Goal: Task Accomplishment & Management: Contribute content

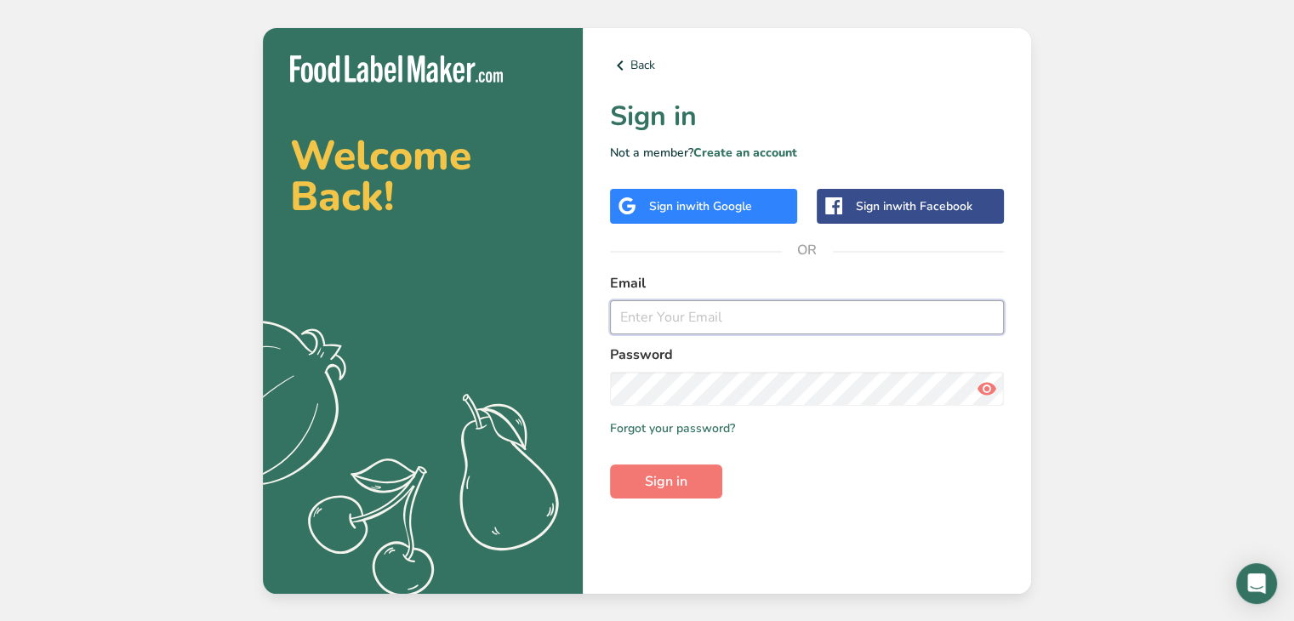
click at [827, 332] on input "email" at bounding box center [807, 317] width 394 height 34
paste input "[URL][DOMAIN_NAME]"
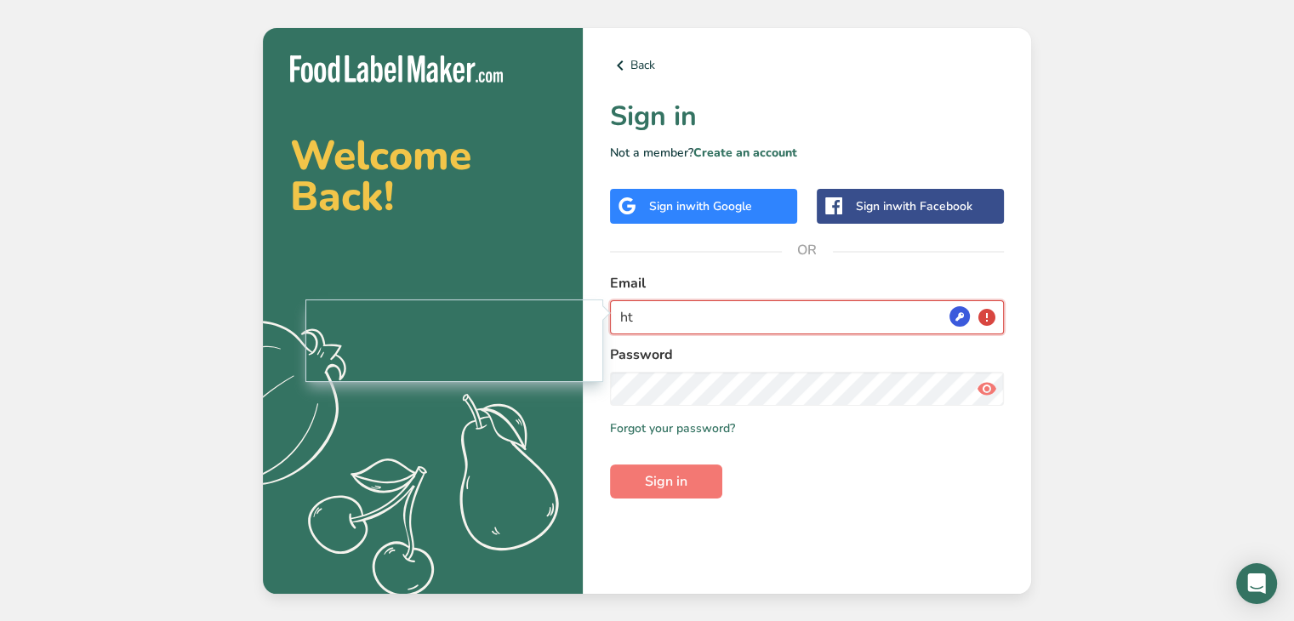
type input "h"
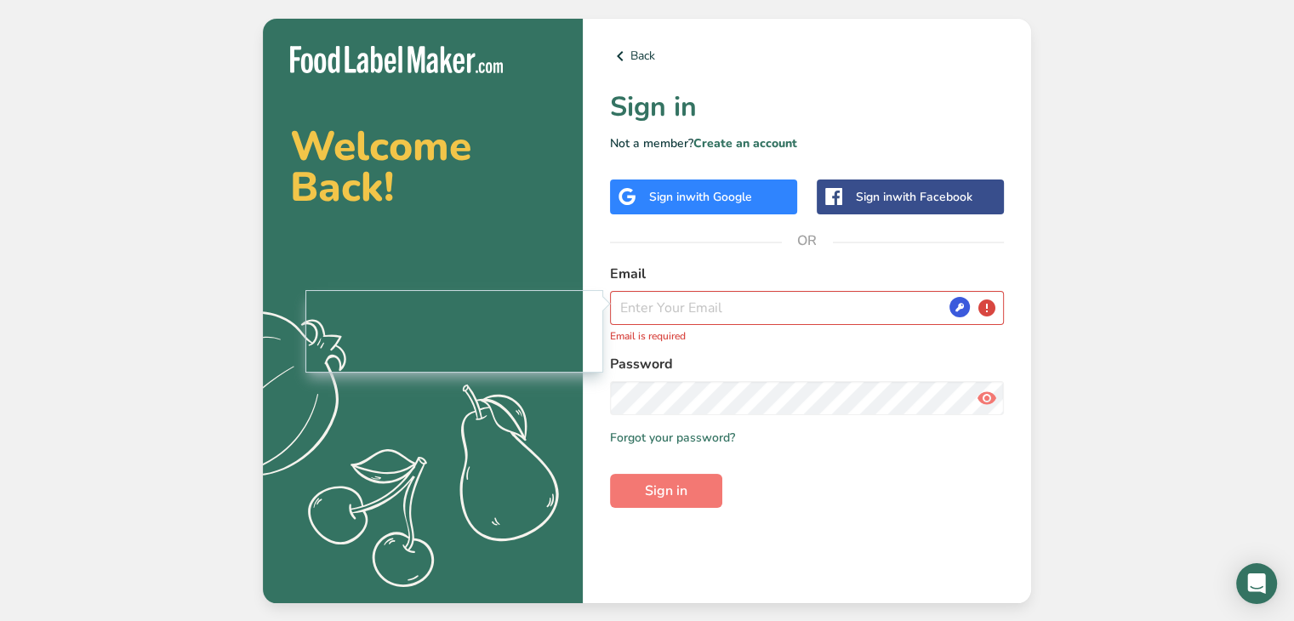
click at [984, 339] on p "Email is required" at bounding box center [807, 335] width 394 height 15
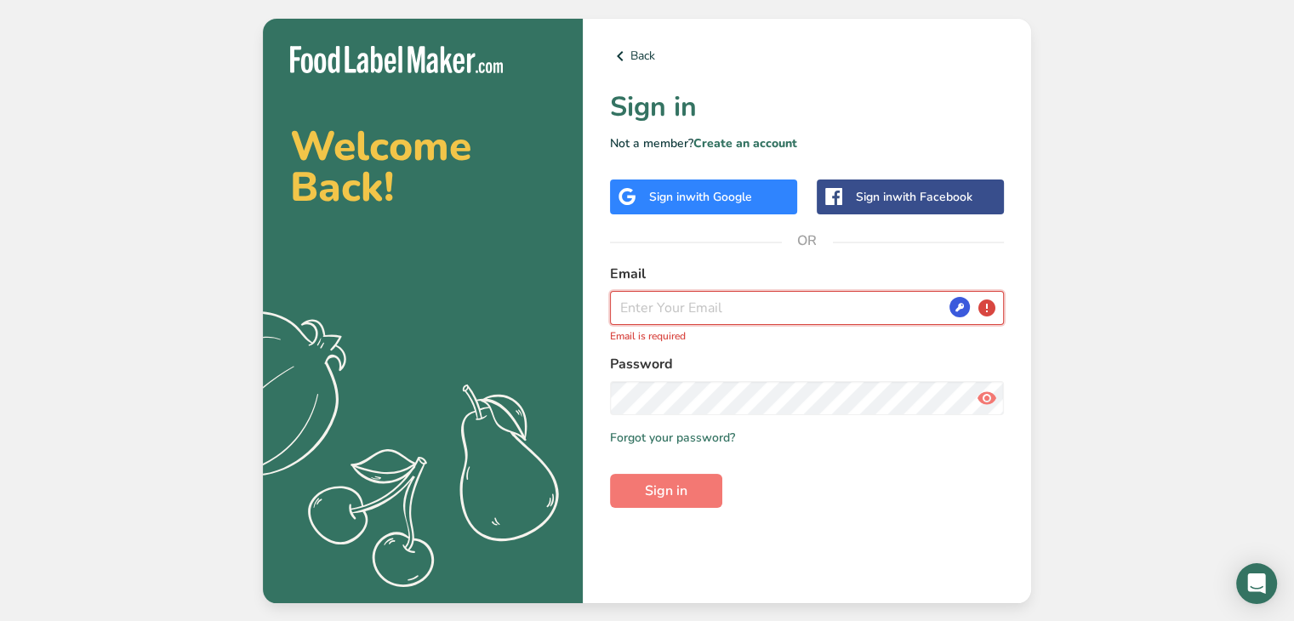
click at [871, 322] on input "email" at bounding box center [807, 308] width 394 height 34
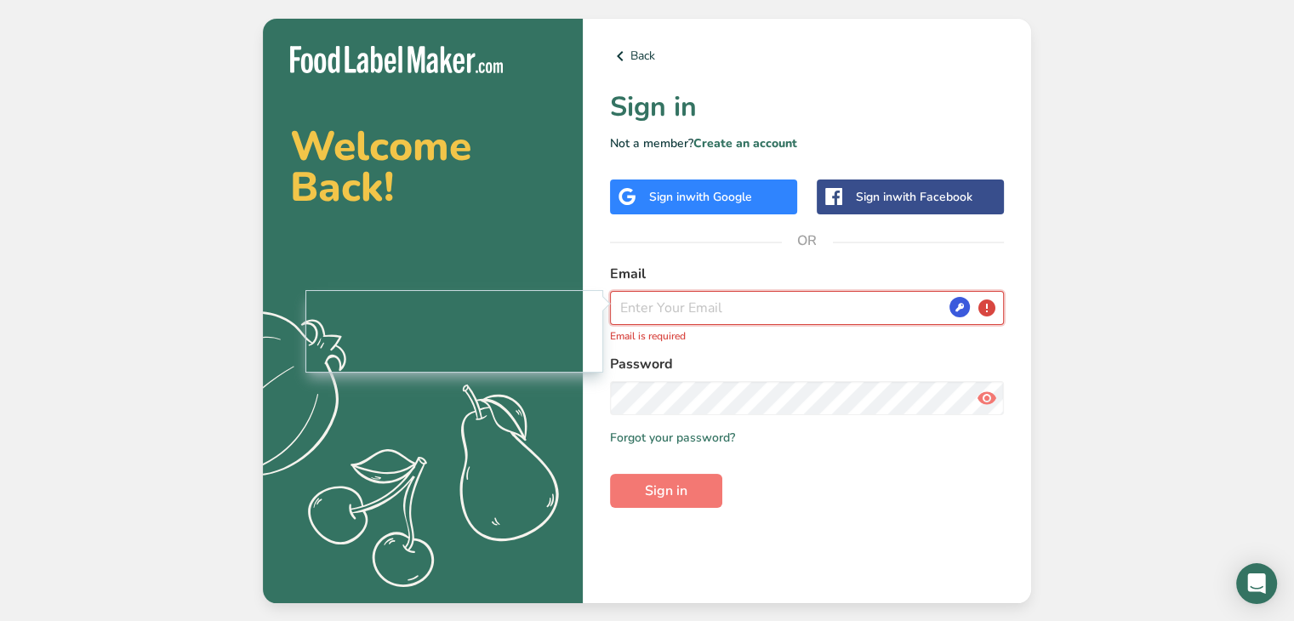
paste input "[EMAIL_ADDRESS][DOMAIN_NAME]"
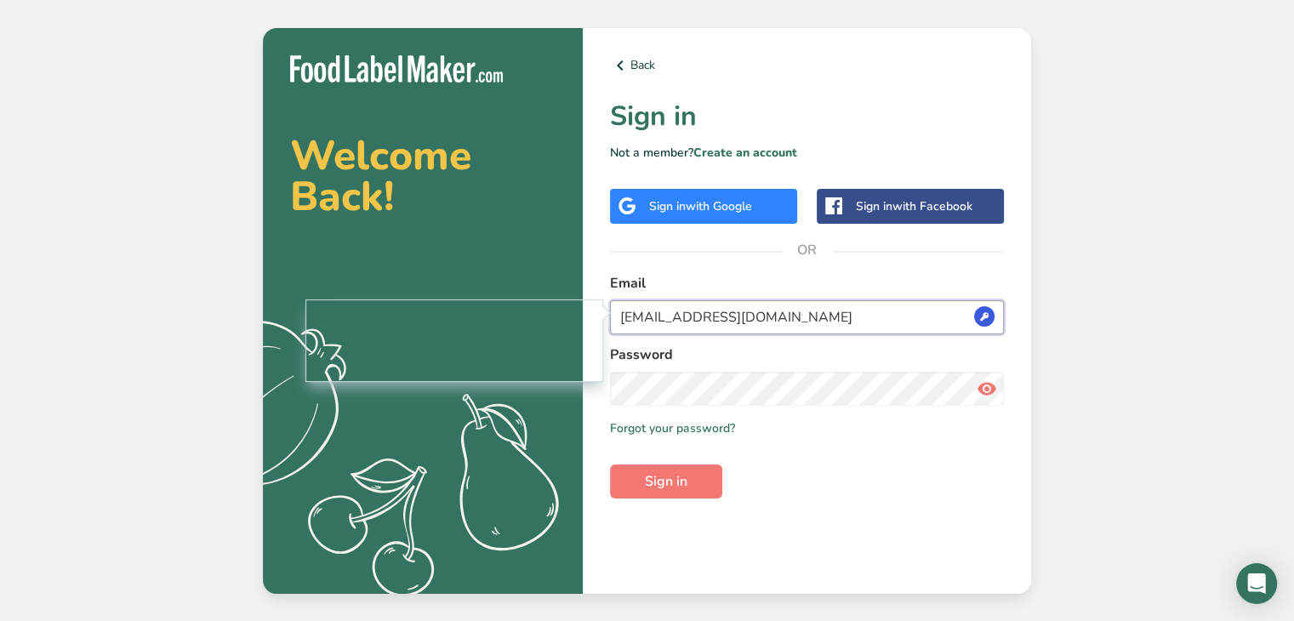
type input "[EMAIL_ADDRESS][DOMAIN_NAME]"
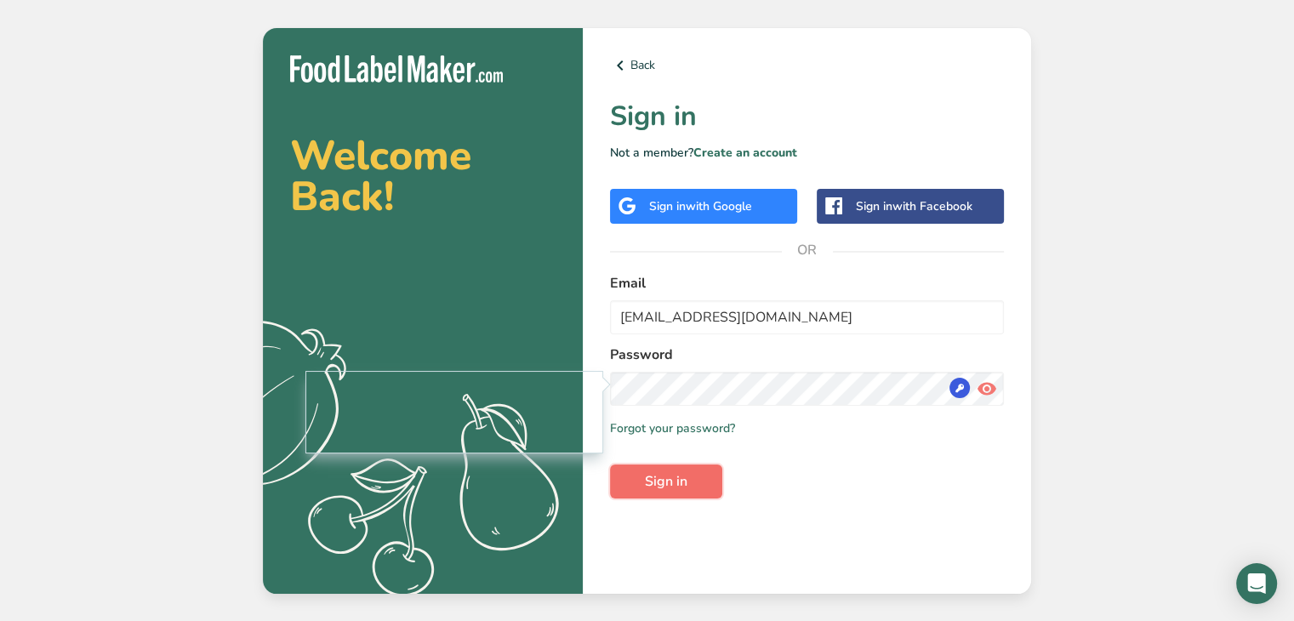
click at [710, 477] on button "Sign in" at bounding box center [666, 481] width 112 height 34
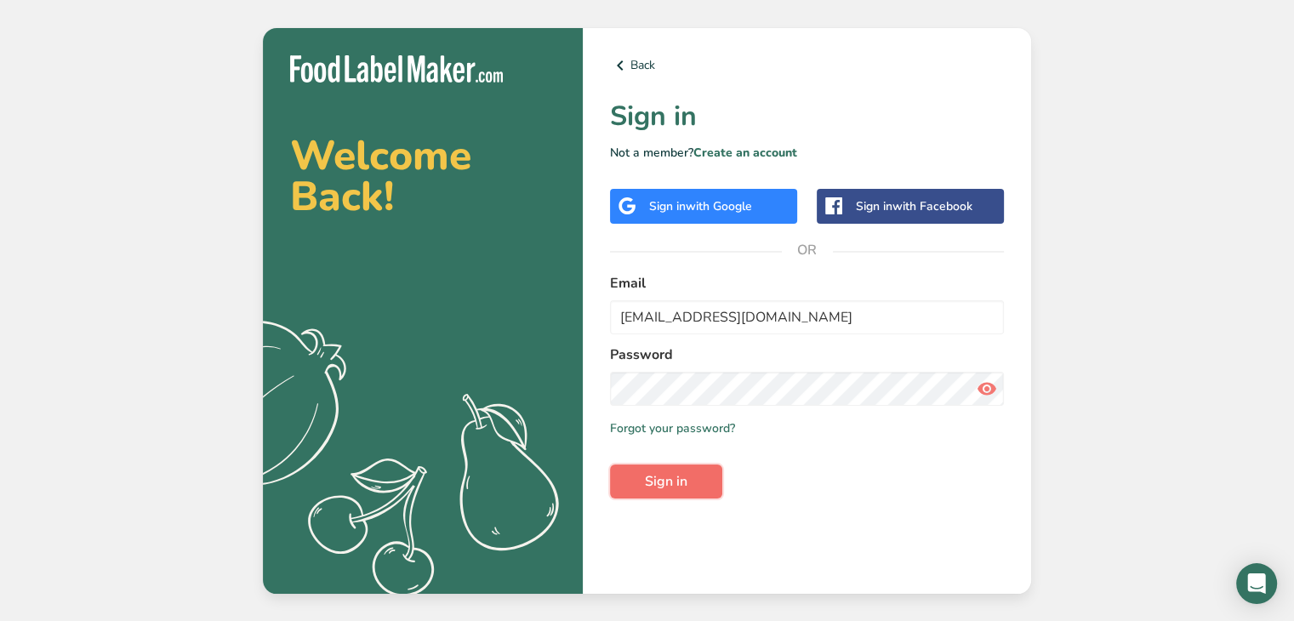
click at [710, 477] on button "Sign in" at bounding box center [666, 481] width 112 height 34
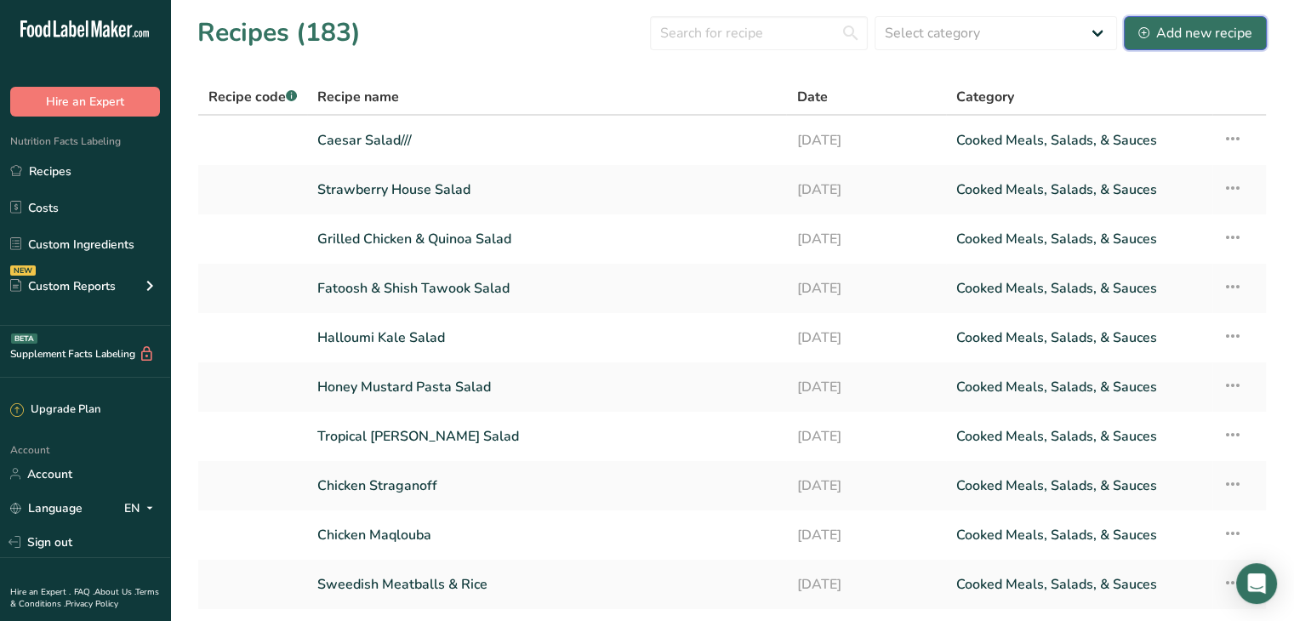
click at [1174, 36] on div "Add new recipe" at bounding box center [1195, 33] width 114 height 20
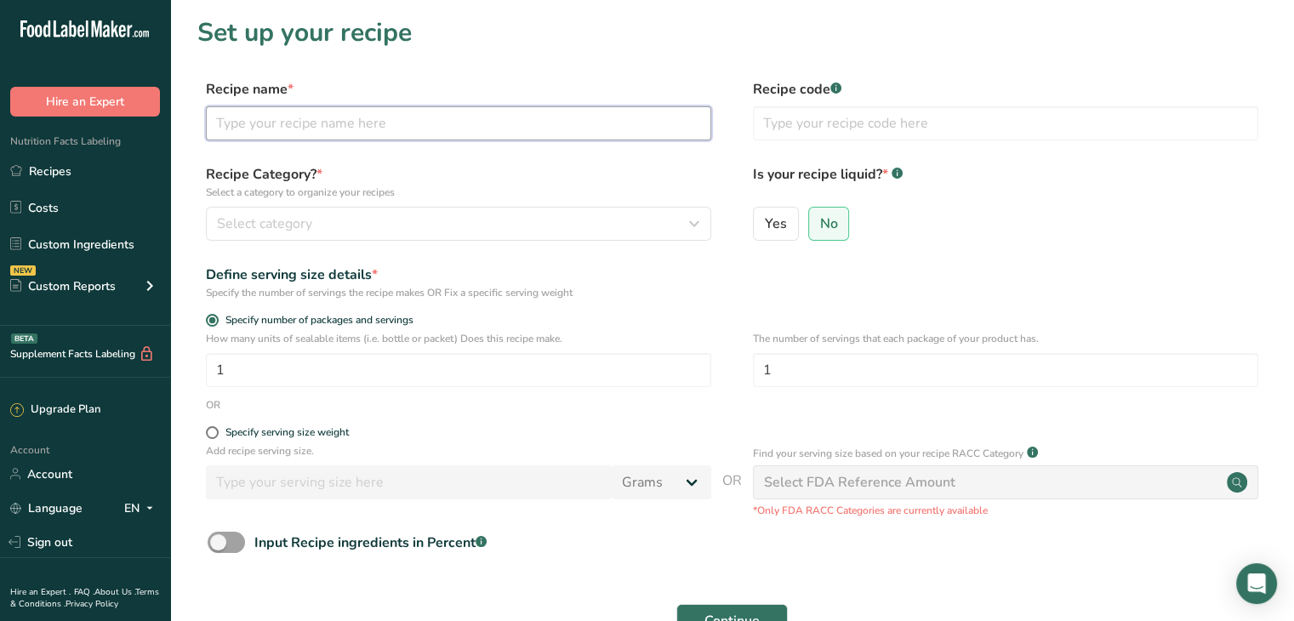
click at [283, 122] on input "text" at bounding box center [458, 123] width 505 height 34
type input "Butter Chicken & Rice"
click at [509, 79] on label "Recipe name *" at bounding box center [458, 89] width 505 height 20
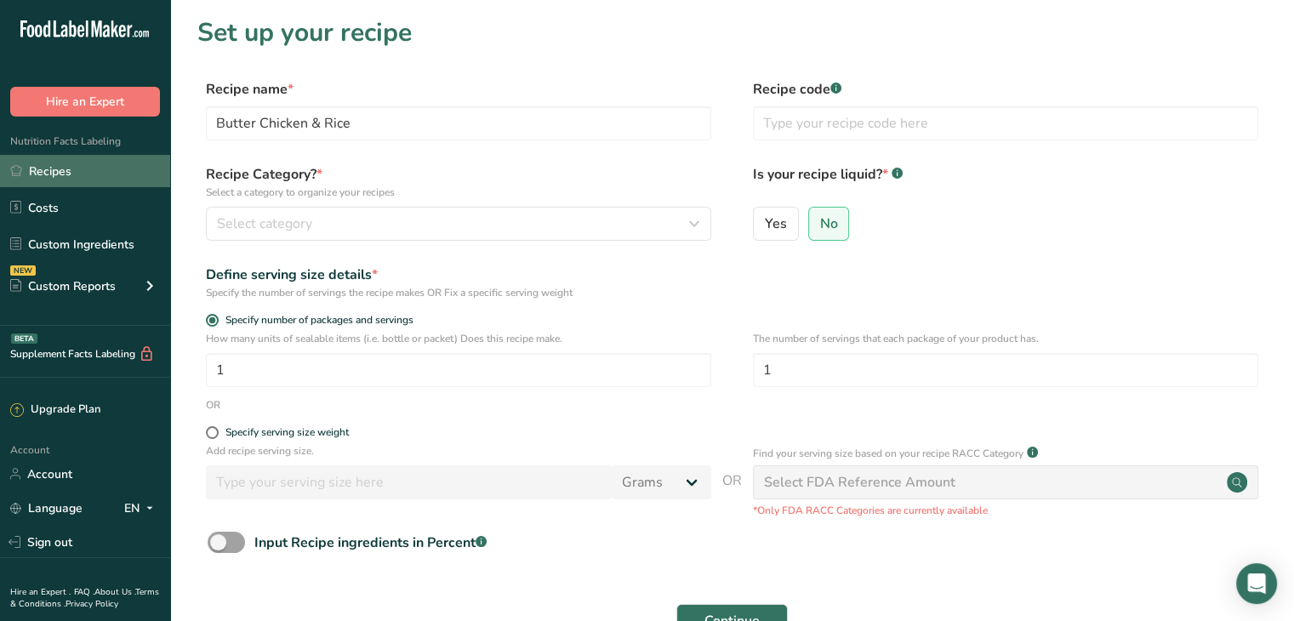
click at [20, 181] on link "Recipes" at bounding box center [85, 171] width 170 height 32
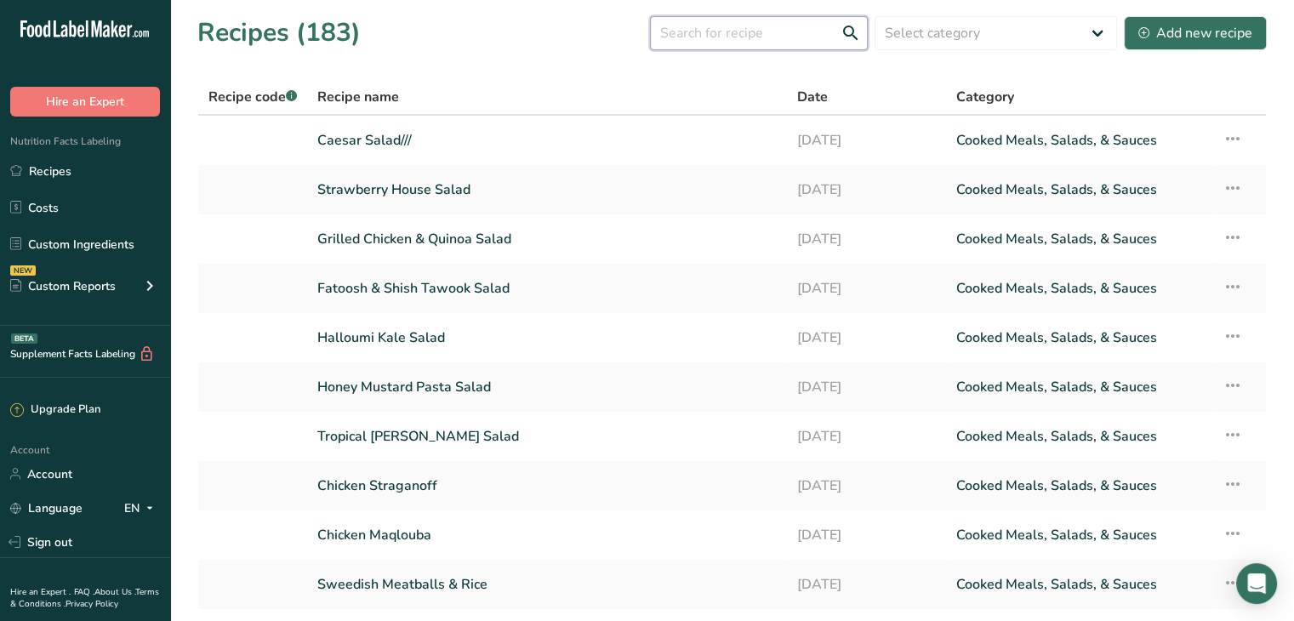
click at [705, 37] on input "text" at bounding box center [759, 33] width 218 height 34
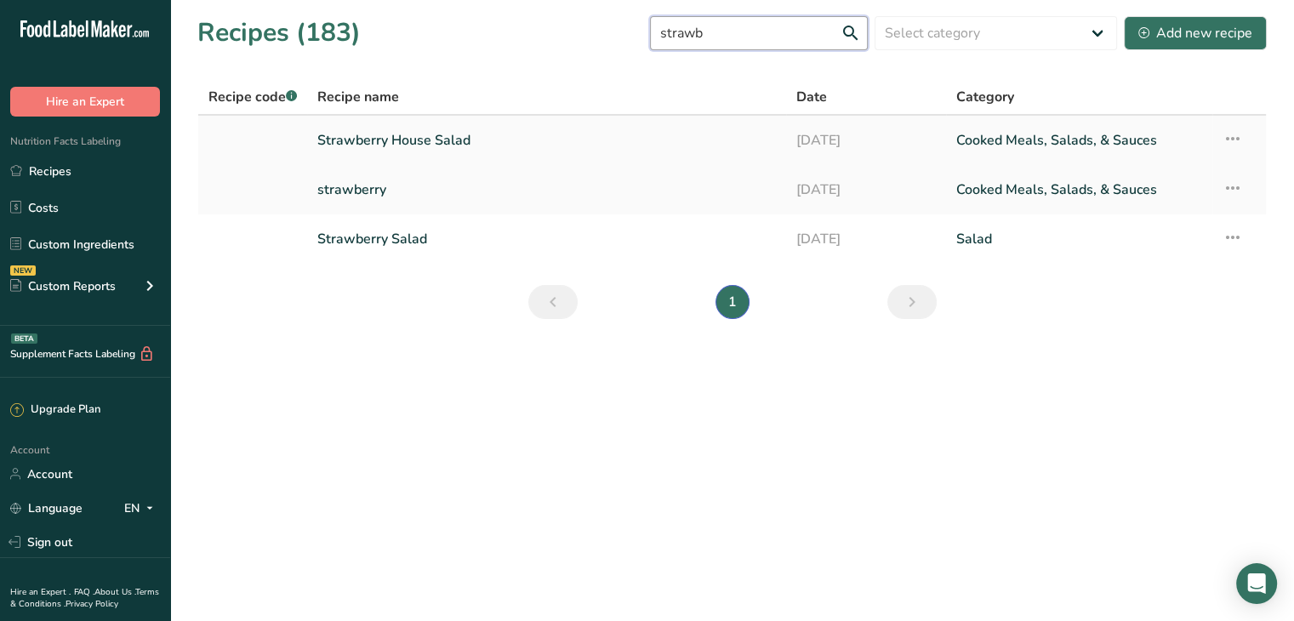
type input "strawb"
click at [695, 133] on link "Strawberry House Salad" at bounding box center [546, 140] width 458 height 36
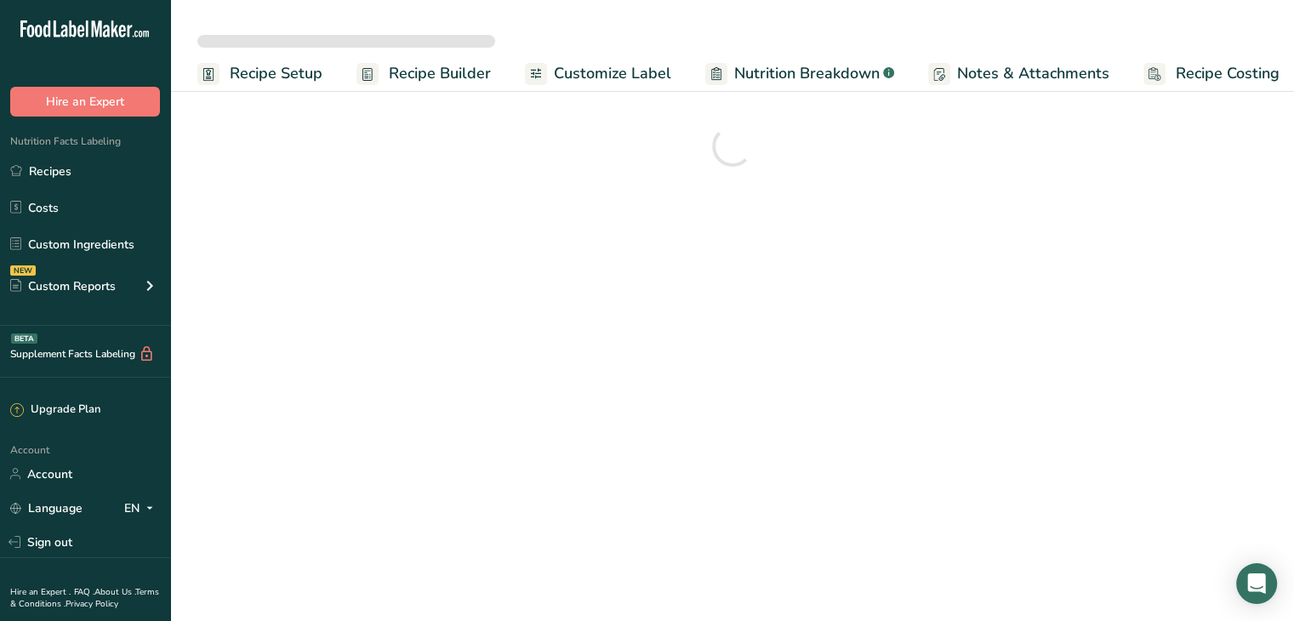
click at [627, 83] on span "Customize Label" at bounding box center [612, 73] width 117 height 23
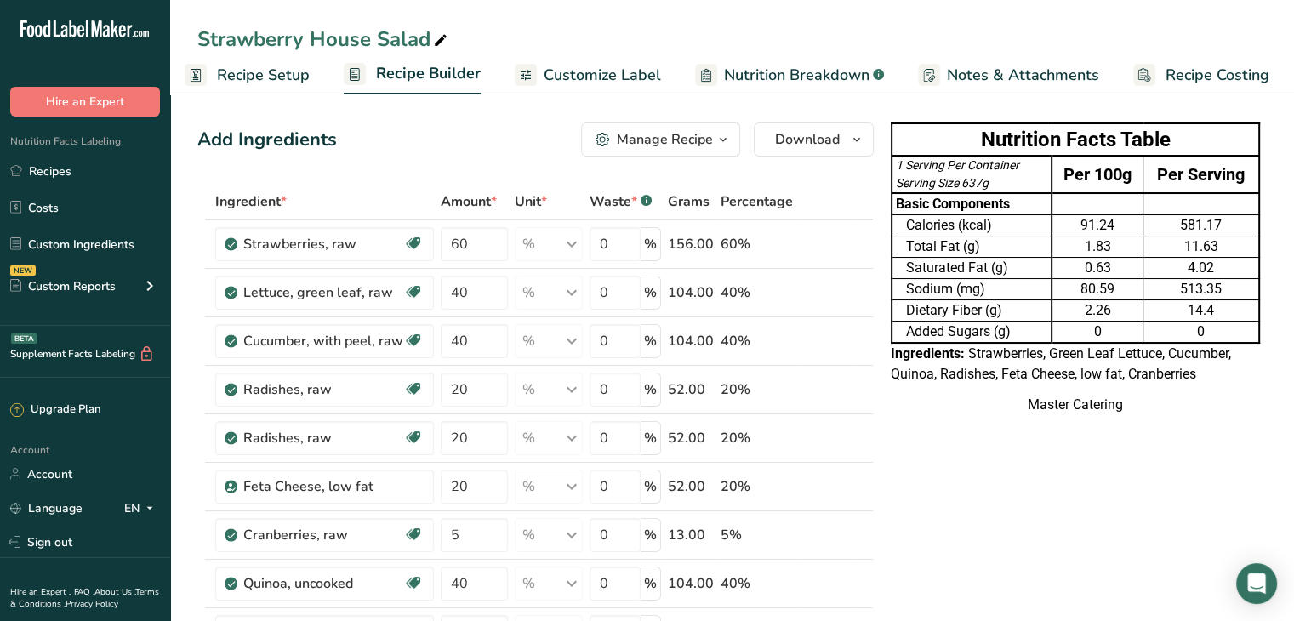
click at [560, 86] on span "Customize Label" at bounding box center [601, 75] width 117 height 23
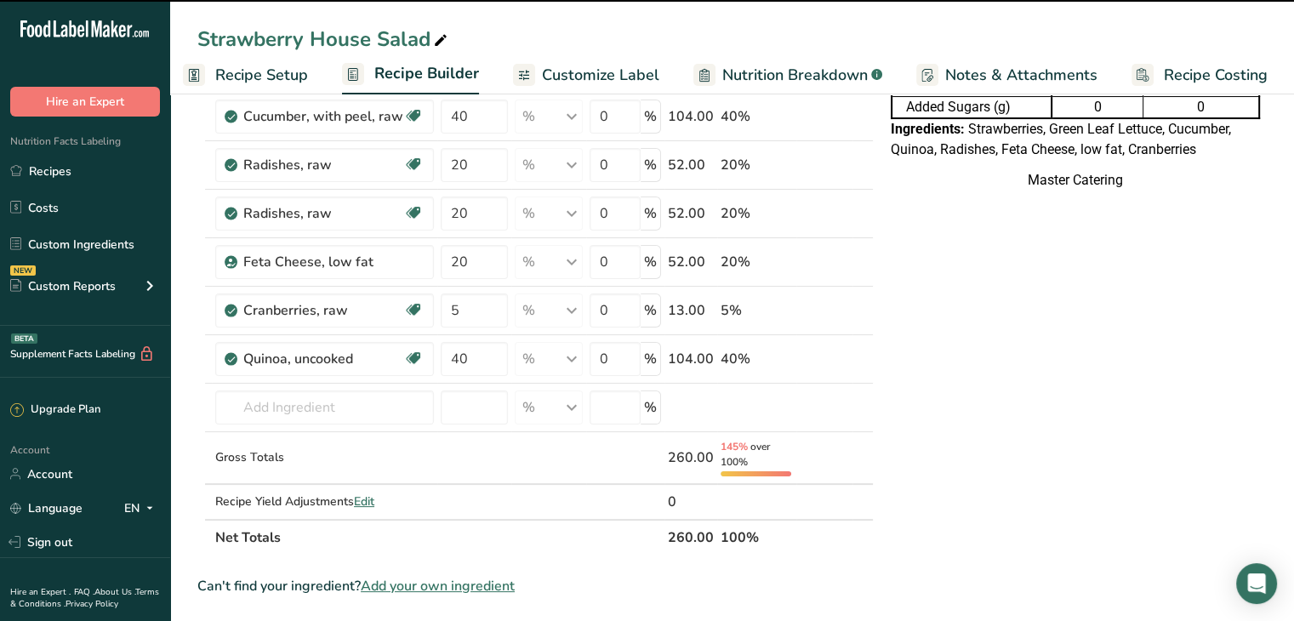
scroll to position [0, 0]
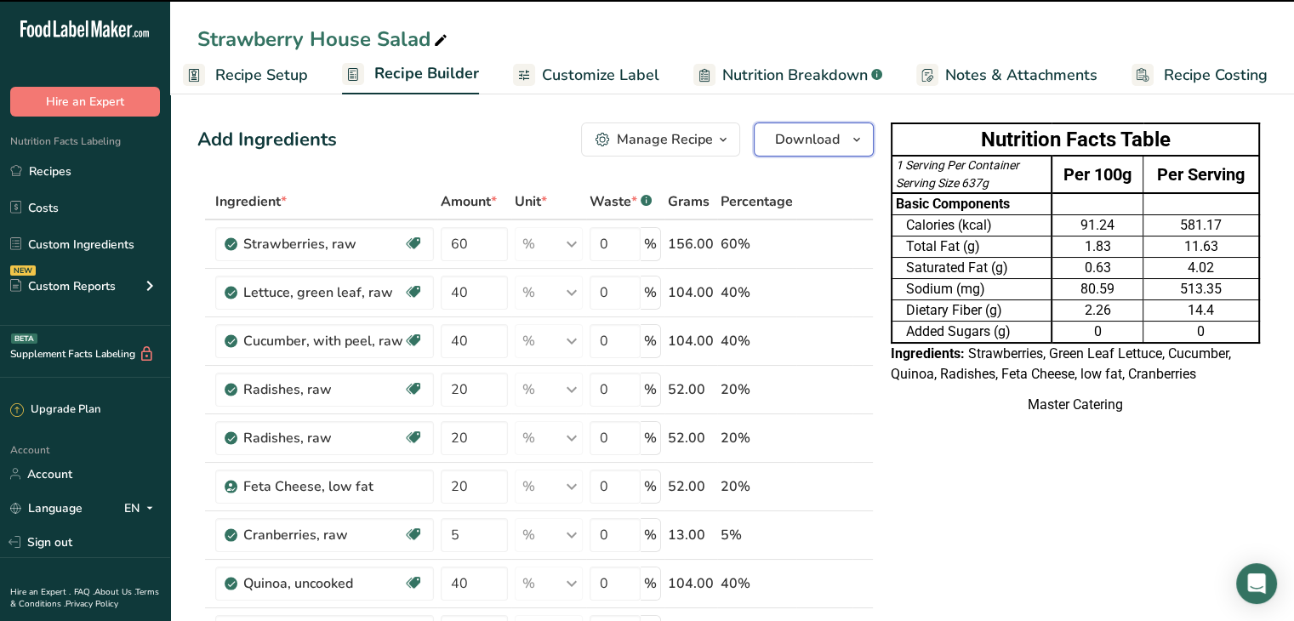
click at [783, 126] on button "Download" at bounding box center [814, 139] width 120 height 34
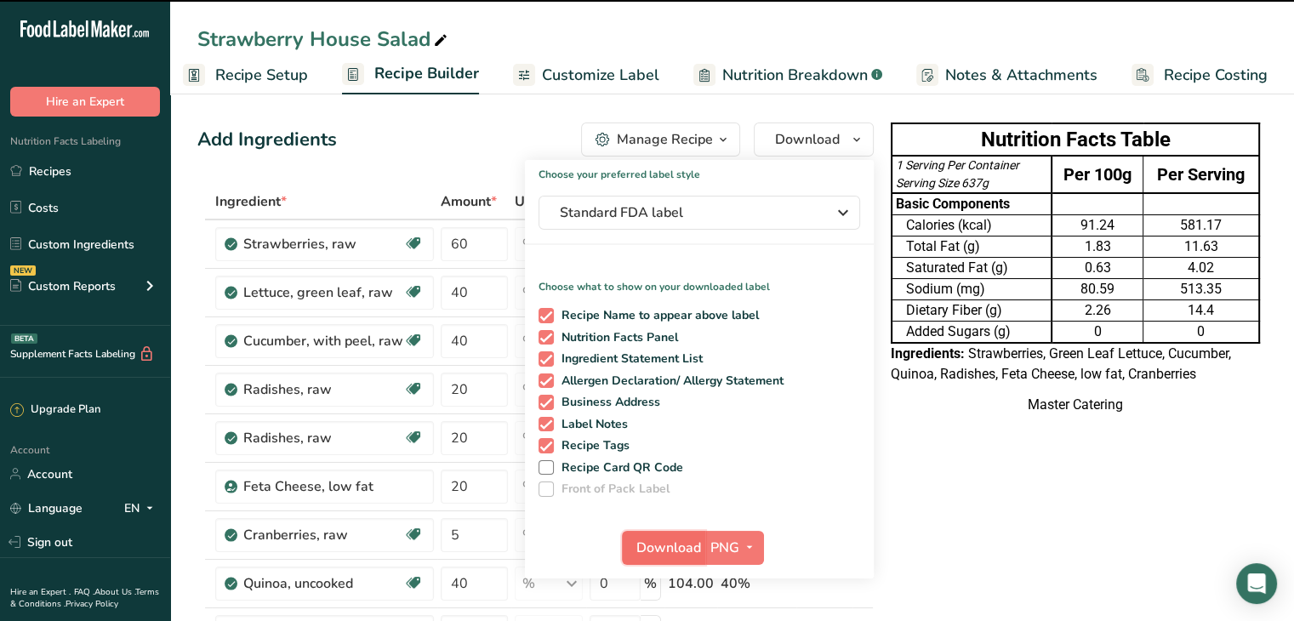
click at [677, 554] on span "Download" at bounding box center [668, 548] width 65 height 20
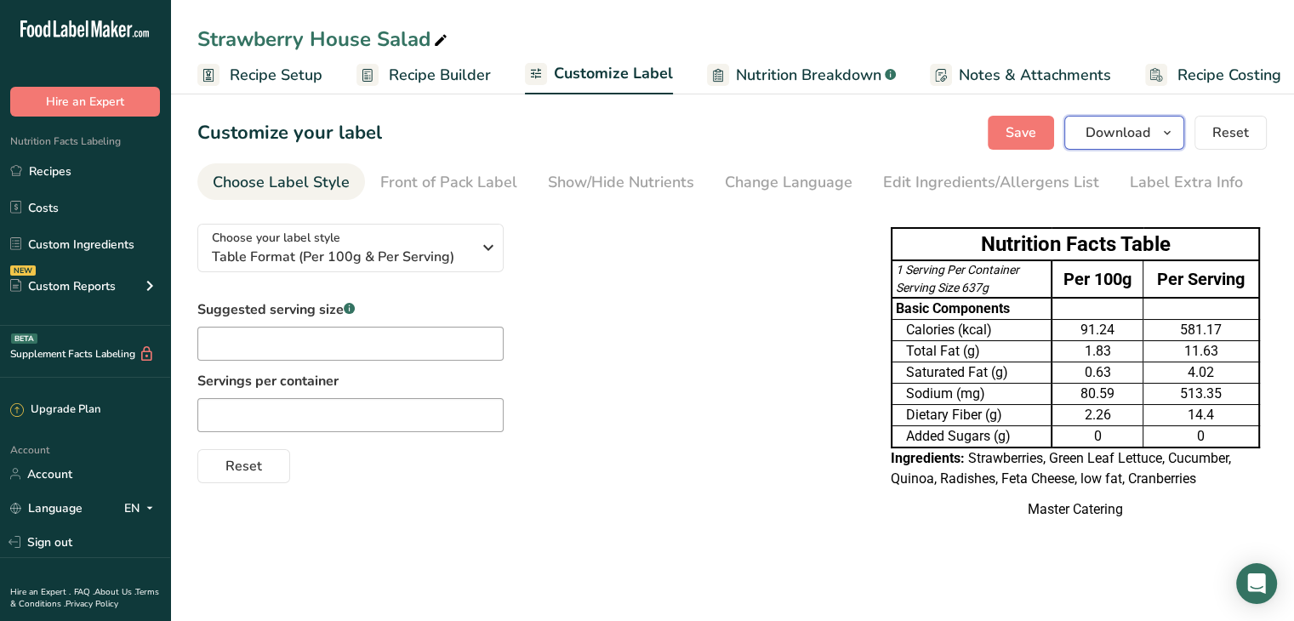
click at [1101, 140] on span "Download" at bounding box center [1117, 132] width 65 height 20
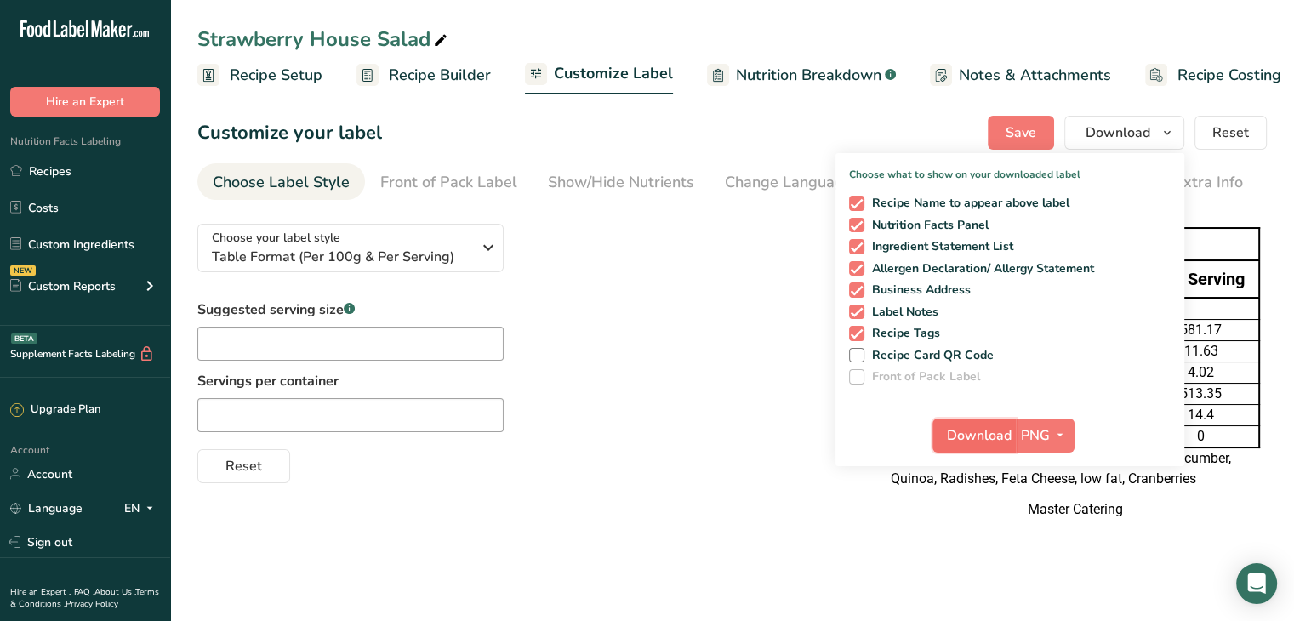
click at [993, 426] on span "Download" at bounding box center [979, 435] width 65 height 20
click at [1030, 19] on div "Strawberry House Salad Recipe Setup Recipe Builder Customize Label Nutrition Br…" at bounding box center [732, 47] width 1124 height 94
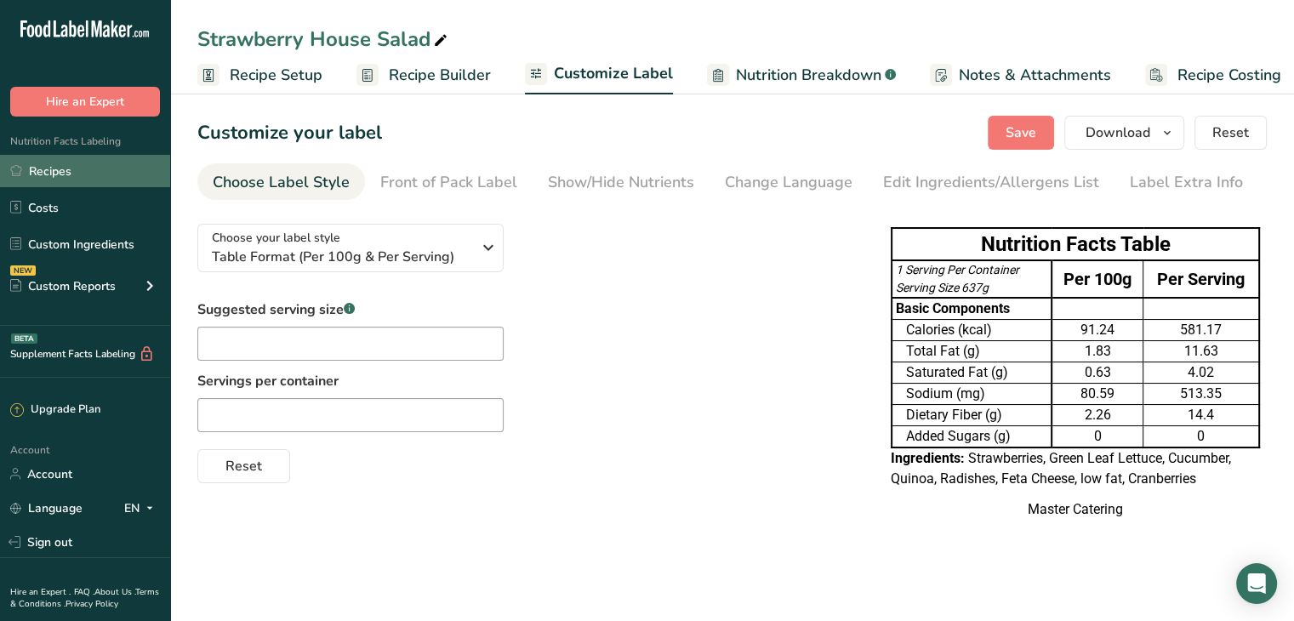
click at [139, 162] on link "Recipes" at bounding box center [85, 171] width 170 height 32
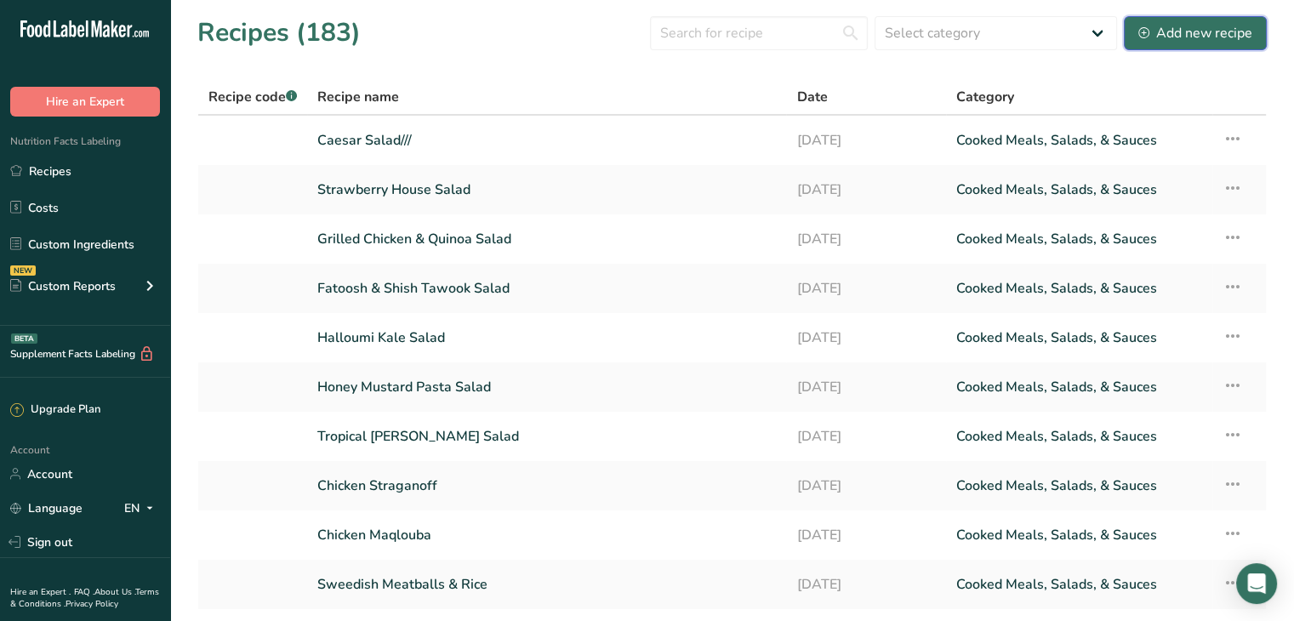
click at [1169, 39] on div "Add new recipe" at bounding box center [1195, 33] width 114 height 20
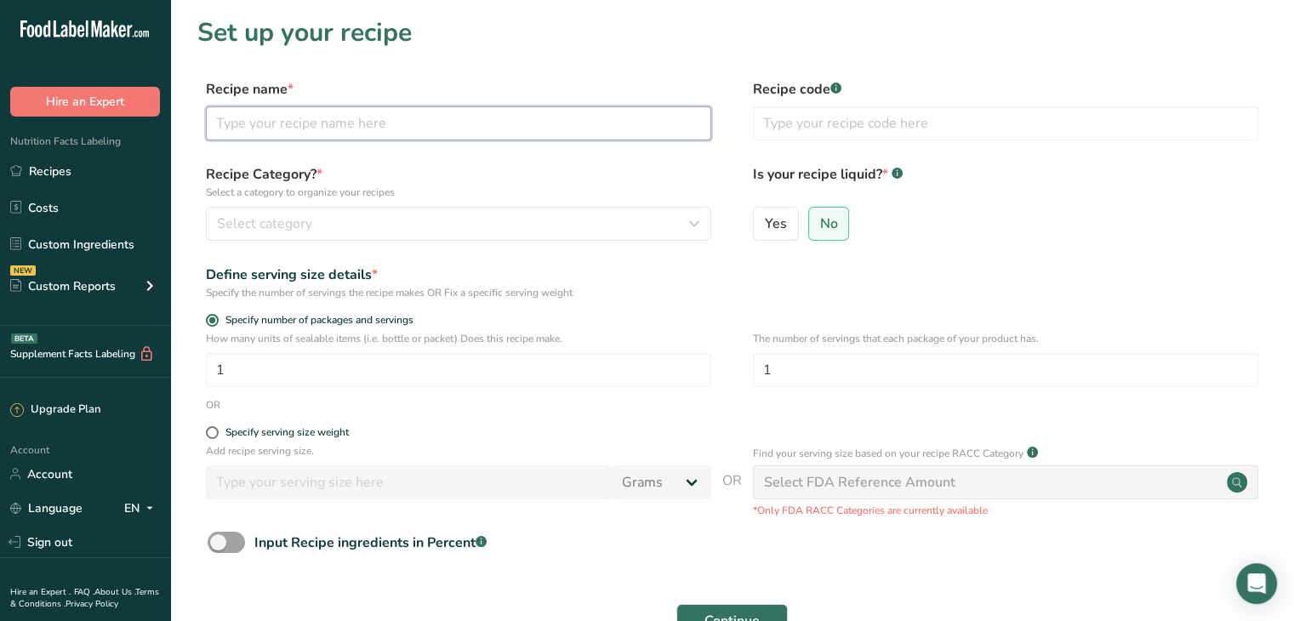
click at [483, 137] on input "text" at bounding box center [458, 123] width 505 height 34
type input "Butter Chicken & RIce"
click at [225, 541] on span at bounding box center [226, 542] width 37 height 21
click at [219, 541] on input "Input Recipe ingredients in Percent .a-a{fill:#347362;}.b-a{fill:#fff;}" at bounding box center [213, 542] width 11 height 11
checkbox input "true"
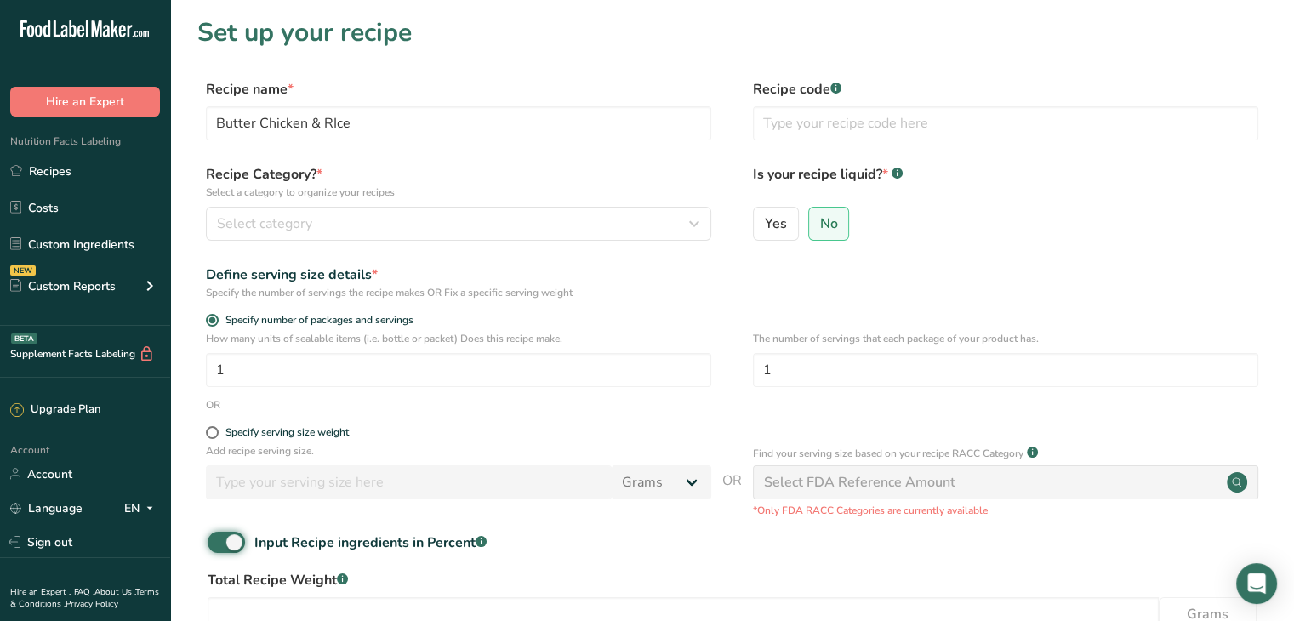
scroll to position [218, 0]
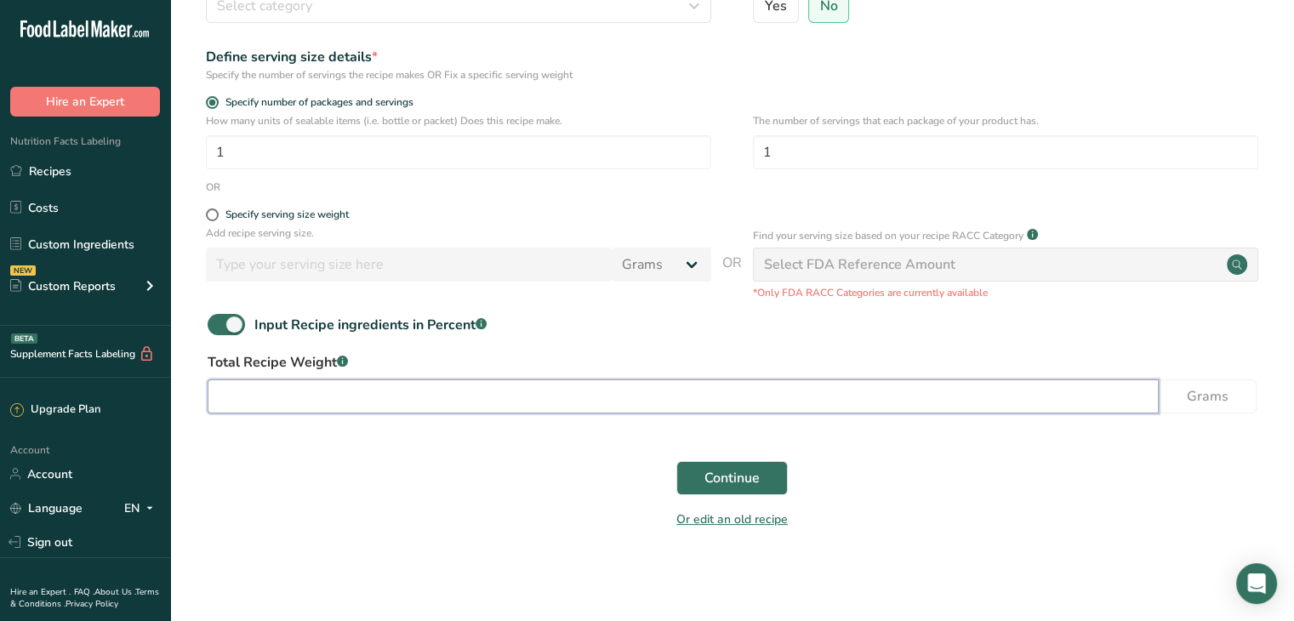
click at [339, 396] on input "number" at bounding box center [683, 396] width 951 height 34
click at [405, 381] on input "number" at bounding box center [683, 396] width 951 height 34
type input "1"
type input "200"
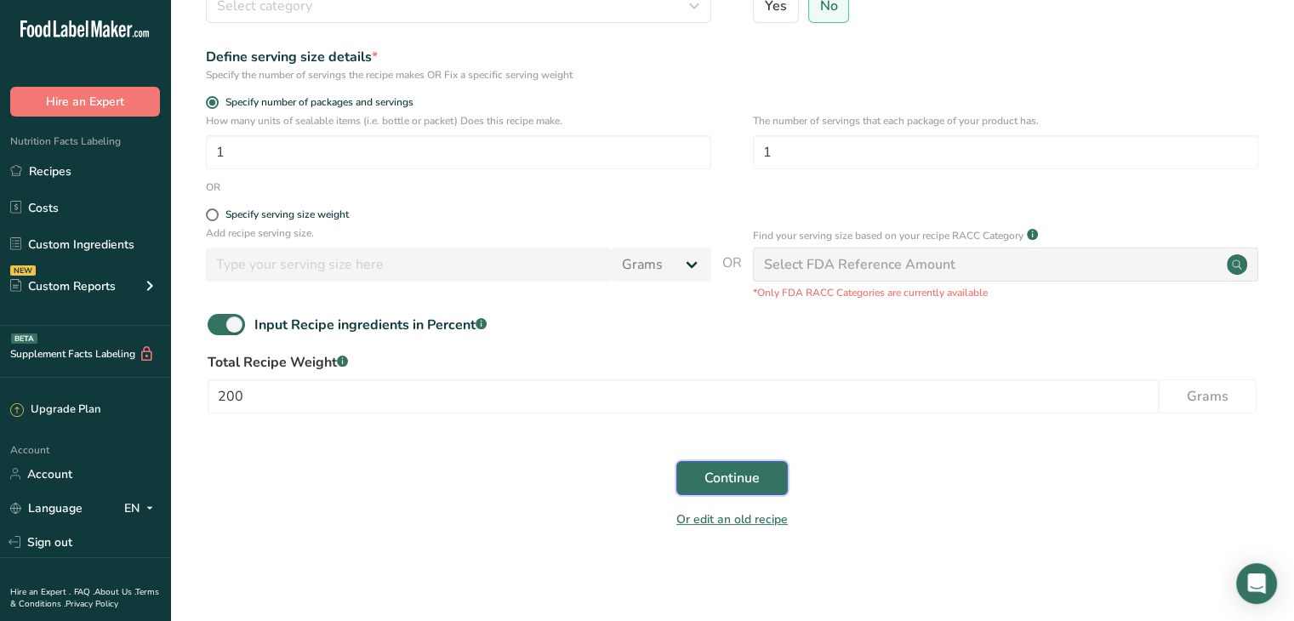
click at [697, 480] on button "Continue" at bounding box center [731, 478] width 111 height 34
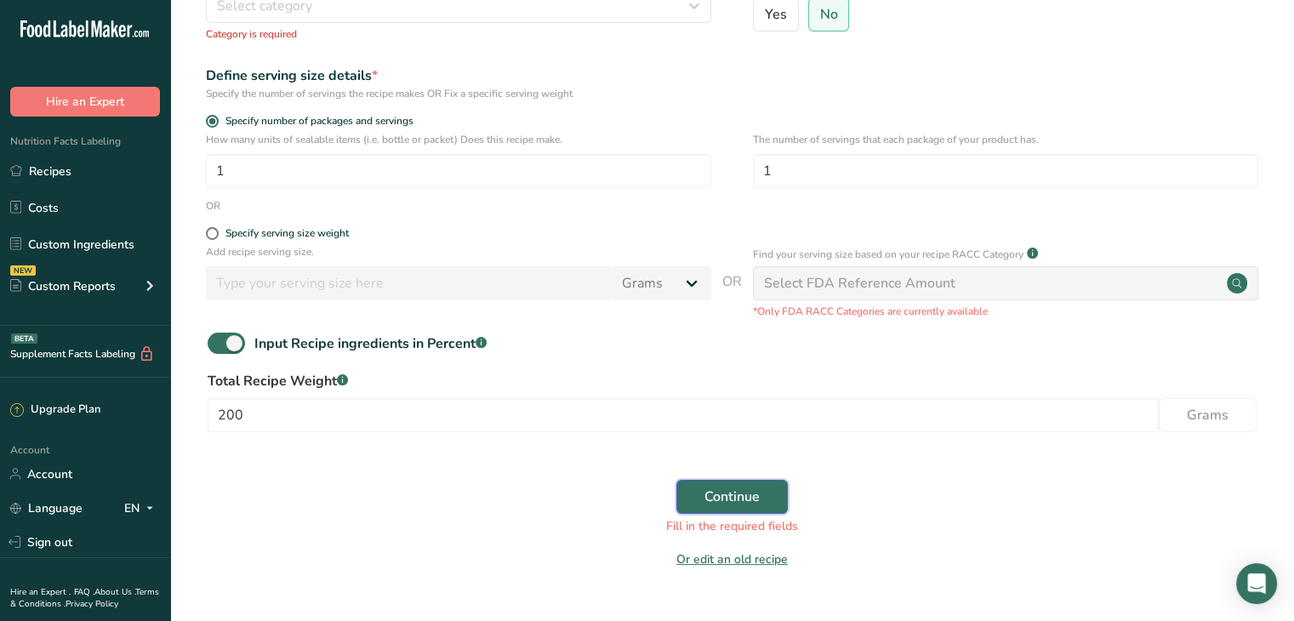
scroll to position [0, 0]
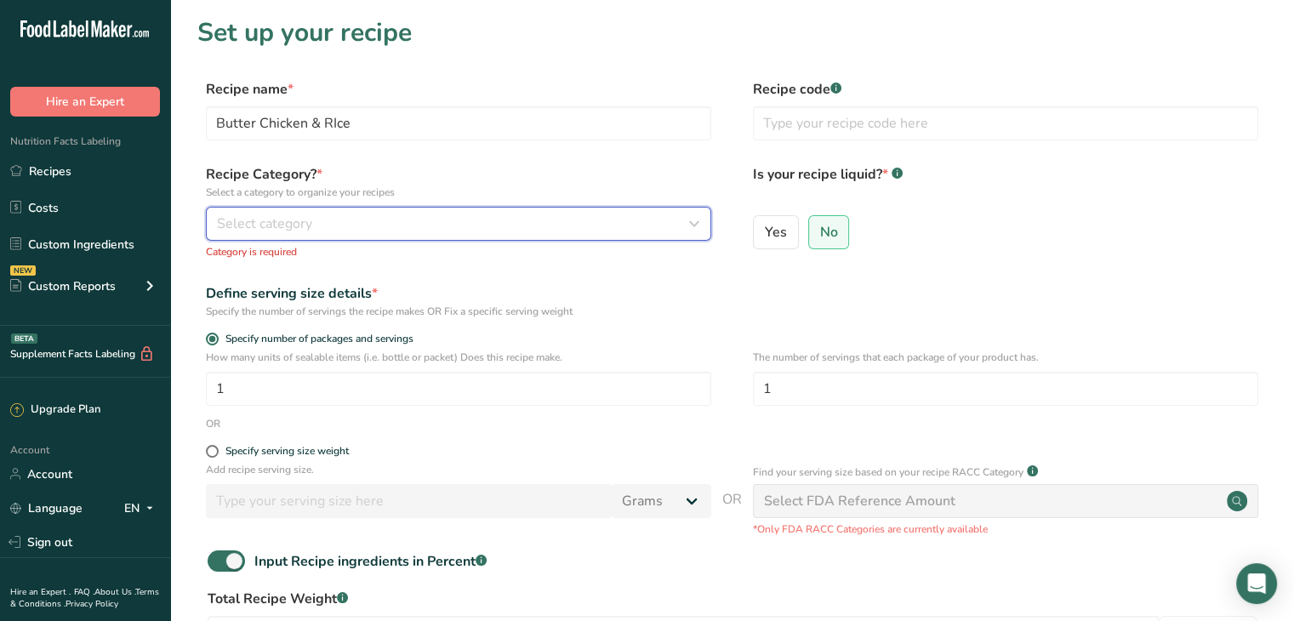
click at [514, 234] on button "Select category" at bounding box center [458, 224] width 505 height 34
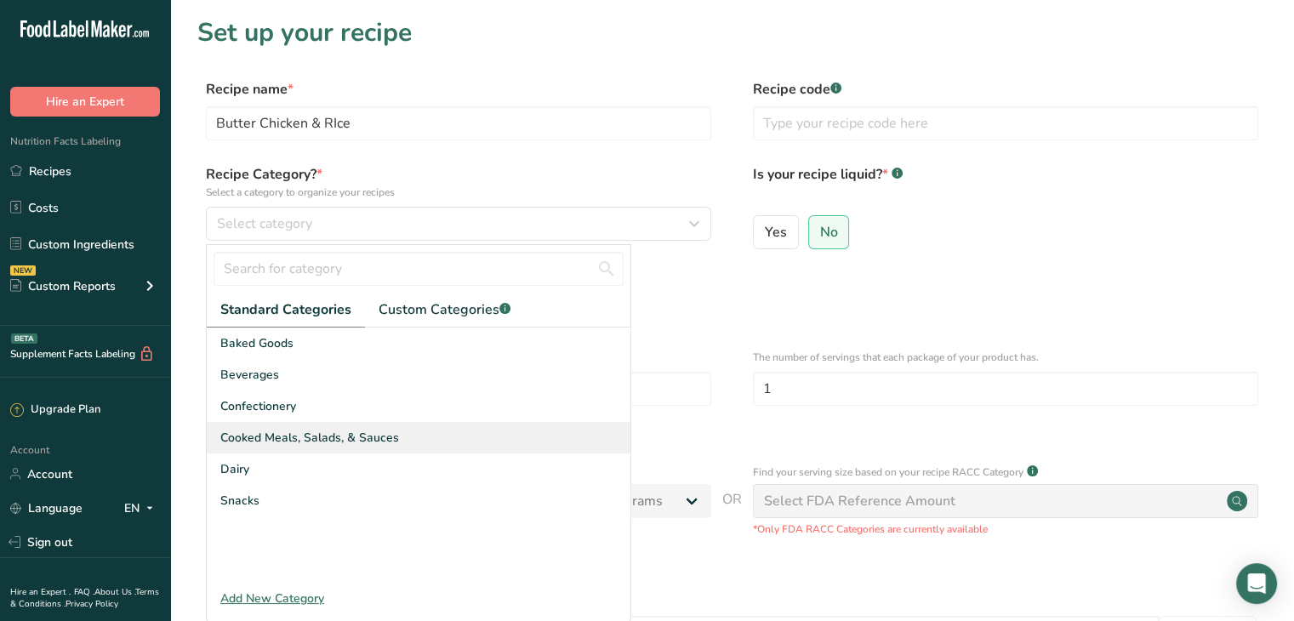
click at [475, 422] on div "Cooked Meals, Salads, & Sauces" at bounding box center [419, 437] width 424 height 31
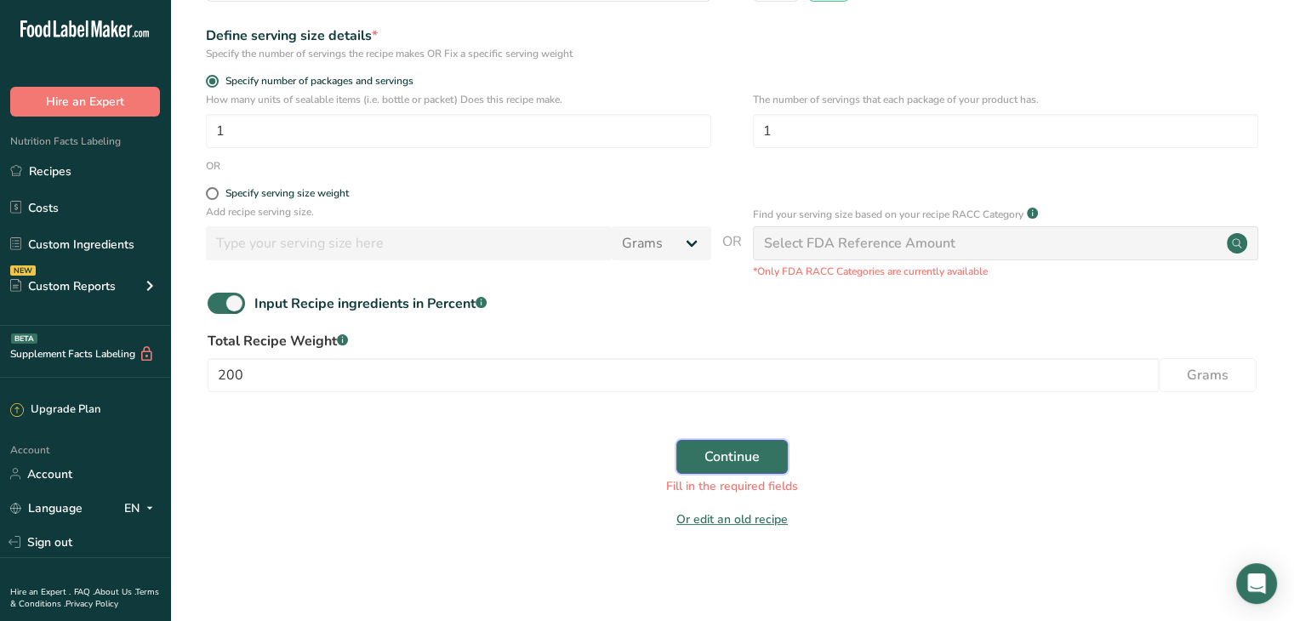
click at [735, 450] on span "Continue" at bounding box center [731, 457] width 55 height 20
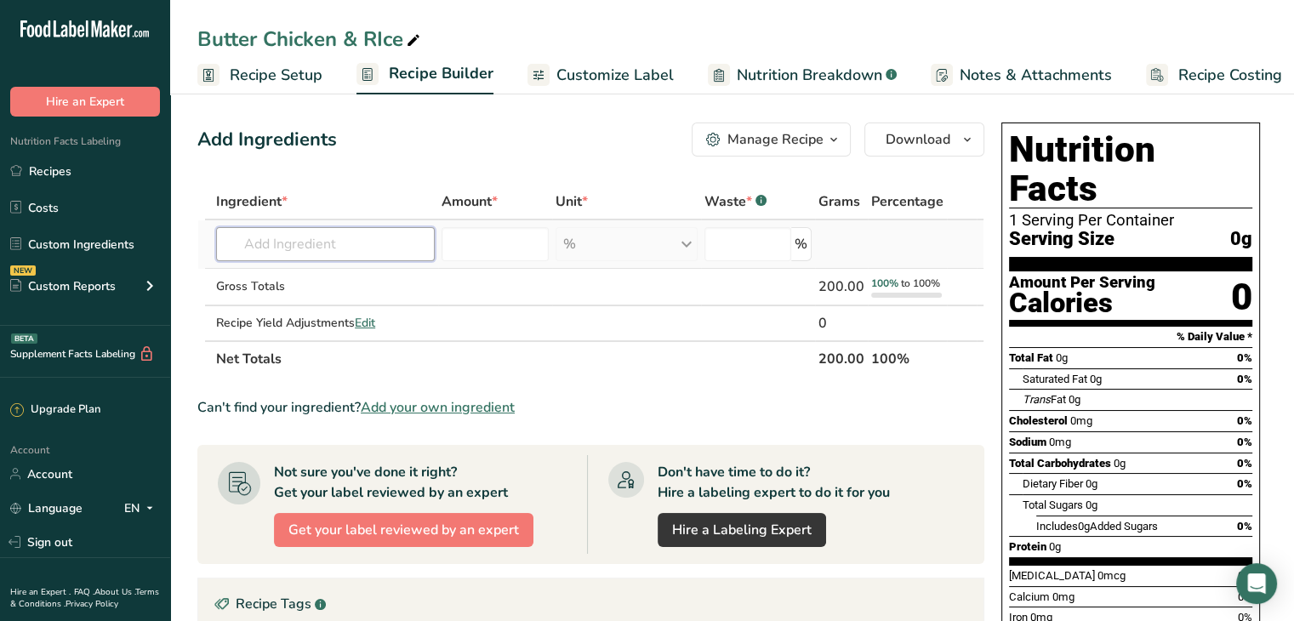
click at [344, 246] on input "text" at bounding box center [325, 244] width 219 height 34
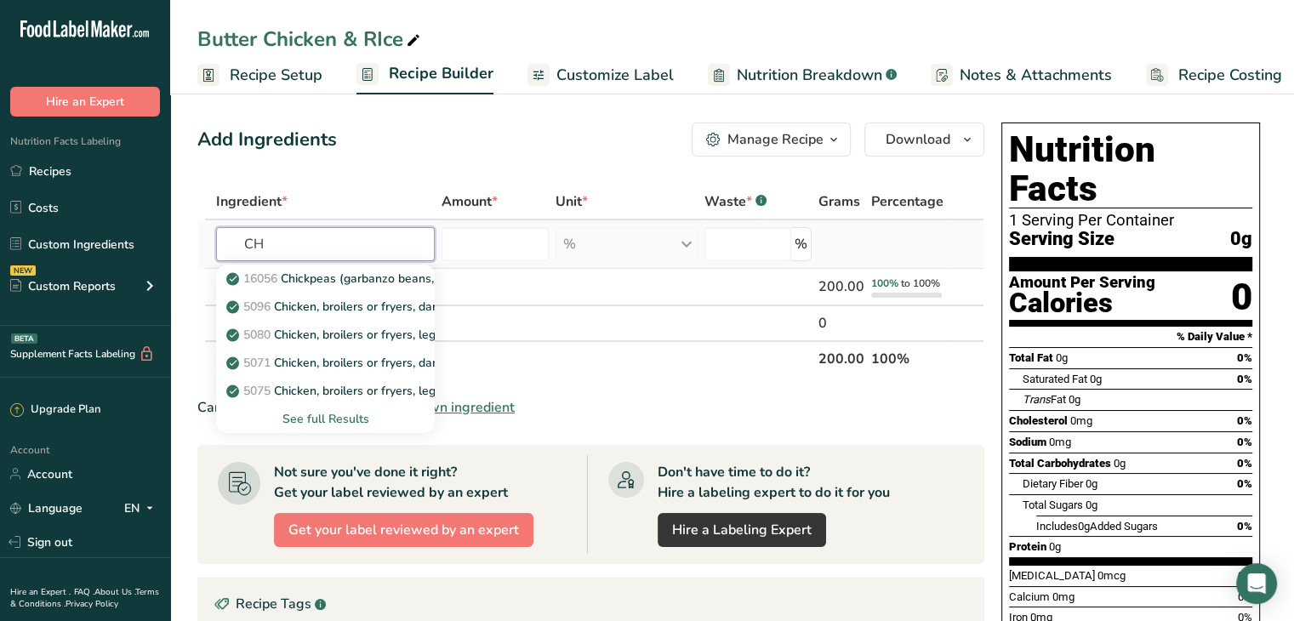
type input "C"
type input "chicken [PERSON_NAME]"
click at [332, 423] on div "See full Results" at bounding box center [325, 419] width 191 height 18
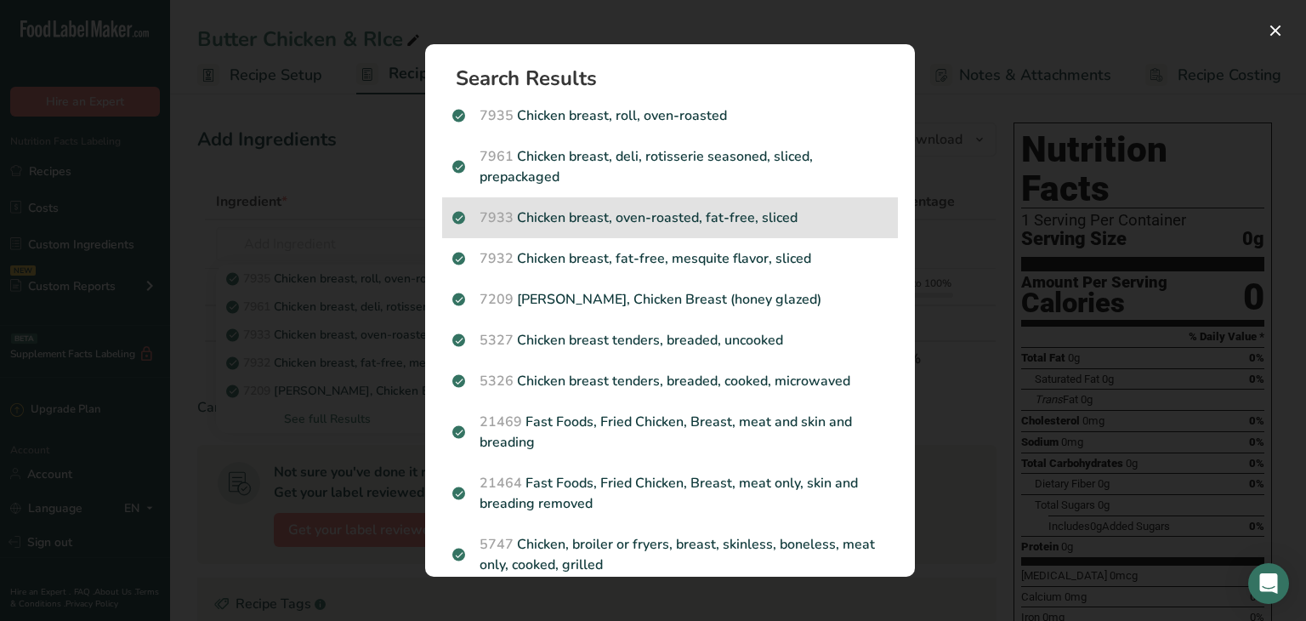
click at [670, 236] on div "7933 Chicken breast, oven-roasted, fat-free, sliced" at bounding box center [670, 217] width 456 height 41
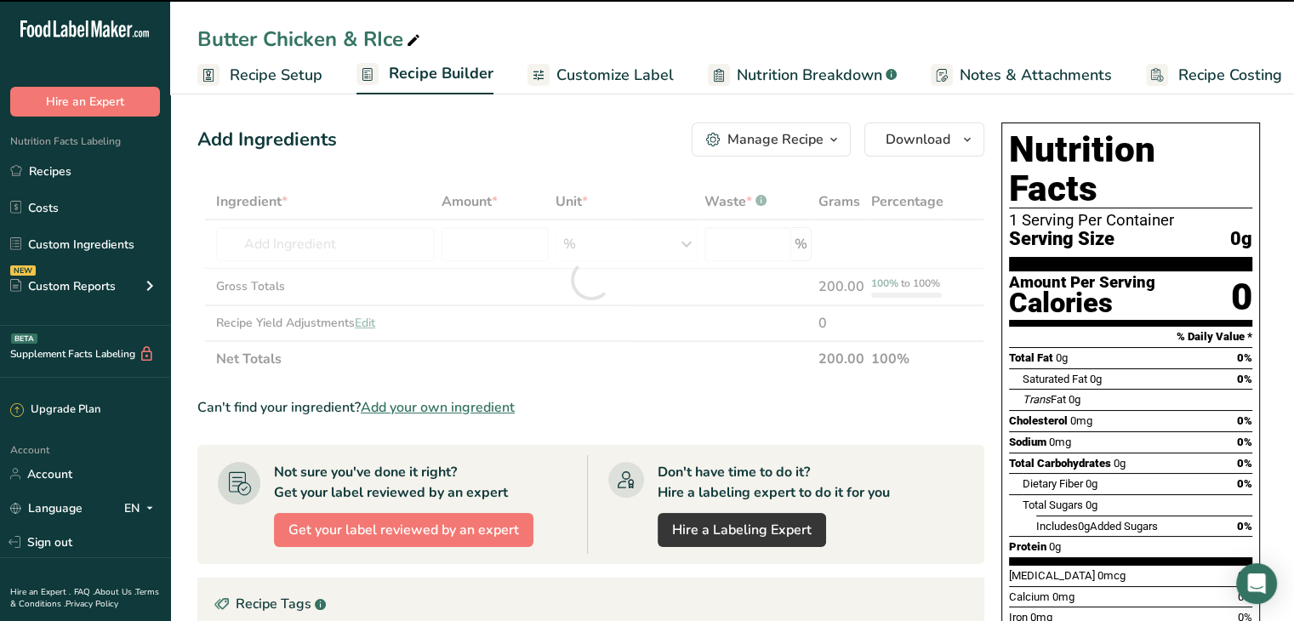
type input "0"
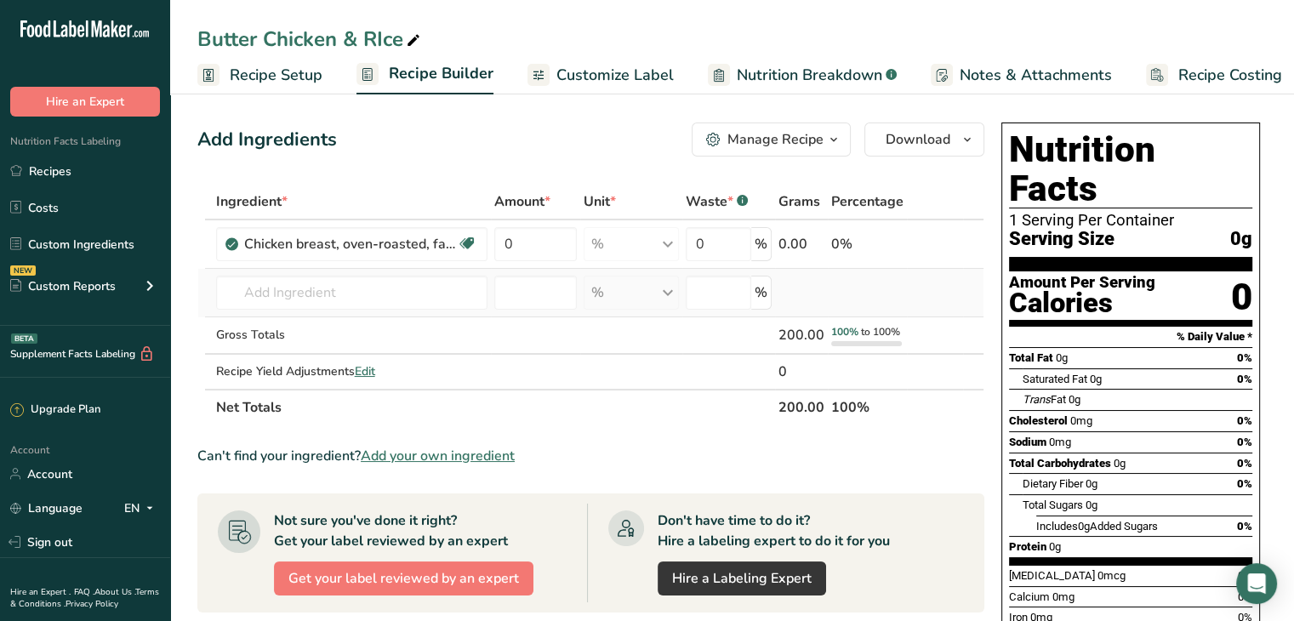
click at [309, 310] on td "7935 Chicken breast, roll, oven-roasted 7961 Chicken breast, deli, rotisserie s…" at bounding box center [352, 293] width 278 height 48
click at [289, 300] on input "text" at bounding box center [351, 293] width 271 height 34
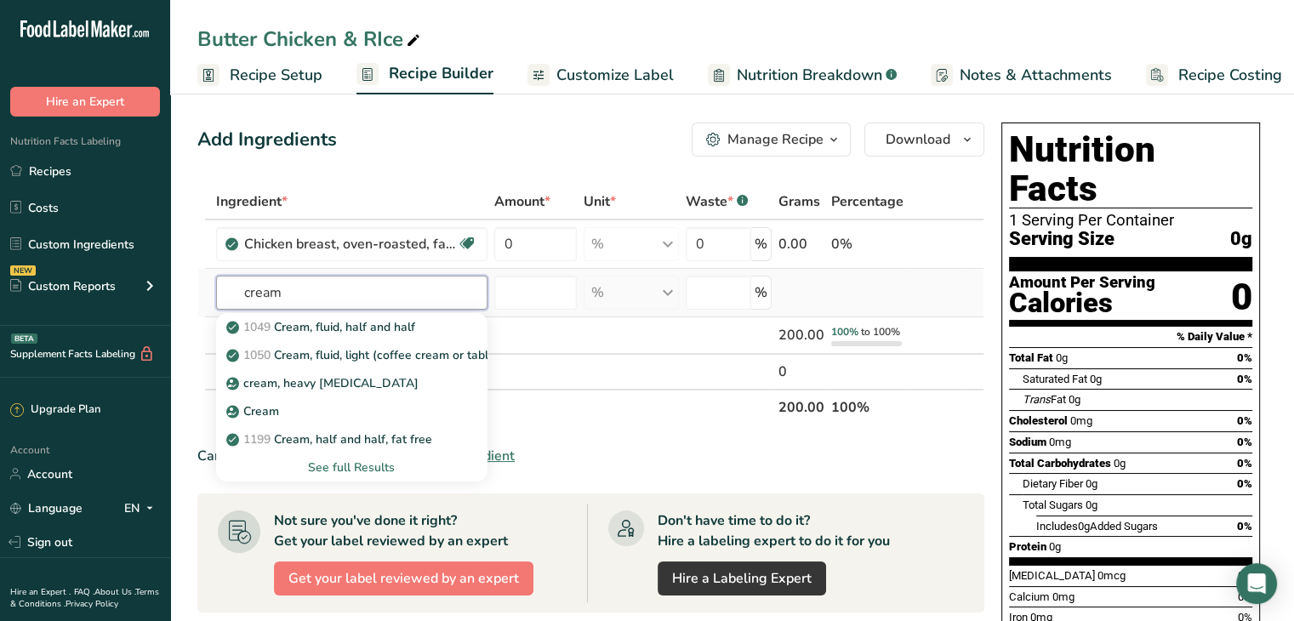
type input "cream"
click at [340, 464] on div "See full Results" at bounding box center [352, 467] width 244 height 18
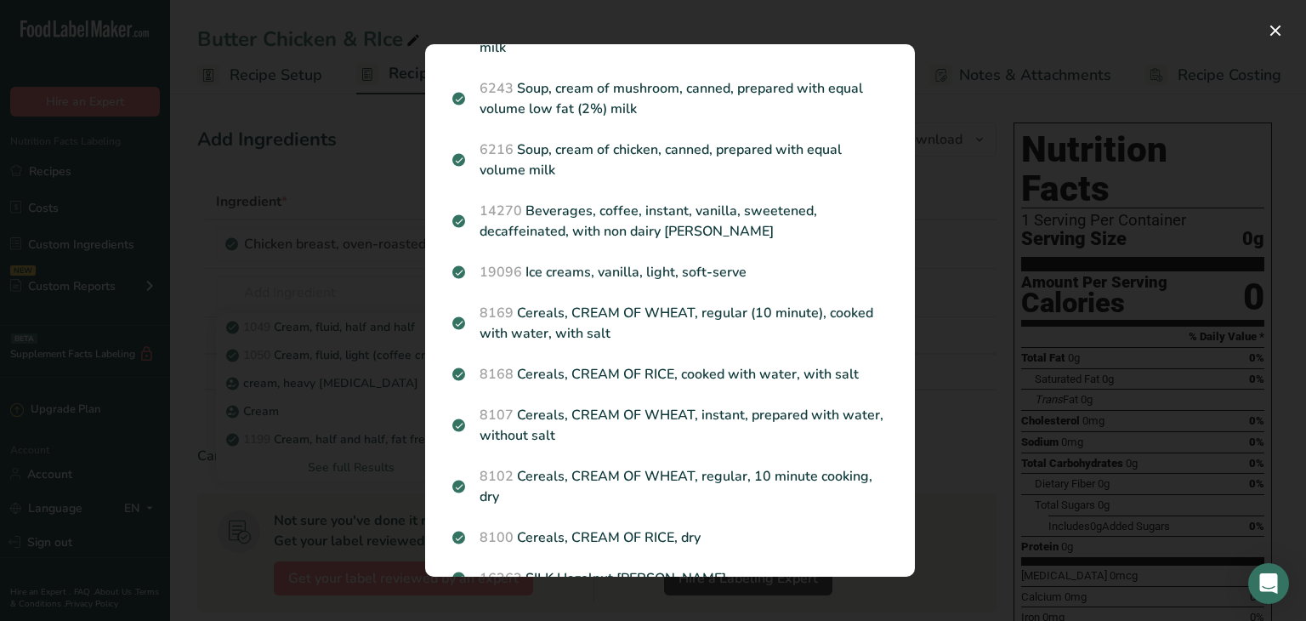
scroll to position [1808, 0]
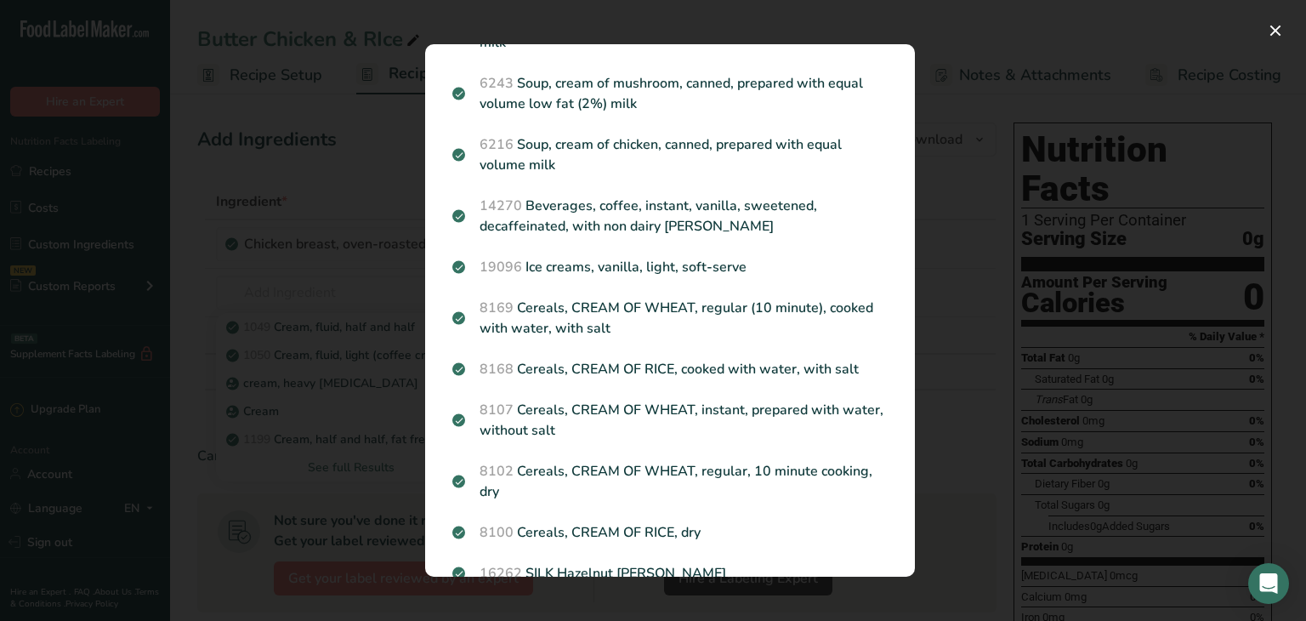
click at [211, 306] on div "Search results modal" at bounding box center [653, 310] width 1306 height 621
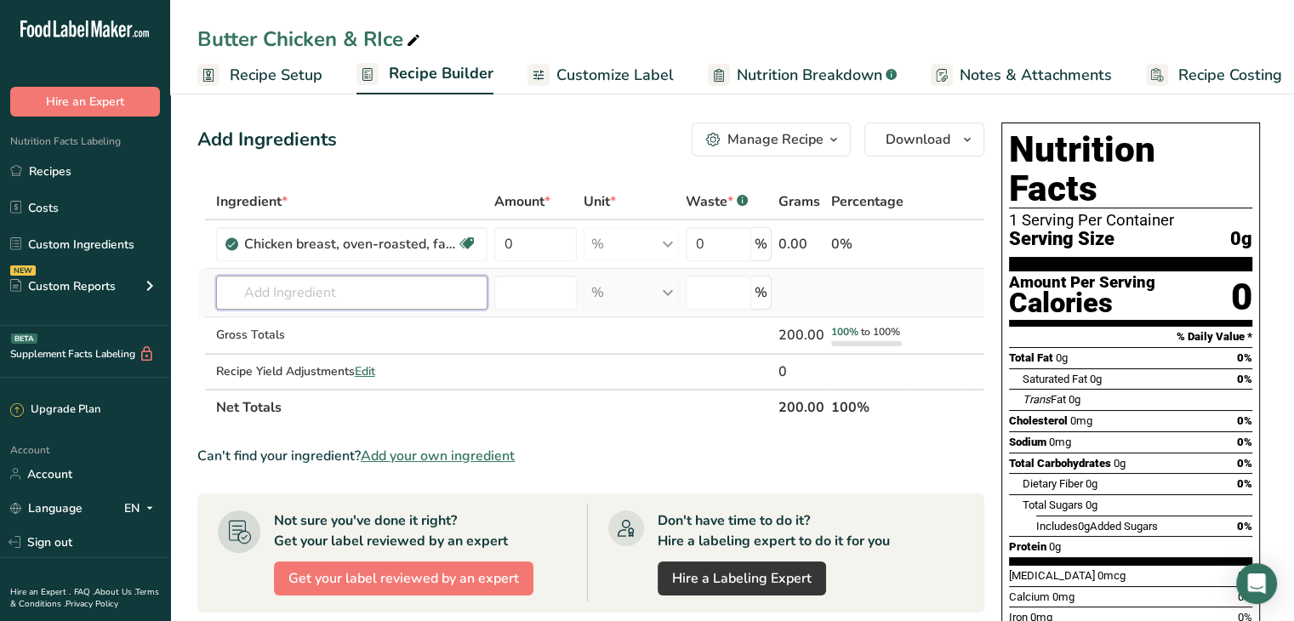
click at [281, 293] on input "text" at bounding box center [351, 293] width 271 height 34
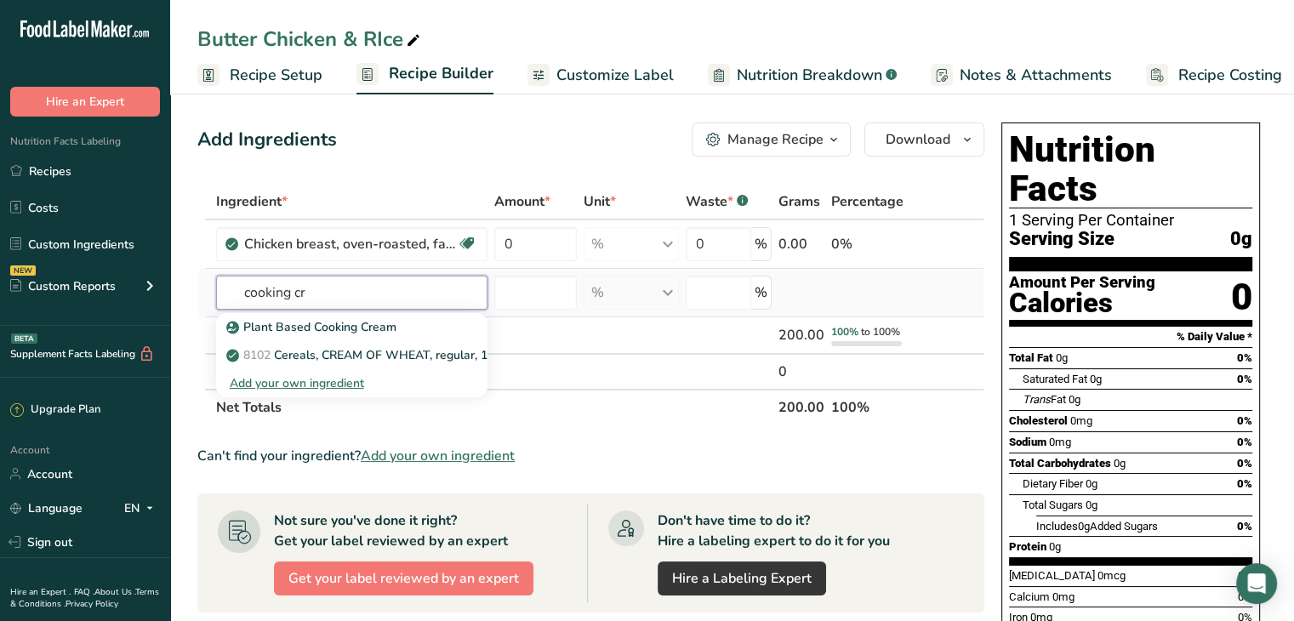
type input "cooking cr"
click at [340, 381] on div "Add your own ingredient" at bounding box center [352, 383] width 244 height 18
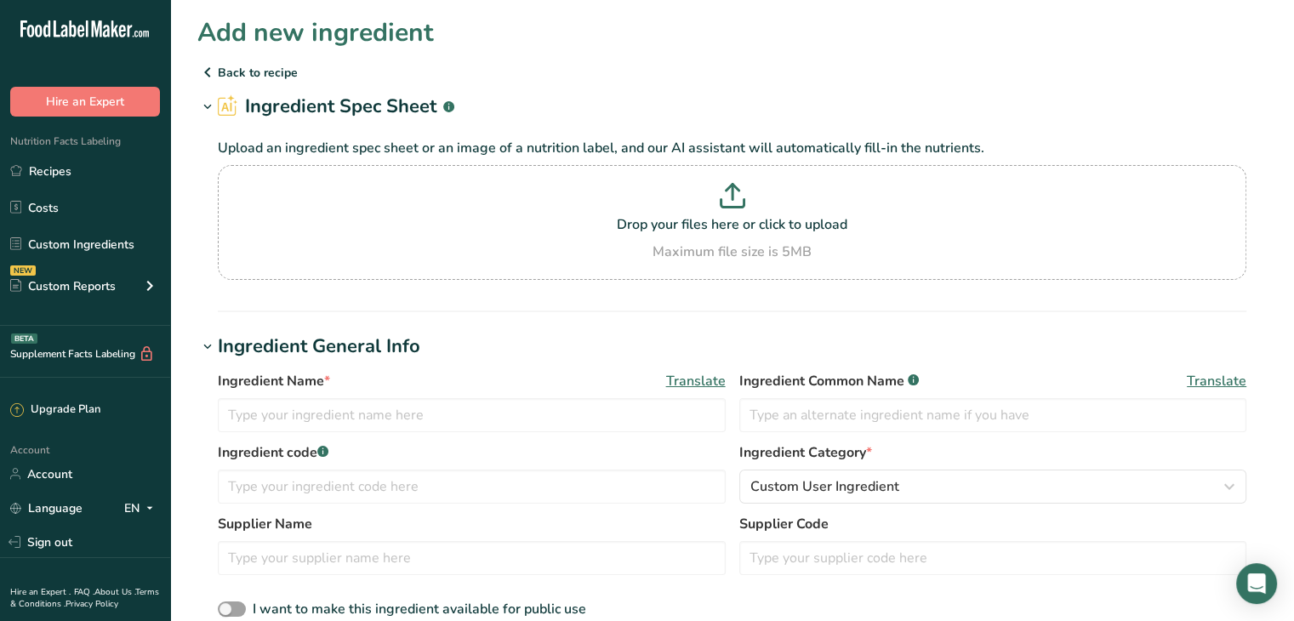
click at [220, 72] on p "Back to recipe" at bounding box center [731, 72] width 1069 height 20
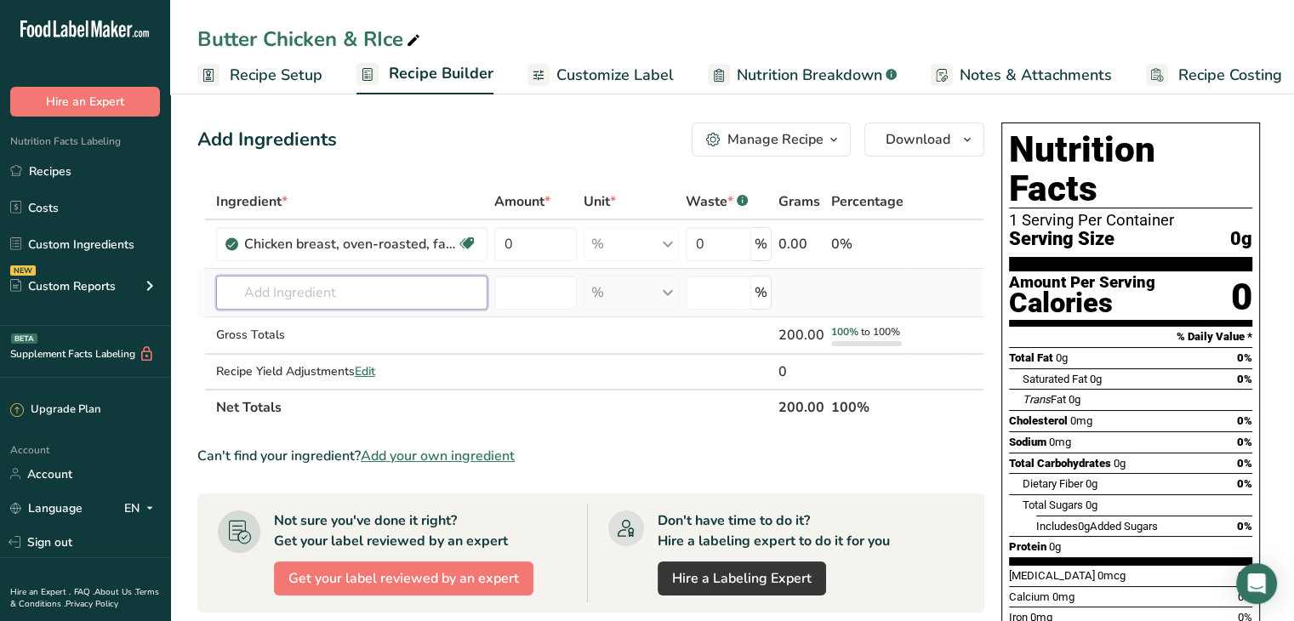
click at [365, 300] on input "text" at bounding box center [351, 293] width 271 height 34
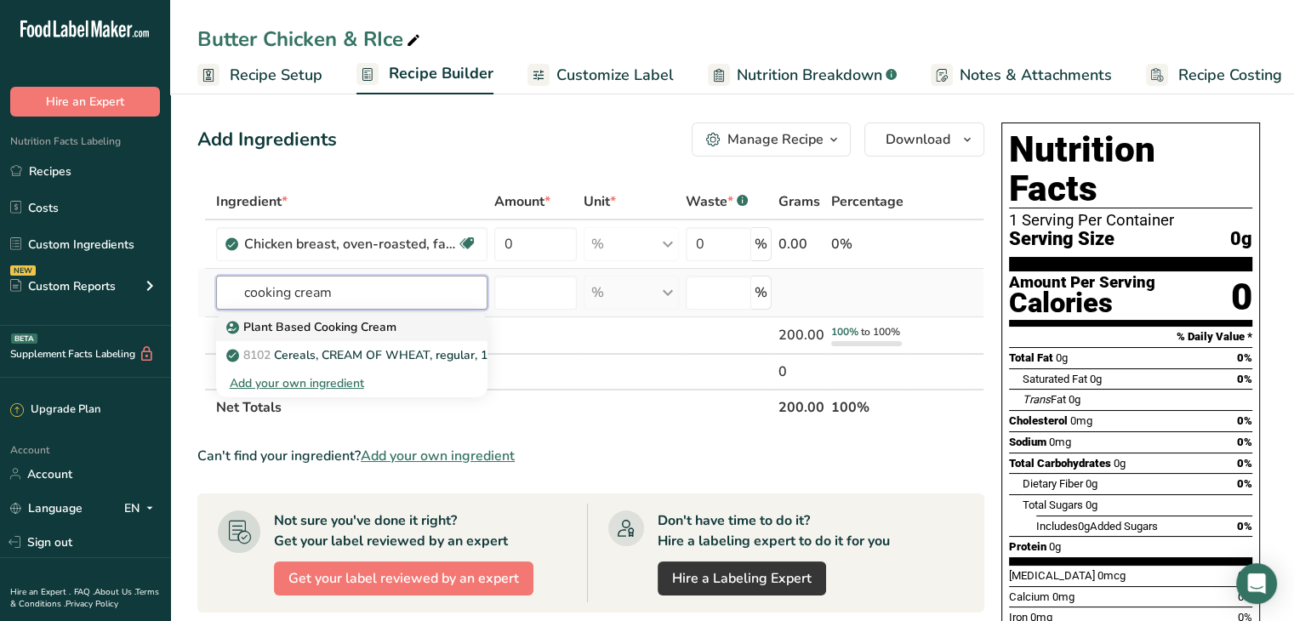
type input "cooking cream"
click at [447, 331] on link "Plant Based Cooking Cream" at bounding box center [351, 327] width 271 height 28
type input "Plant Based Cooking Cream"
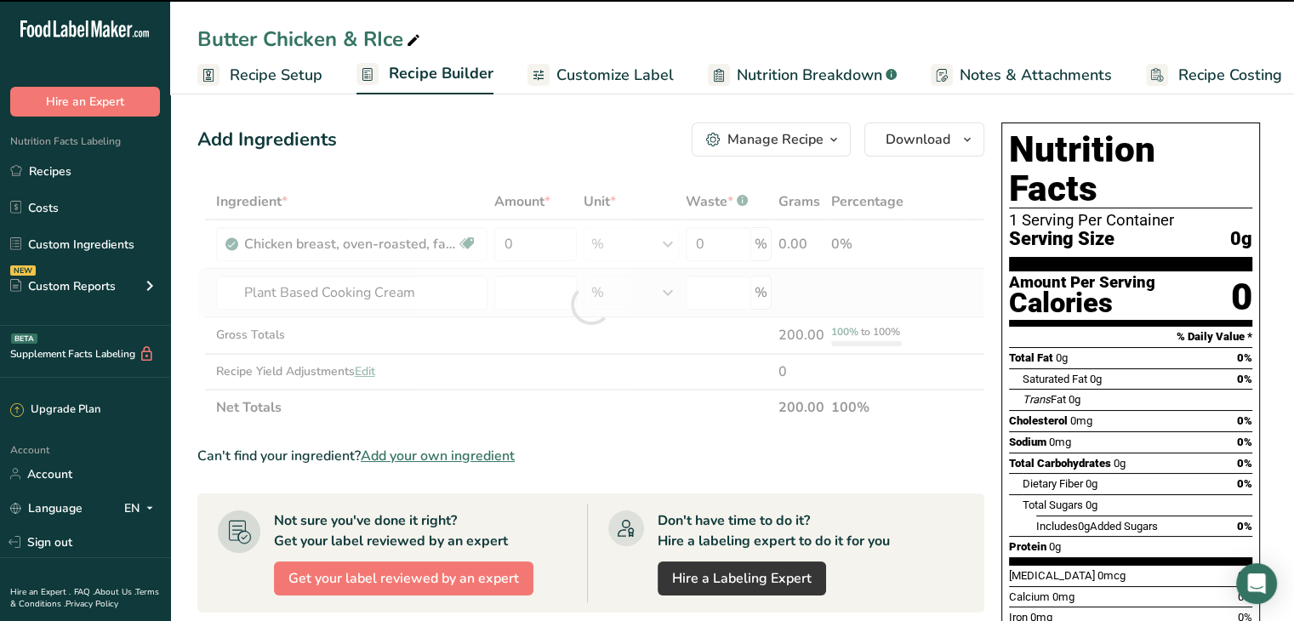
type input "0"
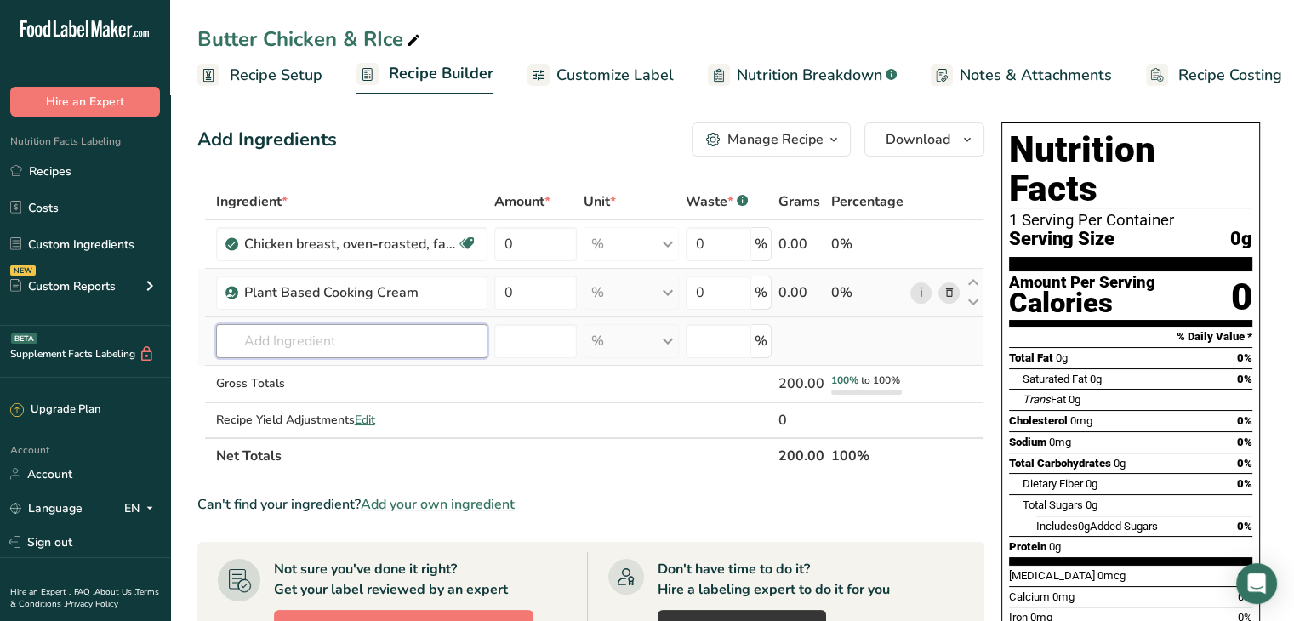
click at [407, 350] on input "text" at bounding box center [351, 341] width 271 height 34
type input "m"
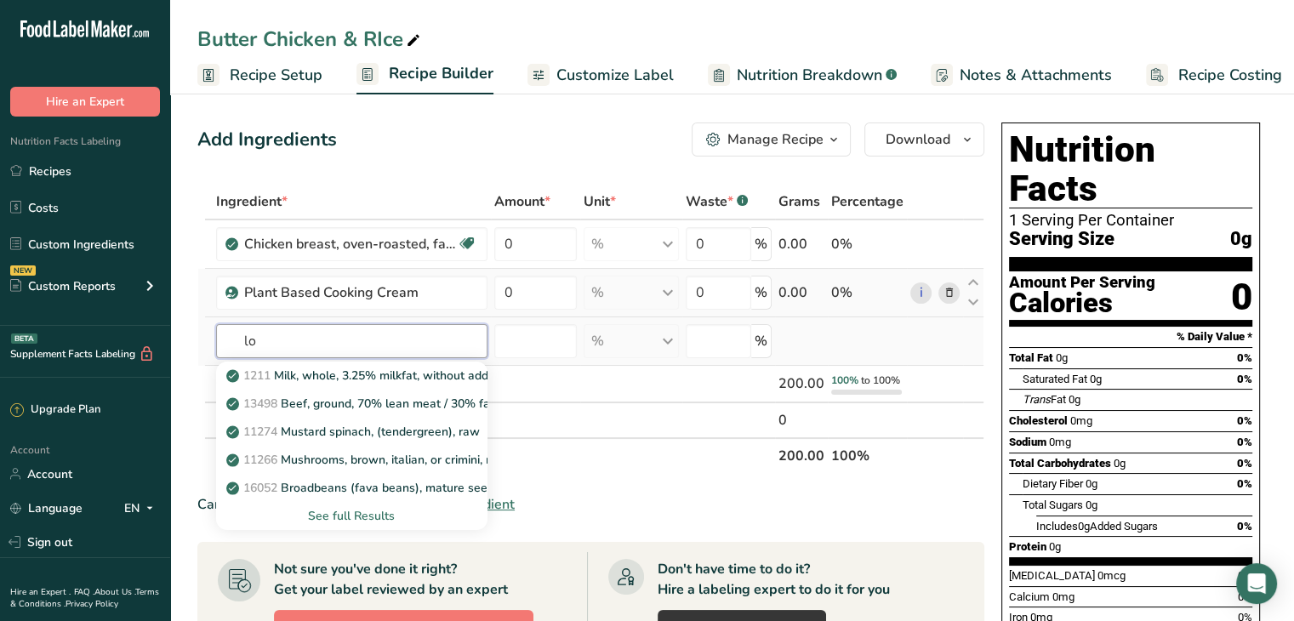
type input "l"
type input "milk"
click at [384, 511] on div "See full Results" at bounding box center [352, 516] width 244 height 18
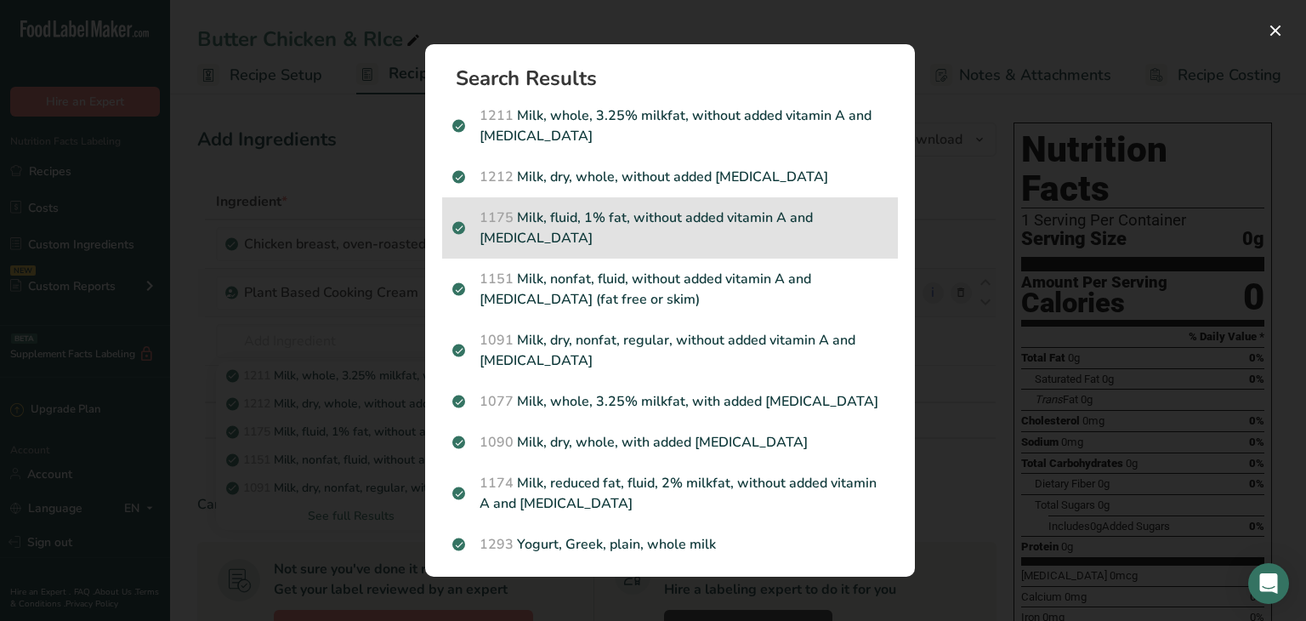
click at [548, 208] on p "1175 Milk, fluid, 1% fat, without added vitamin A and vitamin D" at bounding box center [669, 228] width 435 height 41
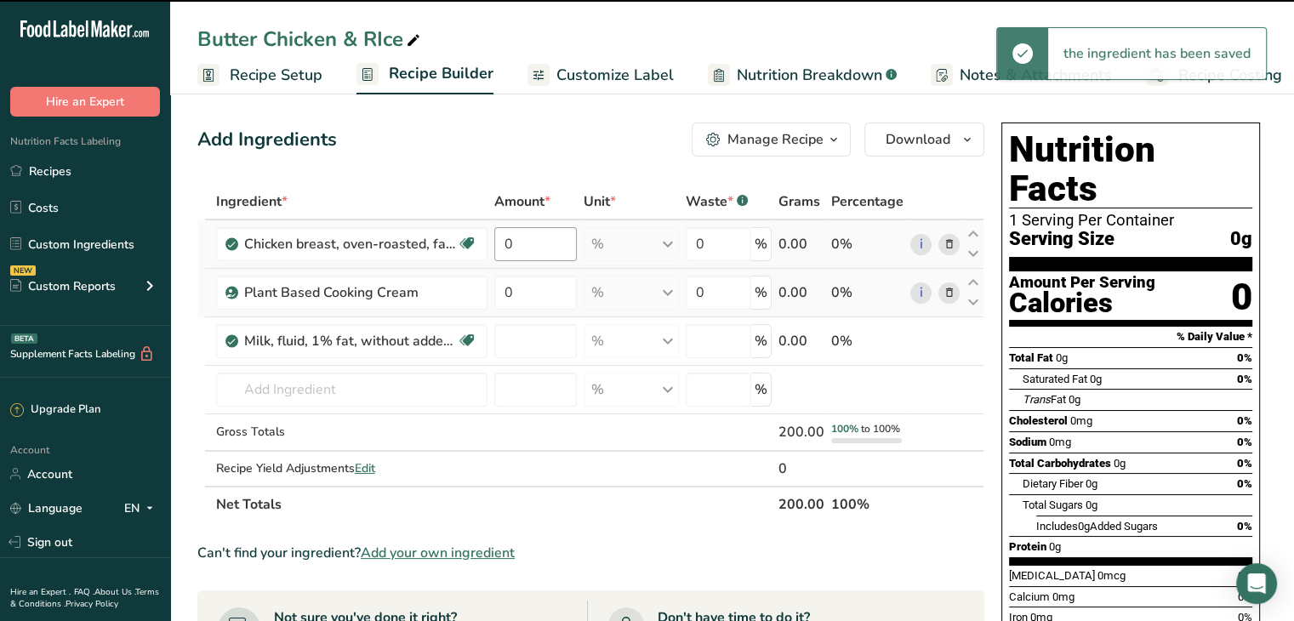
type input "0"
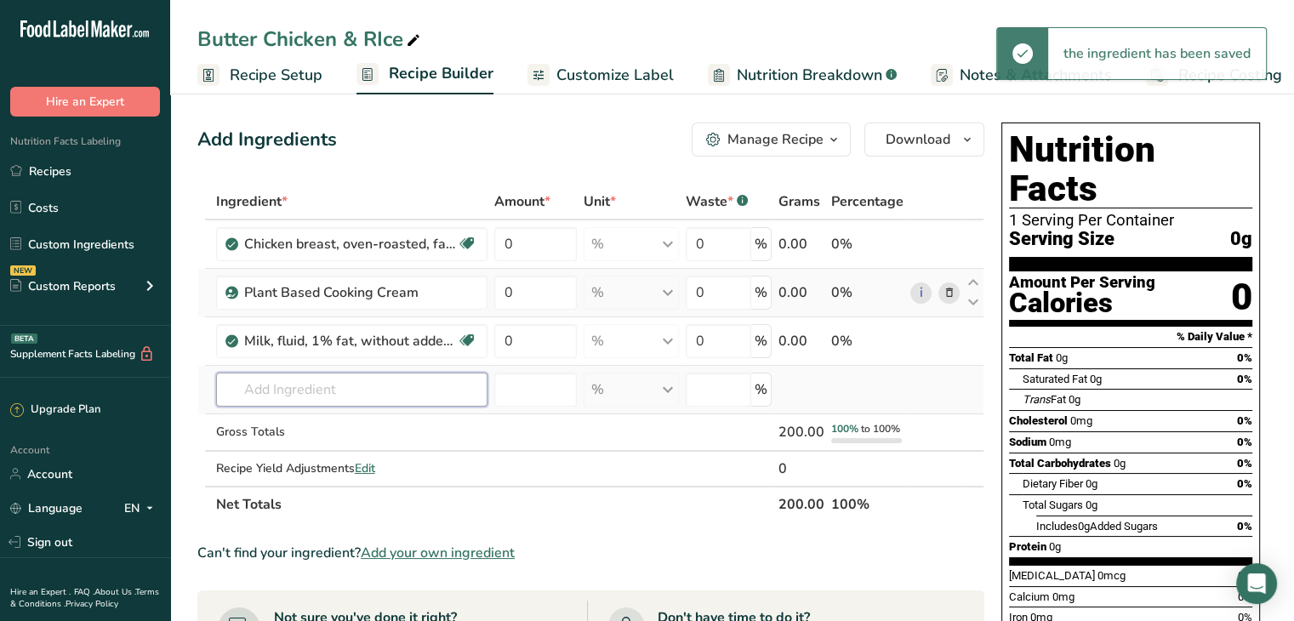
click at [270, 383] on input "text" at bounding box center [351, 390] width 271 height 34
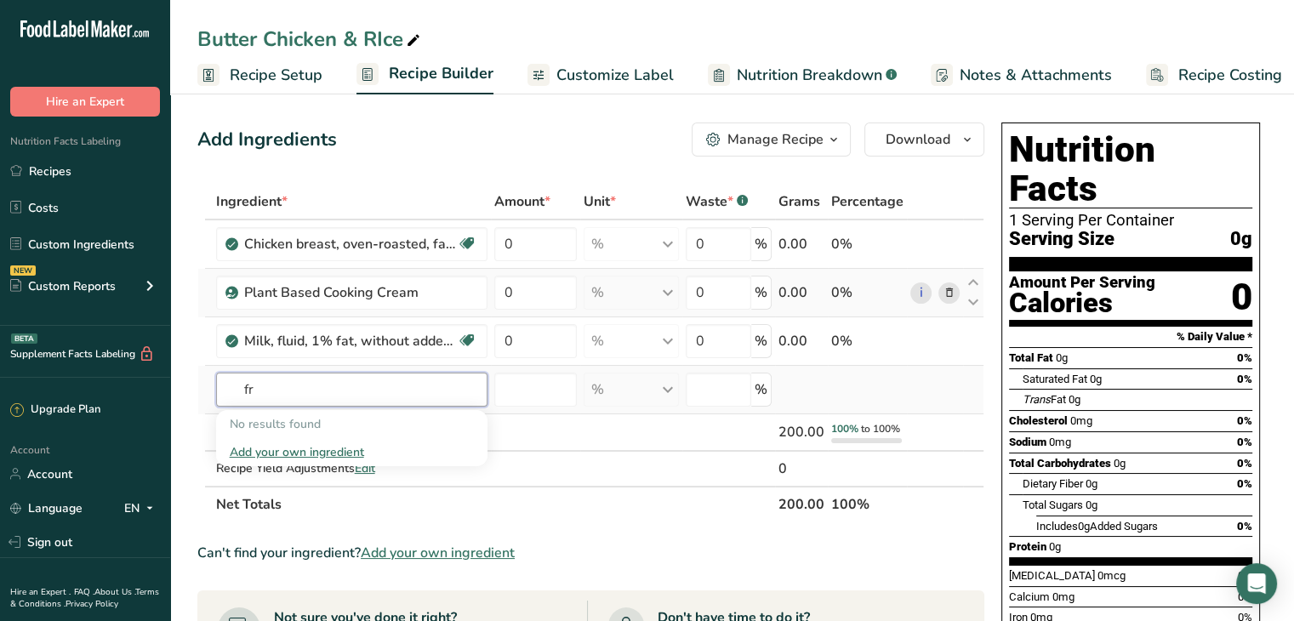
type input "f"
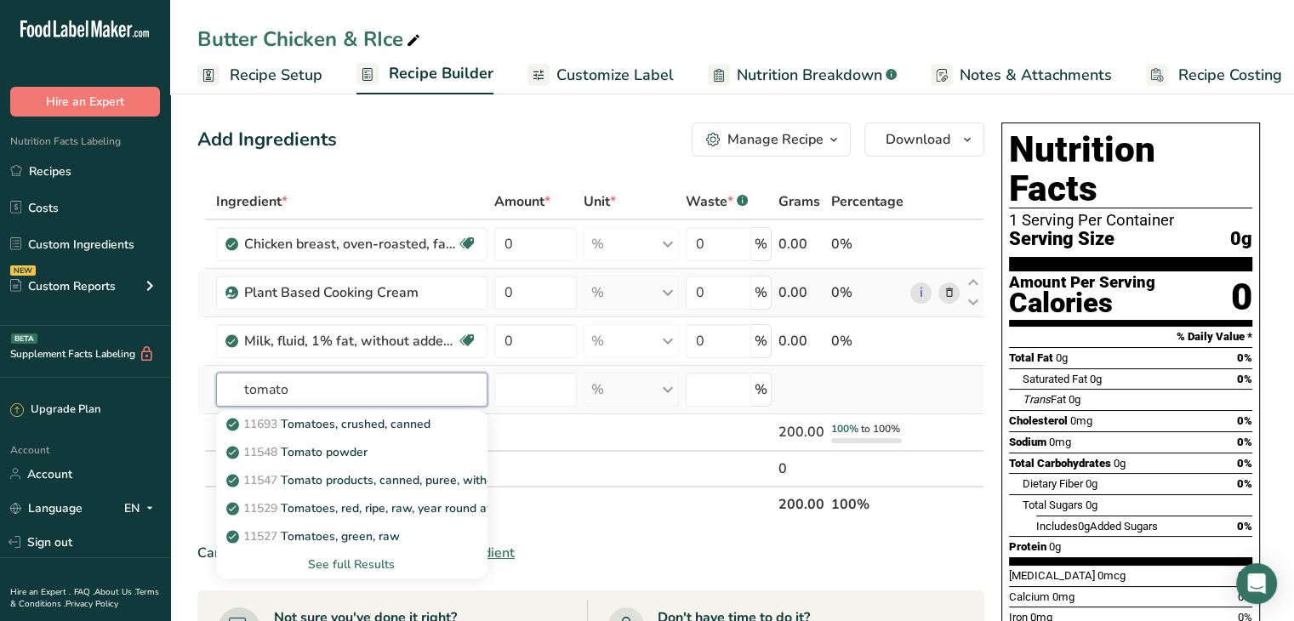
type input "tomato"
click at [344, 561] on div "See full Results" at bounding box center [352, 564] width 244 height 18
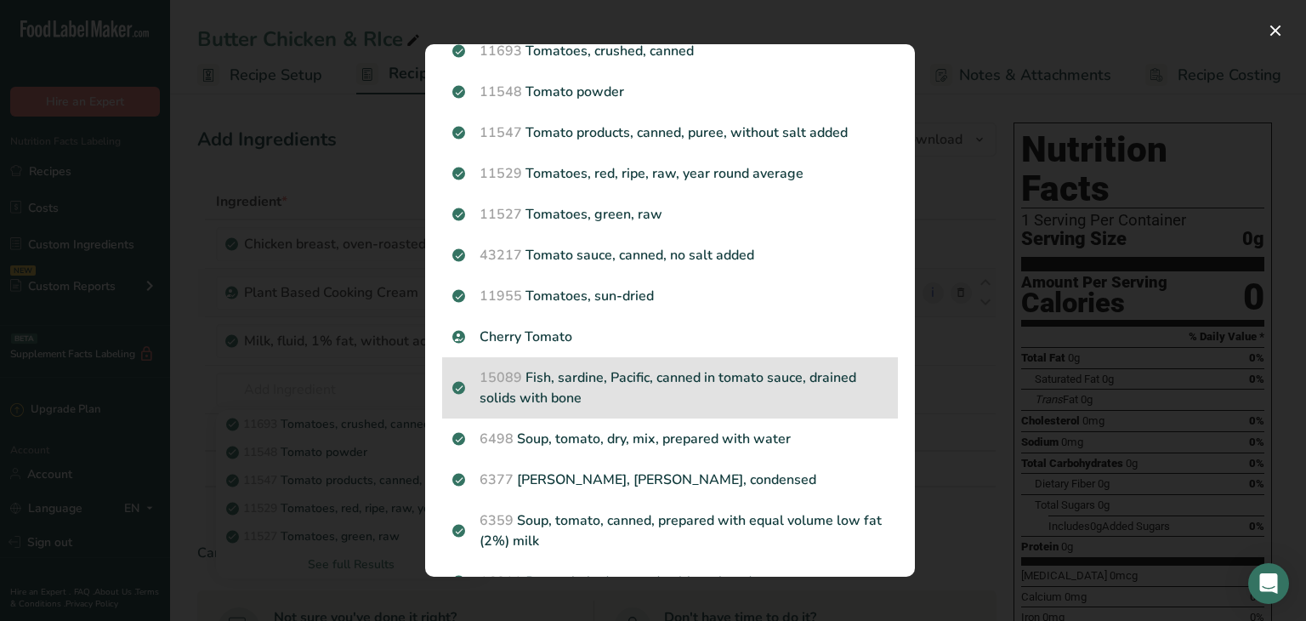
scroll to position [65, 0]
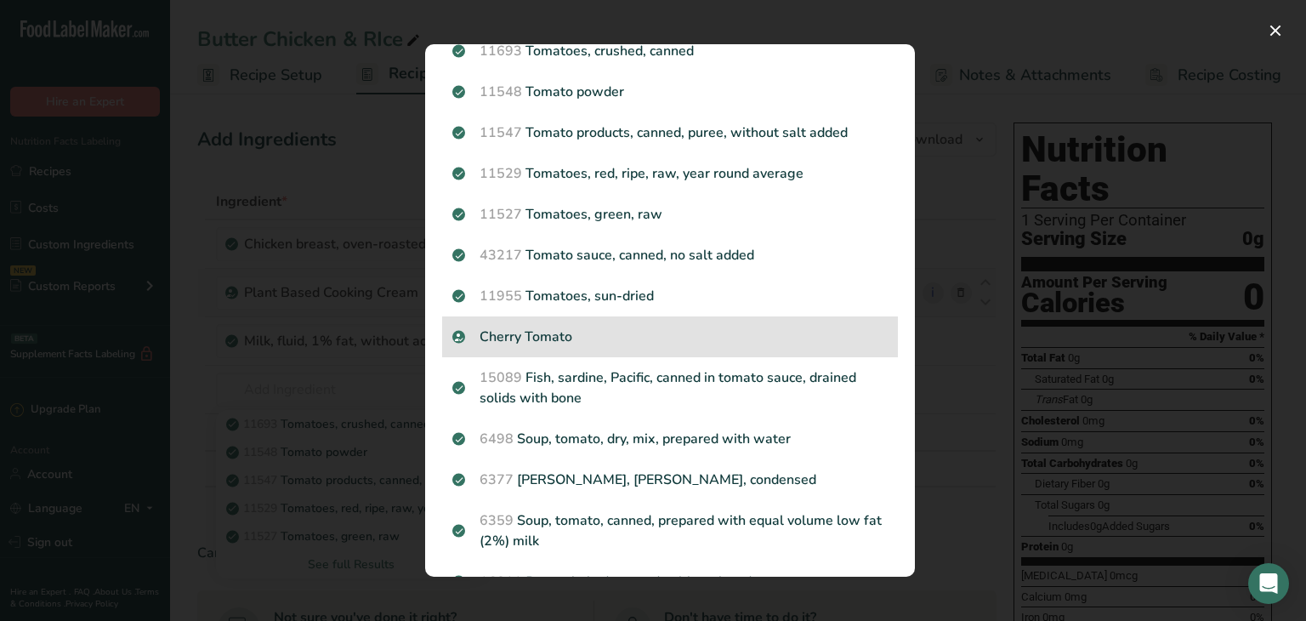
click at [609, 321] on div "Cherry Tomato" at bounding box center [670, 336] width 456 height 41
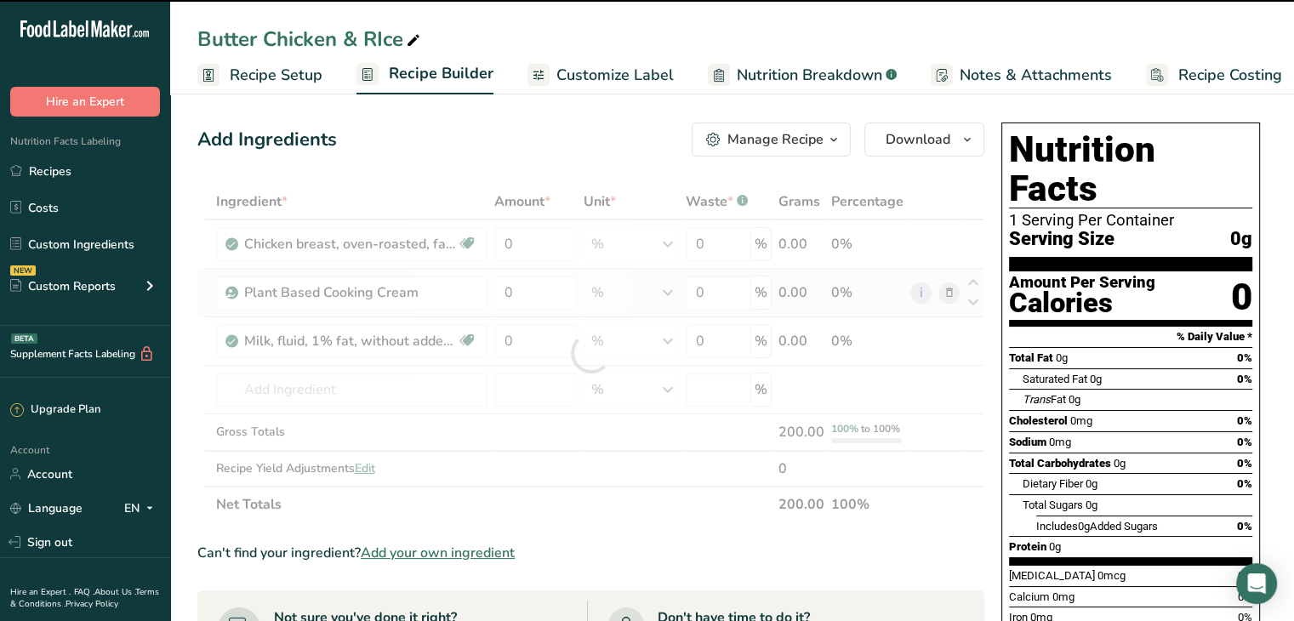
type input "0"
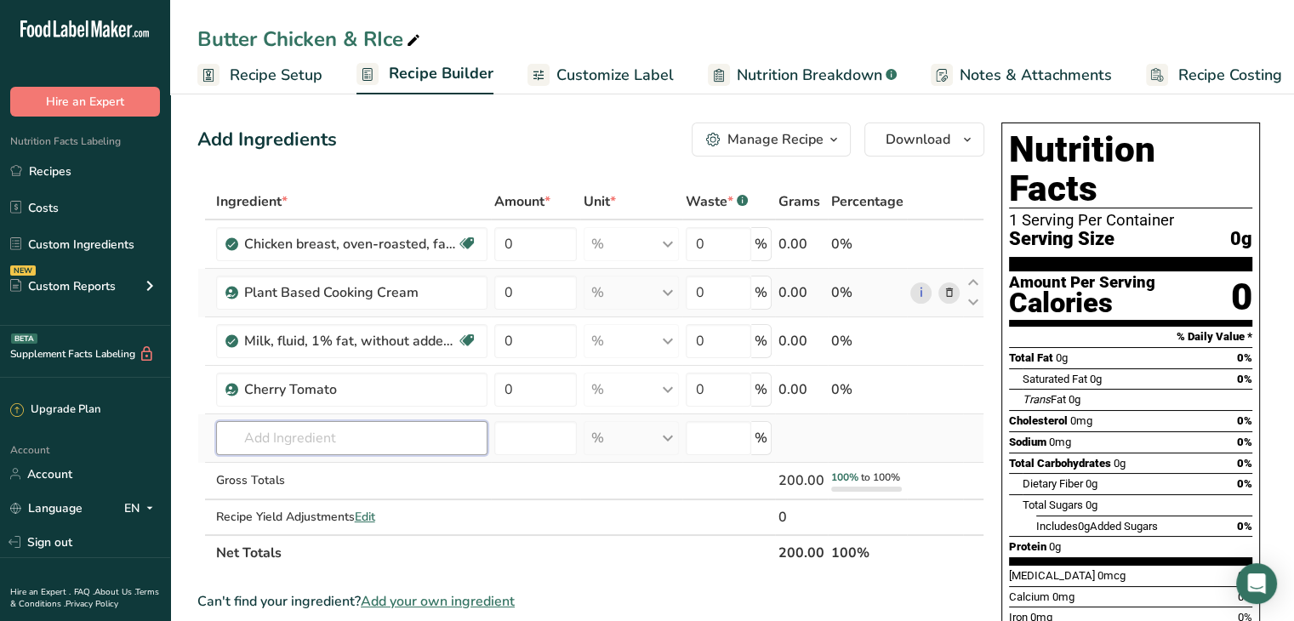
click at [397, 447] on input "text" at bounding box center [351, 438] width 271 height 34
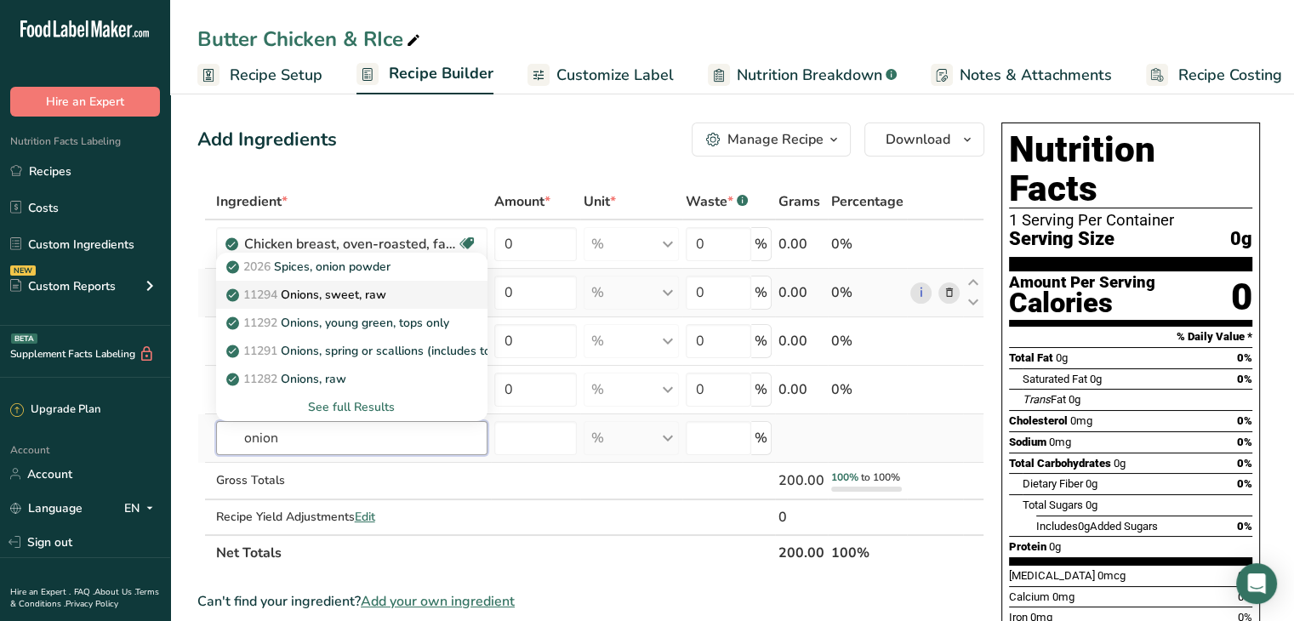
type input "onion"
click at [410, 294] on div "11294 Onions, sweet, raw" at bounding box center [338, 295] width 217 height 18
type input "Onions, sweet, raw"
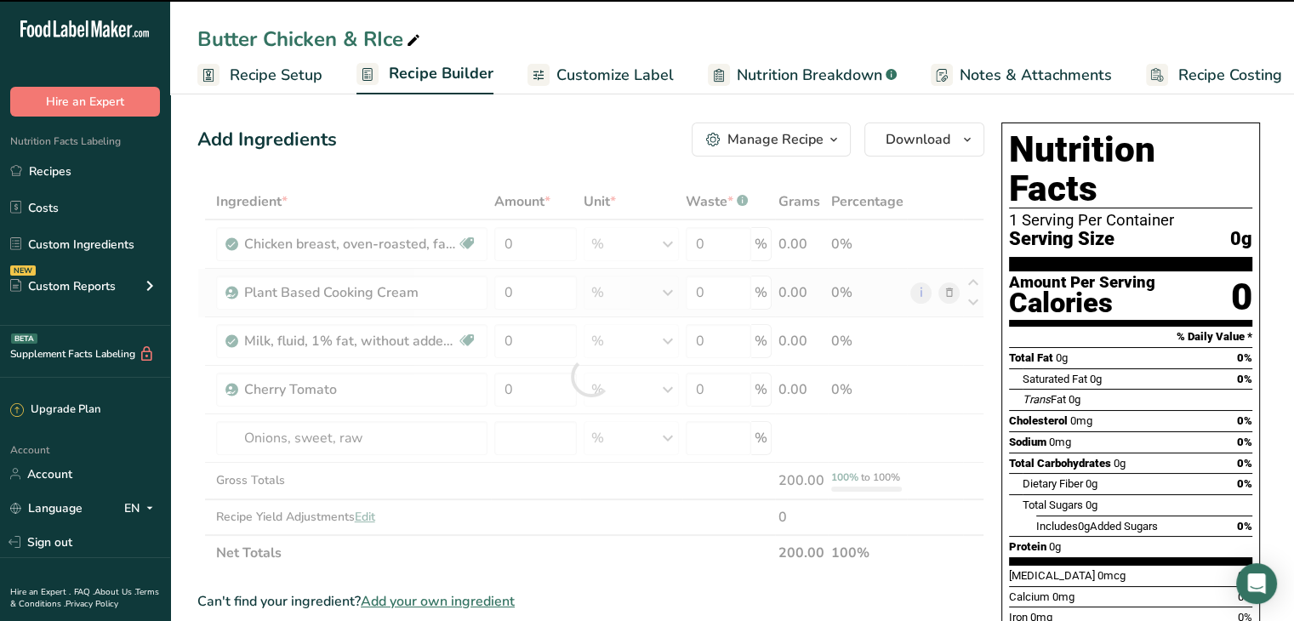
drag, startPoint x: 410, startPoint y: 294, endPoint x: 663, endPoint y: 490, distance: 320.2
click at [663, 490] on div at bounding box center [590, 377] width 787 height 387
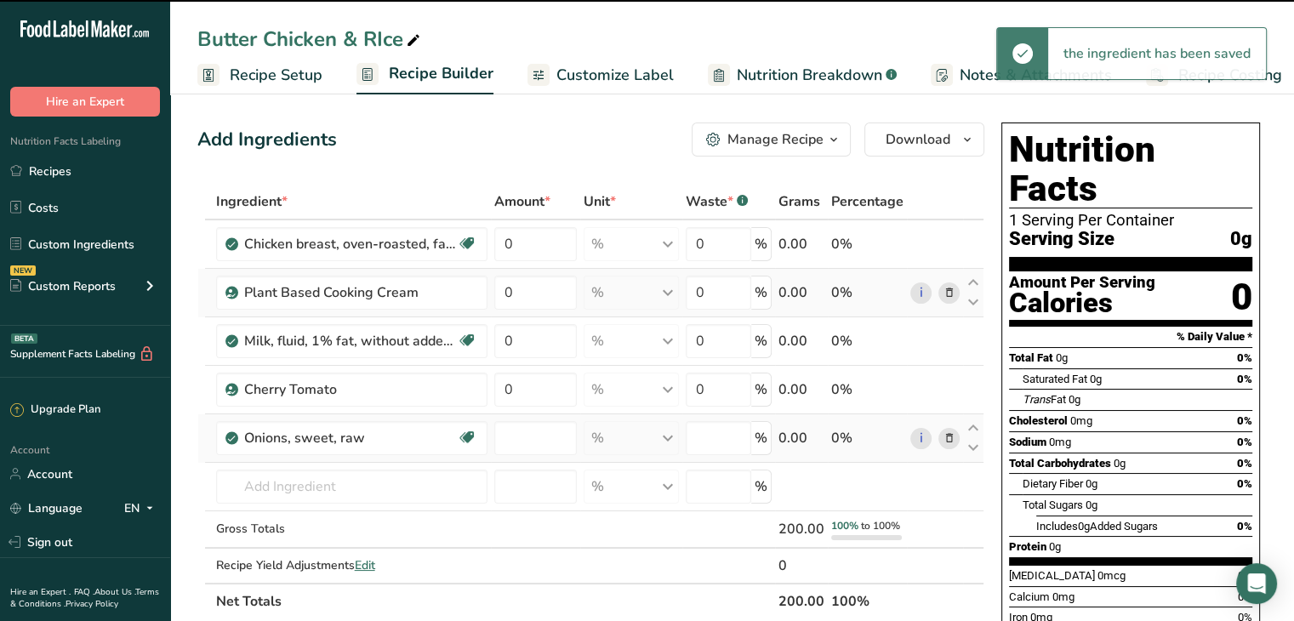
type input "0"
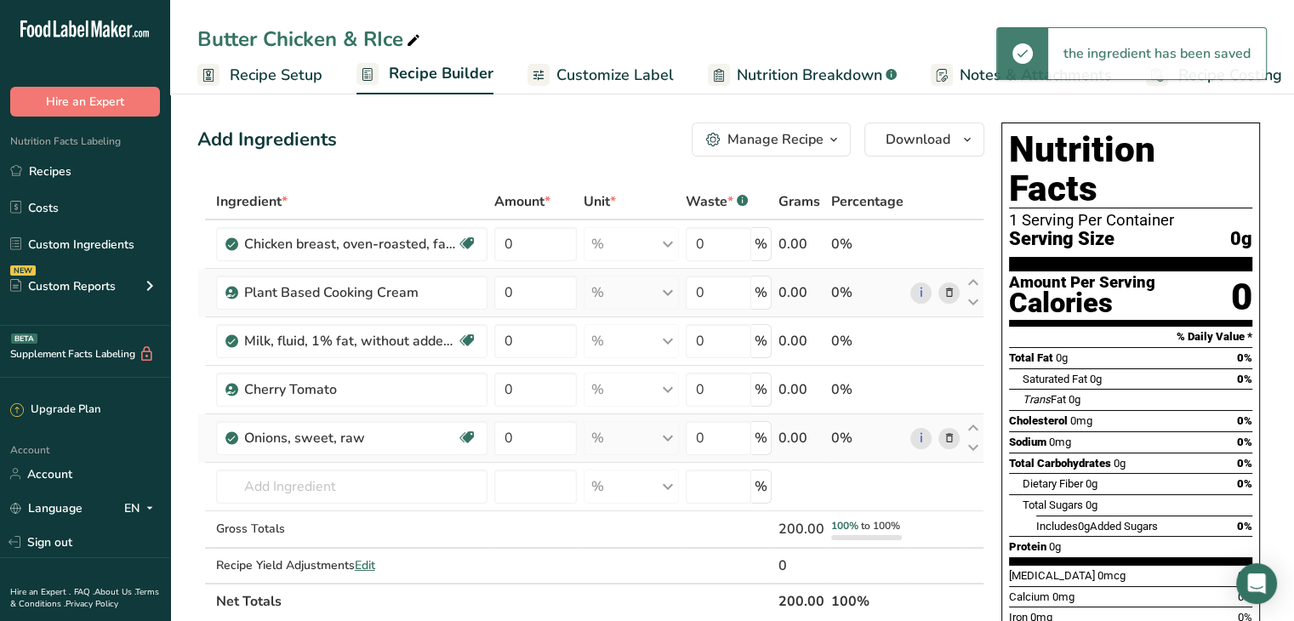
click at [947, 436] on icon at bounding box center [948, 439] width 12 height 18
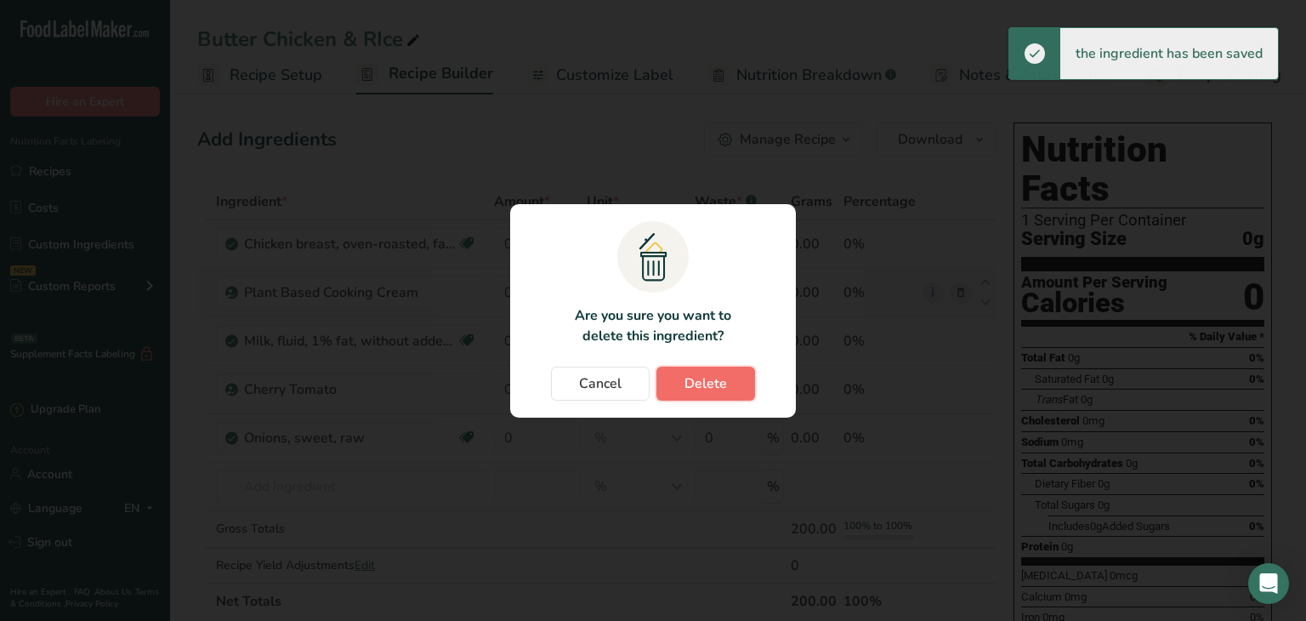
click at [708, 368] on button "Delete" at bounding box center [706, 384] width 99 height 34
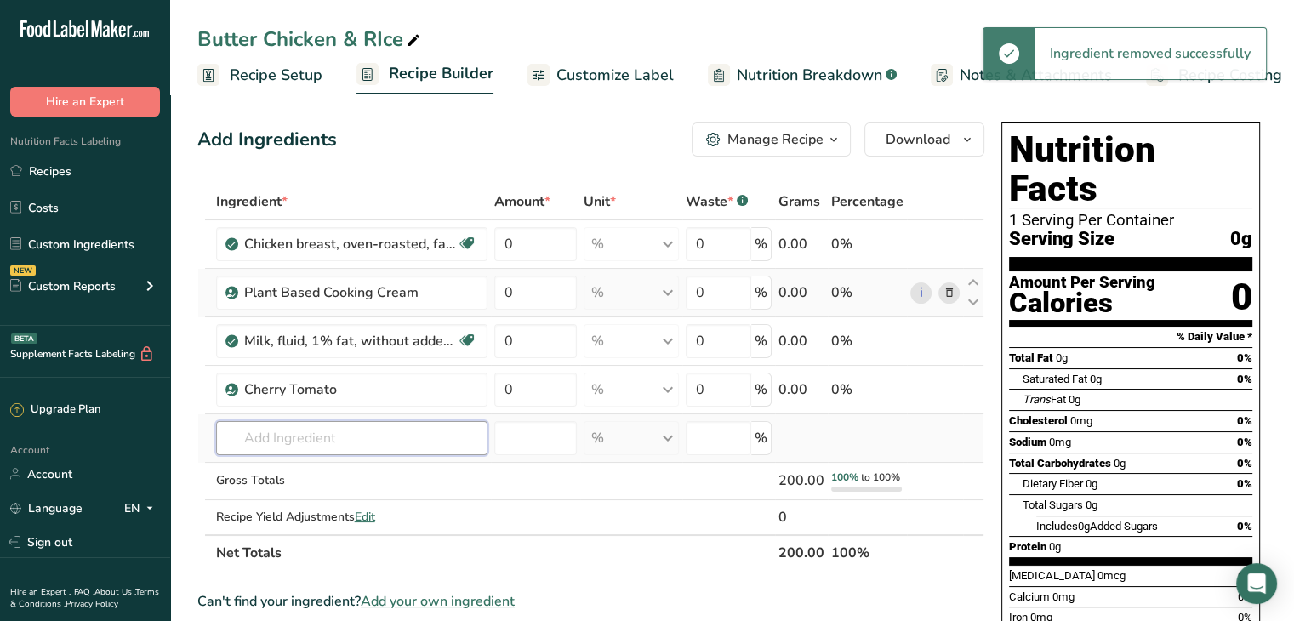
click at [293, 430] on input "text" at bounding box center [351, 438] width 271 height 34
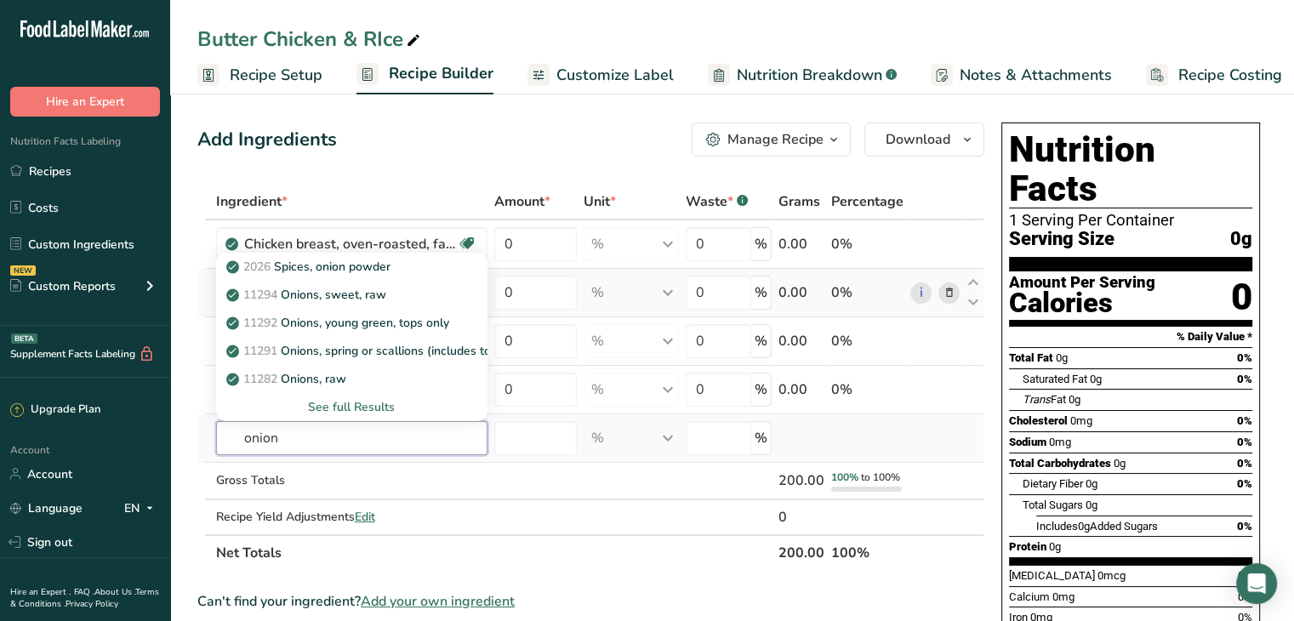
type input "onion"
click at [322, 398] on div "See full Results" at bounding box center [352, 407] width 244 height 18
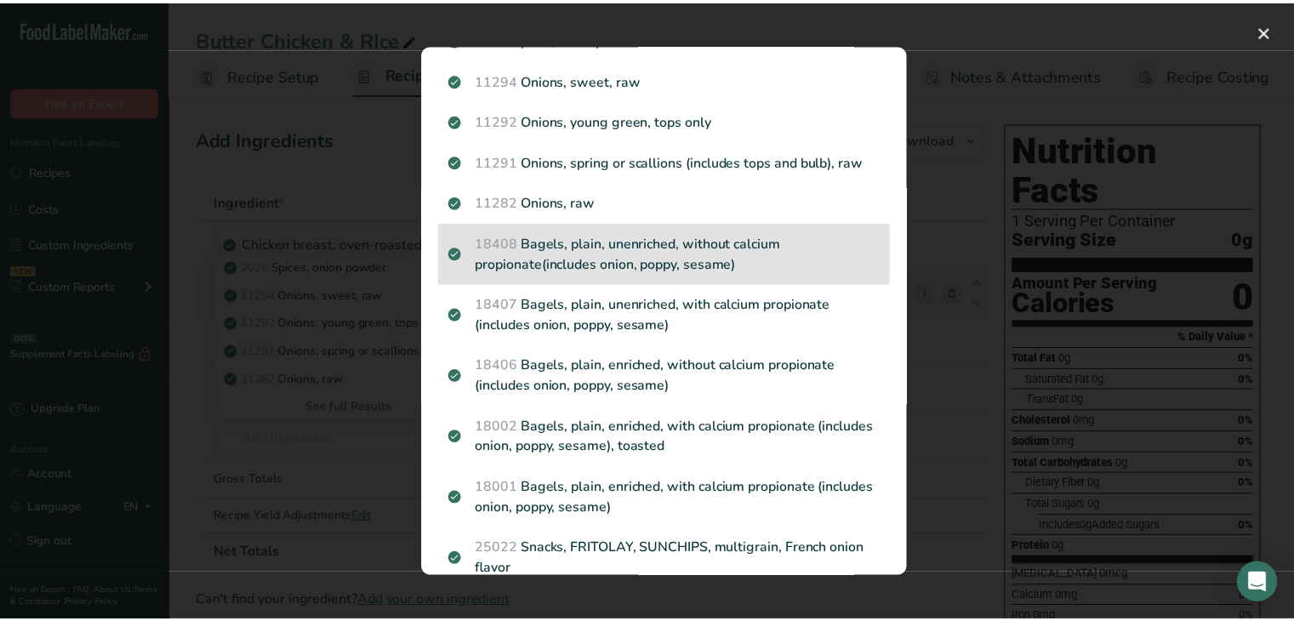
scroll to position [0, 0]
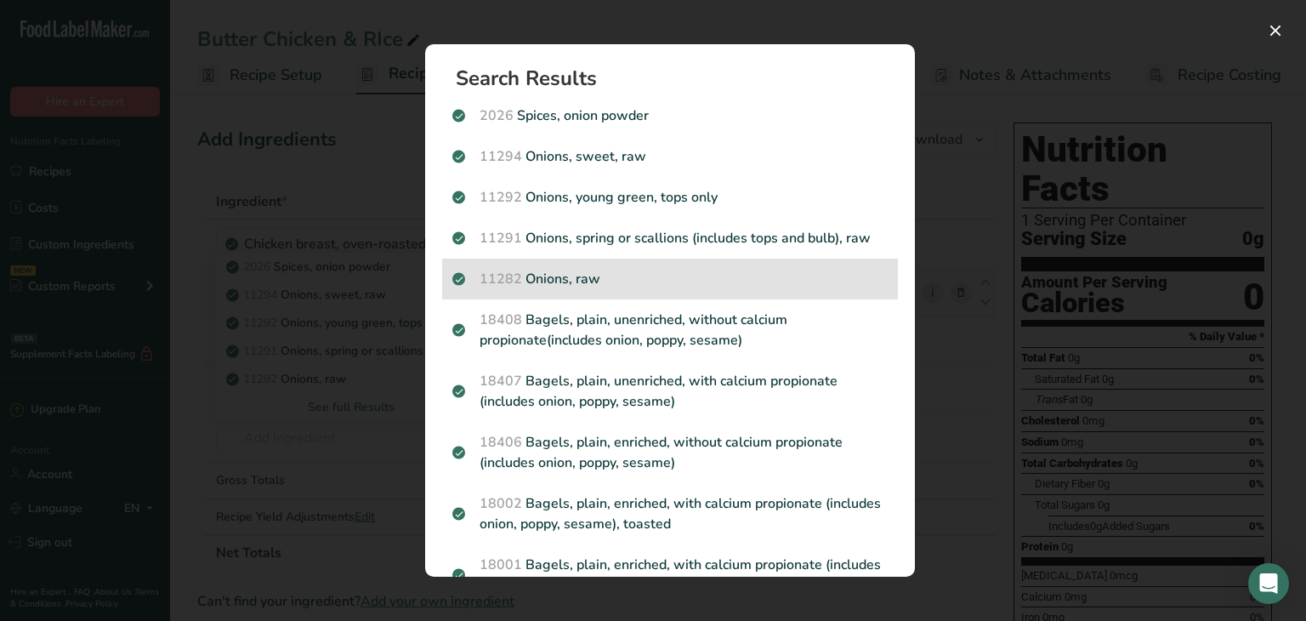
click at [628, 270] on p "11282 Onions, raw" at bounding box center [669, 279] width 435 height 20
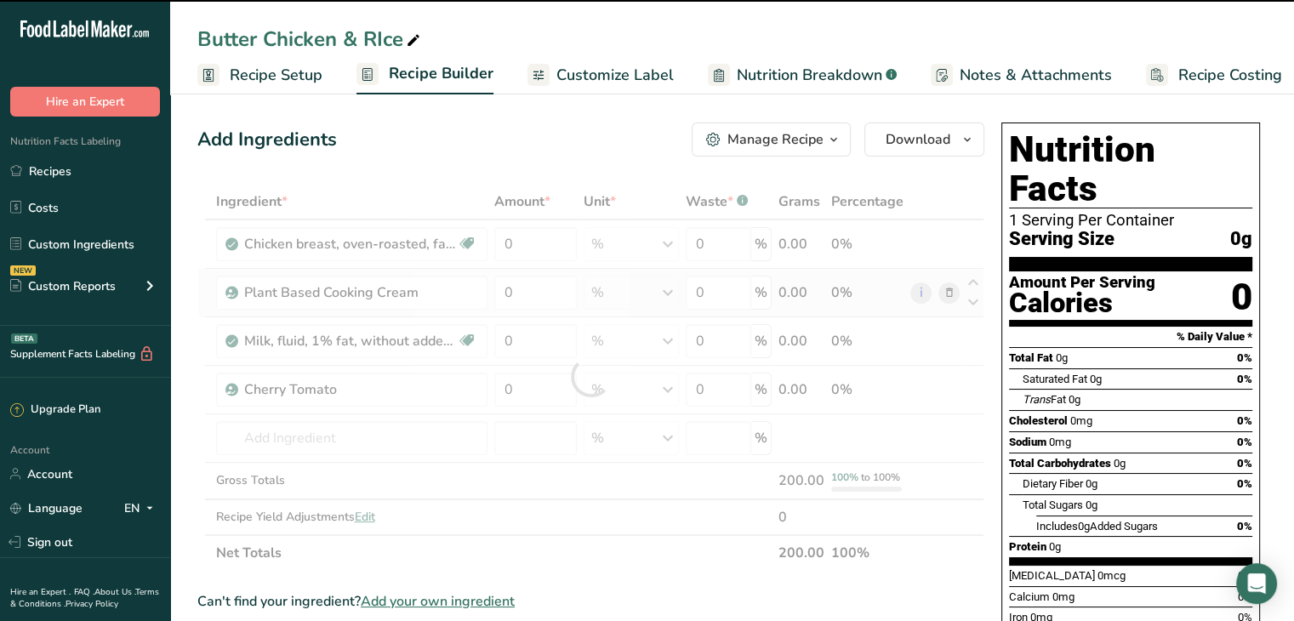
type input "0"
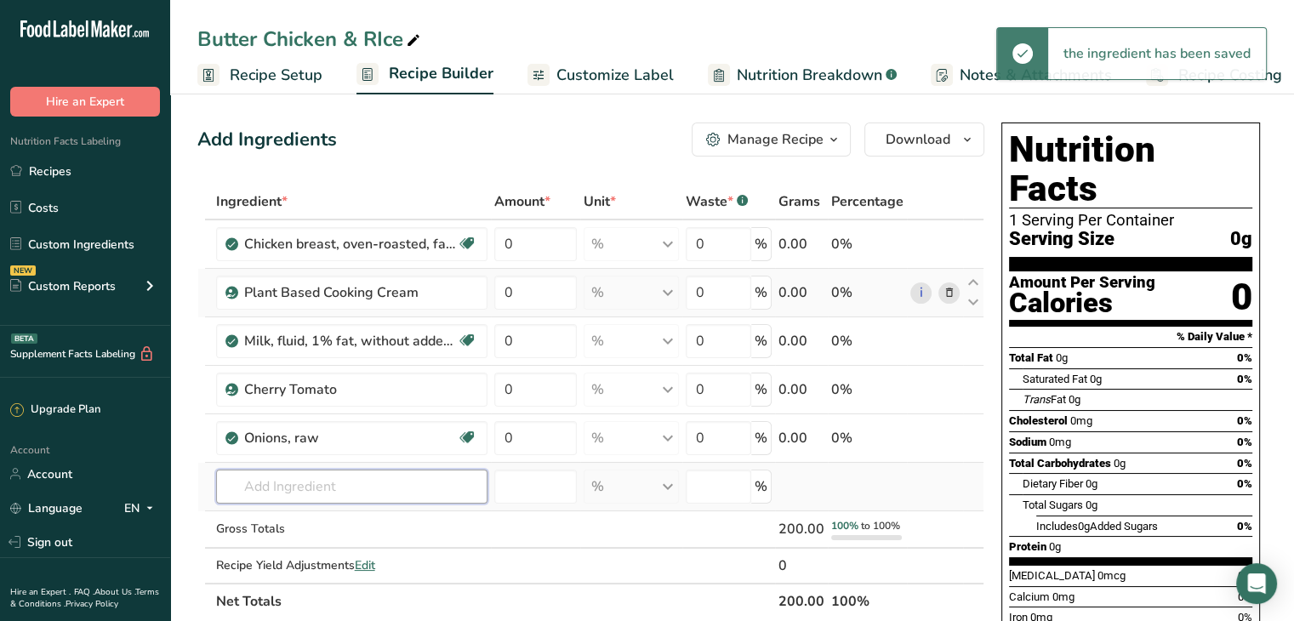
click at [304, 478] on input "text" at bounding box center [351, 486] width 271 height 34
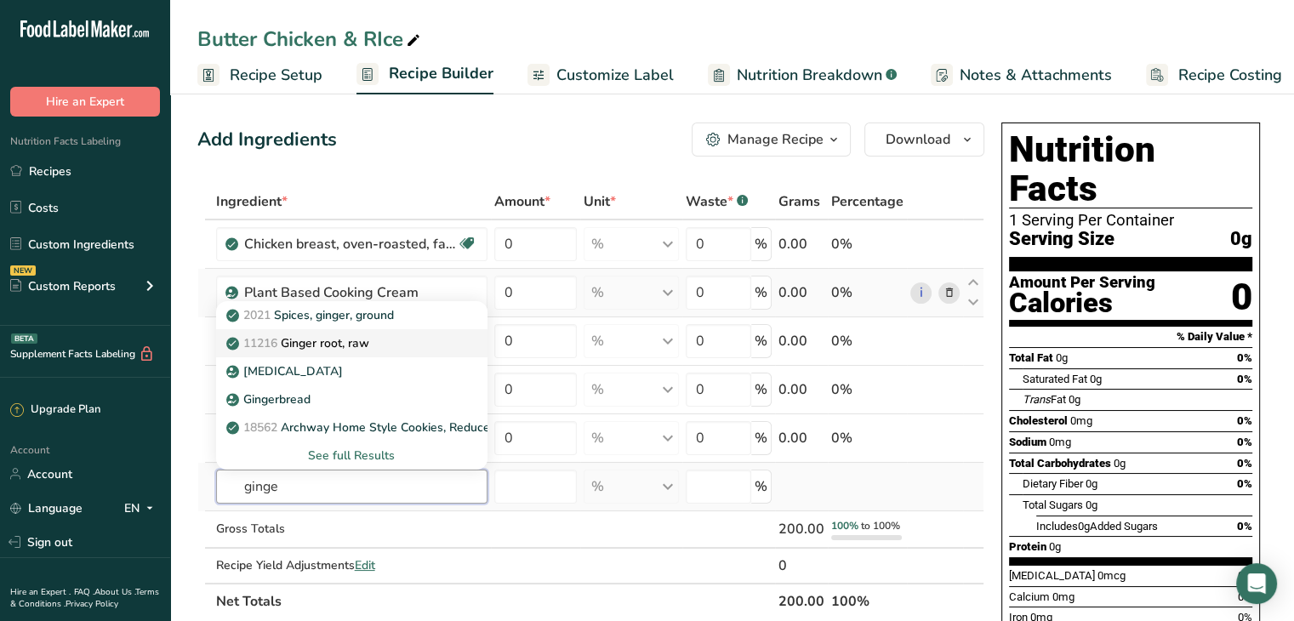
type input "ginge"
click at [398, 339] on div "11216 Ginger root, raw" at bounding box center [338, 343] width 217 height 18
type input "Ginger root, raw"
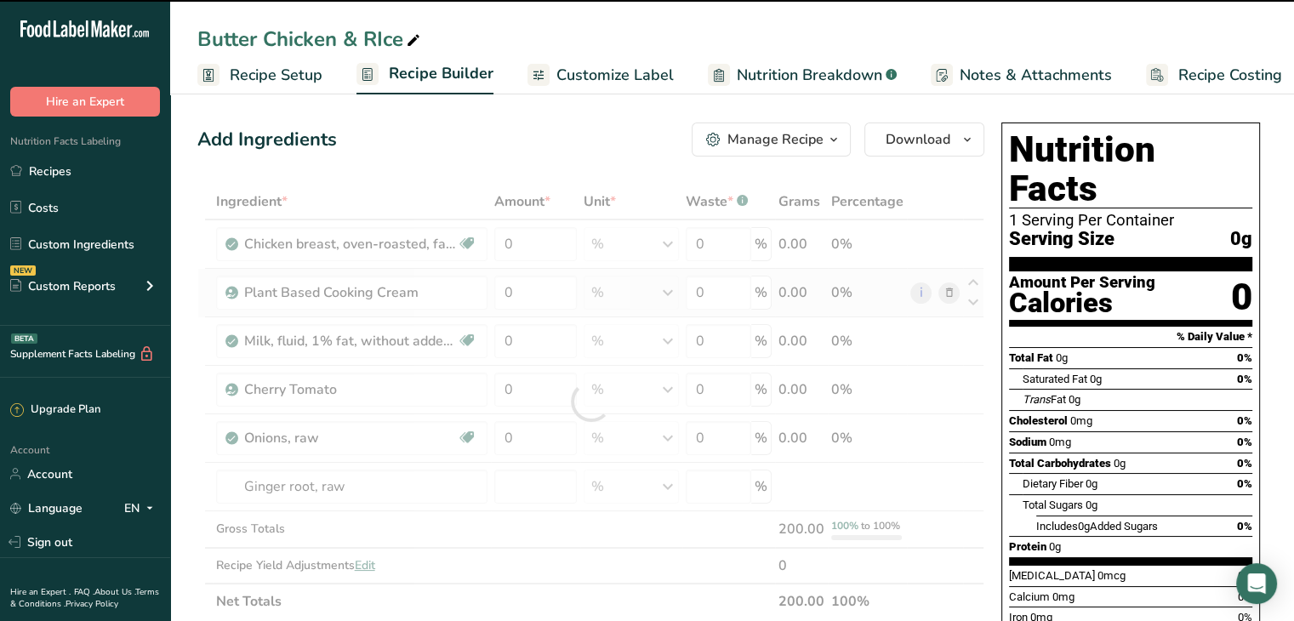
type input "0"
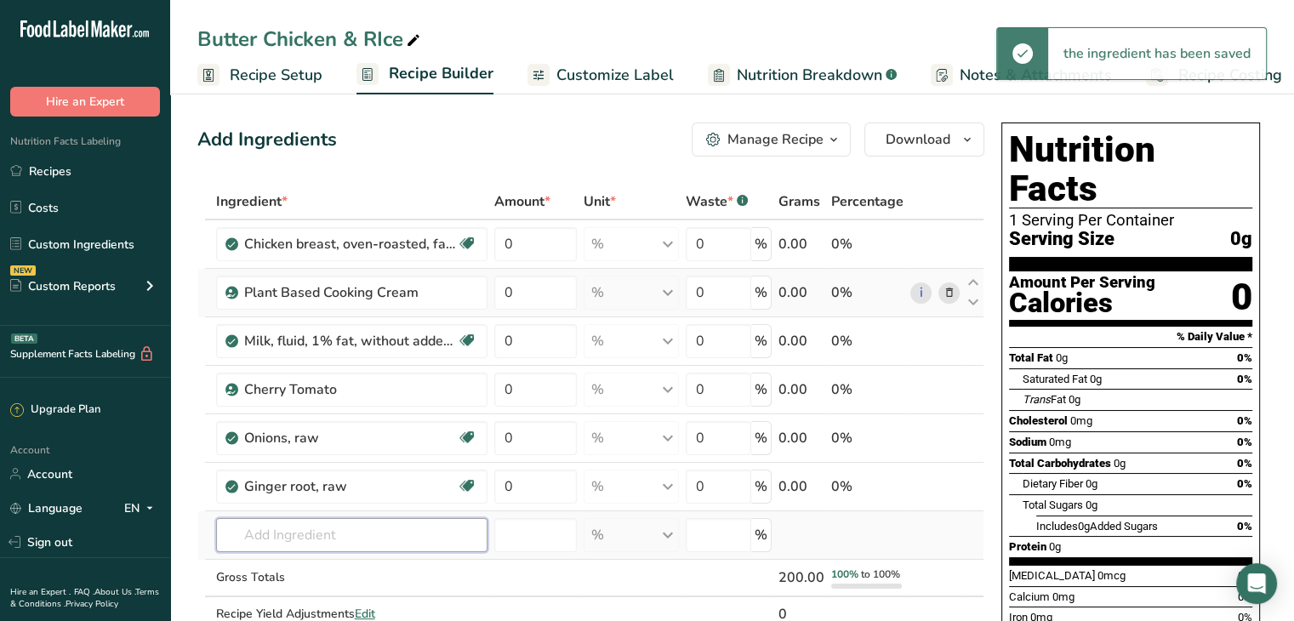
click at [347, 525] on input "text" at bounding box center [351, 535] width 271 height 34
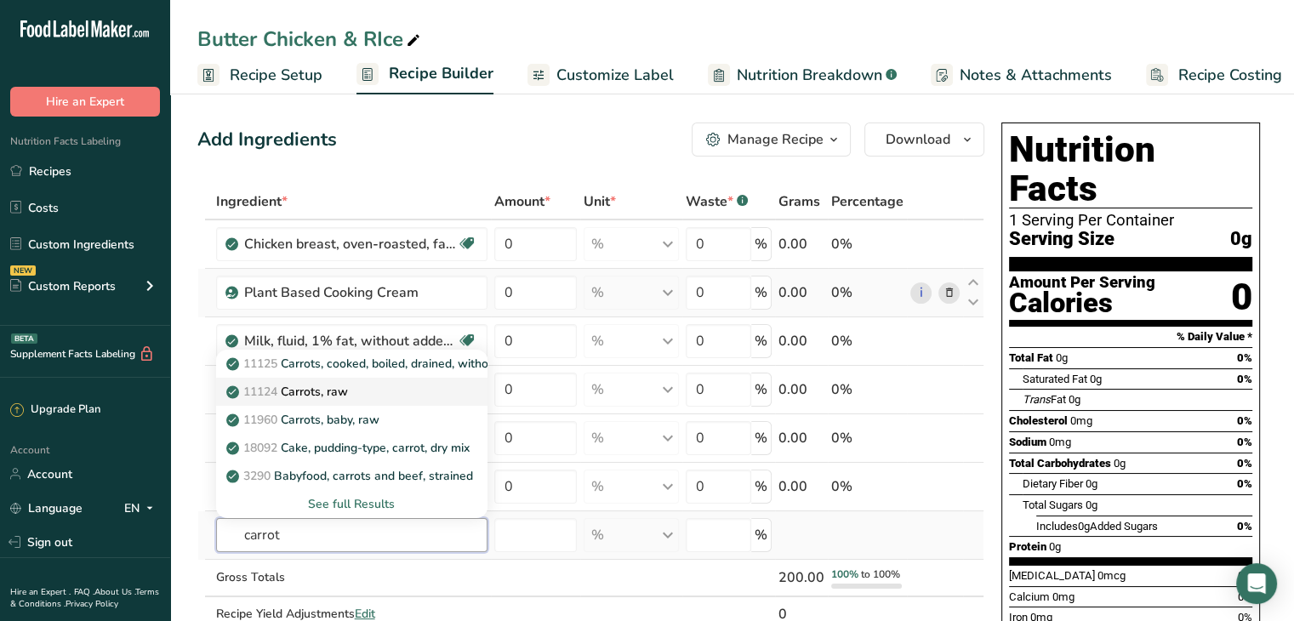
type input "carrot"
click at [347, 383] on p "11124 Carrots, raw" at bounding box center [289, 392] width 118 height 18
type input "Carrots, raw"
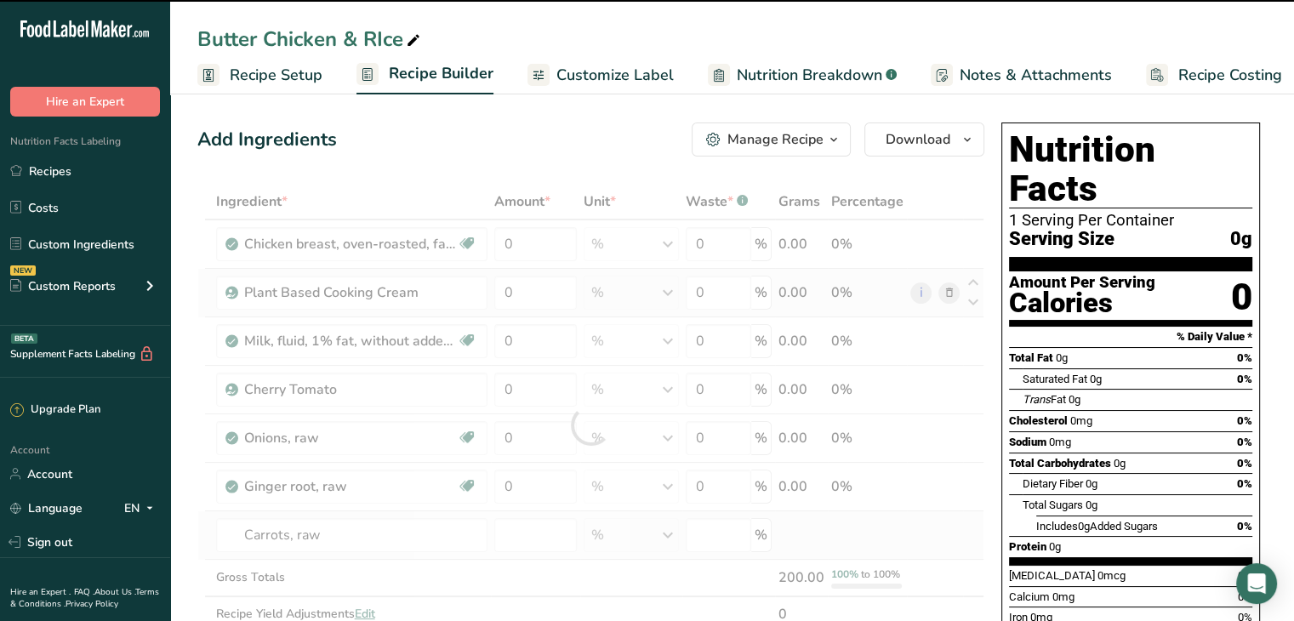
type input "0"
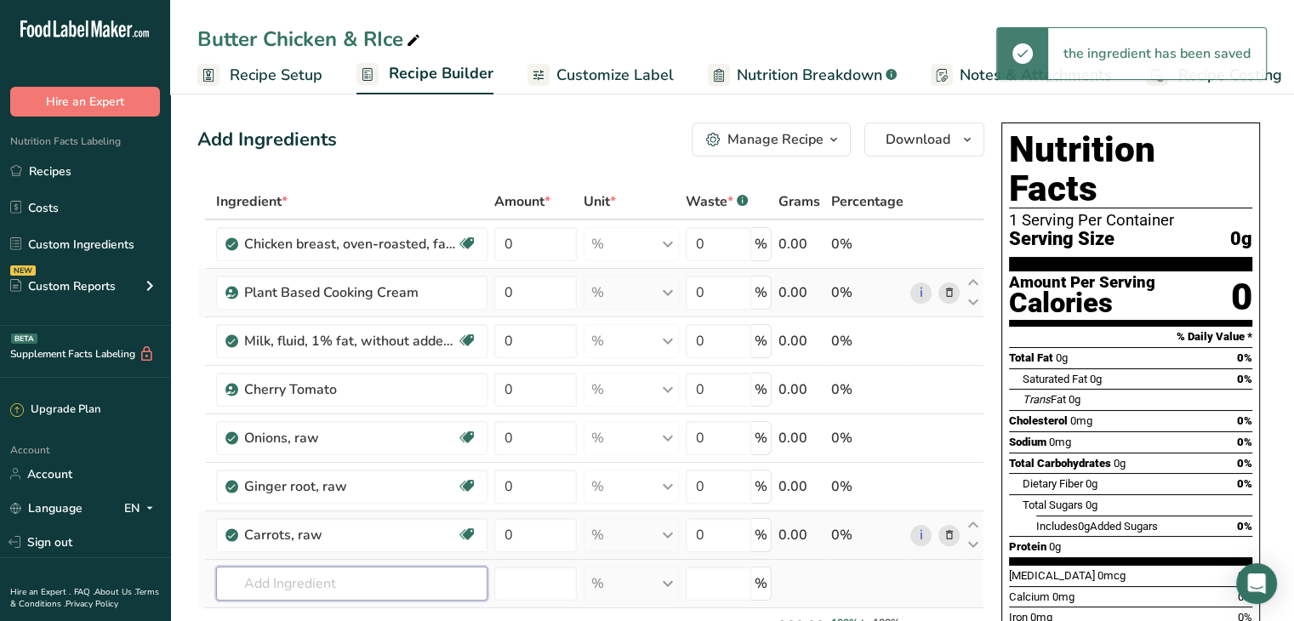
click at [324, 577] on input "text" at bounding box center [351, 583] width 271 height 34
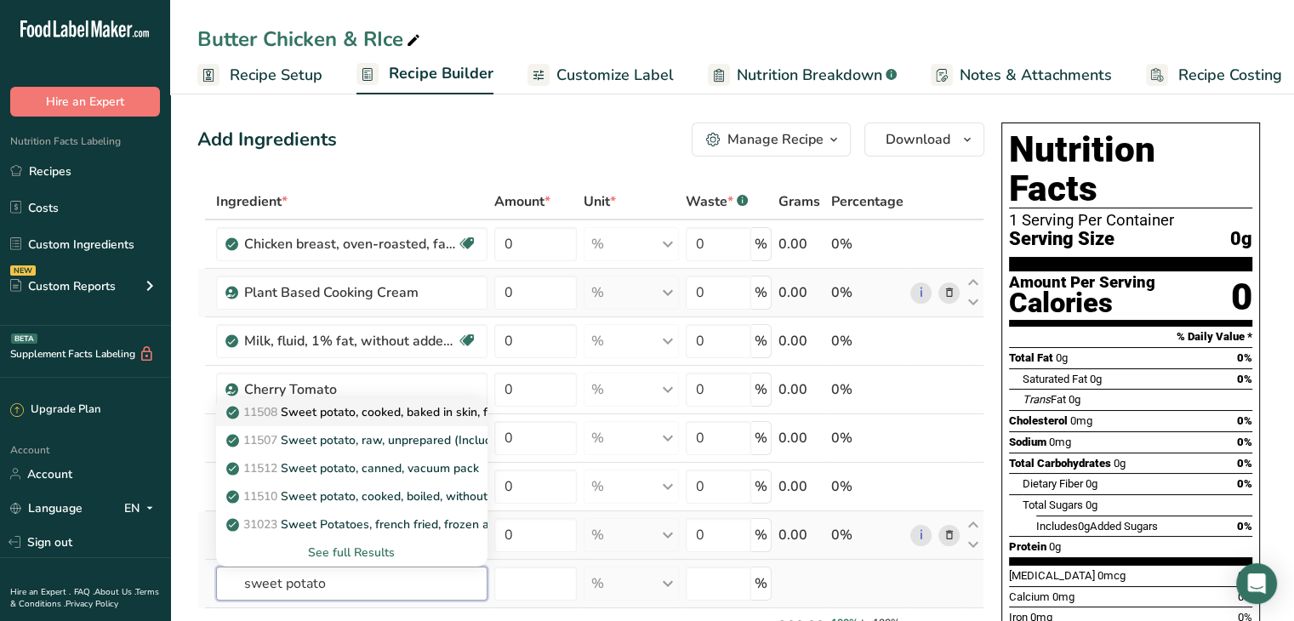
type input "sweet potato"
click at [435, 416] on p "11508 Sweet potato, cooked, baked in skin, flesh, without salt" at bounding box center [406, 412] width 352 height 18
type input "Sweet potato, cooked, baked in skin, flesh, without salt"
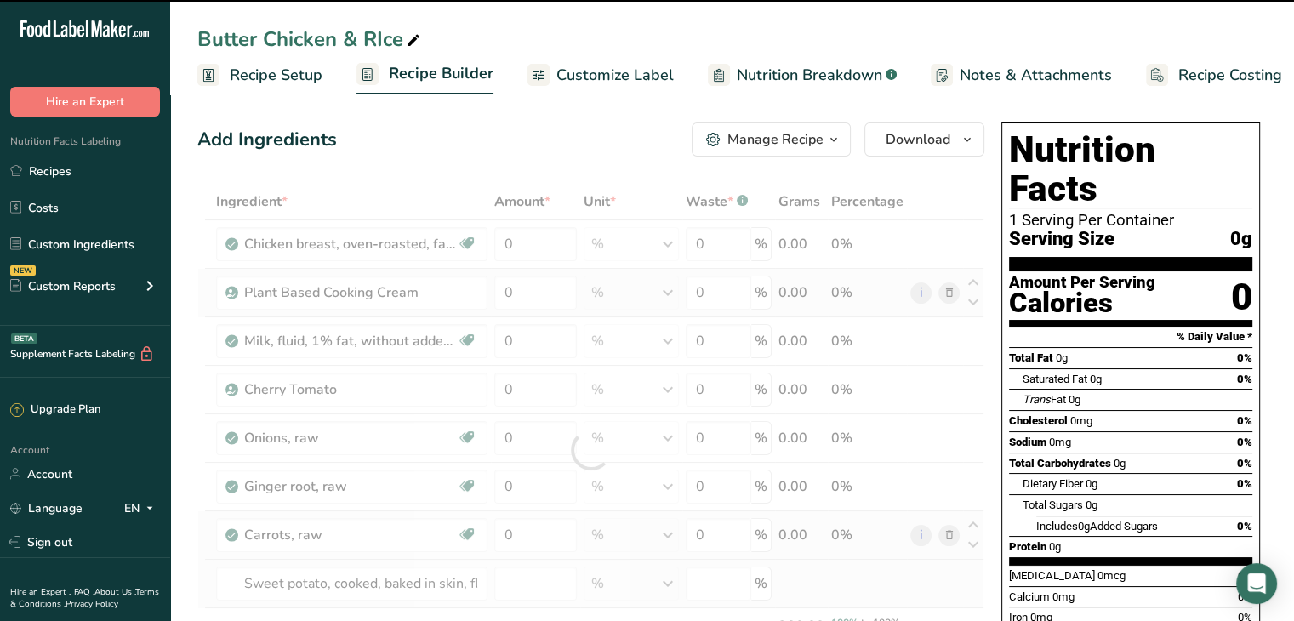
type input "0"
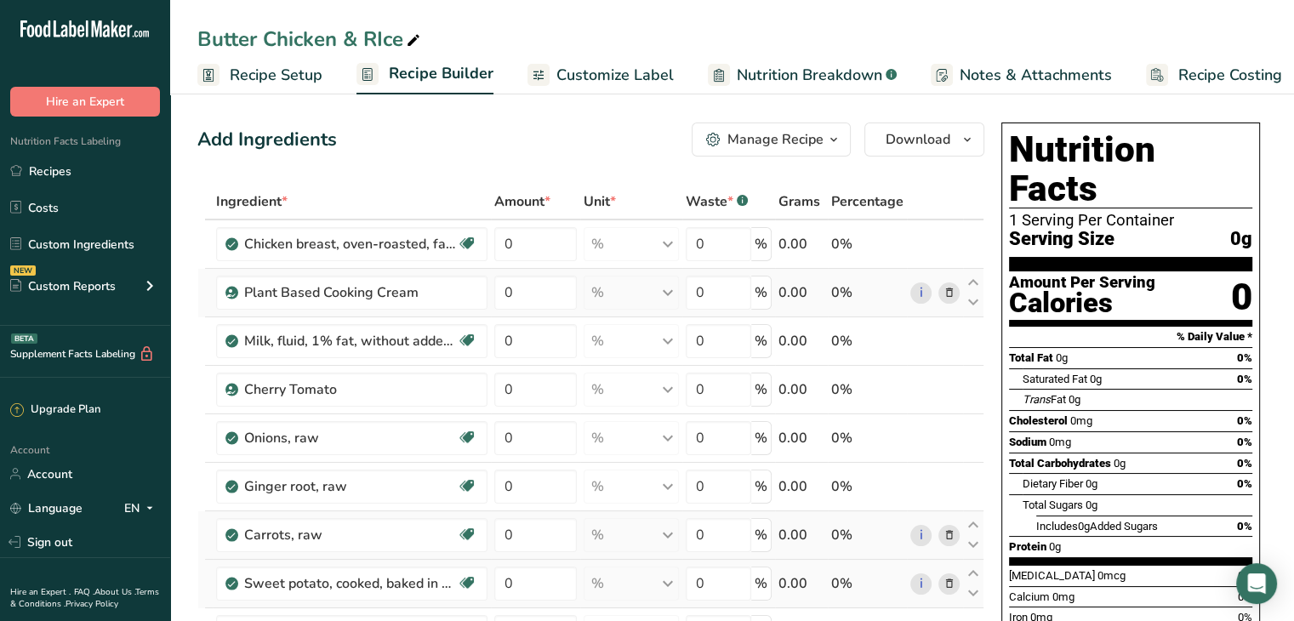
scroll to position [148, 0]
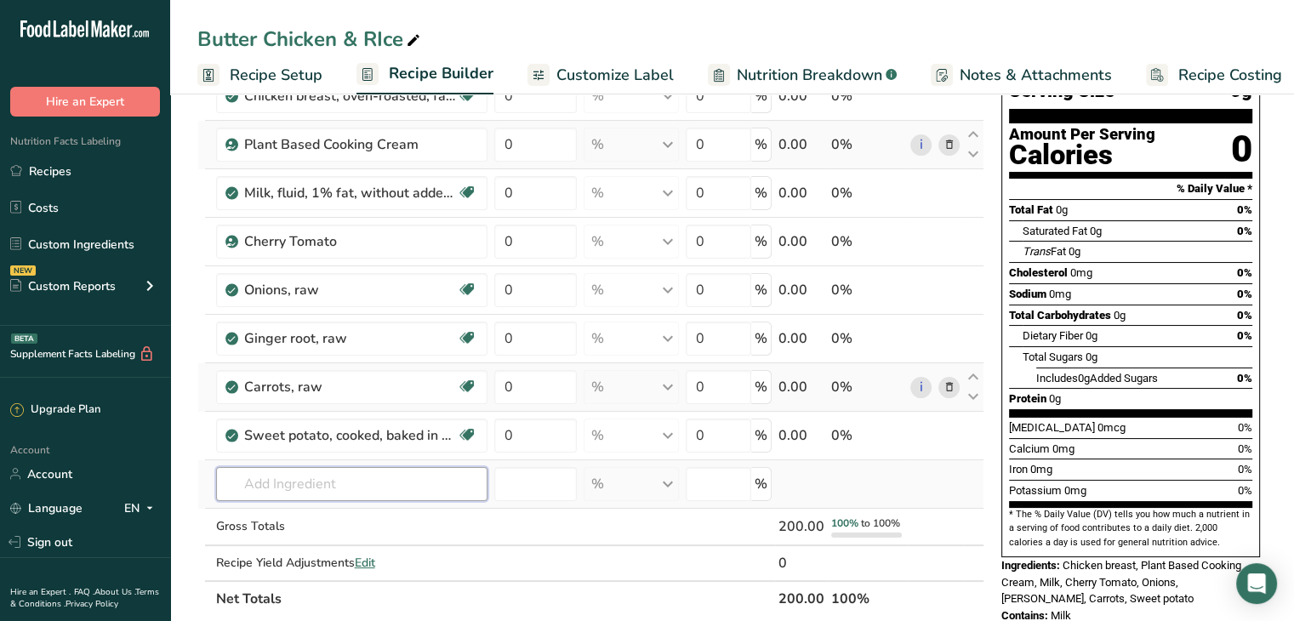
click at [275, 488] on input "text" at bounding box center [351, 484] width 271 height 34
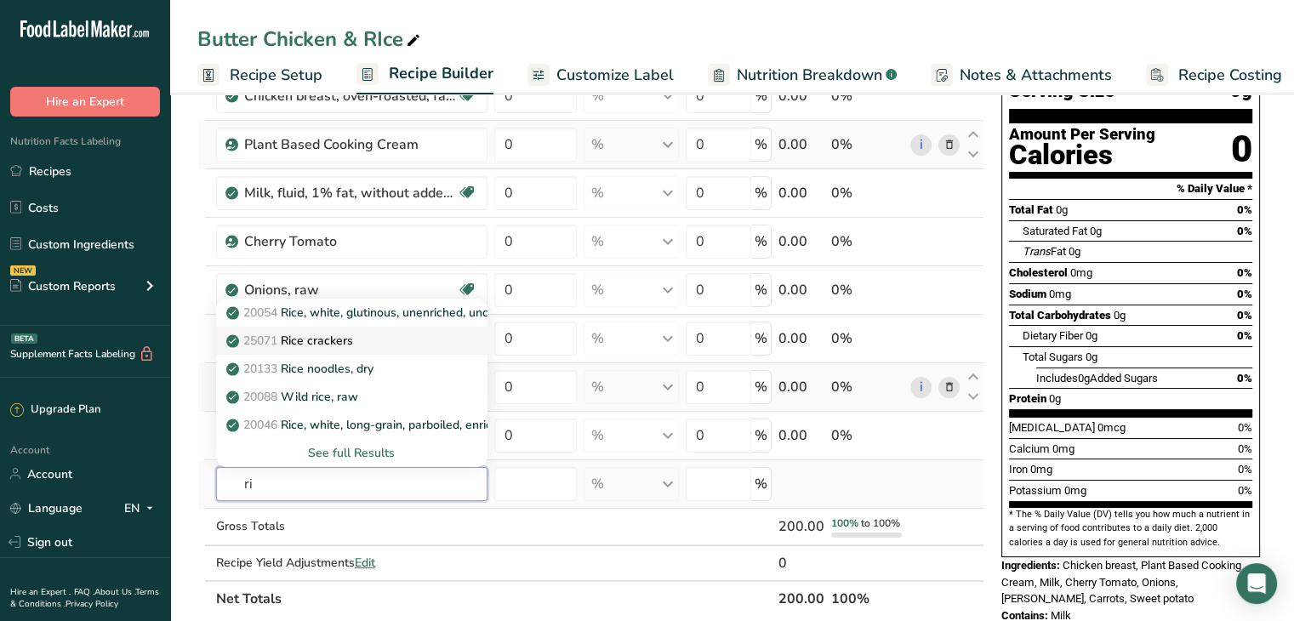
type input "r"
type input "white rice"
click at [367, 447] on div "See full Results" at bounding box center [352, 453] width 244 height 18
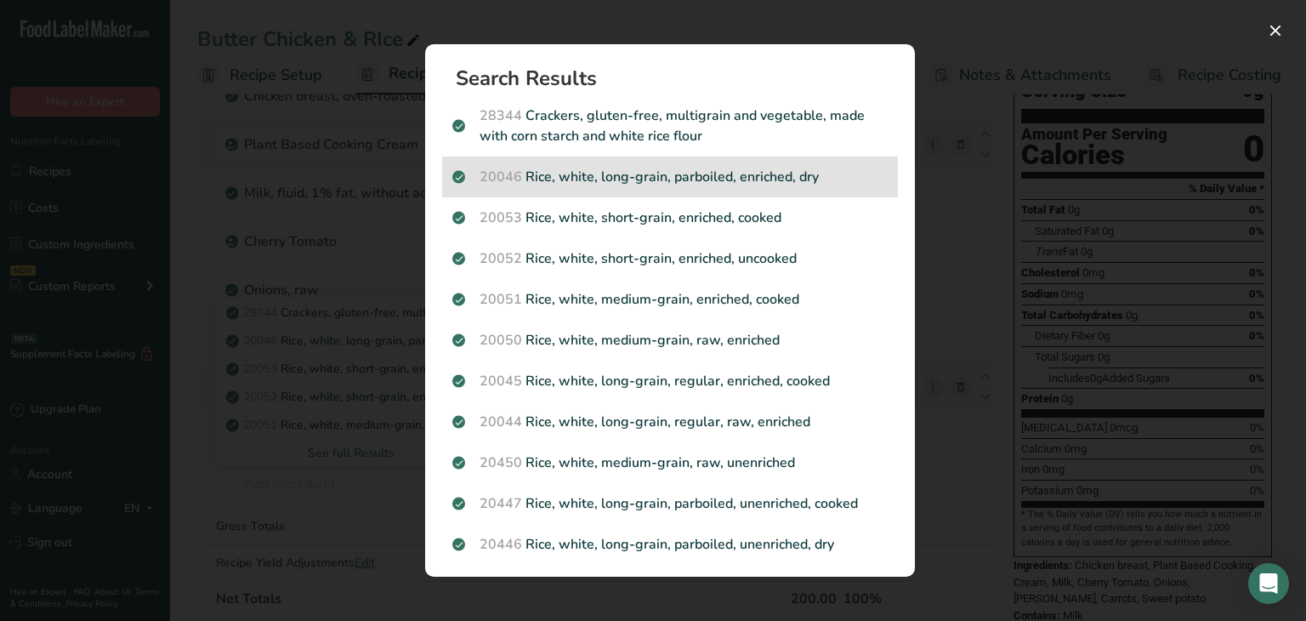
click at [658, 174] on p "20046 Rice, white, long-grain, parboiled, enriched, dry" at bounding box center [669, 177] width 435 height 20
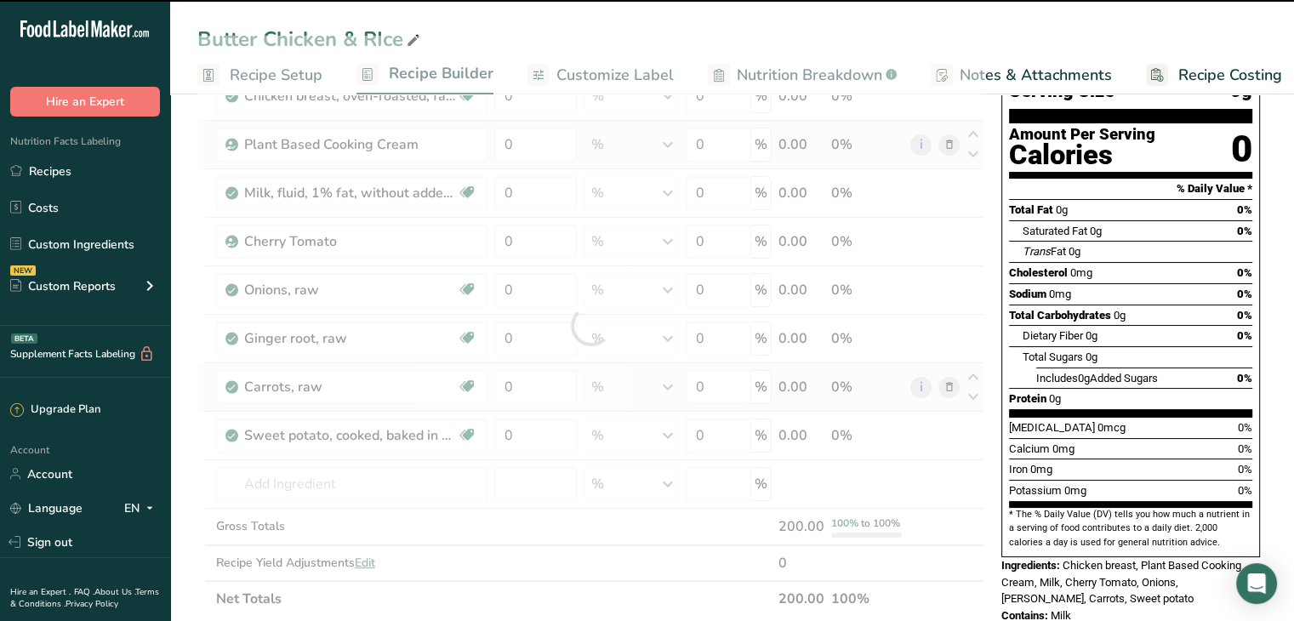
type input "0"
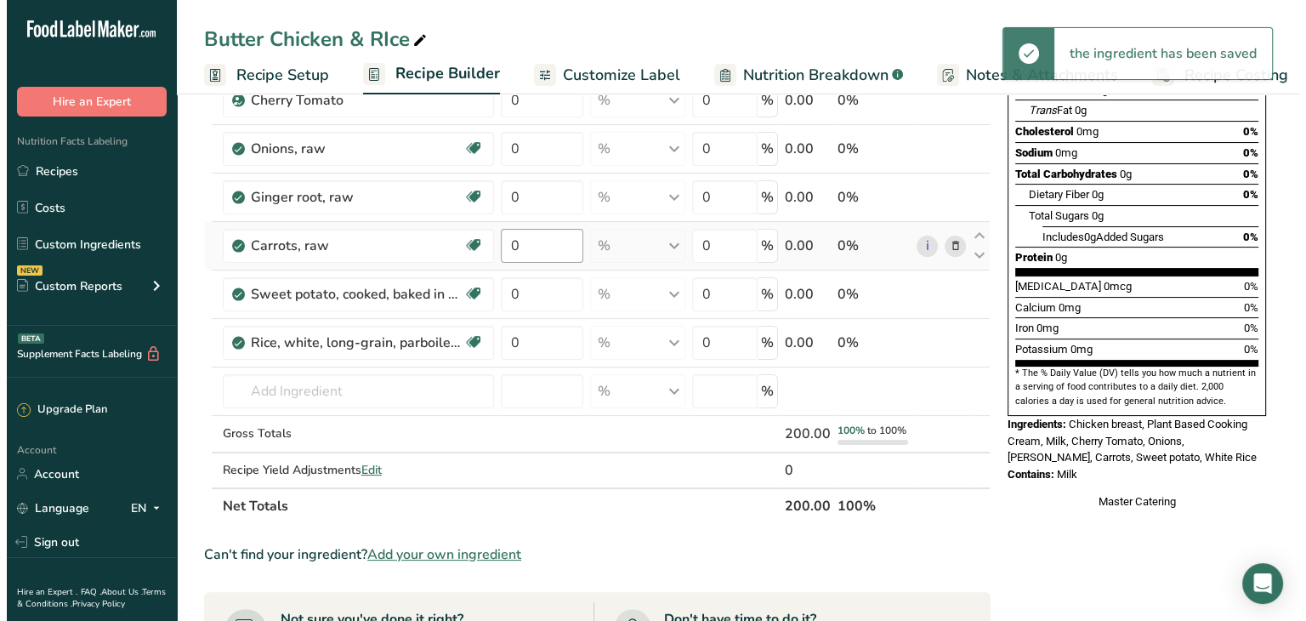
scroll to position [311, 0]
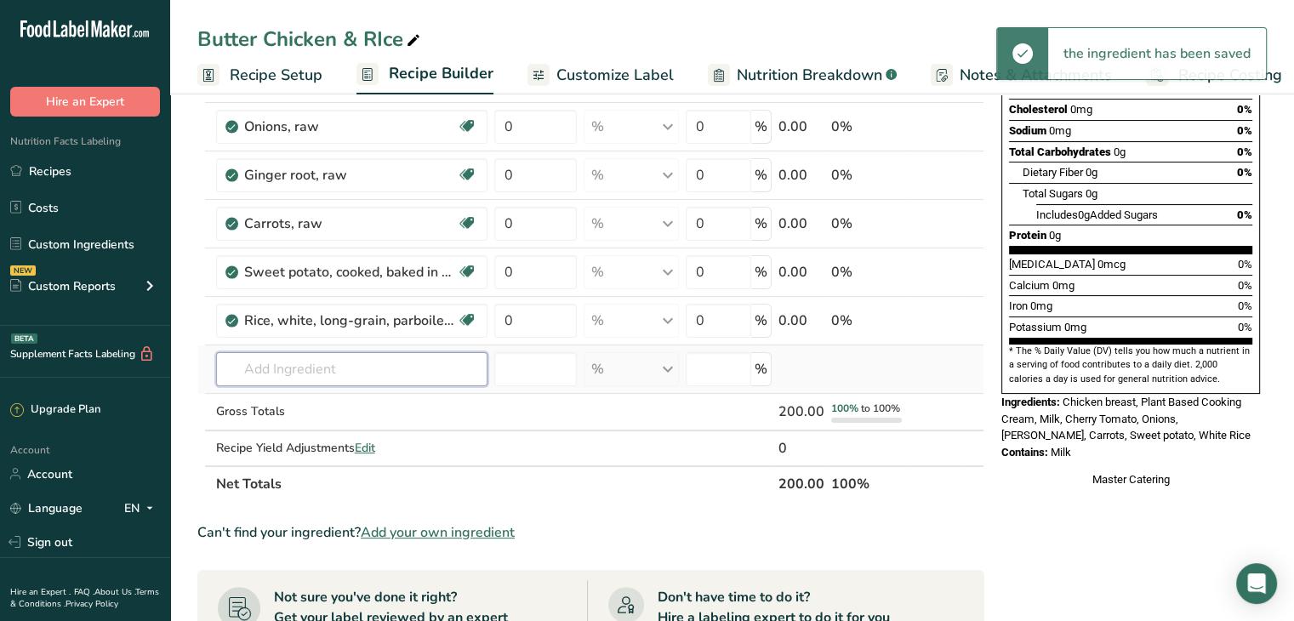
click at [381, 362] on input "text" at bounding box center [351, 369] width 271 height 34
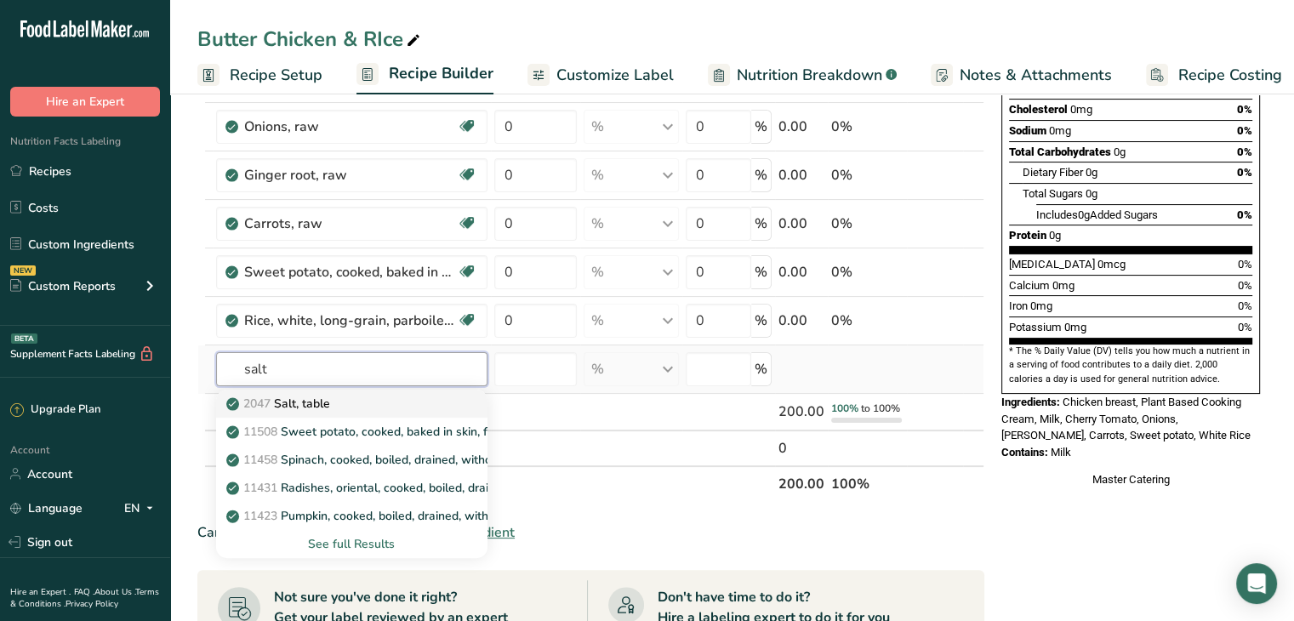
type input "salt"
click at [392, 401] on div "2047 Salt, table" at bounding box center [338, 404] width 217 height 18
type input "Salt, table"
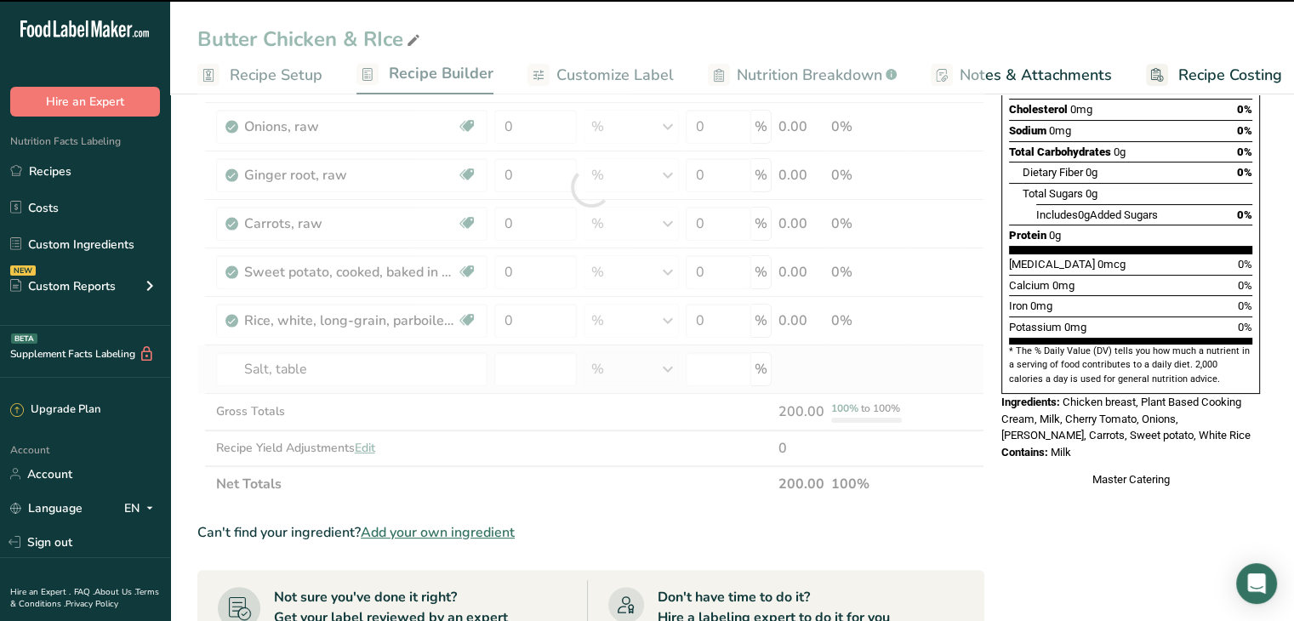
type input "0"
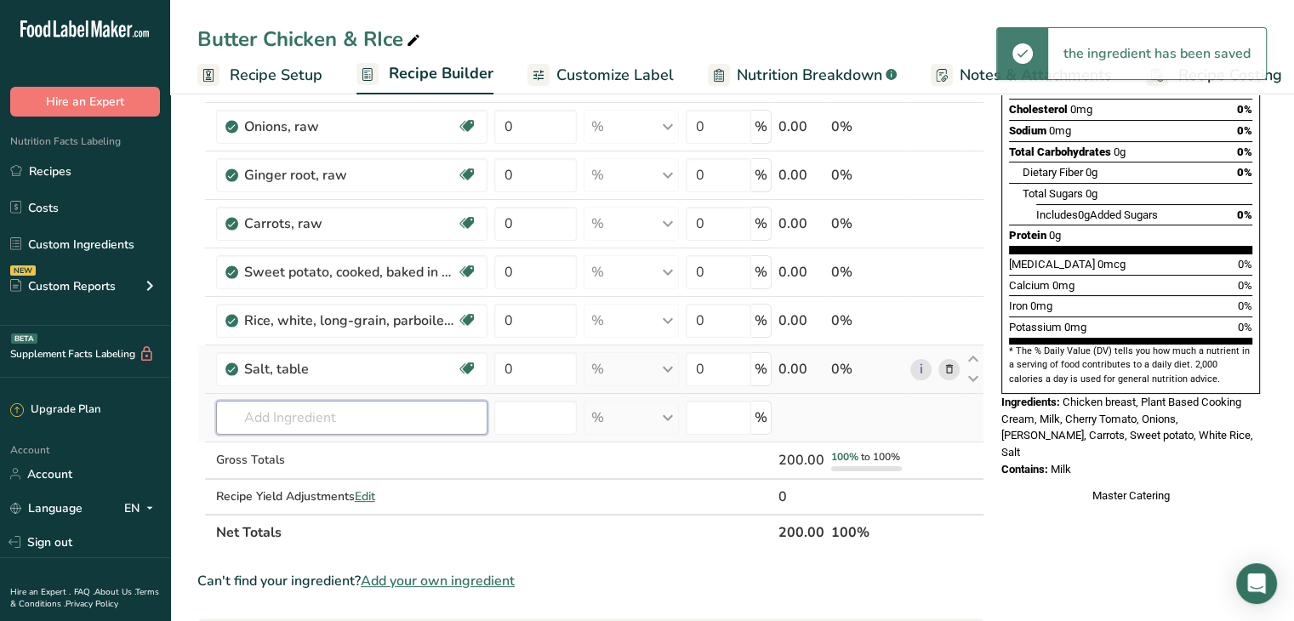
click at [306, 418] on input "text" at bounding box center [351, 418] width 271 height 34
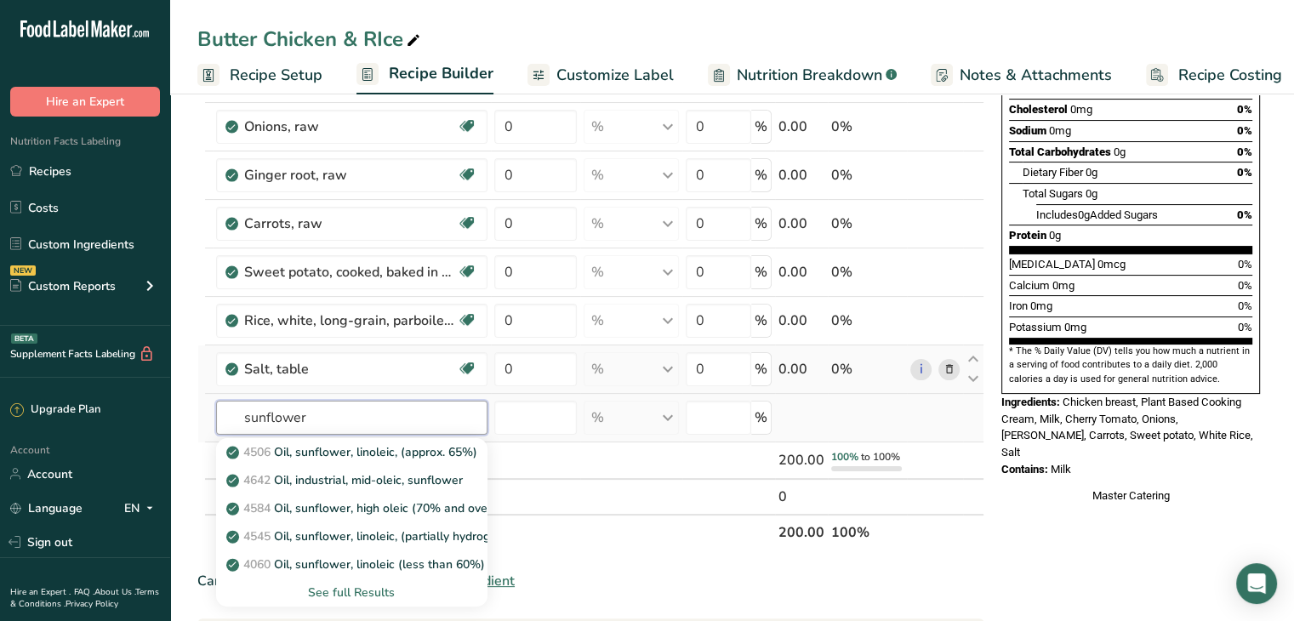
type input "sunflower"
click at [337, 594] on div "See full Results" at bounding box center [352, 592] width 244 height 18
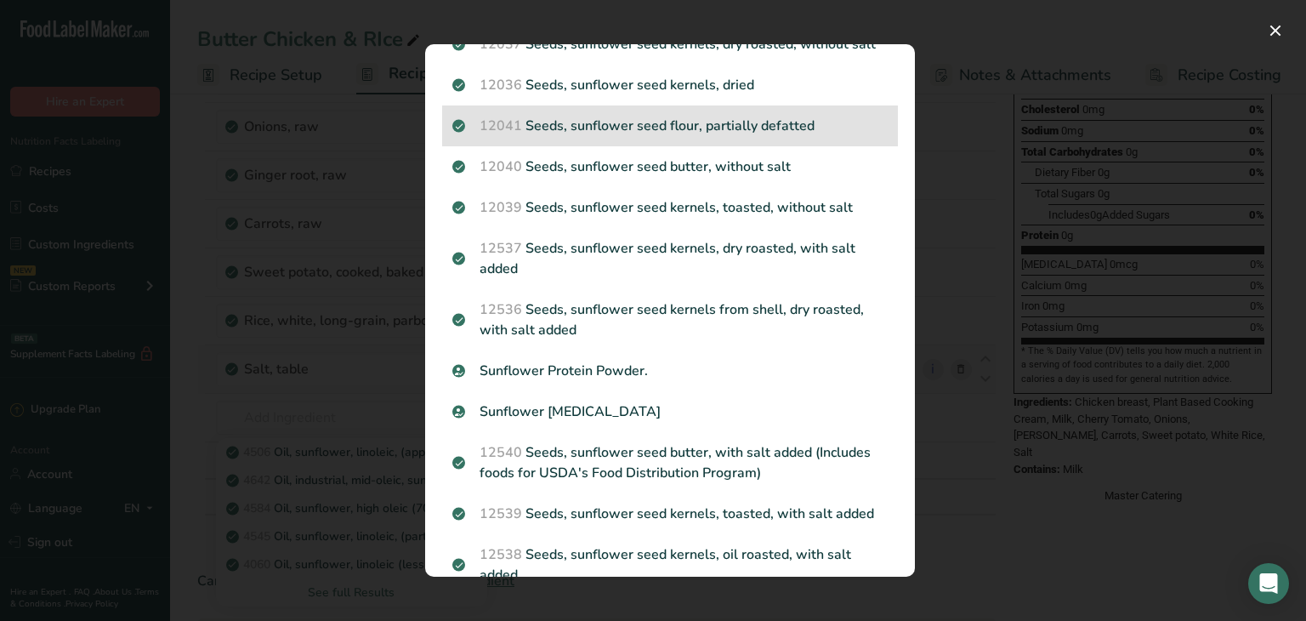
scroll to position [387, 0]
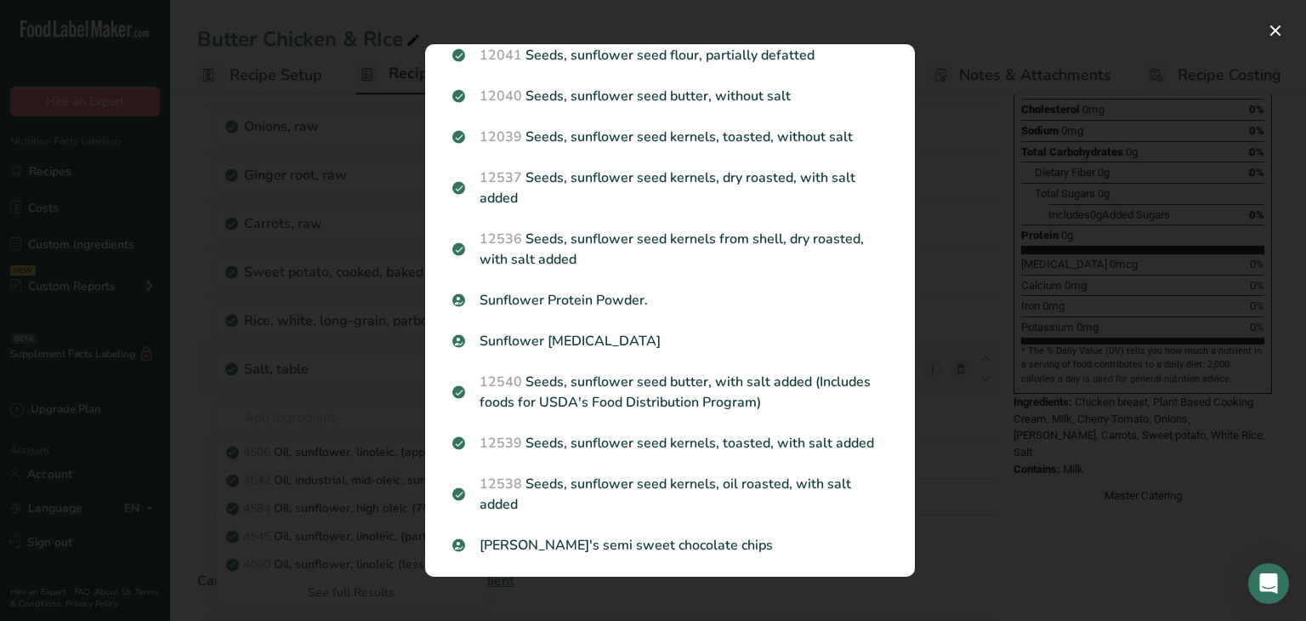
click at [291, 392] on div "Search results modal" at bounding box center [653, 310] width 1306 height 621
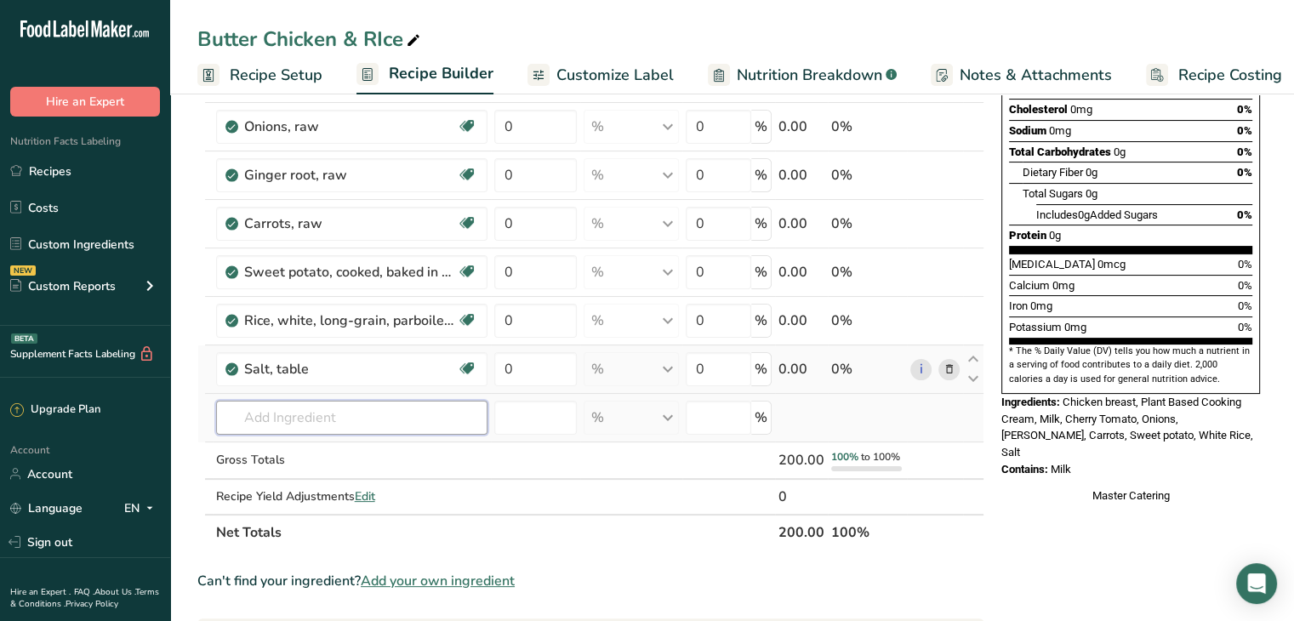
click at [300, 417] on input "text" at bounding box center [351, 418] width 271 height 34
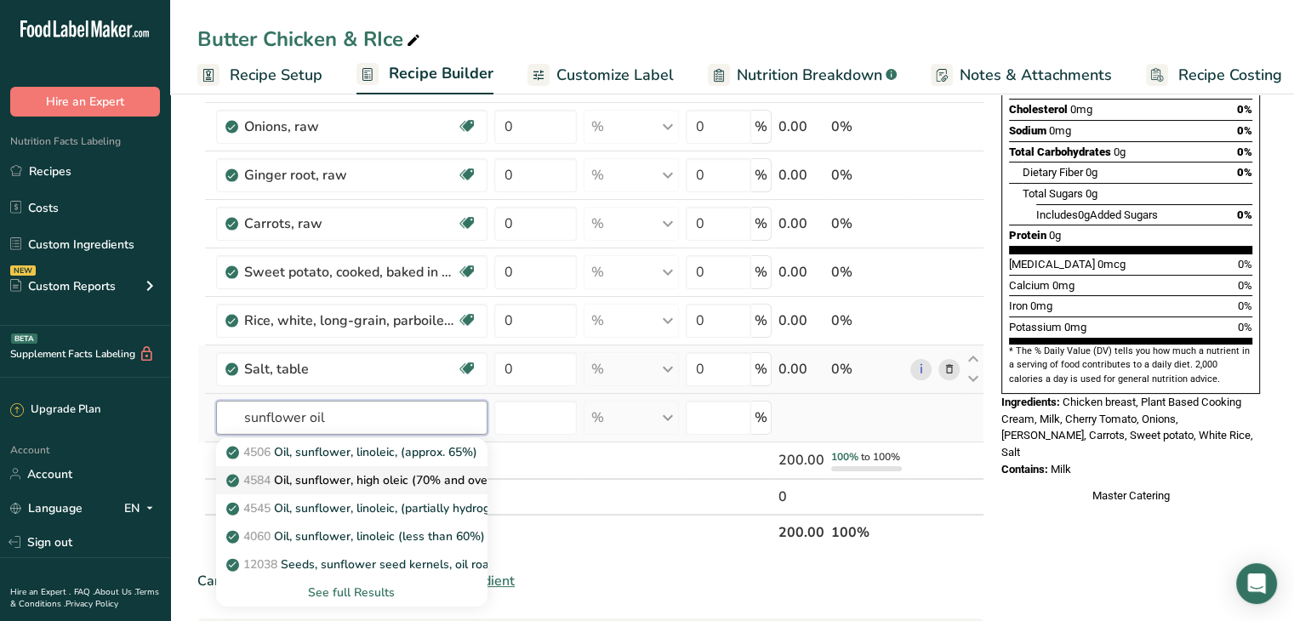
type input "sunflower oil"
click at [334, 593] on div "See full Results" at bounding box center [352, 592] width 244 height 18
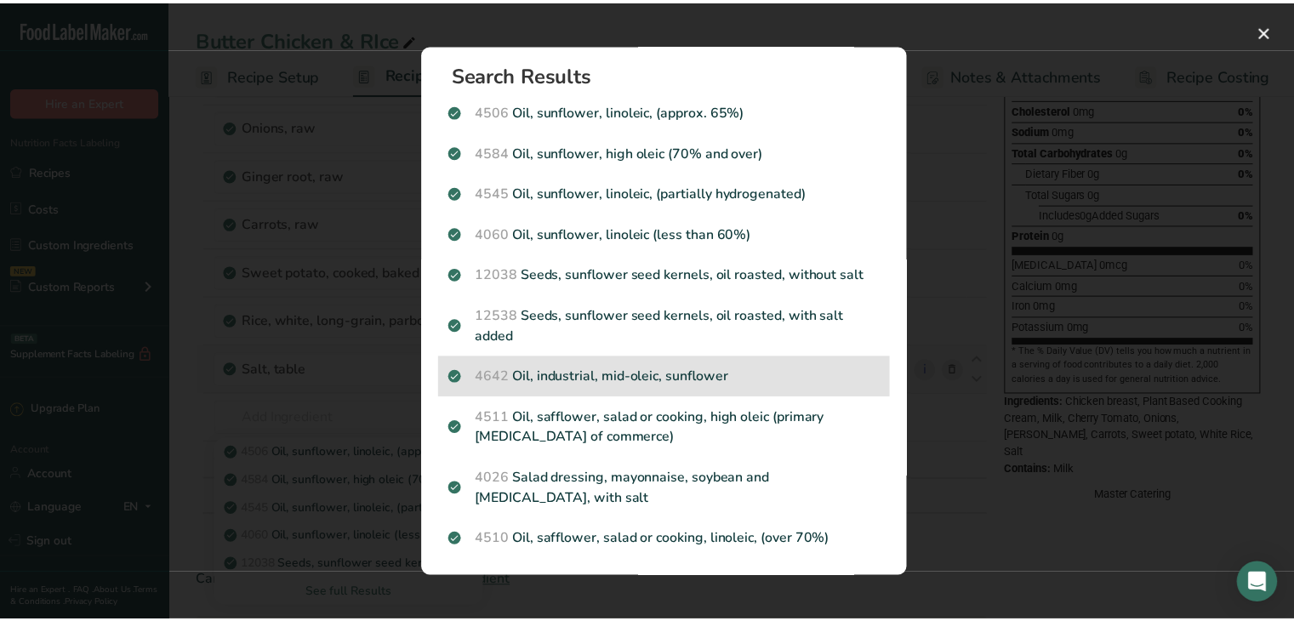
scroll to position [0, 0]
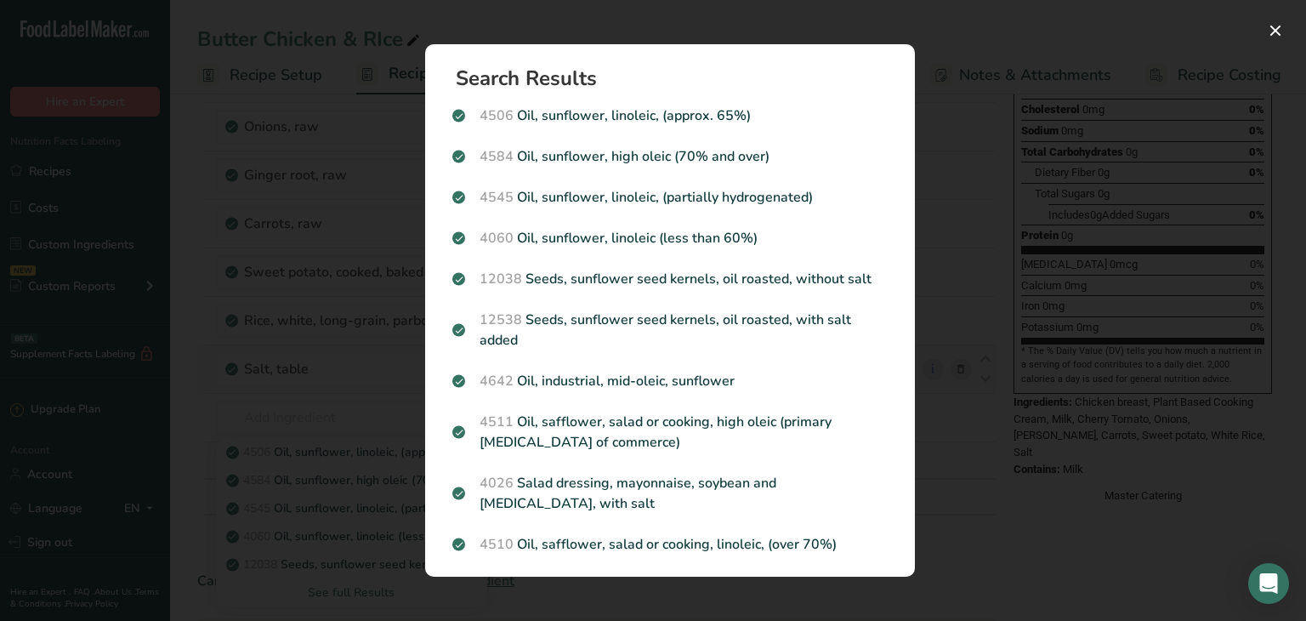
click at [366, 373] on div "Search results modal" at bounding box center [653, 310] width 1306 height 621
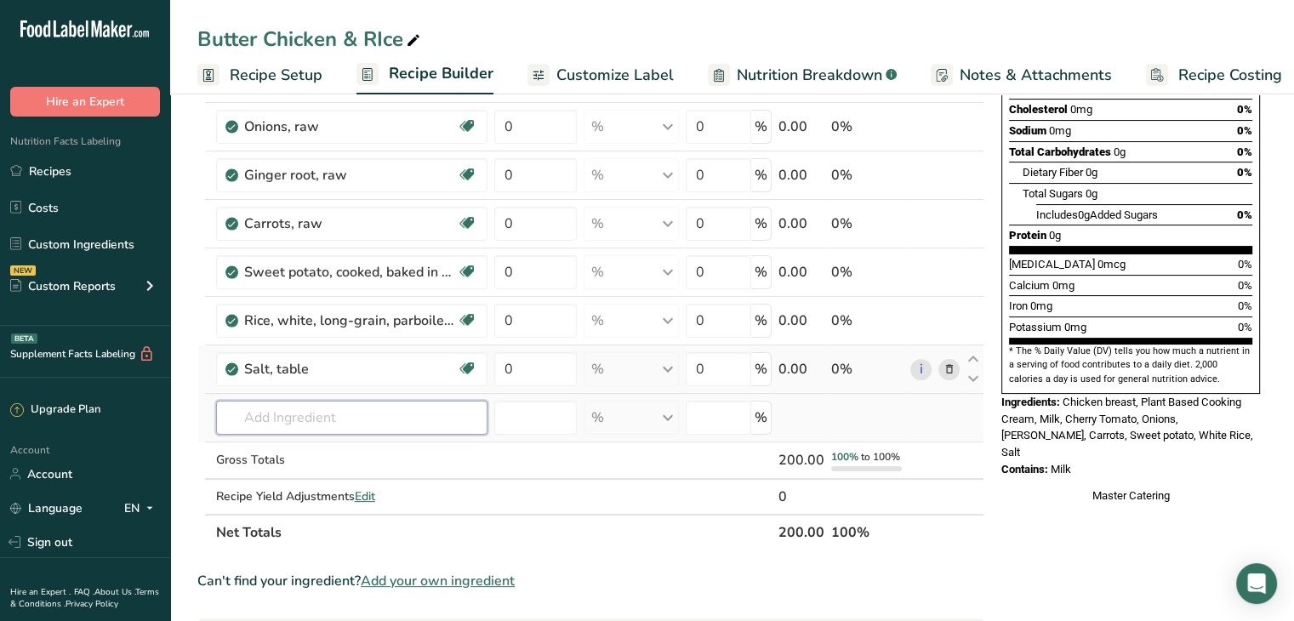
click at [357, 406] on input "text" at bounding box center [351, 418] width 271 height 34
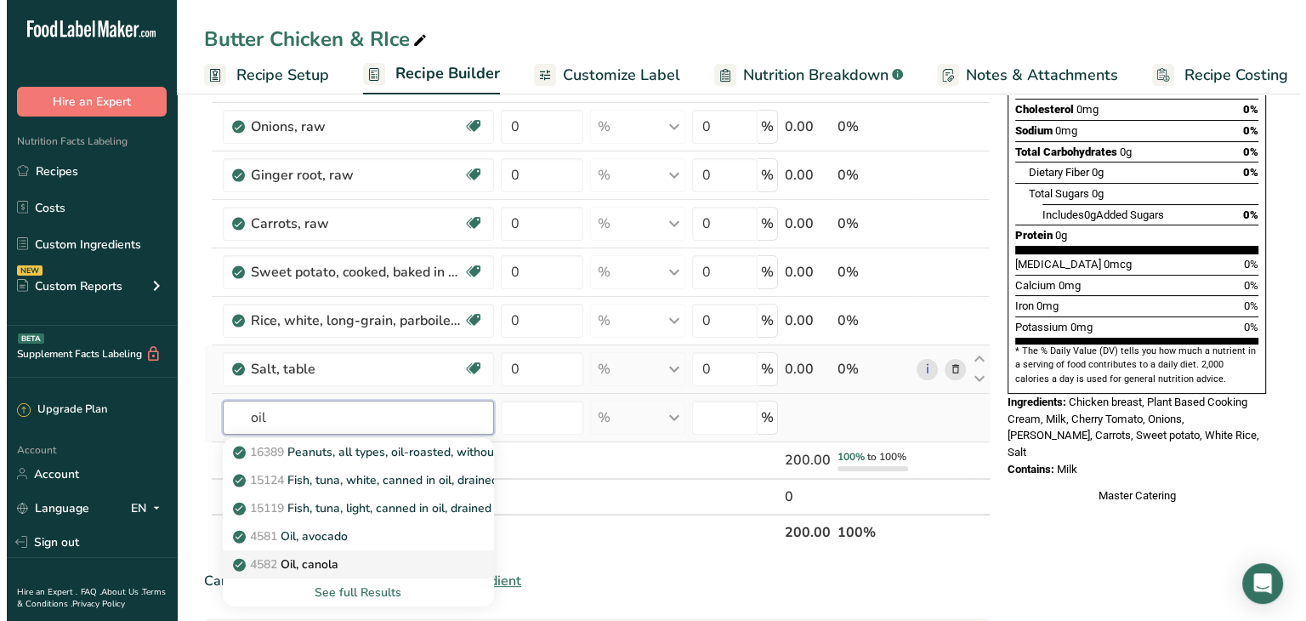
scroll to position [454, 0]
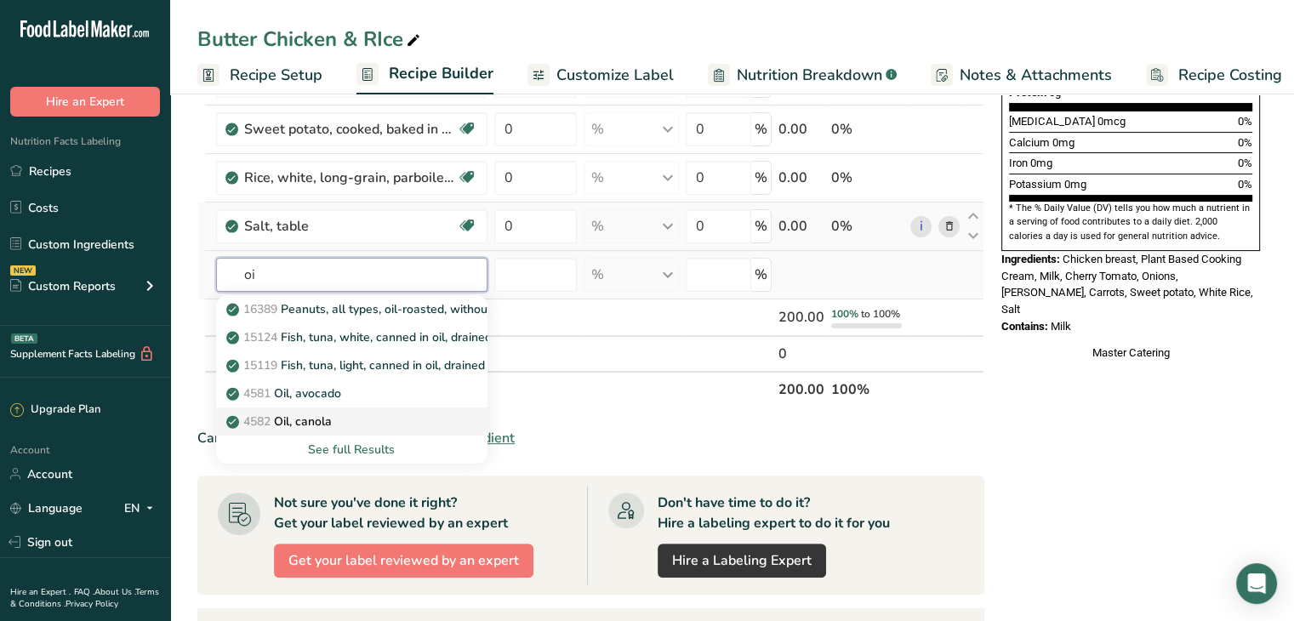
type input "o"
type input "sunflower"
click at [384, 450] on div "See full Results" at bounding box center [352, 450] width 244 height 18
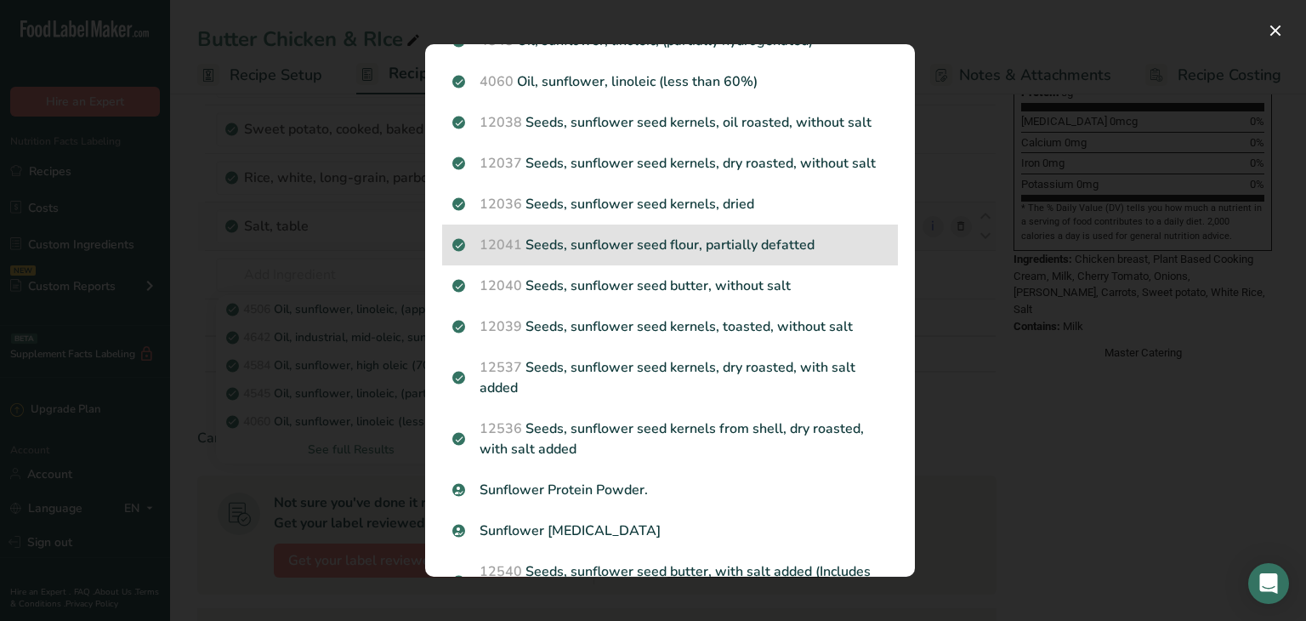
scroll to position [196, 0]
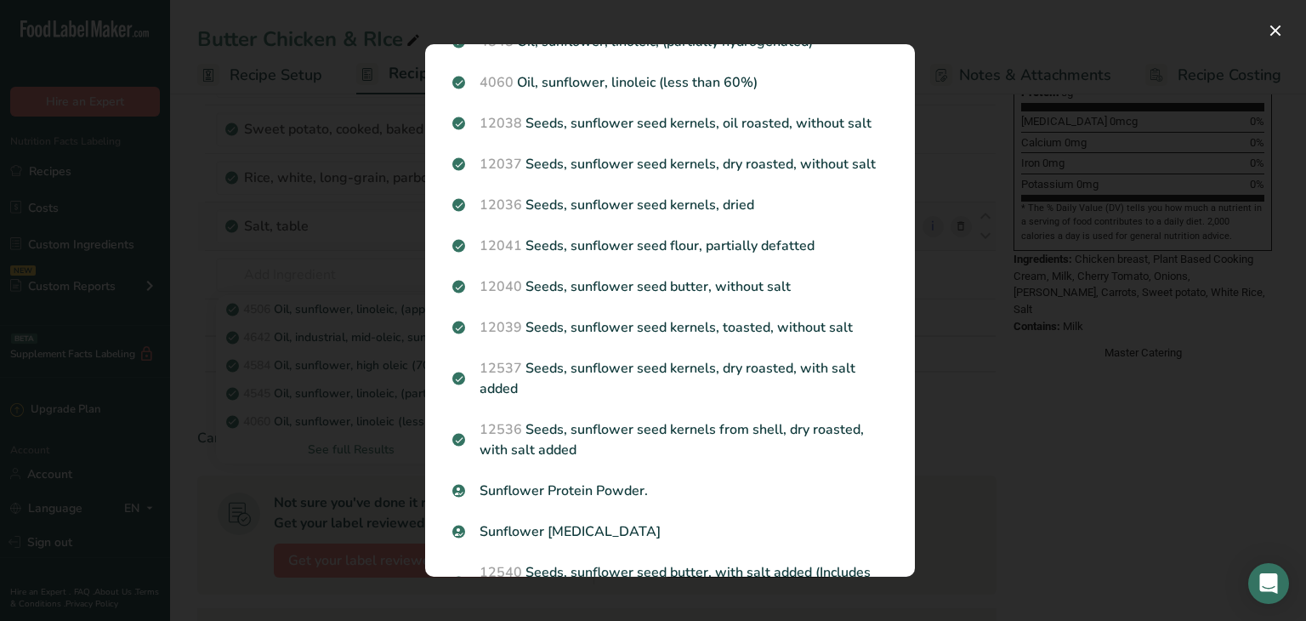
click at [369, 412] on div "Search results modal" at bounding box center [653, 310] width 1306 height 621
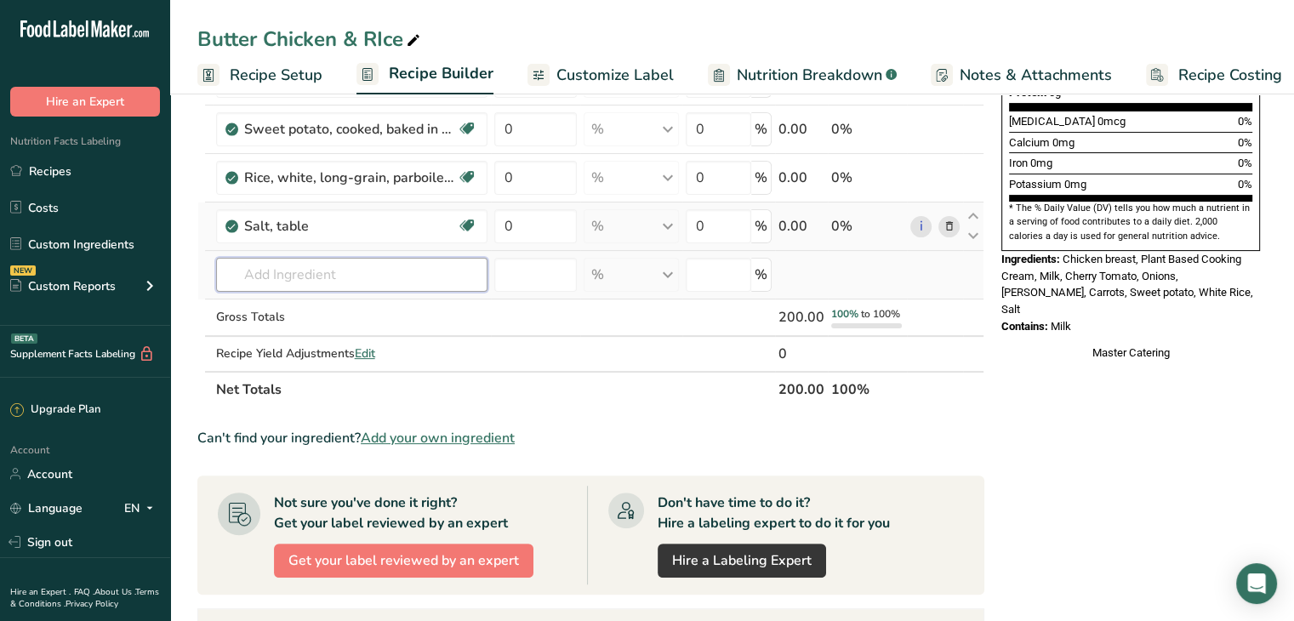
click at [322, 269] on input "text" at bounding box center [351, 275] width 271 height 34
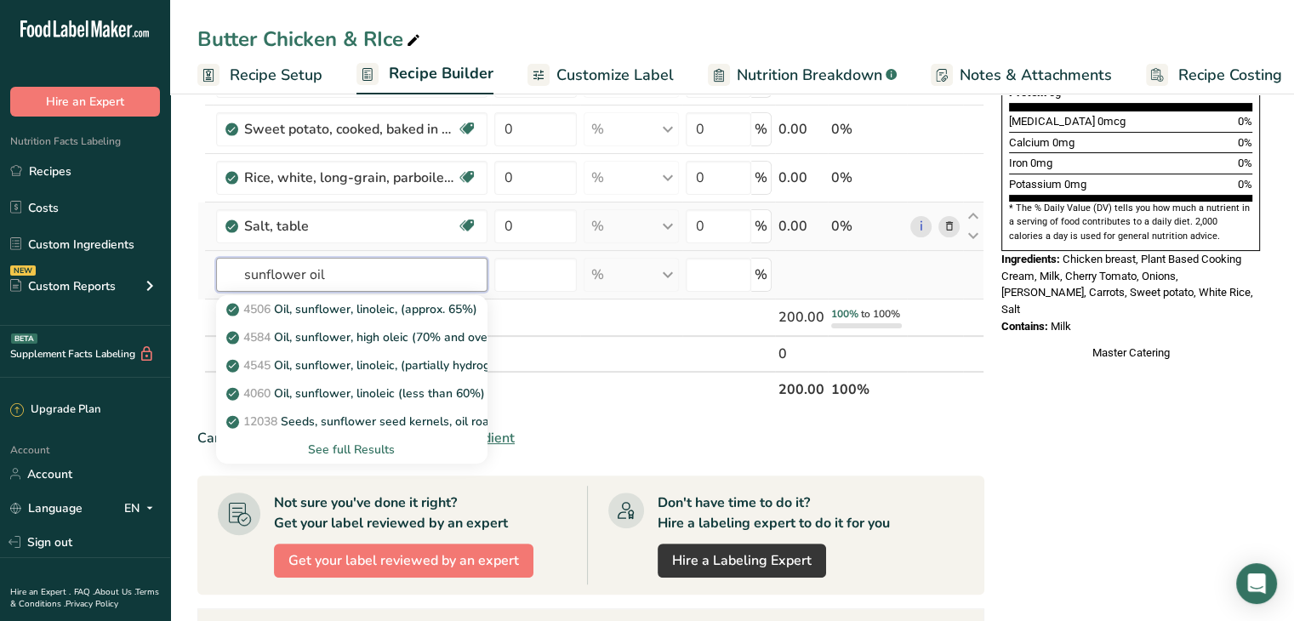
type input "sunflower oil"
click at [348, 441] on div "See full Results" at bounding box center [352, 450] width 244 height 18
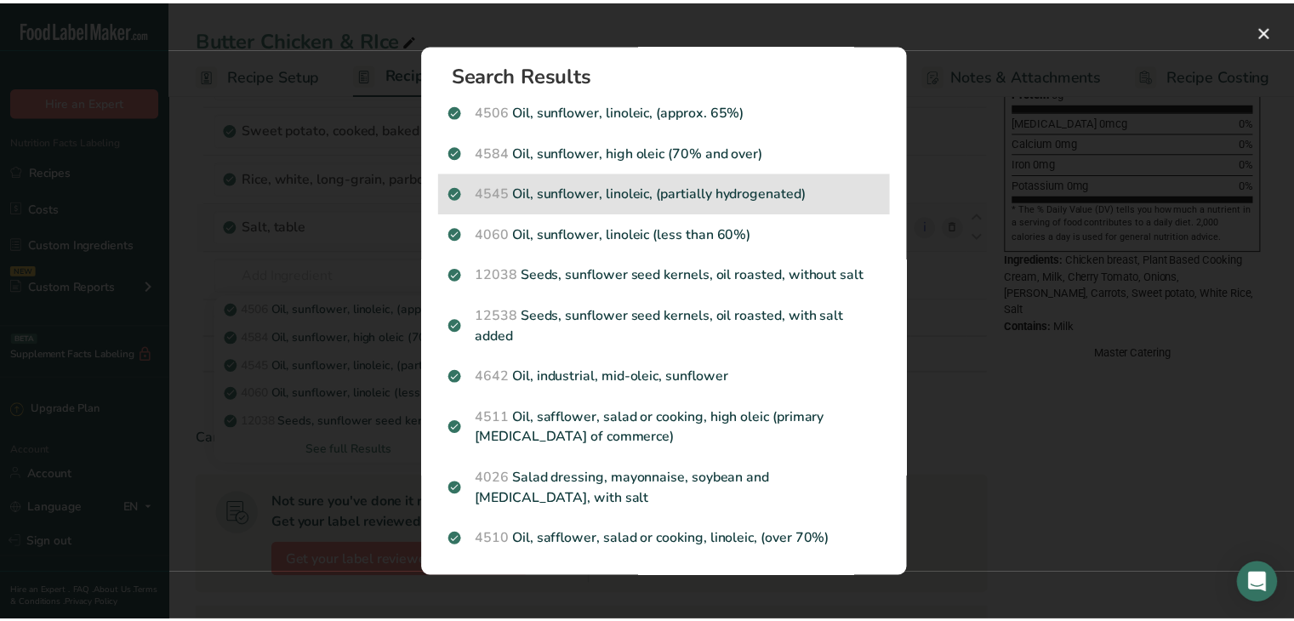
scroll to position [0, 0]
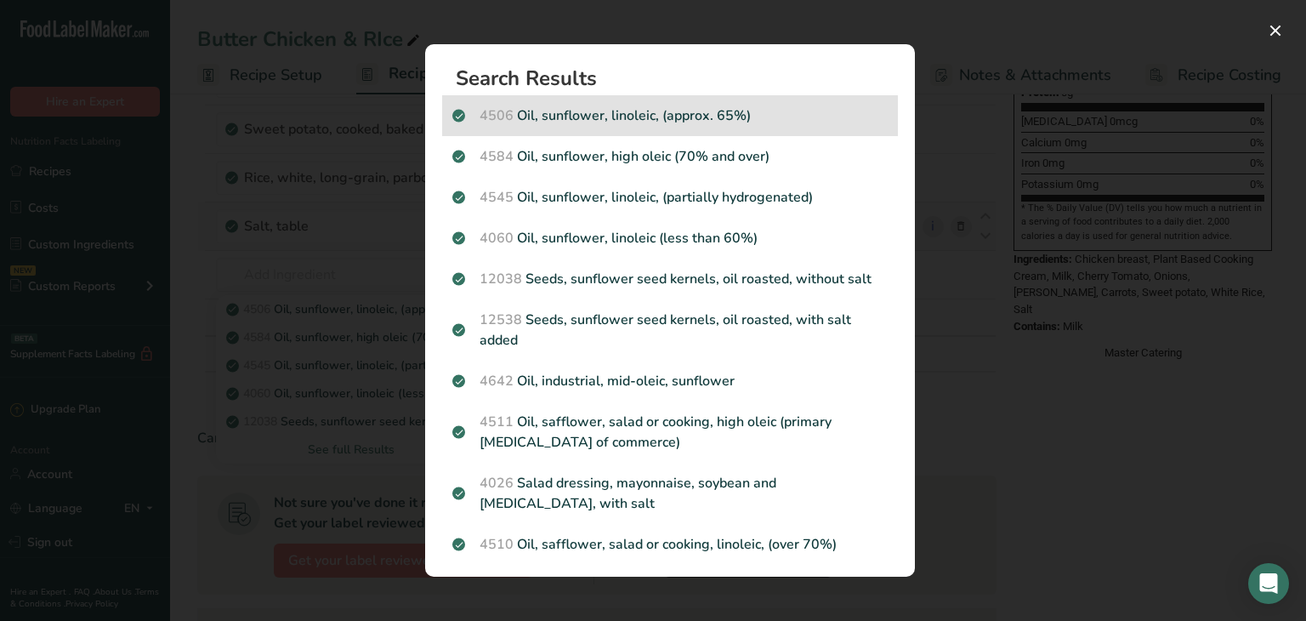
click at [581, 123] on p "4506 Oil, sunflower, linoleic, (approx. 65%)" at bounding box center [669, 115] width 435 height 20
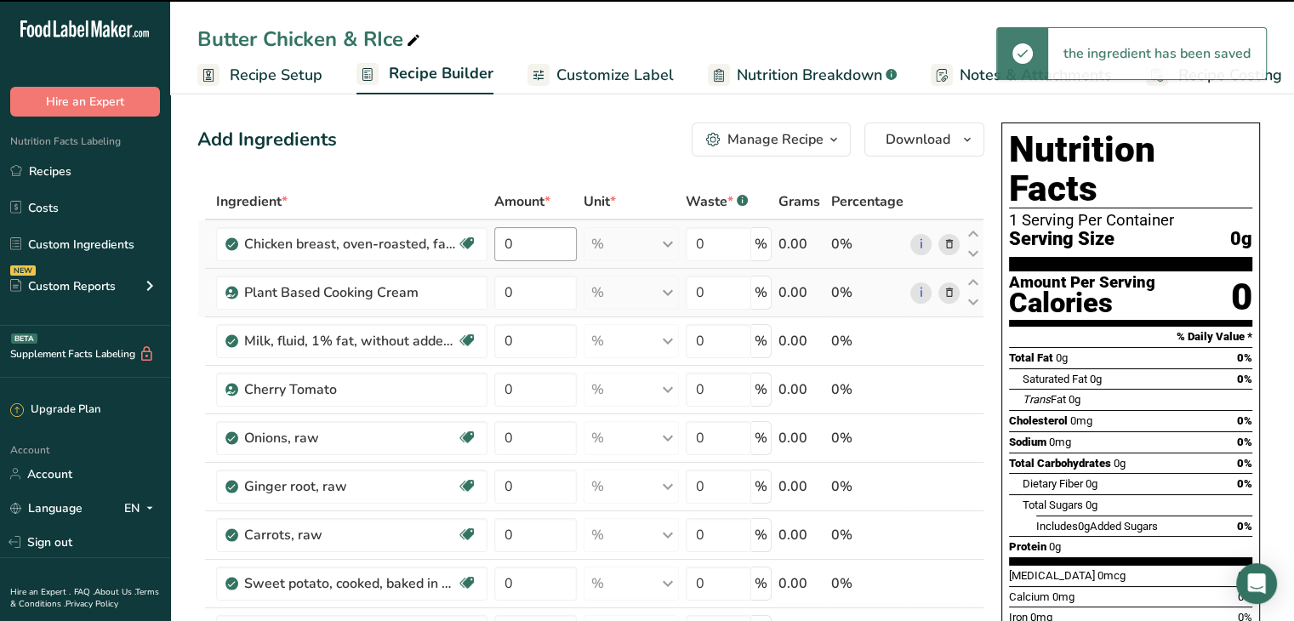
type input "0"
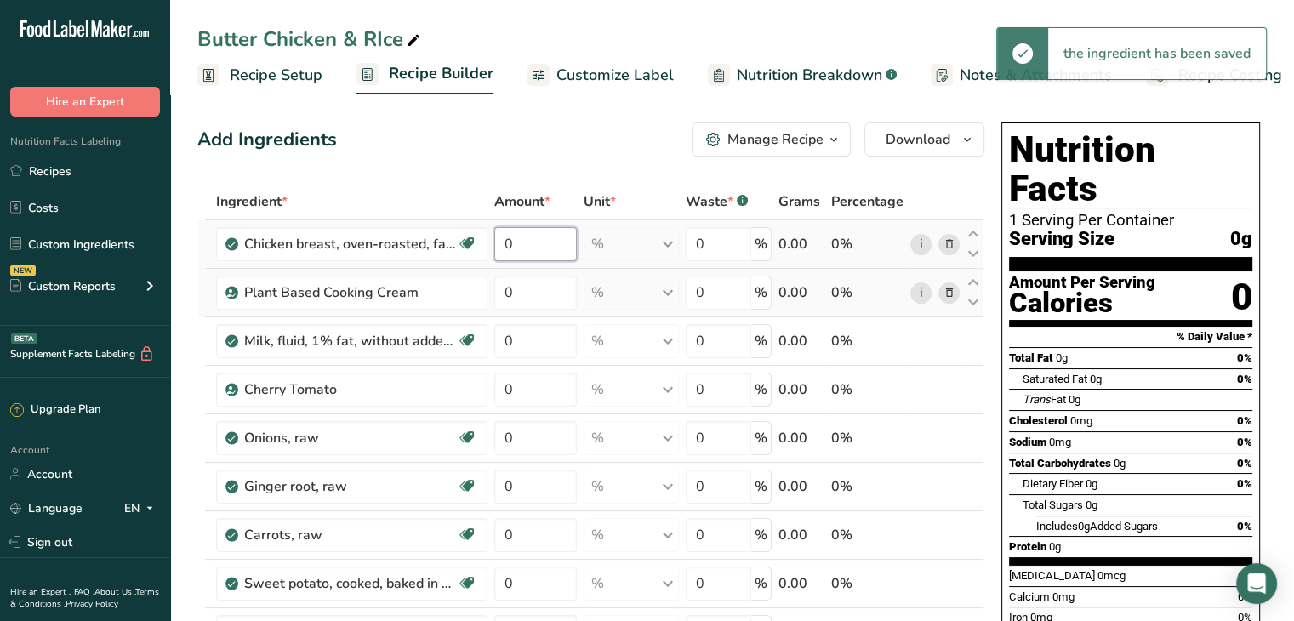
click at [534, 243] on input "0" at bounding box center [535, 244] width 83 height 34
type input "80"
type input "0"
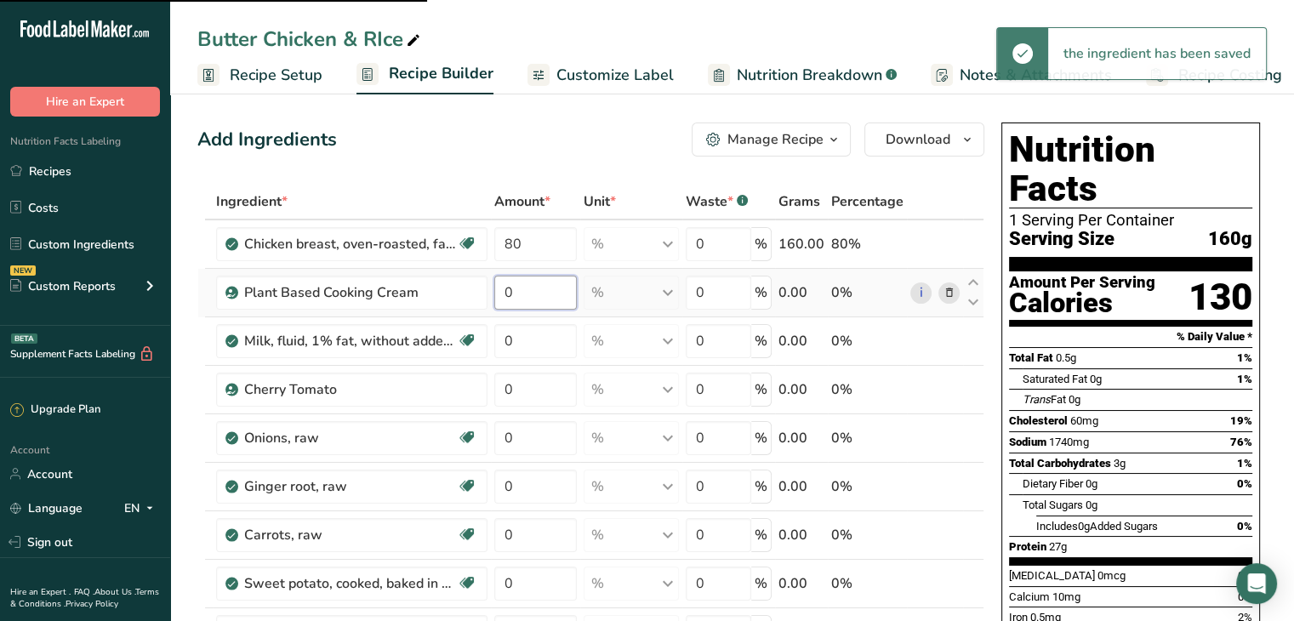
click at [532, 300] on div "Ingredient * Amount * Unit * Waste * .a-a{fill:#347362;}.b-a{fill:#fff;} Grams …" at bounding box center [590, 547] width 787 height 726
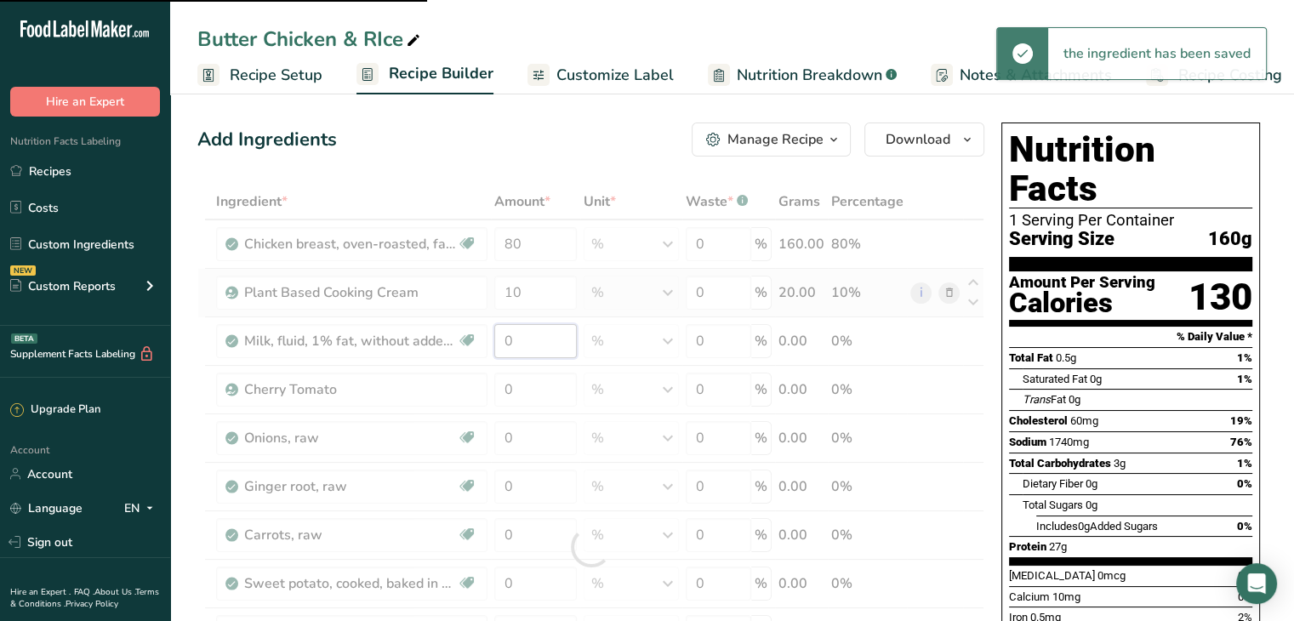
type input "0"
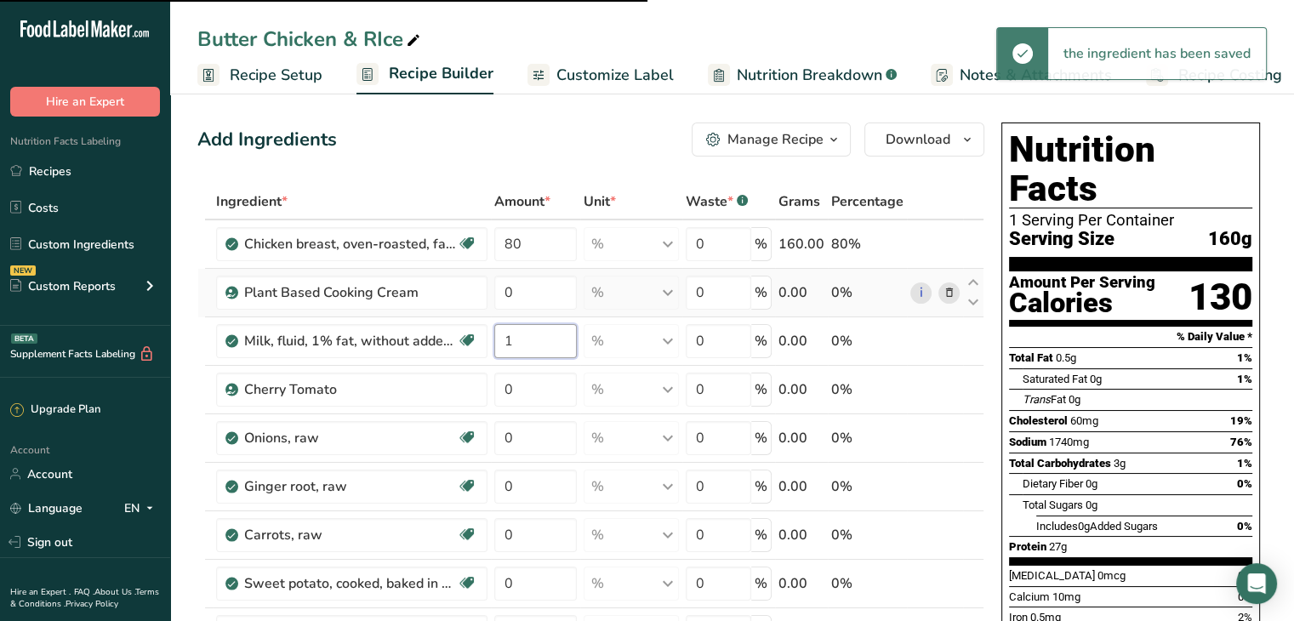
type input "10"
type input "0"
type input "10"
type input "0"
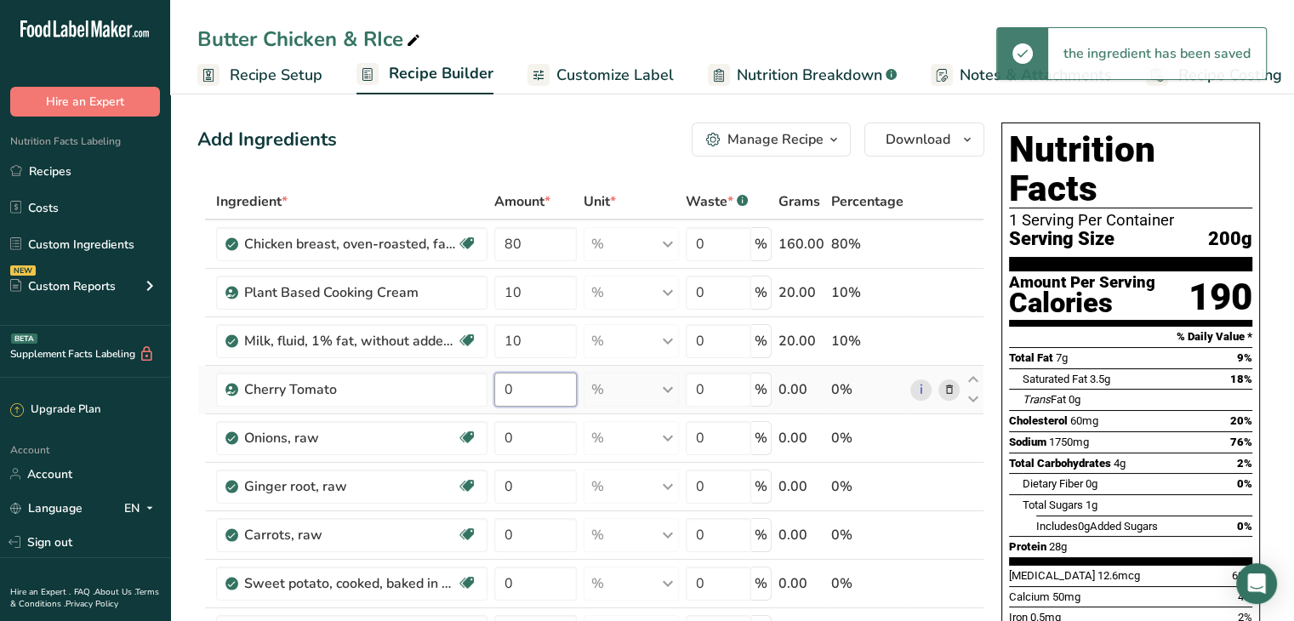
click at [516, 383] on div "Ingredient * Amount * Unit * Waste * .a-a{fill:#347362;}.b-a{fill:#fff;} Grams …" at bounding box center [590, 547] width 787 height 726
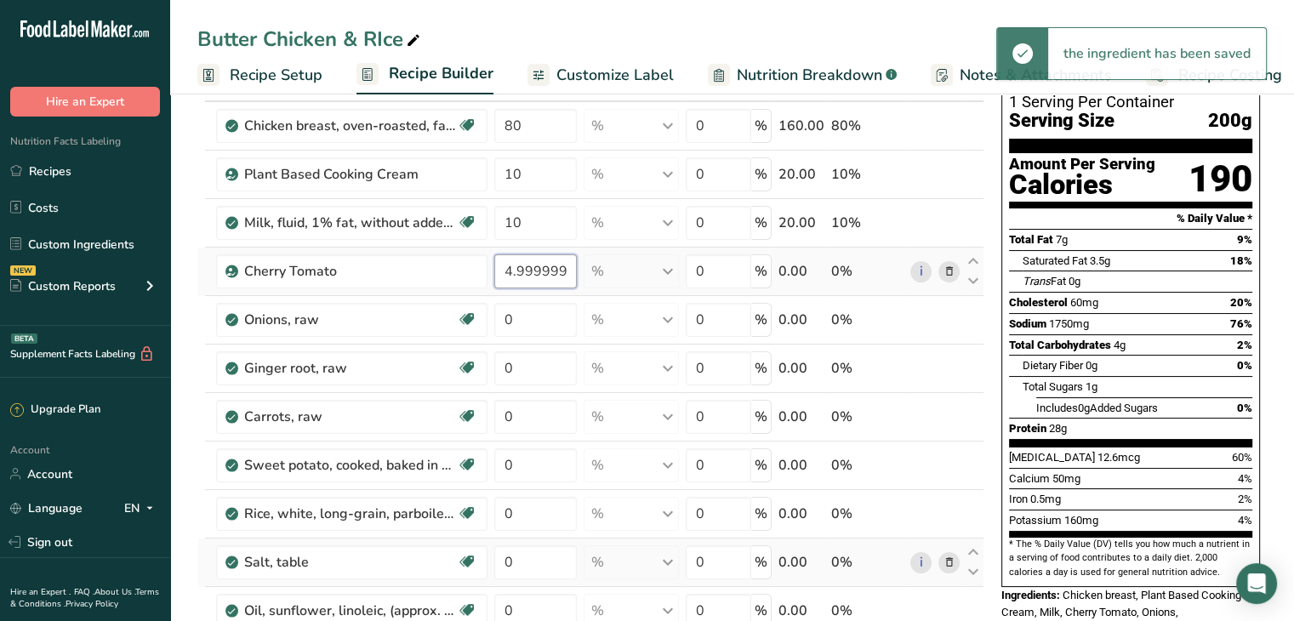
scroll to position [119, 0]
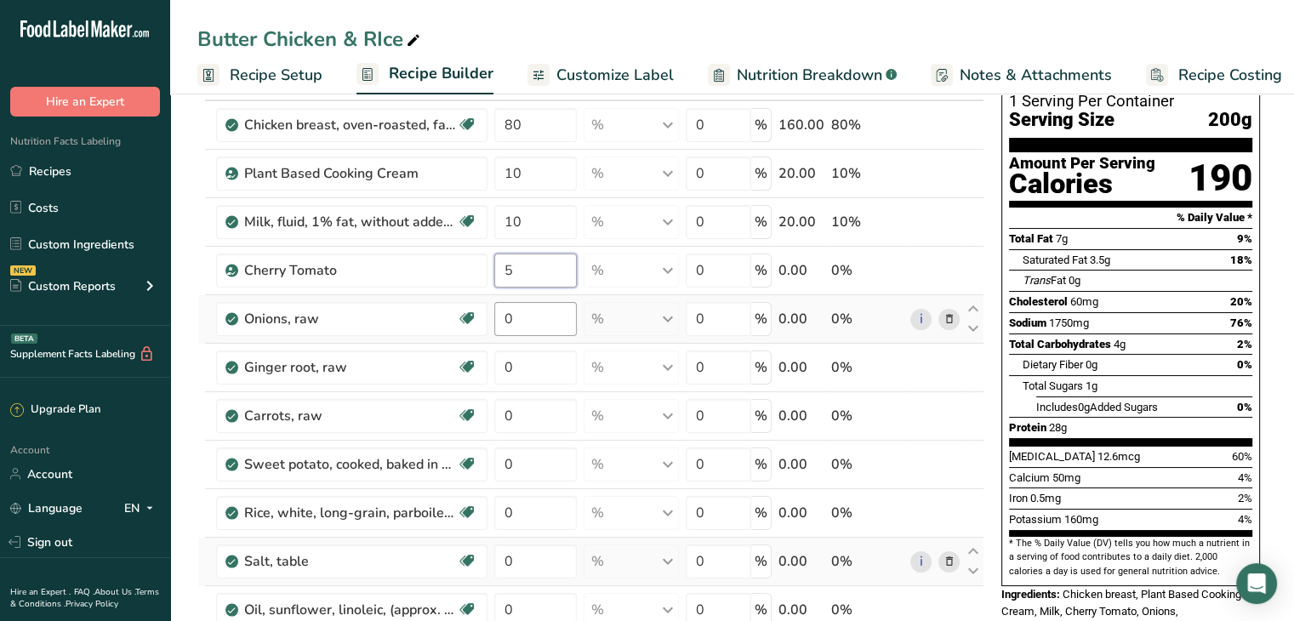
type input "5"
click at [528, 314] on div "Ingredient * Amount * Unit * Waste * .a-a{fill:#347362;}.b-a{fill:#fff;} Grams …" at bounding box center [590, 428] width 787 height 726
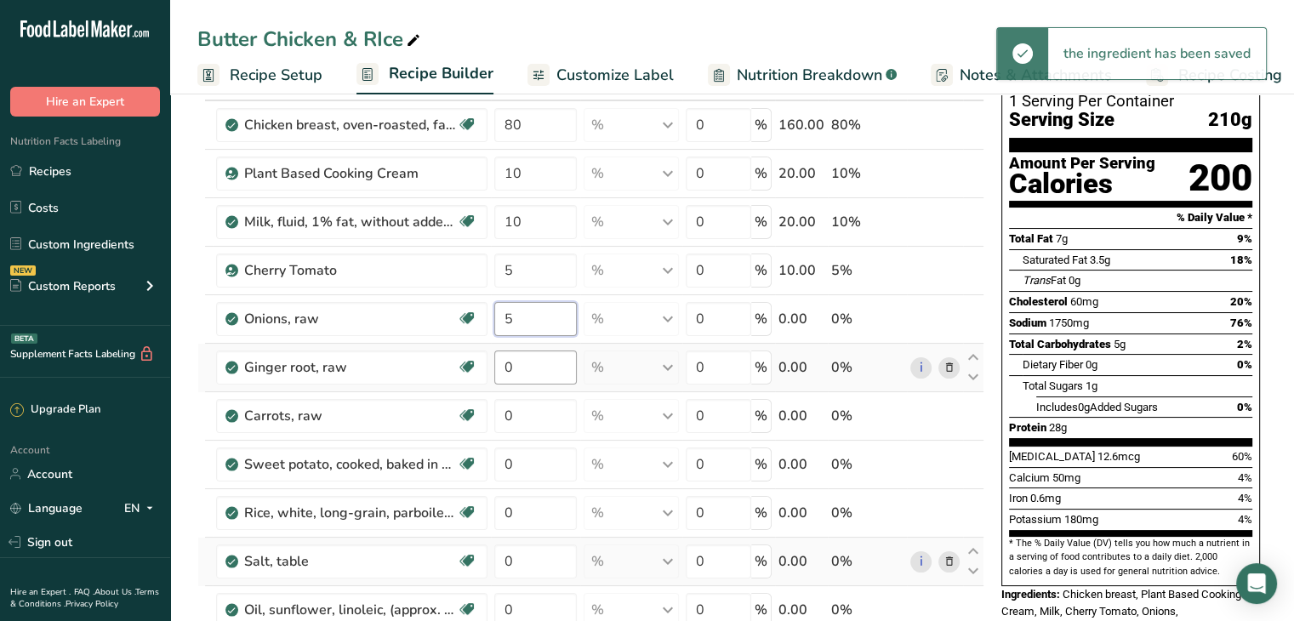
type input "5"
click at [543, 365] on div "Ingredient * Amount * Unit * Waste * .a-a{fill:#347362;}.b-a{fill:#fff;} Grams …" at bounding box center [590, 436] width 787 height 742
type input "2"
click at [531, 414] on div "Ingredient * Amount * Unit * Waste * .a-a{fill:#347362;}.b-a{fill:#fff;} Grams …" at bounding box center [590, 436] width 787 height 742
type input "3"
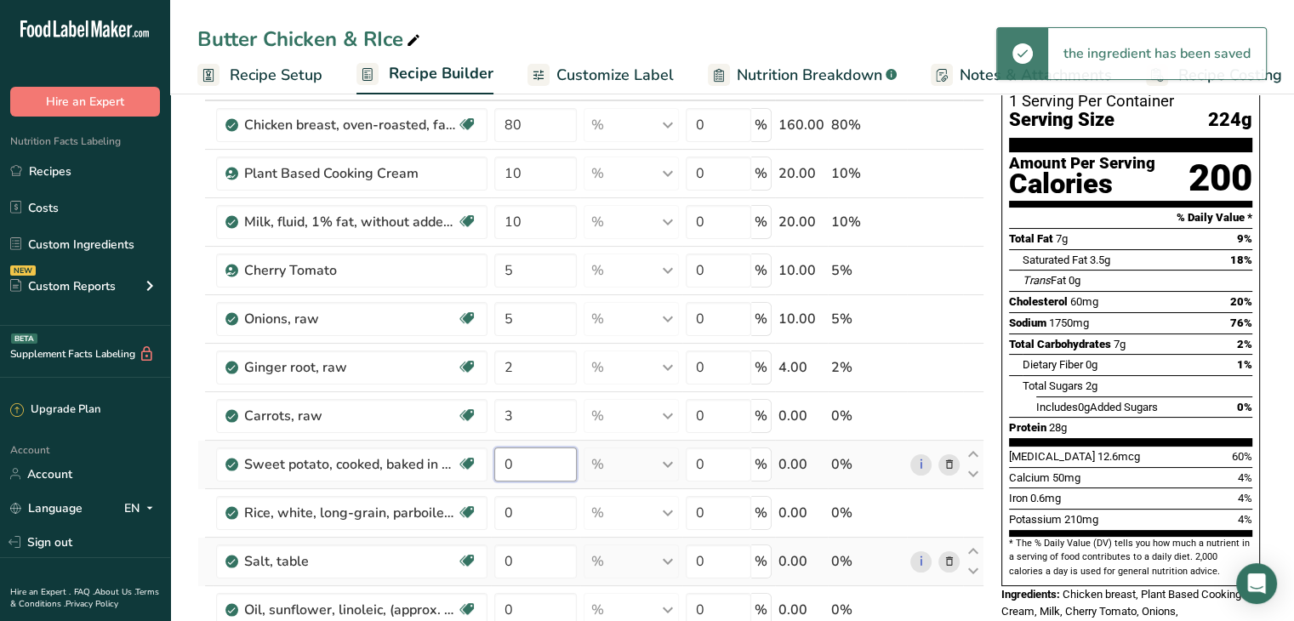
click at [536, 460] on div "Ingredient * Amount * Unit * Waste * .a-a{fill:#347362;}.b-a{fill:#fff;} Grams …" at bounding box center [590, 436] width 787 height 742
type input "2"
type input "0"
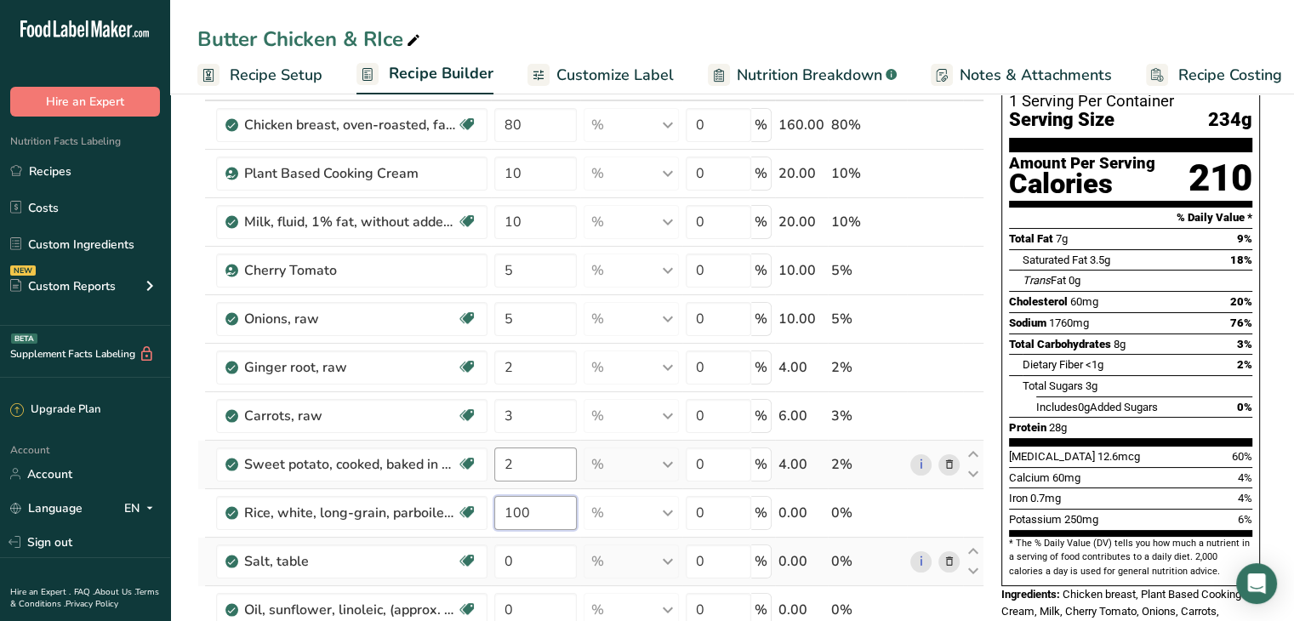
type input "100"
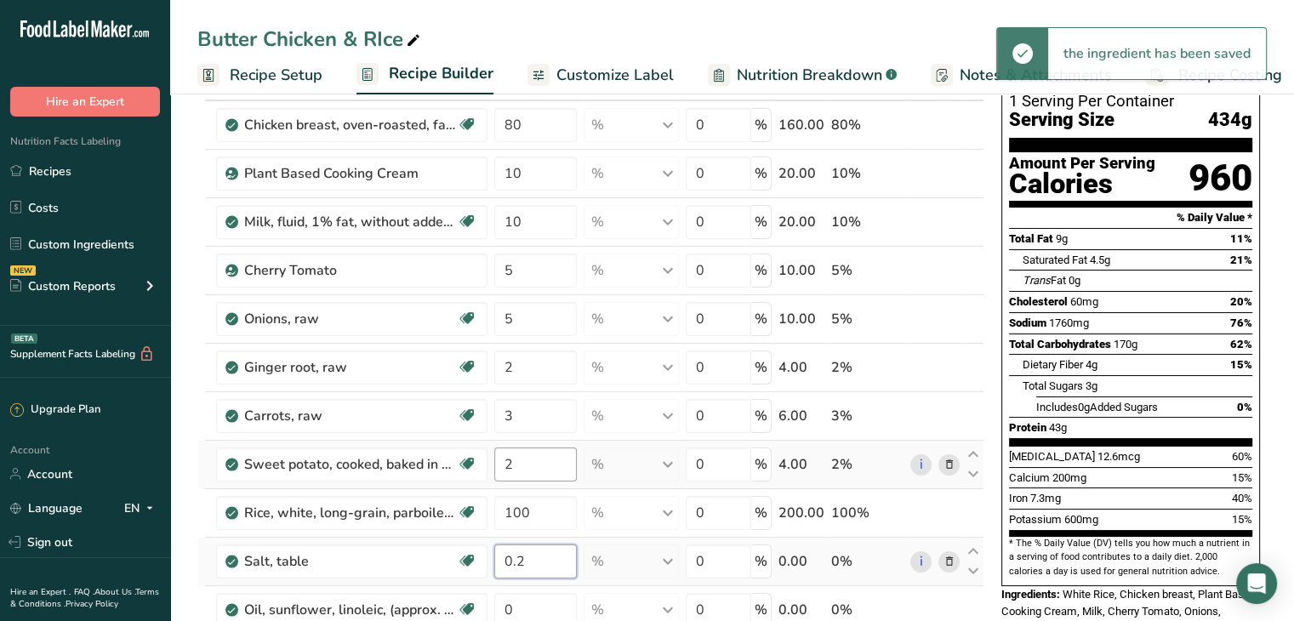
type input "0.2"
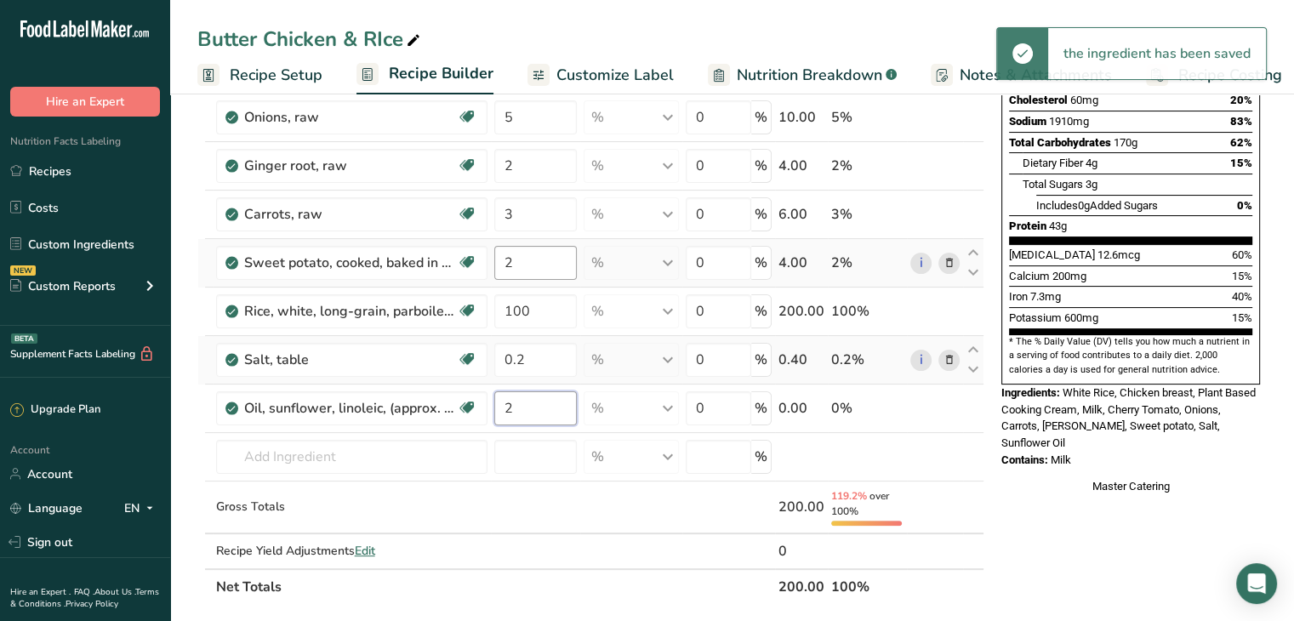
scroll to position [320, 0]
type input "2"
click at [589, 73] on div "Butter Chicken & RIce Recipe Setup Recipe Builder Customize Label Nutrition Bre…" at bounding box center [732, 488] width 1124 height 1438
click at [565, 76] on span "Customize Label" at bounding box center [614, 75] width 117 height 23
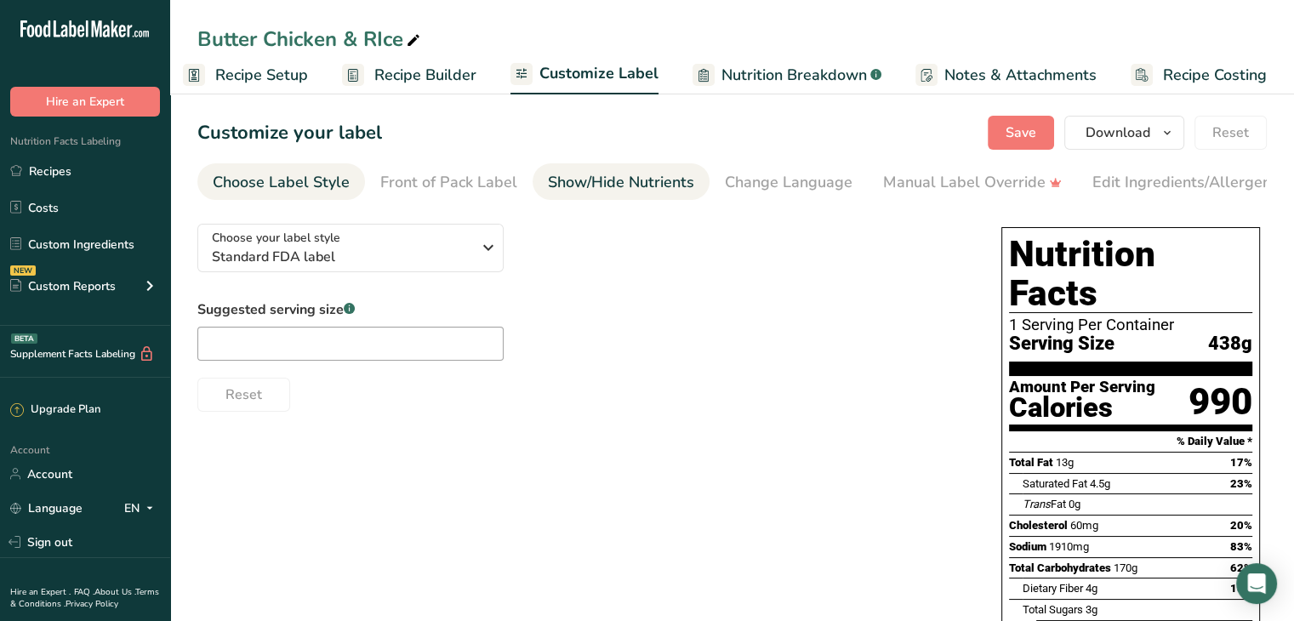
click at [568, 172] on div "Show/Hide Nutrients" at bounding box center [621, 182] width 146 height 23
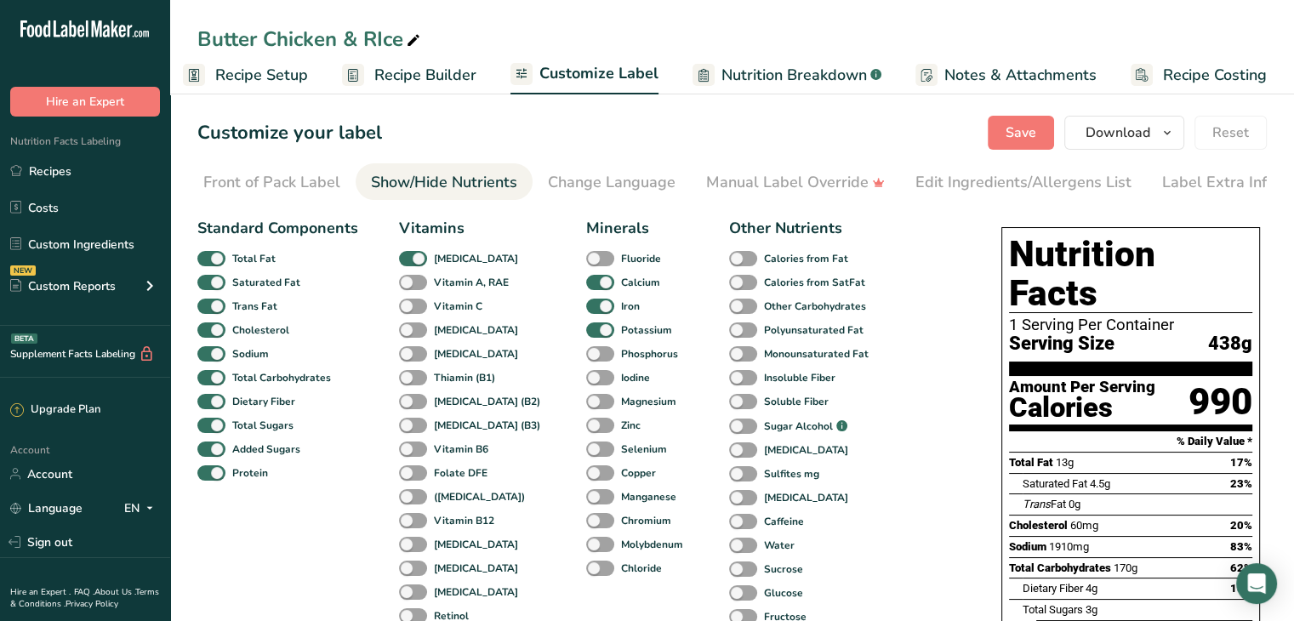
scroll to position [0, 187]
click at [586, 290] on span at bounding box center [600, 283] width 28 height 16
click at [586, 287] on input "Calcium" at bounding box center [591, 281] width 11 height 11
checkbox input "false"
click at [586, 305] on span at bounding box center [600, 307] width 28 height 16
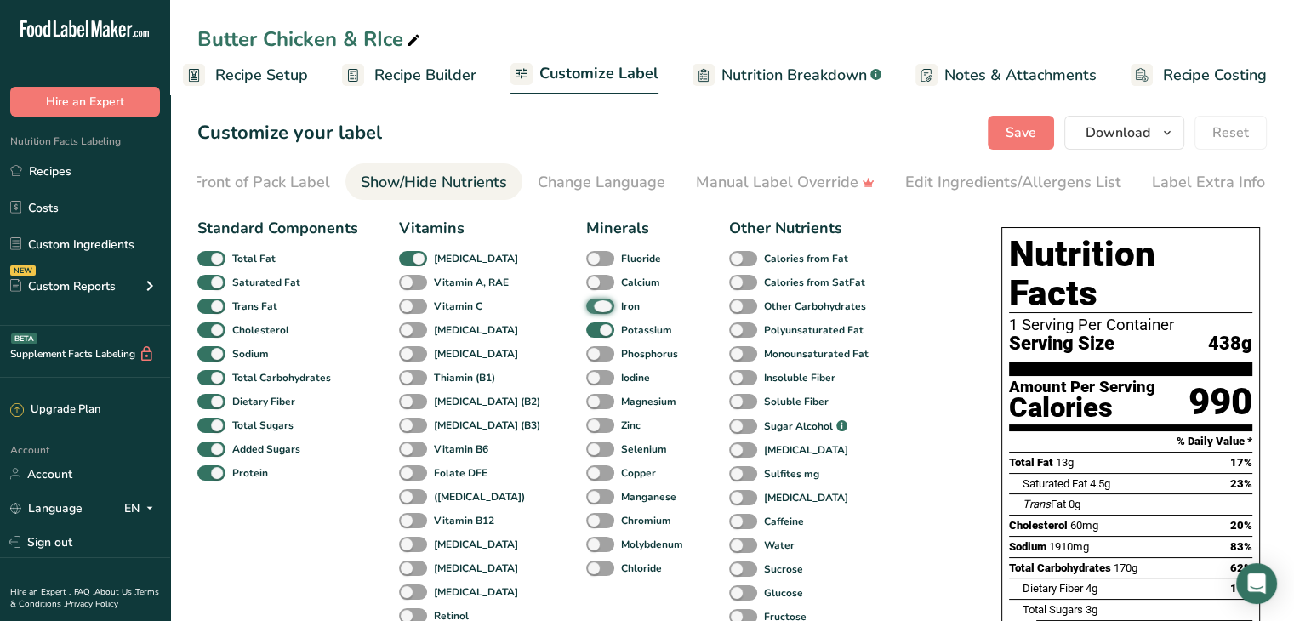
click at [586, 305] on input "Iron" at bounding box center [591, 305] width 11 height 11
checkbox input "false"
click at [586, 331] on span at bounding box center [600, 330] width 28 height 16
click at [586, 331] on input "Potassium" at bounding box center [591, 329] width 11 height 11
checkbox input "false"
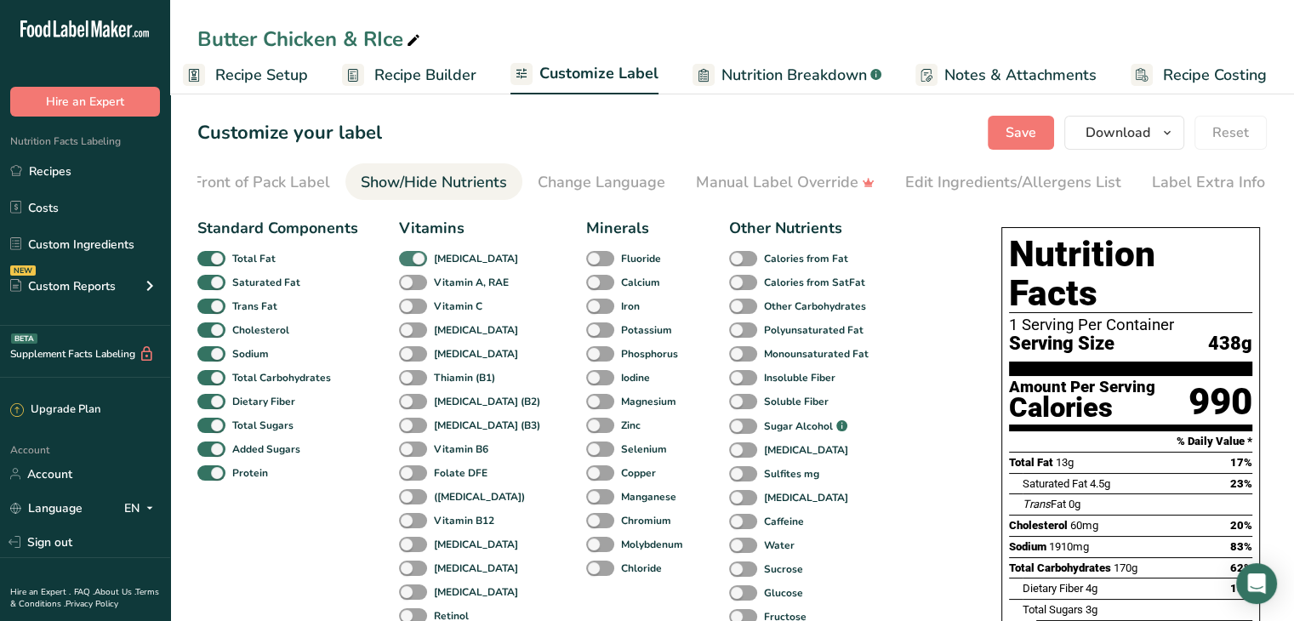
click at [416, 263] on span at bounding box center [413, 259] width 28 height 16
click at [410, 263] on input "[MEDICAL_DATA]" at bounding box center [404, 258] width 11 height 11
checkbox input "false"
click at [214, 310] on span at bounding box center [211, 307] width 28 height 16
click at [208, 310] on input "Trans Fat" at bounding box center [202, 305] width 11 height 11
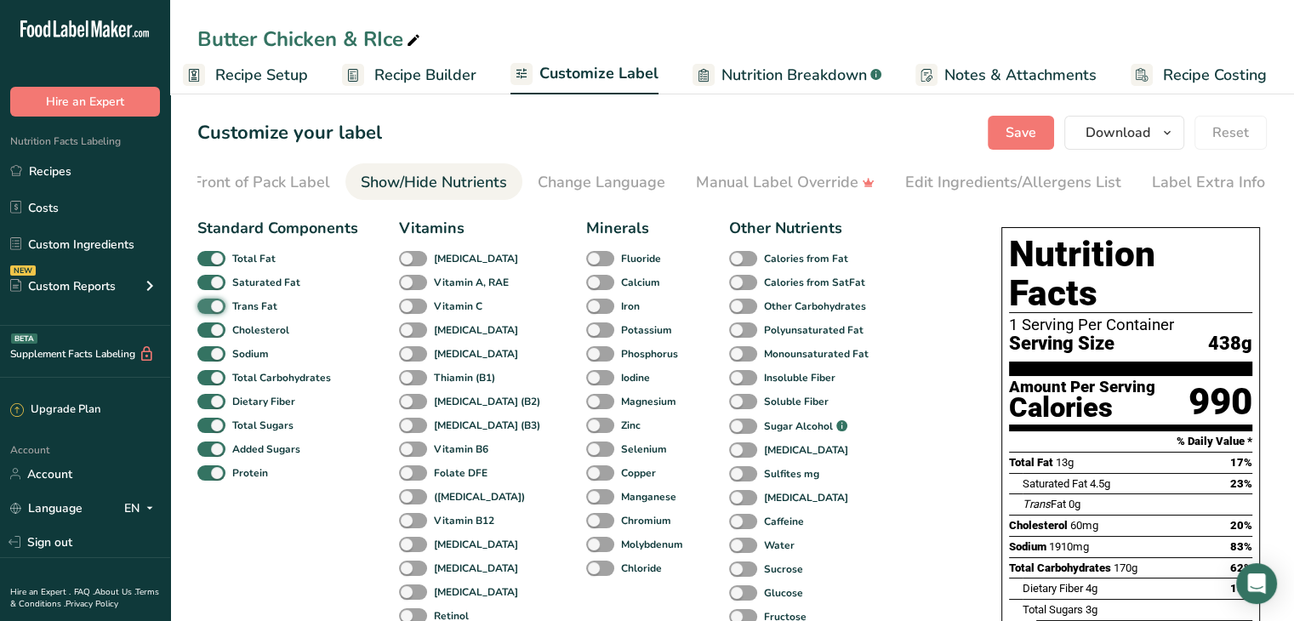
checkbox input "false"
click at [216, 327] on span at bounding box center [211, 330] width 28 height 16
click at [208, 327] on input "Cholesterol" at bounding box center [202, 329] width 11 height 11
checkbox input "false"
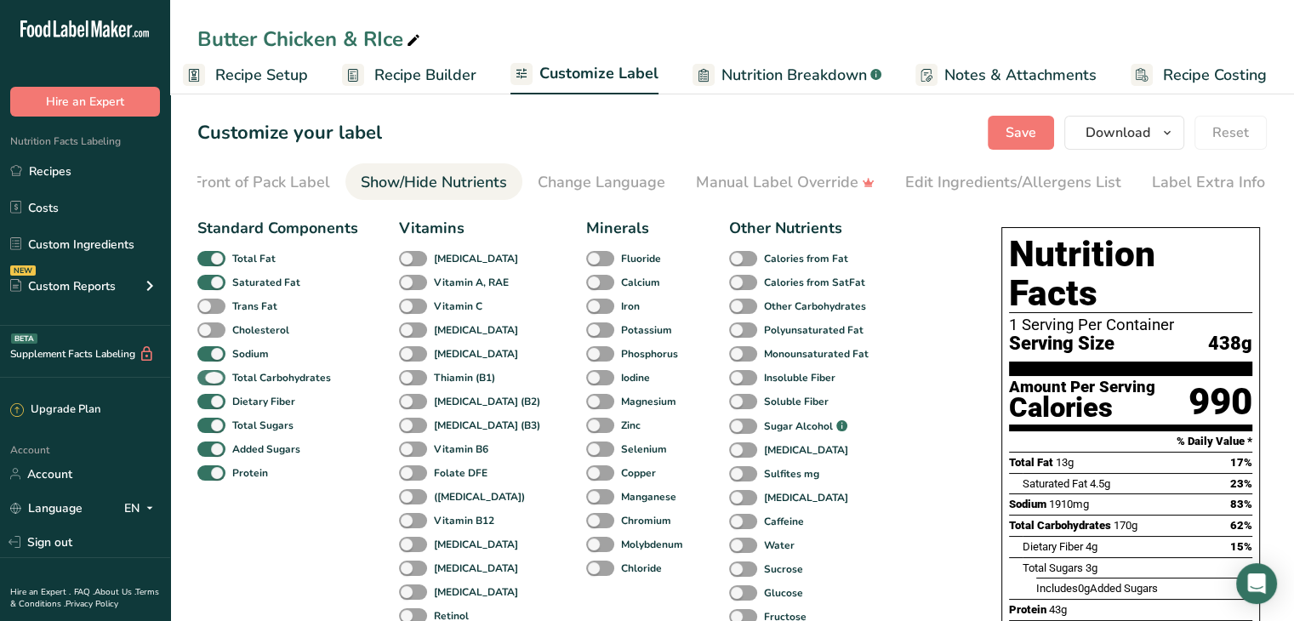
click at [213, 380] on span at bounding box center [211, 378] width 28 height 16
click at [208, 380] on input "Total Carbohydrates" at bounding box center [202, 377] width 11 height 11
checkbox input "false"
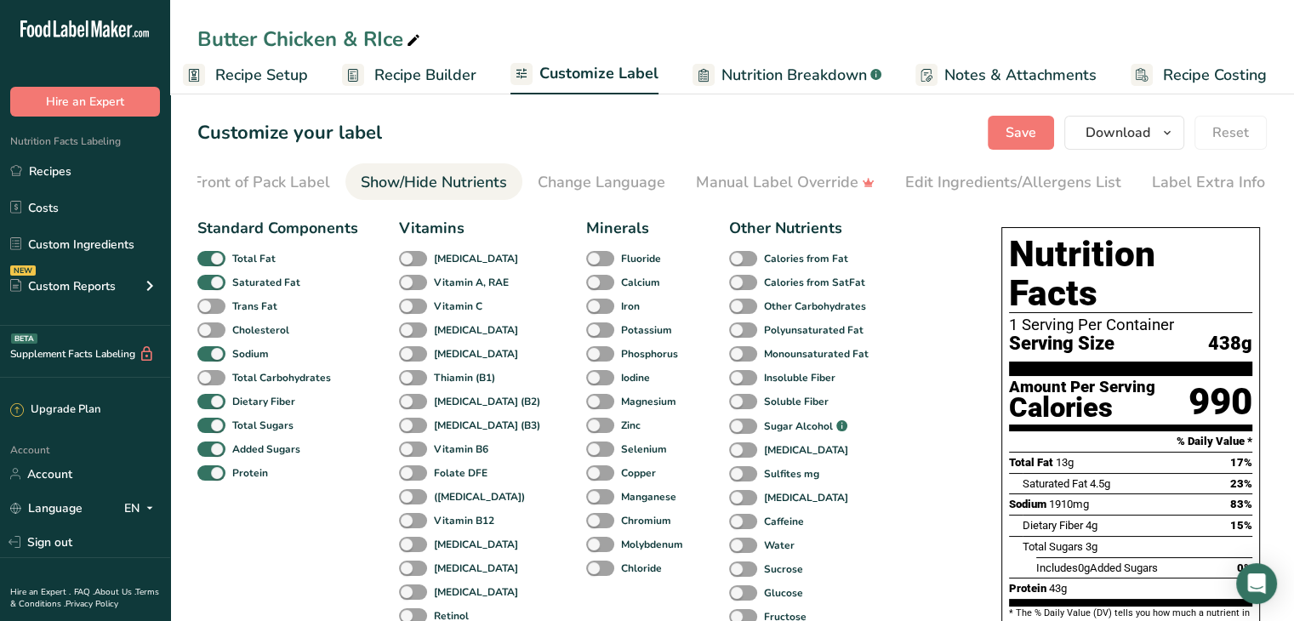
click at [214, 443] on div "Added Sugars" at bounding box center [217, 449] width 40 height 24
click at [214, 437] on div "Total Sugars" at bounding box center [217, 425] width 40 height 24
click at [214, 433] on span at bounding box center [211, 426] width 28 height 16
click at [208, 430] on input "Total Sugars" at bounding box center [202, 424] width 11 height 11
checkbox input "false"
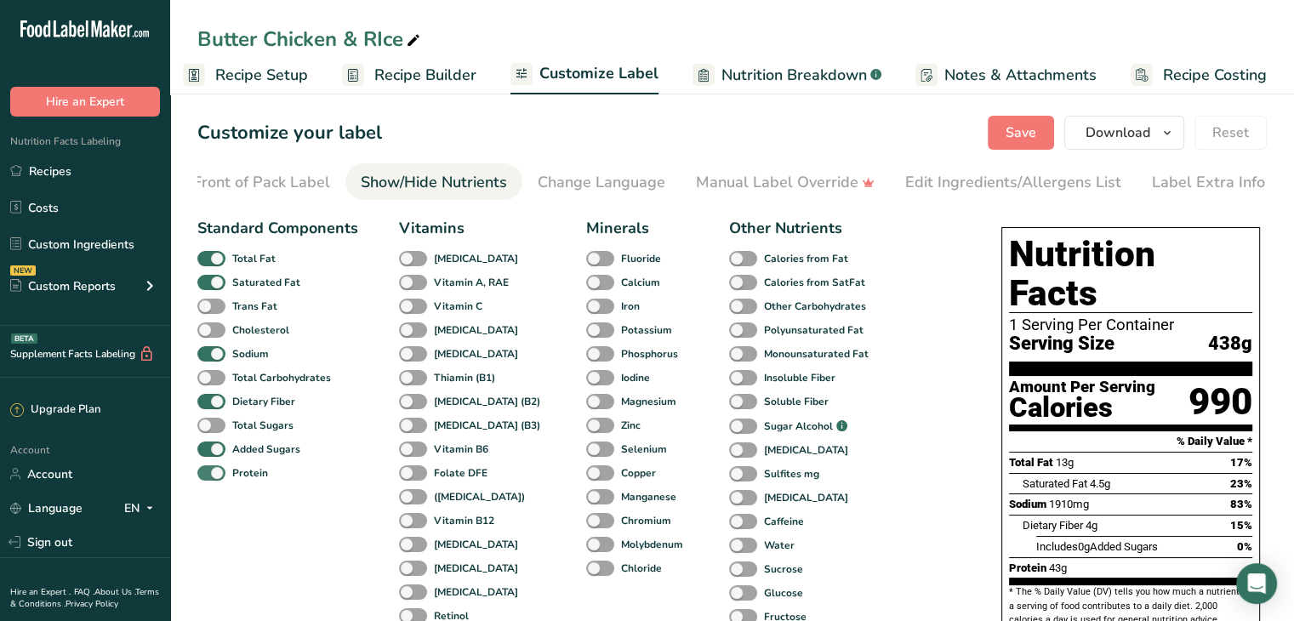
click at [217, 478] on span at bounding box center [211, 473] width 28 height 16
click at [208, 478] on input "Protein" at bounding box center [202, 472] width 11 height 11
checkbox input "false"
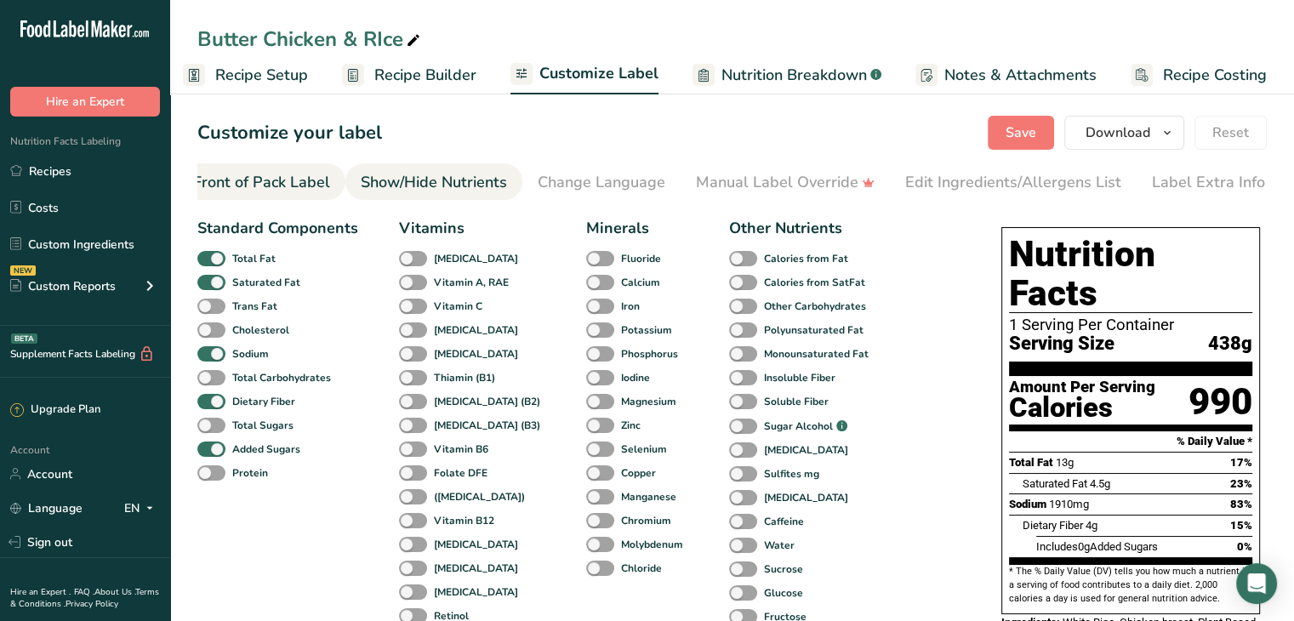
click at [304, 178] on div "Front of Pack Label" at bounding box center [261, 182] width 137 height 23
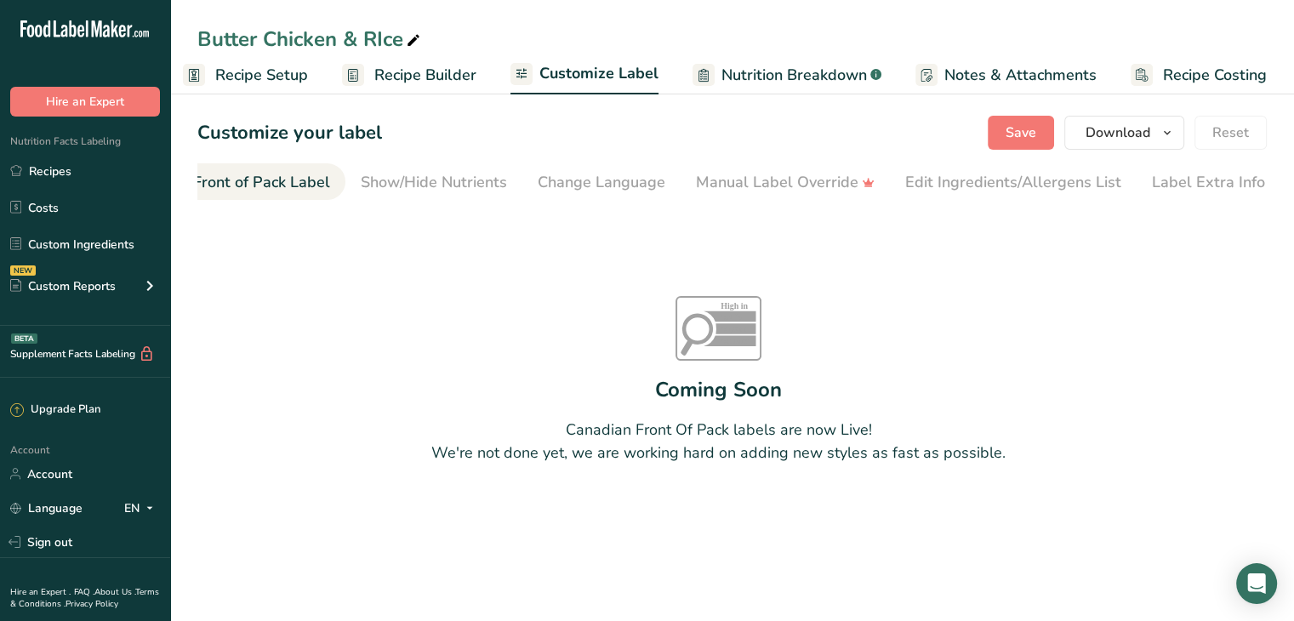
scroll to position [0, 165]
click at [409, 186] on div "Show/Hide Nutrients" at bounding box center [456, 182] width 146 height 23
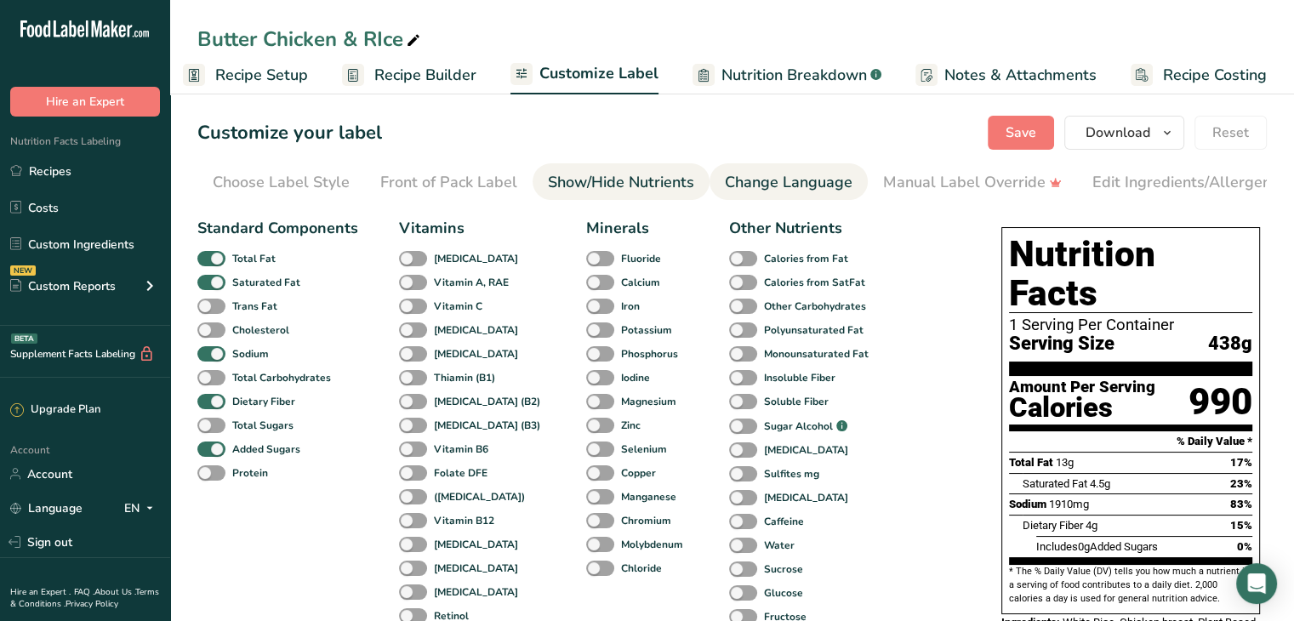
scroll to position [0, 0]
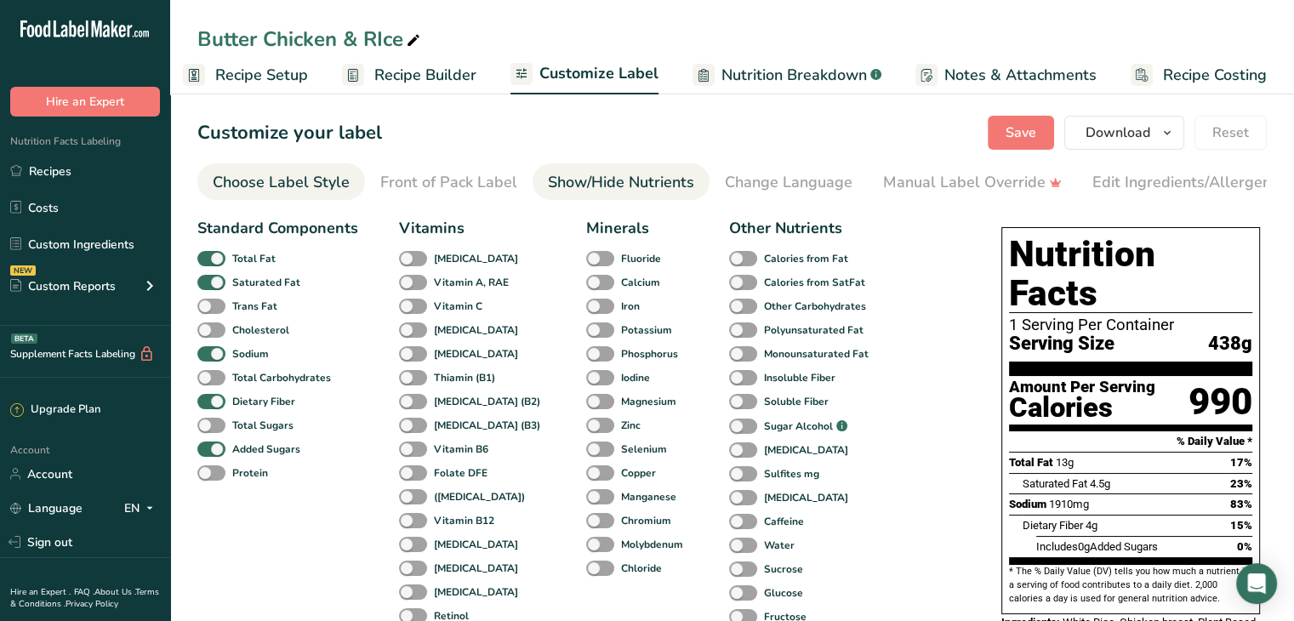
click at [208, 179] on li "Choose Label Style" at bounding box center [281, 181] width 168 height 37
click at [259, 176] on div "Choose Label Style" at bounding box center [281, 182] width 137 height 23
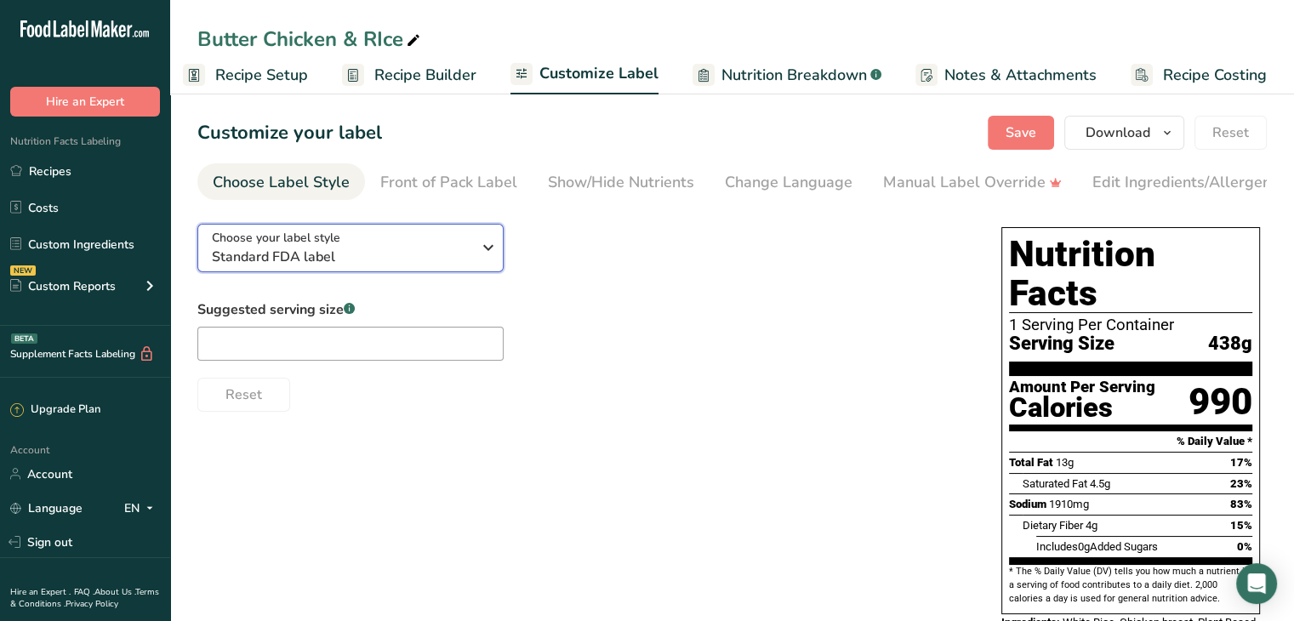
click at [378, 267] on span "Standard FDA label" at bounding box center [341, 257] width 259 height 20
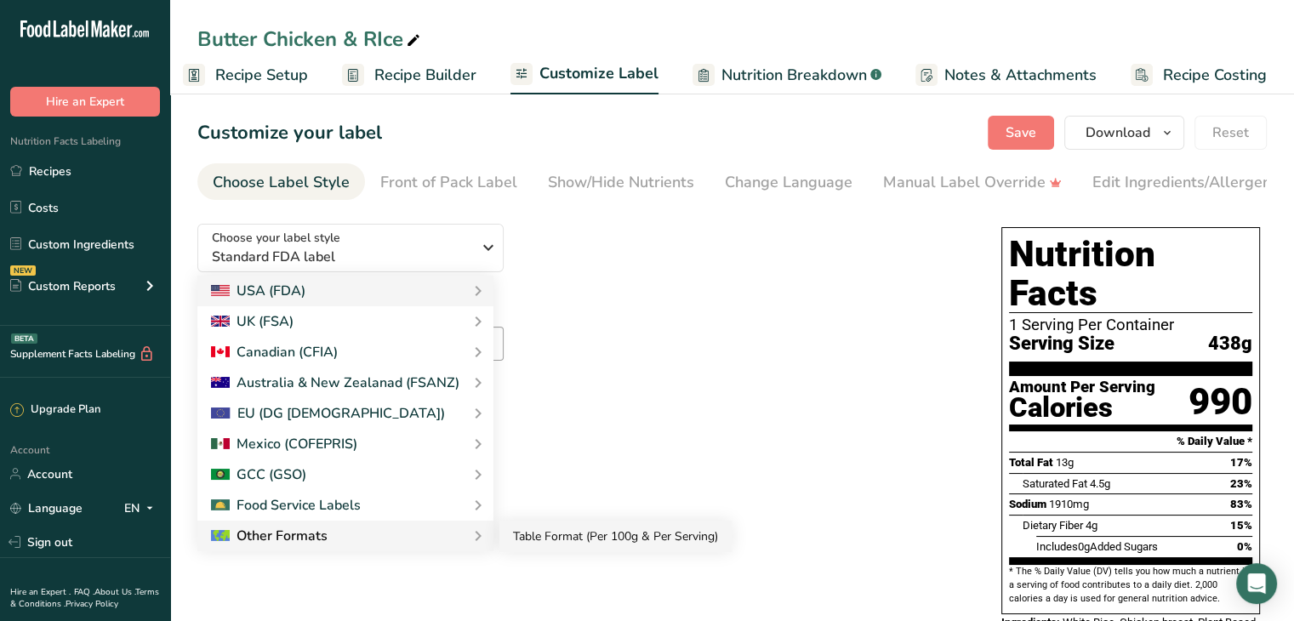
click at [543, 532] on link "Table Format (Per 100g & Per Serving)" at bounding box center [615, 536] width 232 height 31
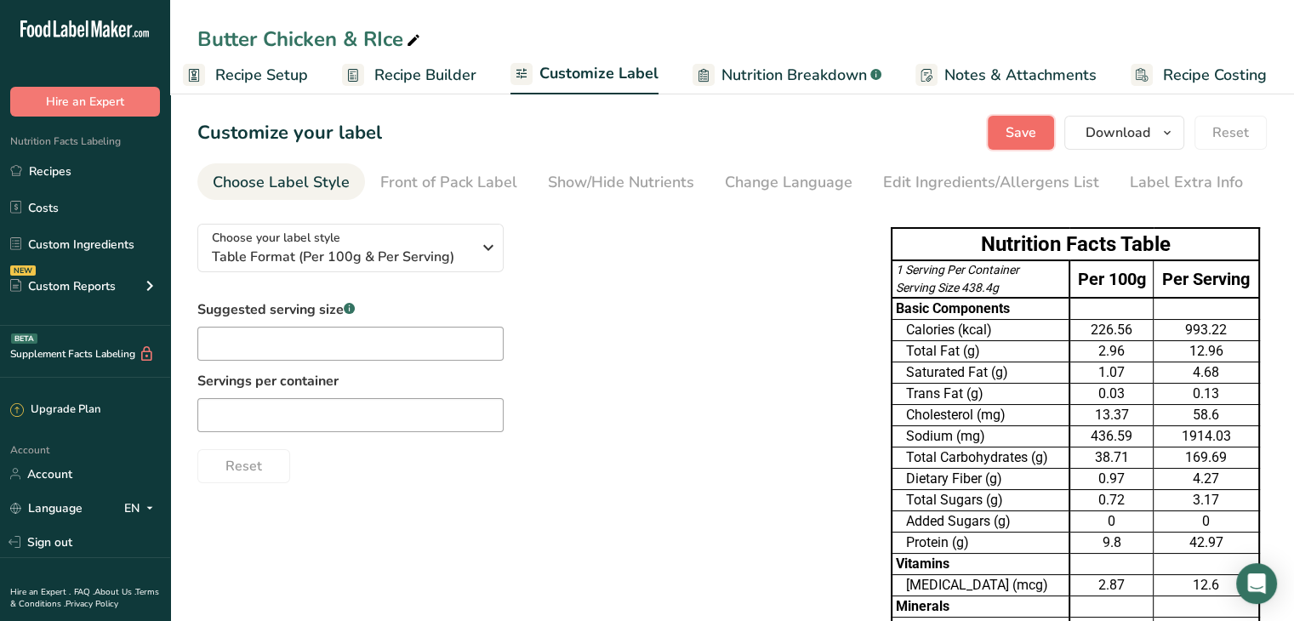
click at [1013, 147] on button "Save" at bounding box center [1020, 133] width 66 height 34
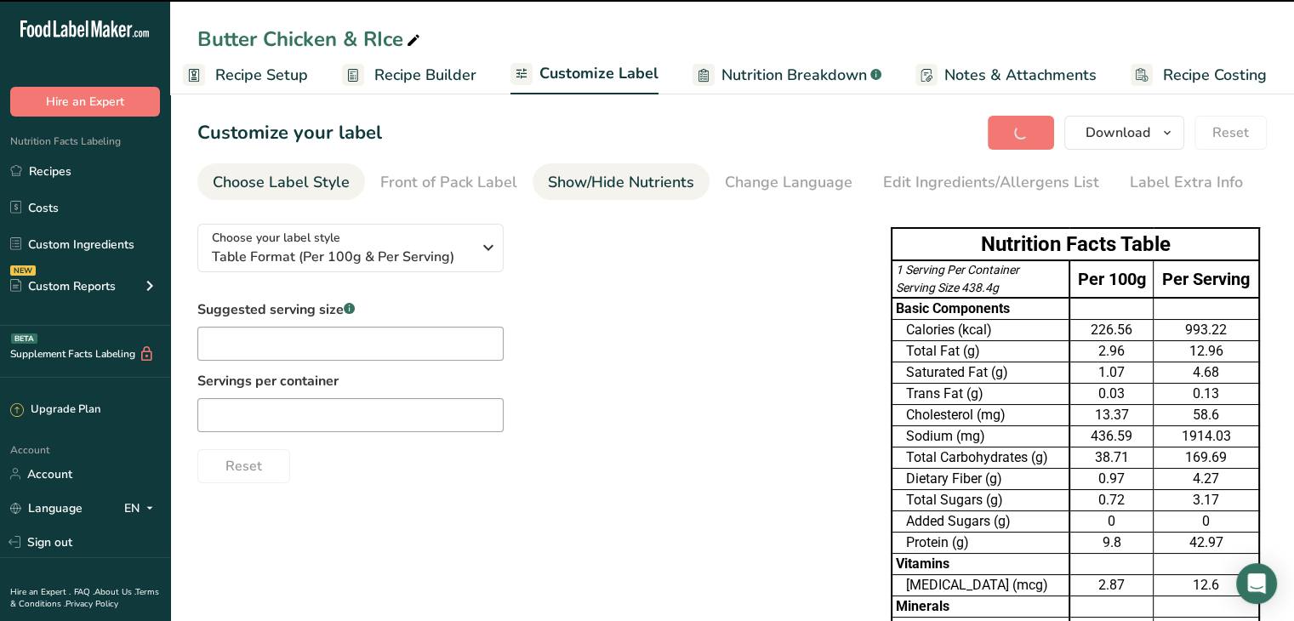
click at [648, 188] on div "Show/Hide Nutrients" at bounding box center [621, 182] width 146 height 23
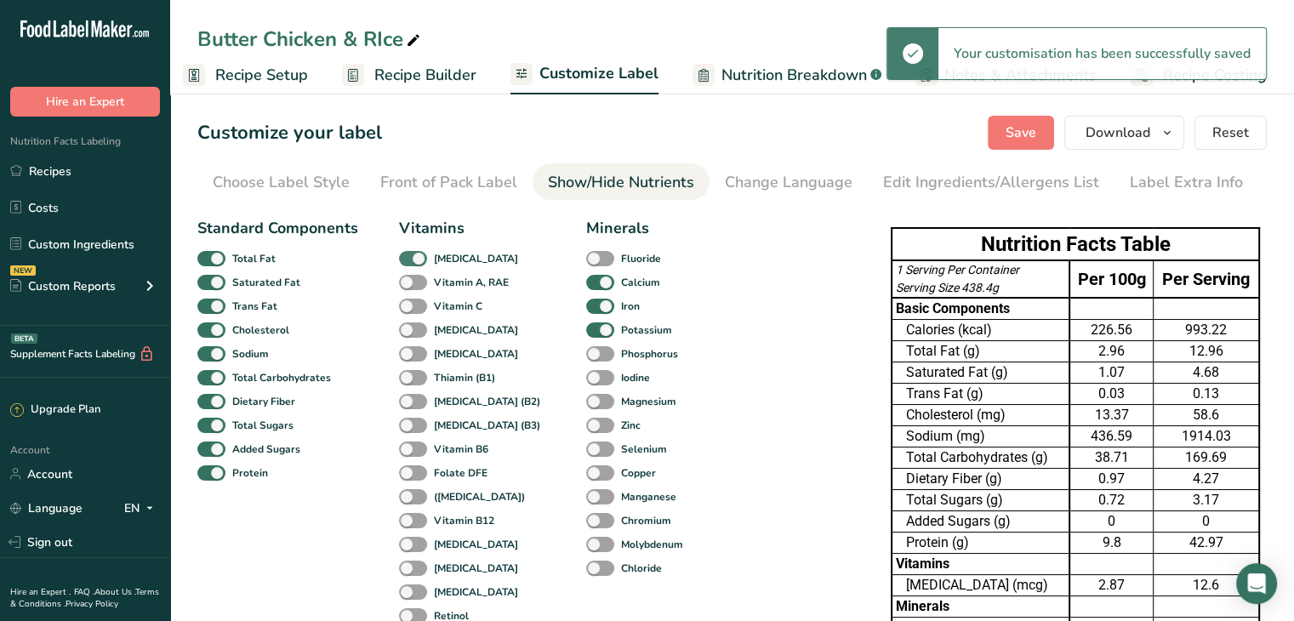
click at [414, 263] on span at bounding box center [413, 259] width 28 height 16
click at [410, 263] on input "[MEDICAL_DATA]" at bounding box center [404, 258] width 11 height 11
checkbox input "false"
click at [586, 281] on span at bounding box center [600, 283] width 28 height 16
click at [586, 281] on input "Calcium" at bounding box center [591, 281] width 11 height 11
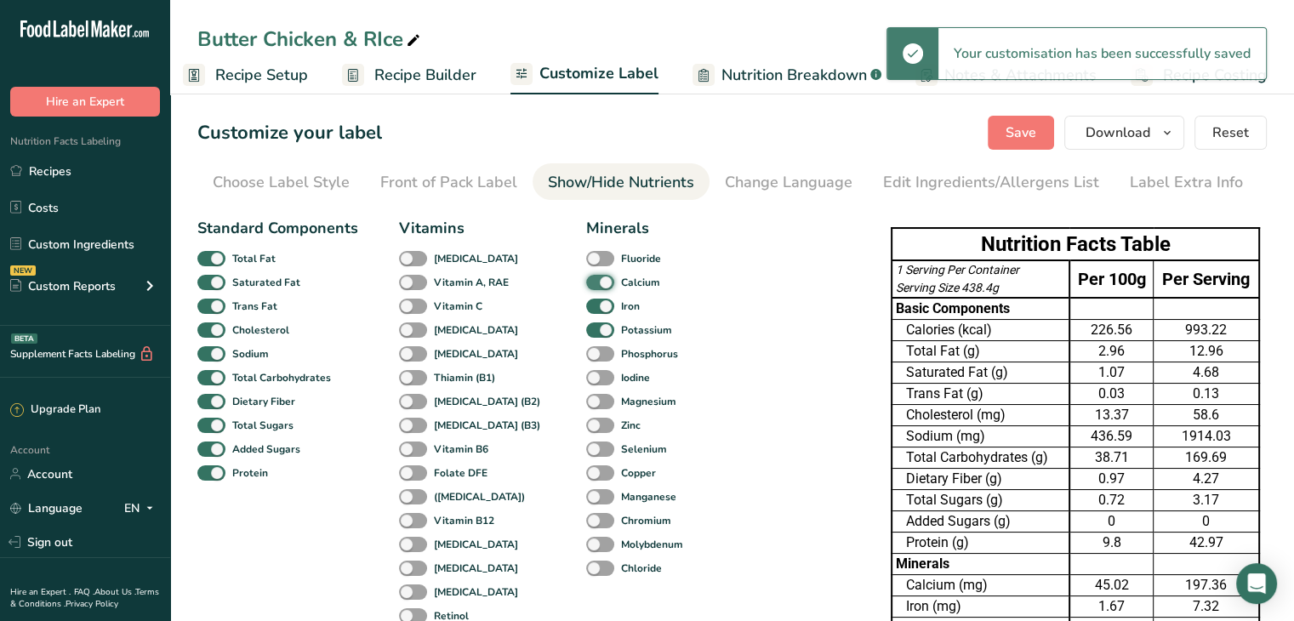
checkbox input "false"
click at [586, 300] on span at bounding box center [600, 307] width 28 height 16
click at [586, 300] on input "Iron" at bounding box center [591, 305] width 11 height 11
checkbox input "false"
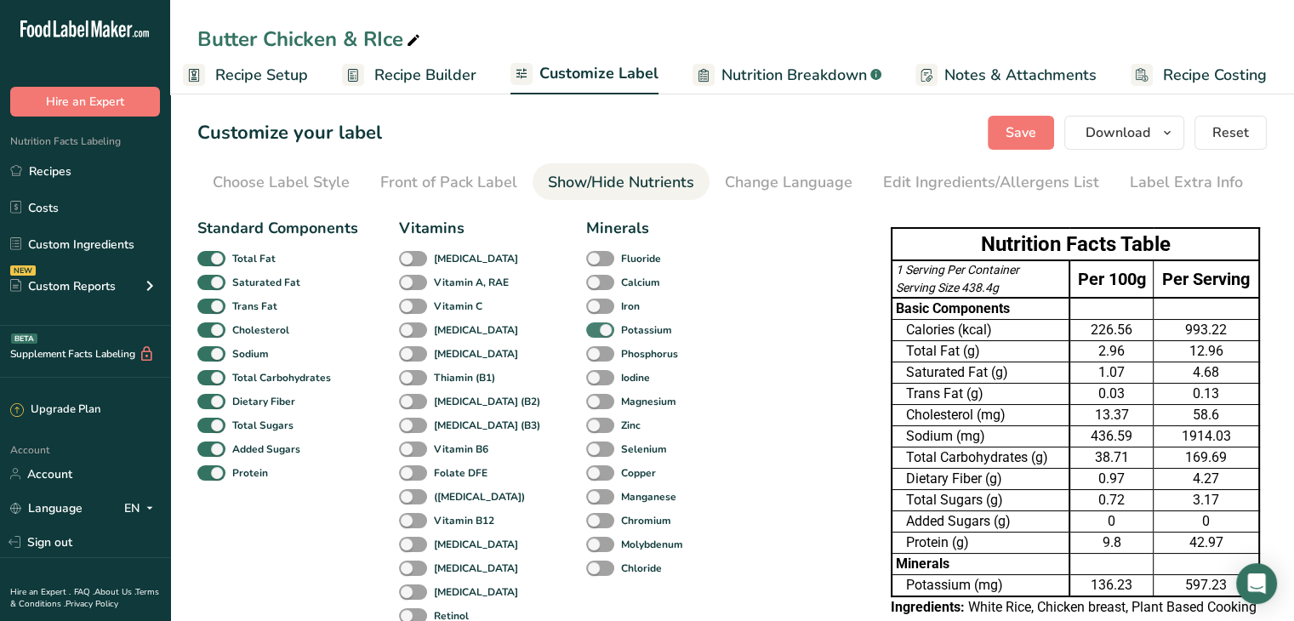
click at [586, 327] on span at bounding box center [600, 330] width 28 height 16
click at [586, 327] on input "Potassium" at bounding box center [591, 329] width 11 height 11
checkbox input "false"
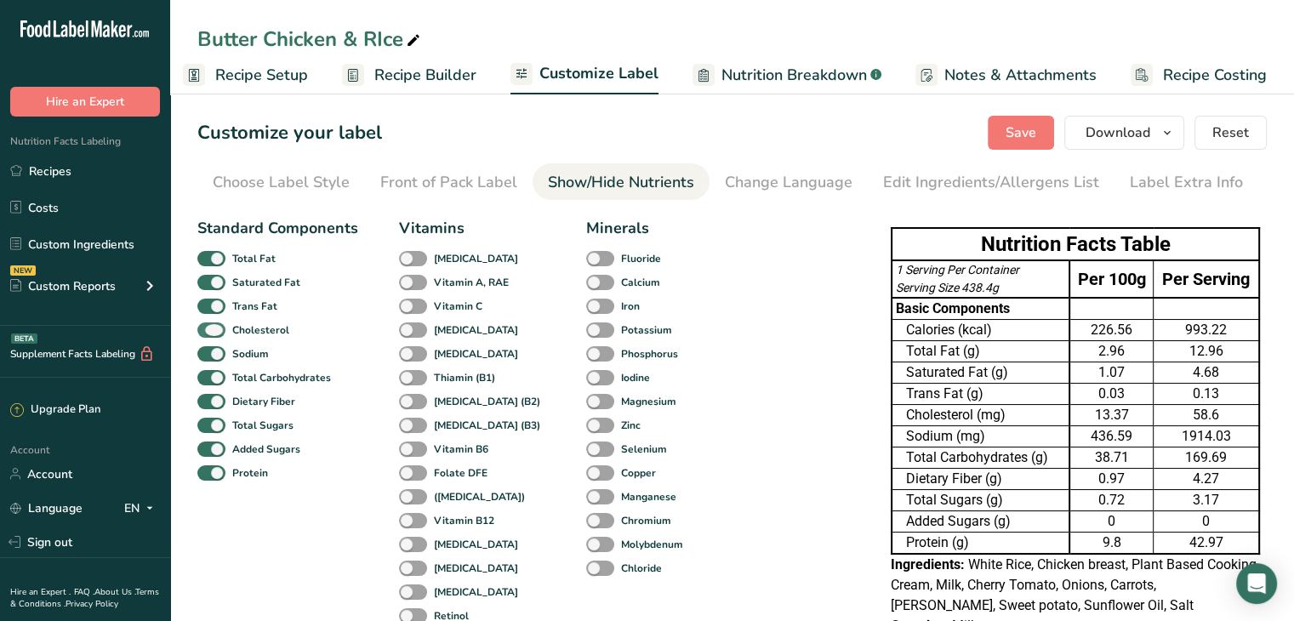
click at [219, 327] on span at bounding box center [211, 330] width 28 height 16
click at [208, 327] on input "Cholesterol" at bounding box center [202, 329] width 11 height 11
checkbox input "false"
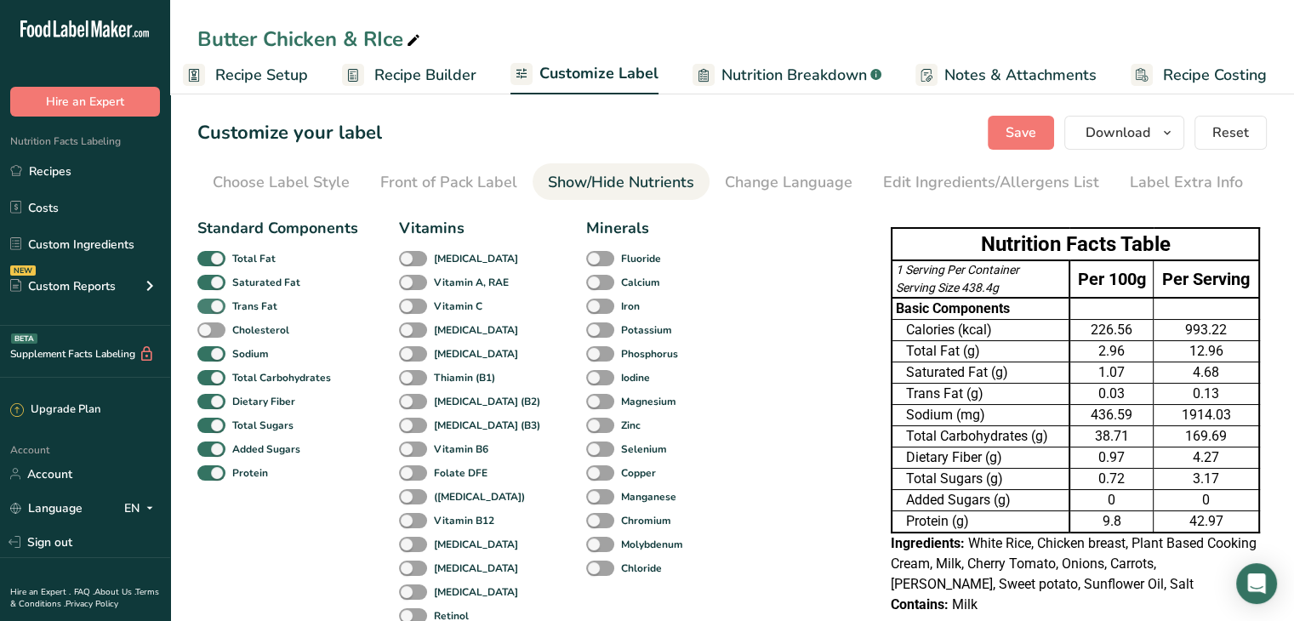
click at [216, 305] on span at bounding box center [211, 307] width 28 height 16
click at [208, 305] on input "Trans Fat" at bounding box center [202, 305] width 11 height 11
checkbox input "false"
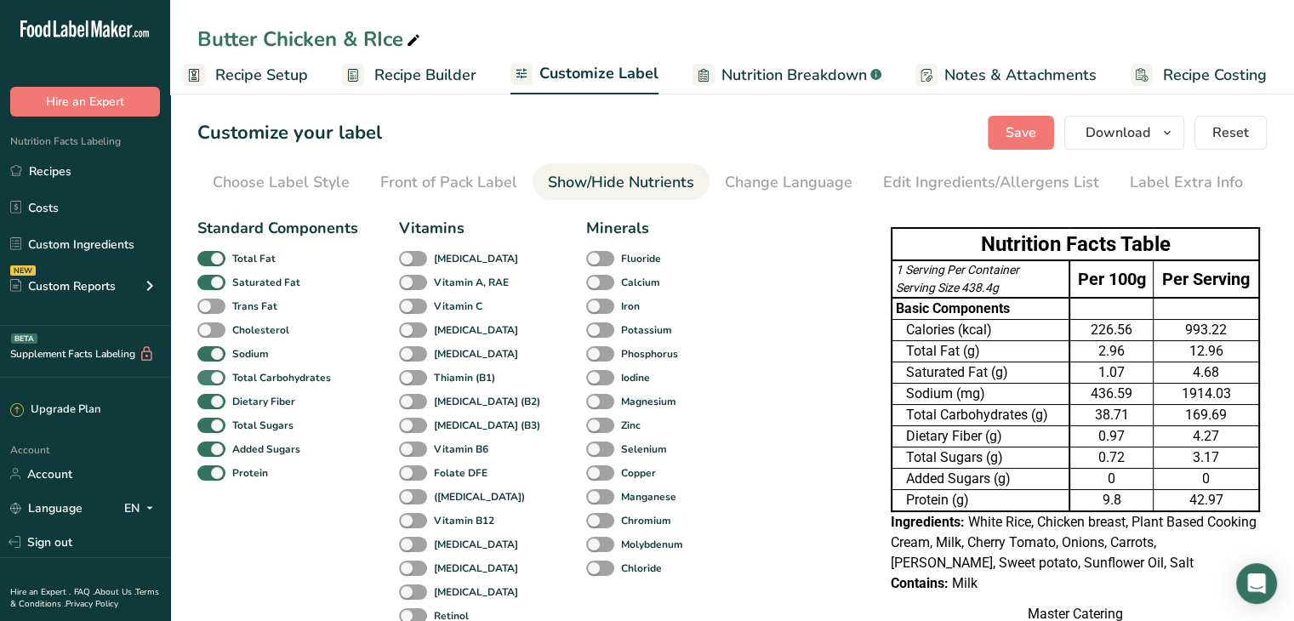
click at [218, 384] on span at bounding box center [211, 378] width 28 height 16
click at [208, 383] on input "Total Carbohydrates" at bounding box center [202, 377] width 11 height 11
checkbox input "false"
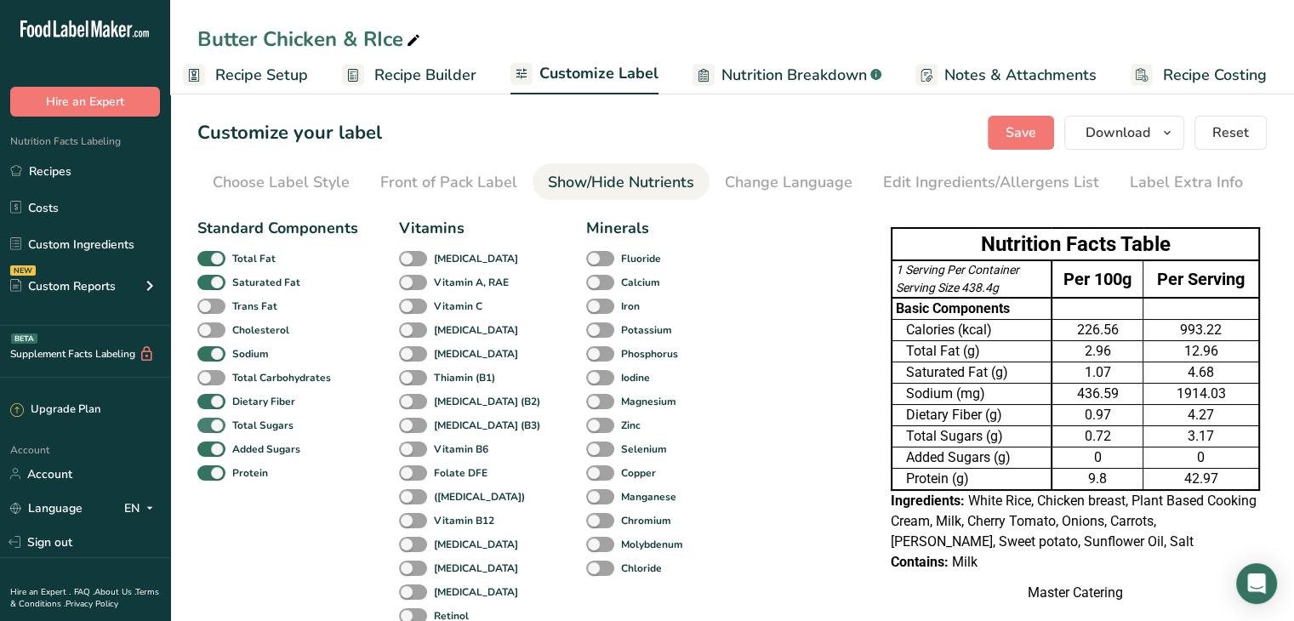
click at [218, 419] on span at bounding box center [211, 426] width 28 height 16
click at [208, 419] on input "Total Sugars" at bounding box center [202, 424] width 11 height 11
checkbox input "false"
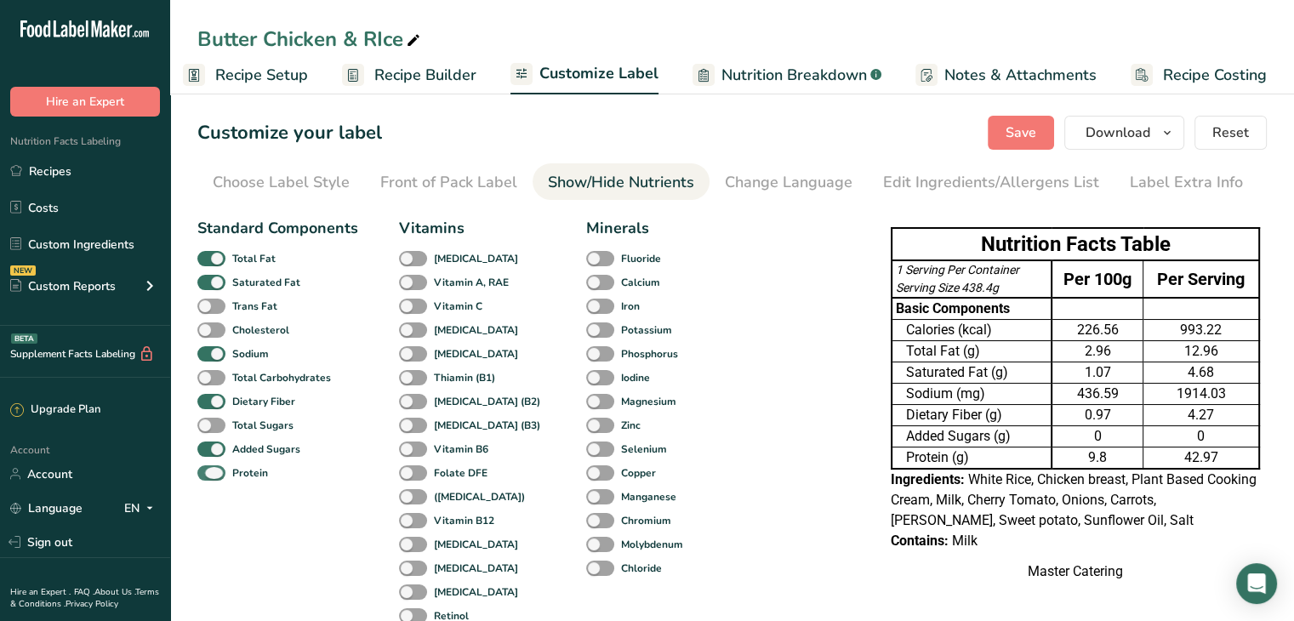
click at [214, 473] on span at bounding box center [211, 473] width 28 height 16
click at [208, 473] on input "Protein" at bounding box center [202, 472] width 11 height 11
checkbox input "false"
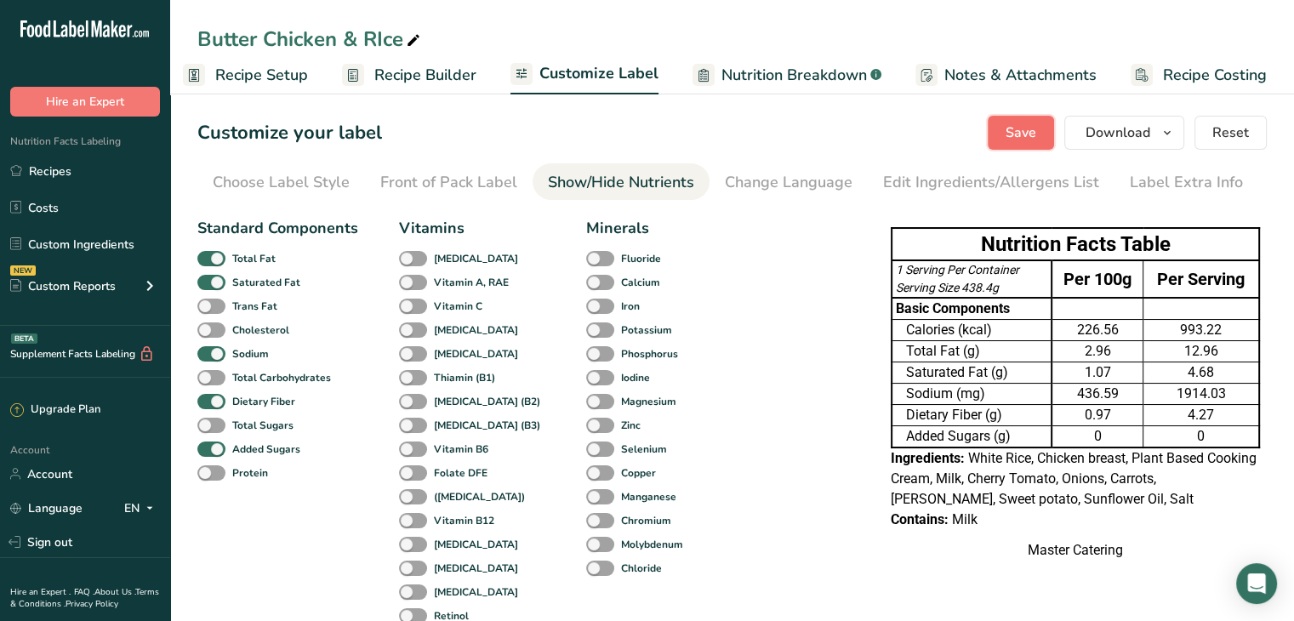
click at [1034, 122] on span "Save" at bounding box center [1020, 132] width 31 height 20
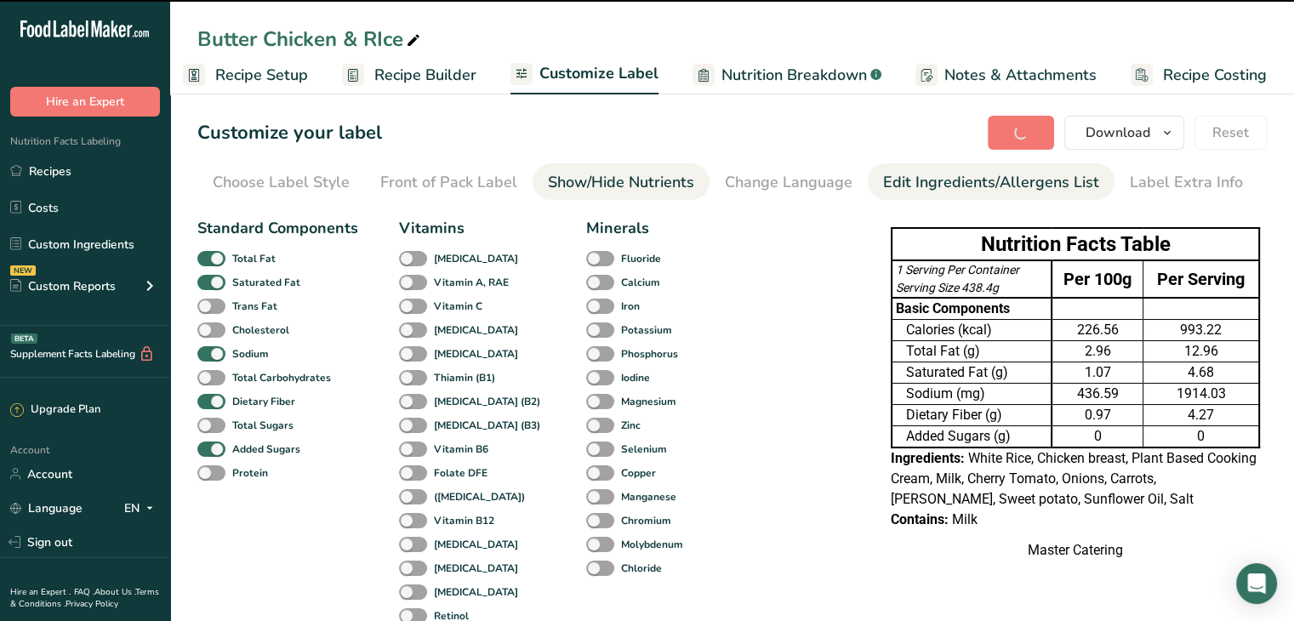
click at [942, 185] on div "Edit Ingredients/Allergens List" at bounding box center [991, 182] width 216 height 23
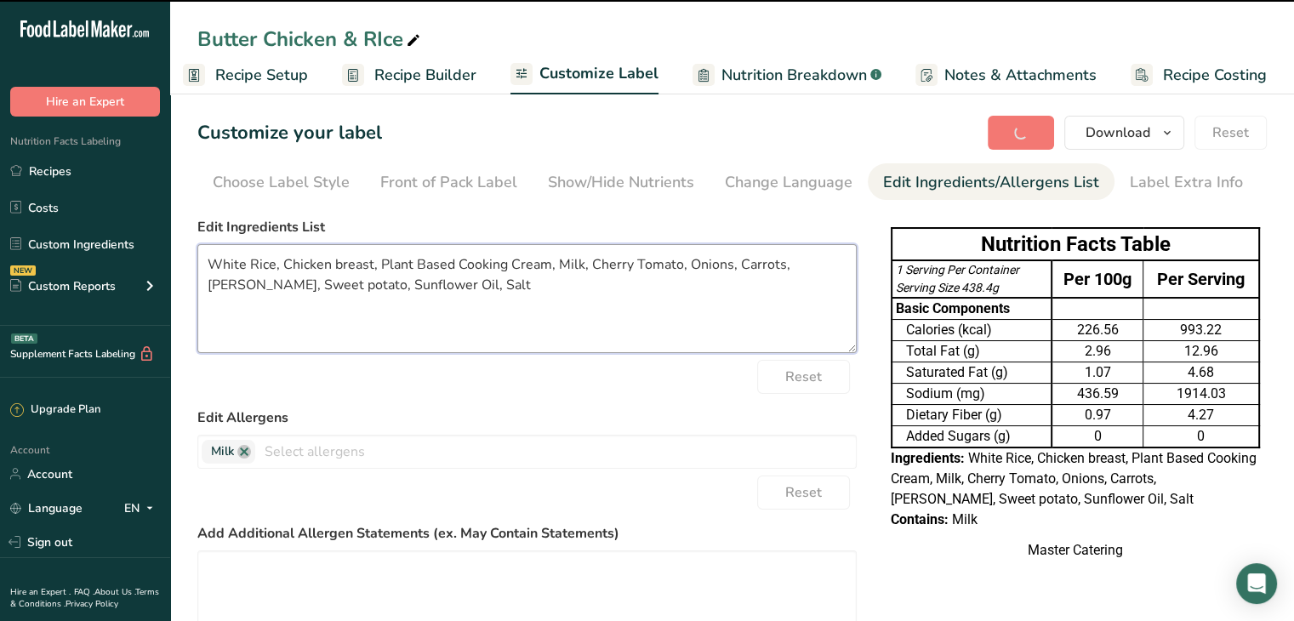
click at [430, 290] on textarea "White Rice, Chicken breast, Plant Based Cooking Cream, Milk, Cherry Tomato, Oni…" at bounding box center [526, 298] width 659 height 109
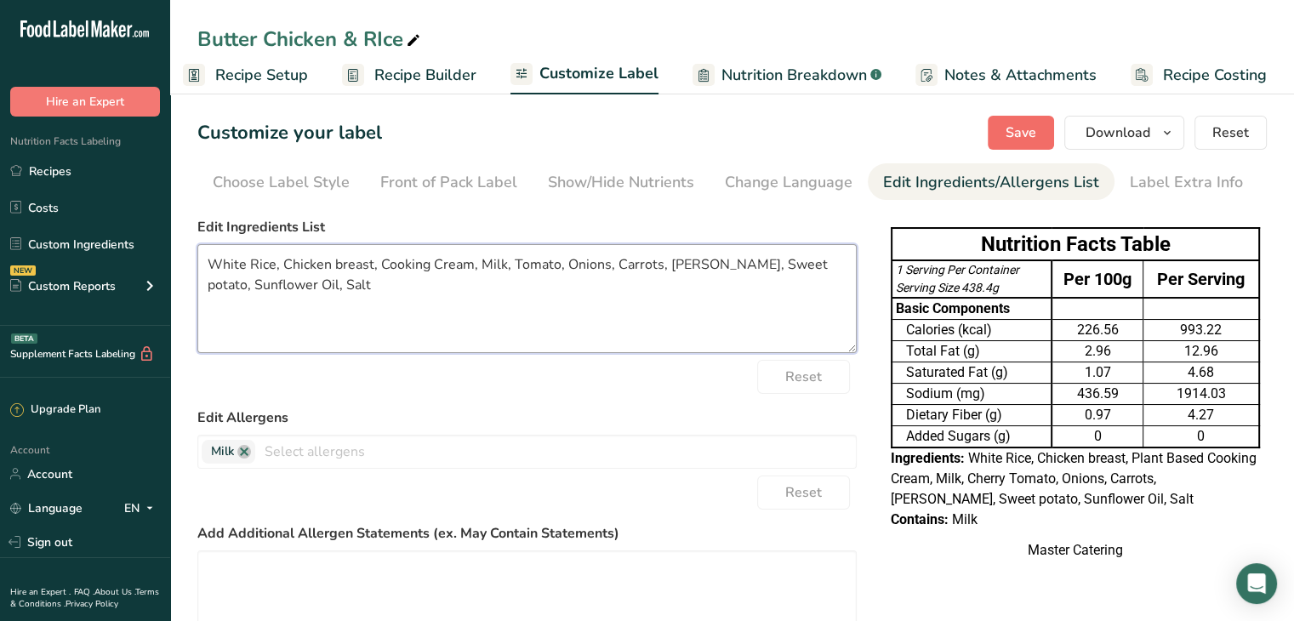
type textarea "White Rice, Chicken breast, Cooking Cream, Milk, Tomato, Onions, Carrots, Ginge…"
click at [1002, 142] on button "Save" at bounding box center [1020, 133] width 66 height 34
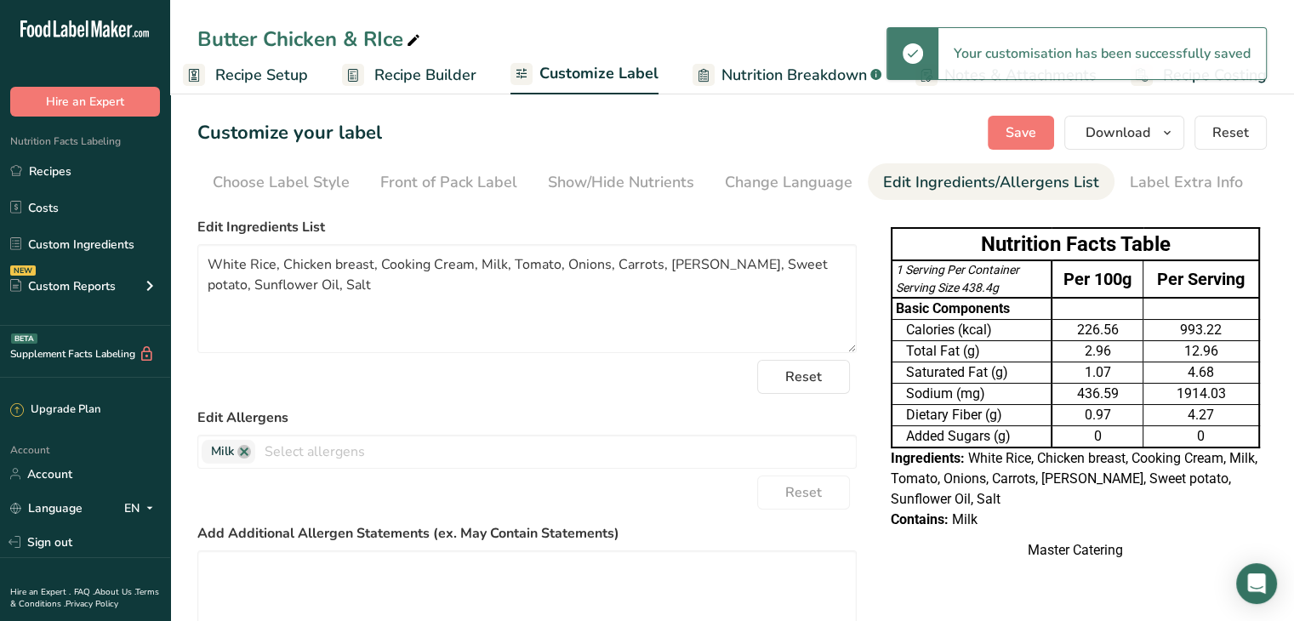
click at [255, 82] on span "Recipe Setup" at bounding box center [261, 75] width 93 height 23
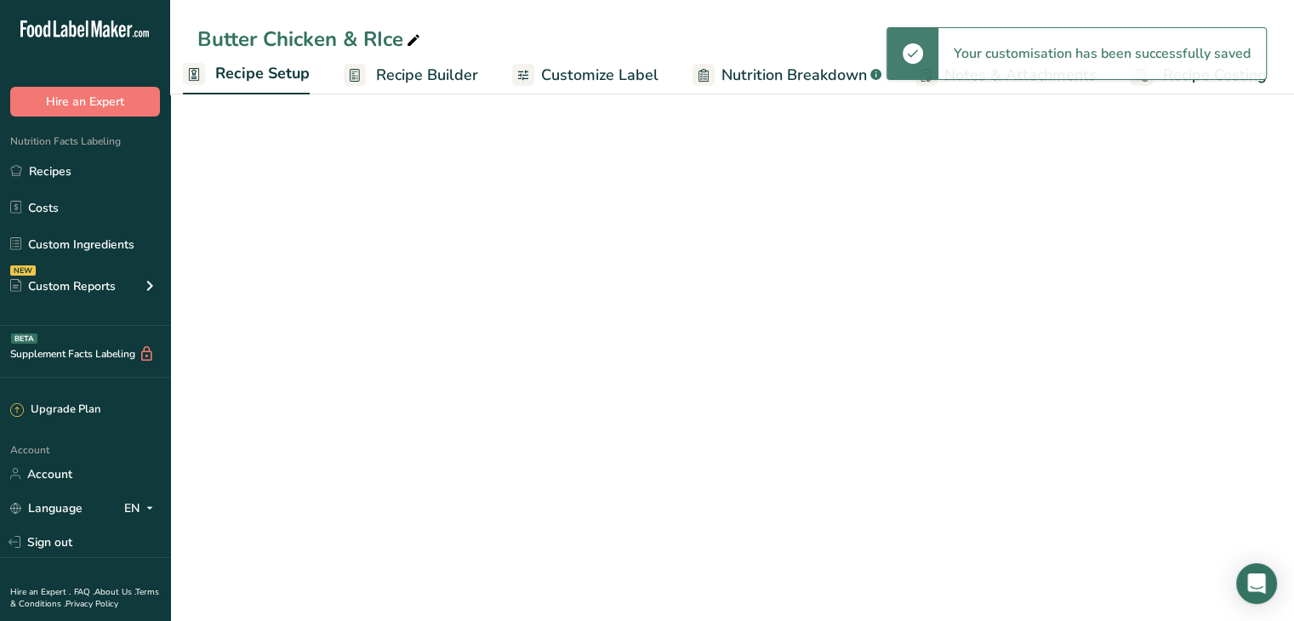
scroll to position [0, 6]
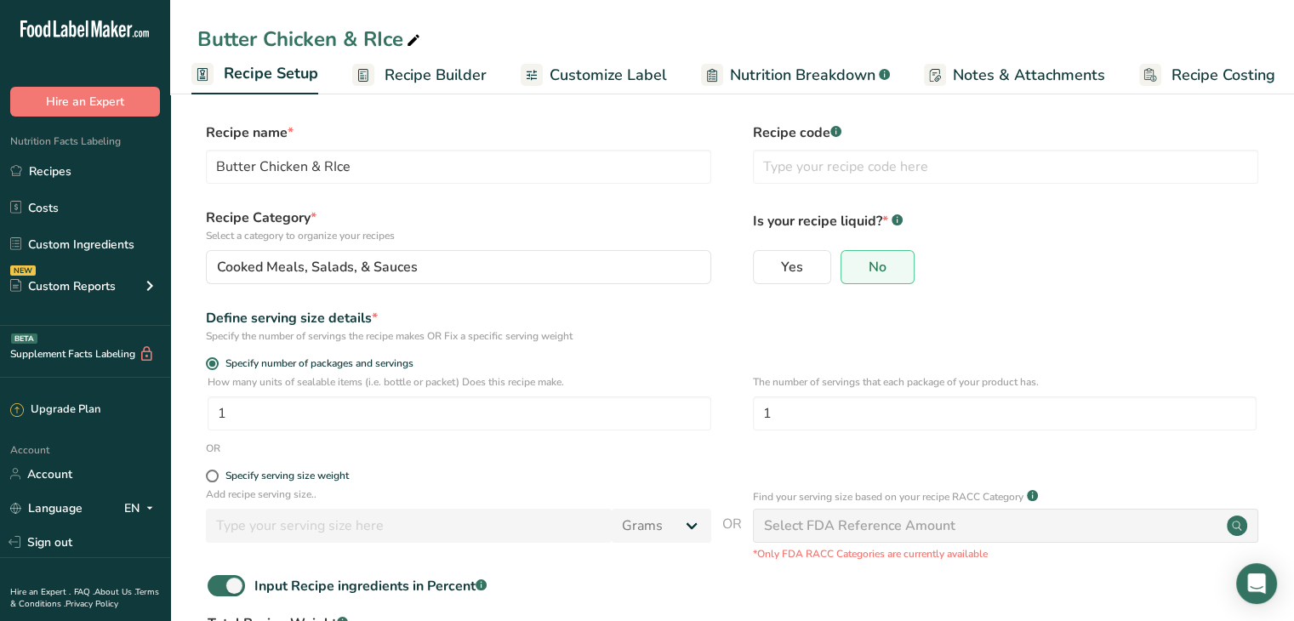
click at [399, 74] on span "Recipe Builder" at bounding box center [435, 75] width 102 height 23
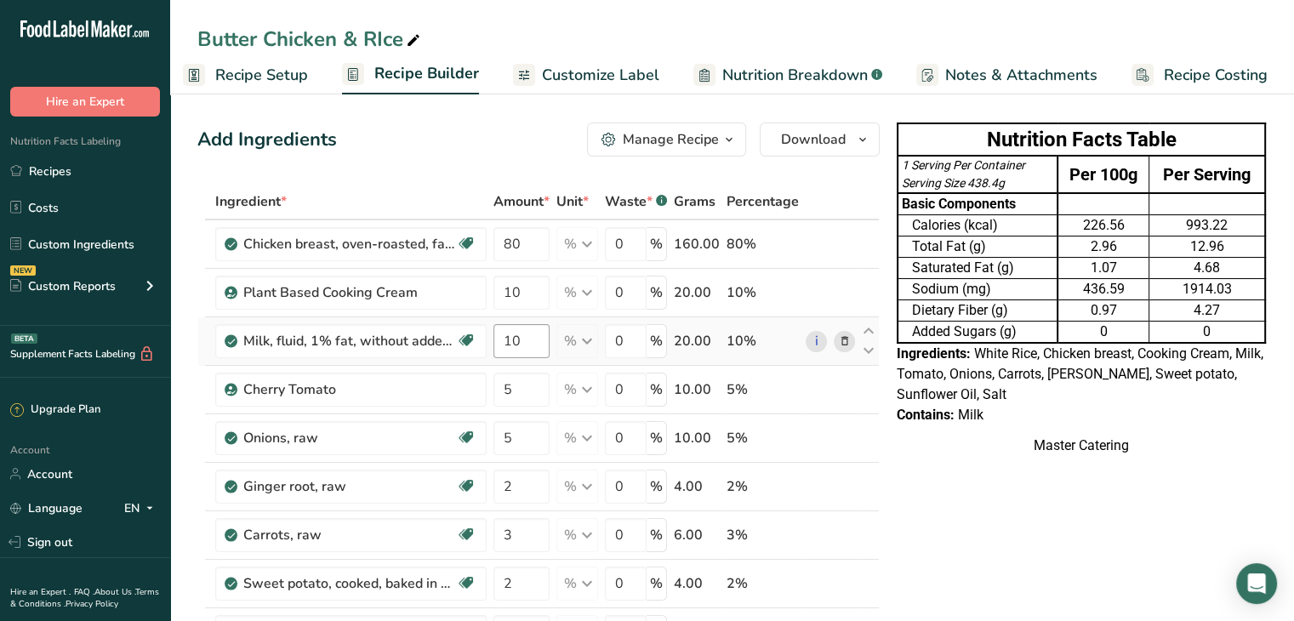
scroll to position [88, 0]
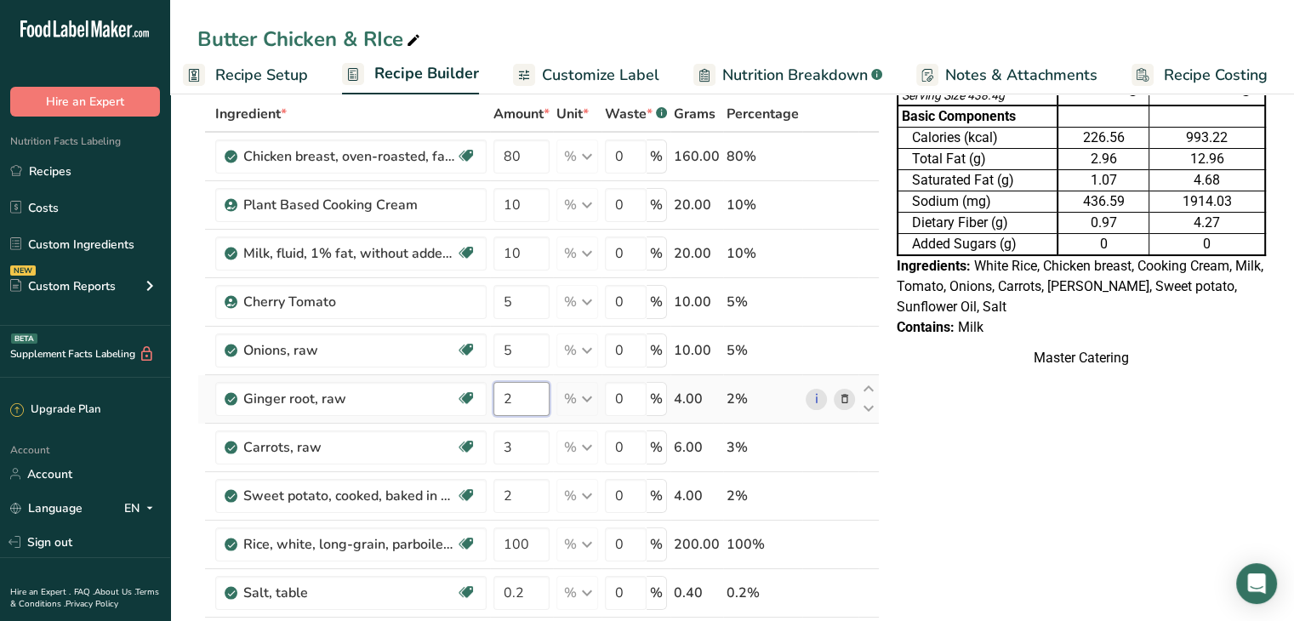
click at [524, 382] on input "2" at bounding box center [521, 399] width 56 height 34
type input "20"
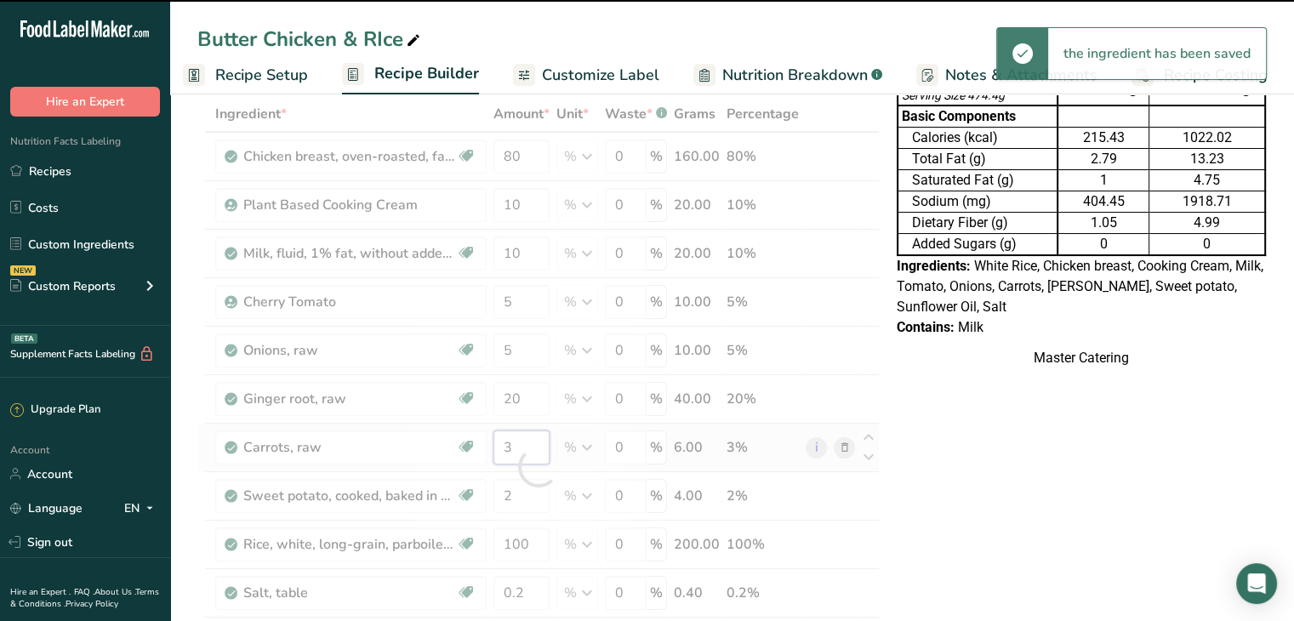
click at [516, 438] on div "Ingredient * Amount * Unit * Waste * .a-a{fill:#347362;}.b-a{fill:#fff;} Grams …" at bounding box center [538, 467] width 682 height 742
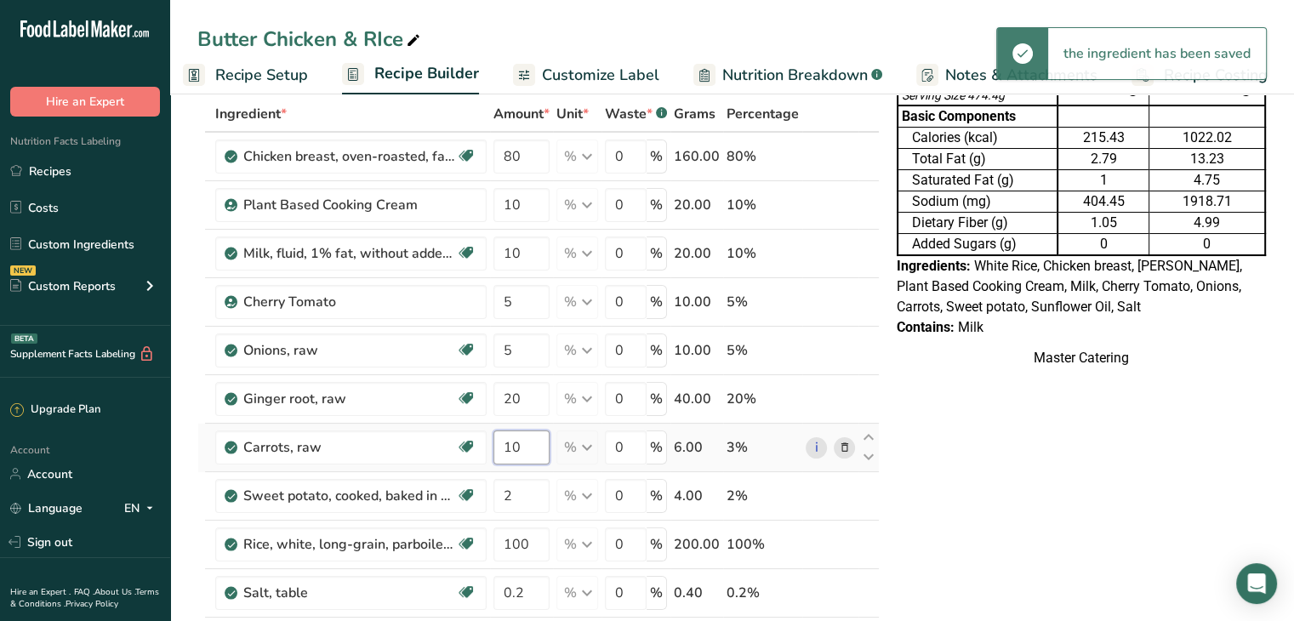
type input "10"
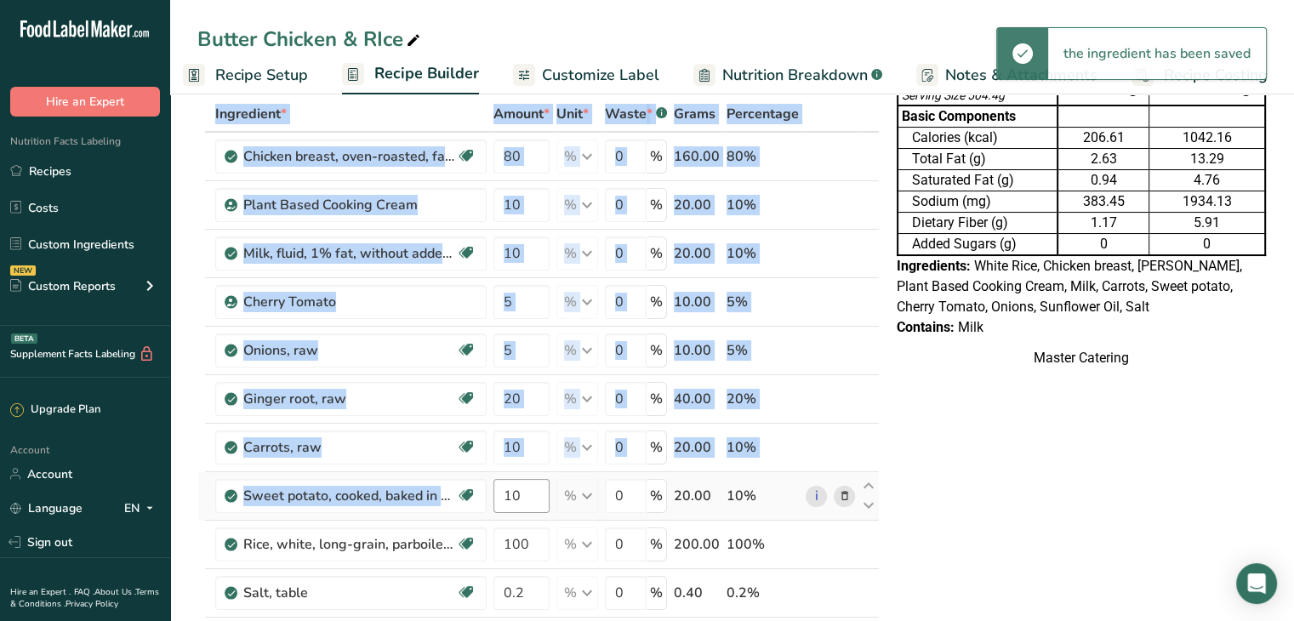
drag, startPoint x: 527, startPoint y: 511, endPoint x: 531, endPoint y: 491, distance: 20.7
click at [531, 491] on td "10" at bounding box center [521, 496] width 63 height 48
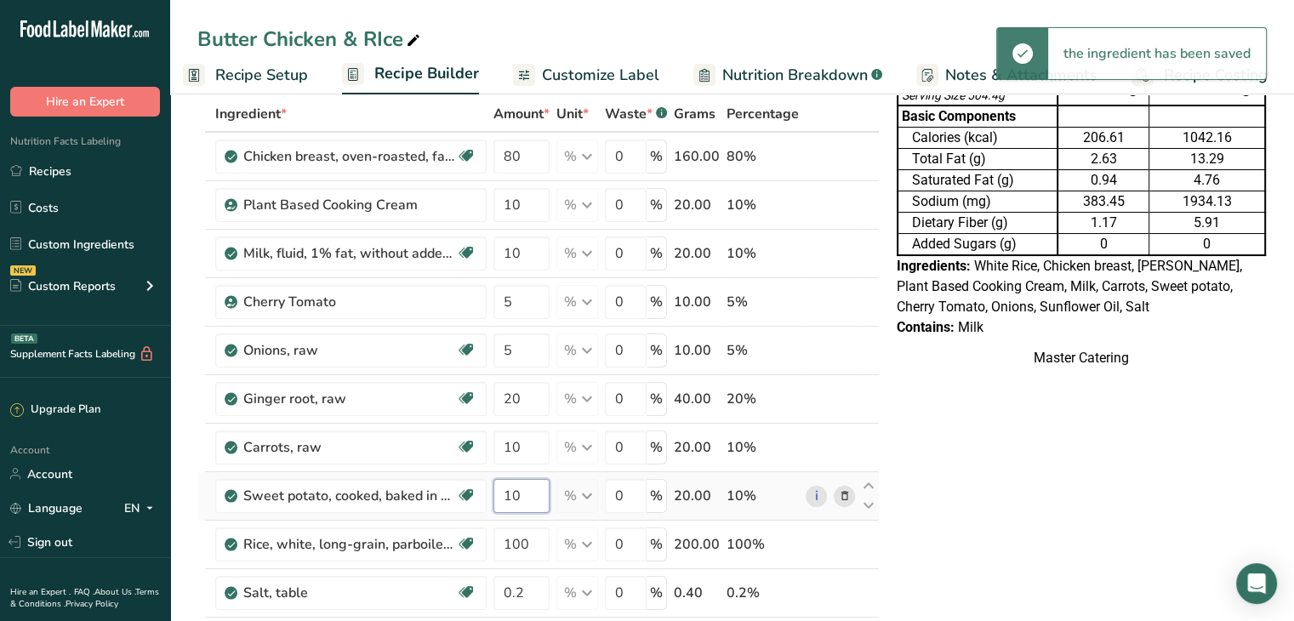
click at [531, 491] on input "10" at bounding box center [521, 496] width 56 height 34
type input "1"
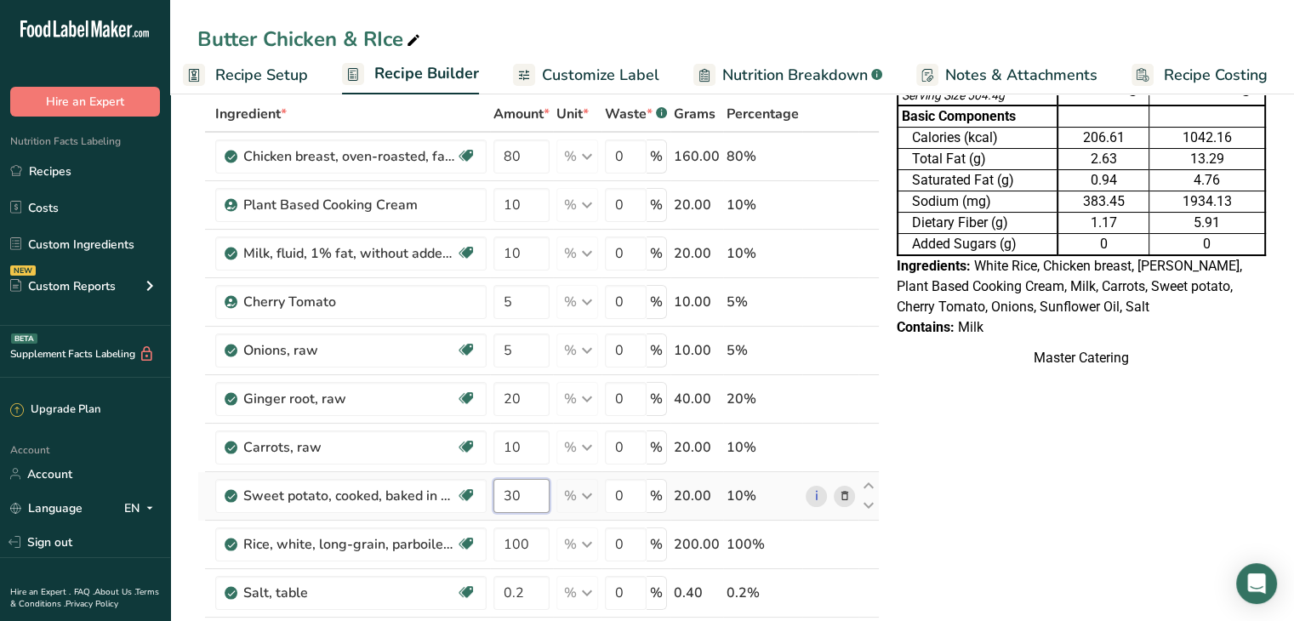
type input "30"
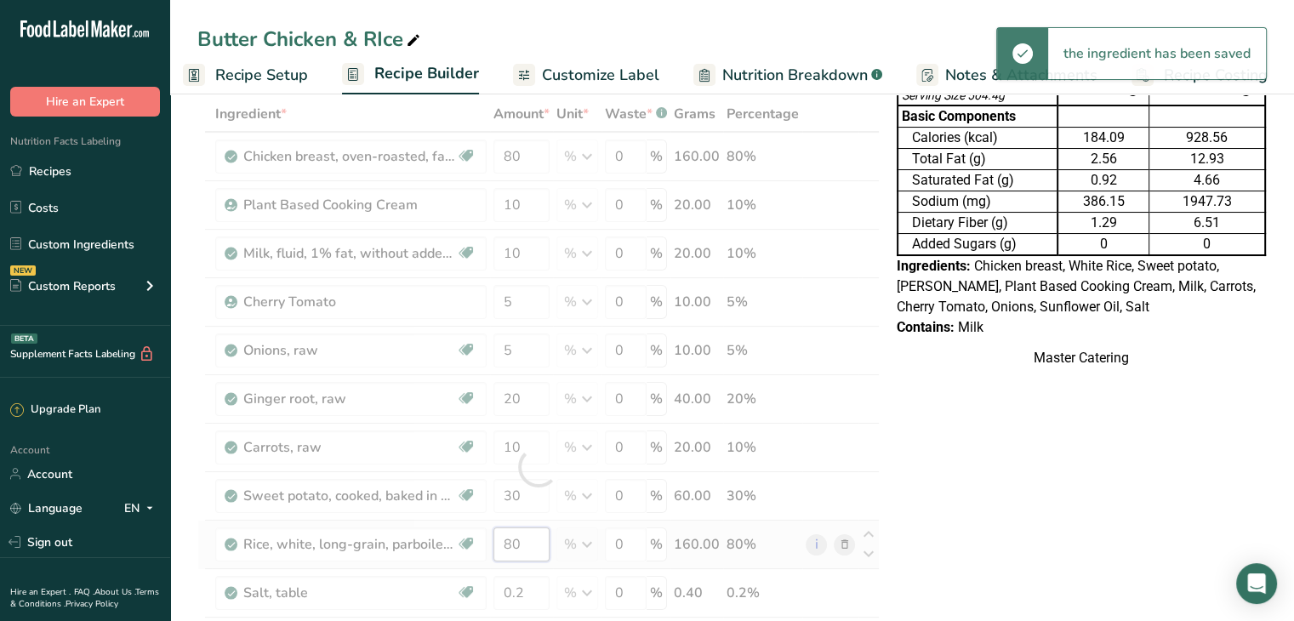
click at [522, 536] on div "Ingredient * Amount * Unit * Waste * .a-a{fill:#347362;}.b-a{fill:#fff;} Grams …" at bounding box center [538, 467] width 682 height 742
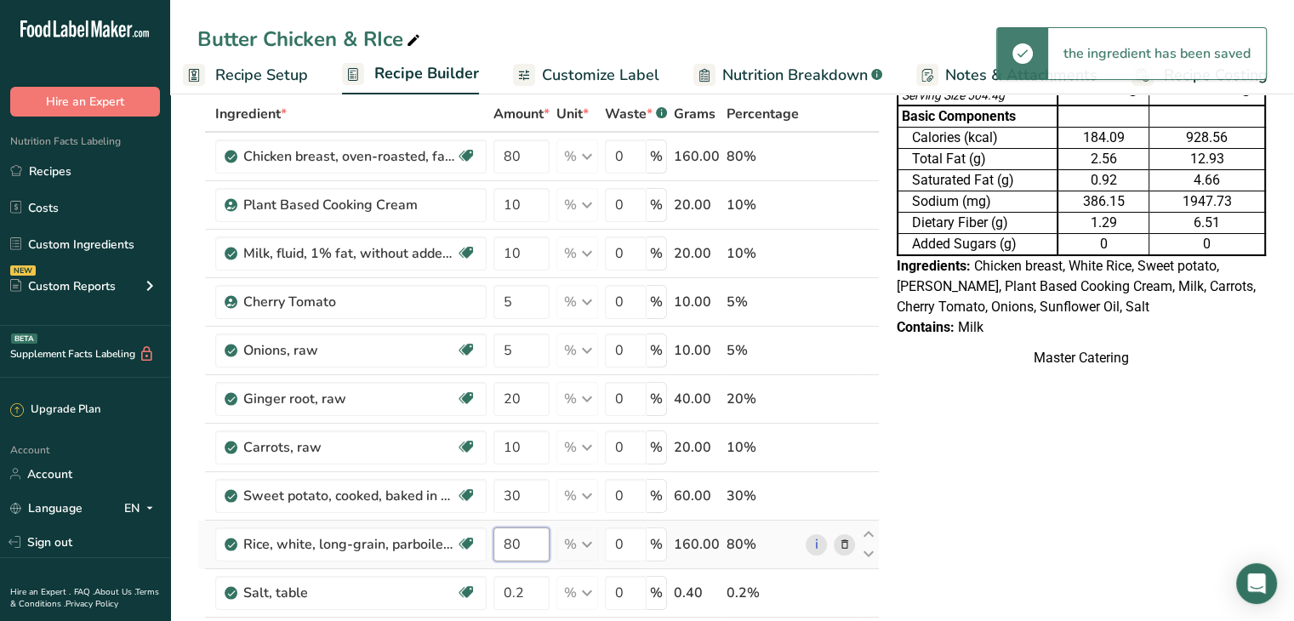
type input "8"
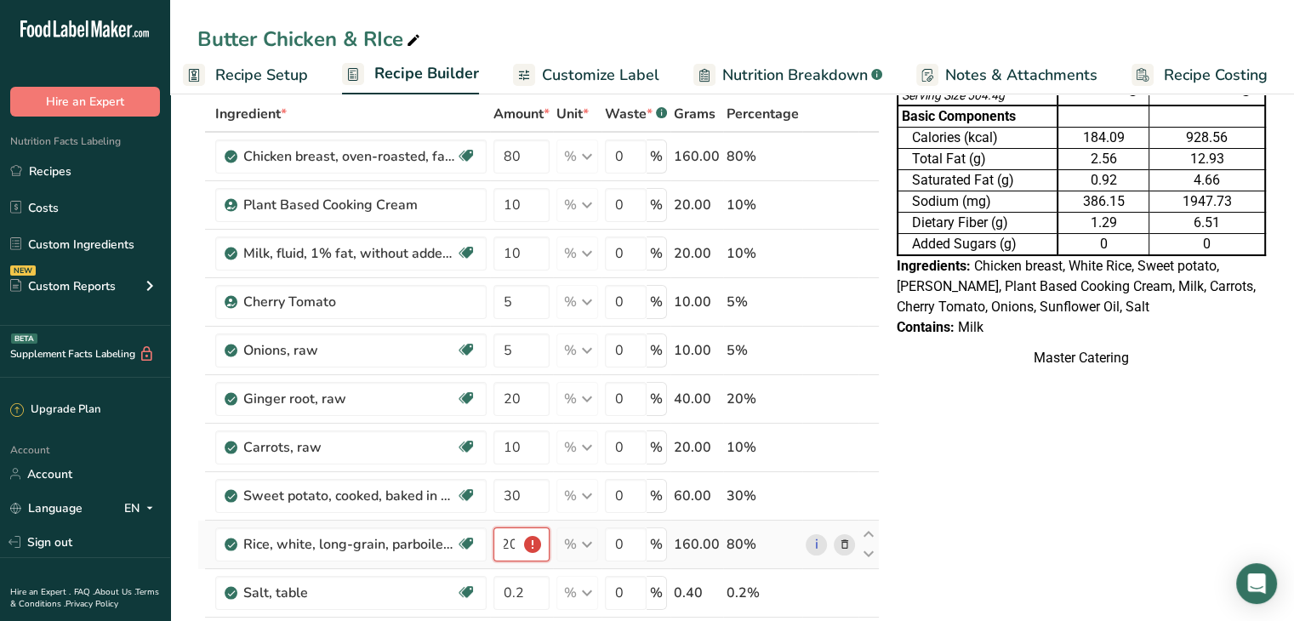
type input "120"
click at [257, 88] on link "Recipe Setup" at bounding box center [245, 75] width 125 height 38
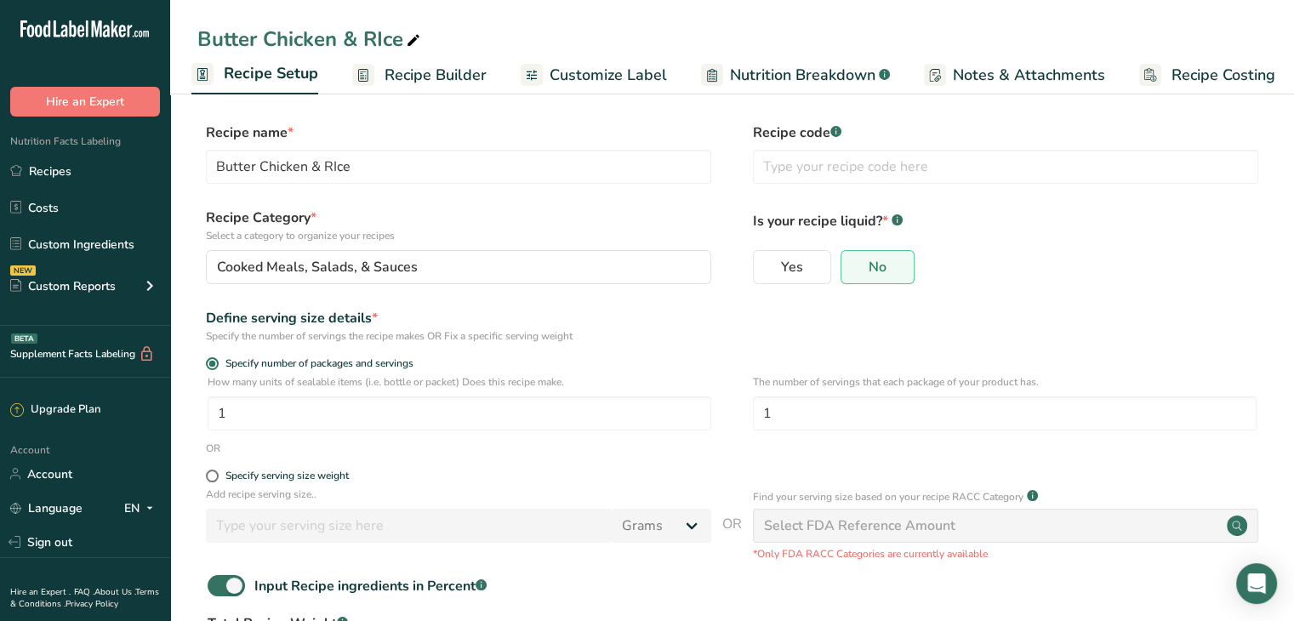
scroll to position [160, 0]
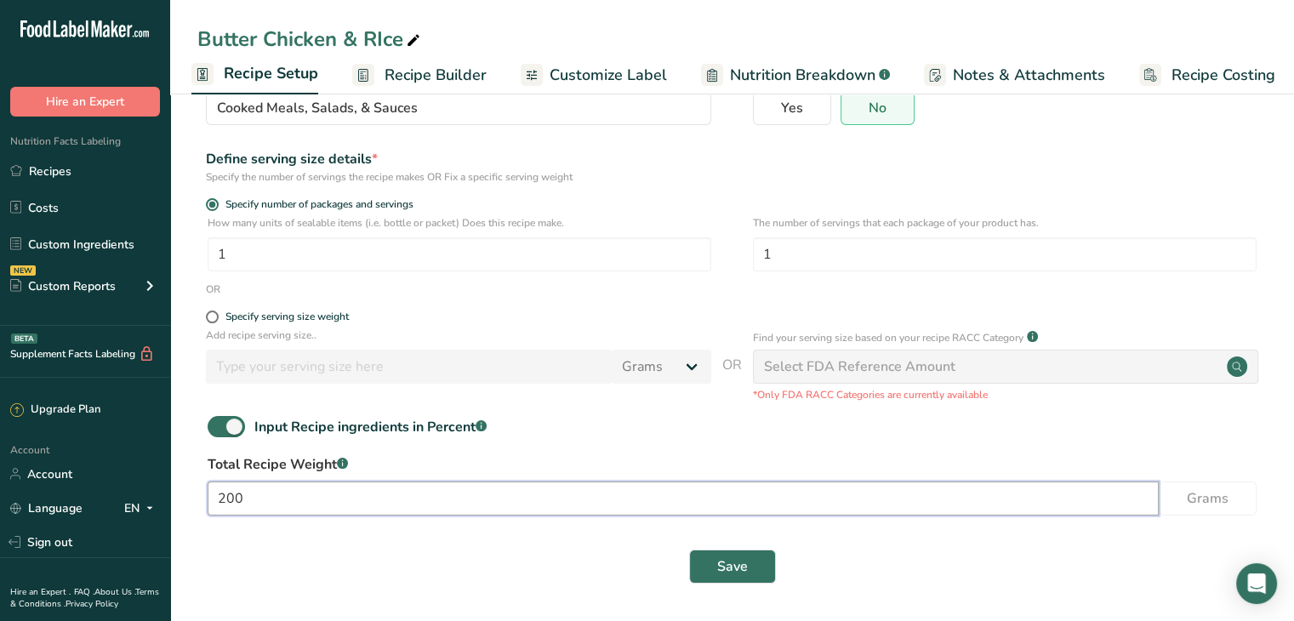
click at [296, 495] on input "200" at bounding box center [683, 498] width 951 height 34
type input "250"
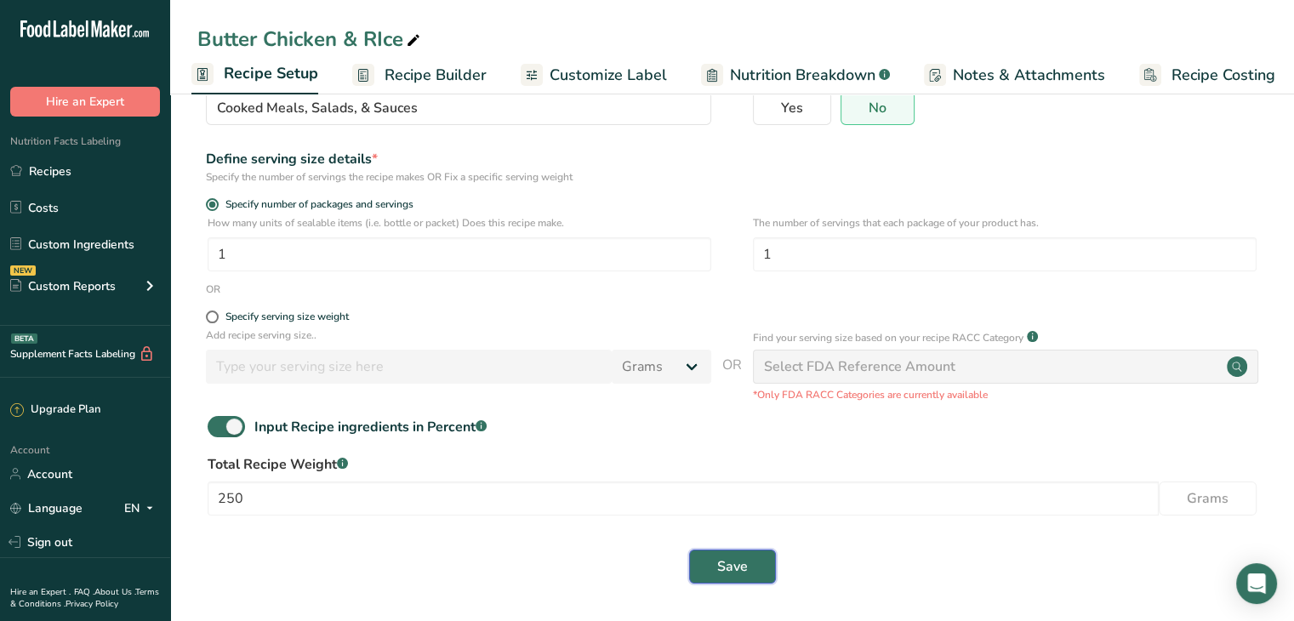
click at [742, 573] on span "Save" at bounding box center [732, 566] width 31 height 20
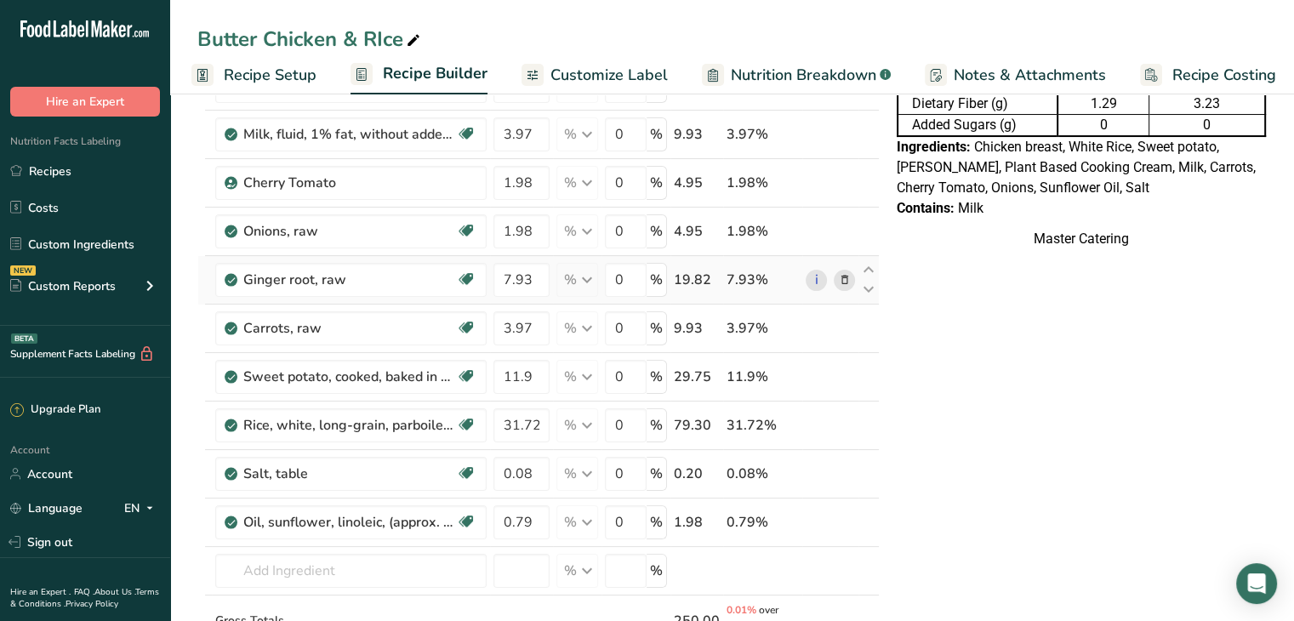
scroll to position [208, 0]
click at [526, 373] on input "11.9" at bounding box center [521, 376] width 56 height 34
type input "20"
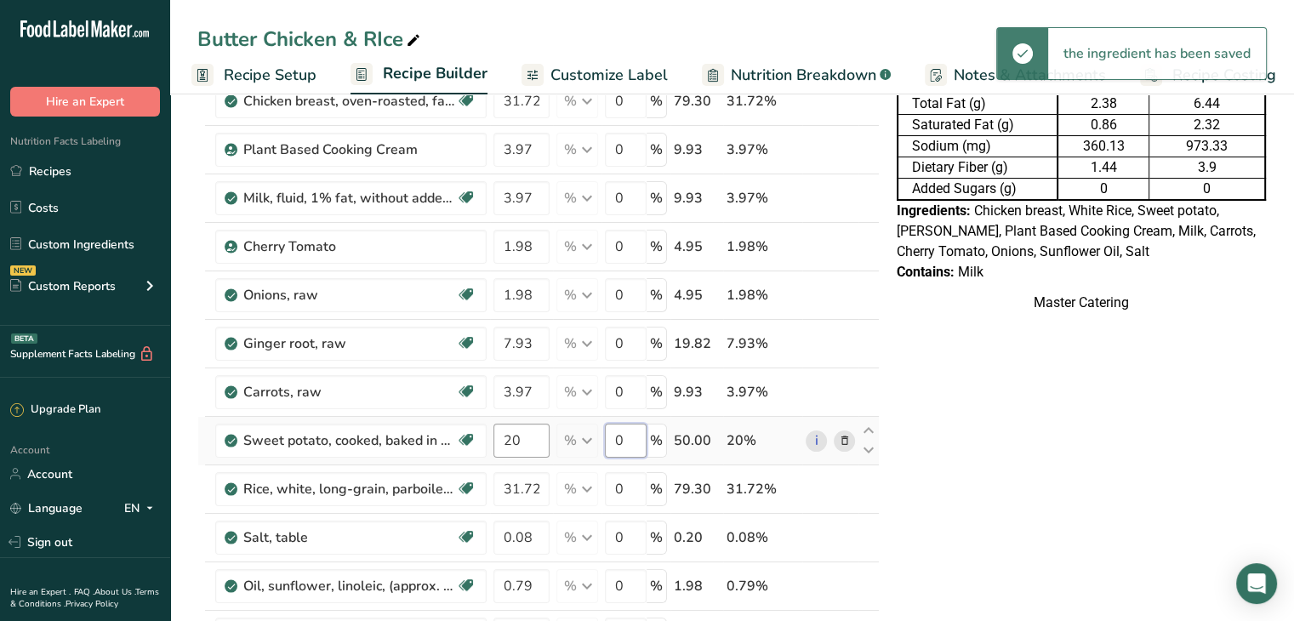
scroll to position [177, 0]
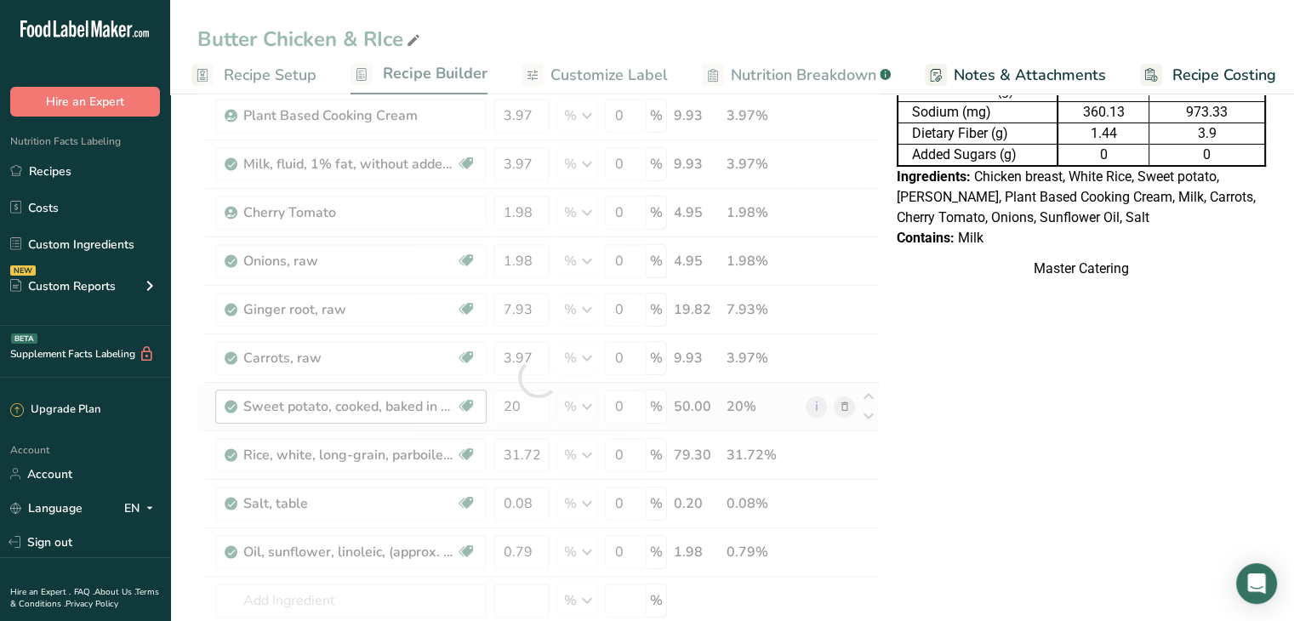
click at [524, 455] on div "Ingredient * Amount * Unit * Waste * .a-a{fill:#347362;}.b-a{fill:#fff;} Grams …" at bounding box center [538, 378] width 682 height 742
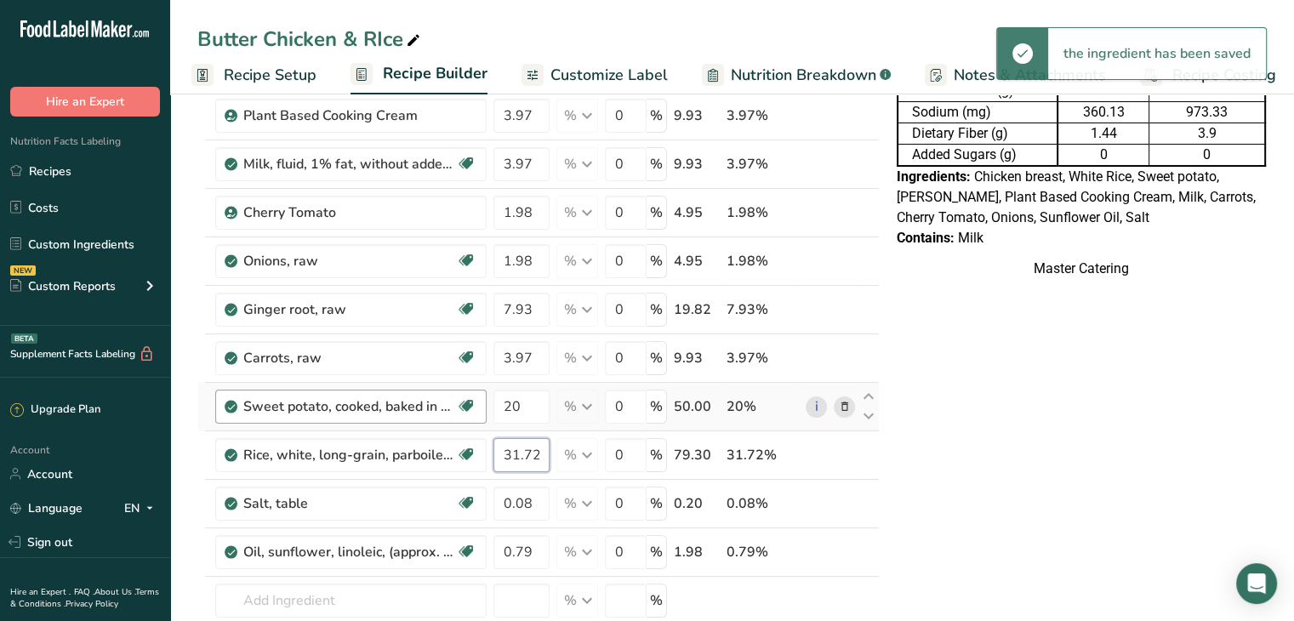
click at [524, 455] on input "31.72" at bounding box center [521, 455] width 56 height 34
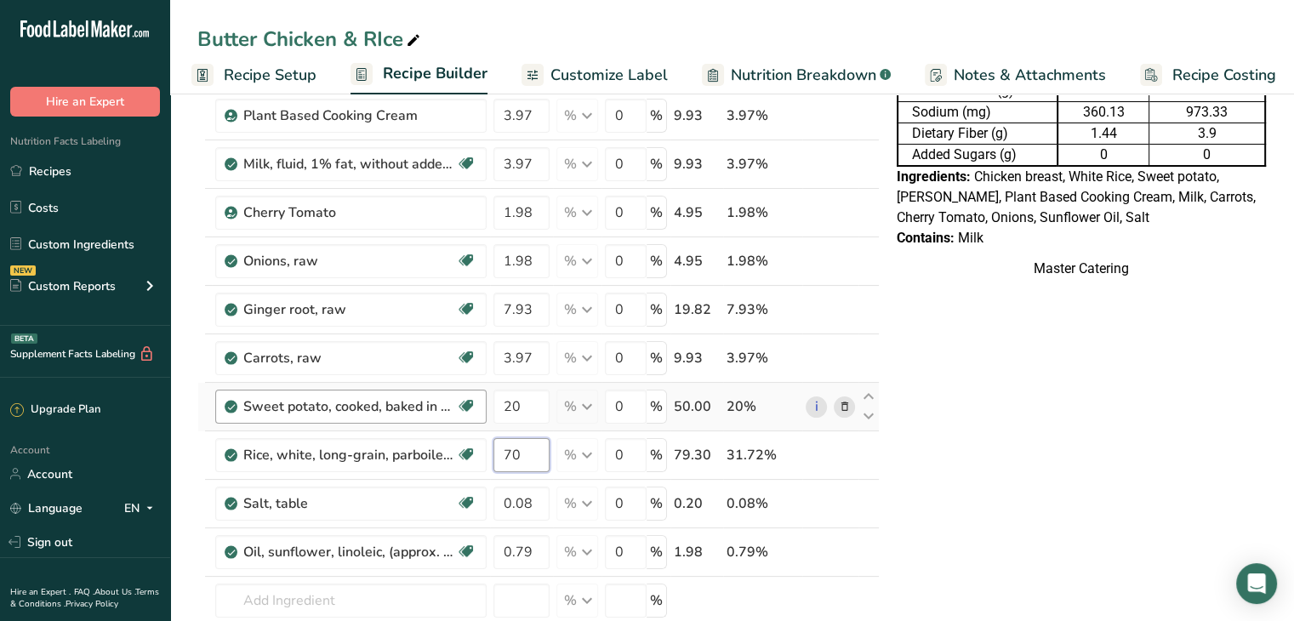
type input "70"
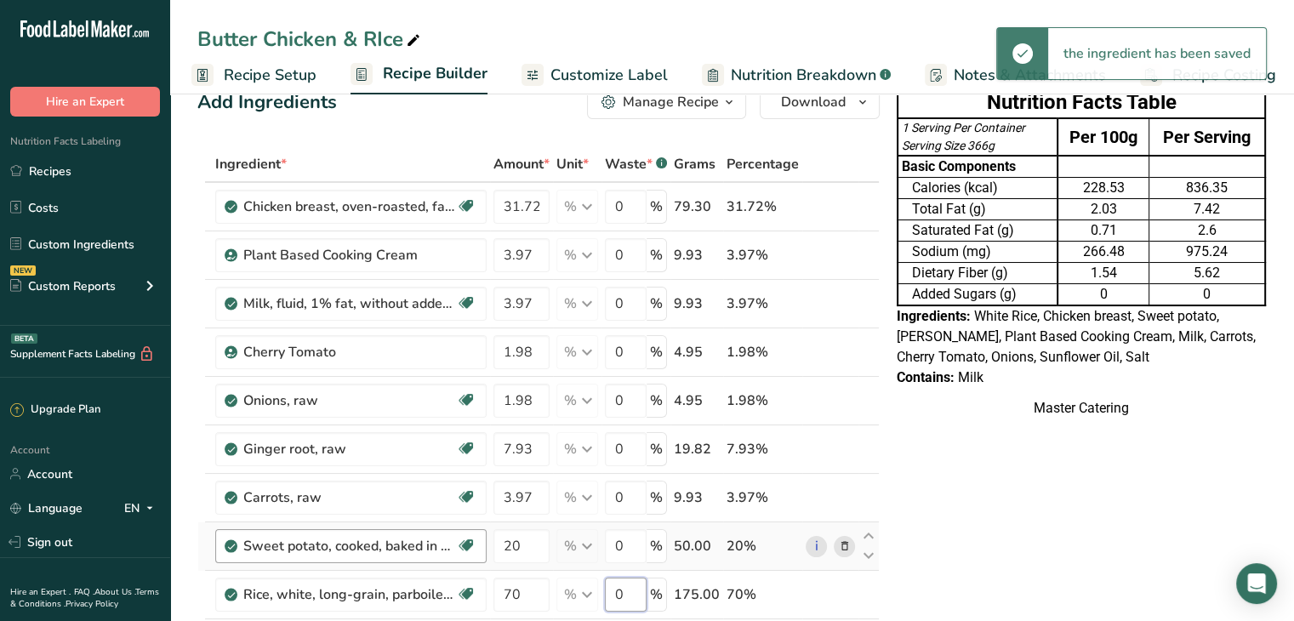
scroll to position [37, 0]
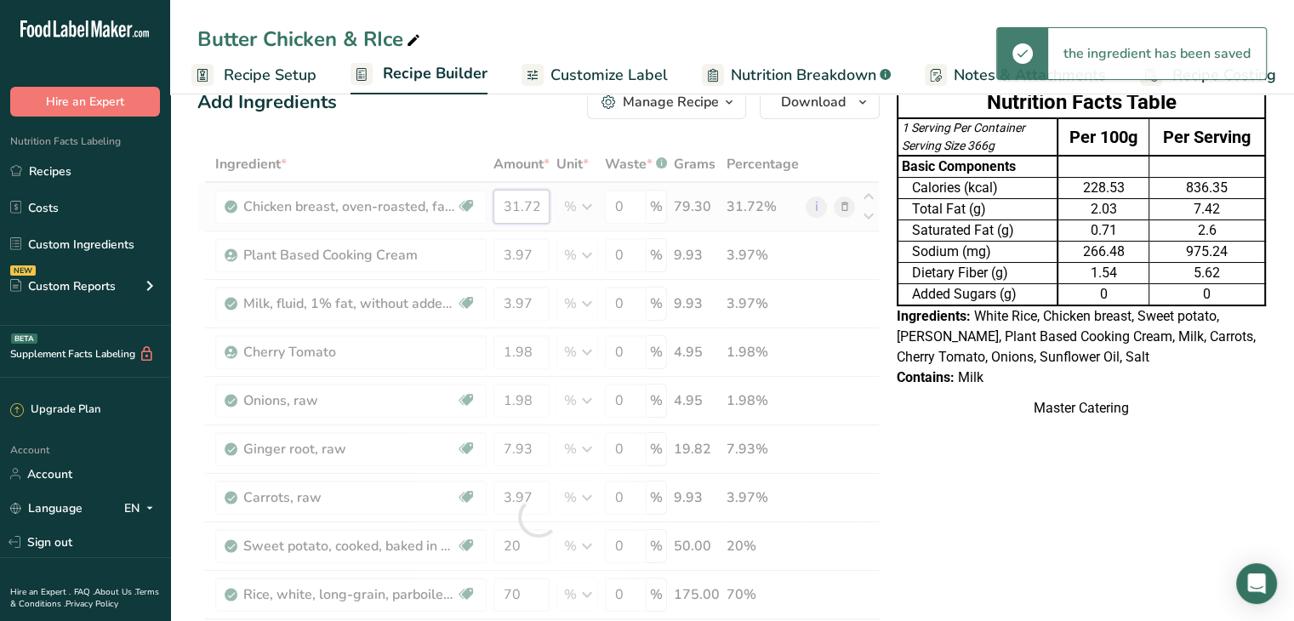
click at [525, 210] on div "Ingredient * Amount * Unit * Waste * .a-a{fill:#347362;}.b-a{fill:#fff;} Grams …" at bounding box center [538, 517] width 682 height 742
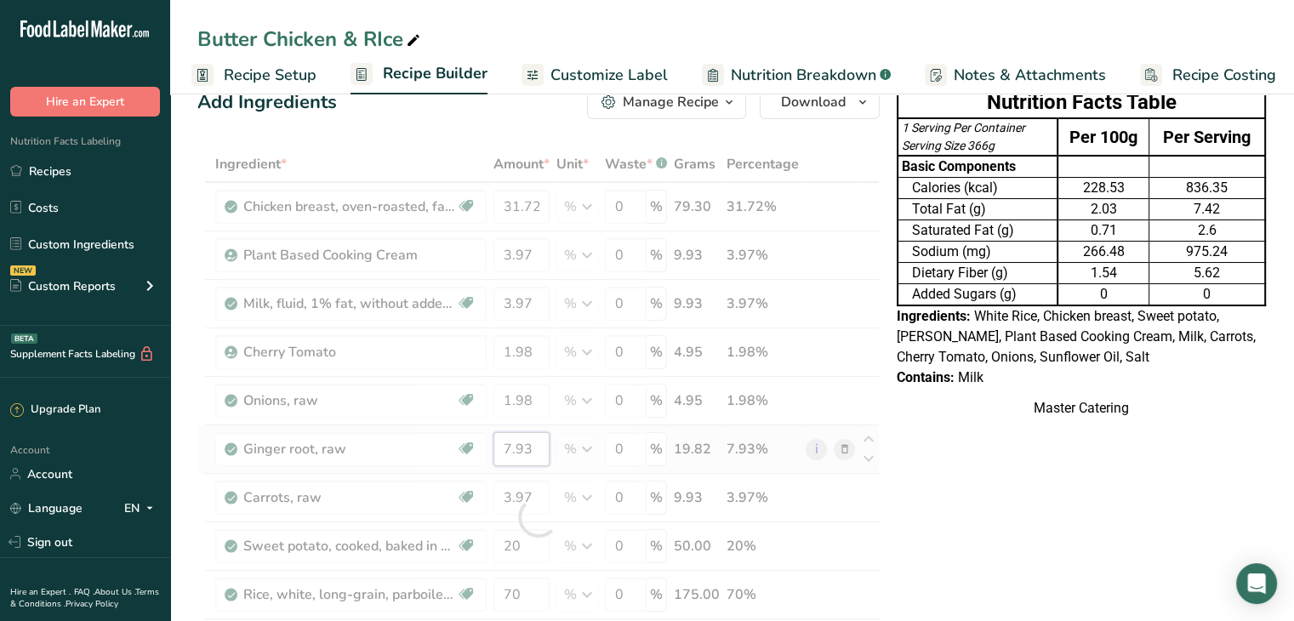
click at [529, 444] on div "Ingredient * Amount * Unit * Waste * .a-a{fill:#347362;}.b-a{fill:#fff;} Grams …" at bounding box center [538, 517] width 682 height 742
click at [529, 444] on div at bounding box center [538, 517] width 682 height 742
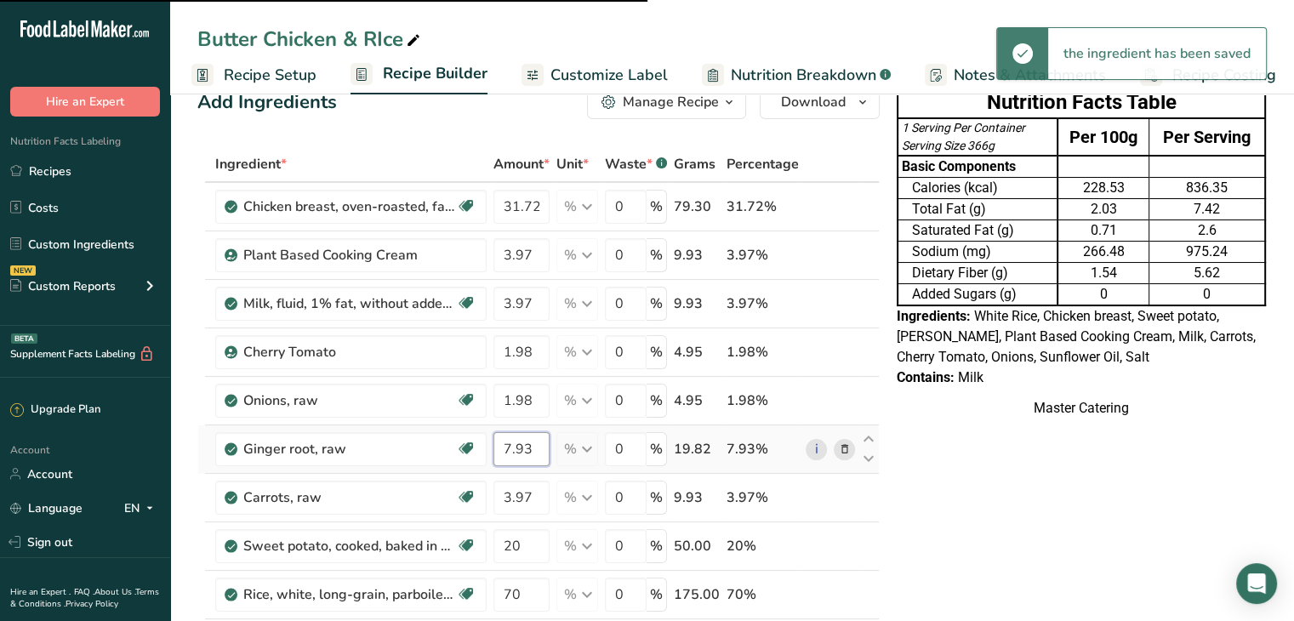
click at [521, 445] on input "7.93" at bounding box center [521, 449] width 56 height 34
type input "10"
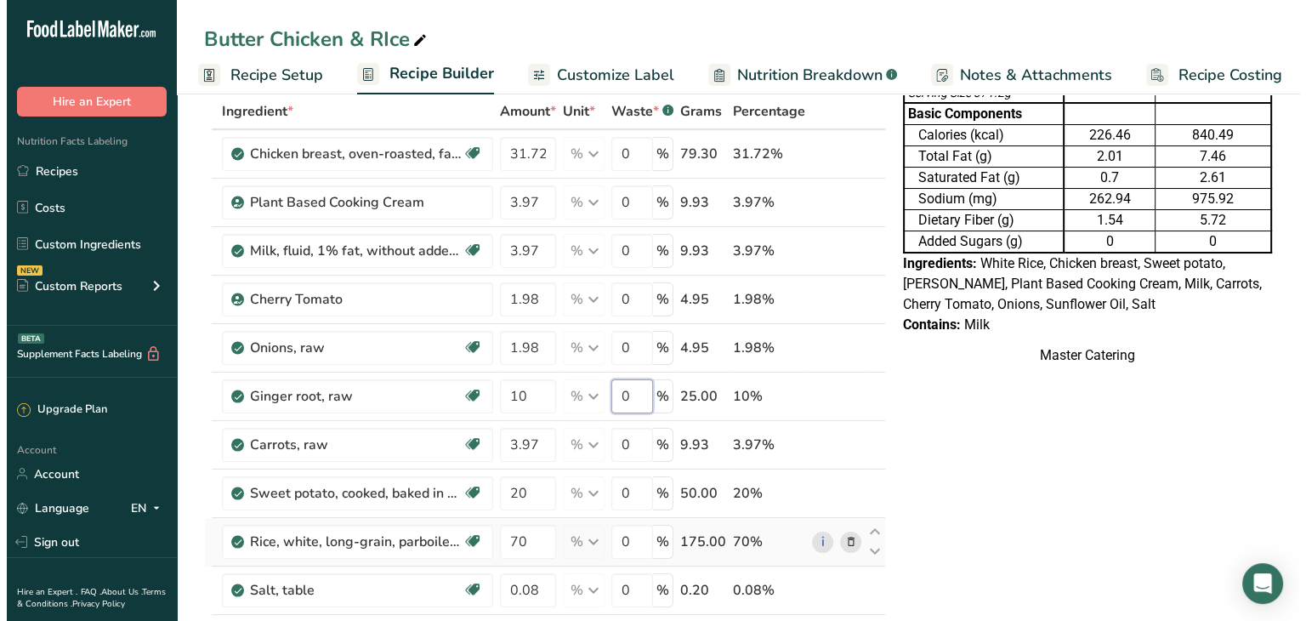
scroll to position [0, 0]
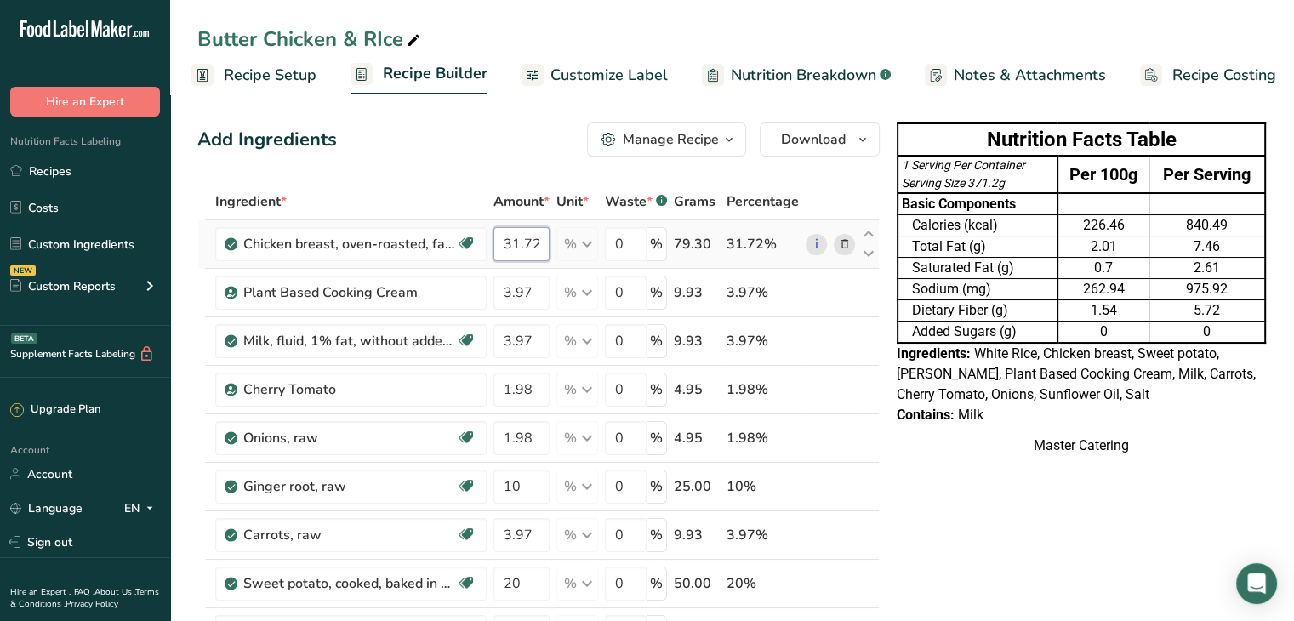
click at [514, 251] on div "Ingredient * Amount * Unit * Waste * .a-a{fill:#347362;}.b-a{fill:#fff;} Grams …" at bounding box center [538, 555] width 682 height 742
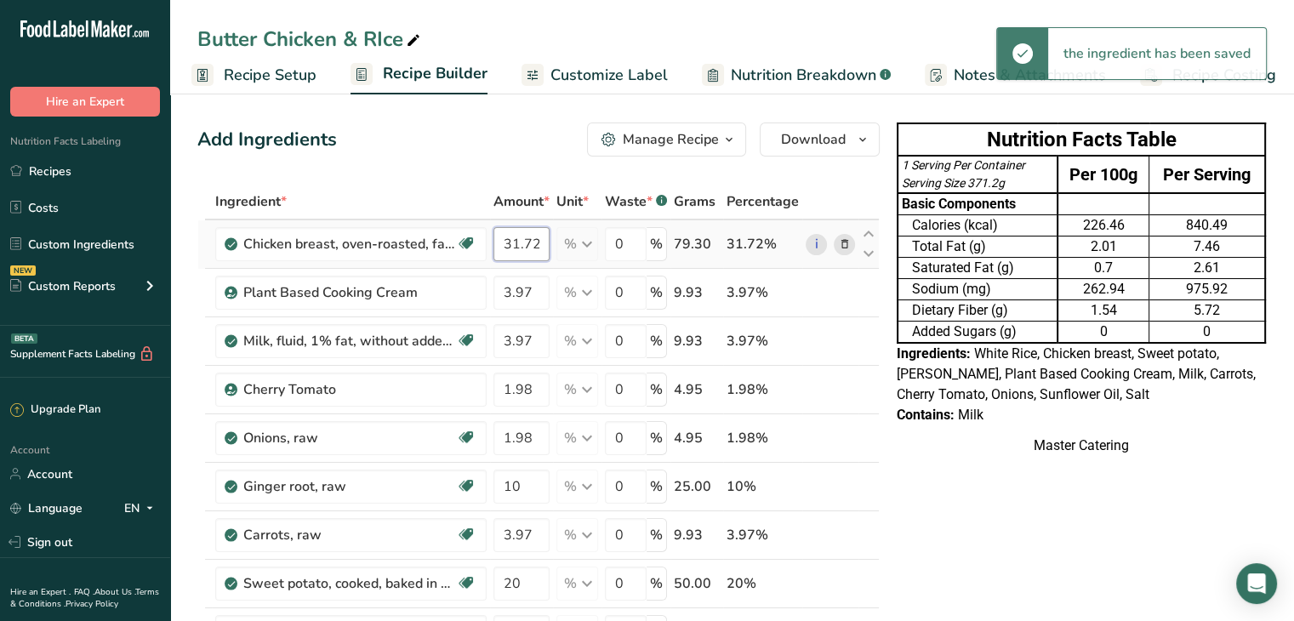
click at [514, 251] on input "31.72" at bounding box center [521, 244] width 56 height 34
click at [514, 251] on div "Ingredient * Amount * Unit * Waste * .a-a{fill:#347362;}.b-a{fill:#fff;} Grams …" at bounding box center [538, 555] width 682 height 742
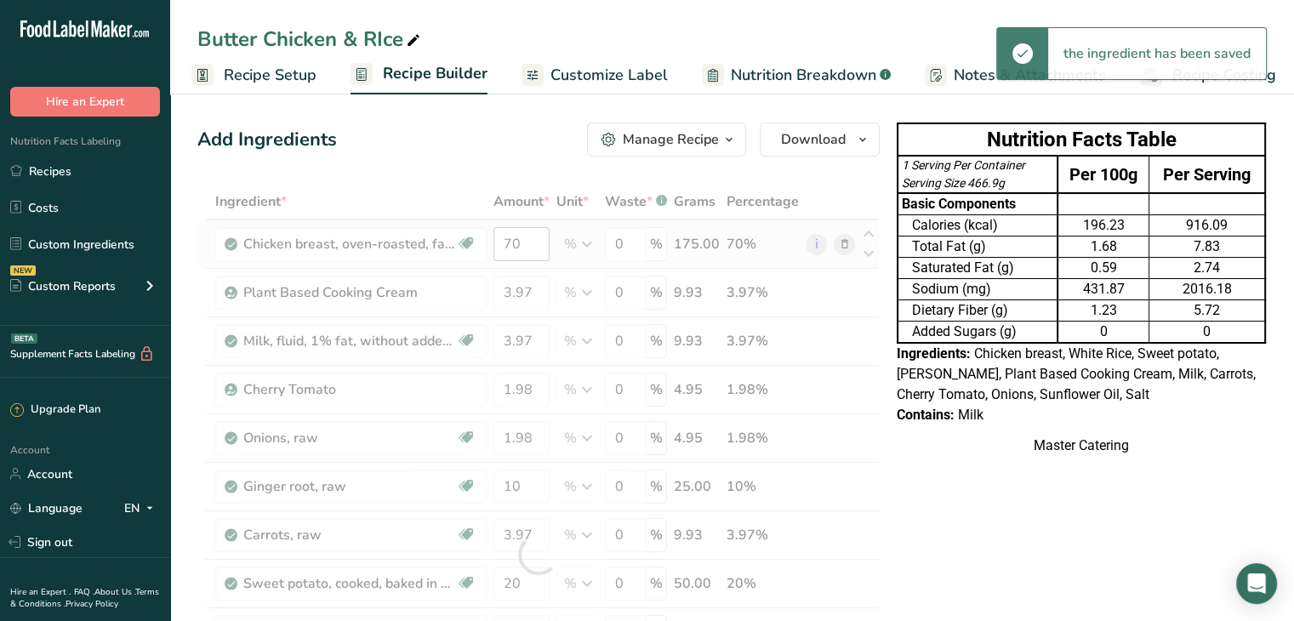
click at [514, 251] on div at bounding box center [538, 555] width 682 height 742
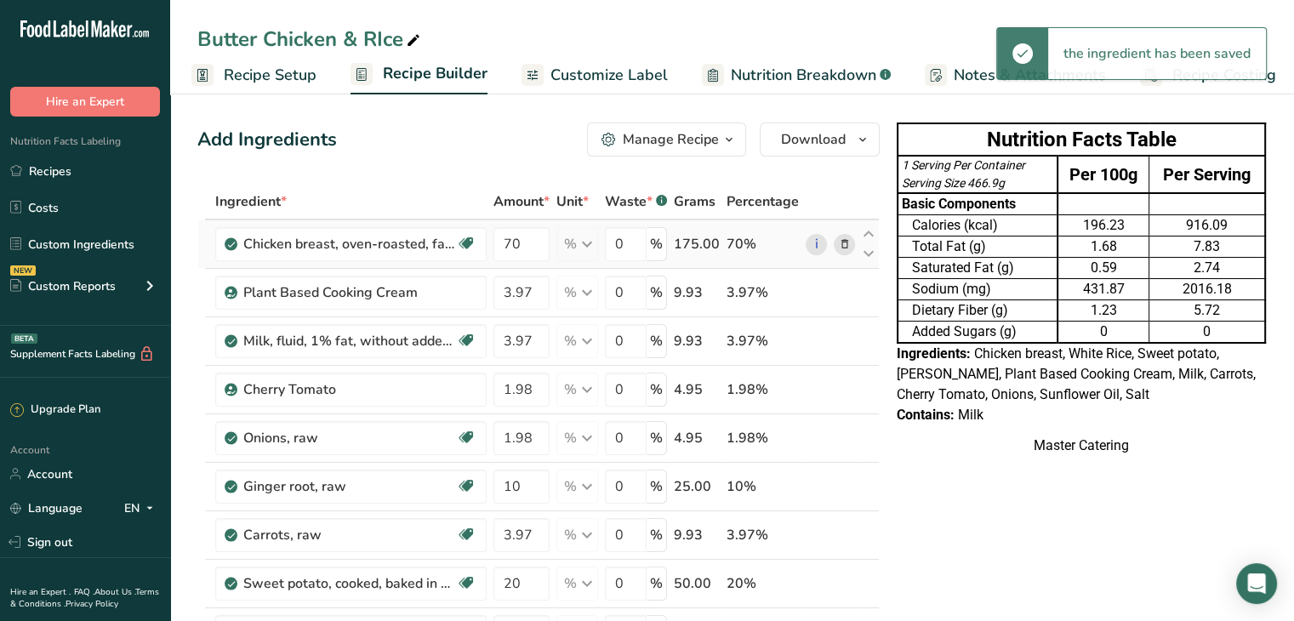
click at [839, 242] on icon at bounding box center [845, 245] width 12 height 18
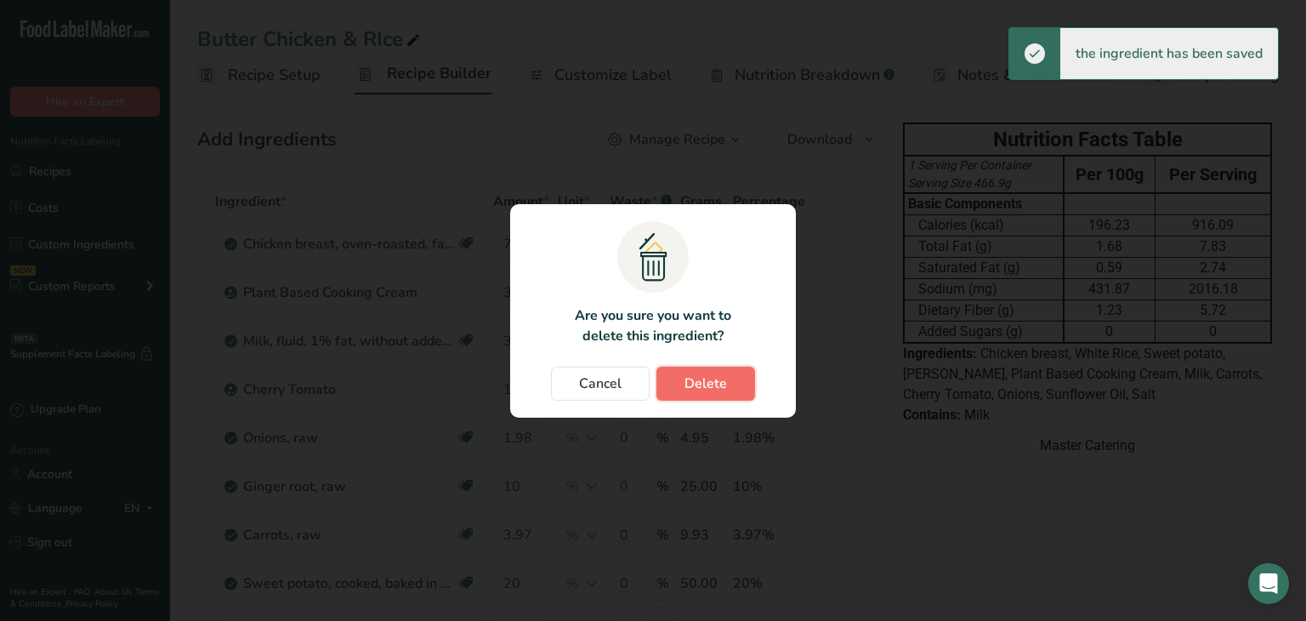
click at [693, 385] on span "Delete" at bounding box center [706, 383] width 43 height 20
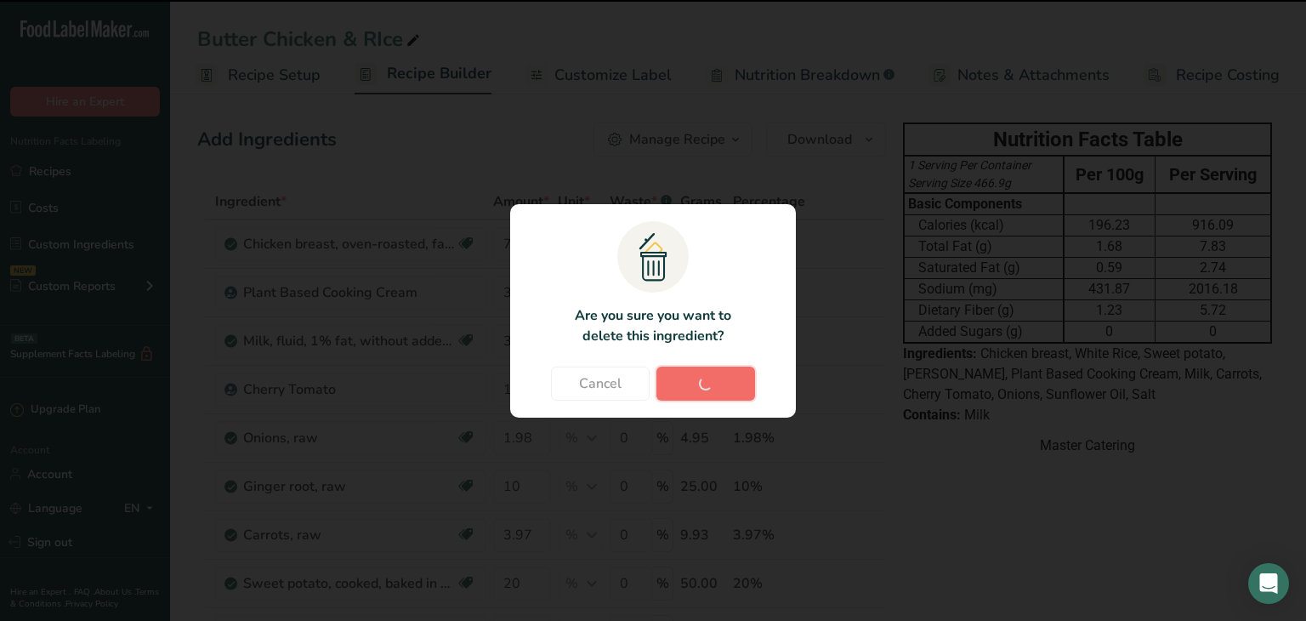
type input "3.97"
type input "1.98"
type input "10"
type input "3.97"
type input "20"
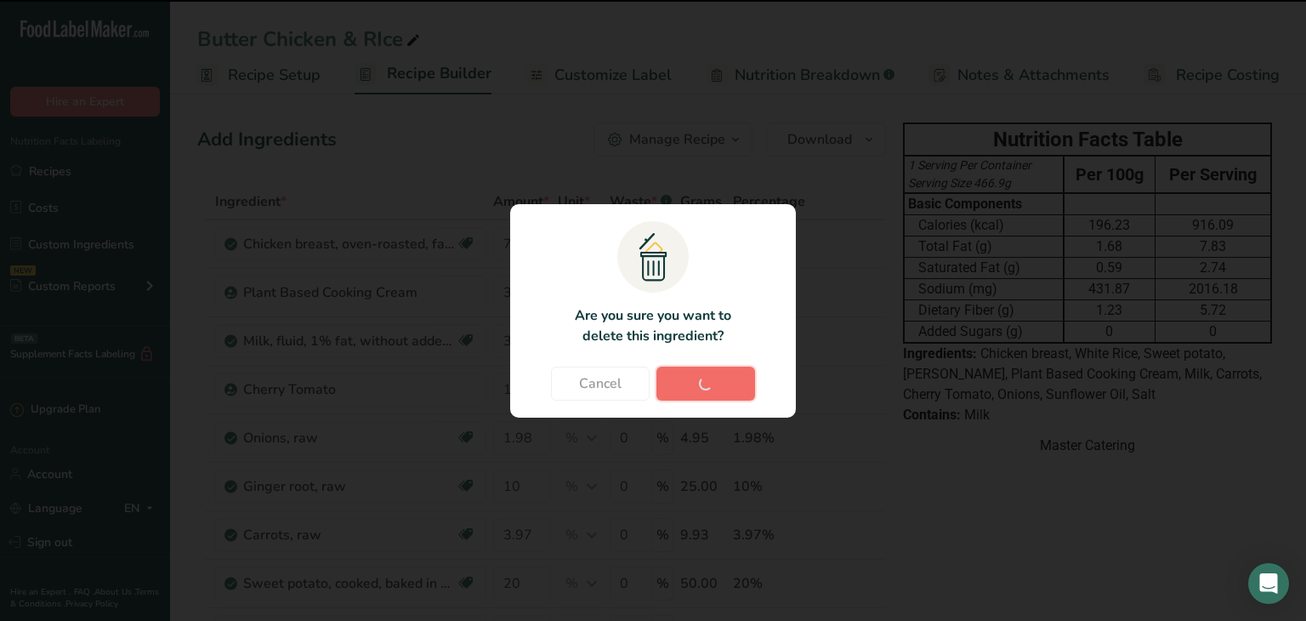
type input "70"
type input "0.08"
type input "0.79"
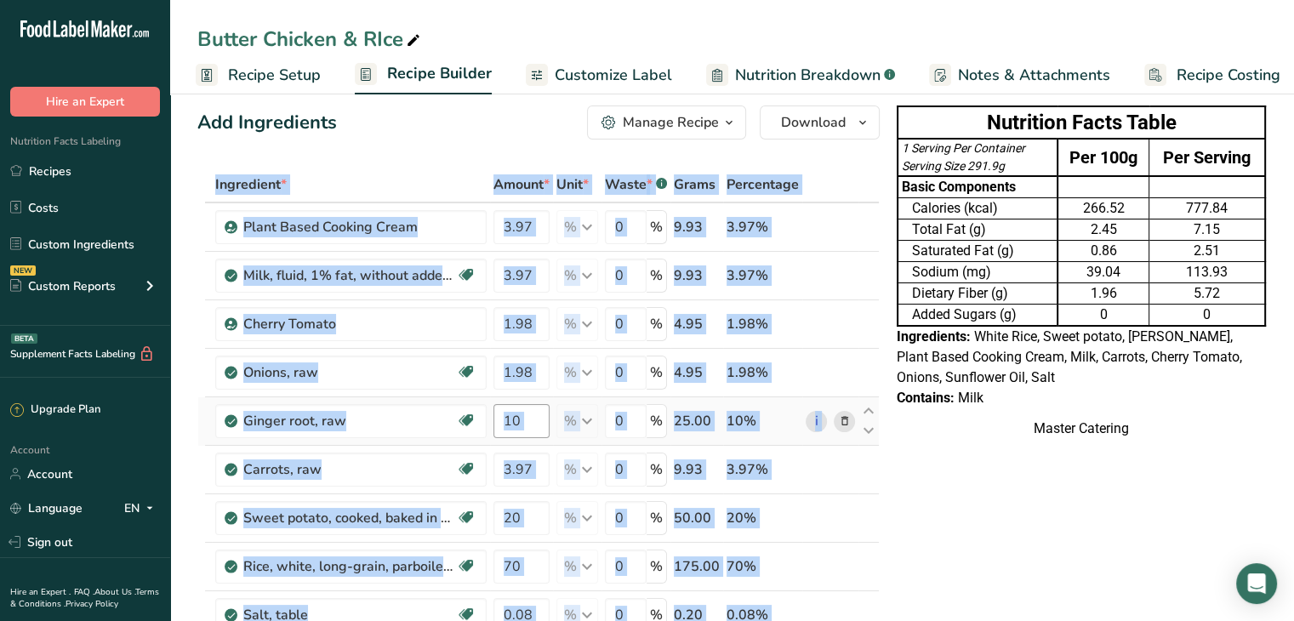
scroll to position [0, 0]
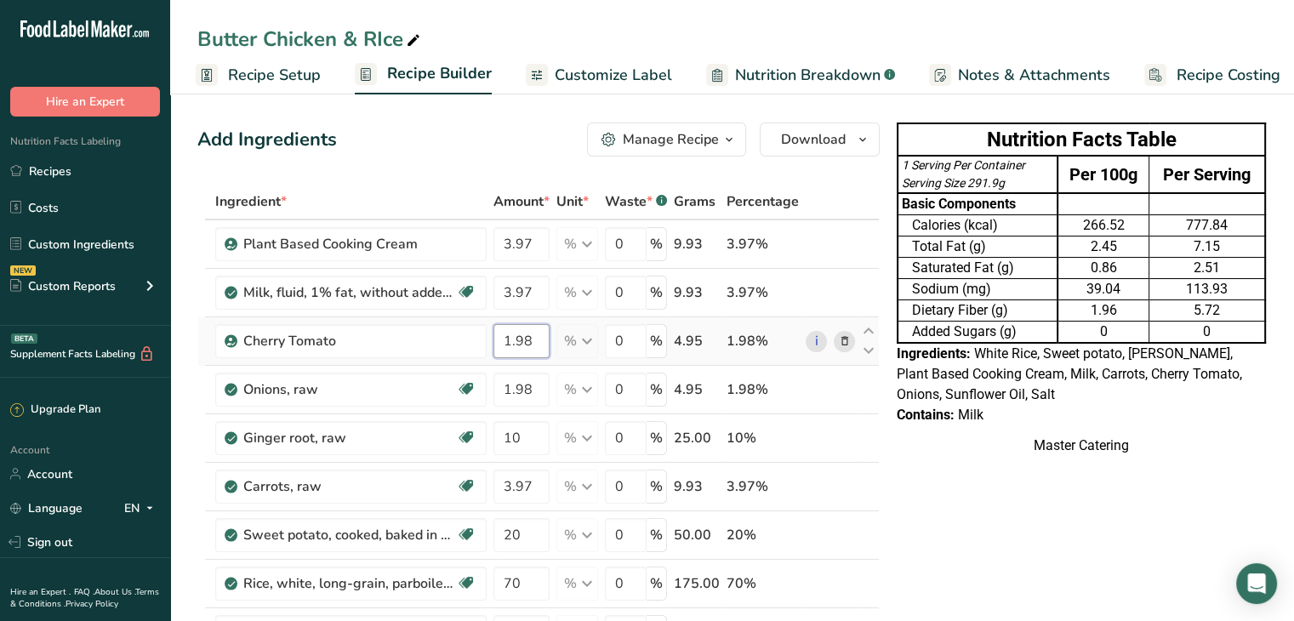
click at [528, 343] on input "1.98" at bounding box center [521, 341] width 56 height 34
type input "1"
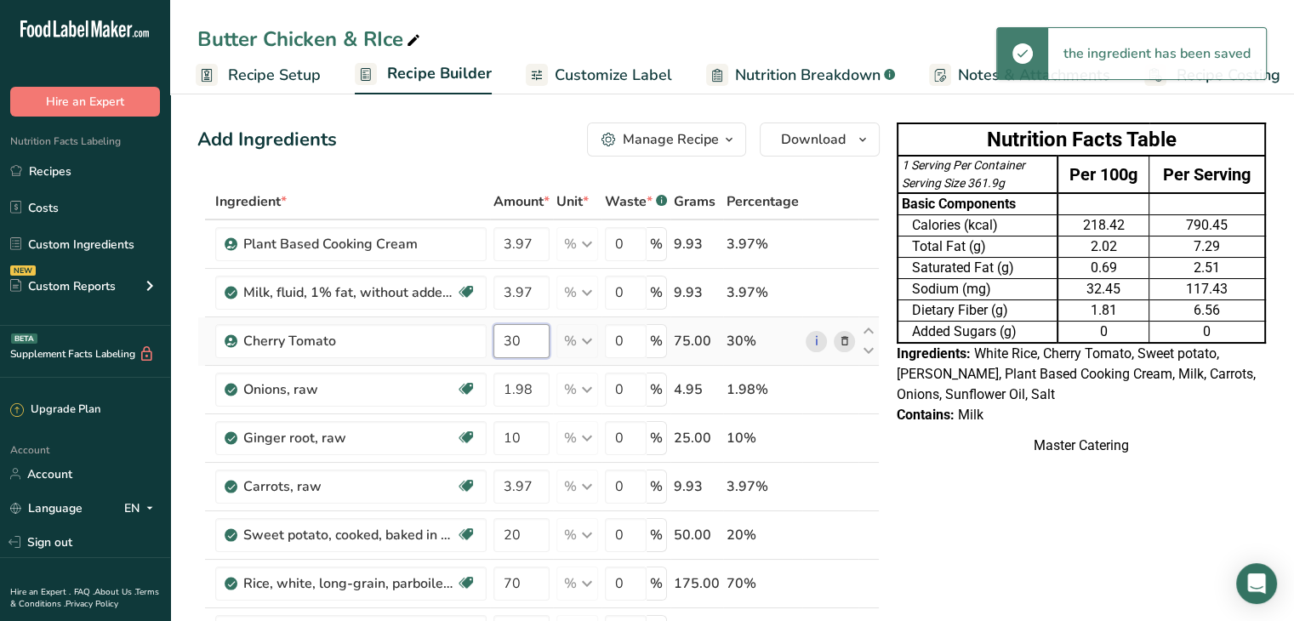
click at [527, 342] on div "Ingredient * Amount * Unit * Waste * .a-a{fill:#347362;}.b-a{fill:#fff;} Grams …" at bounding box center [538, 530] width 682 height 693
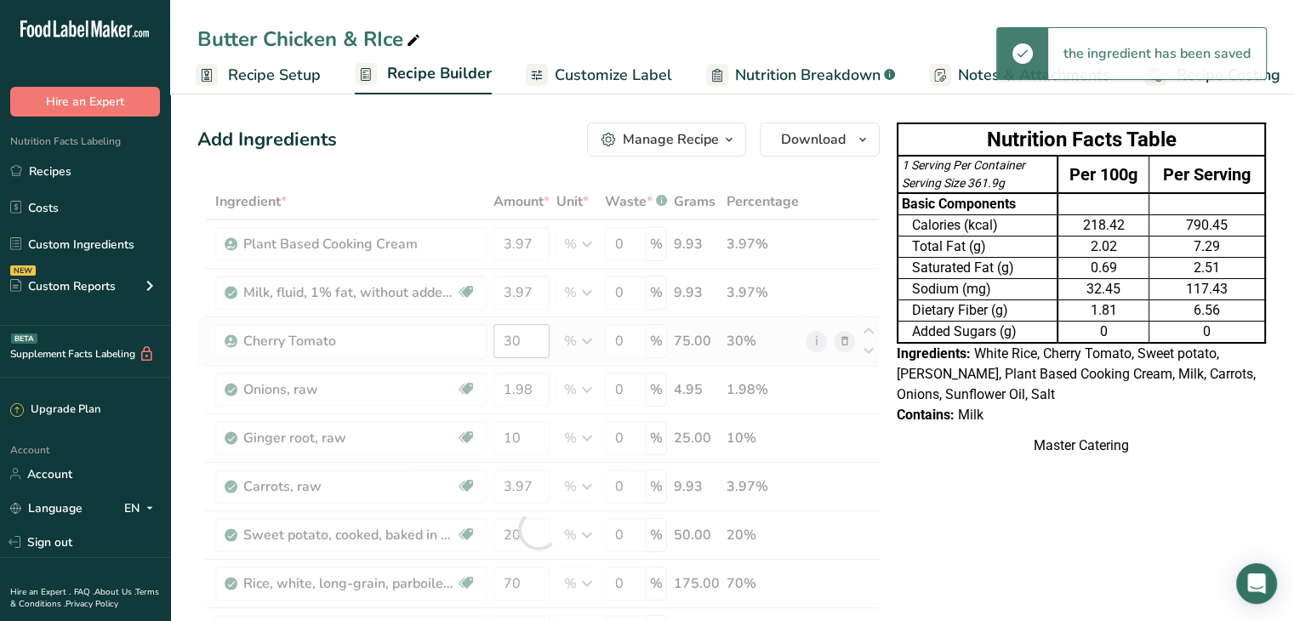
click at [527, 342] on div at bounding box center [538, 530] width 682 height 693
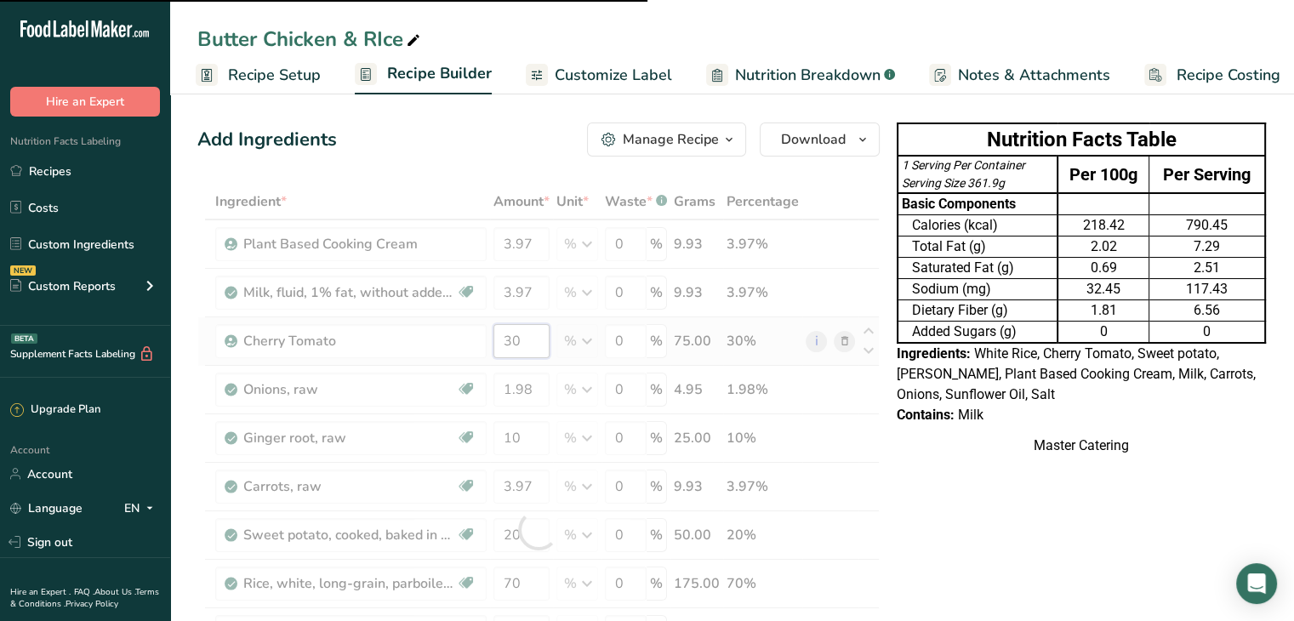
click at [527, 342] on input "30" at bounding box center [521, 341] width 56 height 34
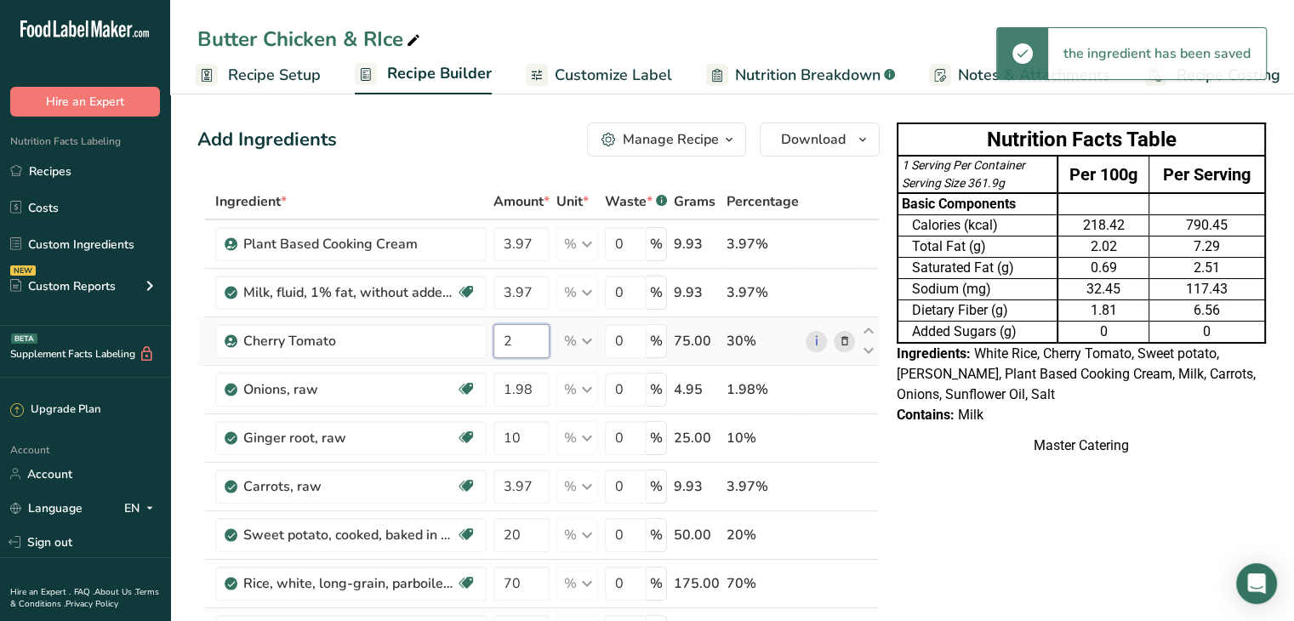
type input "2"
click at [527, 342] on div "Ingredient * Amount * Unit * Waste * .a-a{fill:#347362;}.b-a{fill:#fff;} Grams …" at bounding box center [538, 530] width 682 height 693
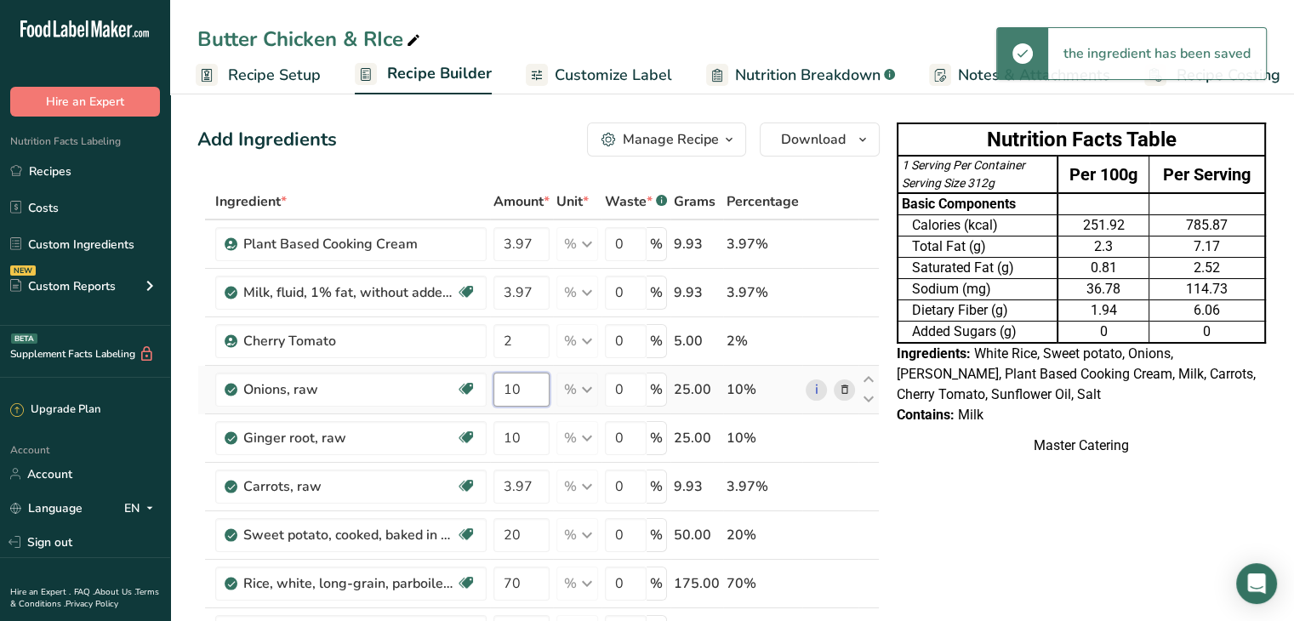
click at [527, 392] on div "Ingredient * Amount * Unit * Waste * .a-a{fill:#347362;}.b-a{fill:#fff;} Grams …" at bounding box center [538, 530] width 682 height 693
type input "1"
type input "2"
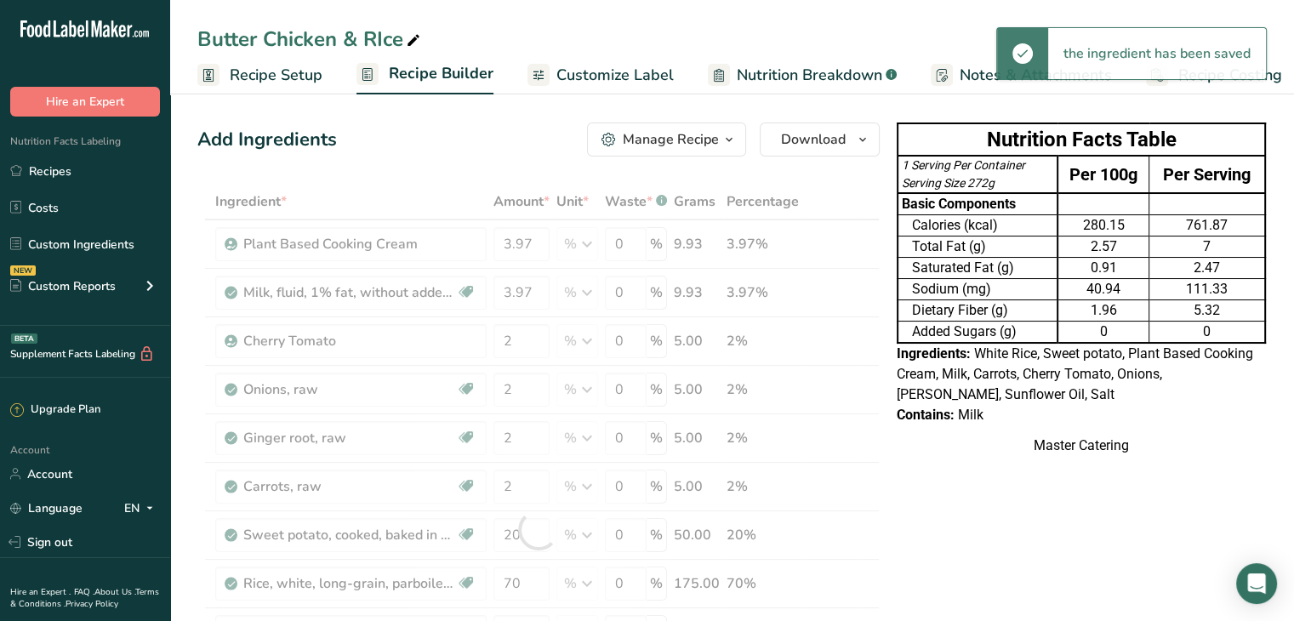
scroll to position [0, 2]
click at [538, 481] on div "Ingredient * Amount * Unit * Waste * .a-a{fill:#347362;}.b-a{fill:#fff;} Grams …" at bounding box center [538, 530] width 682 height 693
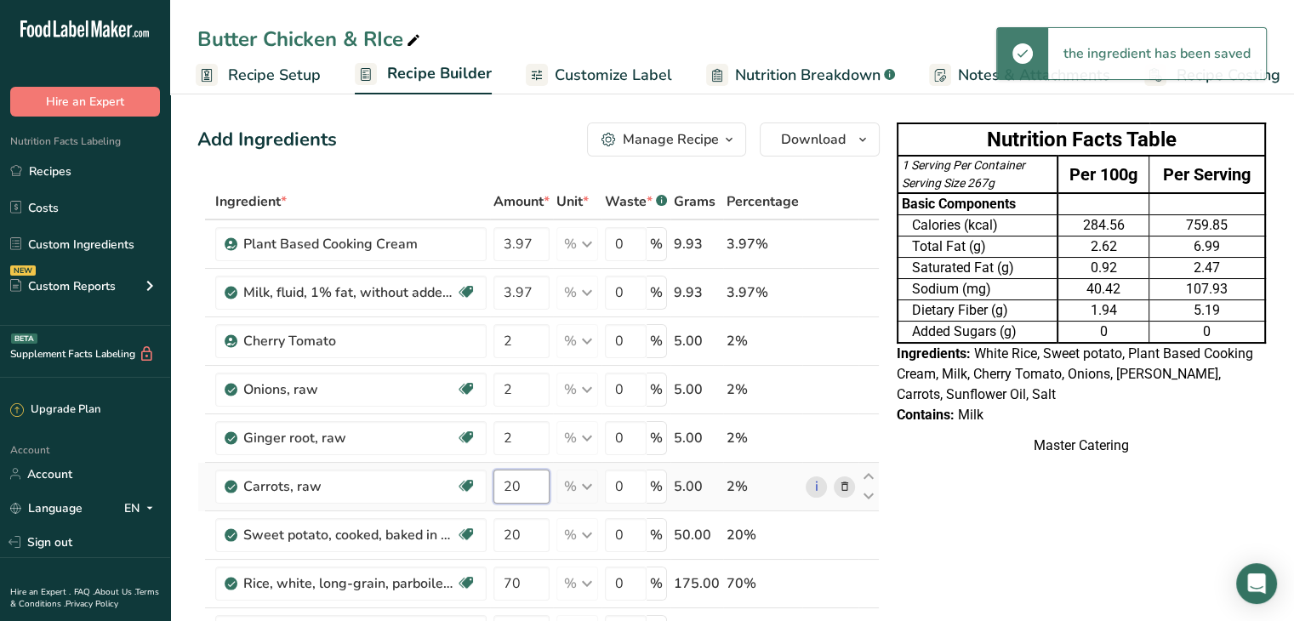
type input "20"
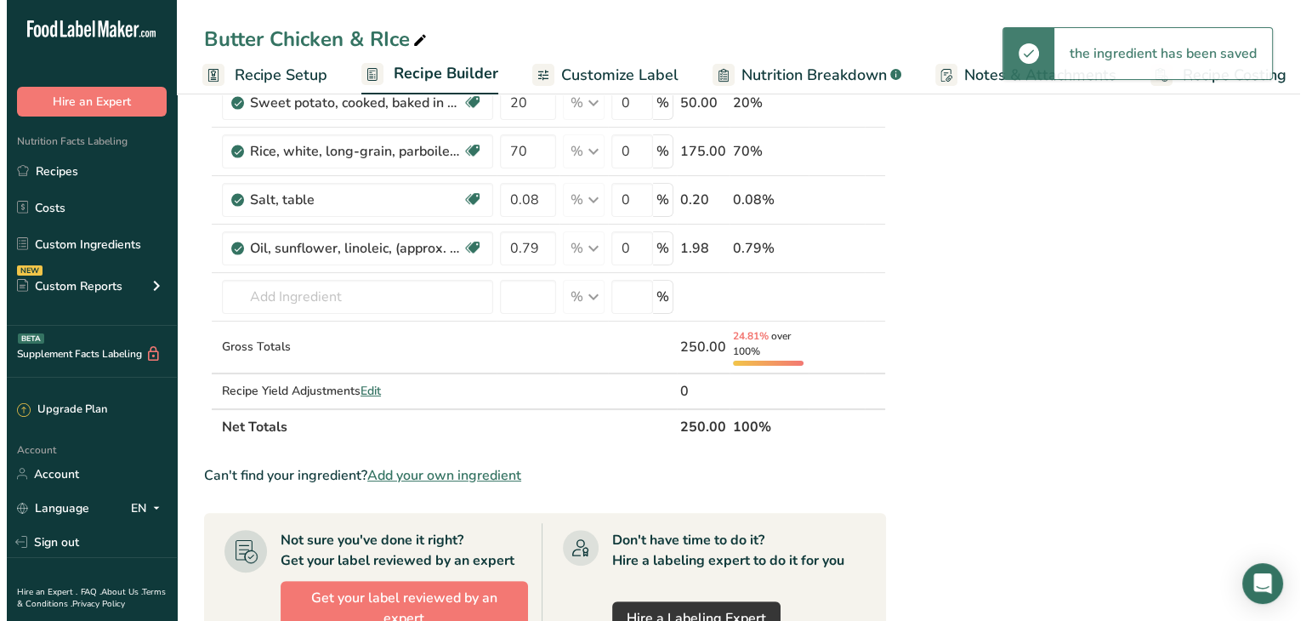
scroll to position [431, 0]
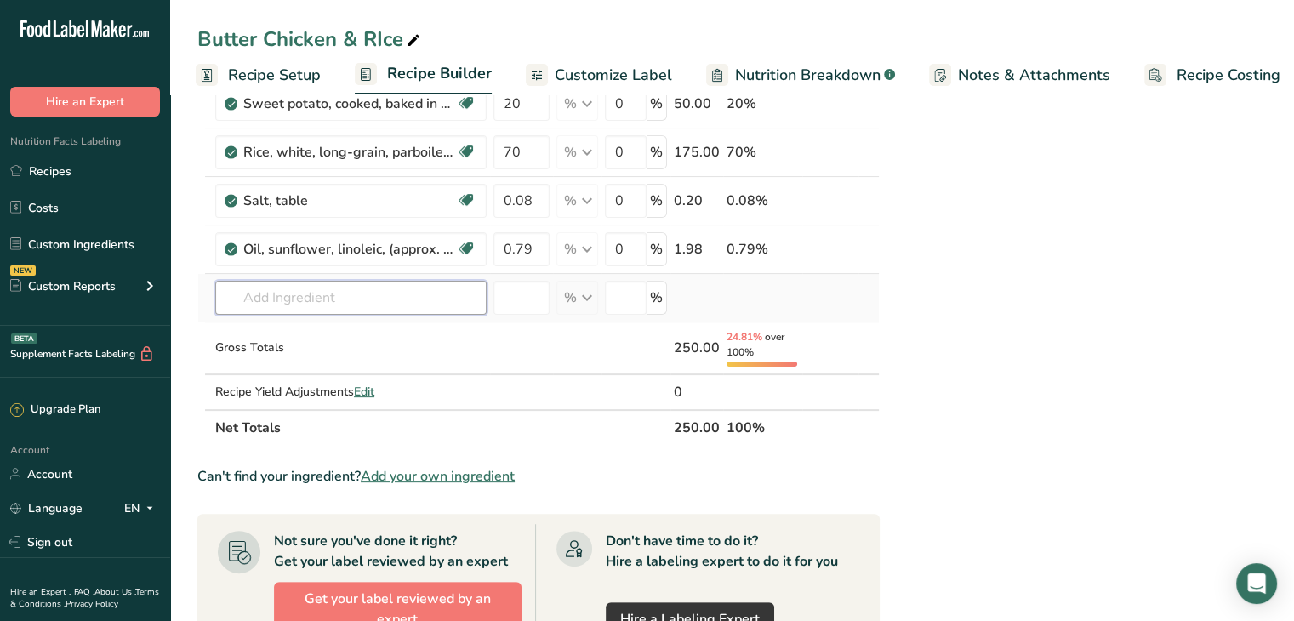
click at [361, 307] on div "Ingredient * Amount * Unit * Waste * .a-a{fill:#347362;}.b-a{fill:#fff;} Grams …" at bounding box center [538, 99] width 682 height 693
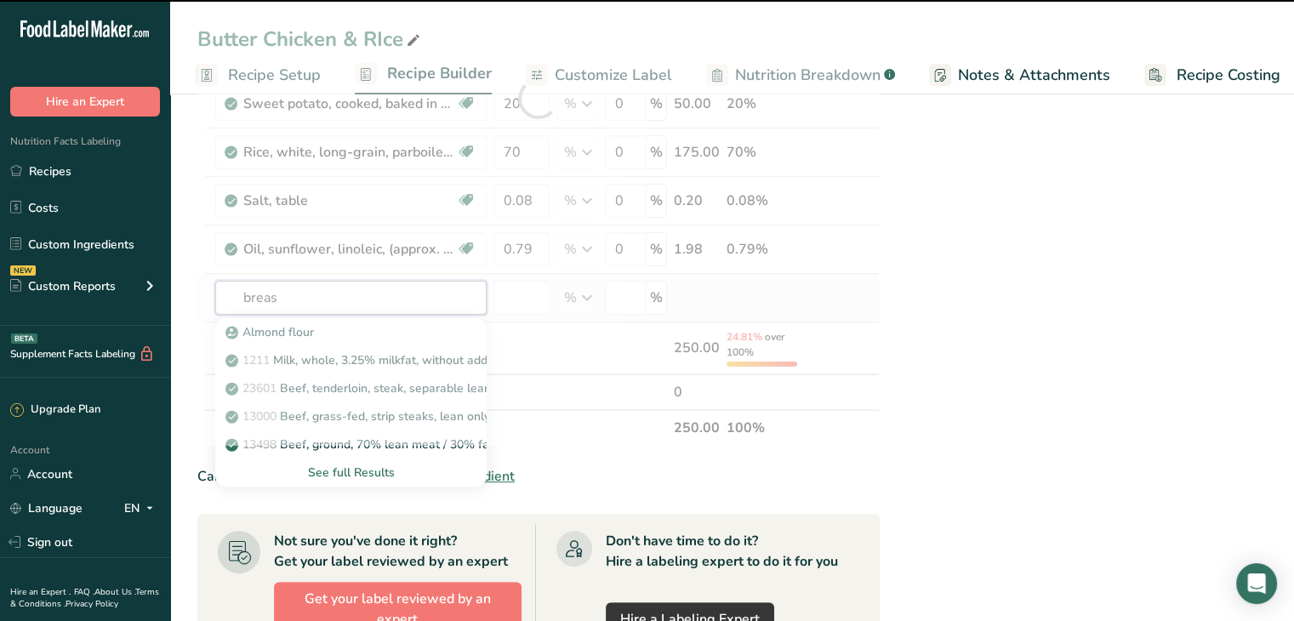
type input "breast"
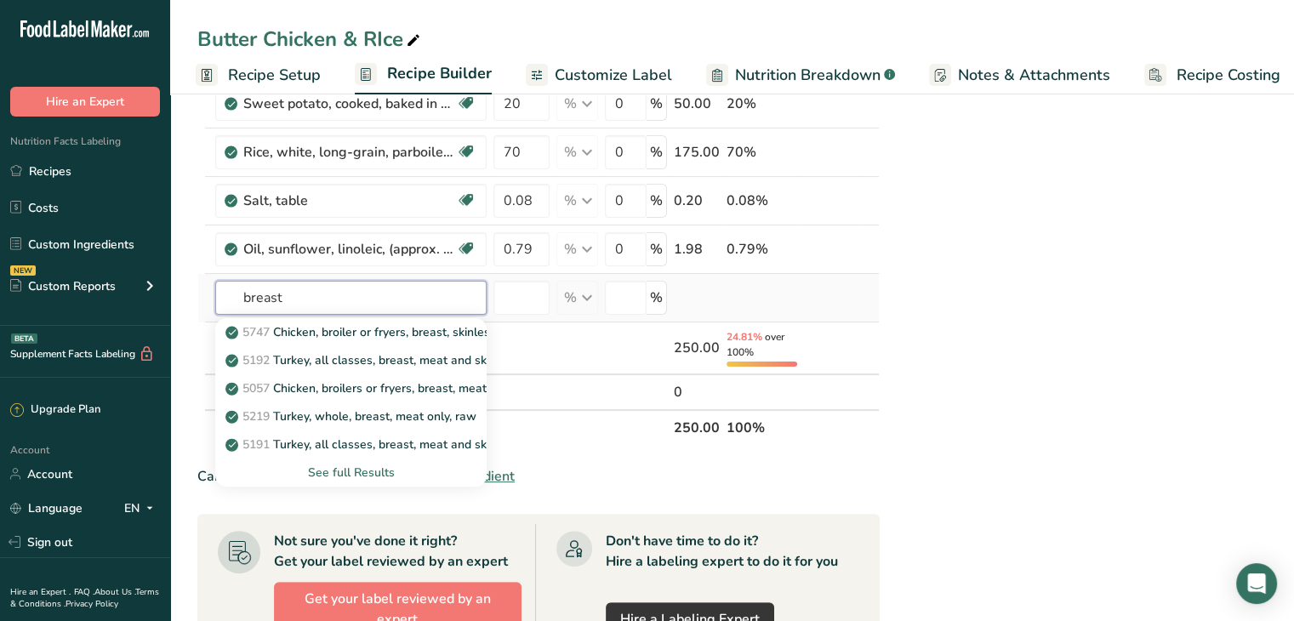
type input "breast"
click at [353, 472] on div "See full Results" at bounding box center [351, 473] width 244 height 18
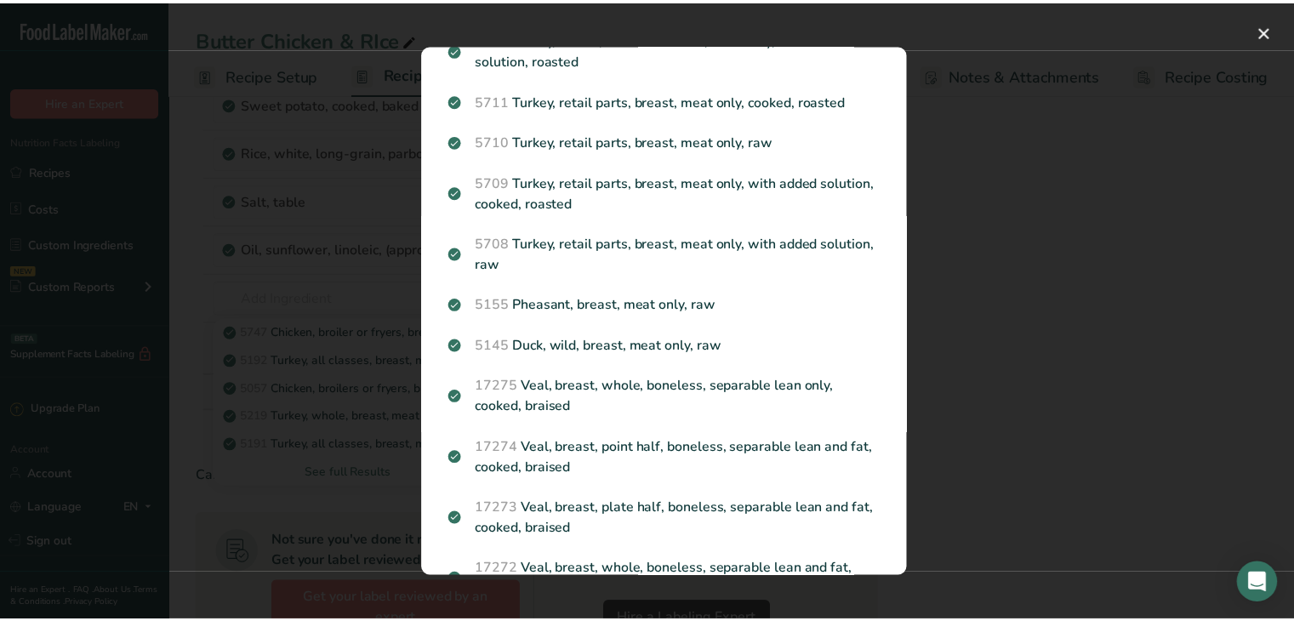
scroll to position [0, 0]
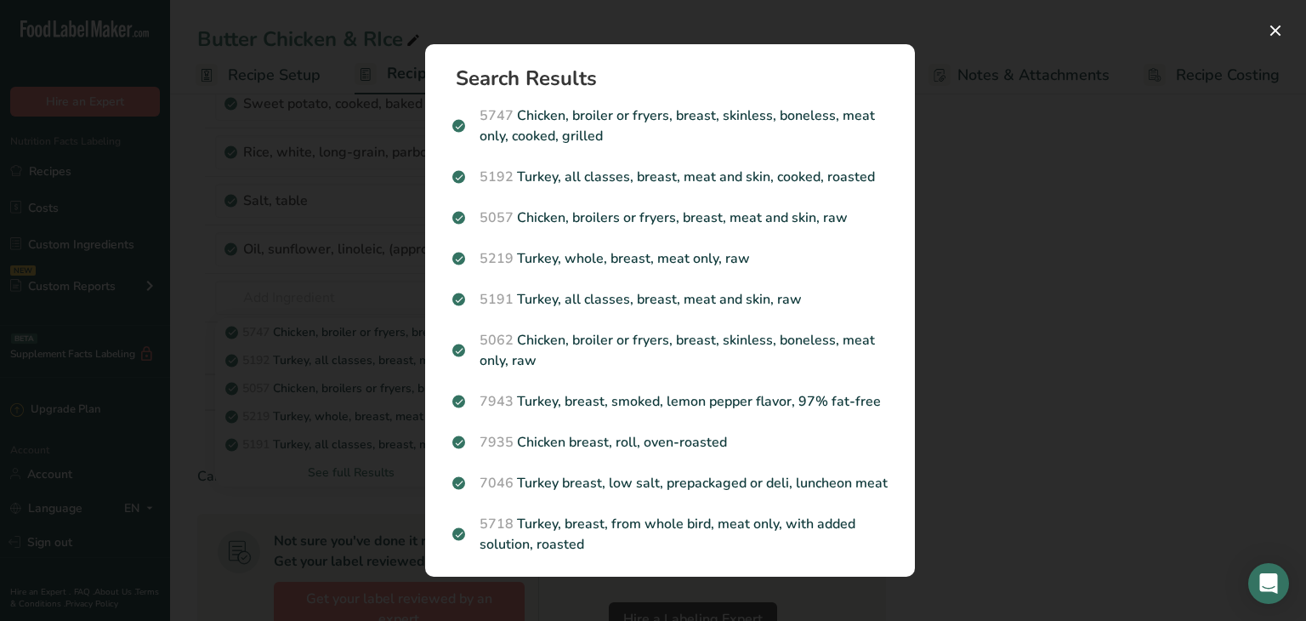
click at [378, 304] on div "Search results modal" at bounding box center [653, 310] width 1306 height 621
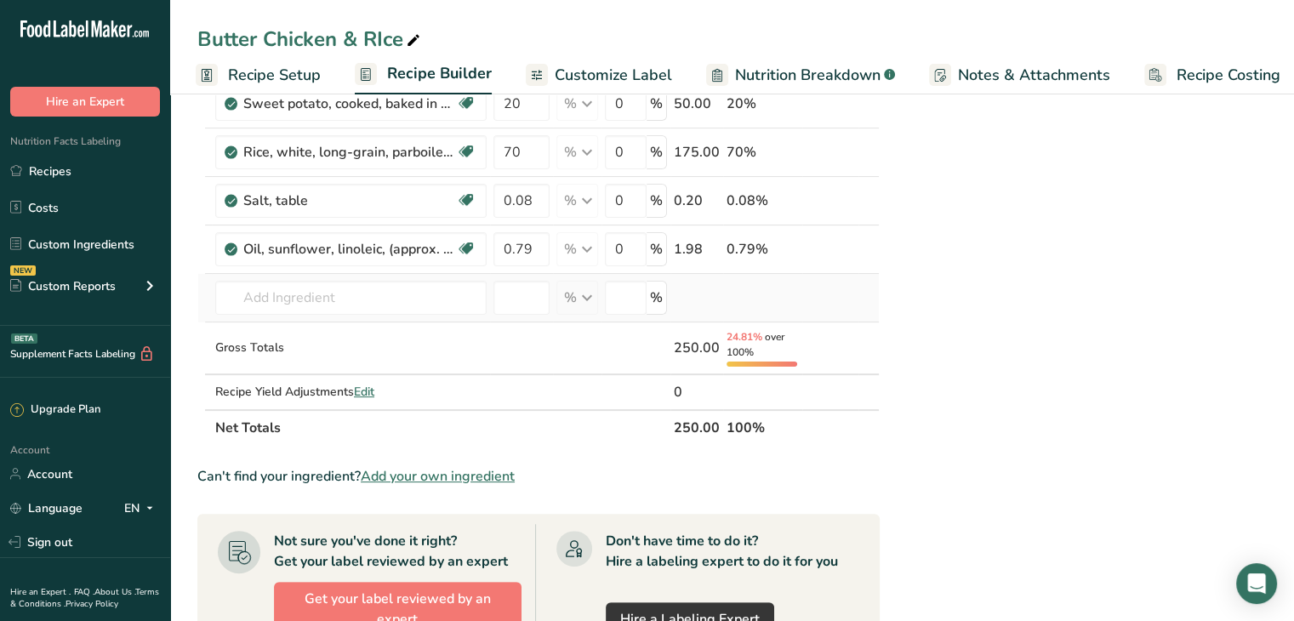
click at [299, 312] on td "5747 Chicken, broiler or fryers, breast, skinless, boneless, meat only, cooked,…" at bounding box center [351, 298] width 278 height 48
click at [286, 294] on input "text" at bounding box center [350, 298] width 271 height 34
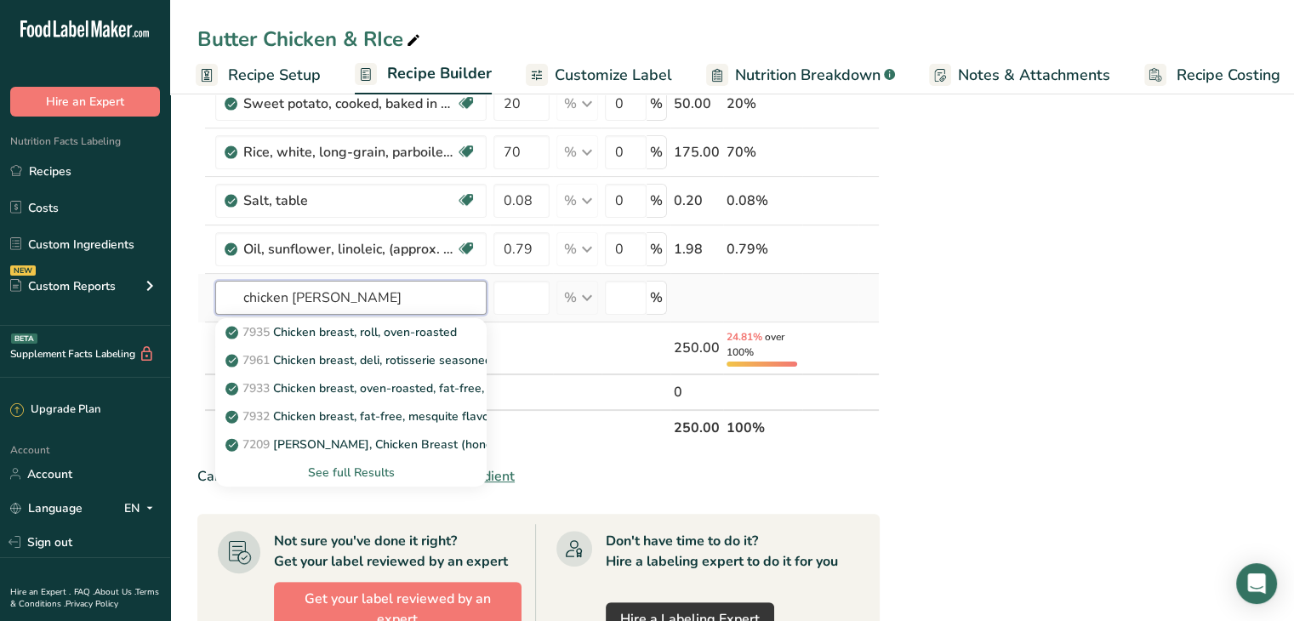
type input "chicken brast"
click at [348, 469] on div "See full Results" at bounding box center [351, 473] width 244 height 18
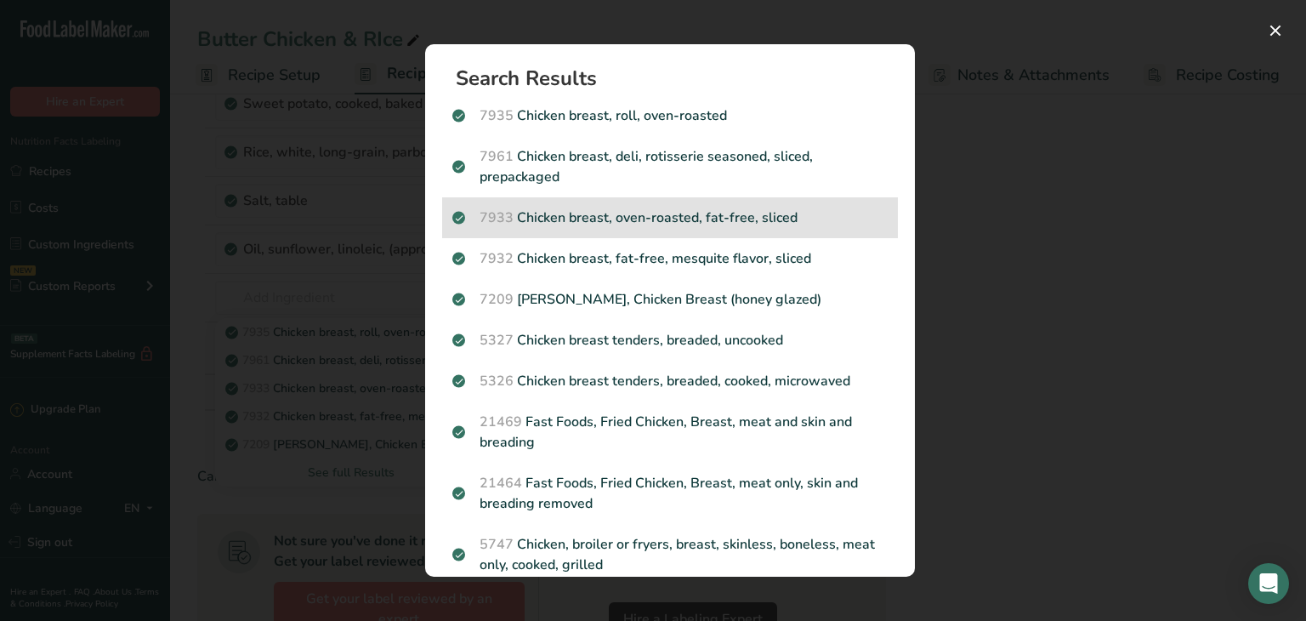
click at [567, 205] on div "7933 Chicken breast, oven-roasted, fat-free, sliced" at bounding box center [670, 217] width 456 height 41
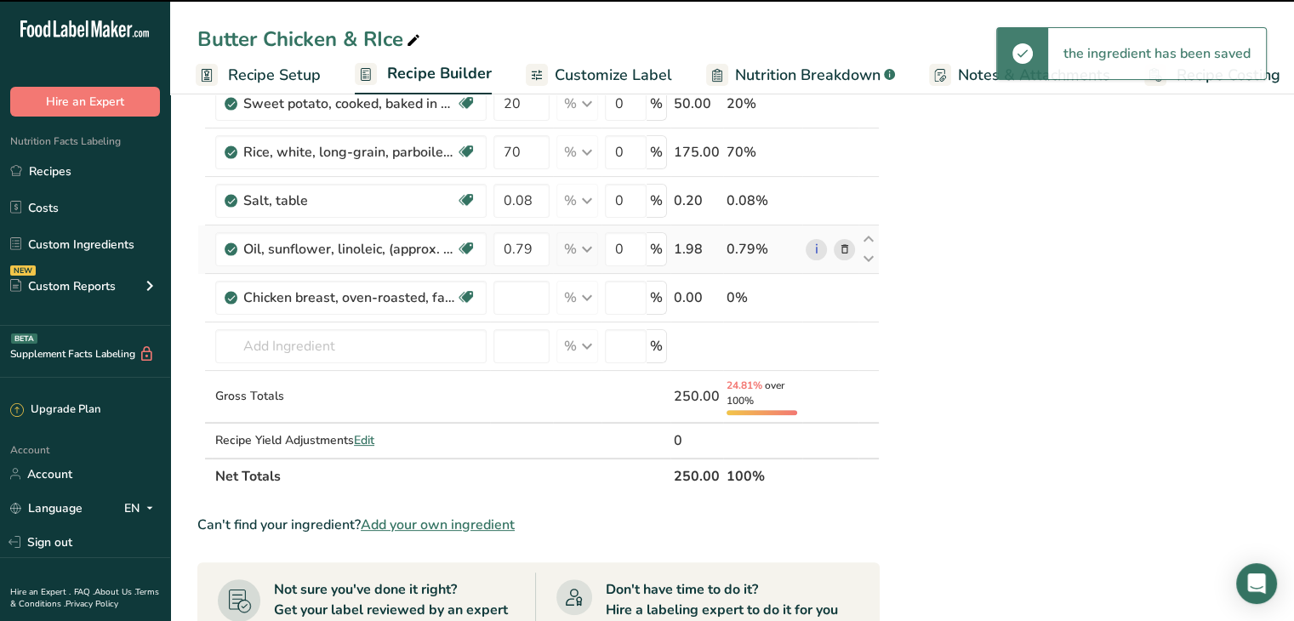
type input "0"
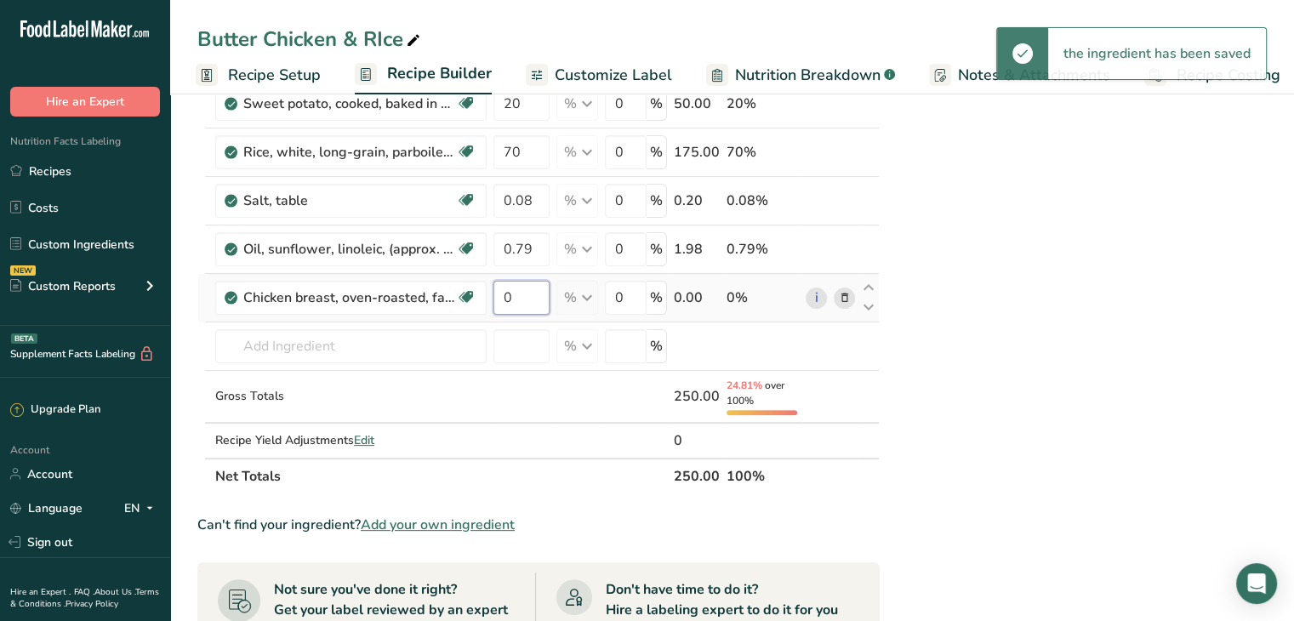
click at [515, 300] on input "0" at bounding box center [521, 298] width 56 height 34
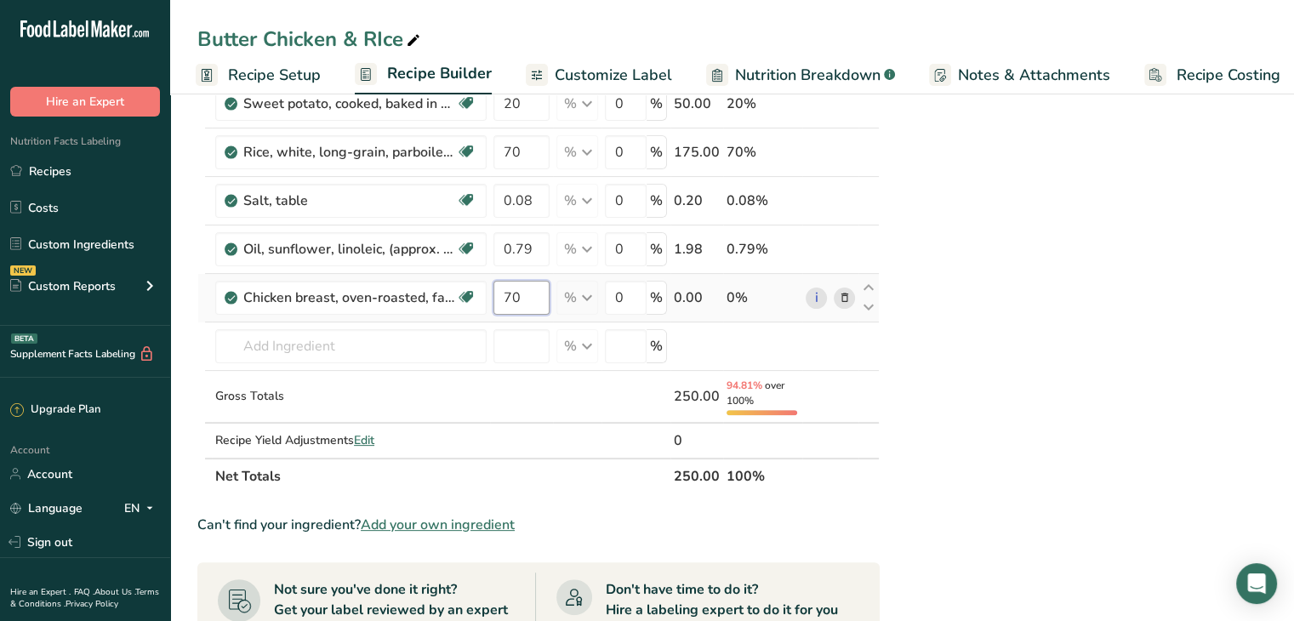
type input "70"
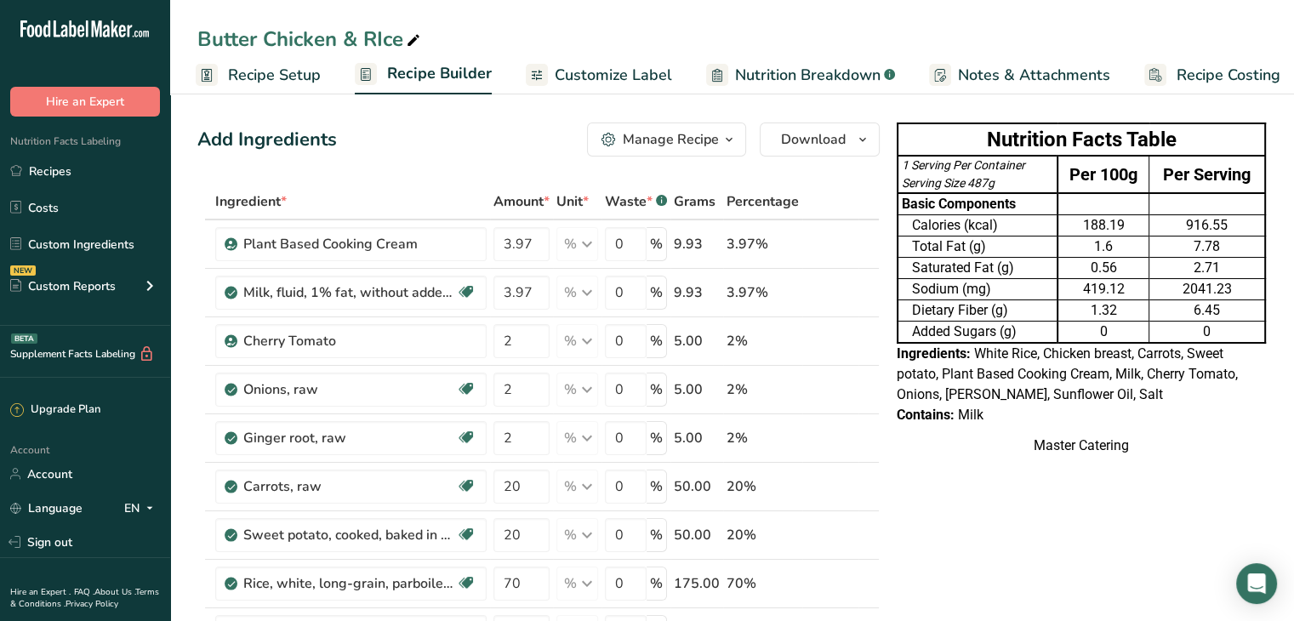
scroll to position [367, 0]
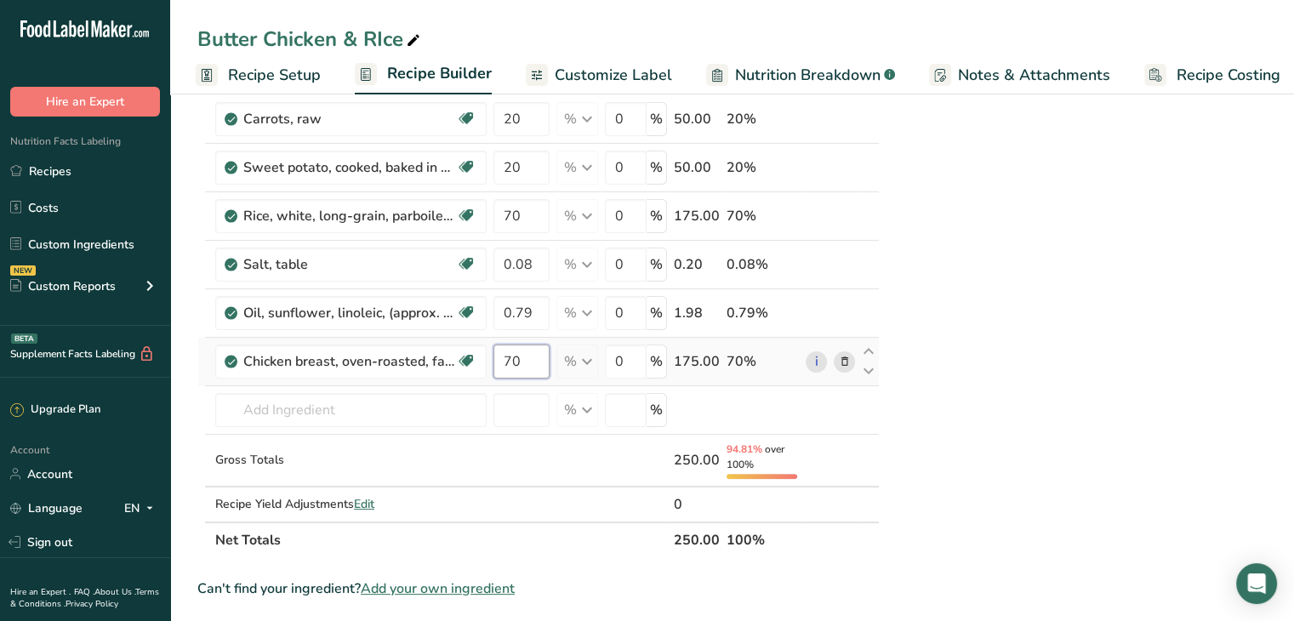
click at [526, 365] on div "Ingredient * Amount * Unit * Waste * .a-a{fill:#347362;}.b-a{fill:#fff;} Grams …" at bounding box center [538, 187] width 682 height 742
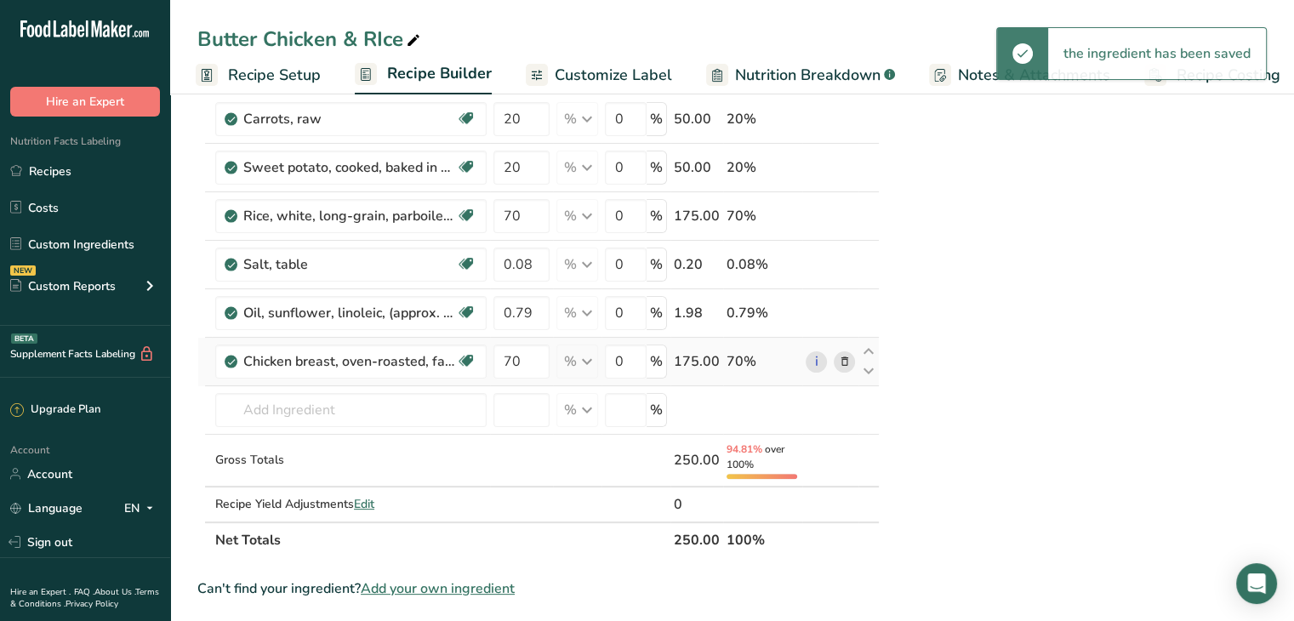
click at [837, 361] on div "Ingredient * Amount * Unit * Waste * .a-a{fill:#347362;}.b-a{fill:#fff;} Grams …" at bounding box center [538, 187] width 682 height 742
click at [845, 358] on icon at bounding box center [845, 362] width 12 height 18
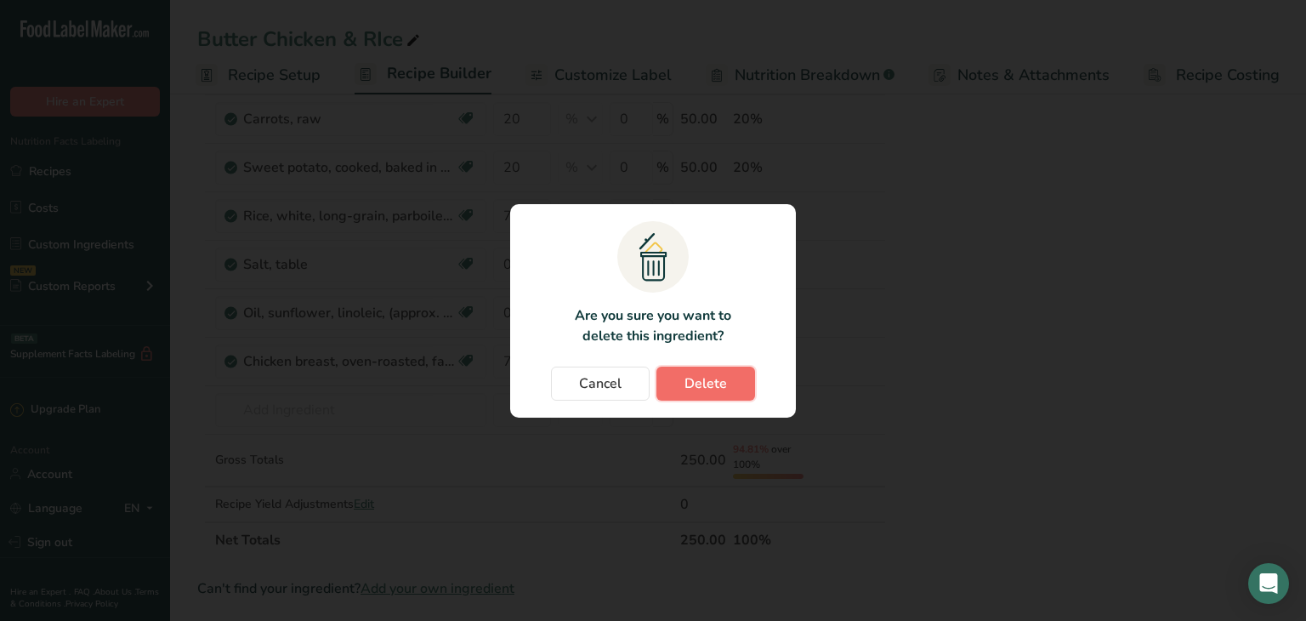
click at [737, 378] on button "Delete" at bounding box center [706, 384] width 99 height 34
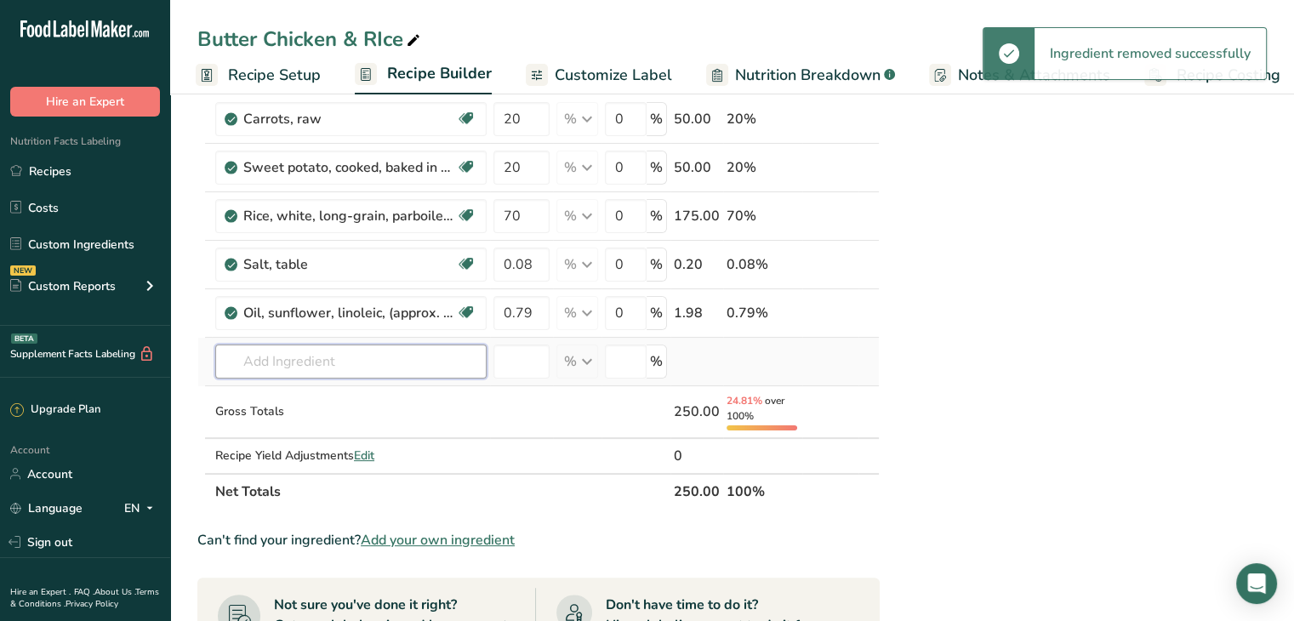
click at [381, 365] on input "text" at bounding box center [350, 361] width 271 height 34
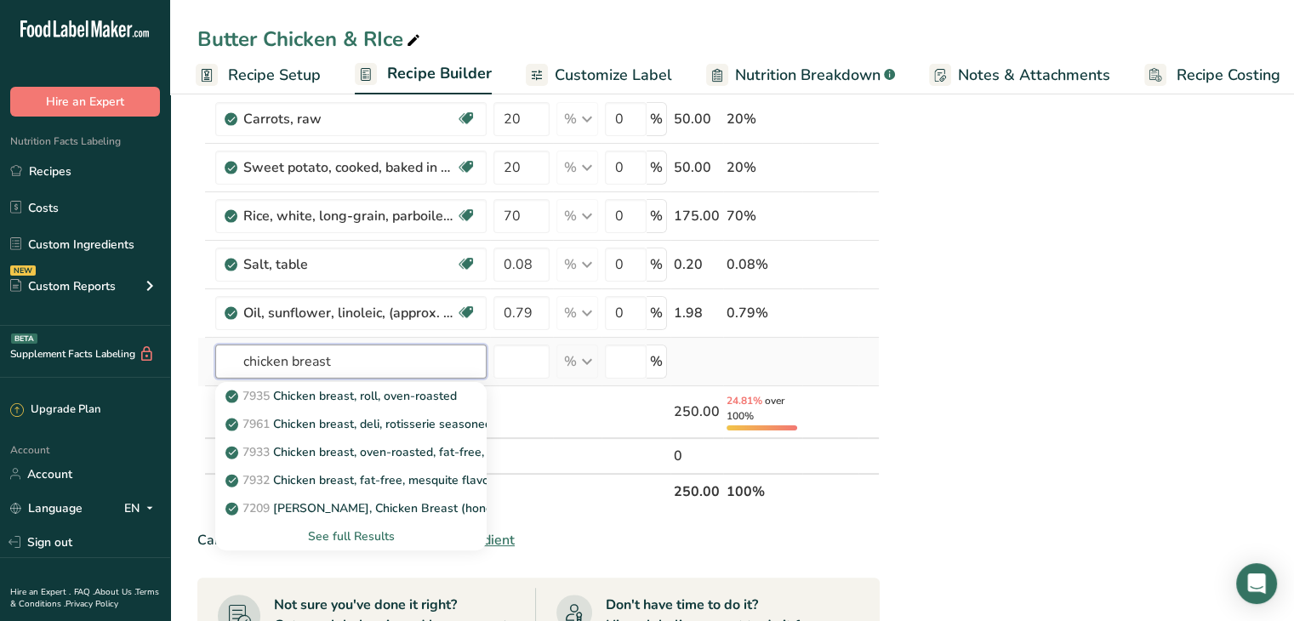
type input "chicken breast"
click at [354, 536] on div "See full Results" at bounding box center [351, 536] width 244 height 18
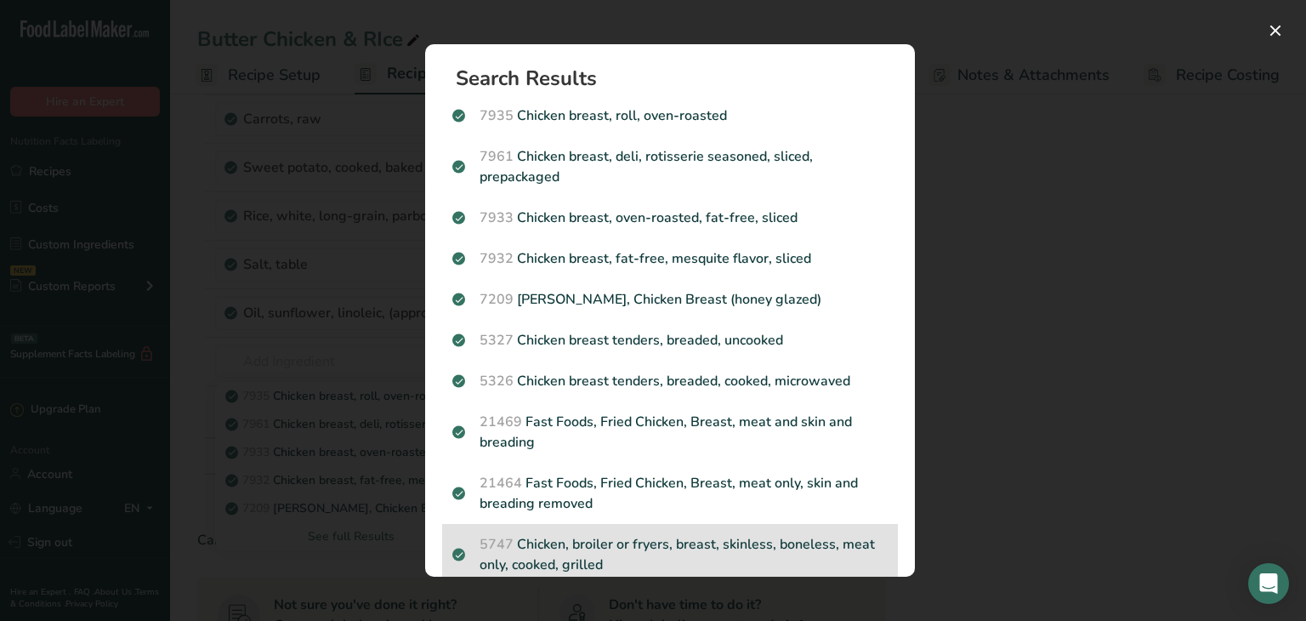
click at [697, 543] on p "5747 Chicken, broiler or fryers, breast, skinless, boneless, meat only, cooked,…" at bounding box center [669, 554] width 435 height 41
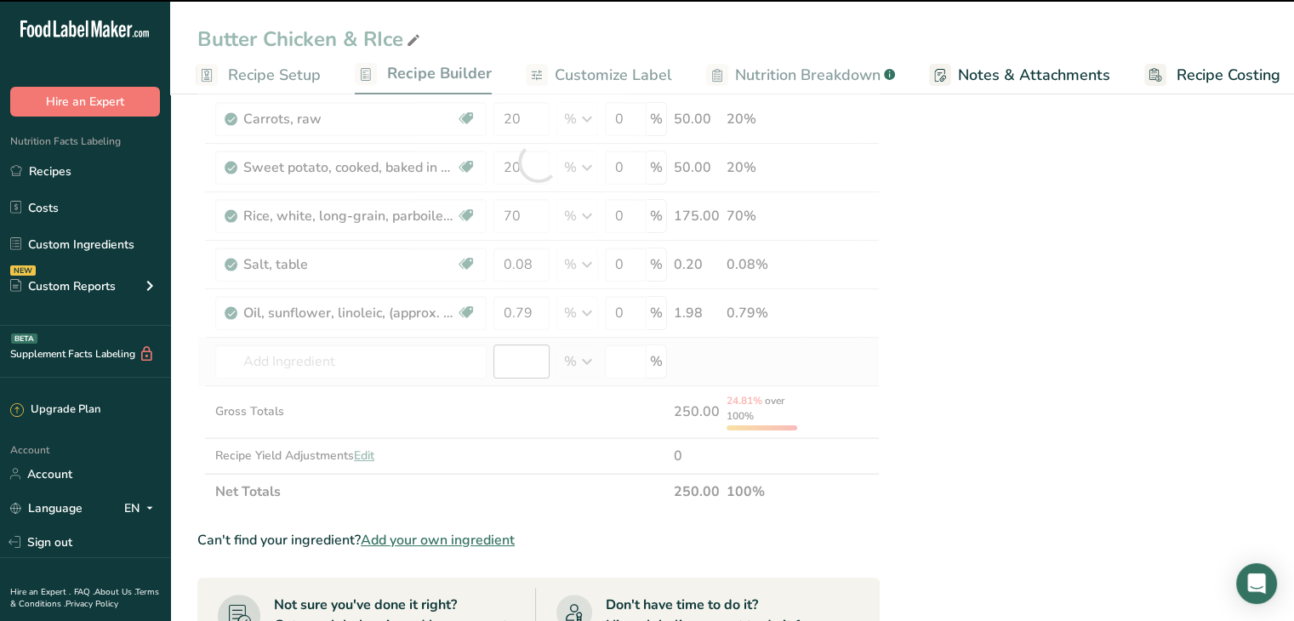
type input "0"
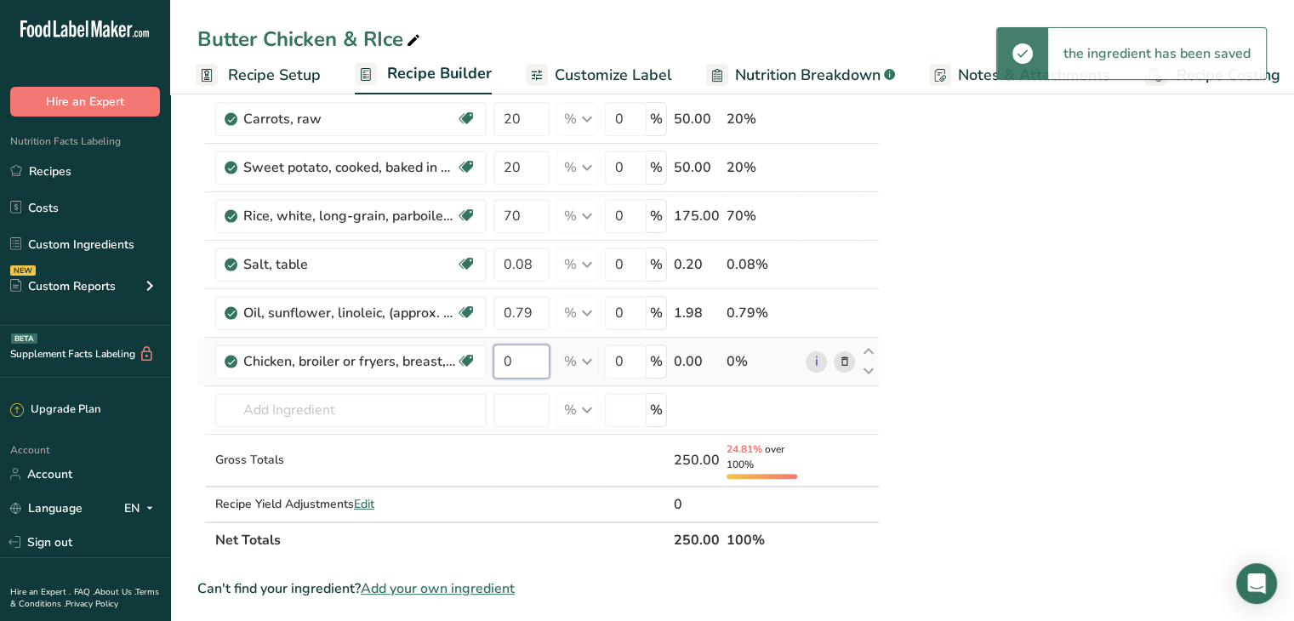
click at [525, 344] on input "0" at bounding box center [521, 361] width 56 height 34
type input "70"
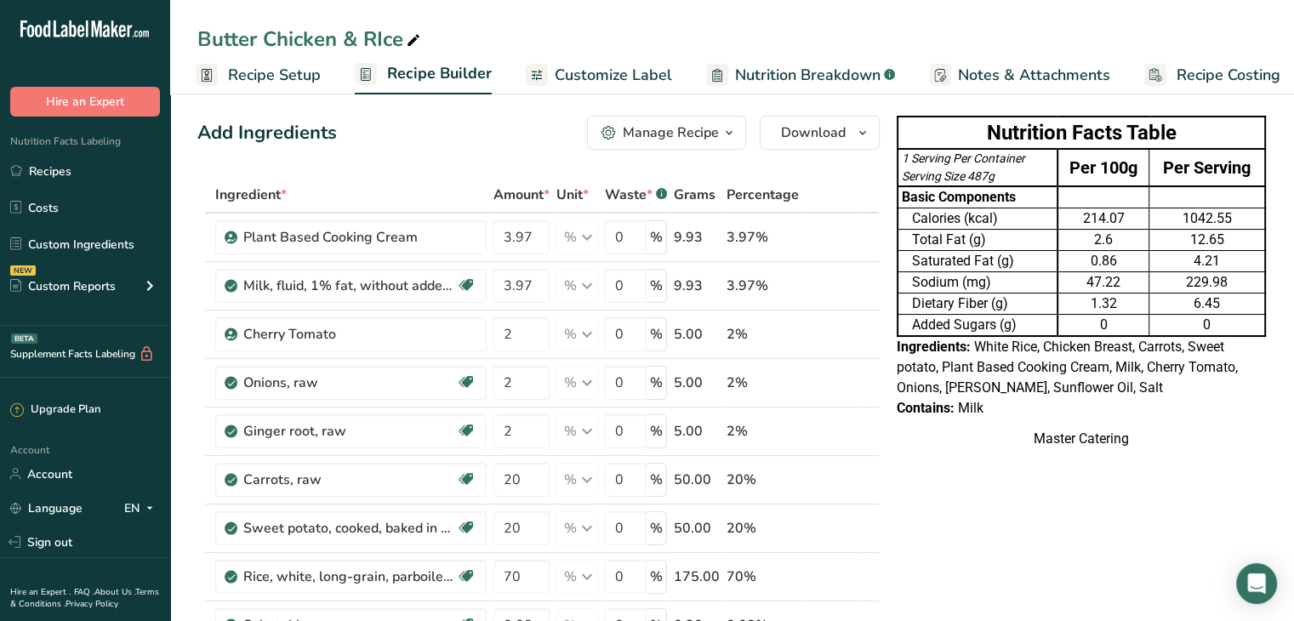
scroll to position [5, 0]
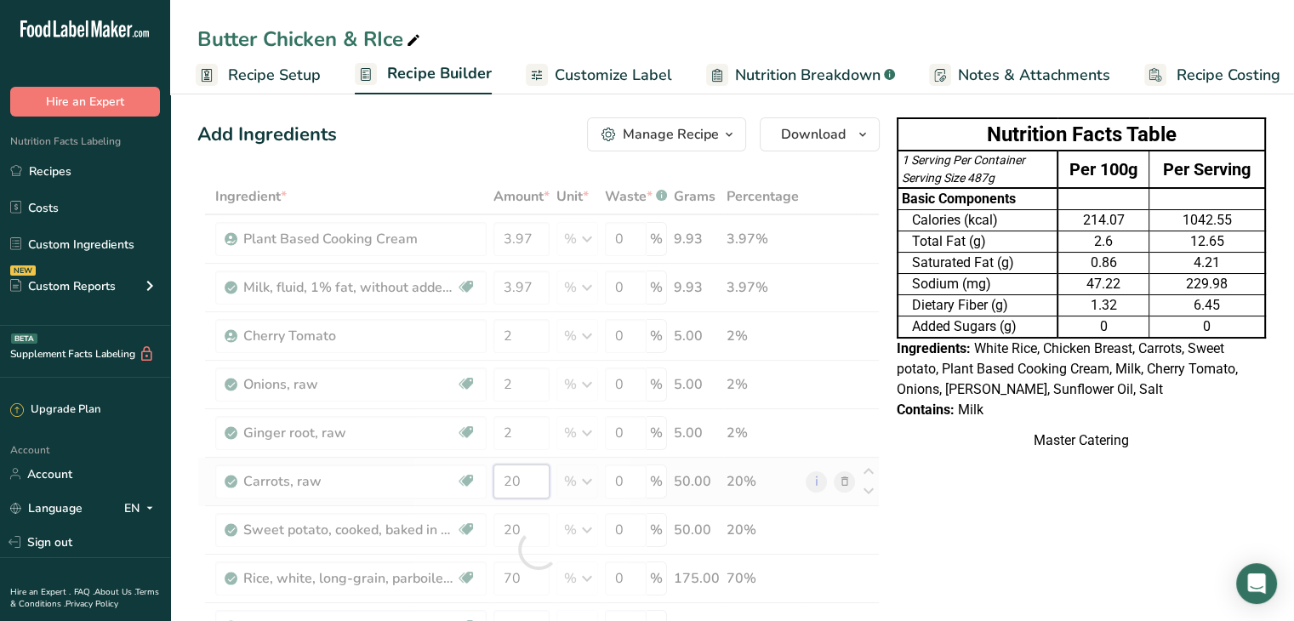
click at [531, 490] on div "Ingredient * Amount * Unit * Waste * .a-a{fill:#347362;}.b-a{fill:#fff;} Grams …" at bounding box center [538, 550] width 682 height 742
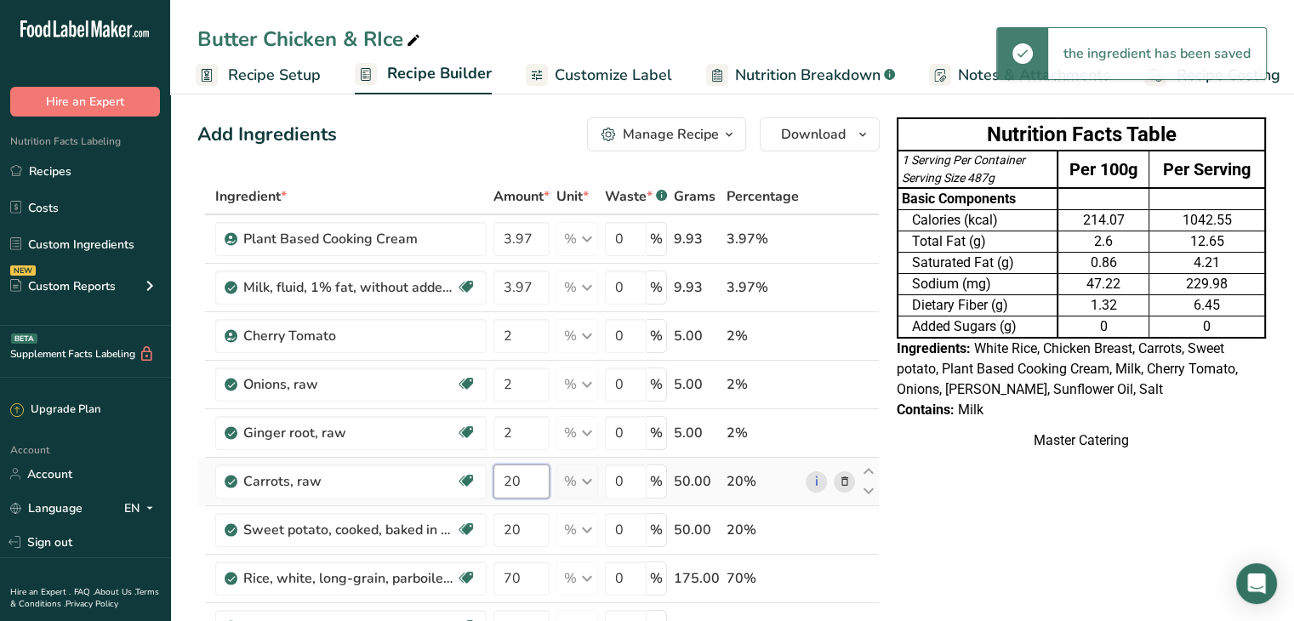
type input "2"
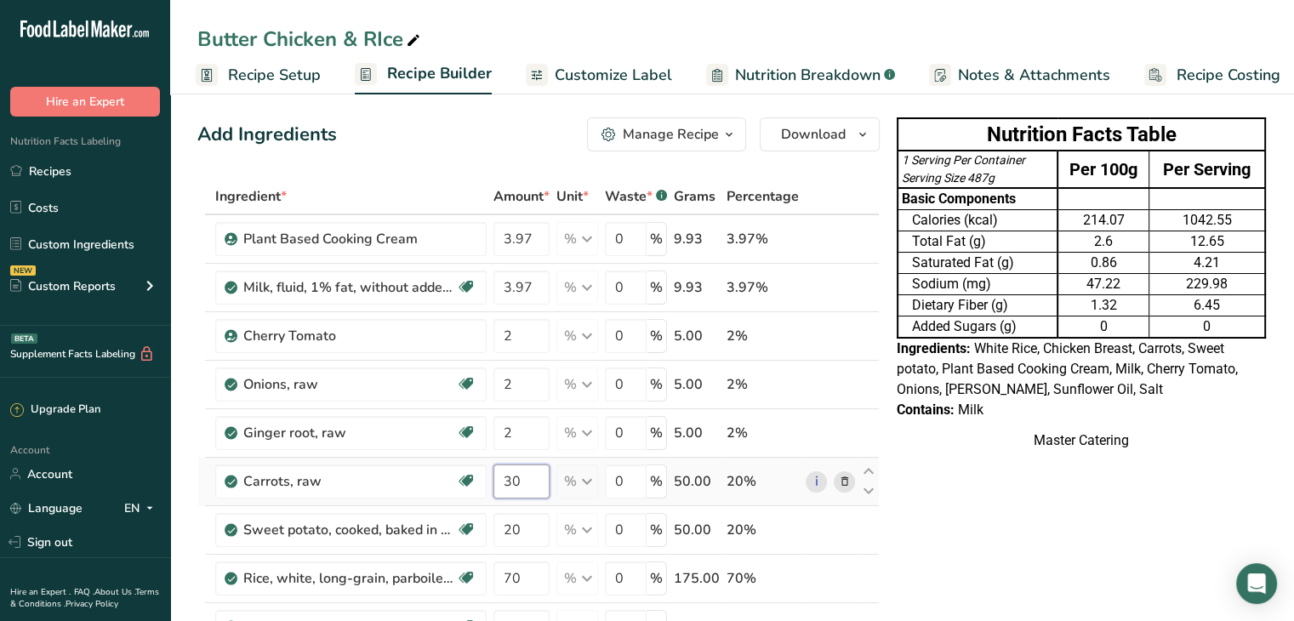
type input "30"
click at [526, 540] on div "Ingredient * Amount * Unit * Waste * .a-a{fill:#347362;}.b-a{fill:#fff;} Grams …" at bounding box center [538, 550] width 682 height 742
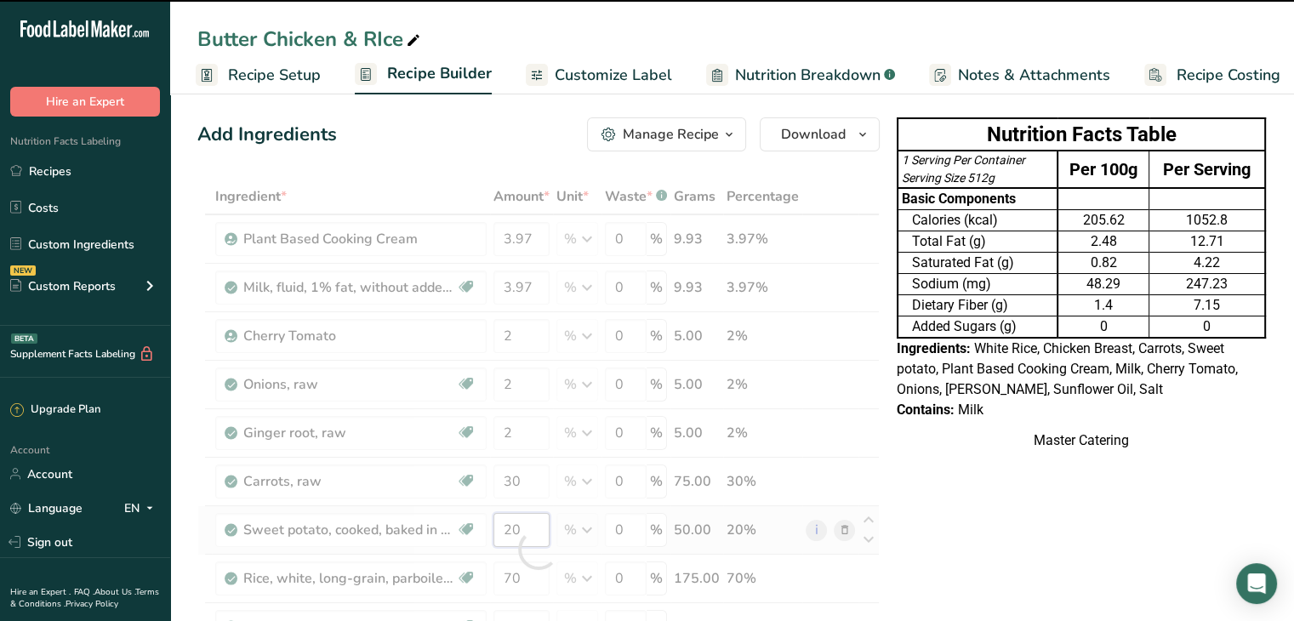
type input "2"
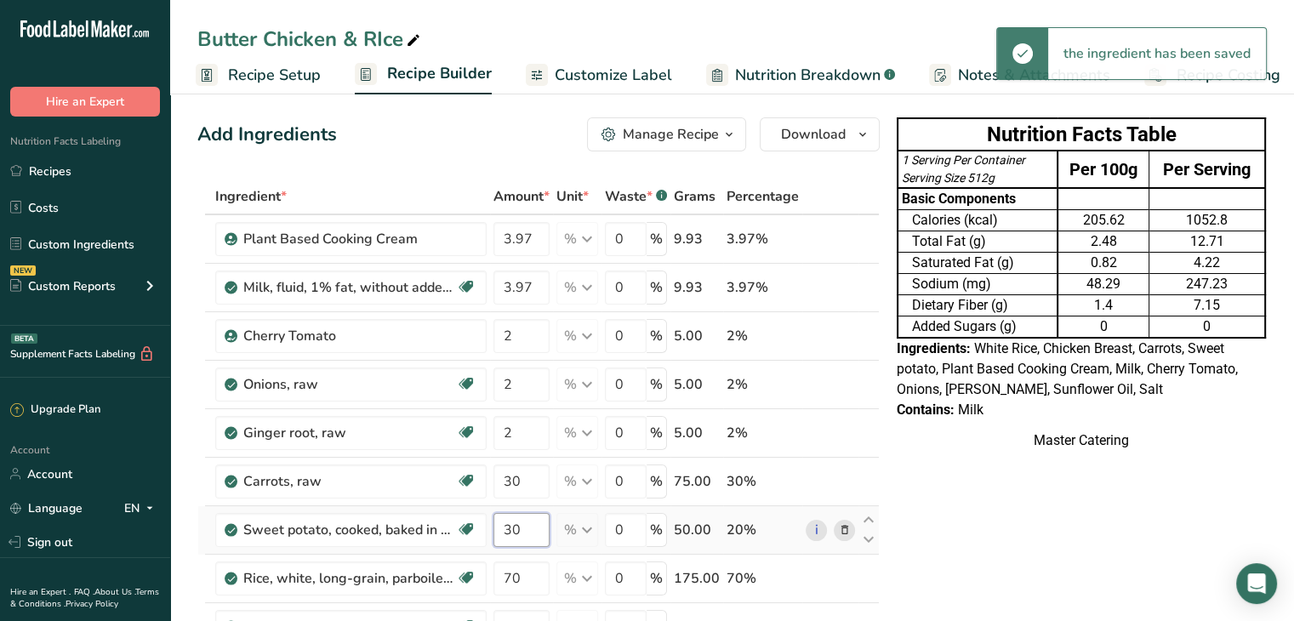
type input "30"
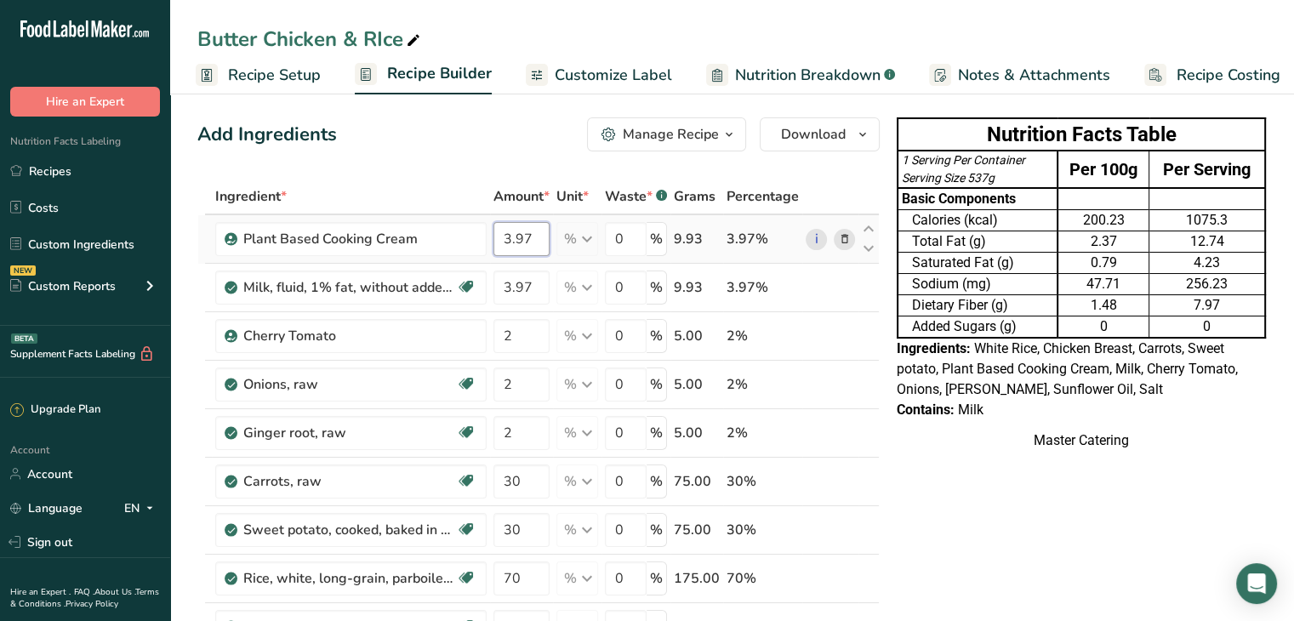
click at [524, 230] on div "Ingredient * Amount * Unit * Waste * .a-a{fill:#347362;}.b-a{fill:#fff;} Grams …" at bounding box center [538, 550] width 682 height 742
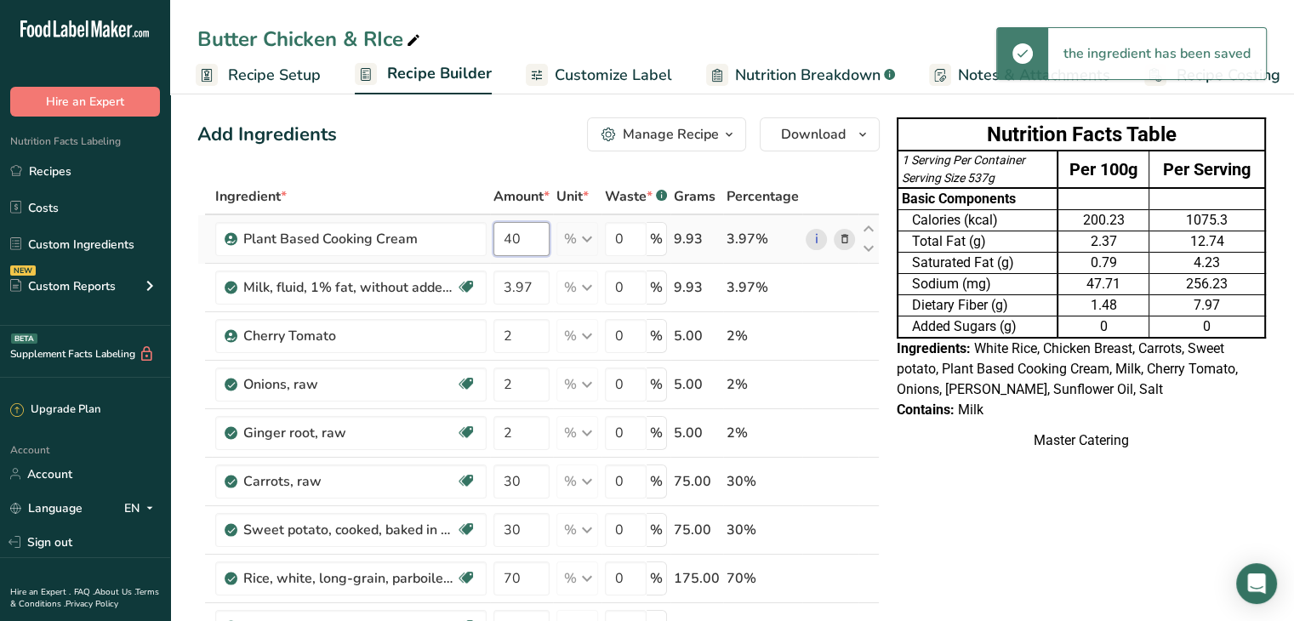
type input "4"
type input "10"
click at [507, 287] on div "Ingredient * Amount * Unit * Waste * .a-a{fill:#347362;}.b-a{fill:#fff;} Grams …" at bounding box center [538, 550] width 682 height 742
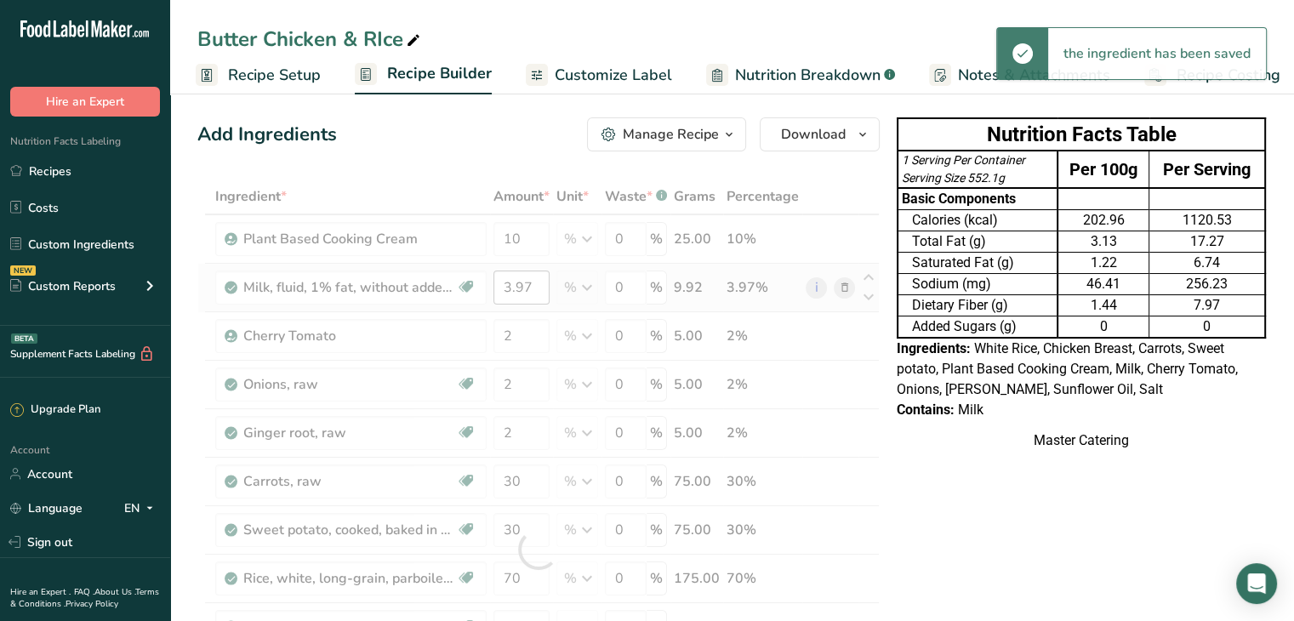
click at [507, 287] on div at bounding box center [538, 550] width 682 height 742
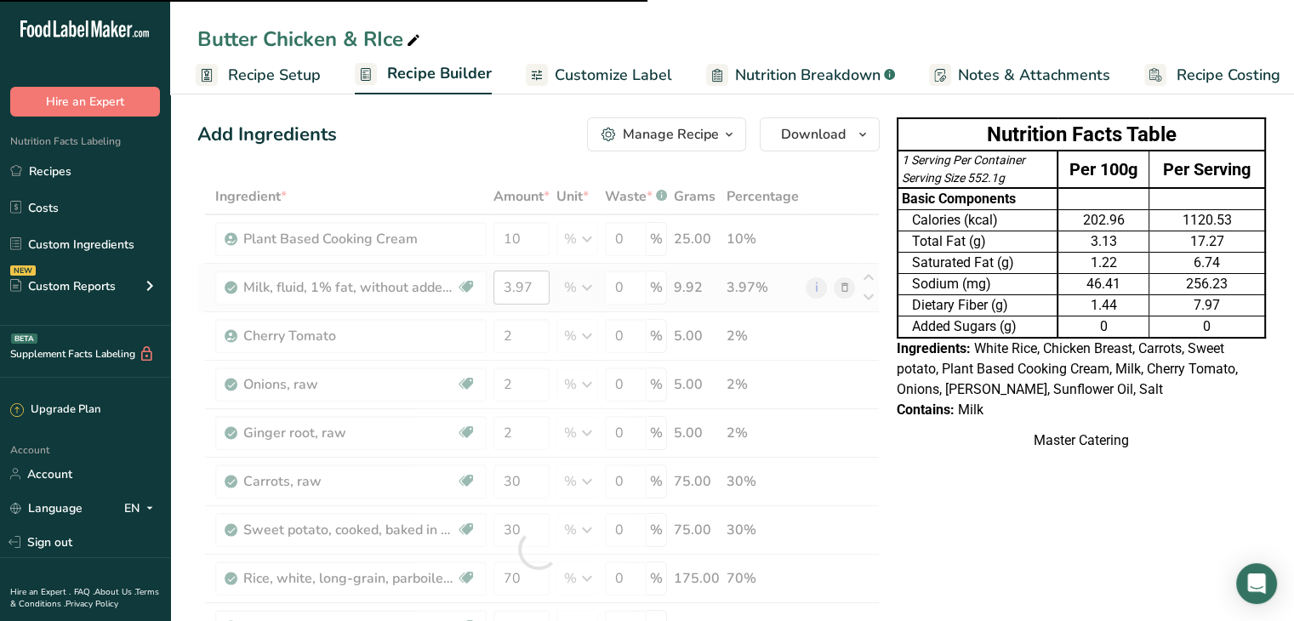
click at [507, 287] on div at bounding box center [538, 550] width 682 height 742
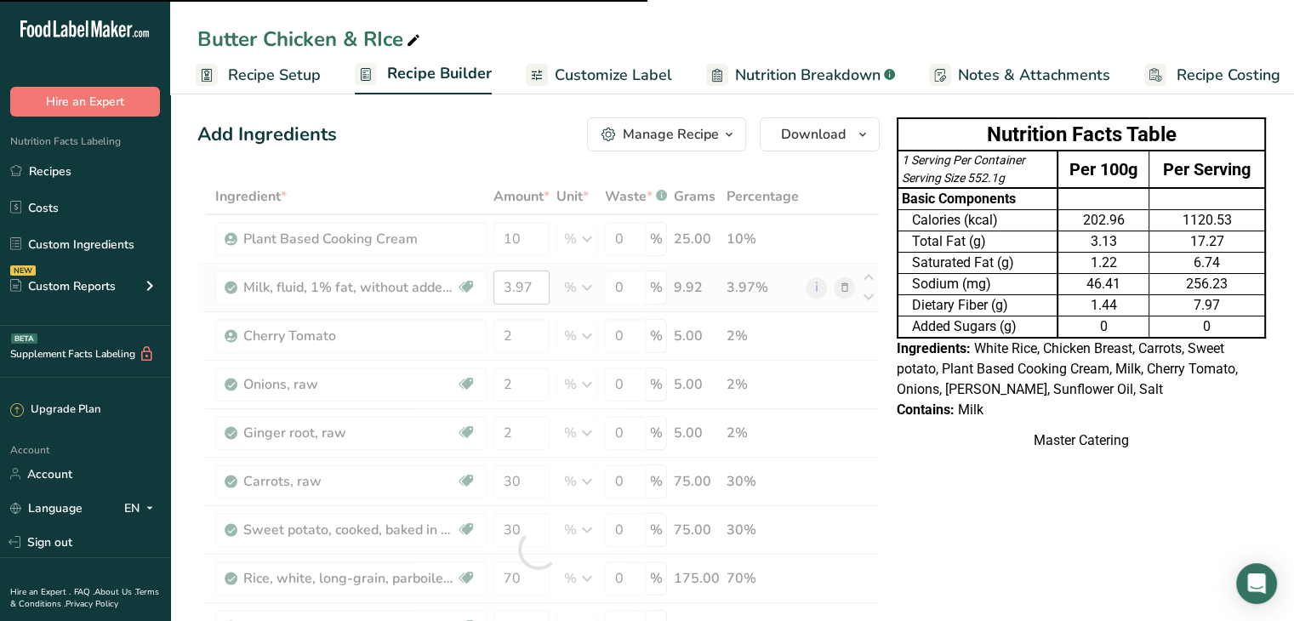
click at [507, 287] on div at bounding box center [538, 550] width 682 height 742
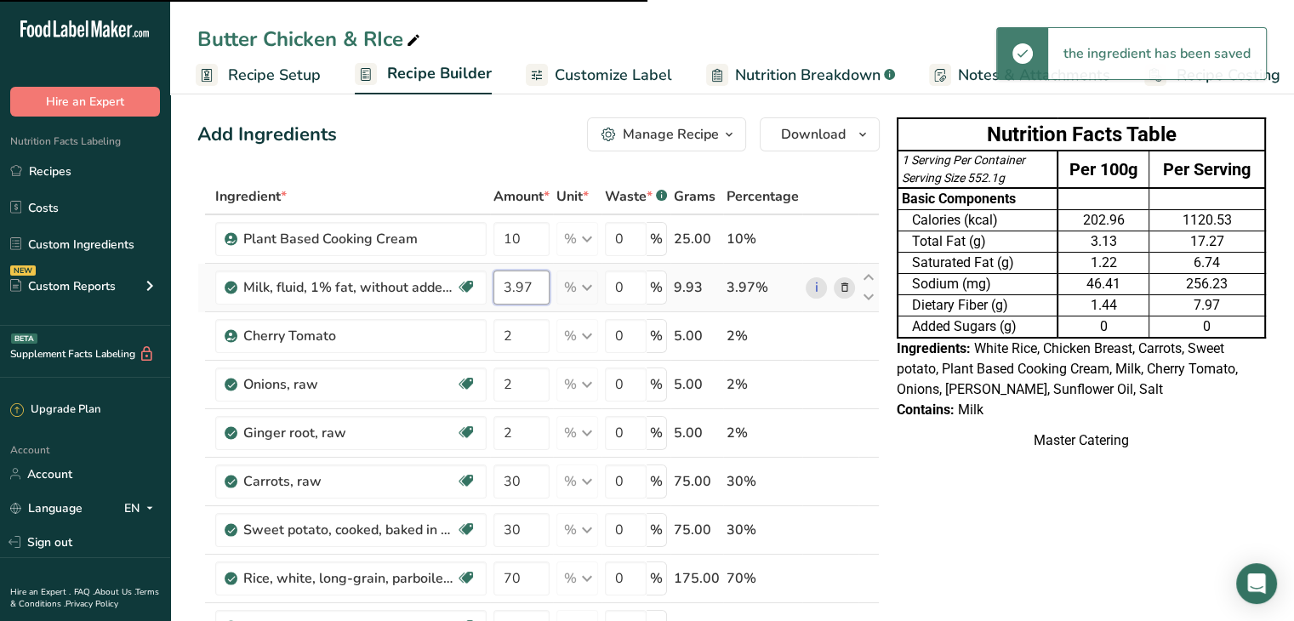
click at [507, 287] on input "3.97" at bounding box center [521, 287] width 56 height 34
click at [507, 287] on div "Ingredient * Amount * Unit * Waste * .a-a{fill:#347362;}.b-a{fill:#fff;} Grams …" at bounding box center [538, 550] width 682 height 742
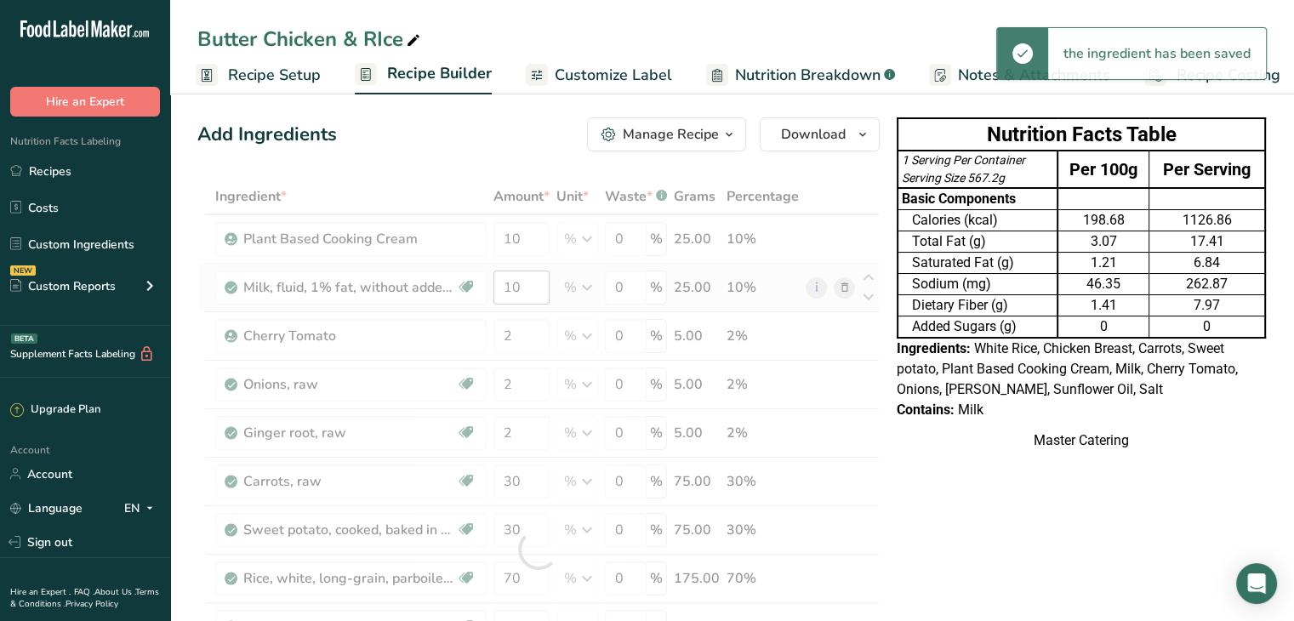
click at [507, 287] on div at bounding box center [538, 550] width 682 height 742
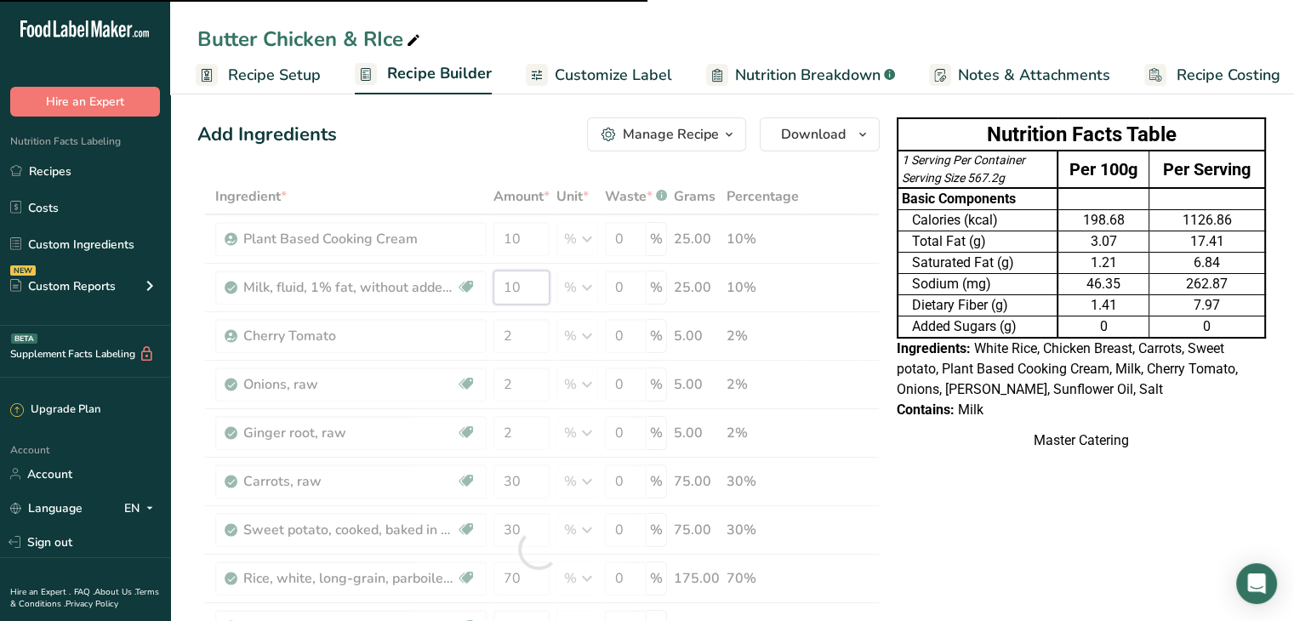
click at [526, 283] on input "10" at bounding box center [521, 287] width 56 height 34
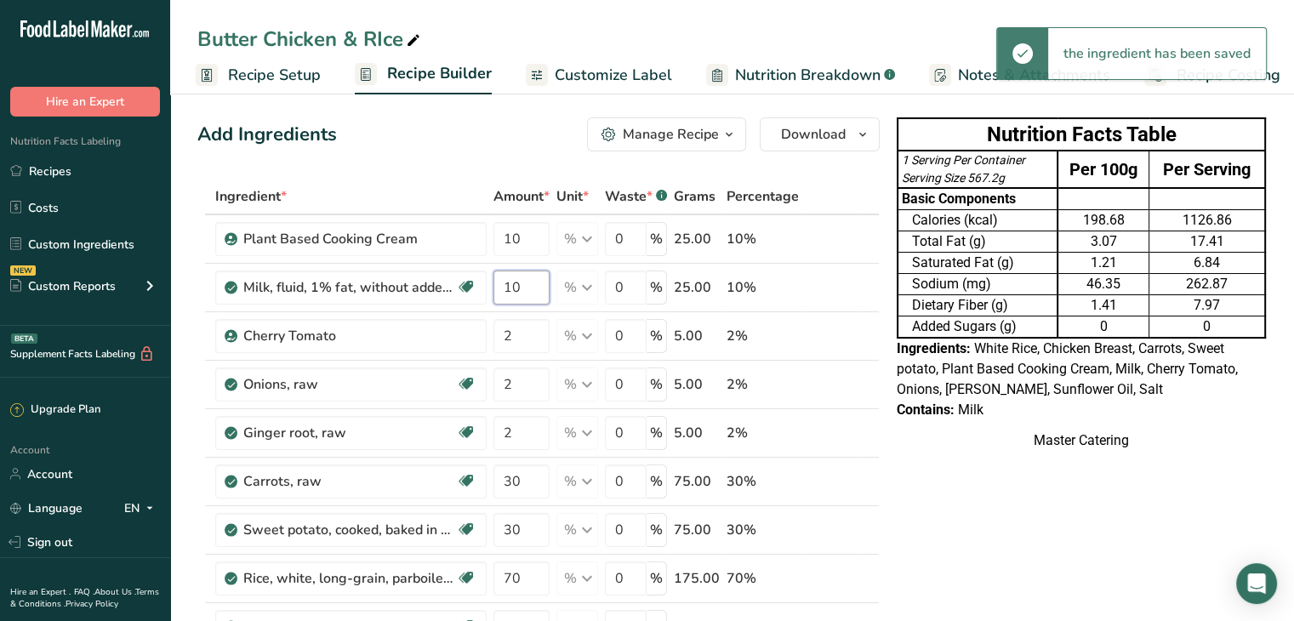
type input "1"
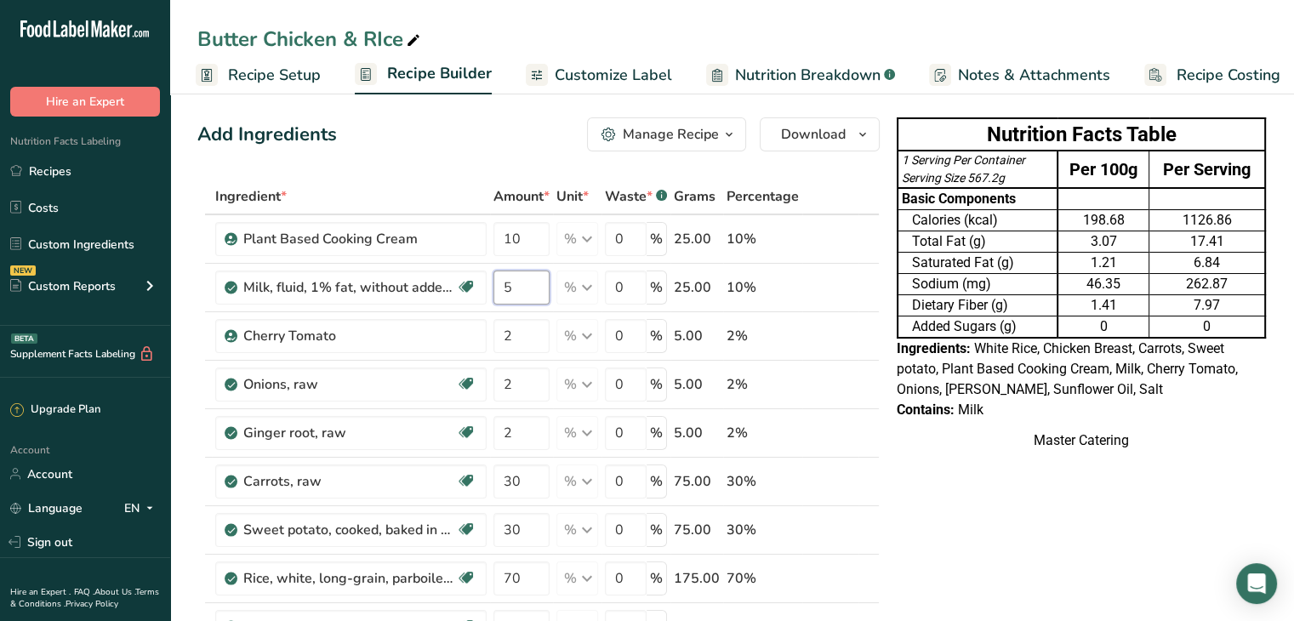
type input "5"
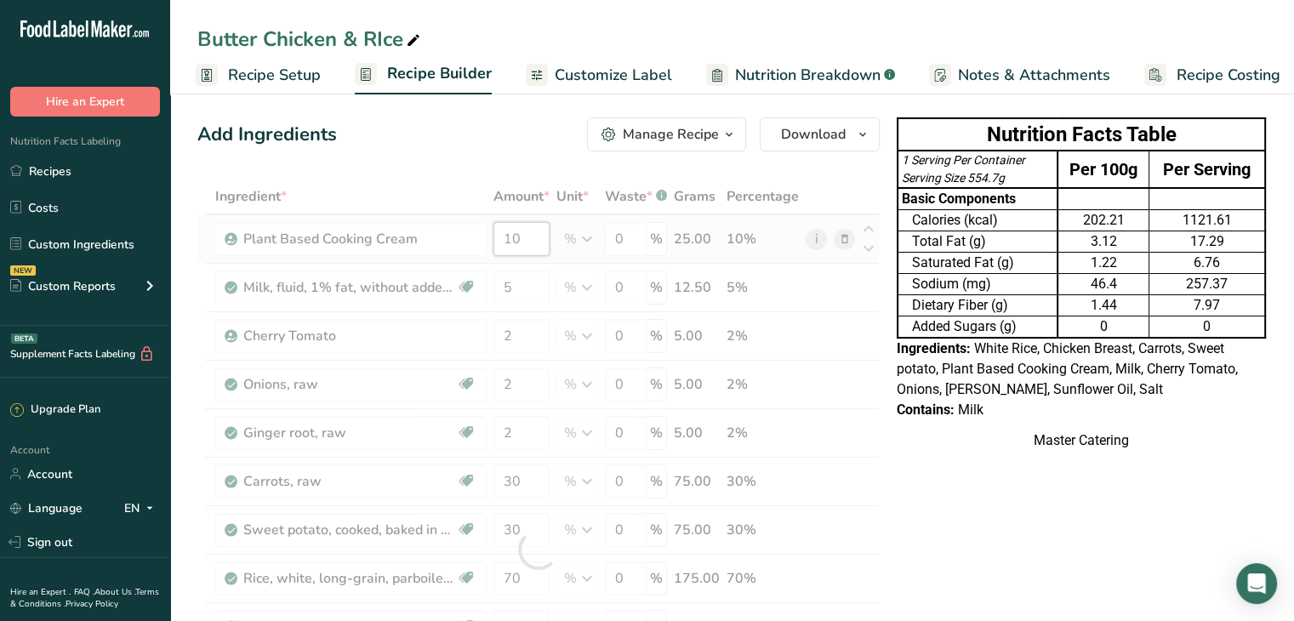
click at [517, 230] on div "Ingredient * Amount * Unit * Waste * .a-a{fill:#347362;}.b-a{fill:#fff;} Grams …" at bounding box center [538, 550] width 682 height 742
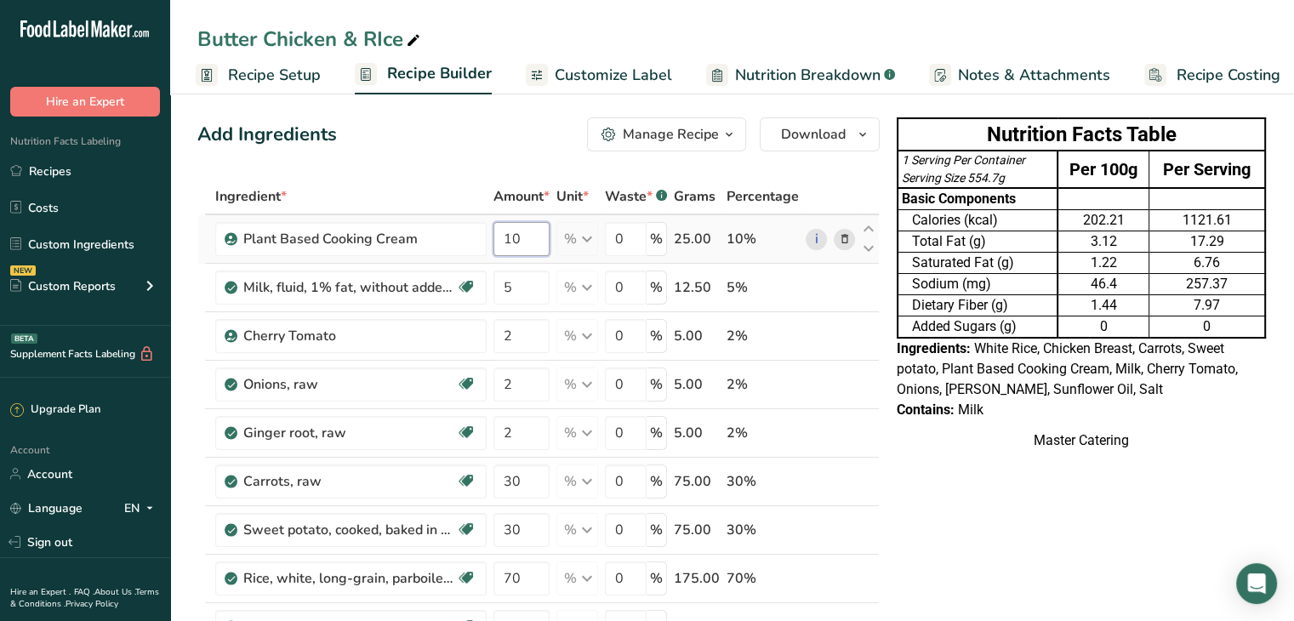
type input "1"
type input "5"
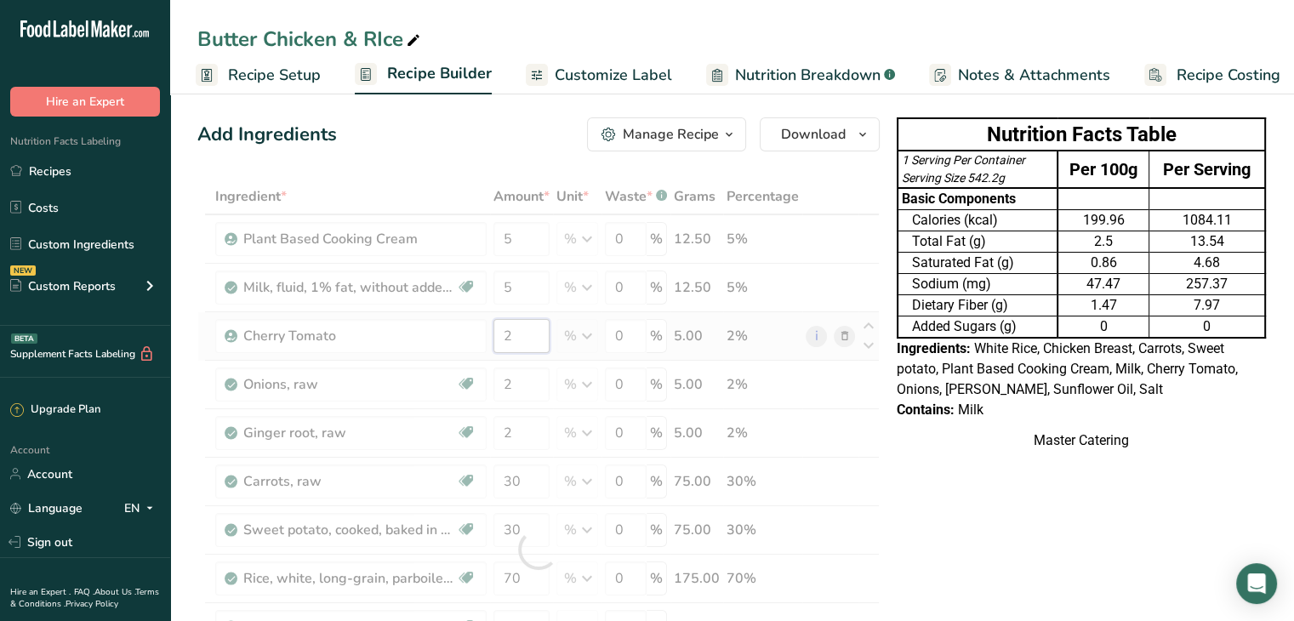
click at [529, 326] on div "Ingredient * Amount * Unit * Waste * .a-a{fill:#347362;}.b-a{fill:#fff;} Grams …" at bounding box center [538, 550] width 682 height 742
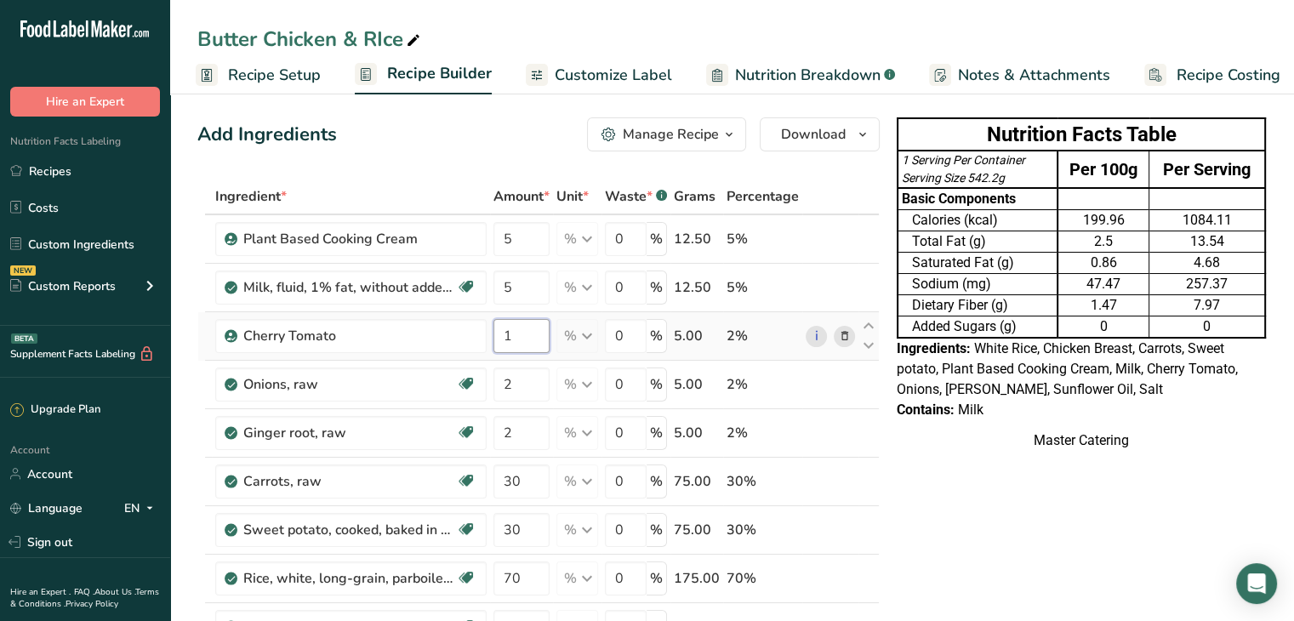
type input "1"
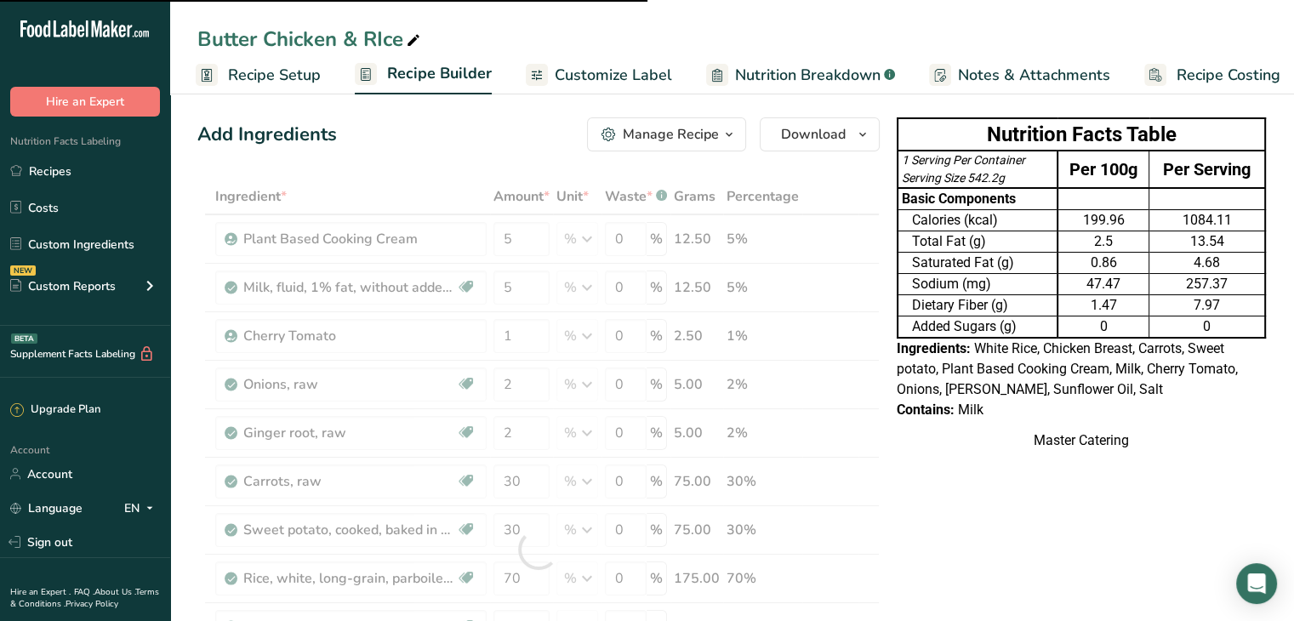
drag, startPoint x: 529, startPoint y: 326, endPoint x: 827, endPoint y: 447, distance: 321.6
click at [827, 447] on div at bounding box center [538, 550] width 682 height 742
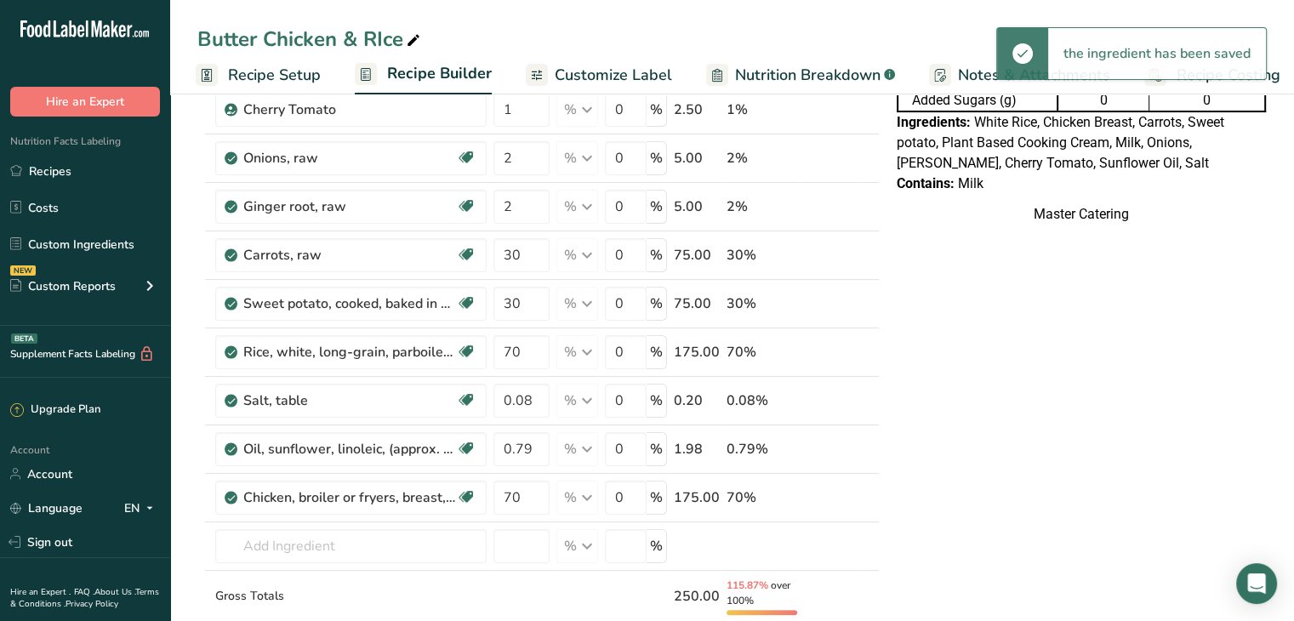
scroll to position [233, 0]
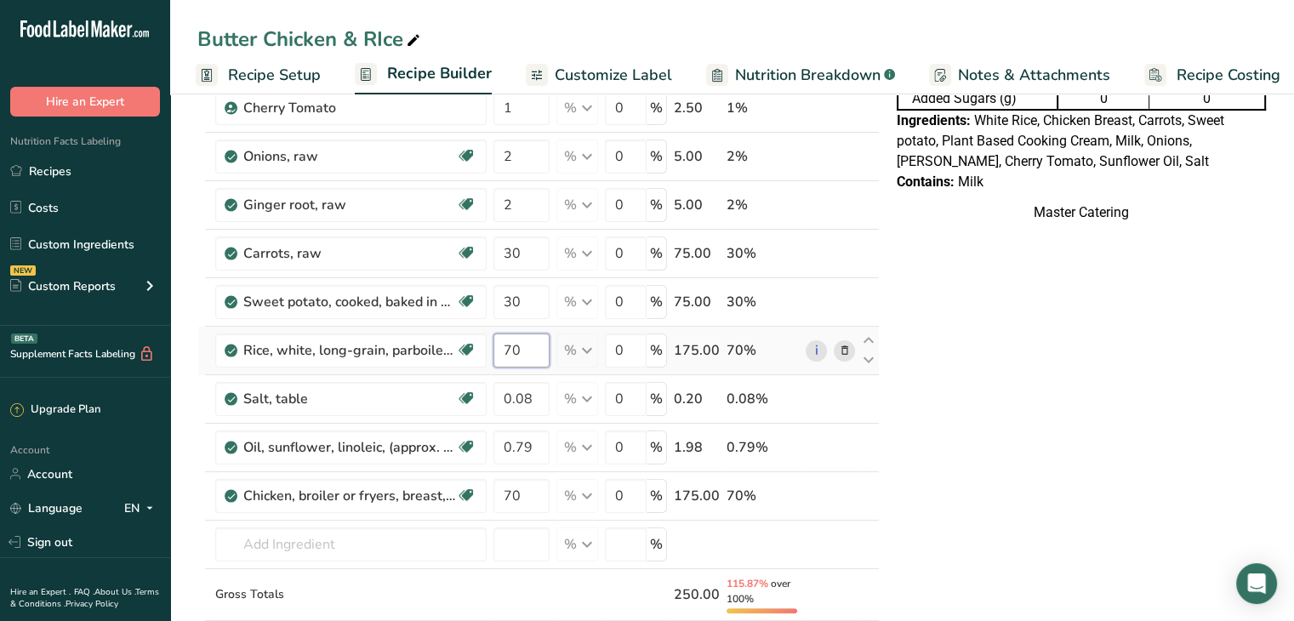
click at [531, 355] on input "70" at bounding box center [521, 350] width 56 height 34
type input "7"
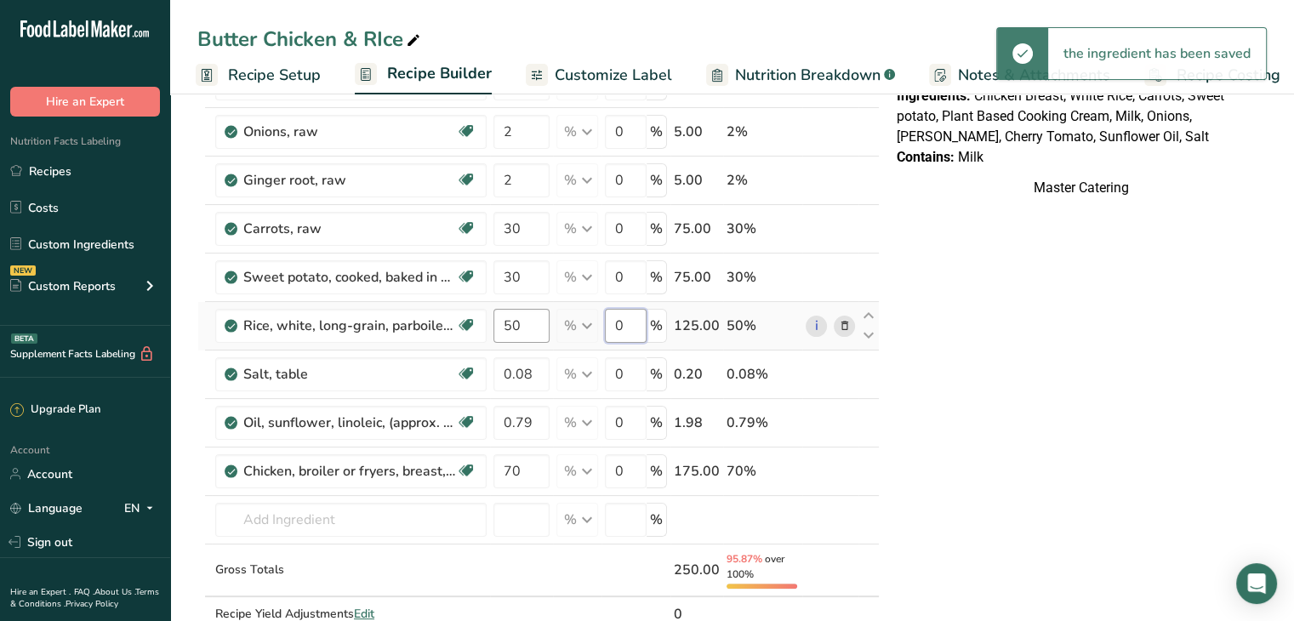
scroll to position [288, 0]
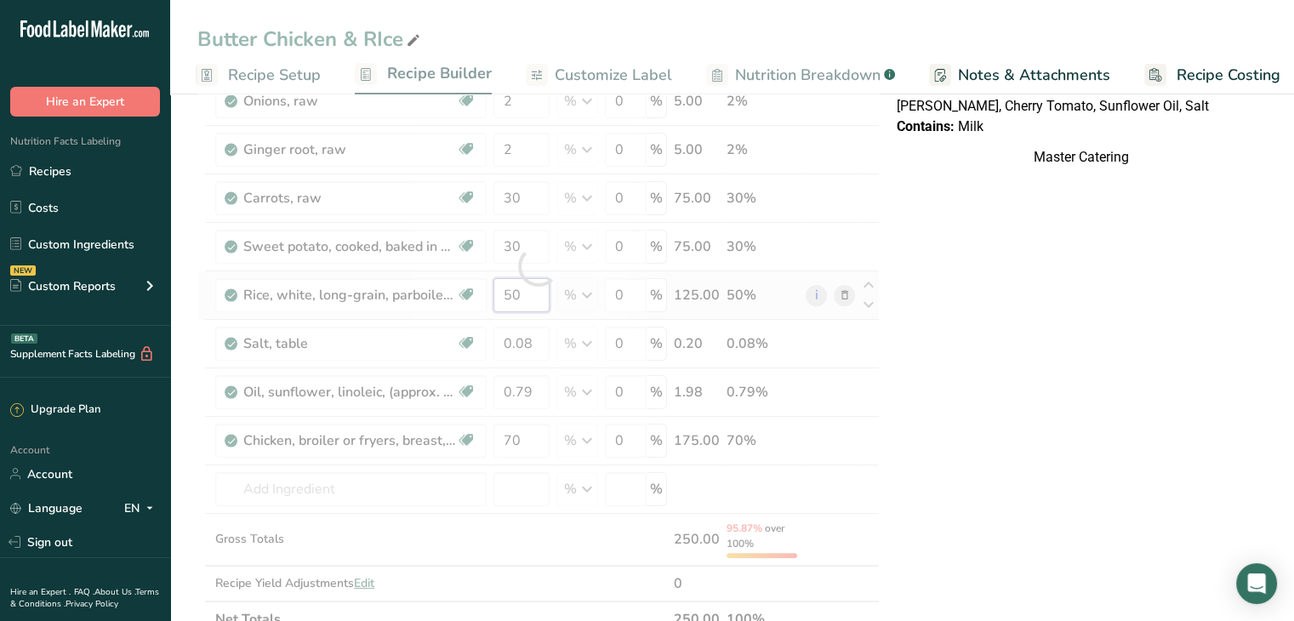
click at [523, 300] on div "Ingredient * Amount * Unit * Waste * .a-a{fill:#347362;}.b-a{fill:#fff;} Grams …" at bounding box center [538, 266] width 682 height 742
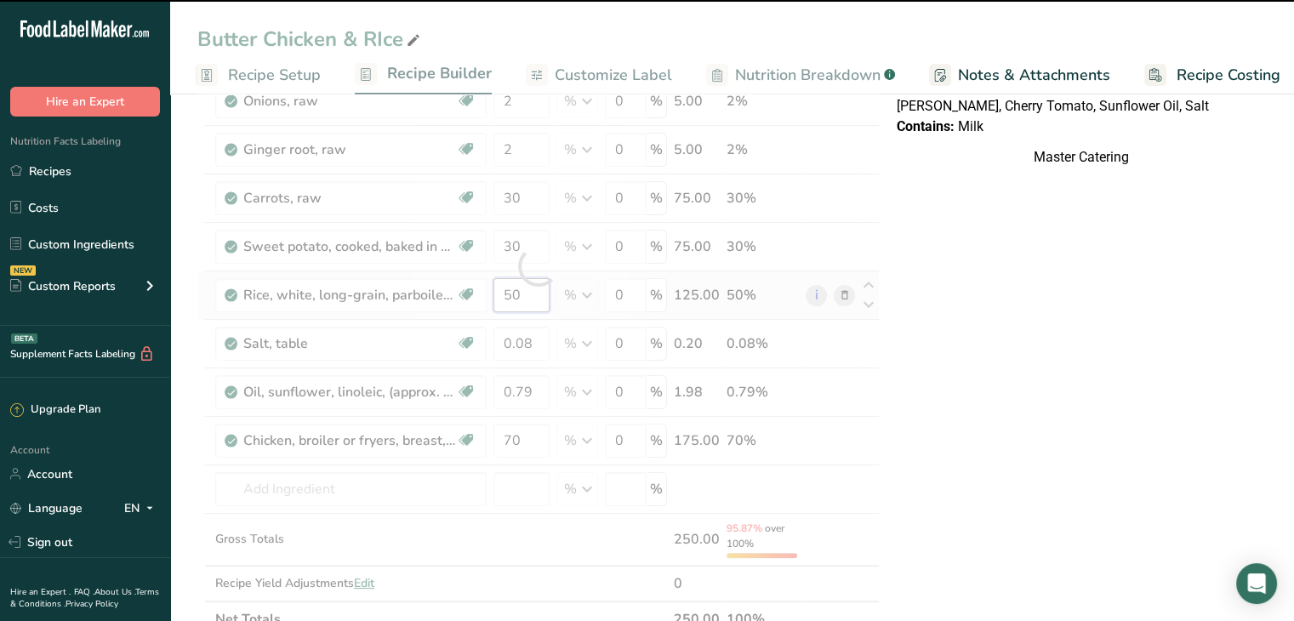
type input "5"
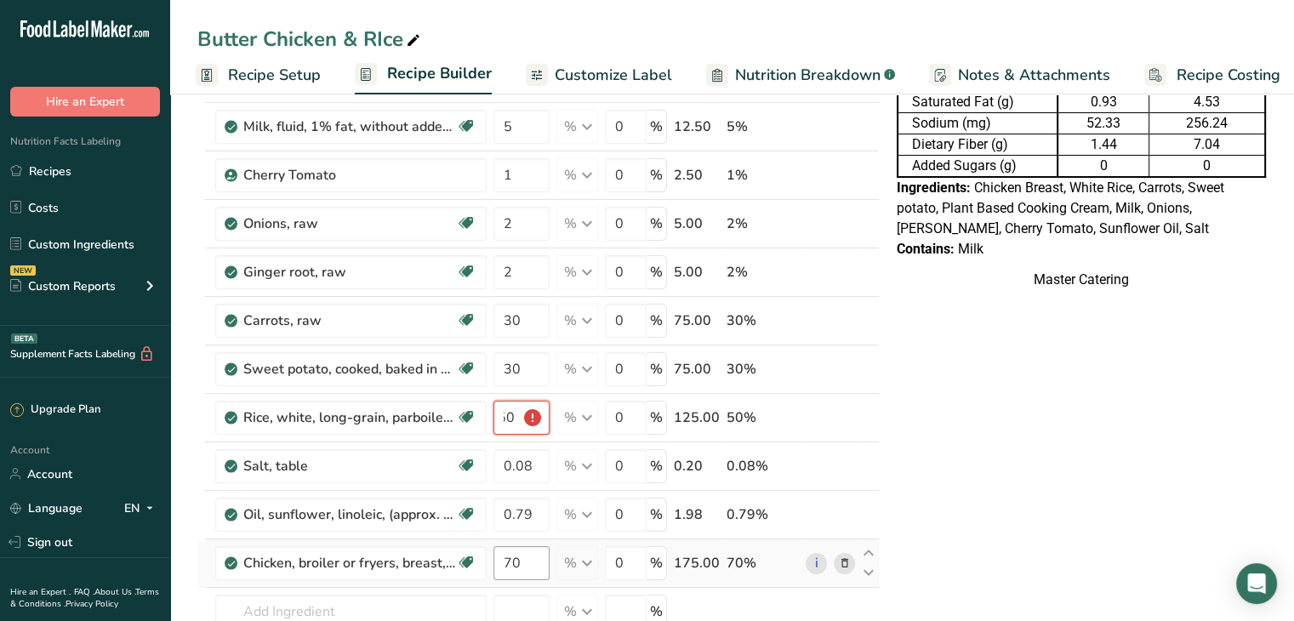
scroll to position [0, 0]
type input "5"
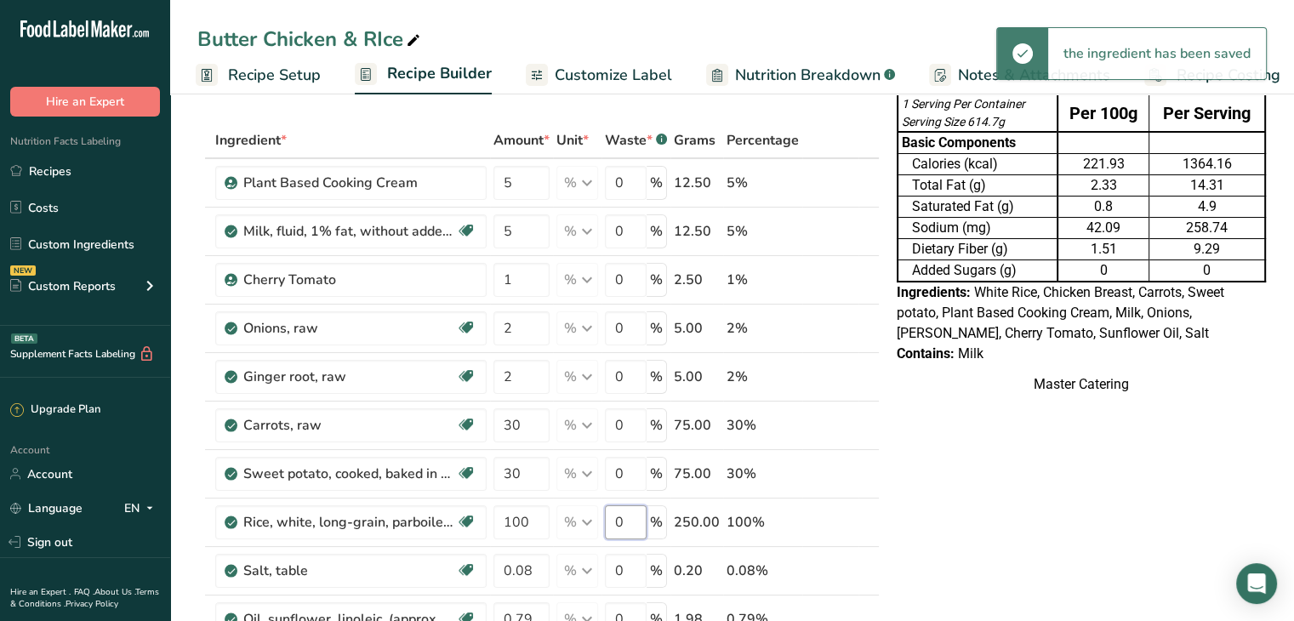
scroll to position [65, 0]
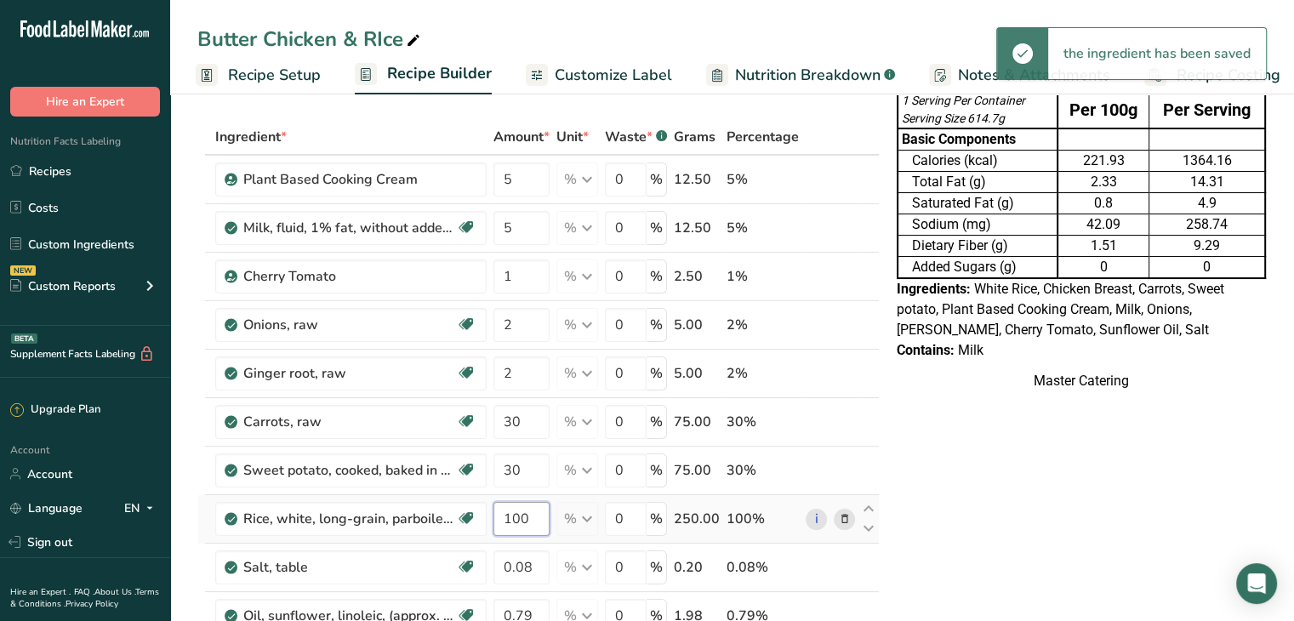
click at [528, 509] on div "Ingredient * Amount * Unit * Waste * .a-a{fill:#347362;}.b-a{fill:#fff;} Grams …" at bounding box center [538, 490] width 682 height 742
type input "0"
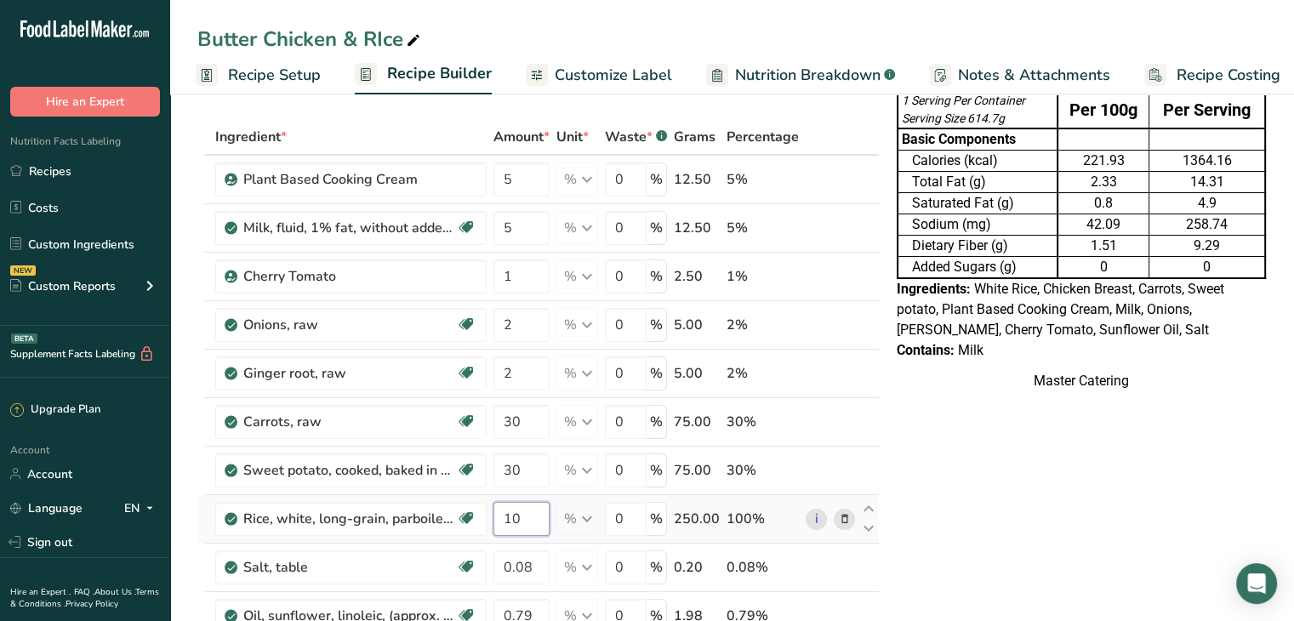
type input "1"
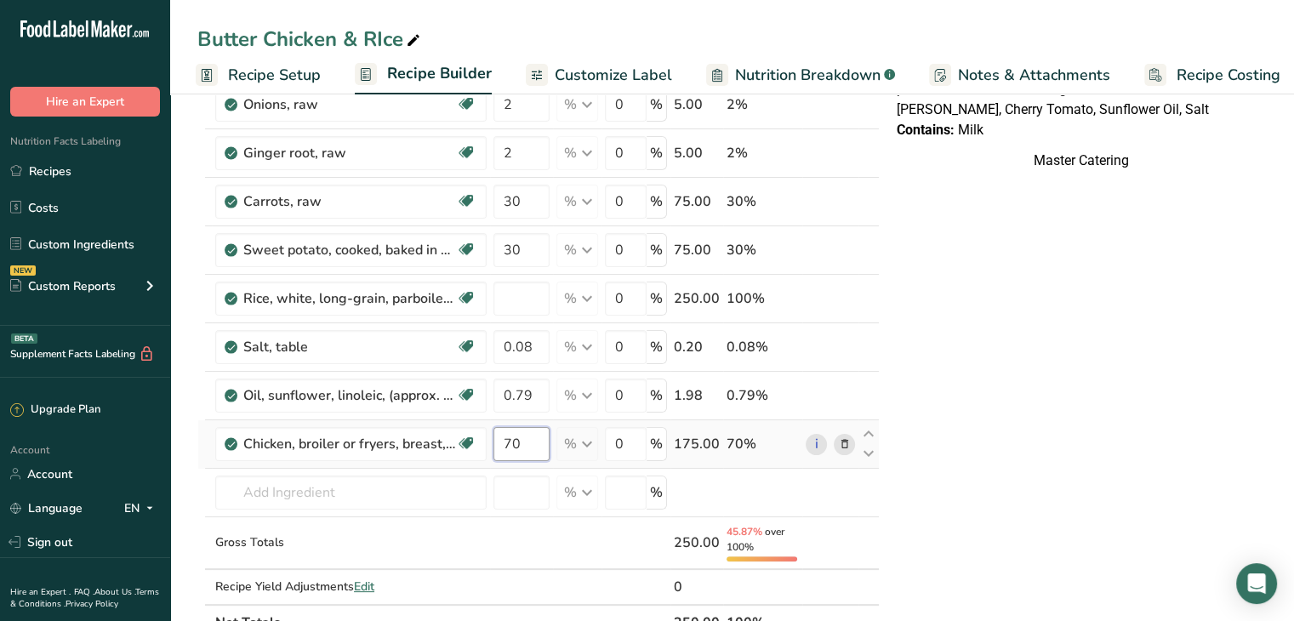
type input "0"
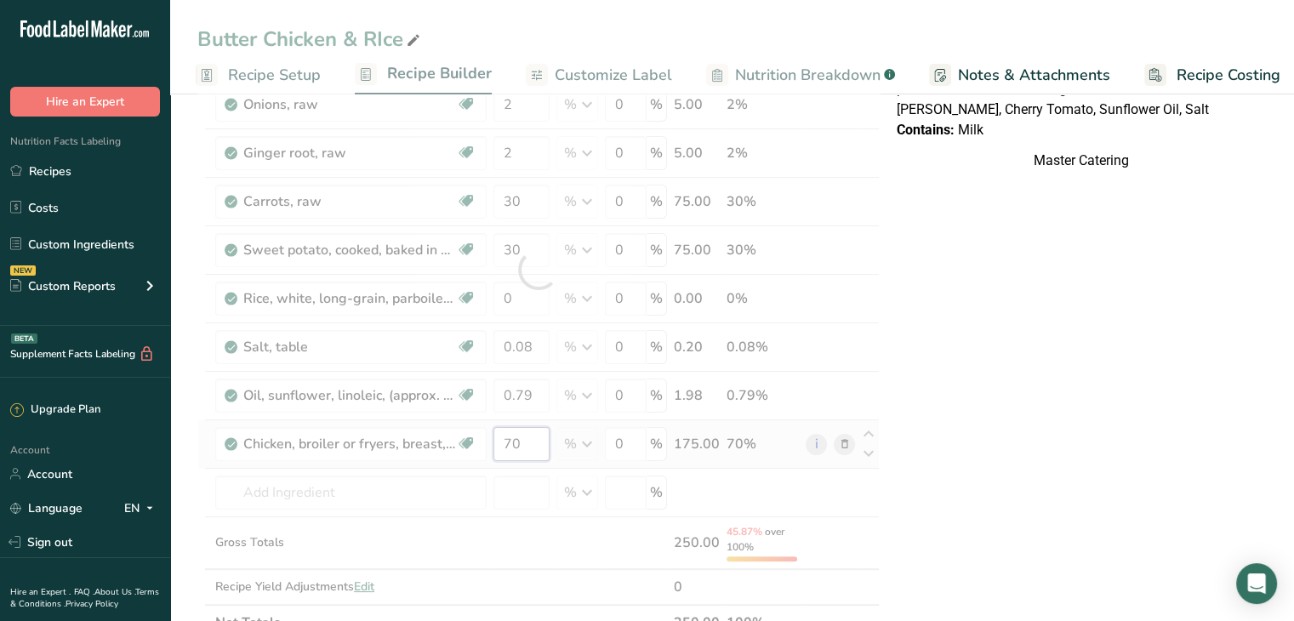
click at [532, 438] on div "Ingredient * Amount * Unit * Waste * .a-a{fill:#347362;}.b-a{fill:#fff;} Grams …" at bounding box center [538, 270] width 682 height 742
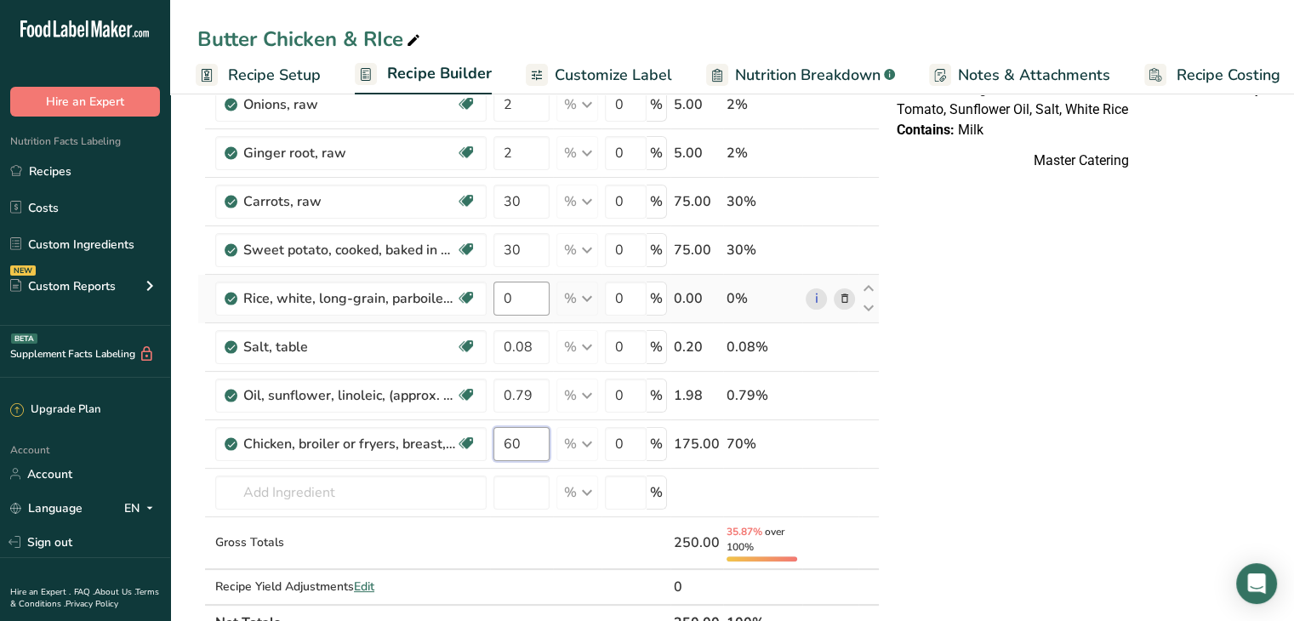
type input "60"
click at [521, 288] on div "Ingredient * Amount * Unit * Waste * .a-a{fill:#347362;}.b-a{fill:#fff;} Grams …" at bounding box center [538, 270] width 682 height 742
type input "100"
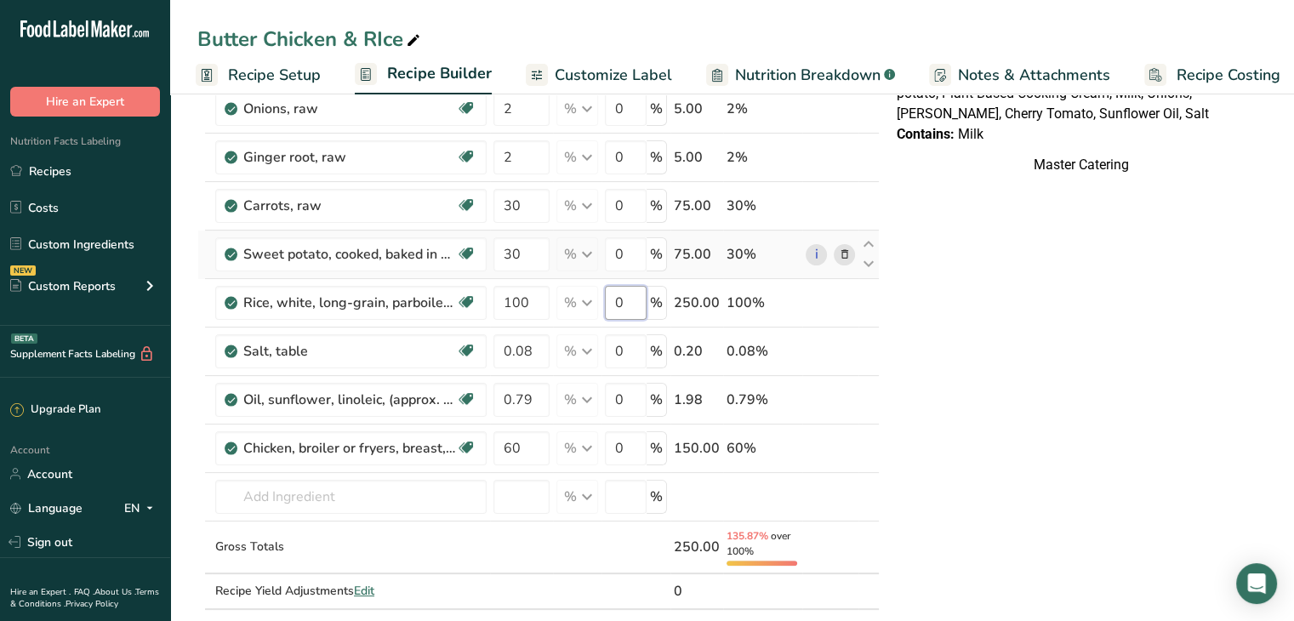
scroll to position [279, 0]
click at [913, 244] on div "Nutrition Facts Table 1 Serving Per Container Serving Size 589.7g Per 100g Per …" at bounding box center [1081, 539] width 383 height 1404
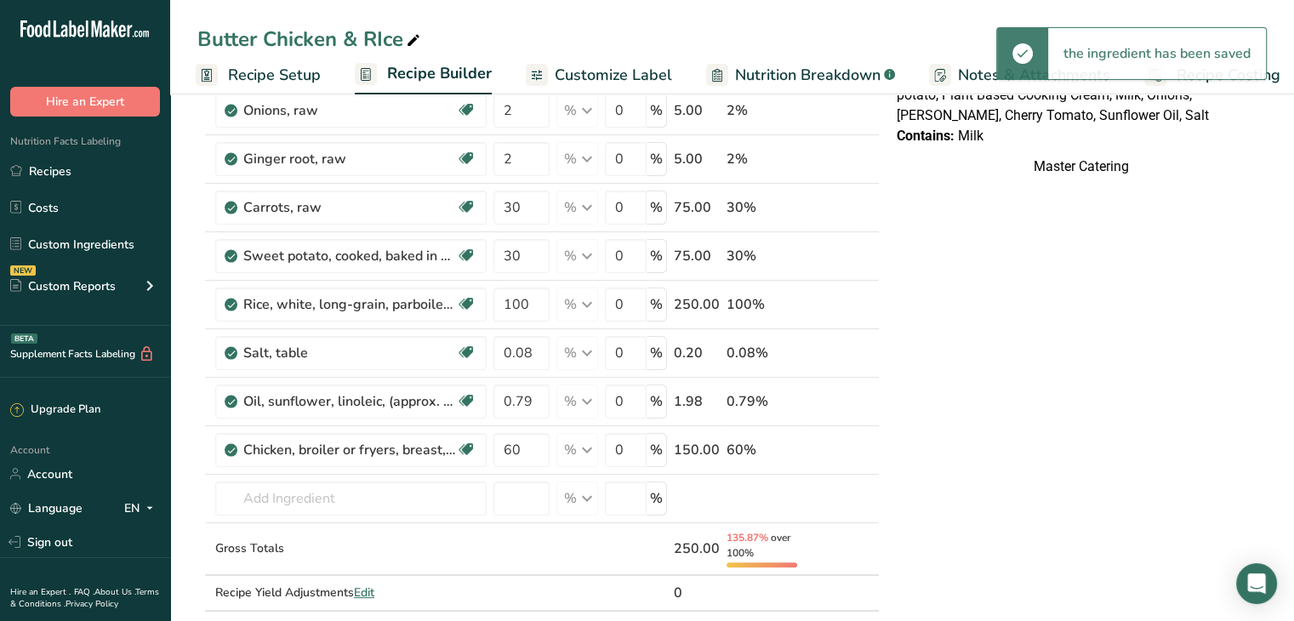
click at [592, 75] on span "Customize Label" at bounding box center [613, 75] width 117 height 23
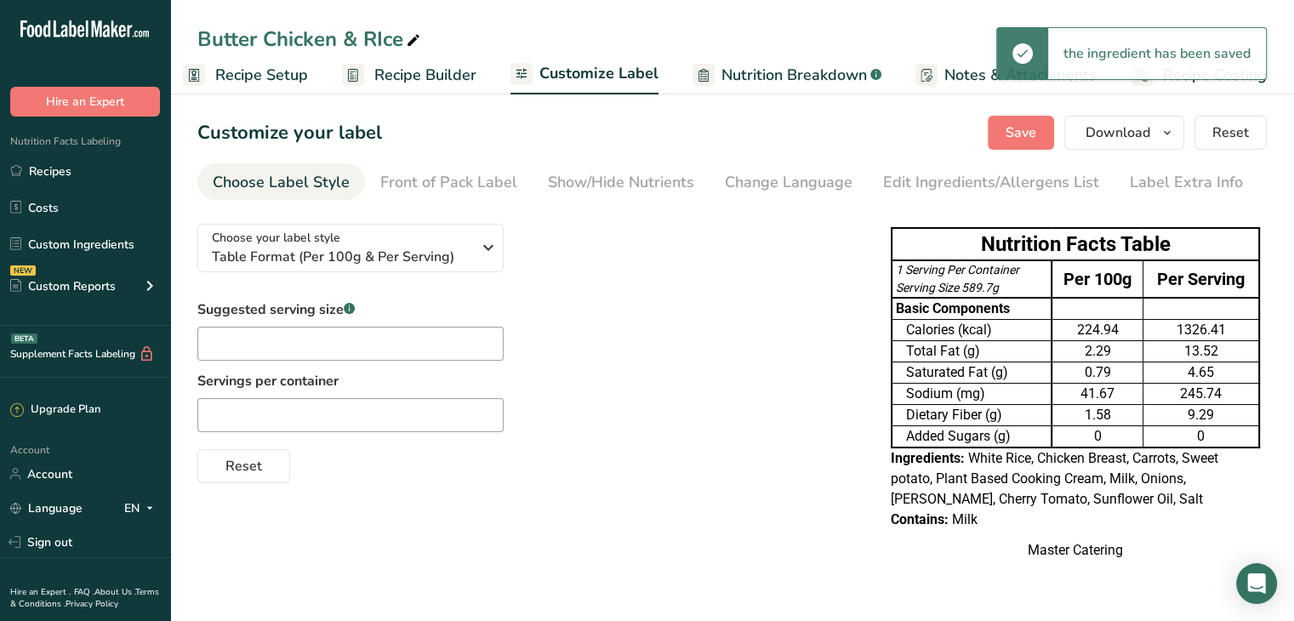
scroll to position [2, 0]
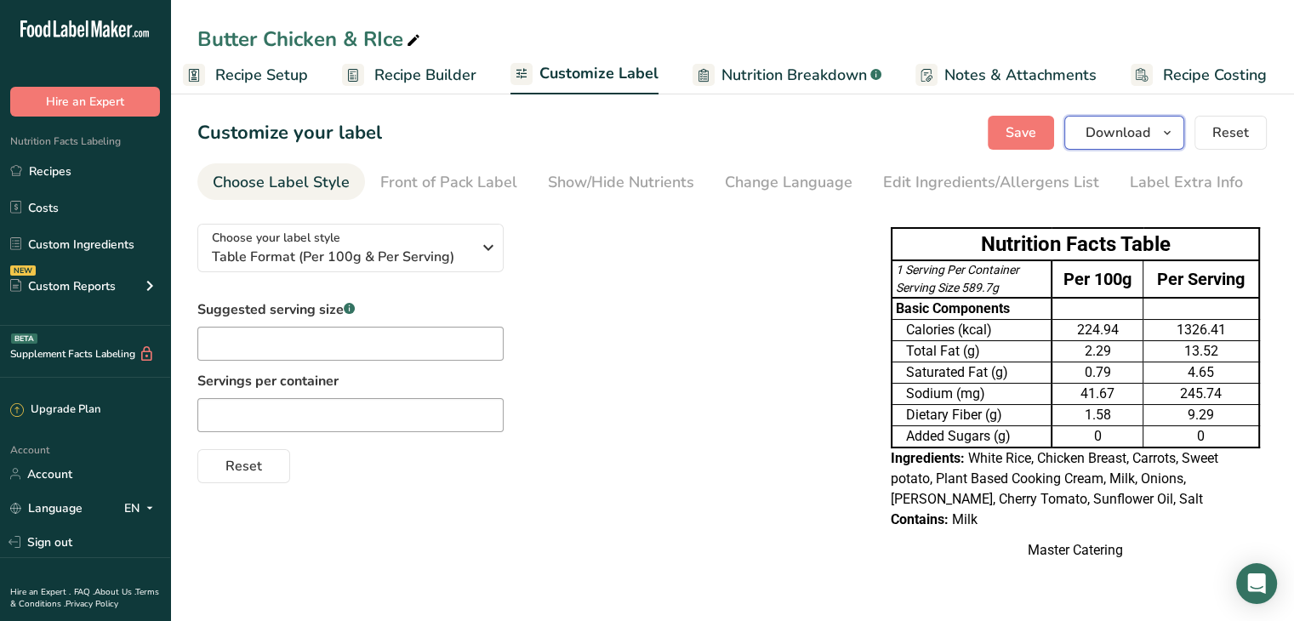
click at [1136, 122] on span "Download" at bounding box center [1117, 132] width 65 height 20
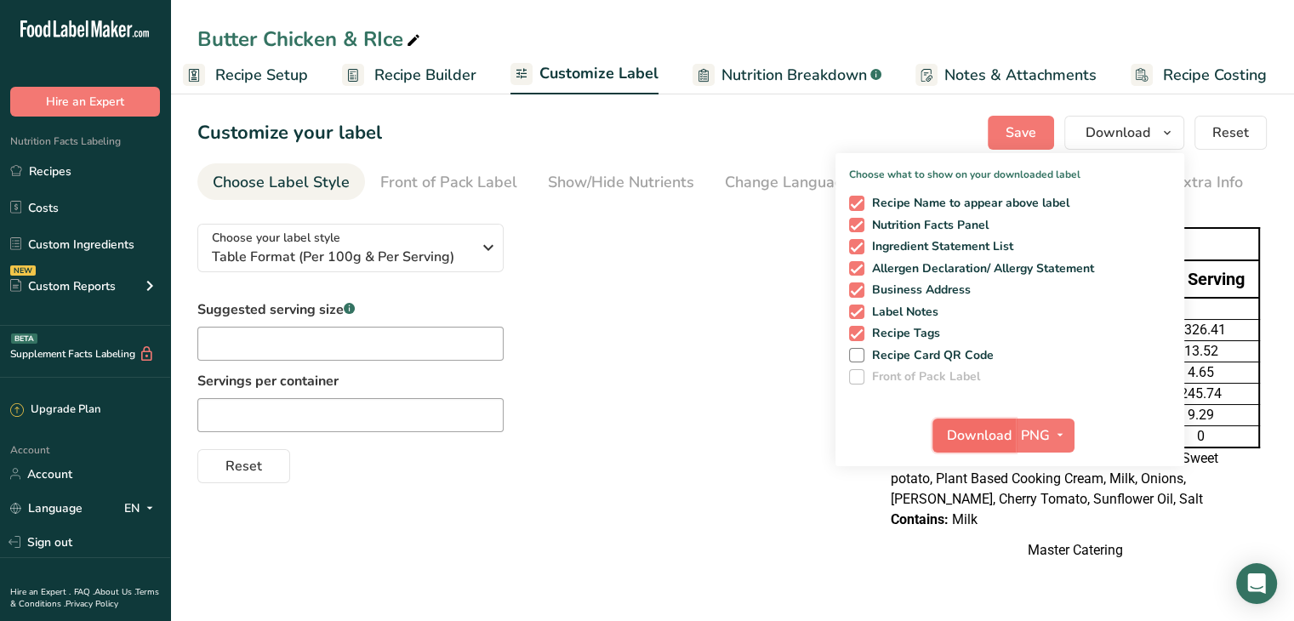
click at [976, 441] on span "Download" at bounding box center [979, 435] width 65 height 20
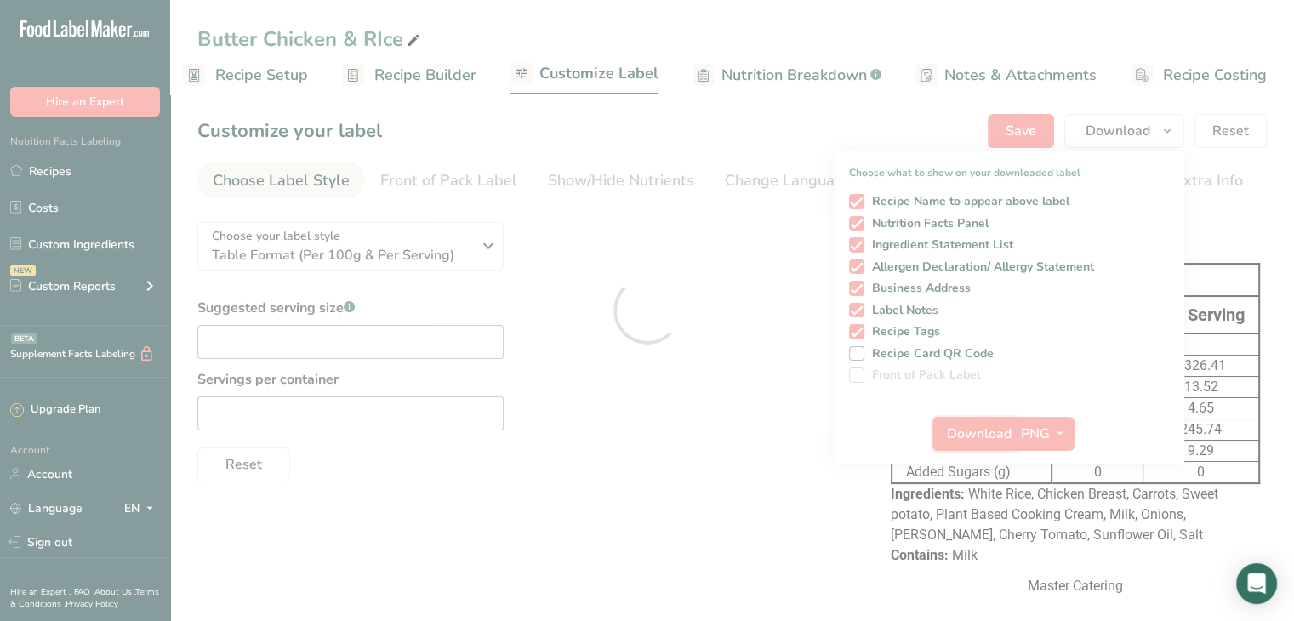
scroll to position [0, 0]
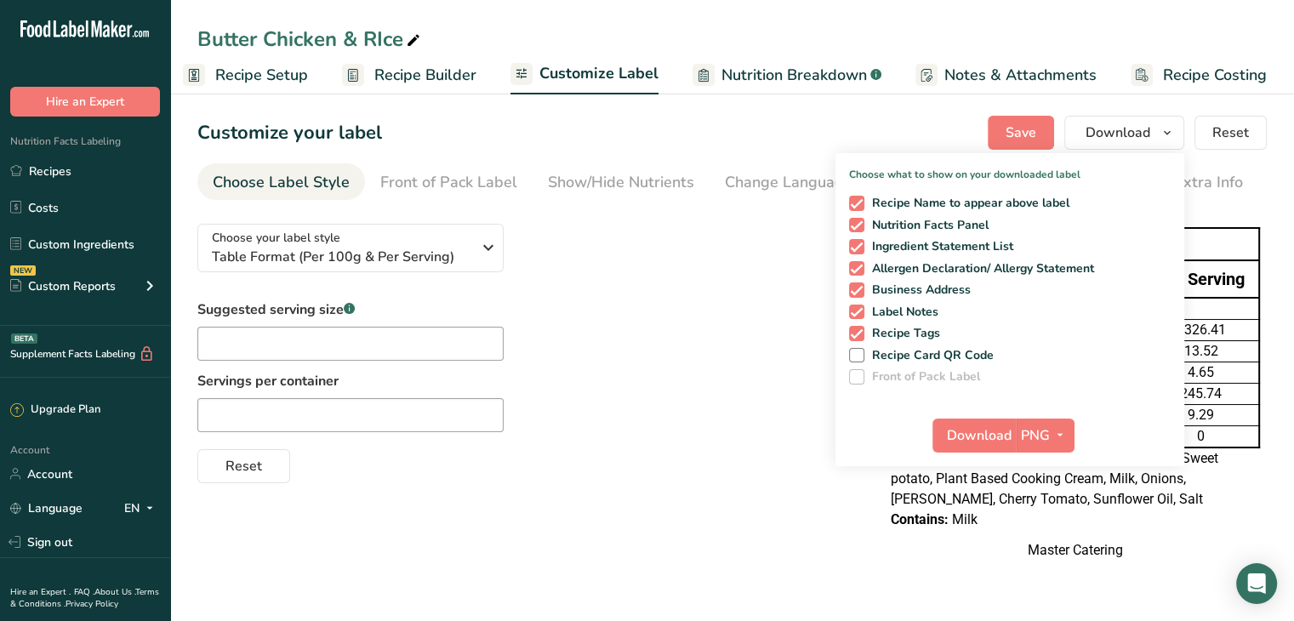
click at [816, 236] on div "Choose your label style Table Format (Per 100g & Per Serving) USA (FDA) Standar…" at bounding box center [526, 346] width 659 height 273
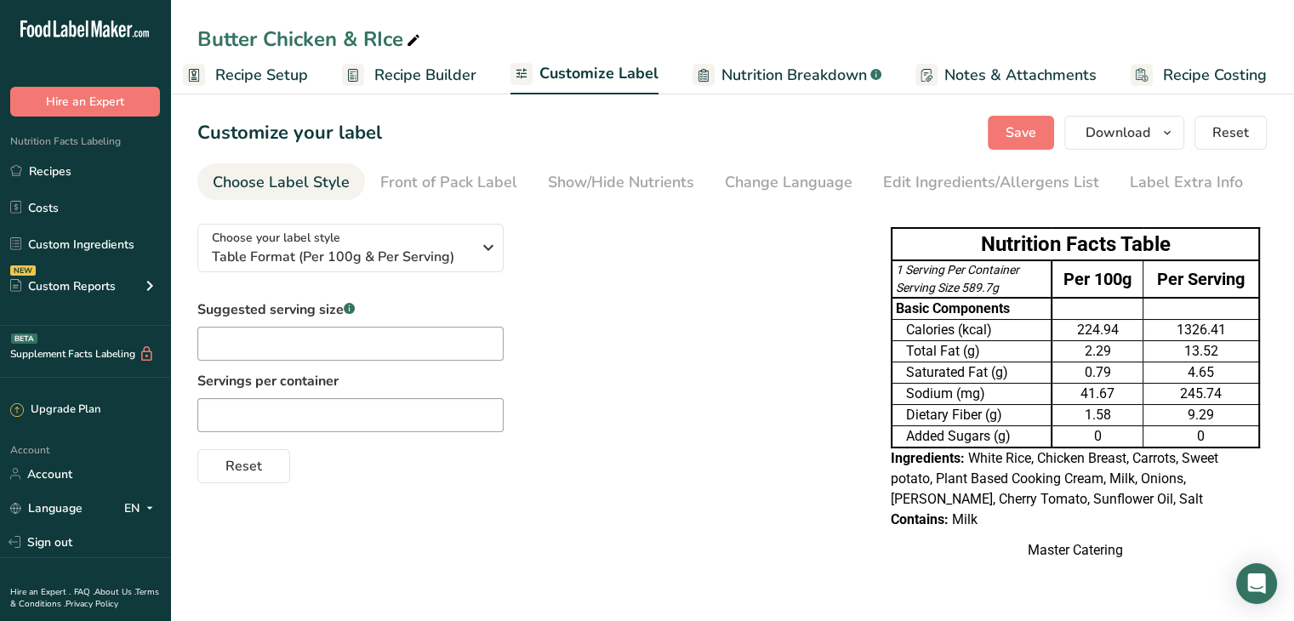
click at [368, 74] on link "Recipe Builder" at bounding box center [409, 75] width 134 height 38
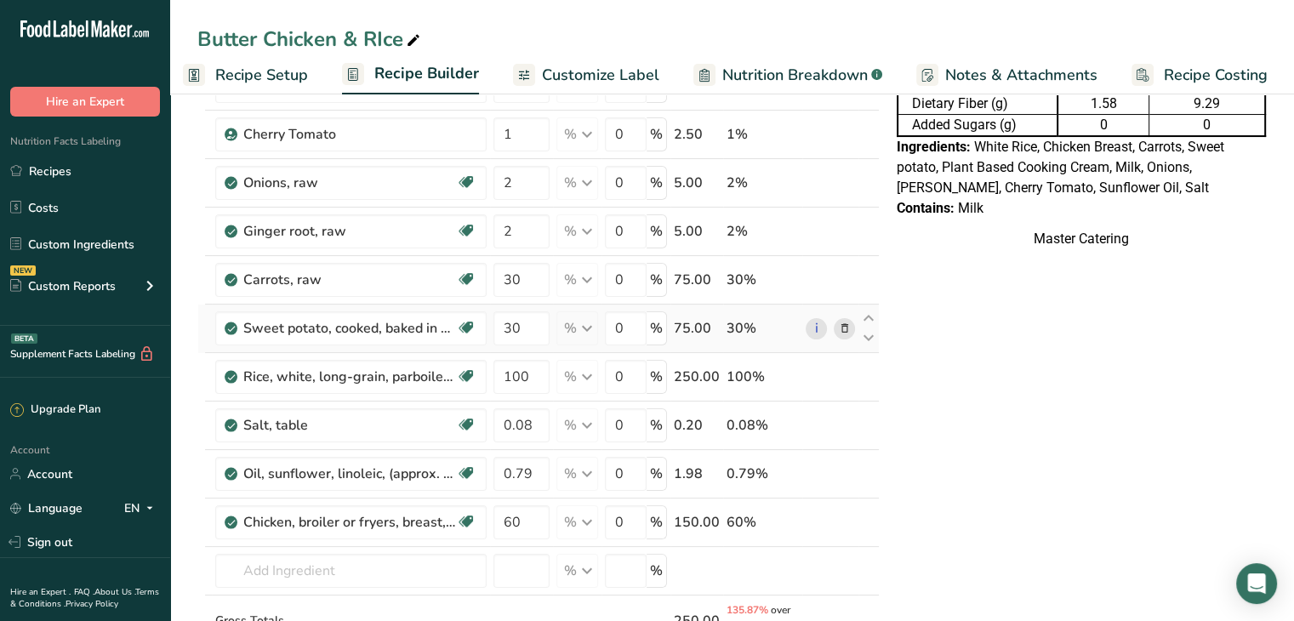
scroll to position [225, 0]
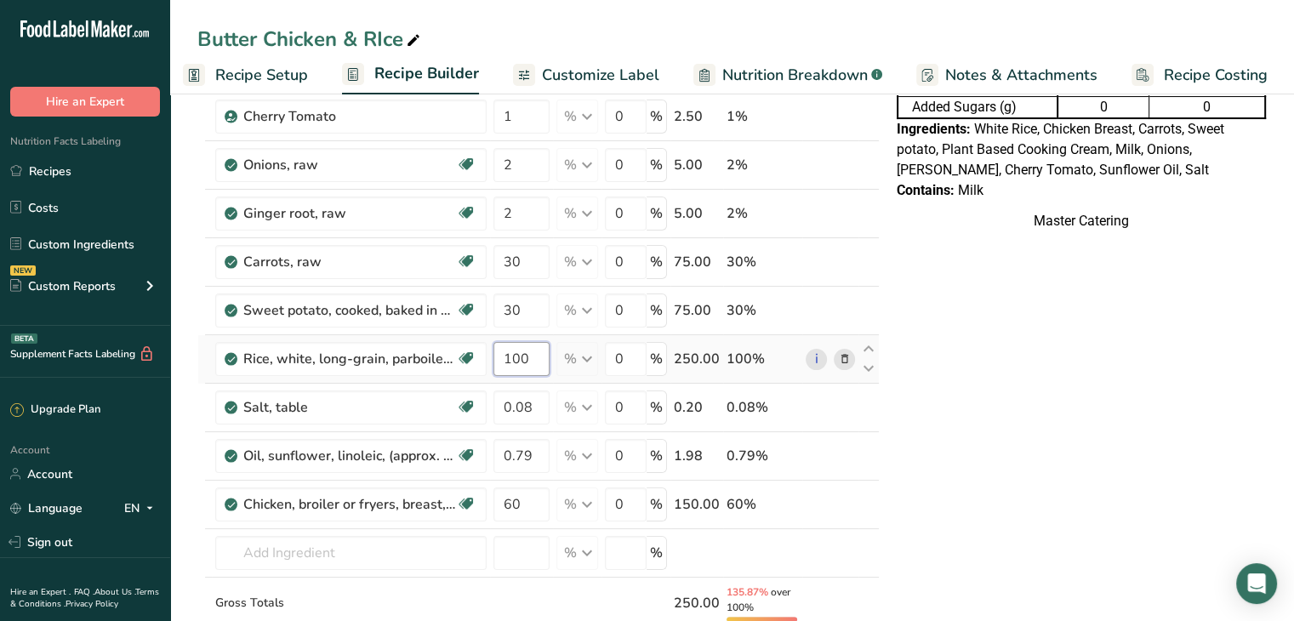
click at [520, 349] on input "100" at bounding box center [521, 359] width 56 height 34
type input "1"
type input "100"
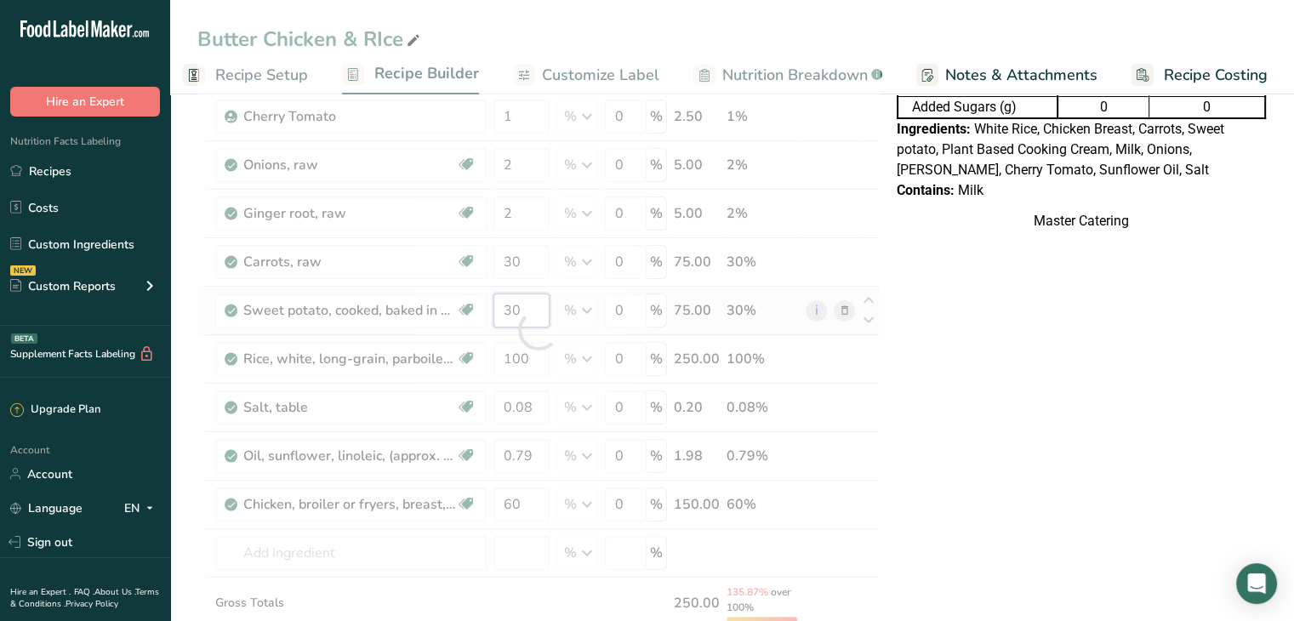
click at [531, 321] on div "Ingredient * Amount * Unit * Waste * .a-a{fill:#347362;}.b-a{fill:#fff;} Grams …" at bounding box center [538, 330] width 682 height 742
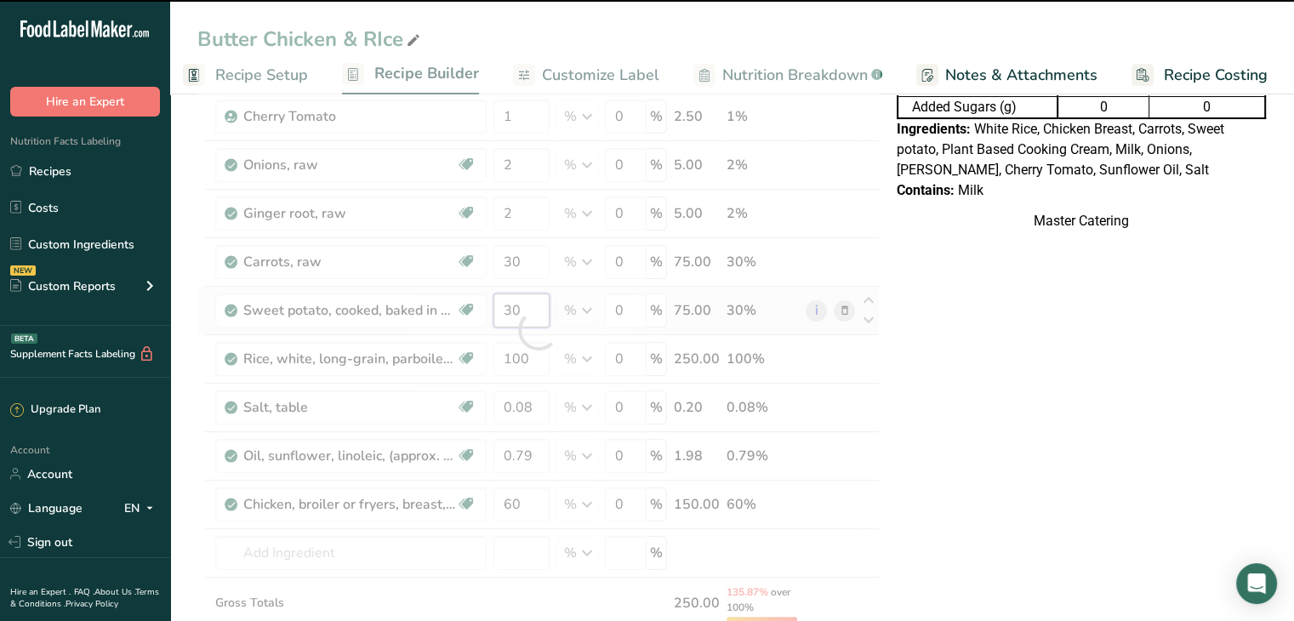
type input "3"
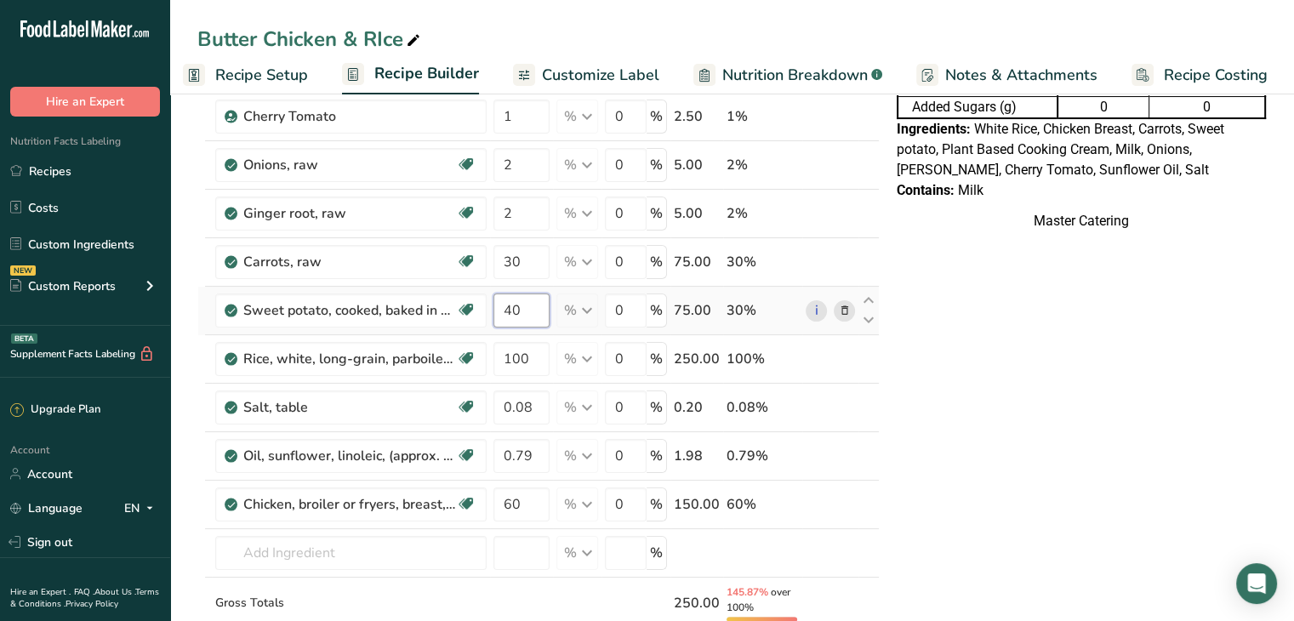
type input "40"
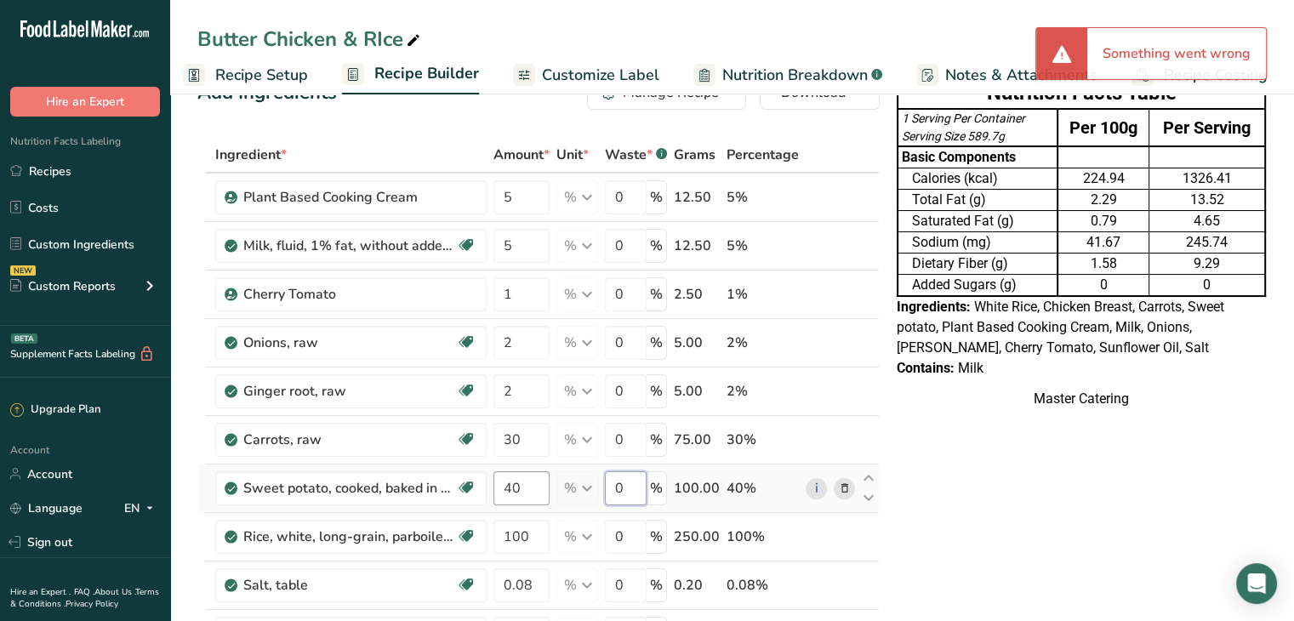
scroll to position [48, 0]
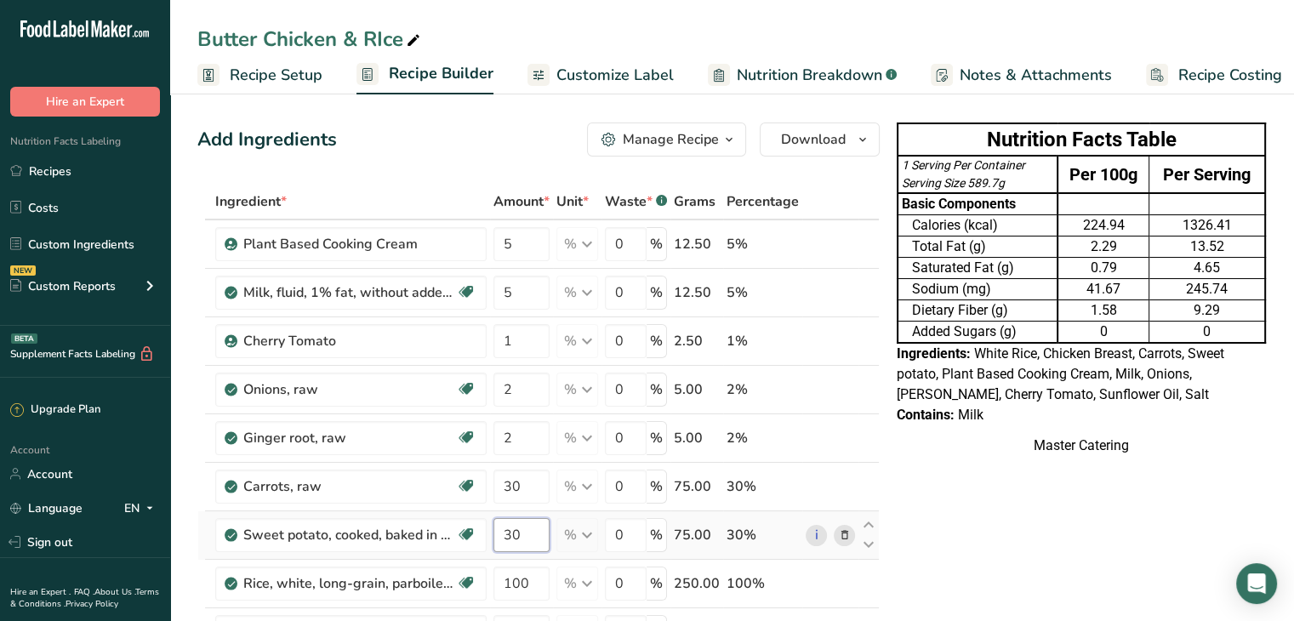
click at [516, 532] on input "30" at bounding box center [521, 535] width 56 height 34
type input "40"
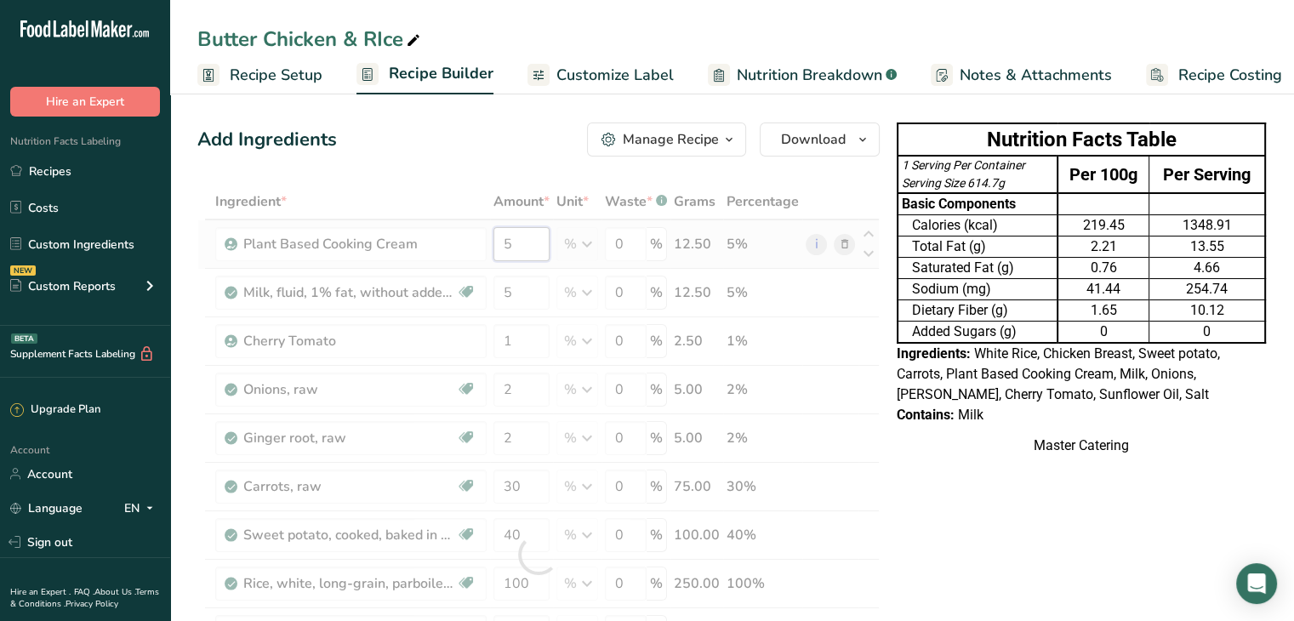
click at [544, 242] on div "Ingredient * Amount * Unit * Waste * .a-a{fill:#347362;}.b-a{fill:#fff;} Grams …" at bounding box center [538, 555] width 682 height 742
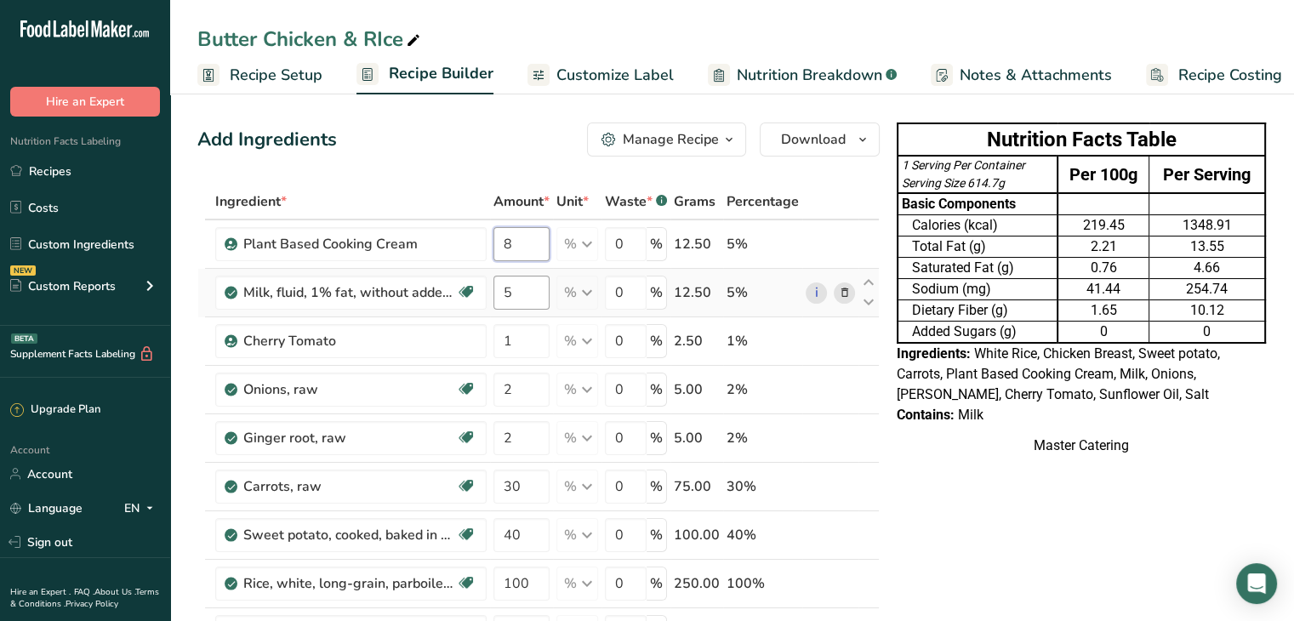
type input "8"
click at [531, 293] on div "Ingredient * Amount * Unit * Waste * .a-a{fill:#347362;}.b-a{fill:#fff;} Grams …" at bounding box center [538, 555] width 682 height 742
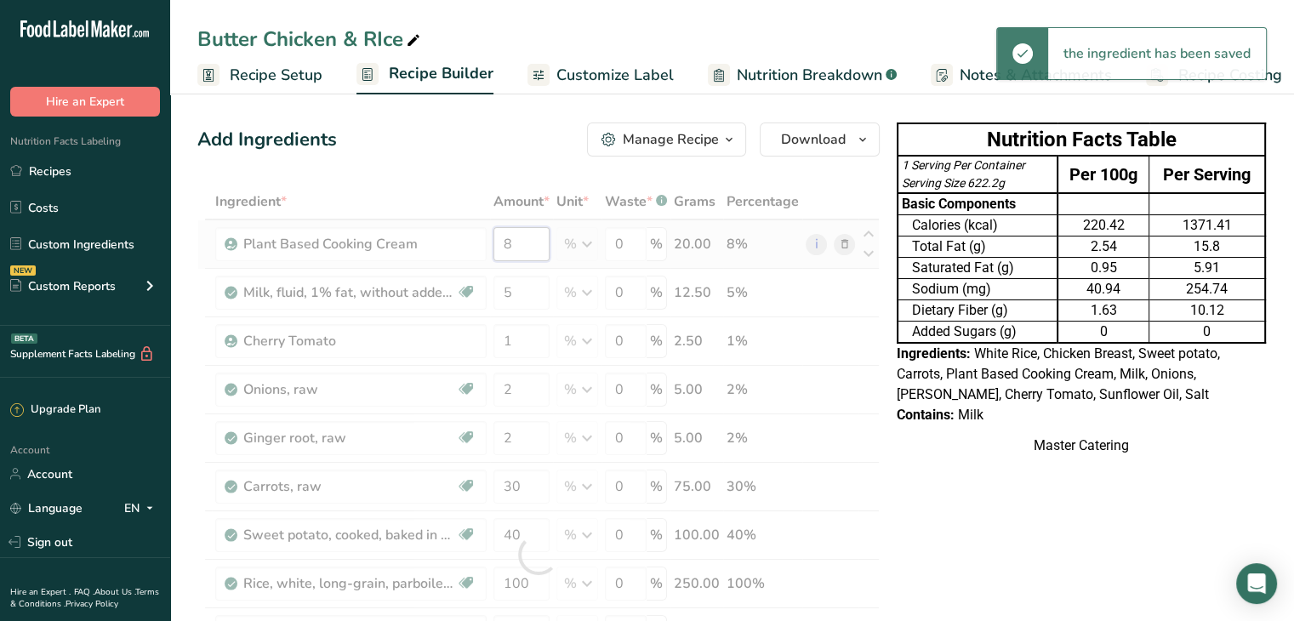
click at [544, 246] on div "Ingredient * Amount * Unit * Waste * .a-a{fill:#347362;}.b-a{fill:#fff;} Grams …" at bounding box center [538, 555] width 682 height 742
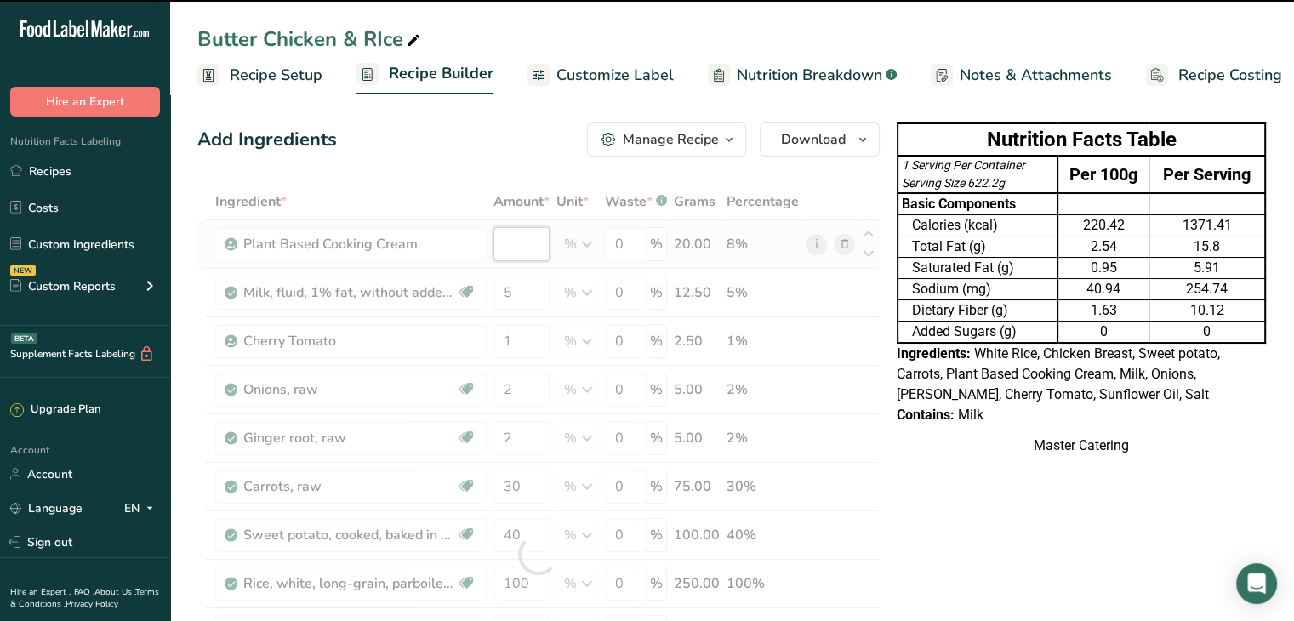
type input "8"
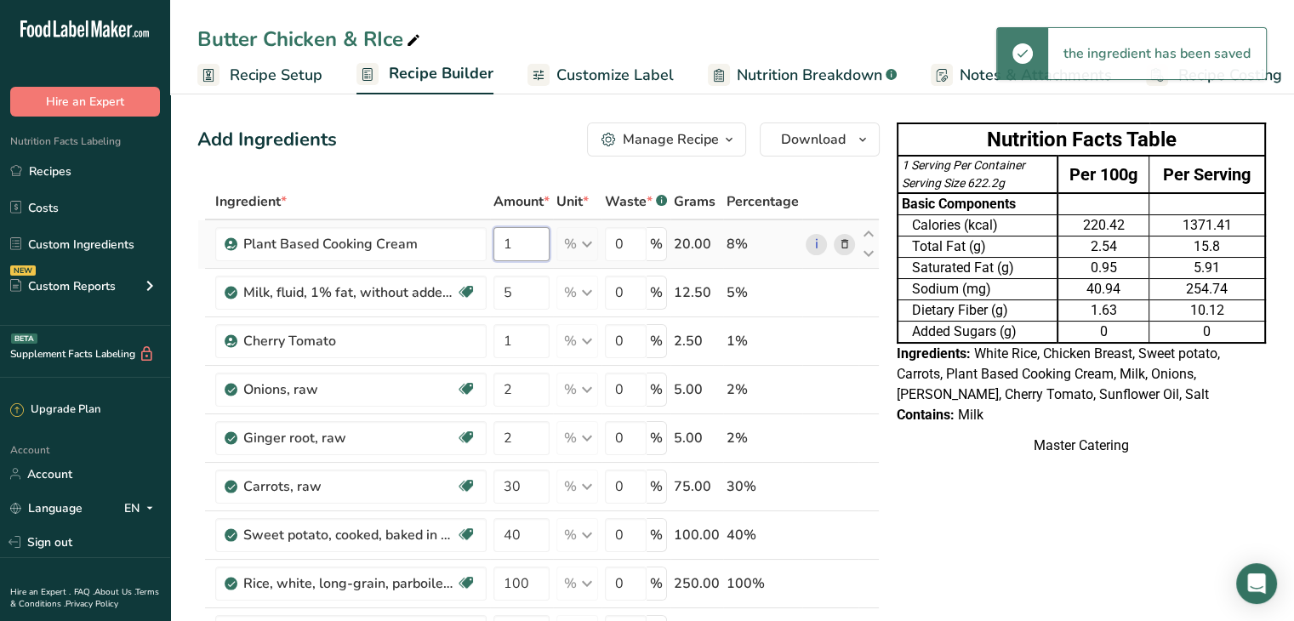
type input "1"
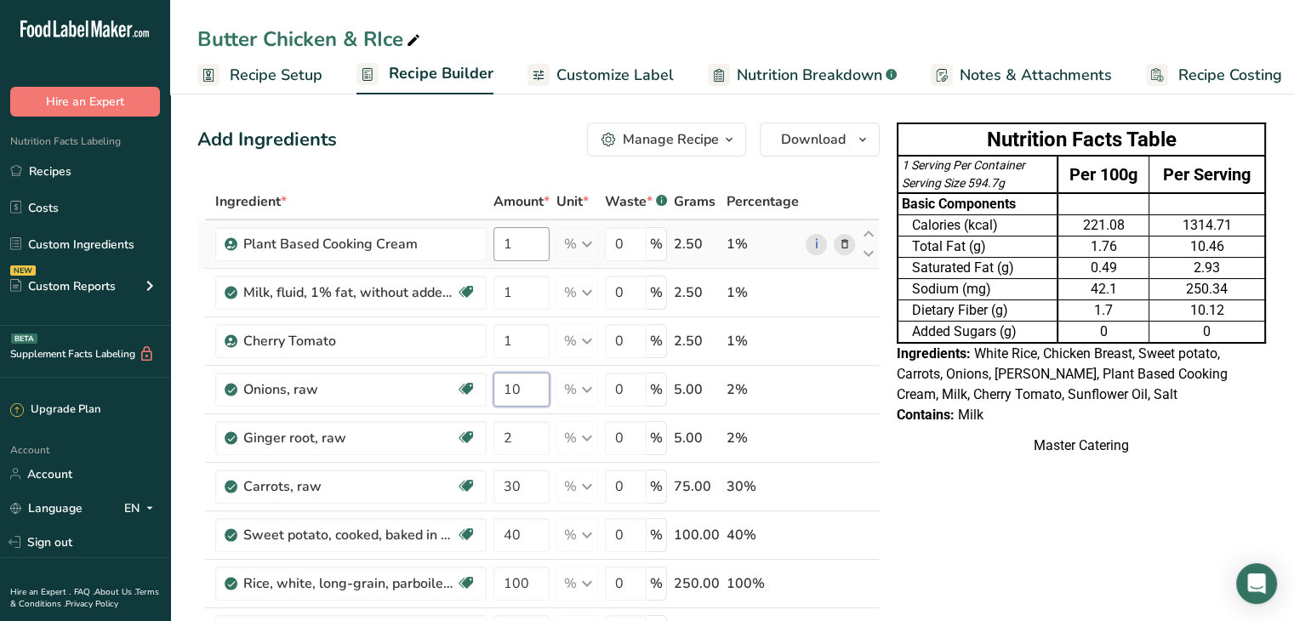
type input "10"
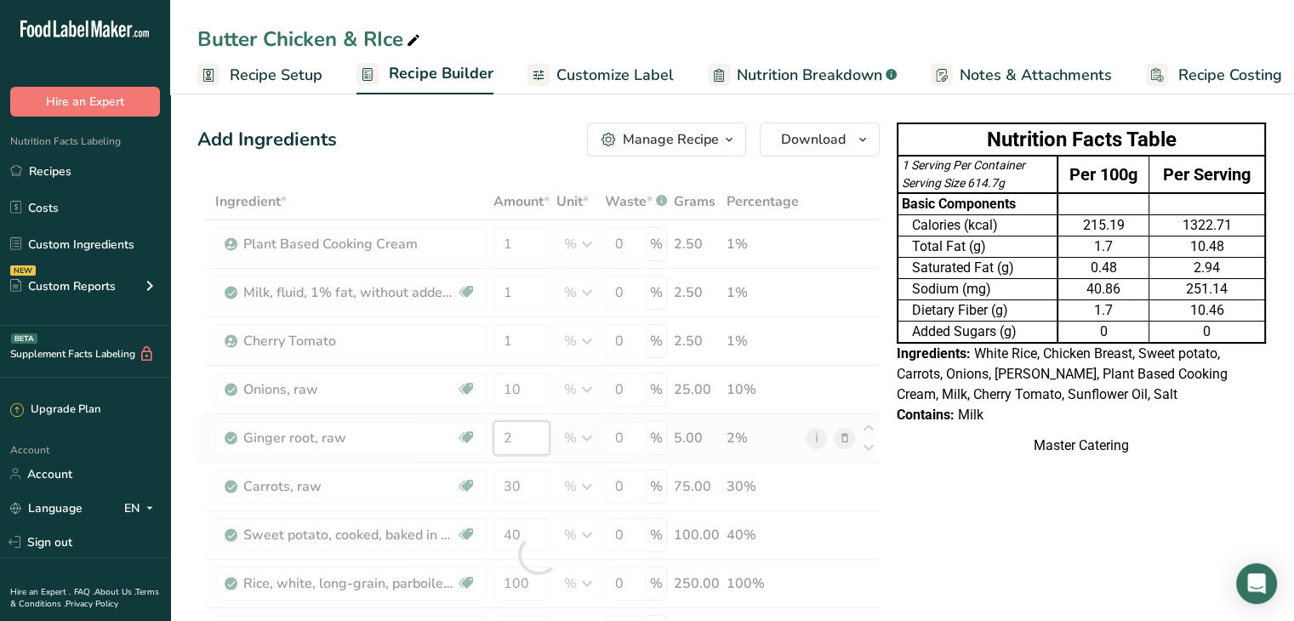
click at [521, 430] on div "Ingredient * Amount * Unit * Waste * .a-a{fill:#347362;}.b-a{fill:#fff;} Grams …" at bounding box center [538, 555] width 682 height 742
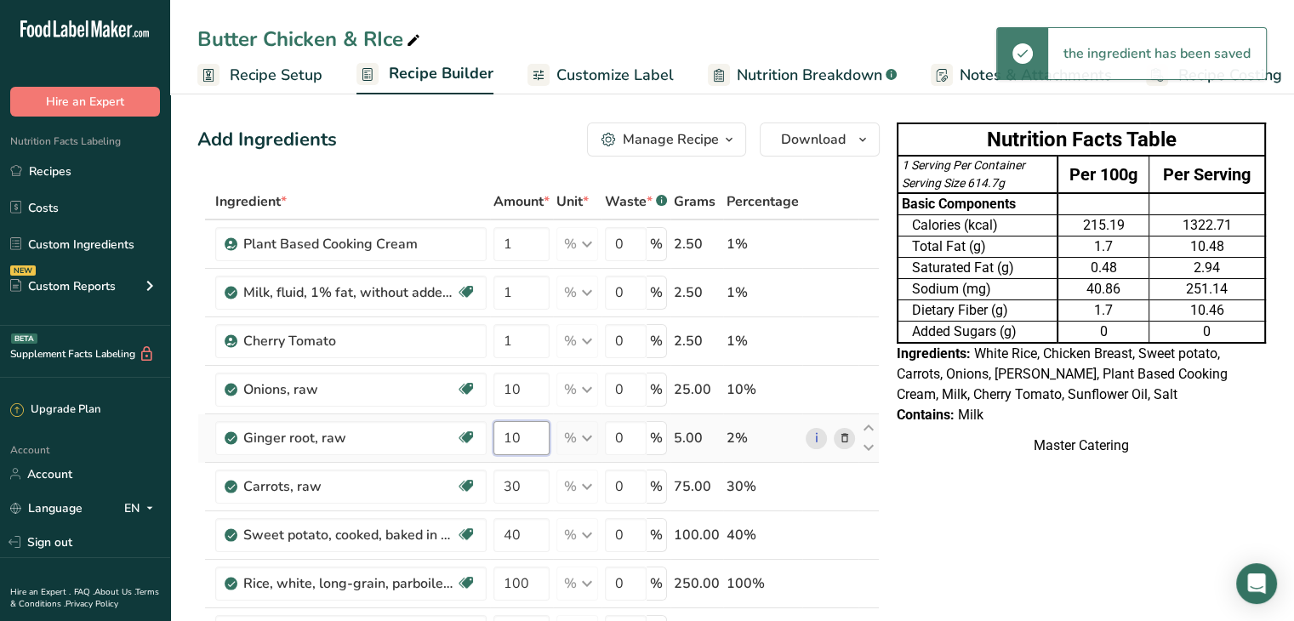
type input "10"
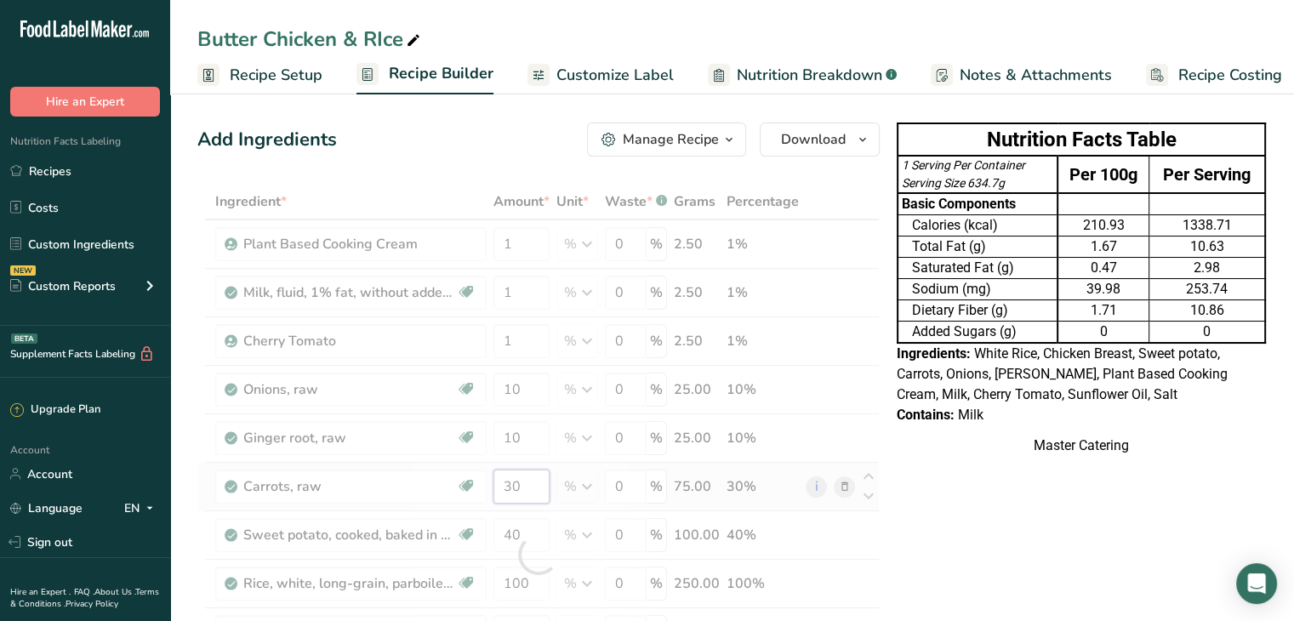
click at [541, 483] on div "Ingredient * Amount * Unit * Waste * .a-a{fill:#347362;}.b-a{fill:#fff;} Grams …" at bounding box center [538, 555] width 682 height 742
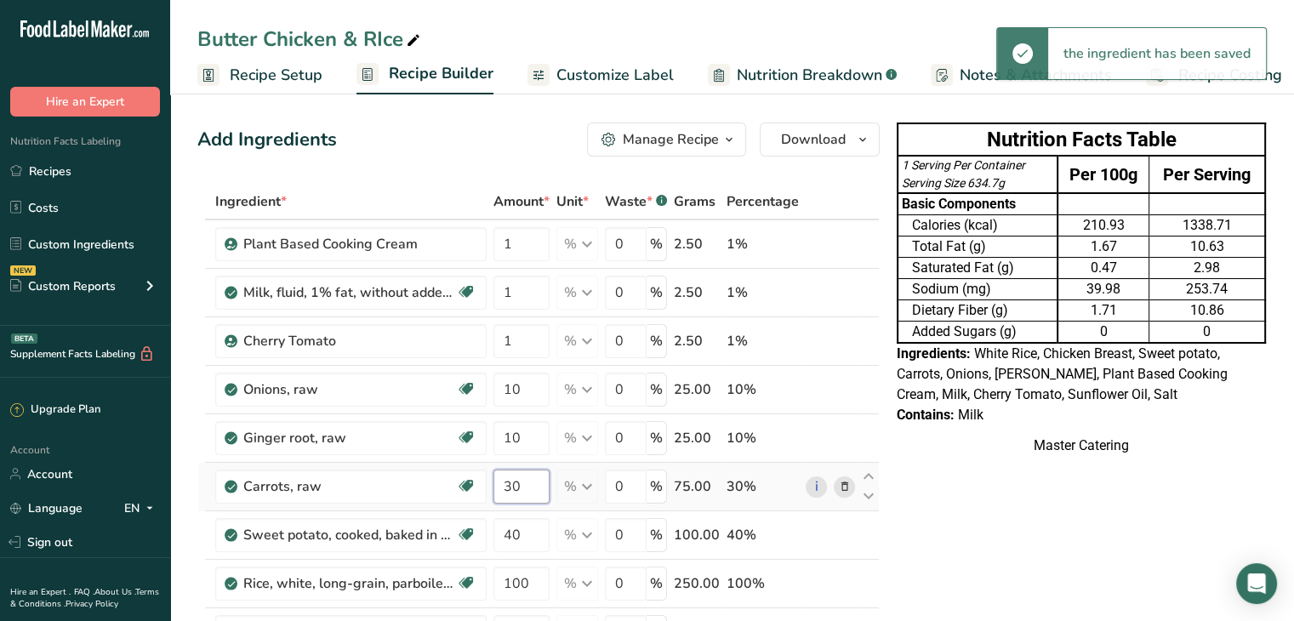
type input "3"
type input "40"
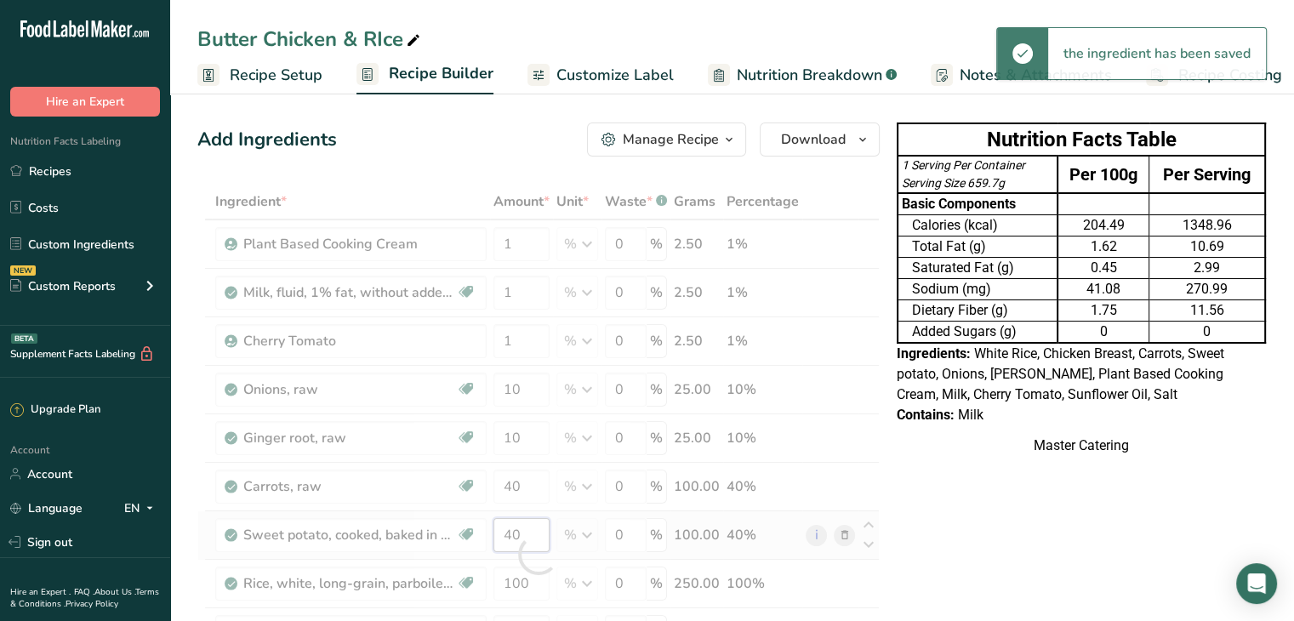
click at [517, 543] on div "Ingredient * Amount * Unit * Waste * .a-a{fill:#347362;}.b-a{fill:#fff;} Grams …" at bounding box center [538, 555] width 682 height 742
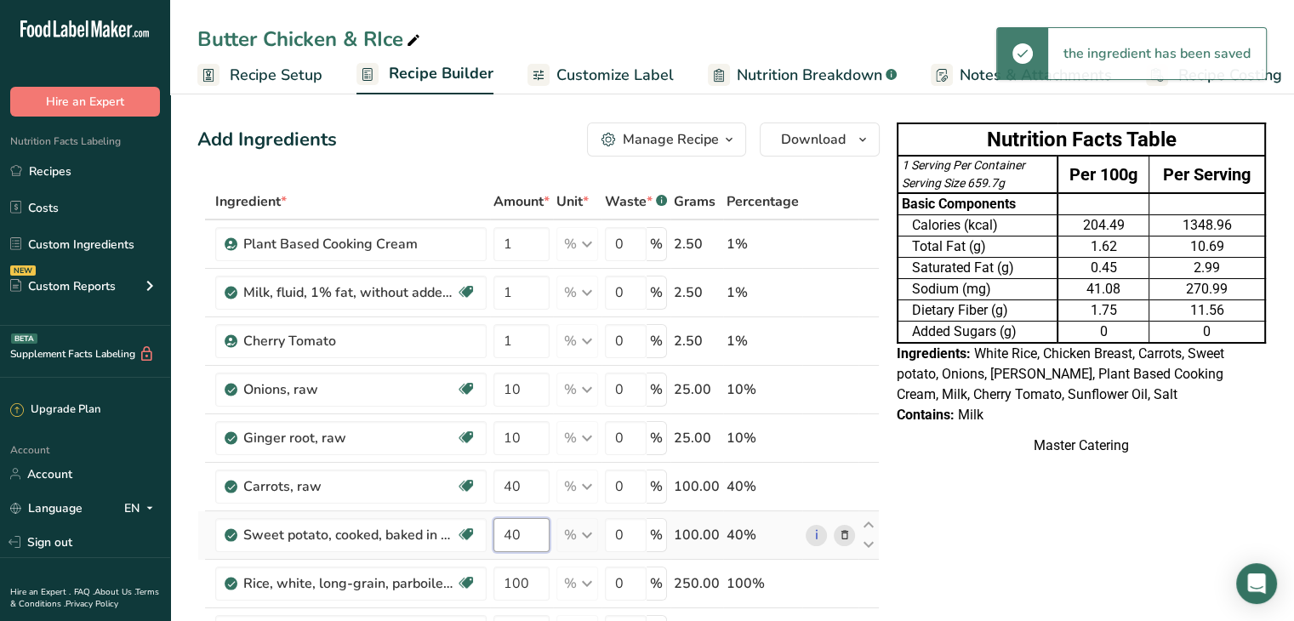
type input "4"
type input "50"
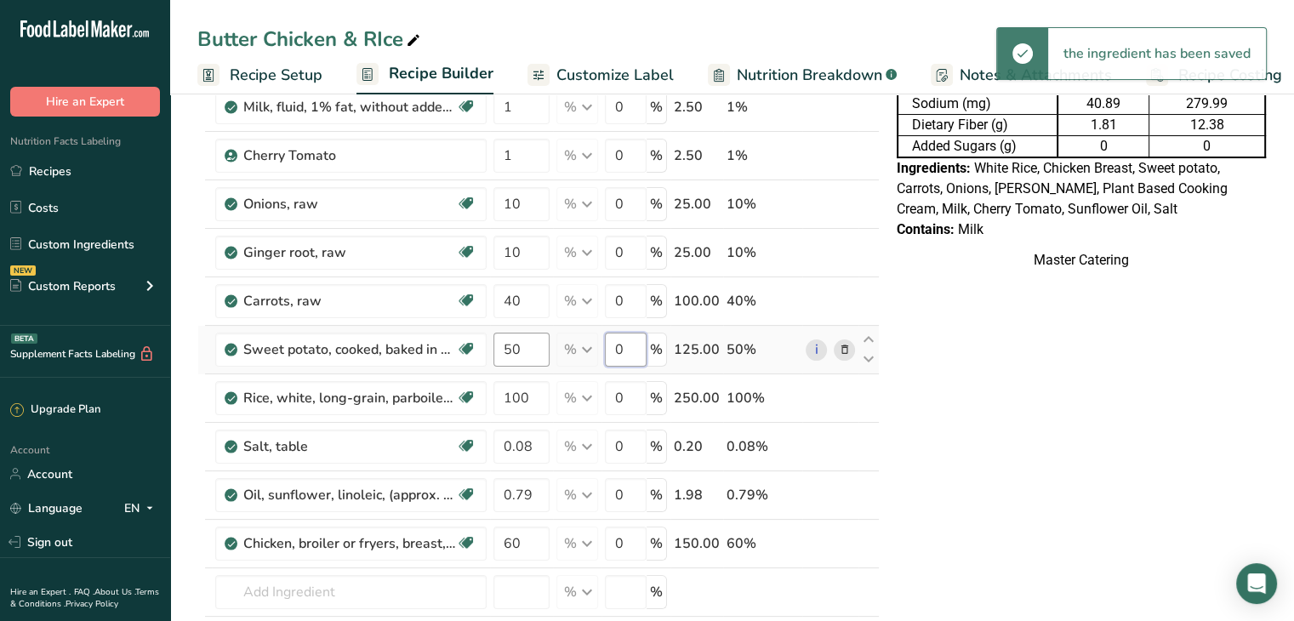
scroll to position [186, 0]
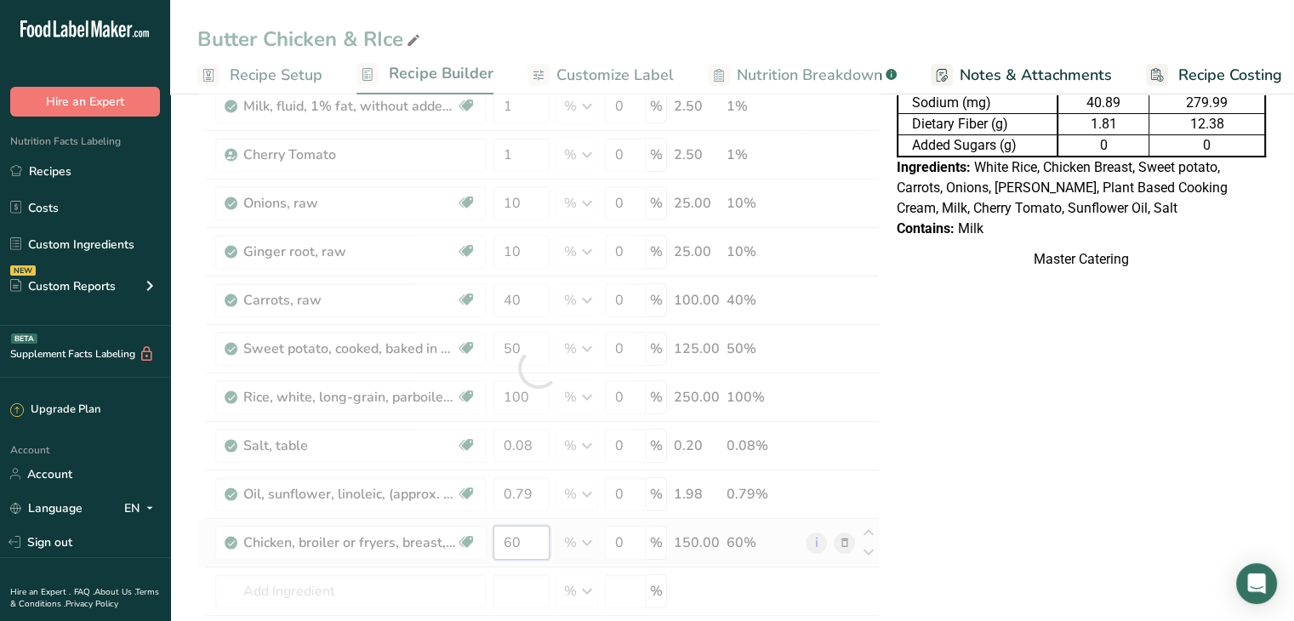
click at [536, 540] on div "Ingredient * Amount * Unit * Waste * .a-a{fill:#347362;}.b-a{fill:#fff;} Grams …" at bounding box center [538, 368] width 682 height 742
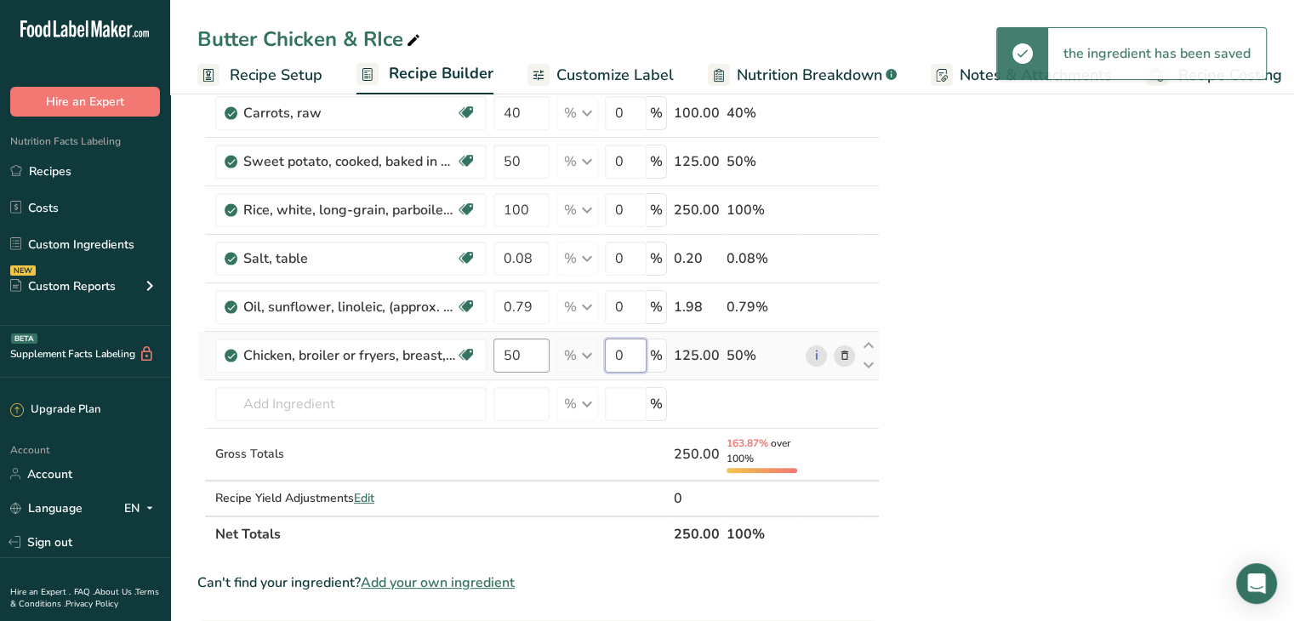
scroll to position [373, 0]
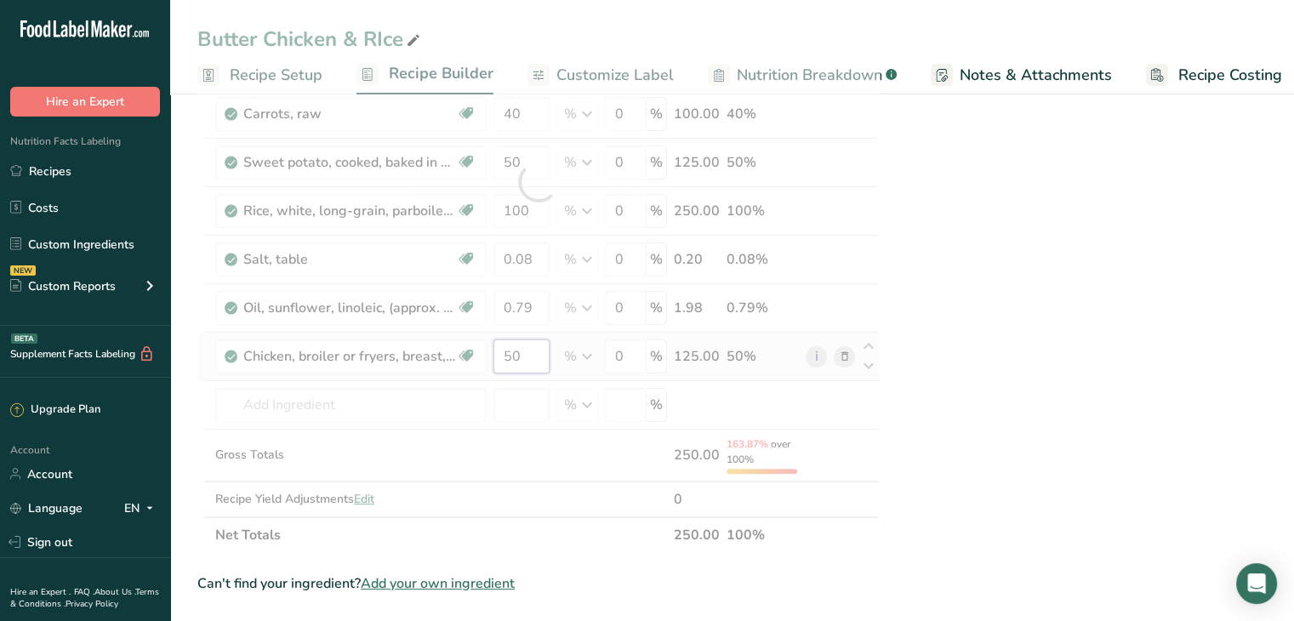
click at [526, 361] on div "Ingredient * Amount * Unit * Waste * .a-a{fill:#347362;}.b-a{fill:#fff;} Grams …" at bounding box center [538, 182] width 682 height 742
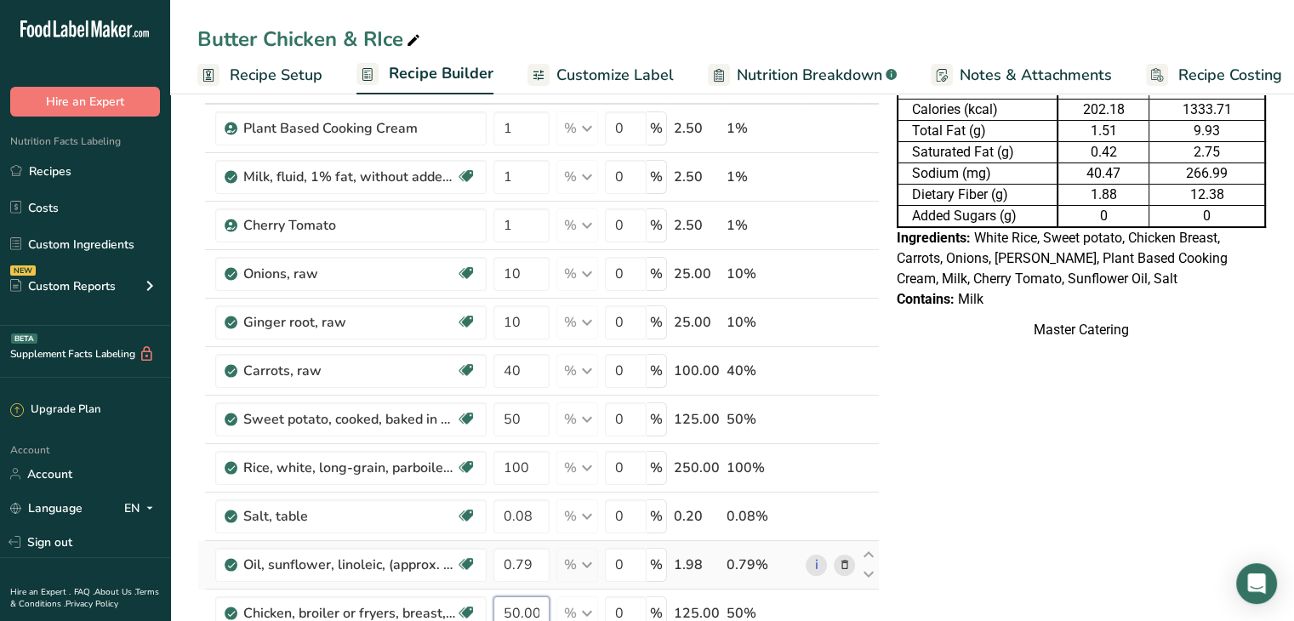
scroll to position [115, 0]
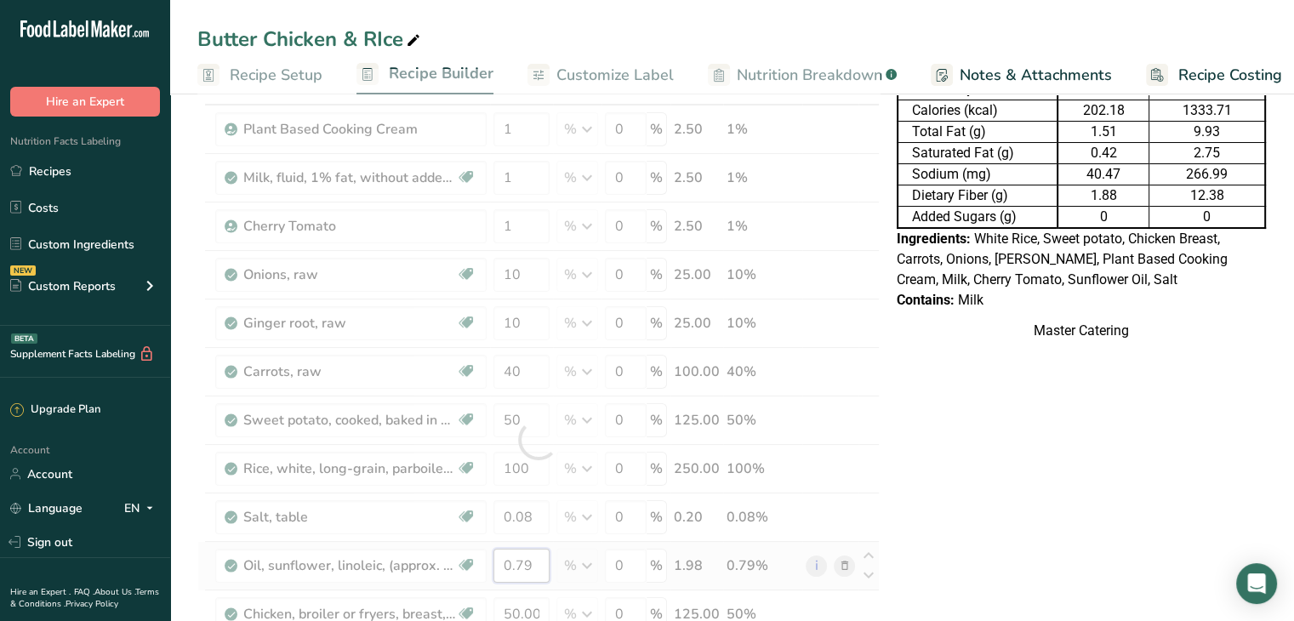
click at [516, 568] on div "Ingredient * Amount * Unit * Waste * .a-a{fill:#347362;}.b-a{fill:#fff;} Grams …" at bounding box center [538, 440] width 682 height 742
click at [516, 568] on div at bounding box center [538, 440] width 682 height 742
type input "50"
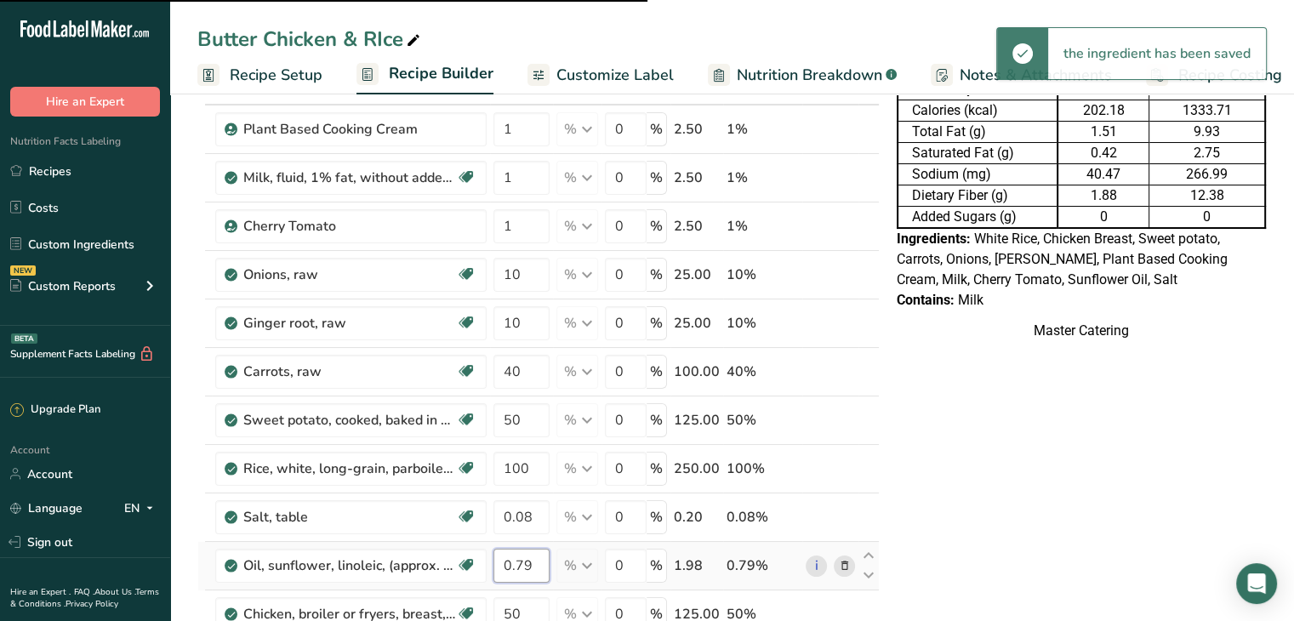
click at [519, 567] on input "0.79" at bounding box center [521, 566] width 56 height 34
type input "3"
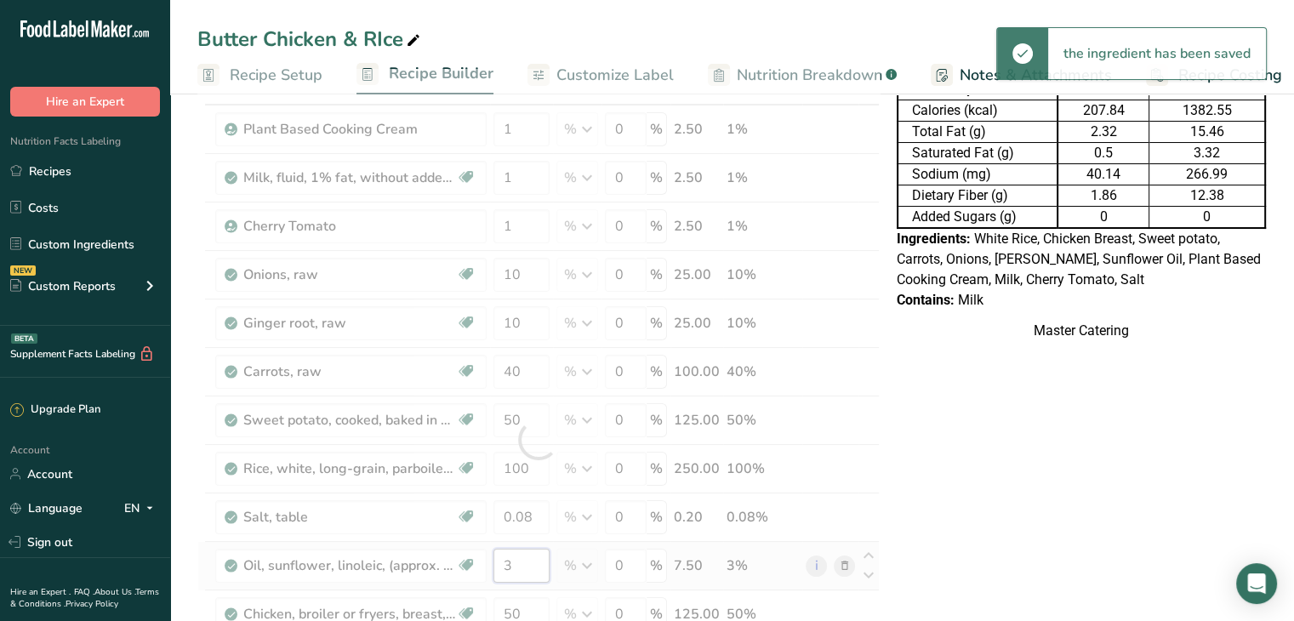
click at [519, 567] on div "Ingredient * Amount * Unit * Waste * .a-a{fill:#347362;}.b-a{fill:#fff;} Grams …" at bounding box center [538, 440] width 682 height 742
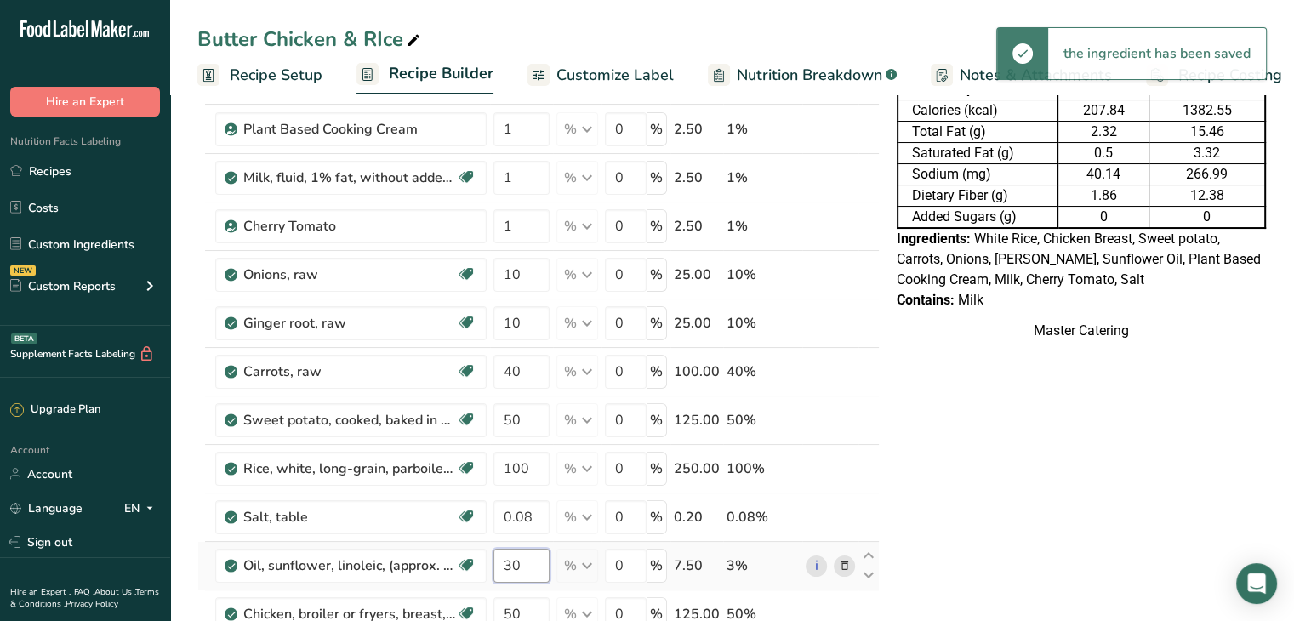
type input "3"
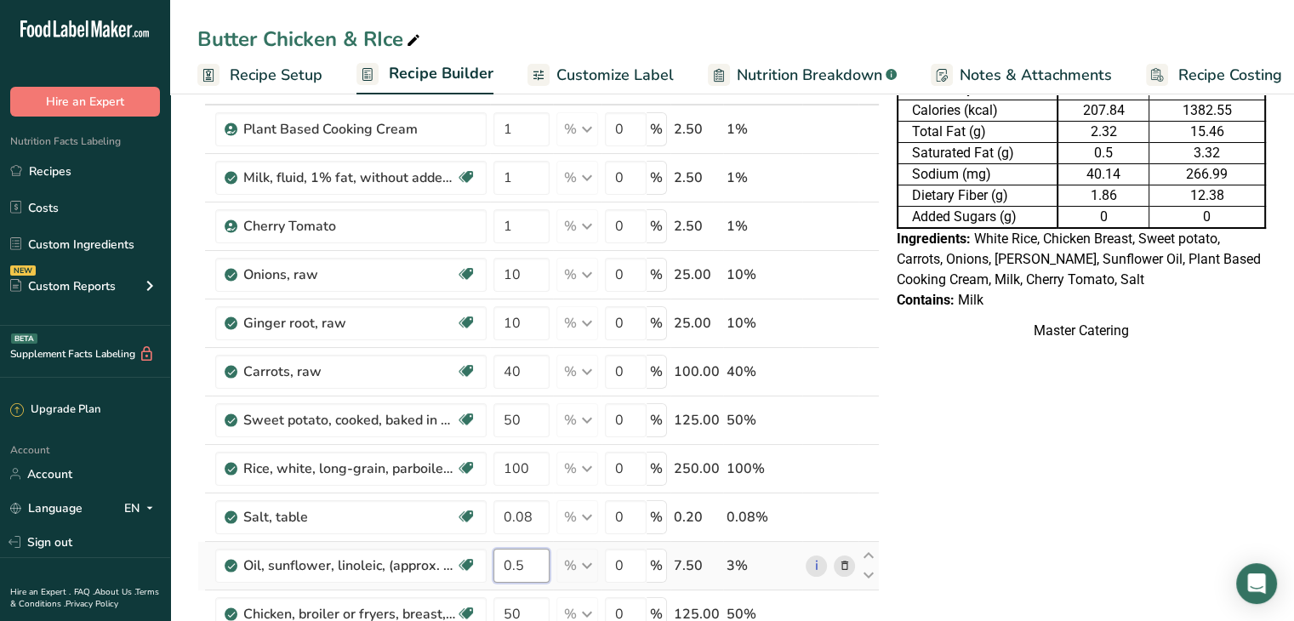
type input "0.5"
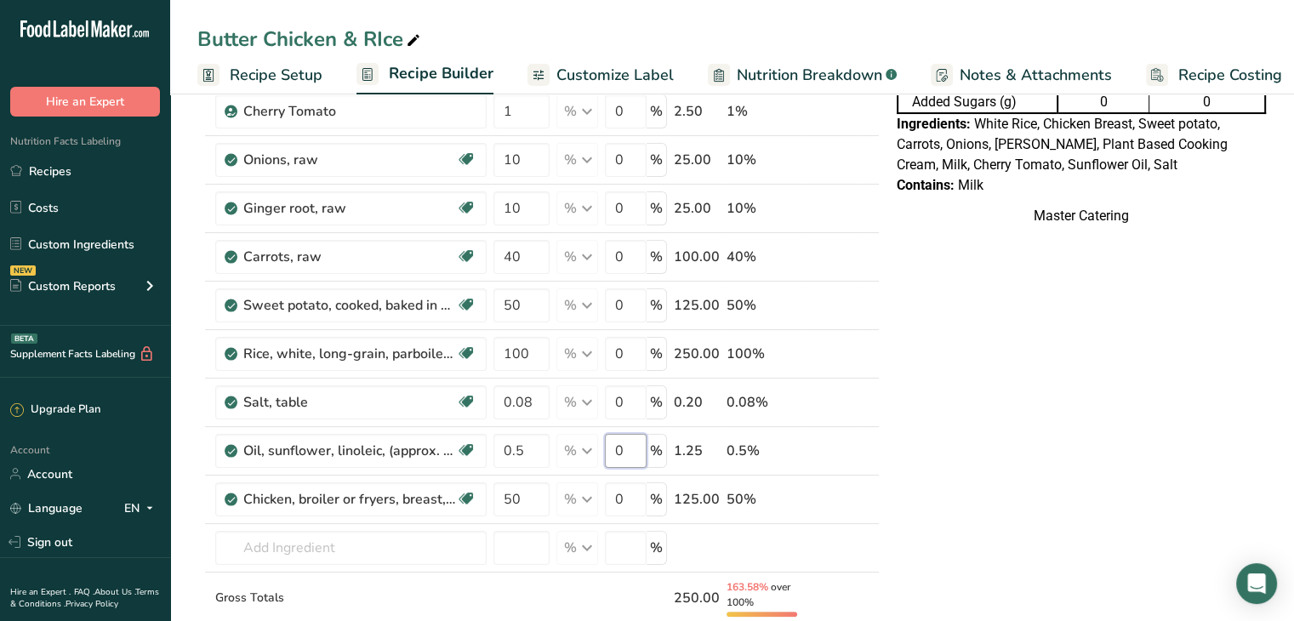
scroll to position [230, 0]
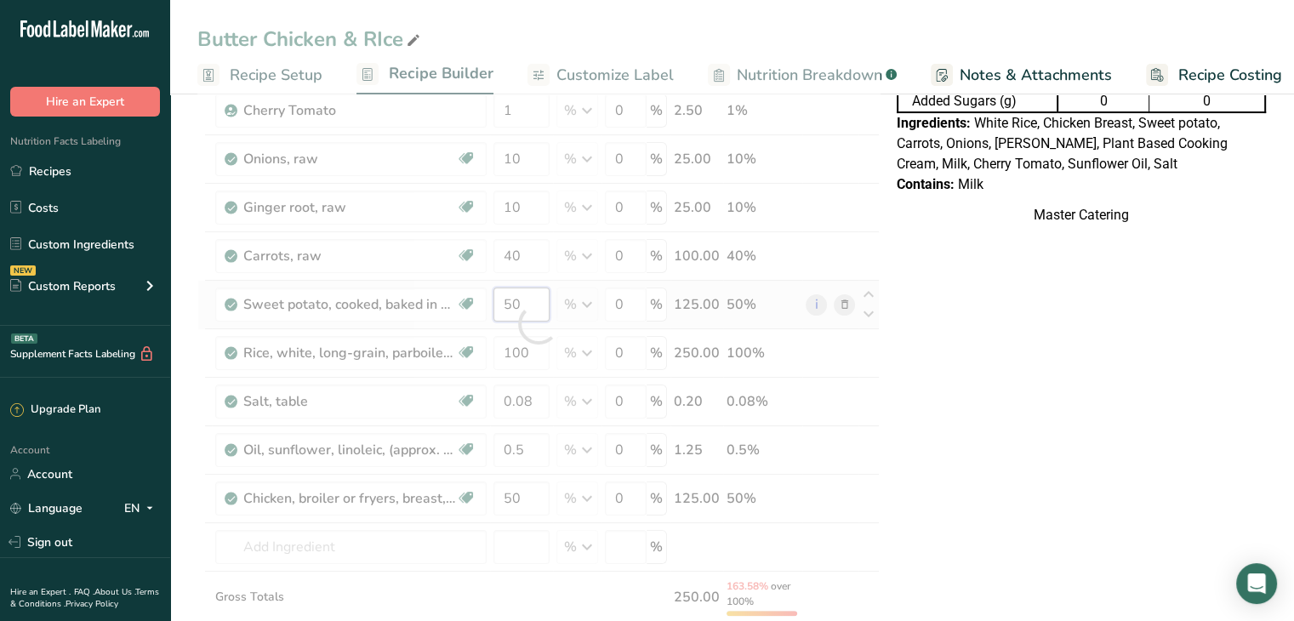
click at [524, 313] on div "Ingredient * Amount * Unit * Waste * .a-a{fill:#347362;}.b-a{fill:#fff;} Grams …" at bounding box center [538, 324] width 682 height 742
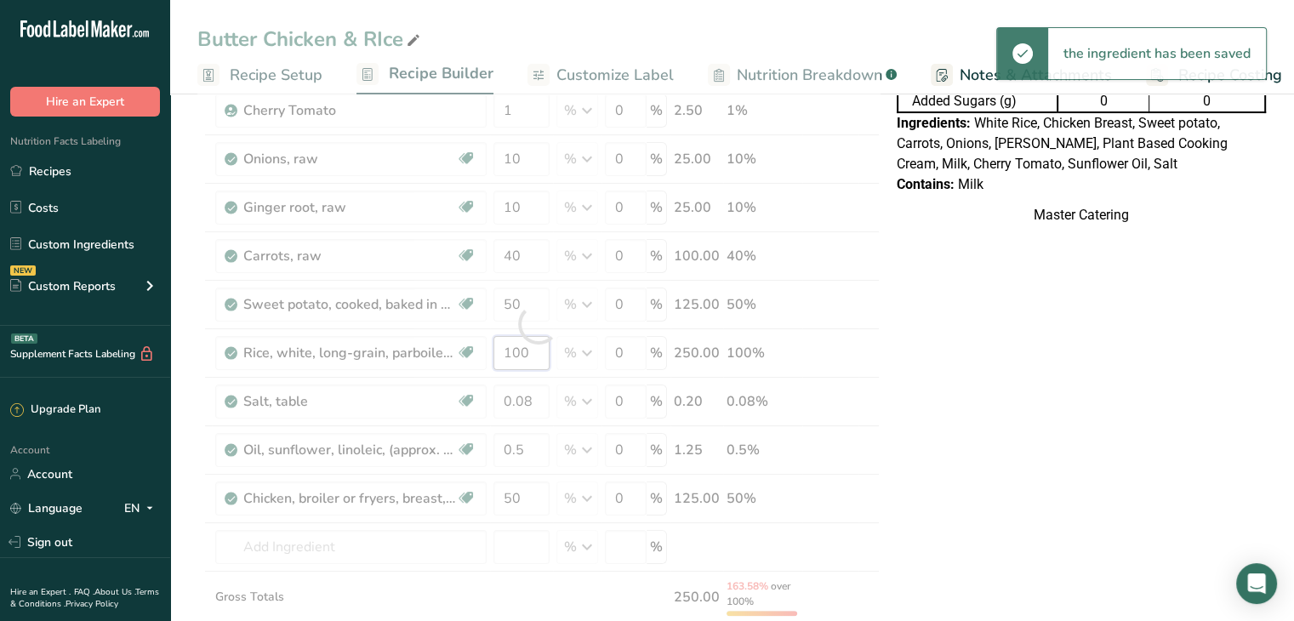
click at [524, 352] on div "Ingredient * Amount * Unit * Waste * .a-a{fill:#347362;}.b-a{fill:#fff;} Grams …" at bounding box center [538, 324] width 682 height 742
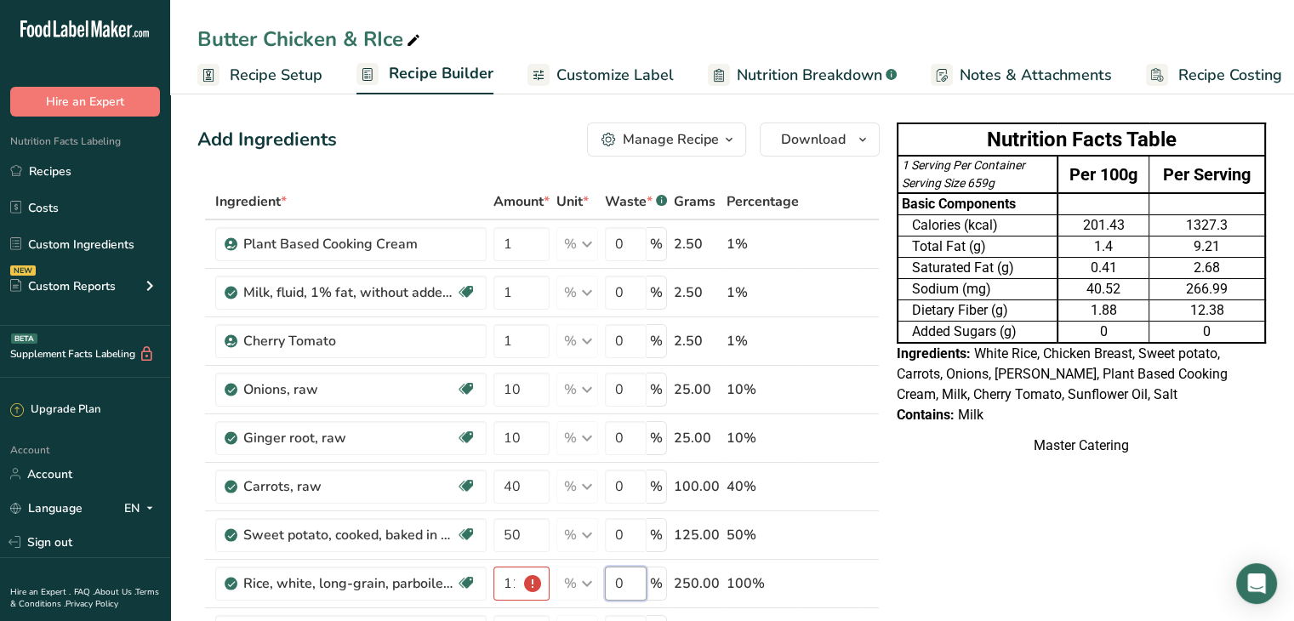
scroll to position [254, 0]
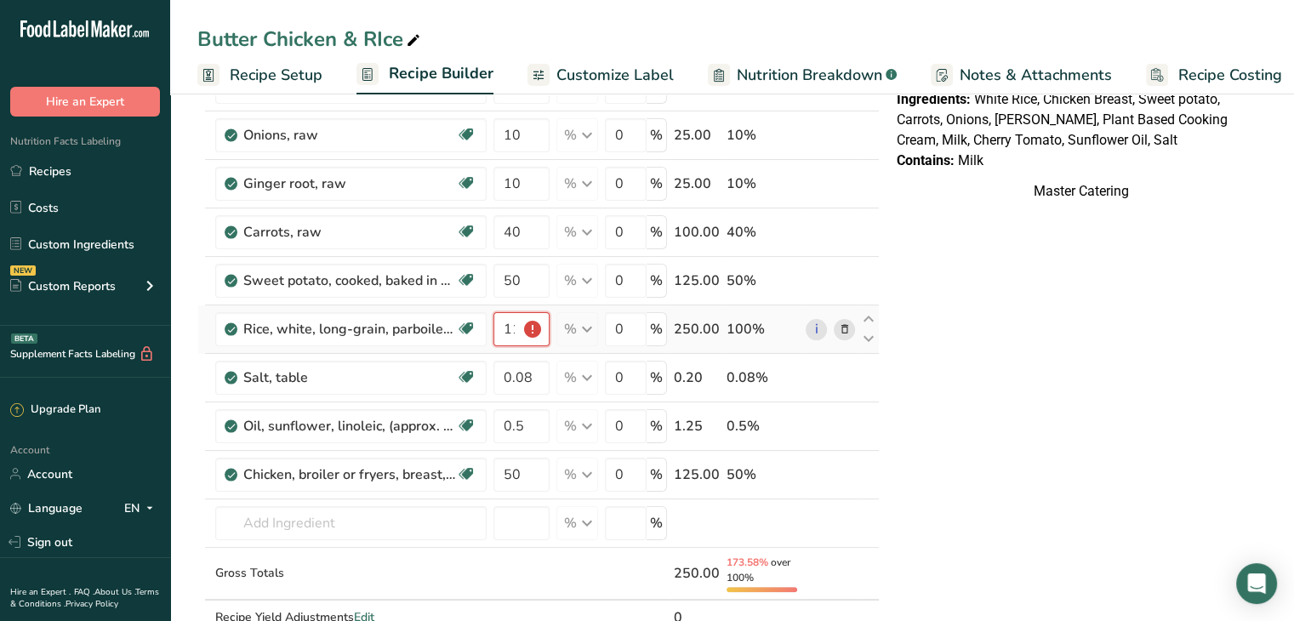
click at [517, 337] on input "110" at bounding box center [521, 329] width 56 height 34
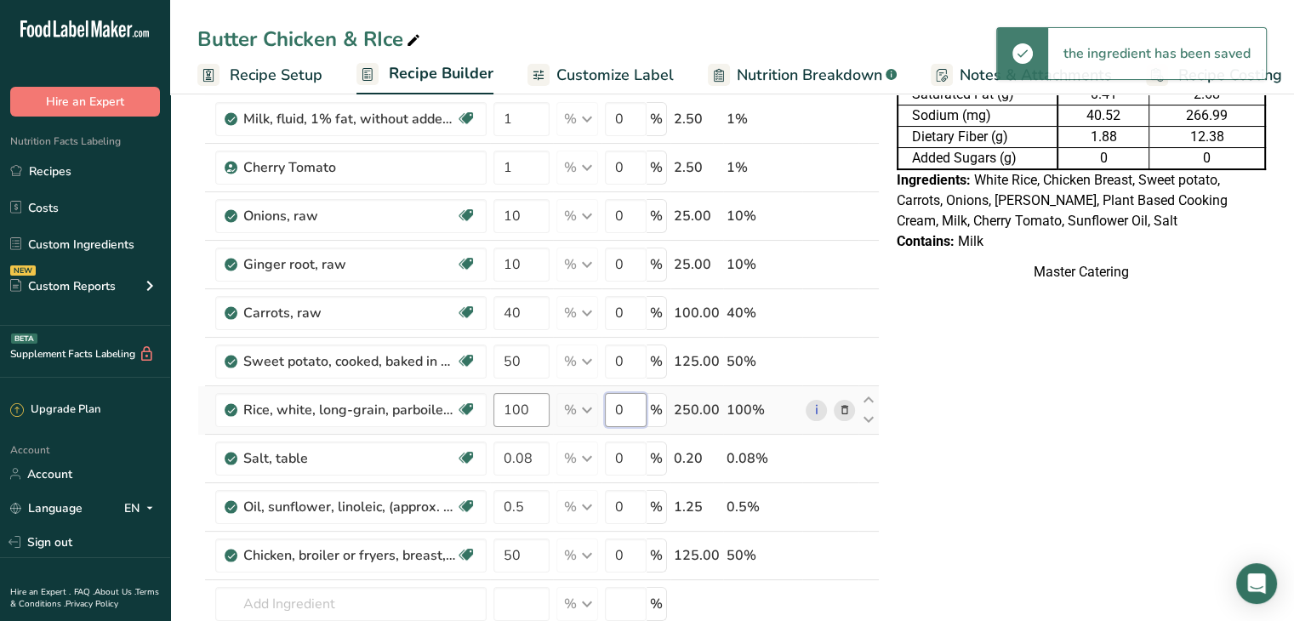
scroll to position [174, 0]
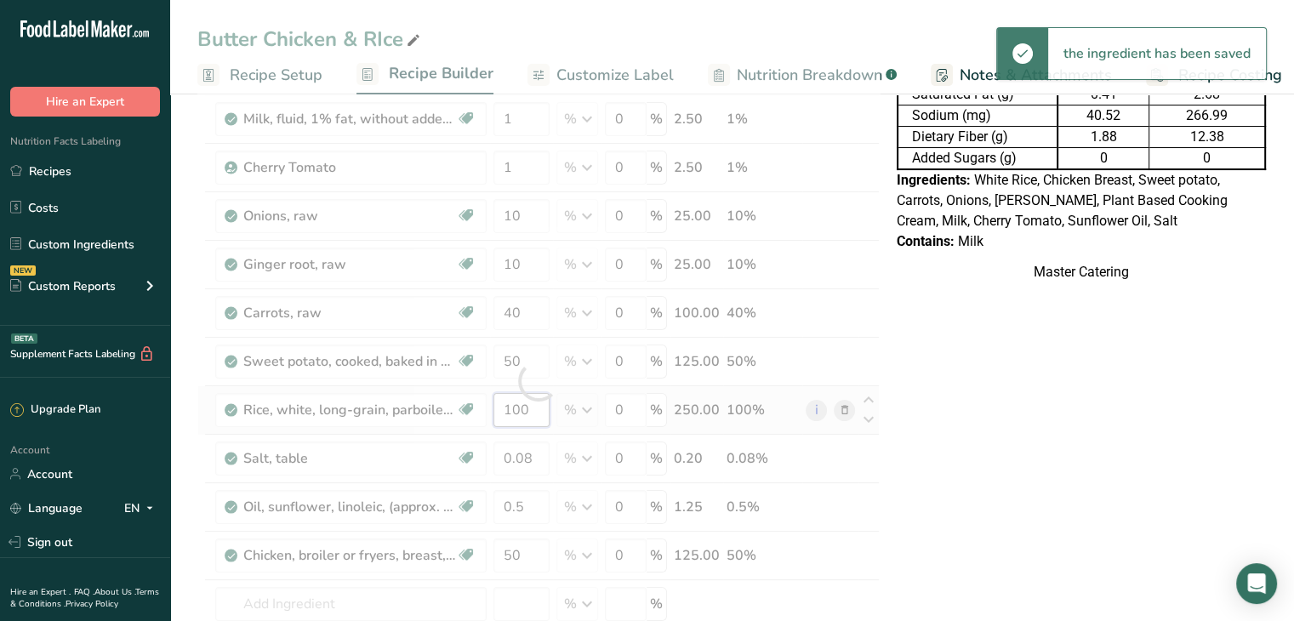
click at [539, 414] on div "Ingredient * Amount * Unit * Waste * .a-a{fill:#347362;}.b-a{fill:#fff;} Grams …" at bounding box center [538, 381] width 682 height 742
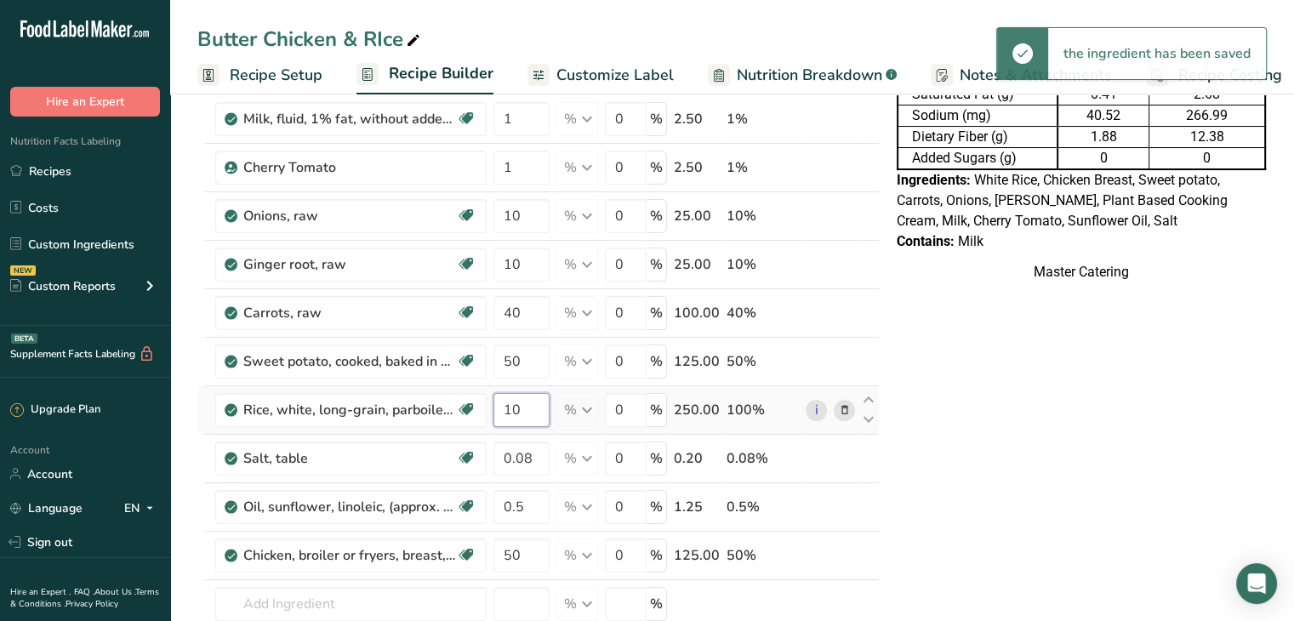
type input "1"
type input "50"
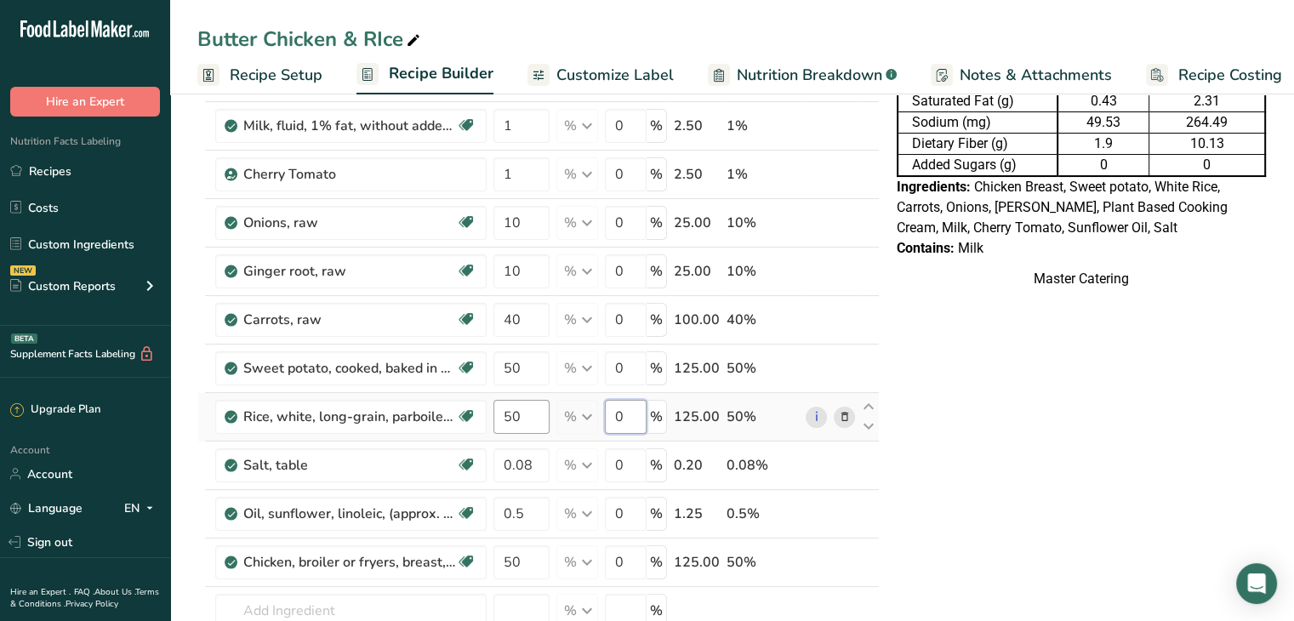
scroll to position [167, 0]
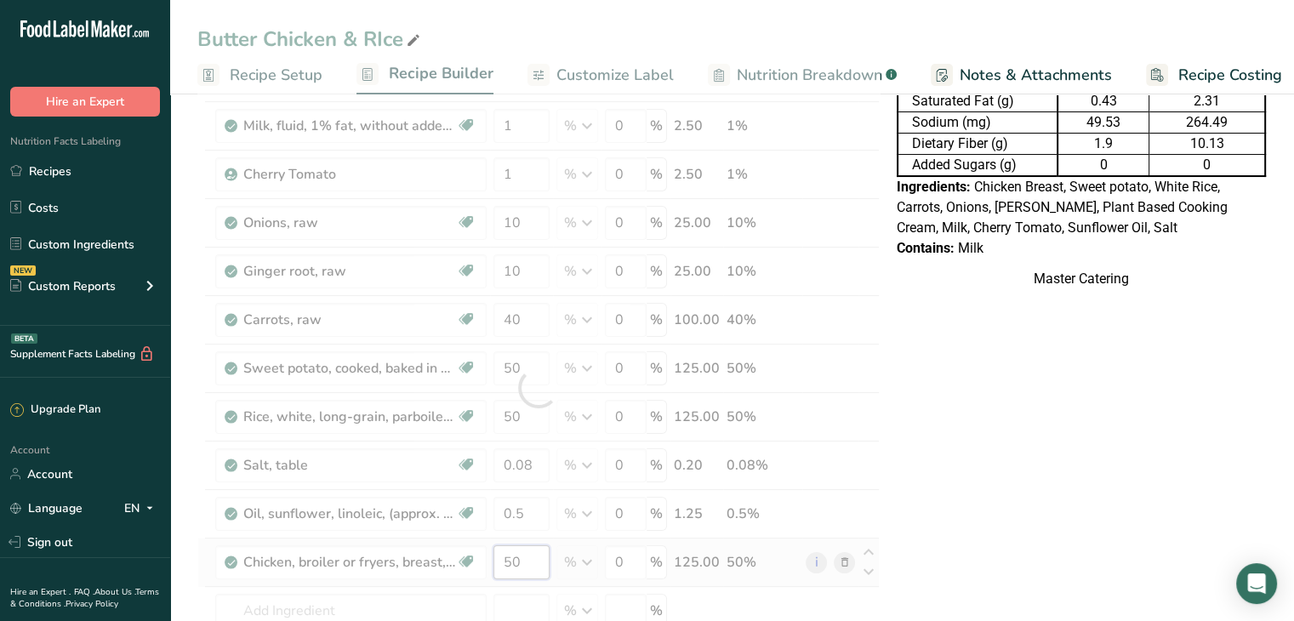
click at [534, 559] on div "Ingredient * Amount * Unit * Waste * .a-a{fill:#347362;}.b-a{fill:#fff;} Grams …" at bounding box center [538, 388] width 682 height 742
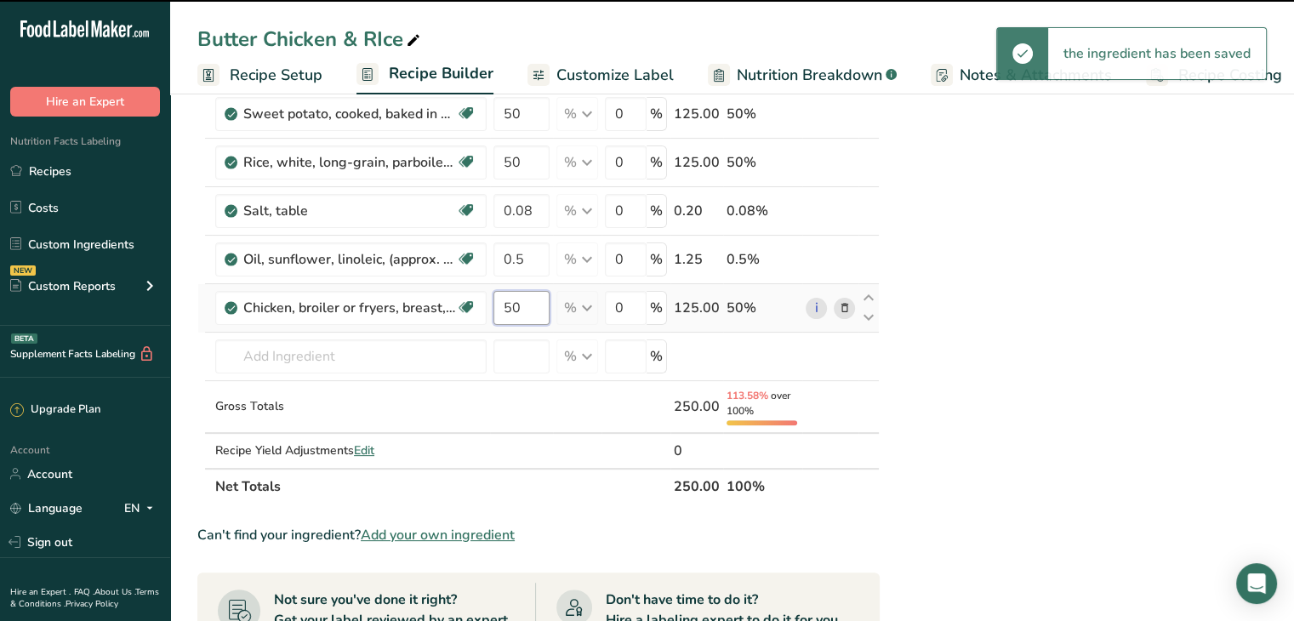
scroll to position [420, 0]
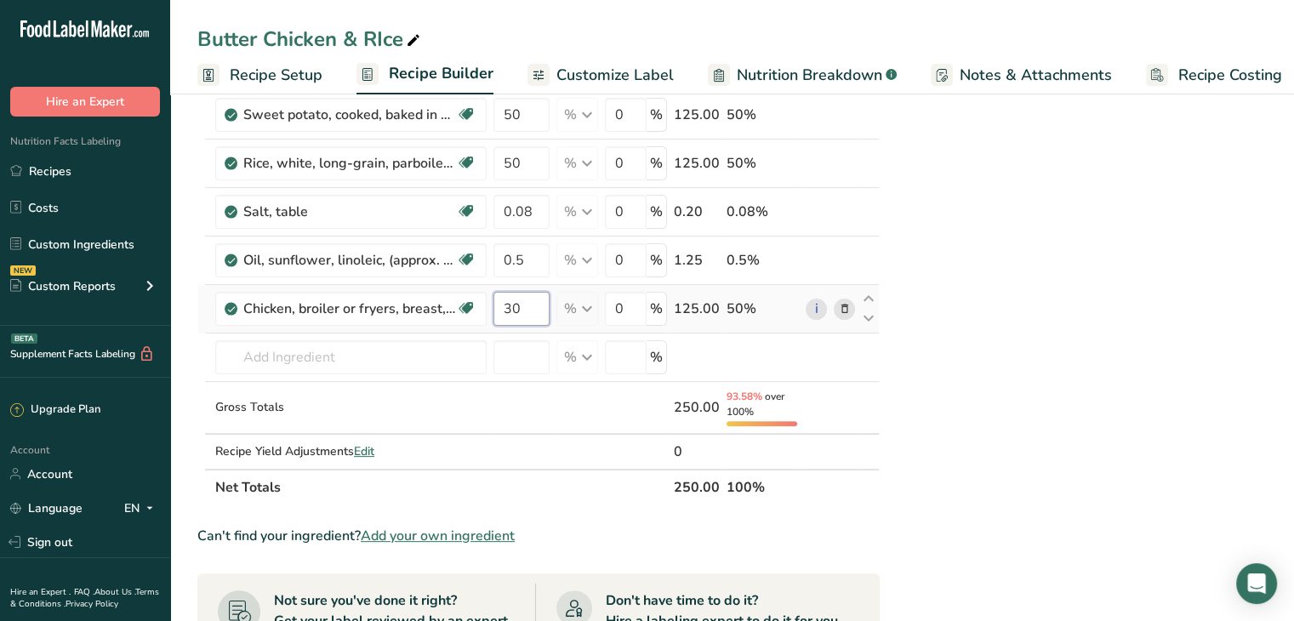
type input "30"
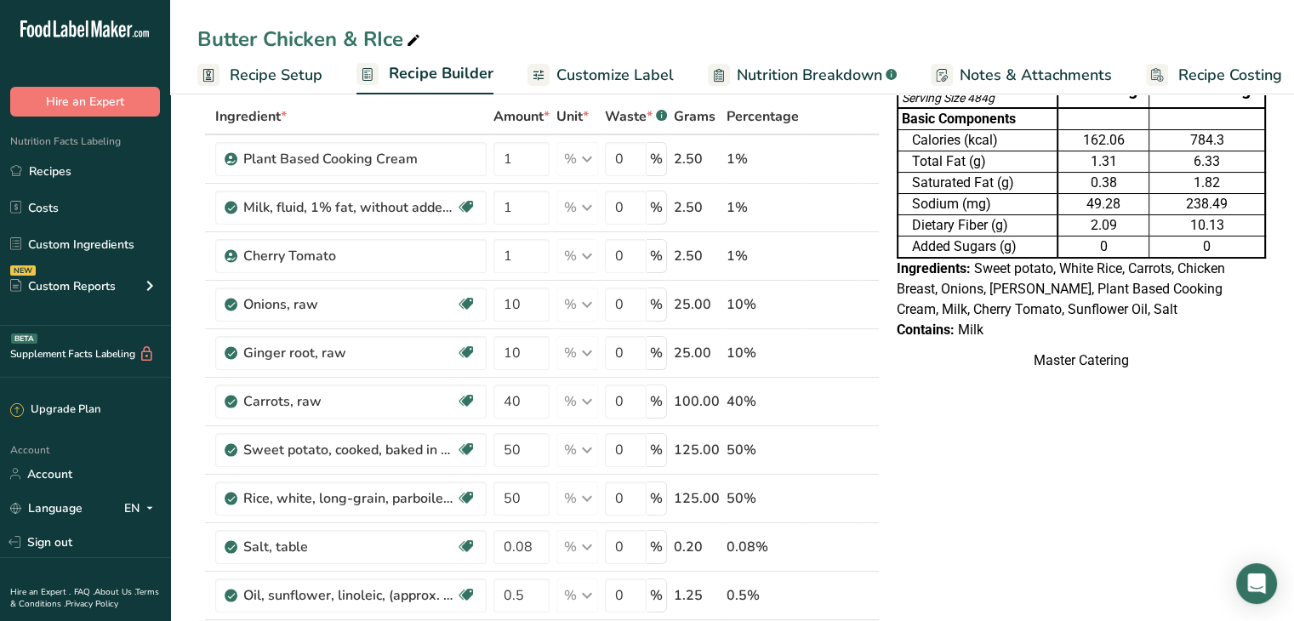
scroll to position [0, 0]
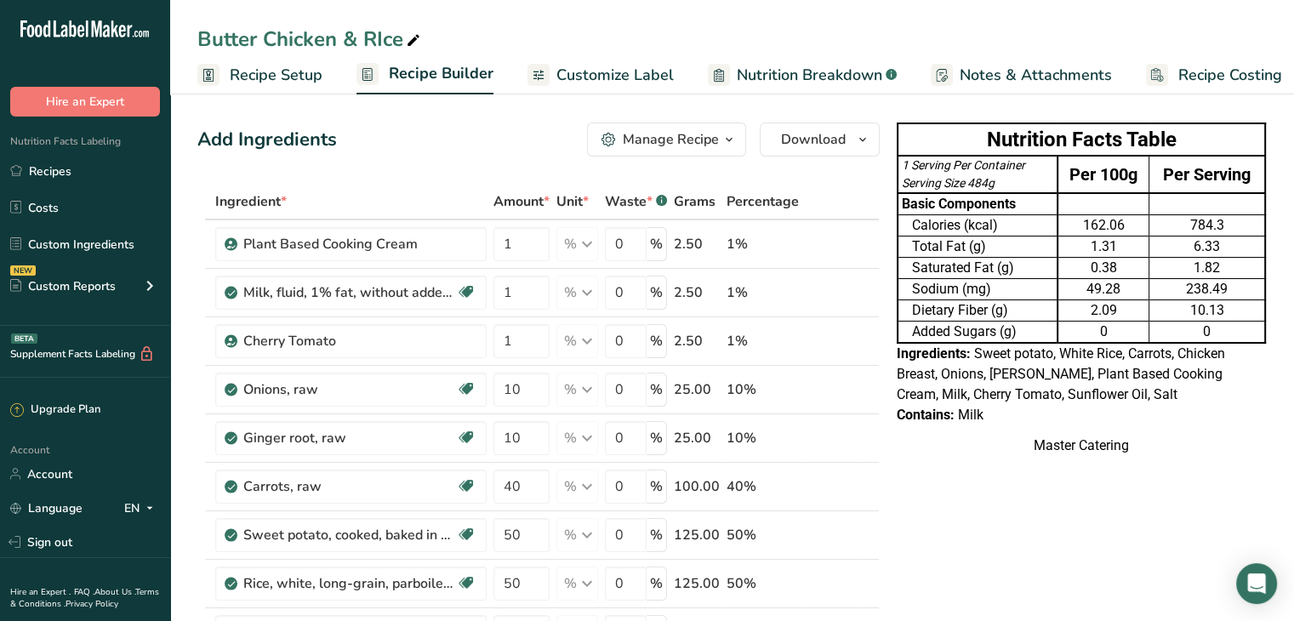
click at [767, 76] on span "Nutrition Breakdown" at bounding box center [809, 75] width 145 height 23
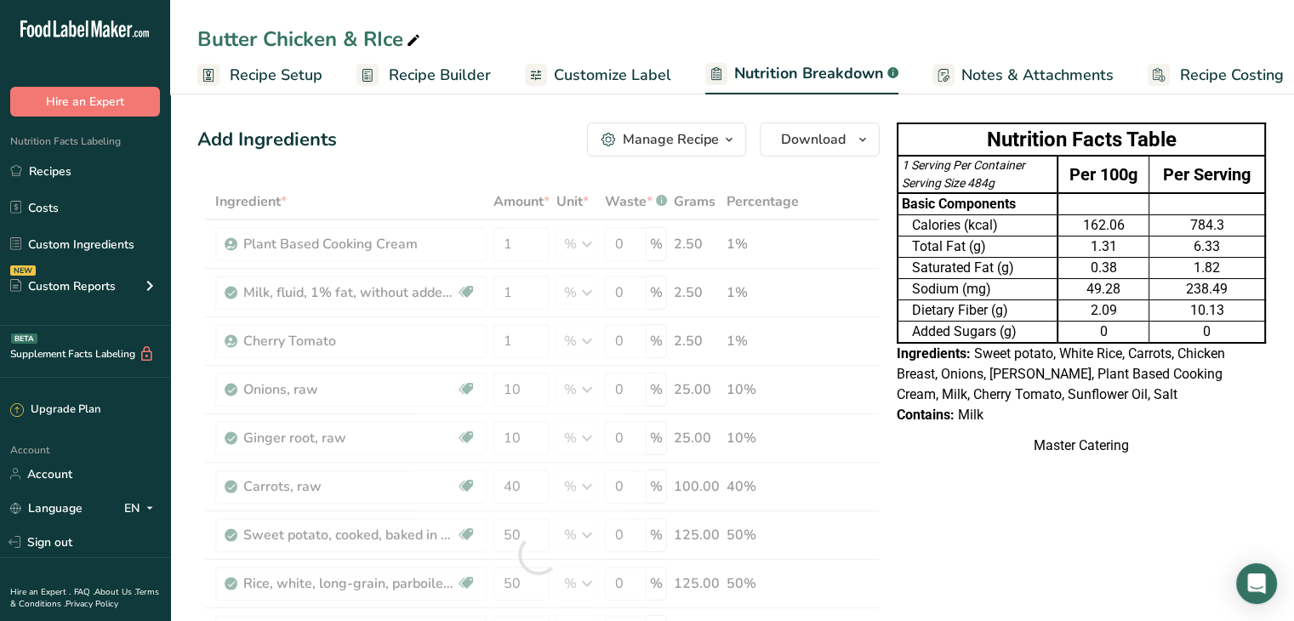
scroll to position [0, 16]
select select "Calories"
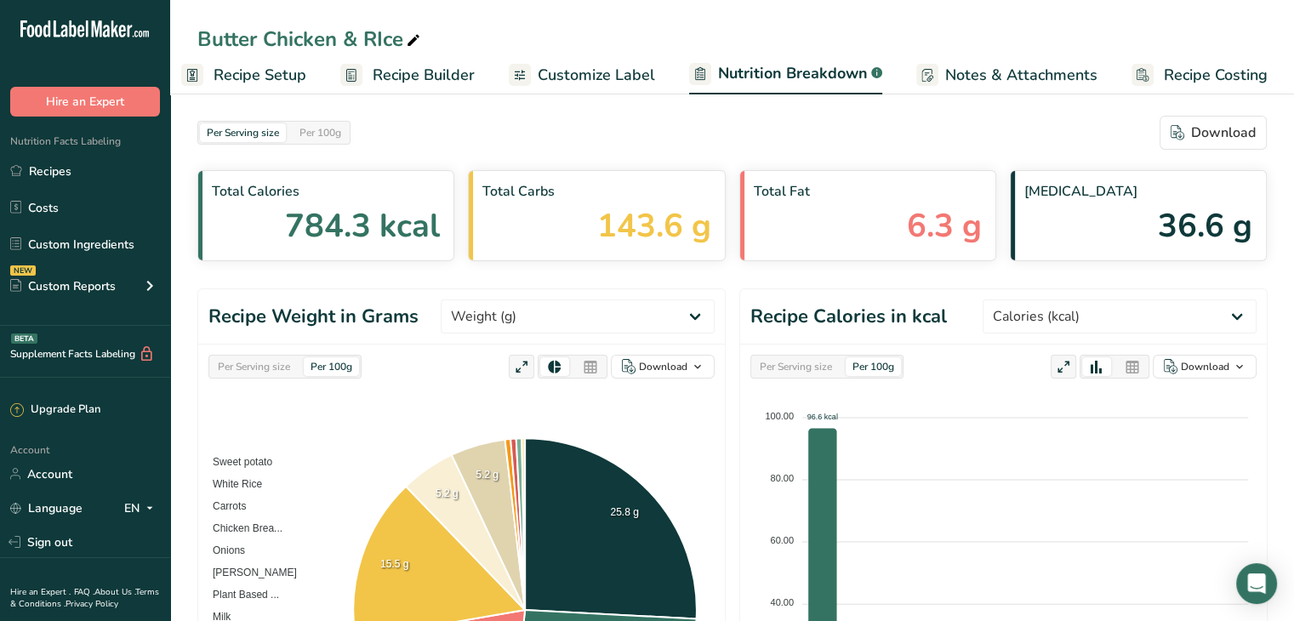
click at [544, 71] on span "Customize Label" at bounding box center [596, 75] width 117 height 23
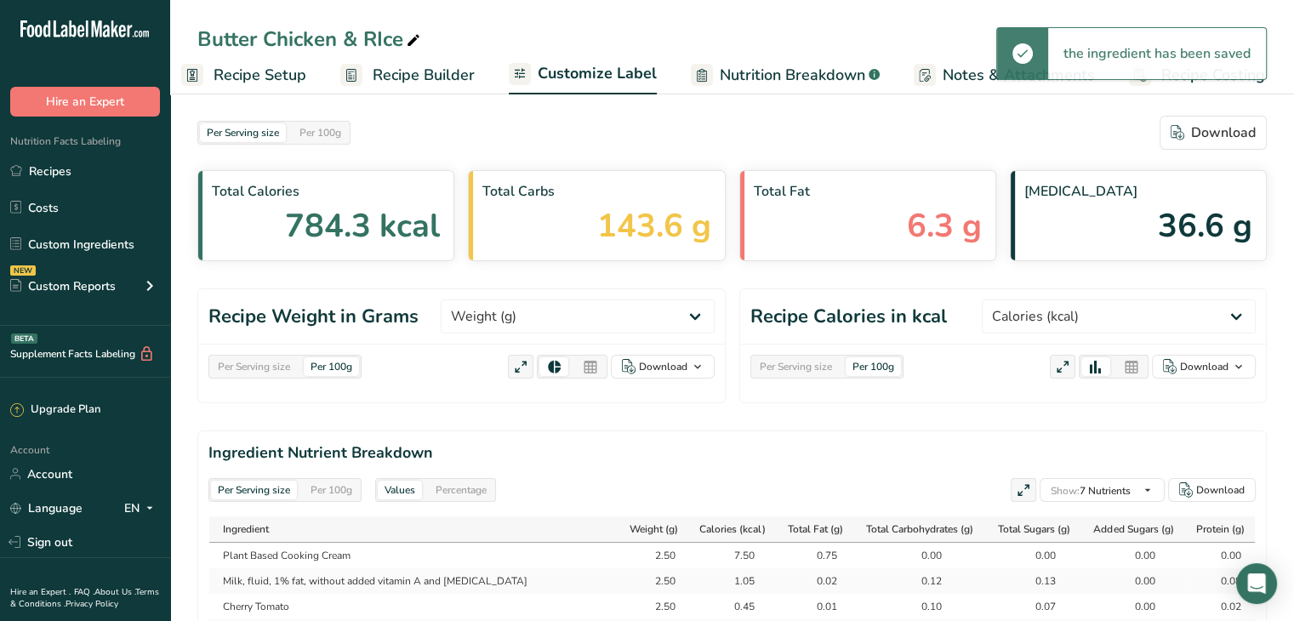
scroll to position [0, 14]
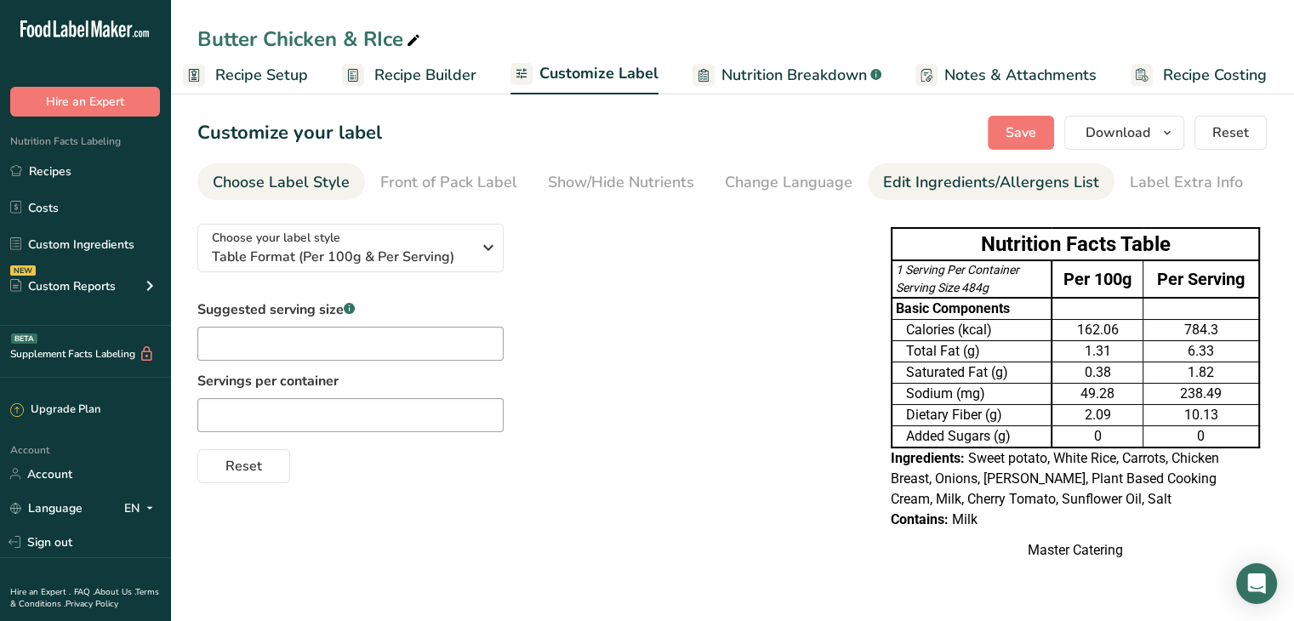
click at [891, 193] on div "Edit Ingredients/Allergens List" at bounding box center [991, 182] width 216 height 23
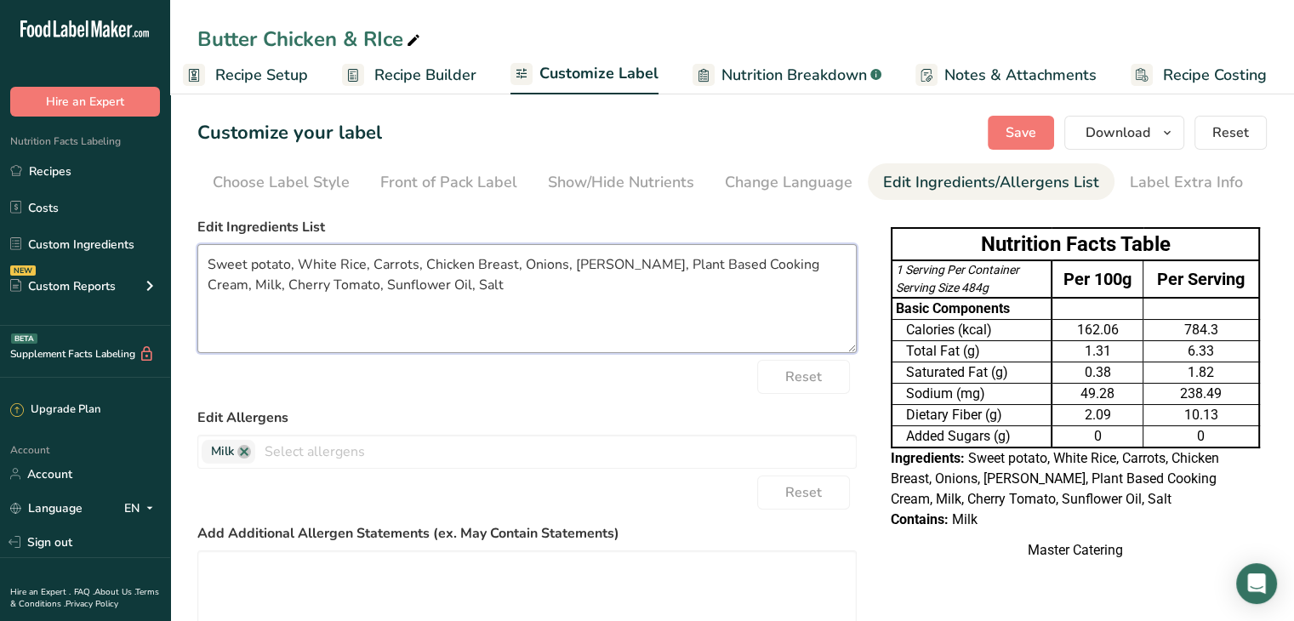
click at [401, 273] on textarea "Sweet potato, White Rice, Carrots, Chicken Breast, Onions, Ginger root, Plant B…" at bounding box center [526, 298] width 659 height 109
type textarea "Sweet potato, White Rice, Carrots, Chicken Breast, Onions, Ginger root, Plant B…"
click at [1041, 127] on button "Save" at bounding box center [1020, 133] width 66 height 34
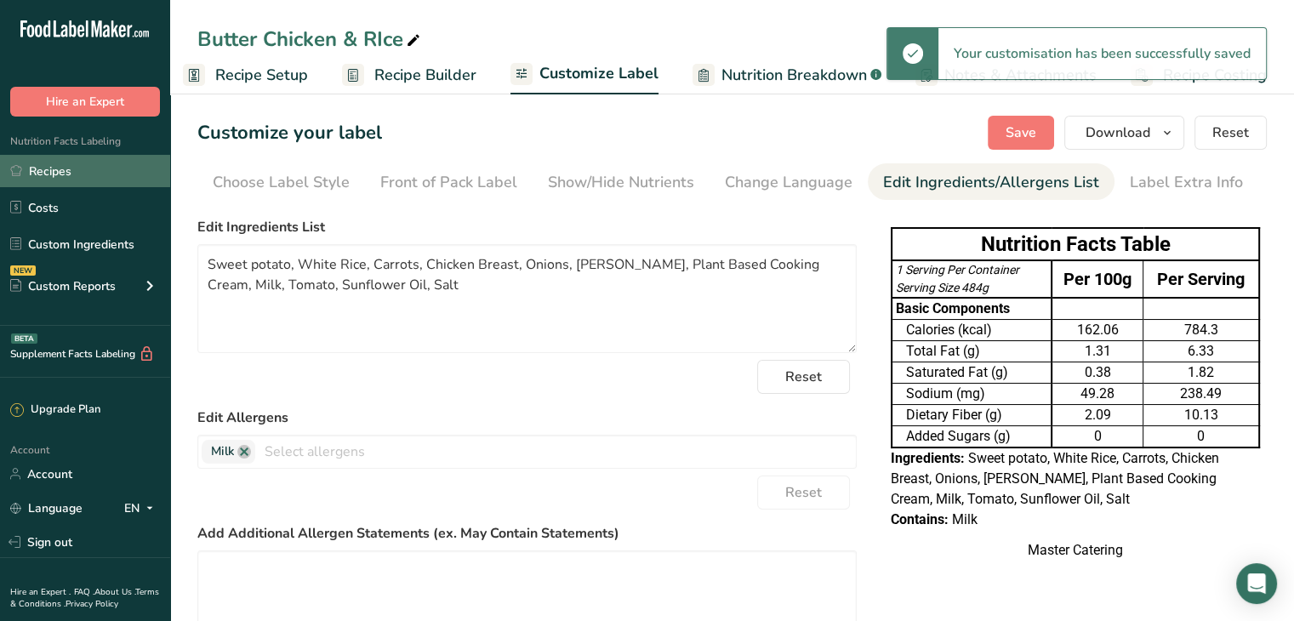
click at [105, 169] on link "Recipes" at bounding box center [85, 171] width 170 height 32
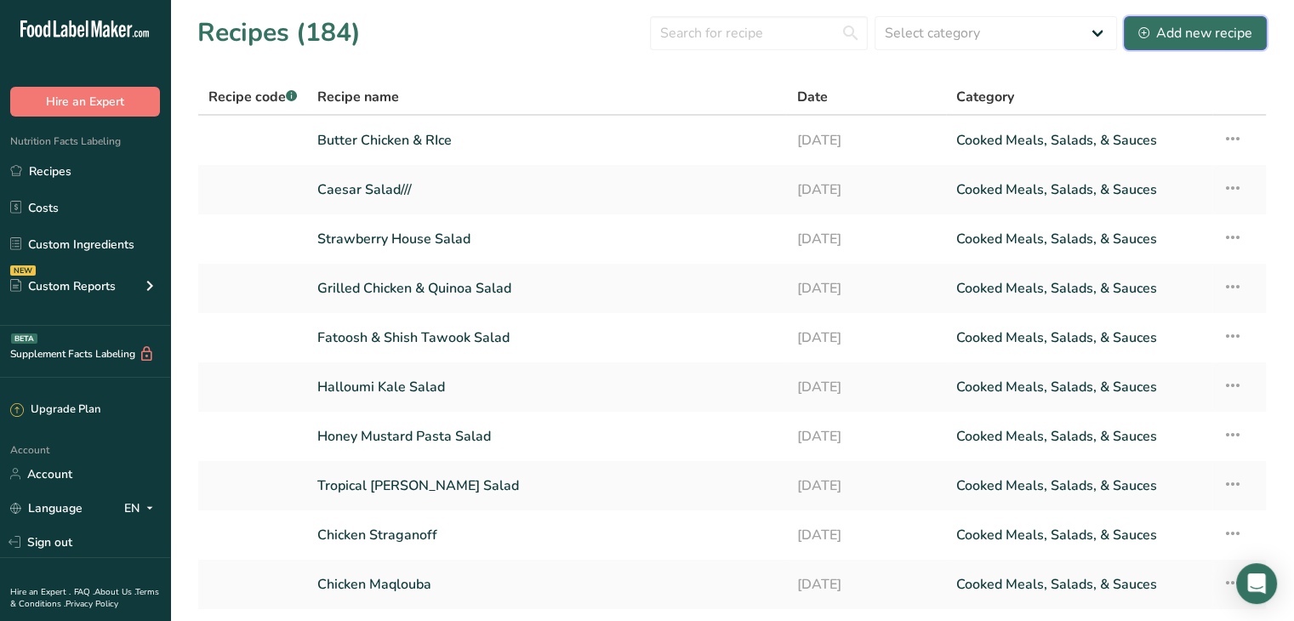
click at [1147, 28] on icon at bounding box center [1143, 32] width 11 height 11
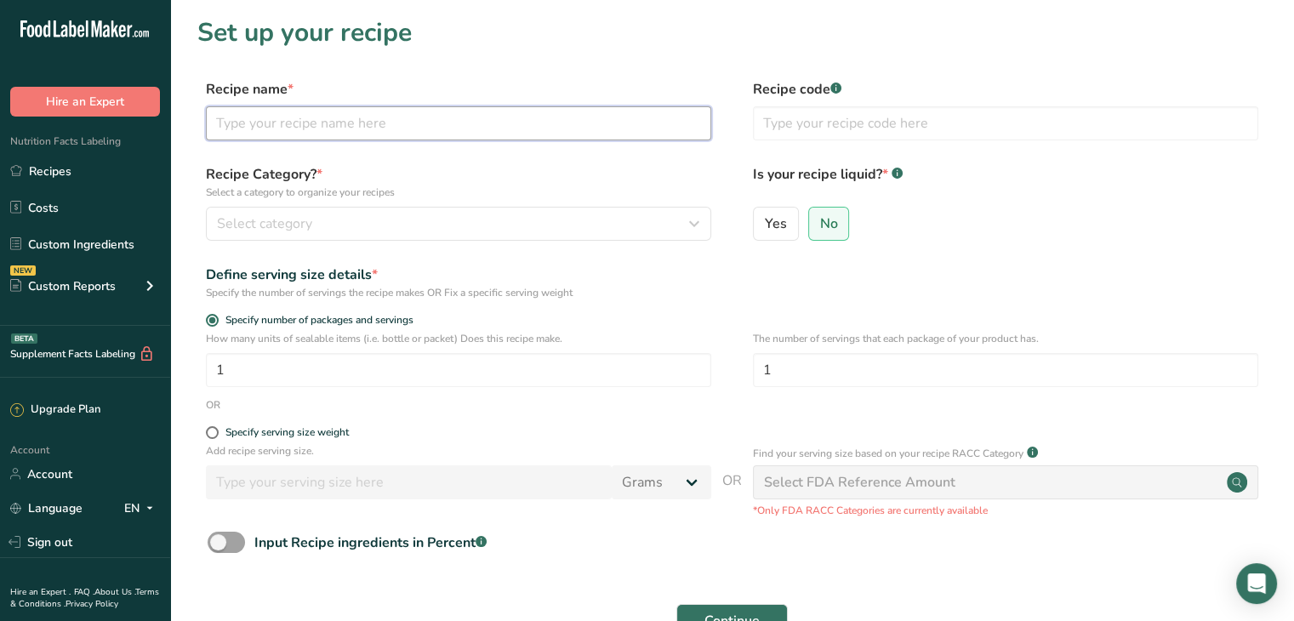
click at [313, 123] on input "text" at bounding box center [458, 123] width 505 height 34
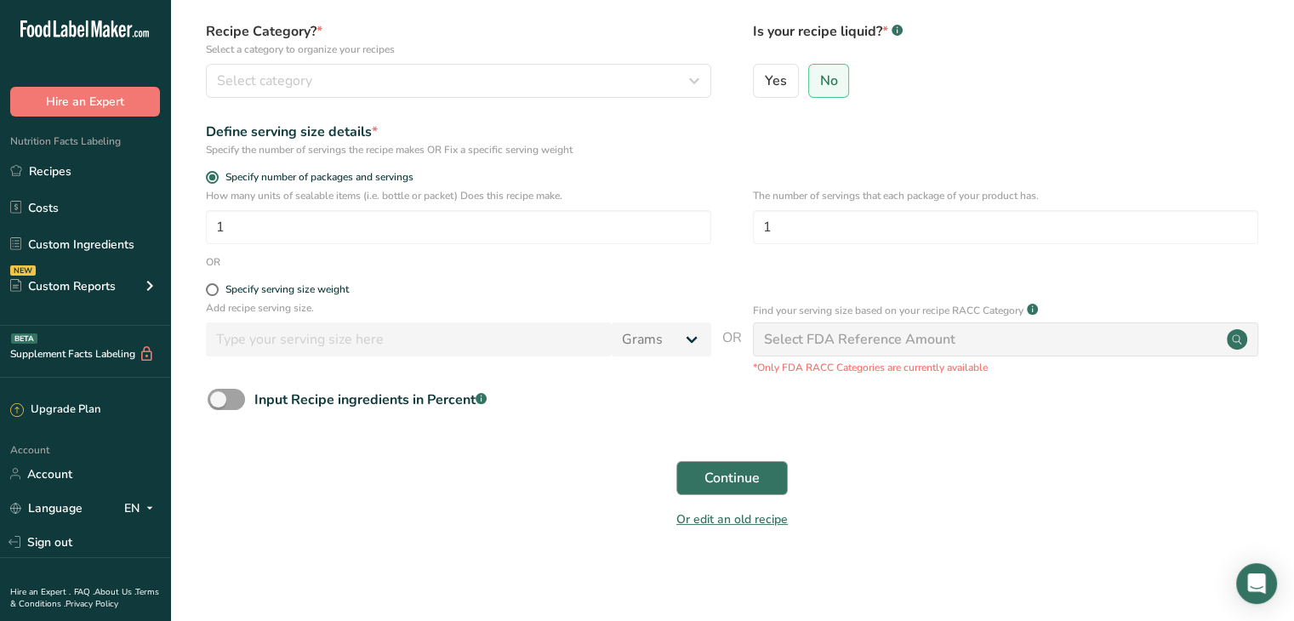
type input "Veg Butter [PERSON_NAME] & [PERSON_NAME]"
click at [728, 480] on span "Continue" at bounding box center [731, 478] width 55 height 20
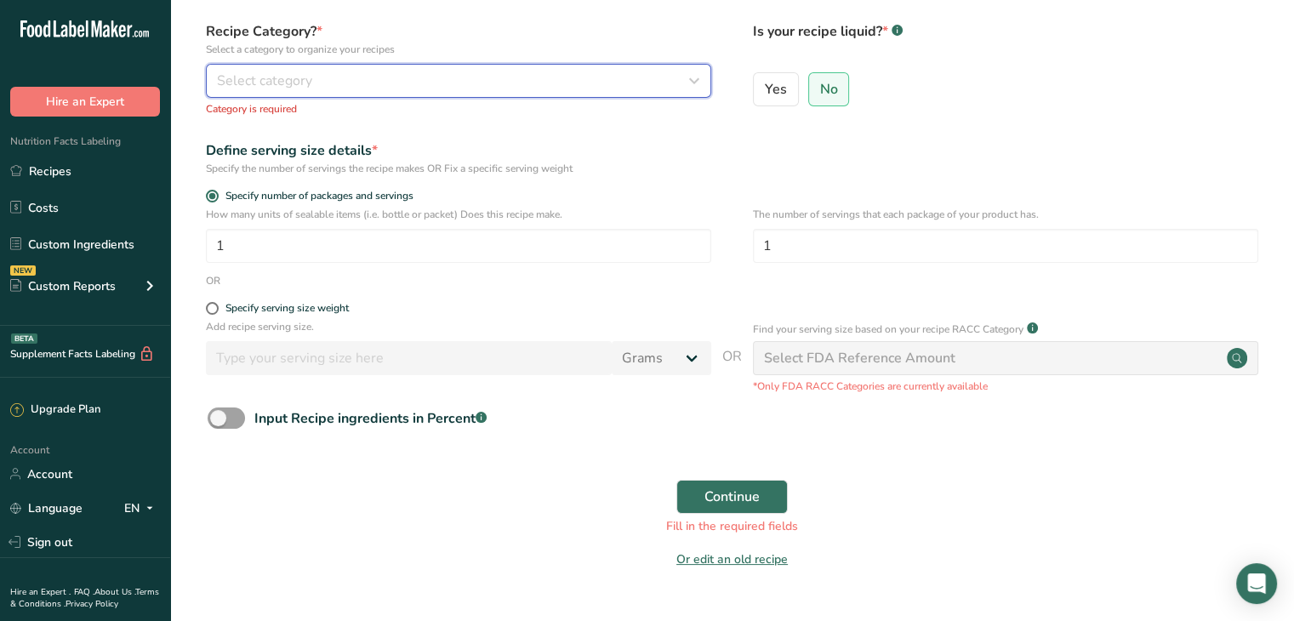
click at [327, 94] on button "Select category" at bounding box center [458, 81] width 505 height 34
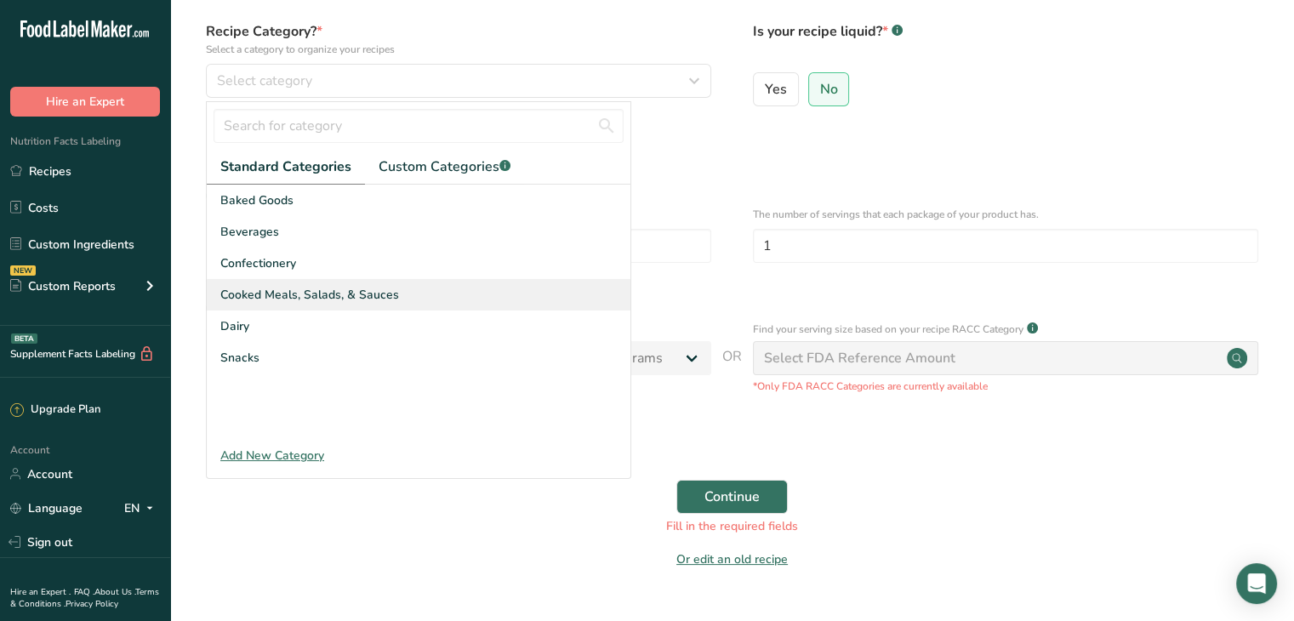
click at [367, 299] on span "Cooked Meals, Salads, & Sauces" at bounding box center [309, 295] width 179 height 18
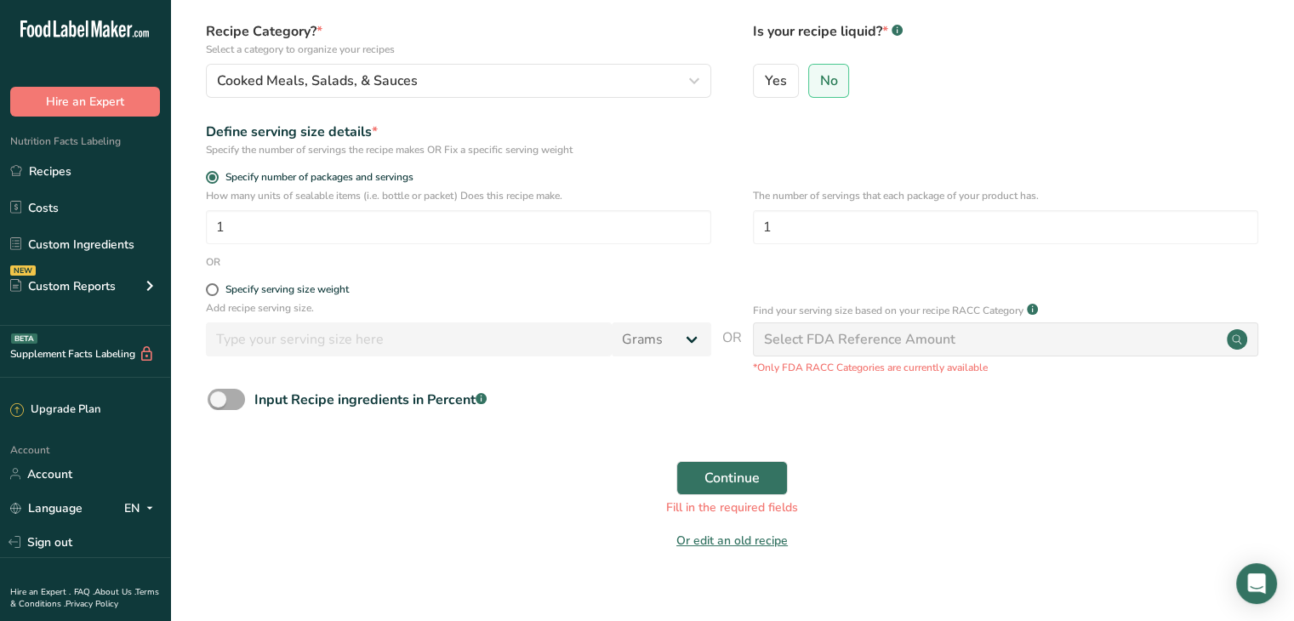
click at [236, 400] on span at bounding box center [226, 399] width 37 height 21
click at [219, 400] on input "Input Recipe ingredients in Percent .a-a{fill:#347362;}.b-a{fill:#fff;}" at bounding box center [213, 399] width 11 height 11
checkbox input "true"
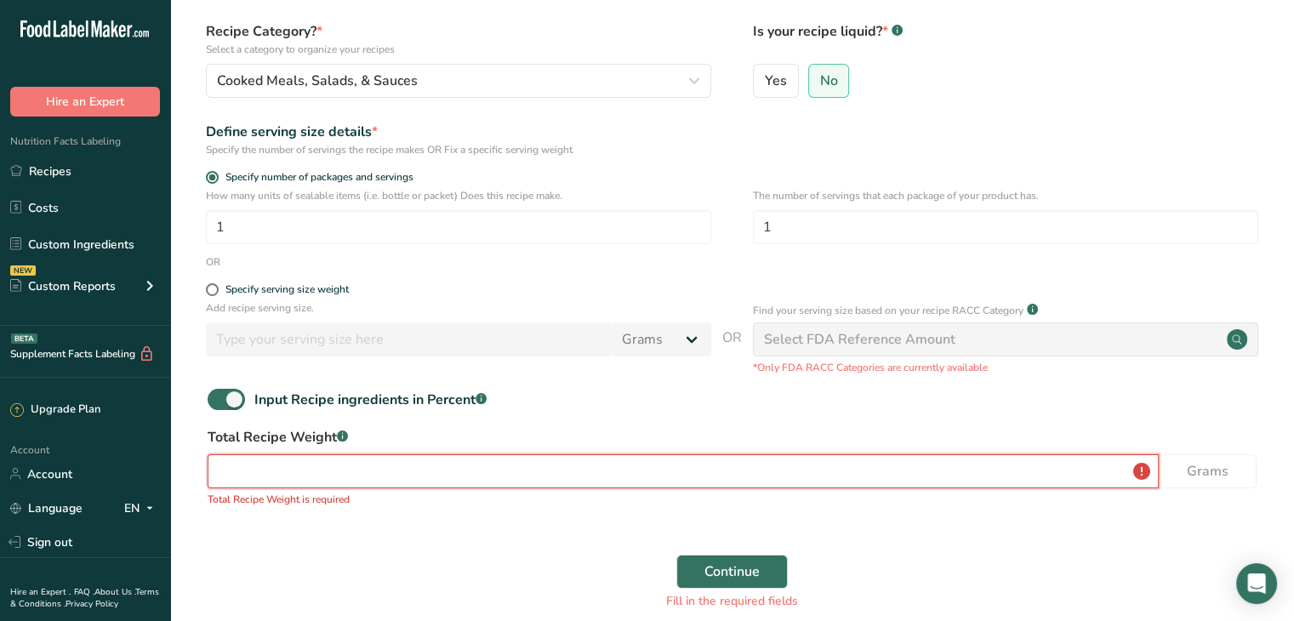
click at [279, 484] on input "number" at bounding box center [683, 471] width 951 height 34
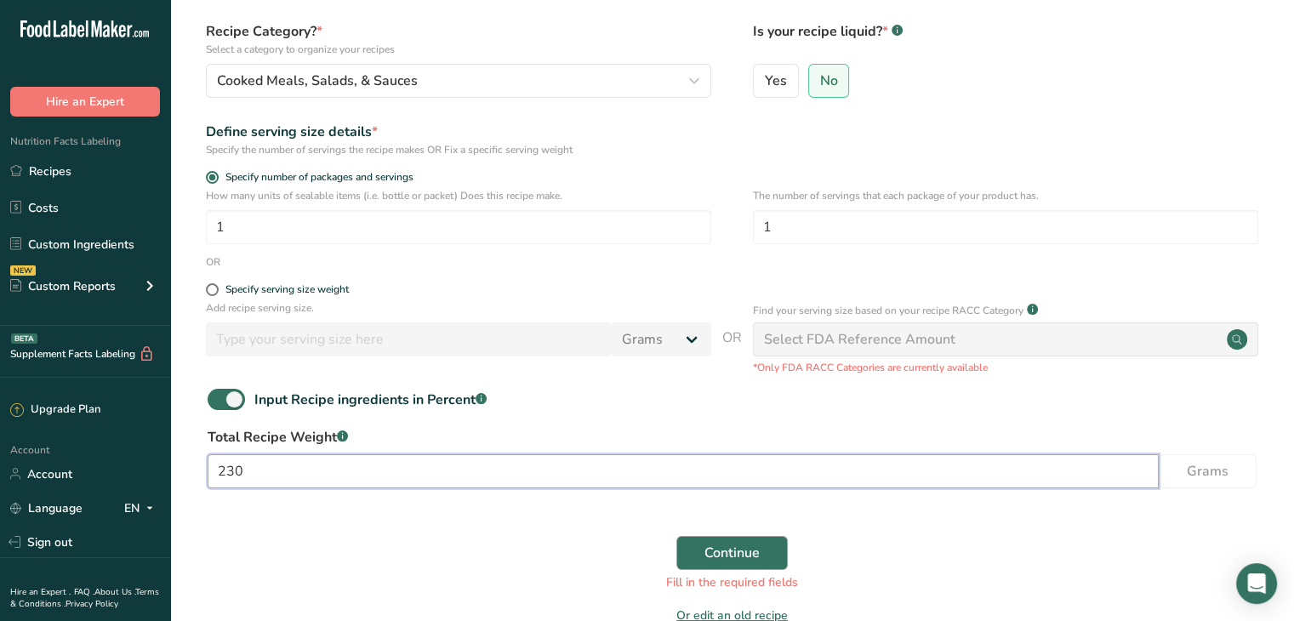
type input "230"
click at [732, 547] on span "Continue" at bounding box center [731, 553] width 55 height 20
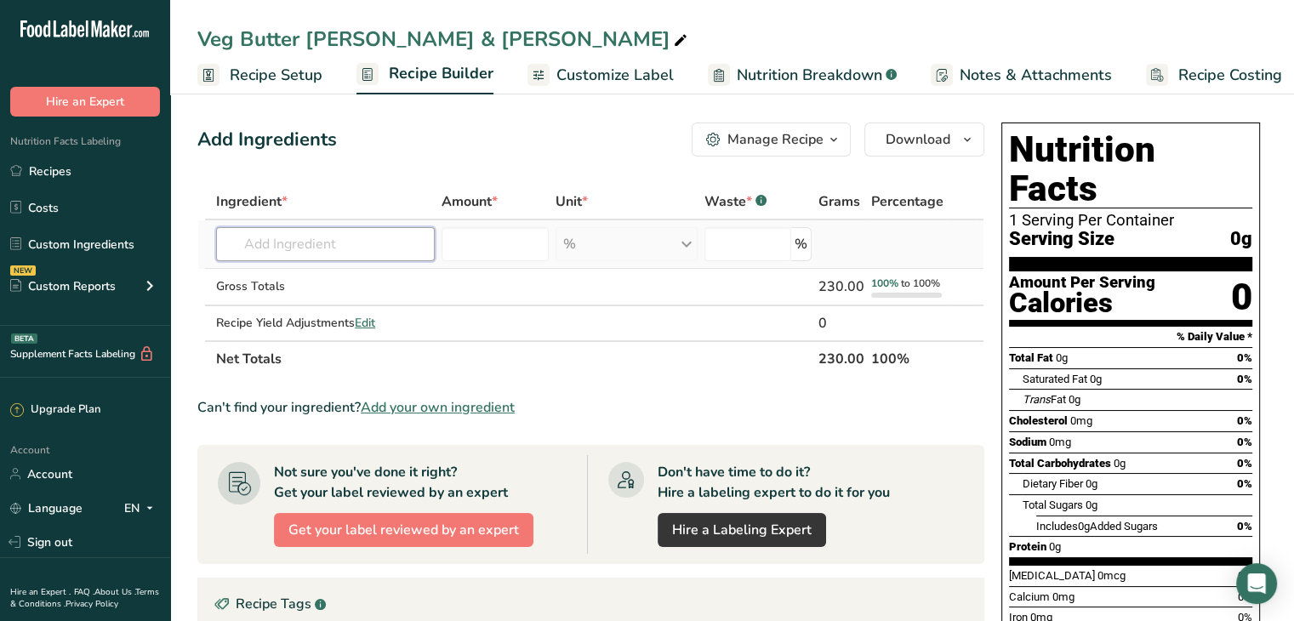
click at [382, 249] on input "text" at bounding box center [325, 244] width 219 height 34
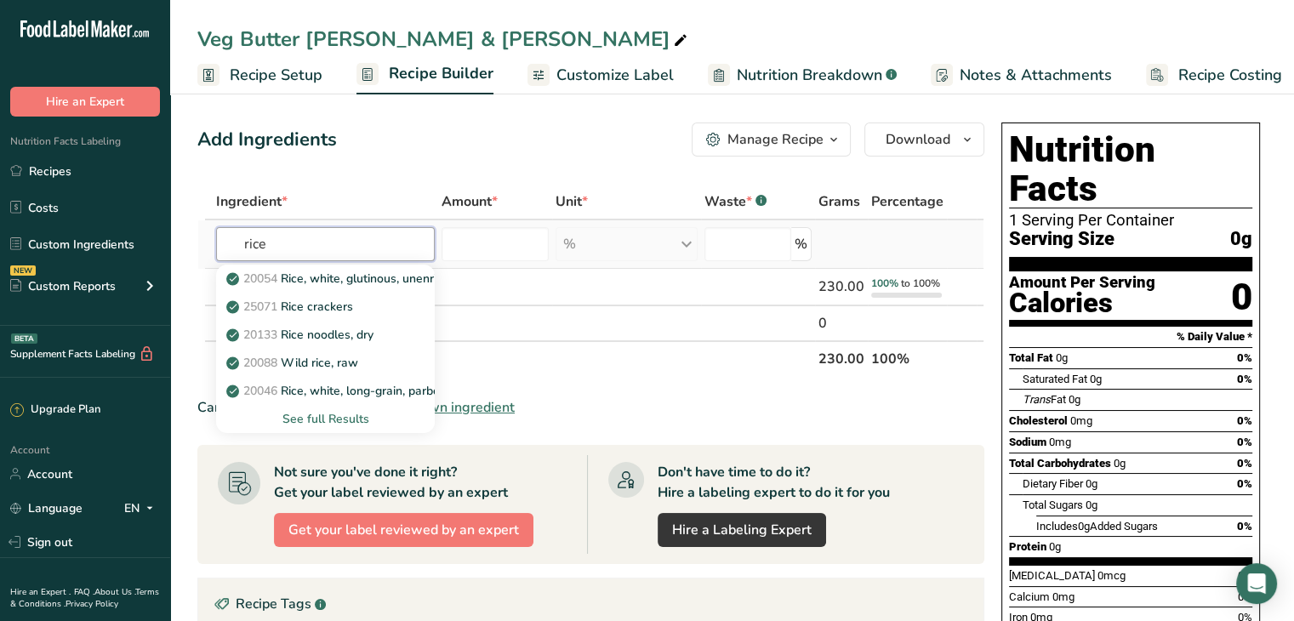
type input "rice"
click at [374, 396] on p "20046 Rice, white, long-grain, parboiled, enriched, dry" at bounding box center [382, 391] width 305 height 18
type input "Rice, white, long-grain, parboiled, enriched, dry"
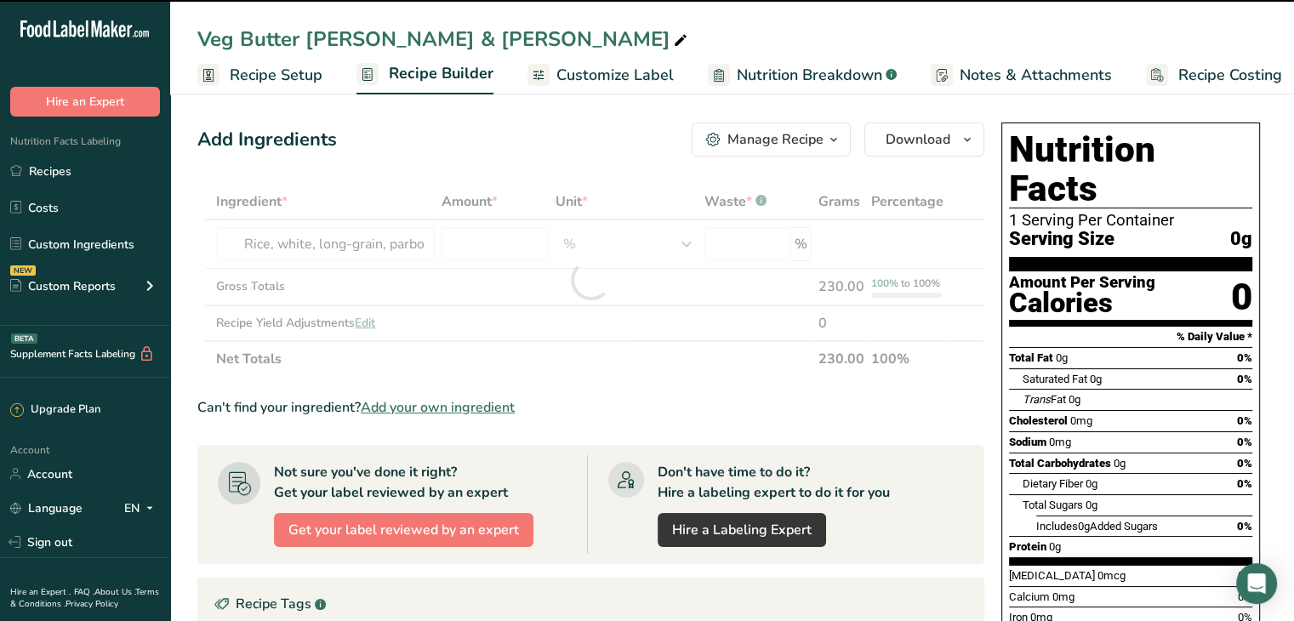
type input "0"
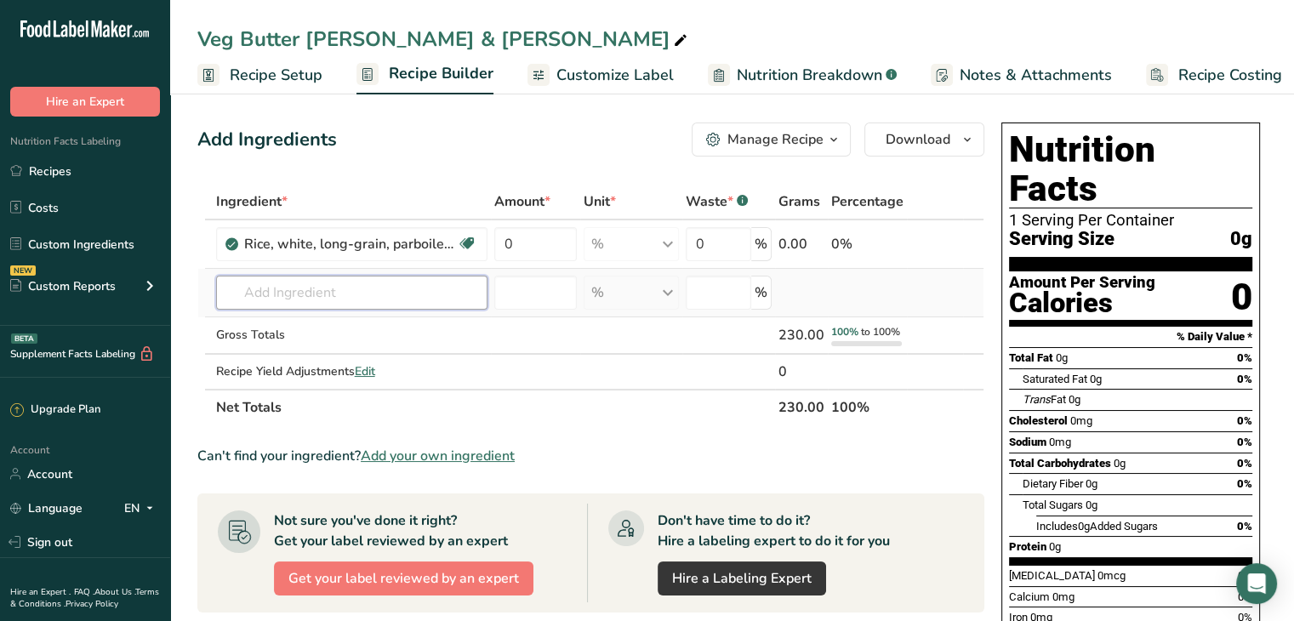
click at [323, 282] on input "text" at bounding box center [351, 293] width 271 height 34
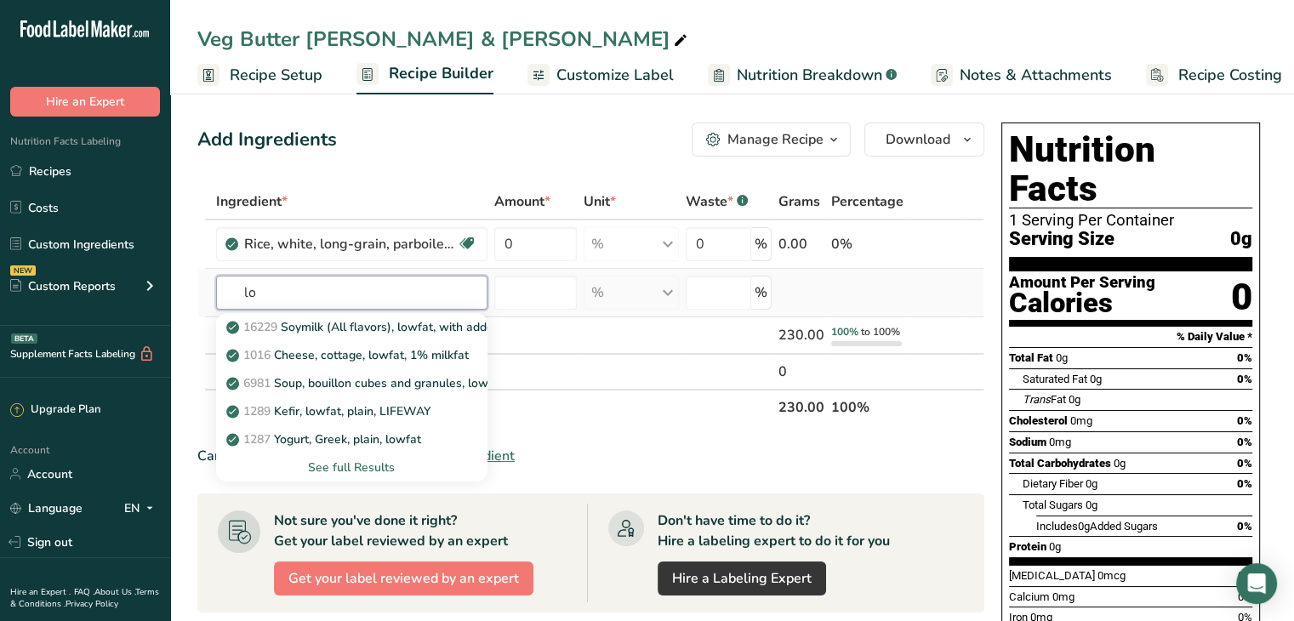
type input "l"
type input "milk"
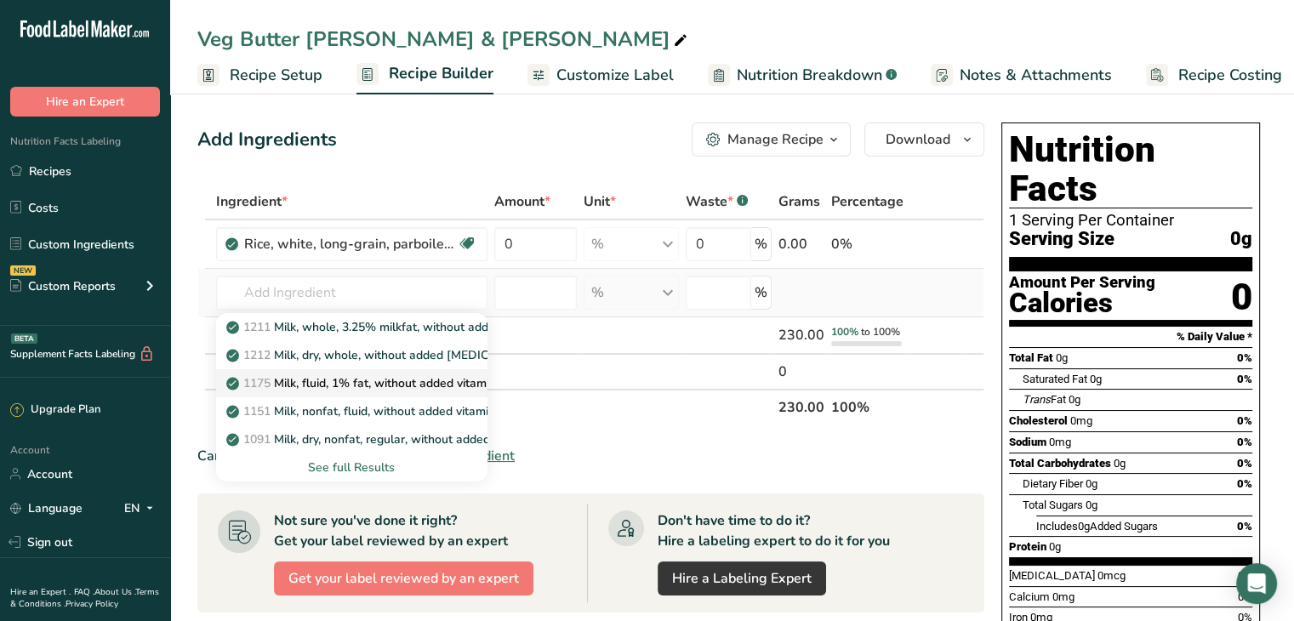
click at [388, 385] on p "1175 Milk, fluid, 1% fat, without added vitamin A and vitamin D" at bounding box center [432, 383] width 405 height 18
type input "Milk, fluid, 1% fat, without added vitamin A and vitamin D"
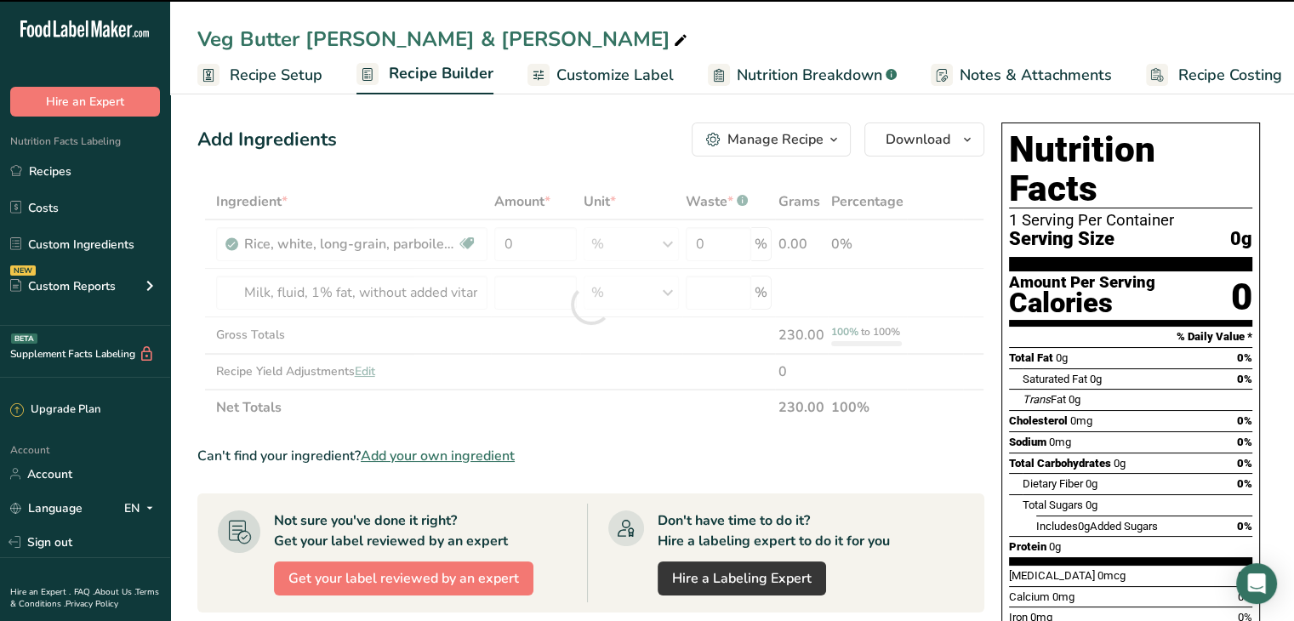
type input "0"
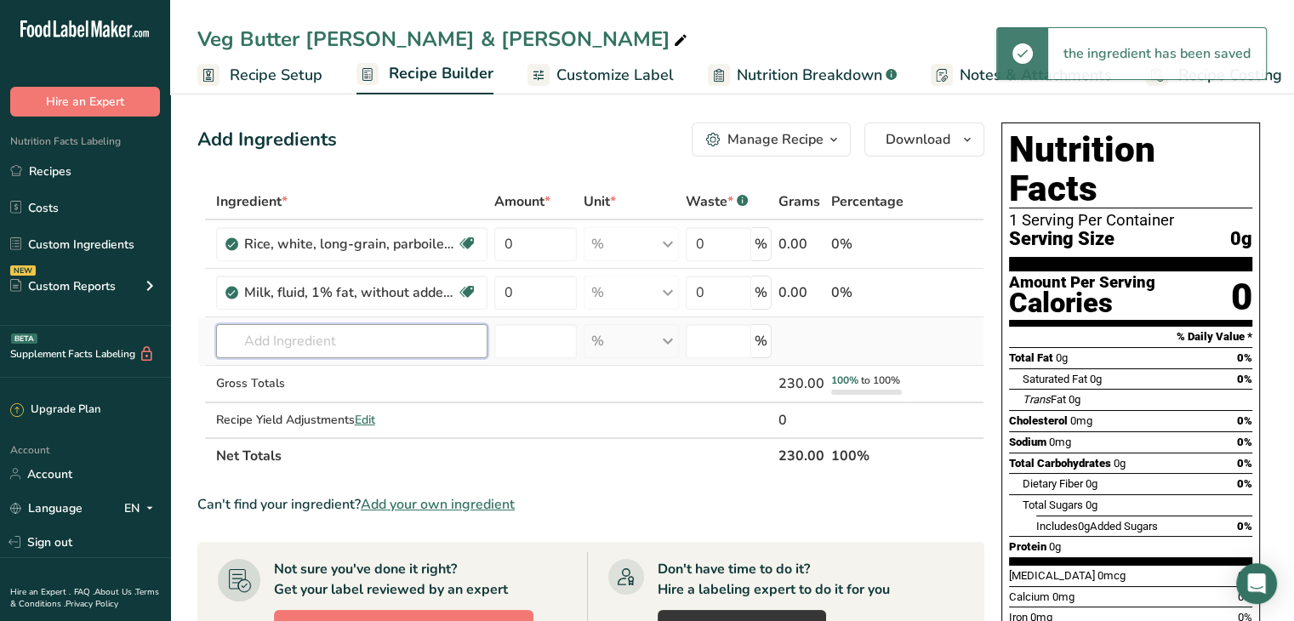
click at [338, 331] on input "text" at bounding box center [351, 341] width 271 height 34
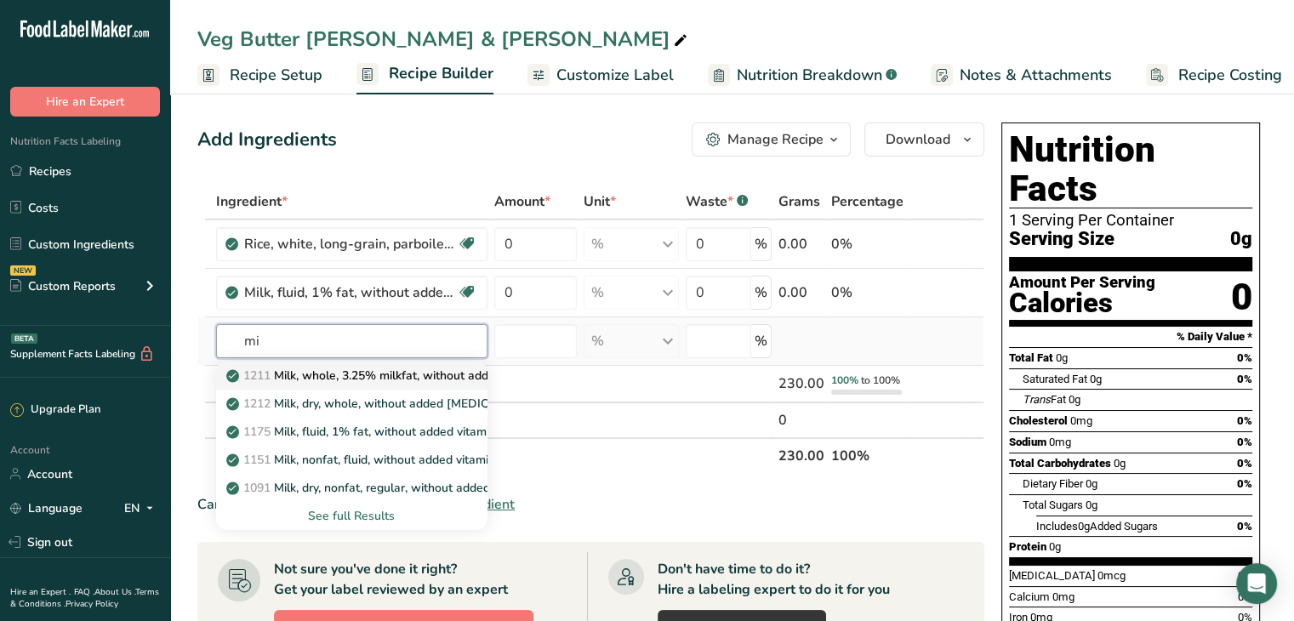
type input "m"
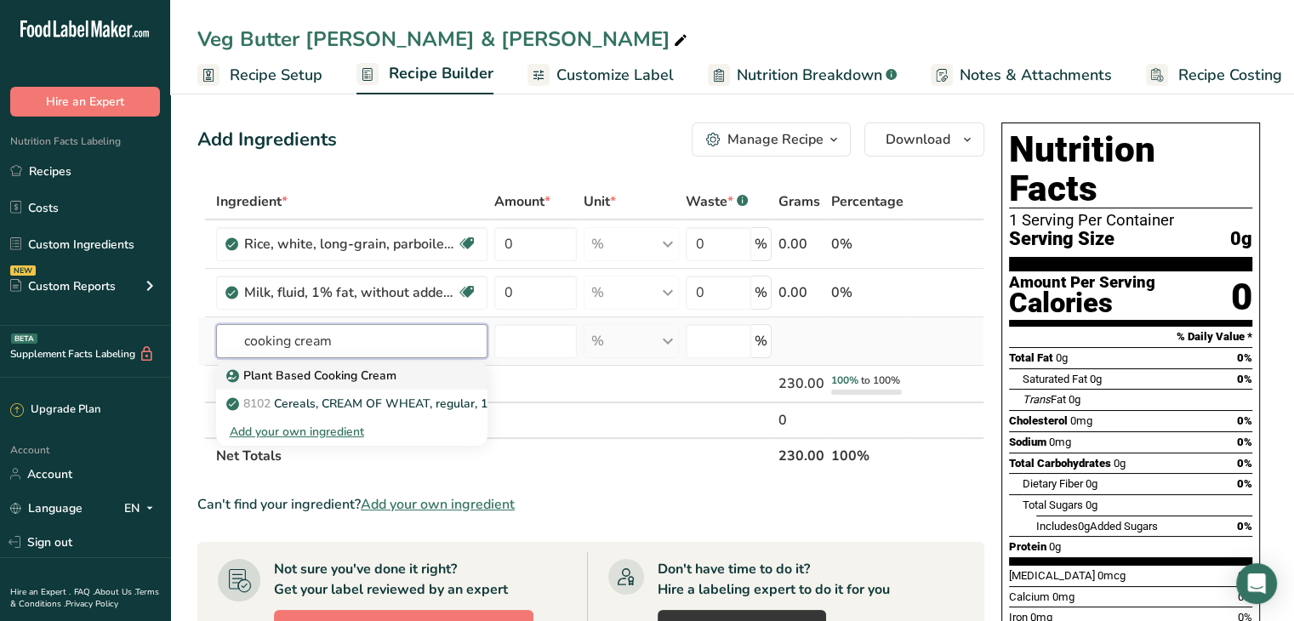
type input "cooking cream"
click at [361, 367] on p "Plant Based Cooking Cream" at bounding box center [313, 376] width 167 height 18
type input "Plant Based Cooking Cream"
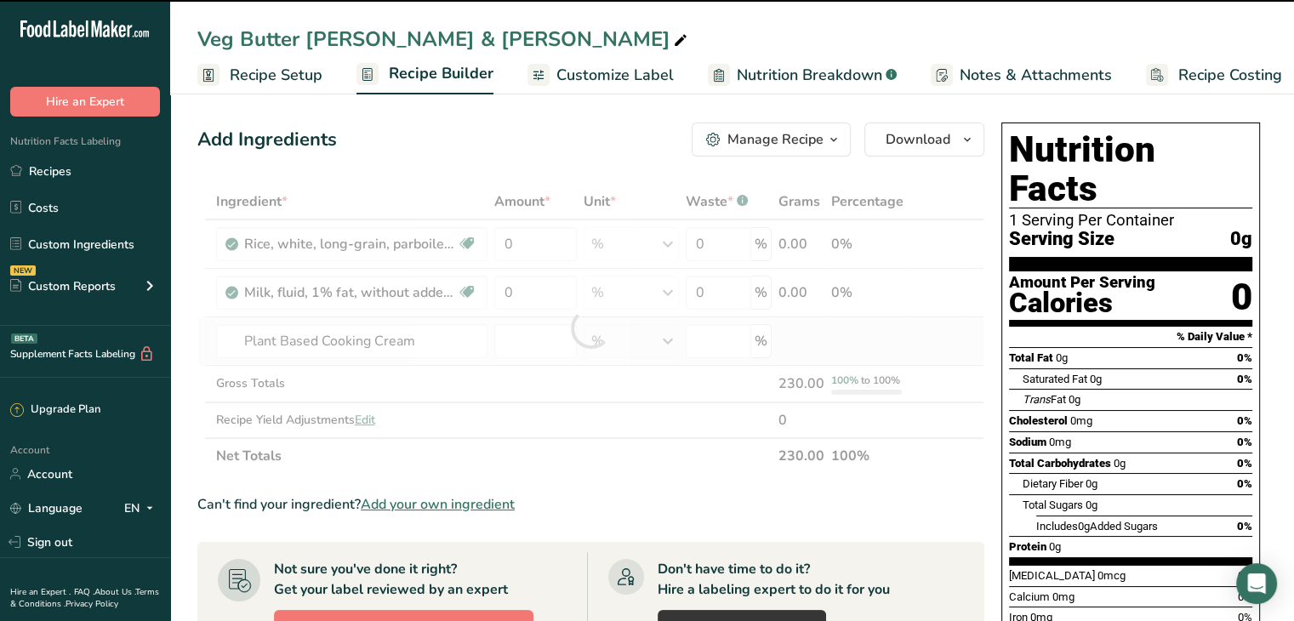
type input "0"
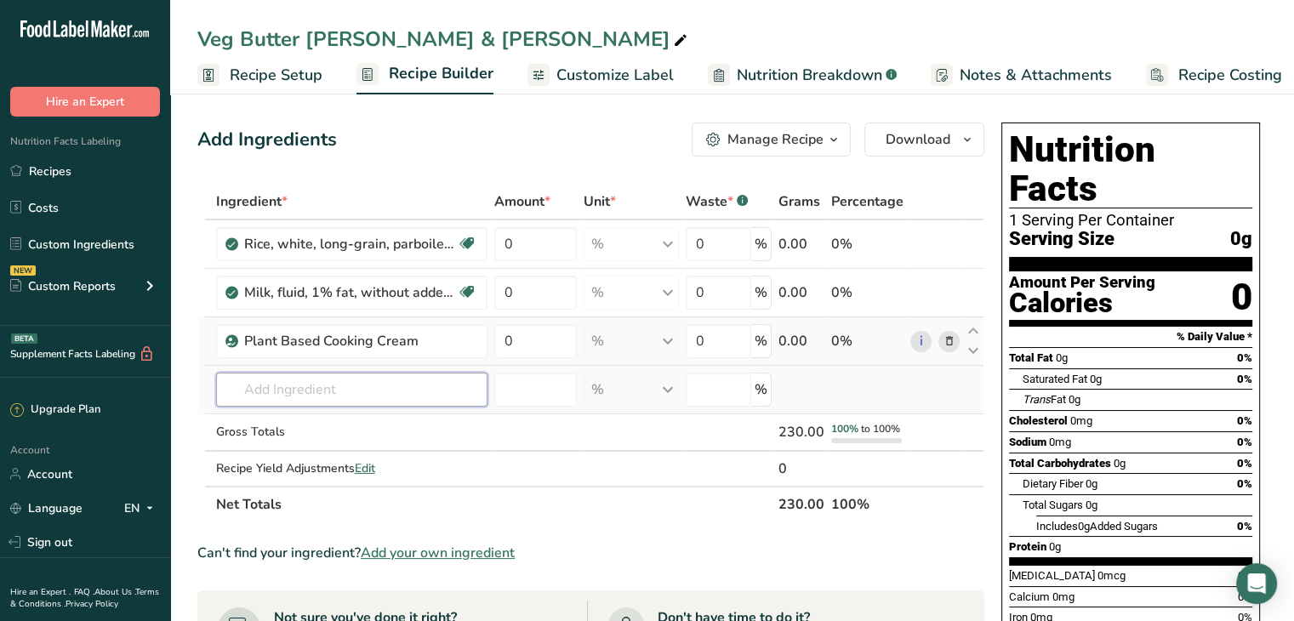
click at [407, 395] on input "text" at bounding box center [351, 390] width 271 height 34
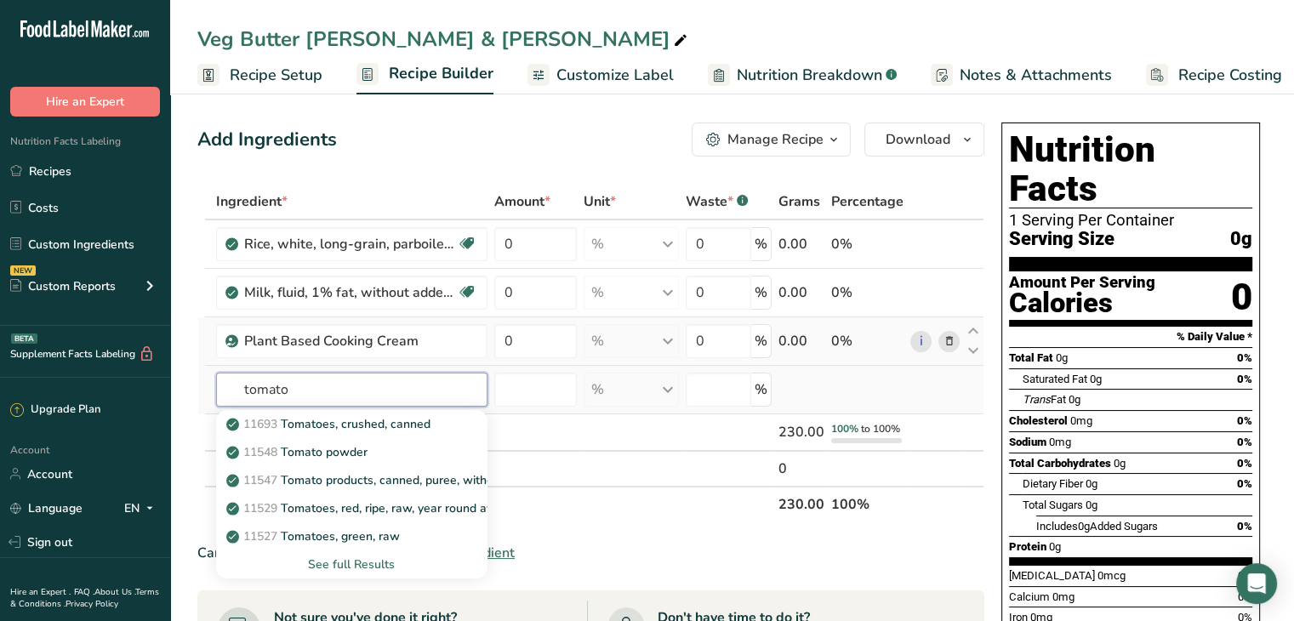
type input "tomato"
click at [391, 562] on div "See full Results" at bounding box center [352, 564] width 244 height 18
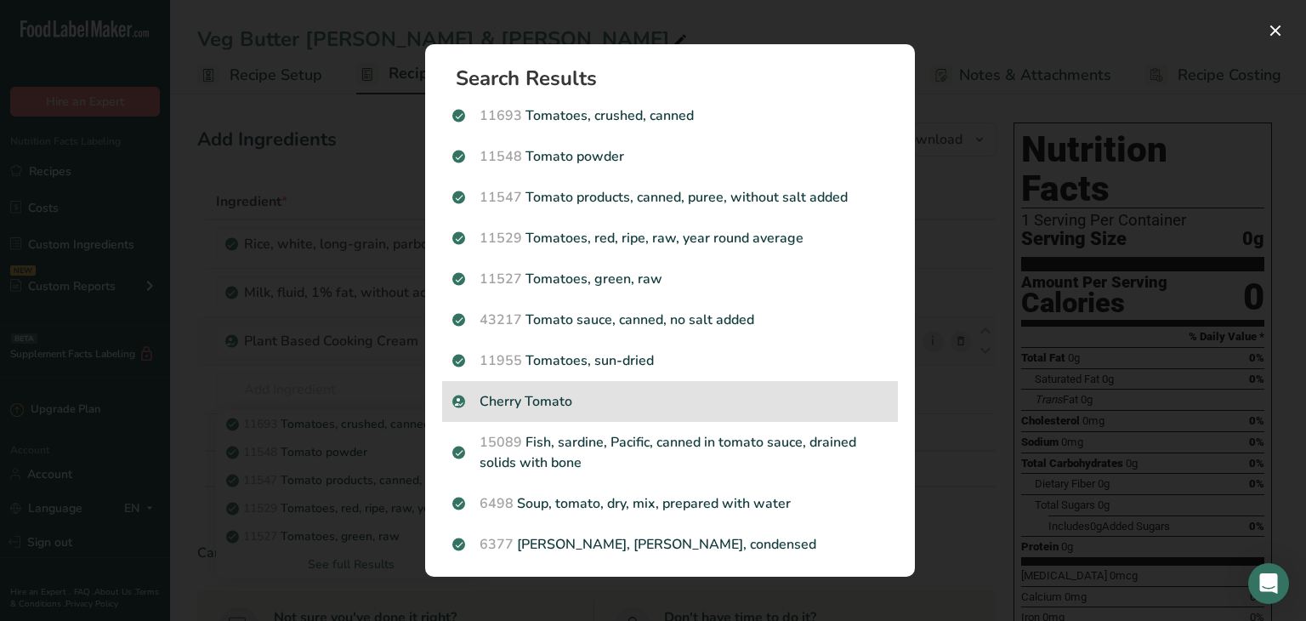
click at [664, 397] on p "Cherry Tomato" at bounding box center [669, 401] width 435 height 20
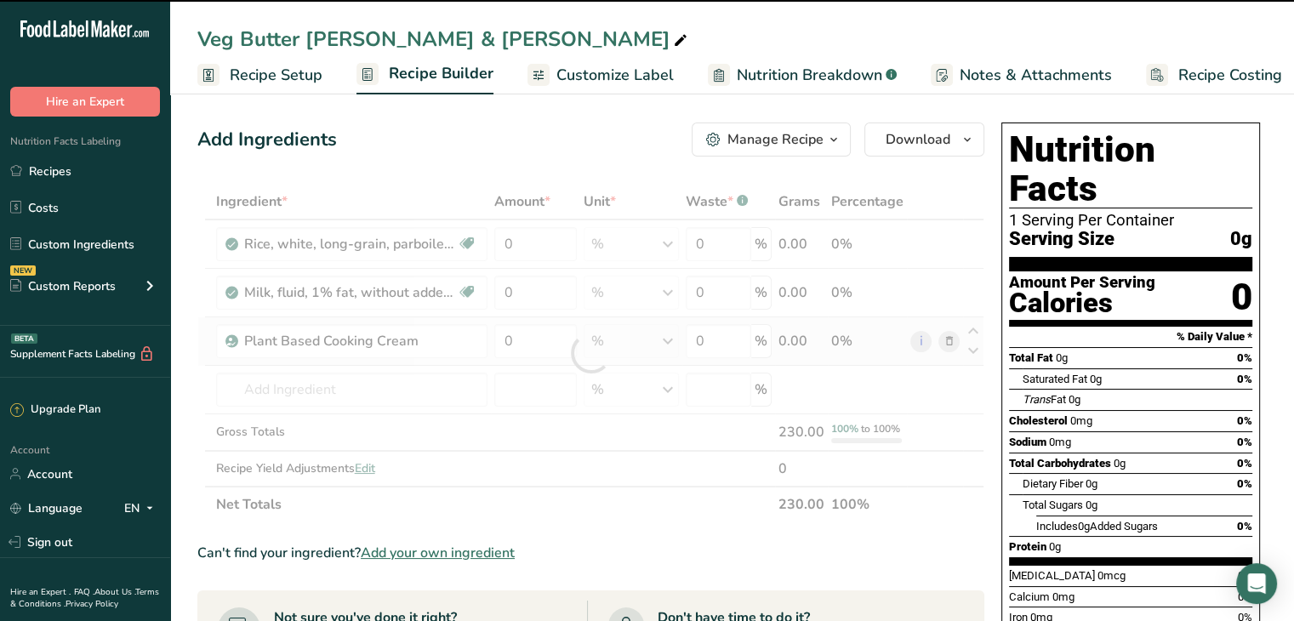
type input "0"
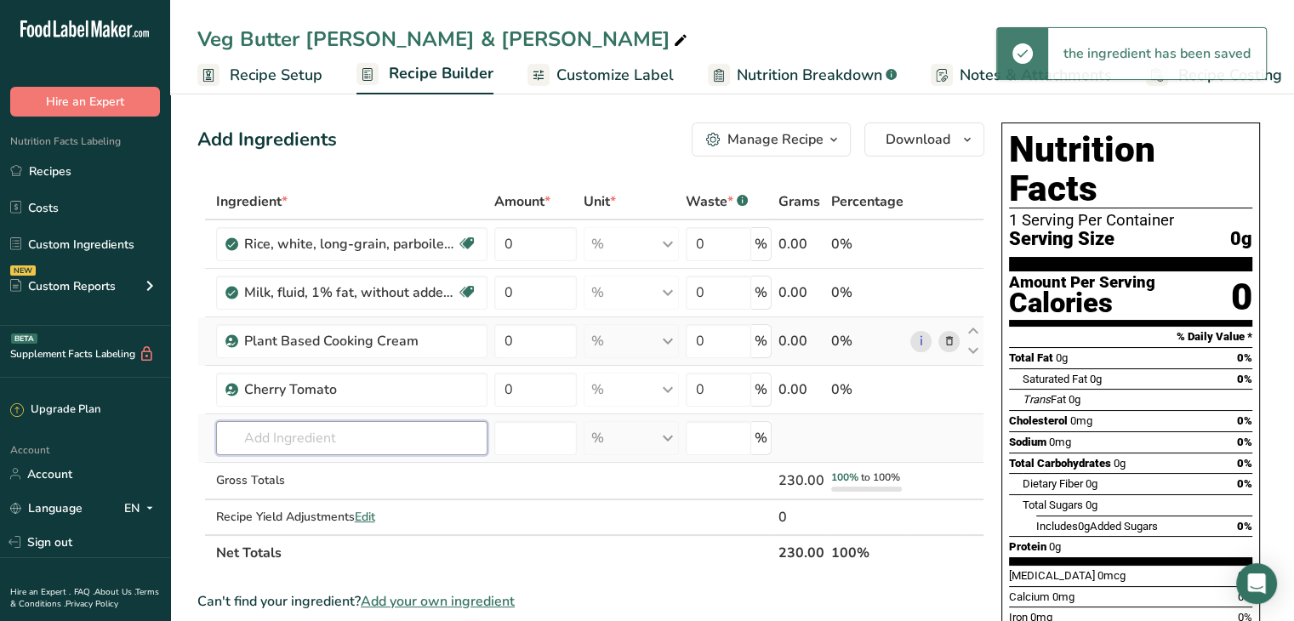
click at [354, 430] on input "text" at bounding box center [351, 438] width 271 height 34
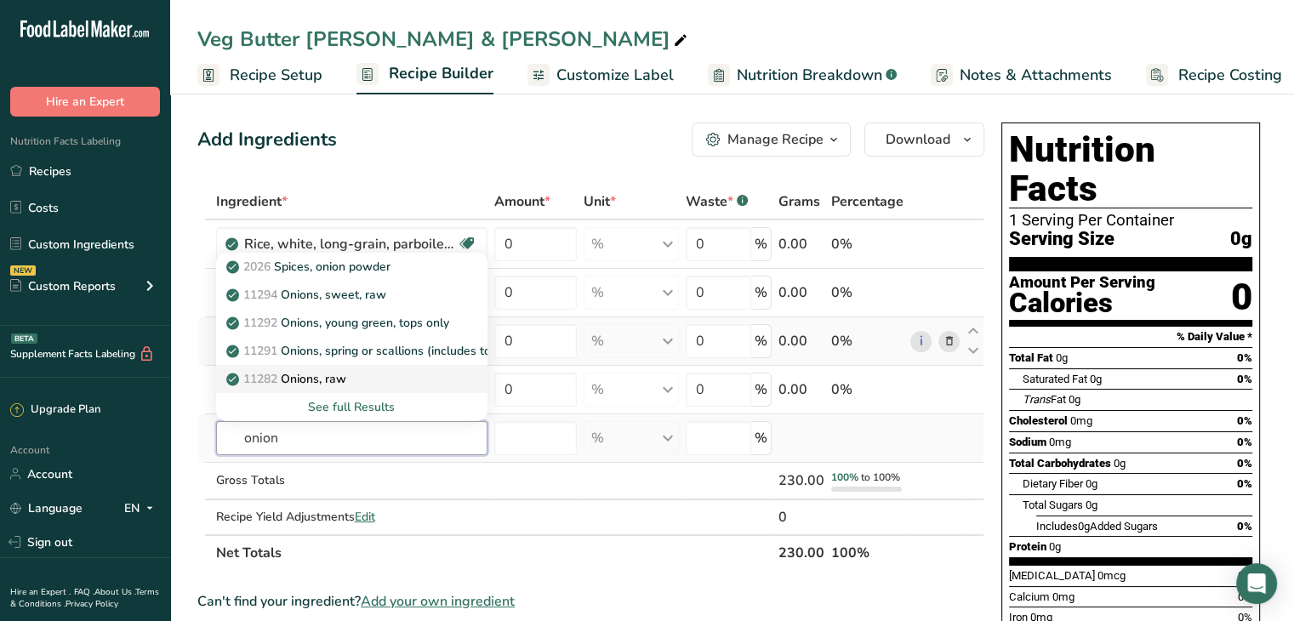
type input "onion"
click at [390, 377] on div "11282 Onions, raw" at bounding box center [338, 379] width 217 height 18
type input "Onions, raw"
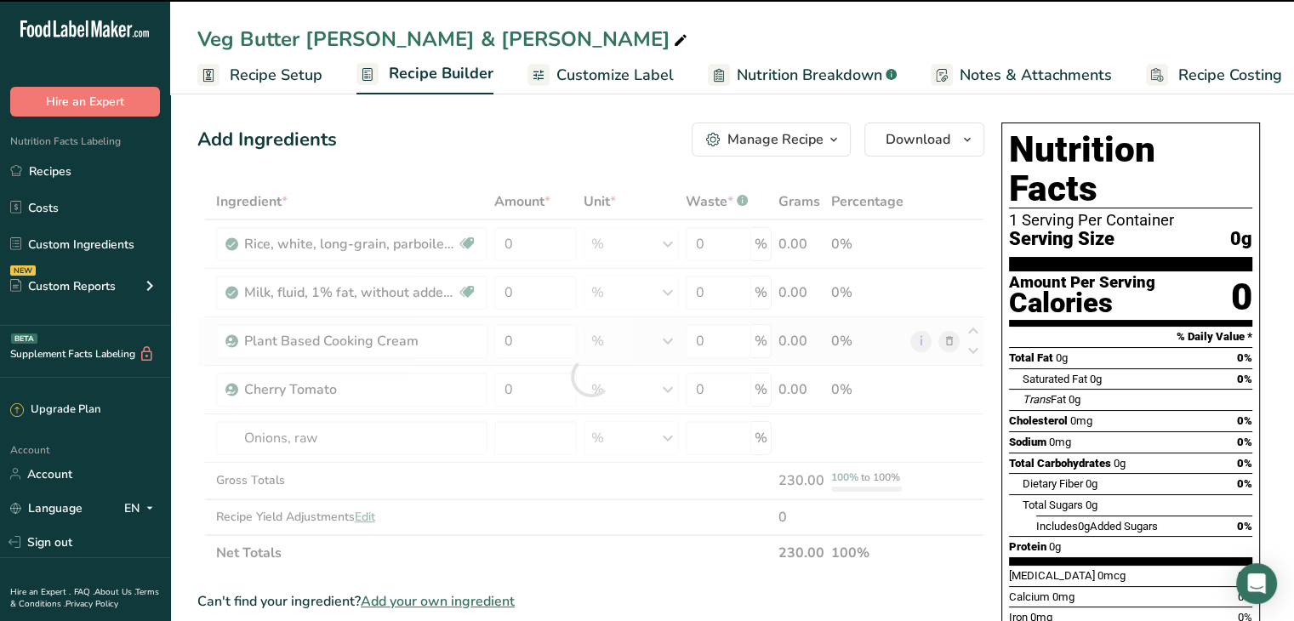
type input "0"
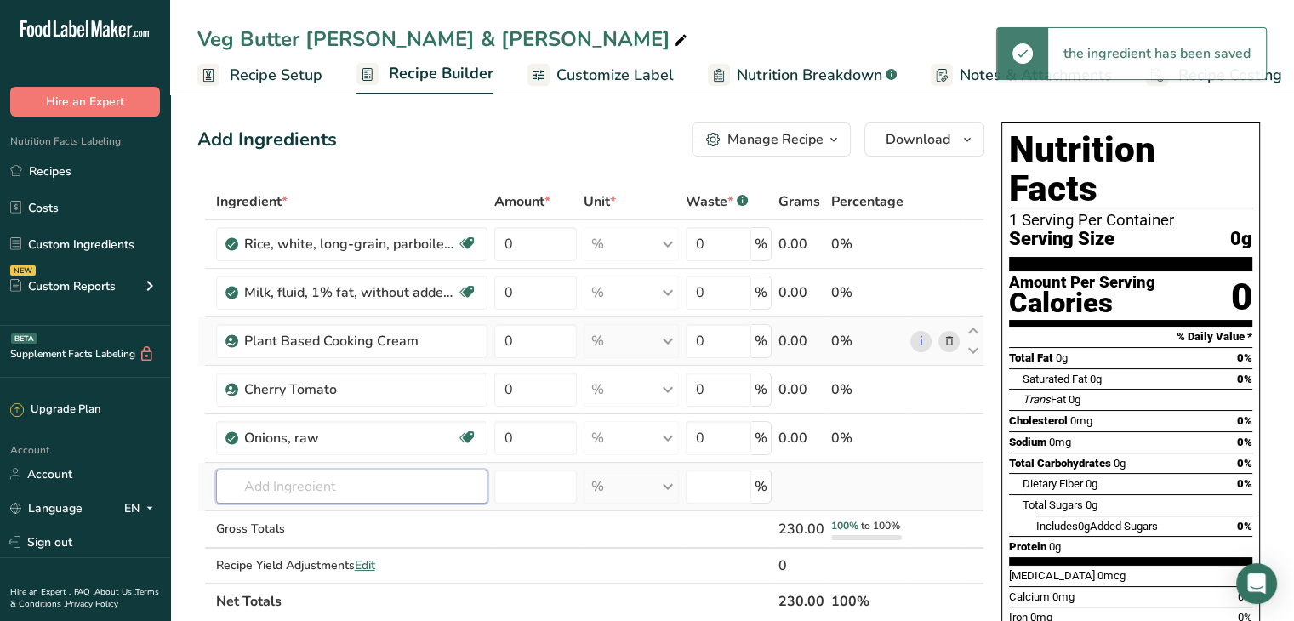
click at [343, 482] on input "text" at bounding box center [351, 486] width 271 height 34
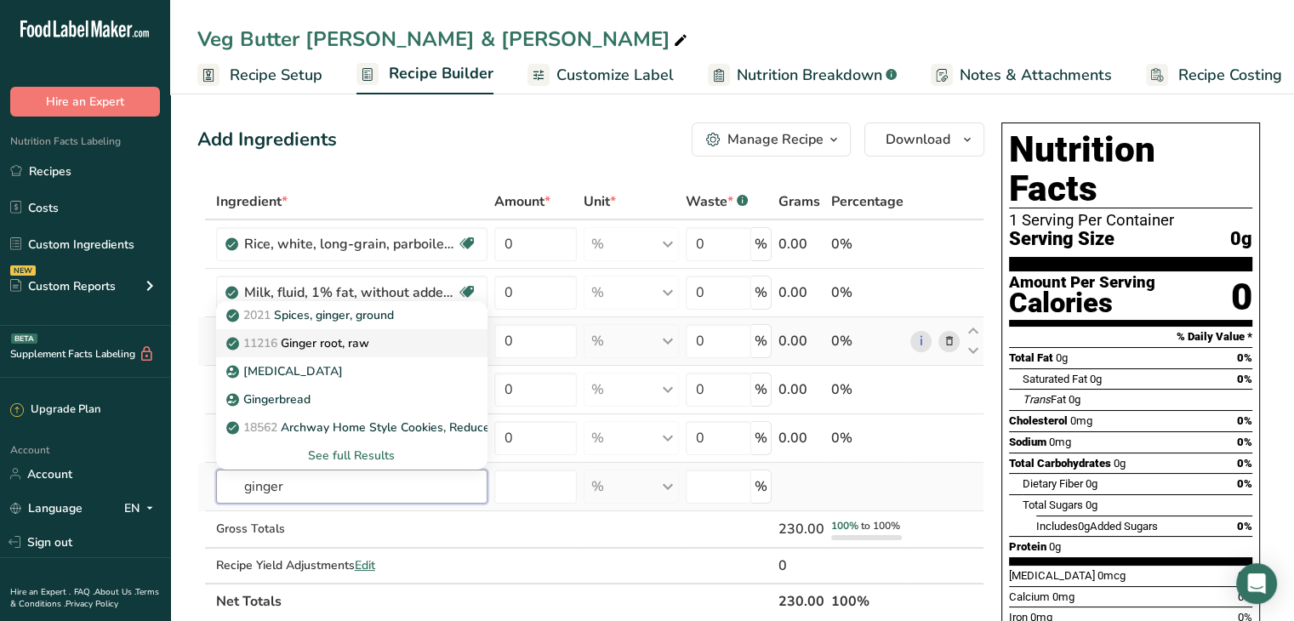
type input "ginger"
click at [393, 343] on div "11216 Ginger root, raw" at bounding box center [338, 343] width 217 height 18
type input "Ginger root, raw"
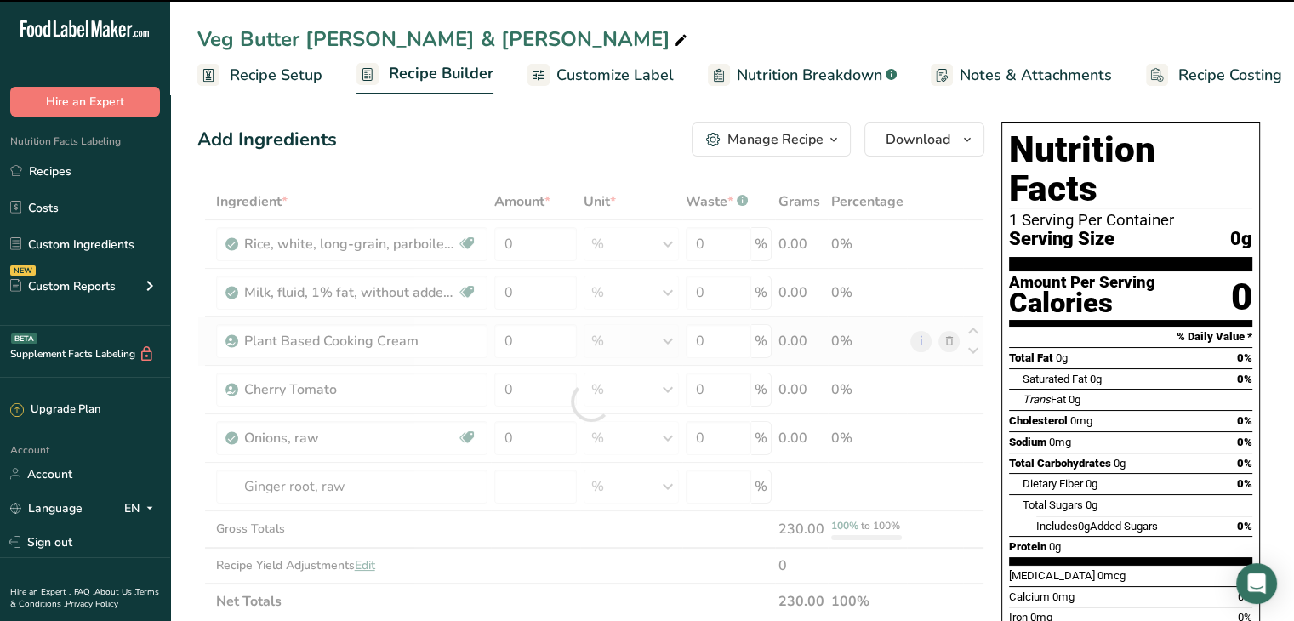
click at [612, 77] on span "Customize Label" at bounding box center [614, 75] width 117 height 23
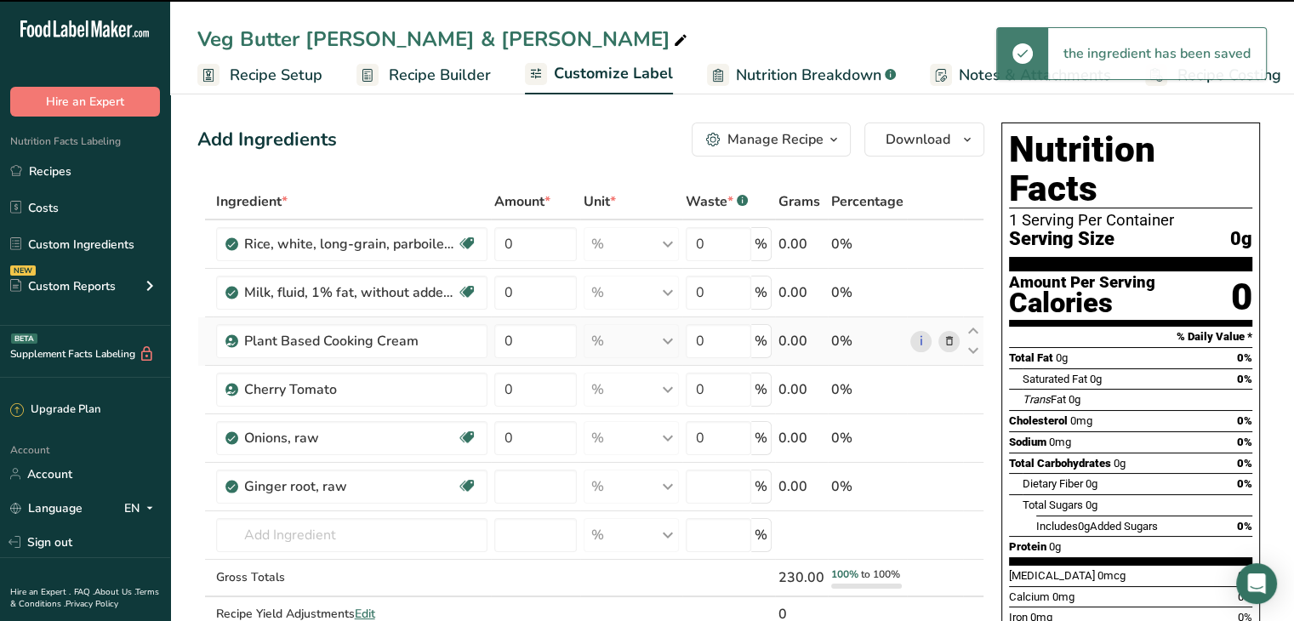
type input "0"
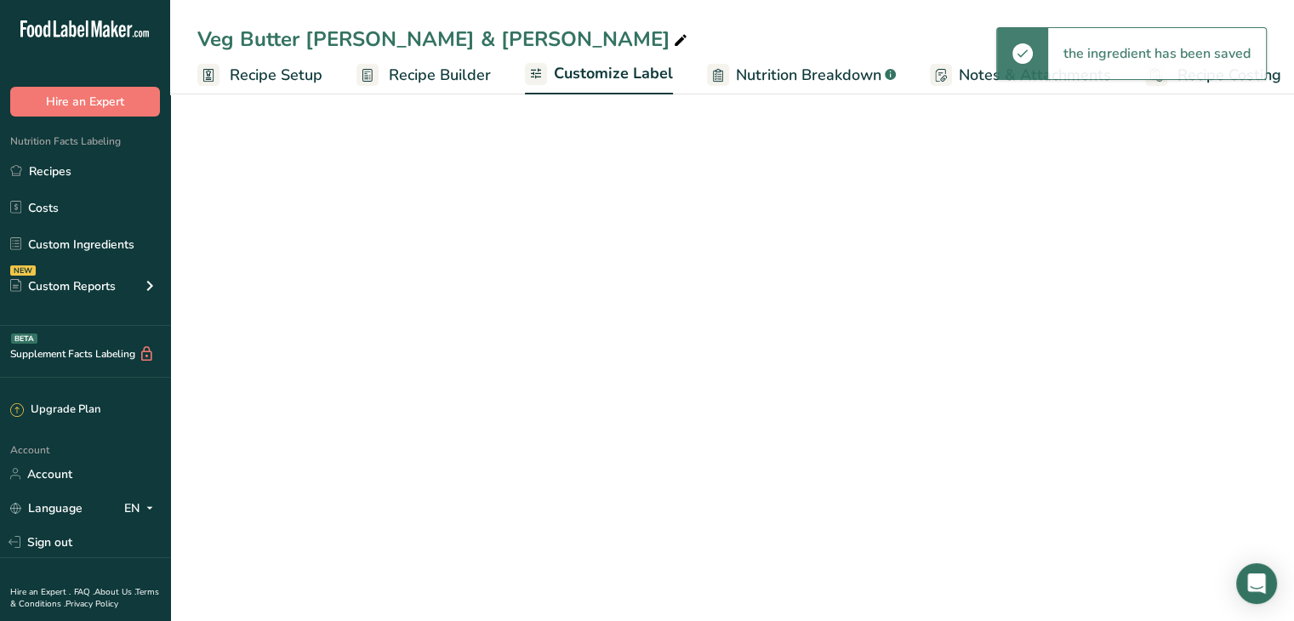
scroll to position [0, 14]
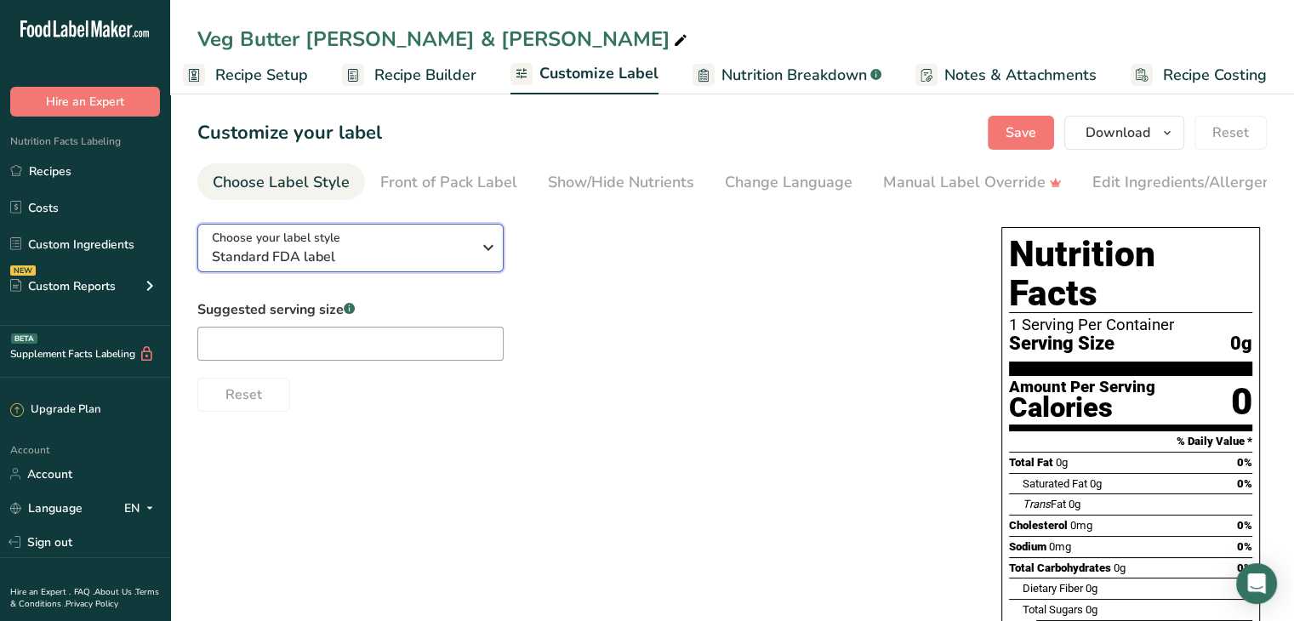
click at [442, 260] on span "Standard FDA label" at bounding box center [341, 257] width 259 height 20
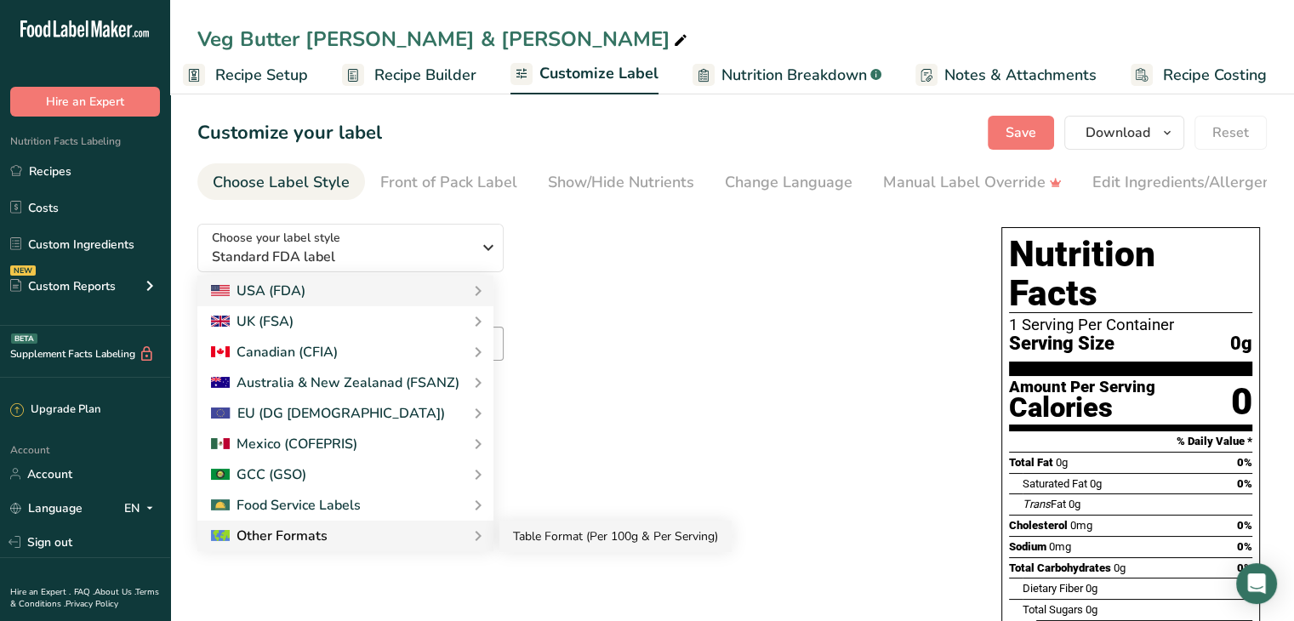
click at [526, 545] on link "Table Format (Per 100g & Per Serving)" at bounding box center [615, 536] width 232 height 31
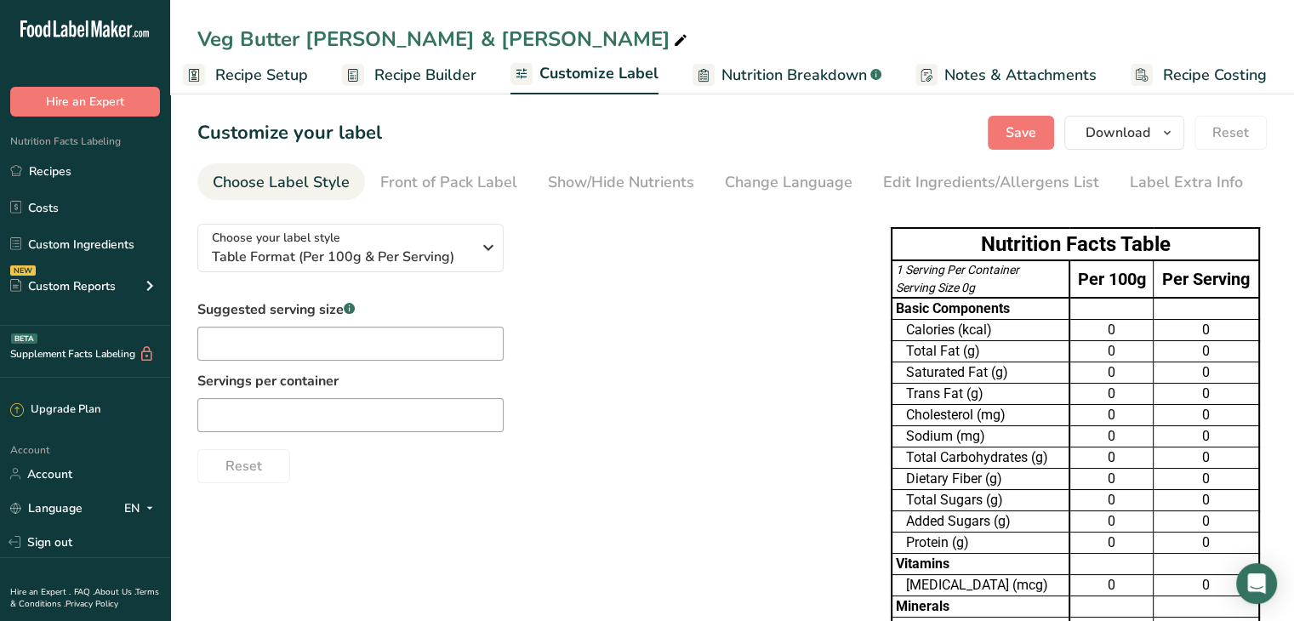
click at [549, 285] on div "Choose your label style Table Format (Per 100g & Per Serving) USA (FDA) Standar…" at bounding box center [526, 346] width 659 height 273
click at [606, 175] on div "Show/Hide Nutrients" at bounding box center [621, 182] width 146 height 23
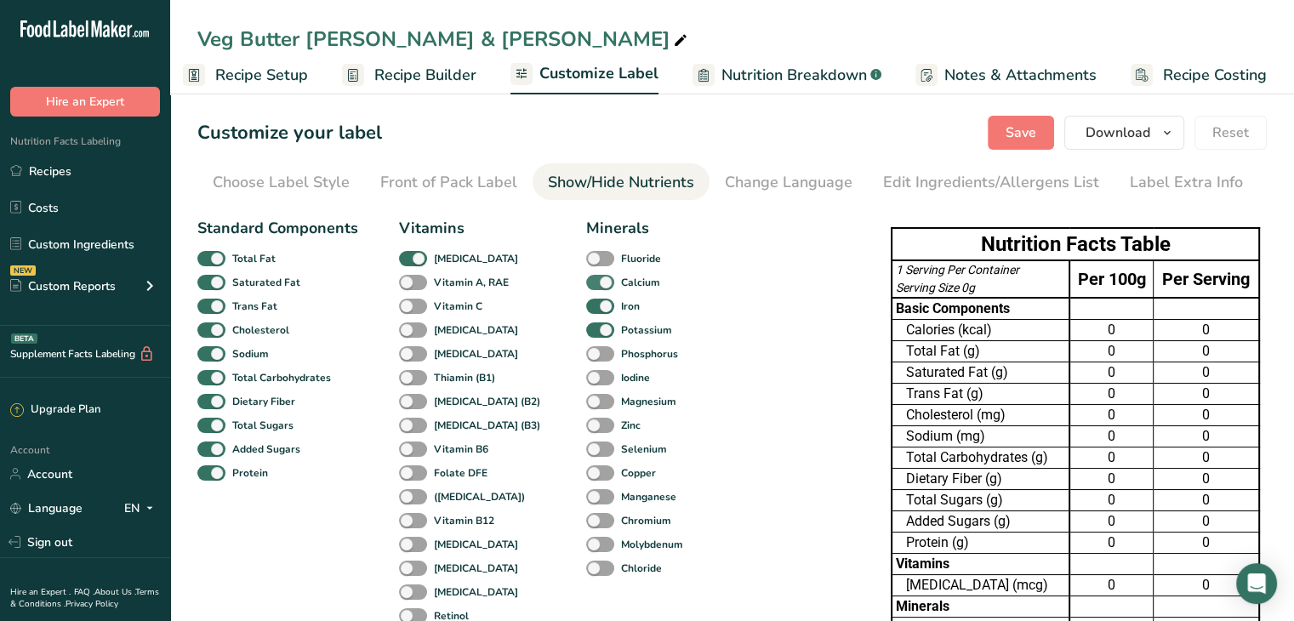
click at [586, 280] on span at bounding box center [600, 283] width 28 height 16
click at [586, 280] on input "Calcium" at bounding box center [591, 281] width 11 height 11
checkbox input "false"
click at [586, 304] on span at bounding box center [600, 307] width 28 height 16
click at [586, 304] on input "Iron" at bounding box center [591, 305] width 11 height 11
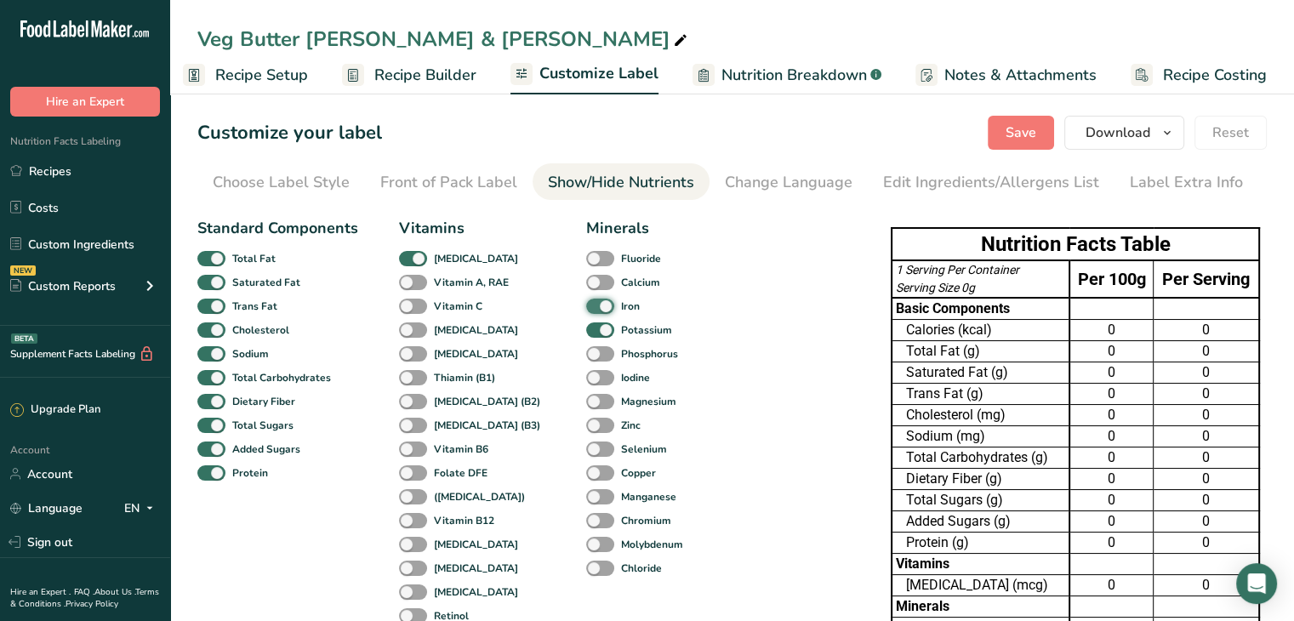
checkbox input "false"
click at [586, 331] on span at bounding box center [600, 330] width 28 height 16
click at [586, 331] on input "Potassium" at bounding box center [591, 329] width 11 height 11
checkbox input "false"
click at [407, 253] on span at bounding box center [413, 259] width 28 height 16
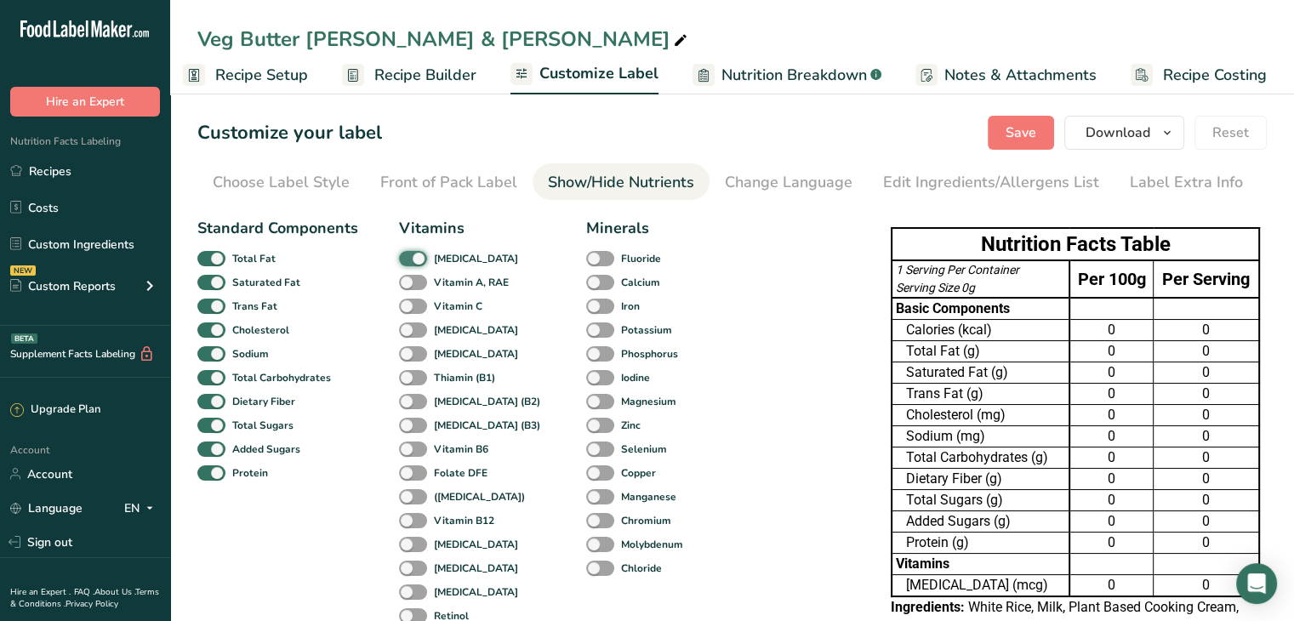
click at [407, 253] on input "[MEDICAL_DATA]" at bounding box center [404, 258] width 11 height 11
checkbox input "false"
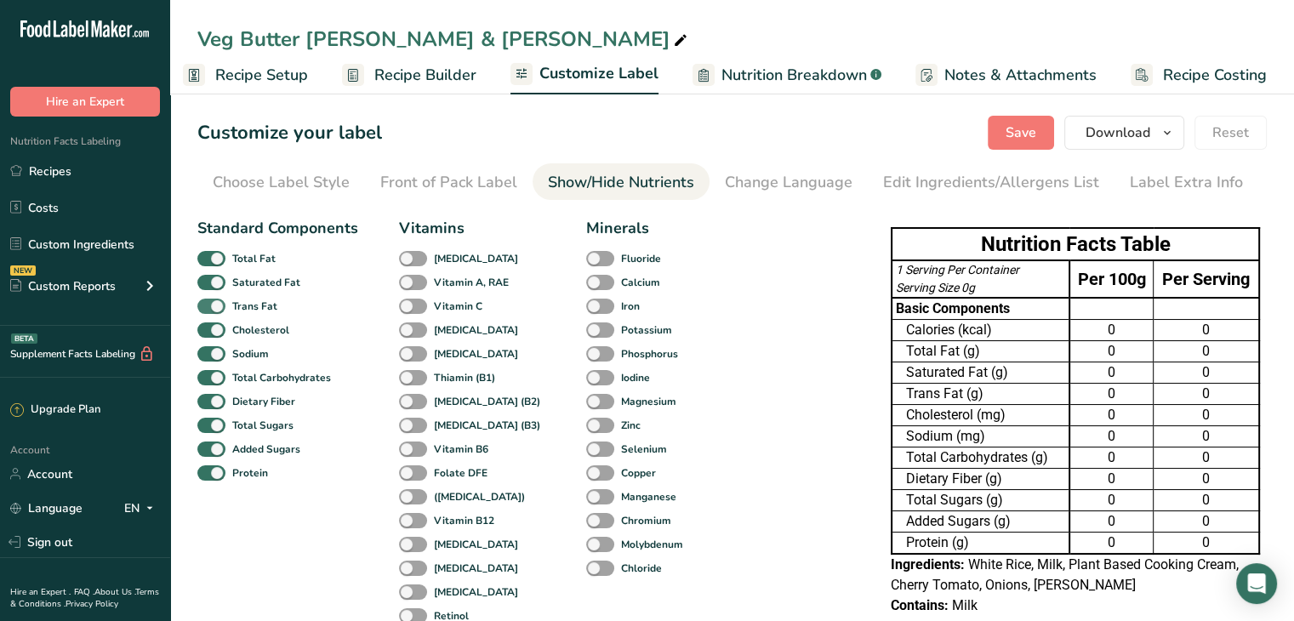
click at [218, 304] on span at bounding box center [211, 307] width 28 height 16
click at [208, 304] on input "Trans Fat" at bounding box center [202, 305] width 11 height 11
checkbox input "false"
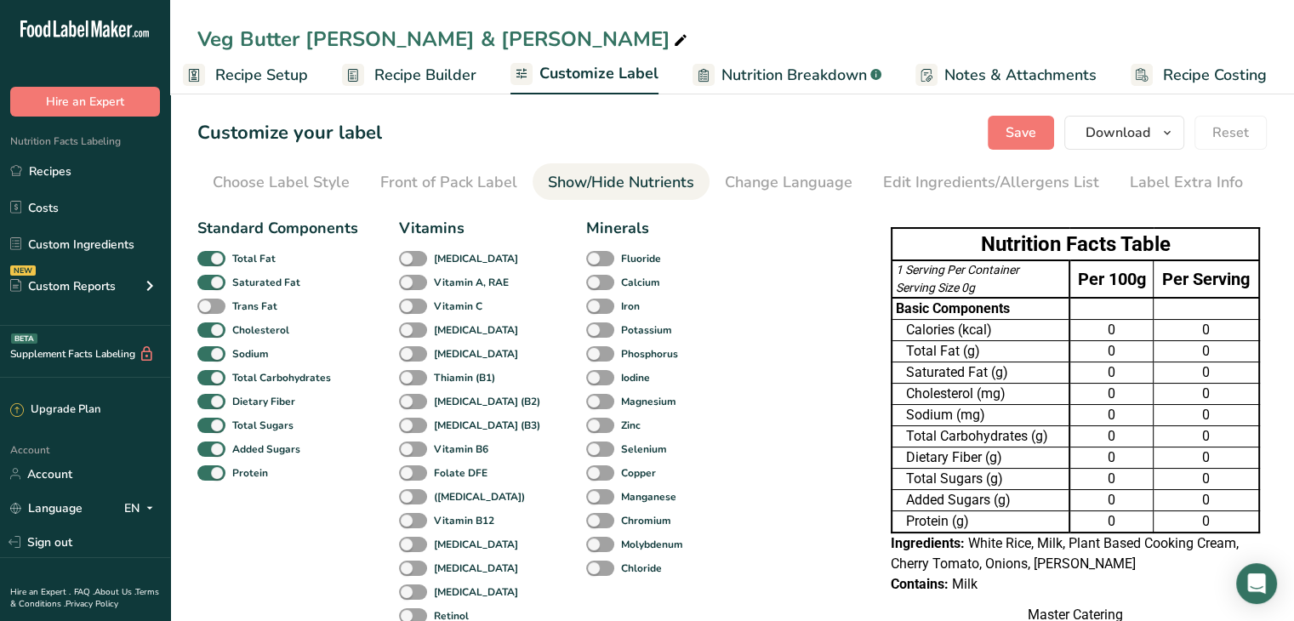
click at [218, 320] on div "Cholesterol" at bounding box center [217, 330] width 40 height 24
click at [218, 335] on span at bounding box center [211, 330] width 28 height 16
click at [208, 335] on input "Cholesterol" at bounding box center [202, 329] width 11 height 11
checkbox input "false"
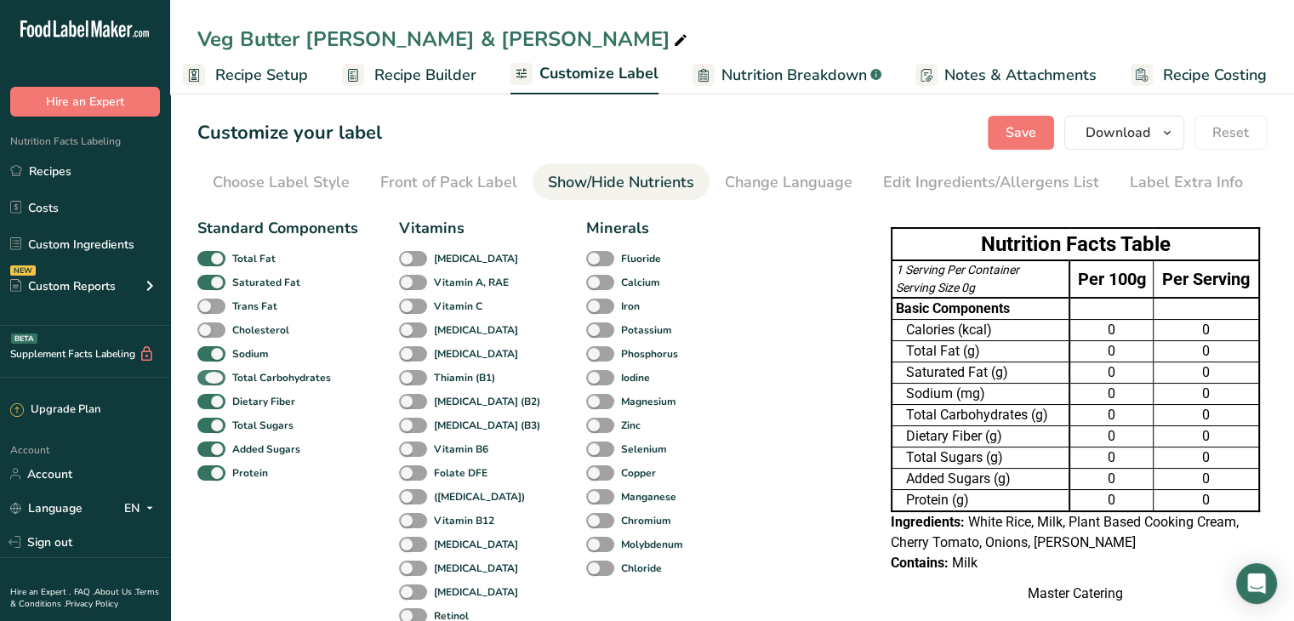
click at [219, 374] on span at bounding box center [211, 378] width 28 height 16
click at [208, 374] on input "Total Carbohydrates" at bounding box center [202, 377] width 11 height 11
checkbox input "false"
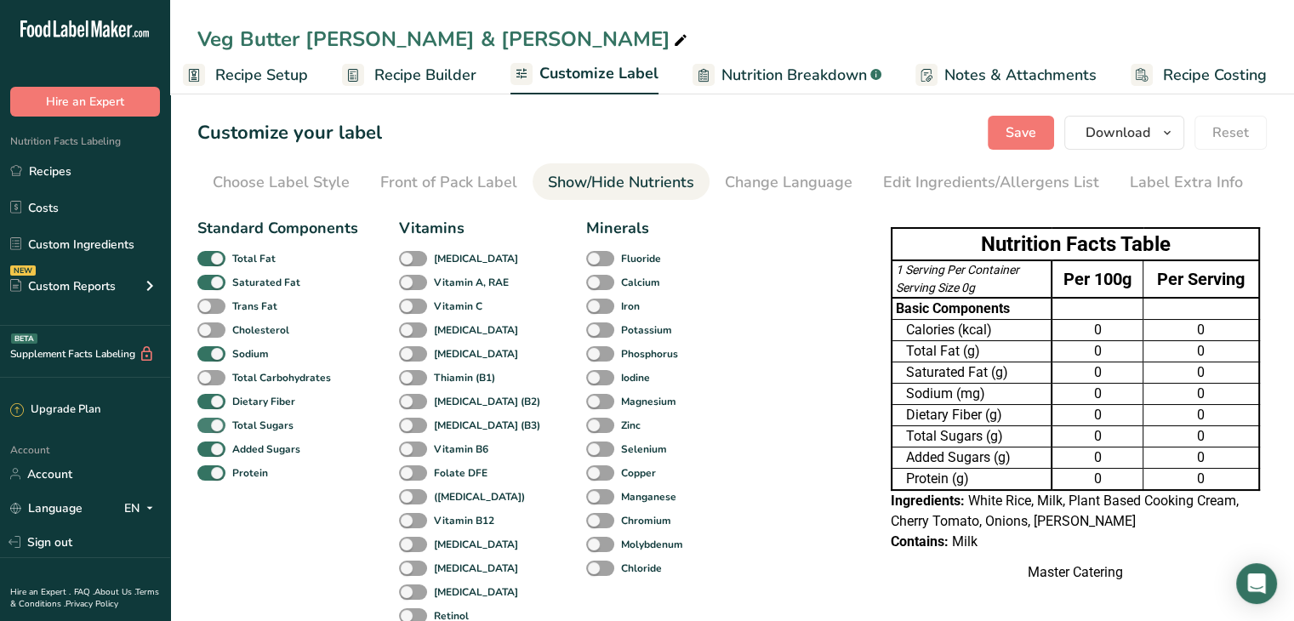
click at [213, 422] on span at bounding box center [211, 426] width 28 height 16
click at [208, 422] on input "Total Sugars" at bounding box center [202, 424] width 11 height 11
checkbox input "false"
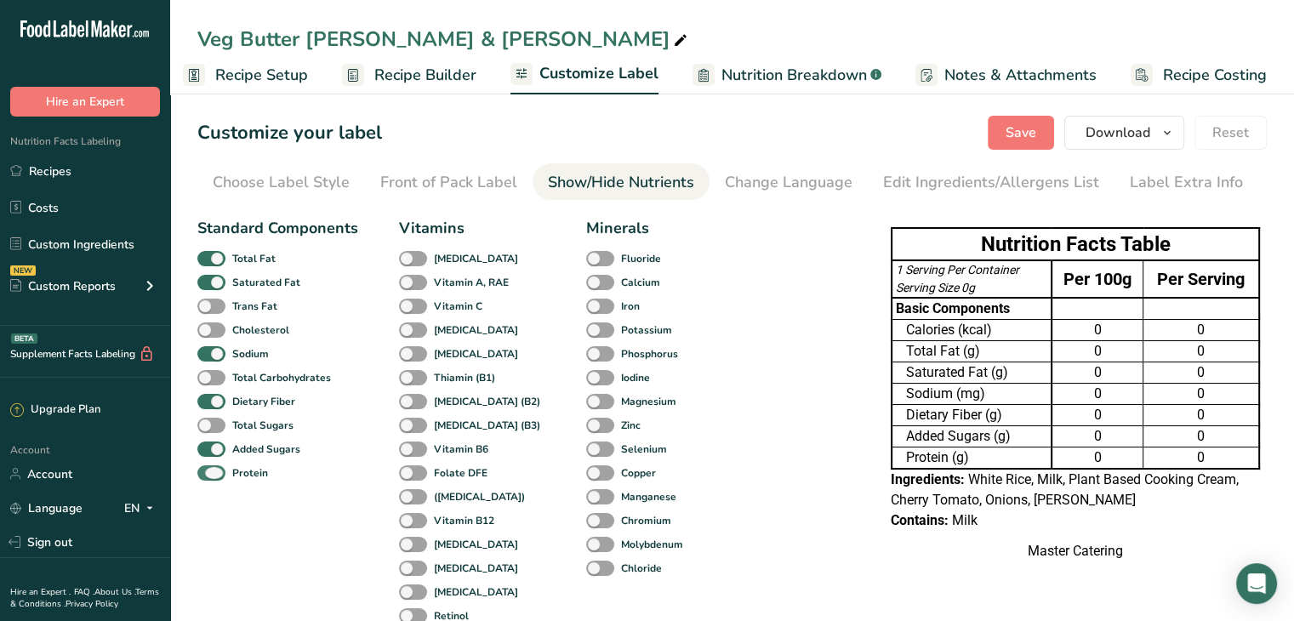
click at [213, 474] on span at bounding box center [211, 473] width 28 height 16
click at [208, 474] on input "Protein" at bounding box center [202, 472] width 11 height 11
checkbox input "false"
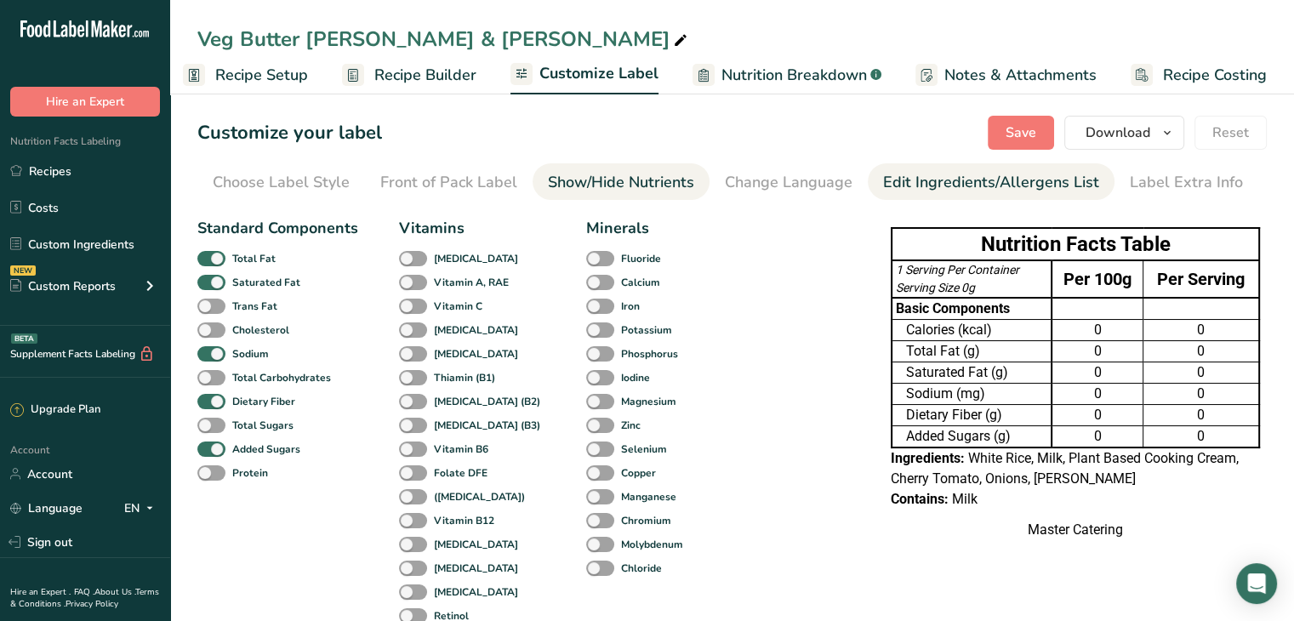
click at [967, 194] on link "Edit Ingredients/Allergens List" at bounding box center [991, 182] width 216 height 38
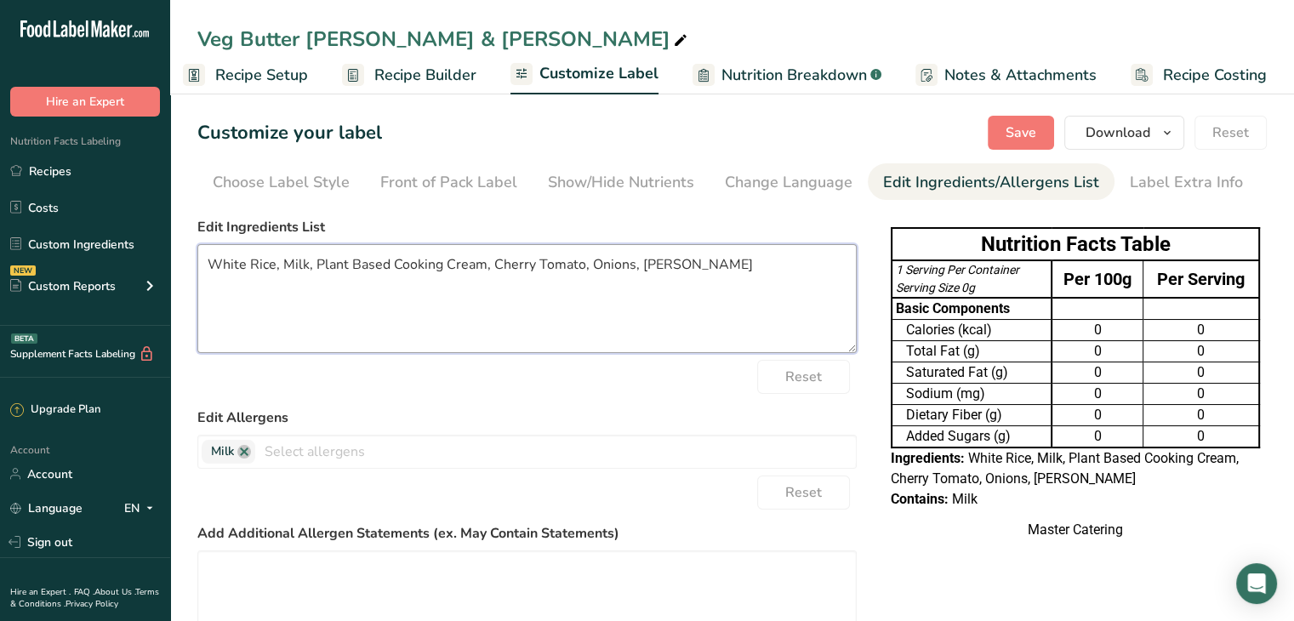
click at [445, 268] on textarea "White Rice, Milk, Plant Based Cooking Cream, Cherry Tomato, Onions, Ginger root" at bounding box center [526, 298] width 659 height 109
type textarea "White Rice, Milk, Cooking Cream, Tomato, Onions, Ginger root"
click at [1008, 123] on span "Save" at bounding box center [1020, 132] width 31 height 20
click at [228, 65] on span "Recipe Setup" at bounding box center [261, 75] width 93 height 23
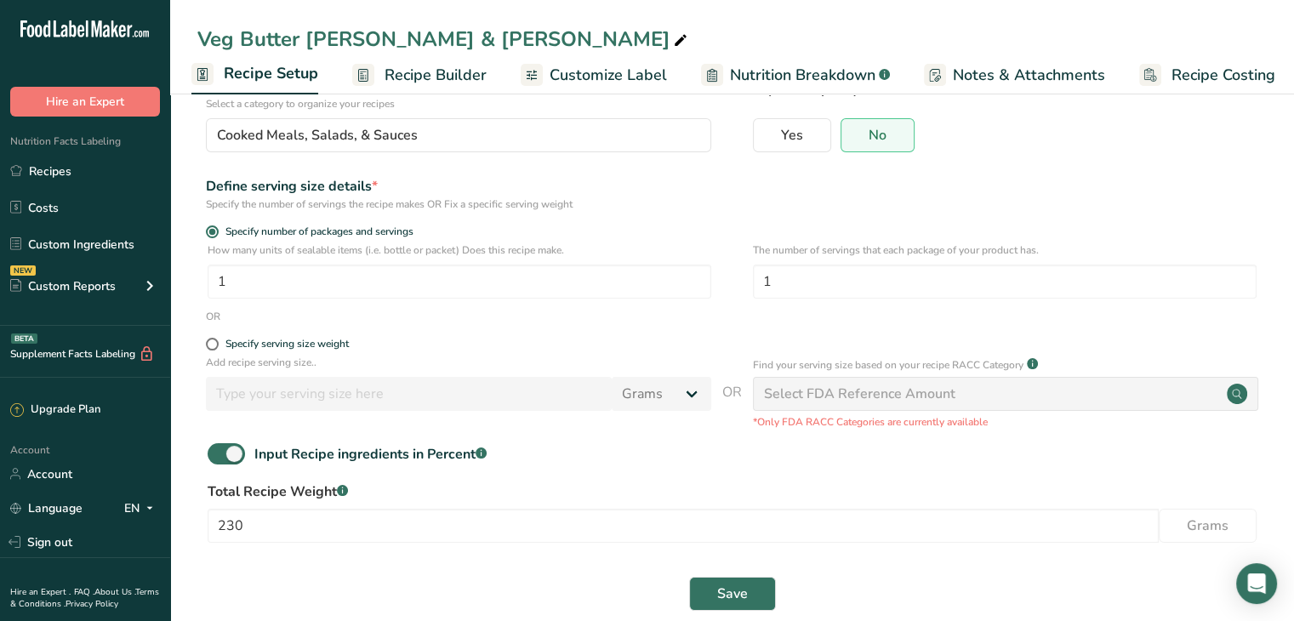
scroll to position [133, 0]
click at [371, 86] on link "Recipe Builder" at bounding box center [419, 75] width 134 height 38
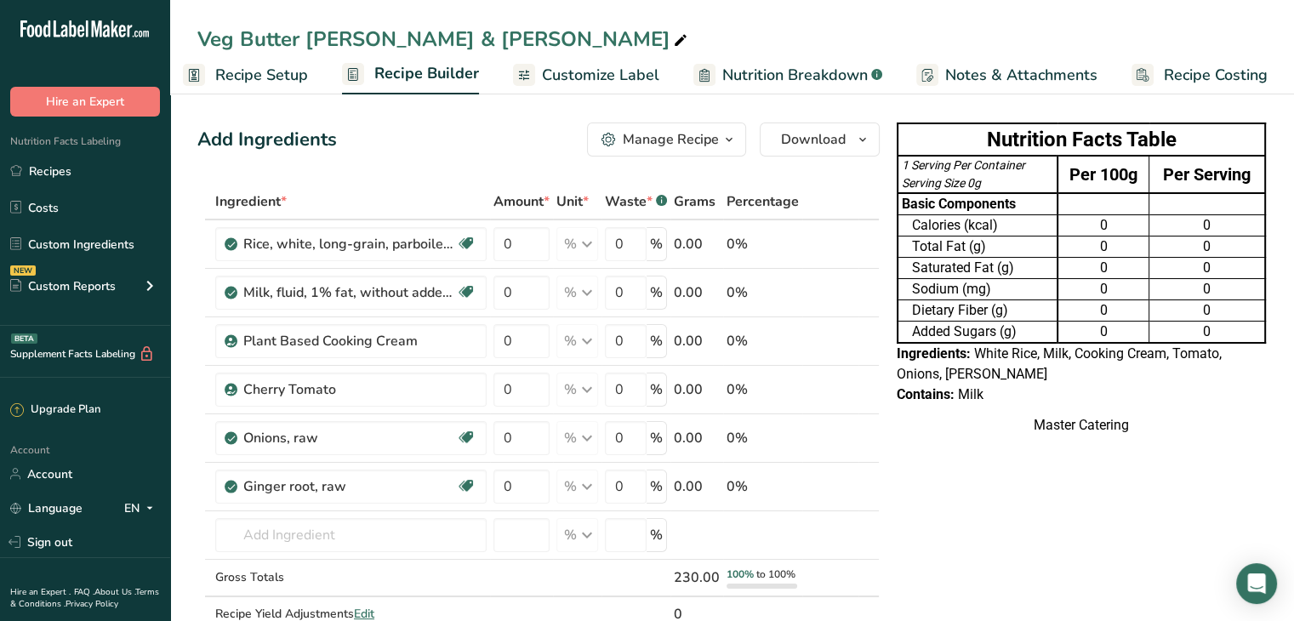
click at [306, 521] on input "text" at bounding box center [350, 535] width 271 height 34
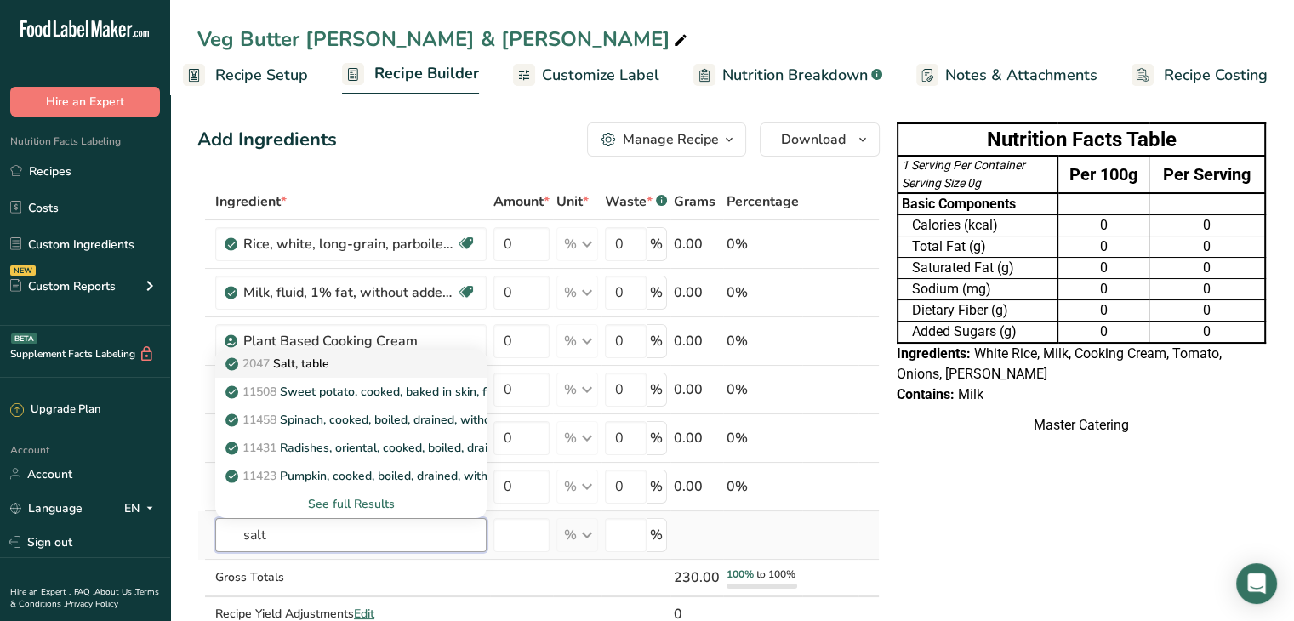
type input "salt"
click at [351, 365] on div "2047 Salt, table" at bounding box center [337, 364] width 217 height 18
type input "Salt, table"
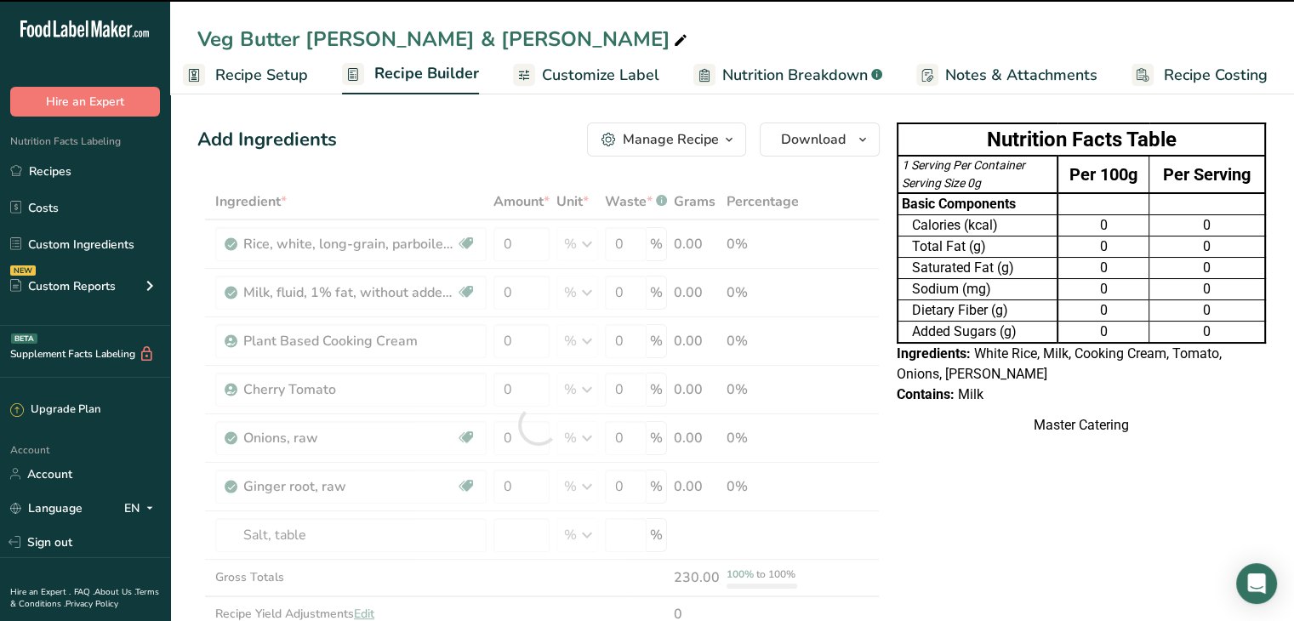
type input "0"
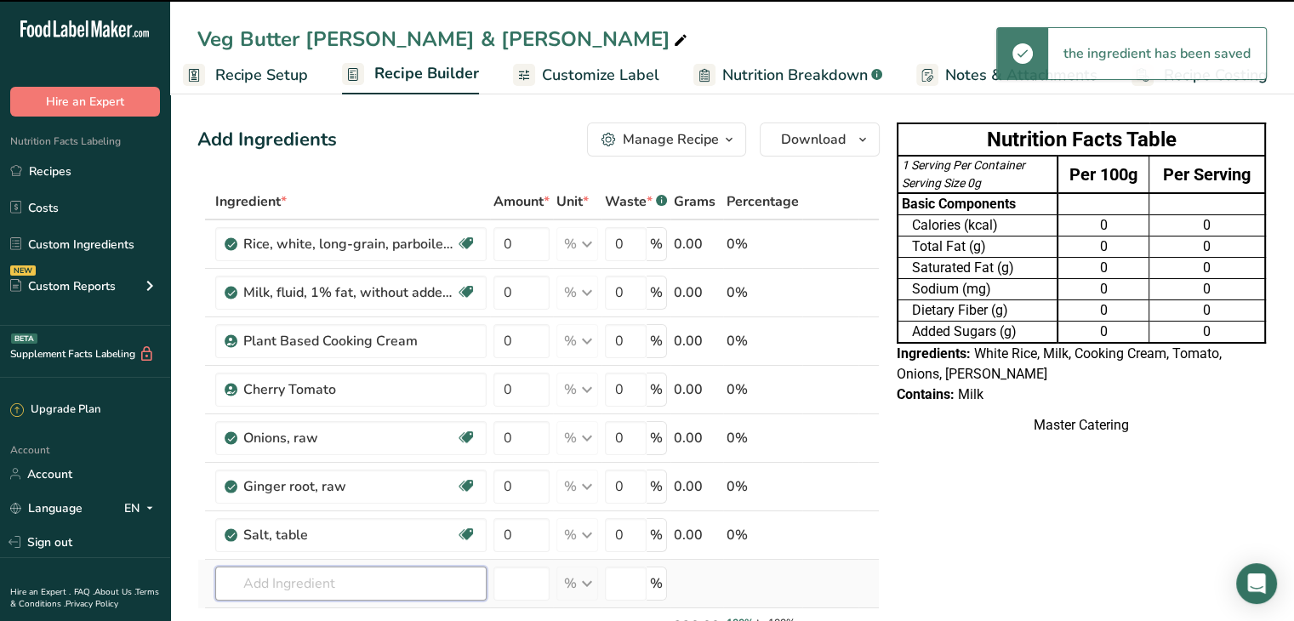
click at [355, 579] on input "text" at bounding box center [350, 583] width 271 height 34
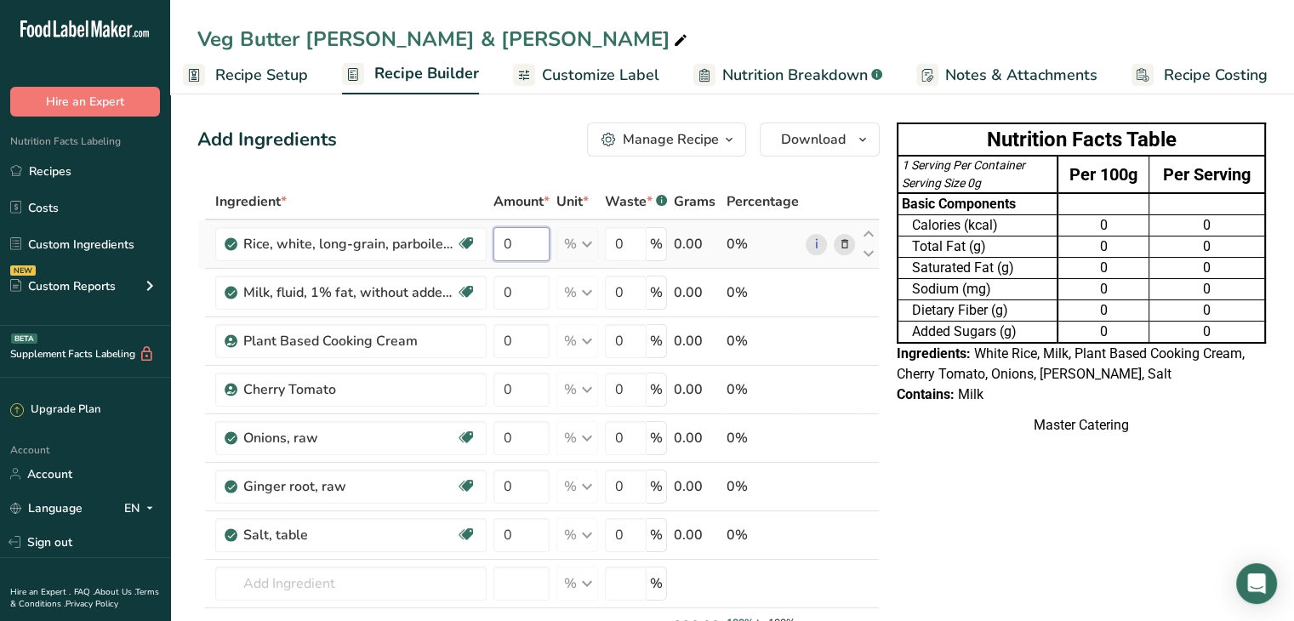
click at [537, 237] on input "0" at bounding box center [521, 244] width 56 height 34
type input "10"
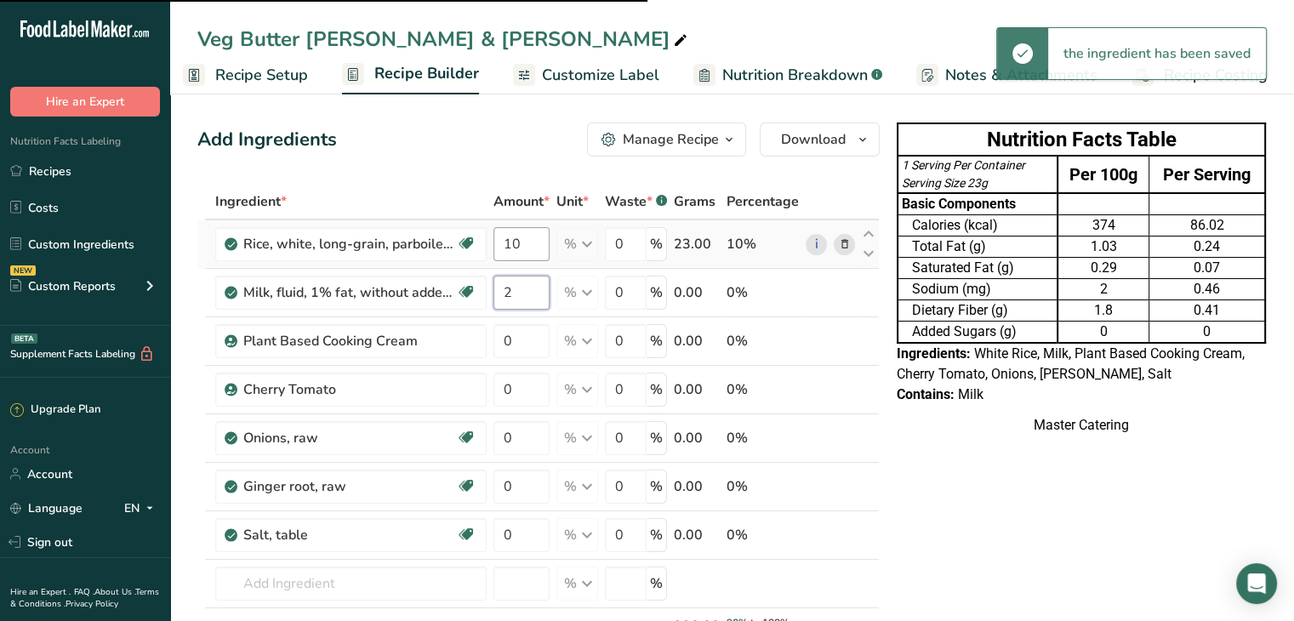
type input "2"
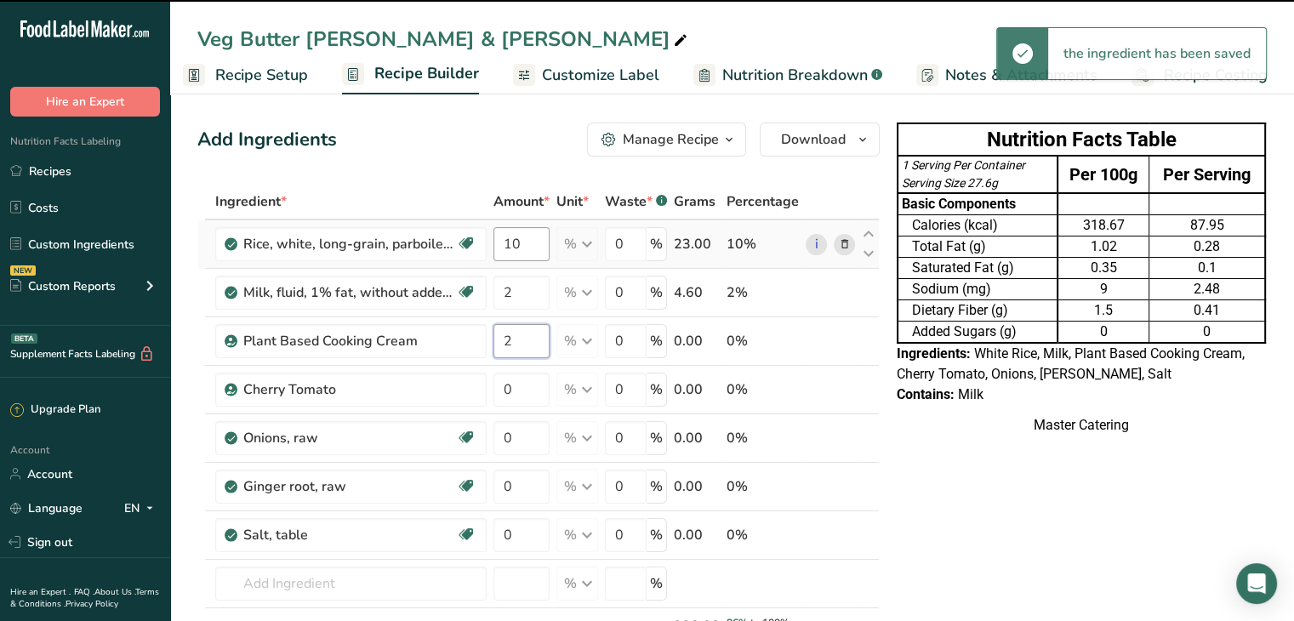
type input "2"
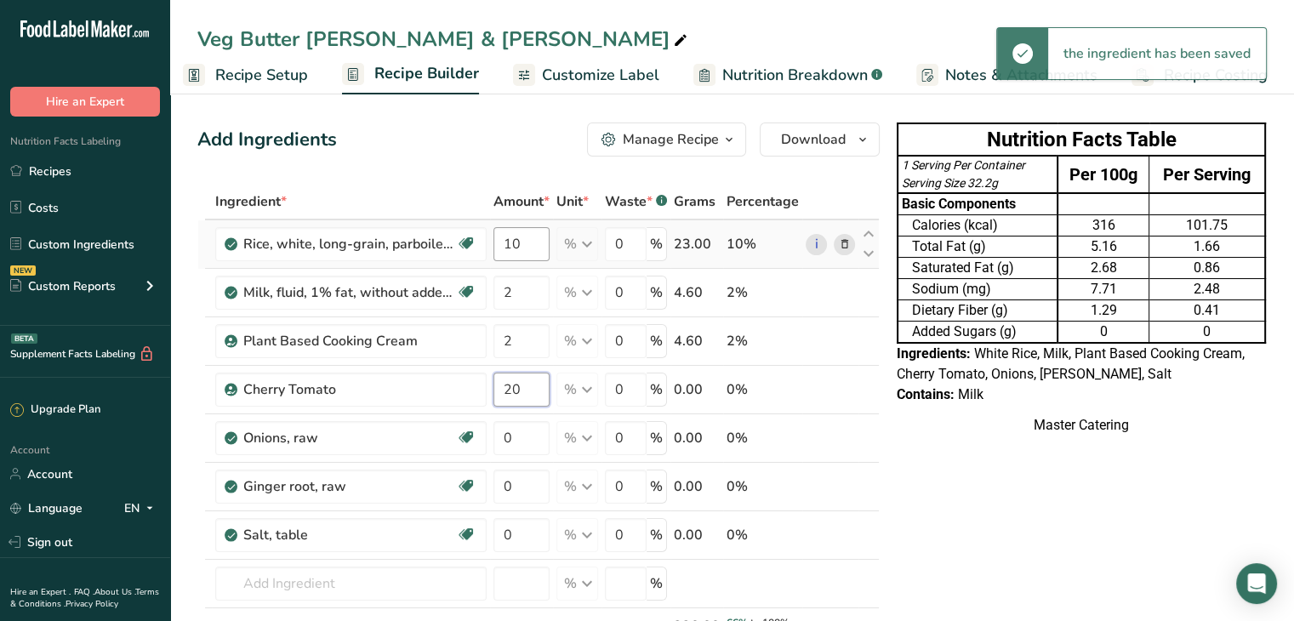
type input "20"
type input "10"
type input "5"
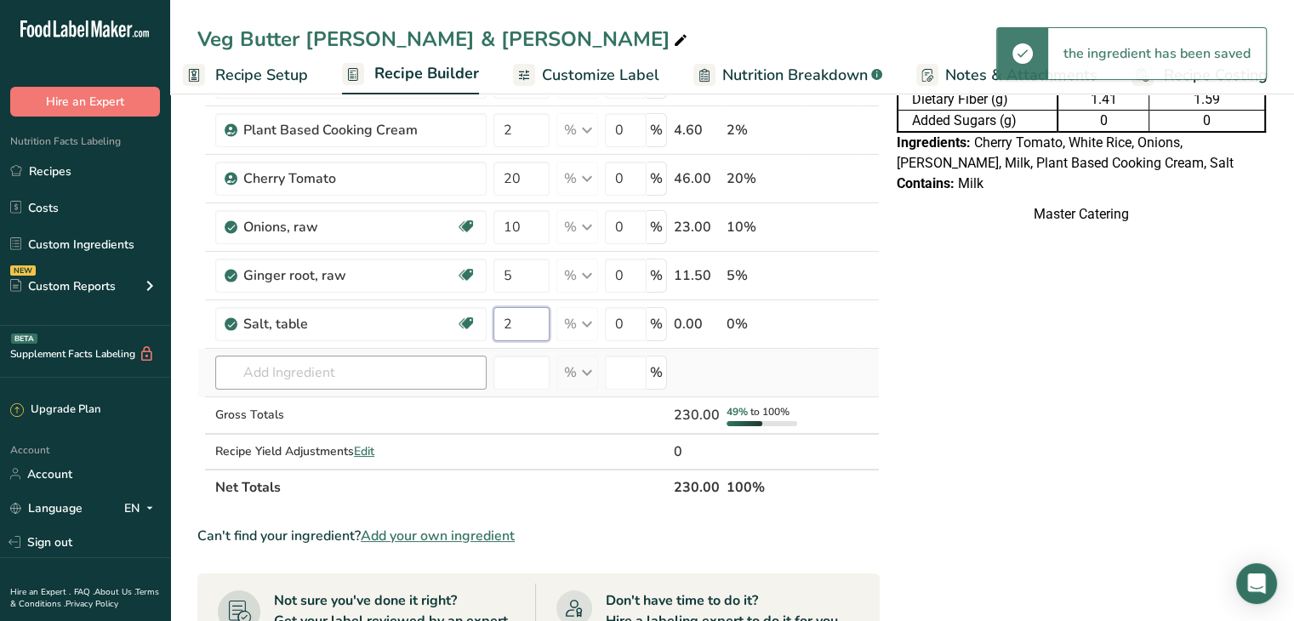
type input "2"
click at [353, 385] on div "Ingredient * Amount * Unit * Waste * .a-a{fill:#347362;}.b-a{fill:#fff;} Grams …" at bounding box center [538, 239] width 682 height 532
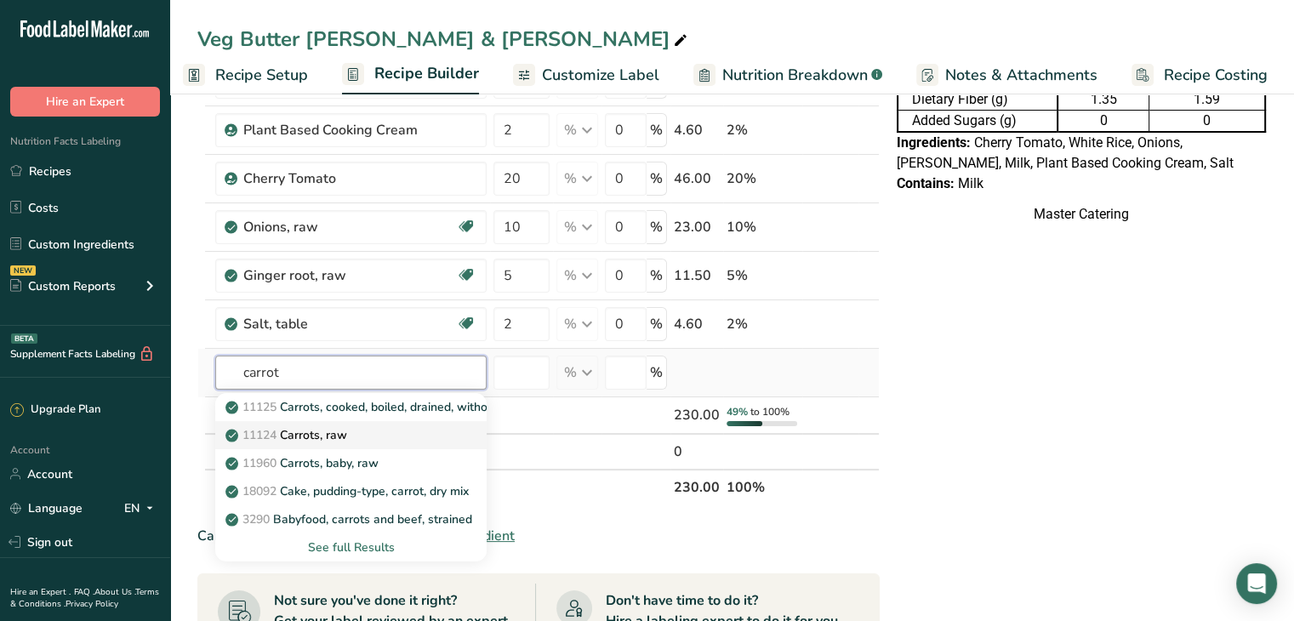
type input "carrot"
click at [364, 430] on div "11124 Carrots, raw" at bounding box center [337, 435] width 217 height 18
type input "Carrots, raw"
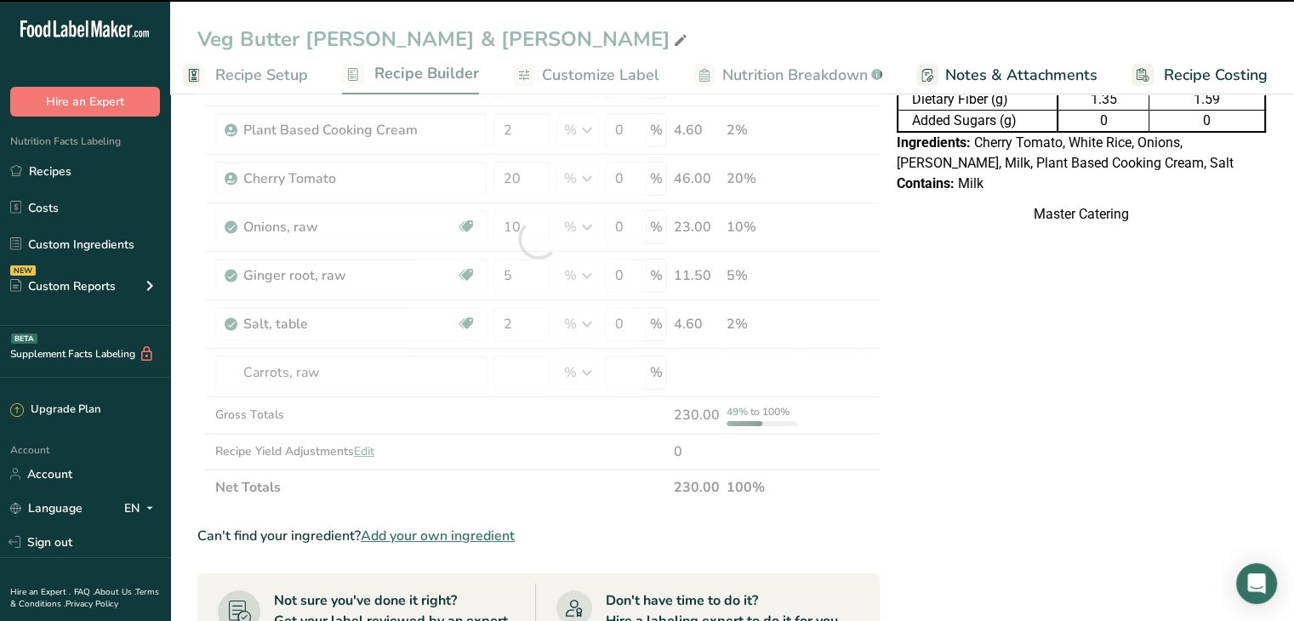
type input "0"
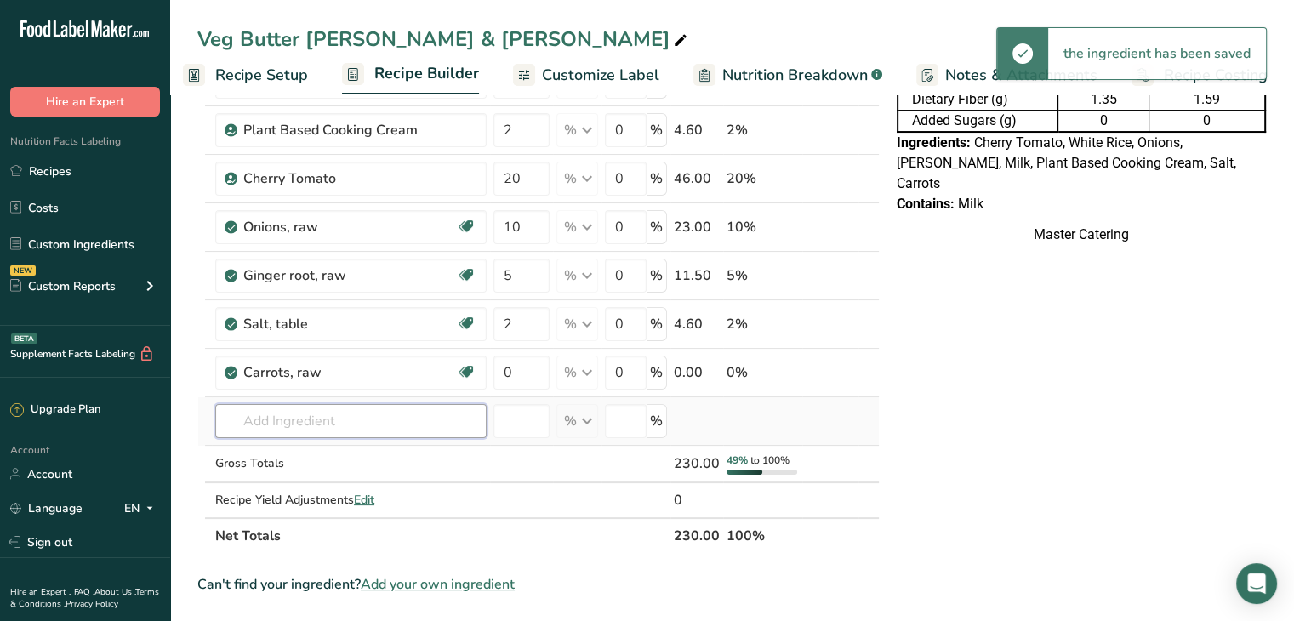
click at [299, 408] on input "text" at bounding box center [350, 421] width 271 height 34
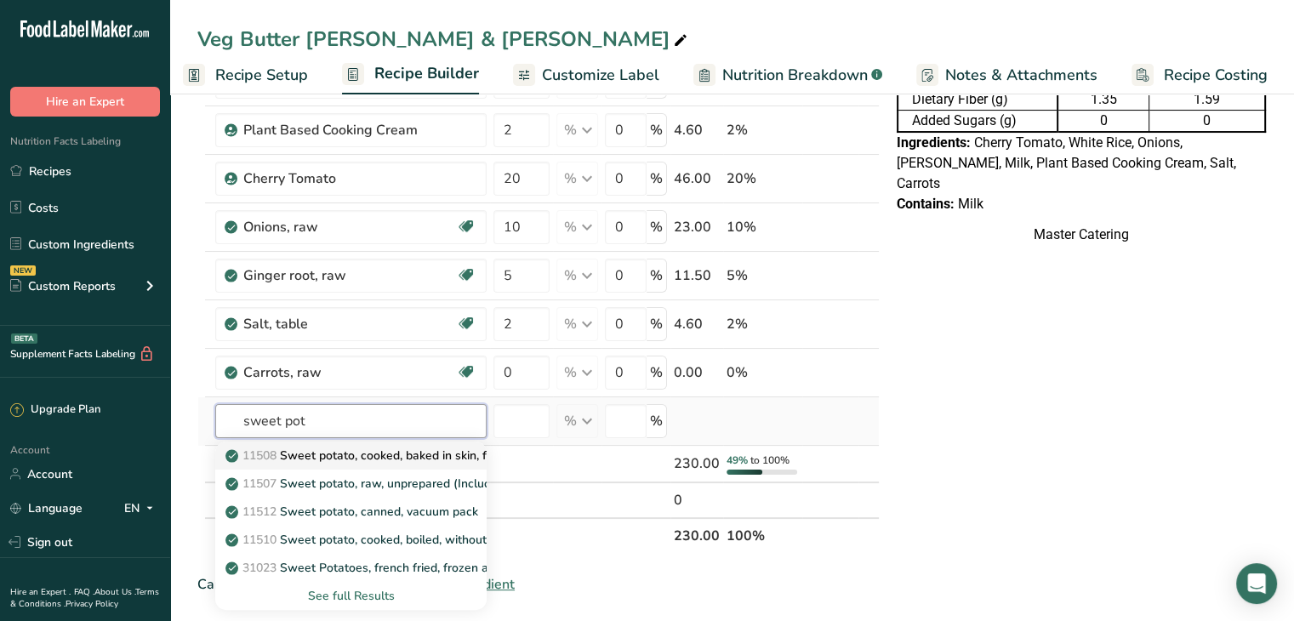
type input "sweet pot"
click at [330, 464] on link "11508 Sweet potato, cooked, baked in skin, flesh, without salt" at bounding box center [350, 455] width 271 height 28
type input "Sweet potato, cooked, baked in skin, flesh, without salt"
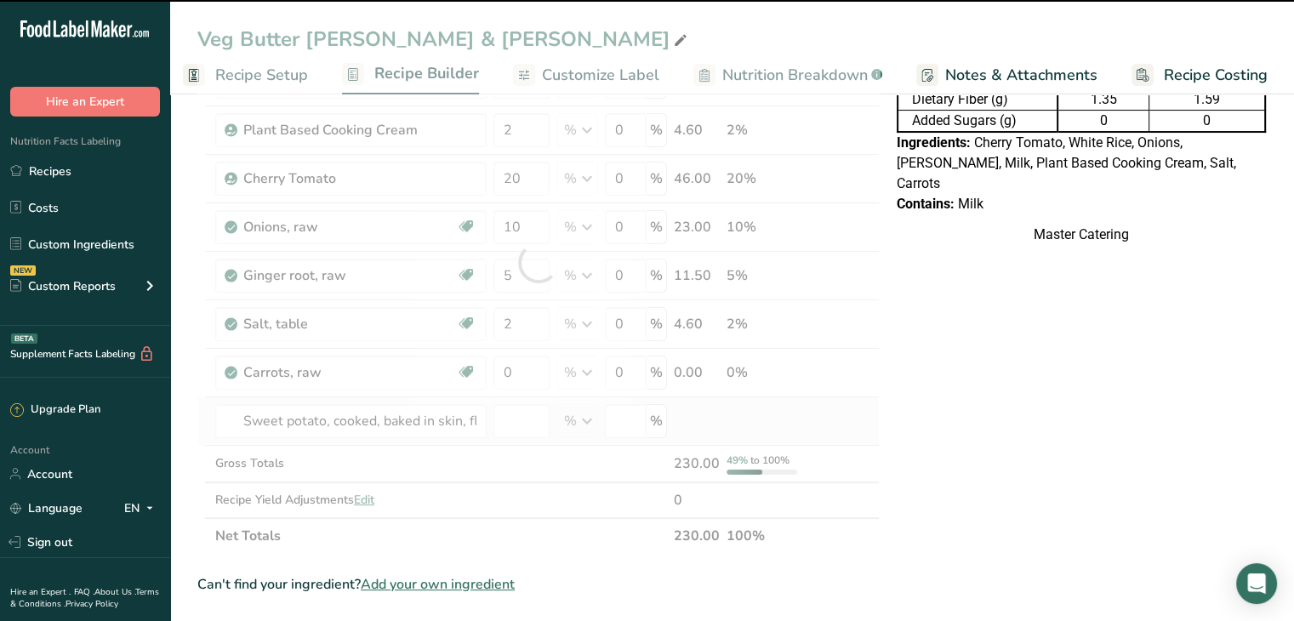
type input "0"
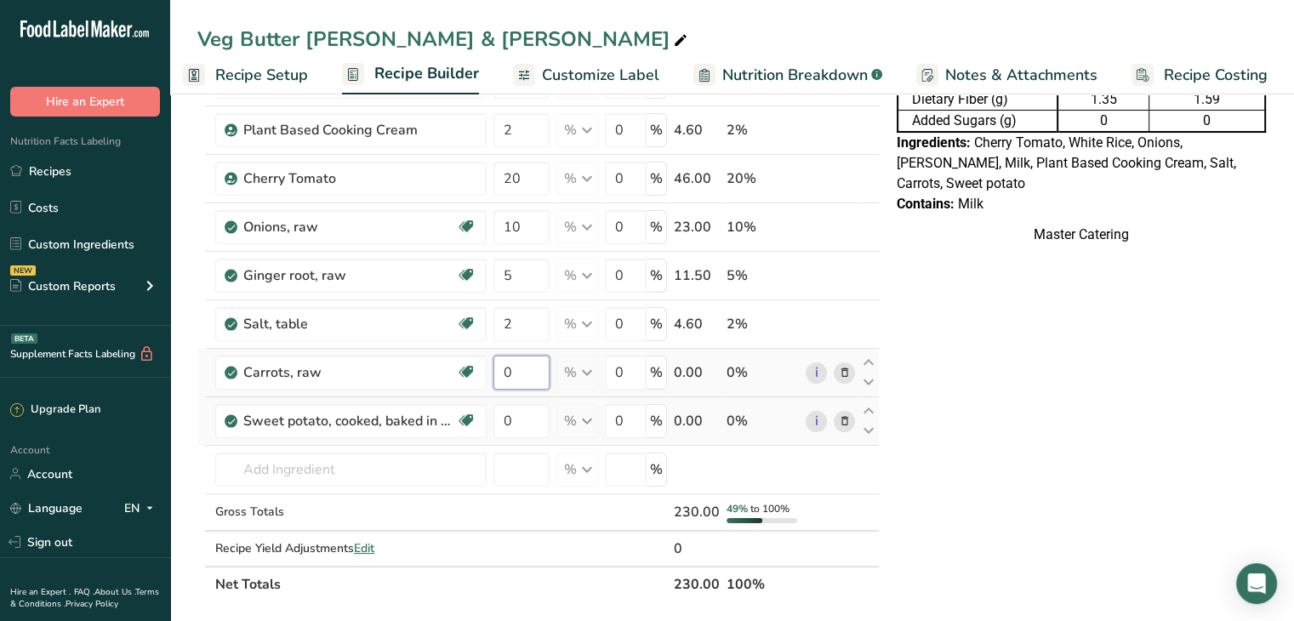
click at [534, 371] on input "0" at bounding box center [521, 373] width 56 height 34
type input "30"
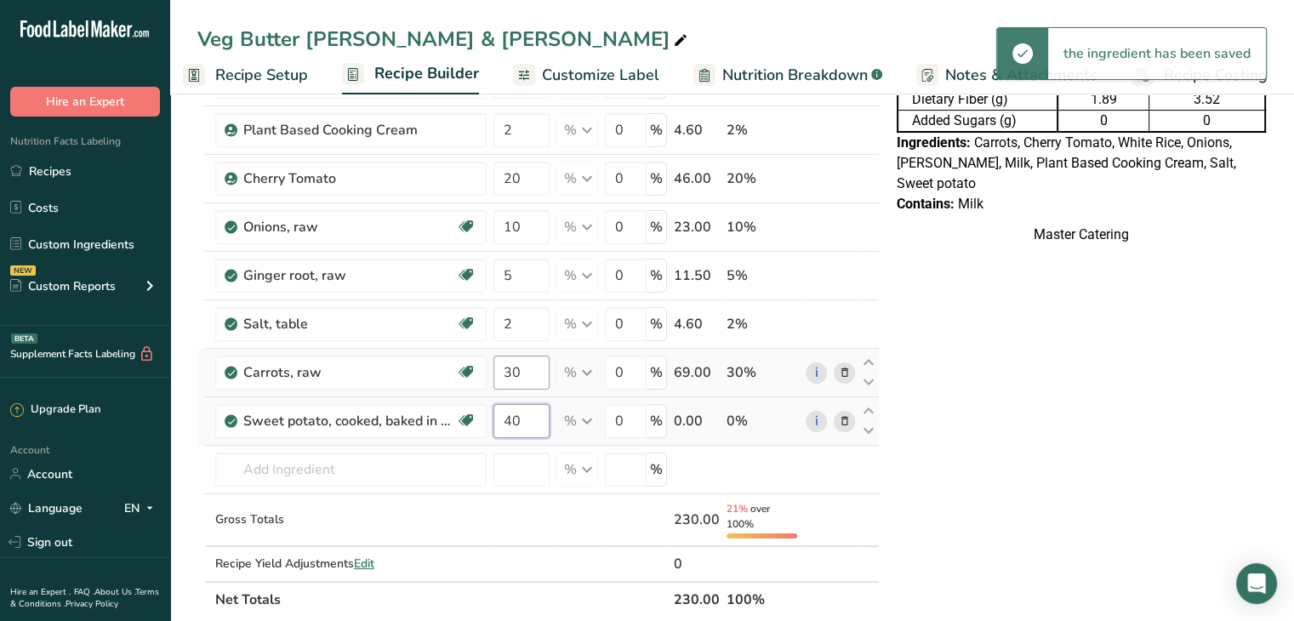
type input "40"
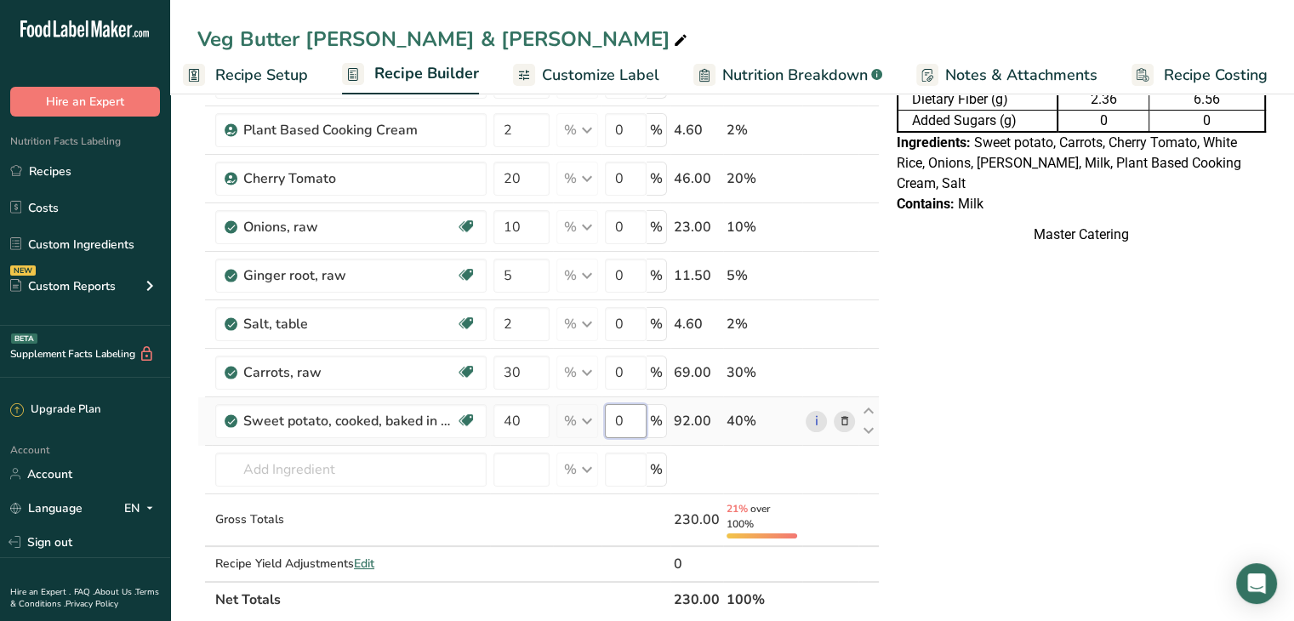
scroll to position [0, 0]
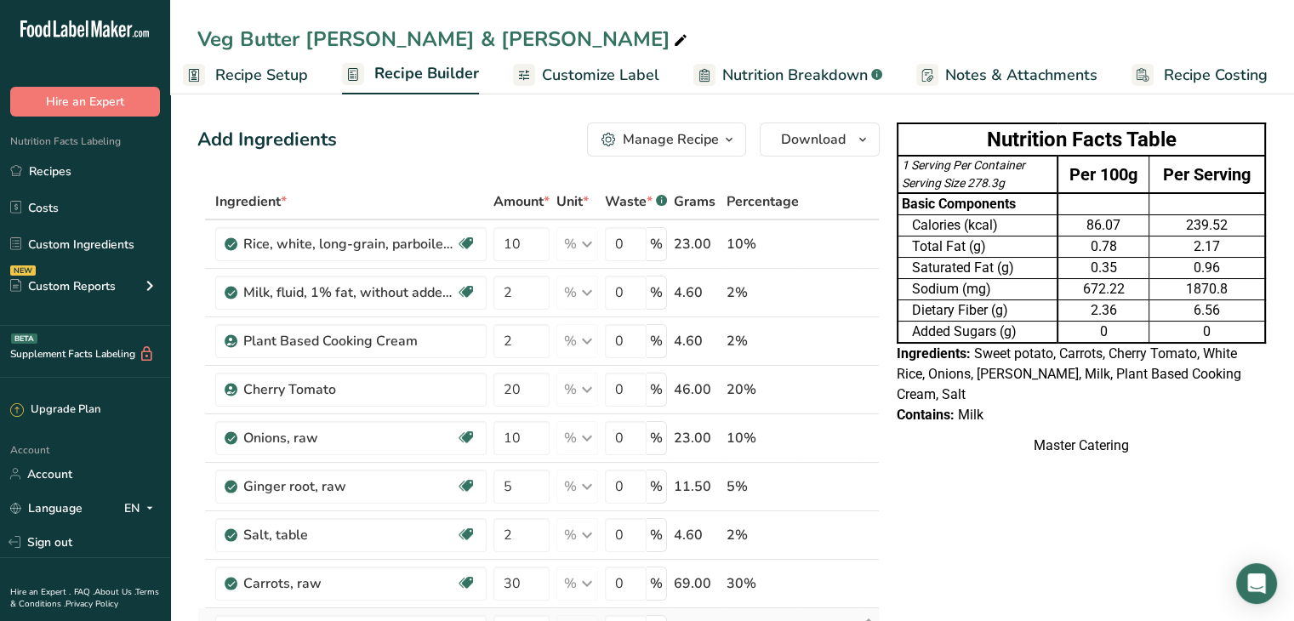
click at [1007, 456] on div "Master Catering" at bounding box center [1080, 445] width 369 height 20
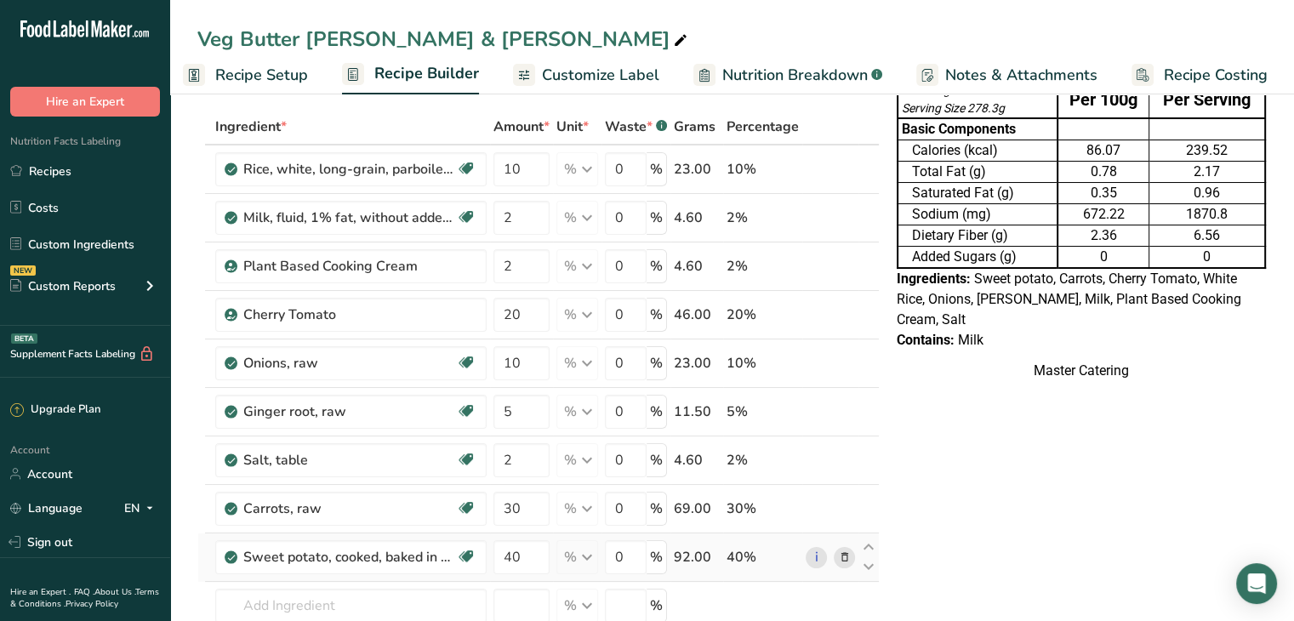
scroll to position [74, 0]
click at [514, 457] on input "2" at bounding box center [521, 461] width 56 height 34
type input "0.1"
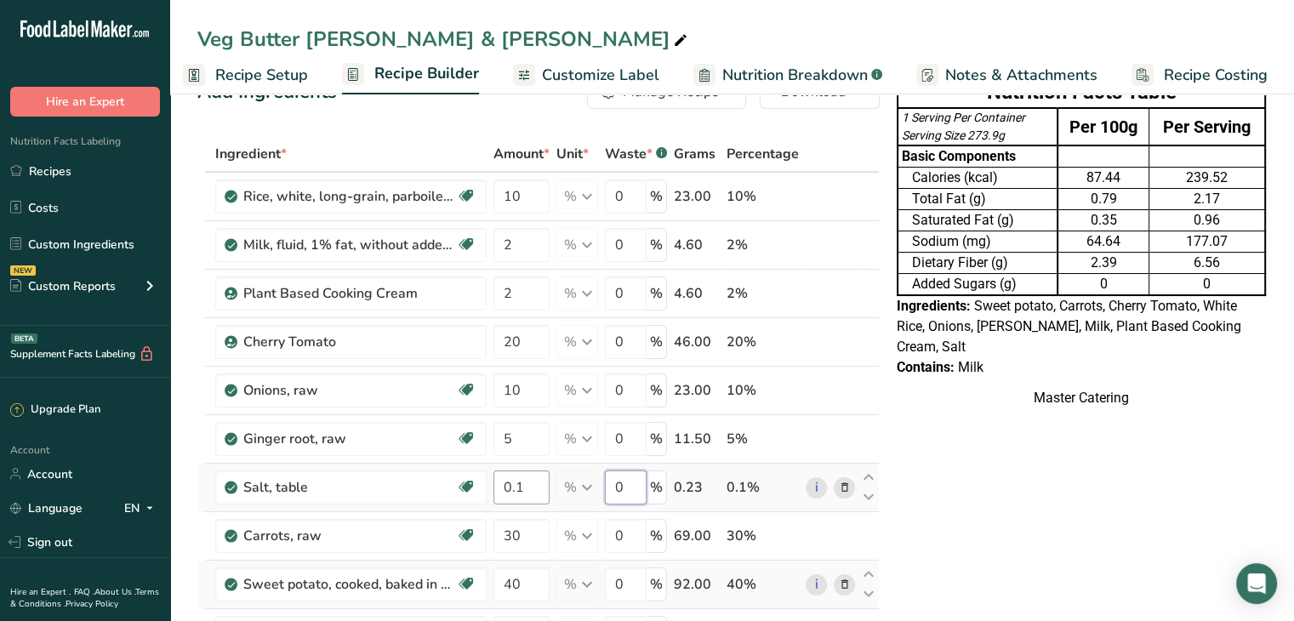
scroll to position [0, 0]
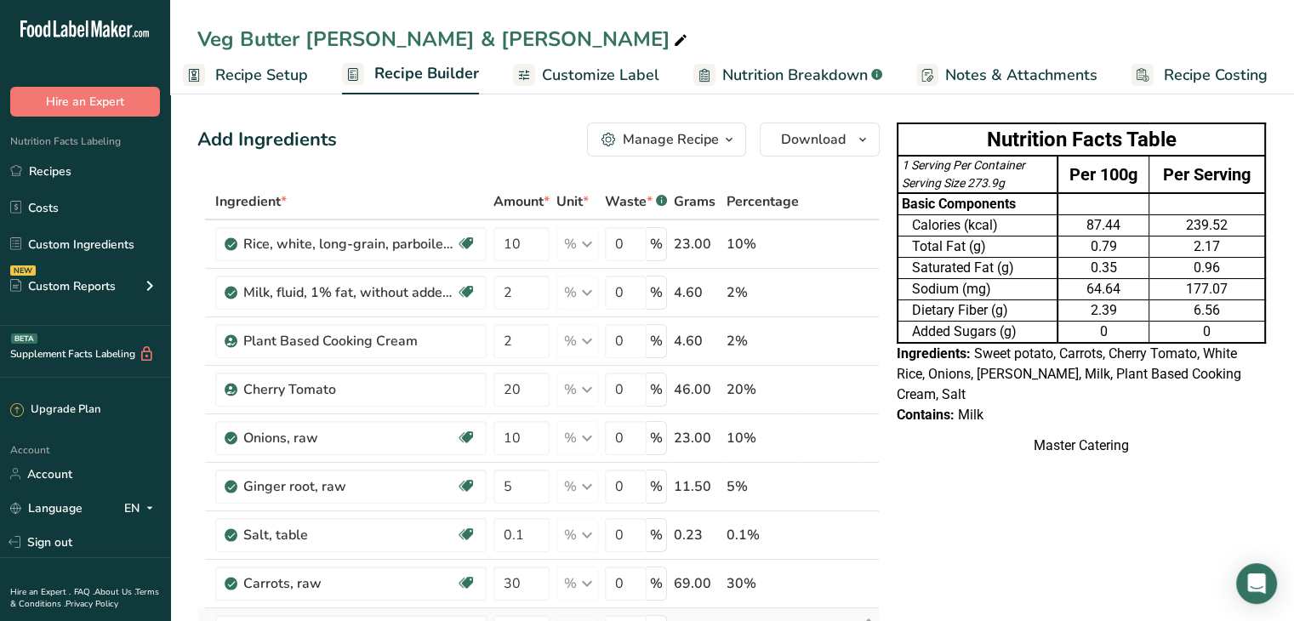
click at [248, 69] on span "Recipe Setup" at bounding box center [261, 75] width 93 height 23
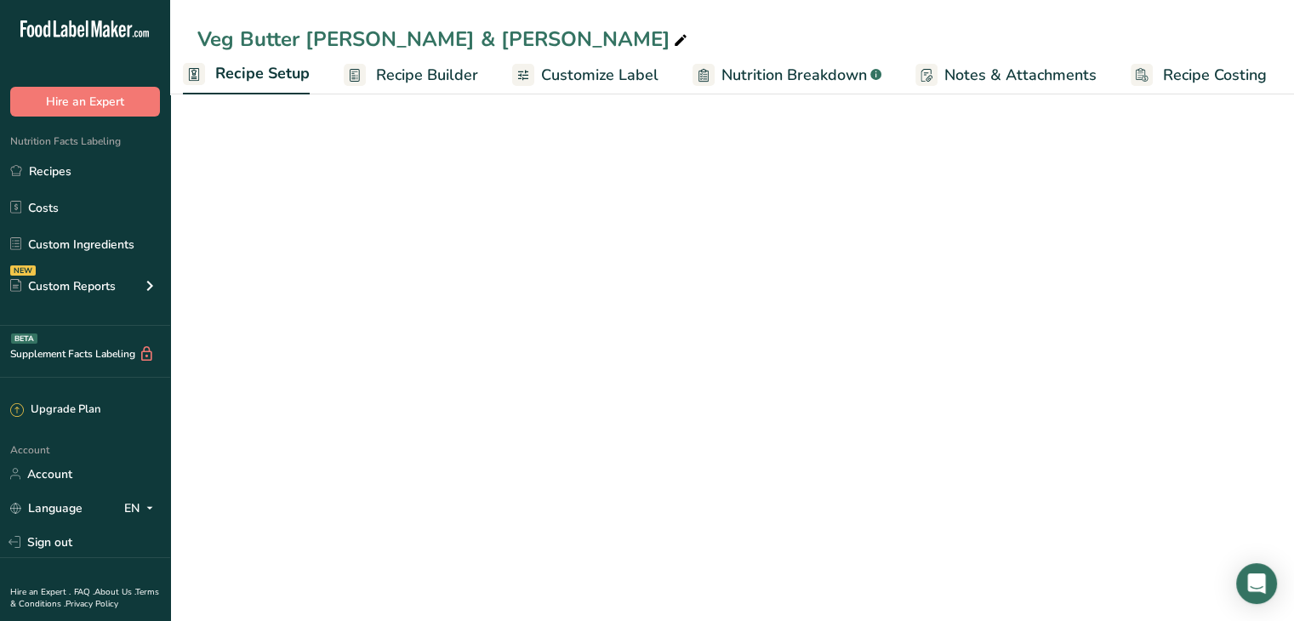
scroll to position [0, 6]
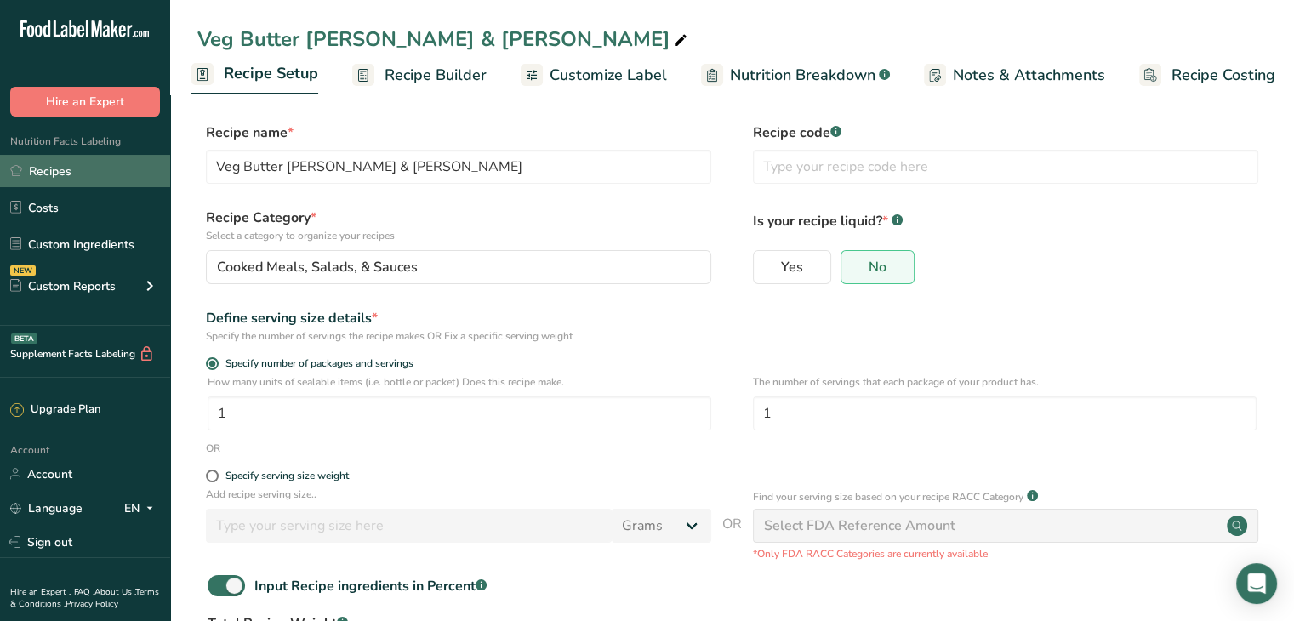
click at [57, 179] on link "Recipes" at bounding box center [85, 171] width 170 height 32
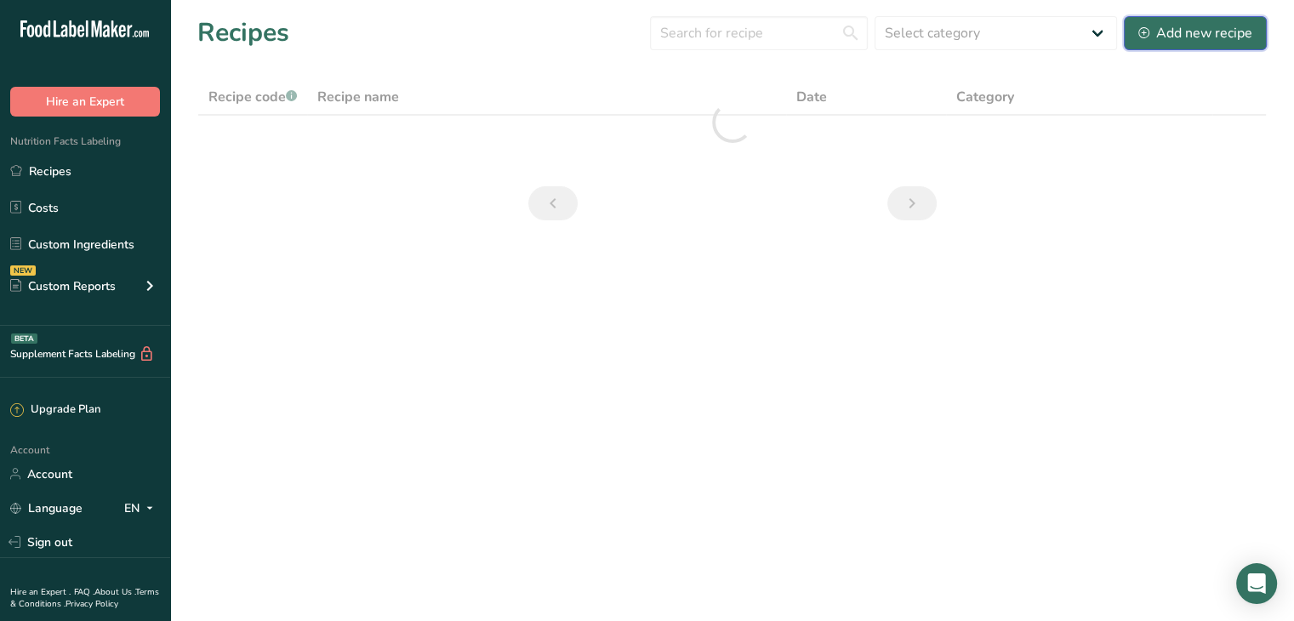
click at [1135, 39] on button "Add new recipe" at bounding box center [1195, 33] width 143 height 34
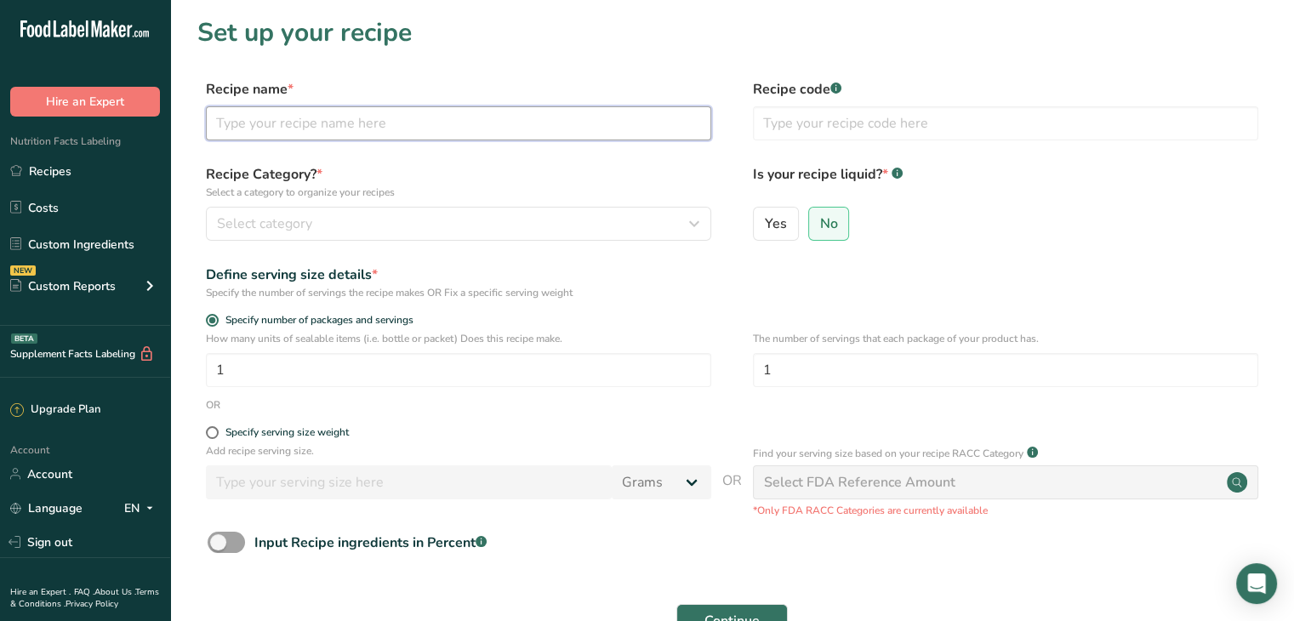
click at [309, 115] on input "text" at bounding box center [458, 123] width 505 height 34
paste input "Sweedish Meatballs in Sauce"
type input "Sweedish Meatballs & Rice"
click at [738, 330] on div "Specify number of packages and servings" at bounding box center [731, 322] width 1069 height 17
click at [212, 546] on span at bounding box center [226, 542] width 37 height 21
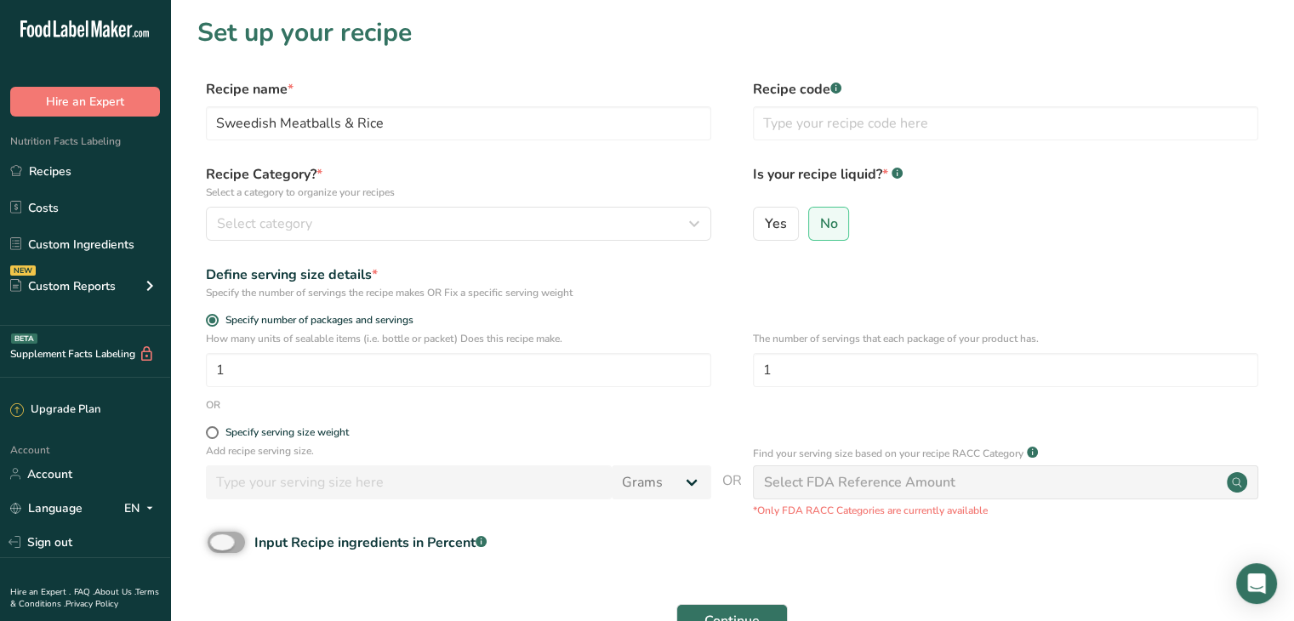
click at [212, 546] on input "Input Recipe ingredients in Percent .a-a{fill:#347362;}.b-a{fill:#fff;}" at bounding box center [213, 542] width 11 height 11
checkbox input "true"
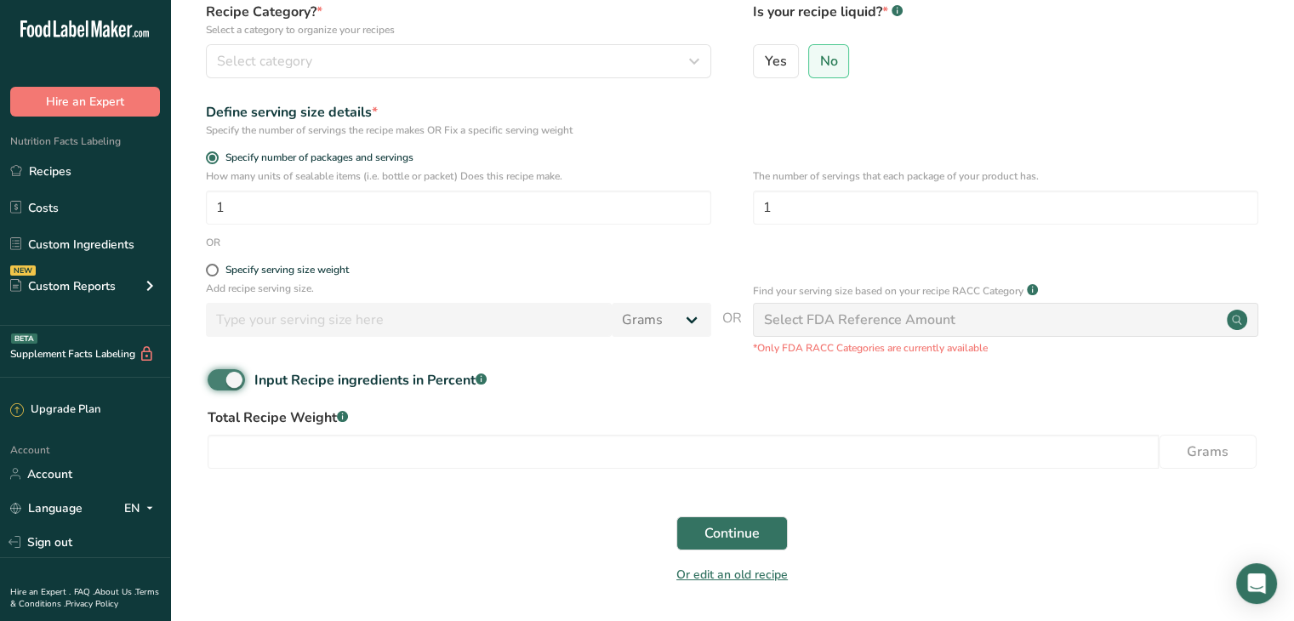
scroll to position [163, 0]
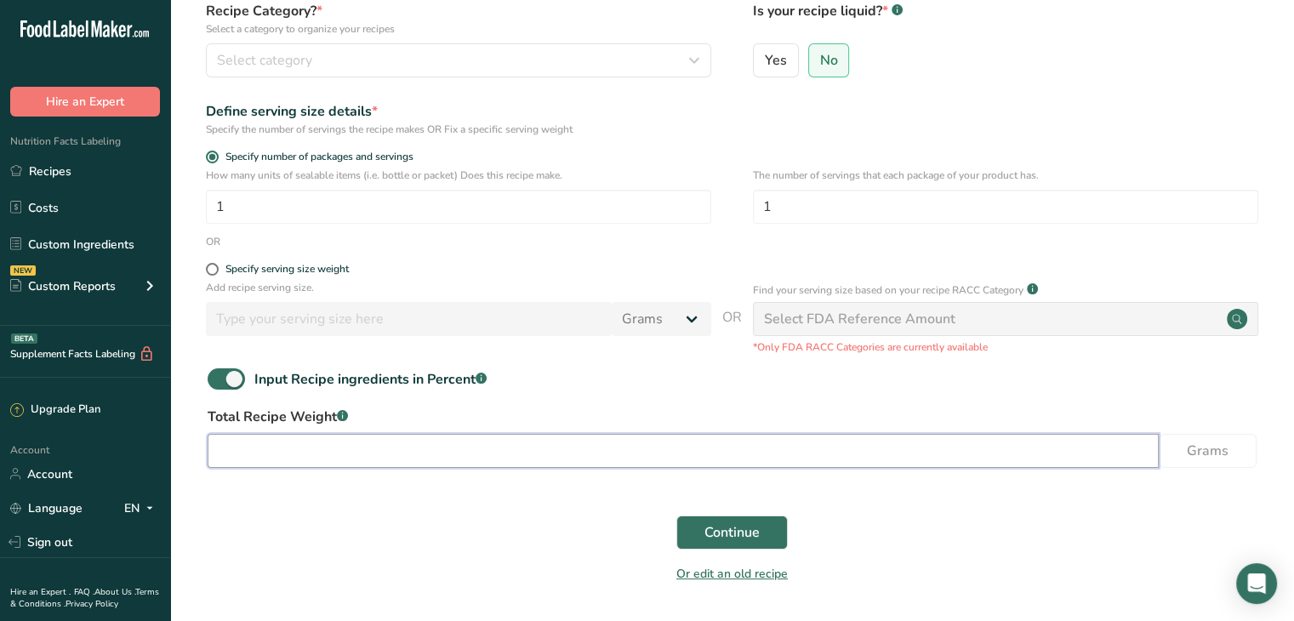
click at [426, 455] on input "number" at bounding box center [683, 451] width 951 height 34
type input "230"
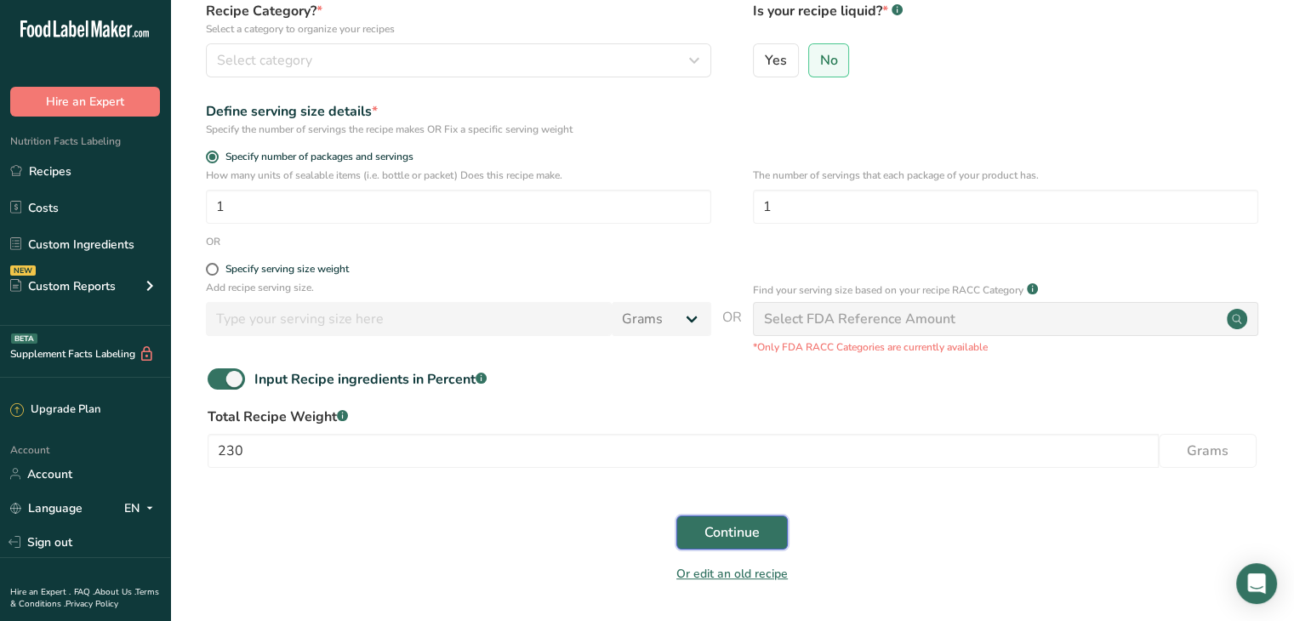
click at [735, 532] on span "Continue" at bounding box center [731, 532] width 55 height 20
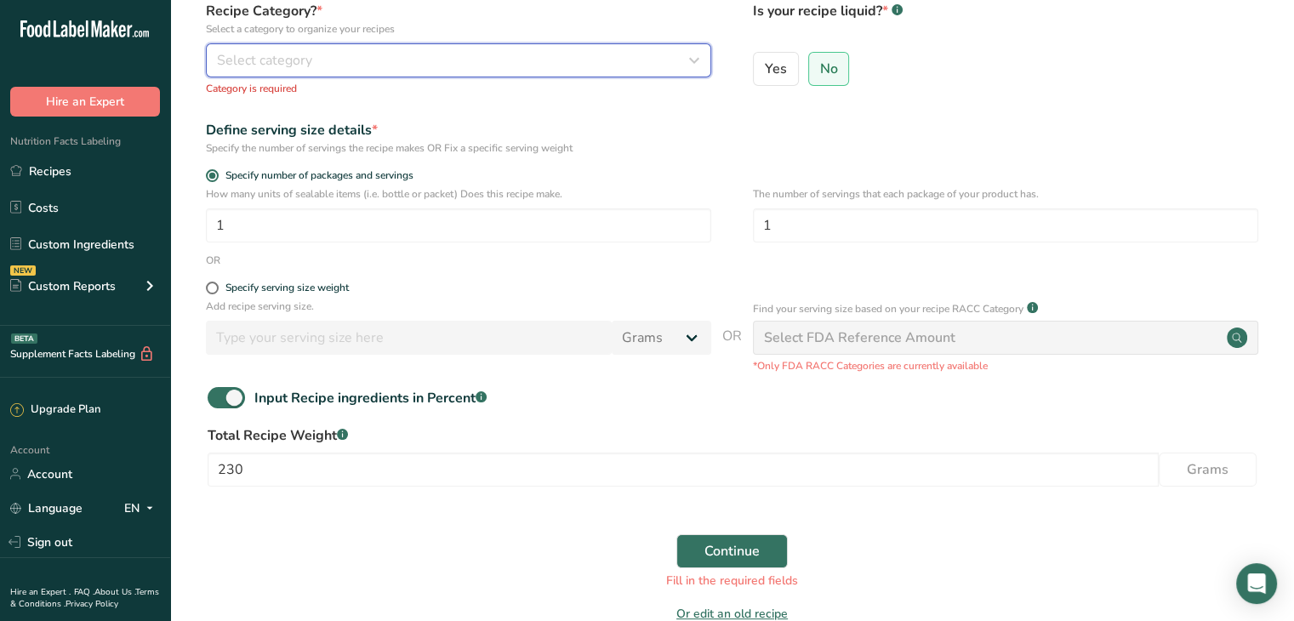
click at [313, 59] on div "Select category" at bounding box center [453, 60] width 473 height 20
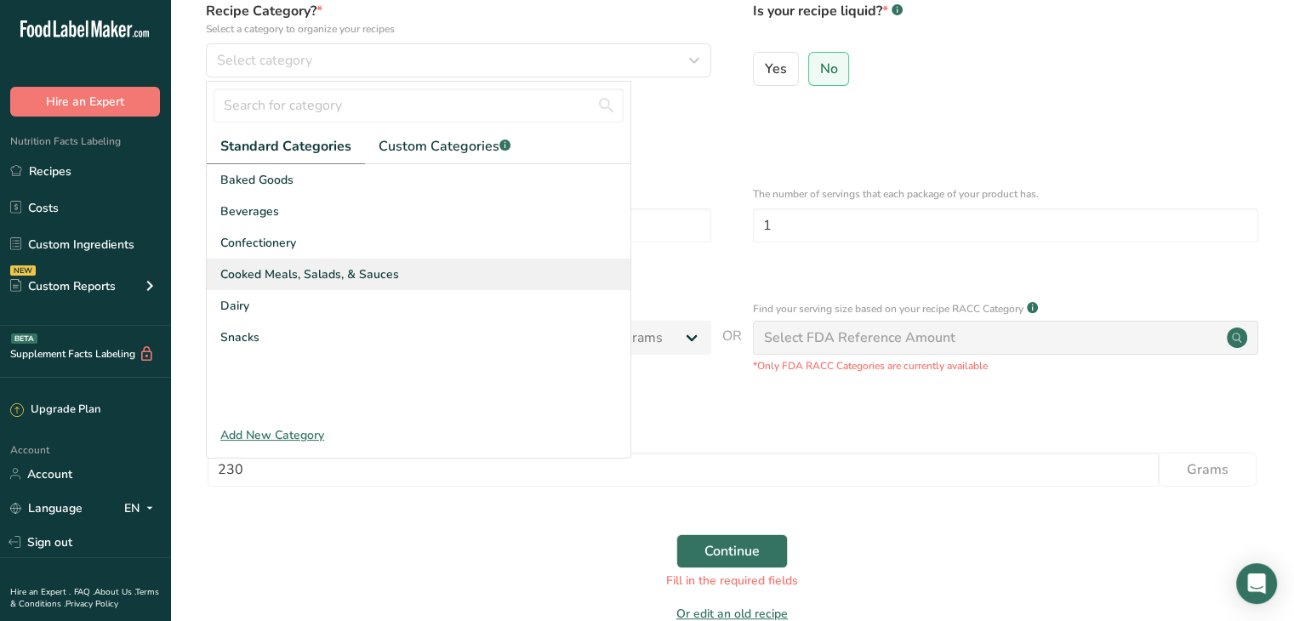
click at [320, 276] on span "Cooked Meals, Salads, & Sauces" at bounding box center [309, 274] width 179 height 18
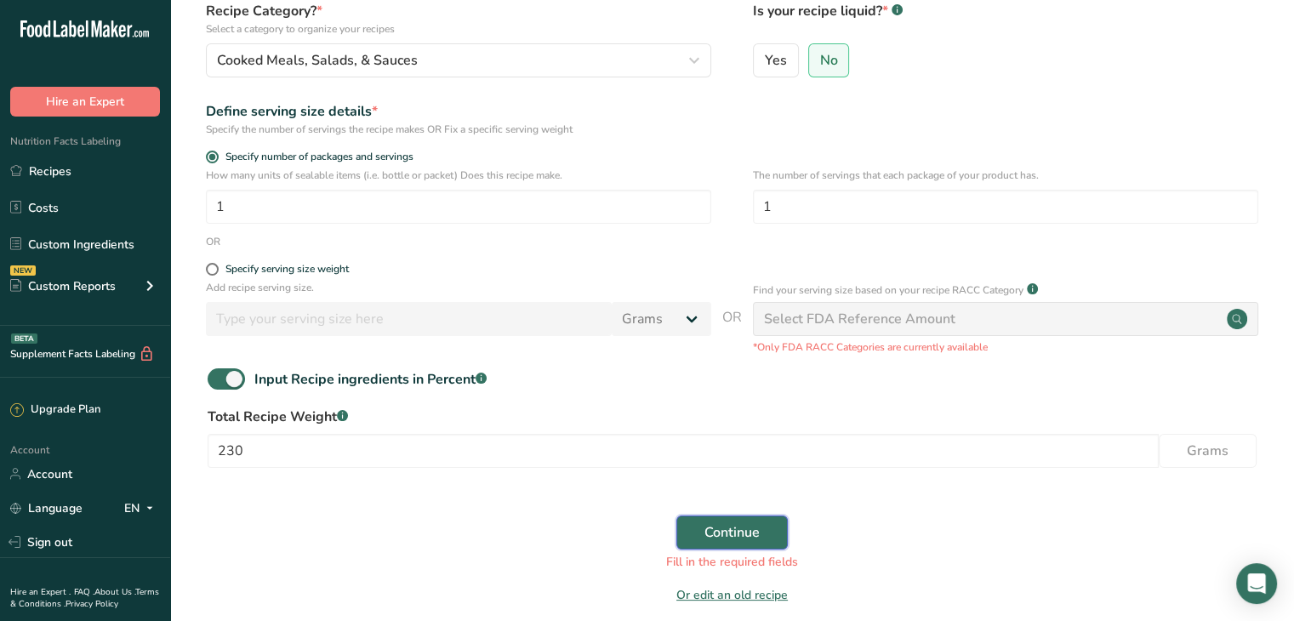
click at [724, 543] on button "Continue" at bounding box center [731, 532] width 111 height 34
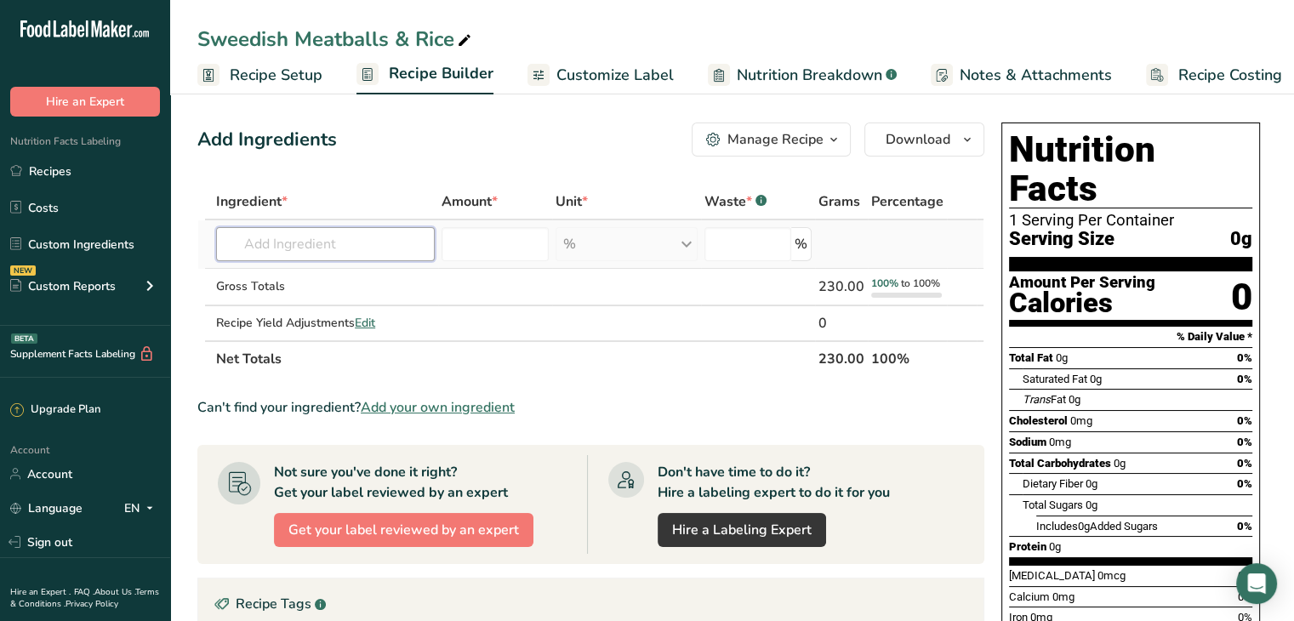
click at [390, 245] on input "text" at bounding box center [325, 244] width 219 height 34
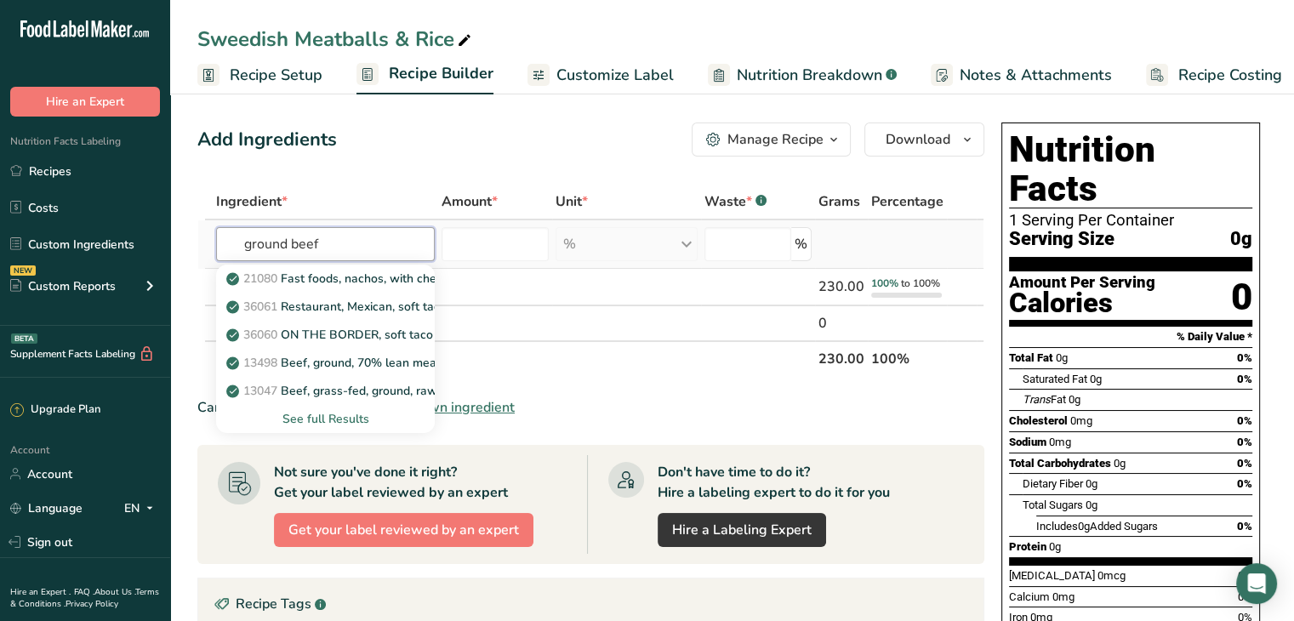
type input "ground beef"
click at [333, 419] on div "See full Results" at bounding box center [325, 419] width 191 height 18
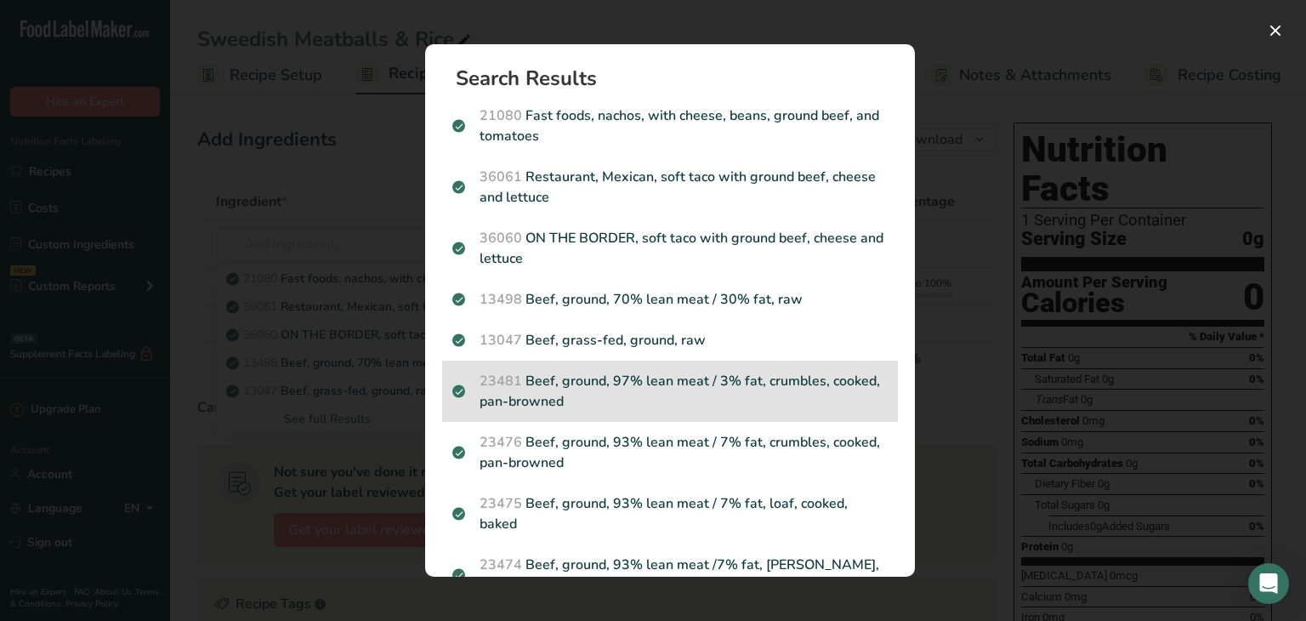
click at [779, 372] on p "23481 Beef, ground, 97% lean meat / 3% fat, crumbles, cooked, pan-browned" at bounding box center [669, 391] width 435 height 41
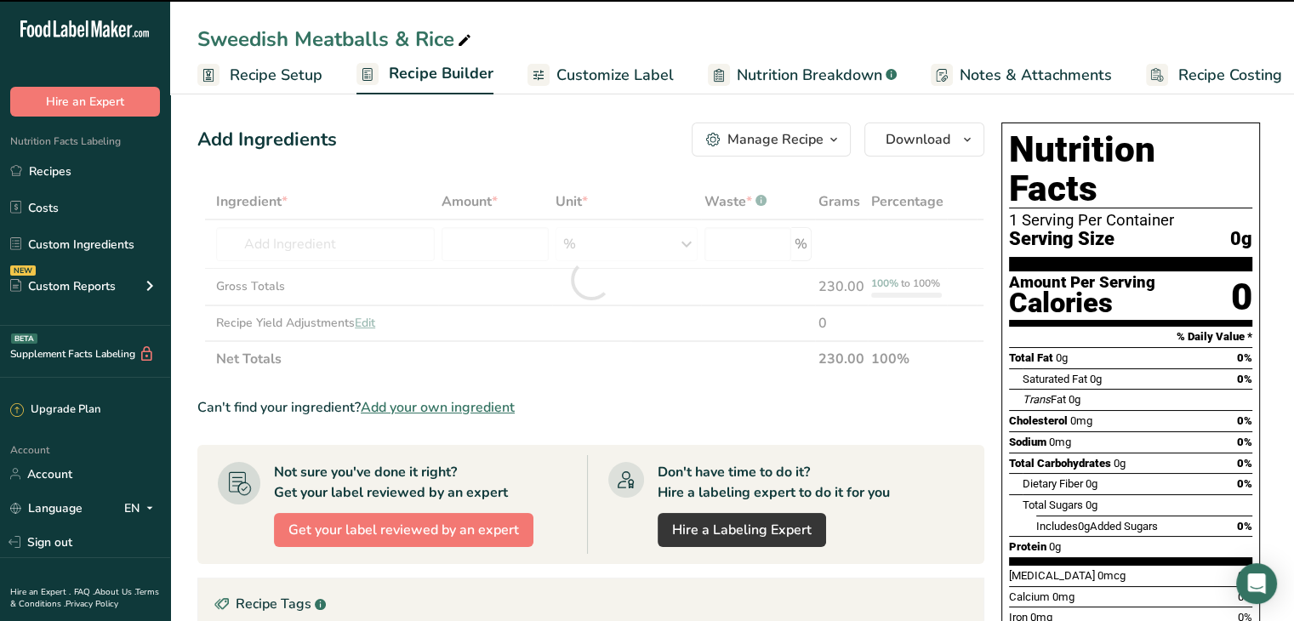
type input "0"
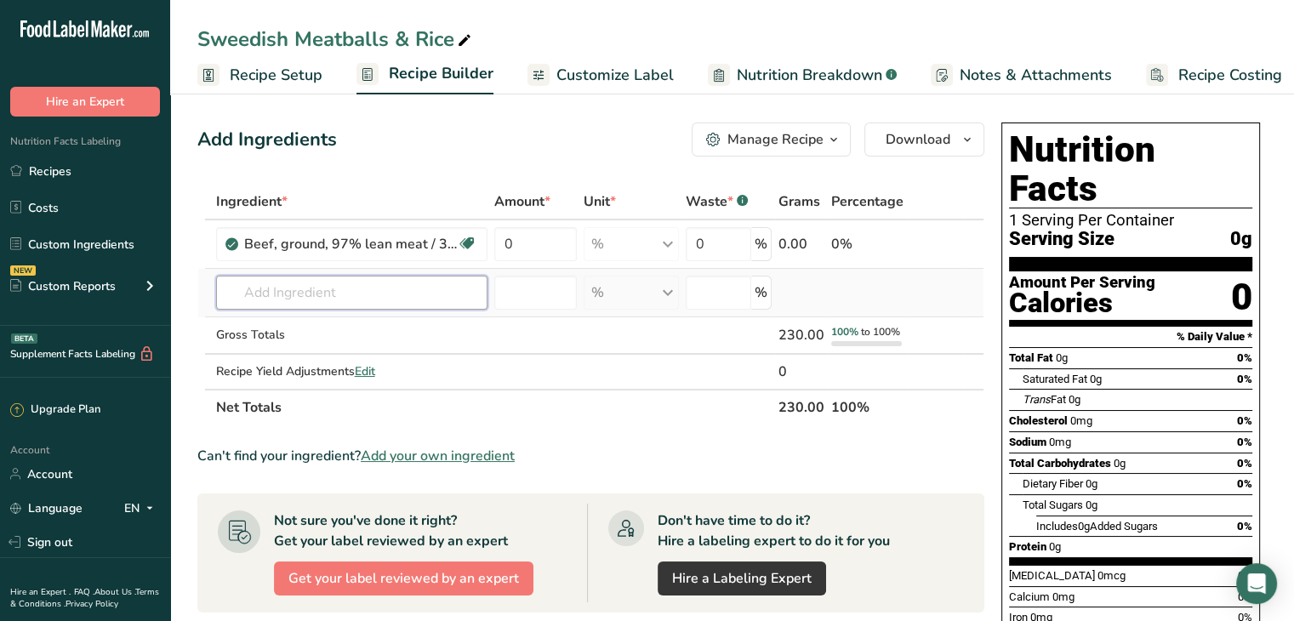
click at [280, 280] on input "text" at bounding box center [351, 293] width 271 height 34
type input "mince garlic"
click at [345, 327] on p "Dried Minced Garlic" at bounding box center [290, 327] width 121 height 18
type input "Dried Minced Garlic"
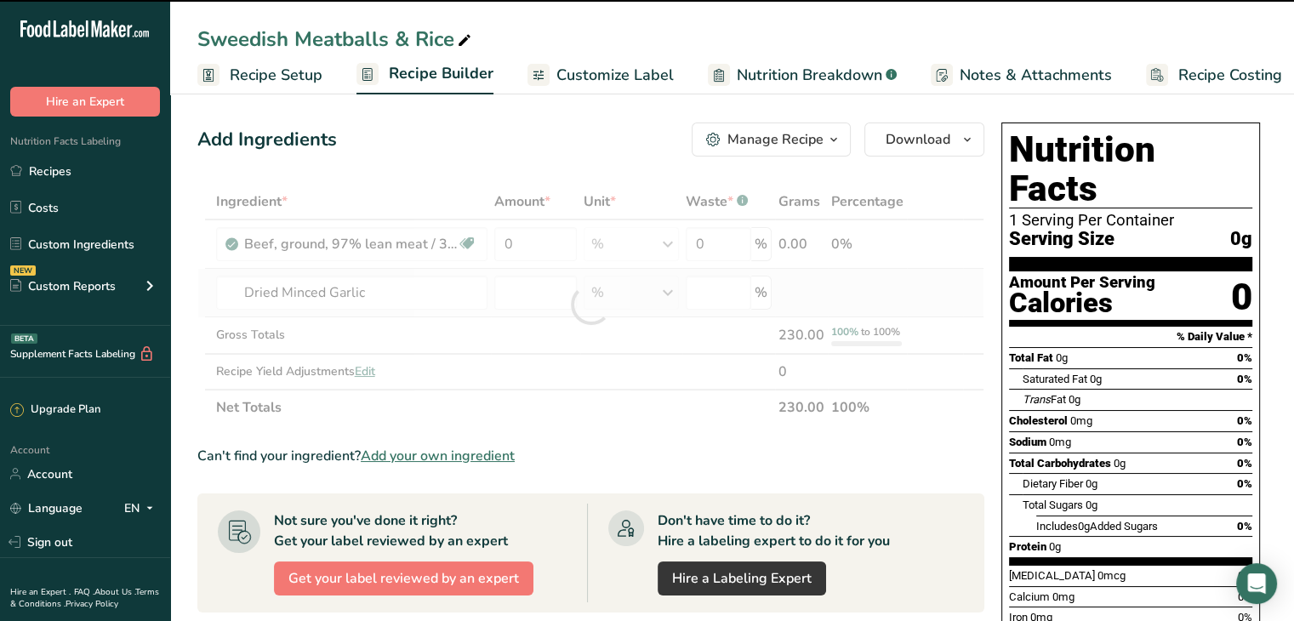
type input "0"
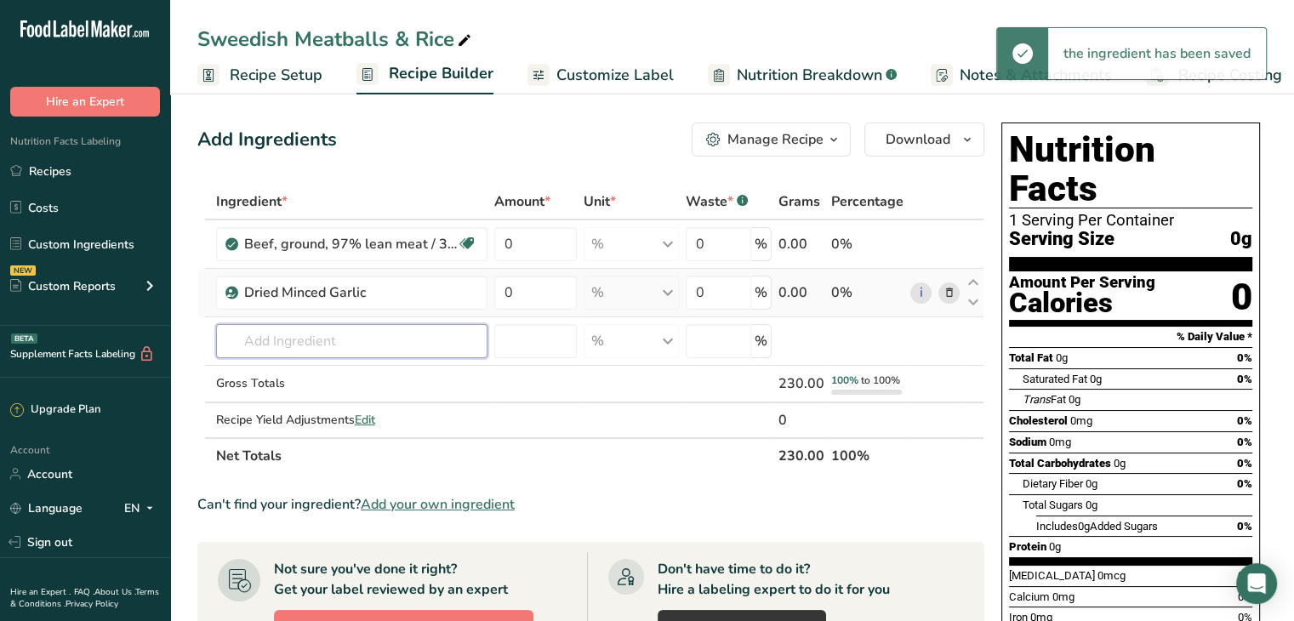
click at [345, 327] on input "text" at bounding box center [351, 341] width 271 height 34
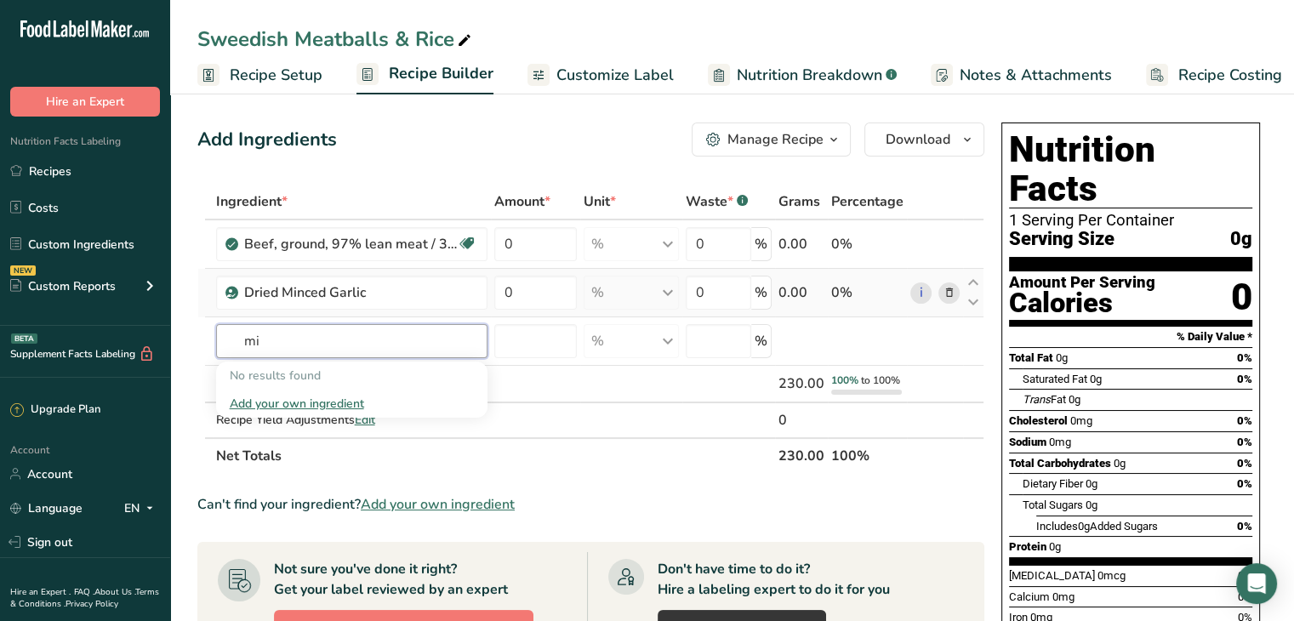
type input "m"
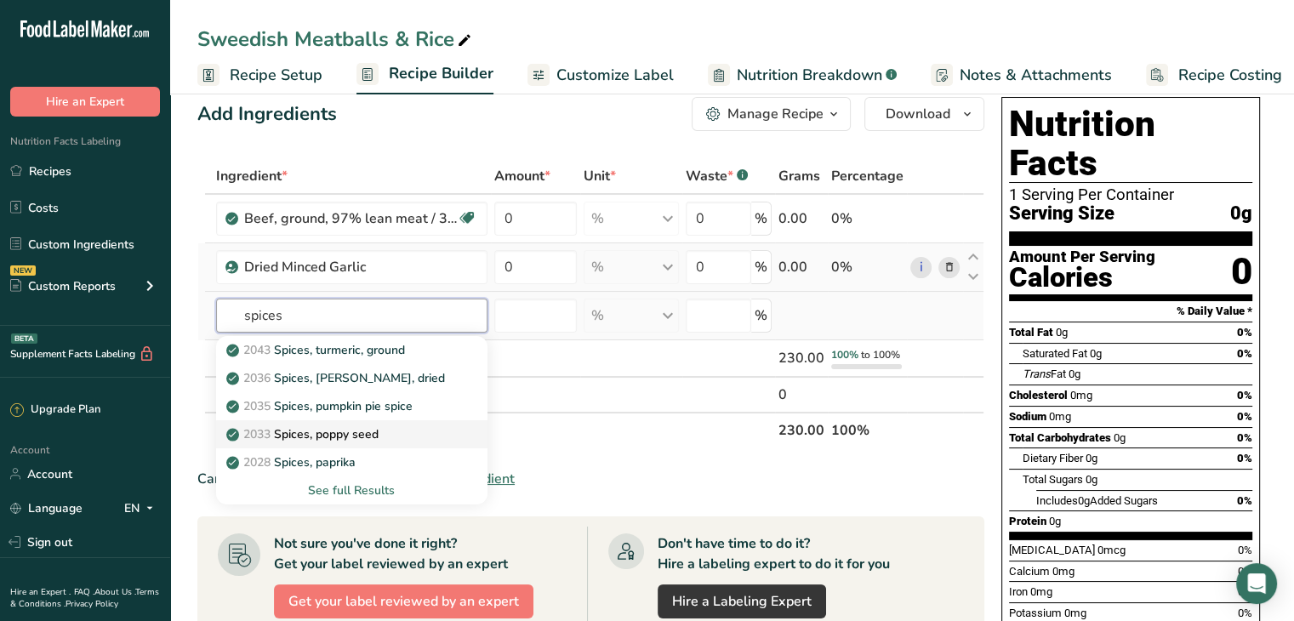
scroll to position [26, 0]
type input "s"
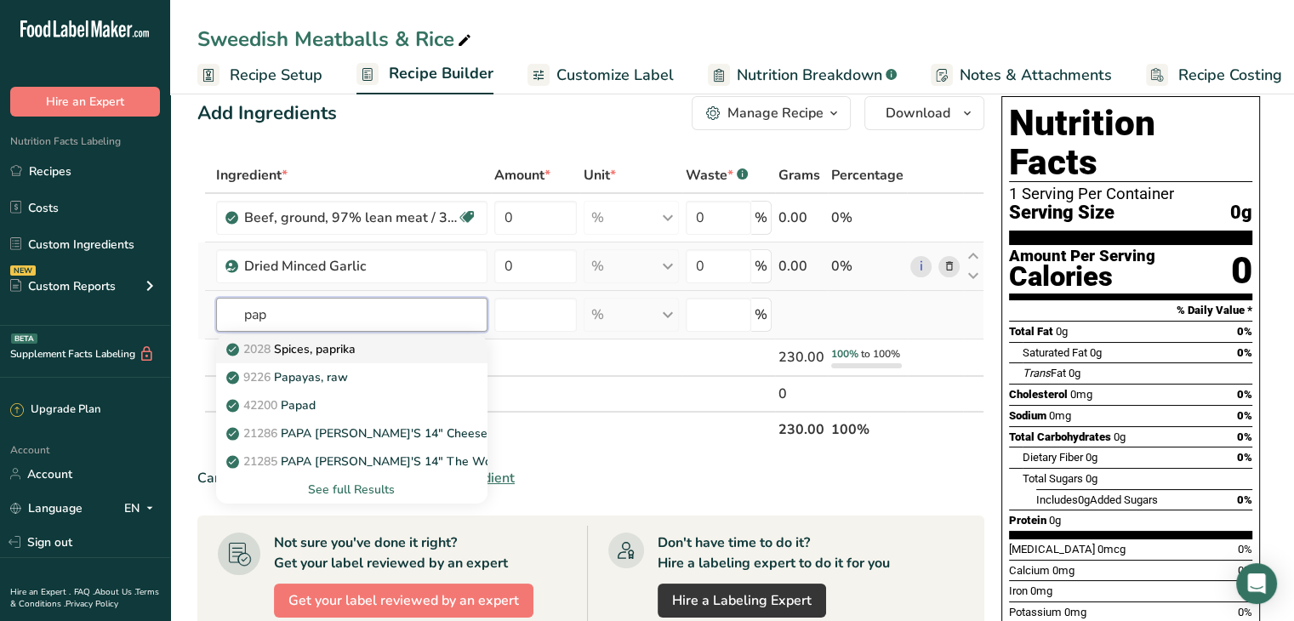
type input "pap"
click at [337, 344] on p "2028 Spices, paprika" at bounding box center [293, 349] width 126 height 18
type input "Spices, paprika"
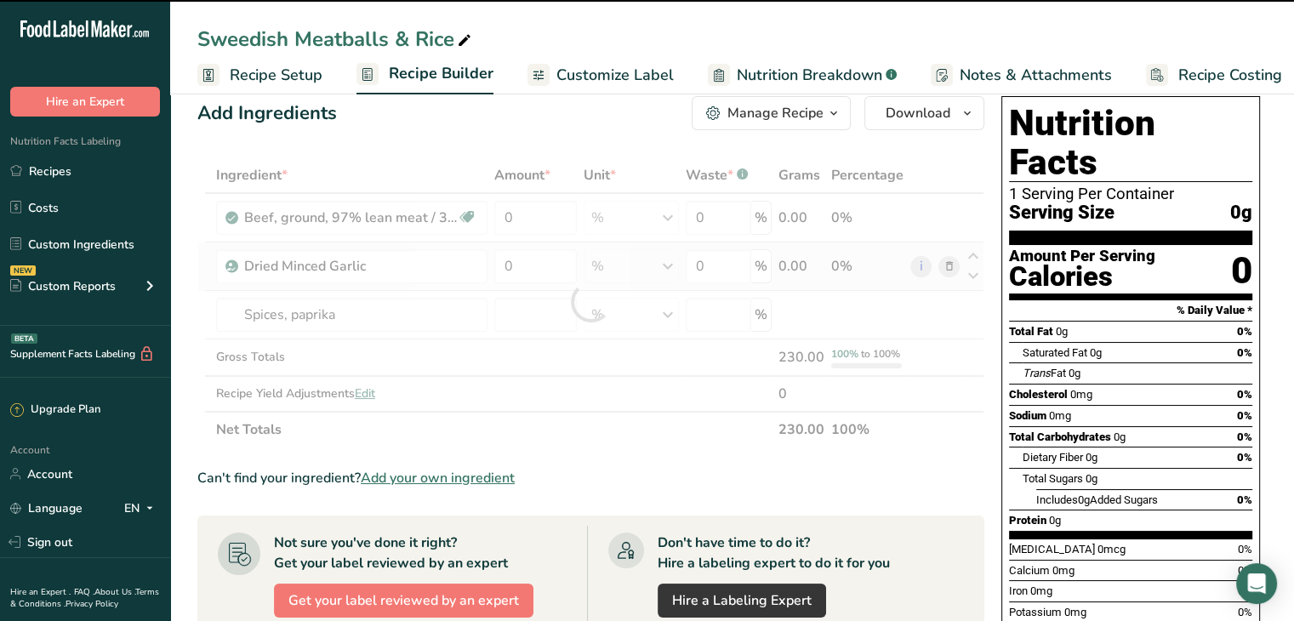
type input "0"
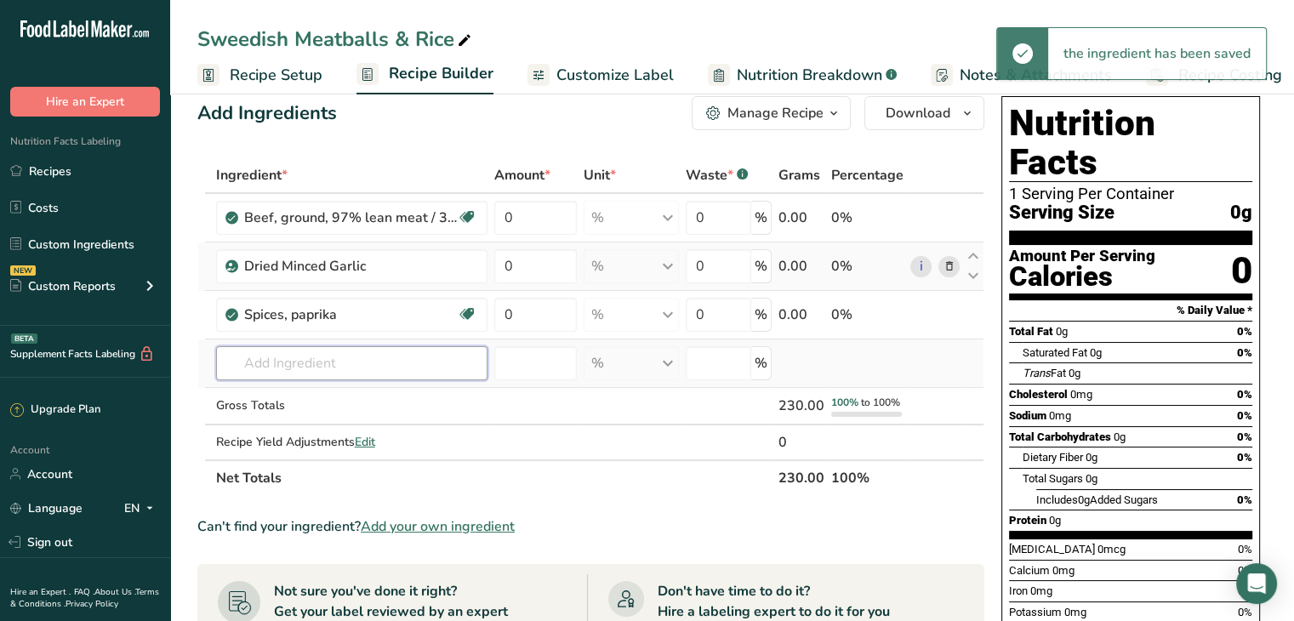
click at [394, 356] on input "text" at bounding box center [351, 363] width 271 height 34
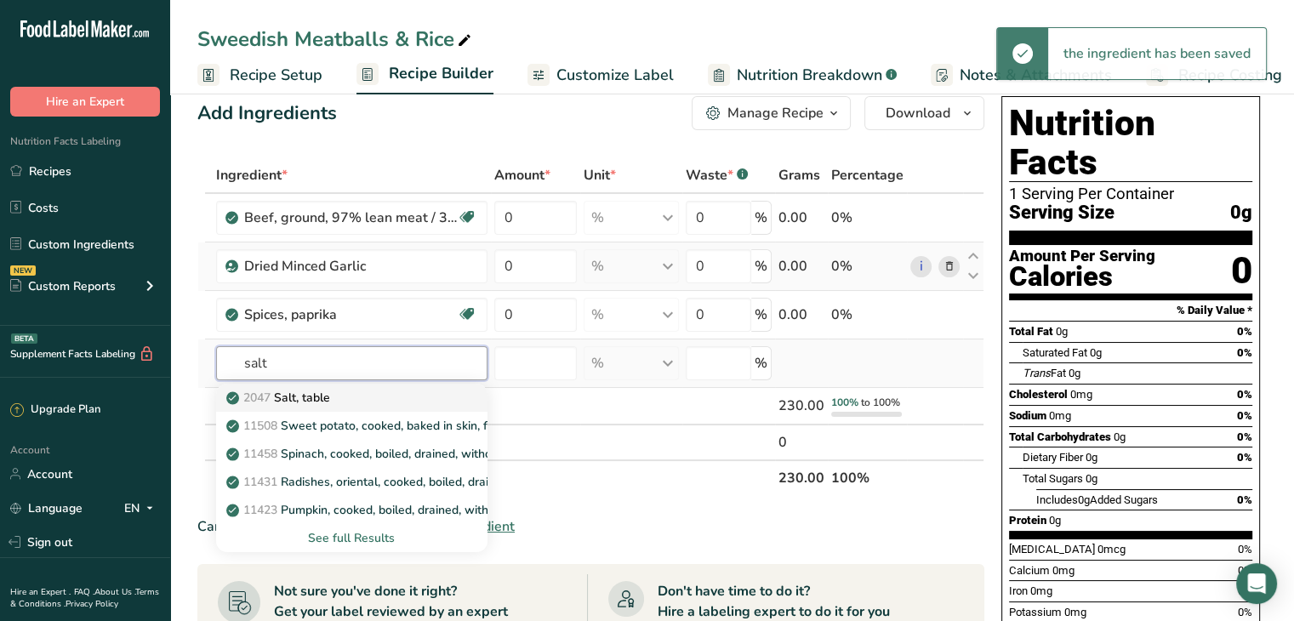
type input "salt"
click at [382, 393] on div "2047 Salt, table" at bounding box center [338, 398] width 217 height 18
type input "Salt, table"
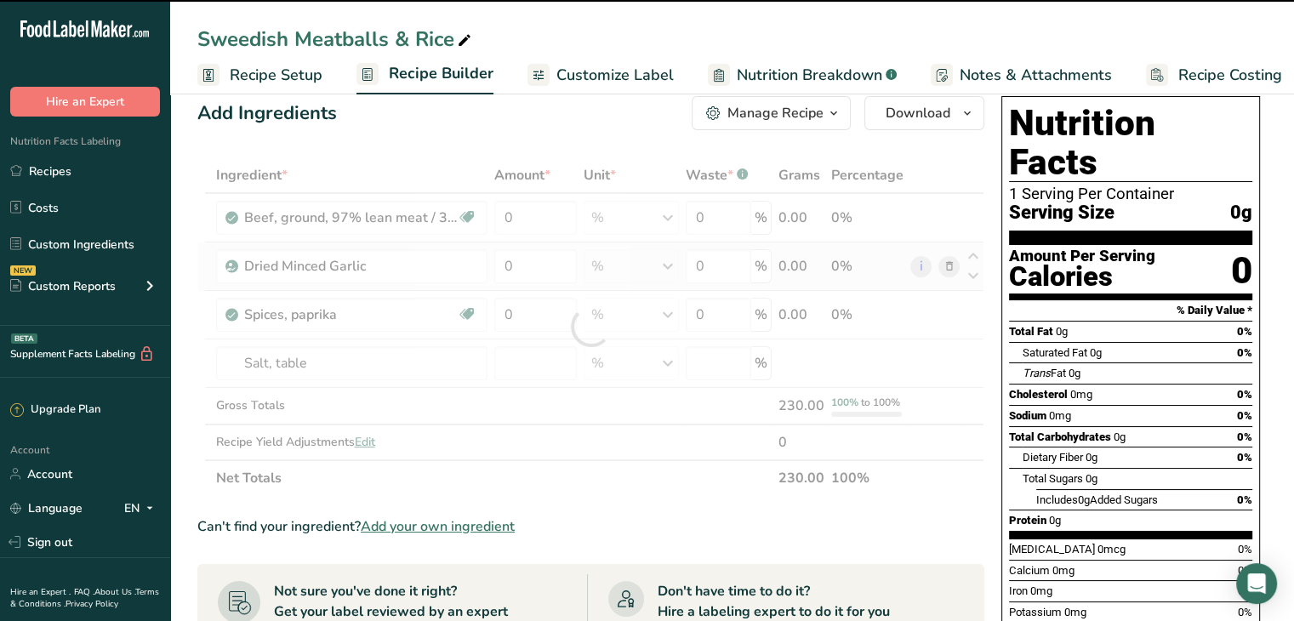
type input "0"
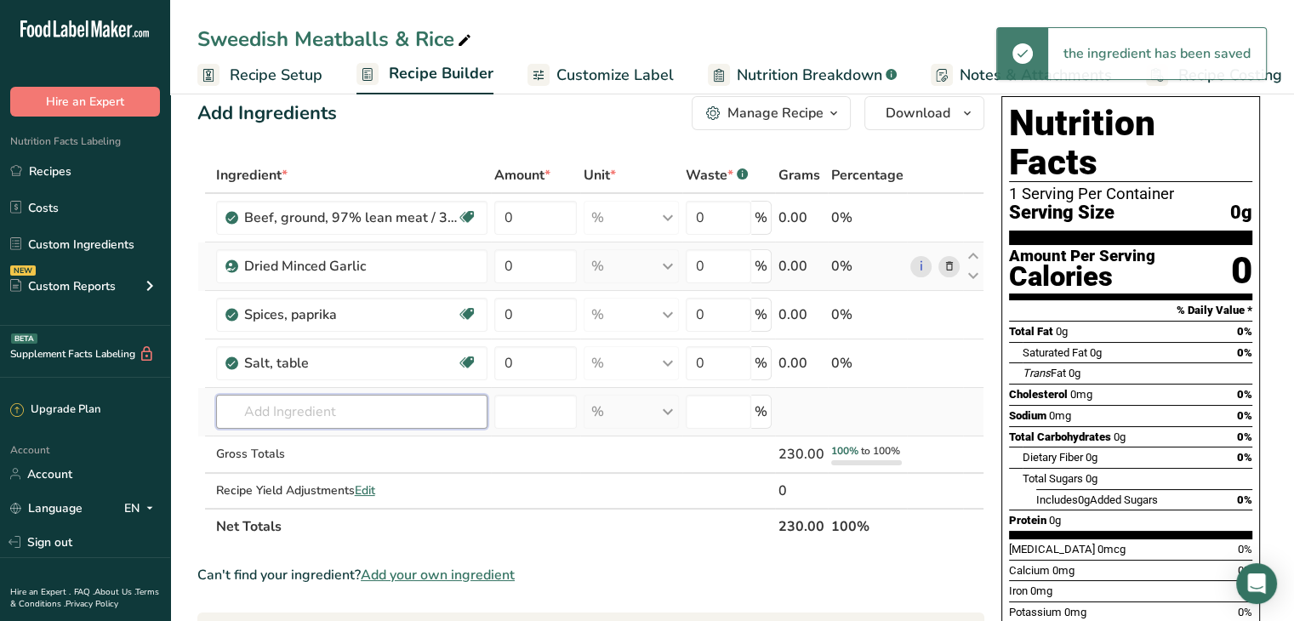
click at [300, 403] on input "text" at bounding box center [351, 412] width 271 height 34
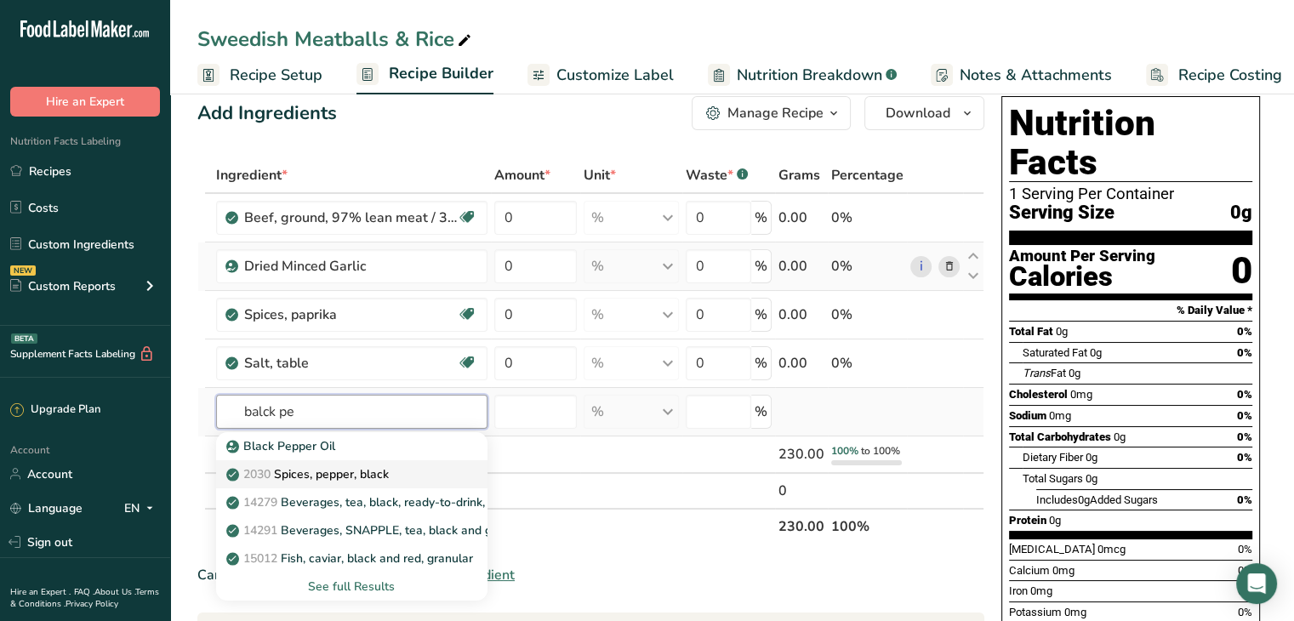
type input "balck pe"
click at [388, 478] on p "2030 Spices, pepper, black" at bounding box center [309, 474] width 159 height 18
type input "Spices, pepper, black"
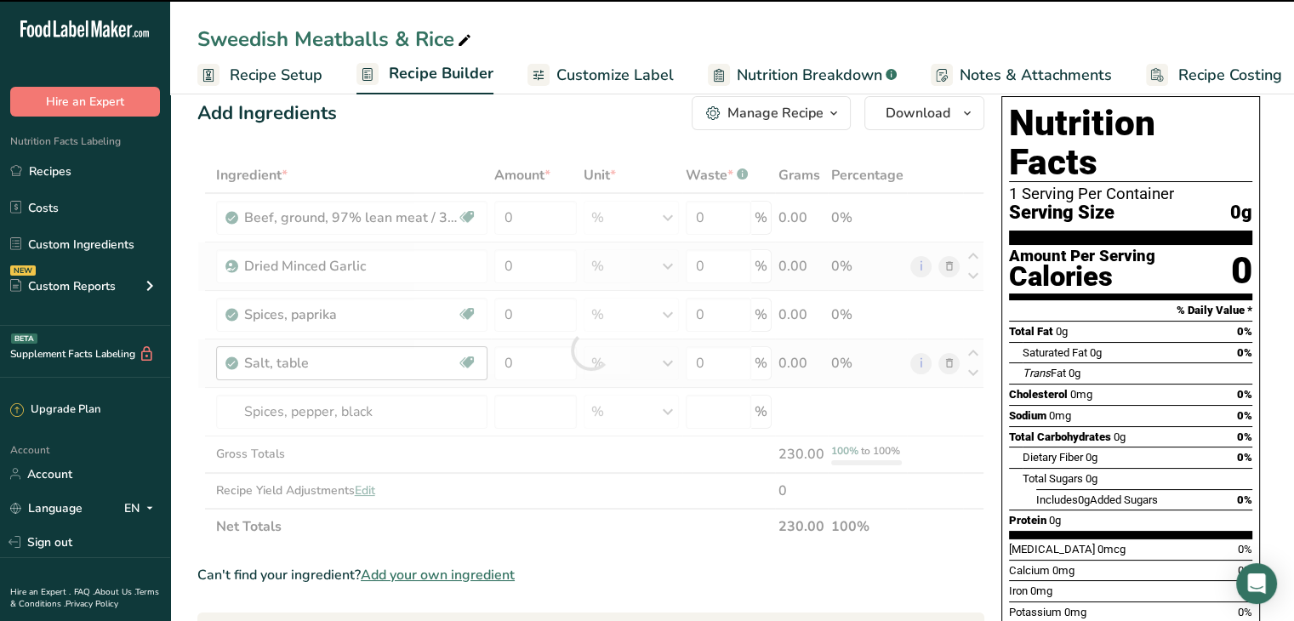
type input "0"
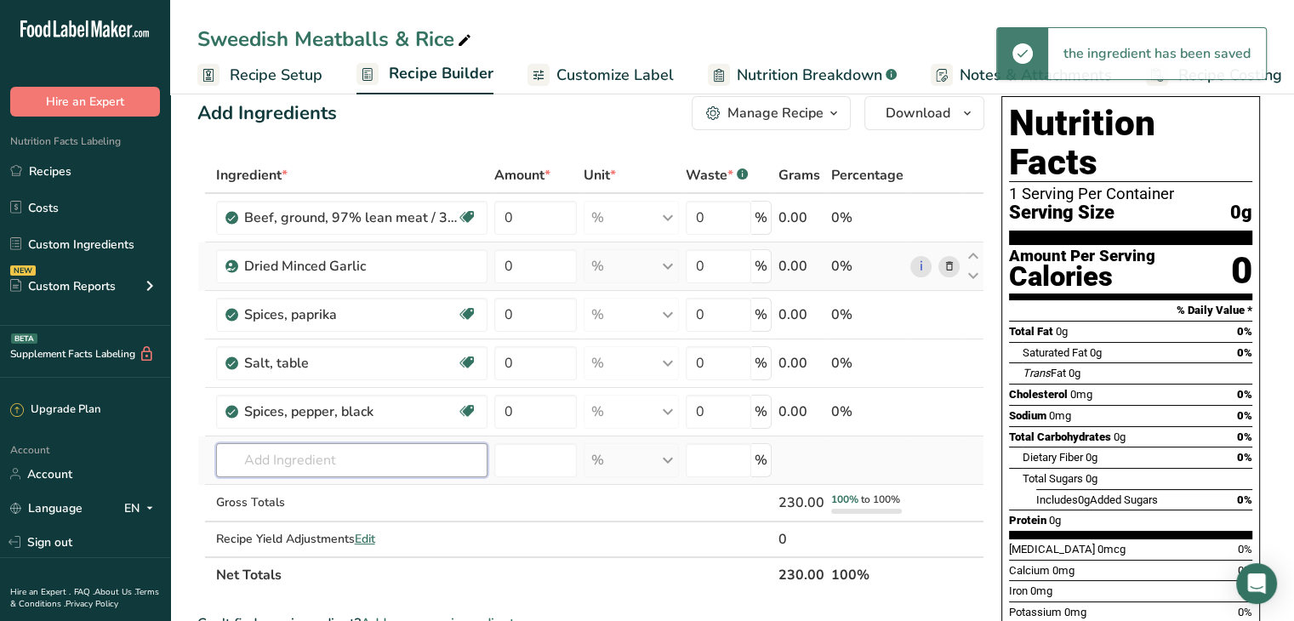
click at [294, 449] on input "text" at bounding box center [351, 460] width 271 height 34
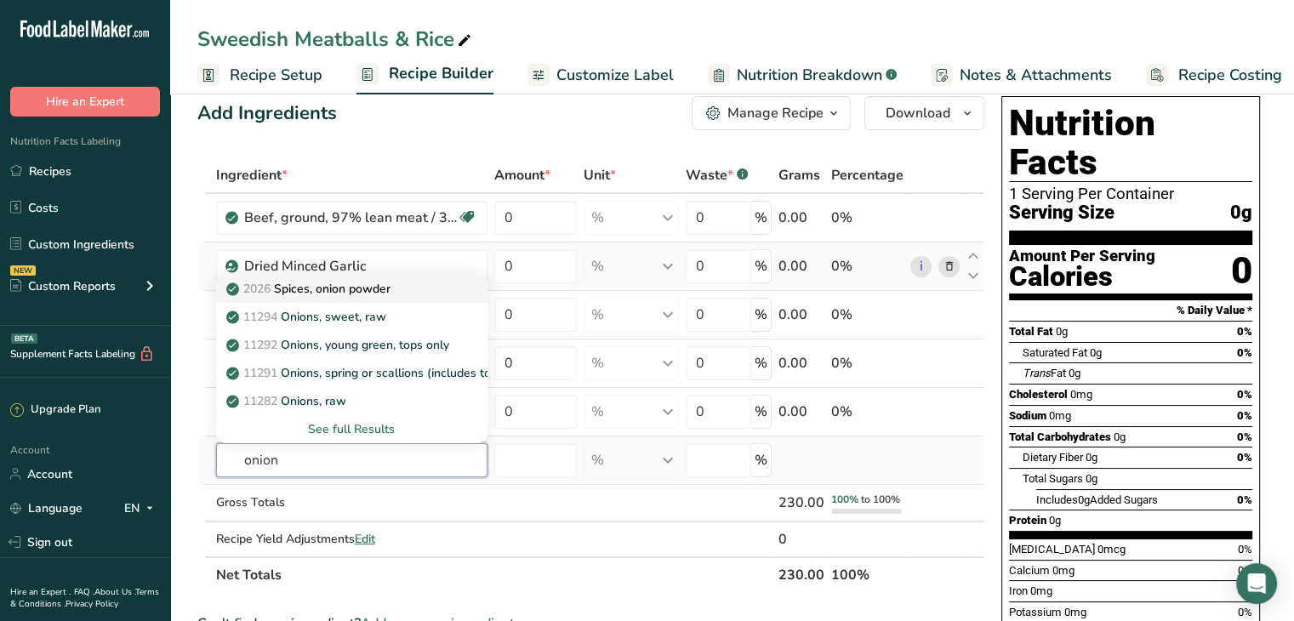
type input "onion"
click at [435, 295] on div "2026 Spices, onion powder" at bounding box center [338, 289] width 217 height 18
type input "Spices, onion powder"
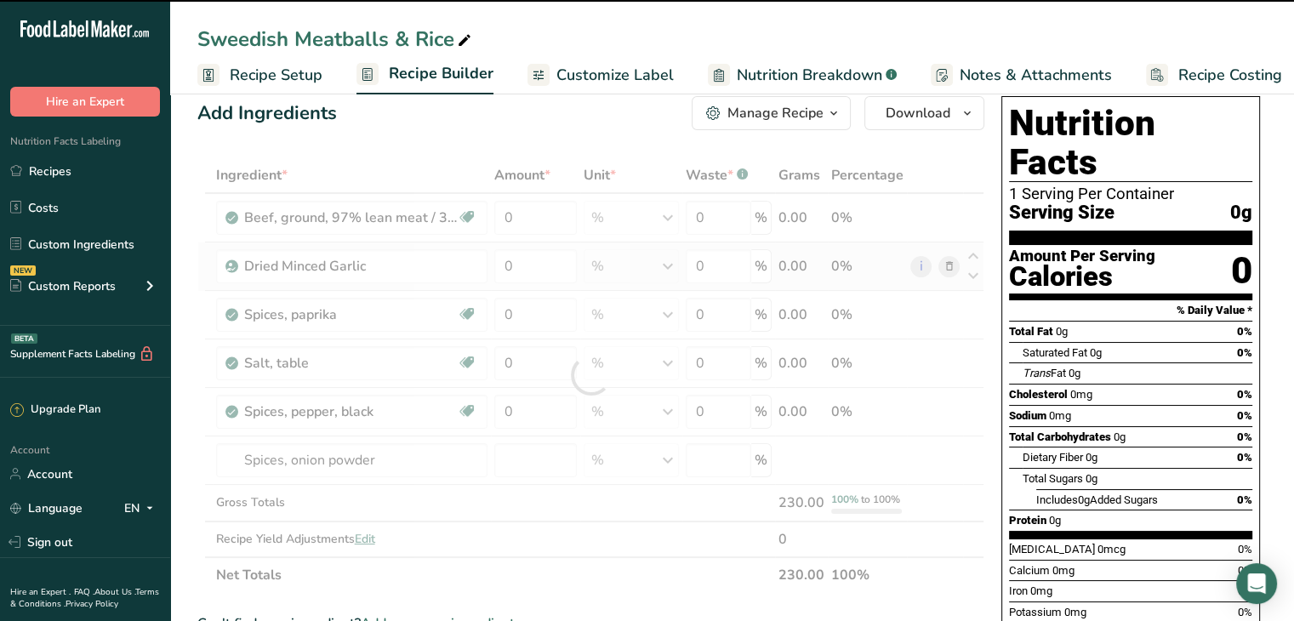
type input "0"
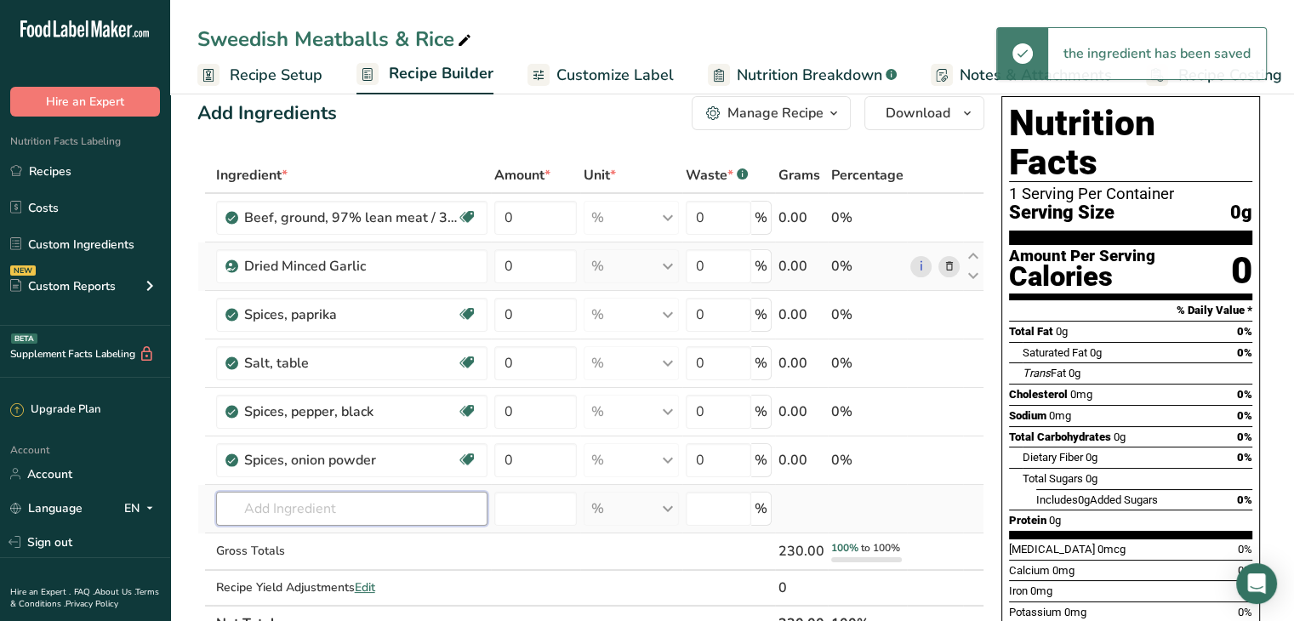
click at [315, 511] on input "text" at bounding box center [351, 509] width 271 height 34
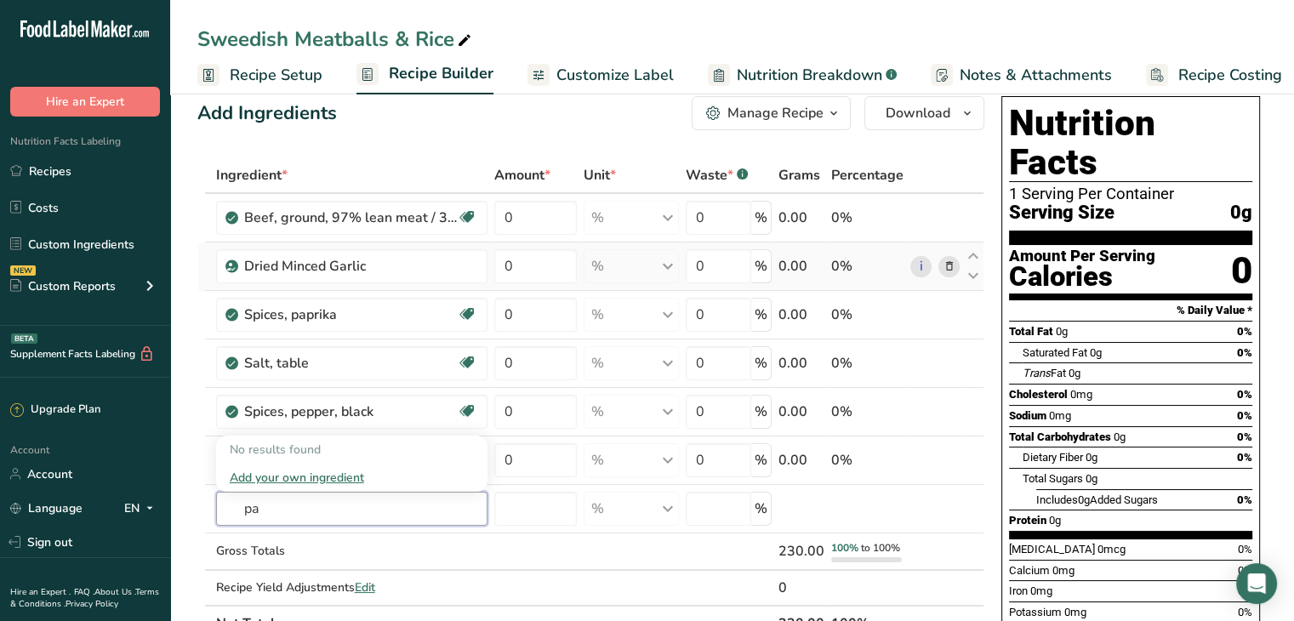
type input "p"
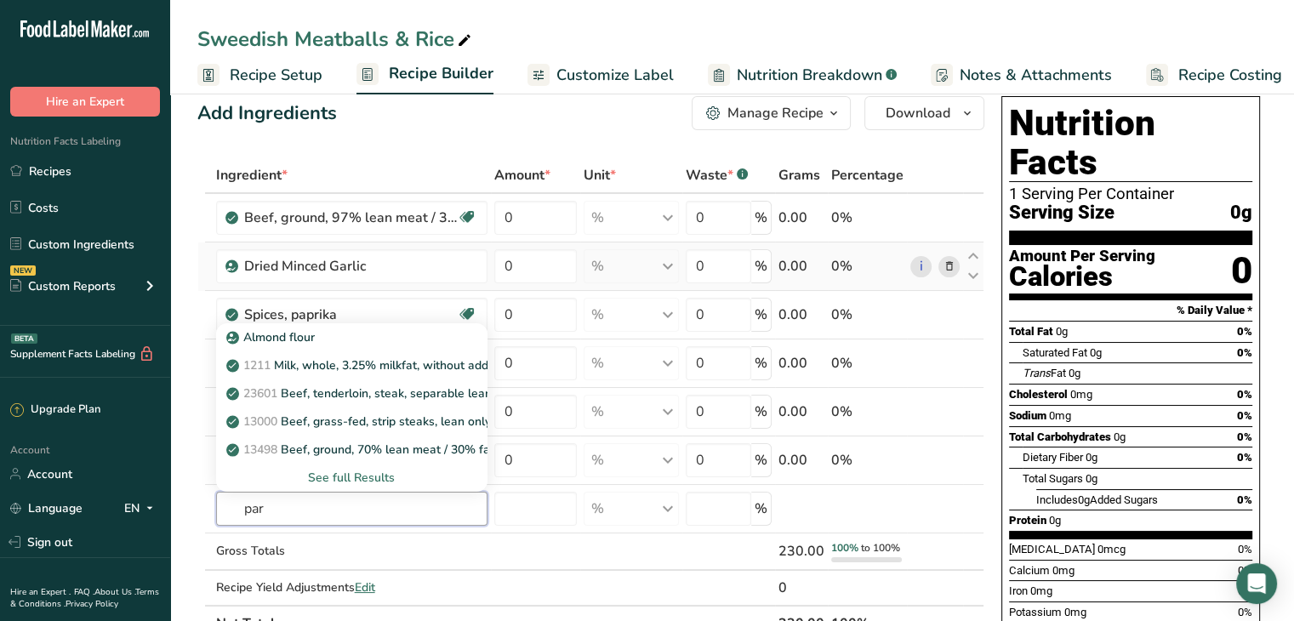
type input "par"
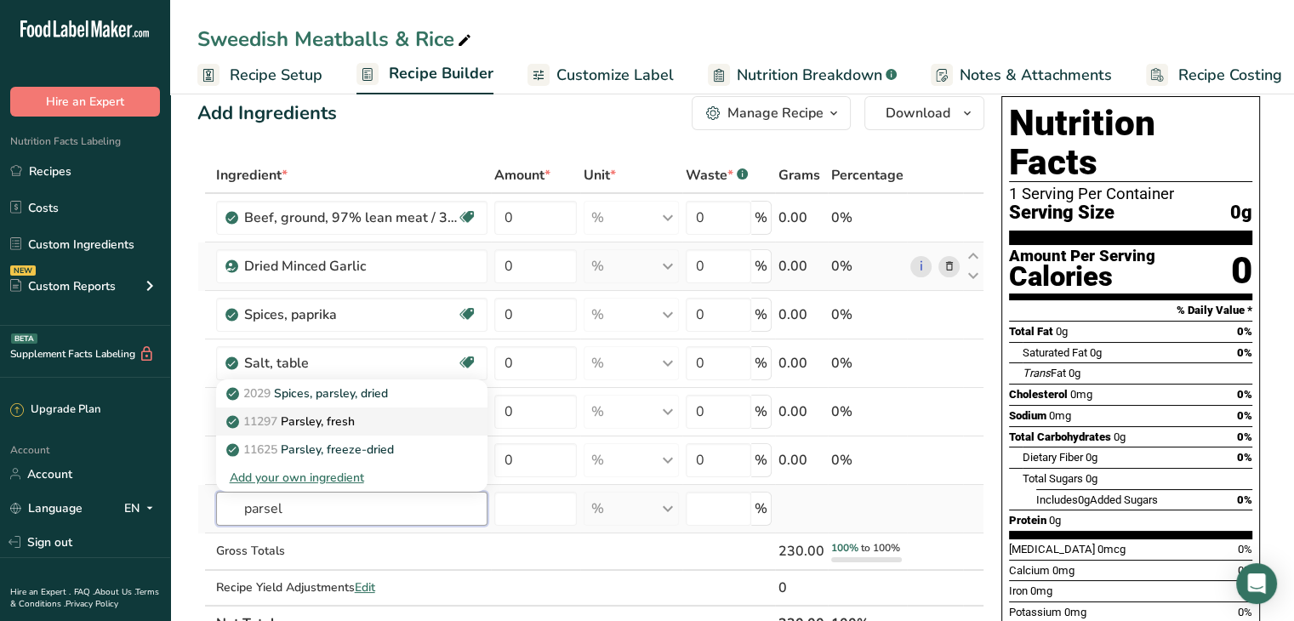
type input "parsel"
click at [355, 419] on p "11297 Parsley, fresh" at bounding box center [292, 421] width 125 height 18
type input "Parsley, fresh"
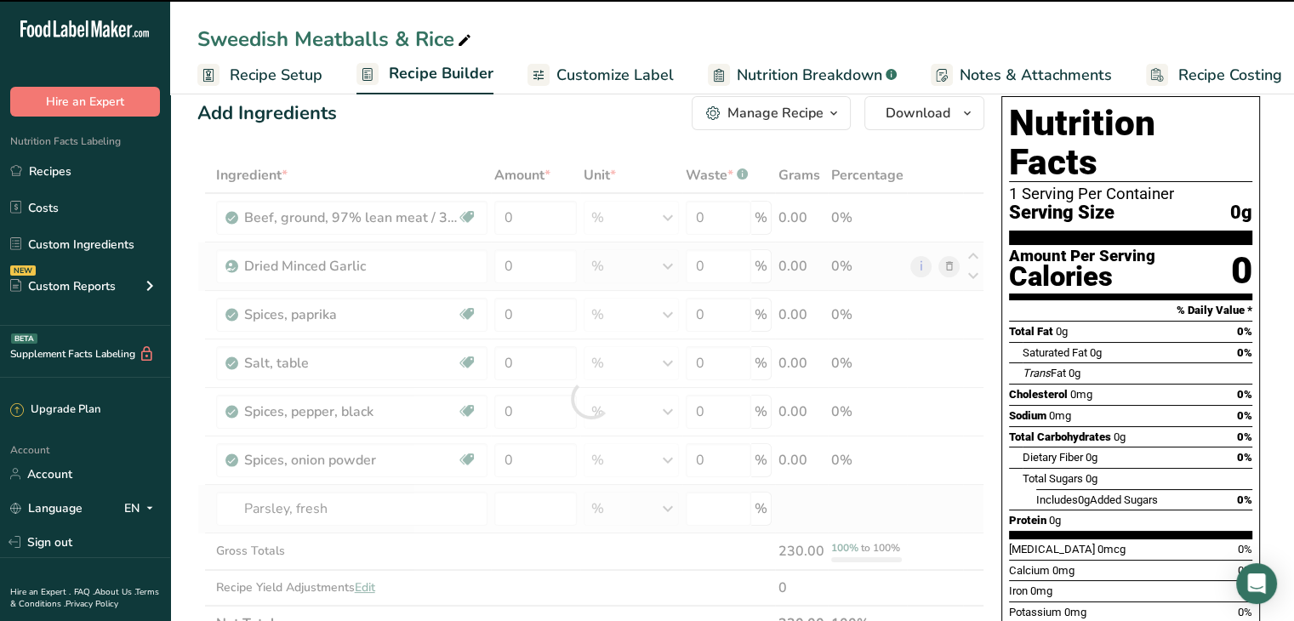
type input "0"
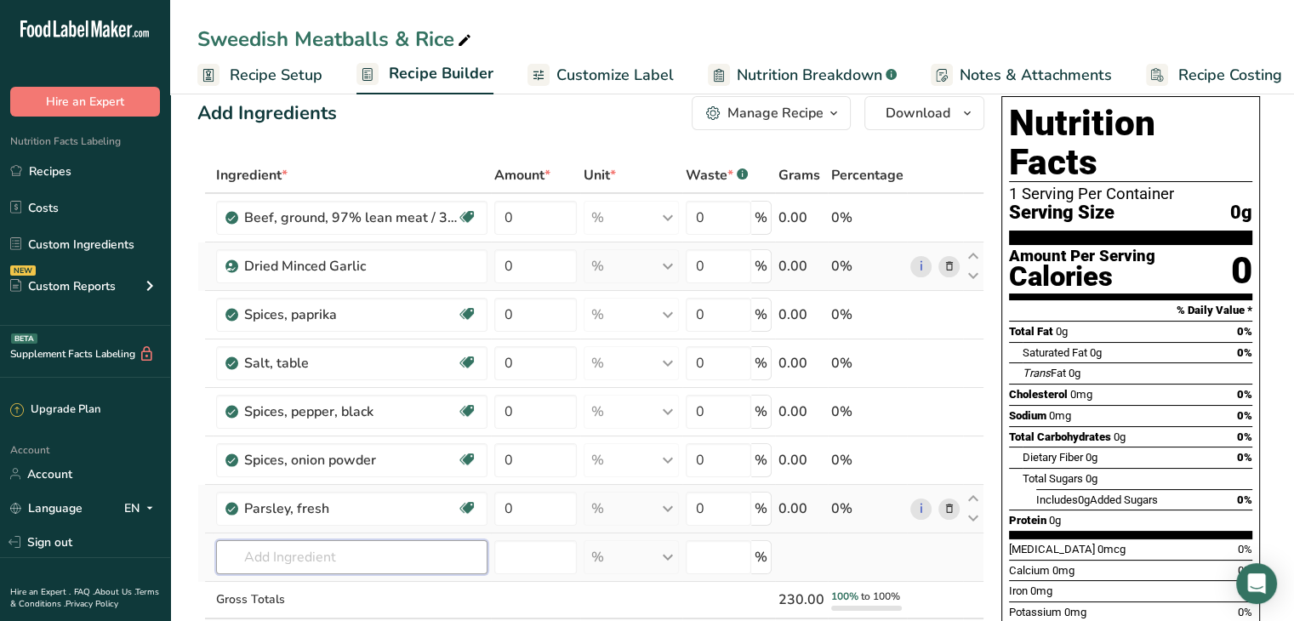
click at [340, 549] on input "text" at bounding box center [351, 557] width 271 height 34
type input "o"
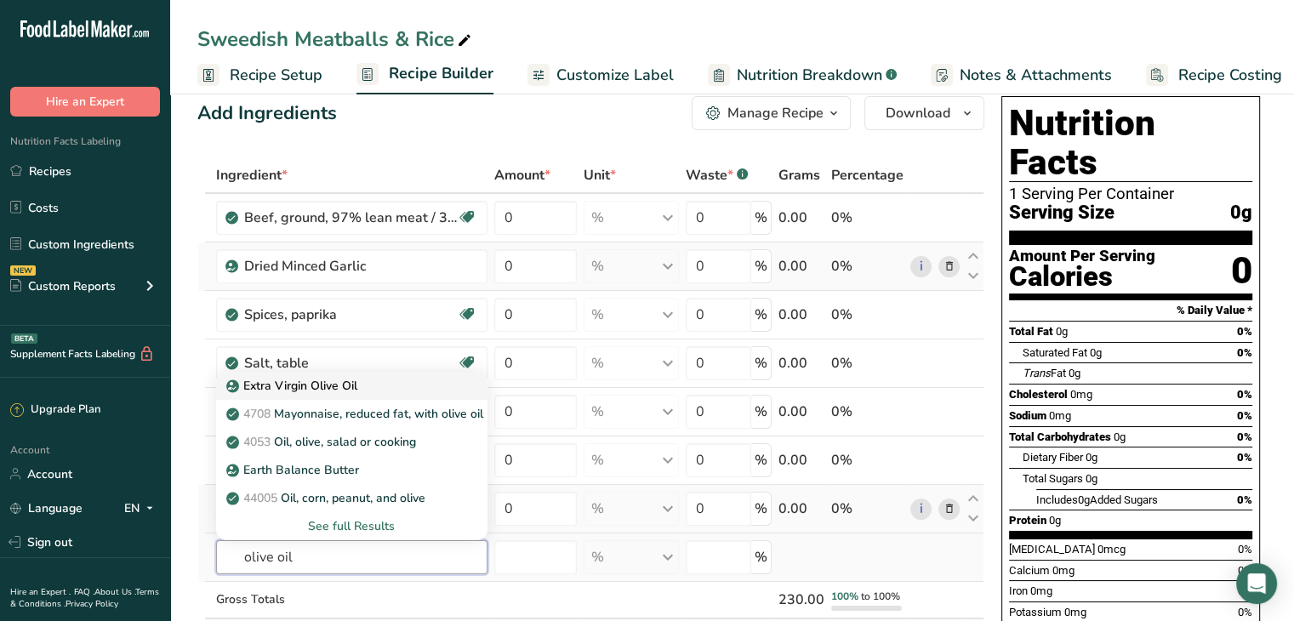
type input "olive oil"
click at [399, 378] on div "Extra Virgin Olive Oil" at bounding box center [338, 386] width 217 height 18
type input "Extra Virgin Olive Oil"
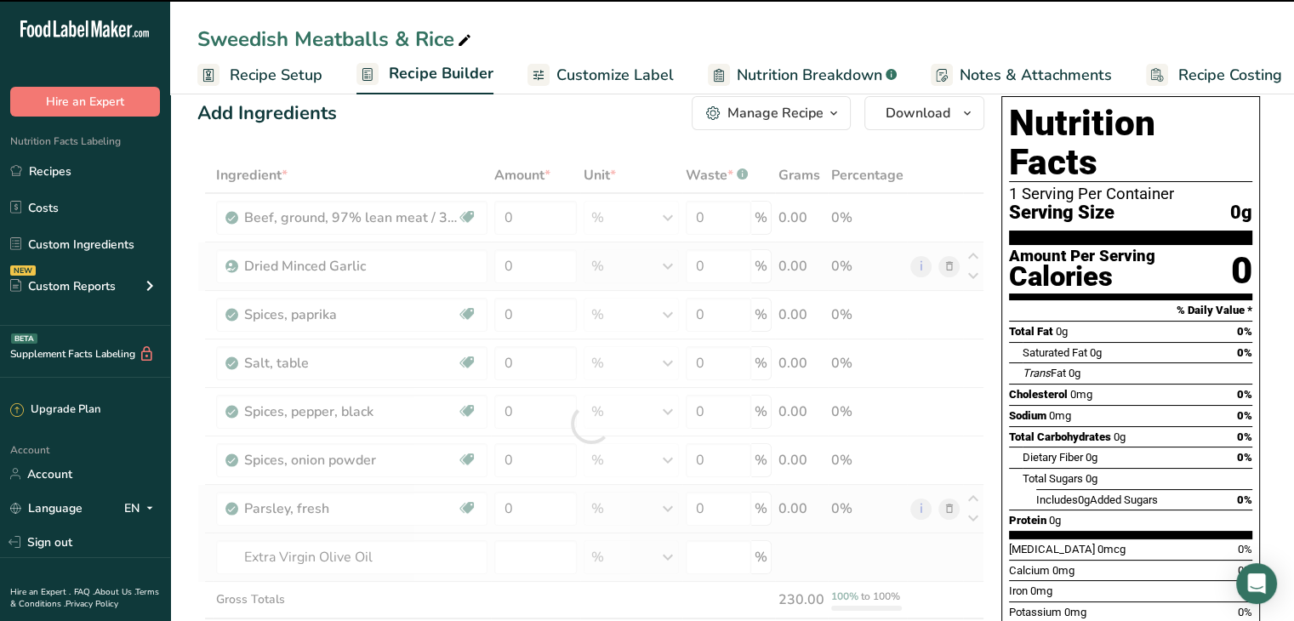
type input "0"
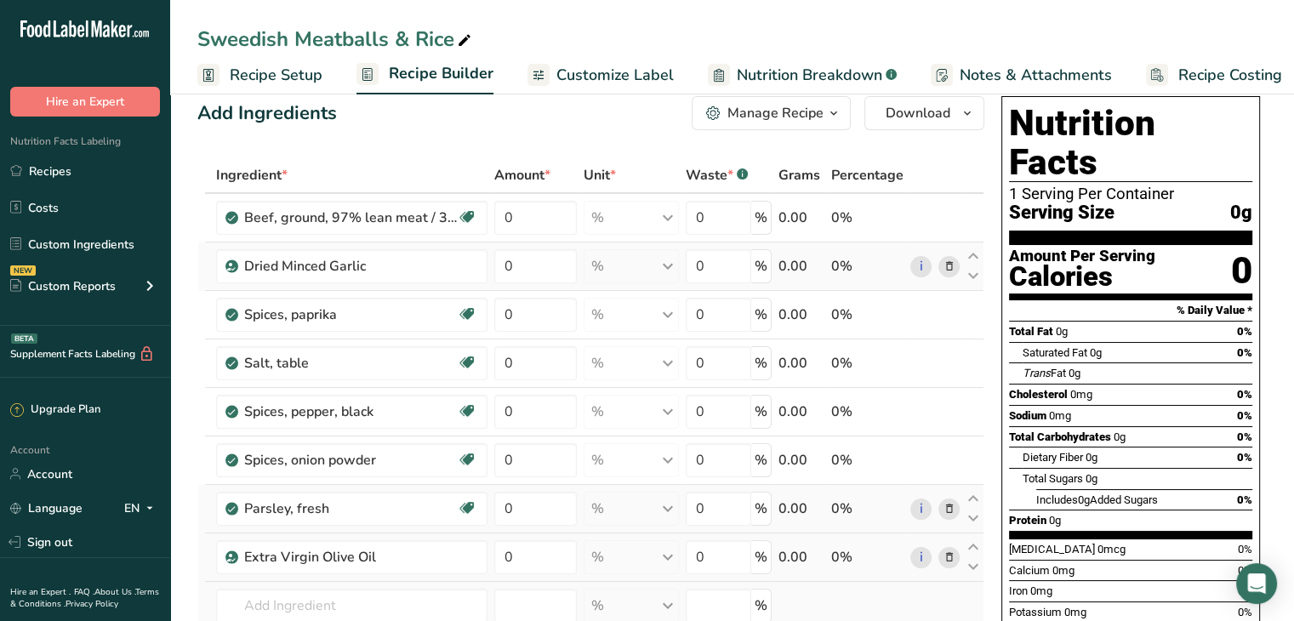
click at [327, 583] on td "Extra Virgin Olive Oil 4708 Mayonnaise, reduced fat, with olive oil 4053 Oil, o…" at bounding box center [352, 606] width 278 height 48
click at [330, 592] on input "text" at bounding box center [351, 606] width 271 height 34
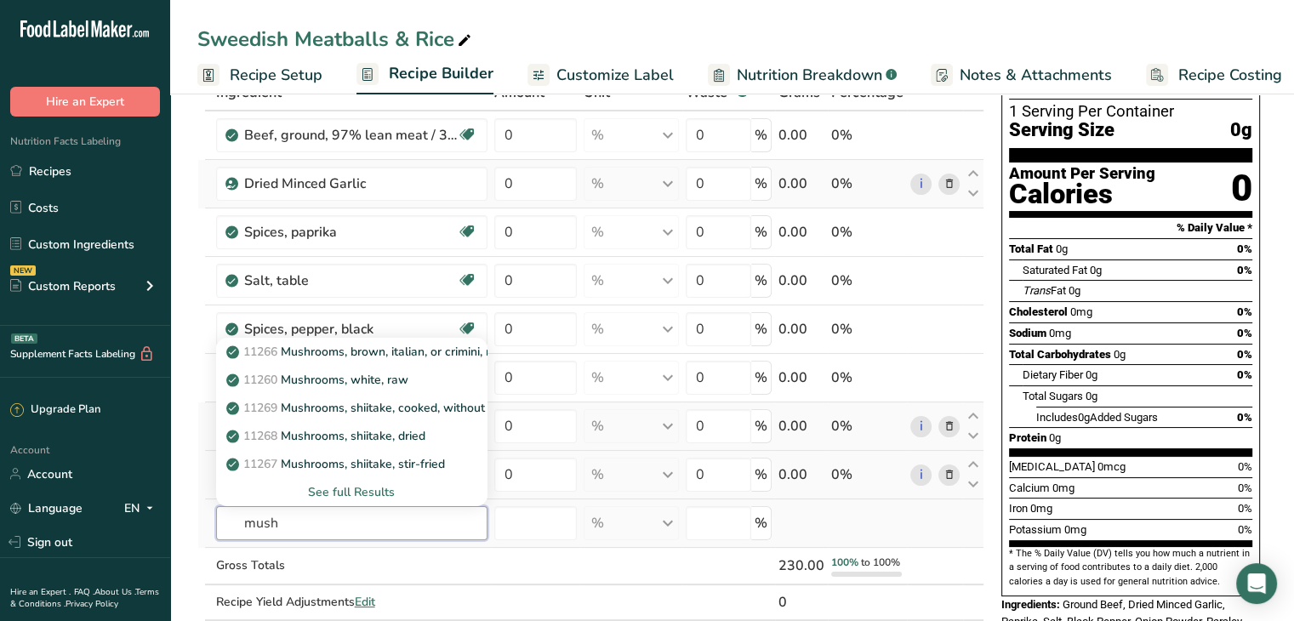
scroll to position [111, 0]
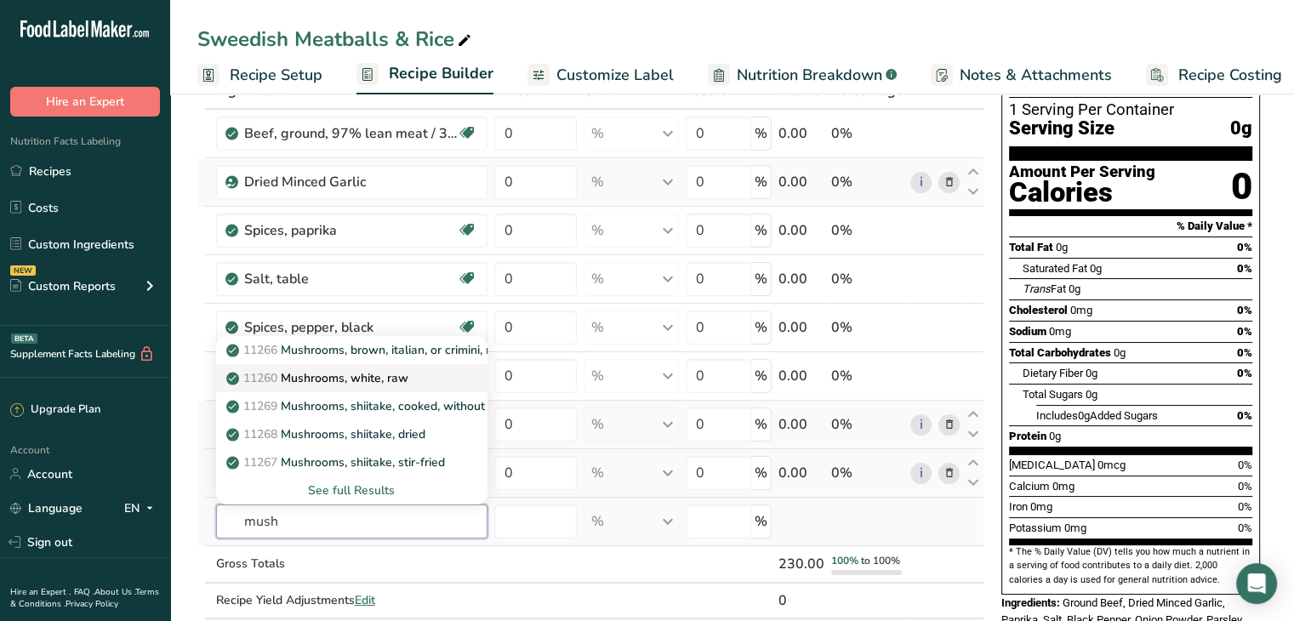
type input "mush"
click at [429, 373] on div "11260 Mushrooms, white, raw" at bounding box center [338, 378] width 217 height 18
type input "Mushrooms, white, raw"
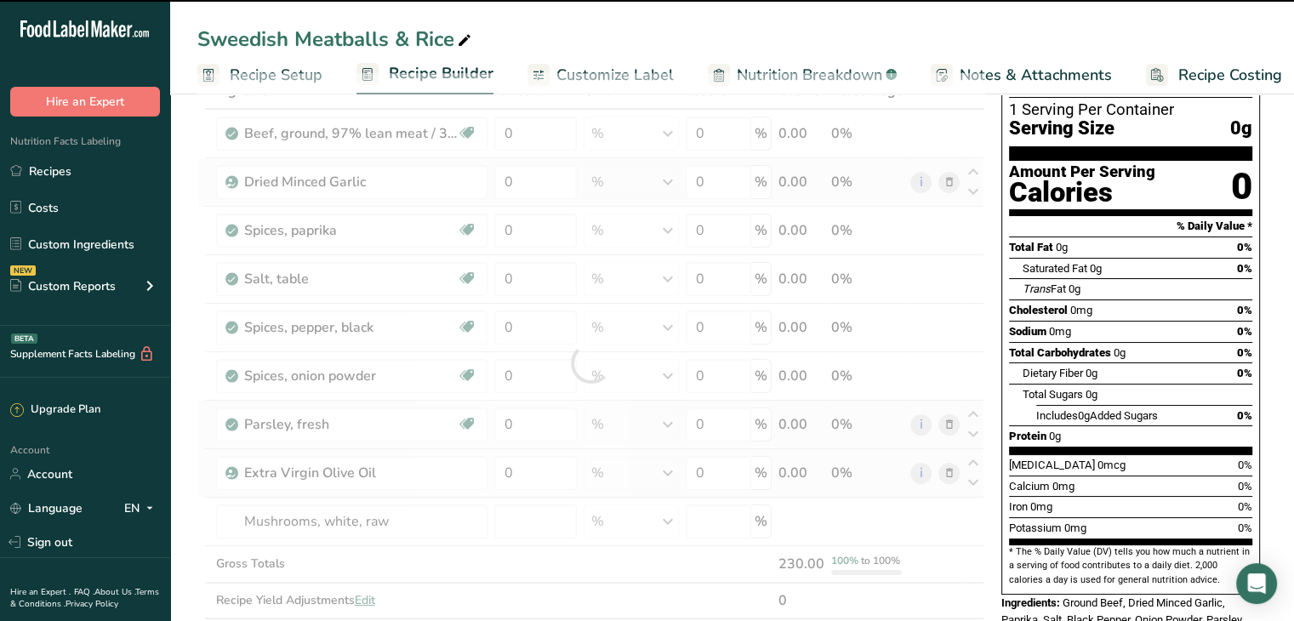
type input "0"
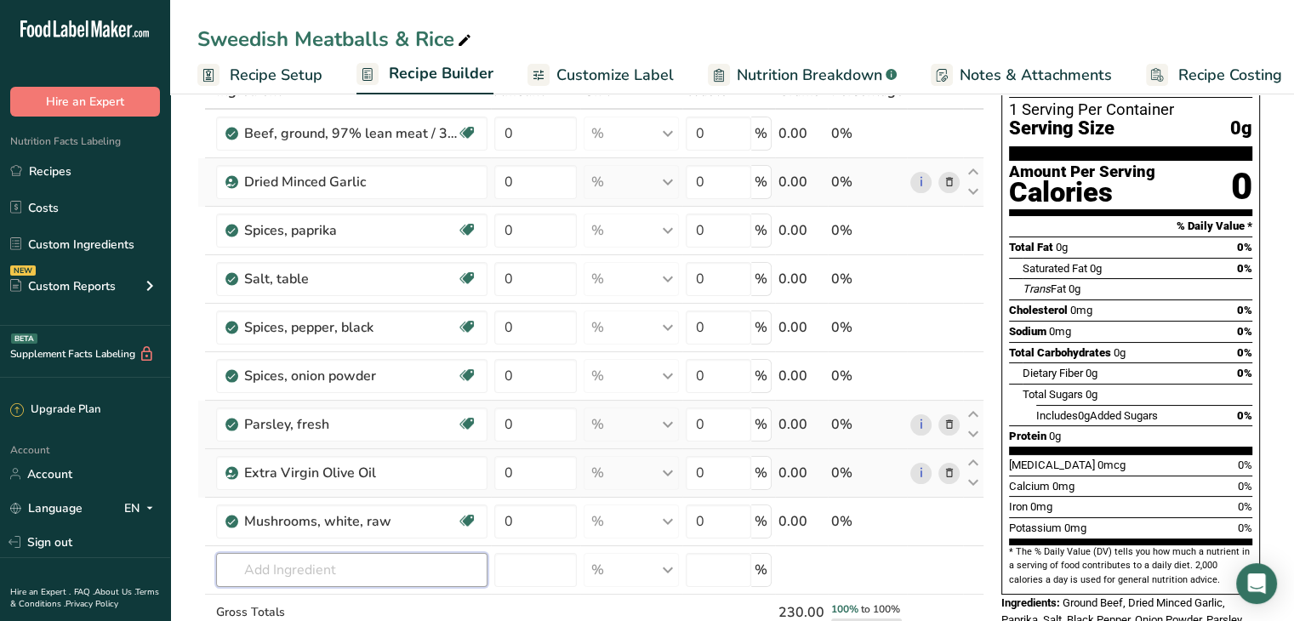
click at [292, 559] on input "text" at bounding box center [351, 570] width 271 height 34
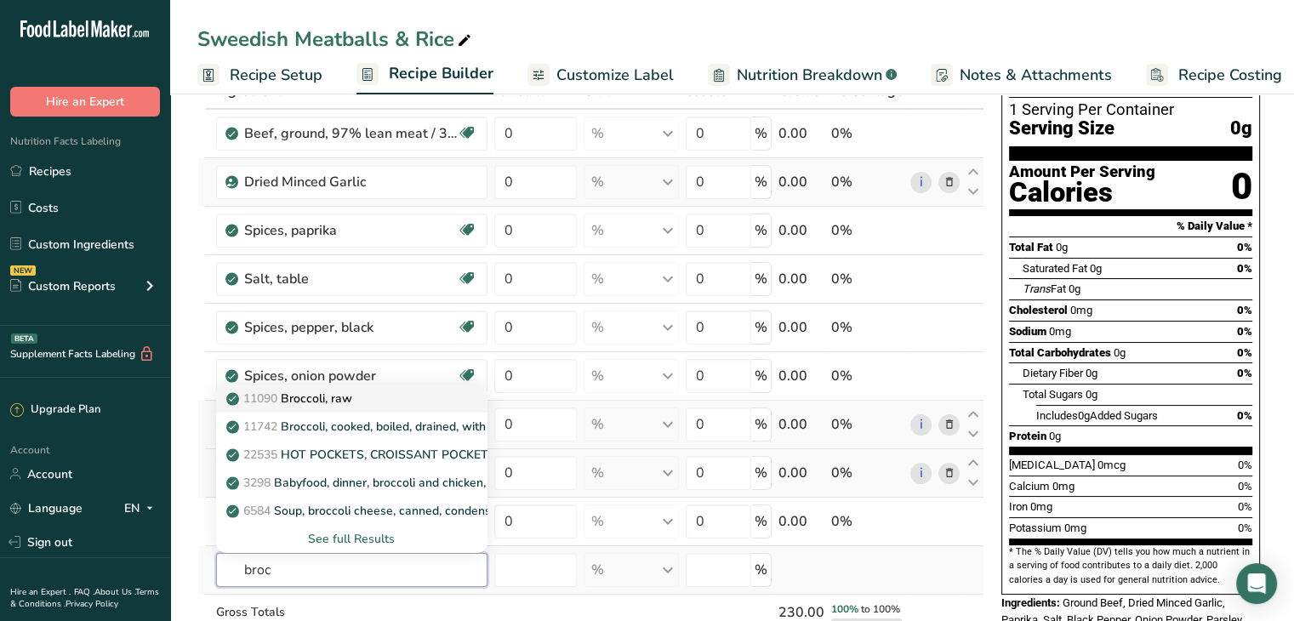
type input "broc"
click at [395, 399] on div "11090 Broccoli, raw" at bounding box center [338, 399] width 217 height 18
type input "Broccoli, raw"
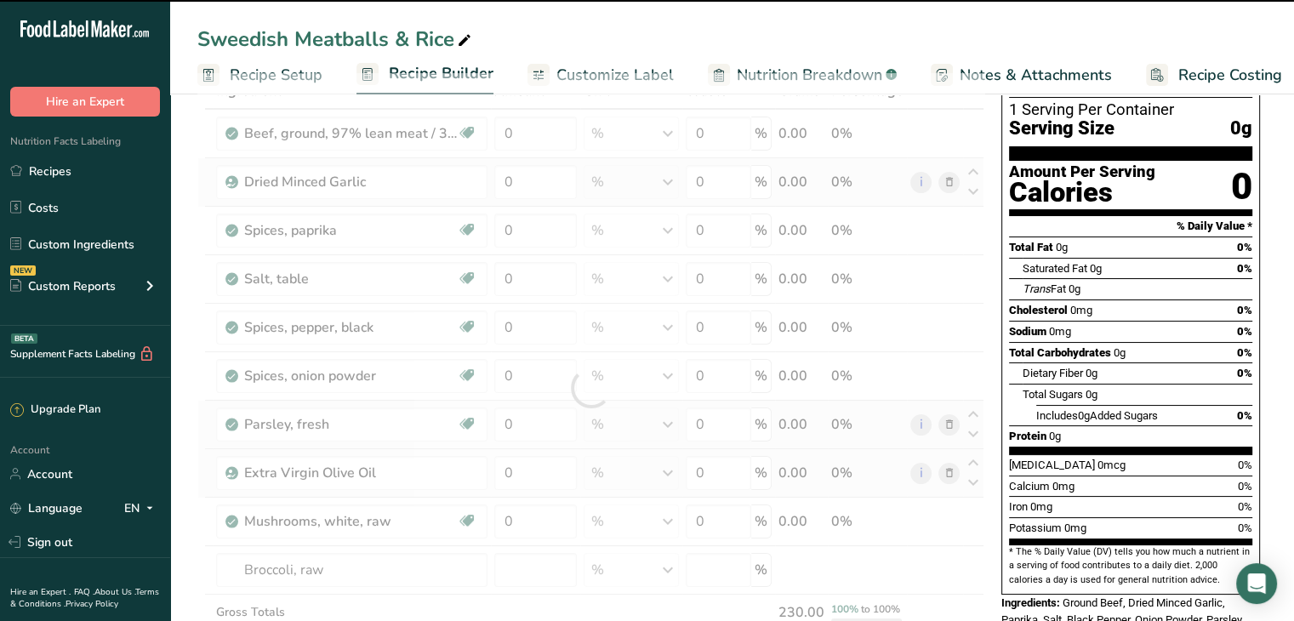
type input "0"
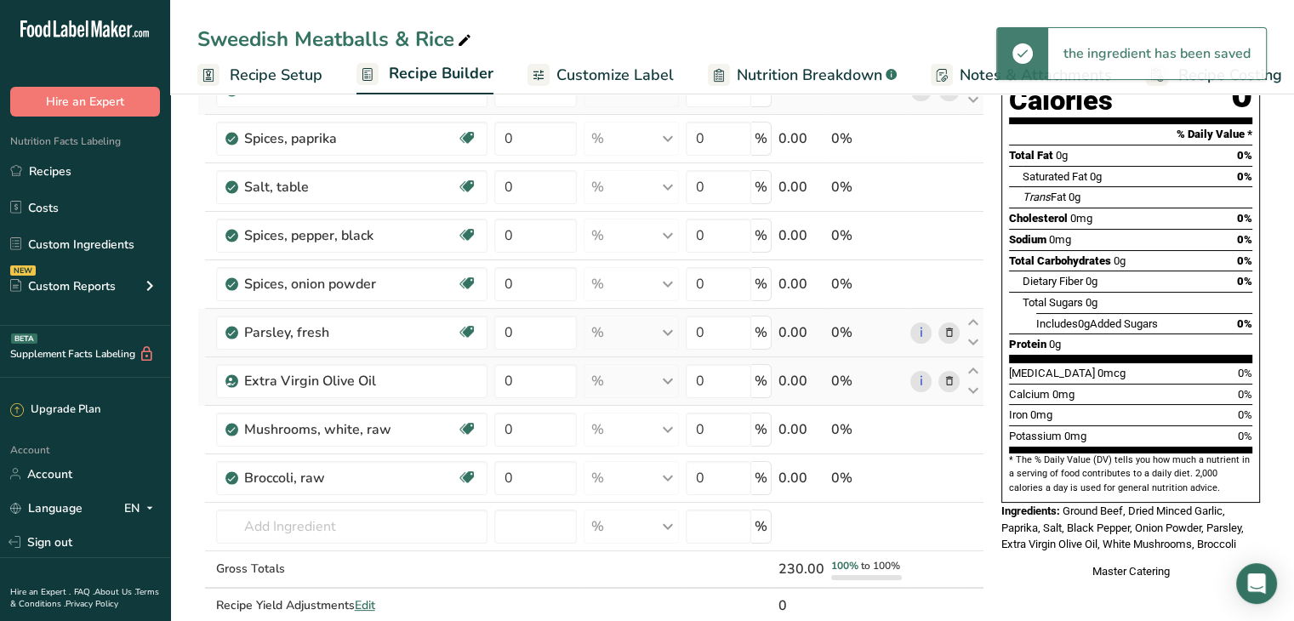
scroll to position [217, 0]
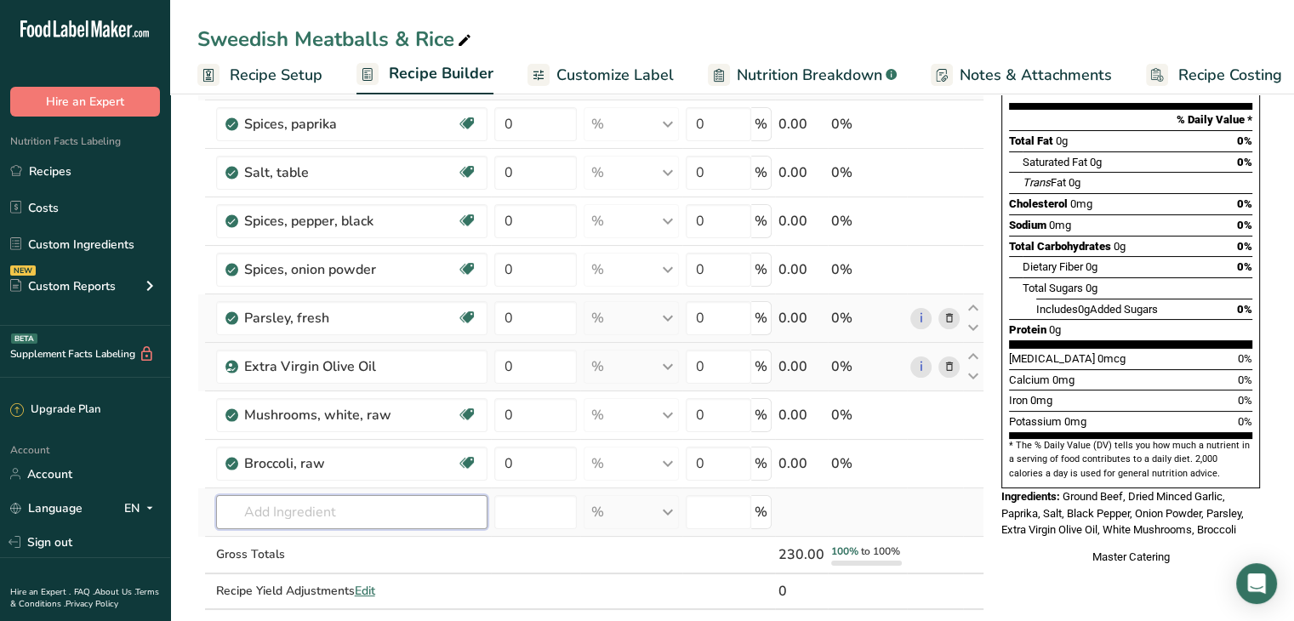
click at [268, 518] on input "text" at bounding box center [351, 512] width 271 height 34
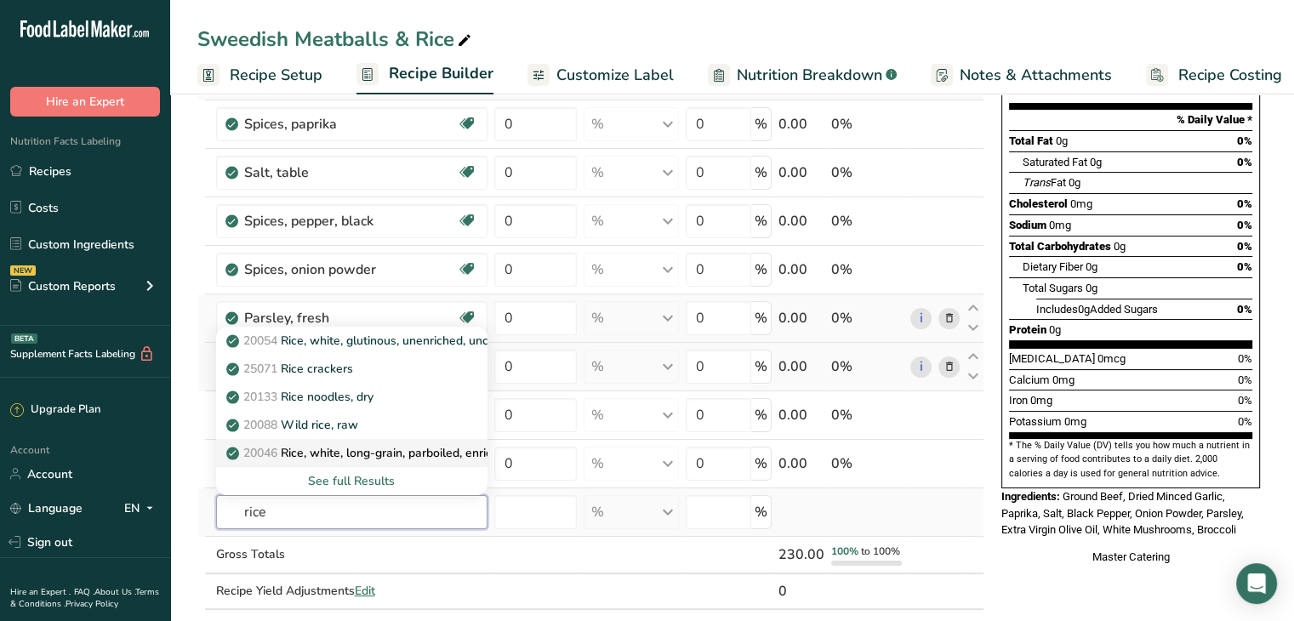
type input "rice"
click at [367, 444] on p "20046 Rice, white, long-grain, parboiled, enriched, dry" at bounding box center [382, 453] width 305 height 18
type input "Rice, white, long-grain, parboiled, enriched, dry"
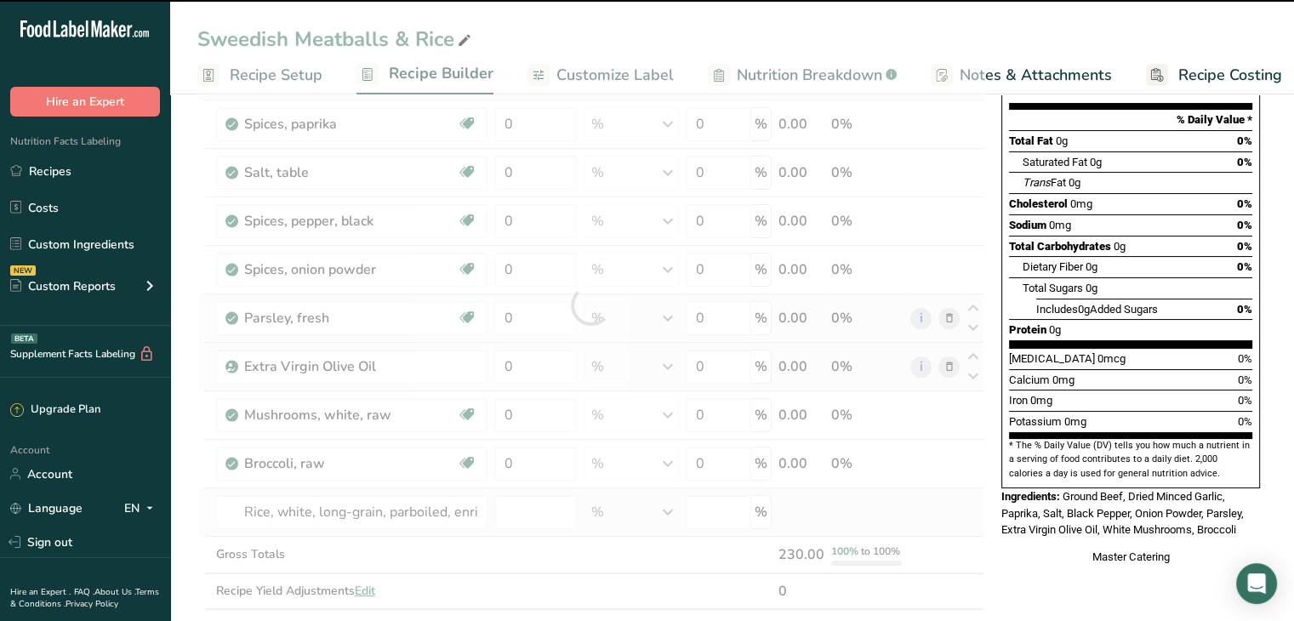
type input "0"
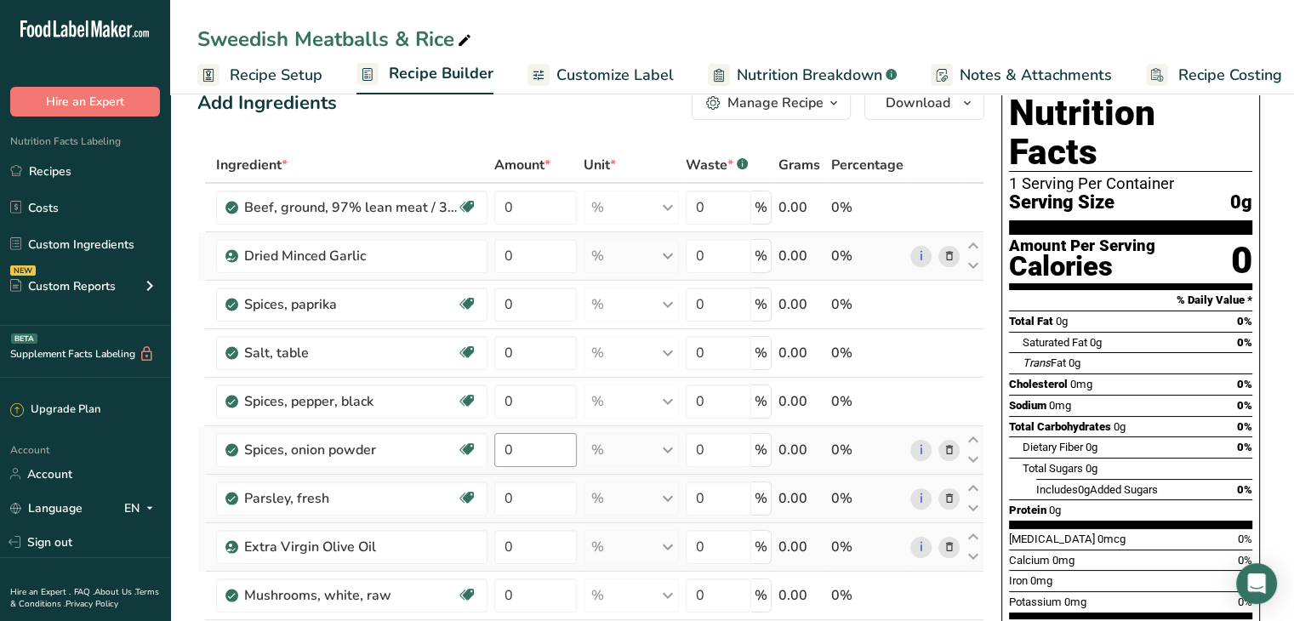
scroll to position [37, 0]
click at [521, 210] on input "0" at bounding box center [535, 207] width 83 height 34
type input "60"
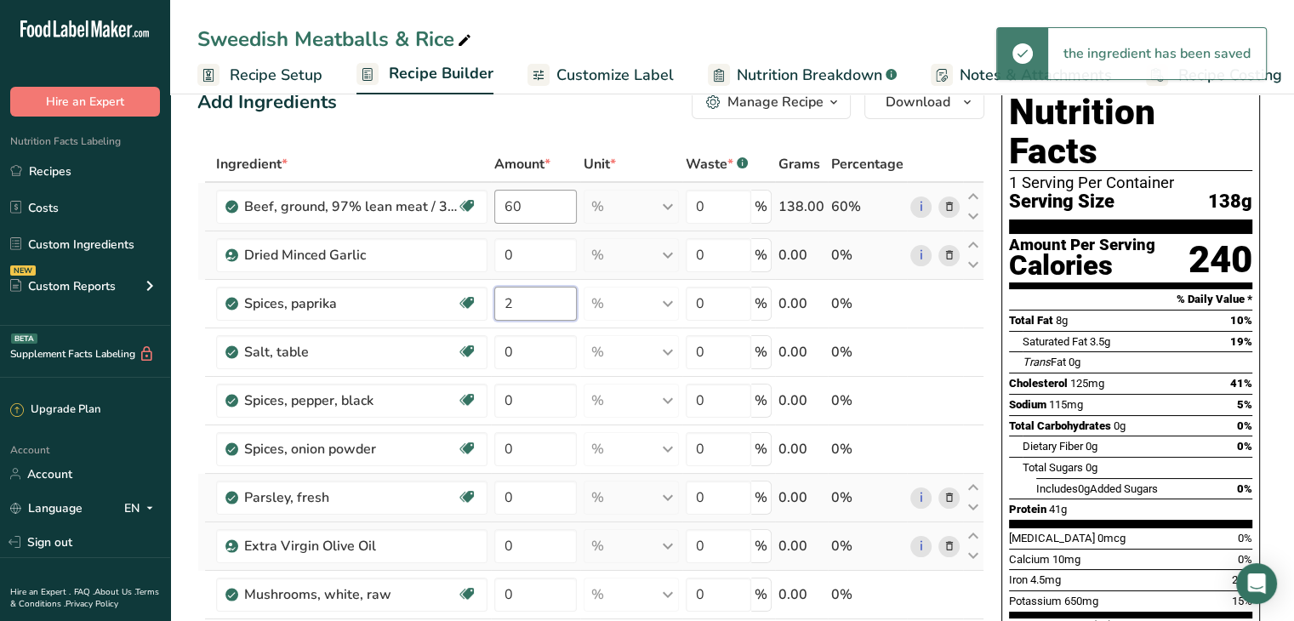
type input "2"
type input "0.1"
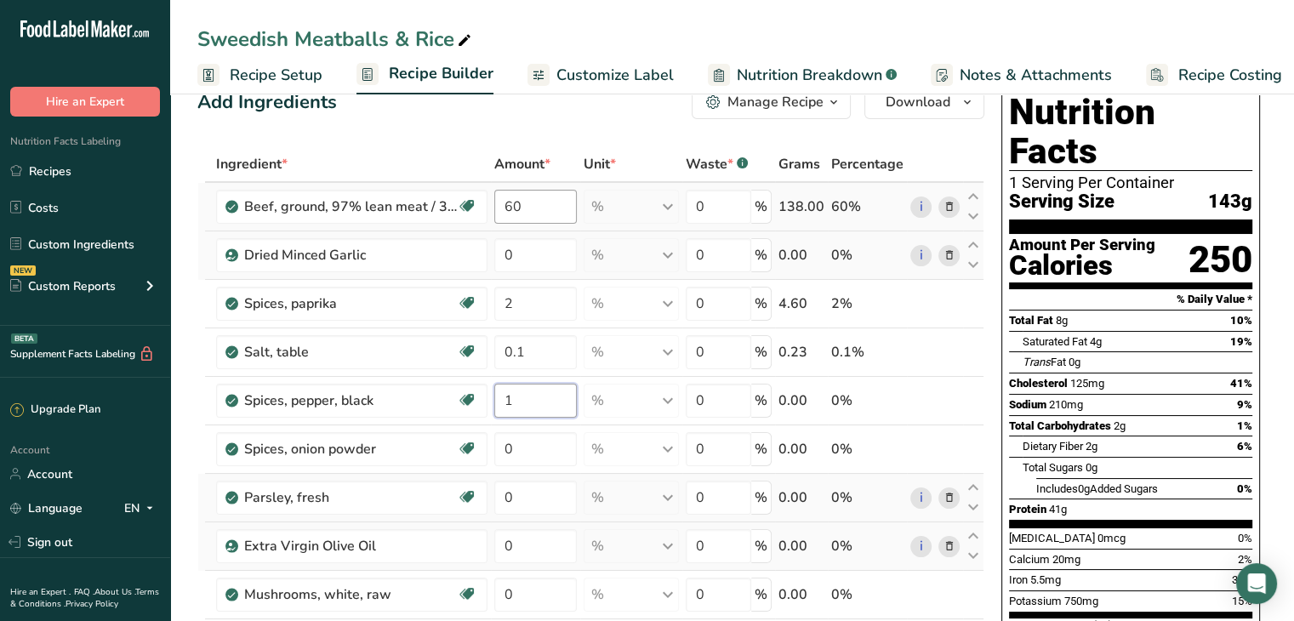
type input "1"
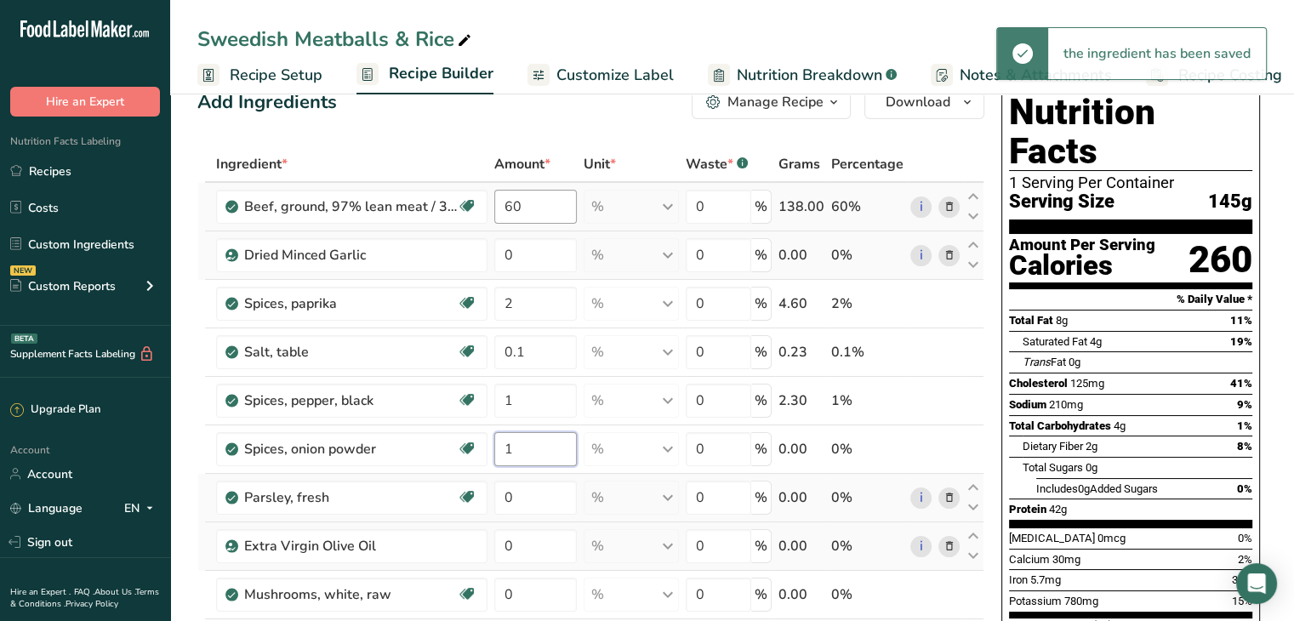
type input "1"
type input "10"
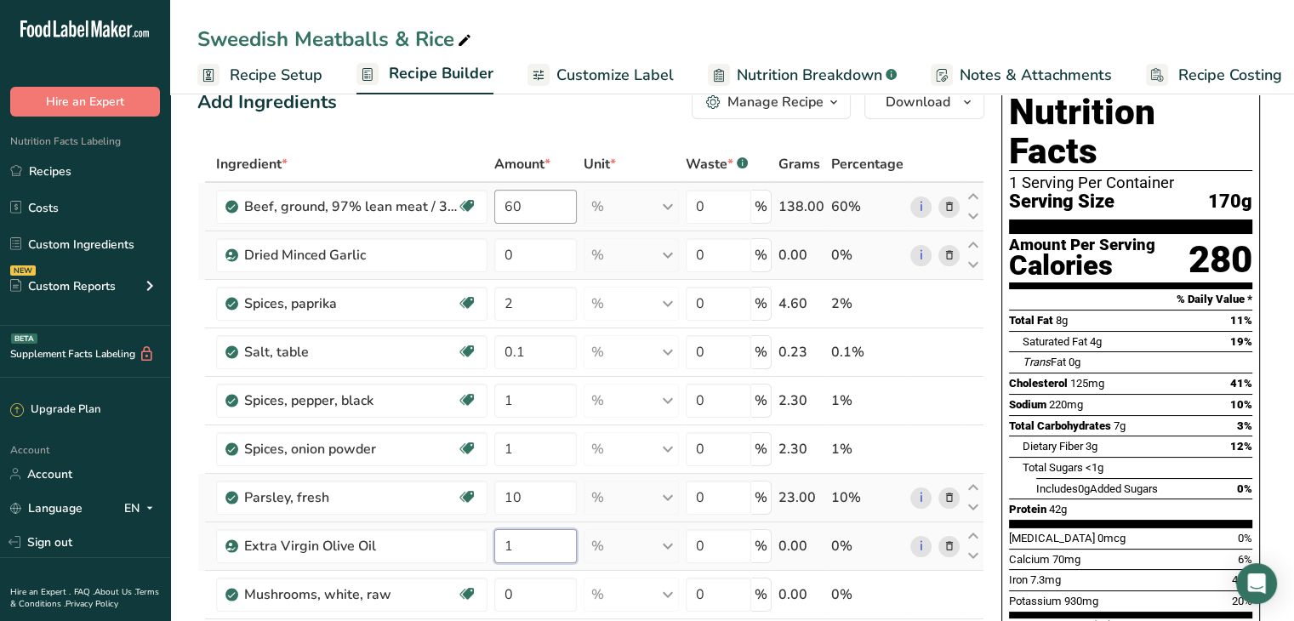
type input "1"
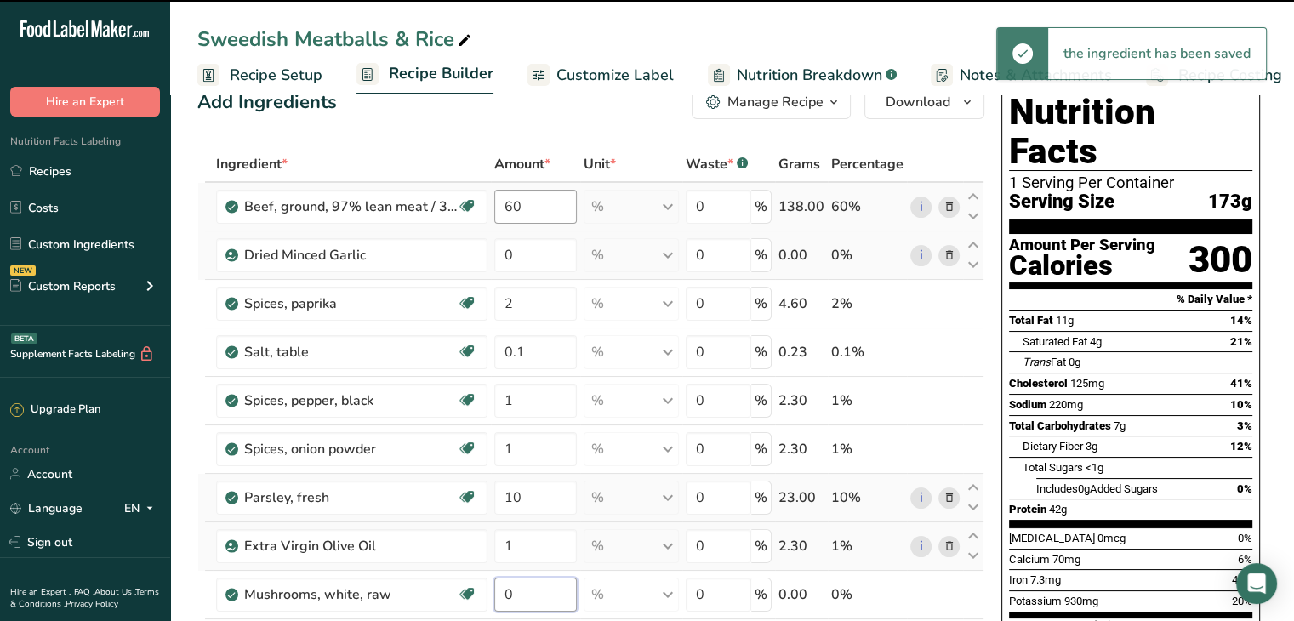
scroll to position [315, 0]
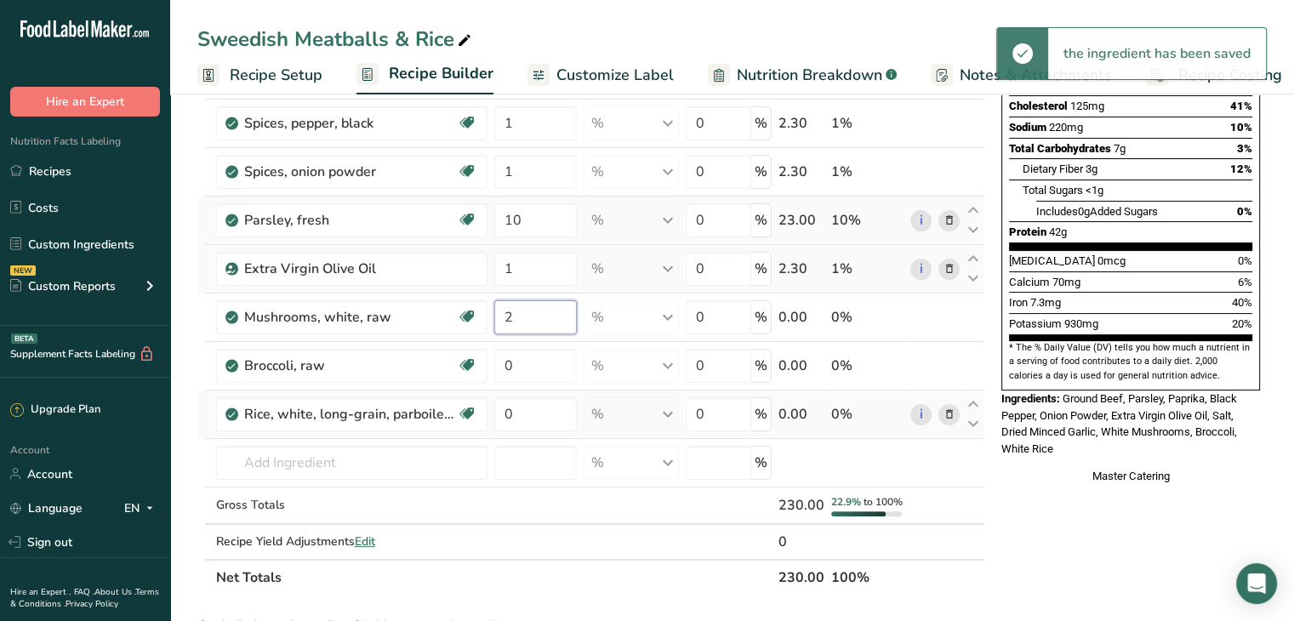
type input "2"
type input "10"
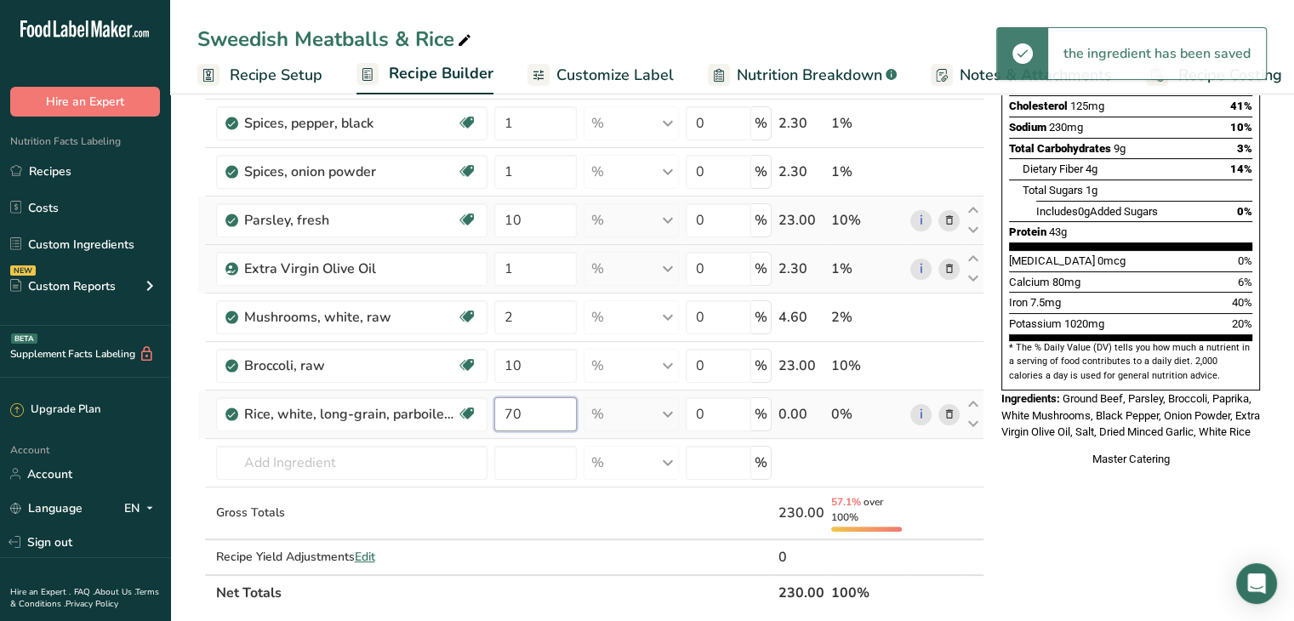
type input "70"
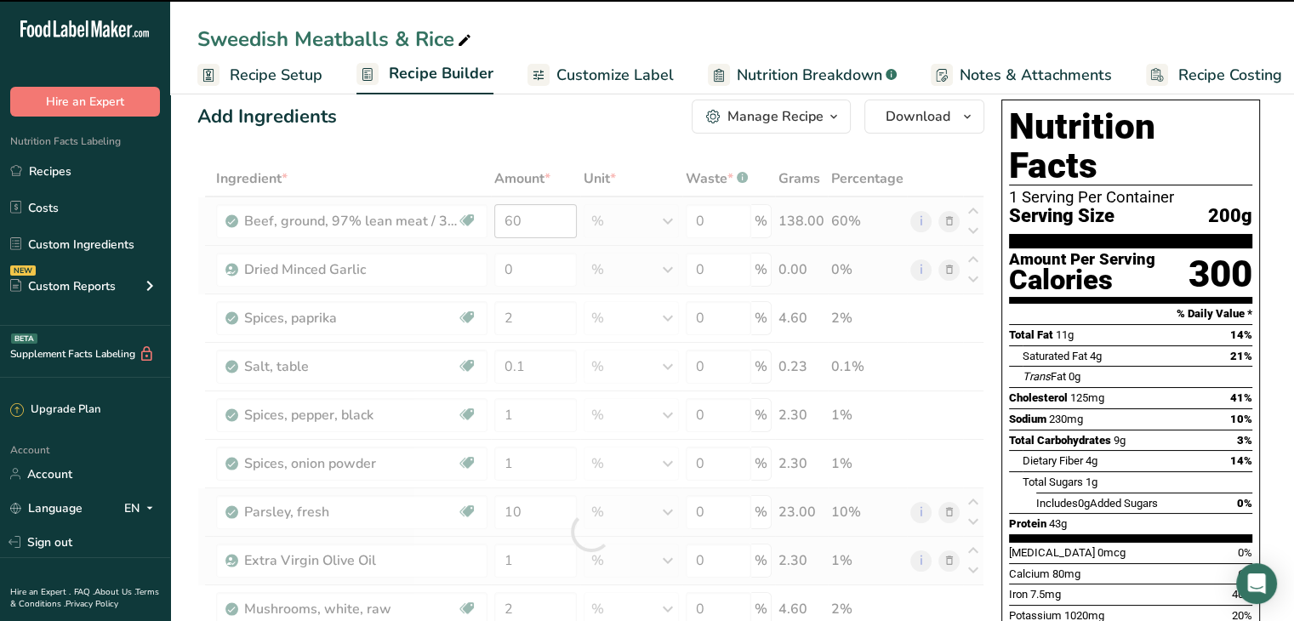
scroll to position [0, 0]
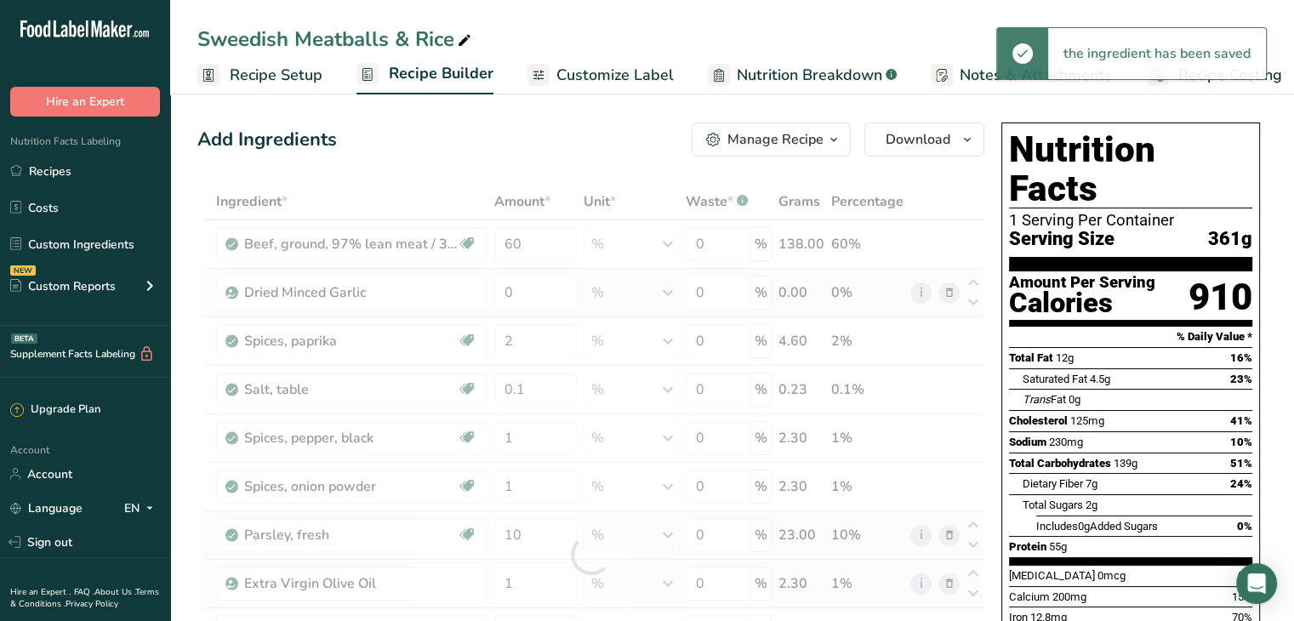
click at [578, 59] on link "Customize Label" at bounding box center [600, 75] width 146 height 38
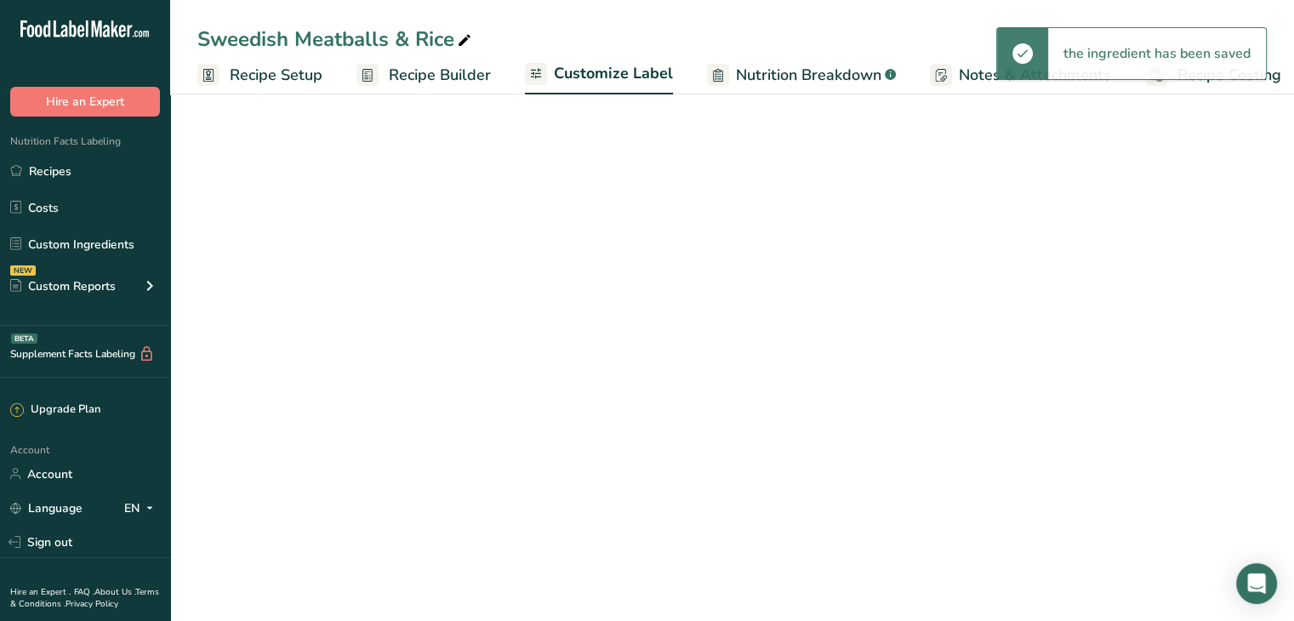
scroll to position [0, 14]
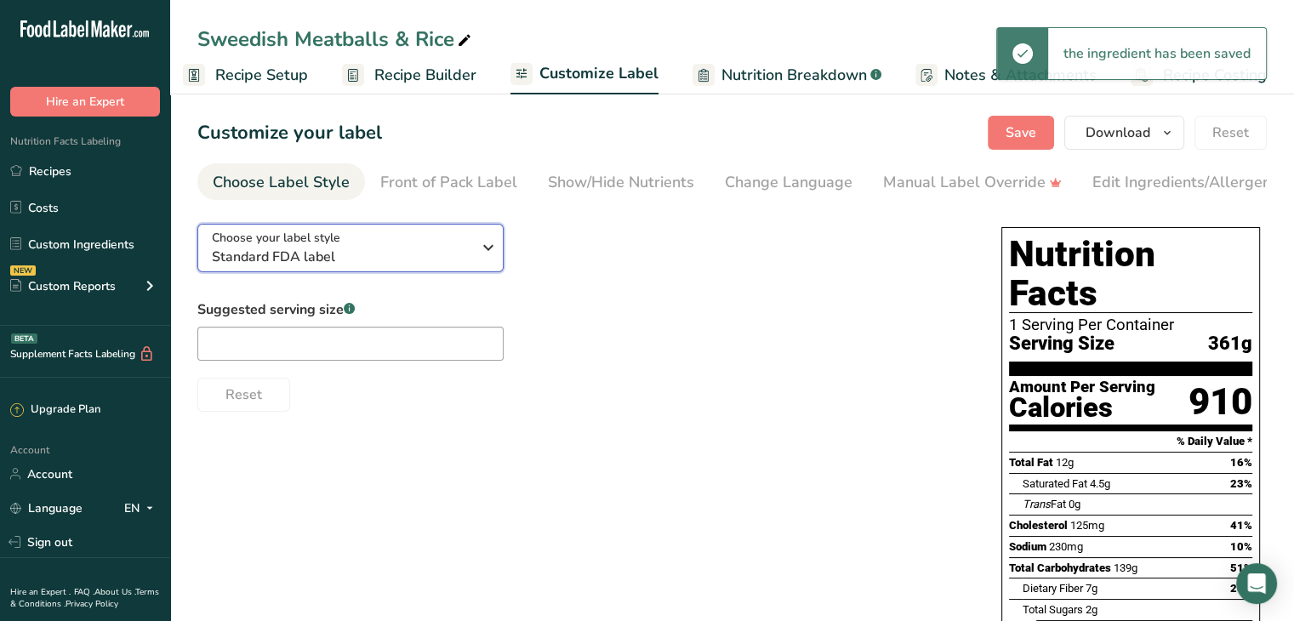
click at [438, 253] on span "Standard FDA label" at bounding box center [341, 257] width 259 height 20
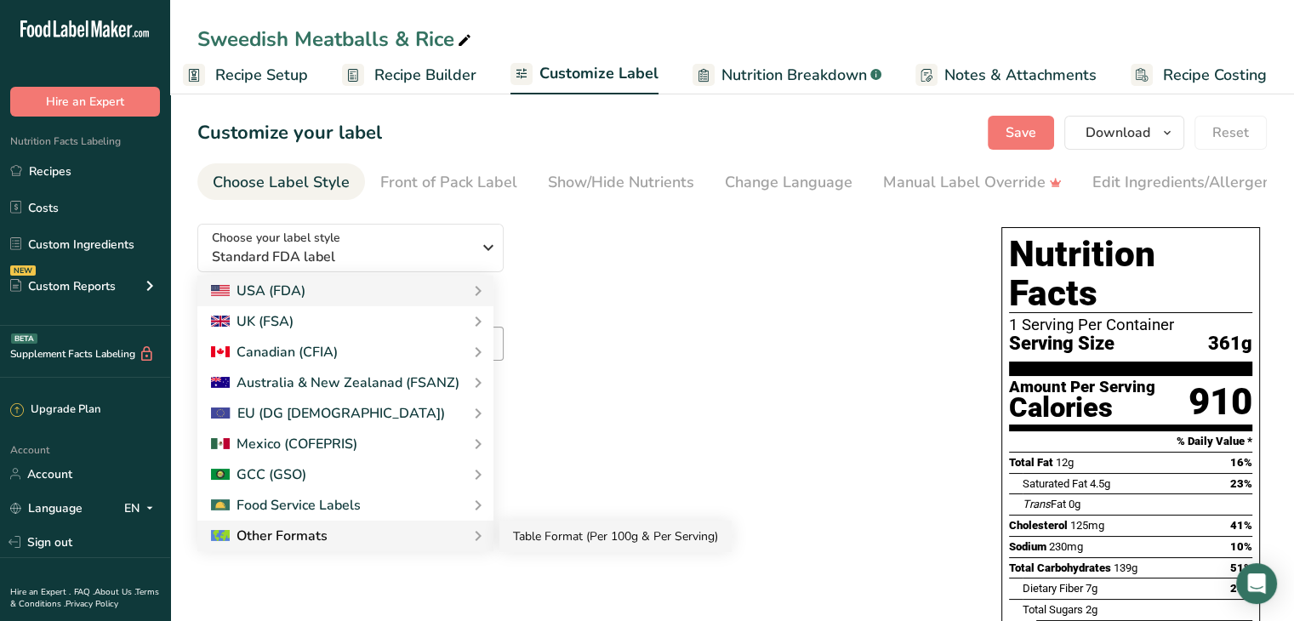
click at [527, 549] on link "Table Format (Per 100g & Per Serving)" at bounding box center [615, 536] width 232 height 31
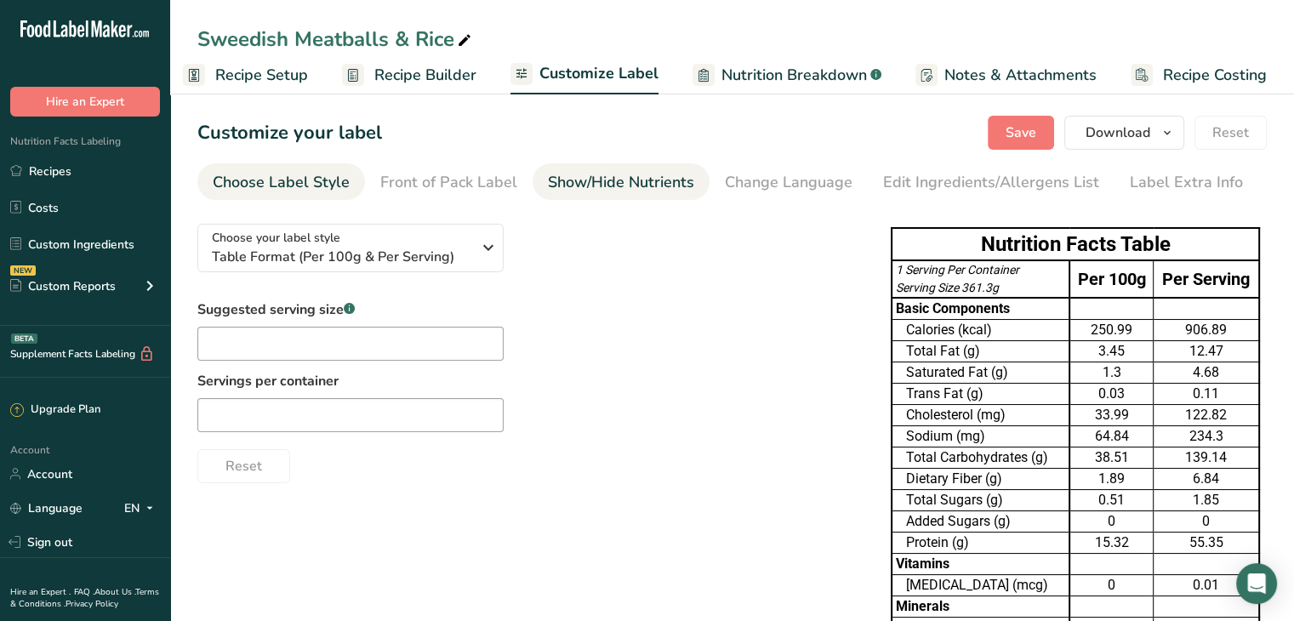
click at [589, 172] on div "Show/Hide Nutrients" at bounding box center [621, 182] width 146 height 23
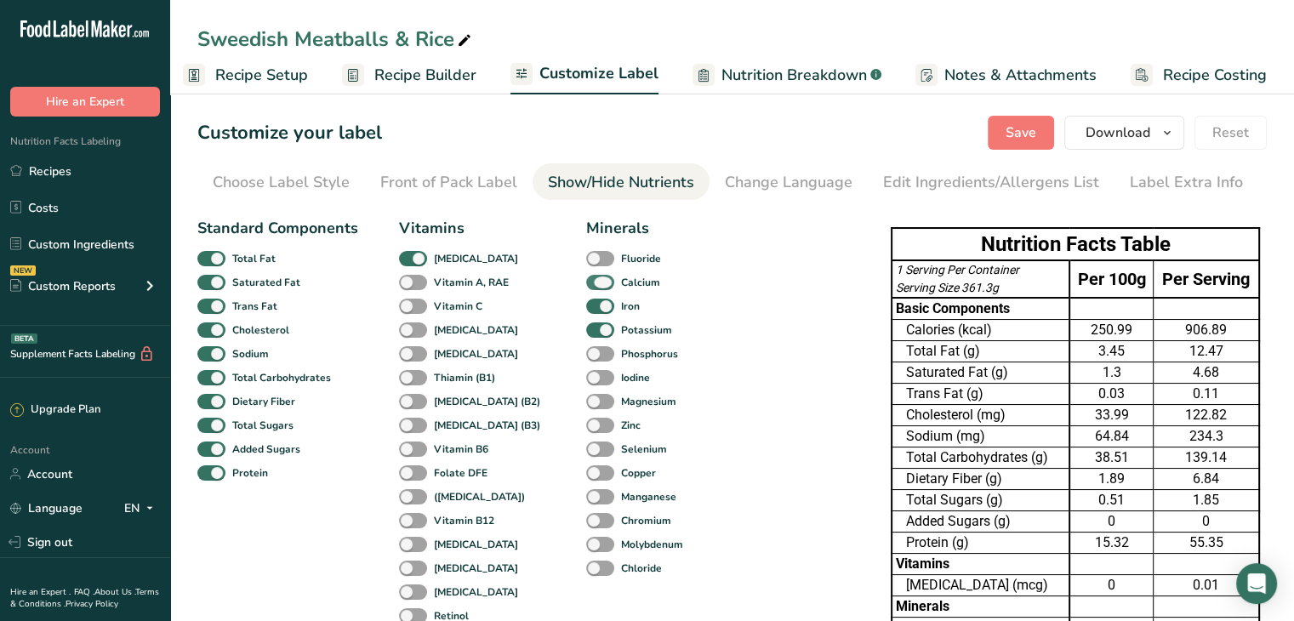
click at [586, 277] on span at bounding box center [600, 283] width 28 height 16
click at [586, 277] on input "Calcium" at bounding box center [591, 281] width 11 height 11
checkbox input "false"
click at [586, 296] on div "Iron" at bounding box center [599, 306] width 26 height 24
click at [586, 301] on span at bounding box center [600, 307] width 28 height 16
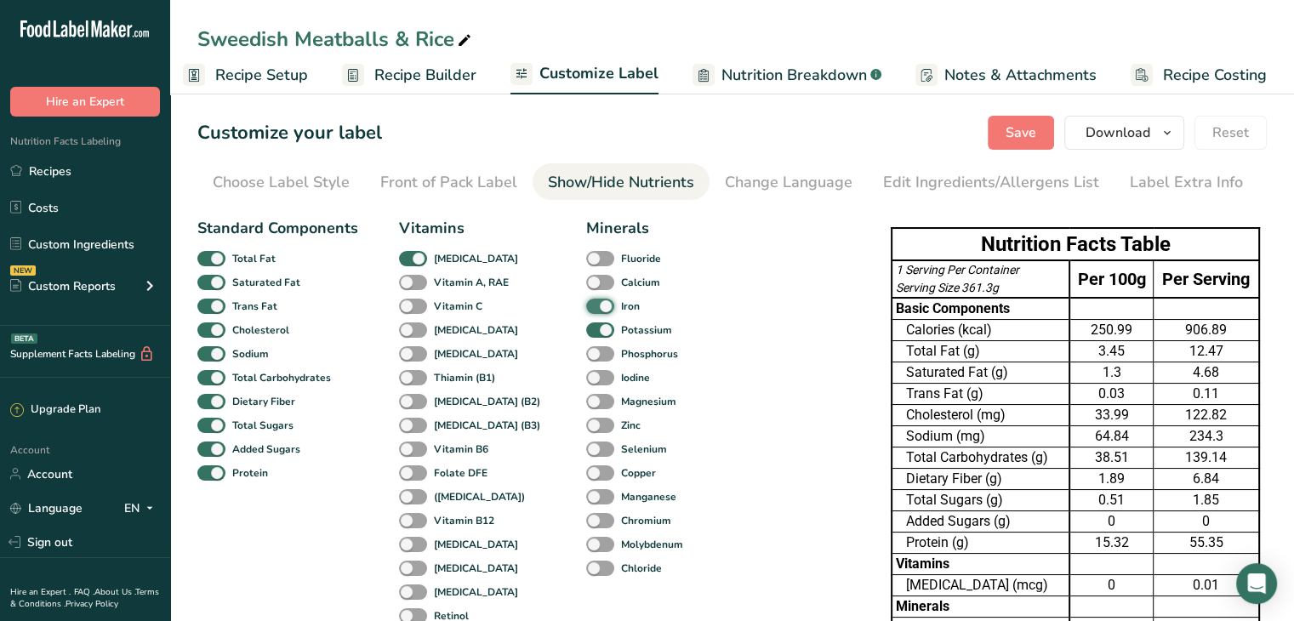
click at [586, 301] on input "Iron" at bounding box center [591, 305] width 11 height 11
checkbox input "false"
click at [586, 328] on span at bounding box center [600, 330] width 28 height 16
click at [586, 328] on input "Potassium" at bounding box center [591, 329] width 11 height 11
checkbox input "false"
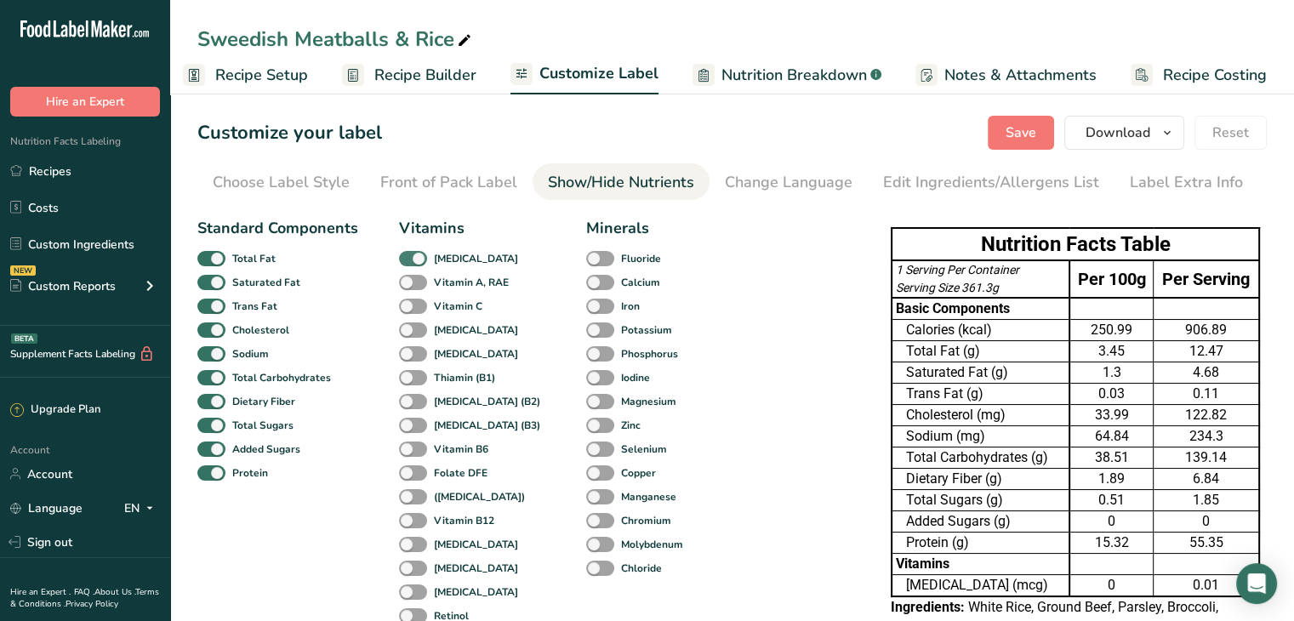
click at [408, 251] on span at bounding box center [413, 259] width 28 height 16
click at [408, 253] on input "[MEDICAL_DATA]" at bounding box center [404, 258] width 11 height 11
checkbox input "false"
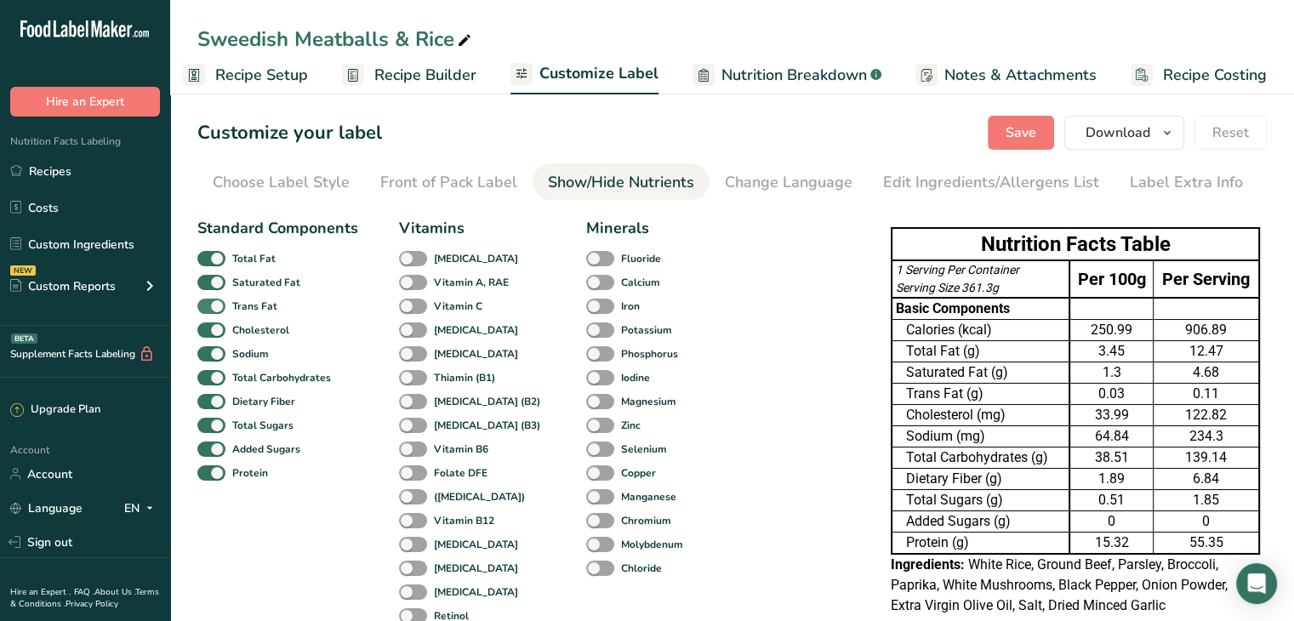
click at [202, 308] on span at bounding box center [211, 307] width 28 height 16
click at [202, 308] on input "Trans Fat" at bounding box center [202, 305] width 11 height 11
checkbox input "false"
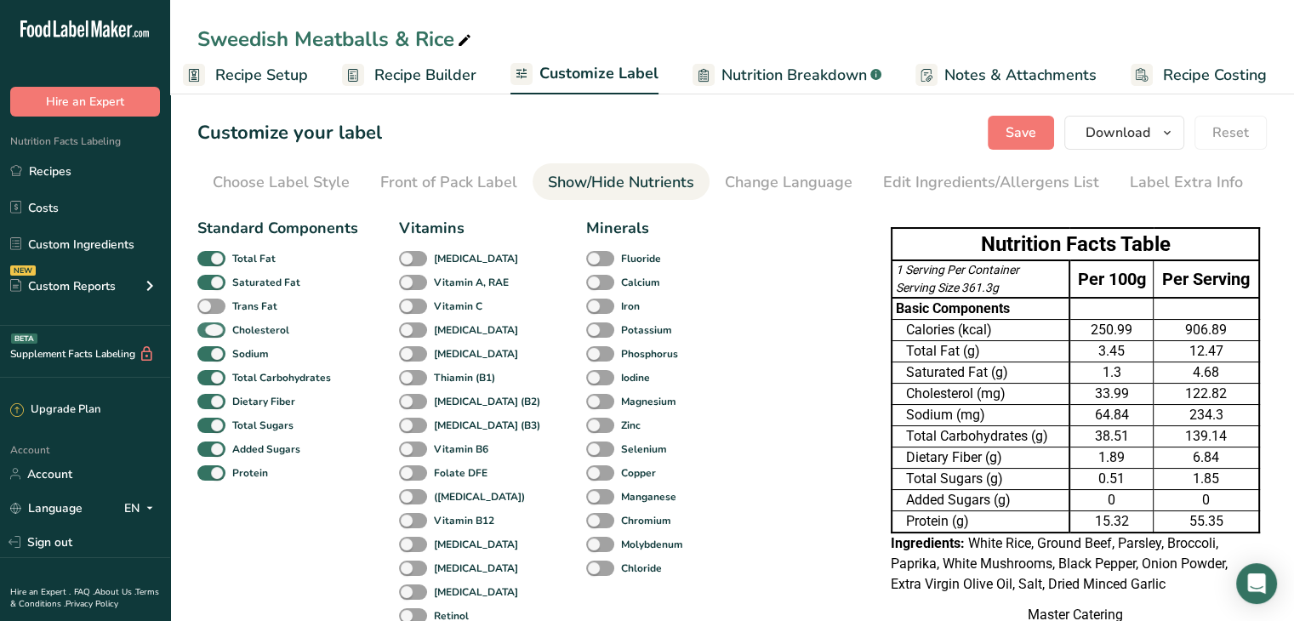
click at [210, 323] on span at bounding box center [211, 330] width 28 height 16
click at [208, 324] on input "Cholesterol" at bounding box center [202, 329] width 11 height 11
checkbox input "false"
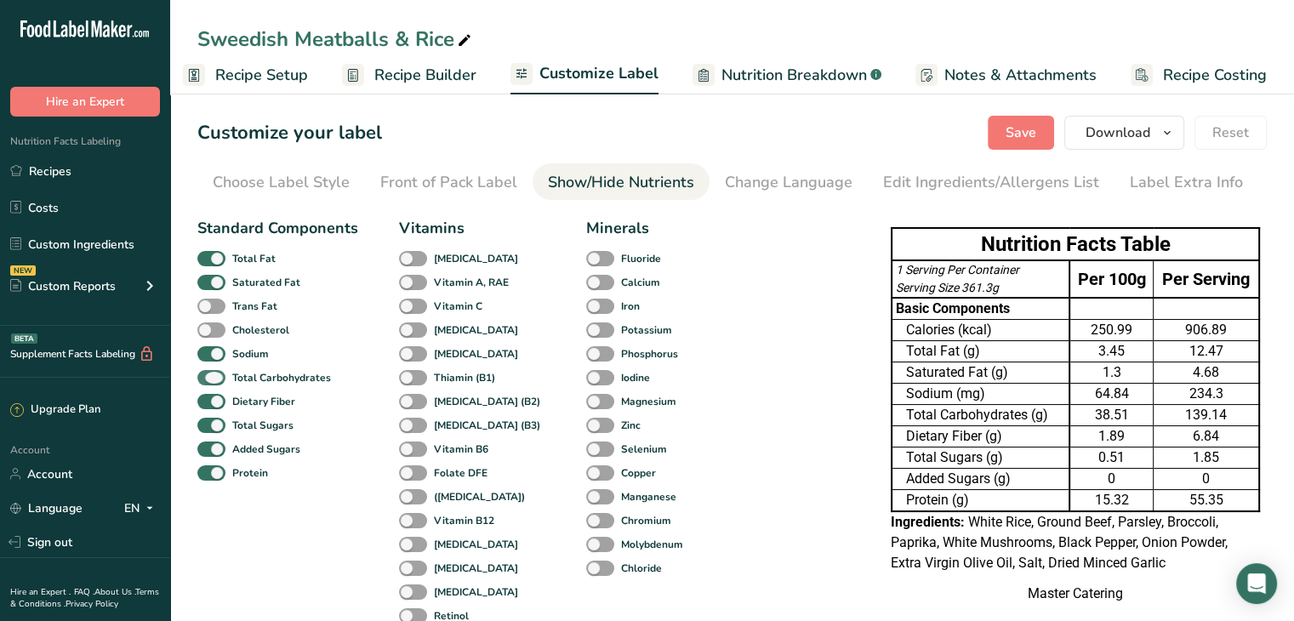
click at [216, 372] on span at bounding box center [211, 378] width 28 height 16
click at [208, 372] on input "Total Carbohydrates" at bounding box center [202, 377] width 11 height 11
checkbox input "false"
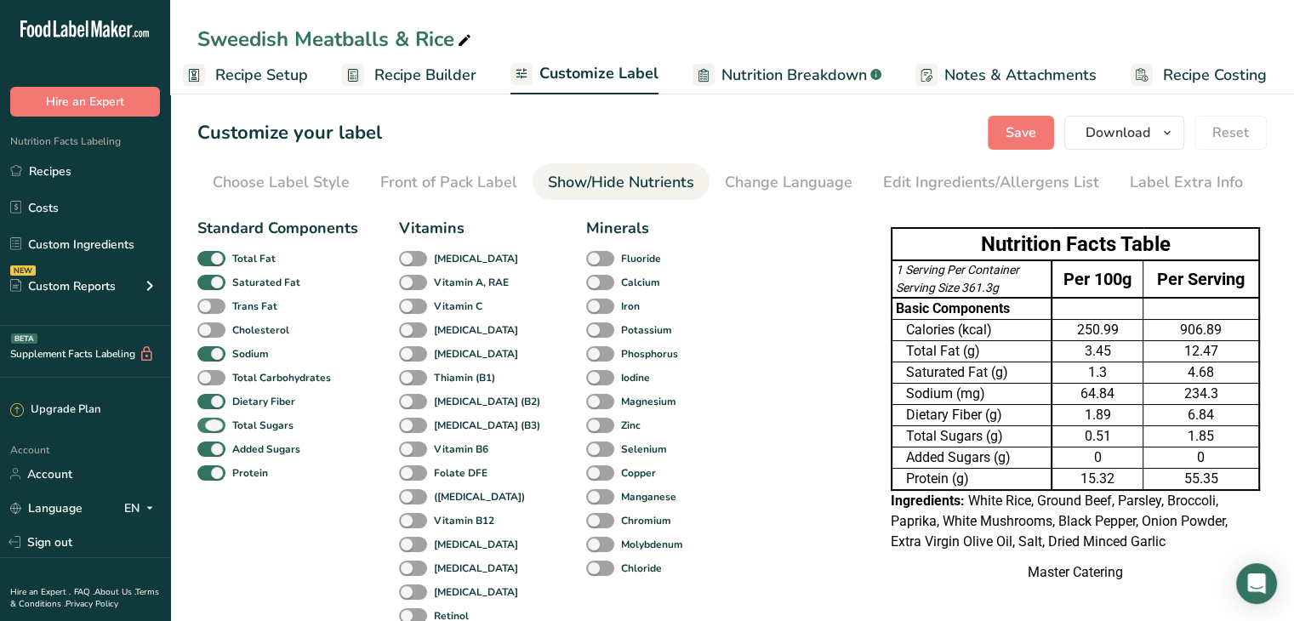
click at [214, 425] on span at bounding box center [211, 426] width 28 height 16
click at [208, 425] on input "Total Sugars" at bounding box center [202, 424] width 11 height 11
checkbox input "false"
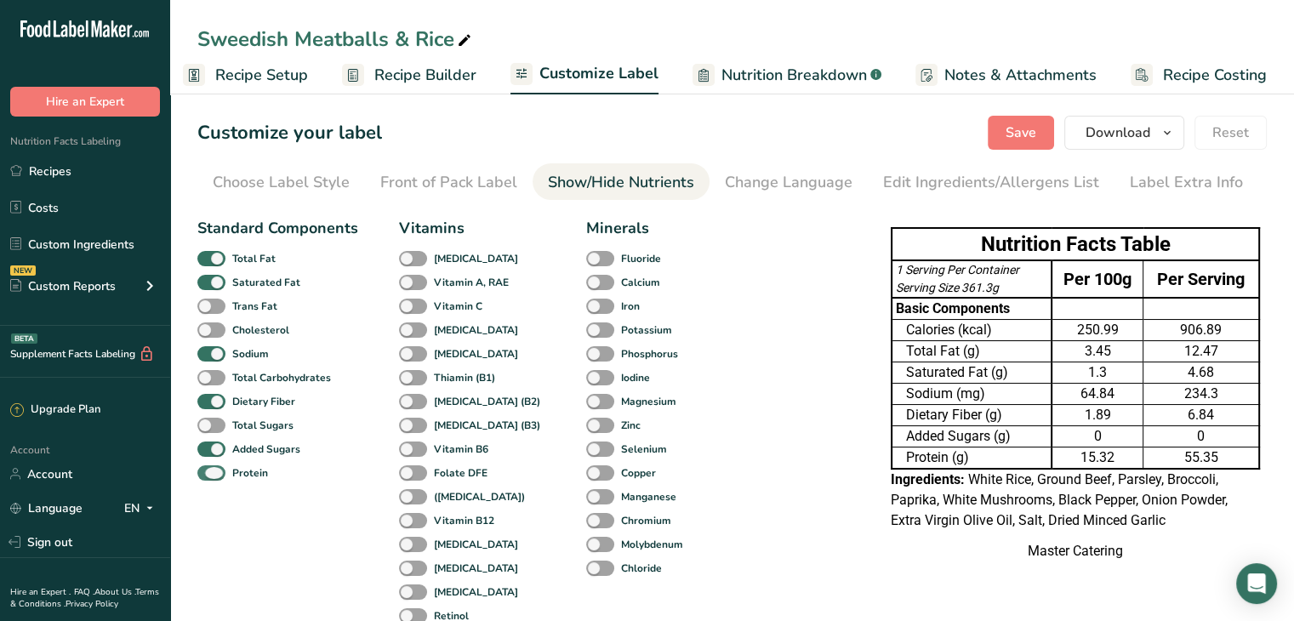
click at [214, 474] on span at bounding box center [211, 473] width 28 height 16
click at [208, 474] on input "Protein" at bounding box center [202, 472] width 11 height 11
checkbox input "false"
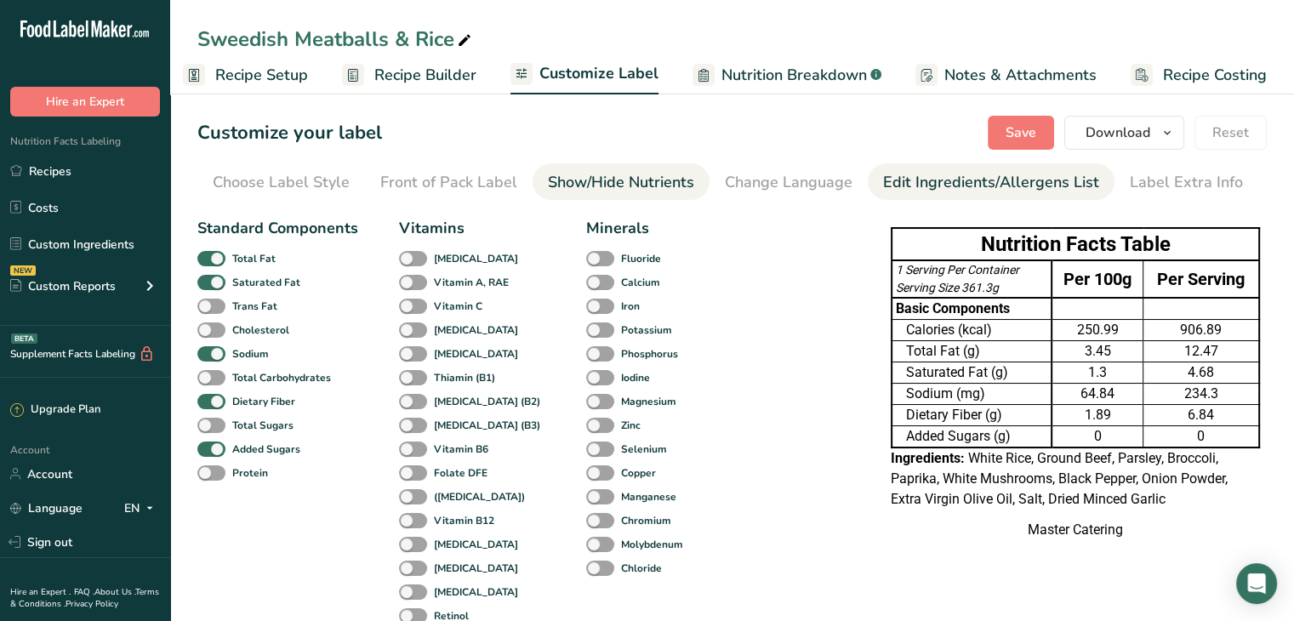
click at [998, 187] on div "Edit Ingredients/Allergens List" at bounding box center [991, 182] width 216 height 23
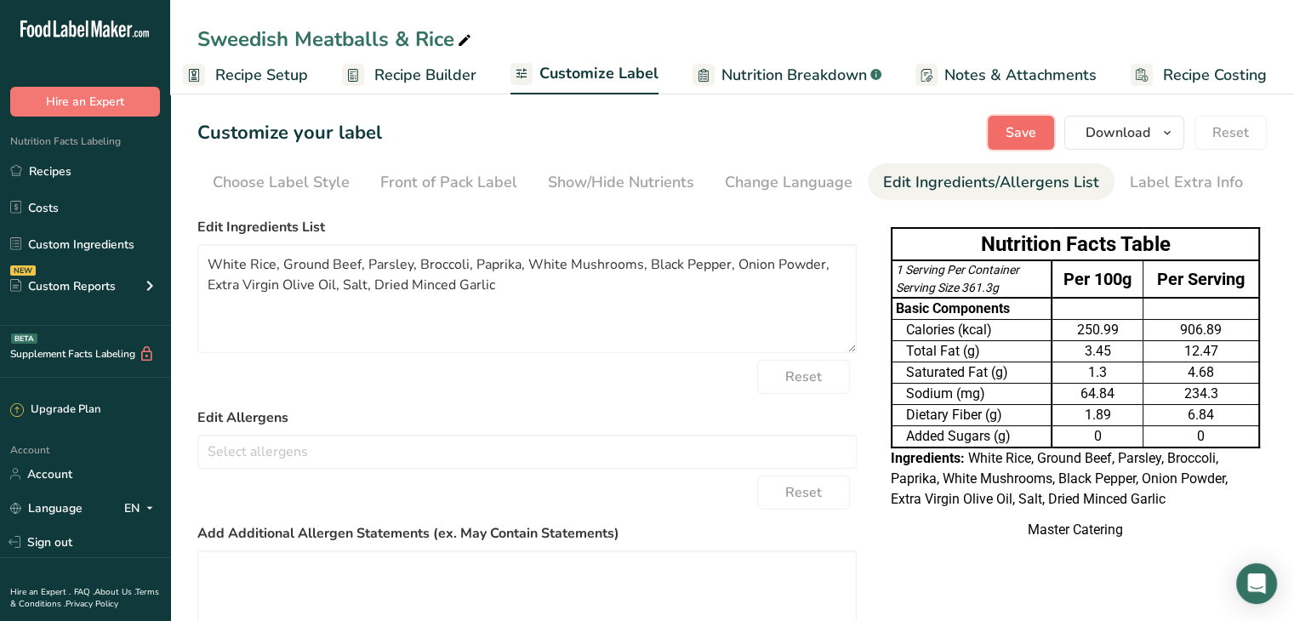
click at [1018, 126] on span "Save" at bounding box center [1020, 132] width 31 height 20
drag, startPoint x: 292, startPoint y: 65, endPoint x: 330, endPoint y: 142, distance: 85.6
click at [292, 65] on span "Recipe Setup" at bounding box center [261, 75] width 93 height 23
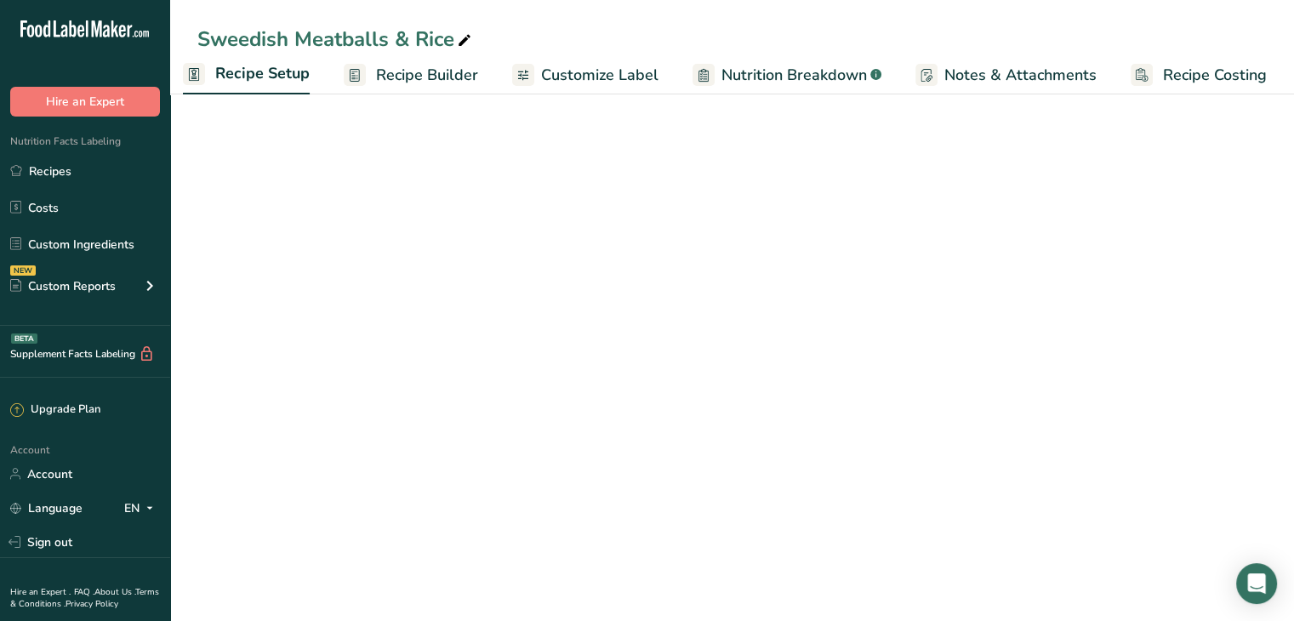
scroll to position [0, 6]
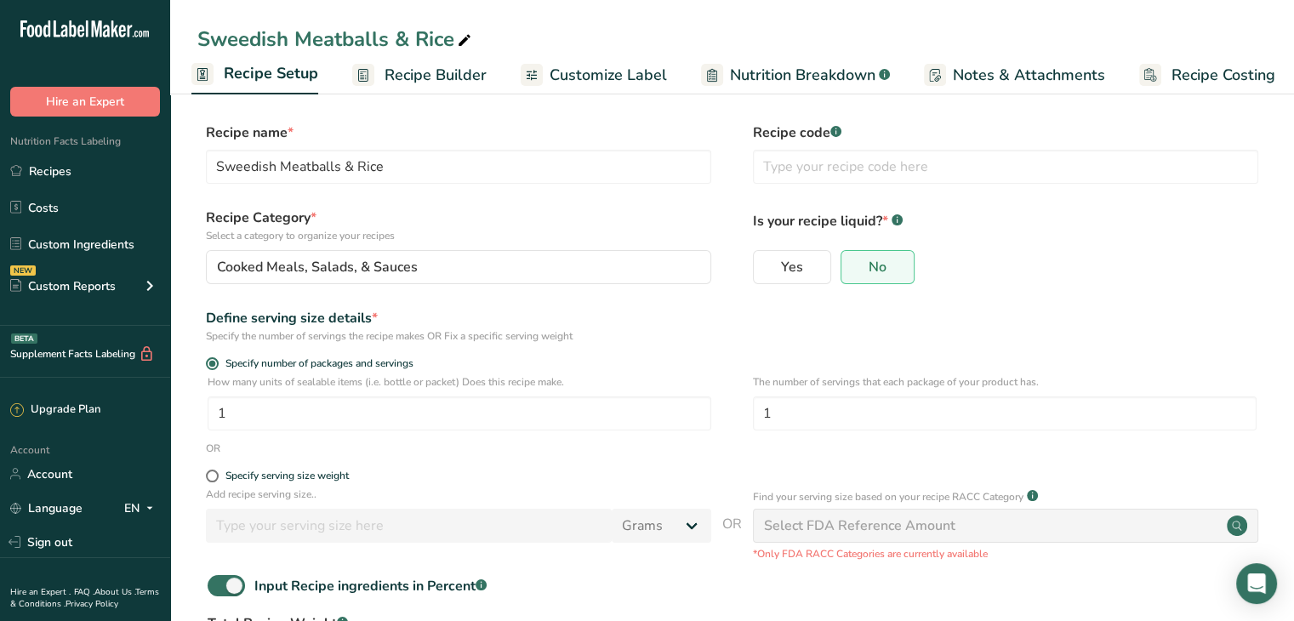
click at [458, 65] on span "Recipe Builder" at bounding box center [435, 75] width 102 height 23
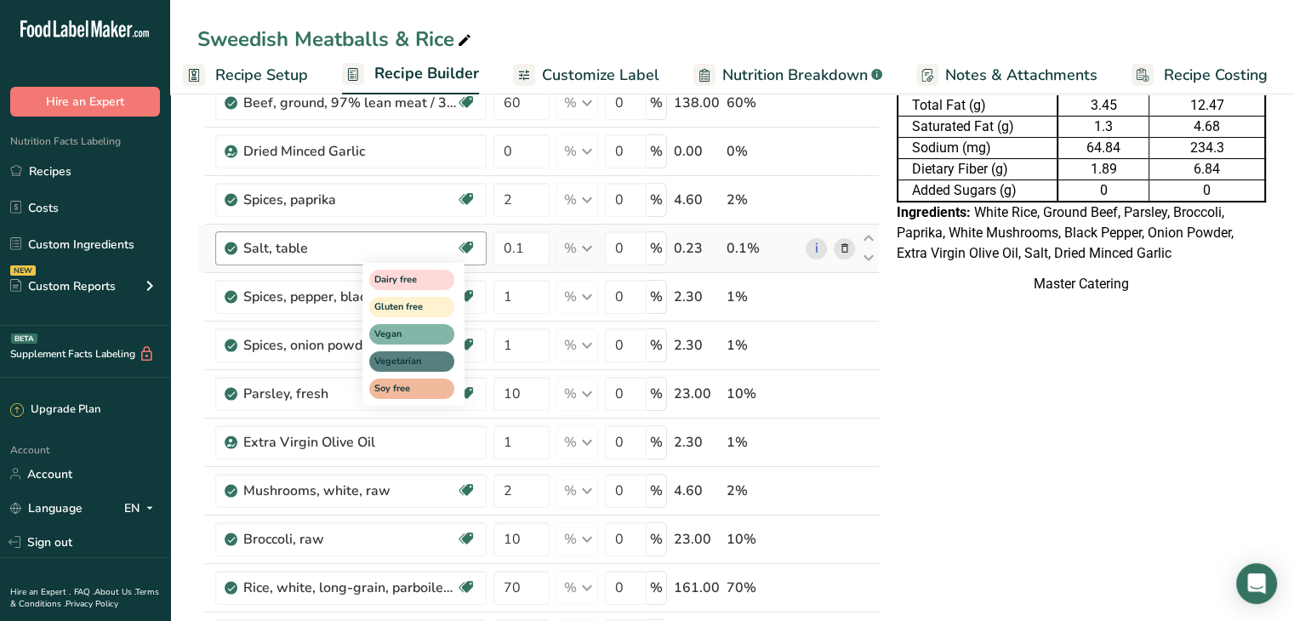
scroll to position [145, 0]
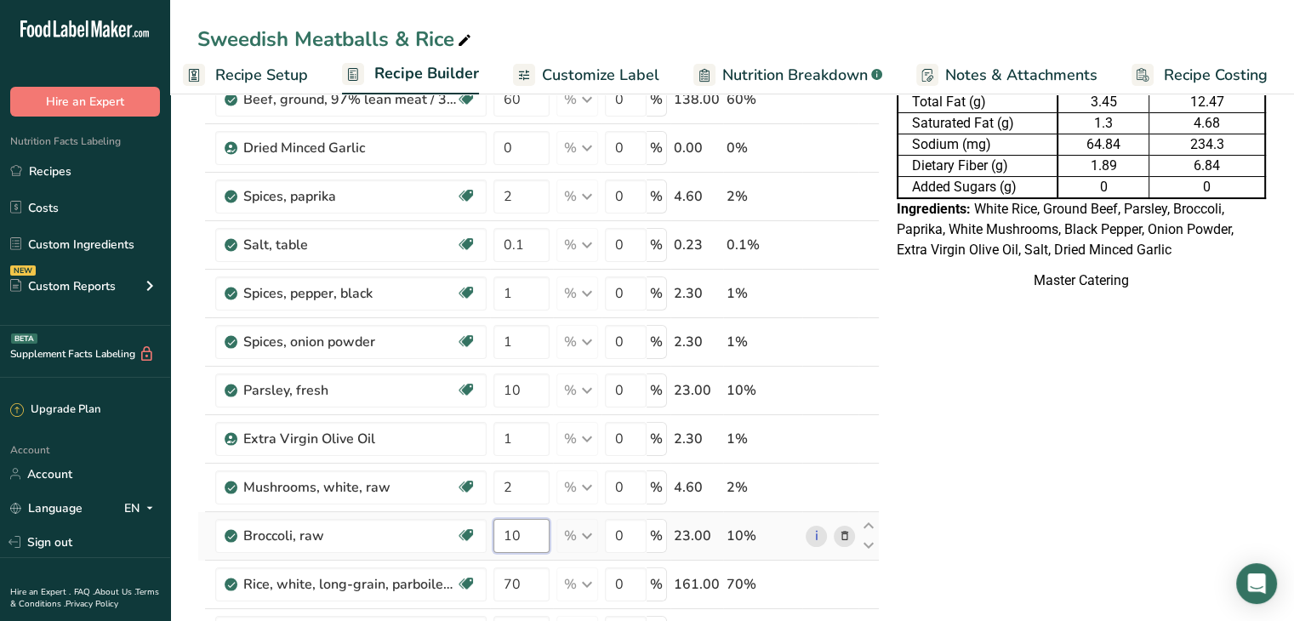
click at [542, 521] on input "10" at bounding box center [521, 536] width 56 height 34
type input "1"
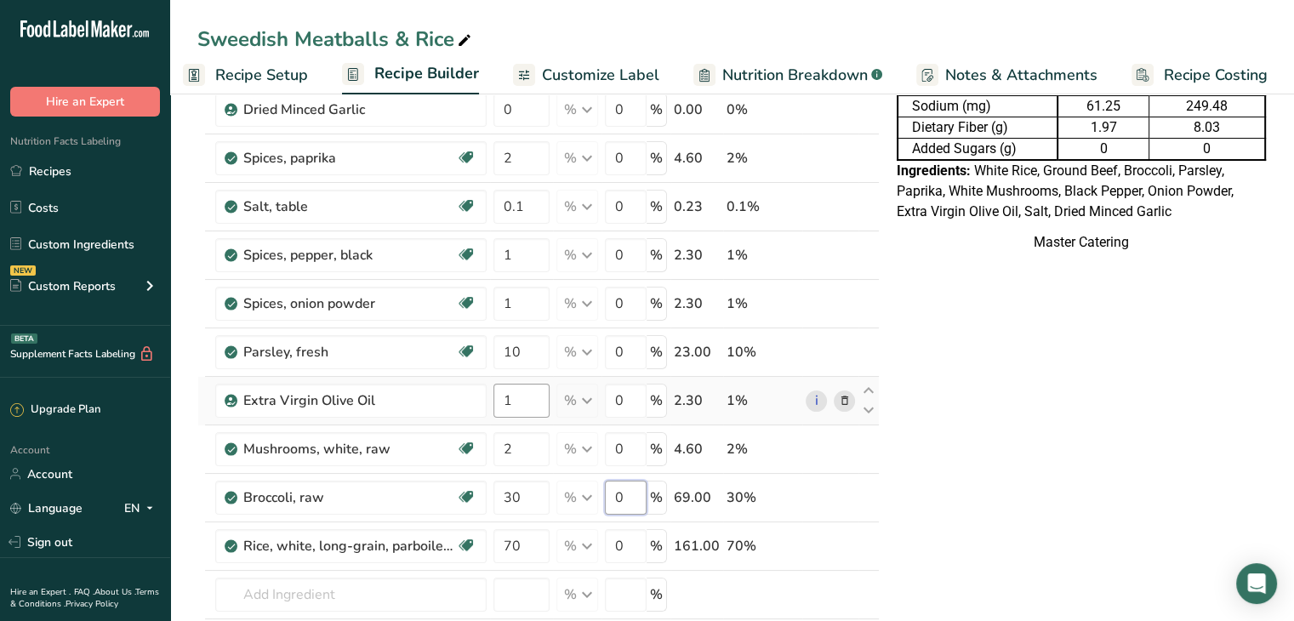
scroll to position [182, 0]
click at [524, 509] on div "Ingredient * Amount * Unit * Waste * .a-a{fill:#347362;}.b-a{fill:#fff;} Grams …" at bounding box center [538, 373] width 682 height 742
type input "40"
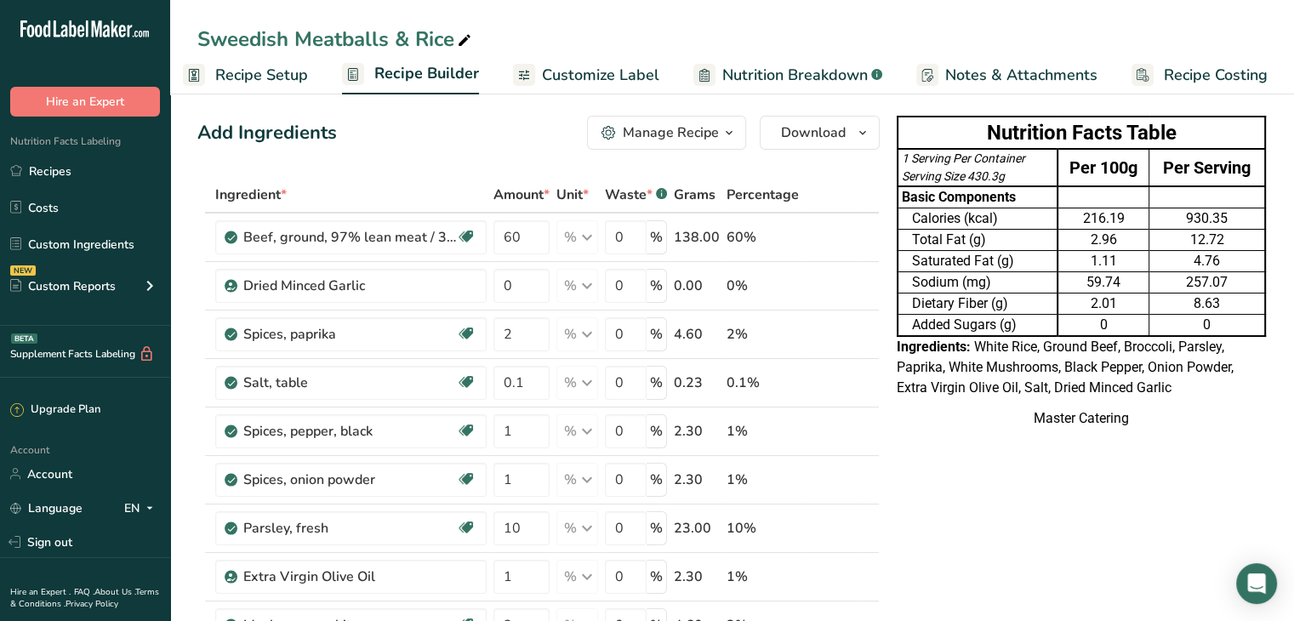
scroll to position [0, 0]
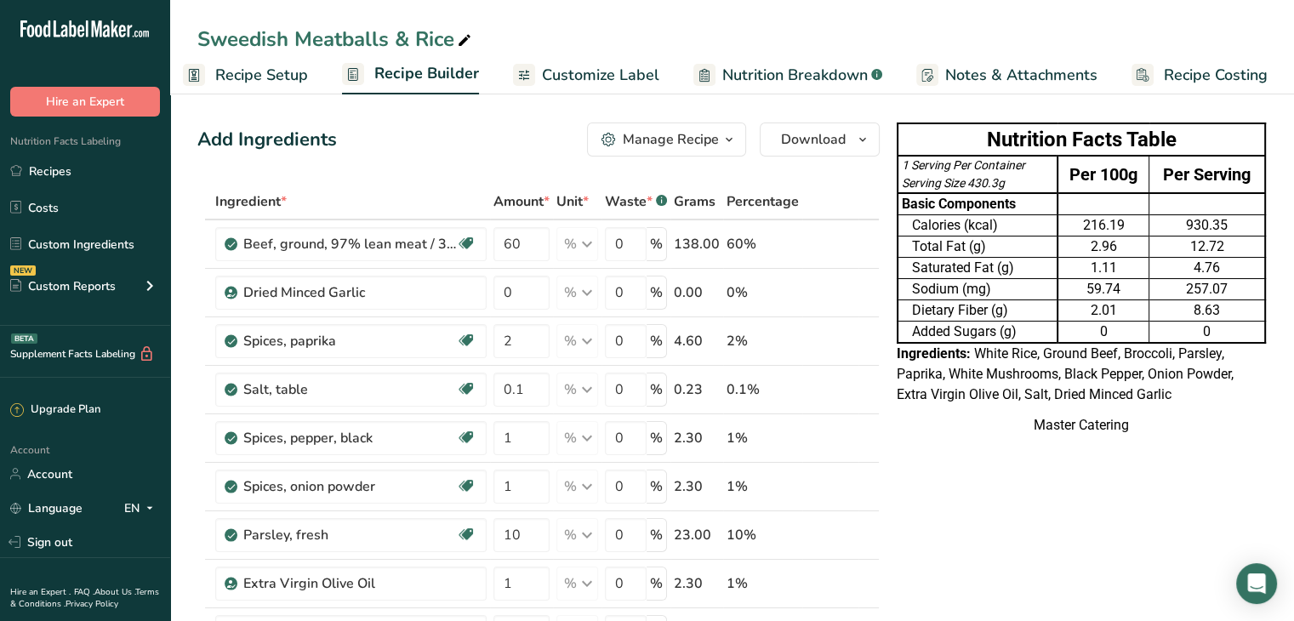
click at [242, 69] on span "Recipe Setup" at bounding box center [261, 75] width 93 height 23
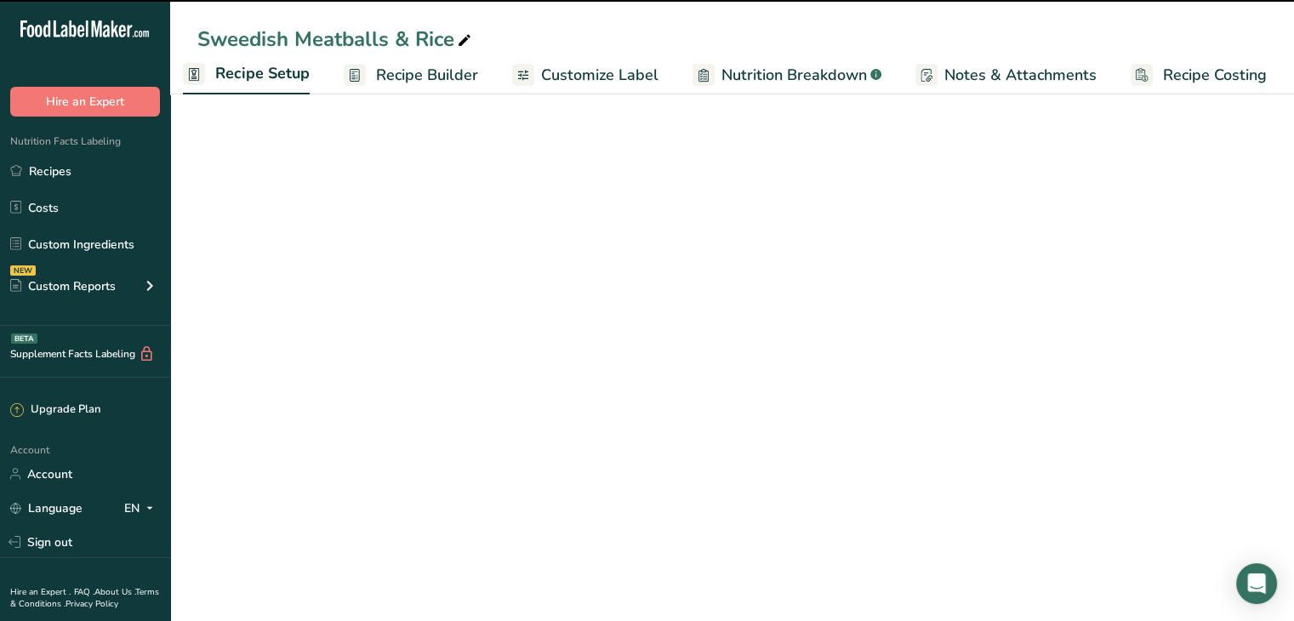
scroll to position [0, 6]
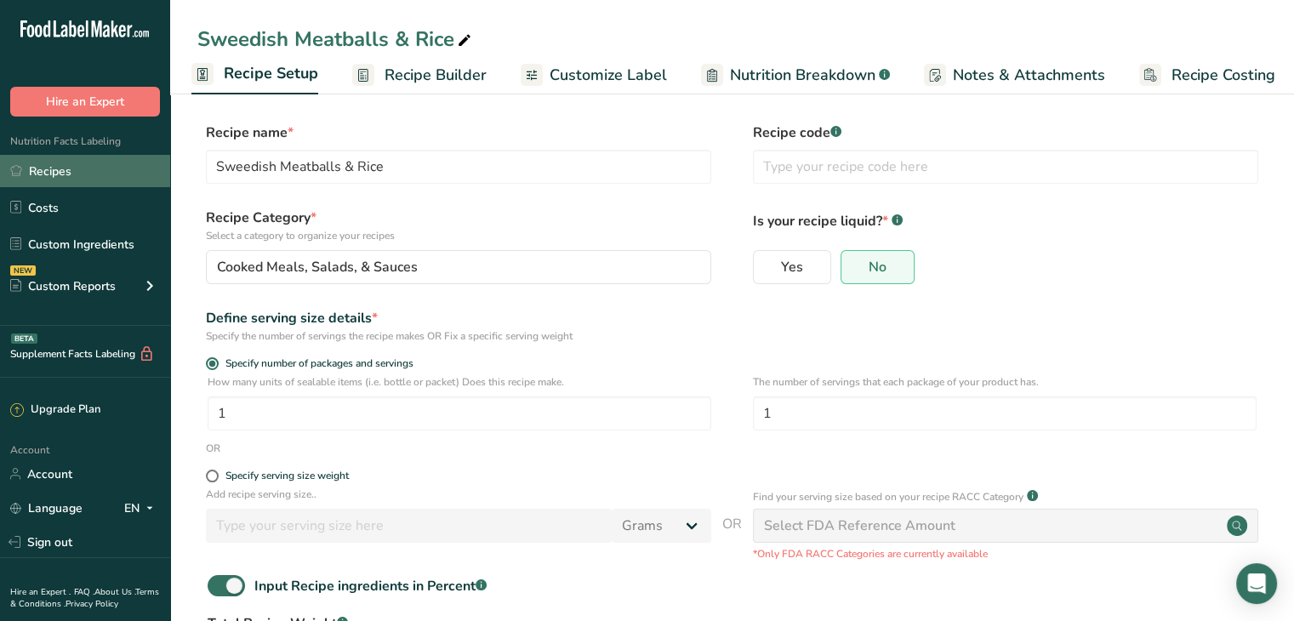
click at [87, 171] on link "Recipes" at bounding box center [85, 171] width 170 height 32
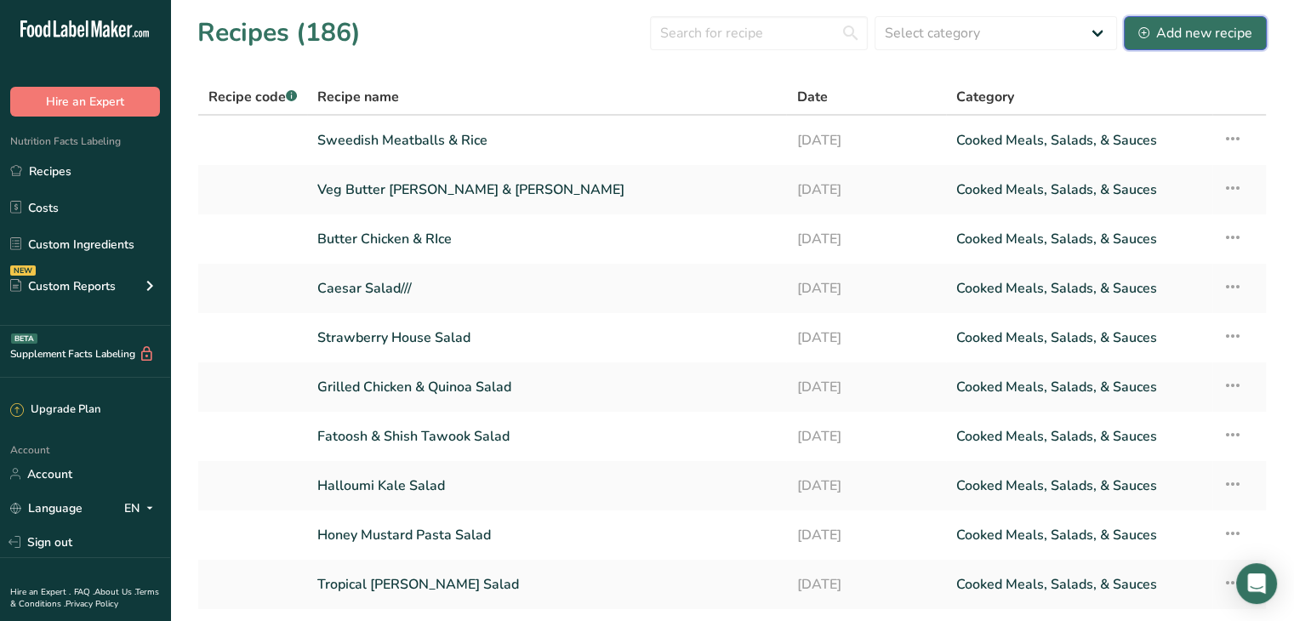
click at [1202, 40] on div "Add new recipe" at bounding box center [1195, 33] width 114 height 20
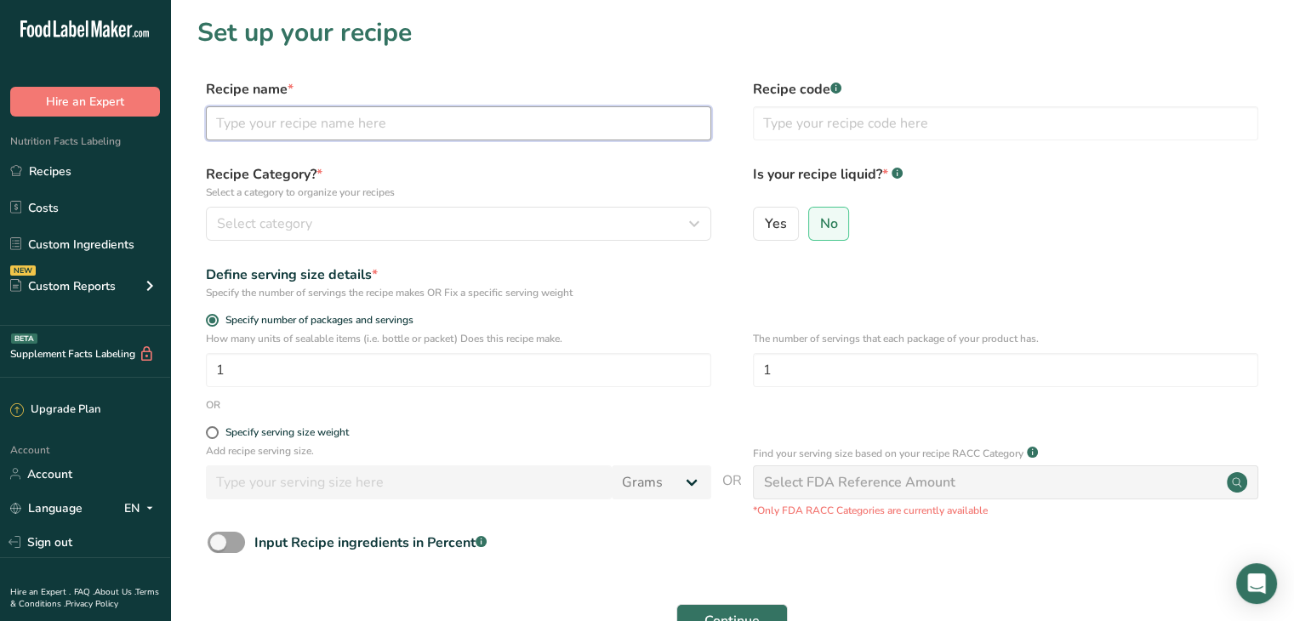
click at [498, 124] on input "text" at bounding box center [458, 123] width 505 height 34
type input "Veg Maqlouba"
click at [280, 426] on div "Specify serving size weight" at bounding box center [286, 432] width 123 height 13
click at [217, 427] on input "Specify serving size weight" at bounding box center [211, 432] width 11 height 11
radio input "true"
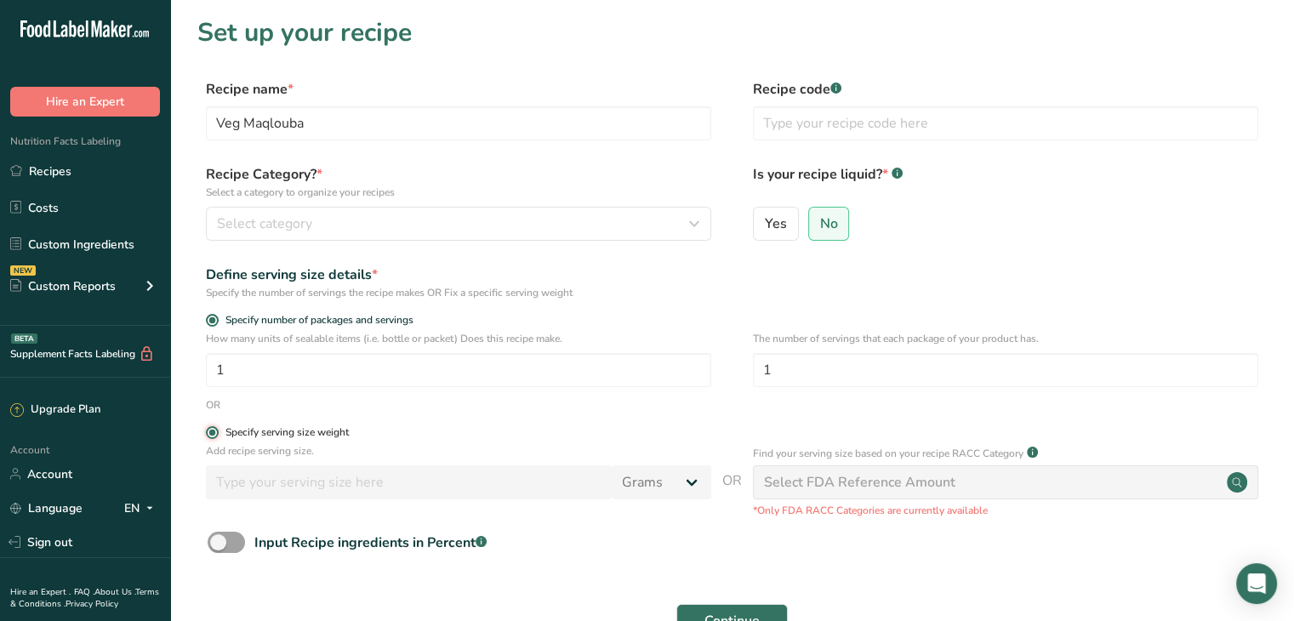
radio input "false"
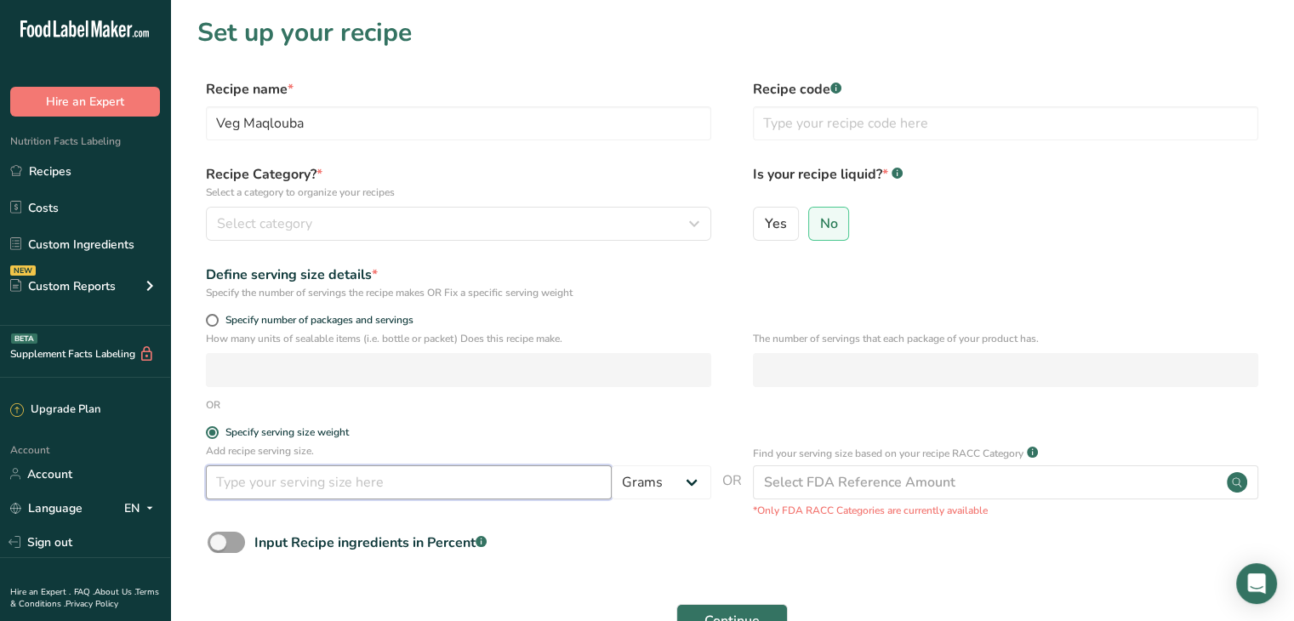
click at [304, 483] on input "number" at bounding box center [409, 482] width 406 height 34
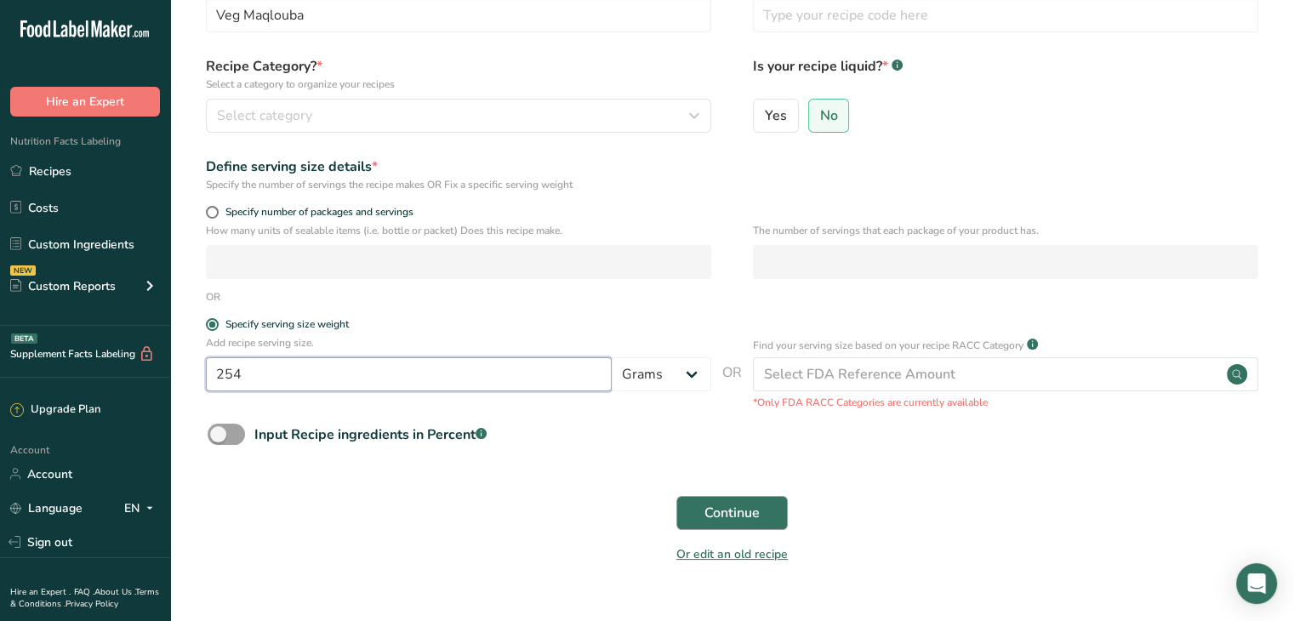
type input "254"
click at [768, 516] on button "Continue" at bounding box center [731, 513] width 111 height 34
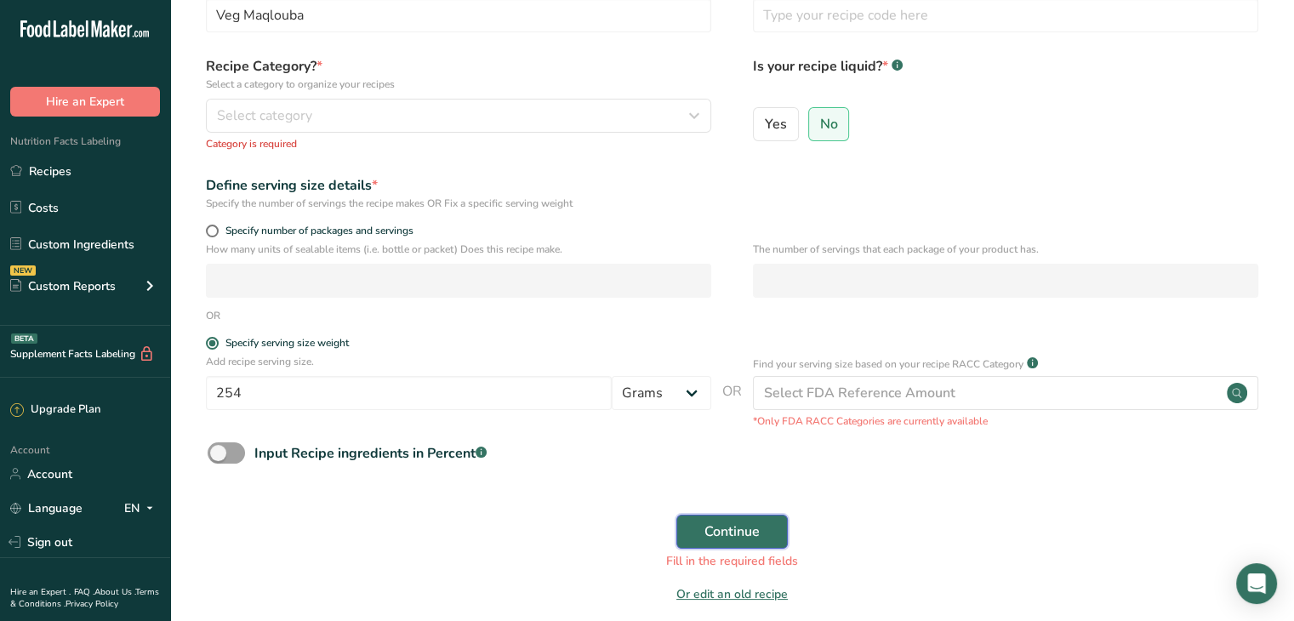
scroll to position [0, 0]
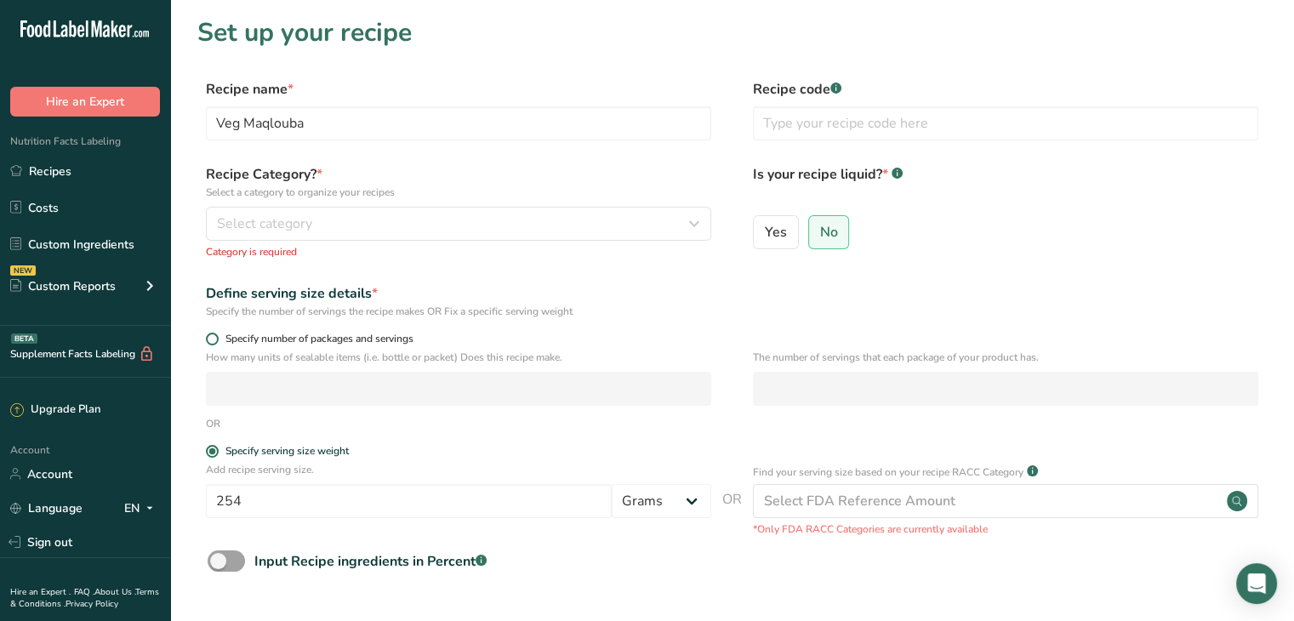
click at [308, 334] on span "Specify number of packages and servings" at bounding box center [316, 339] width 195 height 13
click at [217, 334] on input "Specify number of packages and servings" at bounding box center [211, 338] width 11 height 11
radio input "true"
radio input "false"
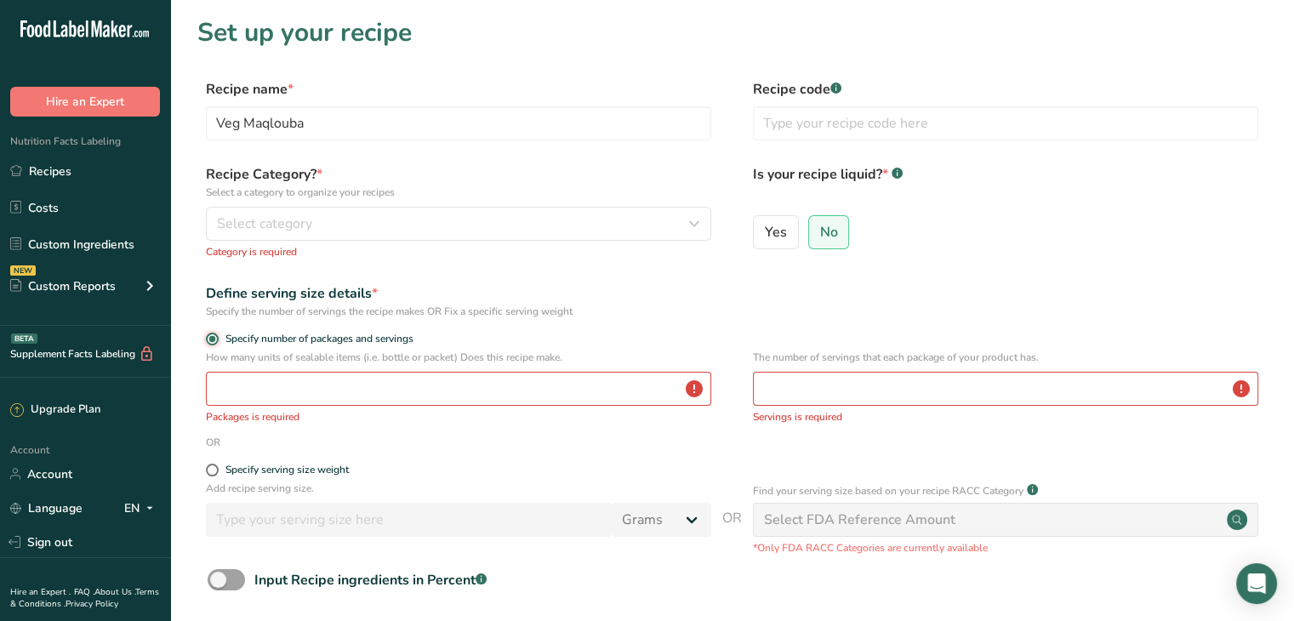
scroll to position [202, 0]
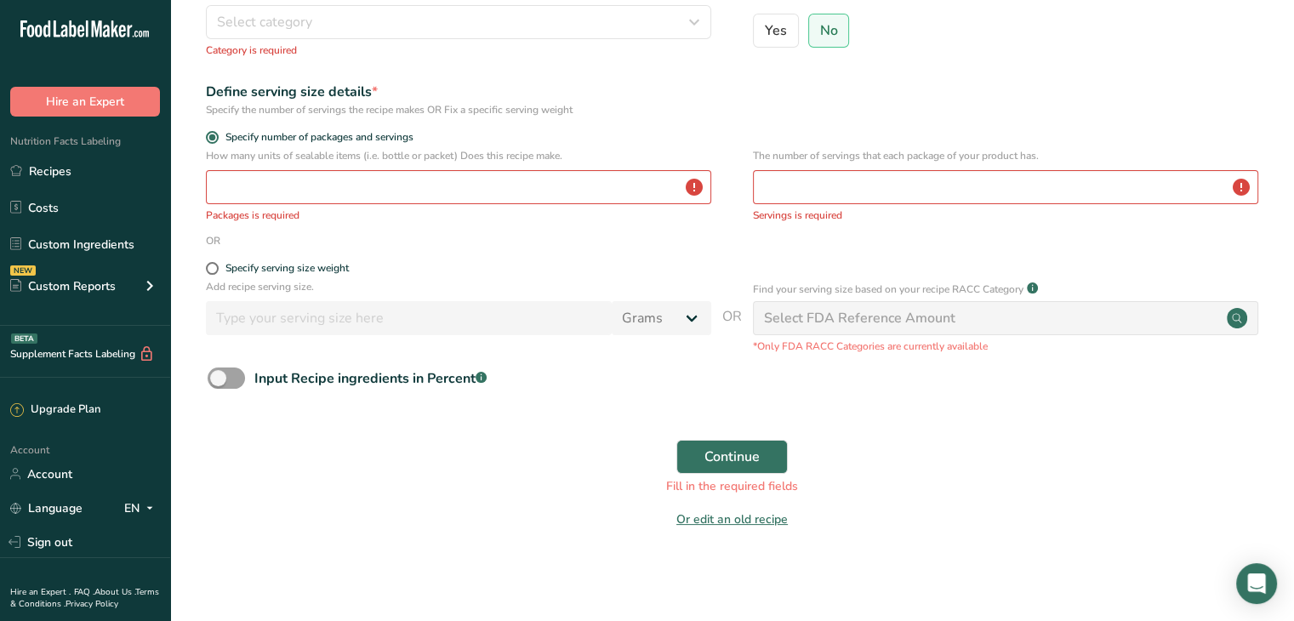
click at [277, 259] on form "Recipe name * Veg Maqlouba Recipe code .a-a{fill:#347362;}.b-a{fill:#fff;} Reci…" at bounding box center [731, 209] width 1069 height 662
click at [374, 194] on input "number" at bounding box center [458, 187] width 505 height 34
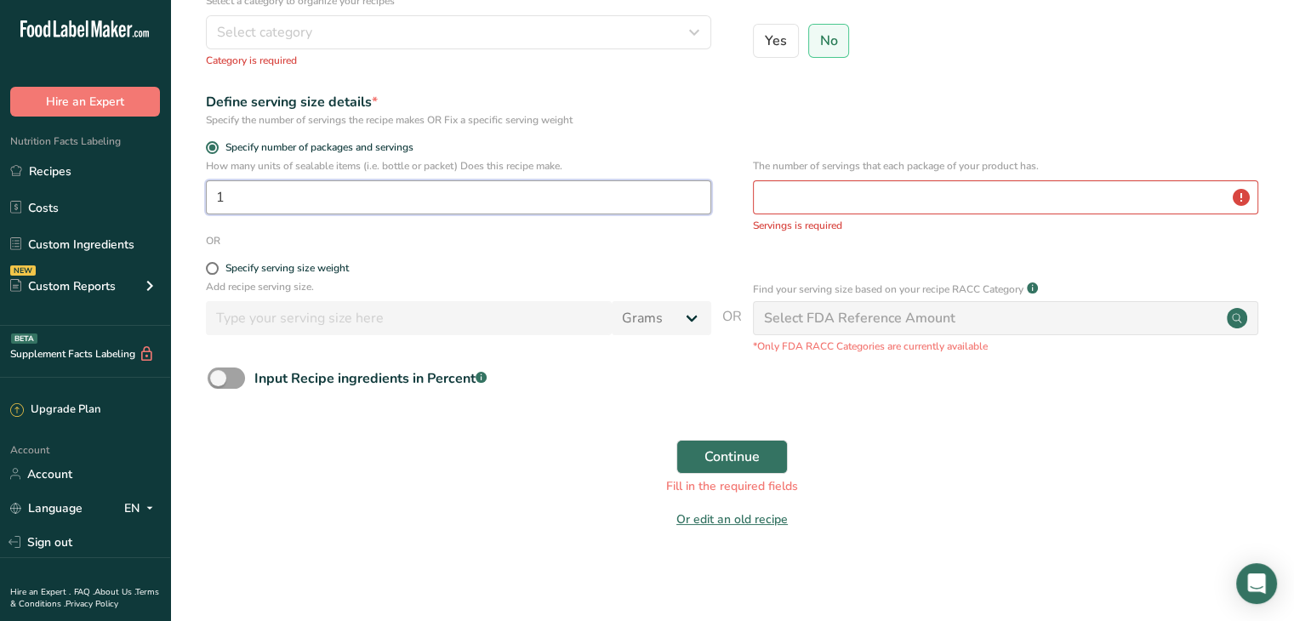
type input "1"
click at [827, 191] on input "number" at bounding box center [1005, 197] width 505 height 34
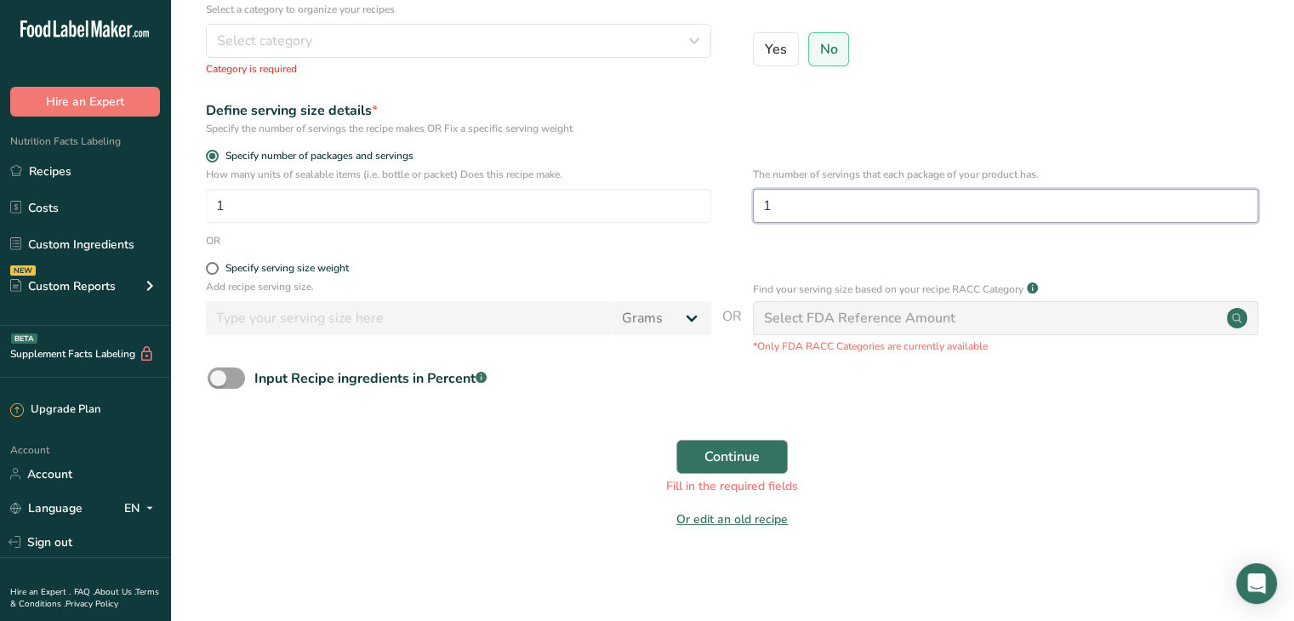
type input "1"
click at [760, 452] on button "Continue" at bounding box center [731, 457] width 111 height 34
click at [213, 379] on span at bounding box center [226, 377] width 37 height 21
click at [213, 379] on input "Input Recipe ingredients in Percent .a-a{fill:#347362;}.b-a{fill:#fff;}" at bounding box center [213, 378] width 11 height 11
checkbox input "true"
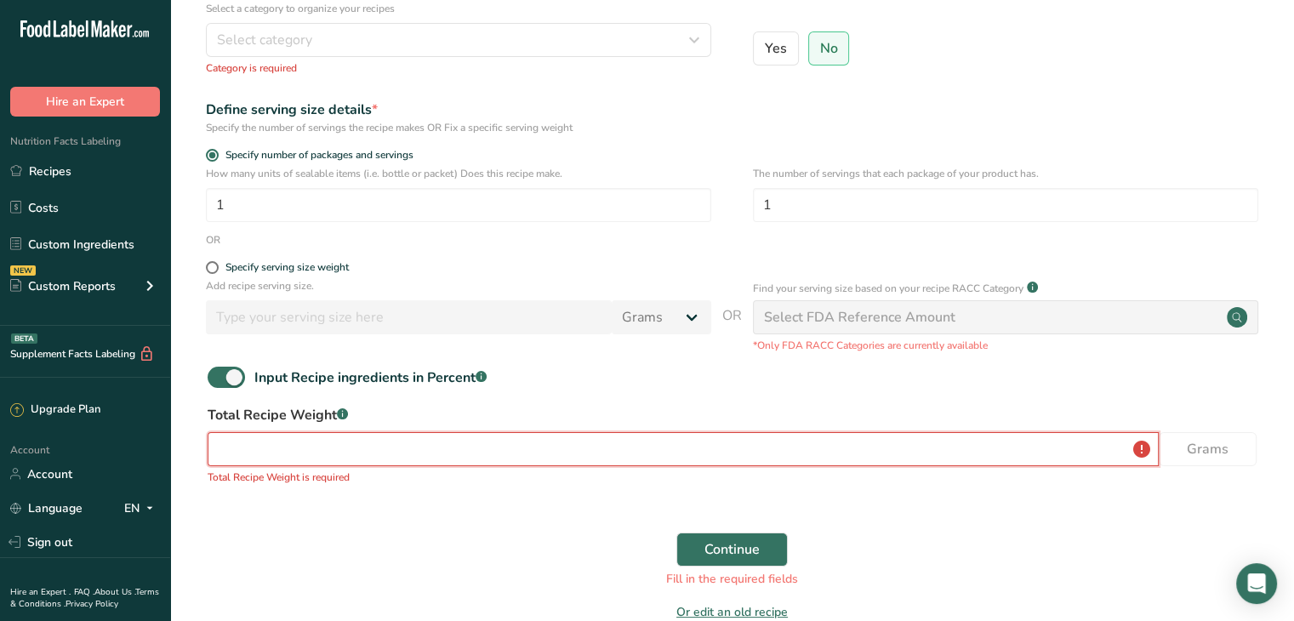
click at [288, 447] on input "number" at bounding box center [683, 449] width 951 height 34
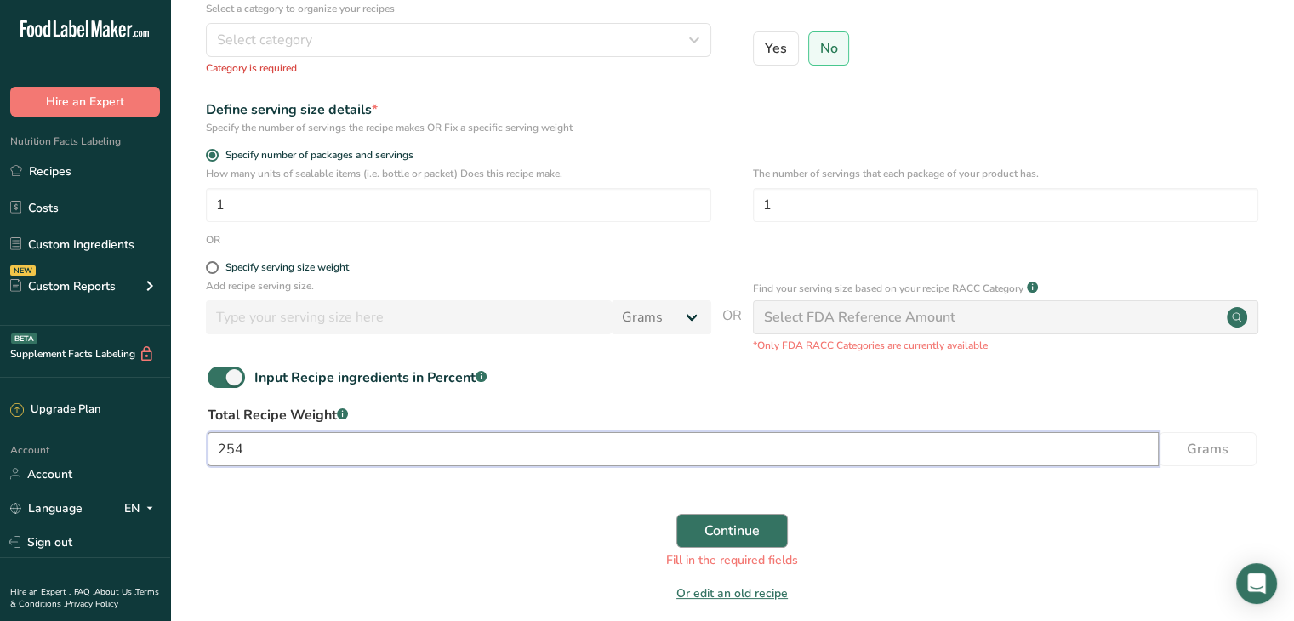
type input "254"
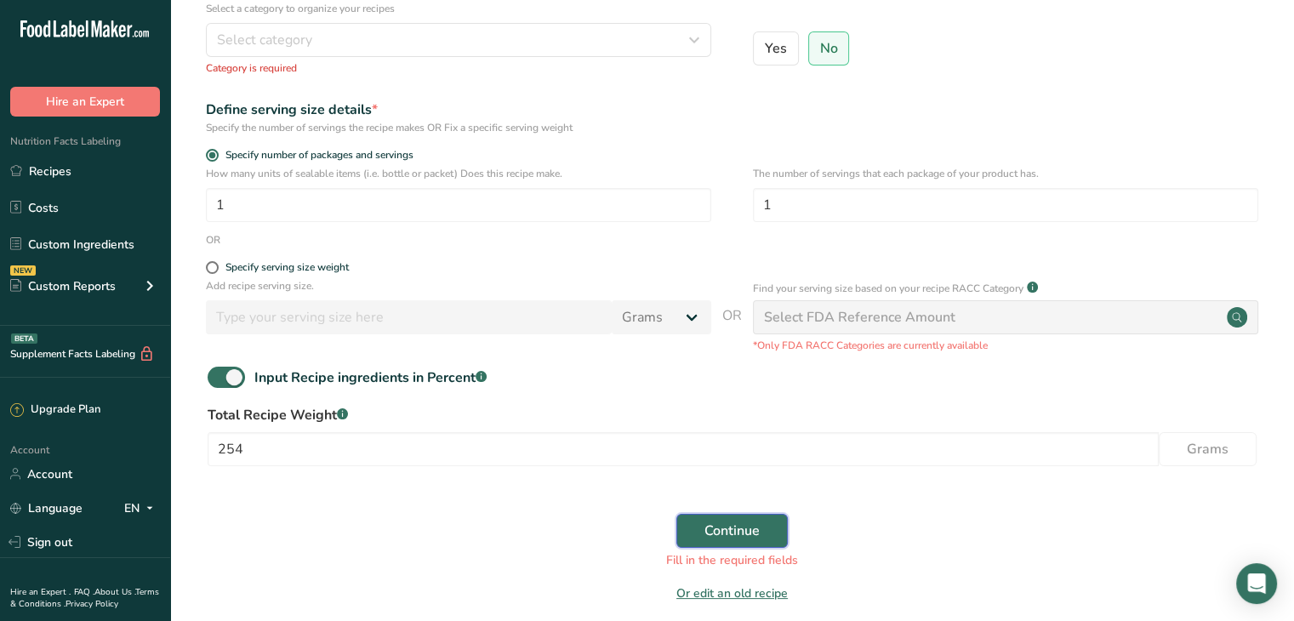
click at [708, 525] on span "Continue" at bounding box center [731, 531] width 55 height 20
click at [555, 216] on input "1" at bounding box center [458, 205] width 505 height 34
click at [430, 253] on form "Recipe name * Veg Maqlouba Recipe code .a-a{fill:#347362;}.b-a{fill:#fff;} Reci…" at bounding box center [731, 254] width 1069 height 718
click at [736, 543] on button "Continue" at bounding box center [731, 531] width 111 height 34
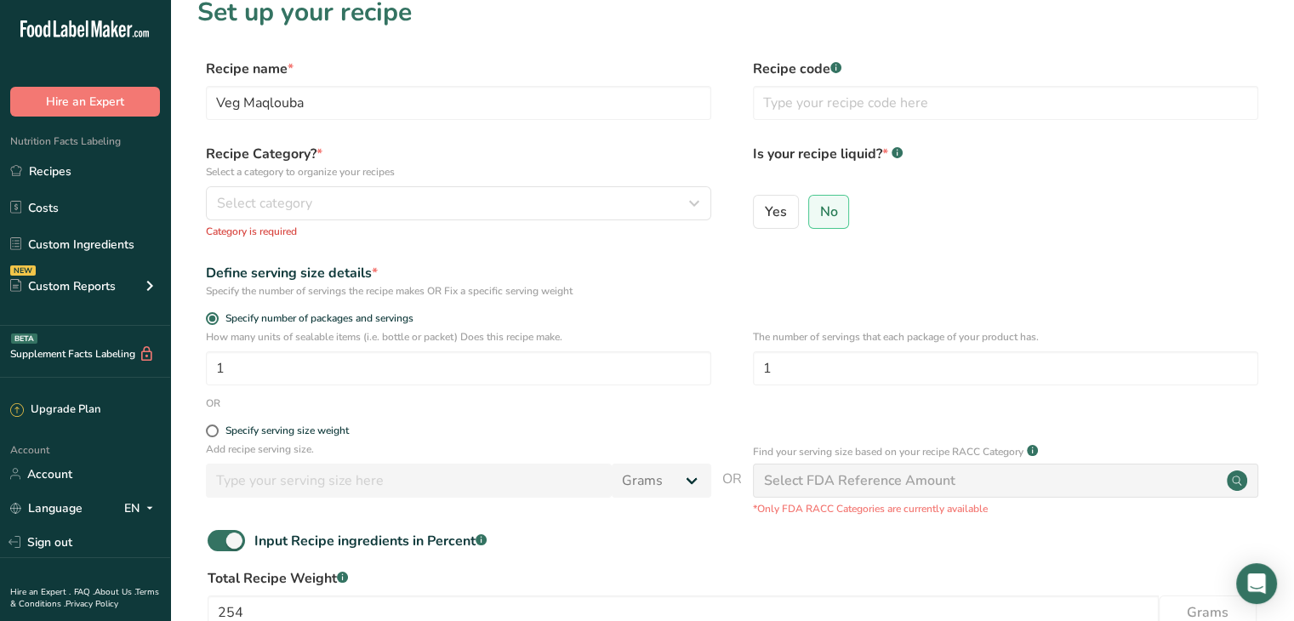
scroll to position [15, 0]
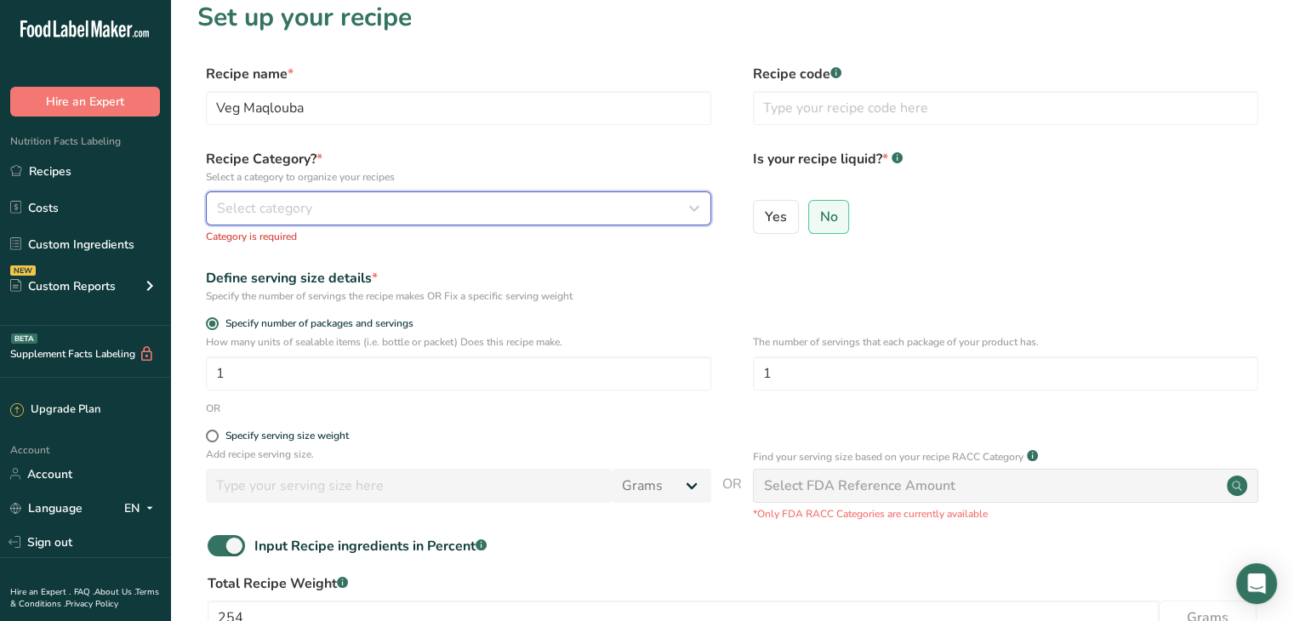
click at [226, 196] on button "Select category" at bounding box center [458, 208] width 505 height 34
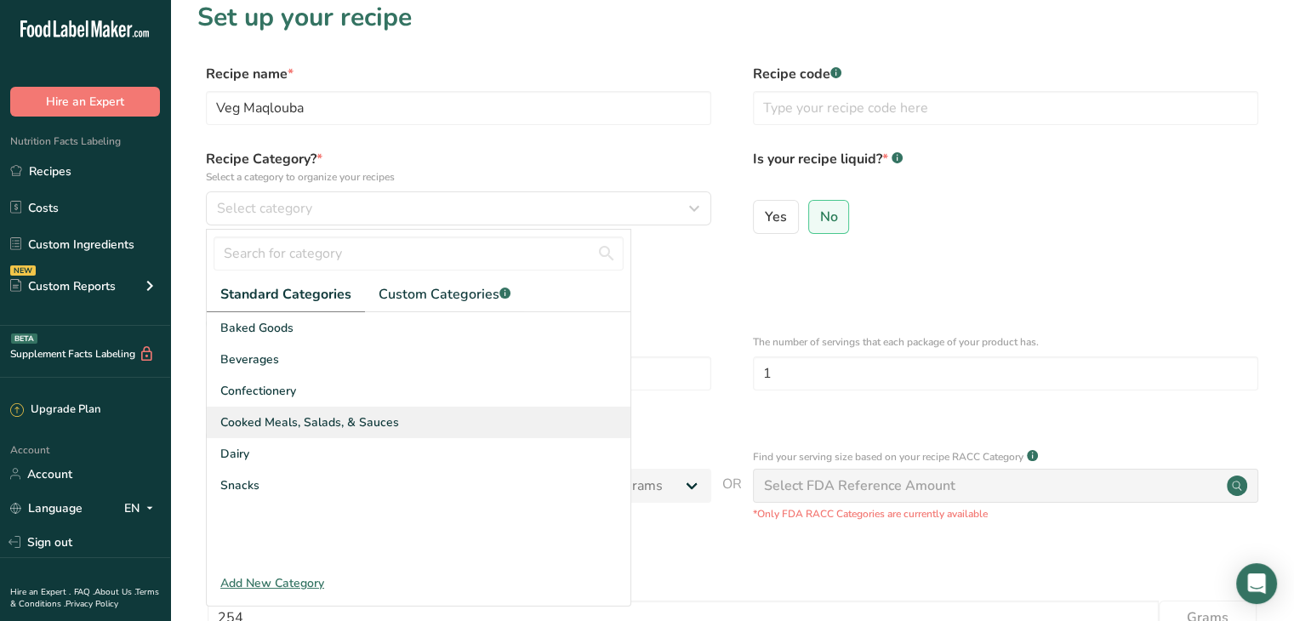
click at [296, 418] on span "Cooked Meals, Salads, & Sauces" at bounding box center [309, 422] width 179 height 18
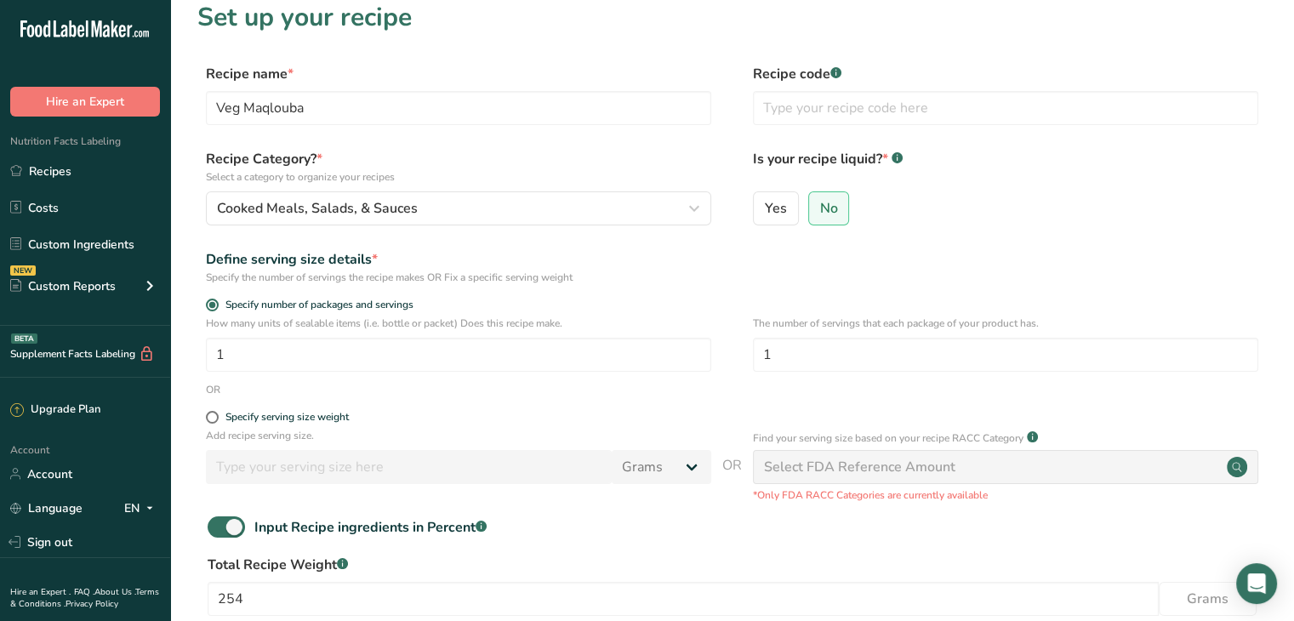
scroll to position [240, 0]
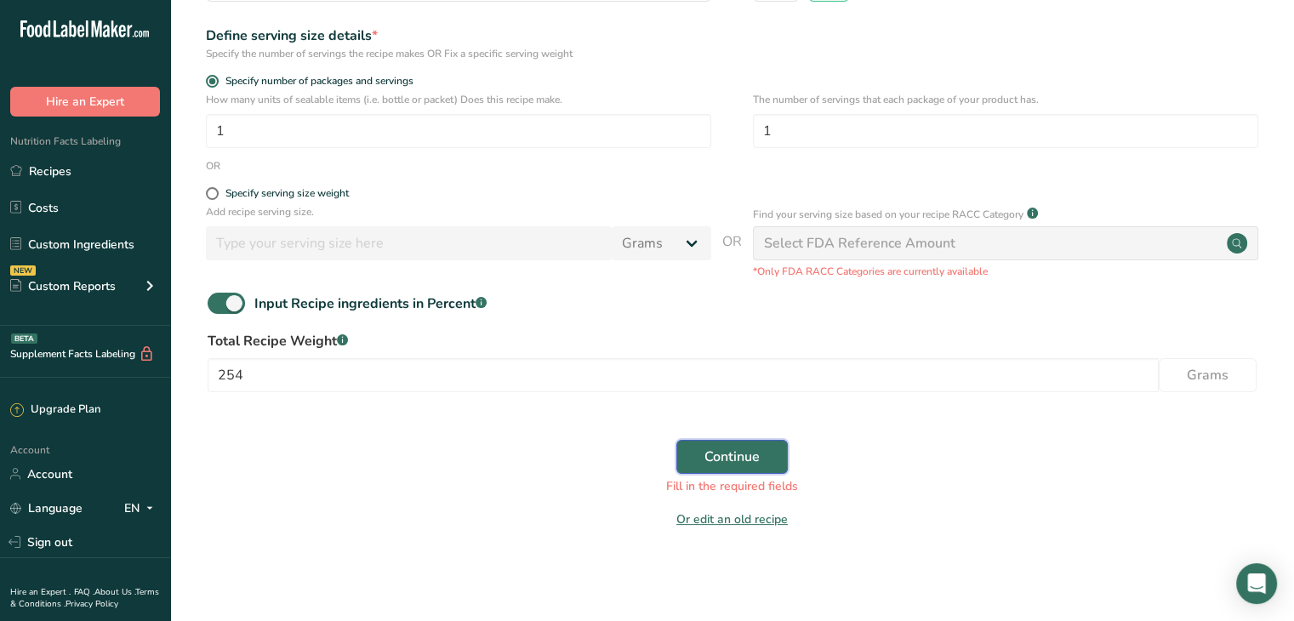
click at [743, 450] on span "Continue" at bounding box center [731, 457] width 55 height 20
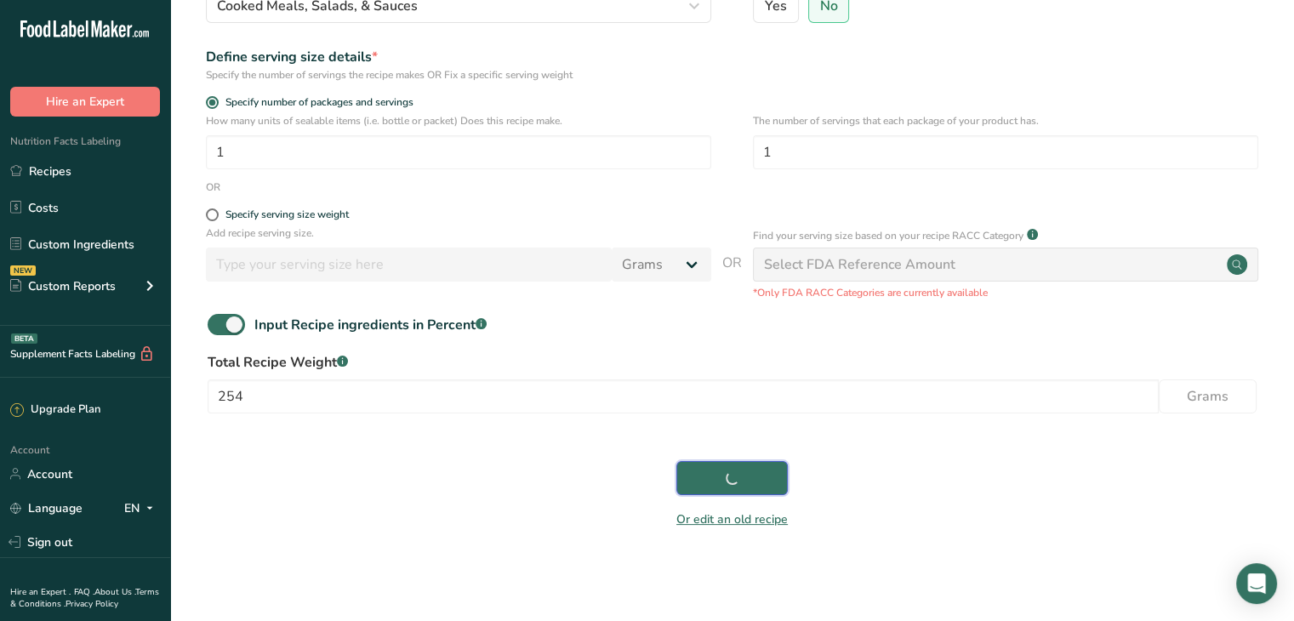
scroll to position [218, 0]
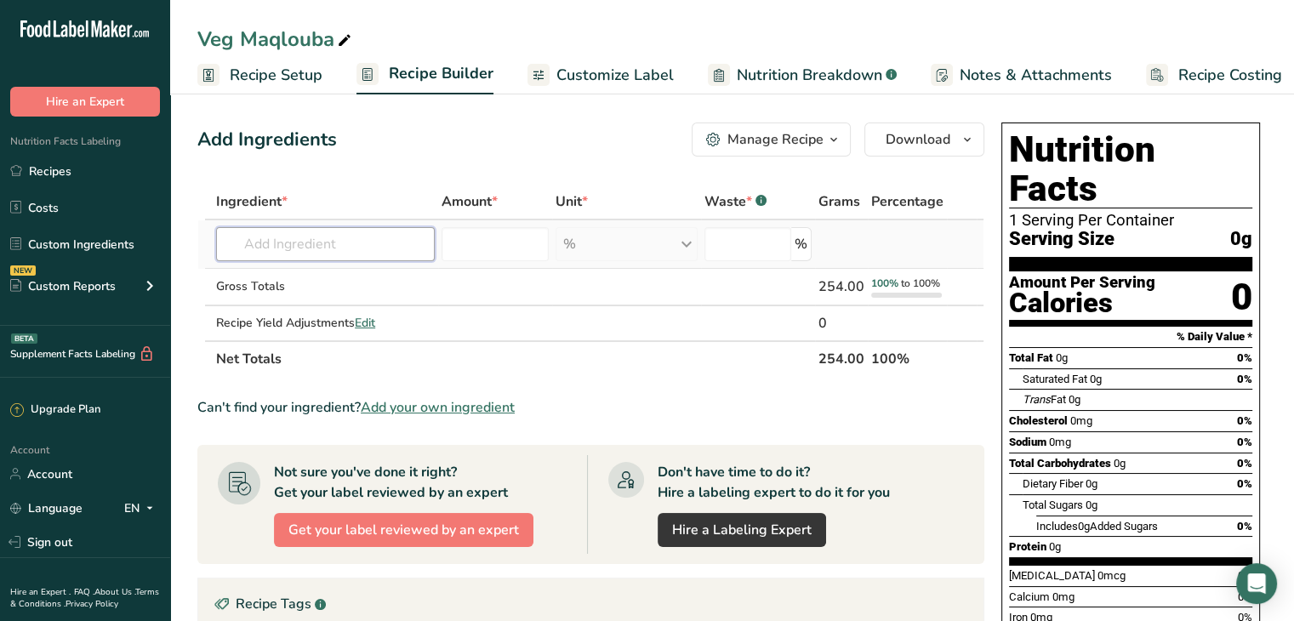
click at [371, 252] on input "text" at bounding box center [325, 244] width 219 height 34
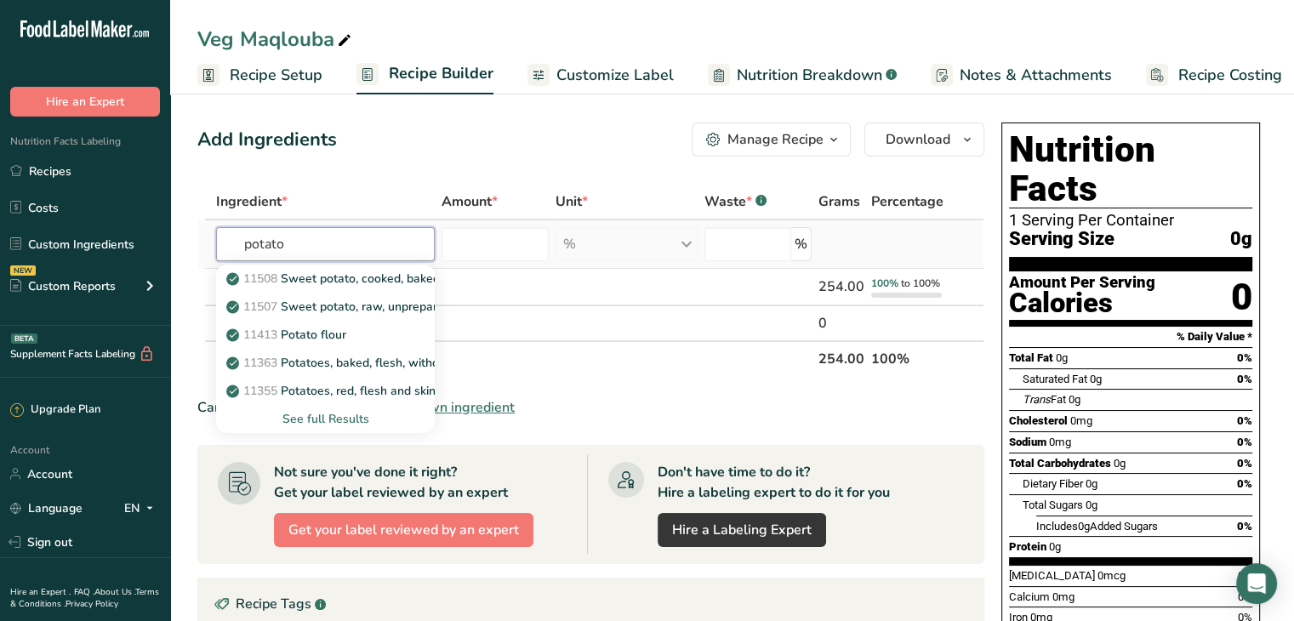
type input "potato"
click at [348, 420] on div "See full Results" at bounding box center [325, 419] width 191 height 18
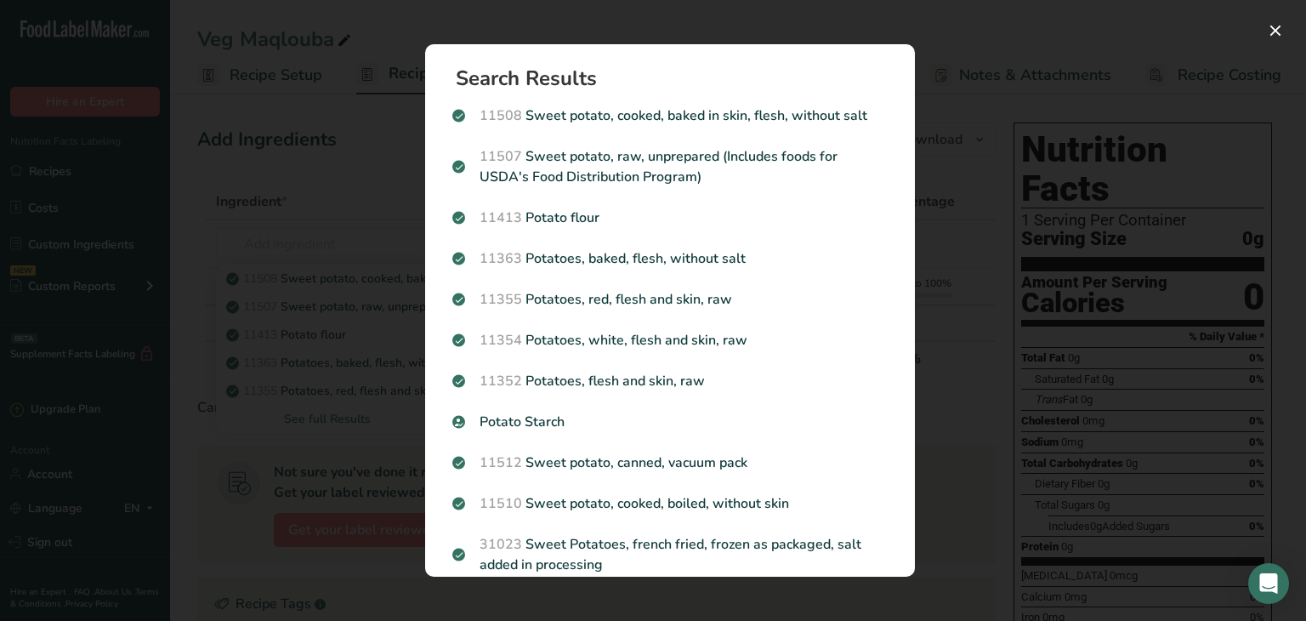
click at [372, 293] on div "Search results modal" at bounding box center [653, 310] width 1306 height 621
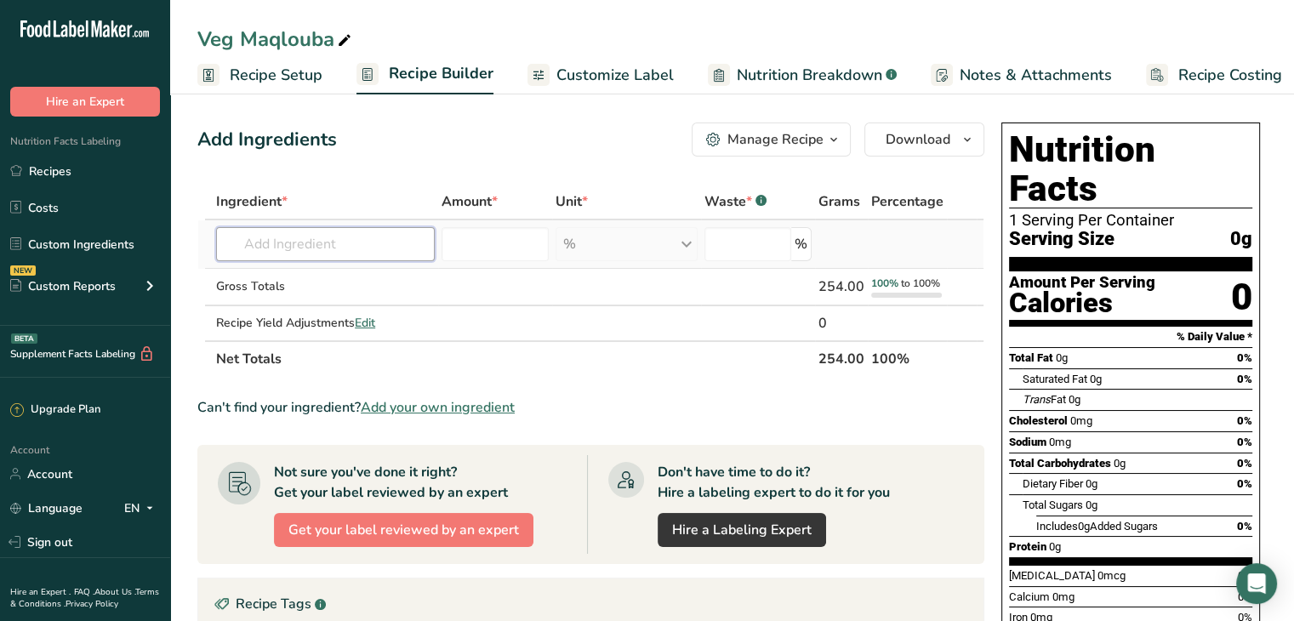
click at [362, 232] on input "text" at bounding box center [325, 244] width 219 height 34
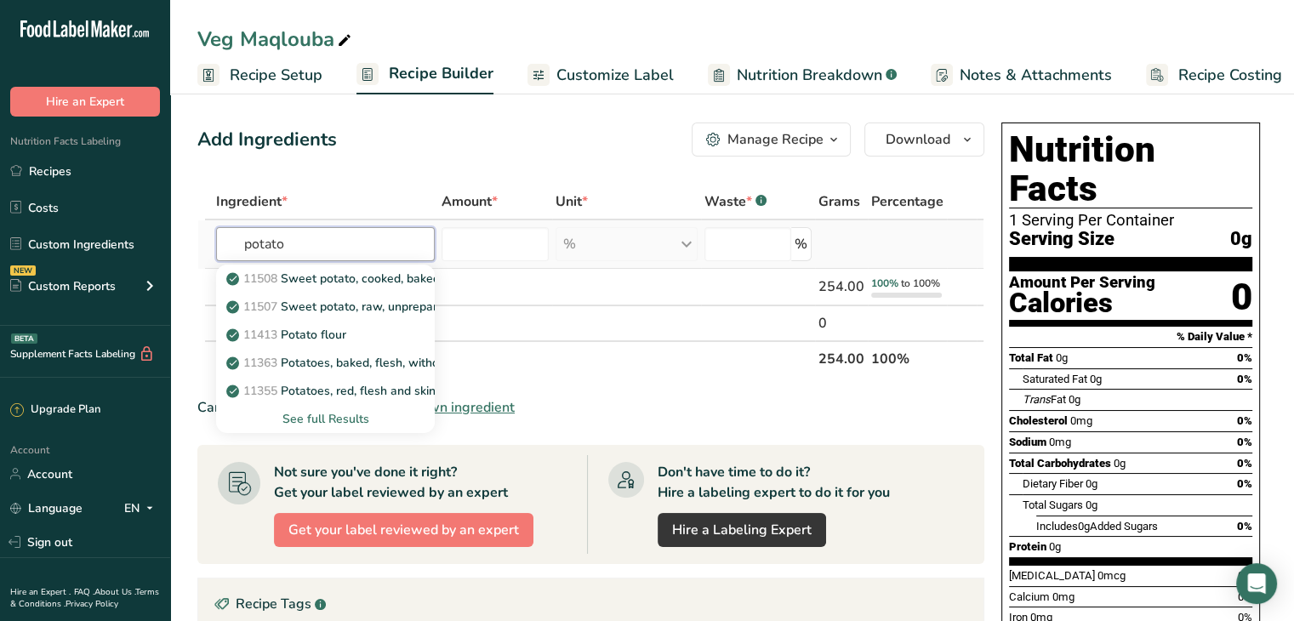
type input "potato"
click at [350, 420] on div "See full Results" at bounding box center [325, 419] width 191 height 18
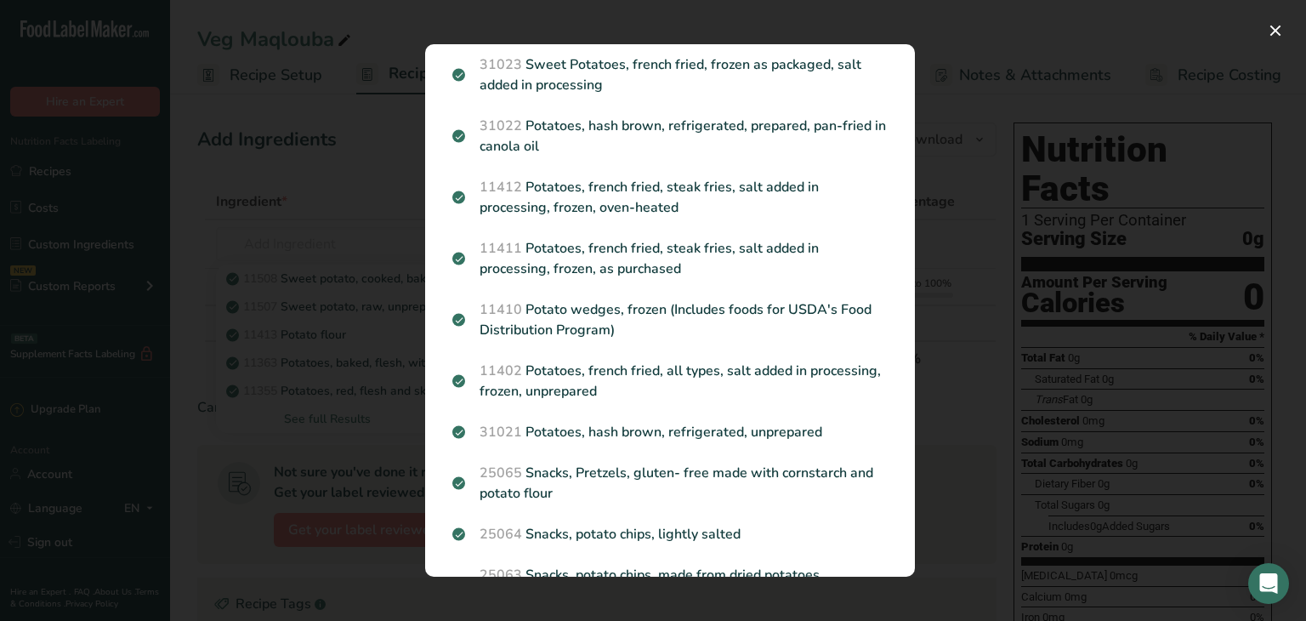
scroll to position [483, 0]
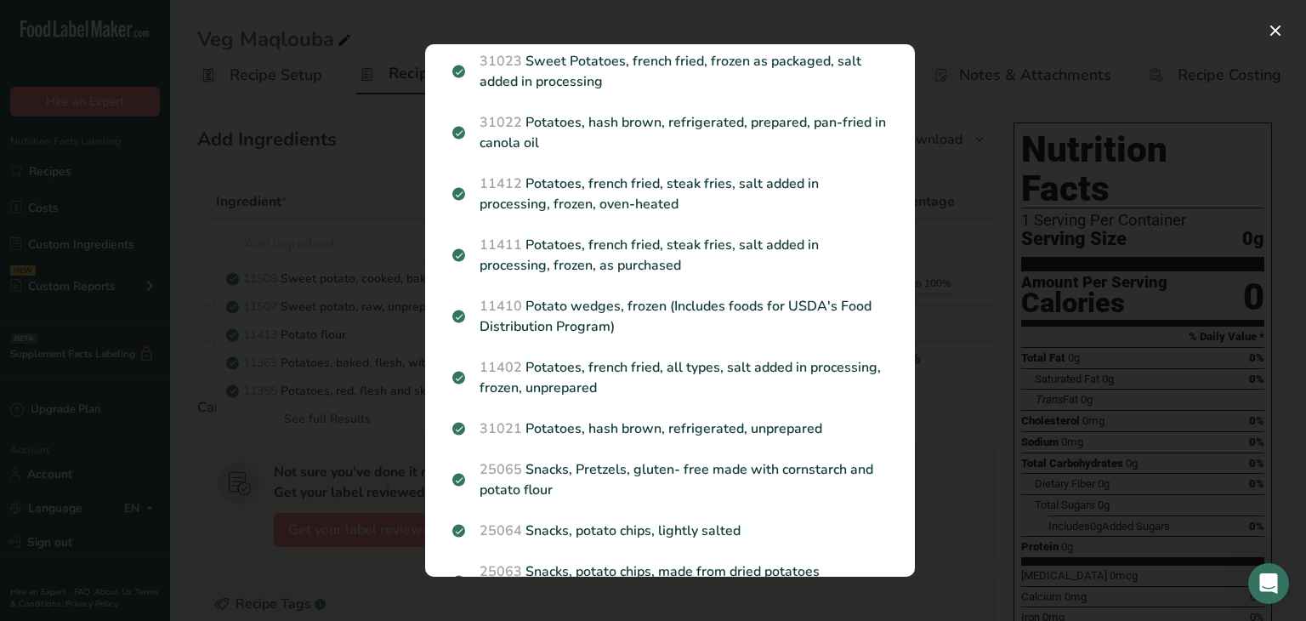
click at [381, 328] on div "Search results modal" at bounding box center [653, 310] width 1306 height 621
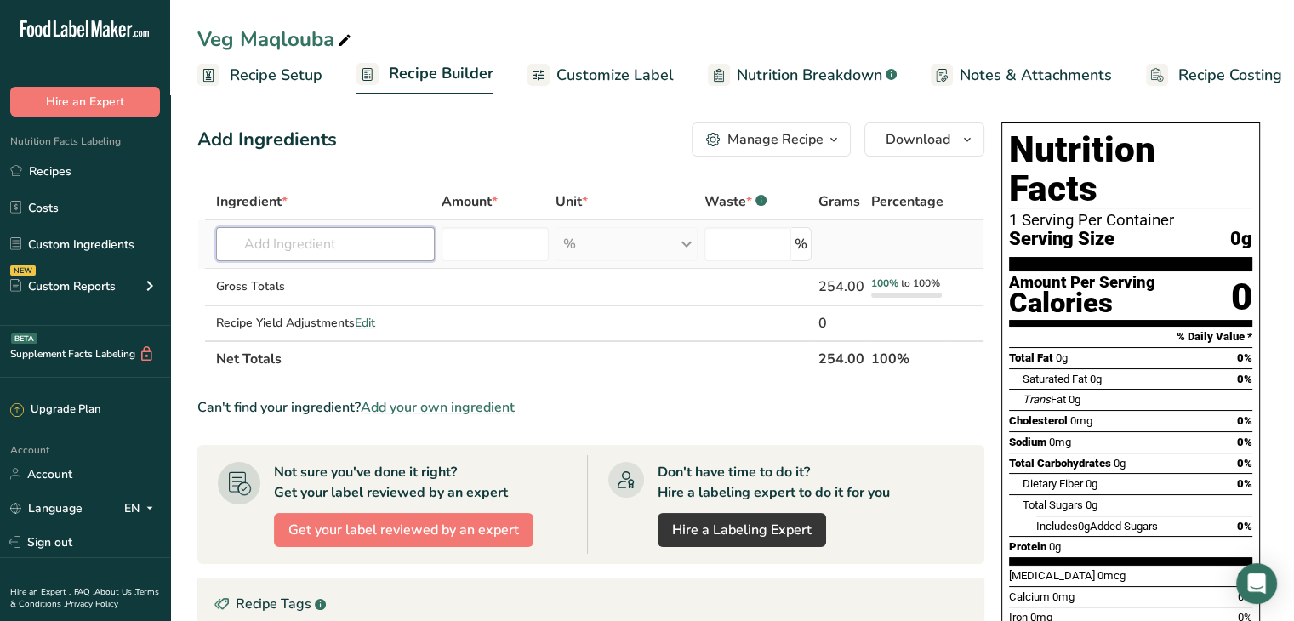
click at [268, 250] on input "text" at bounding box center [325, 244] width 219 height 34
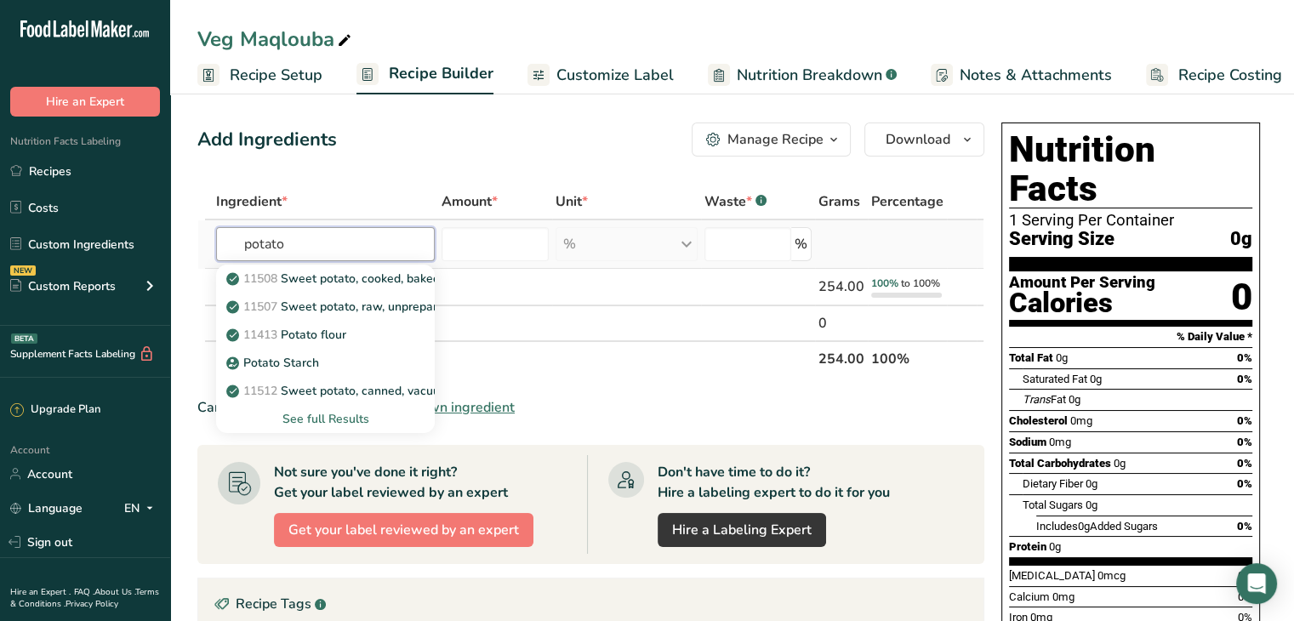
type input "potato"
click at [327, 423] on div "See full Results" at bounding box center [325, 419] width 191 height 18
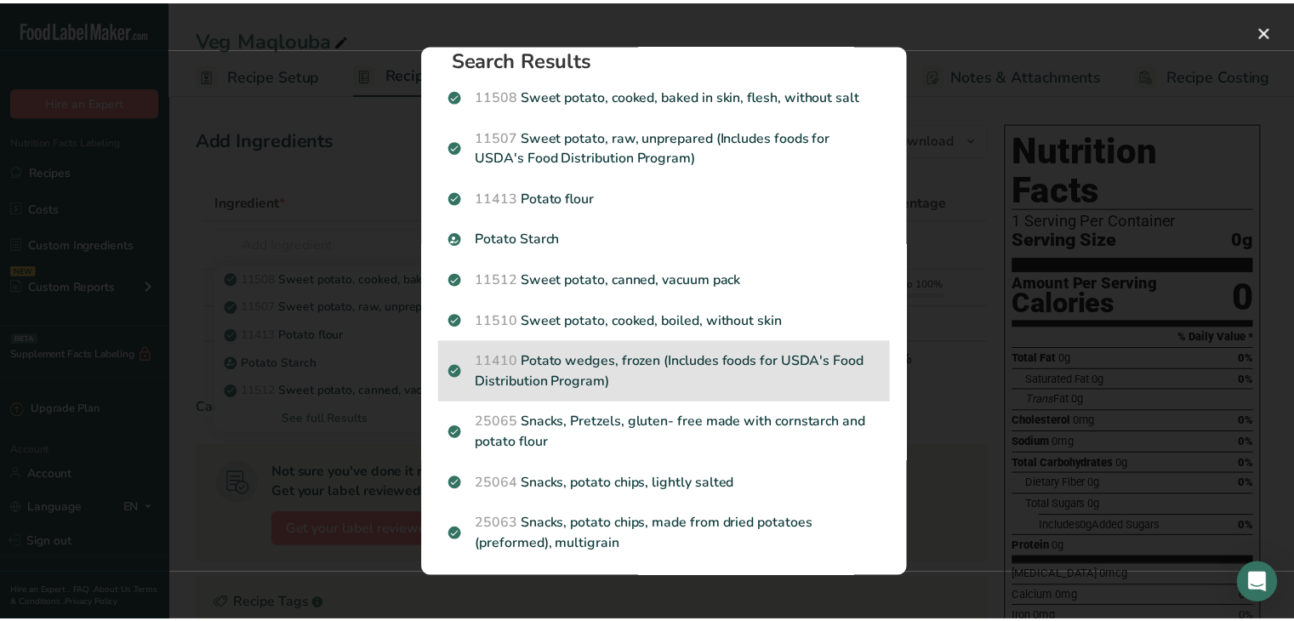
scroll to position [0, 0]
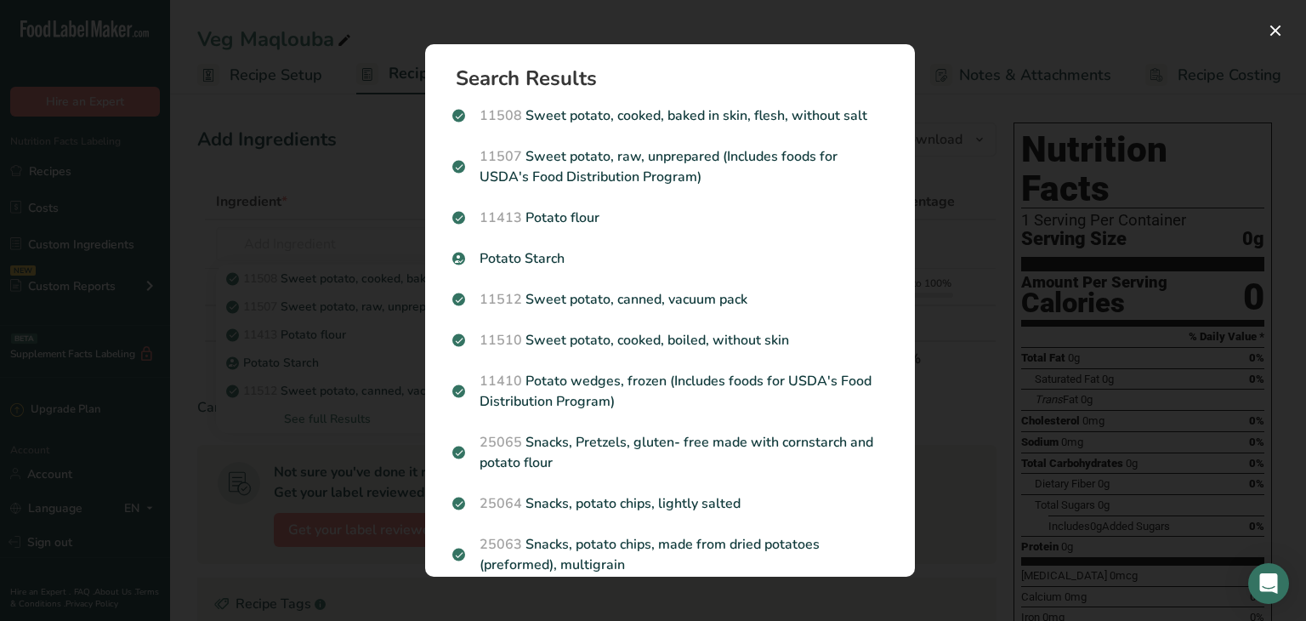
click at [321, 156] on div "Search results modal" at bounding box center [653, 310] width 1306 height 621
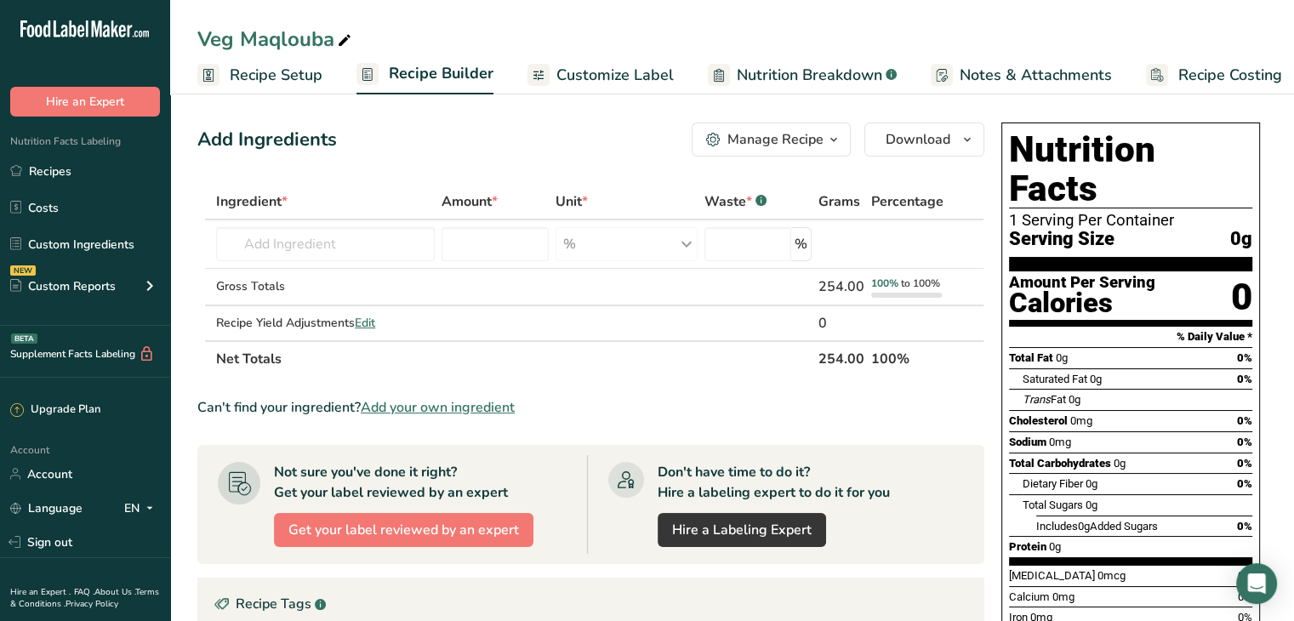
click at [590, 84] on span "Customize Label" at bounding box center [614, 75] width 117 height 23
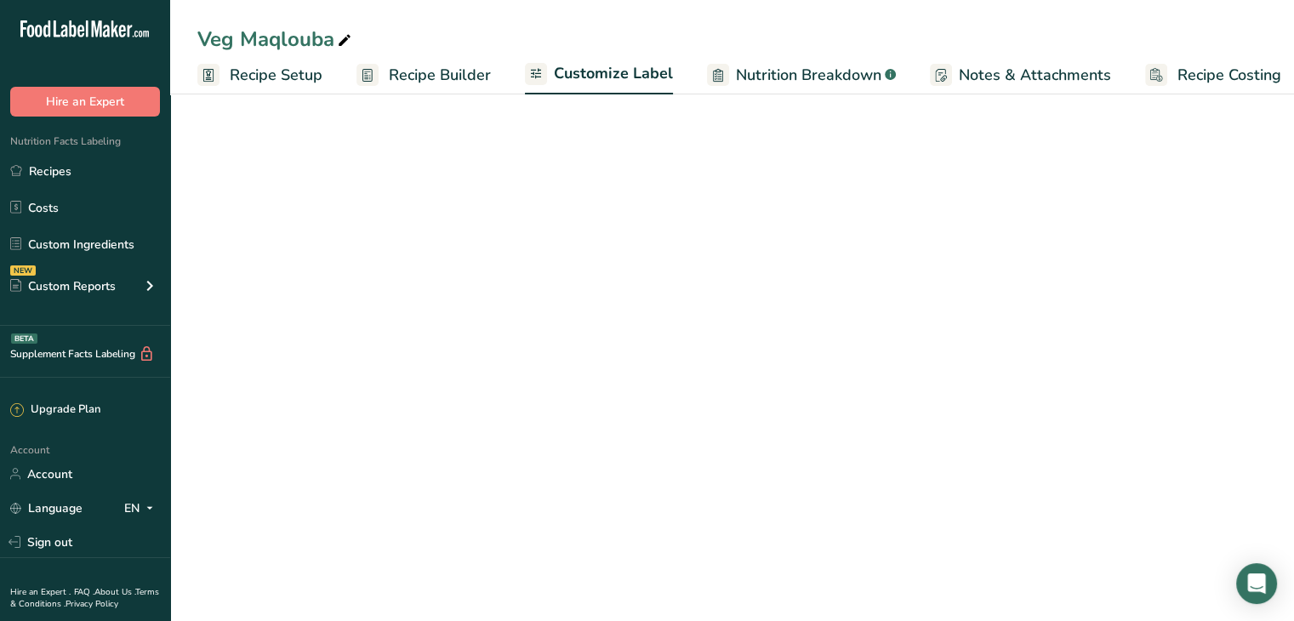
scroll to position [0, 14]
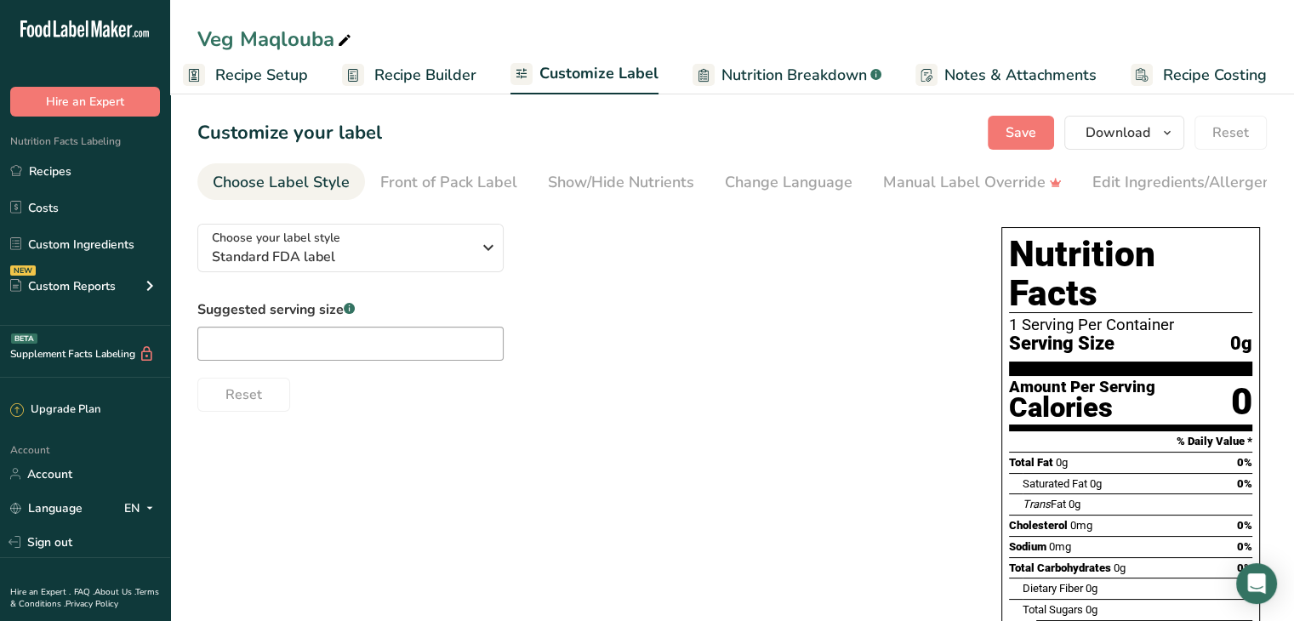
click at [286, 71] on span "Recipe Setup" at bounding box center [261, 75] width 93 height 23
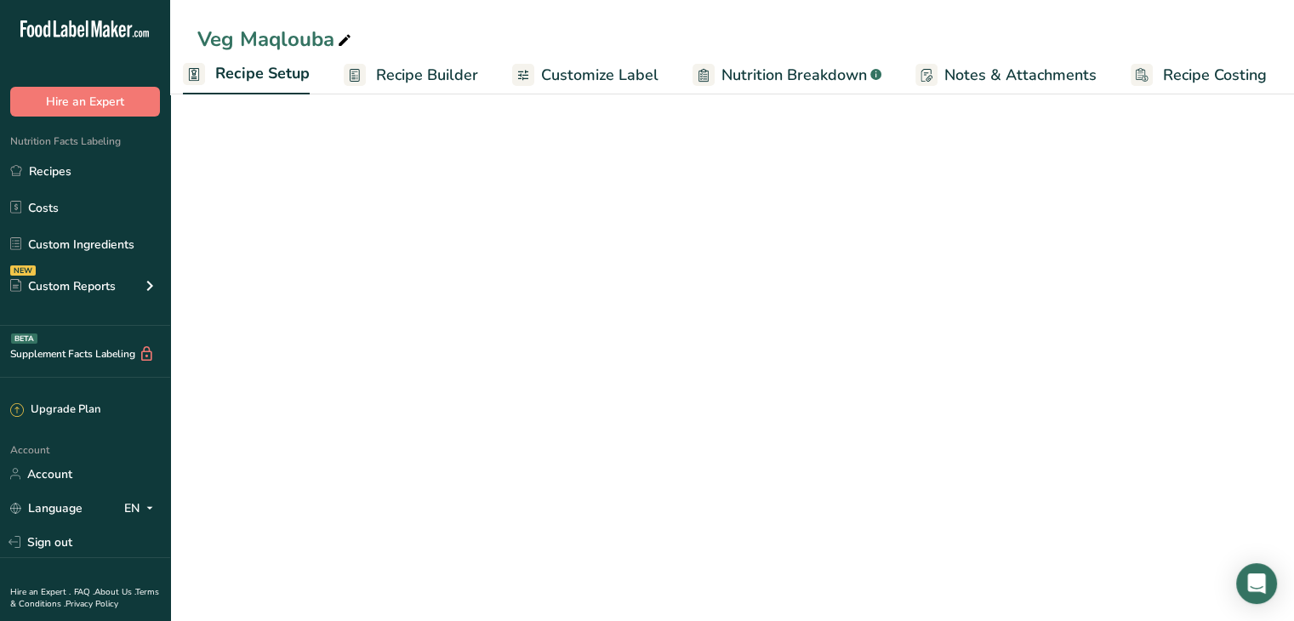
scroll to position [0, 6]
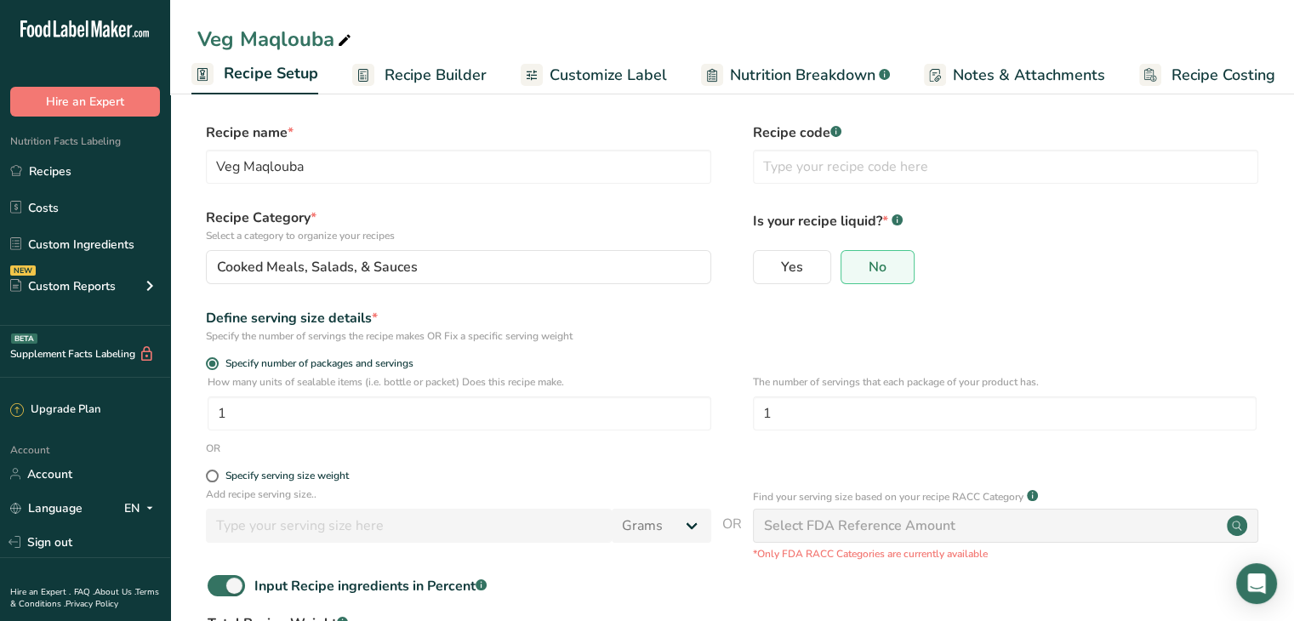
click at [403, 82] on span "Recipe Builder" at bounding box center [435, 75] width 102 height 23
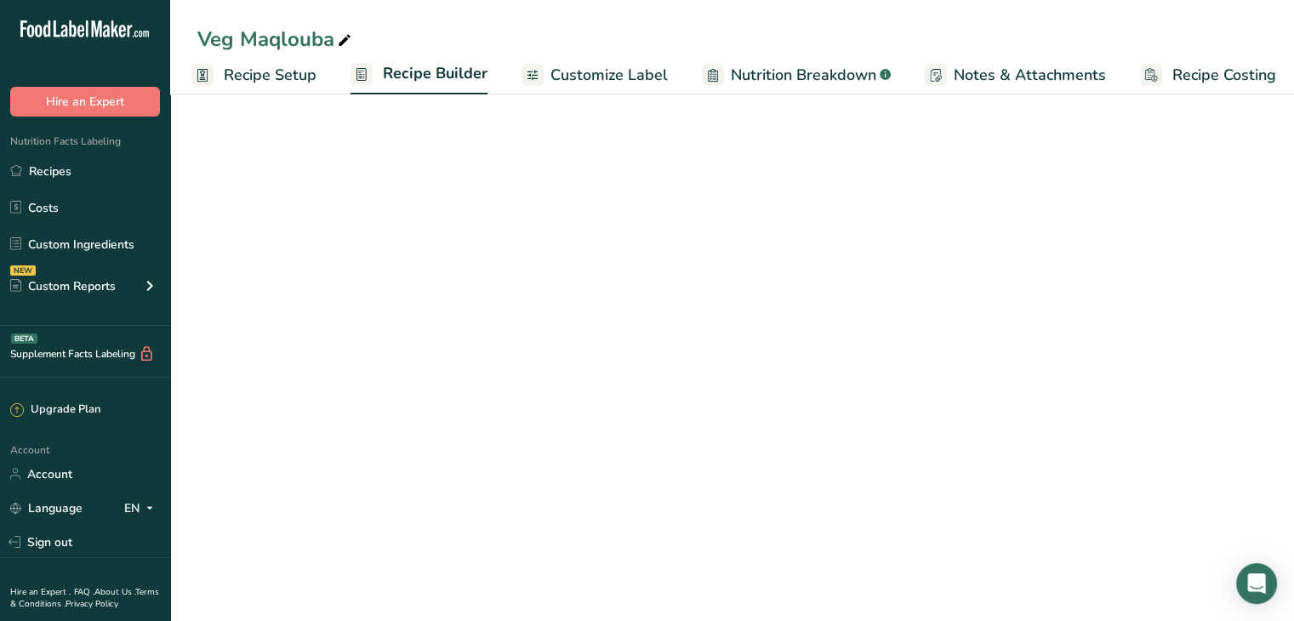
scroll to position [0, 14]
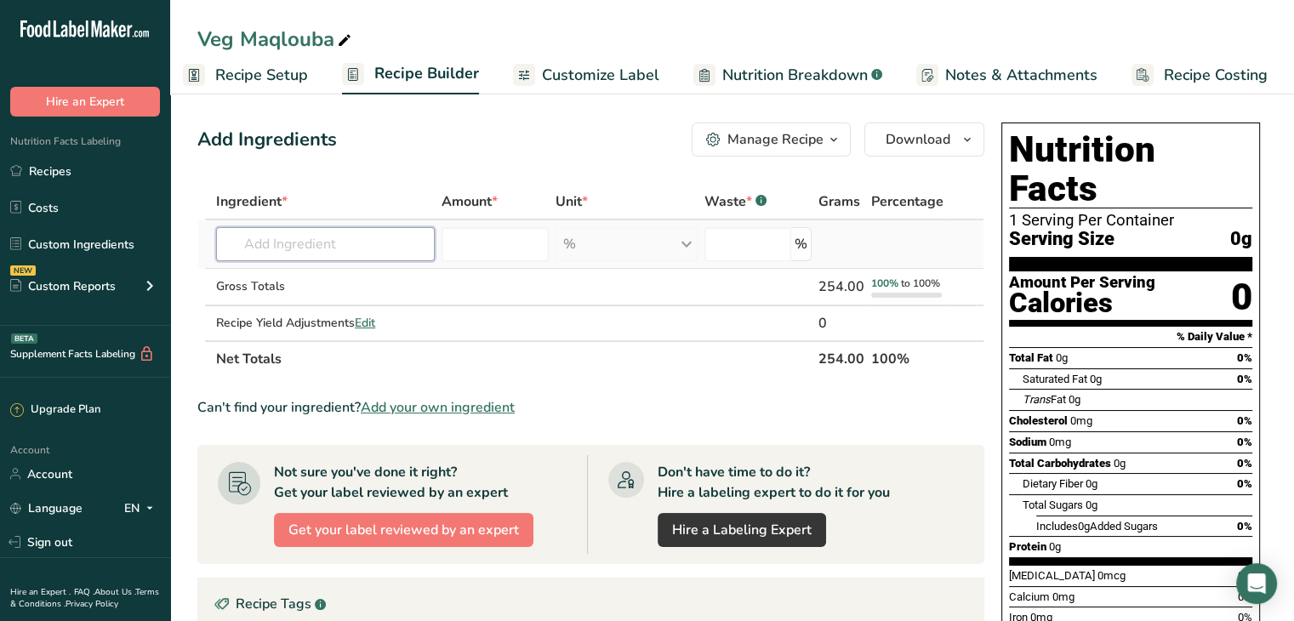
click at [351, 243] on input "text" at bounding box center [325, 244] width 219 height 34
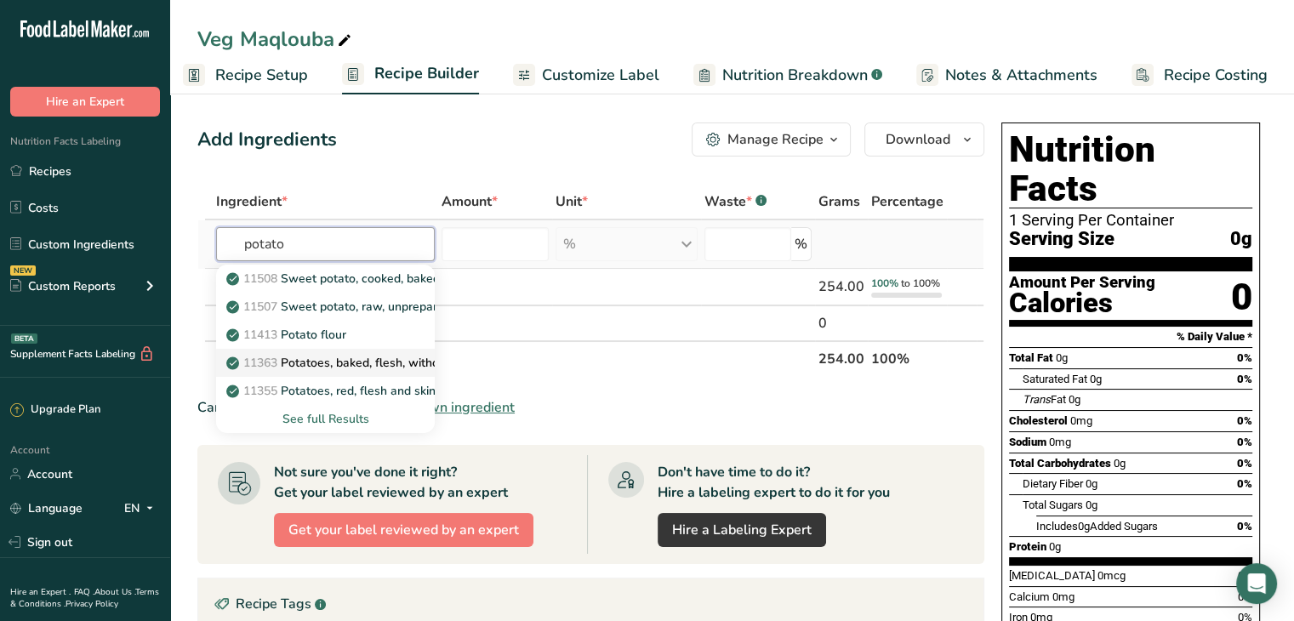
type input "potato"
click at [330, 365] on p "11363 Potatoes, baked, flesh, without salt" at bounding box center [352, 363] width 244 height 18
type input "Potatoes, baked, flesh, without salt"
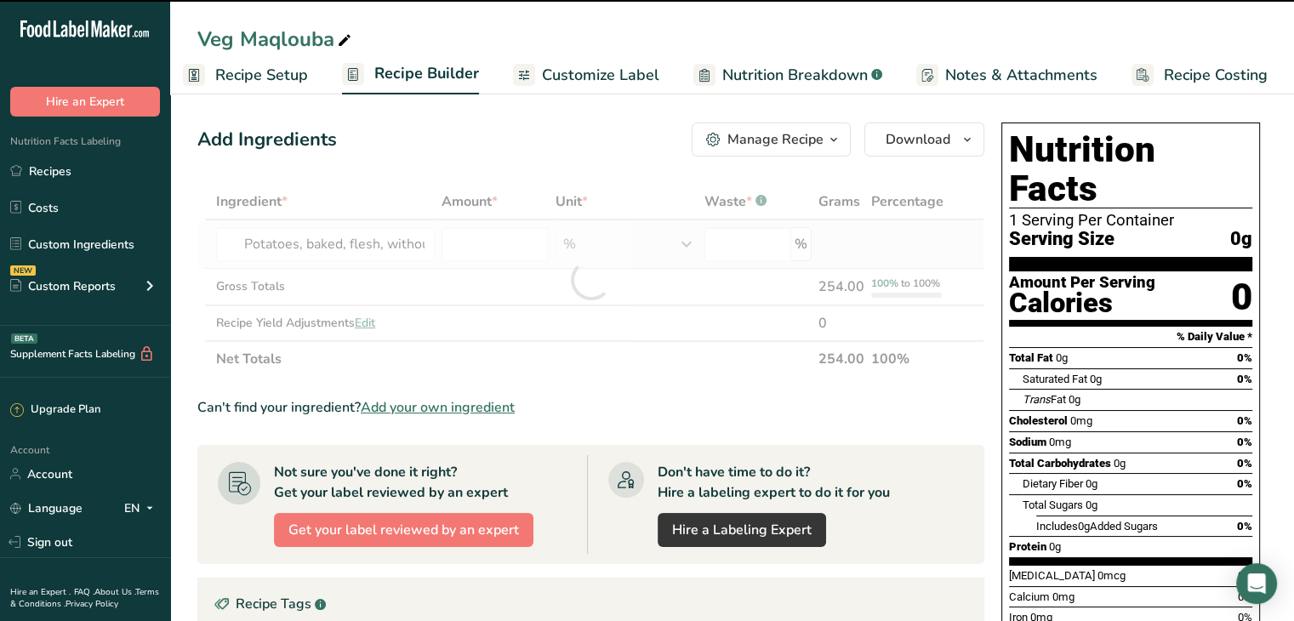
type input "0"
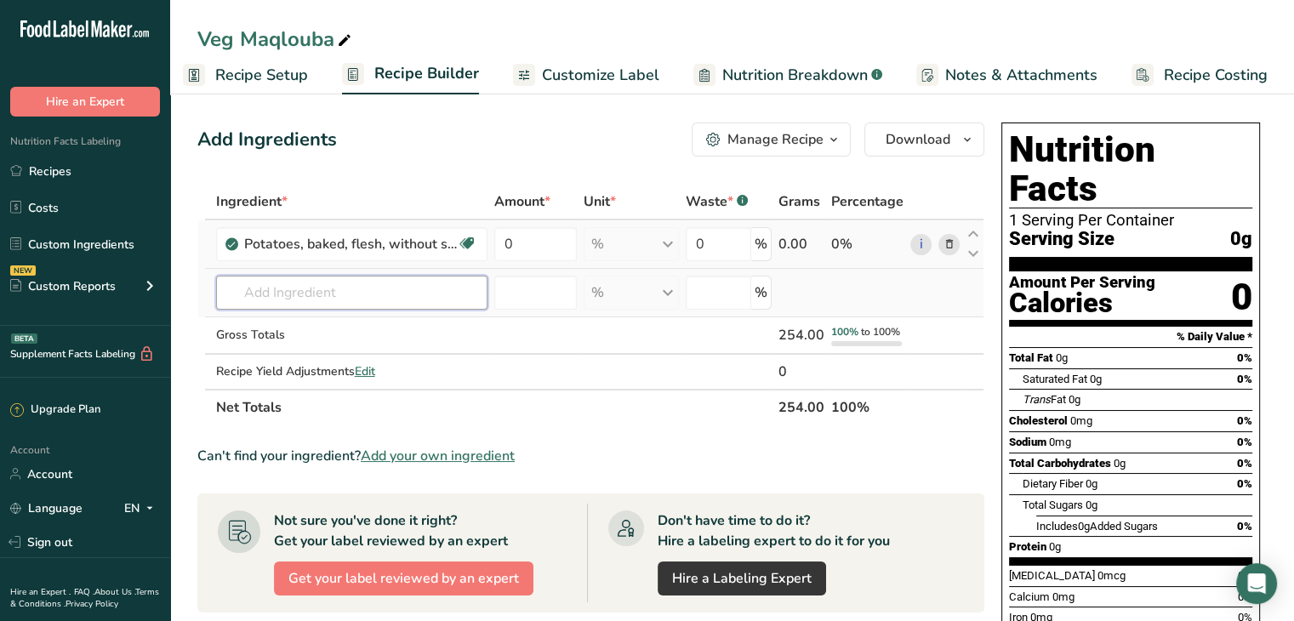
click at [333, 293] on input "text" at bounding box center [351, 293] width 271 height 34
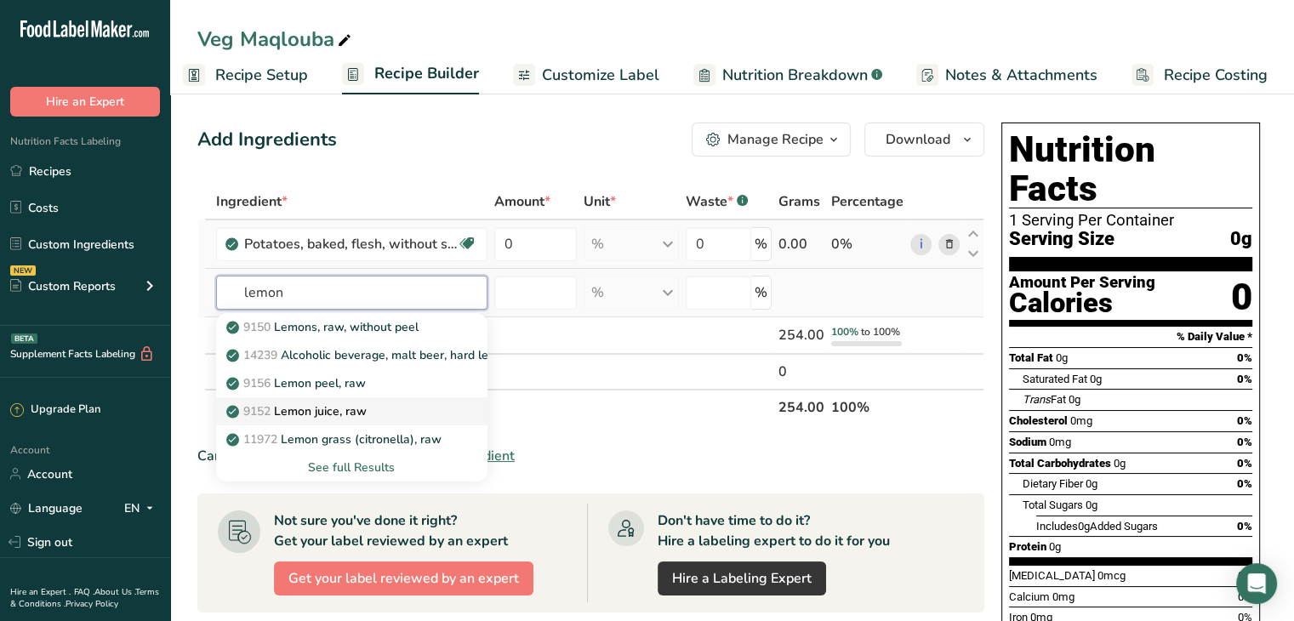
type input "lemon"
click at [390, 406] on div "9152 Lemon juice, raw" at bounding box center [338, 411] width 217 height 18
type input "Lemon juice, raw"
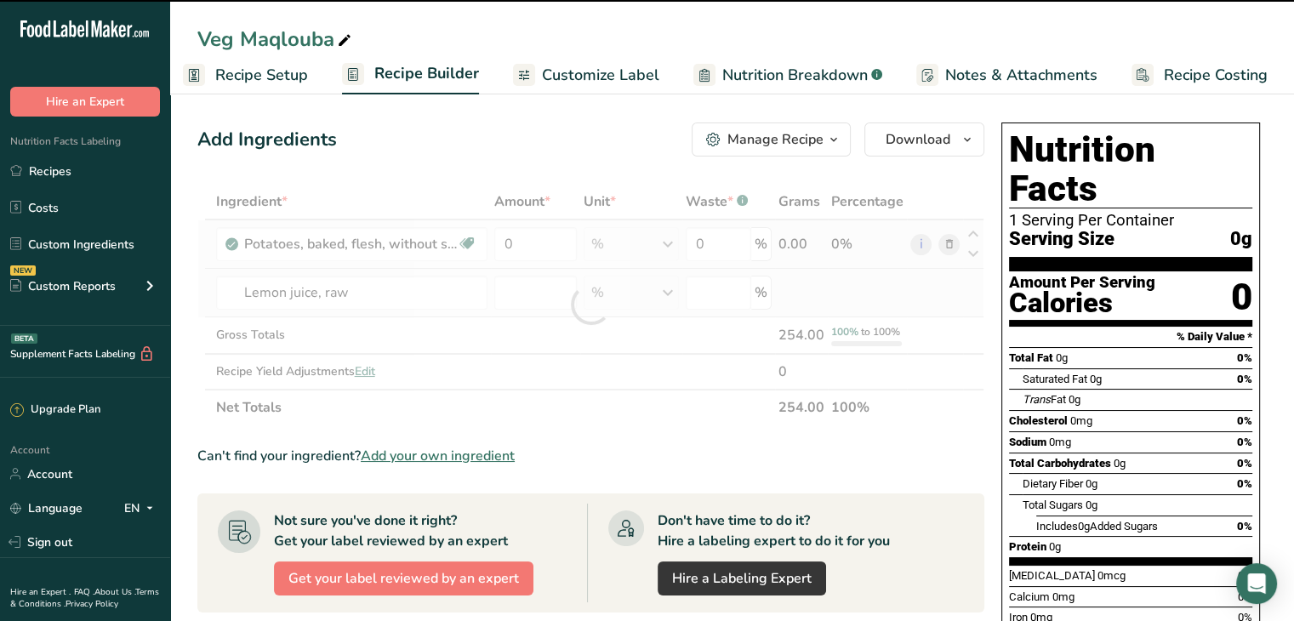
type input "0"
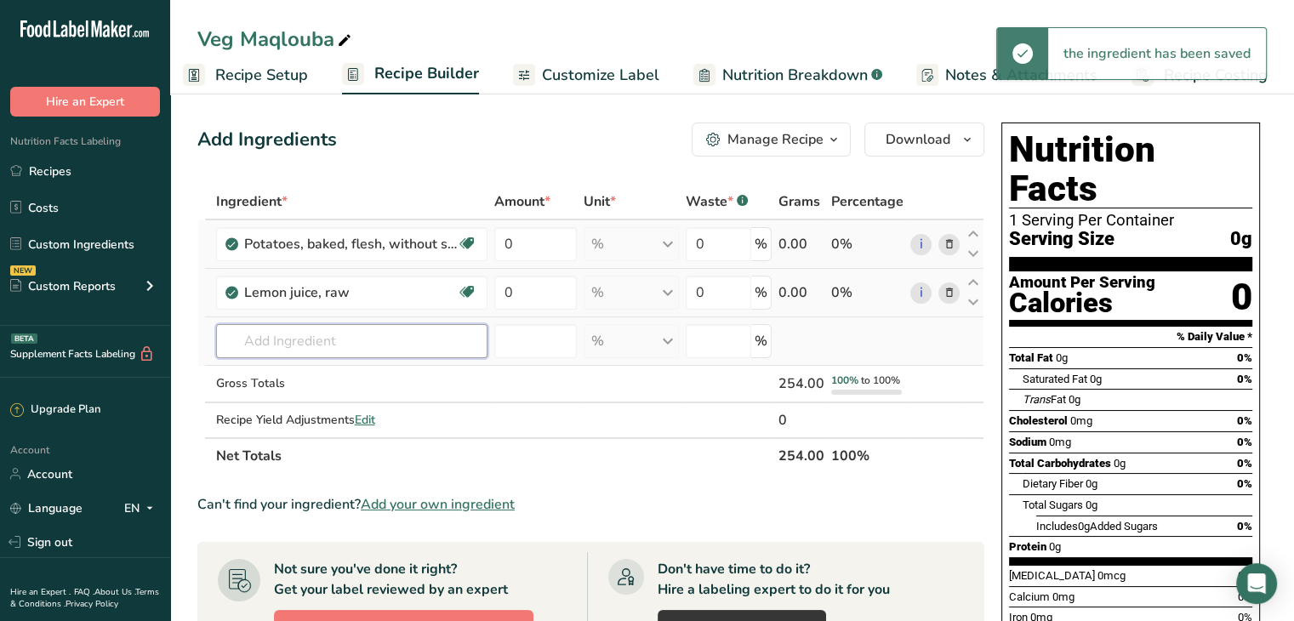
click at [270, 334] on input "text" at bounding box center [351, 341] width 271 height 34
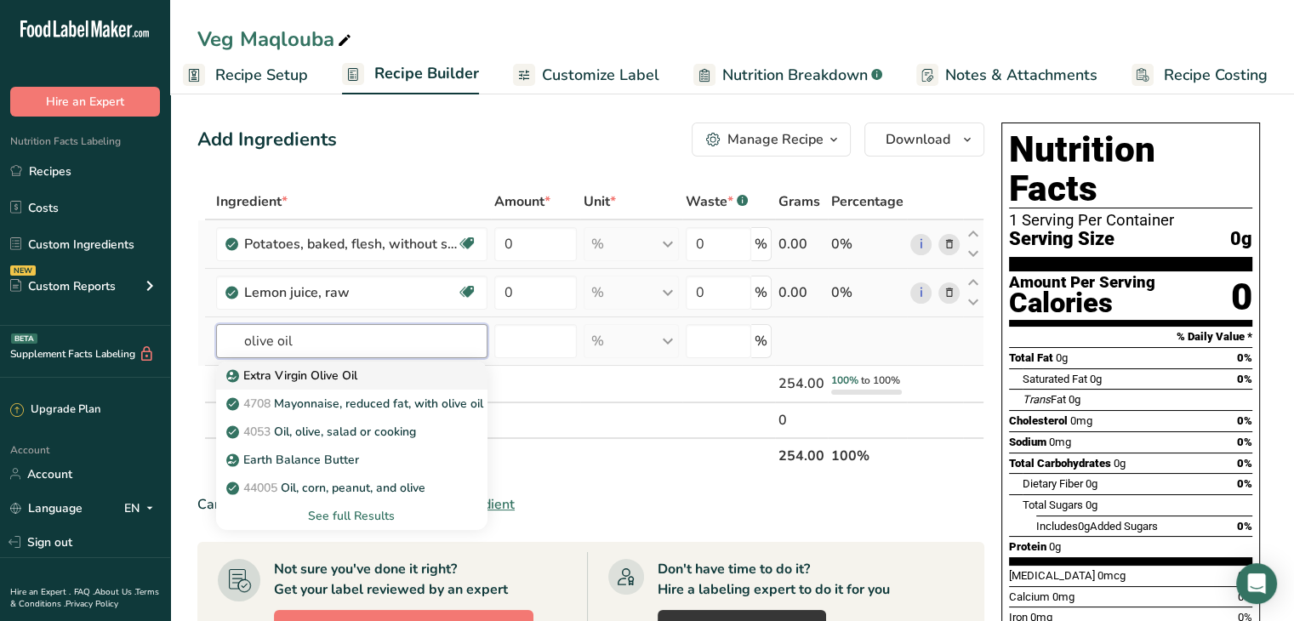
type input "olive oil"
click at [400, 368] on div "Extra Virgin Olive Oil" at bounding box center [338, 376] width 217 height 18
type input "Extra Virgin Olive Oil"
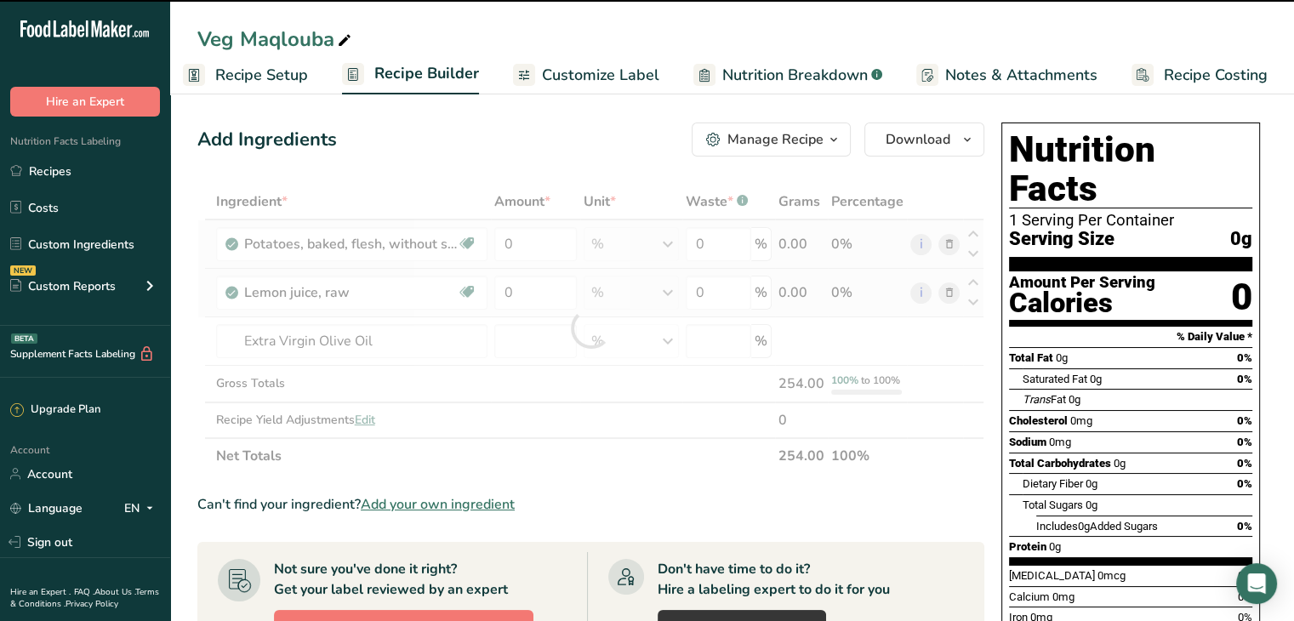
type input "0"
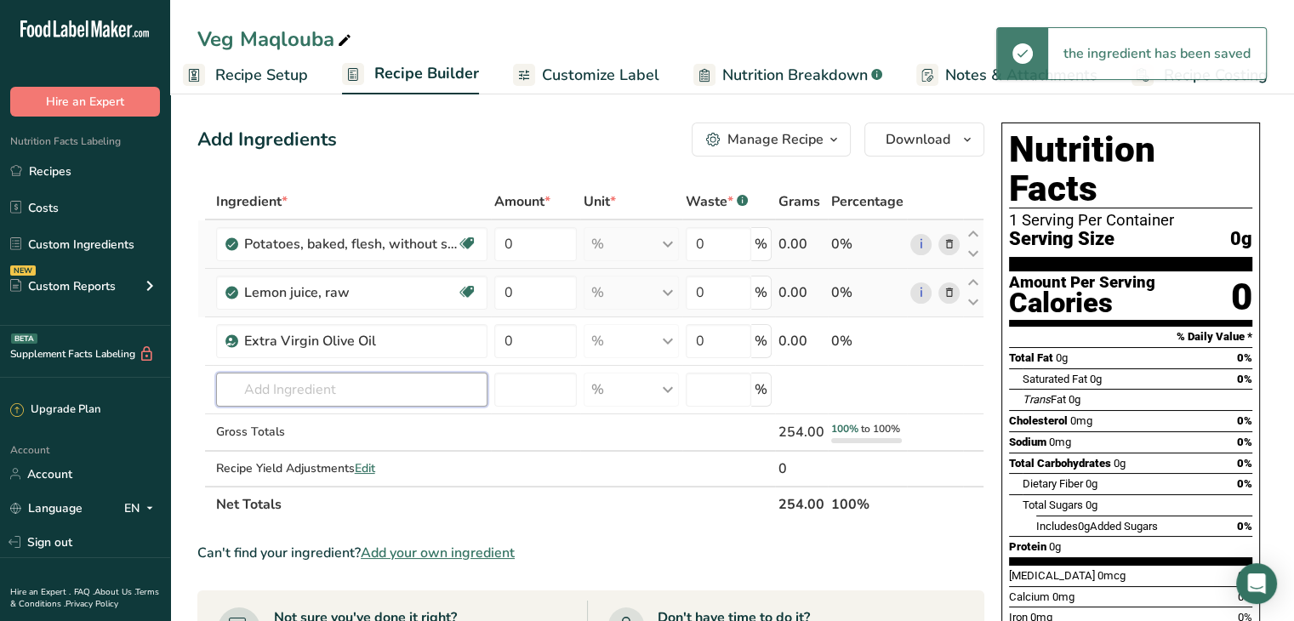
click at [287, 375] on input "text" at bounding box center [351, 390] width 271 height 34
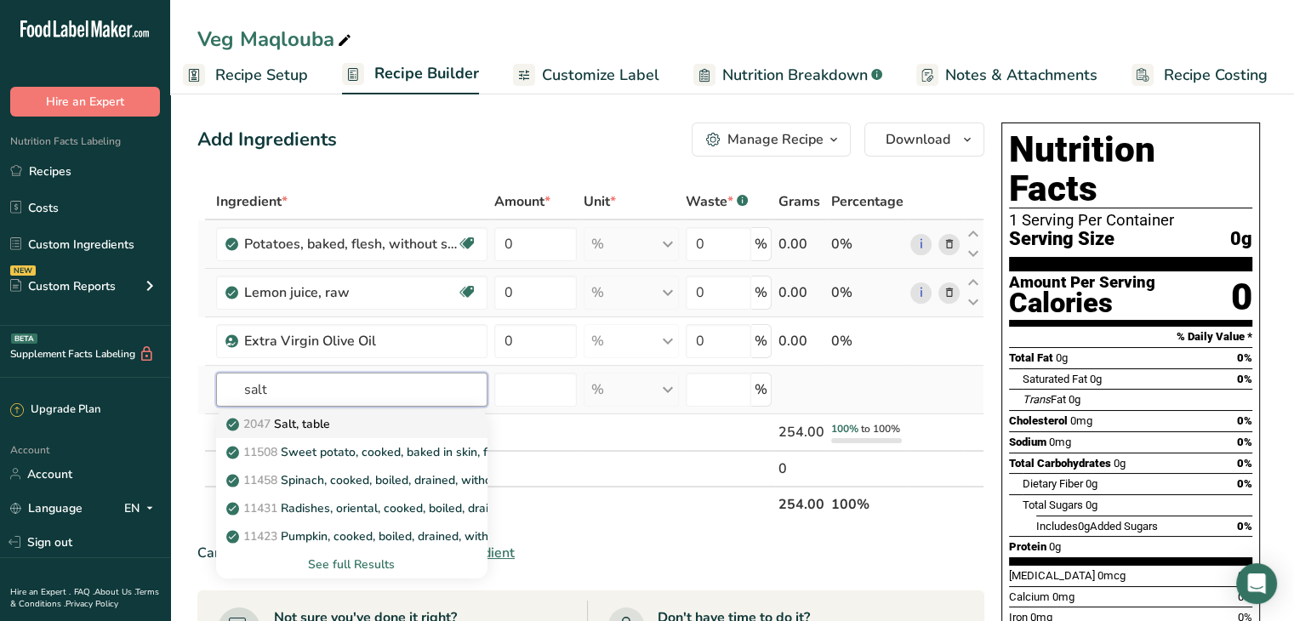
type input "salt"
click at [330, 423] on p "2047 Salt, table" at bounding box center [280, 424] width 100 height 18
type input "Salt, table"
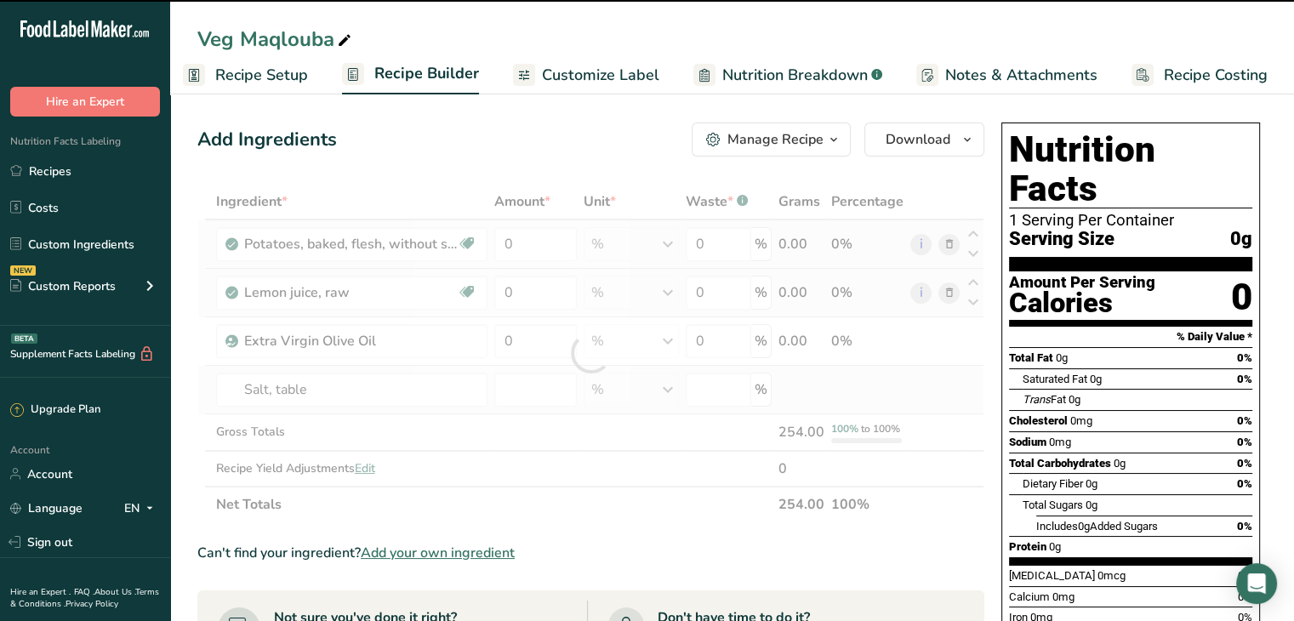
type input "0"
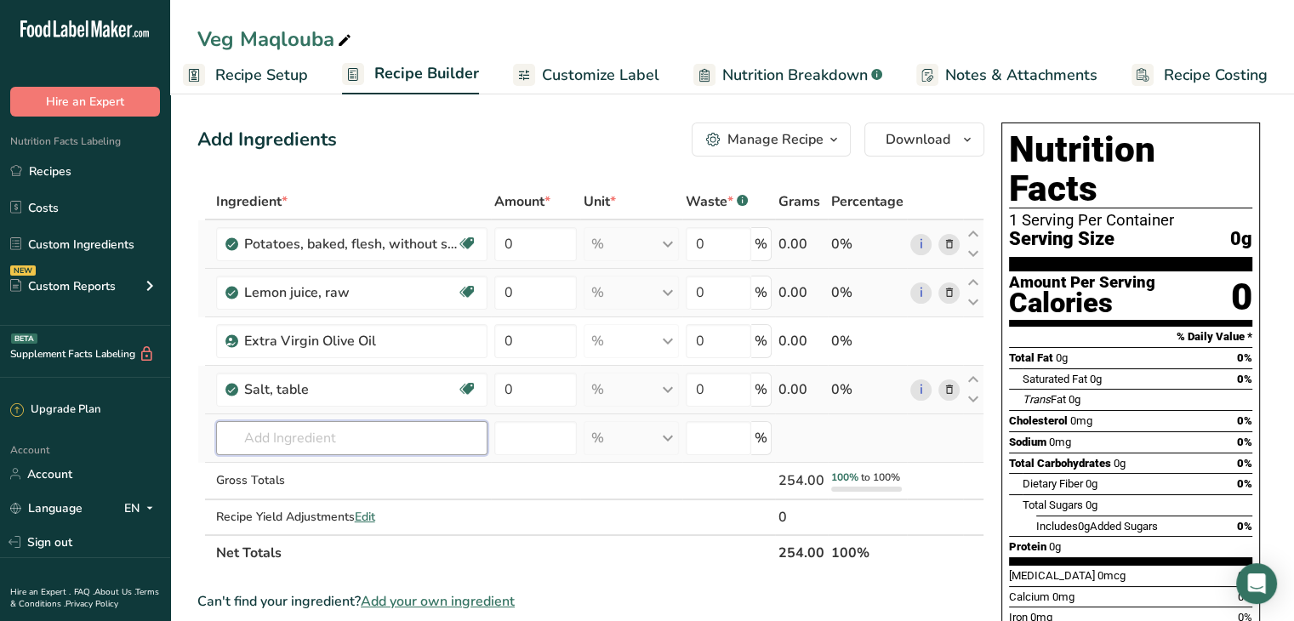
click at [327, 444] on input "text" at bounding box center [351, 438] width 271 height 34
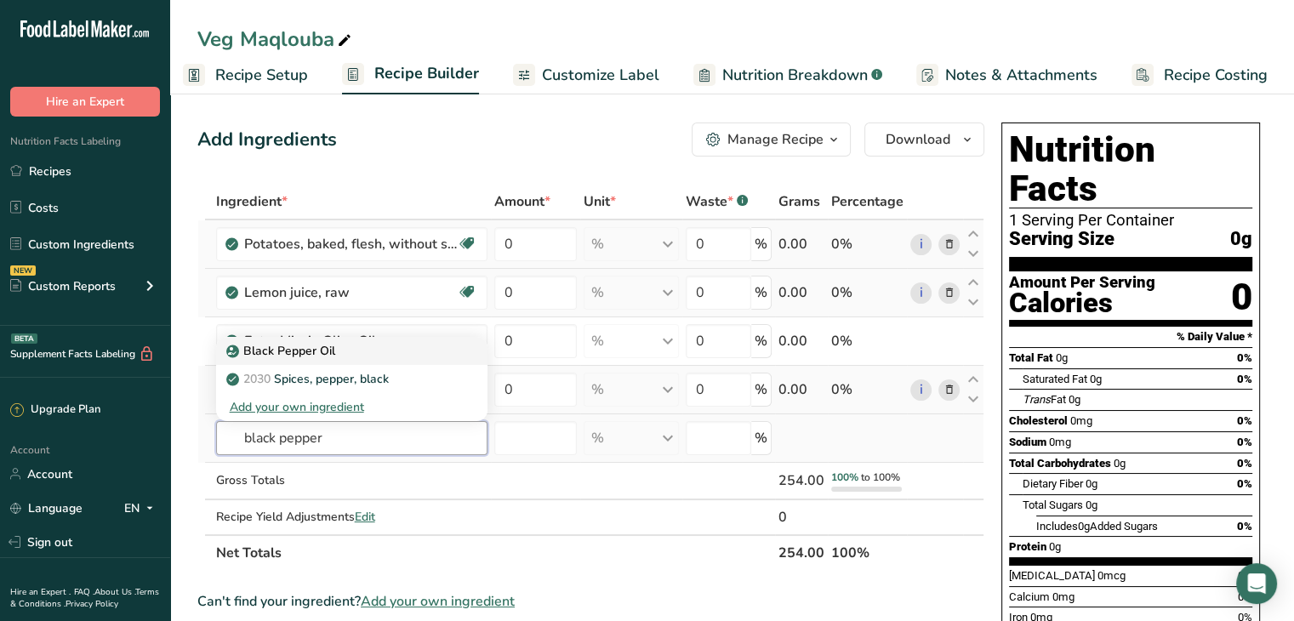
type input "black pepper"
click at [391, 354] on div "Black Pepper Oil" at bounding box center [338, 351] width 217 height 18
type input "Black Pepper Oil"
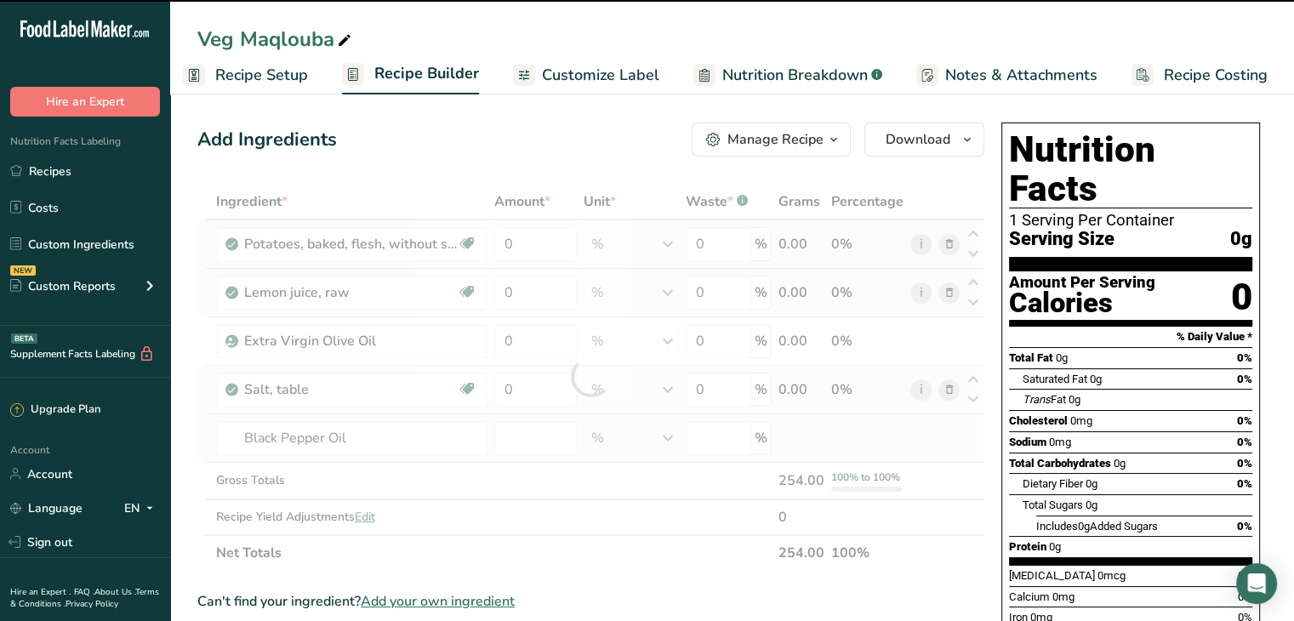
type input "0"
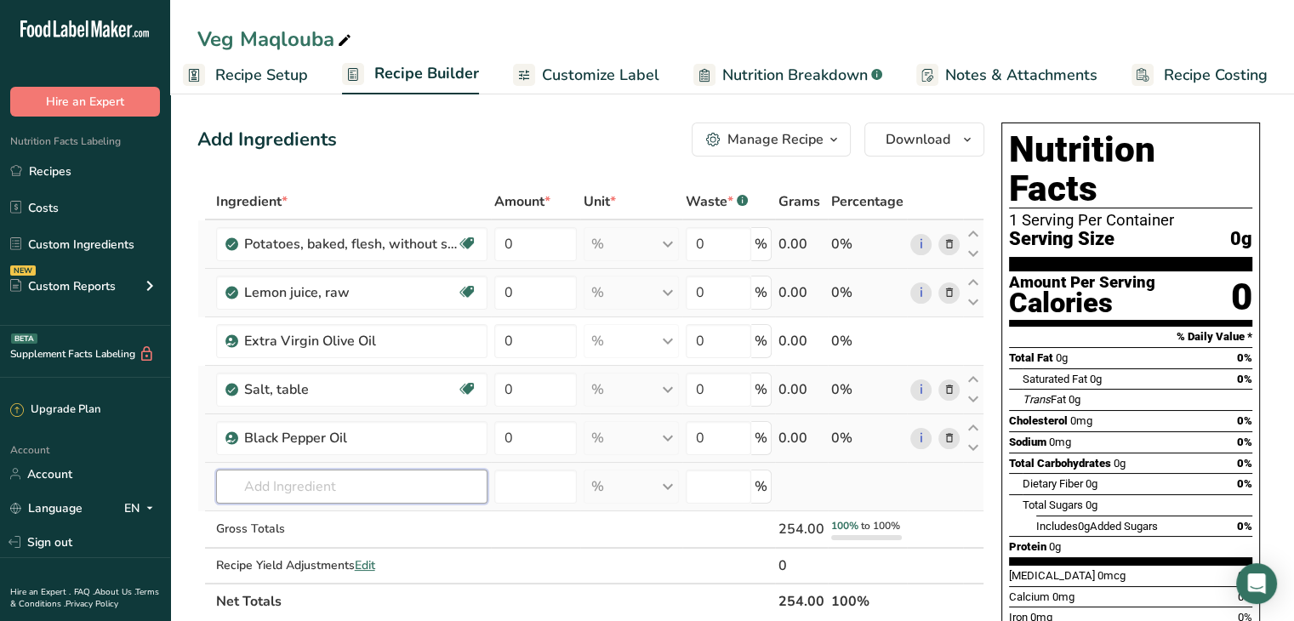
click at [313, 484] on input "text" at bounding box center [351, 486] width 271 height 34
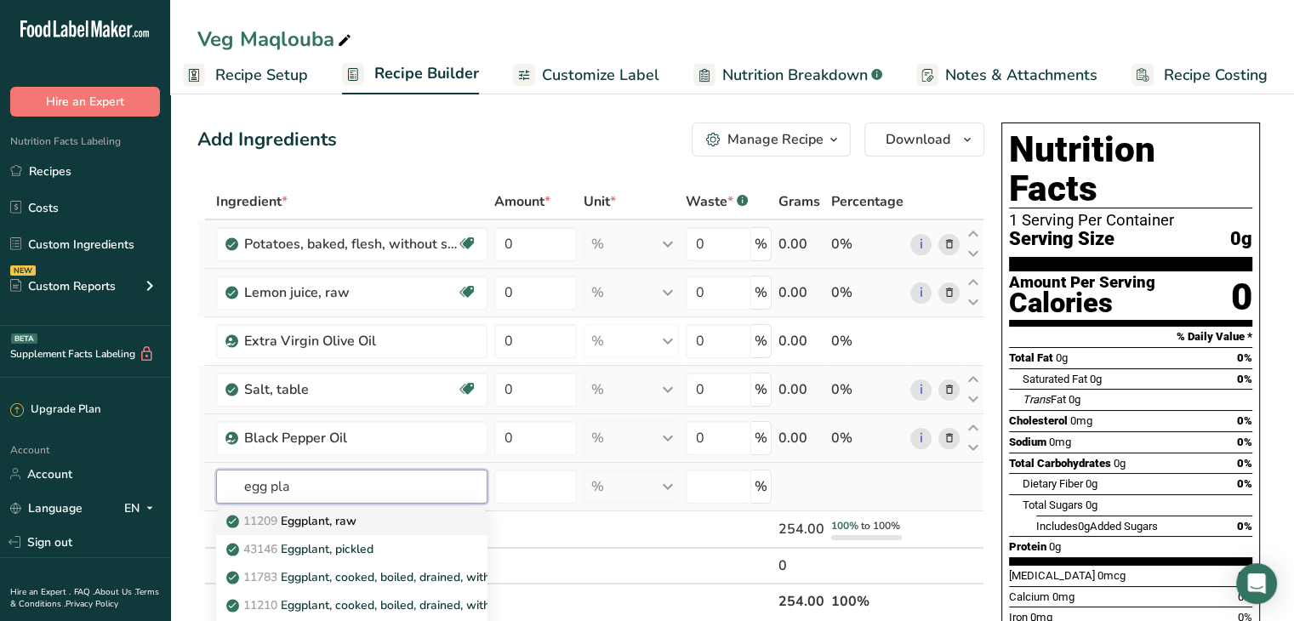
type input "egg pla"
click at [354, 515] on p "11209 Eggplant, raw" at bounding box center [293, 521] width 127 height 18
type input "Eggplant, raw"
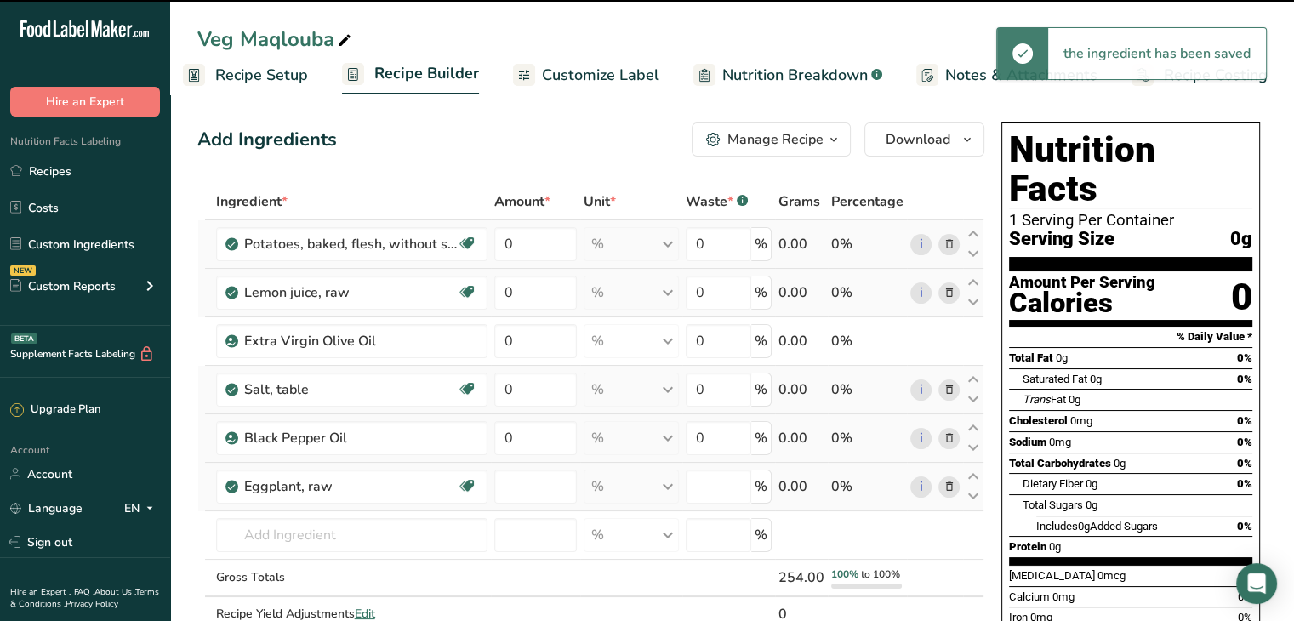
type input "0"
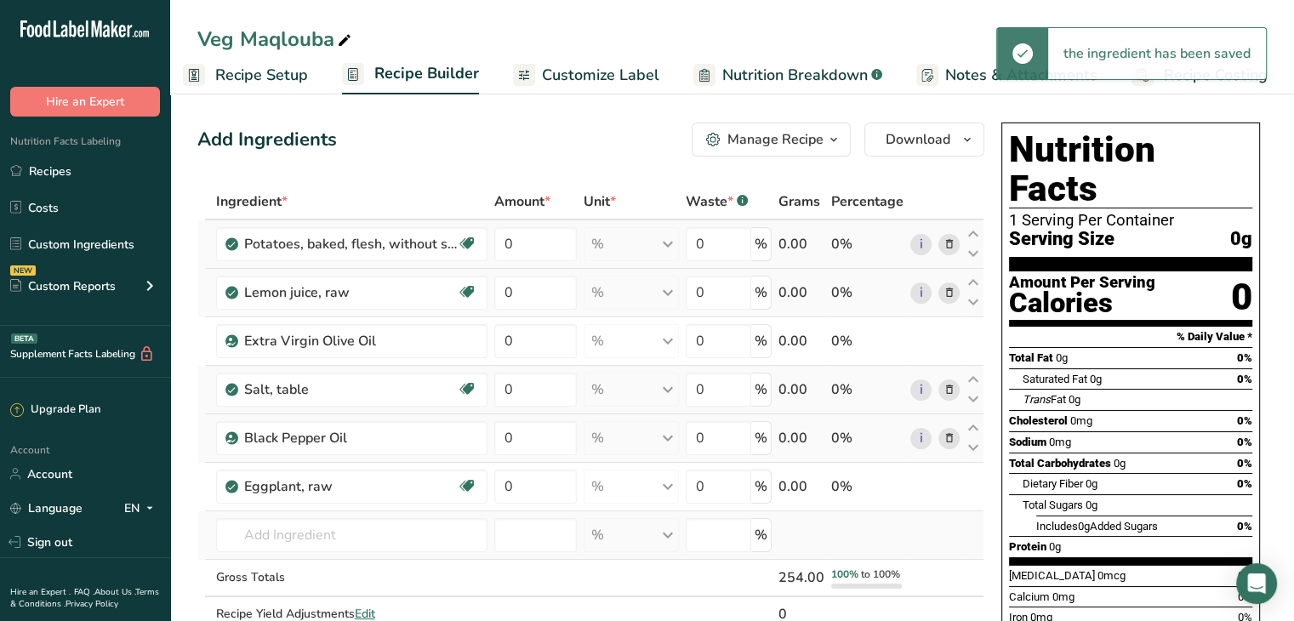
click at [312, 515] on td "11209 Eggplant, raw 43146 Eggplant, pickled 11783 Eggplant, cooked, boiled, dra…" at bounding box center [352, 535] width 278 height 48
click at [312, 521] on input "text" at bounding box center [351, 535] width 271 height 34
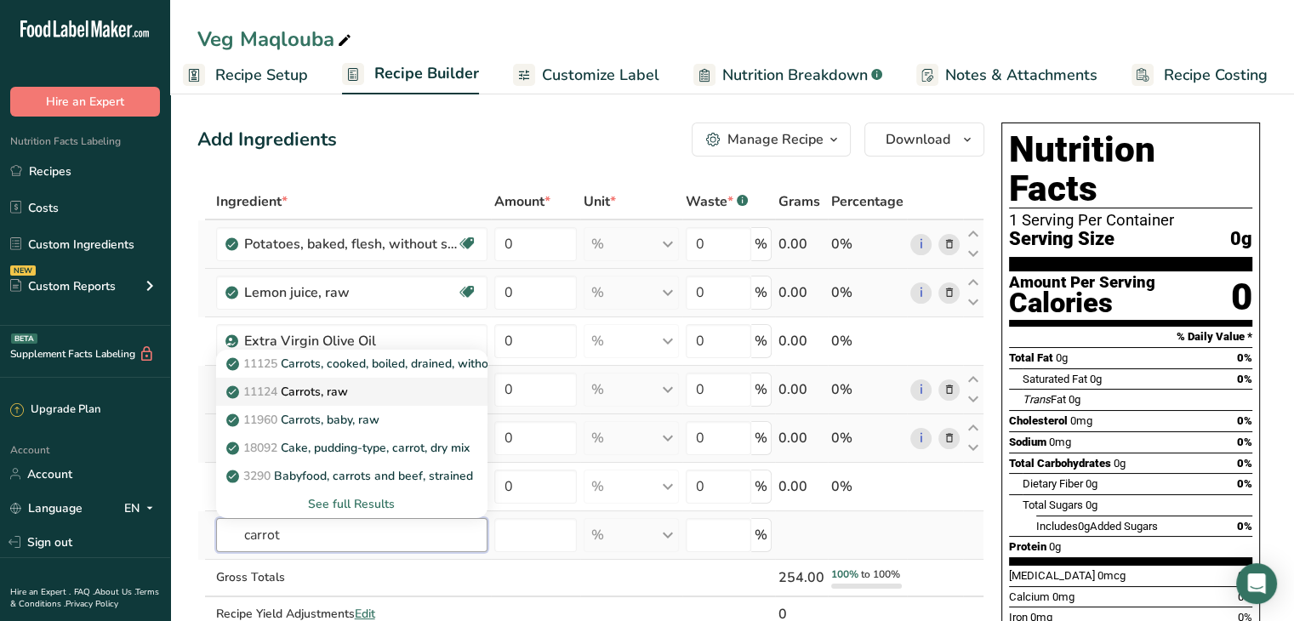
type input "carrot"
click at [415, 383] on div "11124 Carrots, raw" at bounding box center [338, 392] width 217 height 18
type input "Carrots, raw"
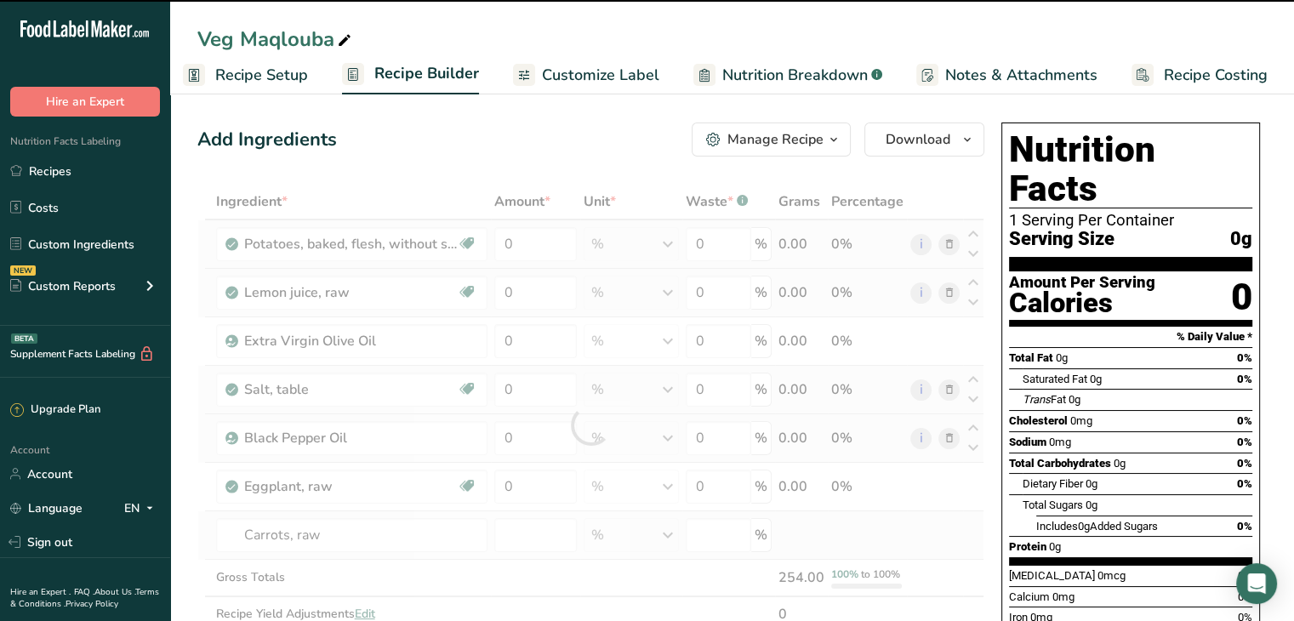
type input "0"
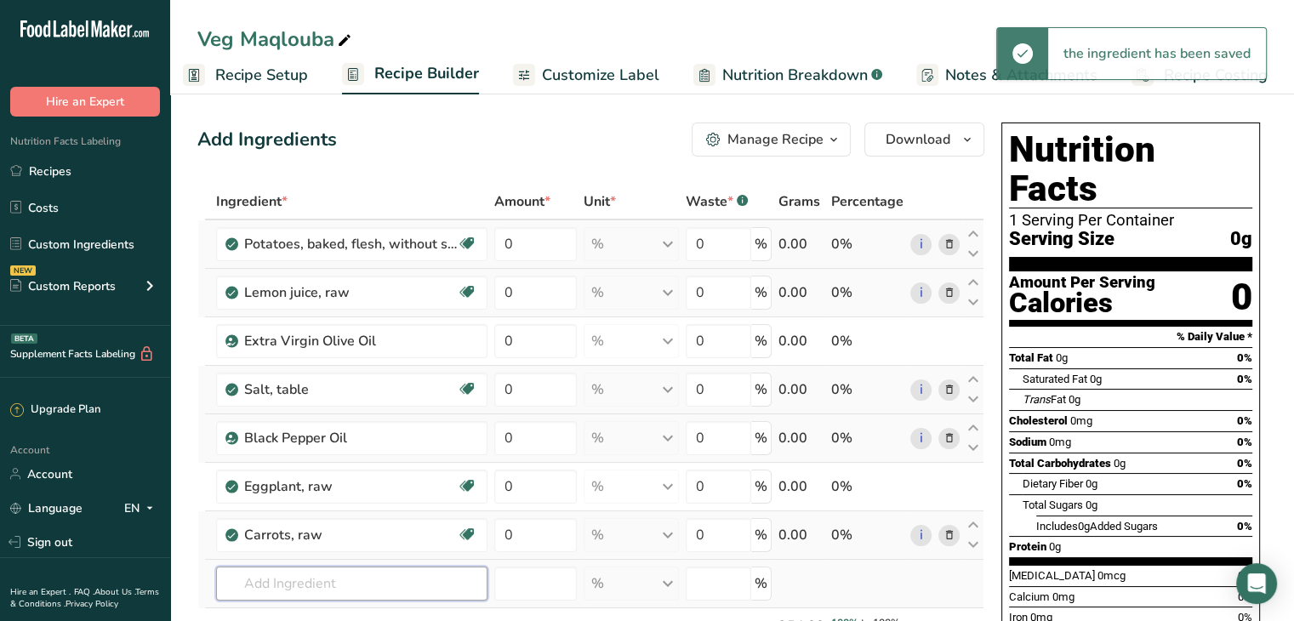
click at [337, 574] on input "text" at bounding box center [351, 583] width 271 height 34
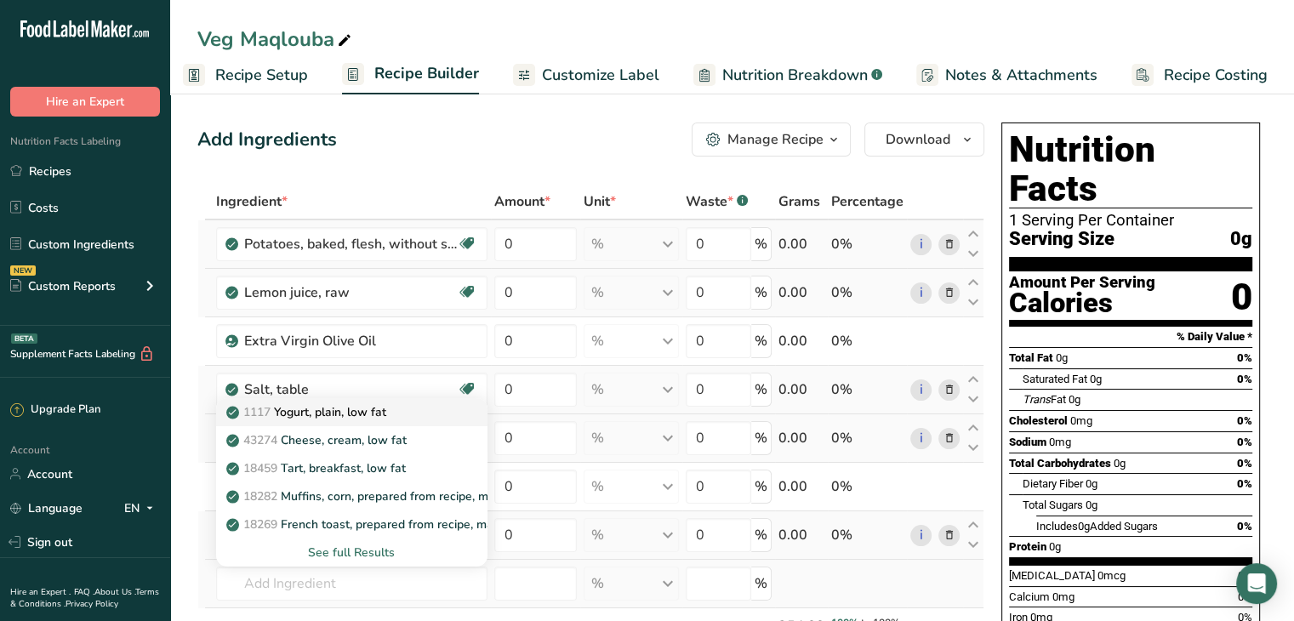
click at [410, 417] on div "1117 Yogurt, plain, low fat" at bounding box center [338, 412] width 217 height 18
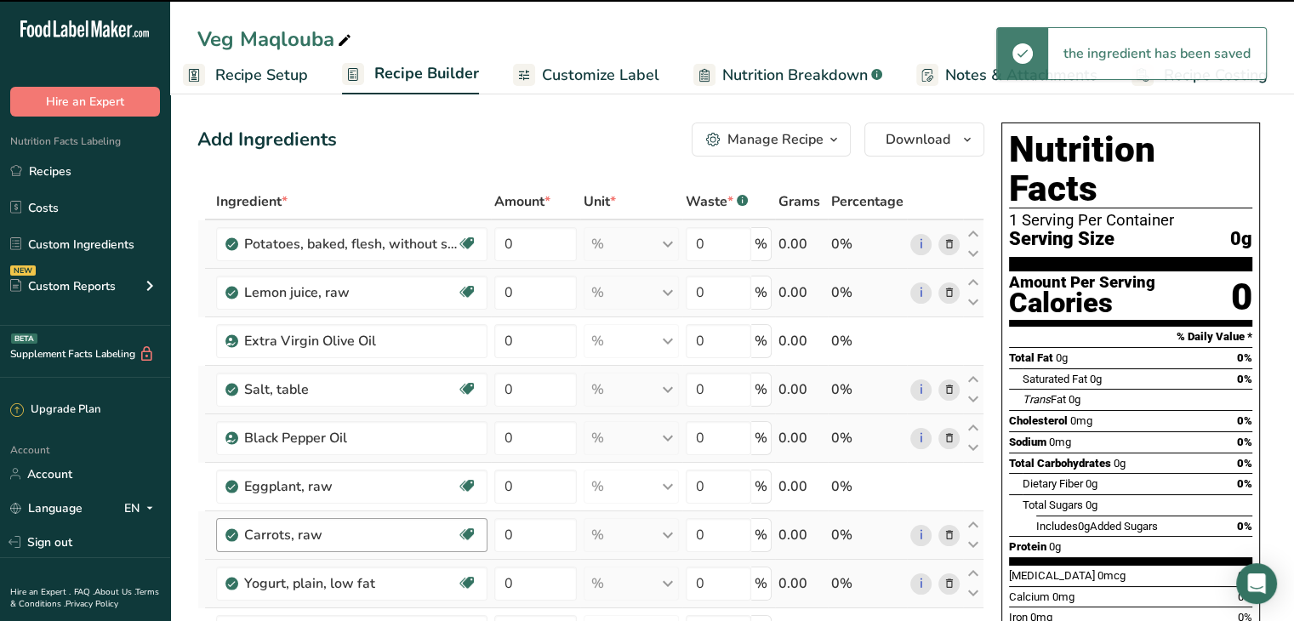
scroll to position [82, 0]
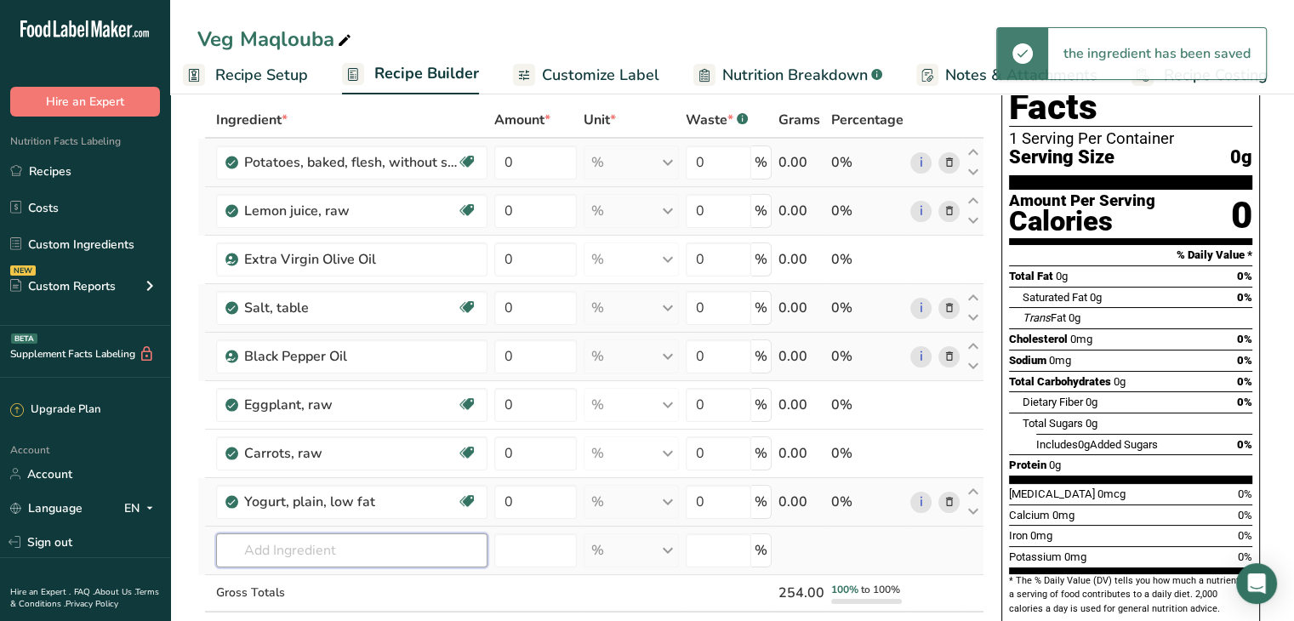
click at [291, 545] on input "text" at bounding box center [351, 550] width 271 height 34
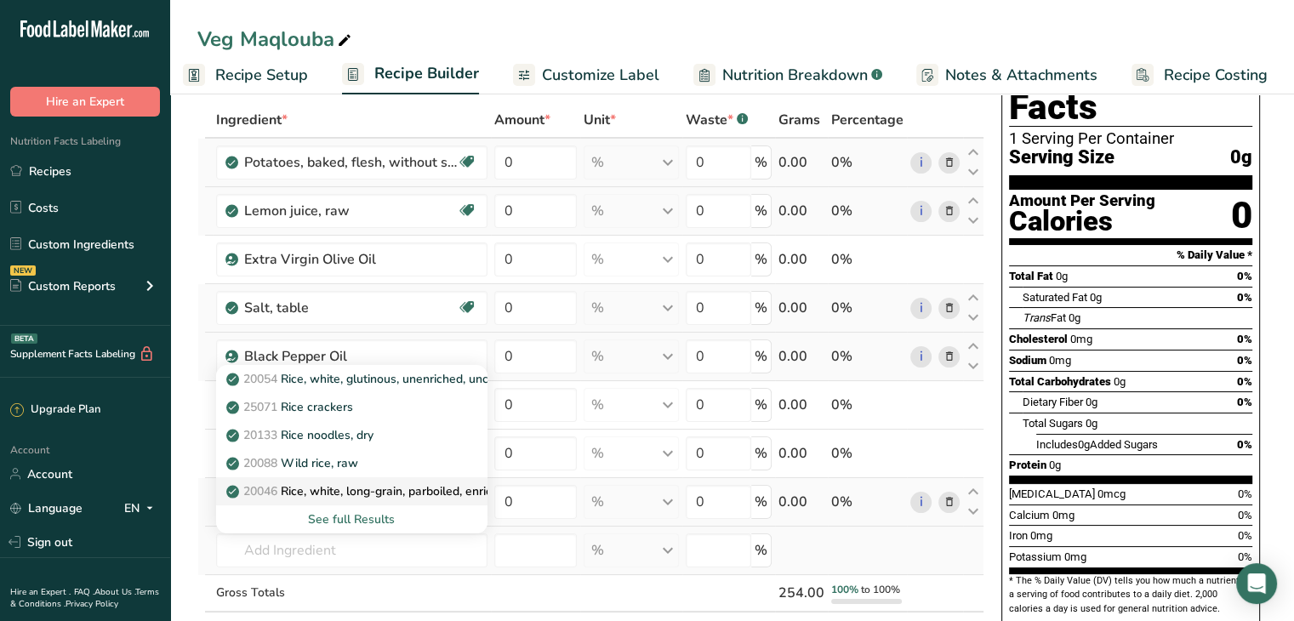
click at [397, 498] on link "20046 Rice, white, long-grain, parboiled, enriched, dry" at bounding box center [351, 491] width 271 height 28
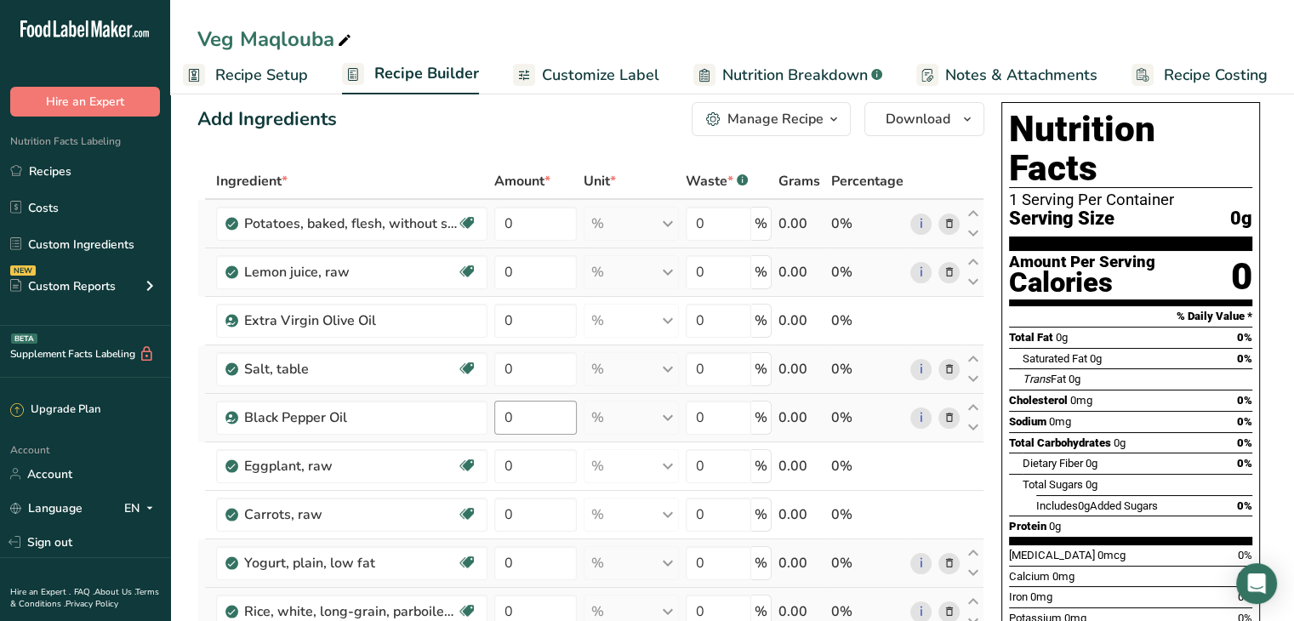
scroll to position [14, 0]
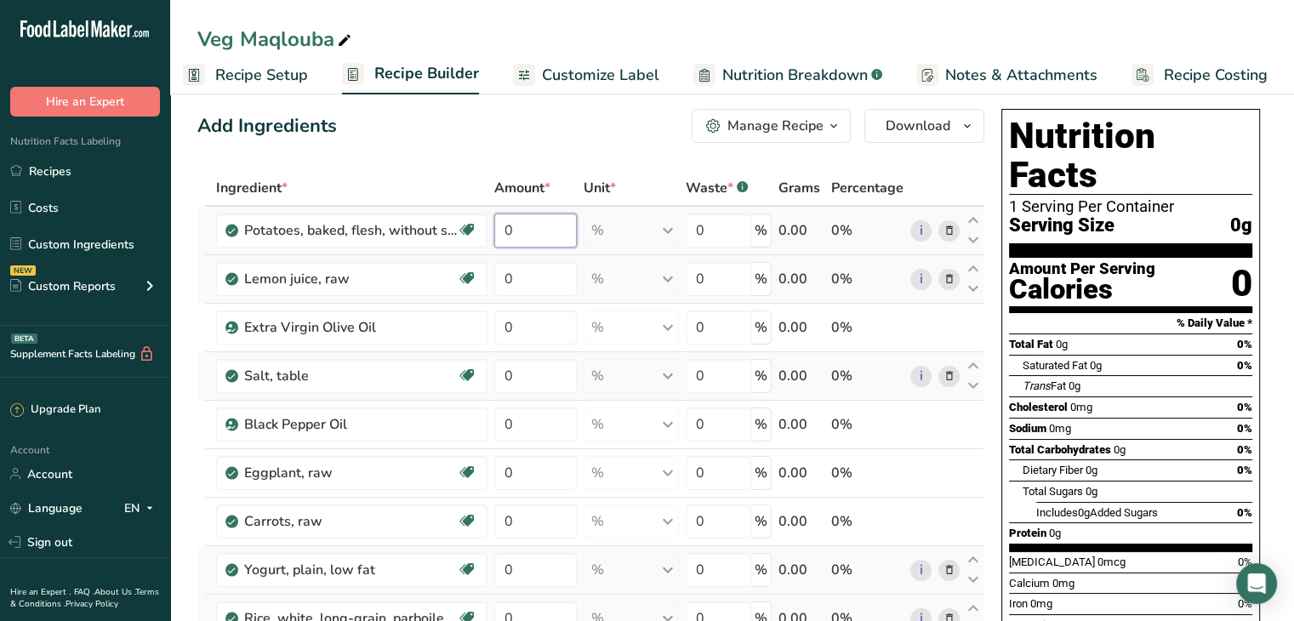
click at [532, 231] on input "0" at bounding box center [535, 230] width 83 height 34
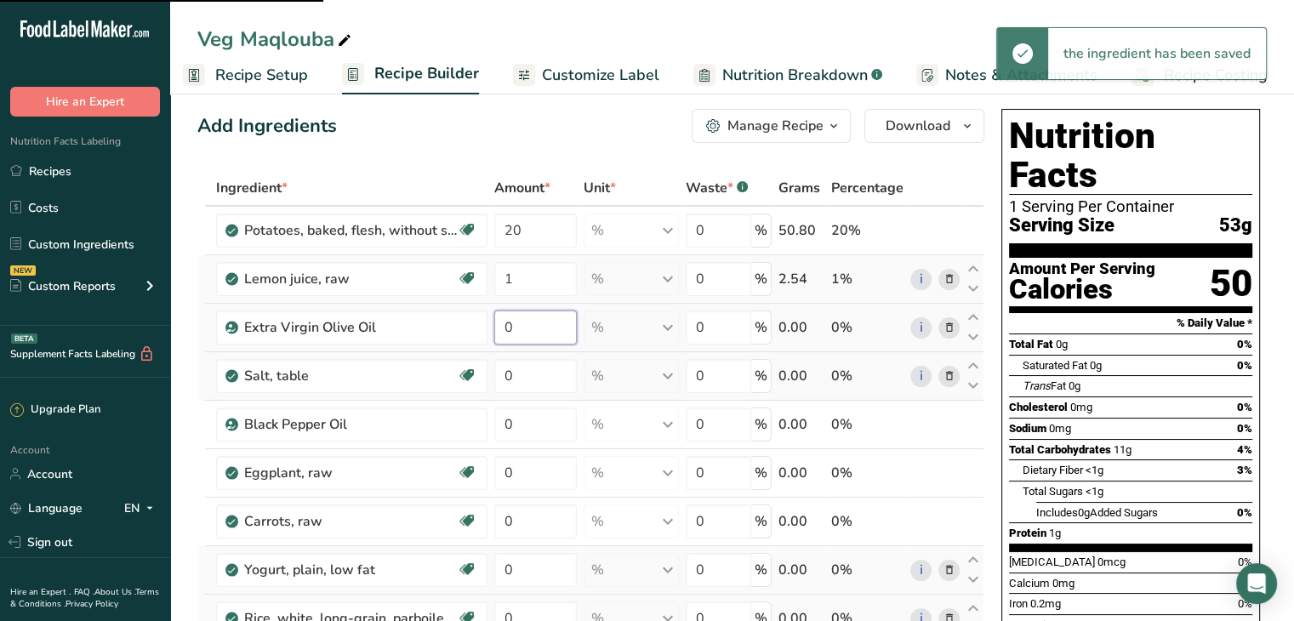
click at [529, 332] on div "Ingredient * Amount * Unit * Waste * .a-a{fill:#347362;}.b-a{fill:#fff;} Grams …" at bounding box center [590, 484] width 787 height 629
click at [954, 423] on div "Ingredient * Amount * Unit * Waste * .a-a{fill:#347362;}.b-a{fill:#fff;} Grams …" at bounding box center [590, 484] width 787 height 629
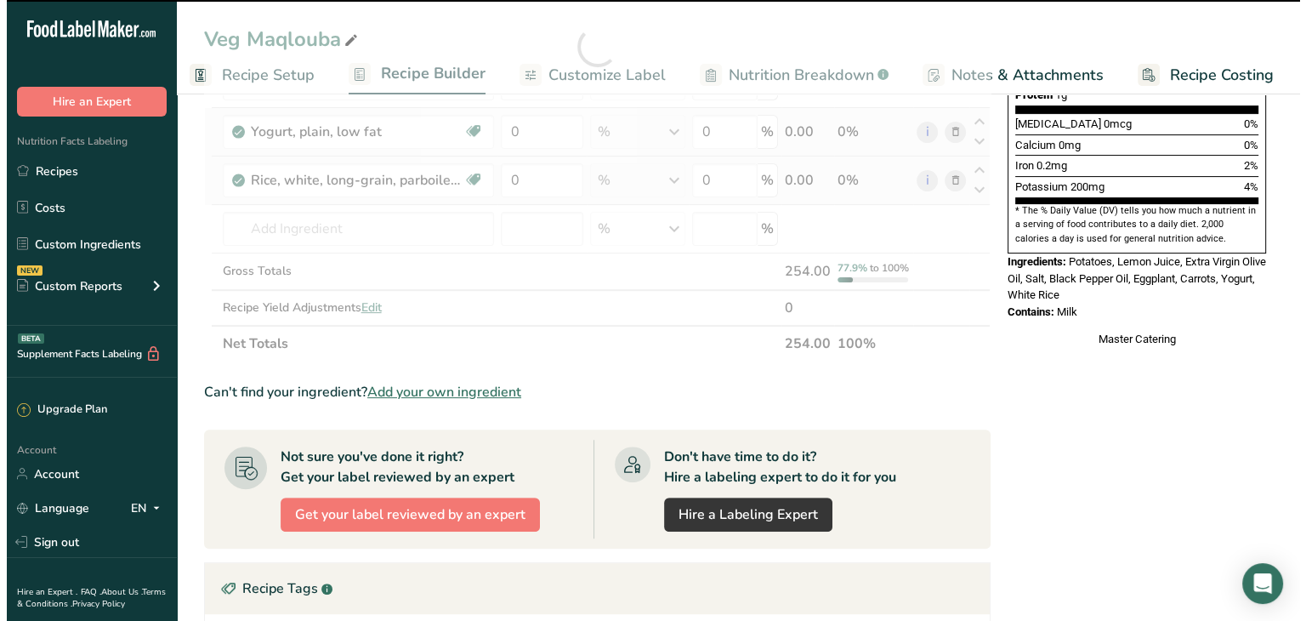
scroll to position [451, 0]
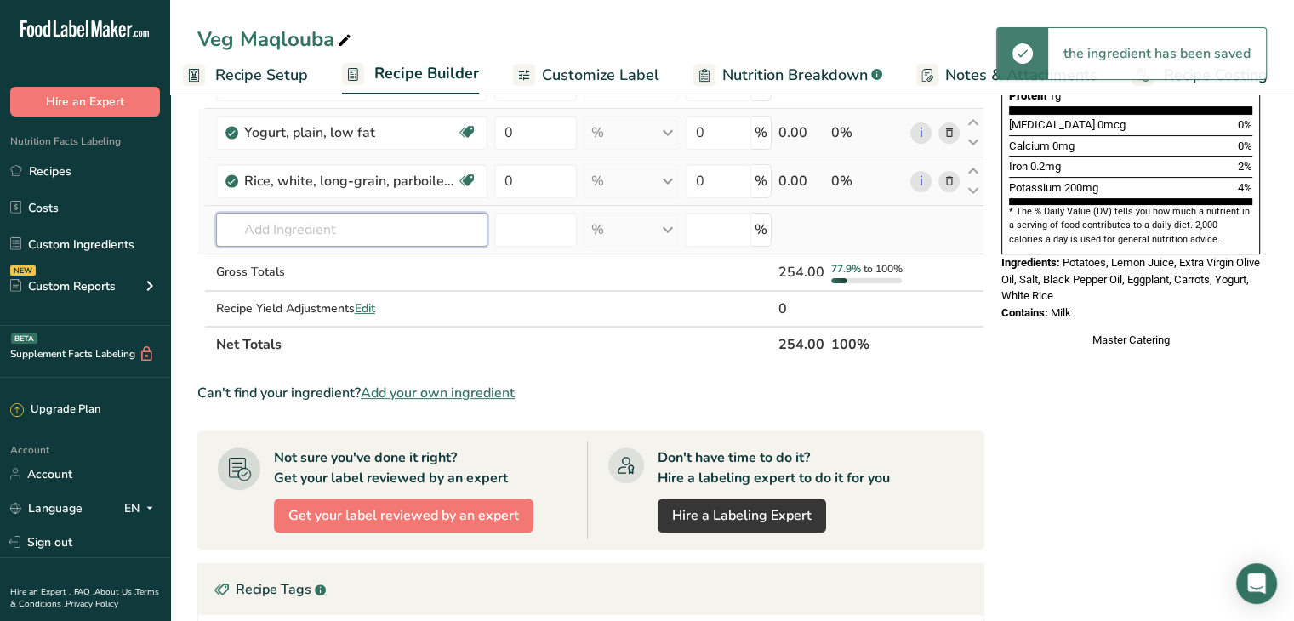
click at [338, 229] on input "text" at bounding box center [351, 230] width 271 height 34
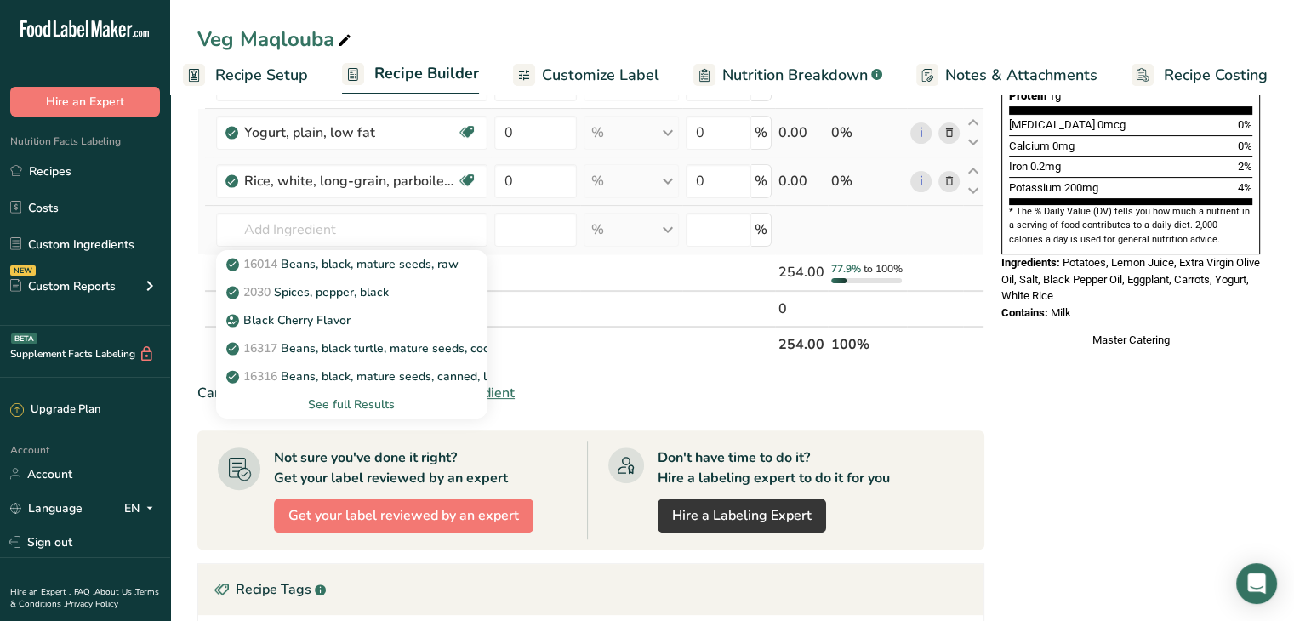
click at [365, 397] on div "See full Results" at bounding box center [352, 404] width 244 height 18
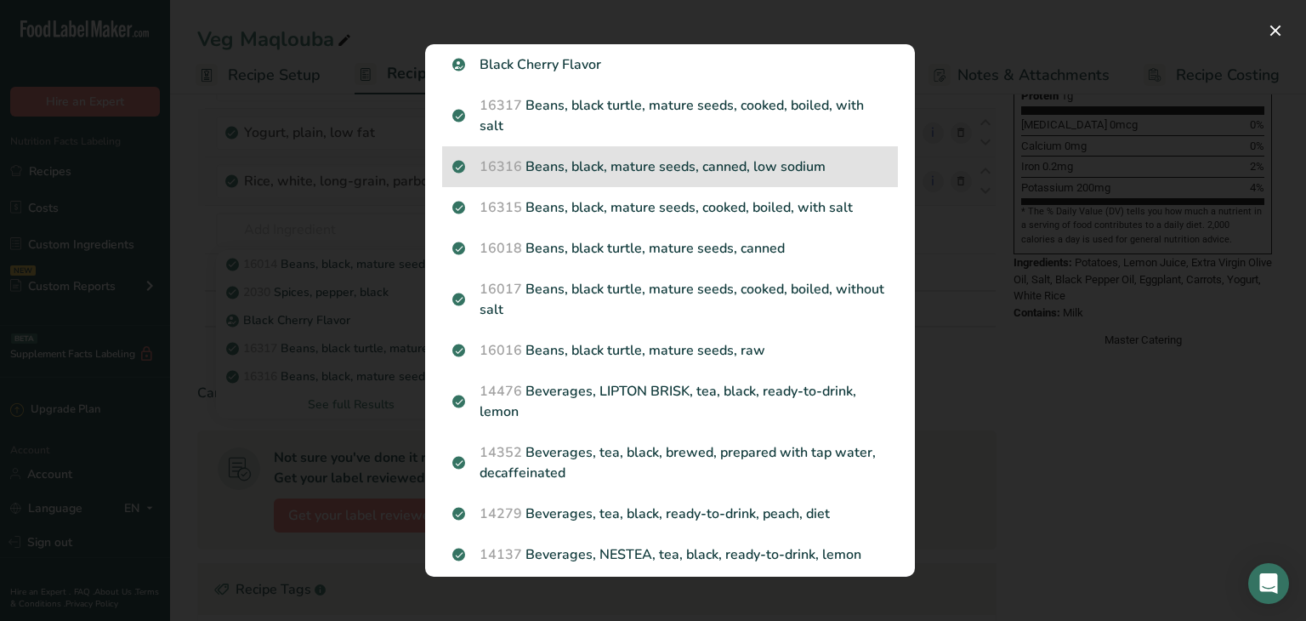
scroll to position [135, 0]
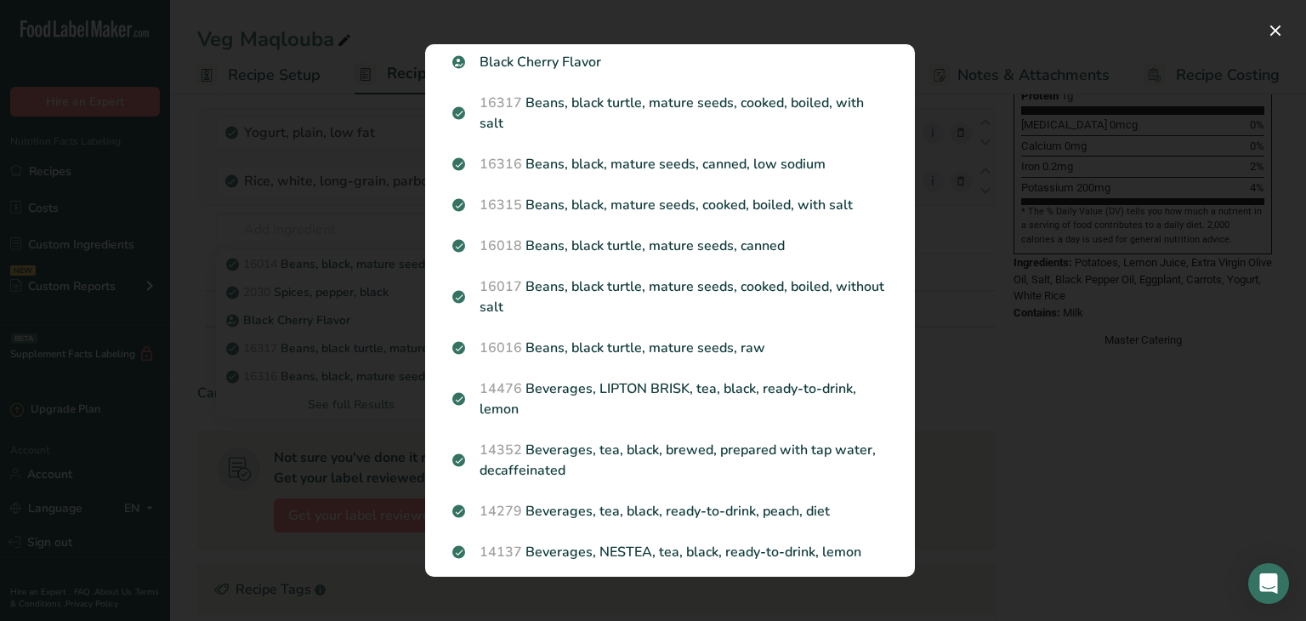
click at [402, 331] on div "Search Results 16014 Beans, black, mature seeds, raw 2030 Spices, pepper, black…" at bounding box center [670, 310] width 544 height 587
click at [377, 268] on div "Search results modal" at bounding box center [653, 310] width 1306 height 621
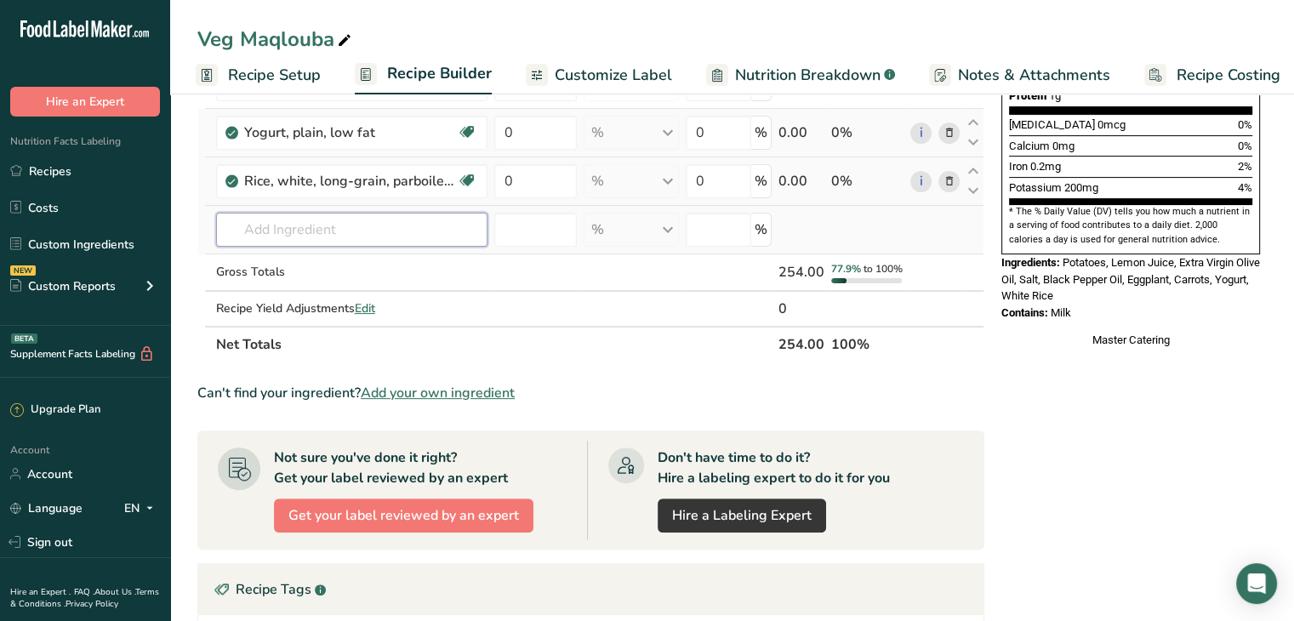
click at [344, 232] on input "text" at bounding box center [351, 230] width 271 height 34
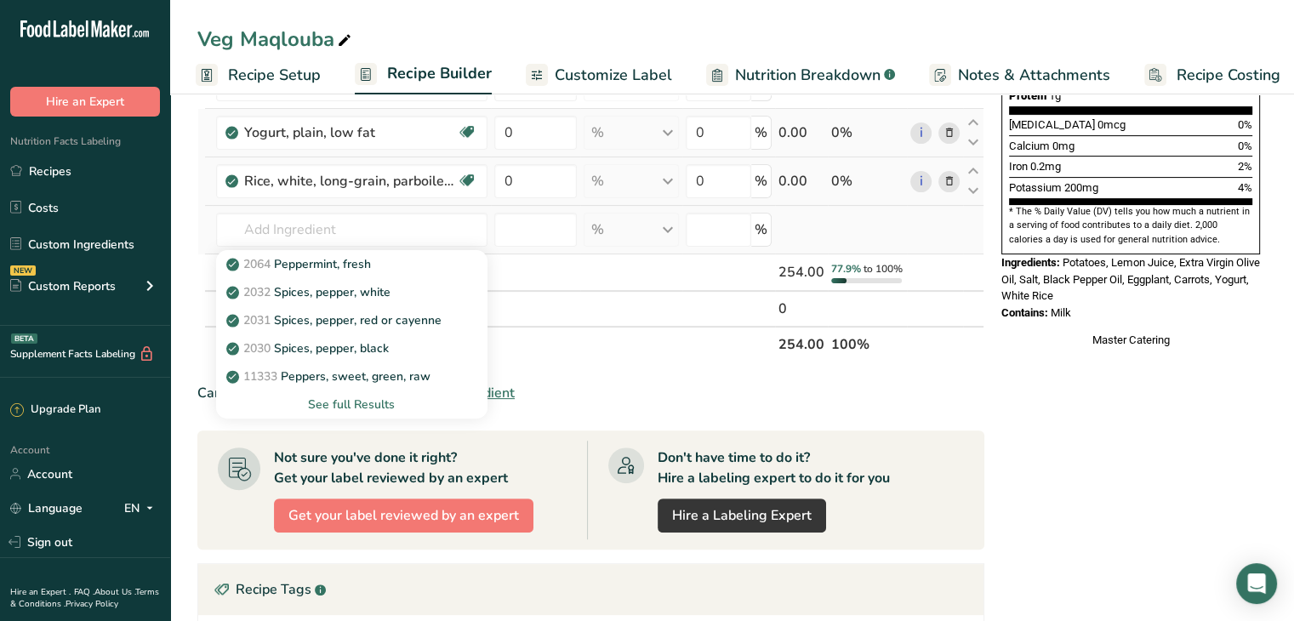
click at [371, 403] on div "See full Results" at bounding box center [352, 404] width 244 height 18
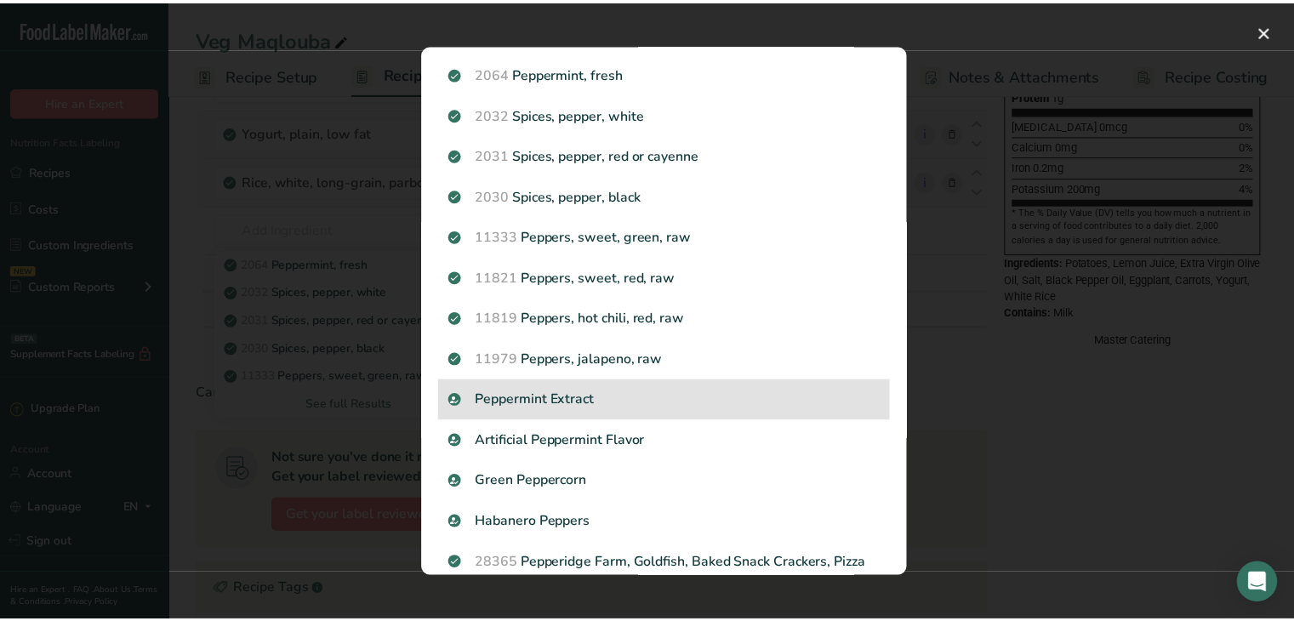
scroll to position [0, 0]
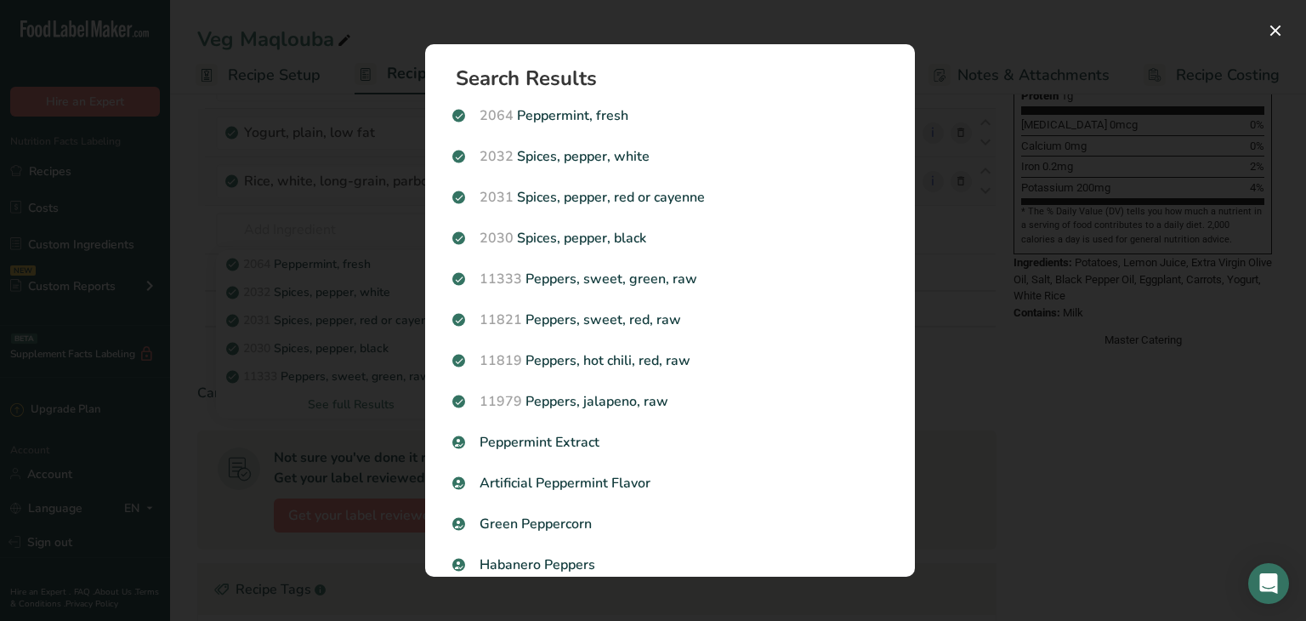
click at [367, 283] on div "Search results modal" at bounding box center [653, 310] width 1306 height 621
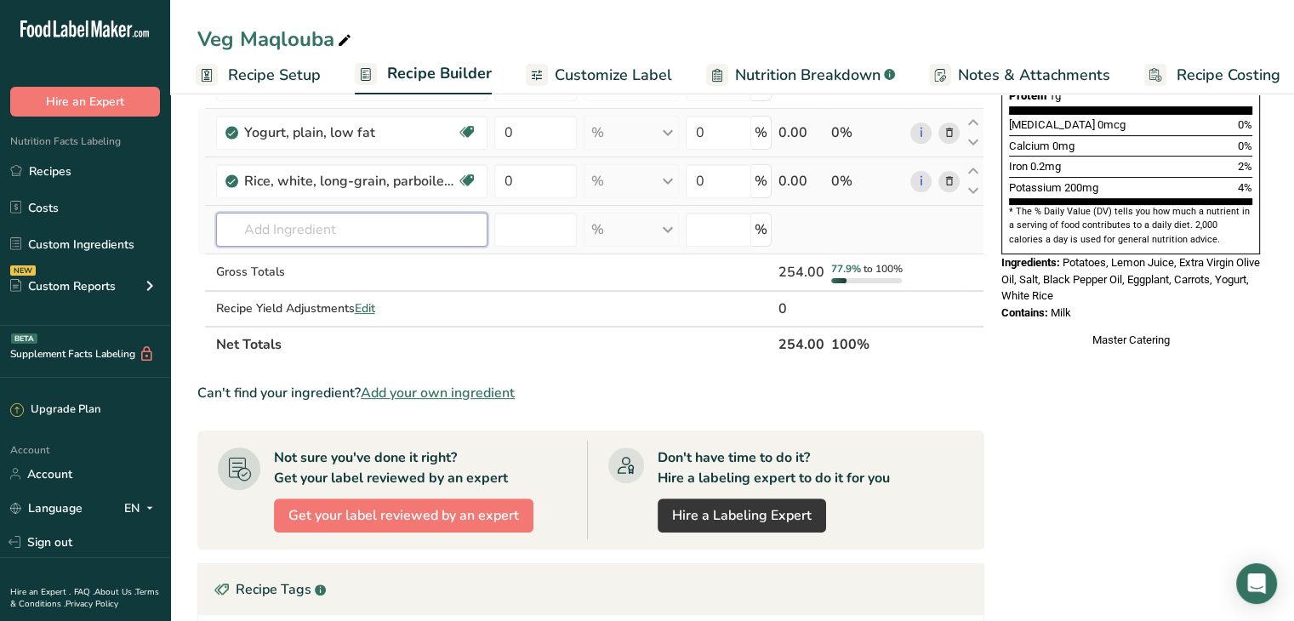
click at [320, 236] on input "text" at bounding box center [351, 230] width 271 height 34
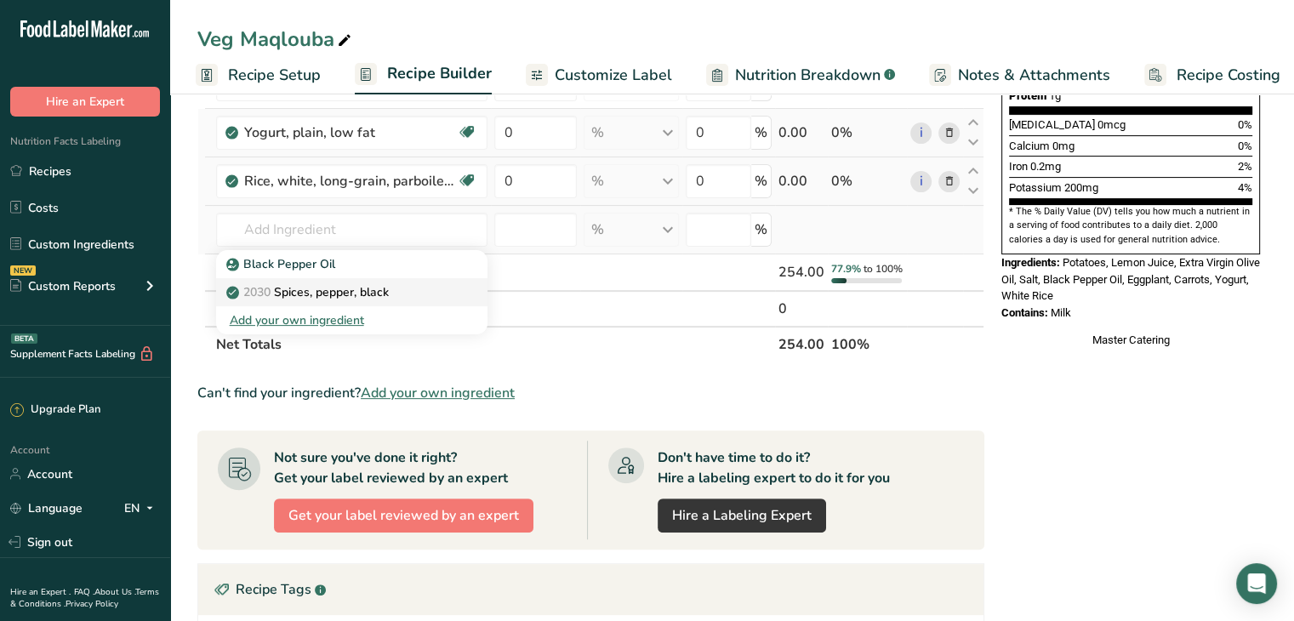
click at [331, 297] on p "2030 Spices, pepper, black" at bounding box center [309, 292] width 159 height 18
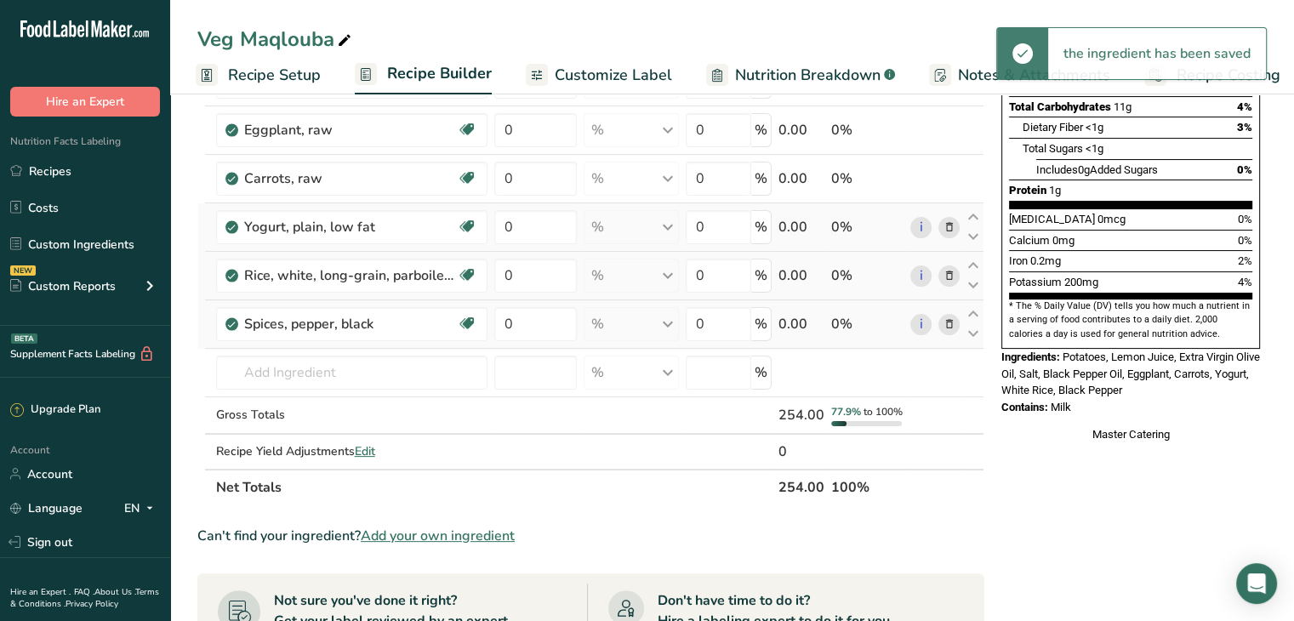
scroll to position [259, 0]
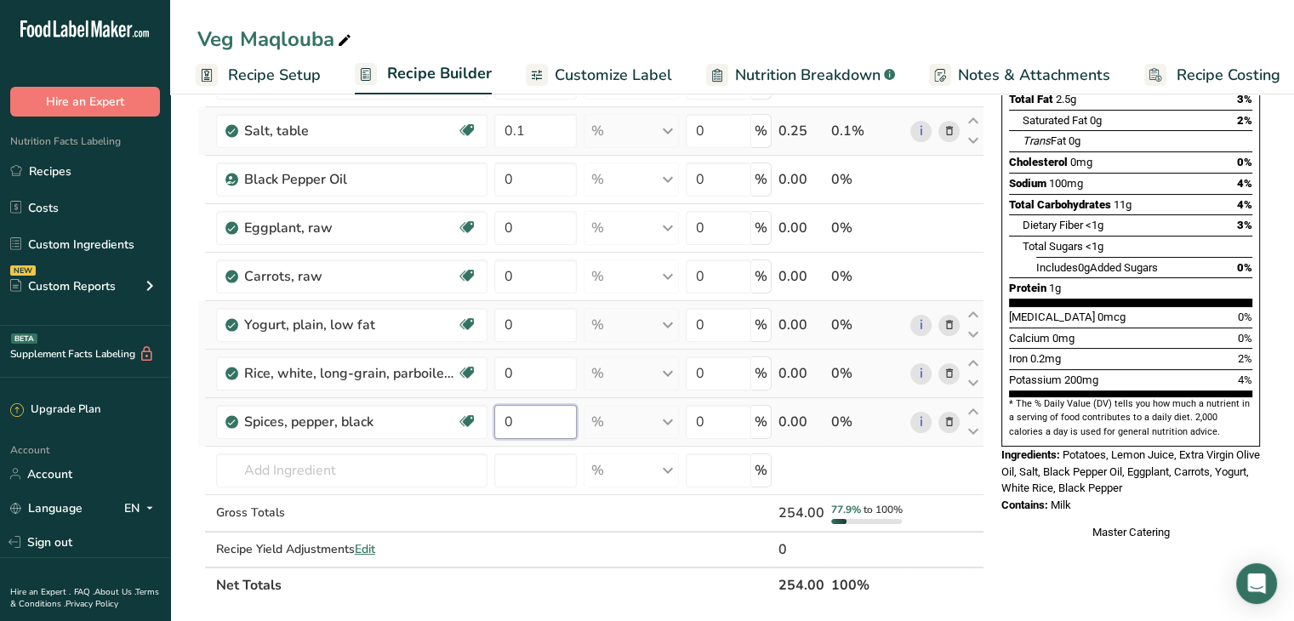
click at [542, 431] on input "0" at bounding box center [535, 422] width 83 height 34
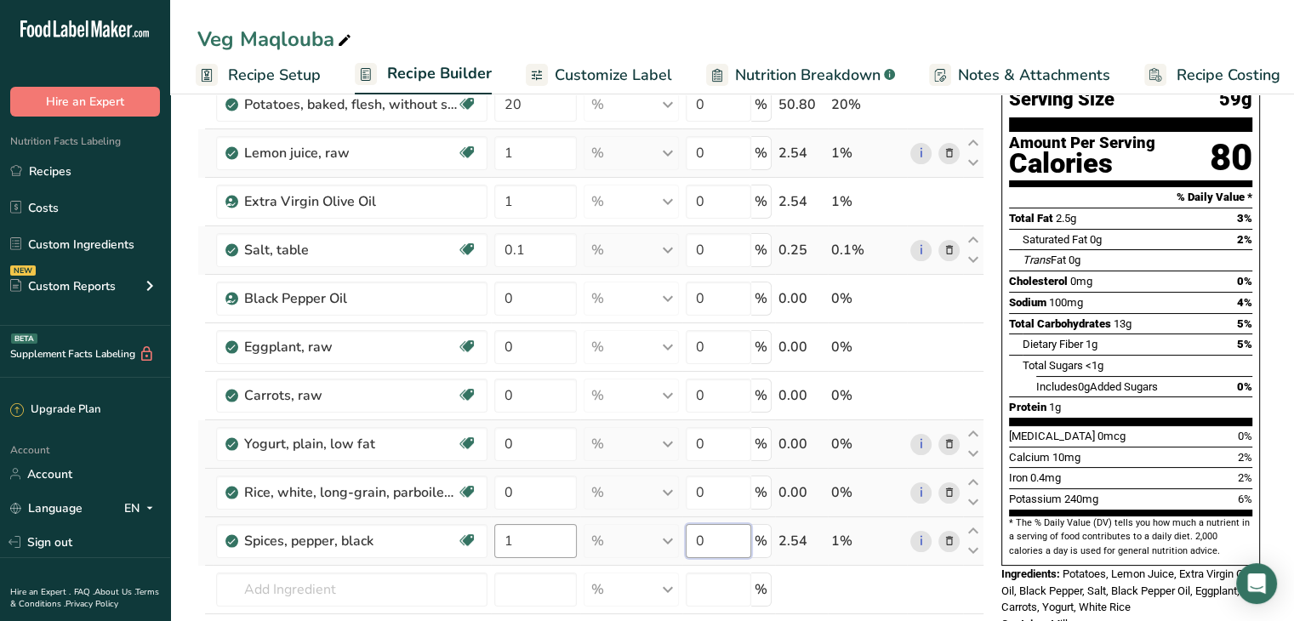
scroll to position [139, 0]
click at [538, 287] on div "Ingredient * Amount * Unit * Waste * .a-a{fill:#347362;}.b-a{fill:#fff;} Grams …" at bounding box center [590, 383] width 787 height 678
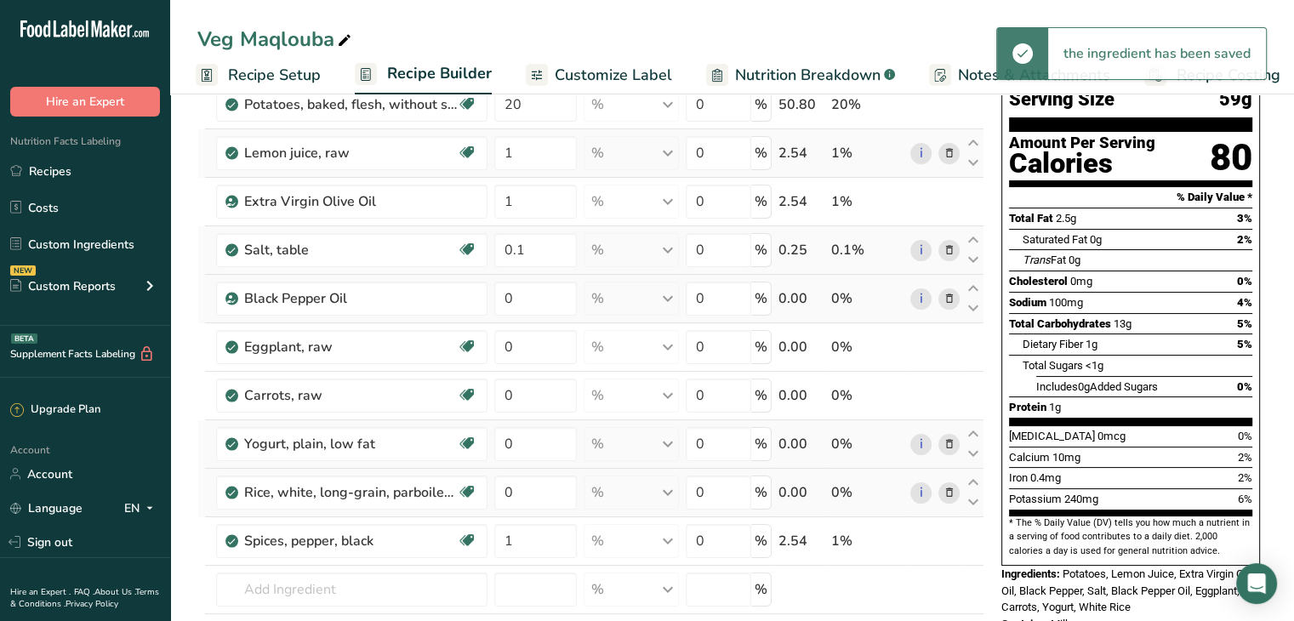
click at [949, 295] on div "Ingredient * Amount * Unit * Waste * .a-a{fill:#347362;}.b-a{fill:#fff;} Grams …" at bounding box center [590, 383] width 787 height 678
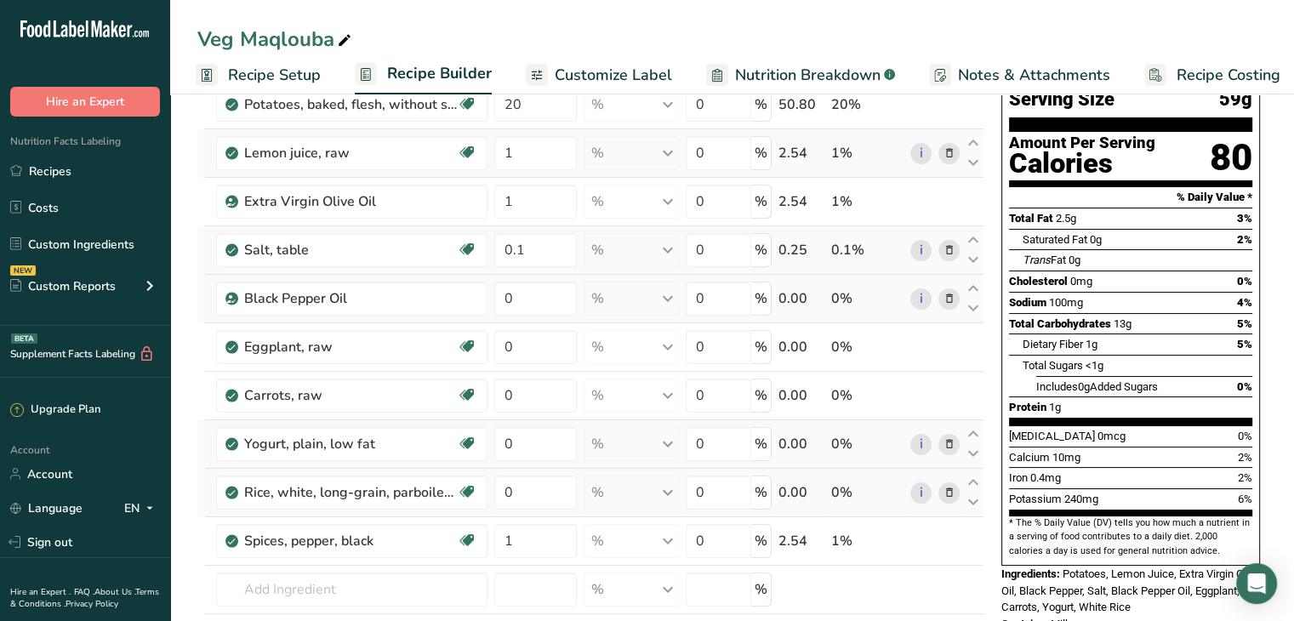
click at [942, 300] on icon at bounding box center [948, 299] width 12 height 18
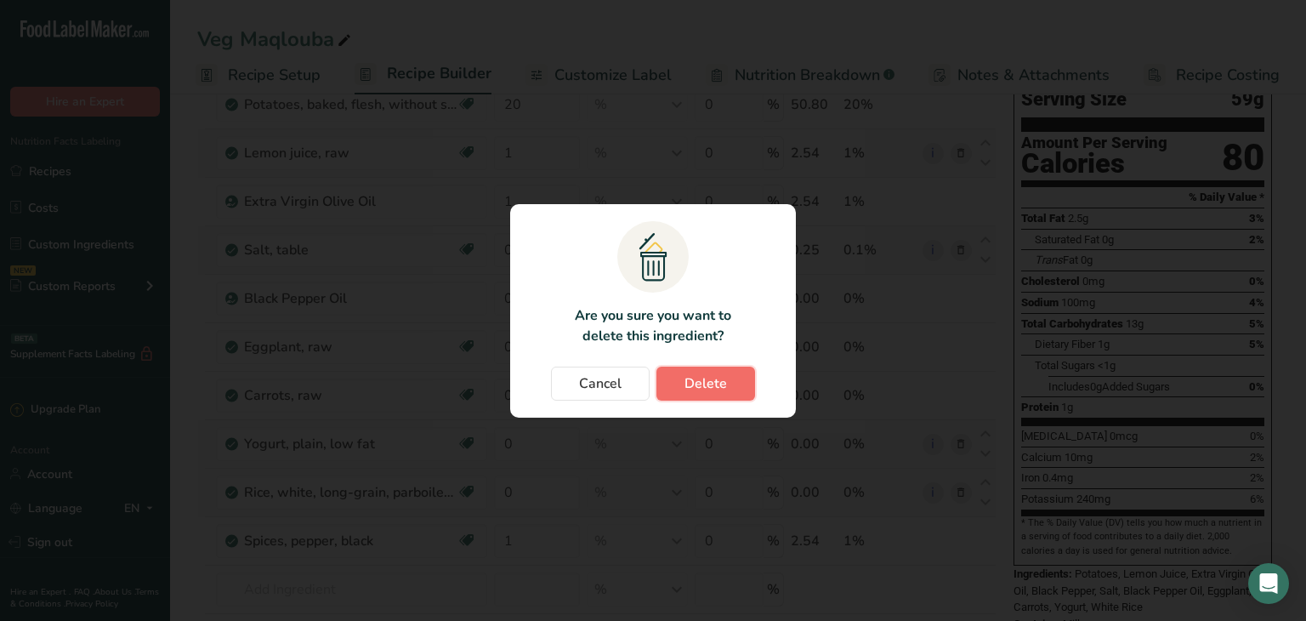
click at [725, 389] on button "Delete" at bounding box center [706, 384] width 99 height 34
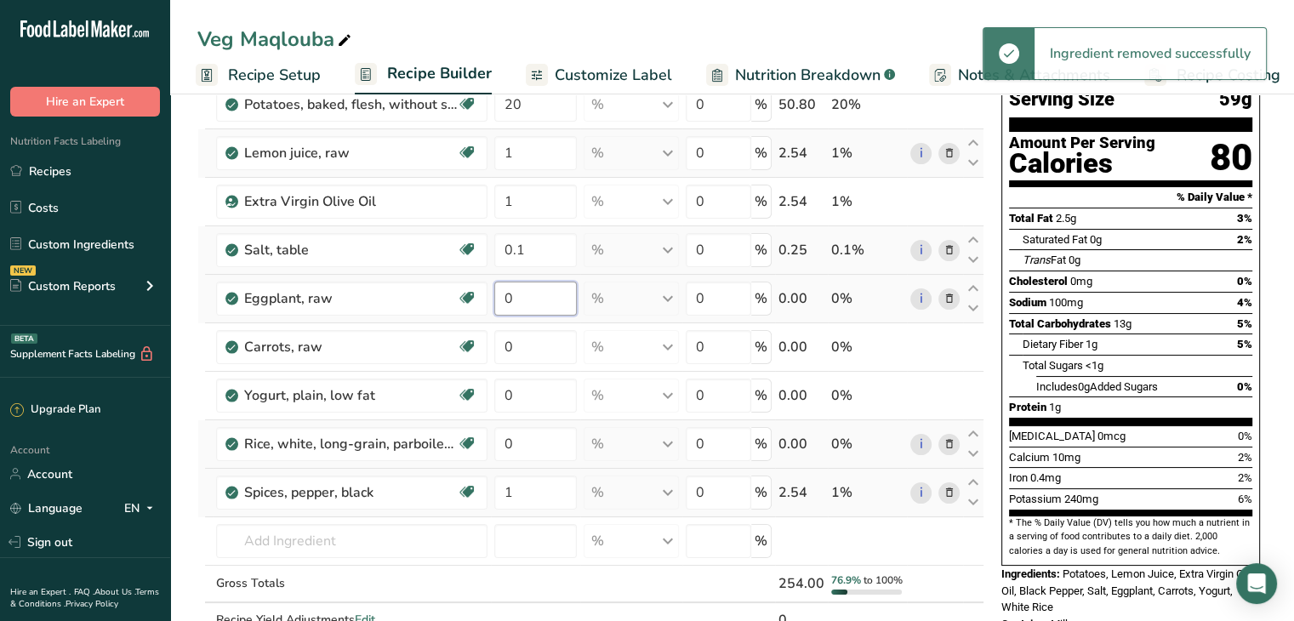
click at [541, 307] on input "0" at bounding box center [535, 299] width 83 height 34
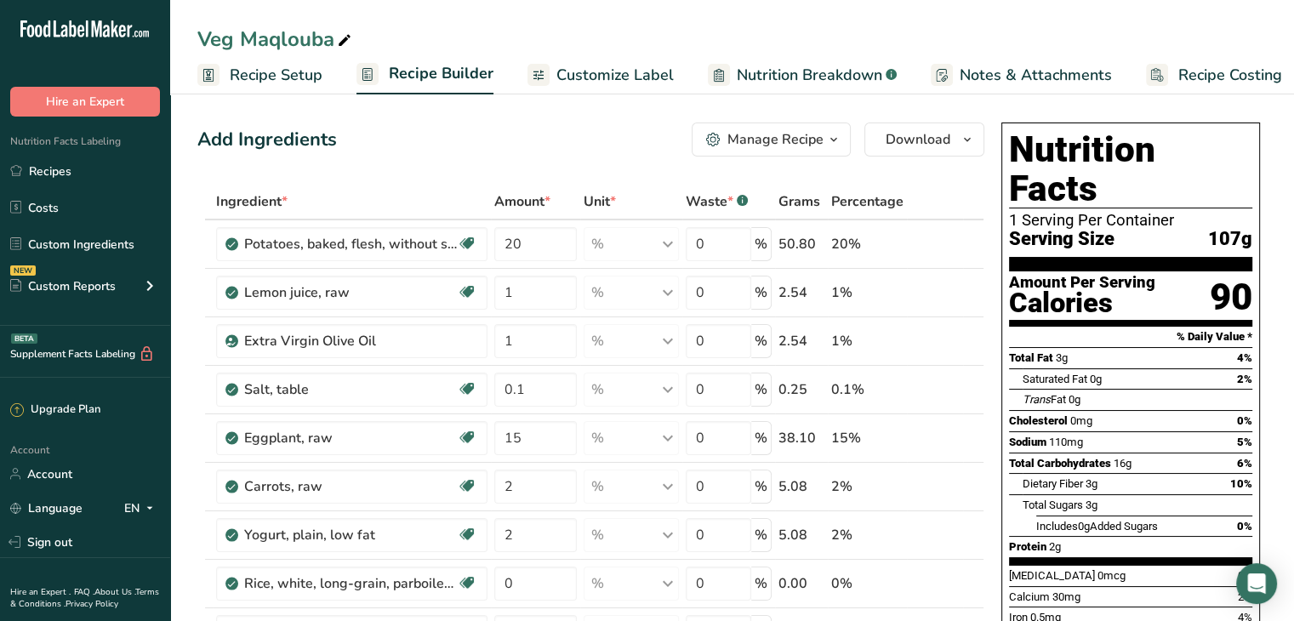
click at [601, 75] on span "Customize Label" at bounding box center [614, 75] width 117 height 23
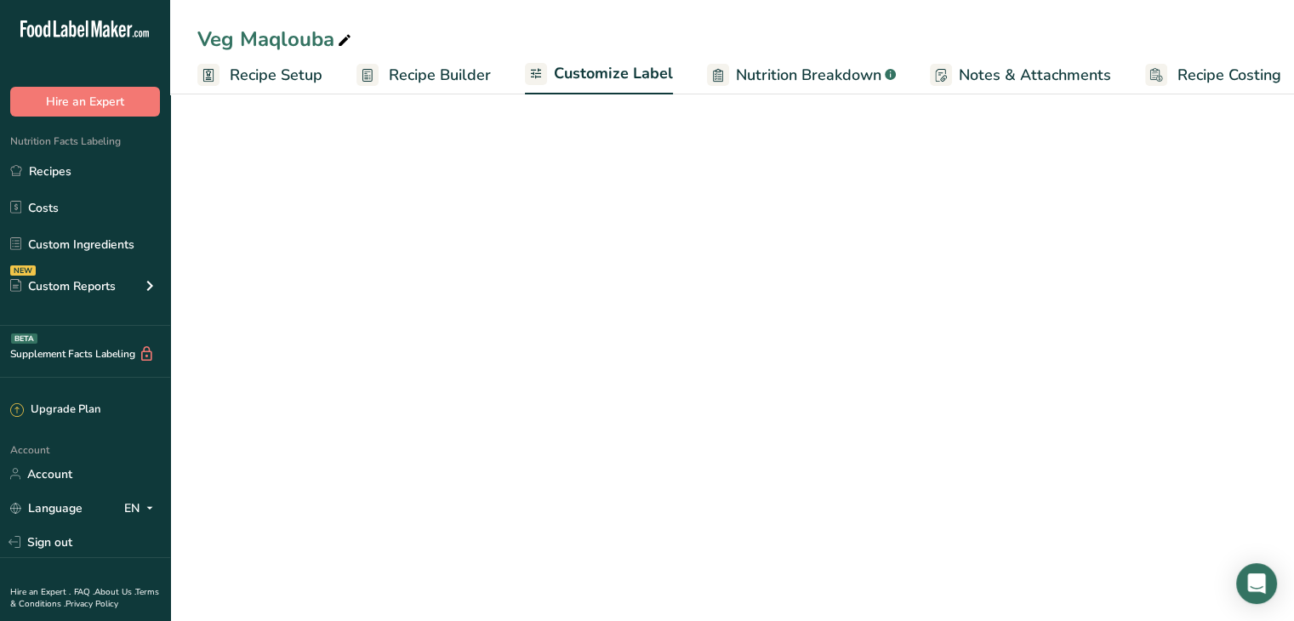
scroll to position [0, 14]
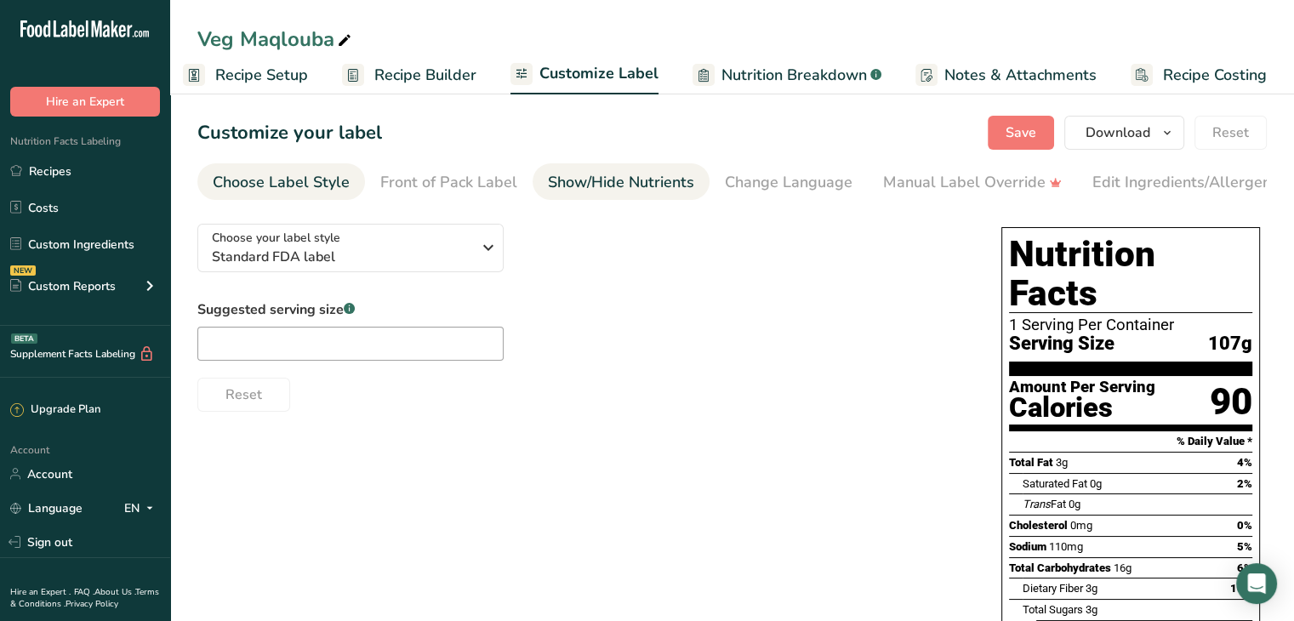
click at [566, 183] on div "Show/Hide Nutrients" at bounding box center [621, 182] width 146 height 23
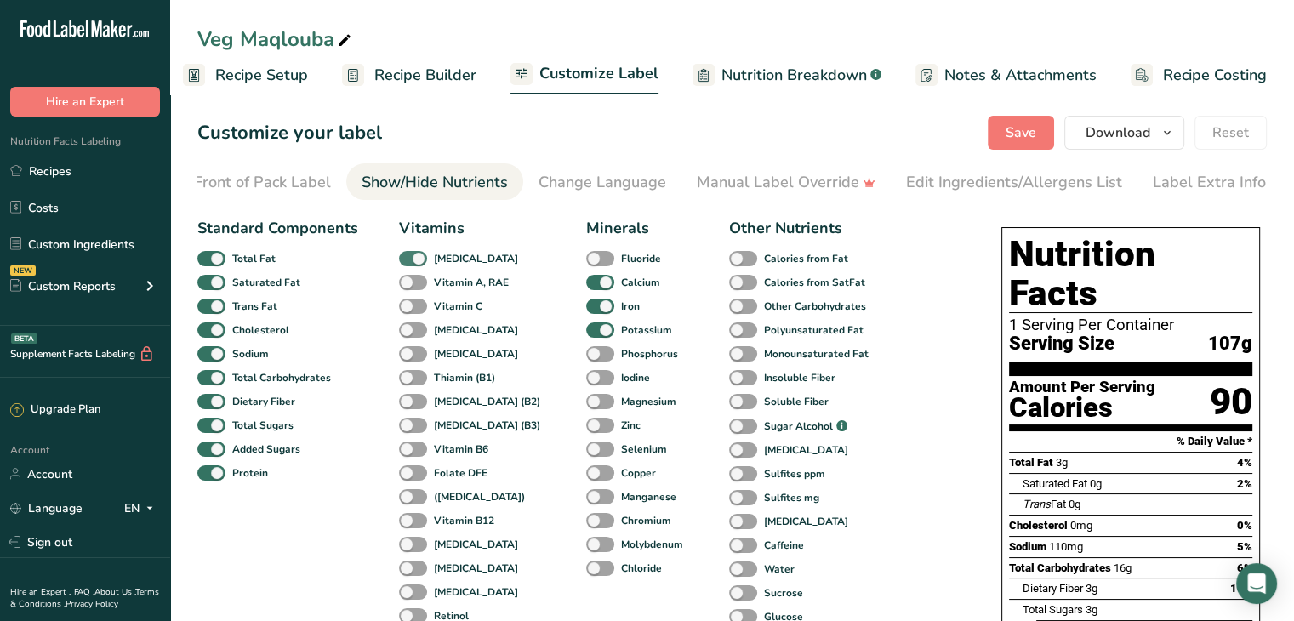
scroll to position [0, 187]
click at [418, 259] on span at bounding box center [413, 259] width 28 height 16
click at [410, 259] on input "[MEDICAL_DATA]" at bounding box center [404, 258] width 11 height 11
checkbox input "false"
click at [586, 310] on span at bounding box center [600, 307] width 28 height 16
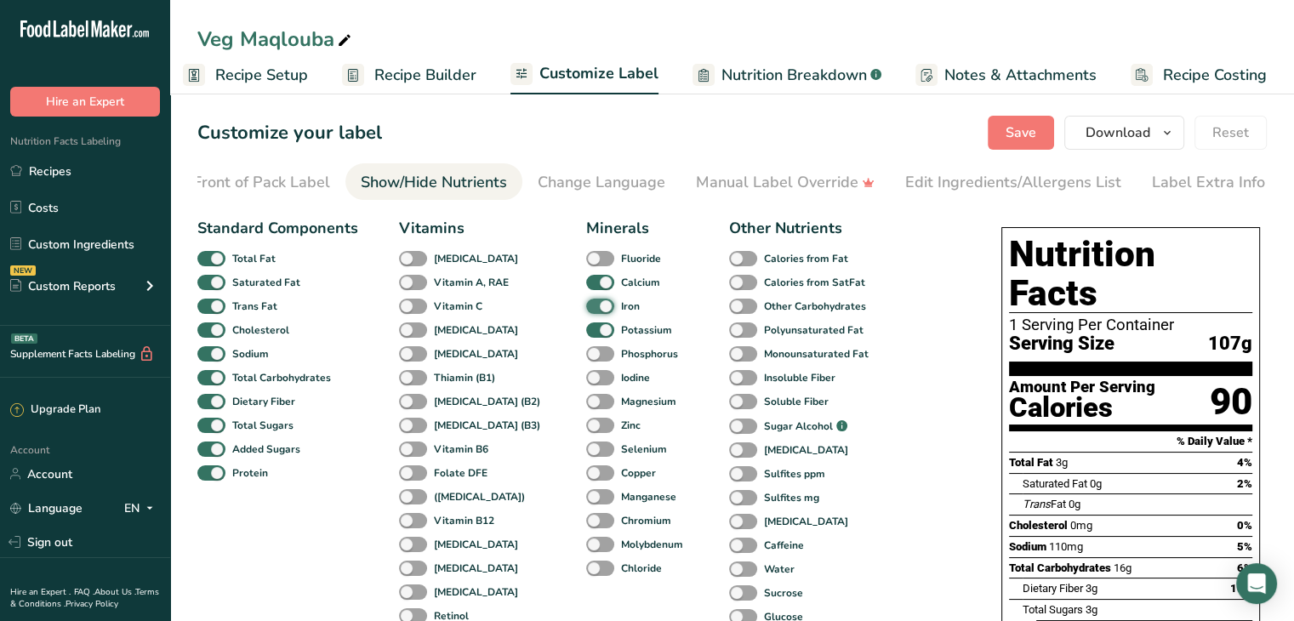
click at [586, 310] on input "Iron" at bounding box center [591, 305] width 11 height 11
checkbox input "false"
click at [586, 338] on span at bounding box center [600, 330] width 28 height 16
click at [586, 335] on input "Potassium" at bounding box center [591, 329] width 11 height 11
checkbox input "false"
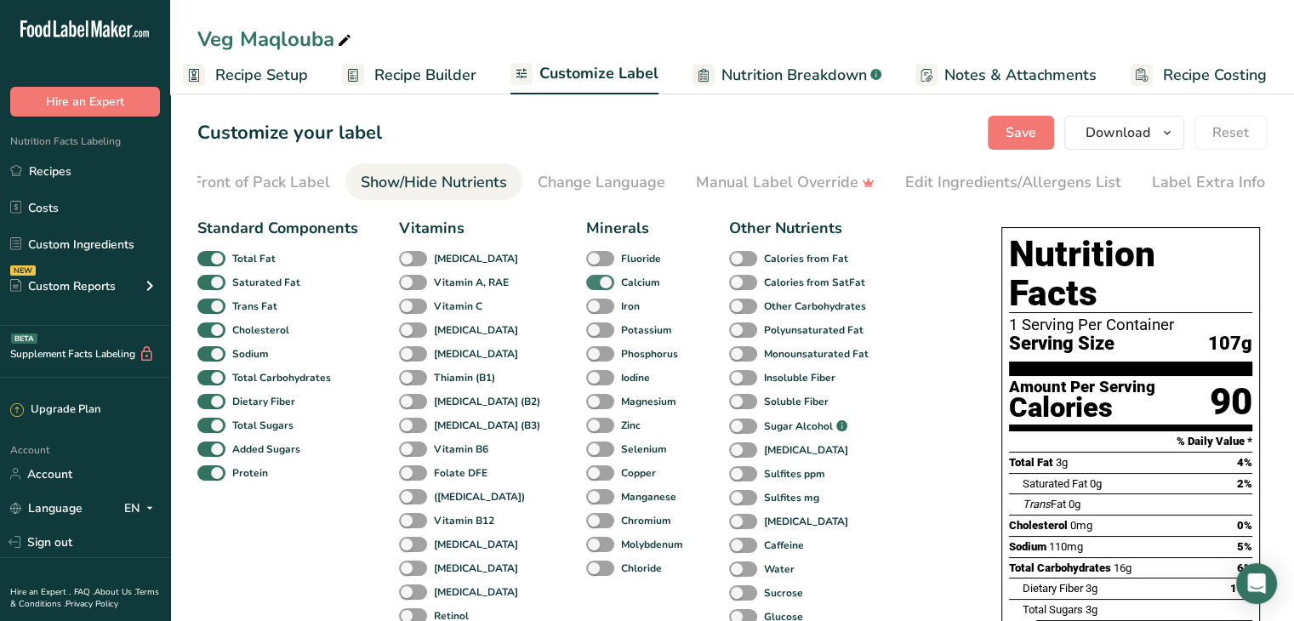
click at [586, 288] on span at bounding box center [600, 283] width 28 height 16
click at [586, 287] on input "Calcium" at bounding box center [591, 281] width 11 height 11
checkbox input "false"
click at [207, 304] on span at bounding box center [211, 307] width 28 height 16
click at [207, 304] on input "Trans Fat" at bounding box center [202, 305] width 11 height 11
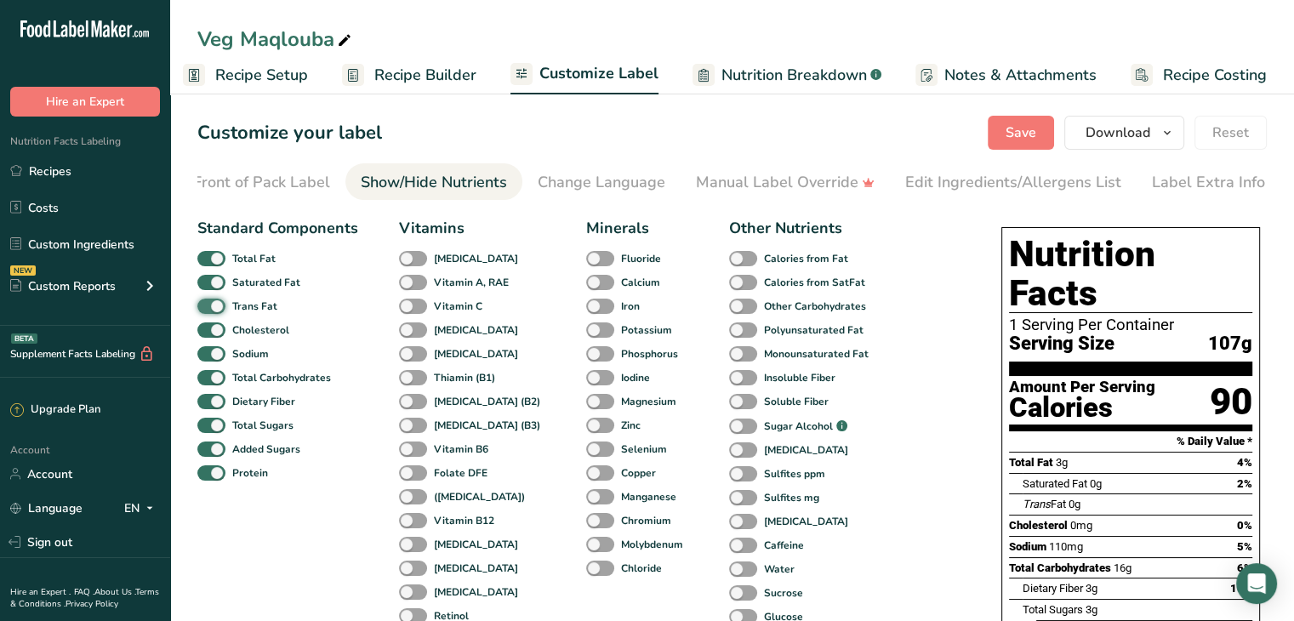
checkbox input "false"
click at [216, 327] on span at bounding box center [211, 330] width 28 height 16
click at [208, 327] on input "Cholesterol" at bounding box center [202, 329] width 11 height 11
checkbox input "false"
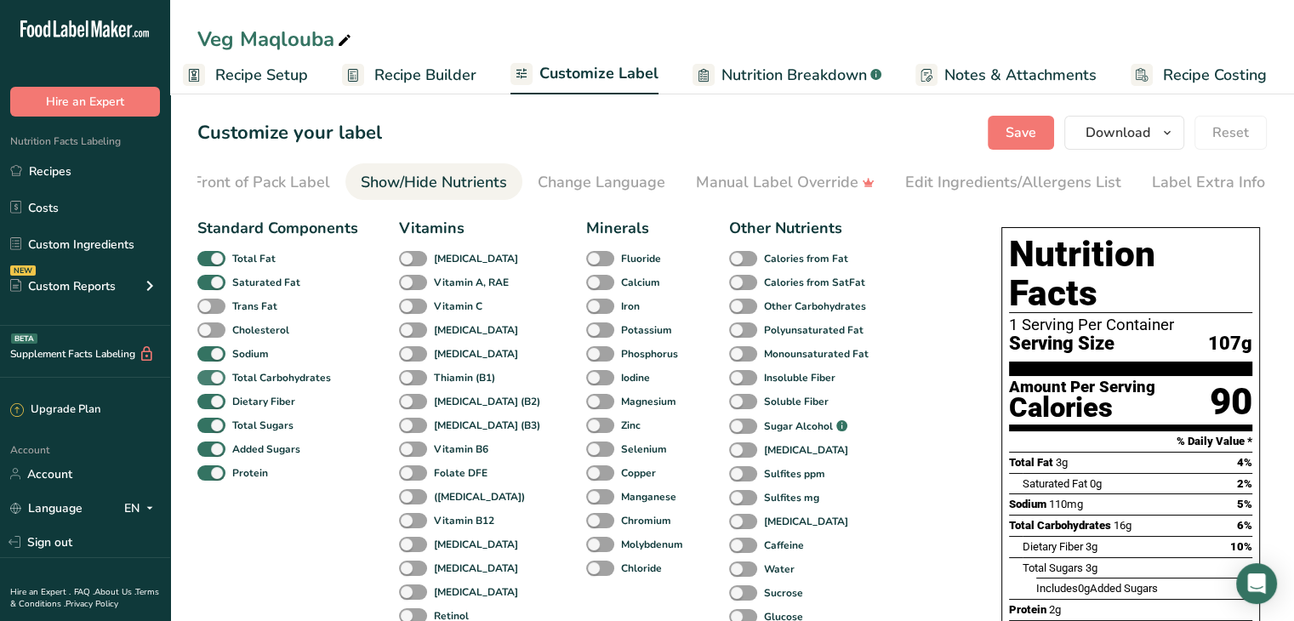
click at [220, 384] on span at bounding box center [211, 378] width 28 height 16
click at [208, 383] on input "Total Carbohydrates" at bounding box center [202, 377] width 11 height 11
checkbox input "false"
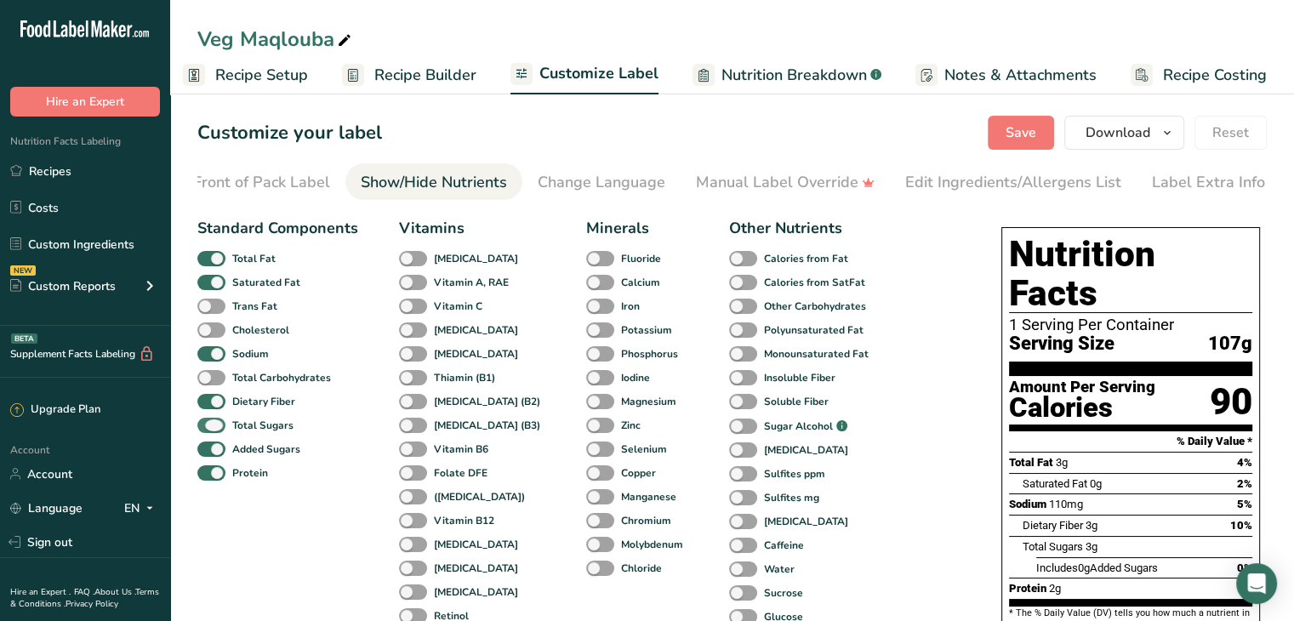
click at [219, 430] on span at bounding box center [211, 426] width 28 height 16
click at [208, 430] on input "Total Sugars" at bounding box center [202, 424] width 11 height 11
checkbox input "false"
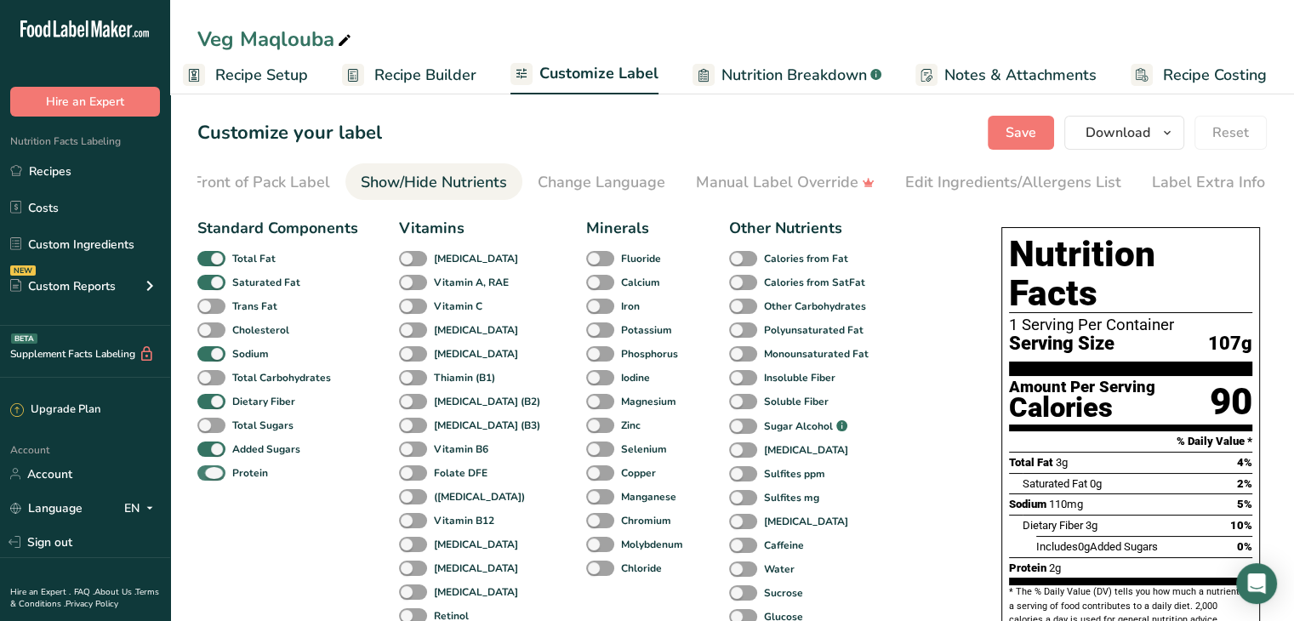
click at [218, 475] on span at bounding box center [211, 473] width 28 height 16
click at [208, 475] on input "Protein" at bounding box center [202, 472] width 11 height 11
checkbox input "false"
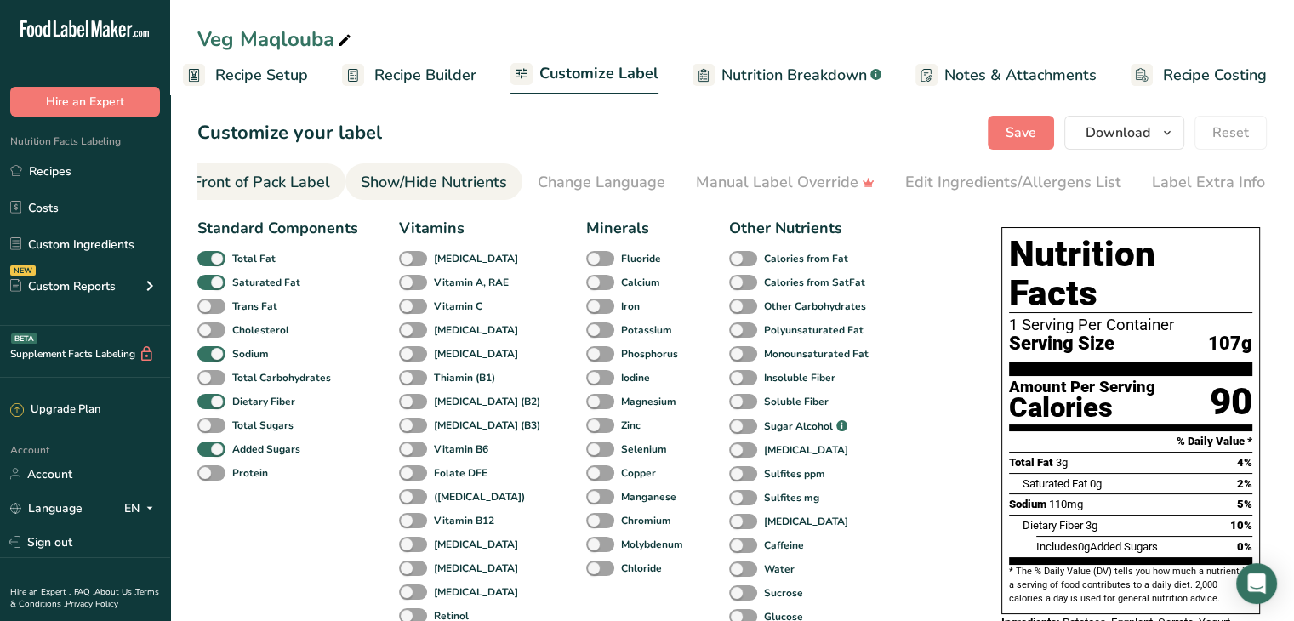
click at [312, 168] on link "Front of Pack Label" at bounding box center [261, 182] width 137 height 38
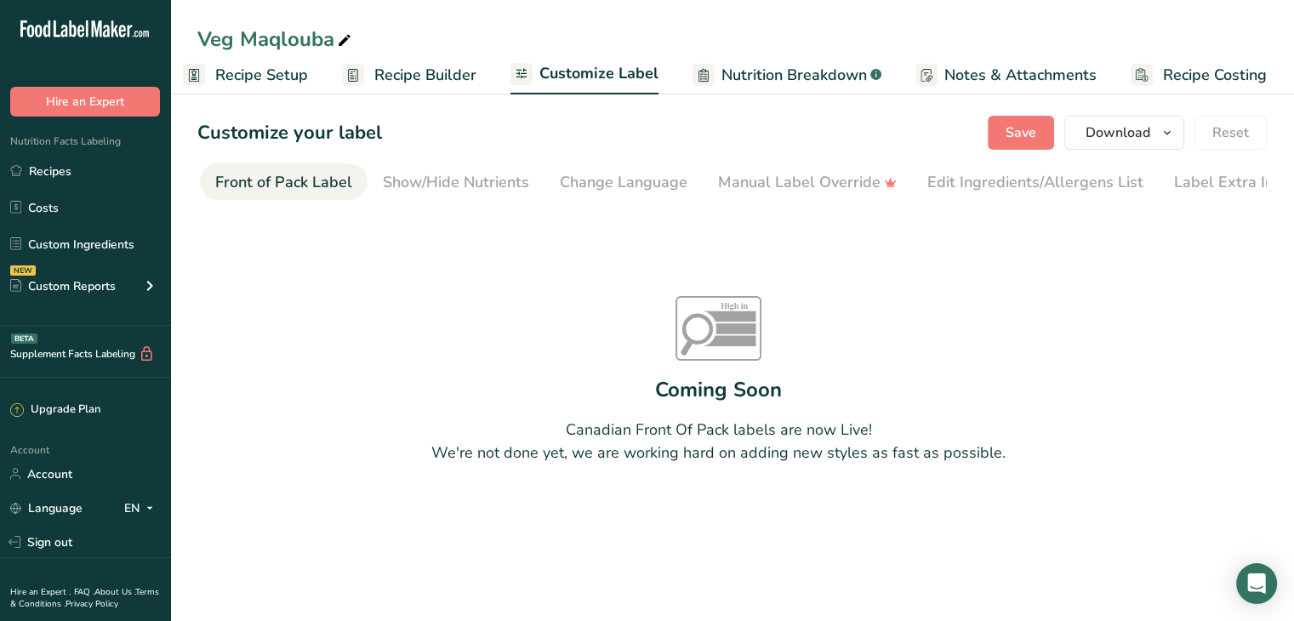
scroll to position [0, 0]
click at [307, 174] on div "Choose Label Style" at bounding box center [281, 182] width 137 height 23
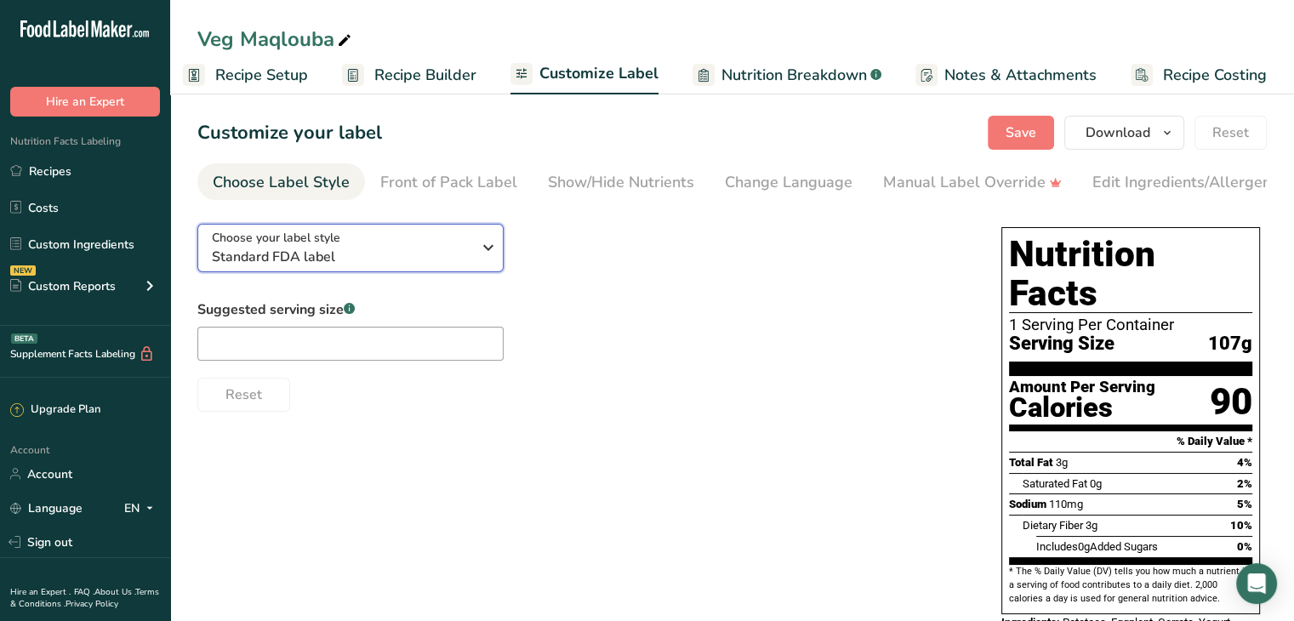
click at [365, 263] on span "Standard FDA label" at bounding box center [341, 257] width 259 height 20
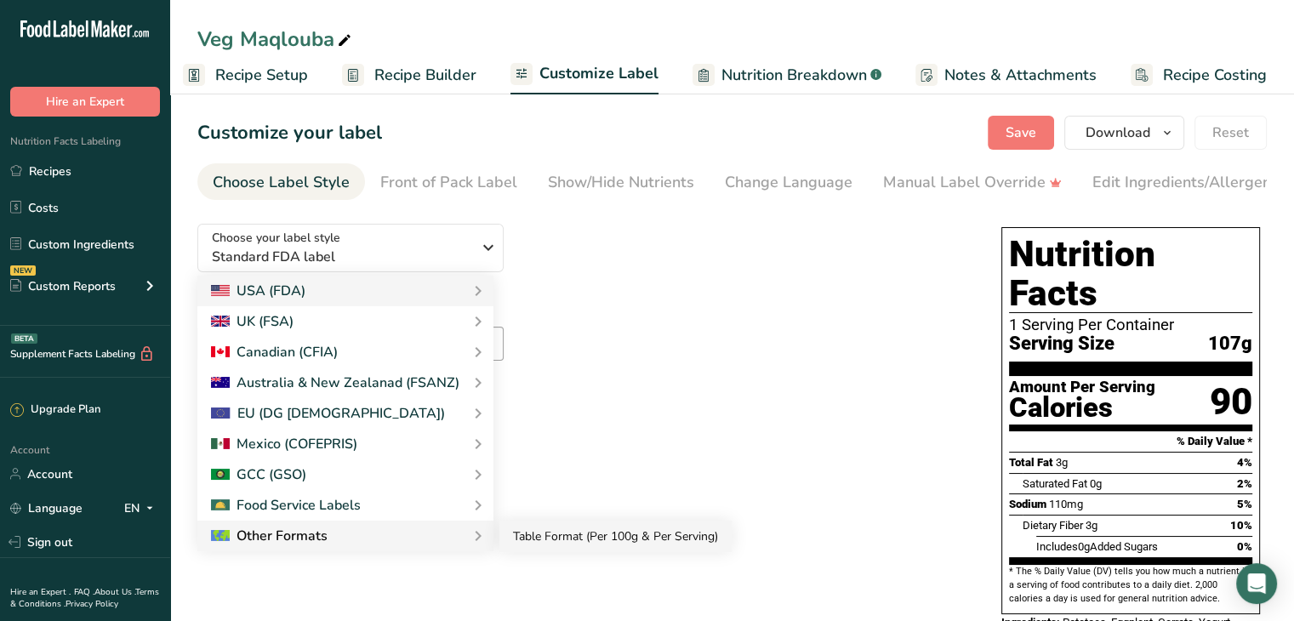
click at [541, 535] on link "Table Format (Per 100g & Per Serving)" at bounding box center [615, 536] width 232 height 31
checkbox input "true"
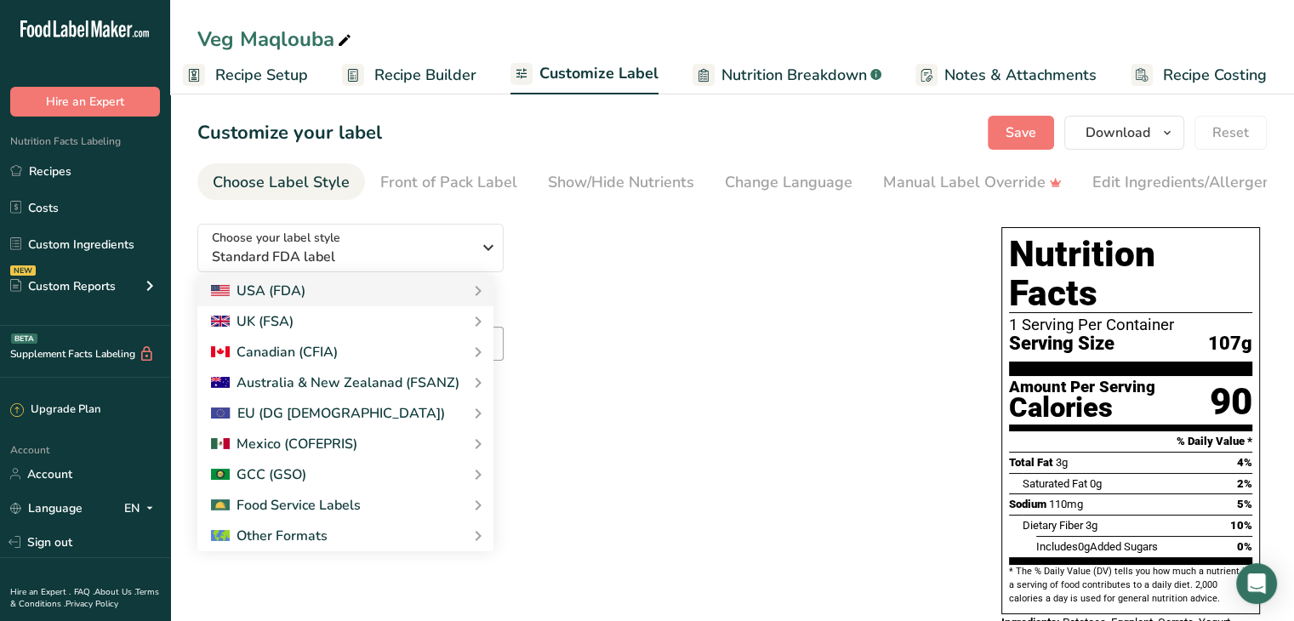
checkbox input "true"
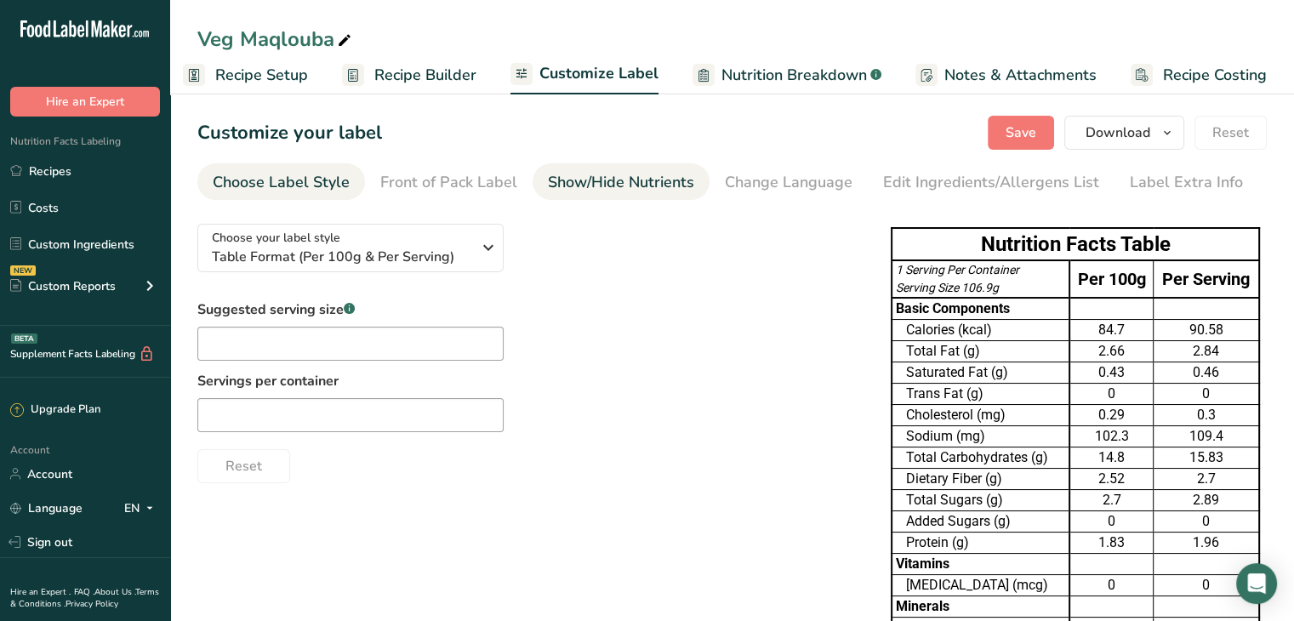
click at [537, 178] on li "Show/Hide Nutrients" at bounding box center [620, 181] width 177 height 37
click at [588, 193] on div "Show/Hide Nutrients" at bounding box center [621, 182] width 146 height 23
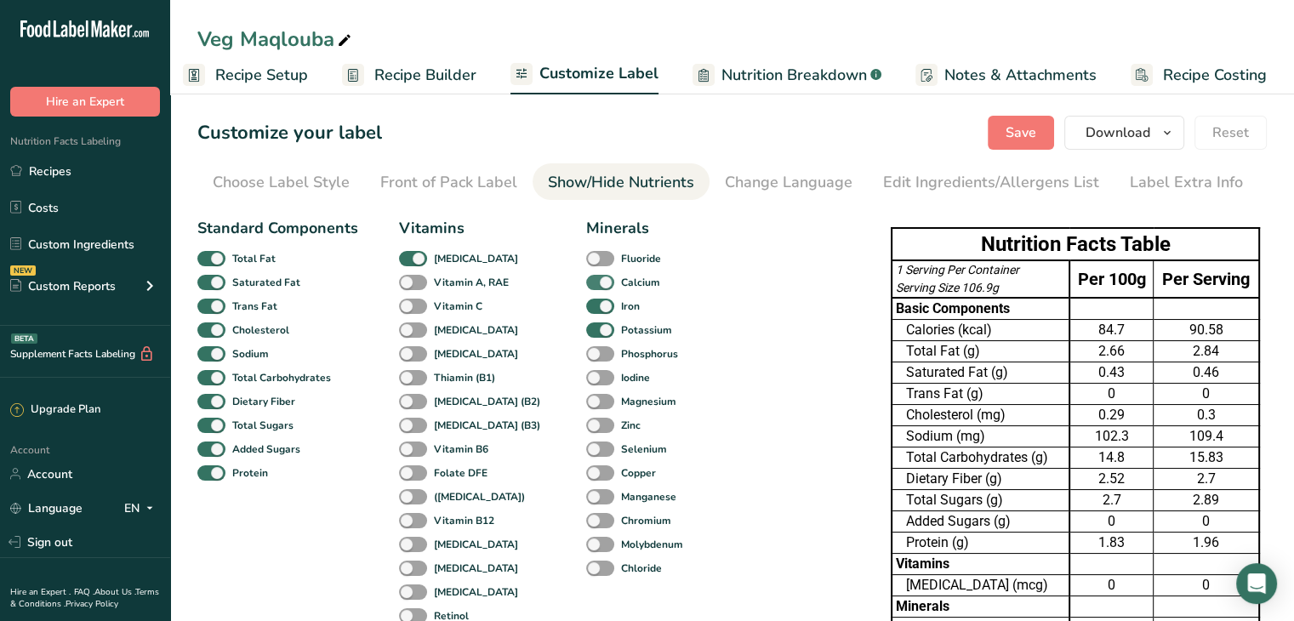
click at [586, 281] on span at bounding box center [600, 283] width 28 height 16
click at [586, 281] on input "Calcium" at bounding box center [591, 281] width 11 height 11
checkbox input "false"
click at [586, 300] on span at bounding box center [600, 307] width 28 height 16
click at [586, 300] on input "Iron" at bounding box center [591, 305] width 11 height 11
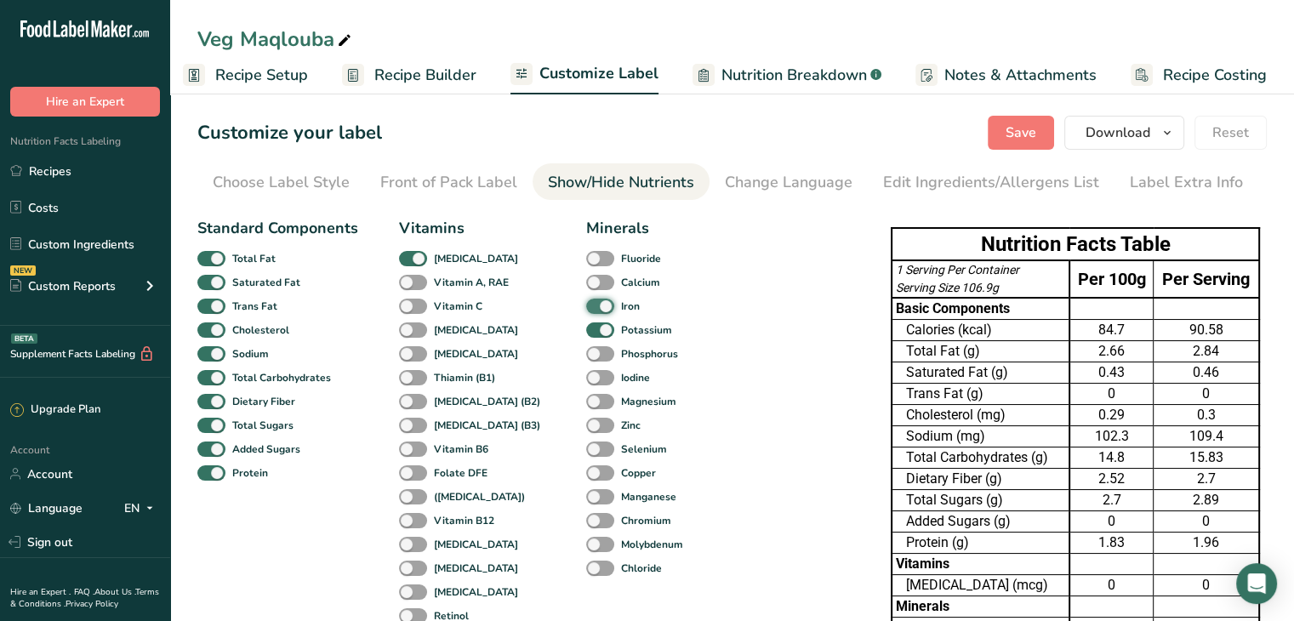
checkbox input "false"
click at [586, 322] on span at bounding box center [600, 330] width 28 height 16
click at [586, 324] on input "Potassium" at bounding box center [591, 329] width 11 height 11
checkbox input "false"
click at [409, 268] on div "[MEDICAL_DATA]" at bounding box center [417, 259] width 37 height 24
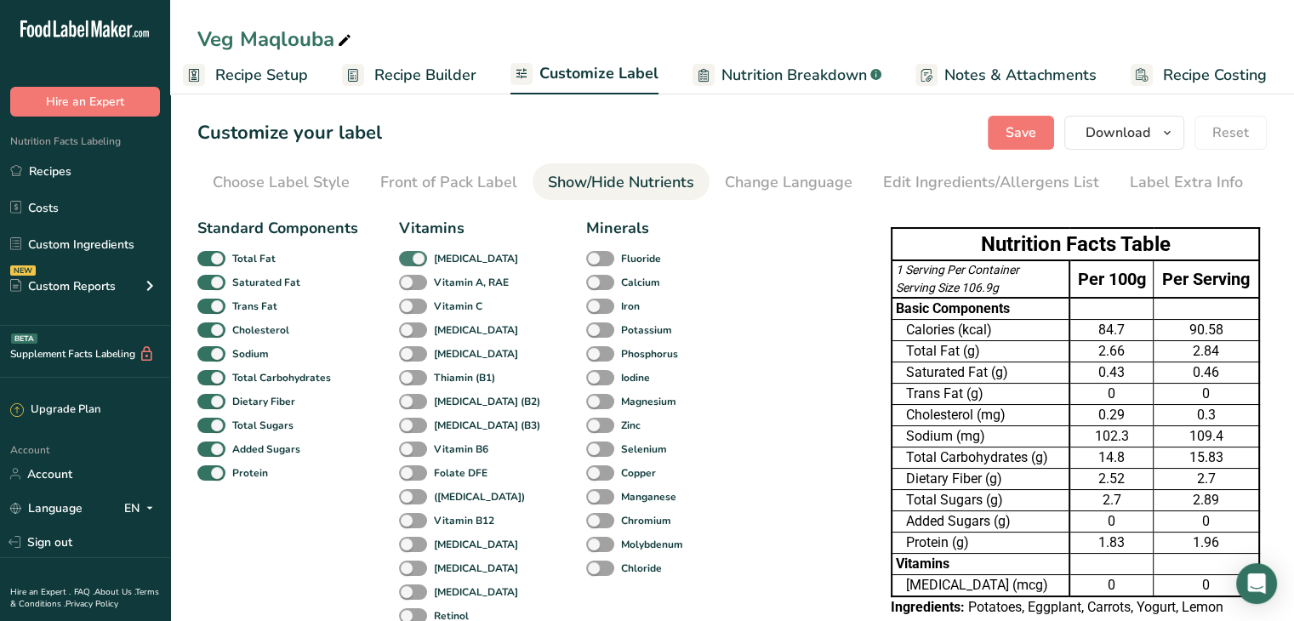
click at [401, 260] on span at bounding box center [413, 259] width 28 height 16
click at [401, 260] on input "[MEDICAL_DATA]" at bounding box center [404, 258] width 11 height 11
checkbox input "false"
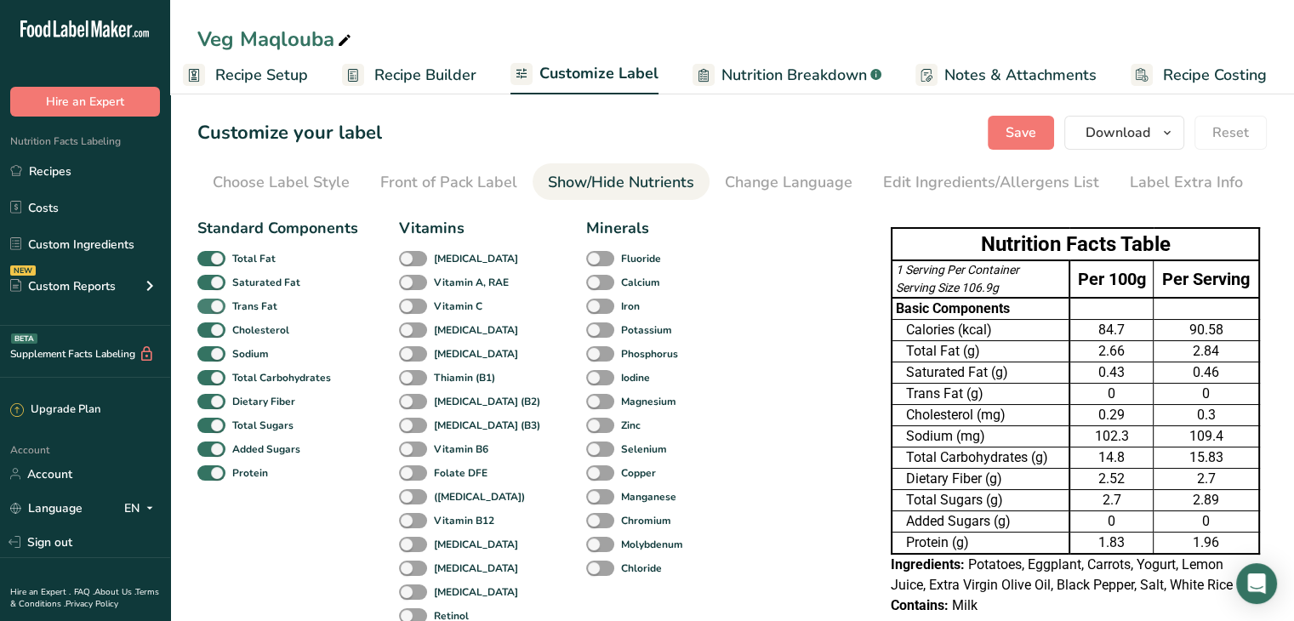
click at [215, 304] on span at bounding box center [211, 307] width 28 height 16
click at [208, 304] on input "Trans Fat" at bounding box center [202, 305] width 11 height 11
checkbox input "false"
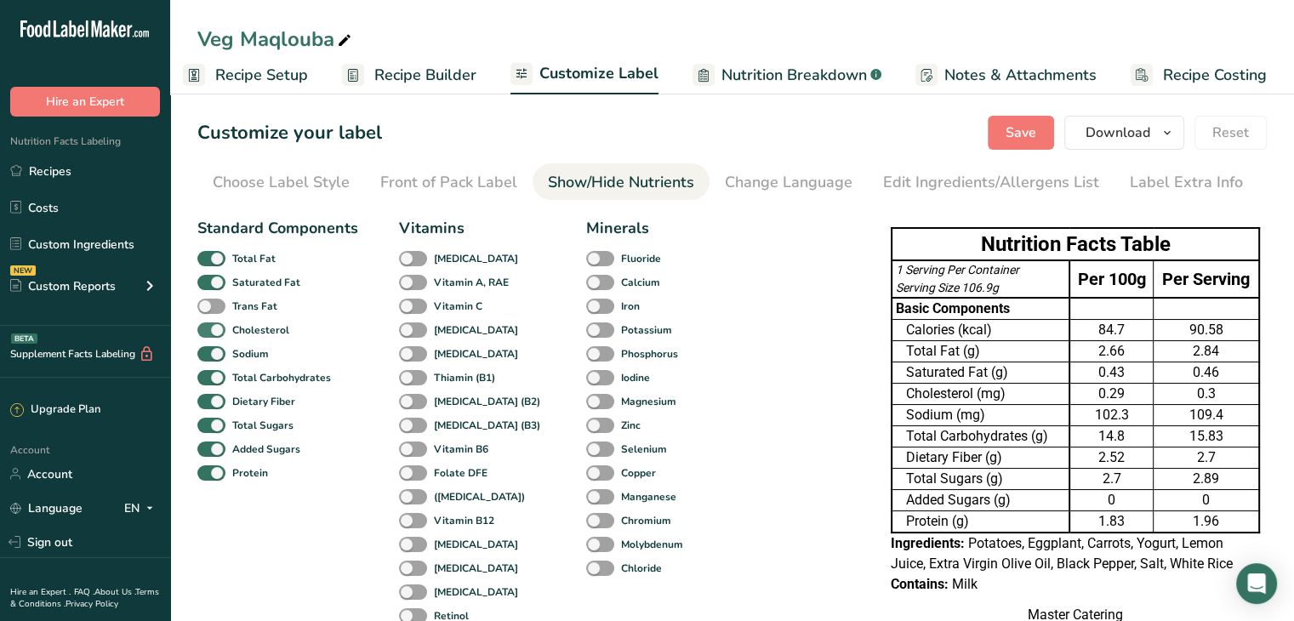
click at [215, 322] on span at bounding box center [211, 330] width 28 height 16
click at [208, 324] on input "Cholesterol" at bounding box center [202, 329] width 11 height 11
checkbox input "false"
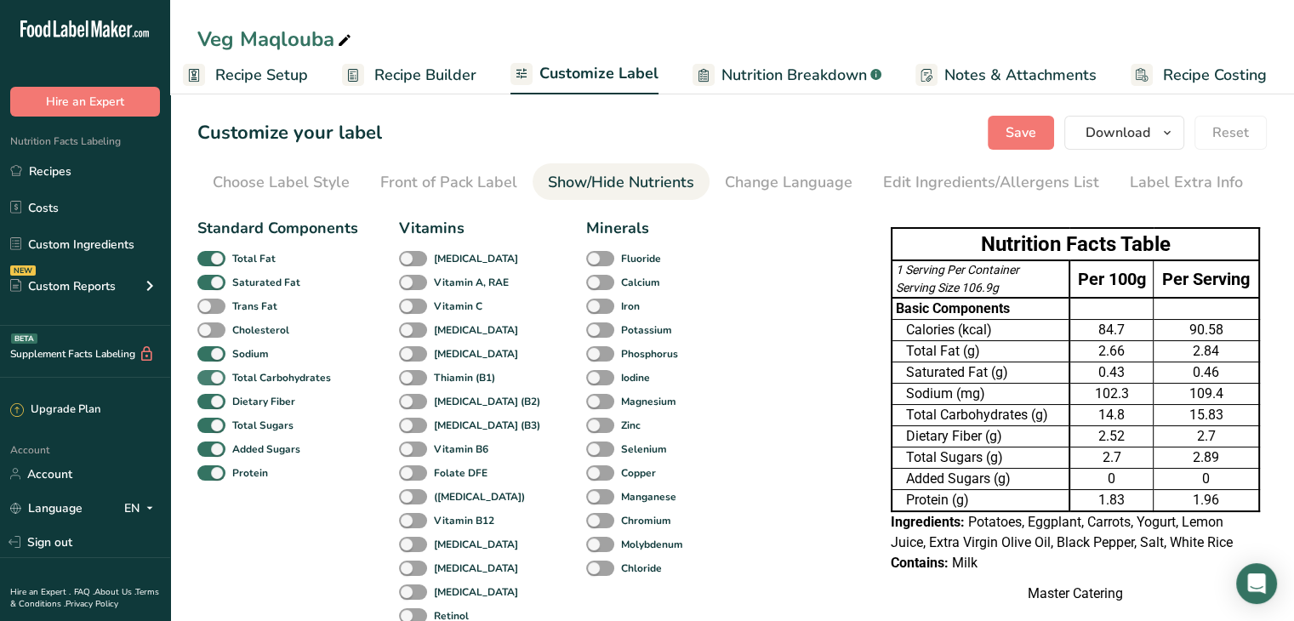
click at [219, 382] on span at bounding box center [211, 378] width 28 height 16
click at [208, 382] on input "Total Carbohydrates" at bounding box center [202, 377] width 11 height 11
checkbox input "false"
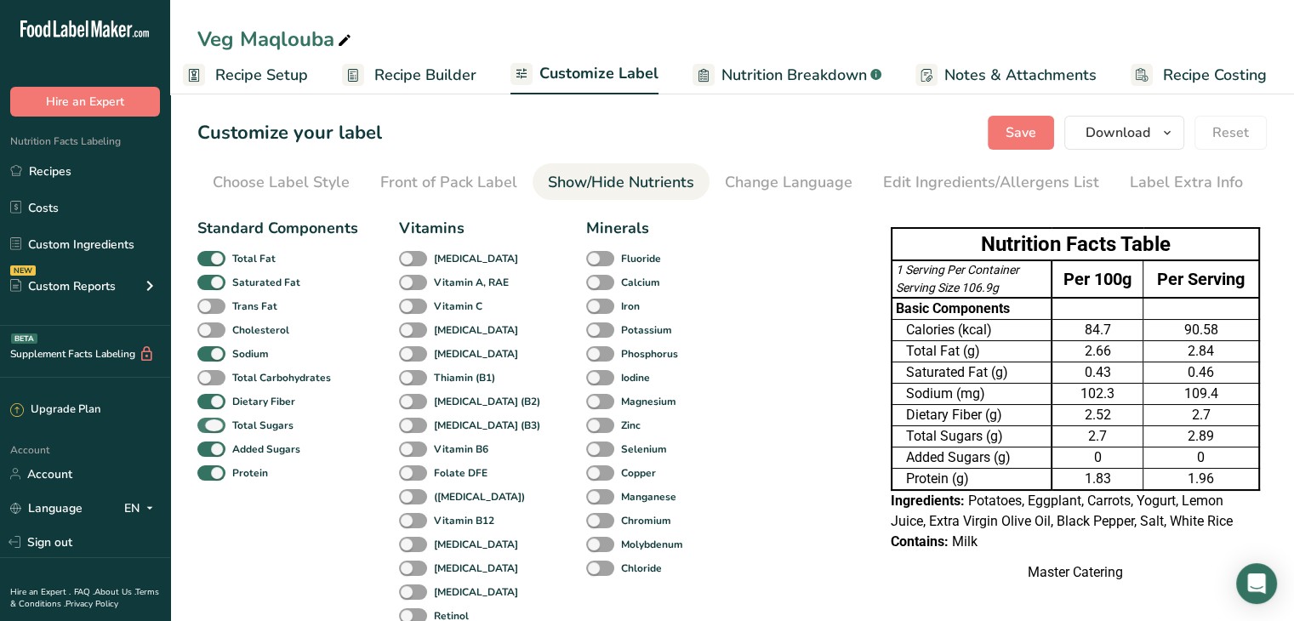
click at [220, 422] on span at bounding box center [211, 426] width 28 height 16
click at [208, 422] on input "Total Sugars" at bounding box center [202, 424] width 11 height 11
checkbox input "false"
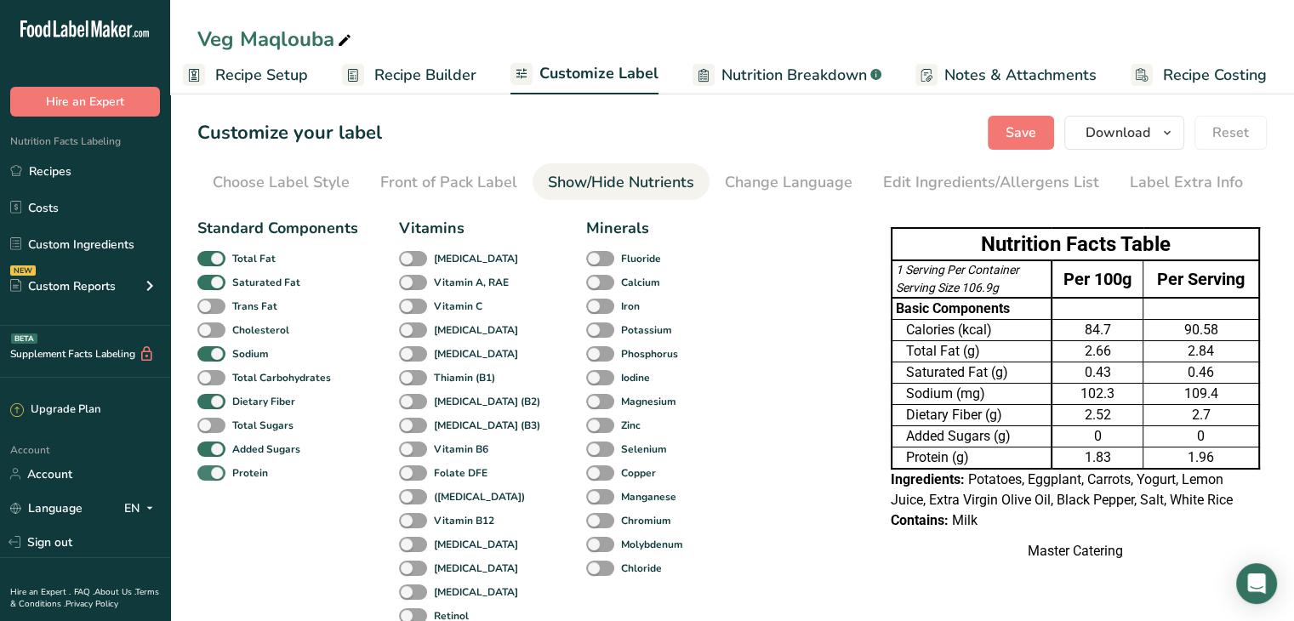
click at [216, 469] on span at bounding box center [211, 473] width 28 height 16
click at [208, 469] on input "Protein" at bounding box center [202, 472] width 11 height 11
checkbox input "false"
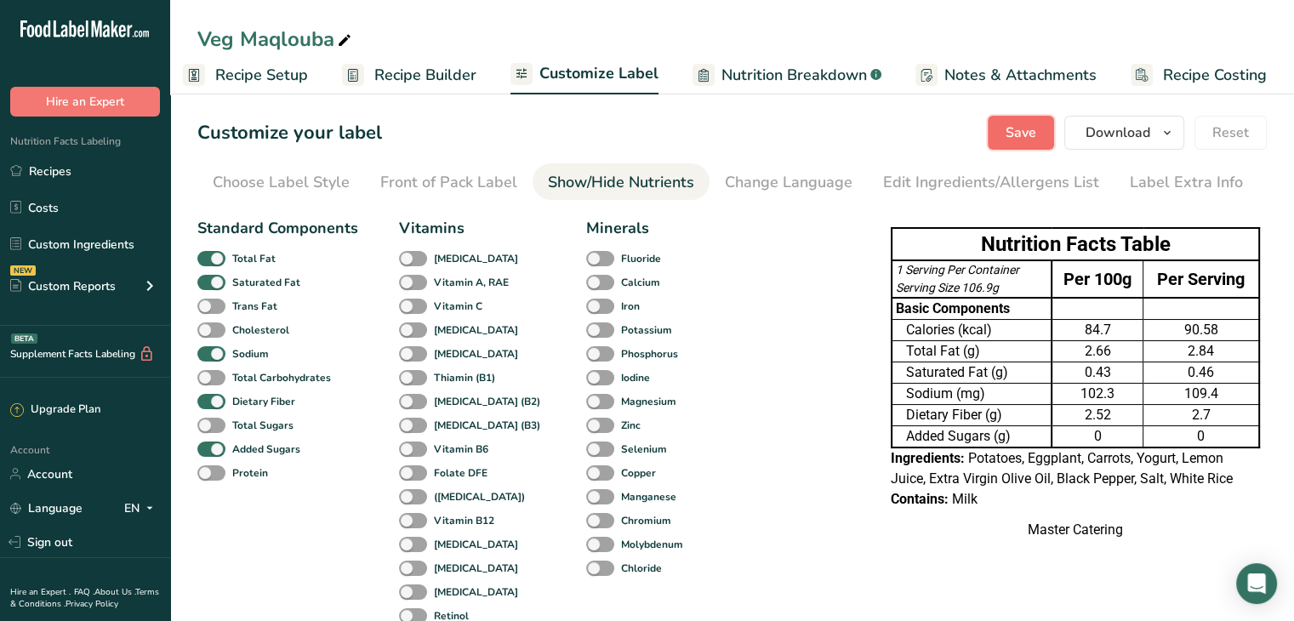
click at [1021, 129] on span "Save" at bounding box center [1020, 132] width 31 height 20
drag, startPoint x: 241, startPoint y: 77, endPoint x: 260, endPoint y: 86, distance: 21.7
click at [241, 77] on span "Recipe Setup" at bounding box center [261, 75] width 93 height 23
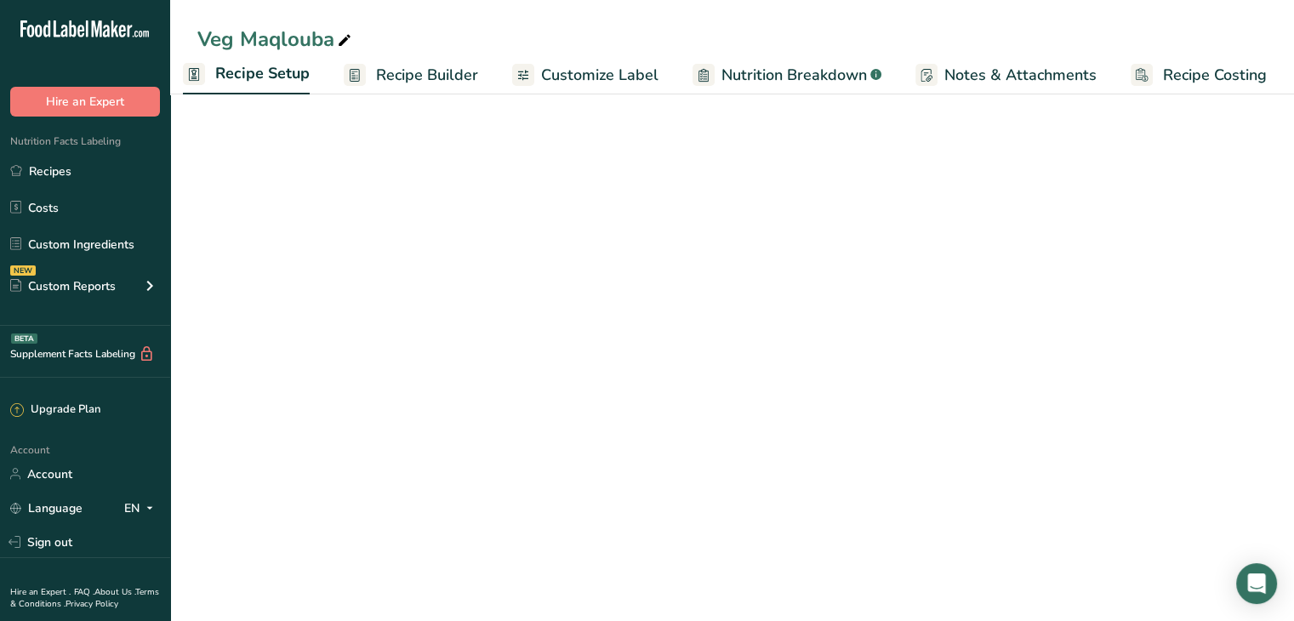
scroll to position [0, 6]
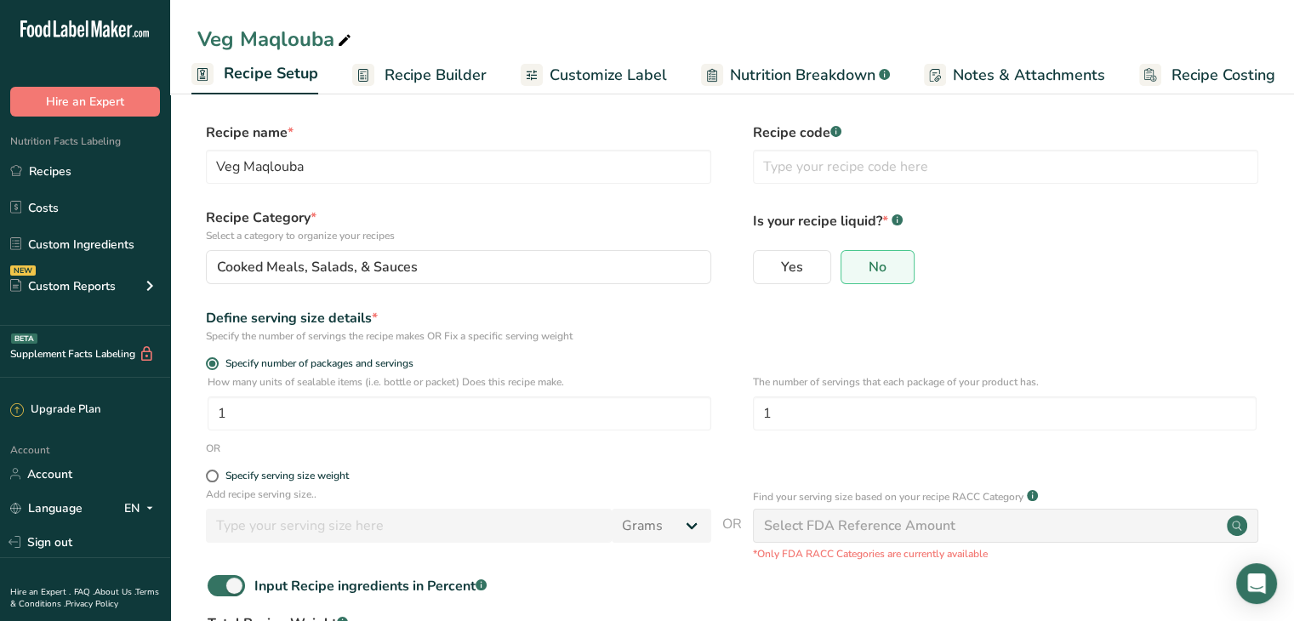
click at [446, 64] on span "Recipe Builder" at bounding box center [435, 75] width 102 height 23
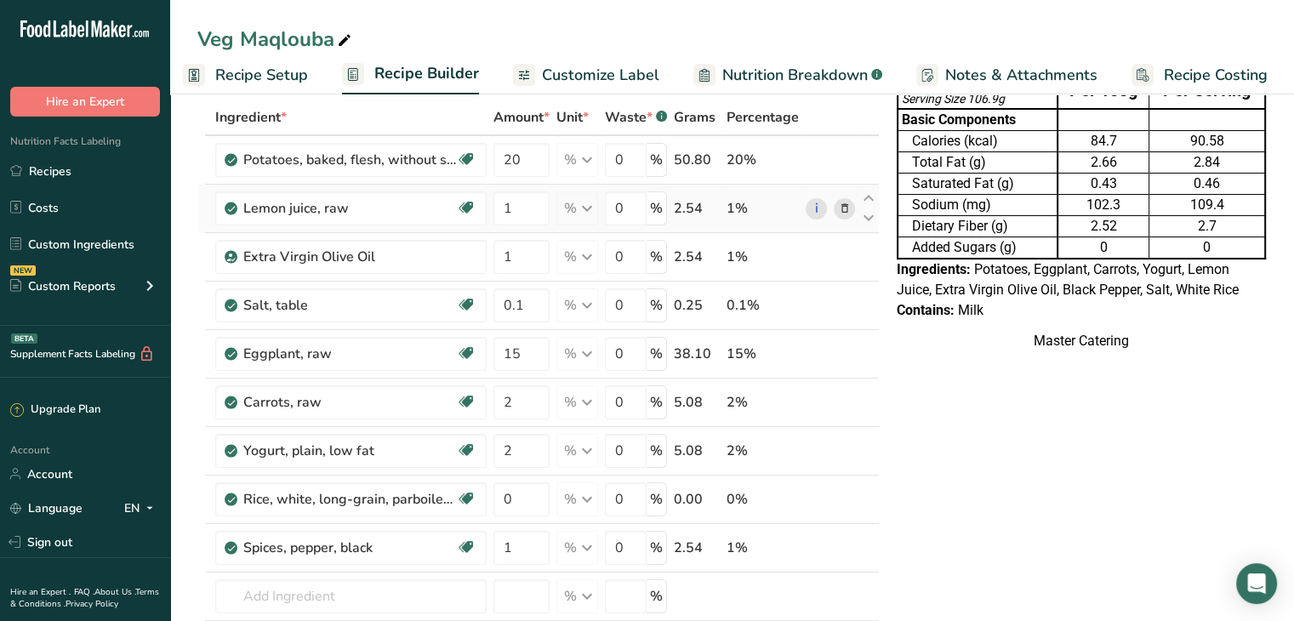
scroll to position [85, 0]
click at [527, 494] on input "0" at bounding box center [521, 498] width 56 height 34
type input "100"
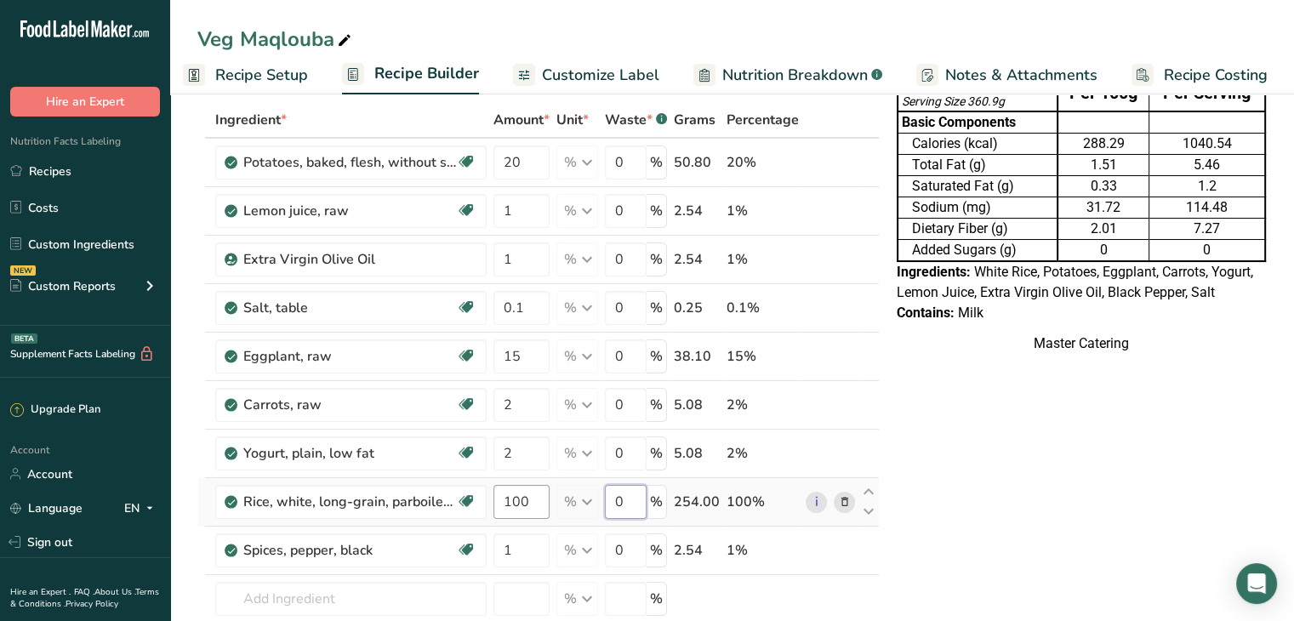
scroll to position [82, 0]
click at [514, 505] on div "Ingredient * Amount * Unit * Waste * .a-a{fill:#347362;}.b-a{fill:#fff;} Grams …" at bounding box center [538, 424] width 682 height 645
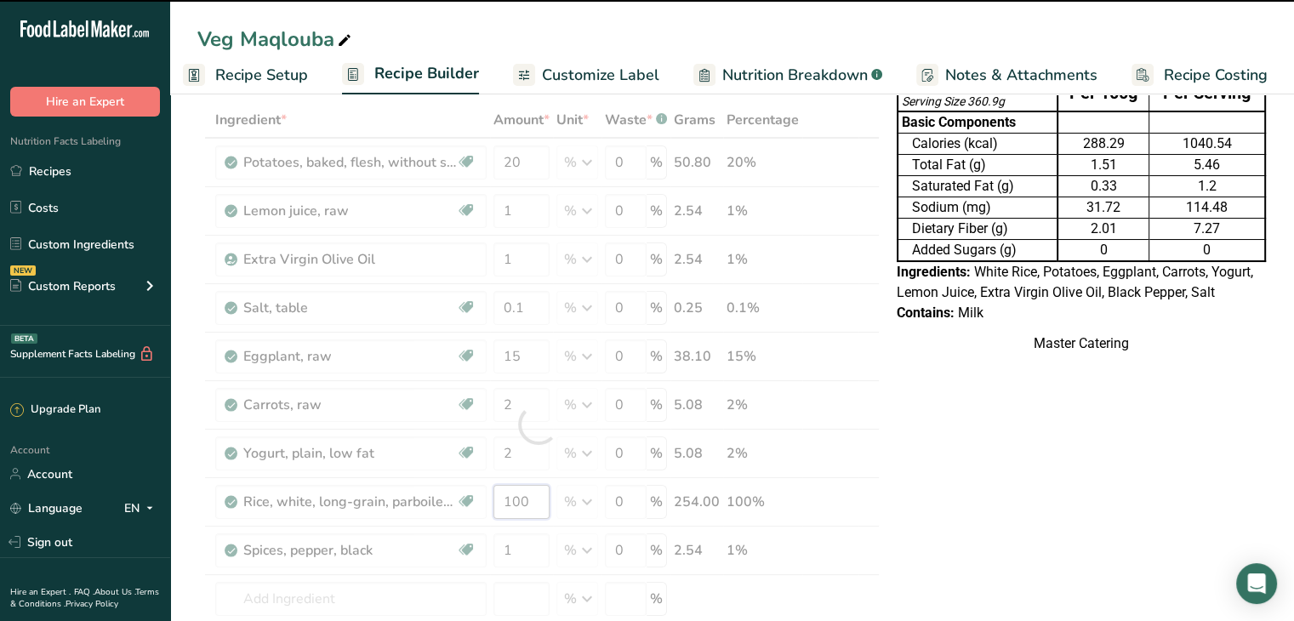
scroll to position [0, 0]
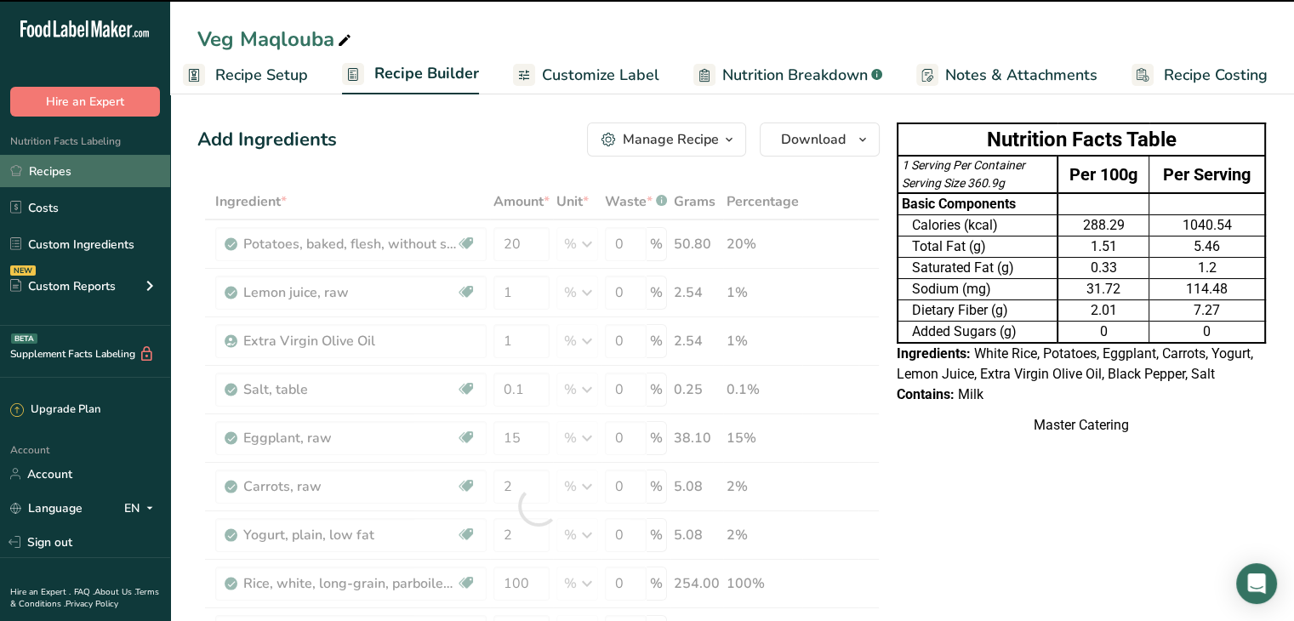
click at [89, 175] on link "Recipes" at bounding box center [85, 171] width 170 height 32
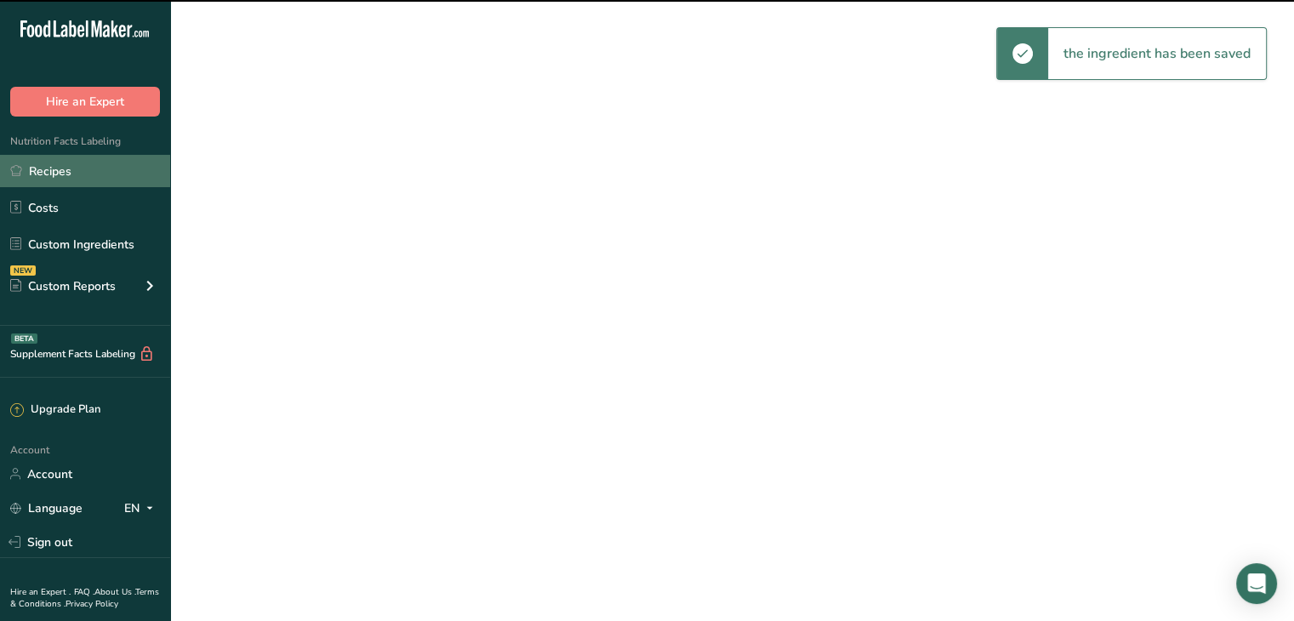
drag, startPoint x: 89, startPoint y: 175, endPoint x: 70, endPoint y: 174, distance: 19.6
click at [70, 174] on link "Recipes" at bounding box center [85, 171] width 170 height 32
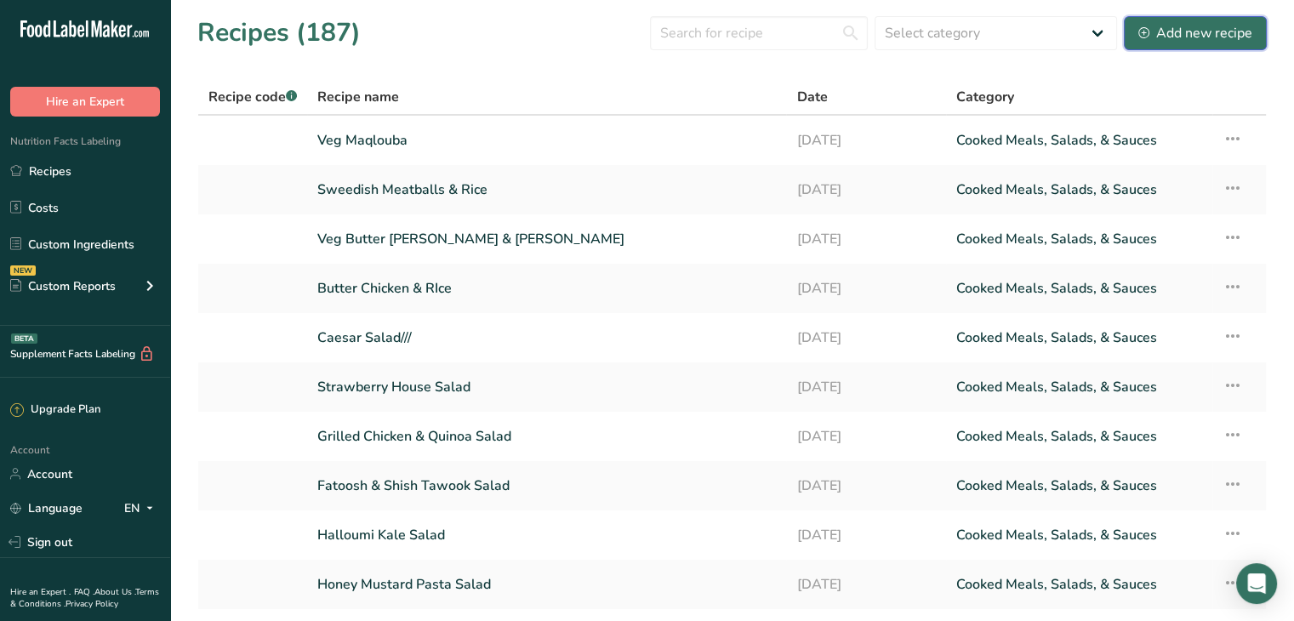
click at [1228, 37] on div "Add new recipe" at bounding box center [1195, 33] width 114 height 20
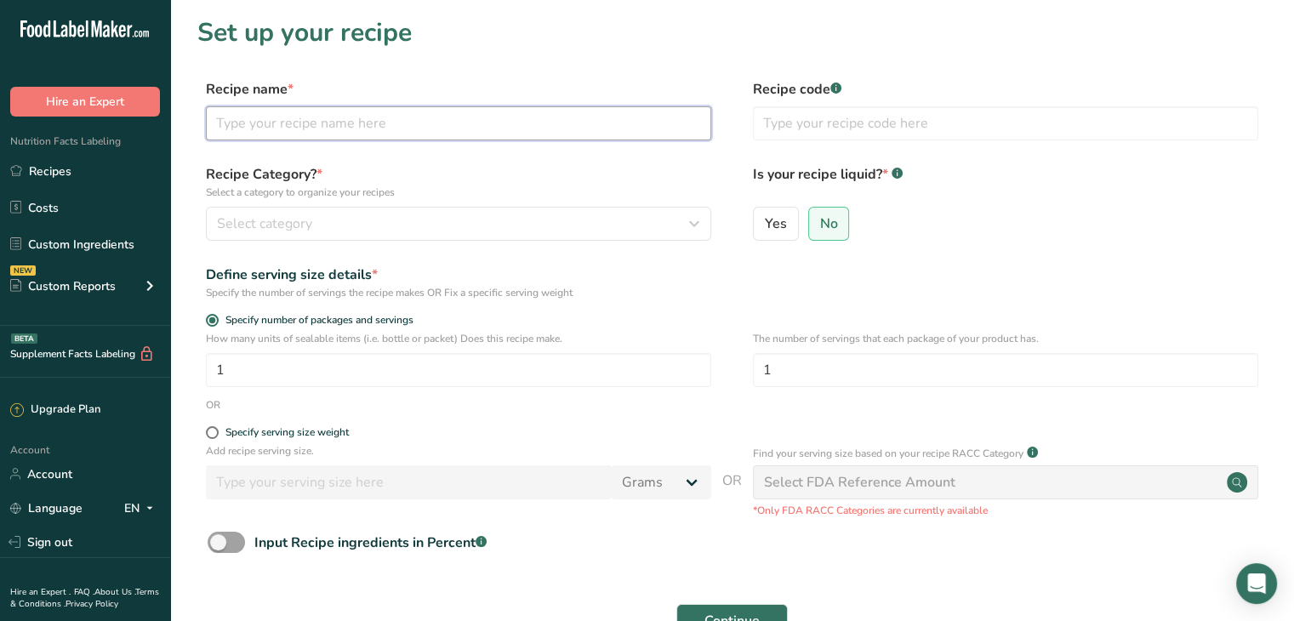
click at [458, 125] on input "text" at bounding box center [458, 123] width 505 height 34
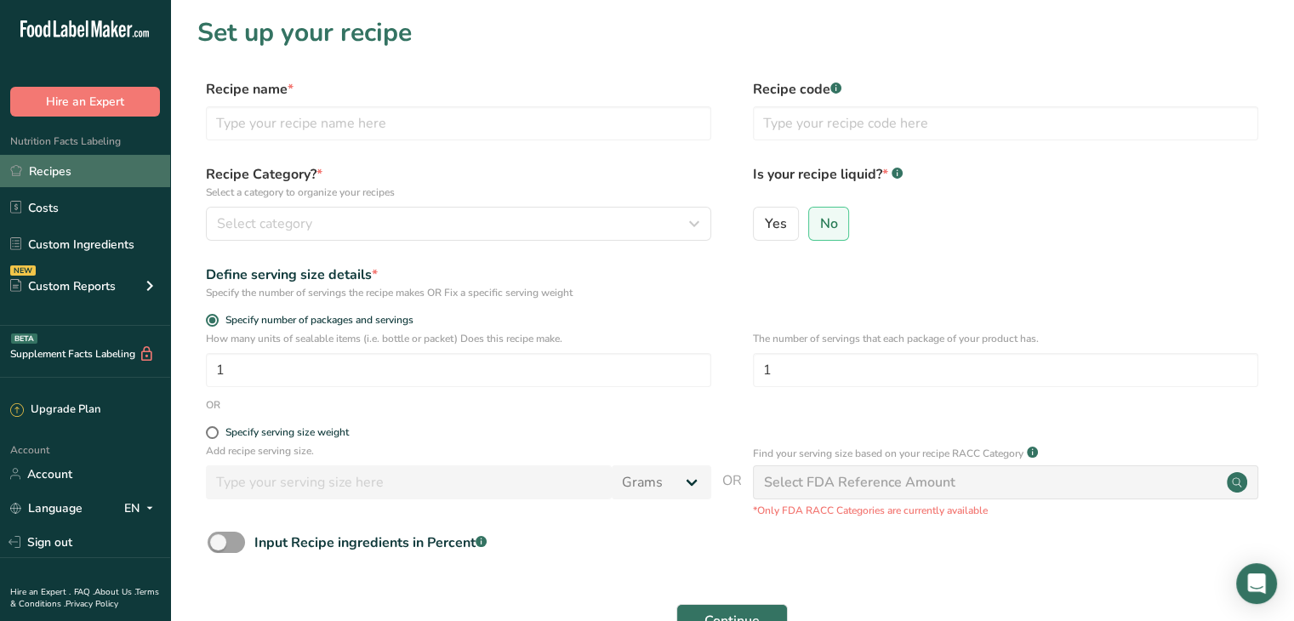
click at [145, 178] on link "Recipes" at bounding box center [85, 171] width 170 height 32
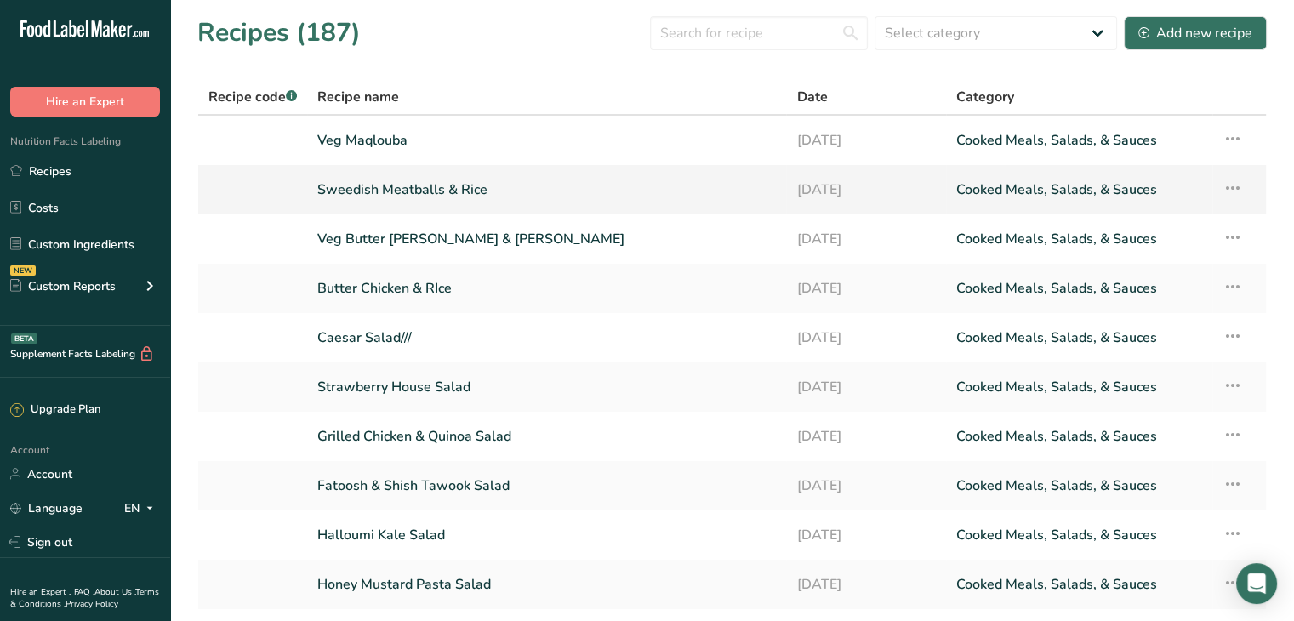
click at [404, 188] on link "Sweedish Meatballs & Rice" at bounding box center [546, 190] width 458 height 36
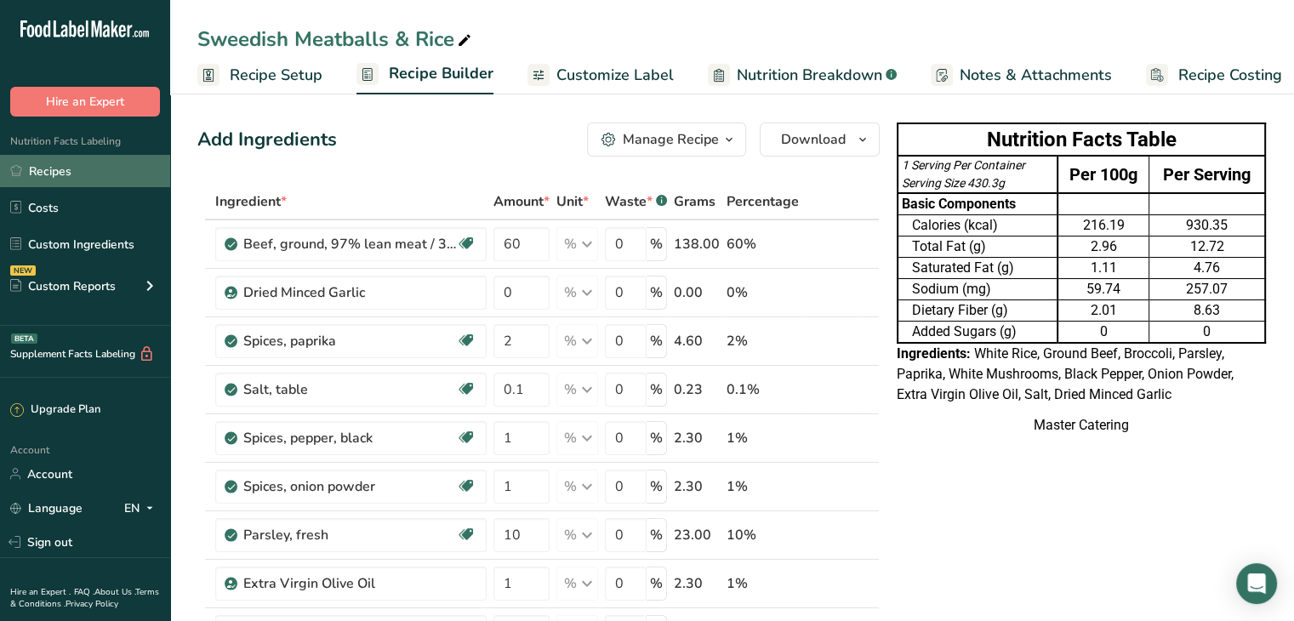
click at [100, 177] on link "Recipes" at bounding box center [85, 171] width 170 height 32
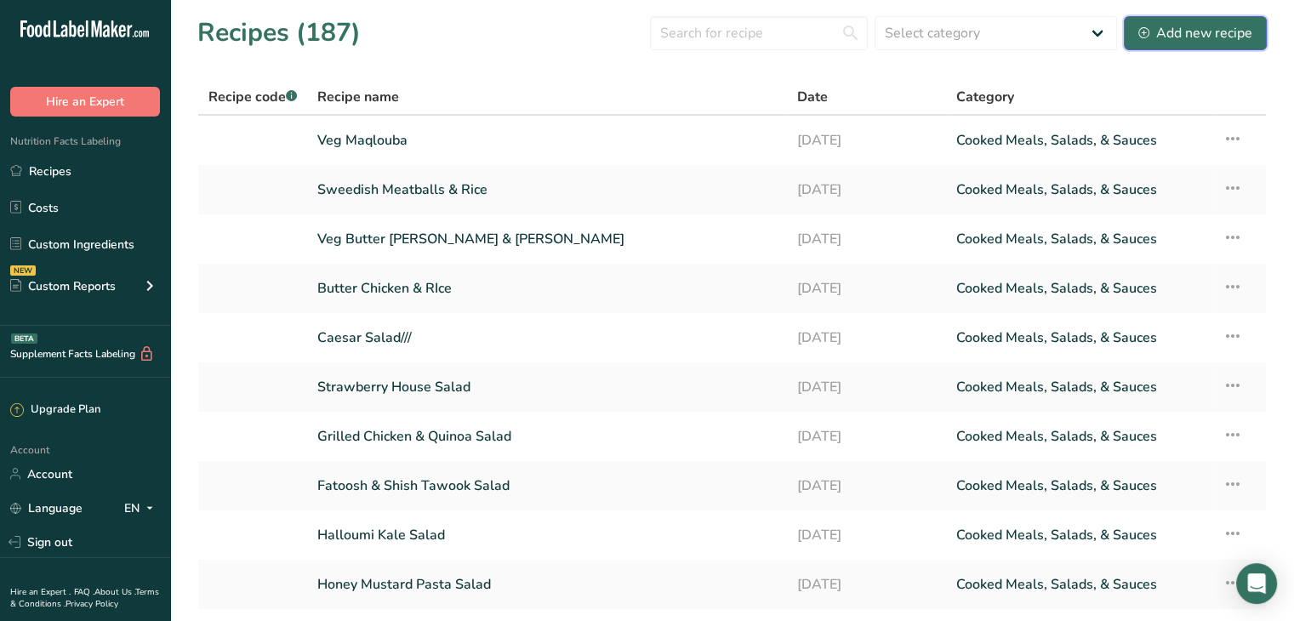
click at [1157, 44] on button "Add new recipe" at bounding box center [1195, 33] width 143 height 34
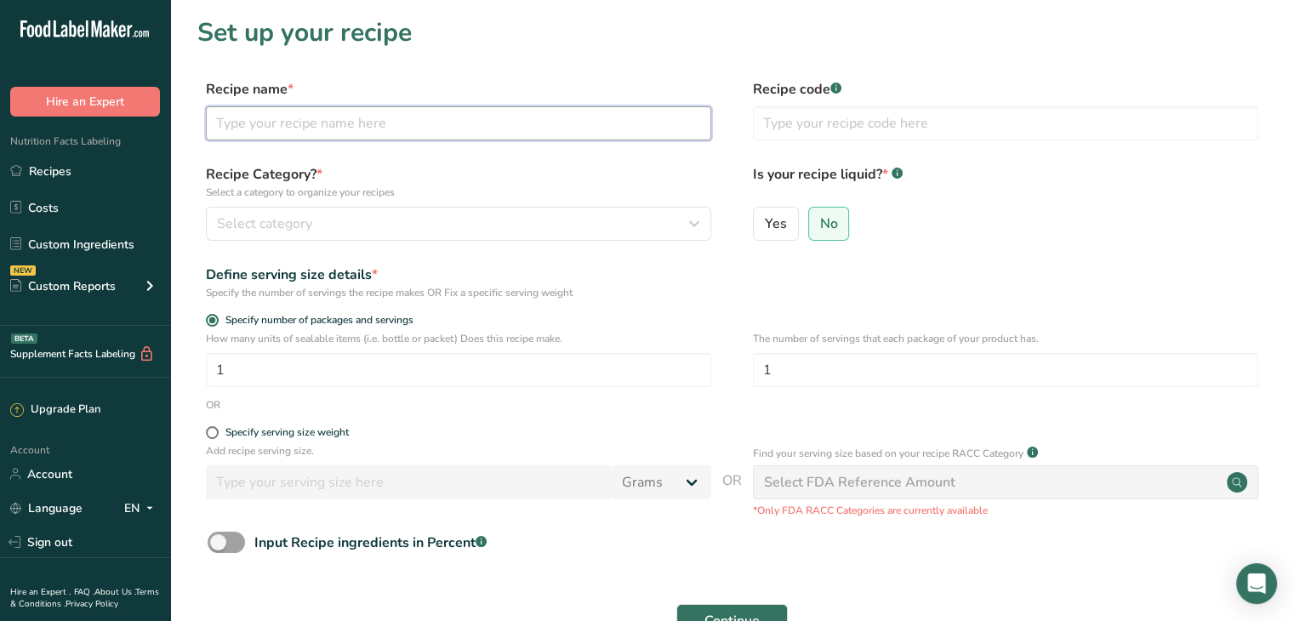
click at [366, 113] on input "text" at bounding box center [458, 123] width 505 height 34
type input "Chicken Shawarma"
click at [253, 433] on div "Specify serving size weight" at bounding box center [286, 432] width 123 height 13
click at [217, 433] on input "Specify serving size weight" at bounding box center [211, 432] width 11 height 11
radio input "true"
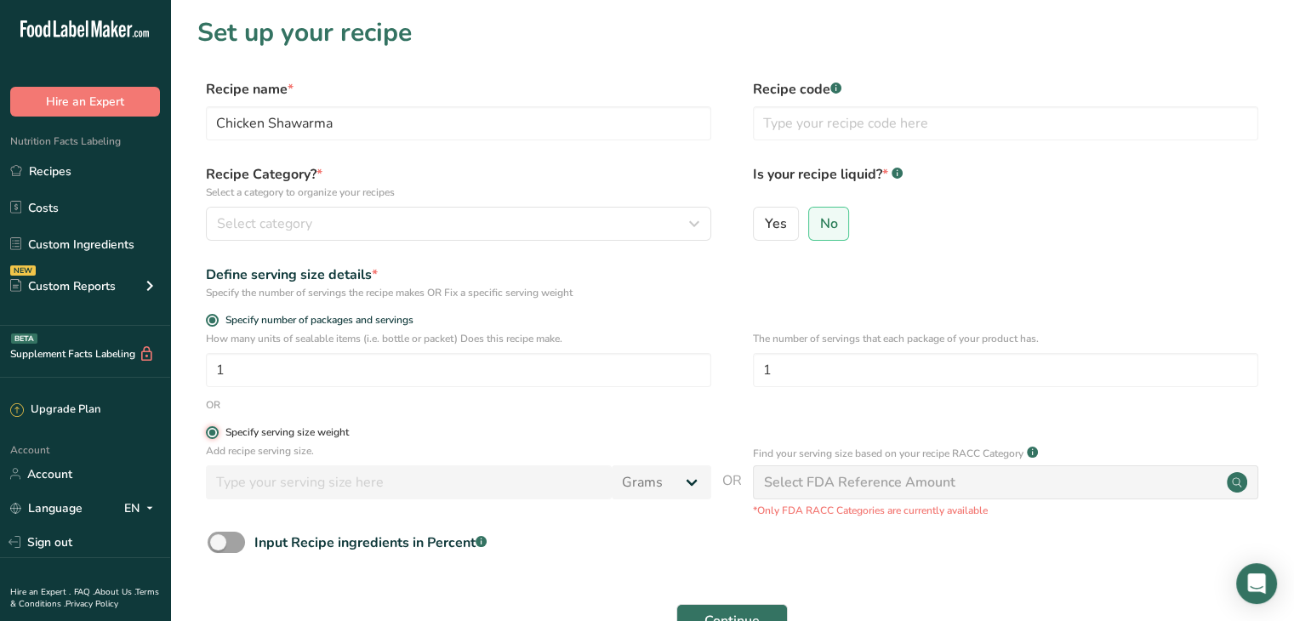
radio input "false"
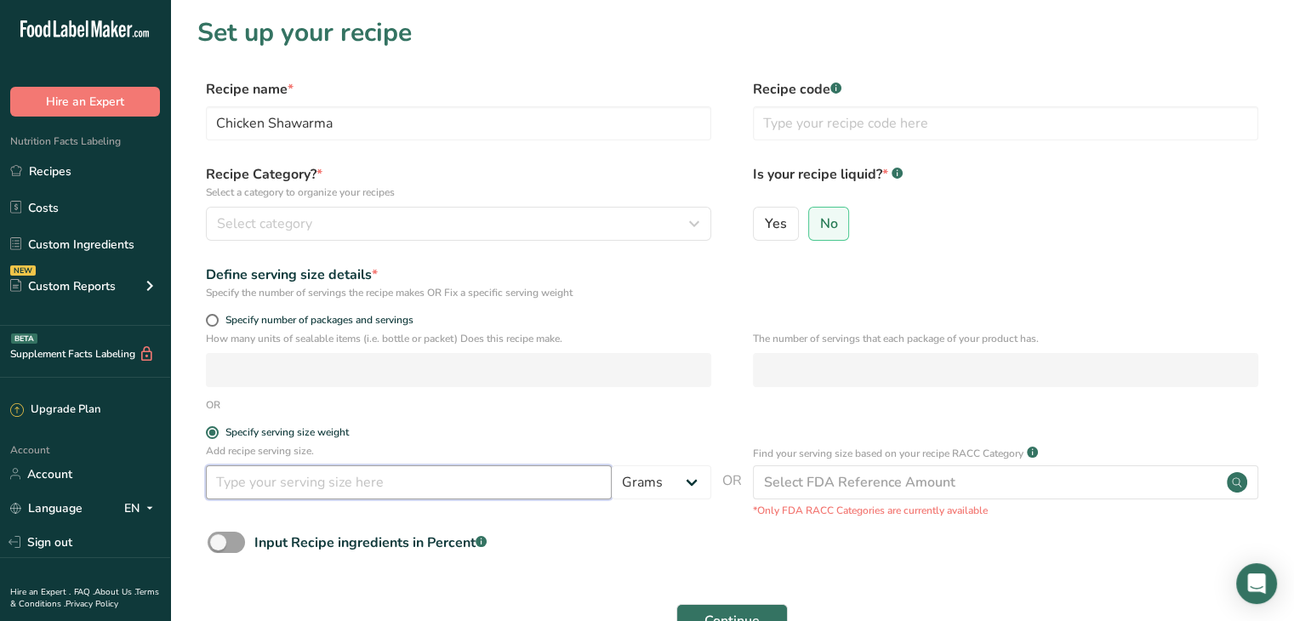
click at [266, 482] on input "number" at bounding box center [409, 482] width 406 height 34
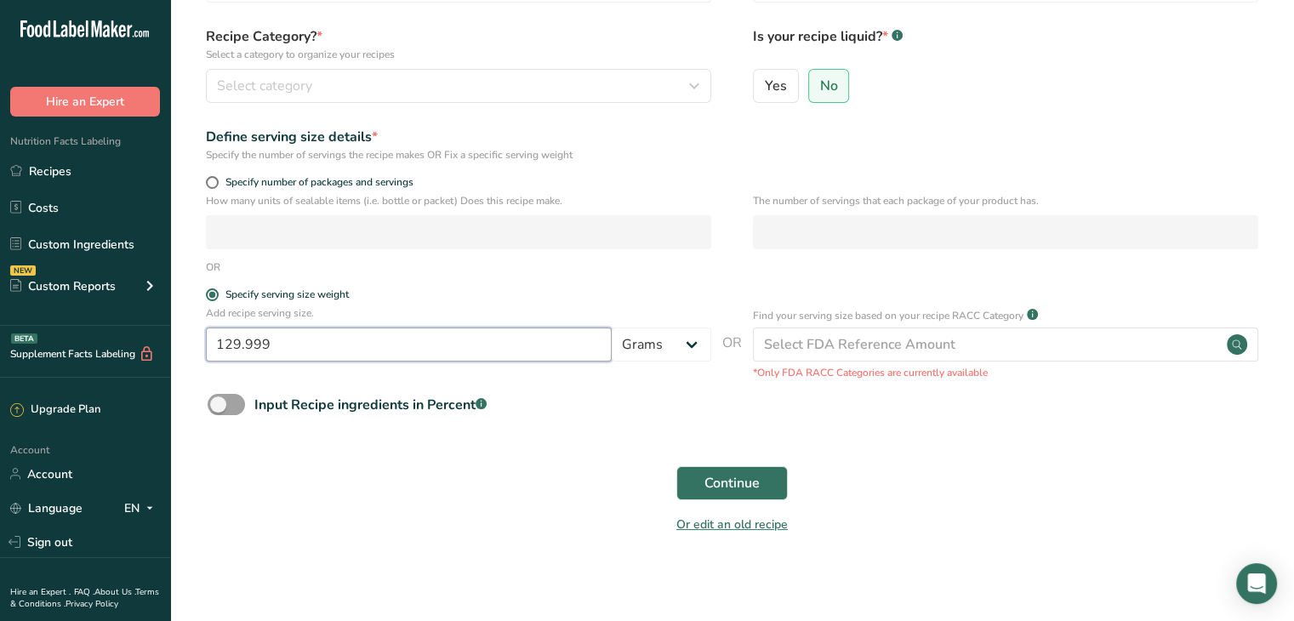
scroll to position [139, 0]
click at [711, 481] on span "Continue" at bounding box center [731, 482] width 55 height 20
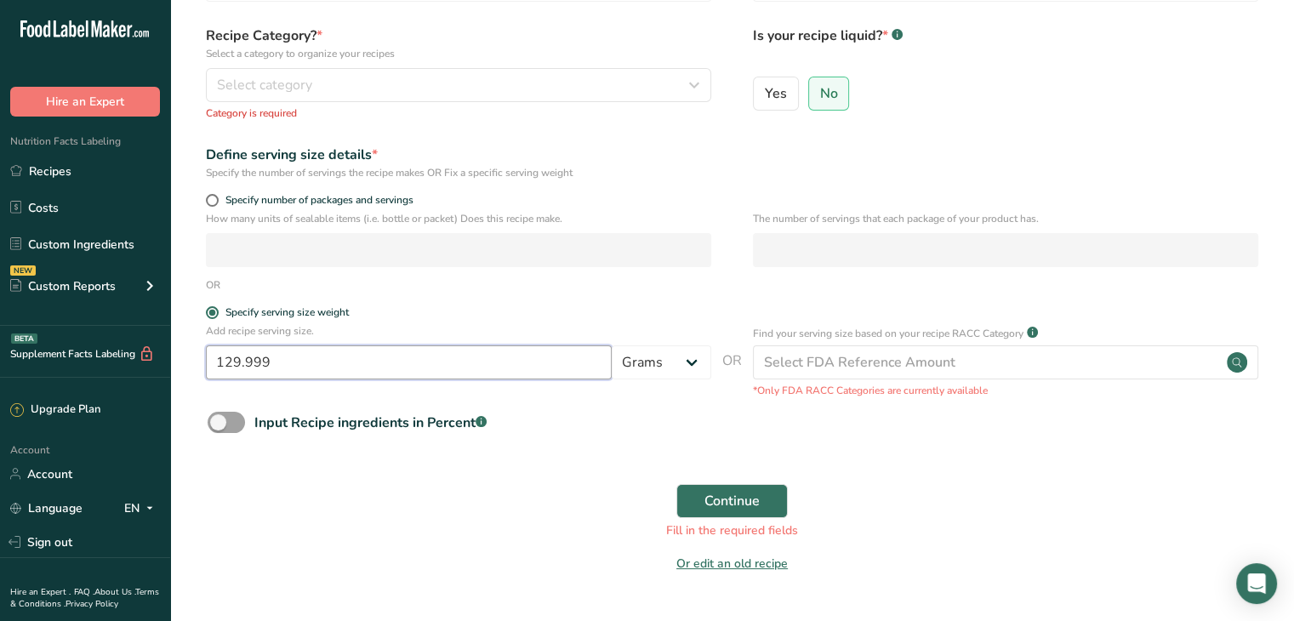
click at [338, 350] on input "129.999" at bounding box center [409, 362] width 406 height 34
type input "130"
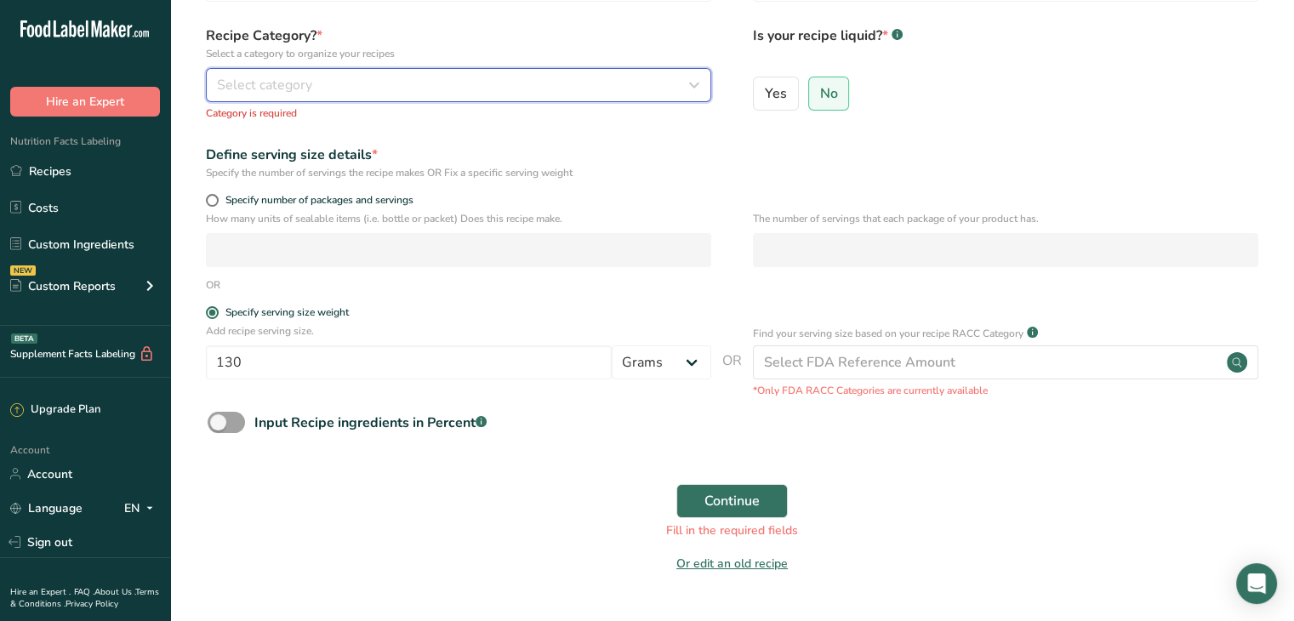
click at [456, 70] on button "Select category" at bounding box center [458, 85] width 505 height 34
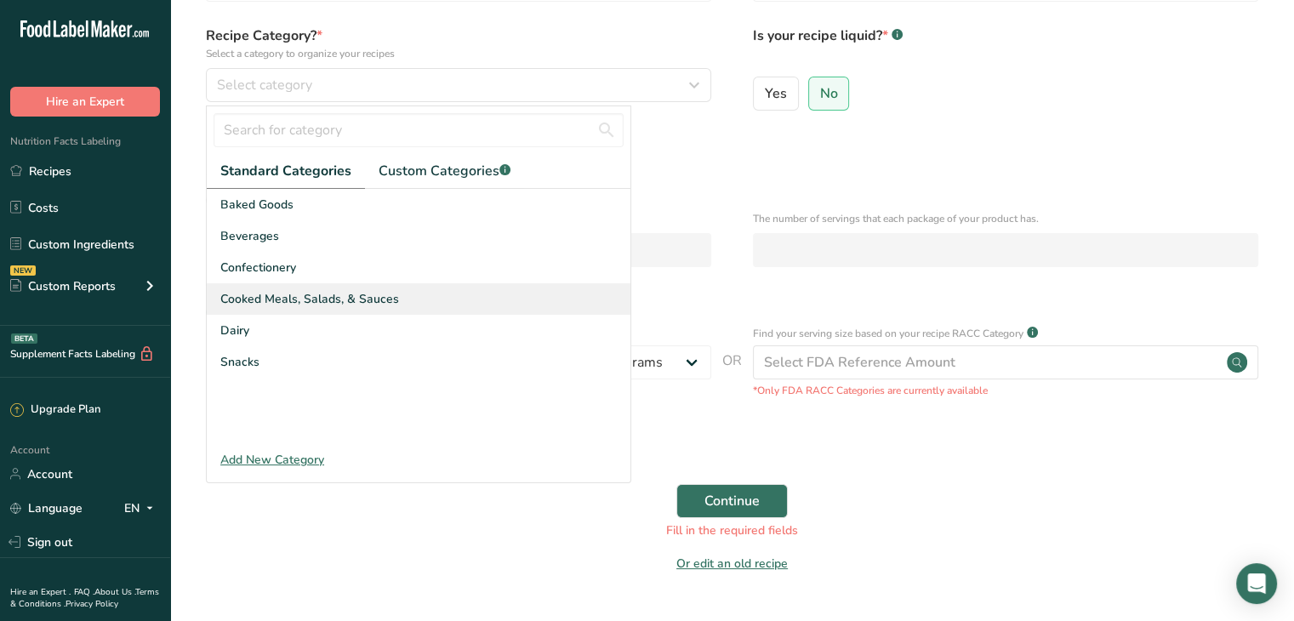
click at [415, 293] on div "Cooked Meals, Salads, & Sauces" at bounding box center [419, 298] width 424 height 31
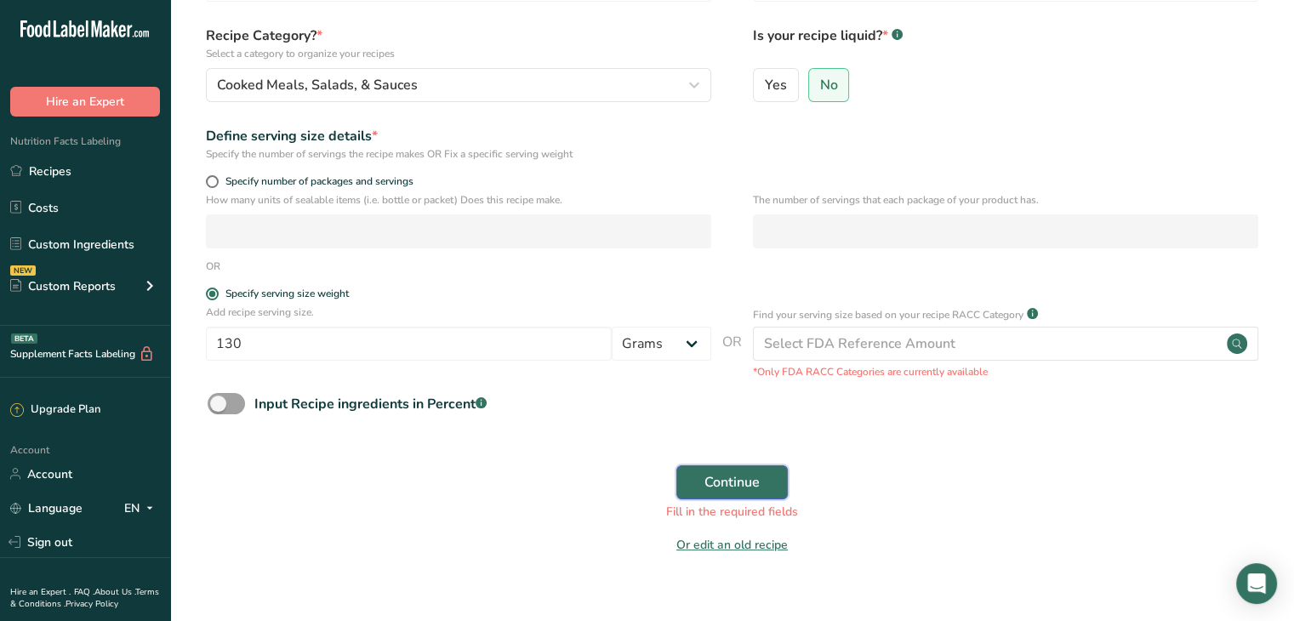
click at [697, 474] on button "Continue" at bounding box center [731, 482] width 111 height 34
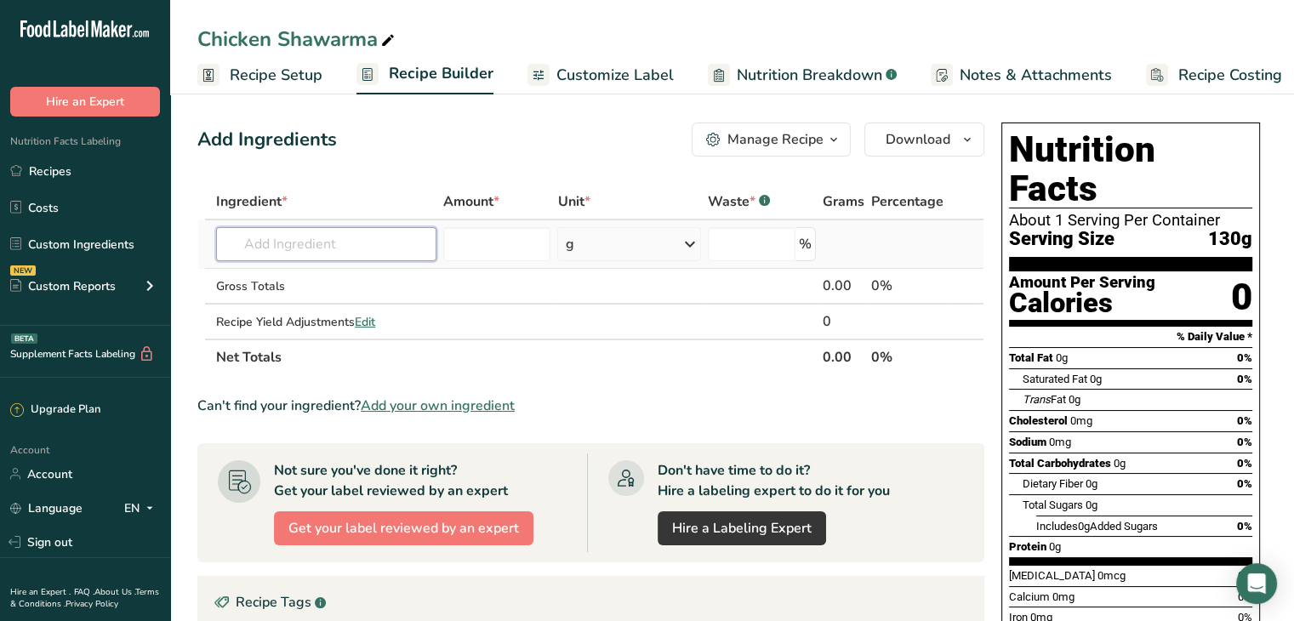
click at [396, 240] on input "text" at bounding box center [326, 244] width 220 height 34
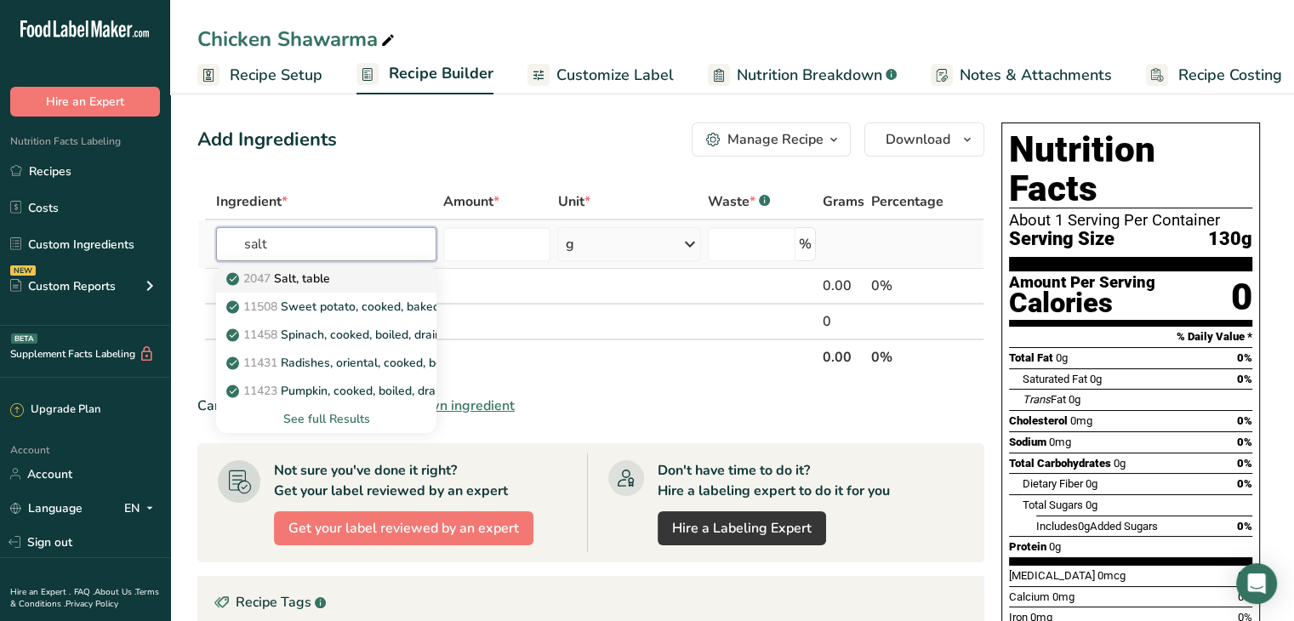
type input "salt"
click at [325, 284] on p "2047 Salt, table" at bounding box center [280, 279] width 100 height 18
type input "Salt, table"
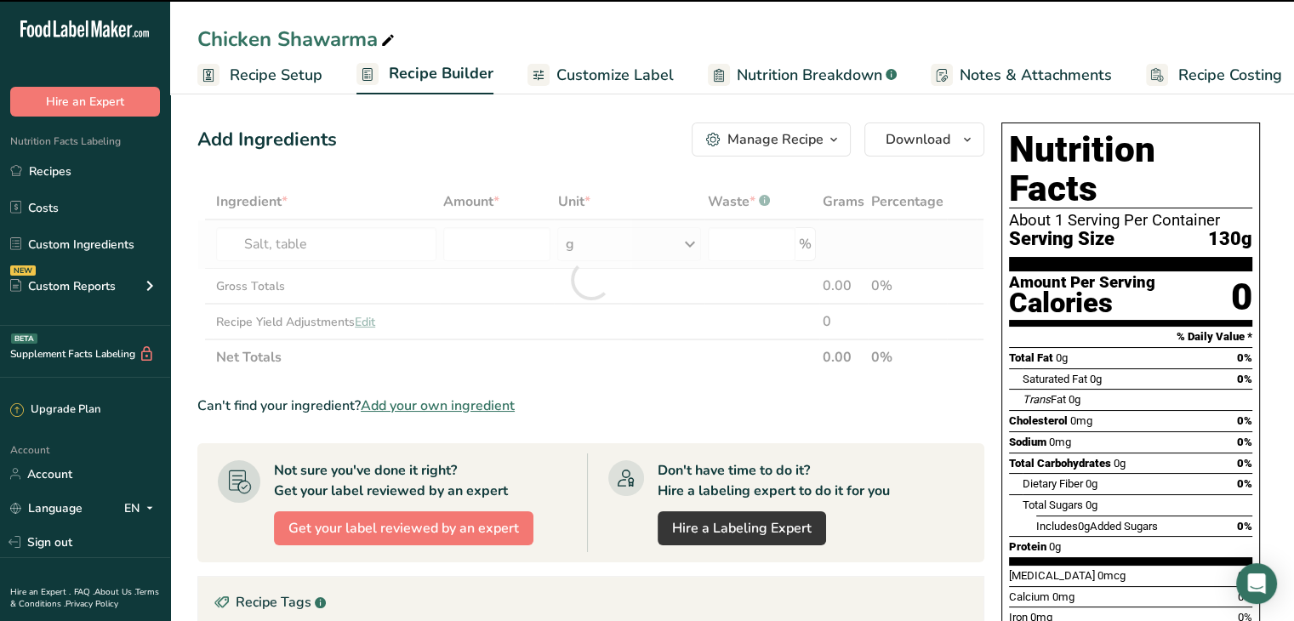
type input "0"
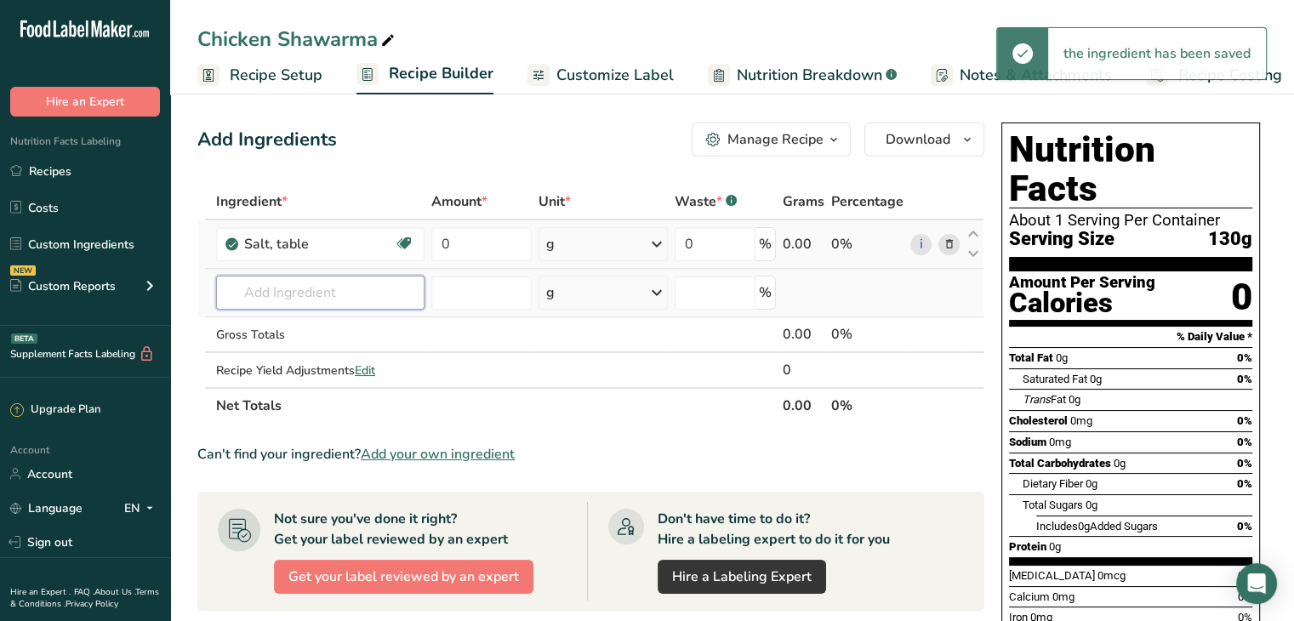
click at [287, 299] on input "text" at bounding box center [320, 293] width 208 height 34
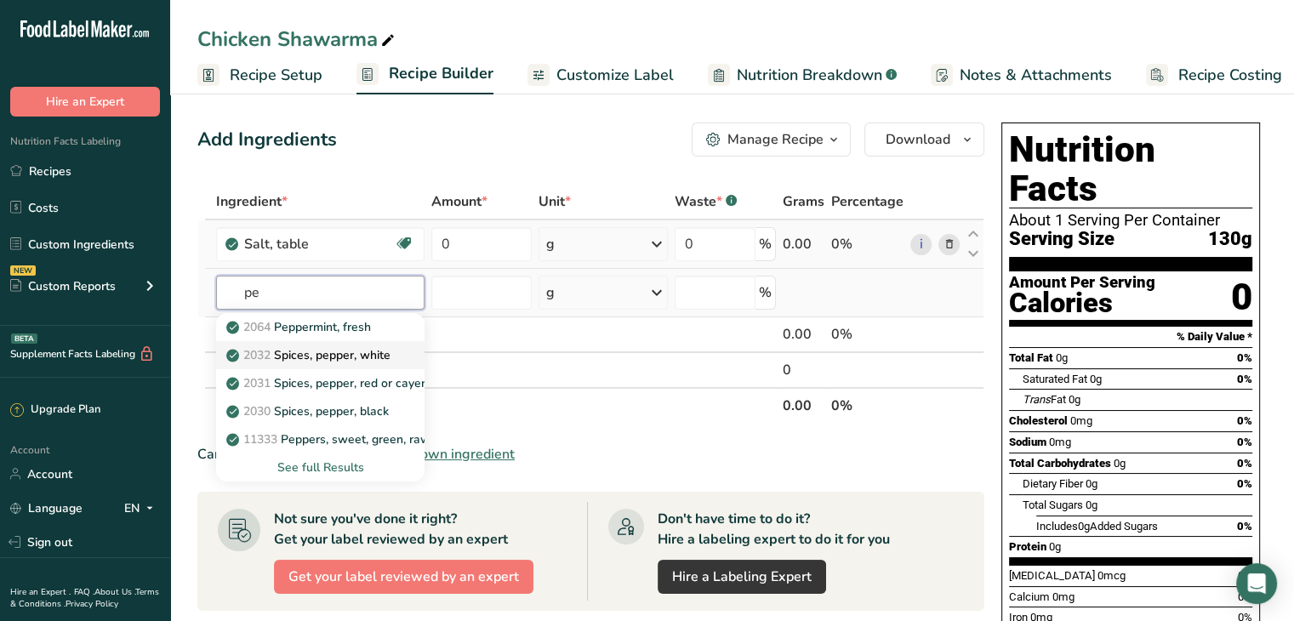
type input "p"
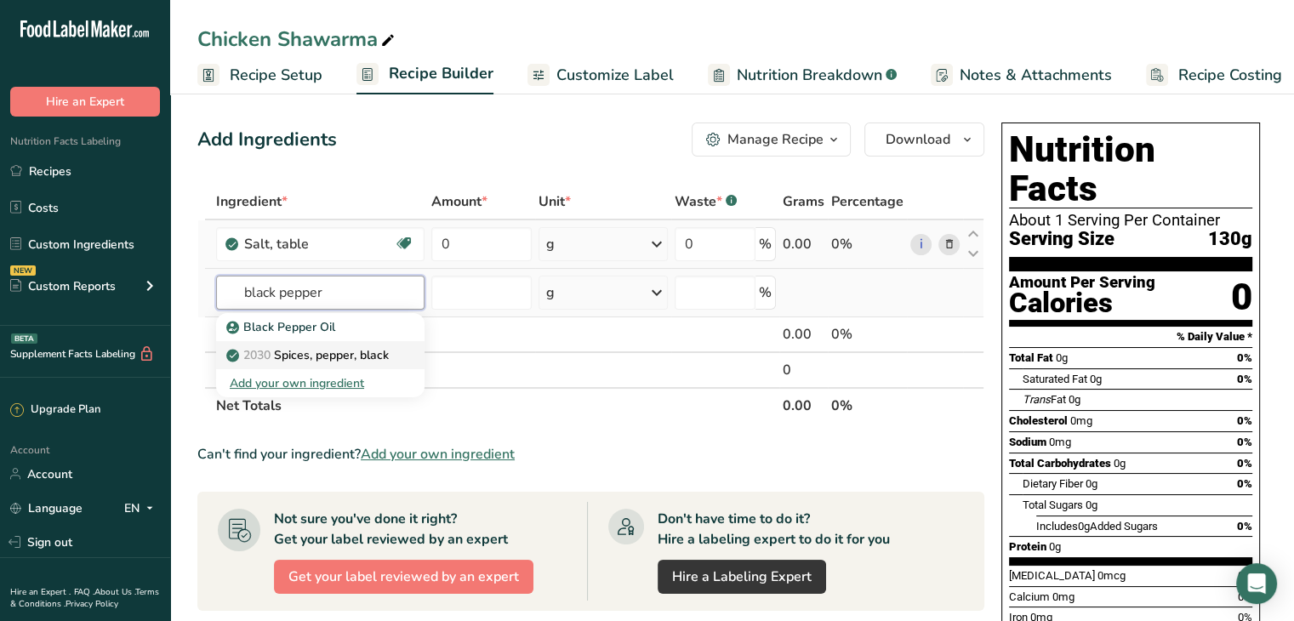
type input "black pepper"
click at [374, 346] on p "2030 Spices, pepper, black" at bounding box center [309, 355] width 159 height 18
type input "Spices, pepper, black"
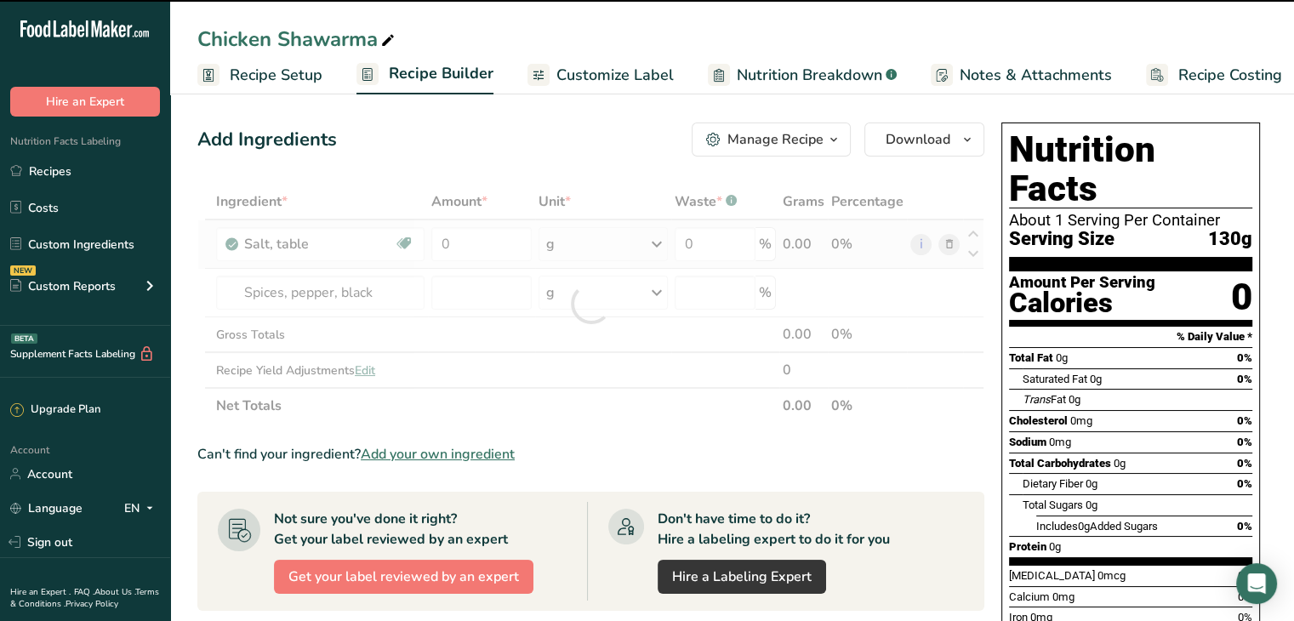
type input "0"
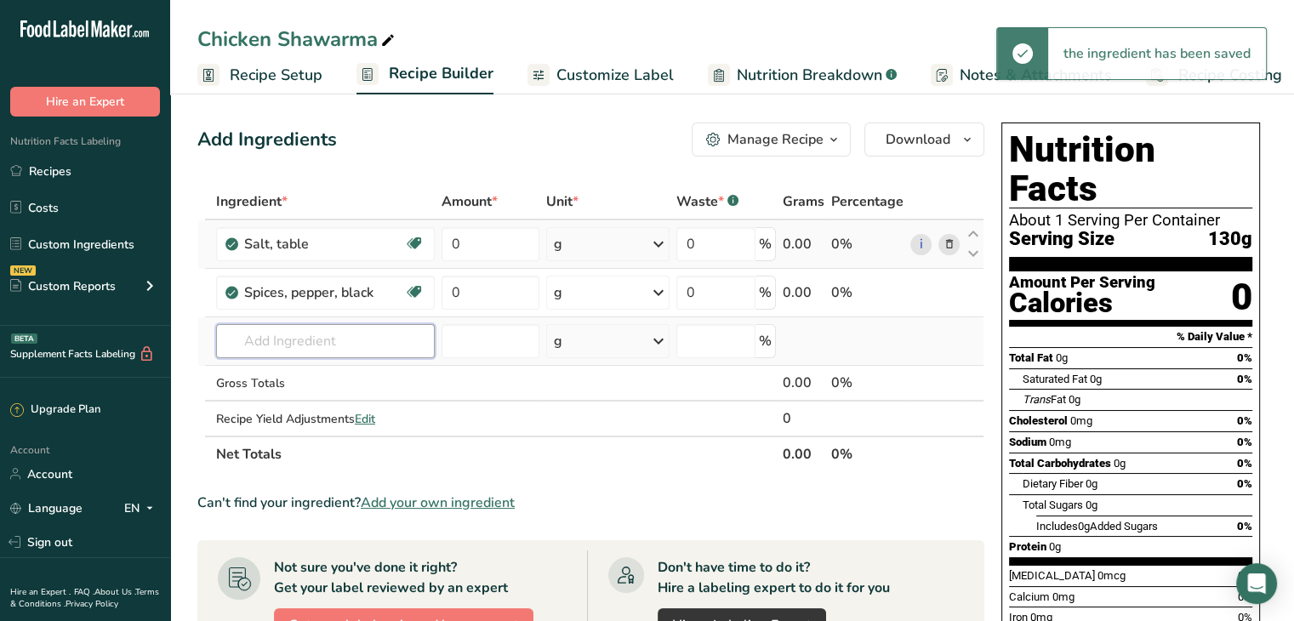
click at [265, 324] on input "text" at bounding box center [325, 341] width 219 height 34
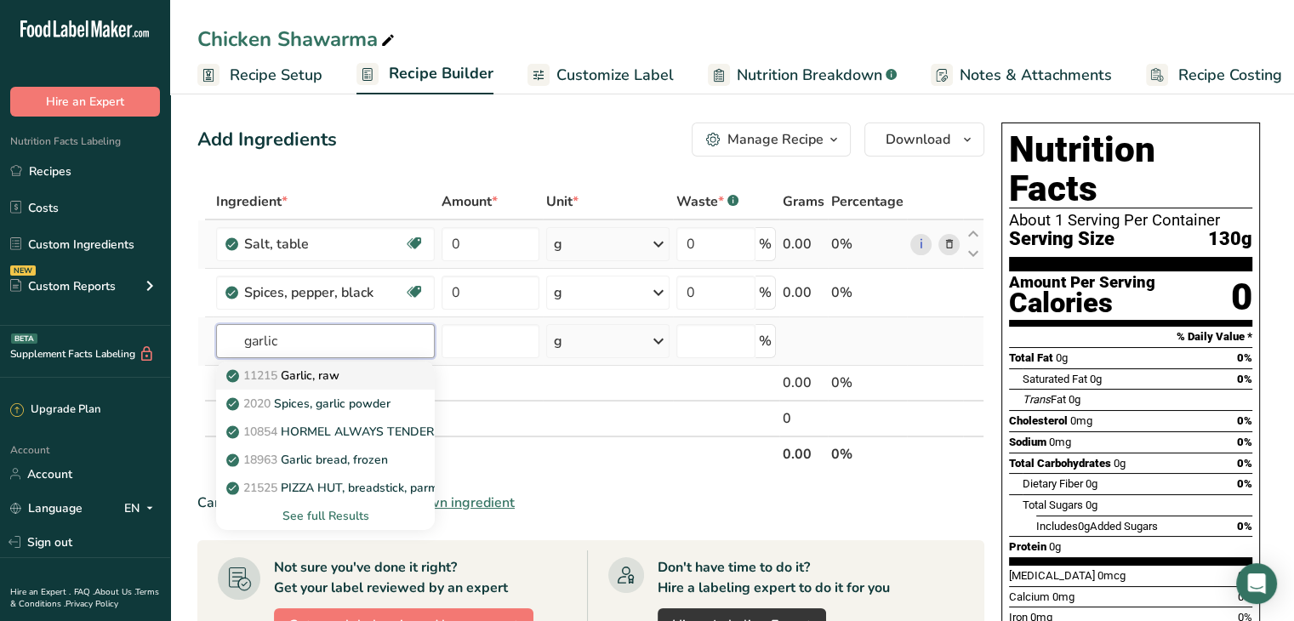
type input "garlic"
click at [308, 371] on p "11215 Garlic, raw" at bounding box center [285, 376] width 110 height 18
type input "Garlic, raw"
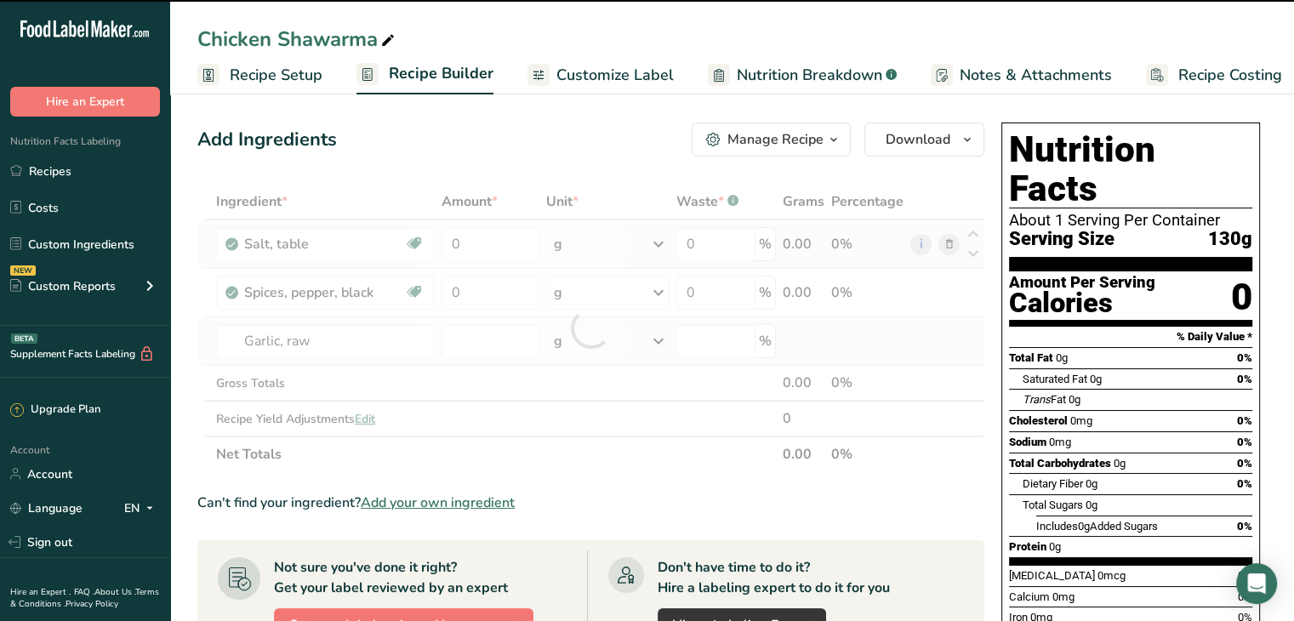
type input "0"
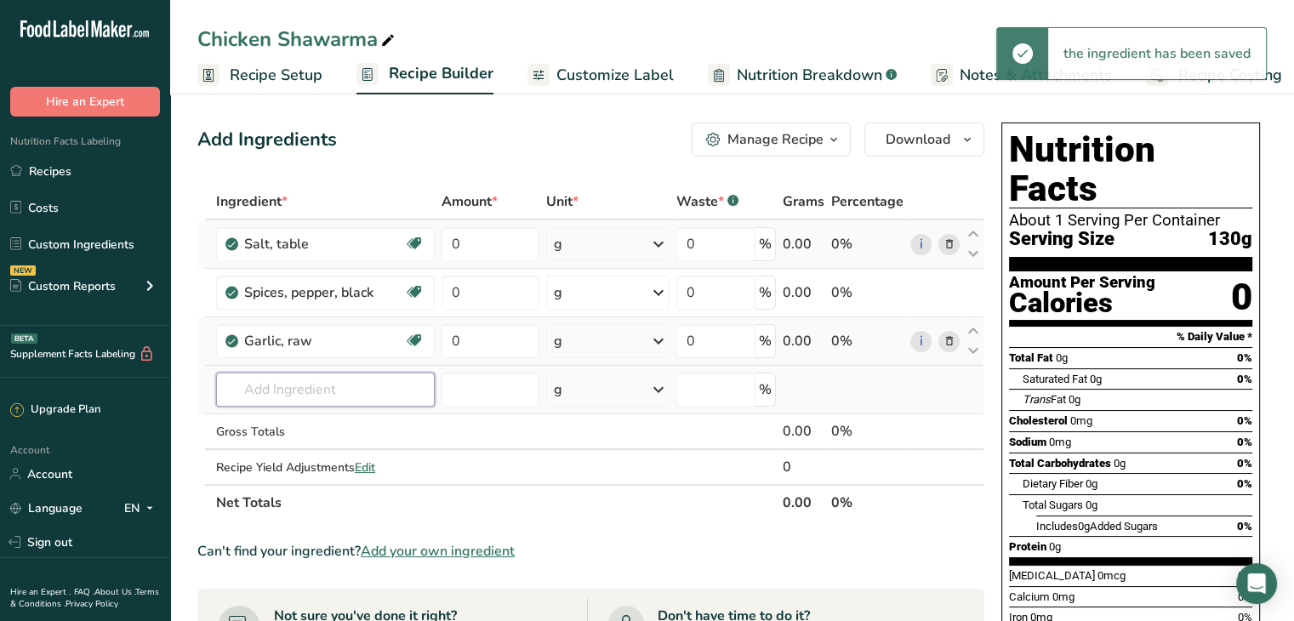
click at [299, 379] on input "text" at bounding box center [325, 390] width 219 height 34
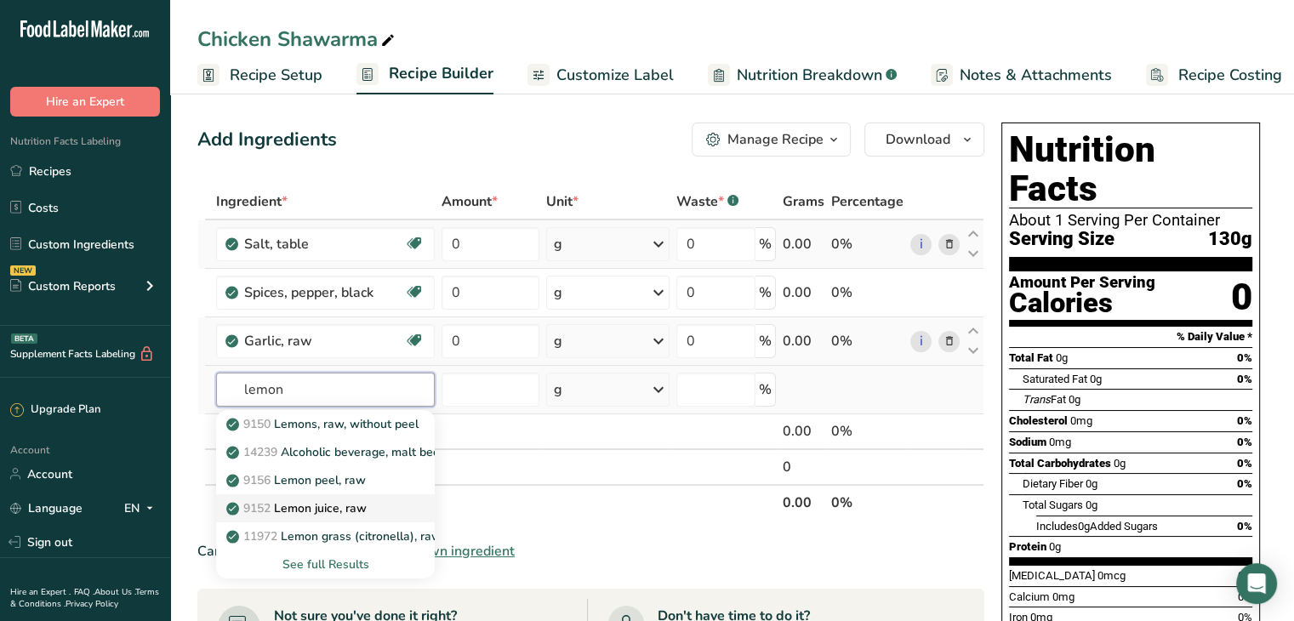
type input "lemon"
click at [303, 504] on p "9152 Lemon juice, raw" at bounding box center [298, 508] width 137 height 18
type input "Lemon juice, raw"
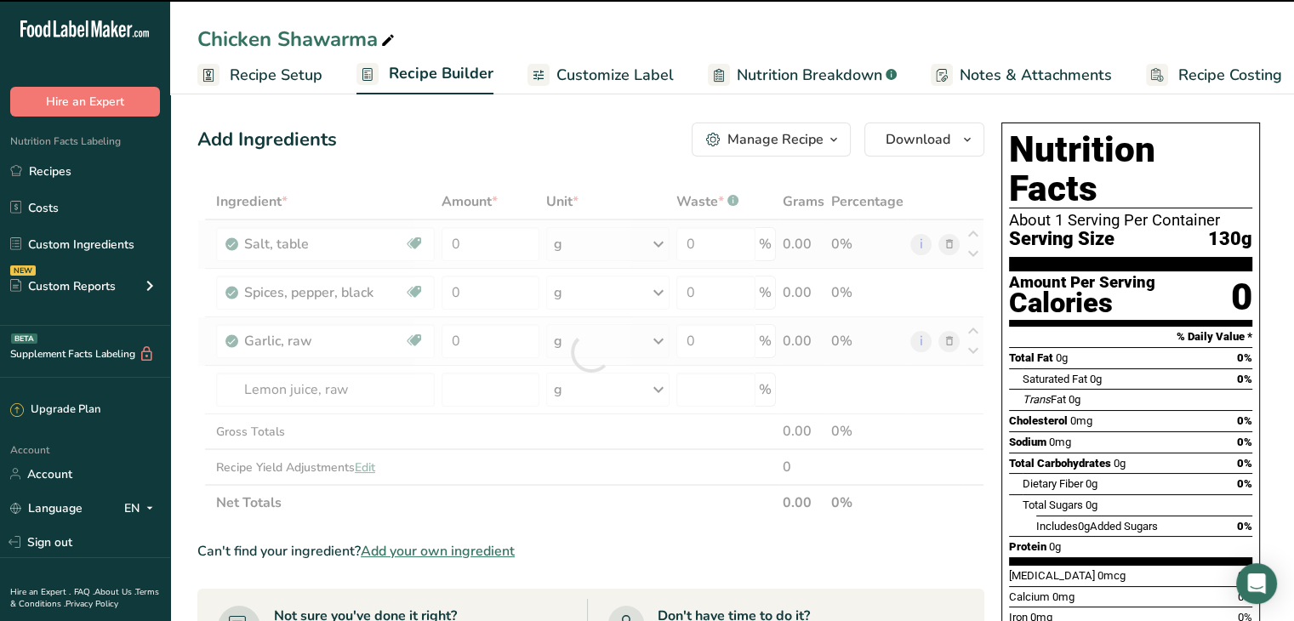
type input "0"
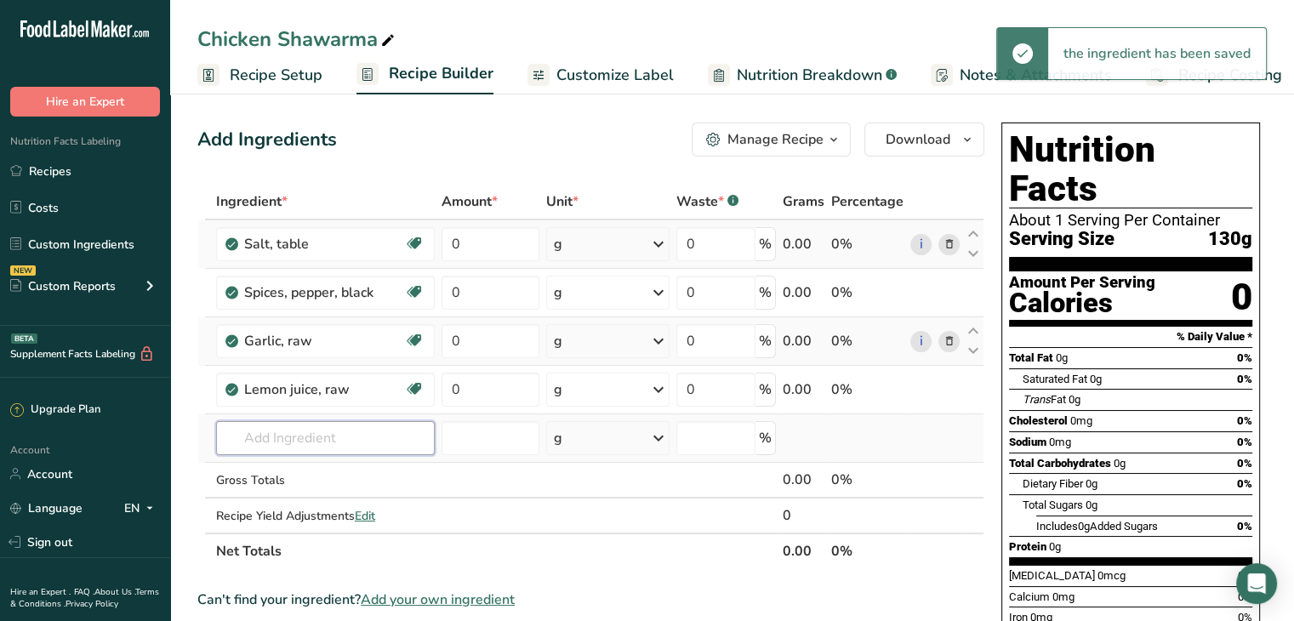
click at [318, 429] on input "text" at bounding box center [325, 438] width 219 height 34
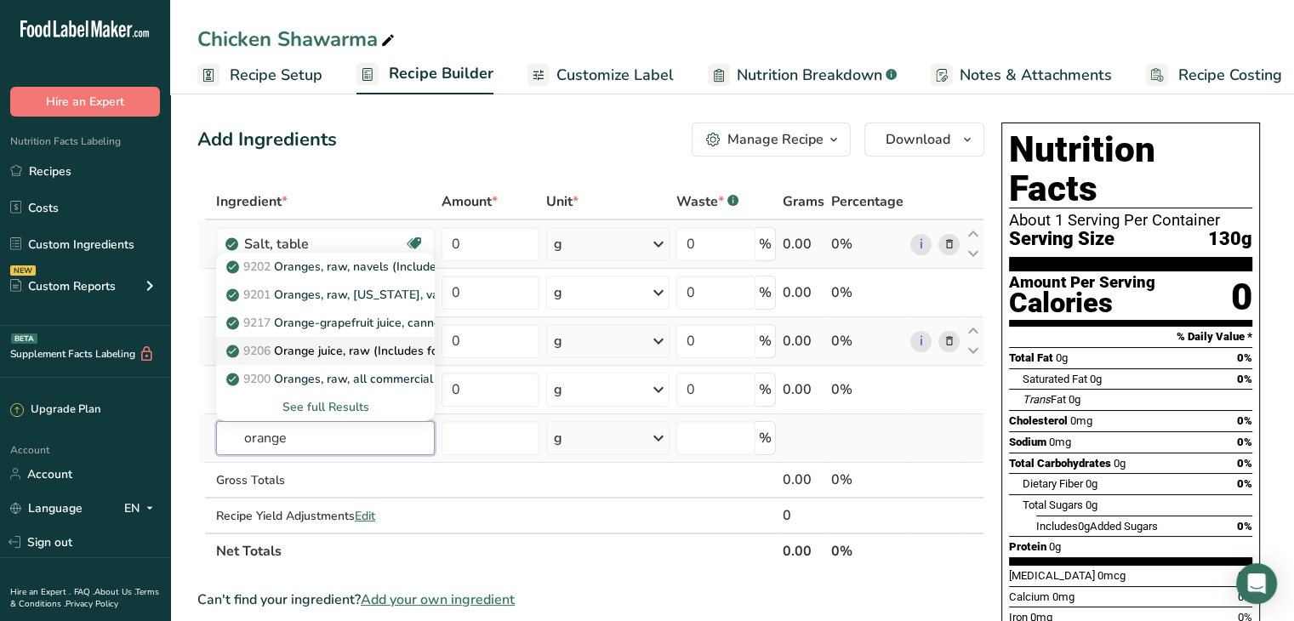
type input "orange"
click at [356, 348] on p "9206 Orange juice, raw (Includes foods for USDA's Food Distribution Program)" at bounding box center [452, 351] width 444 height 18
type input "Orange juice, raw (Includes foods for USDA's Food Distribution Program)"
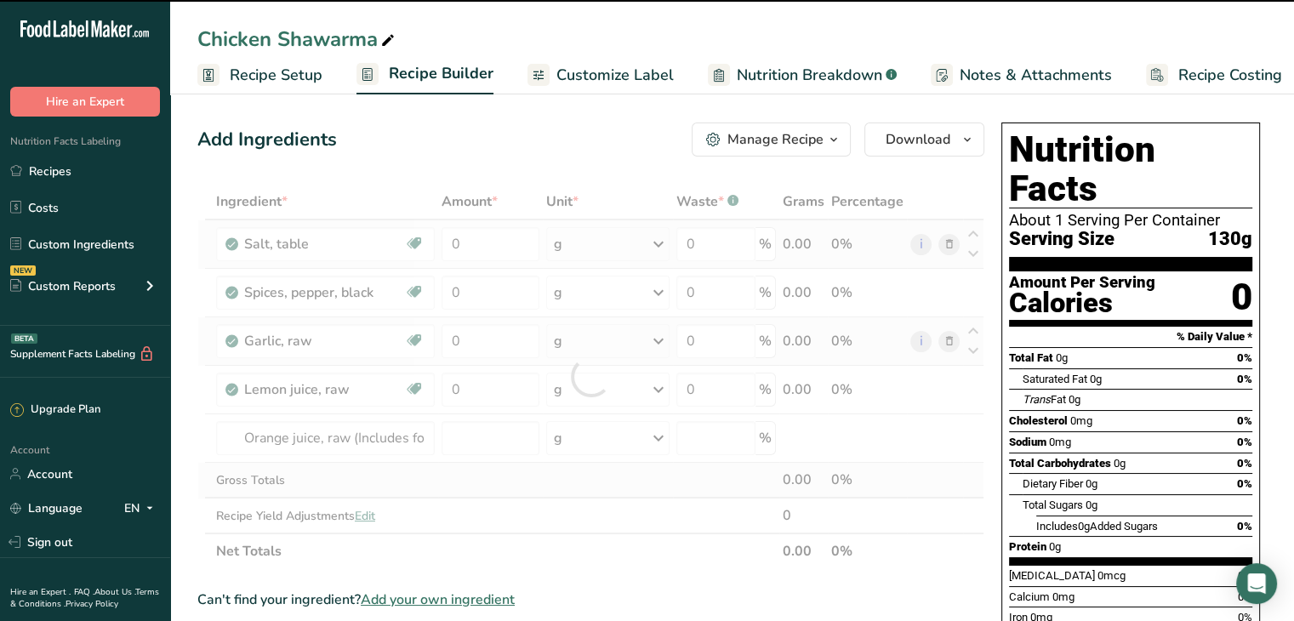
type input "0"
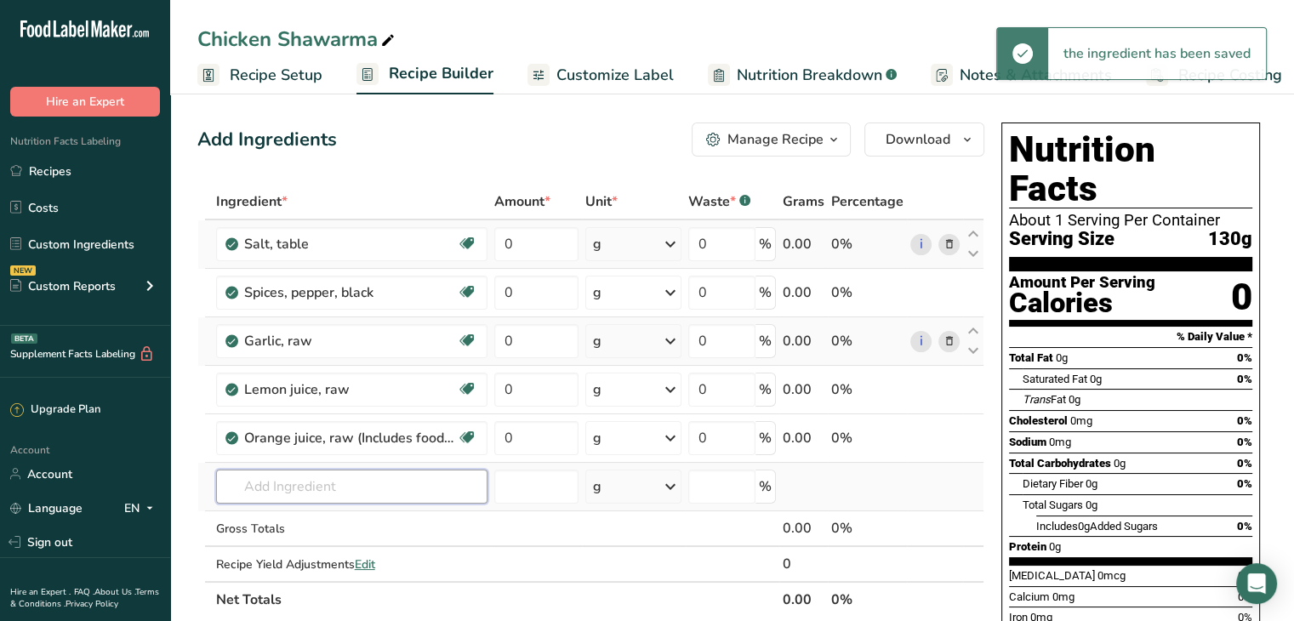
click at [278, 482] on input "text" at bounding box center [351, 486] width 271 height 34
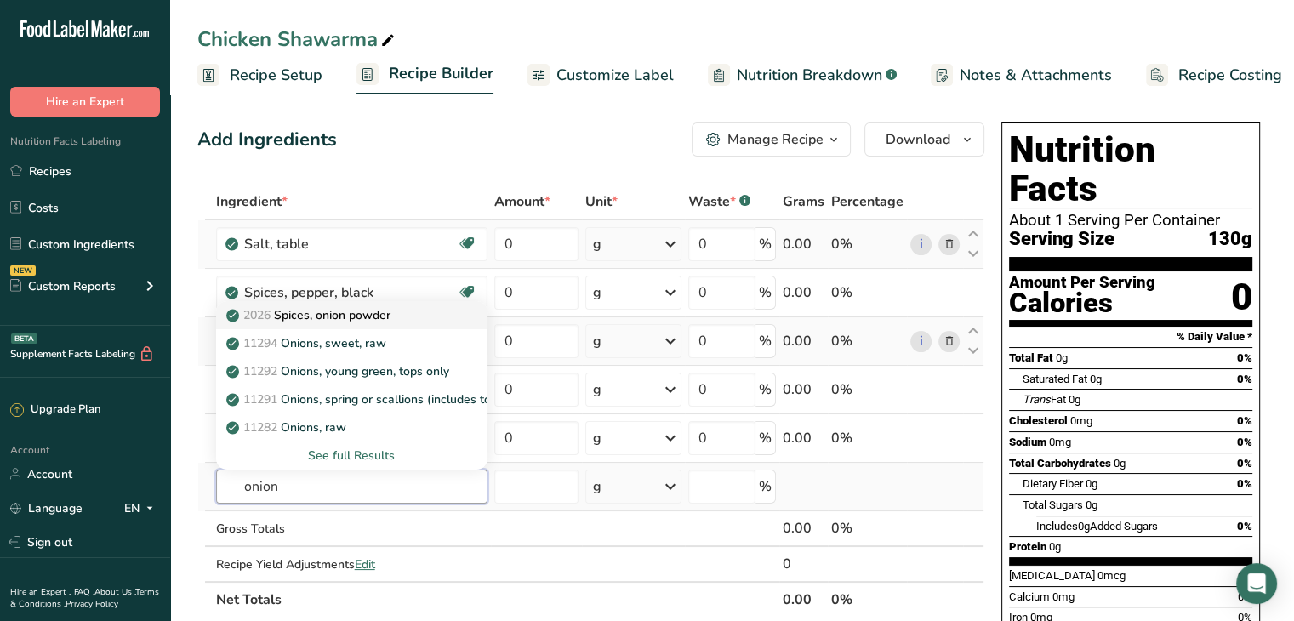
type input "onion"
click at [400, 319] on div "2026 Spices, onion powder" at bounding box center [338, 315] width 217 height 18
type input "Spices, onion powder"
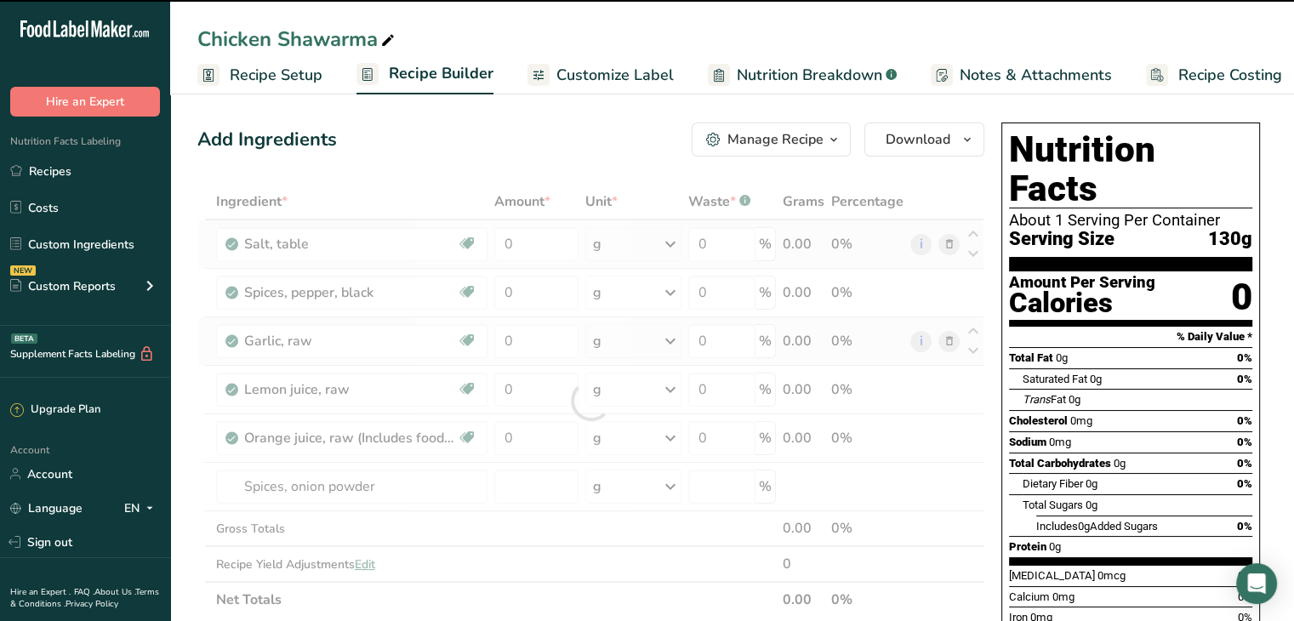
type input "0"
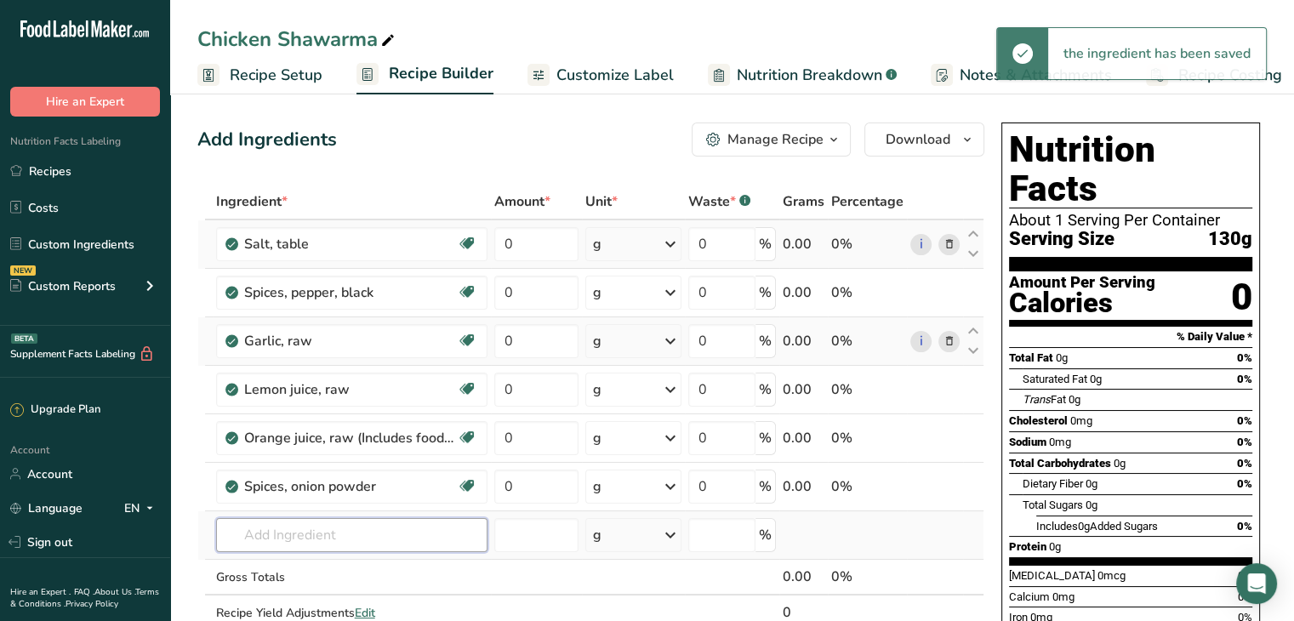
click at [320, 542] on input "text" at bounding box center [351, 535] width 271 height 34
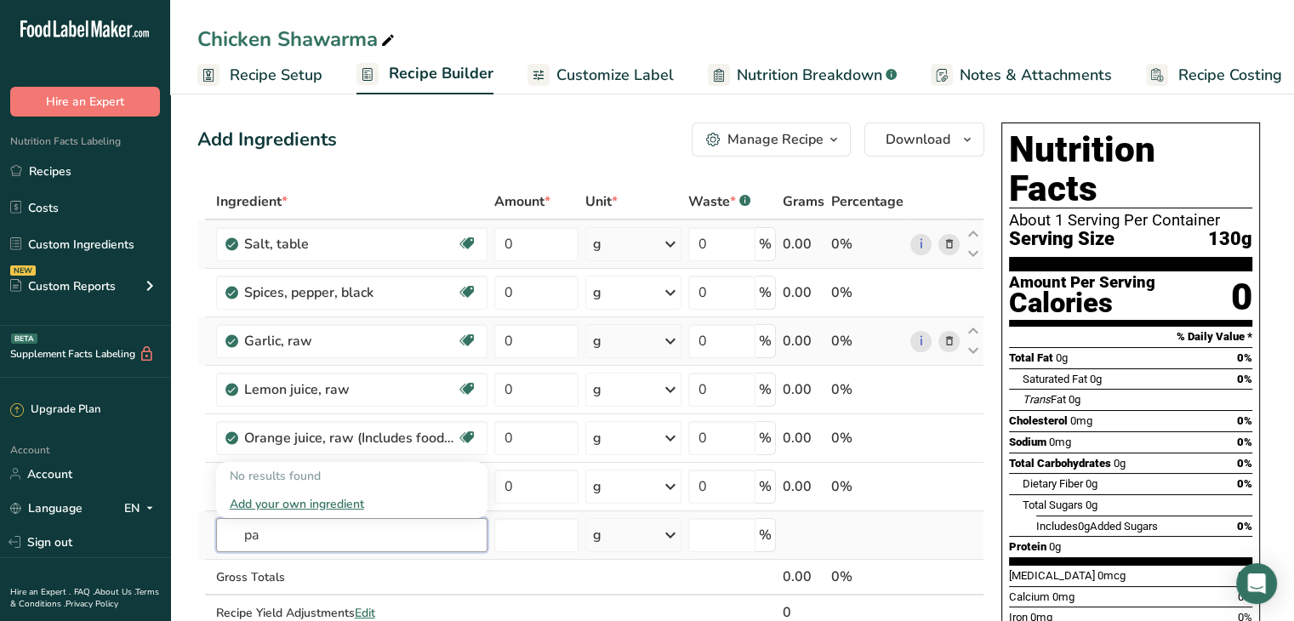
type input "p"
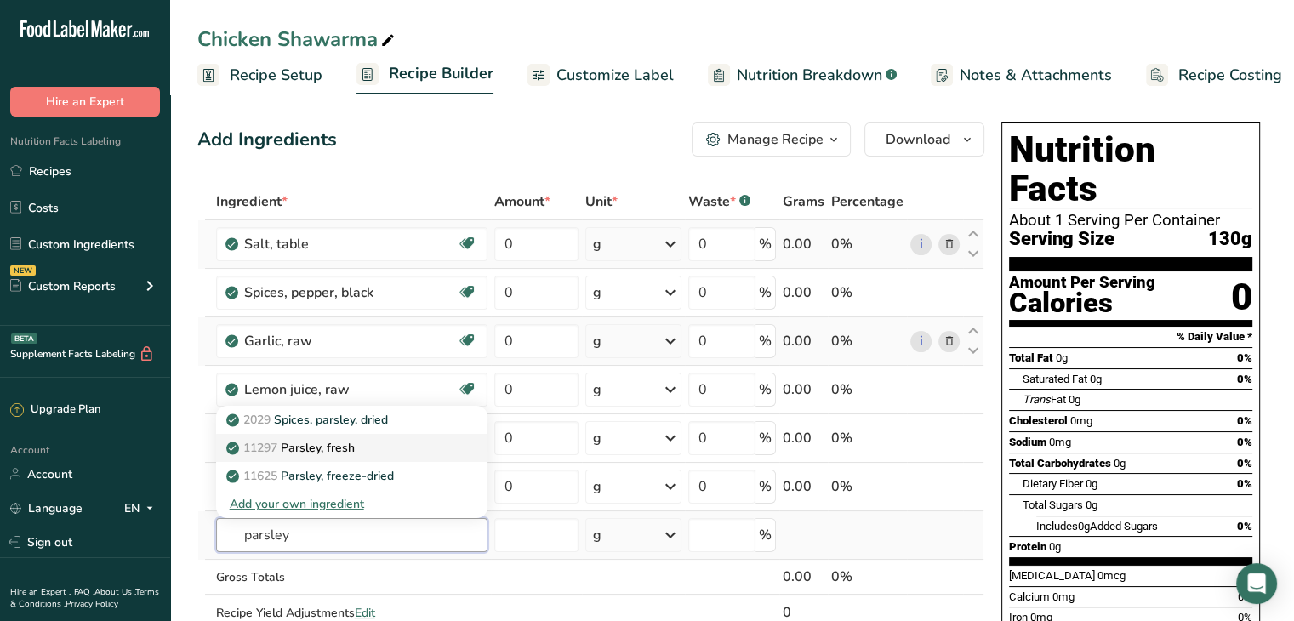
type input "parsley"
click at [405, 444] on div "11297 Parsley, fresh" at bounding box center [338, 448] width 217 height 18
type input "Parsley, fresh"
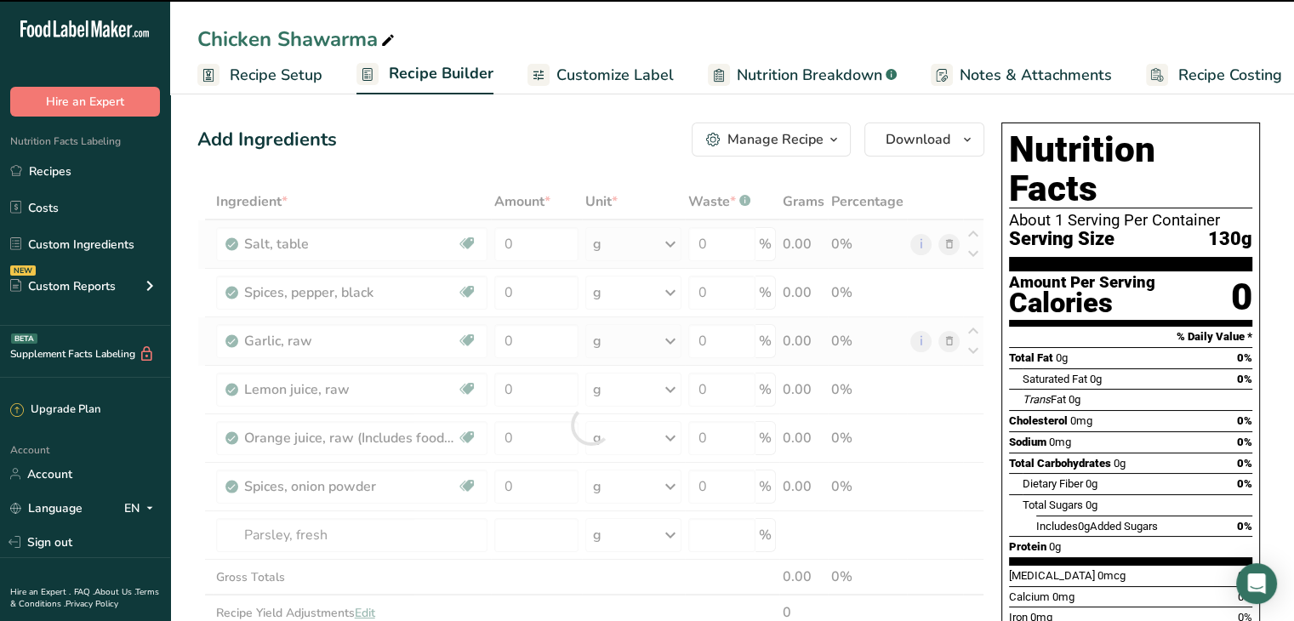
type input "0"
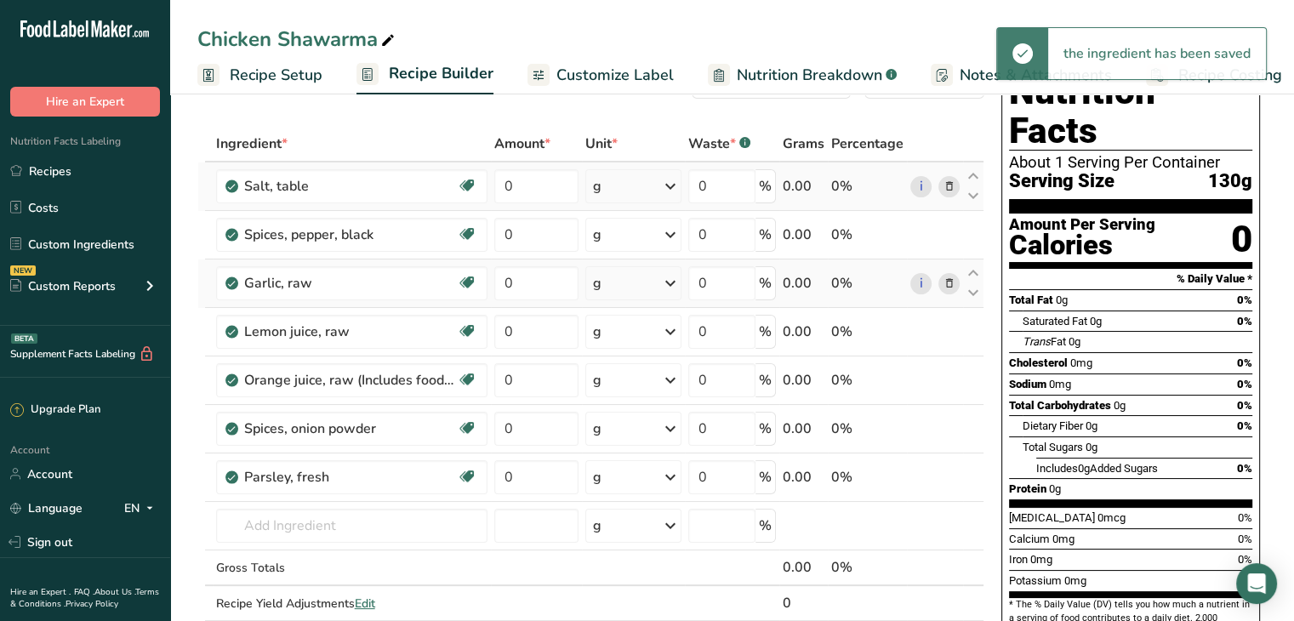
scroll to position [58, 0]
click at [314, 523] on input "text" at bounding box center [351, 526] width 271 height 34
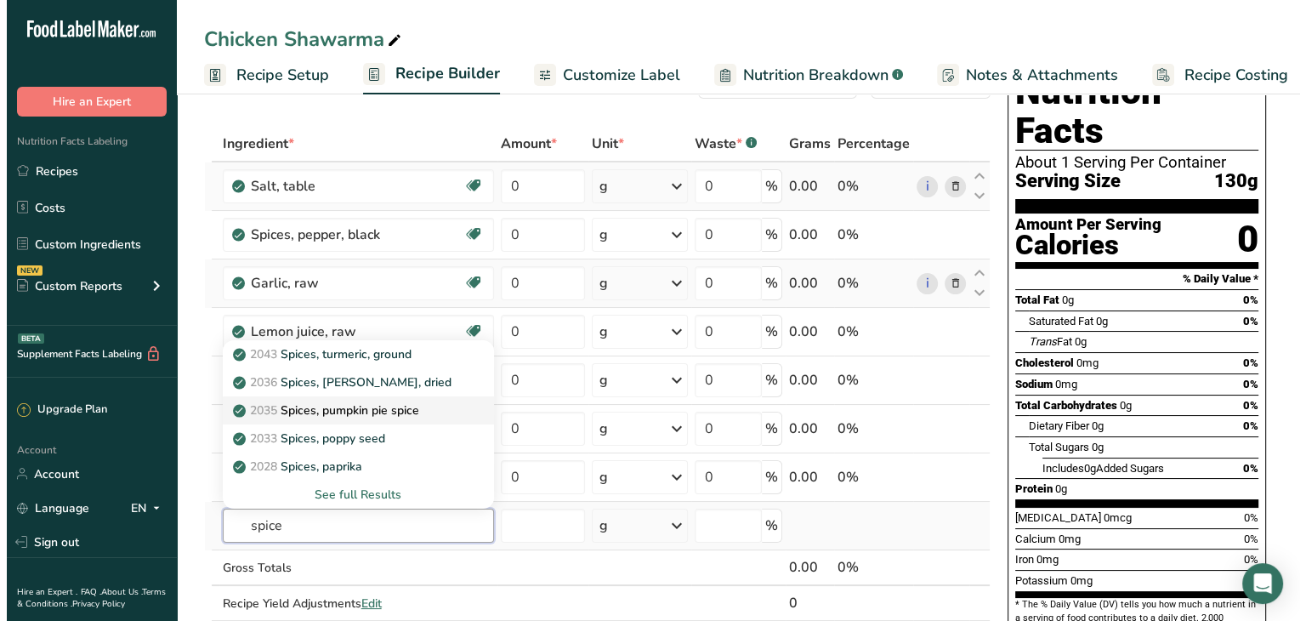
scroll to position [114, 0]
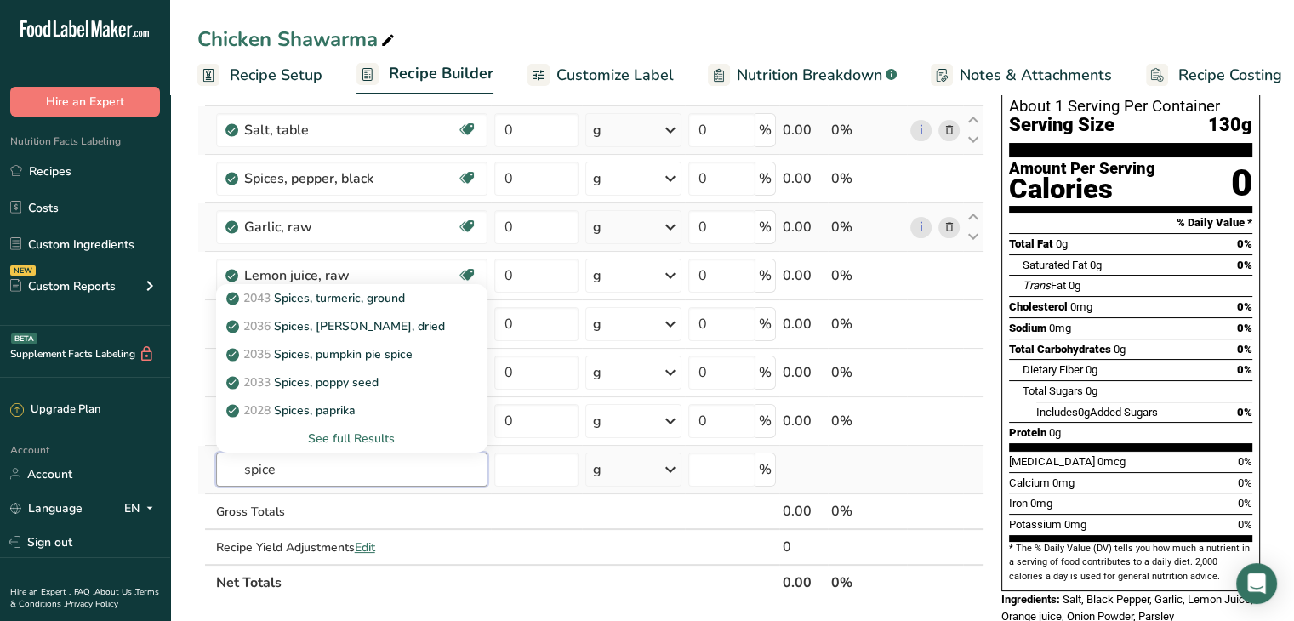
type input "spice"
click at [368, 430] on div "See full Results" at bounding box center [352, 439] width 244 height 18
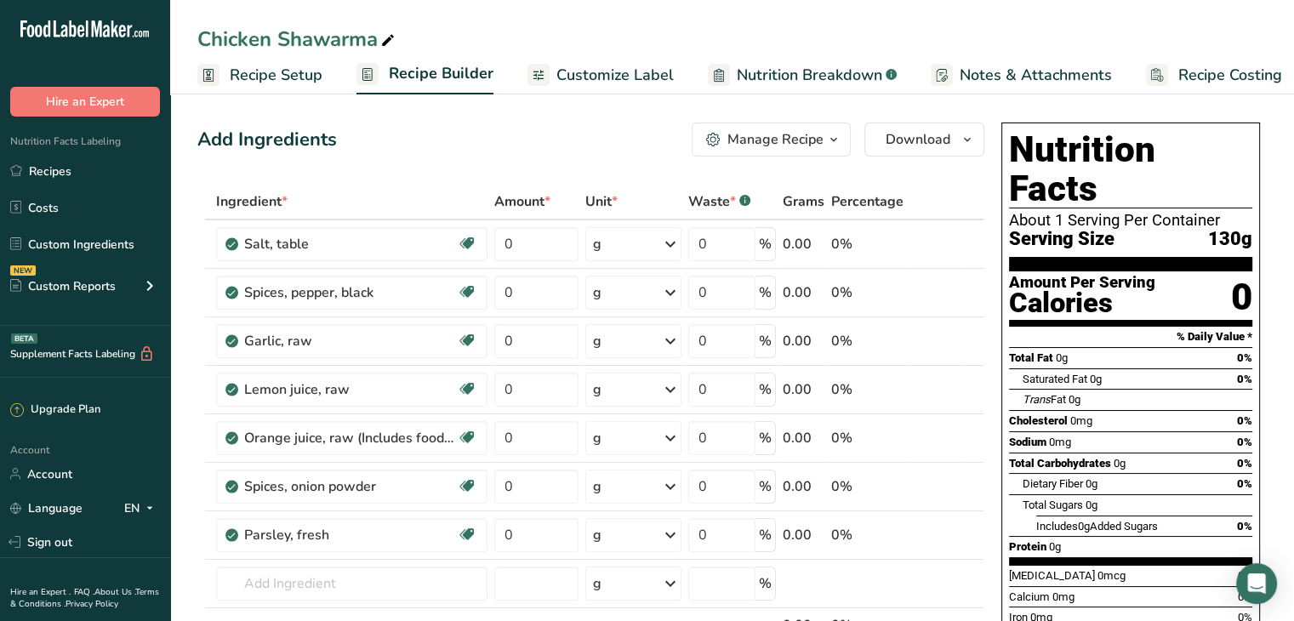
click at [461, 155] on div "Add Ingredients Manage Recipe Delete Recipe Duplicate Recipe Scale Recipe Save …" at bounding box center [590, 139] width 787 height 34
click at [527, 254] on input "0" at bounding box center [536, 244] width 85 height 34
type input "0.1"
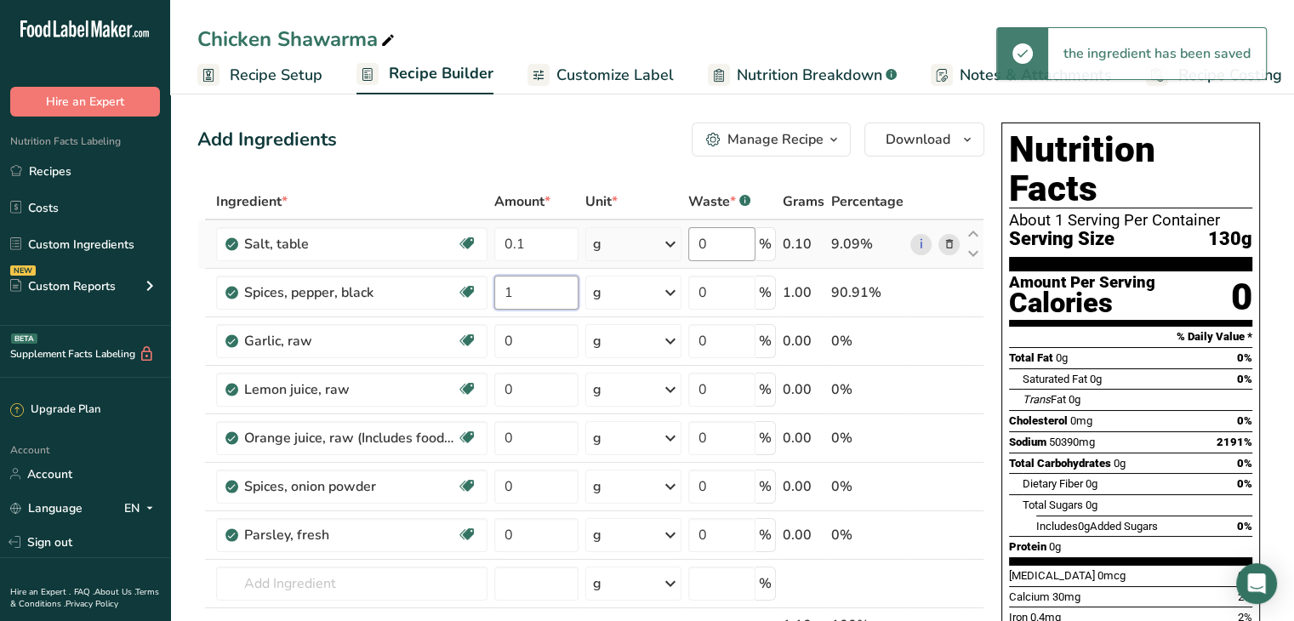
type input "1"
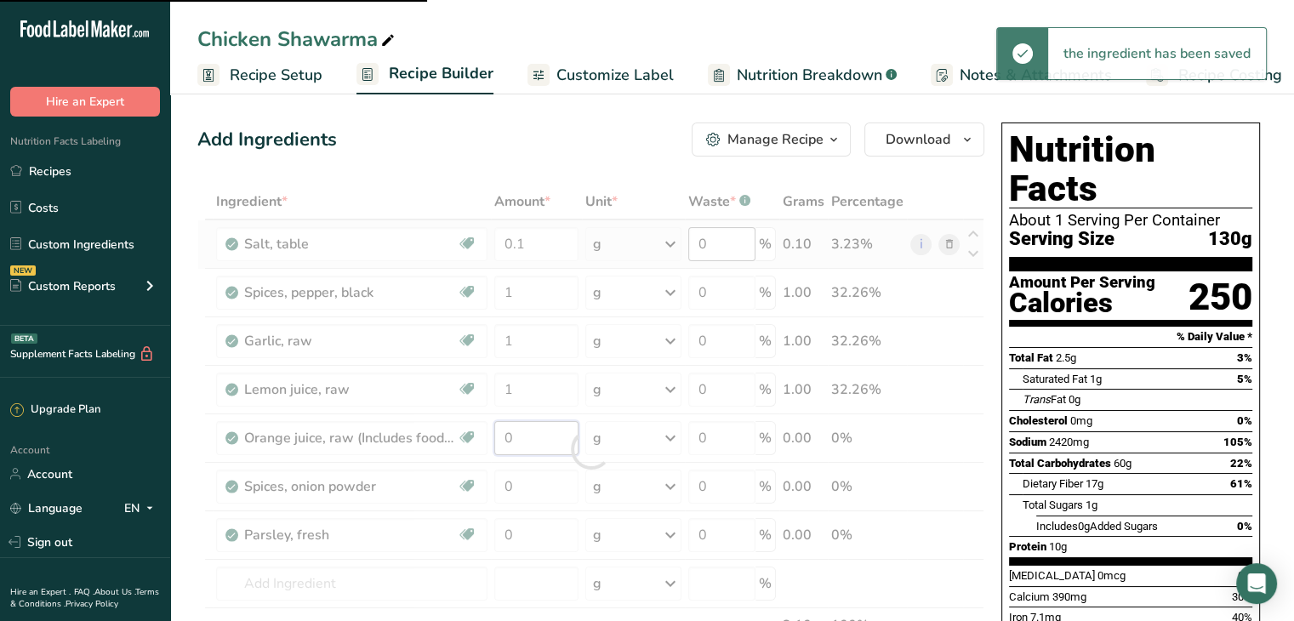
type input "0"
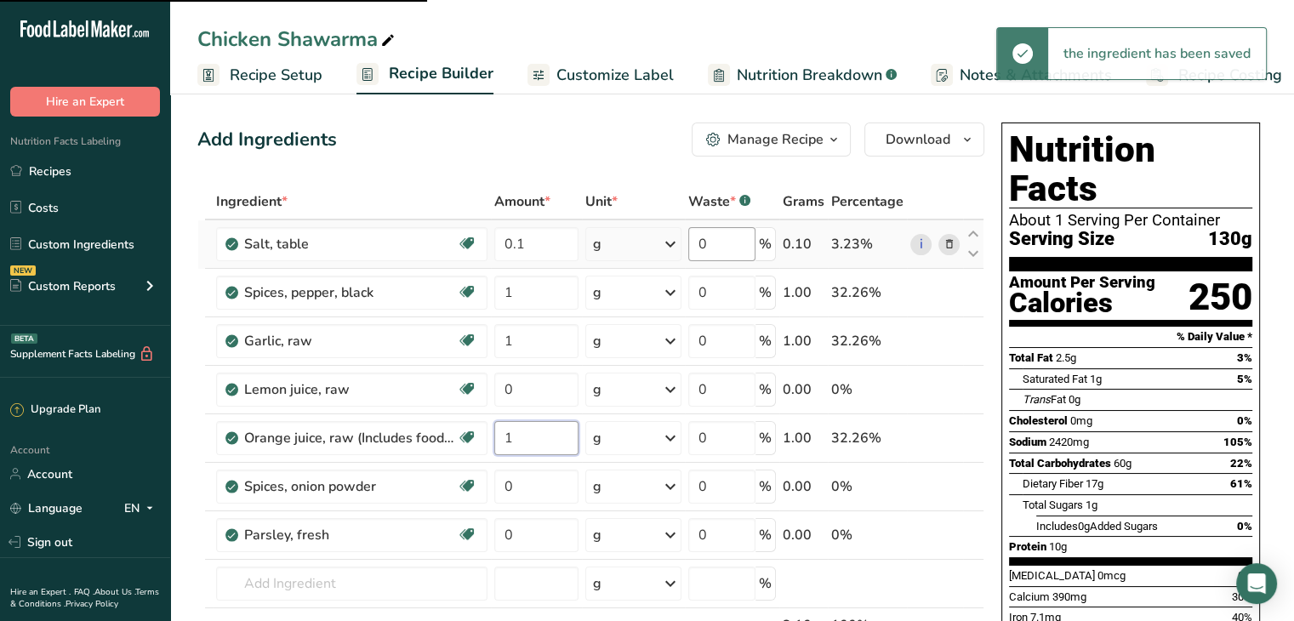
type input "1"
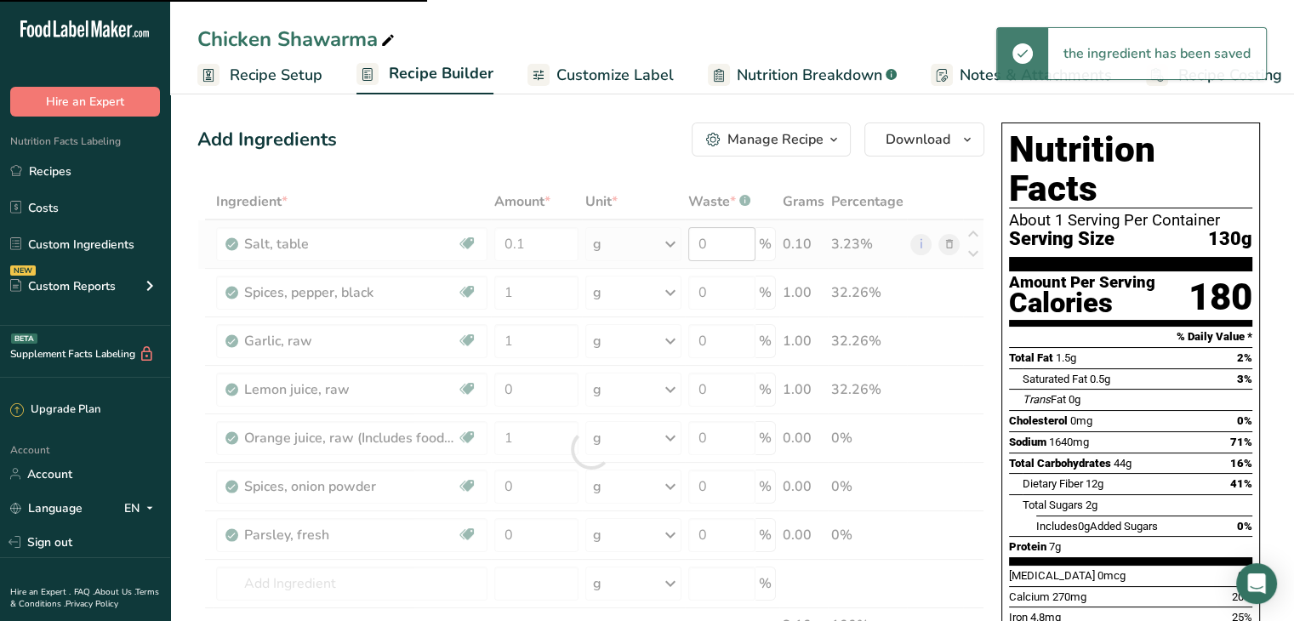
type input "1"
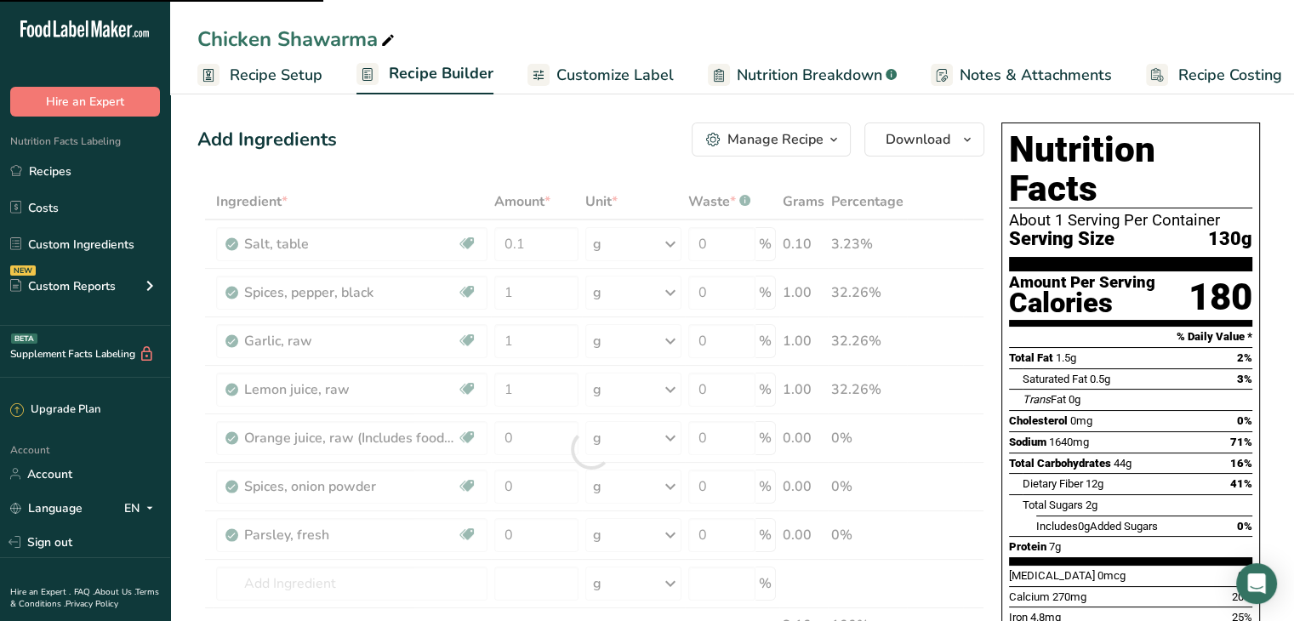
click at [537, 434] on div at bounding box center [590, 449] width 787 height 531
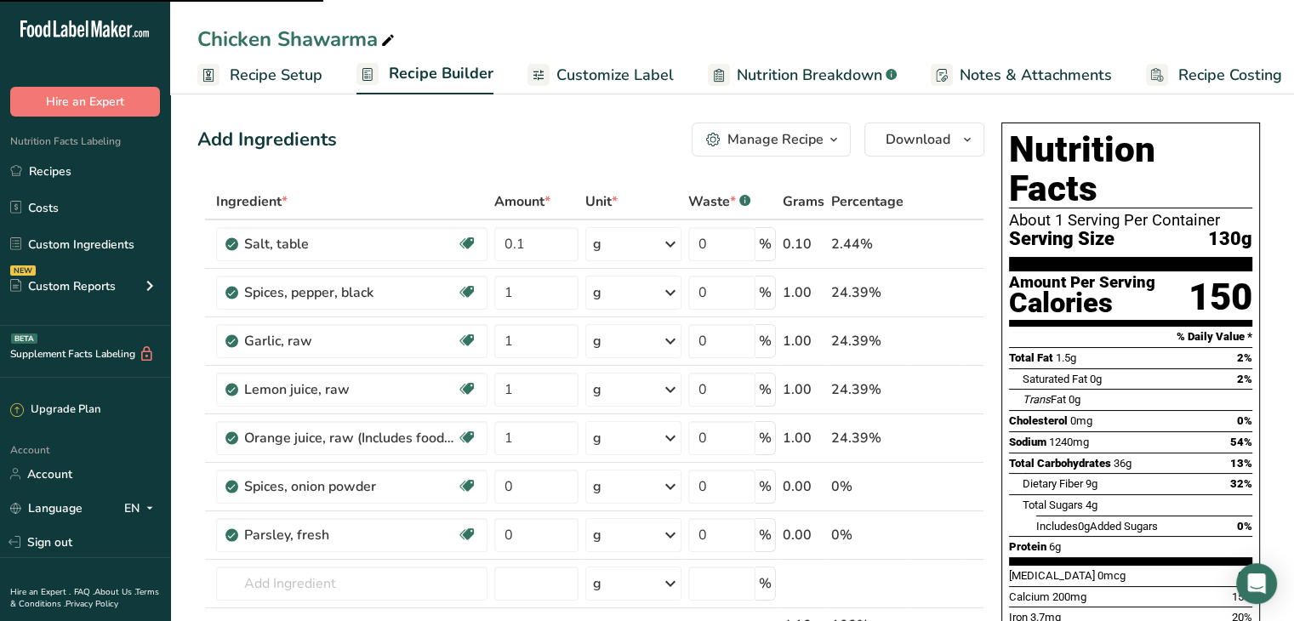
type input "0"
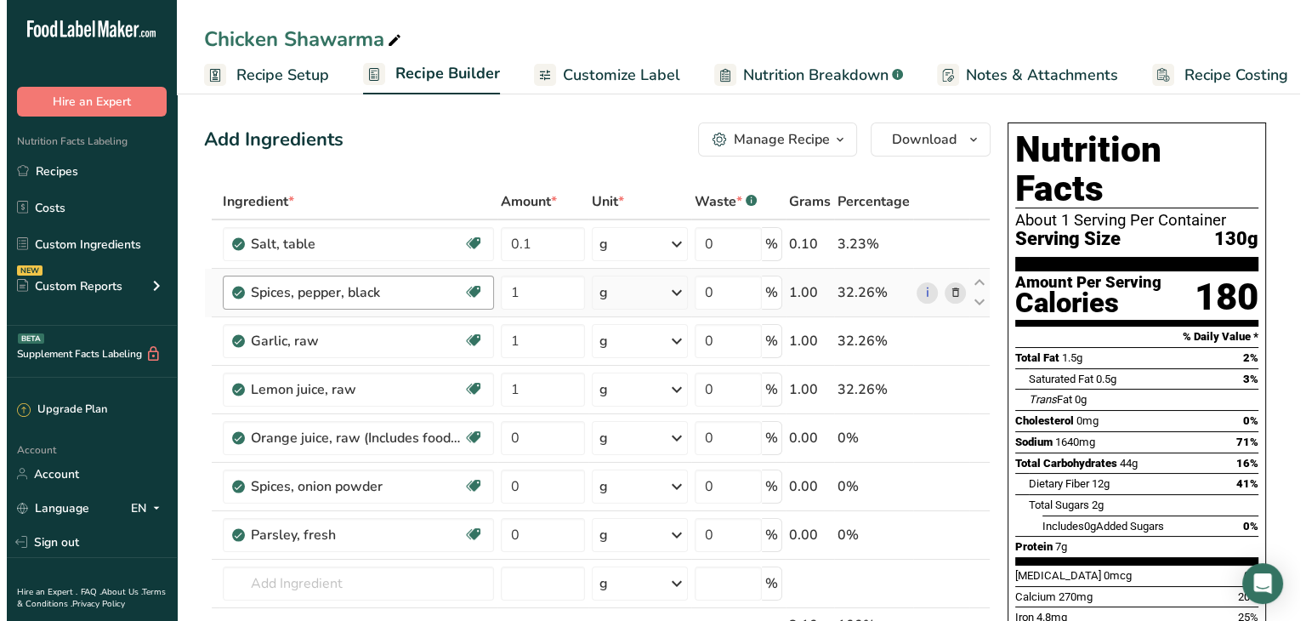
scroll to position [41, 0]
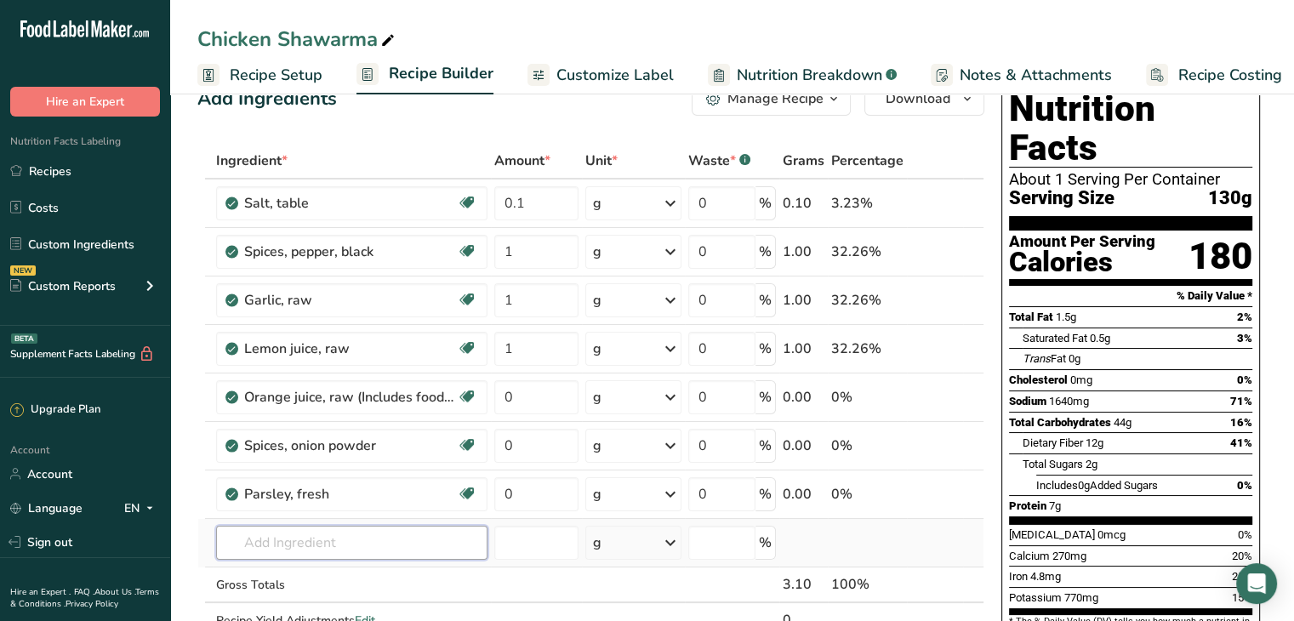
click at [293, 534] on input "text" at bounding box center [351, 543] width 271 height 34
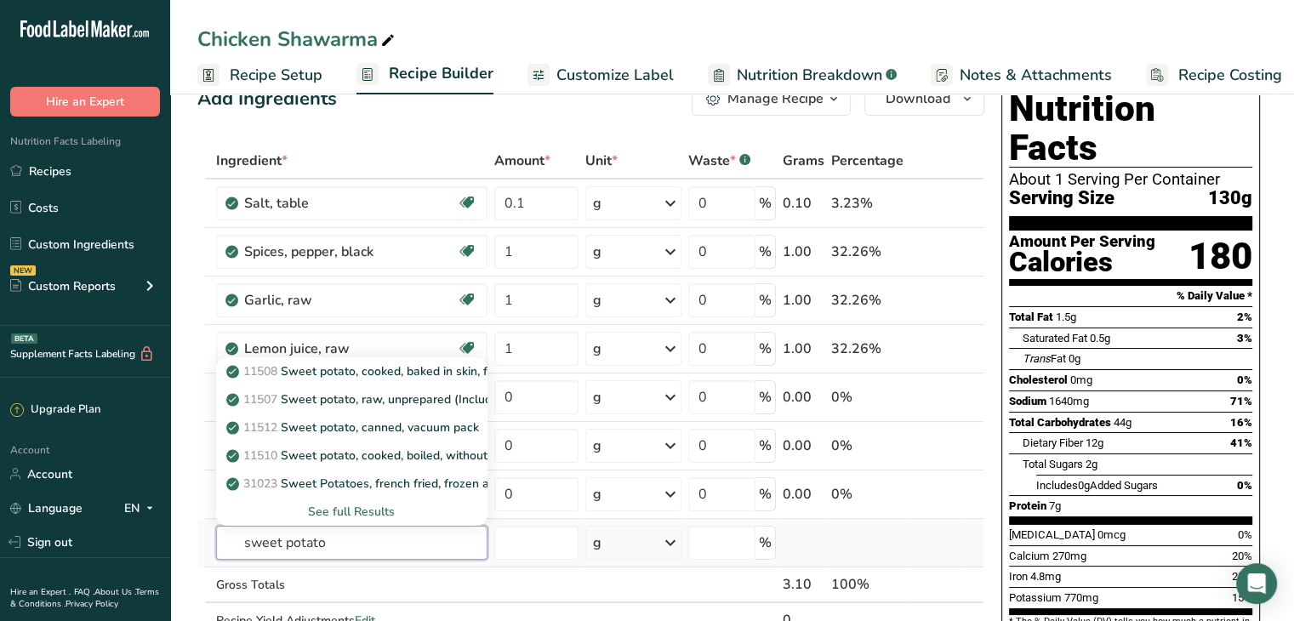
type input "sweet potato"
click at [361, 504] on div "See full Results" at bounding box center [352, 512] width 244 height 18
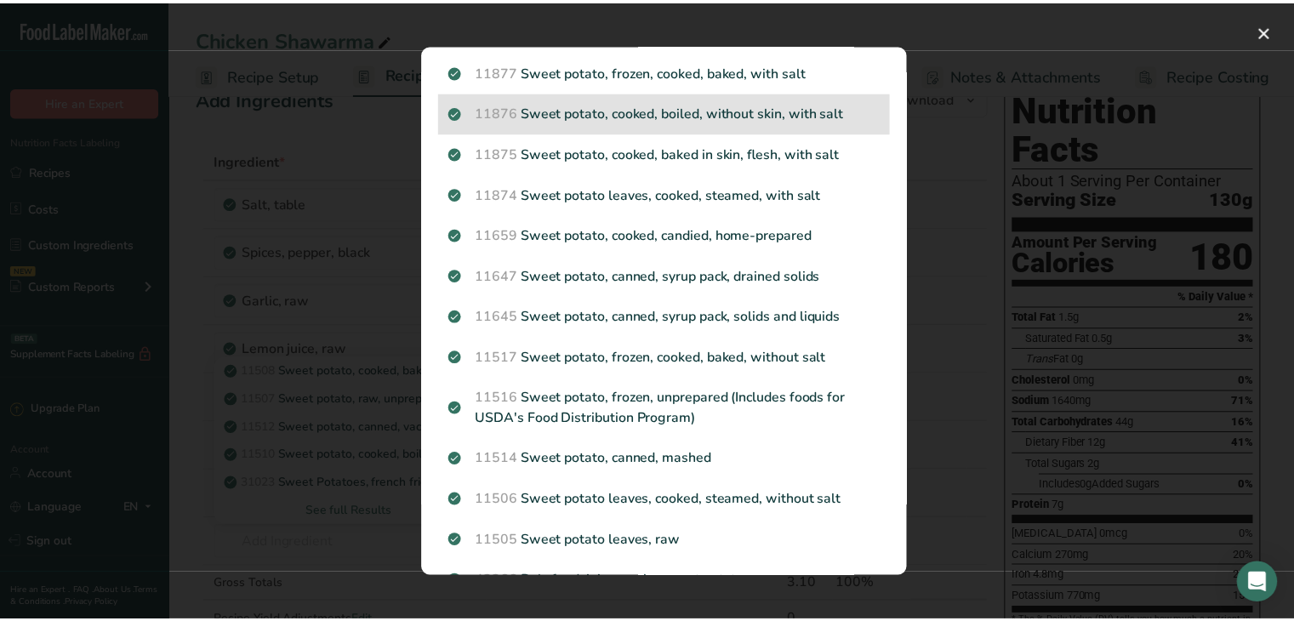
scroll to position [0, 0]
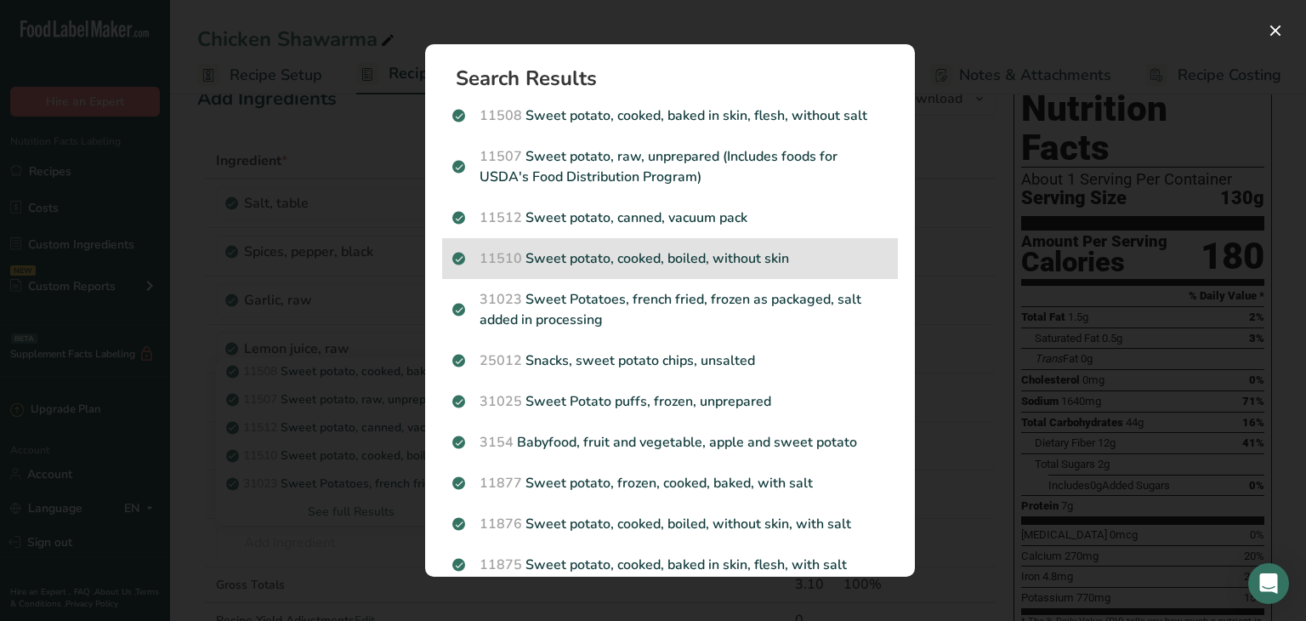
click at [599, 242] on div "11510 Sweet potato, cooked, boiled, without skin" at bounding box center [670, 258] width 456 height 41
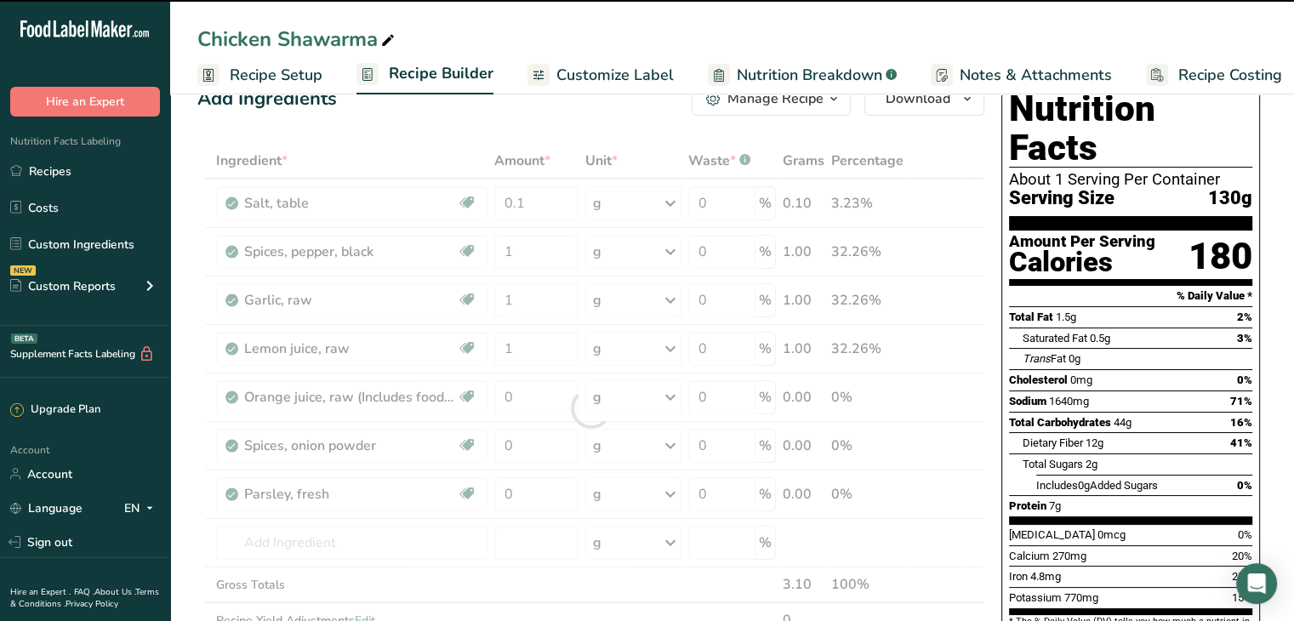
type input "0"
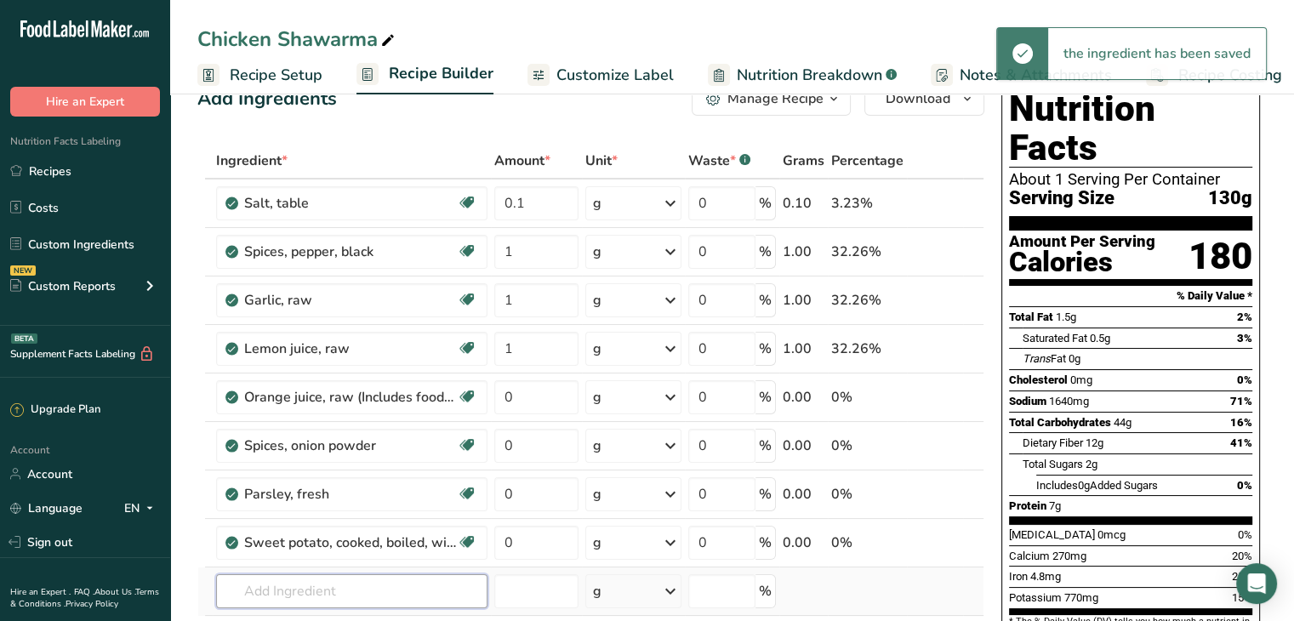
click at [336, 593] on input "text" at bounding box center [351, 591] width 271 height 34
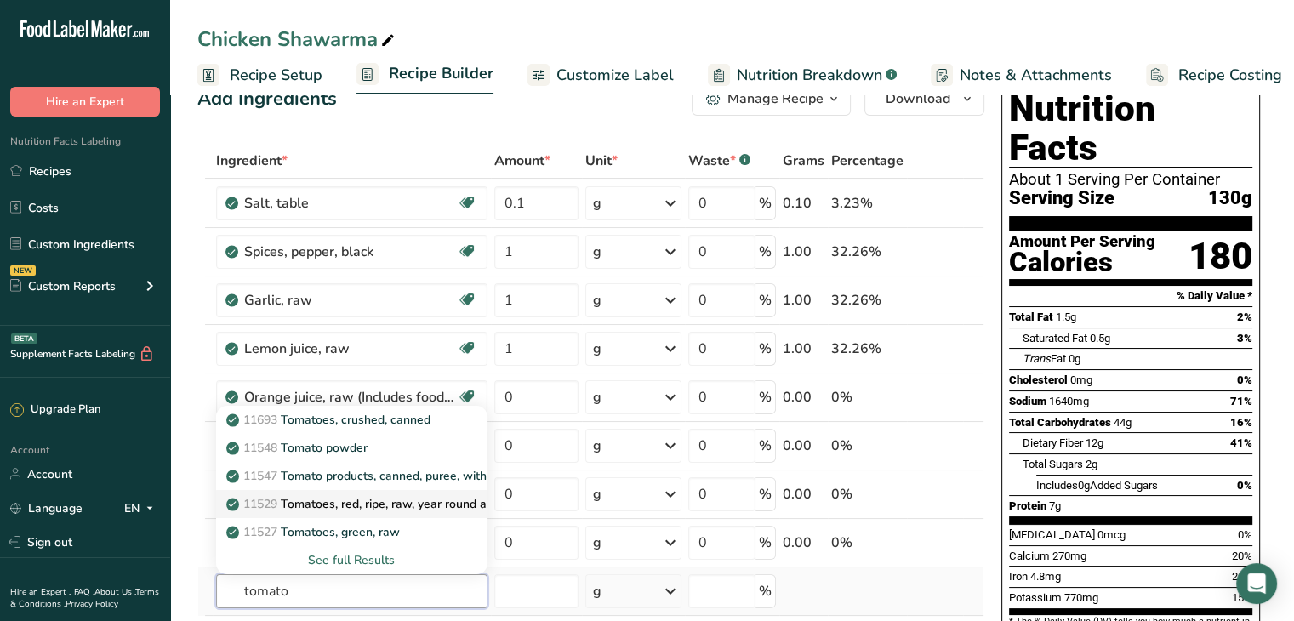
type input "tomato"
click at [397, 495] on p "11529 Tomatoes, red, ripe, raw, year round average" at bounding box center [377, 504] width 294 height 18
type input "Tomatoes, red, ripe, raw, year round average"
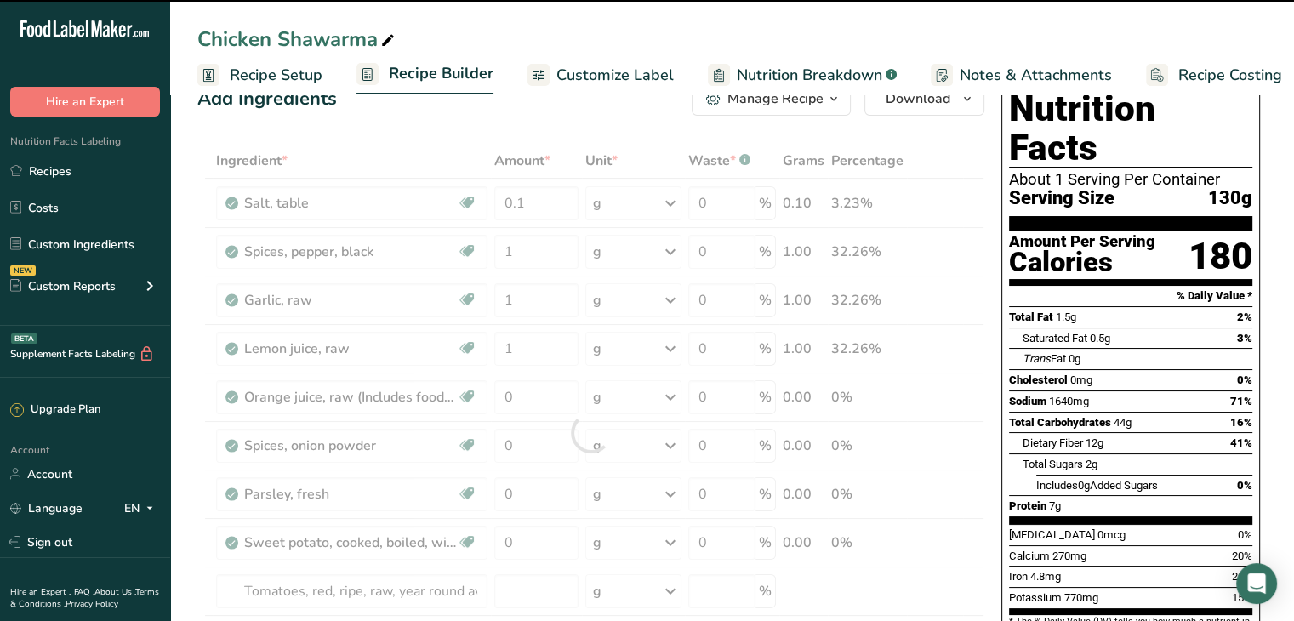
scroll to position [180, 0]
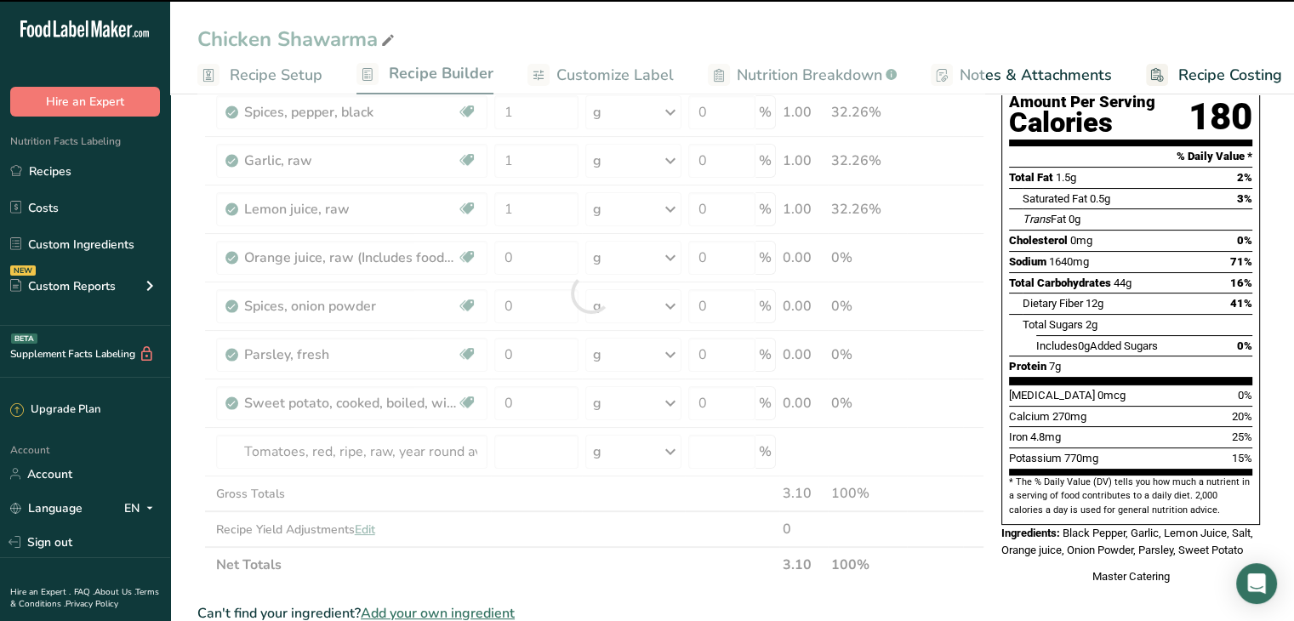
type input "0"
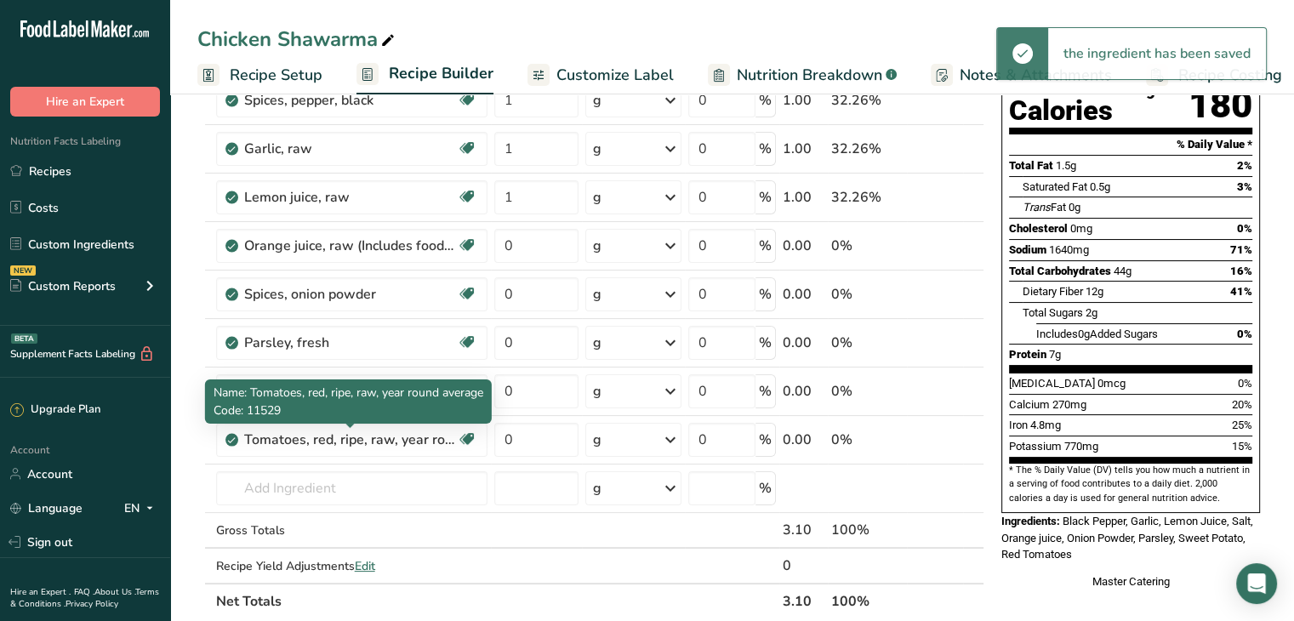
scroll to position [240, 0]
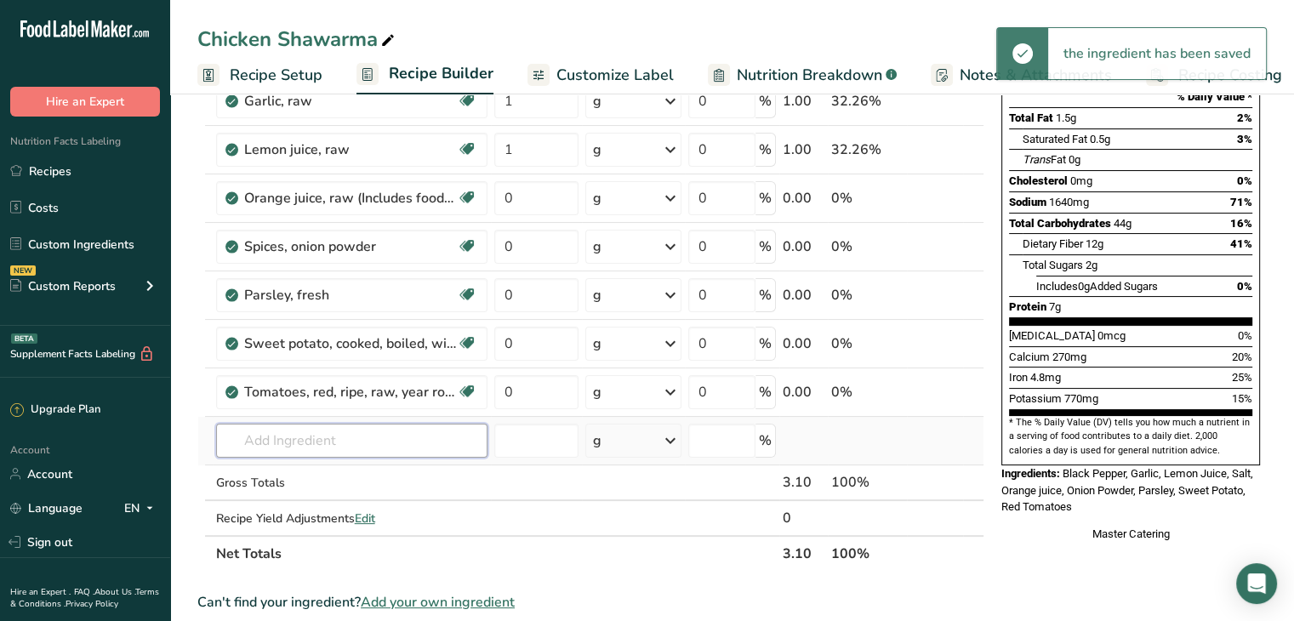
click at [346, 437] on input "text" at bounding box center [351, 441] width 271 height 34
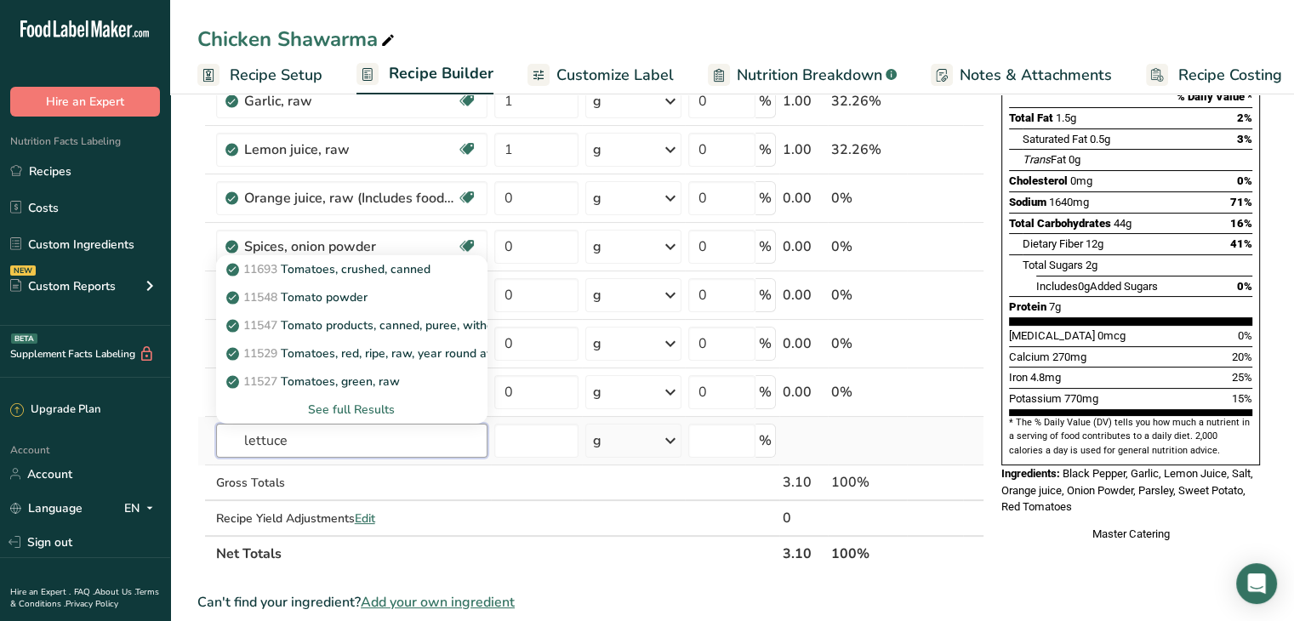
type input "lettuce"
click at [365, 403] on div "See full Results" at bounding box center [352, 410] width 244 height 18
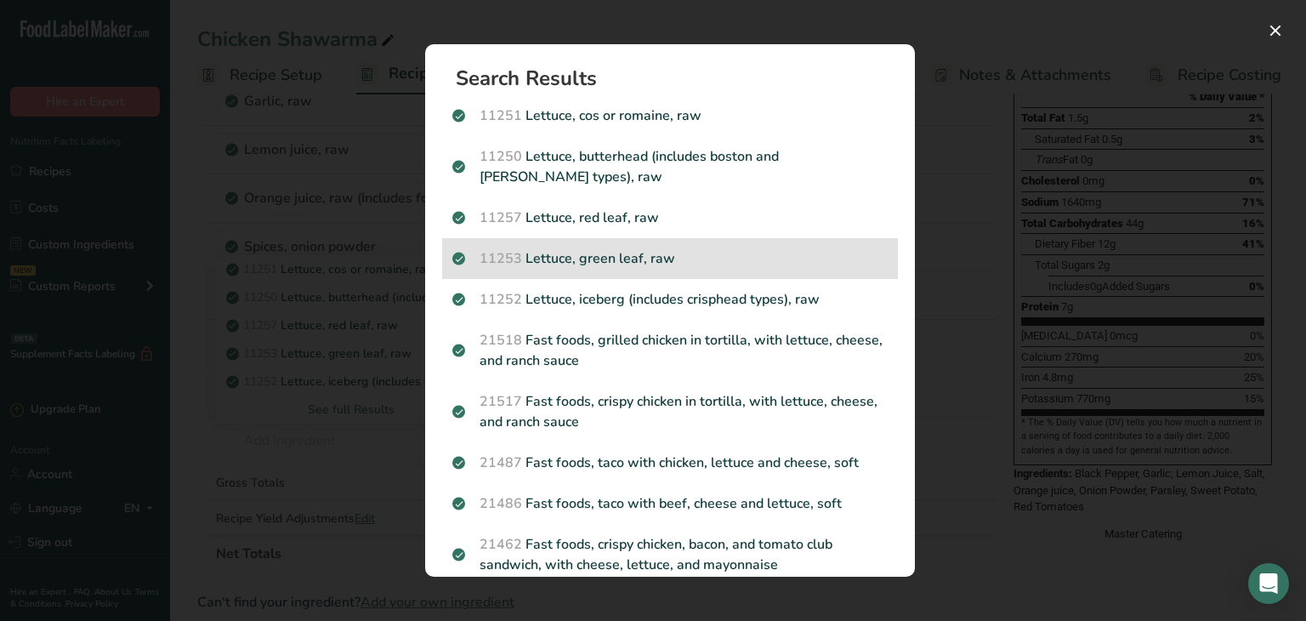
click at [536, 262] on p "11253 Lettuce, green leaf, raw" at bounding box center [669, 258] width 435 height 20
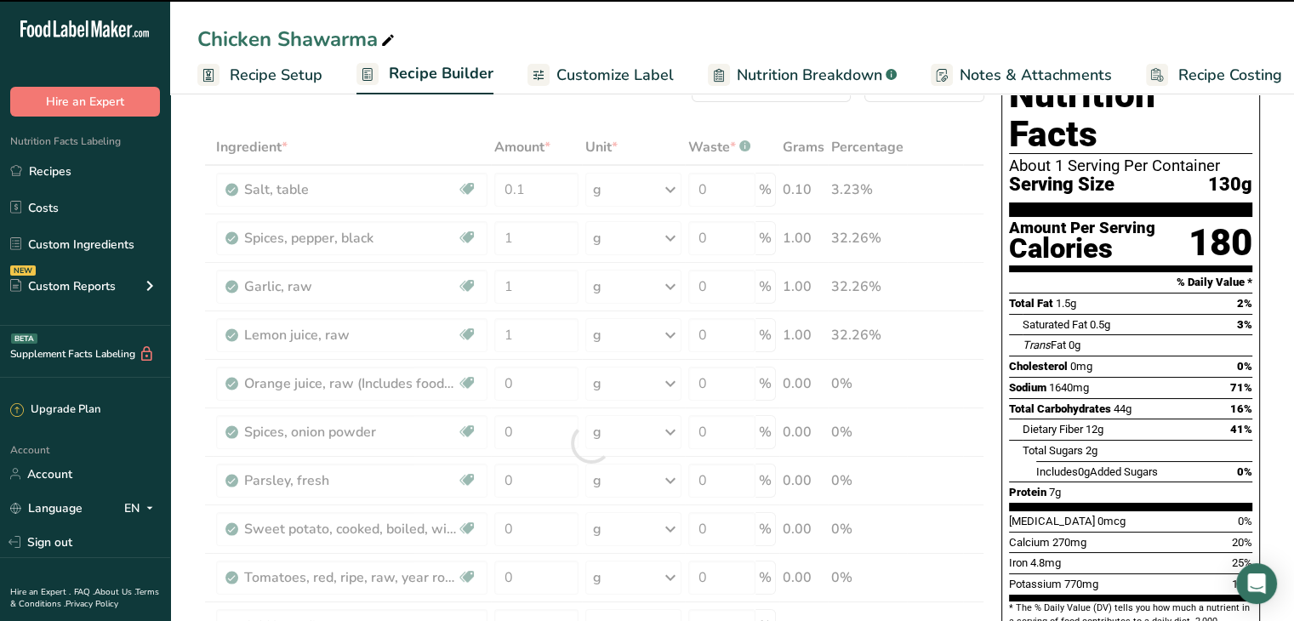
scroll to position [192, 0]
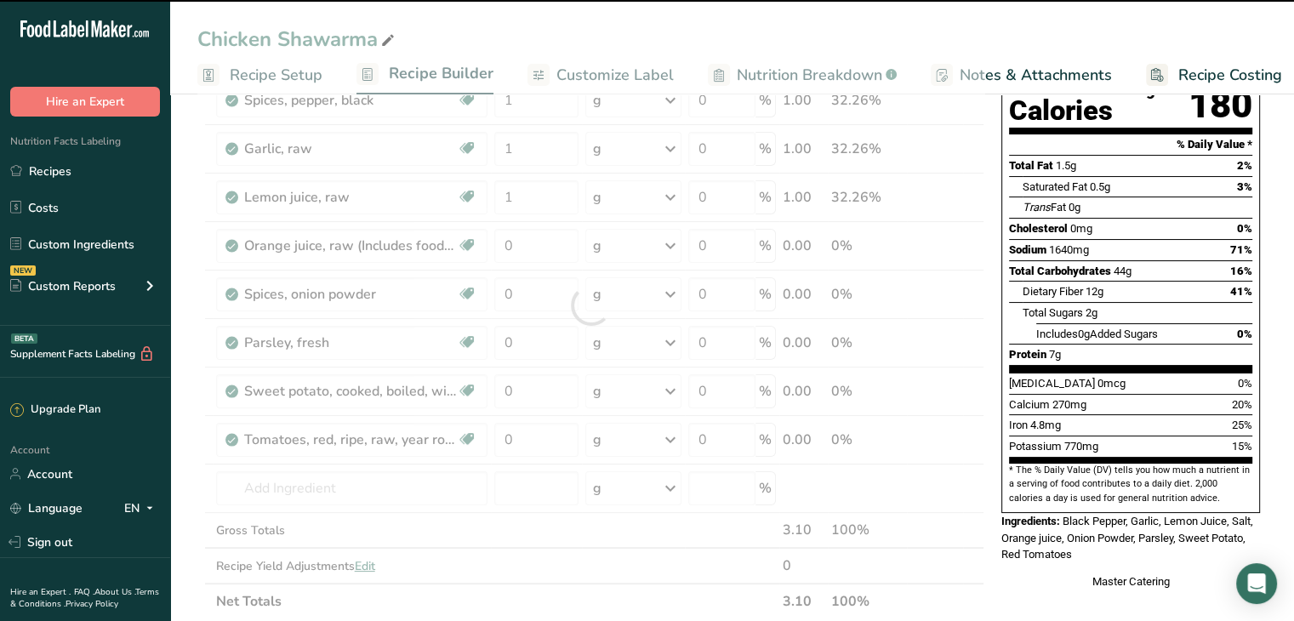
type input "0"
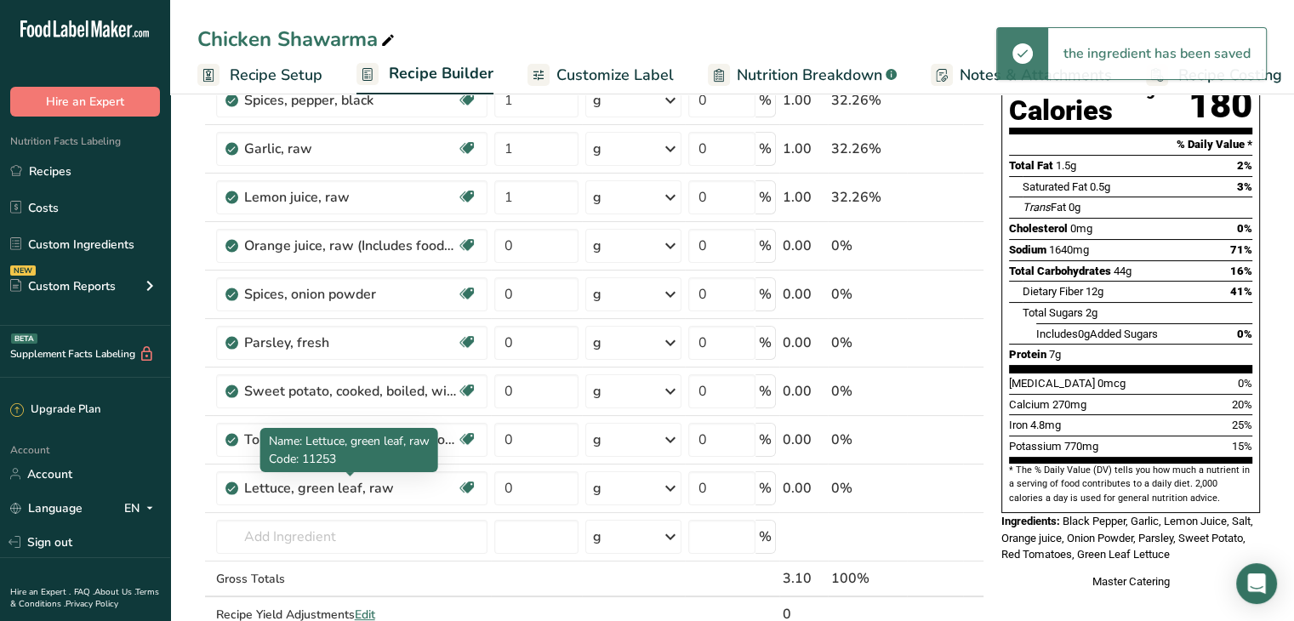
click at [367, 483] on div "Lettuce, green leaf, raw" at bounding box center [350, 488] width 213 height 20
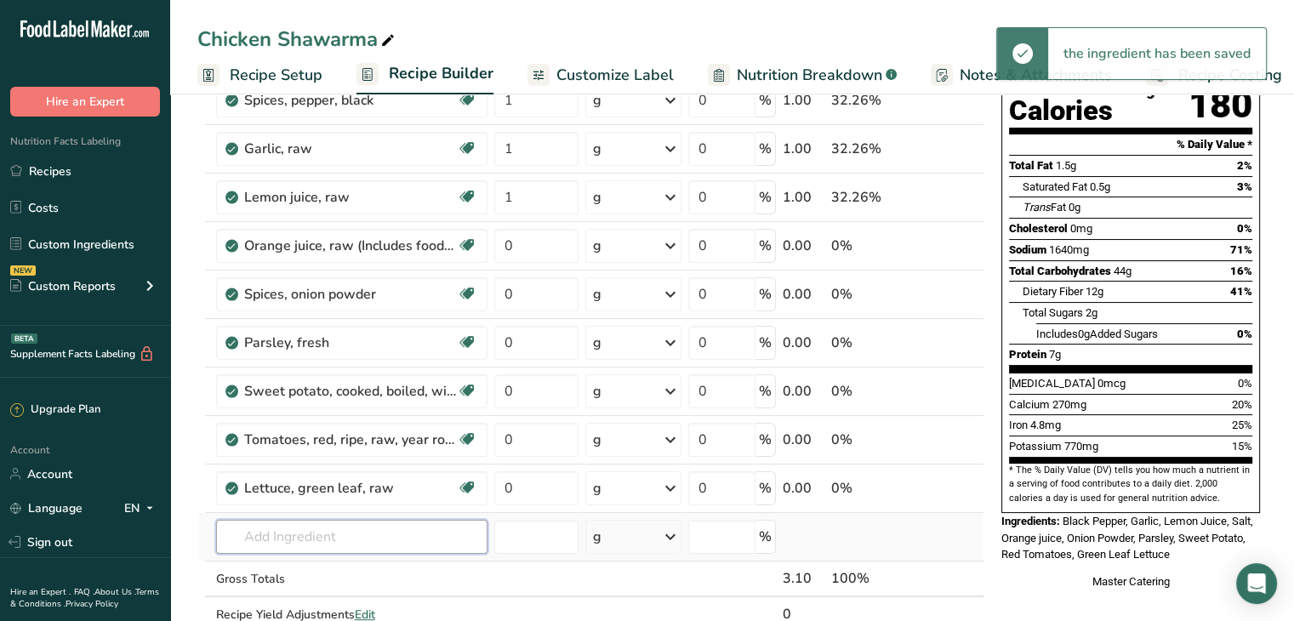
click at [373, 522] on input "text" at bounding box center [351, 537] width 271 height 34
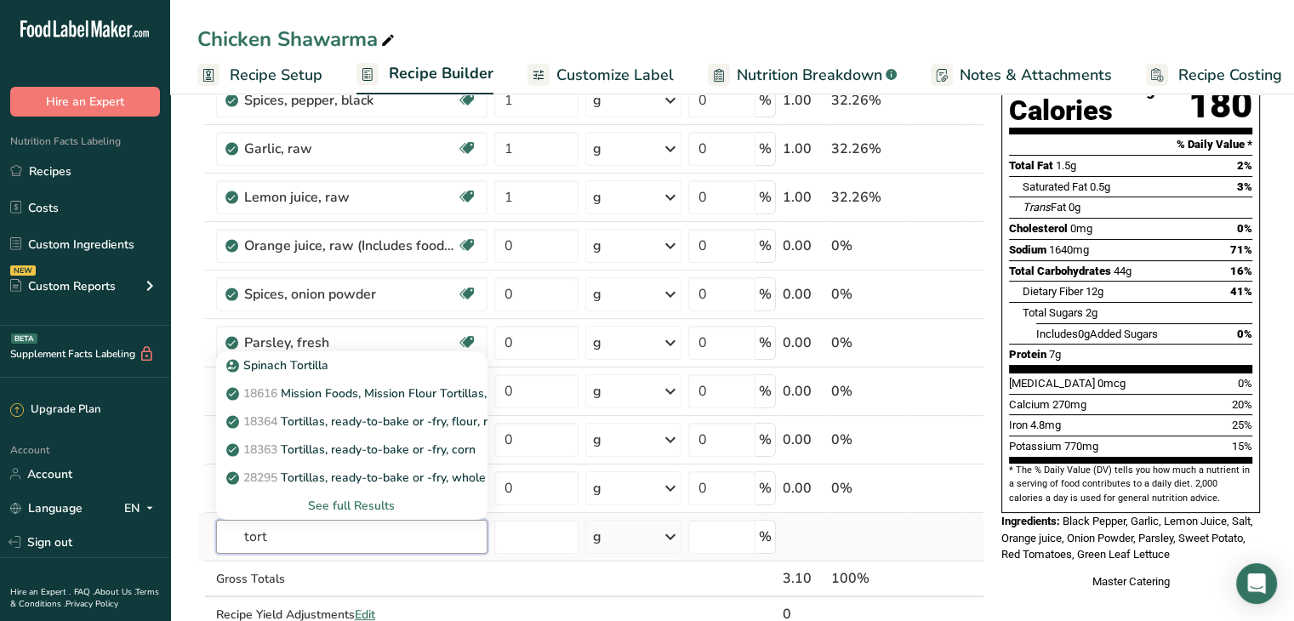
type input "tort"
click at [373, 502] on div "See full Results" at bounding box center [352, 506] width 244 height 18
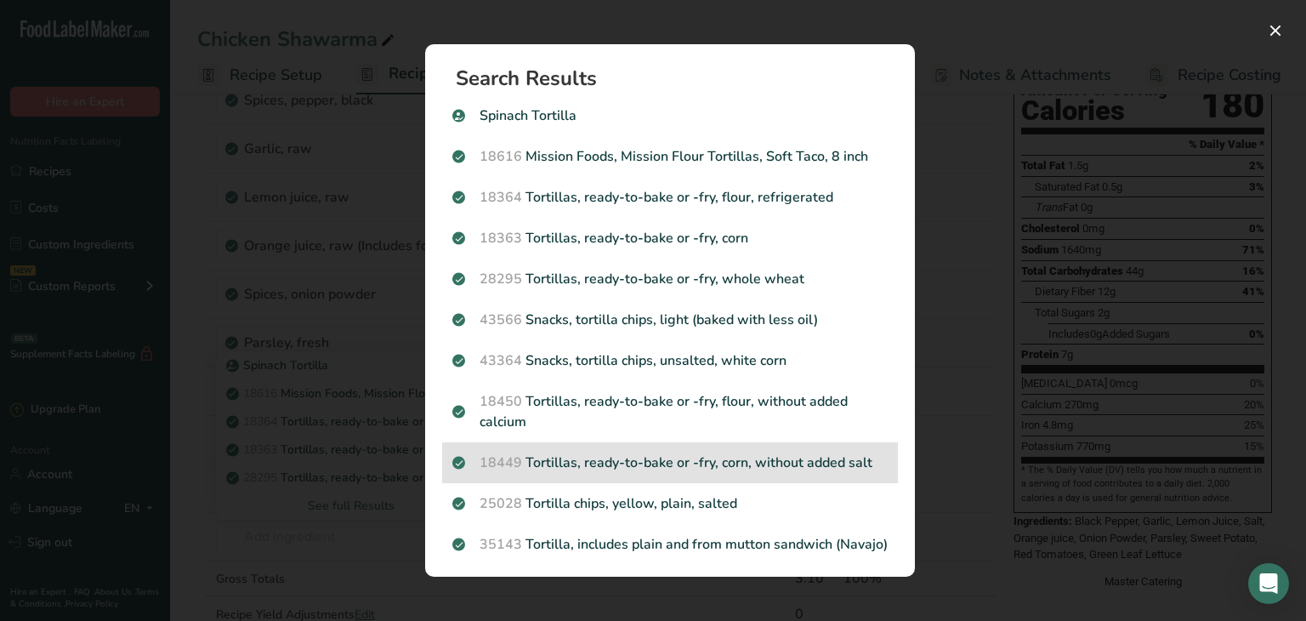
click at [577, 446] on div "18449 Tortillas, ready-to-bake or -fry, corn, without added salt" at bounding box center [670, 462] width 456 height 41
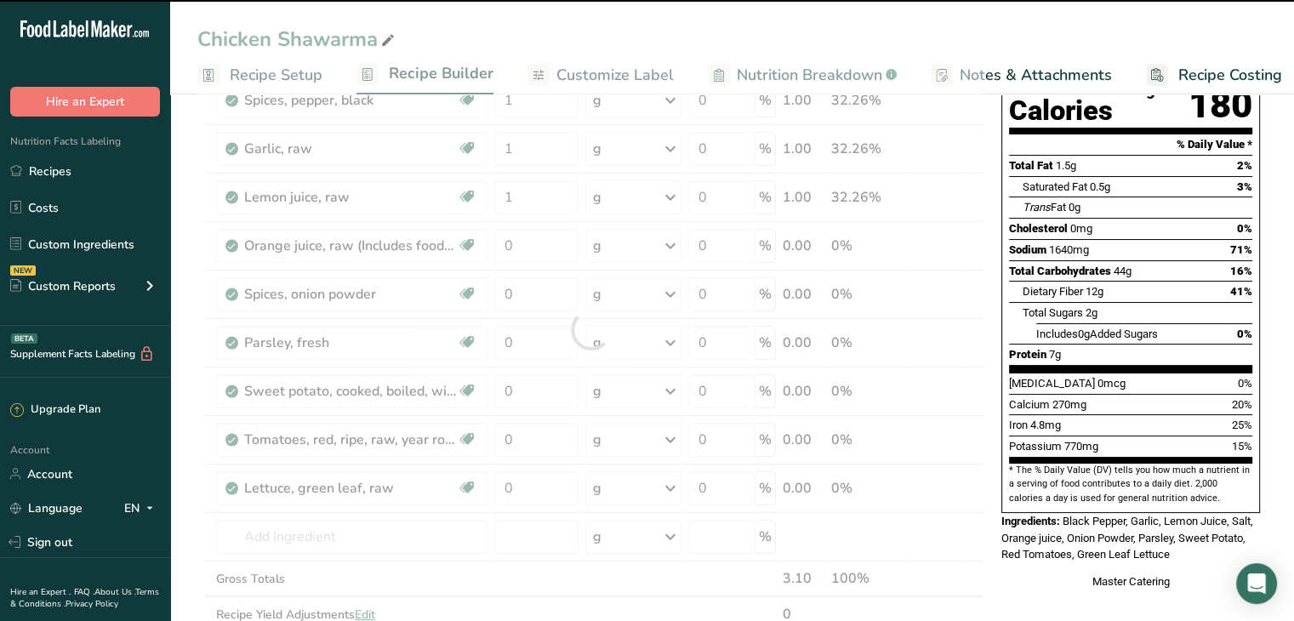
type input "0"
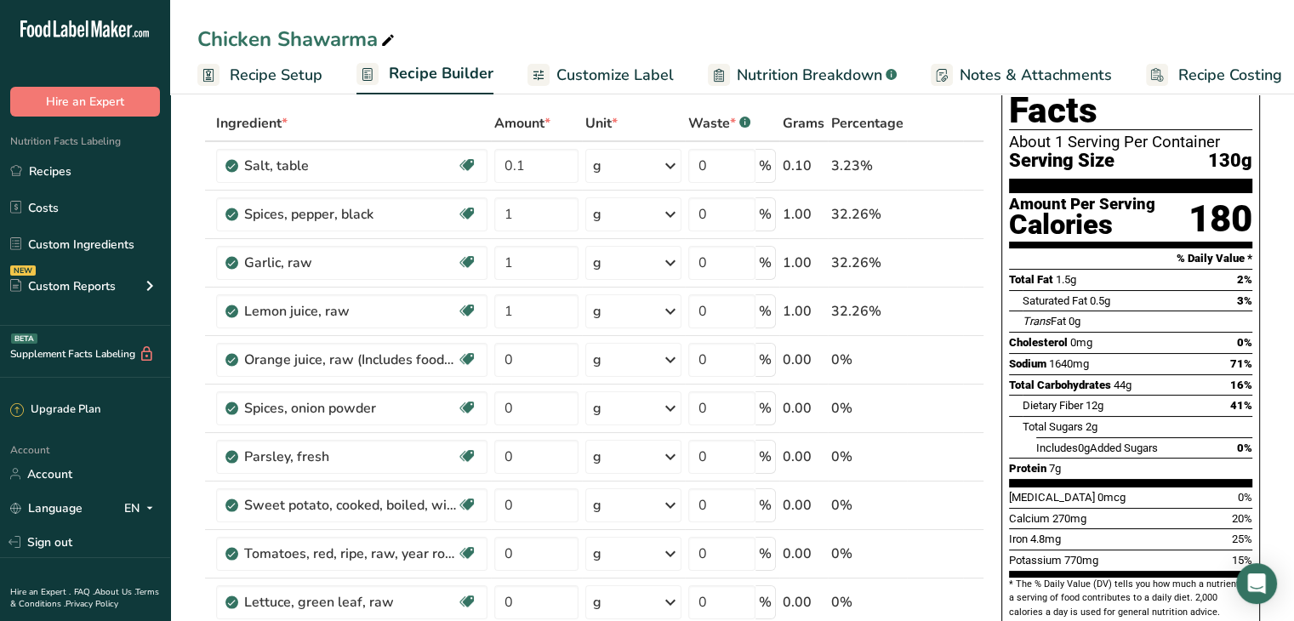
scroll to position [78, 0]
click at [531, 361] on input "0" at bounding box center [536, 360] width 85 height 34
type input "1"
type input "2"
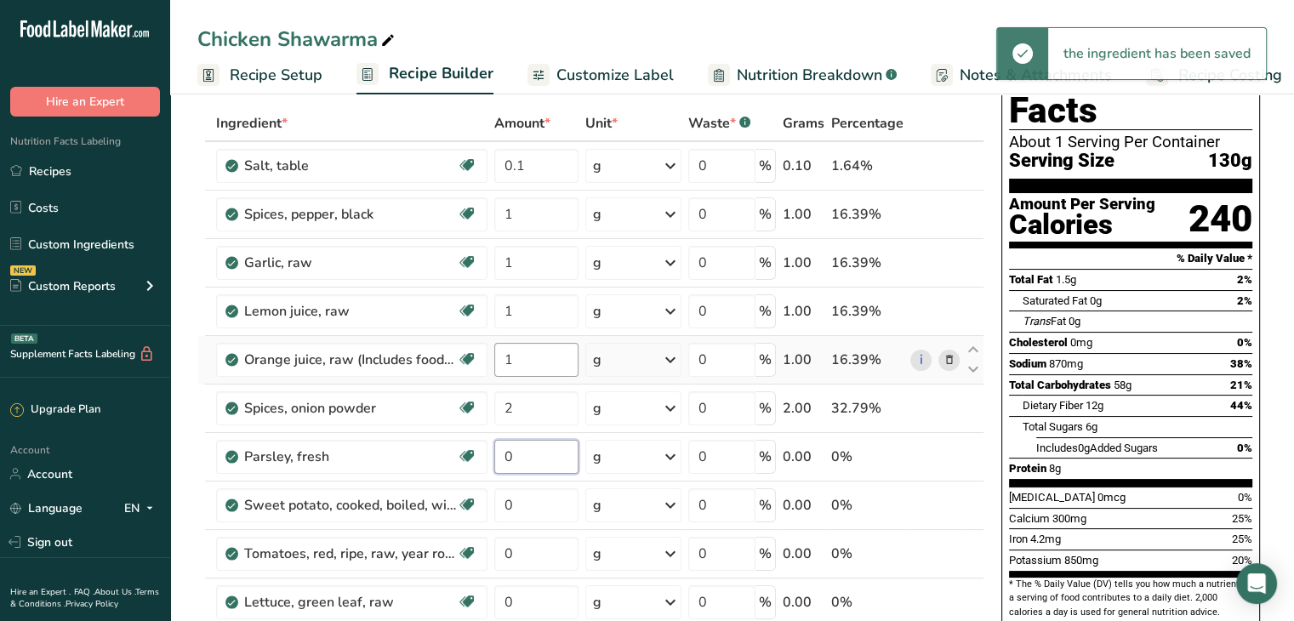
type input "2"
type input "10"
type input "30"
type input "5"
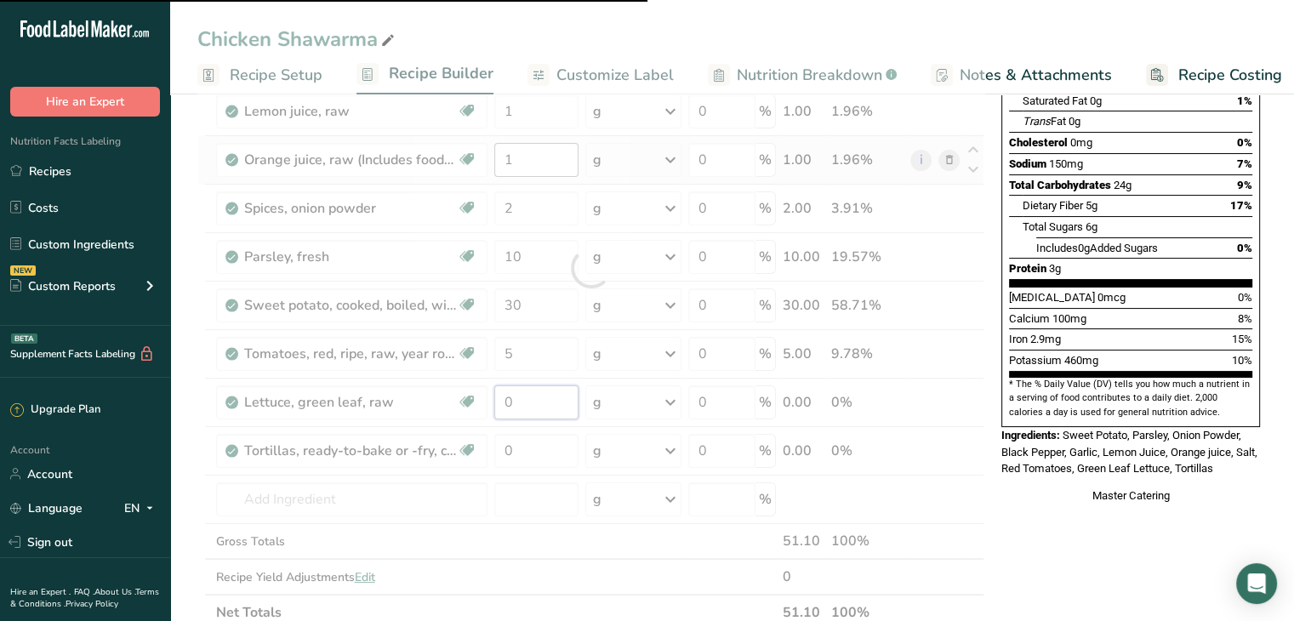
scroll to position [281, 0]
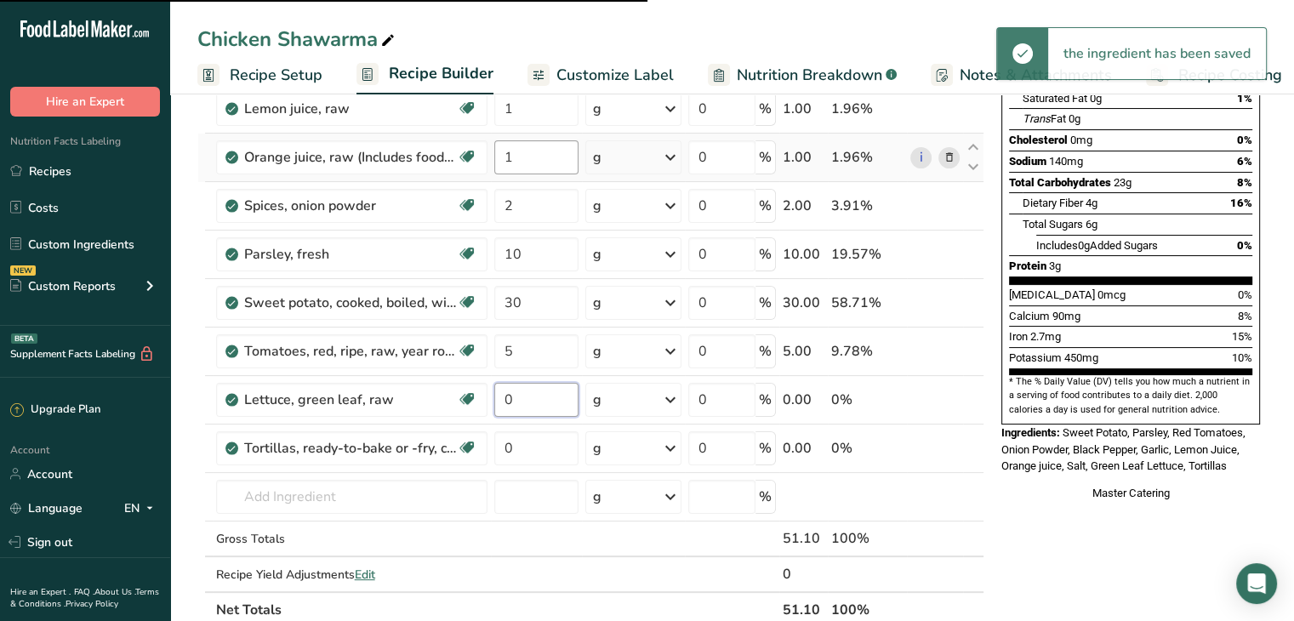
type input "5"
type input "10"
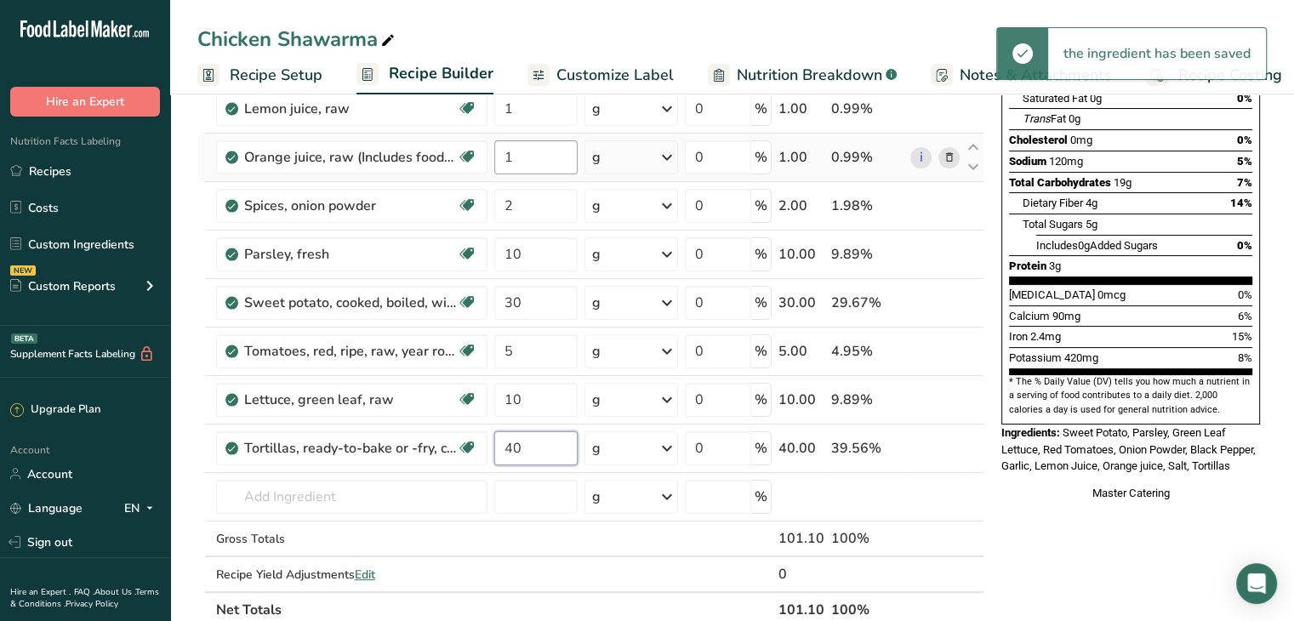
type input "40"
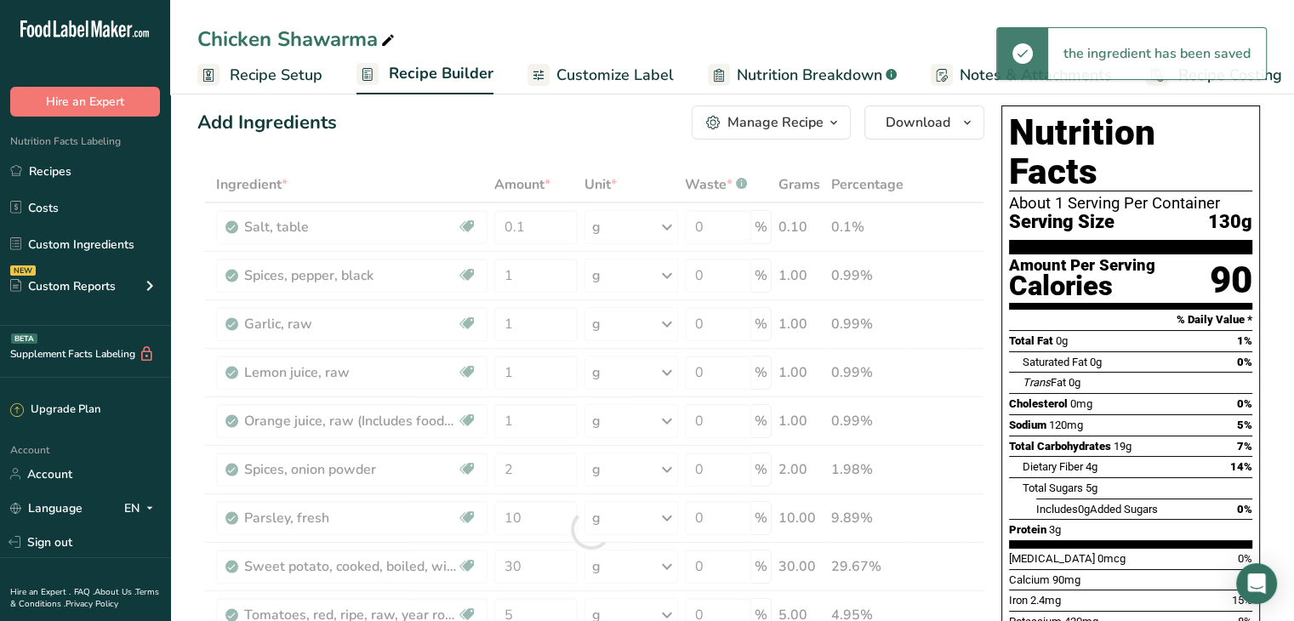
scroll to position [7, 0]
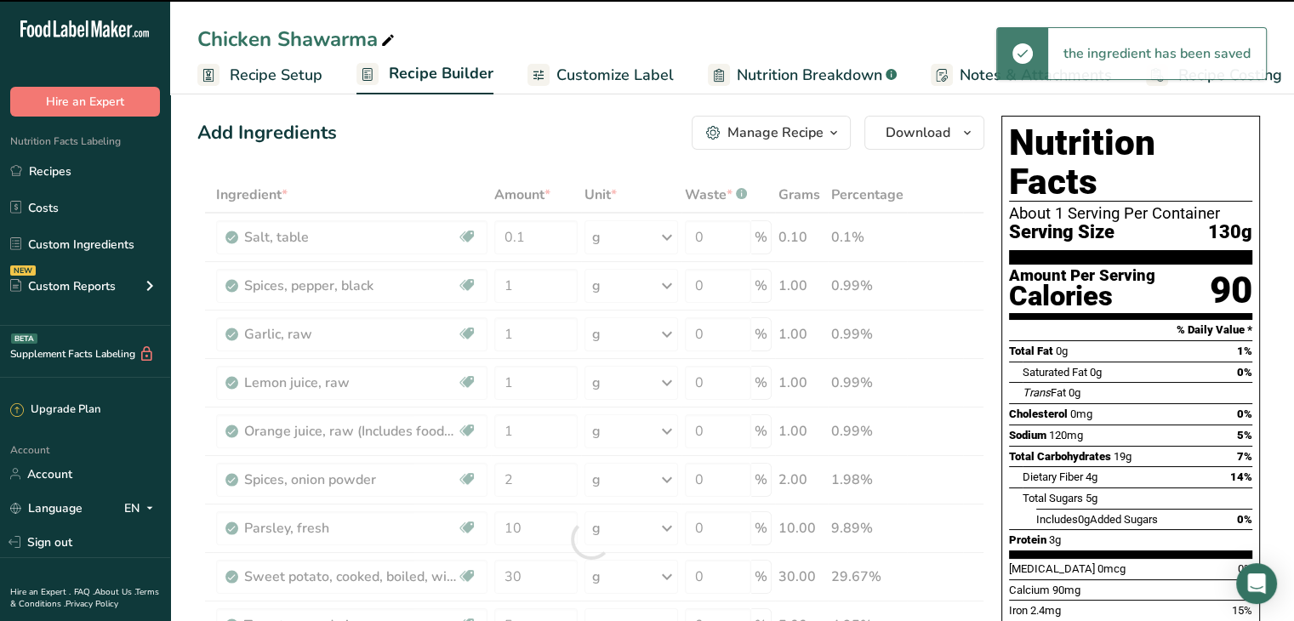
click at [556, 71] on span "Customize Label" at bounding box center [614, 75] width 117 height 23
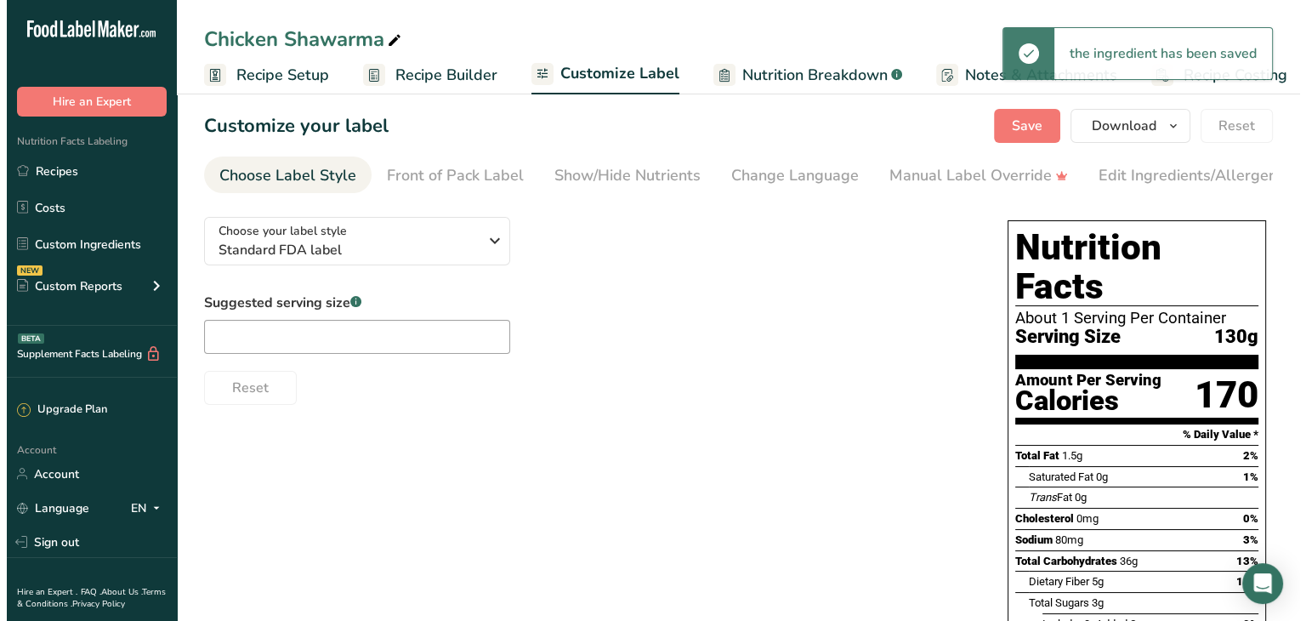
scroll to position [0, 14]
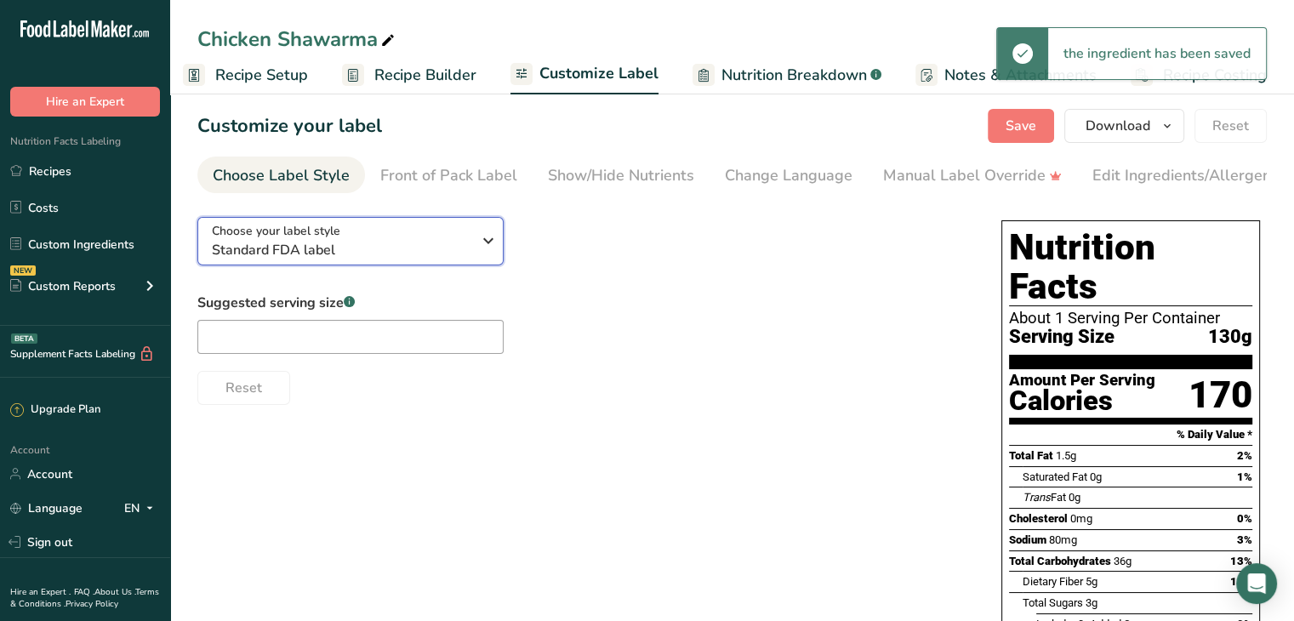
click at [476, 244] on div "Choose your label style Standard FDA label" at bounding box center [348, 241] width 272 height 38
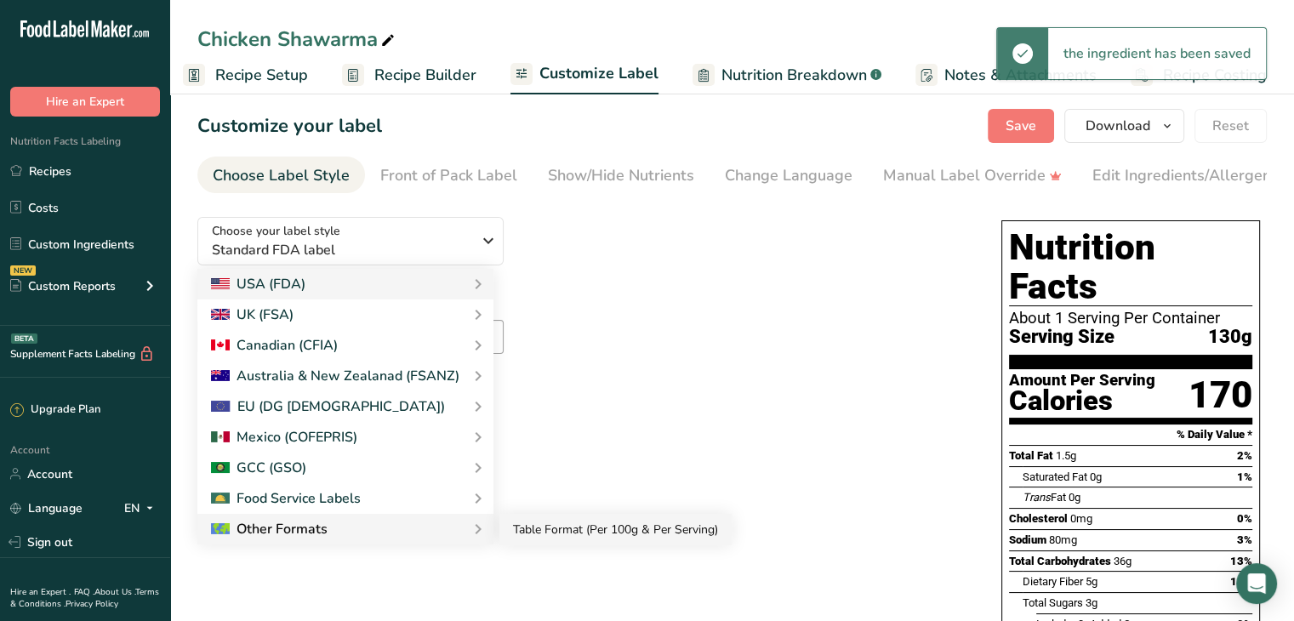
click at [521, 542] on link "Table Format (Per 100g & Per Serving)" at bounding box center [615, 529] width 232 height 31
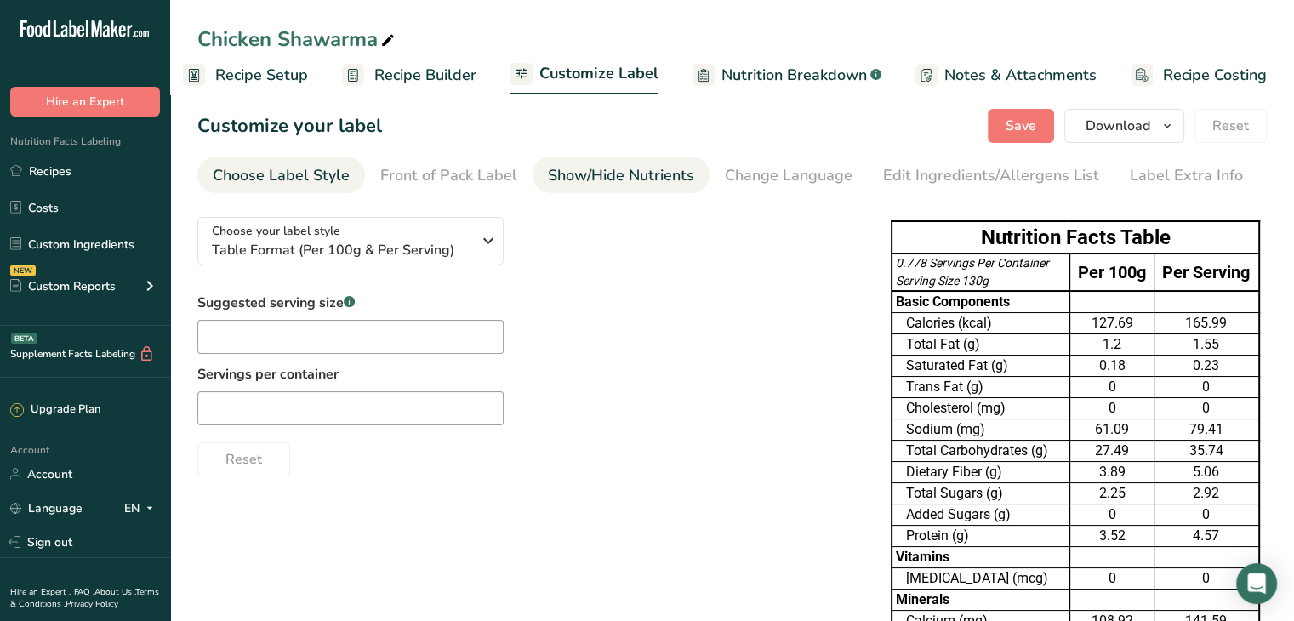
click at [579, 186] on div "Show/Hide Nutrients" at bounding box center [621, 175] width 146 height 23
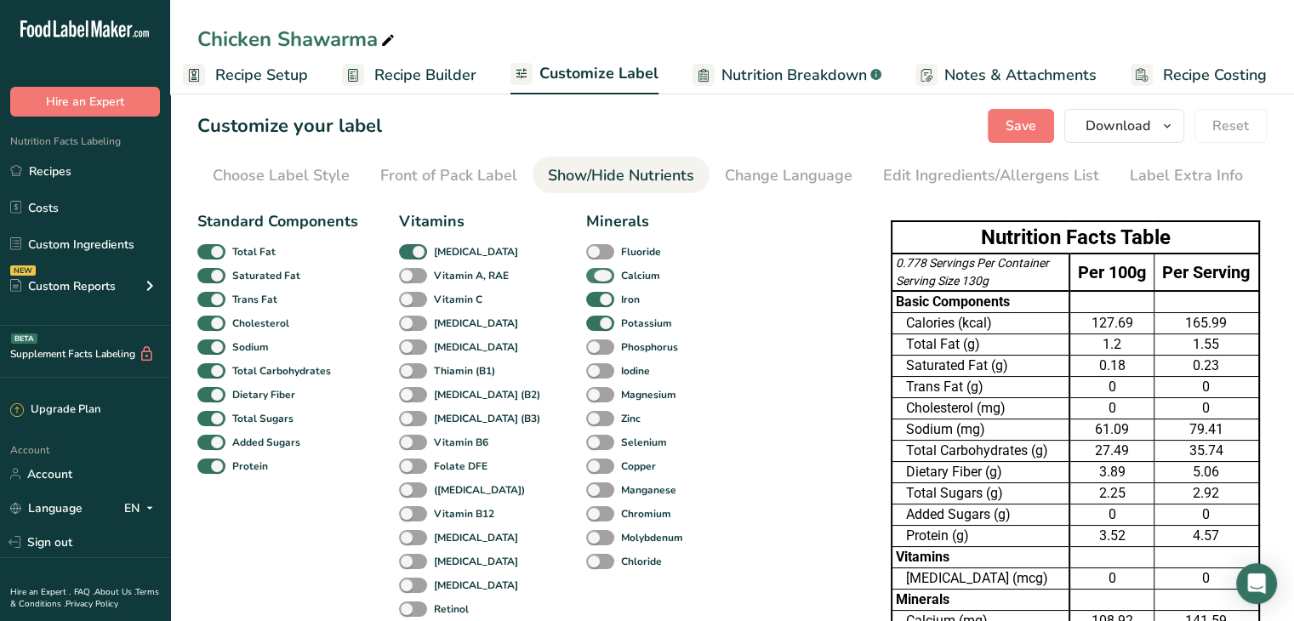
click at [586, 274] on span at bounding box center [600, 276] width 28 height 16
click at [586, 274] on input "Calcium" at bounding box center [591, 275] width 11 height 11
checkbox input "false"
click at [586, 299] on span at bounding box center [600, 300] width 28 height 16
click at [586, 299] on input "Iron" at bounding box center [591, 298] width 11 height 11
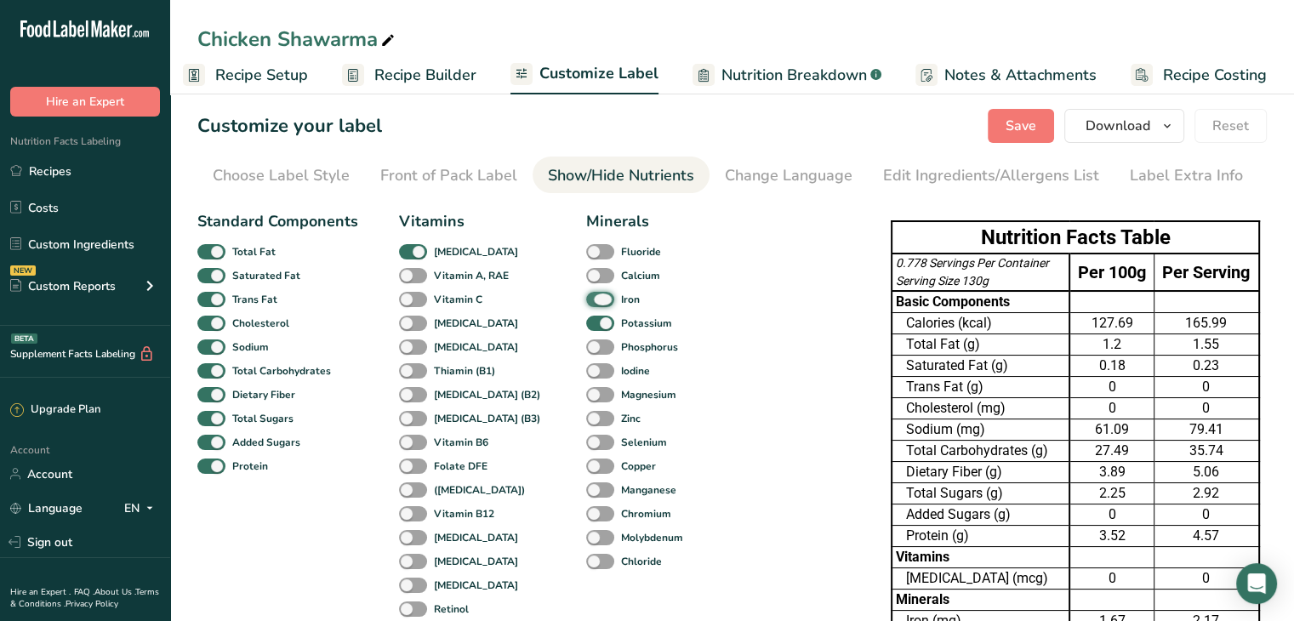
checkbox input "false"
click at [586, 321] on span at bounding box center [600, 324] width 28 height 16
click at [586, 321] on input "Potassium" at bounding box center [591, 322] width 11 height 11
checkbox input "false"
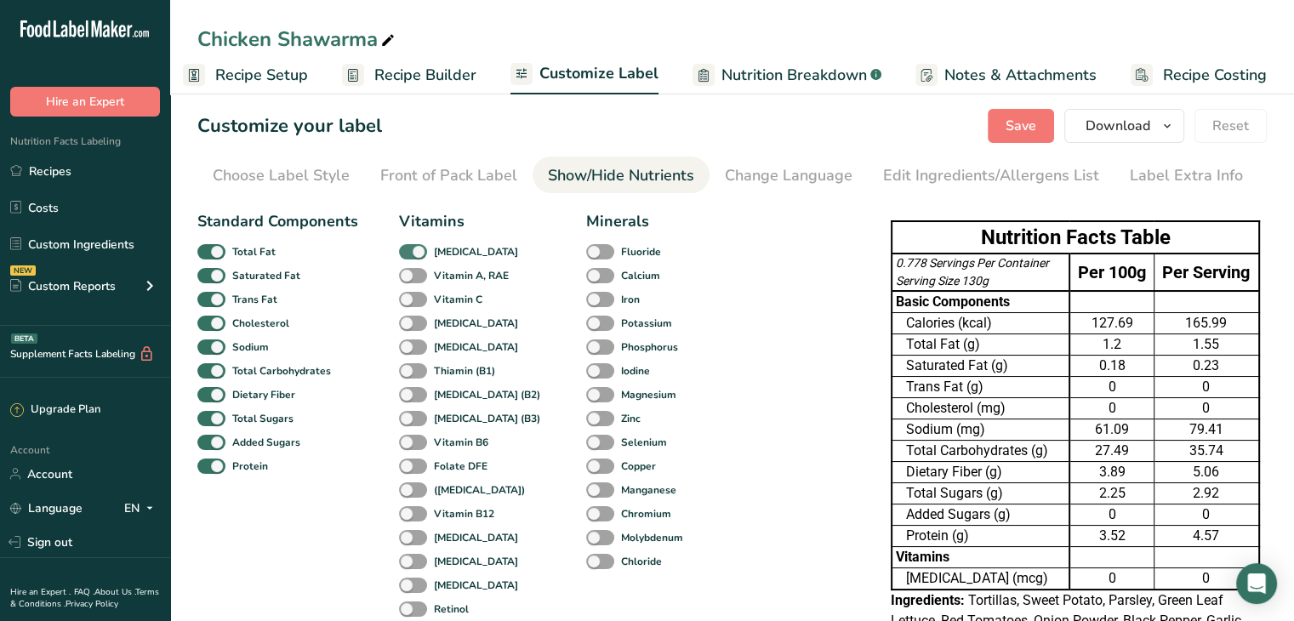
click at [418, 246] on span at bounding box center [413, 252] width 28 height 16
click at [410, 246] on input "[MEDICAL_DATA]" at bounding box center [404, 251] width 11 height 11
checkbox input "false"
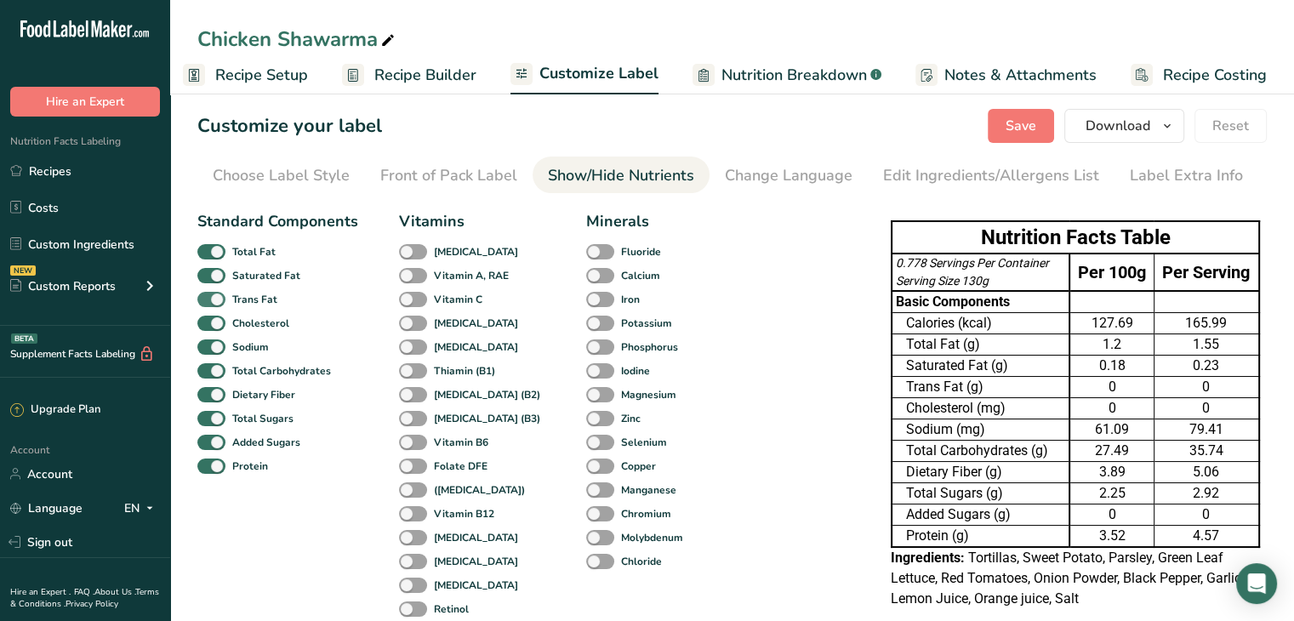
click at [220, 300] on span at bounding box center [211, 300] width 28 height 16
click at [208, 300] on input "Trans Fat" at bounding box center [202, 298] width 11 height 11
checkbox input "false"
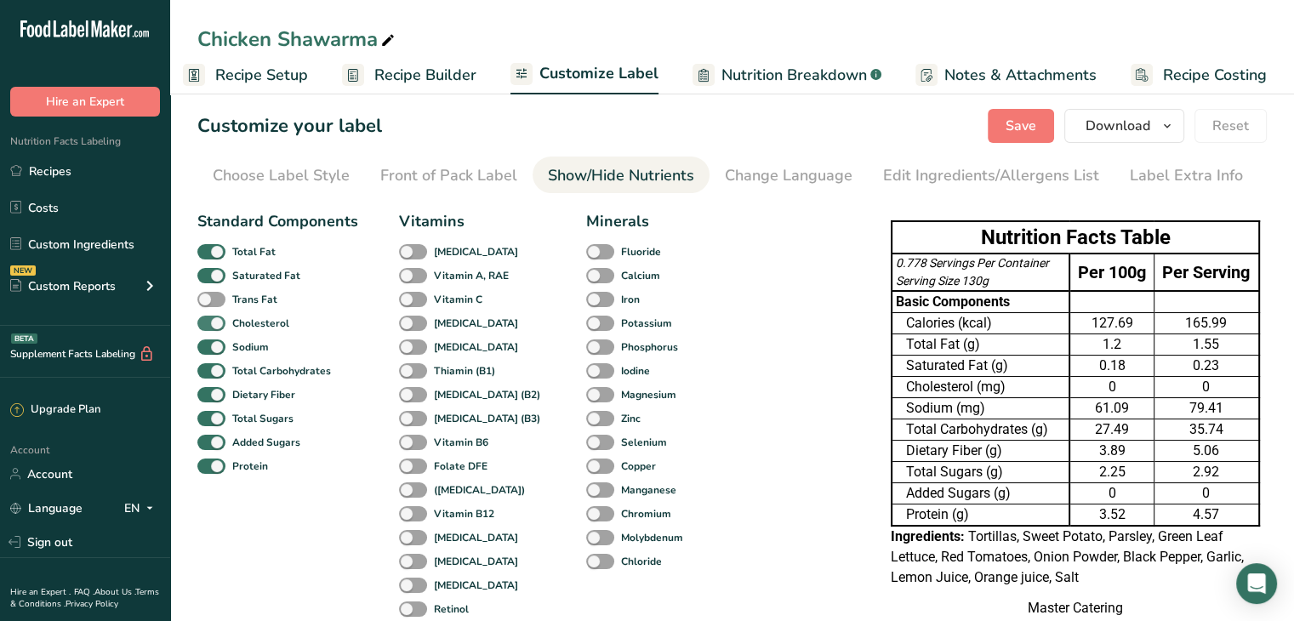
click at [211, 317] on span at bounding box center [211, 324] width 28 height 16
click at [208, 317] on input "Cholesterol" at bounding box center [202, 322] width 11 height 11
checkbox input "false"
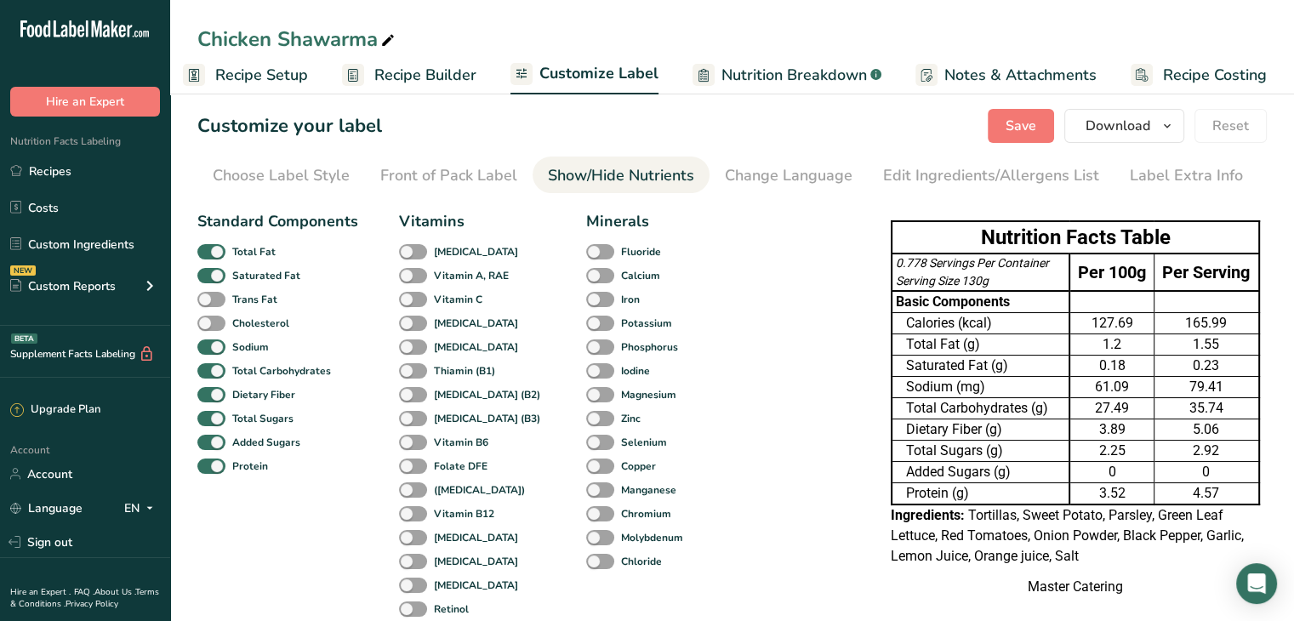
click at [216, 363] on span at bounding box center [211, 371] width 28 height 16
click at [208, 365] on input "Total Carbohydrates" at bounding box center [202, 370] width 11 height 11
checkbox input "false"
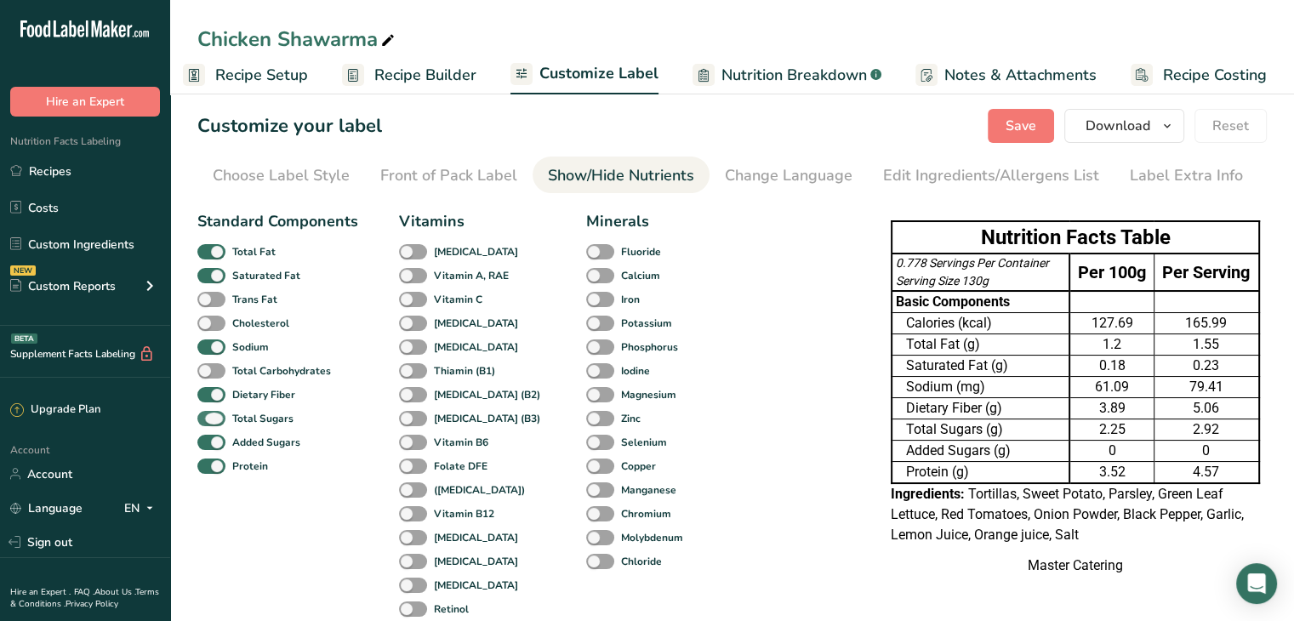
click at [219, 416] on span at bounding box center [211, 419] width 28 height 16
click at [208, 416] on input "Total Sugars" at bounding box center [202, 417] width 11 height 11
checkbox input "false"
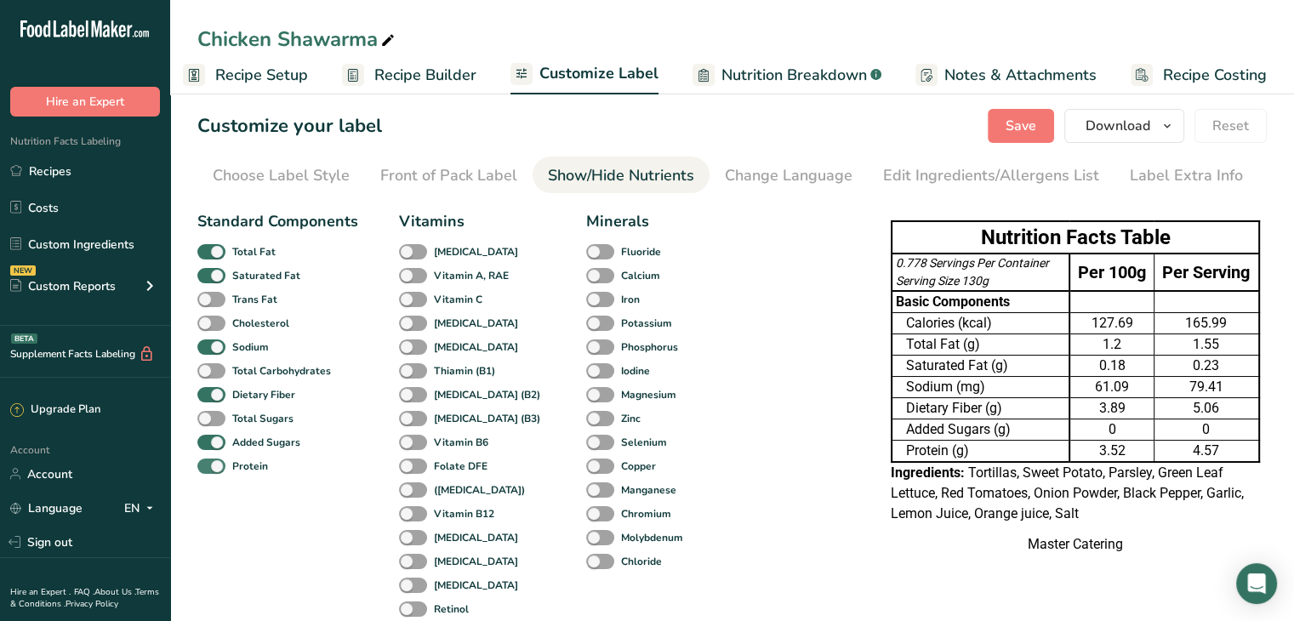
click at [219, 470] on span at bounding box center [211, 466] width 28 height 16
click at [208, 470] on input "Protein" at bounding box center [202, 465] width 11 height 11
checkbox input "false"
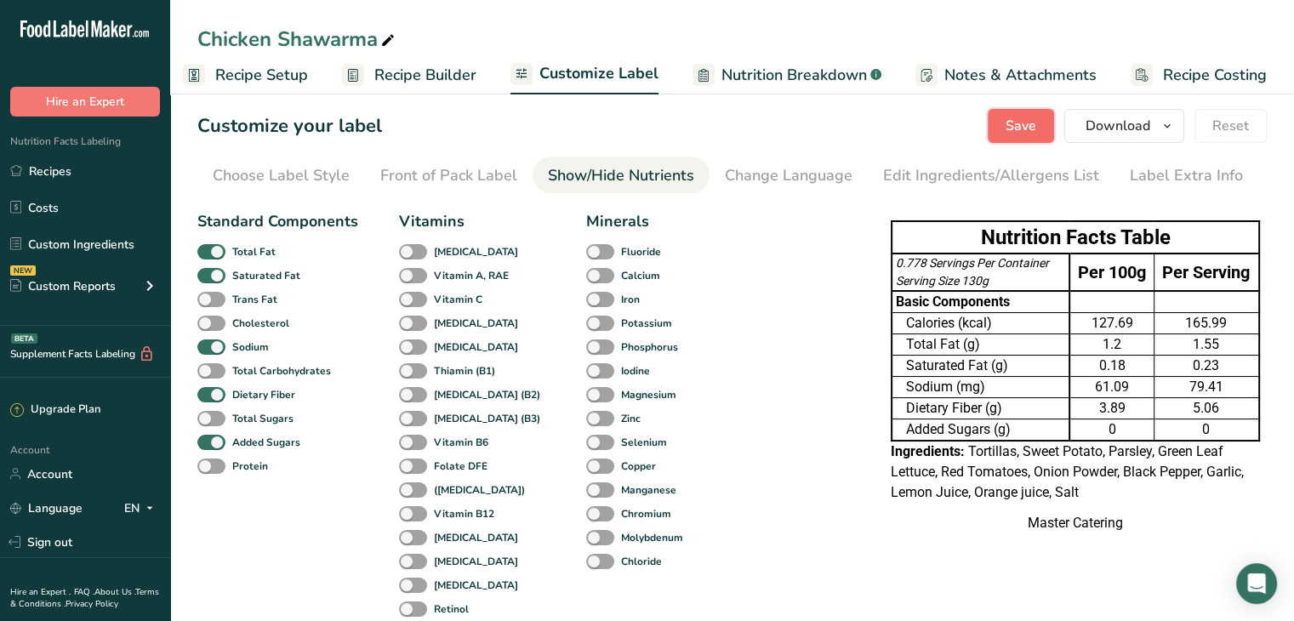
click at [1022, 127] on span "Save" at bounding box center [1020, 126] width 31 height 20
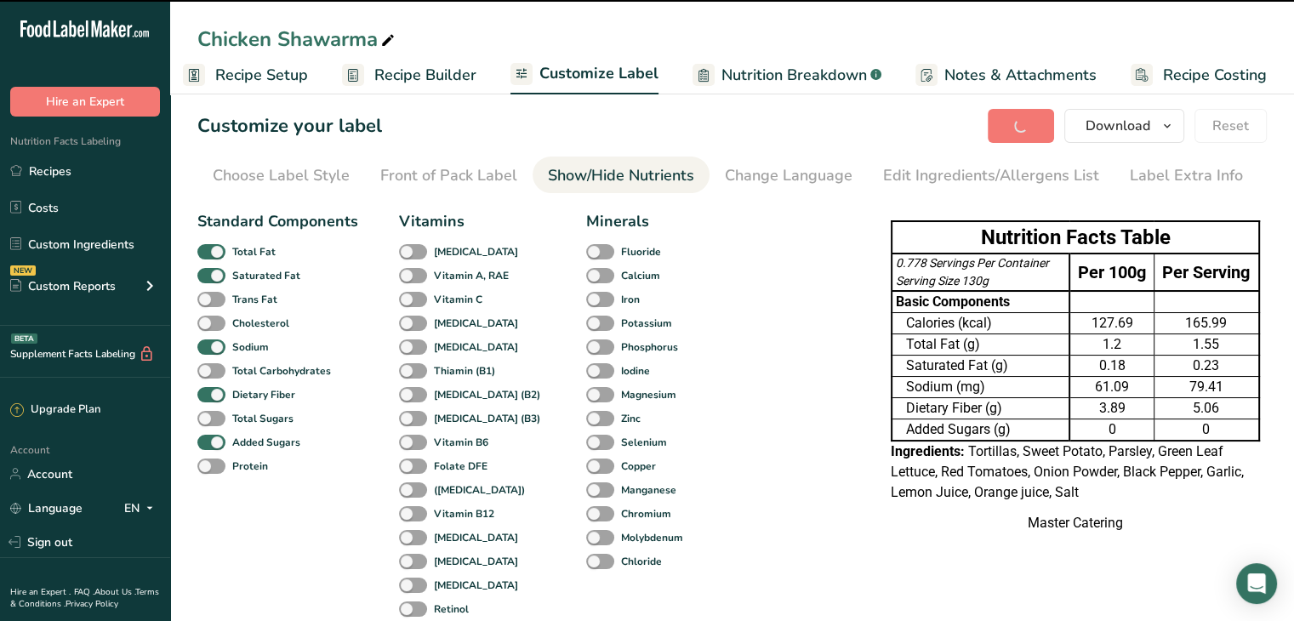
click at [272, 74] on span "Recipe Setup" at bounding box center [261, 75] width 93 height 23
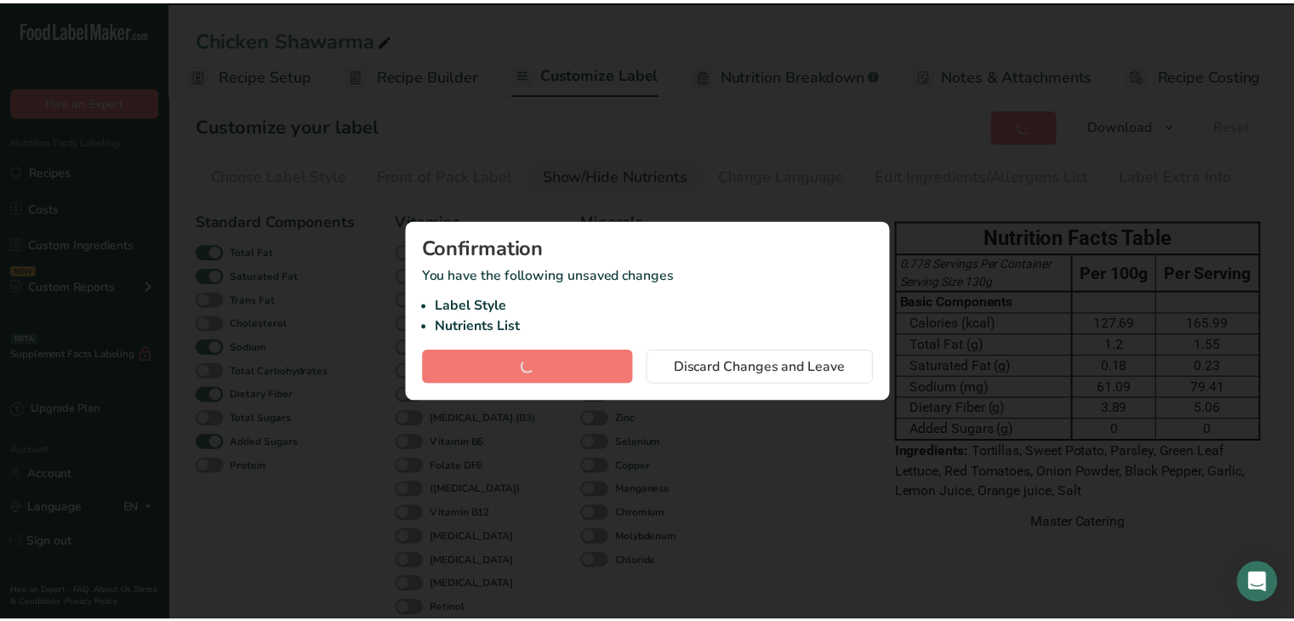
scroll to position [0, 2]
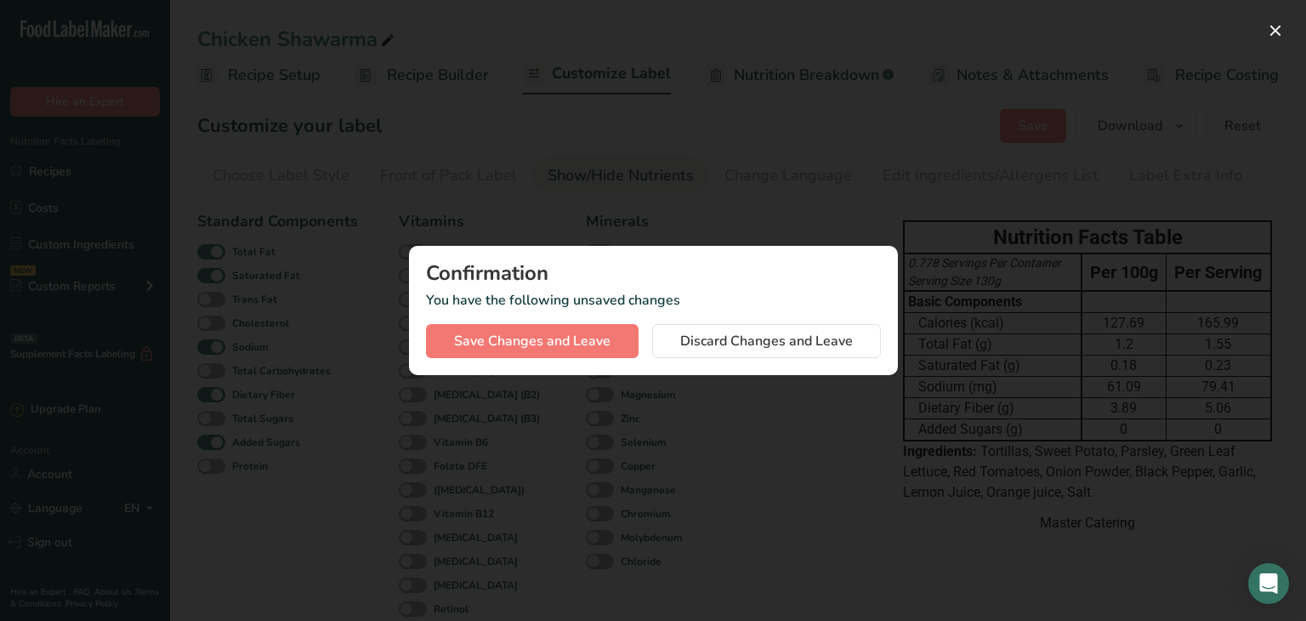
click at [544, 162] on div at bounding box center [653, 310] width 1306 height 621
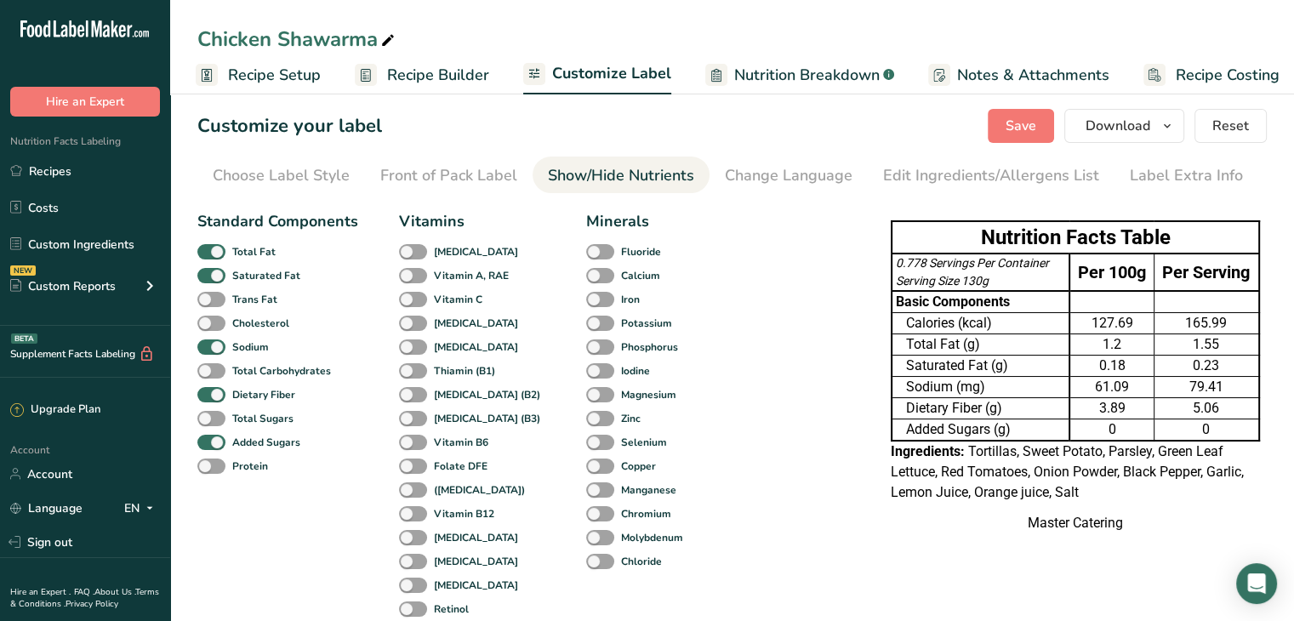
click at [424, 82] on span "Recipe Builder" at bounding box center [438, 75] width 102 height 23
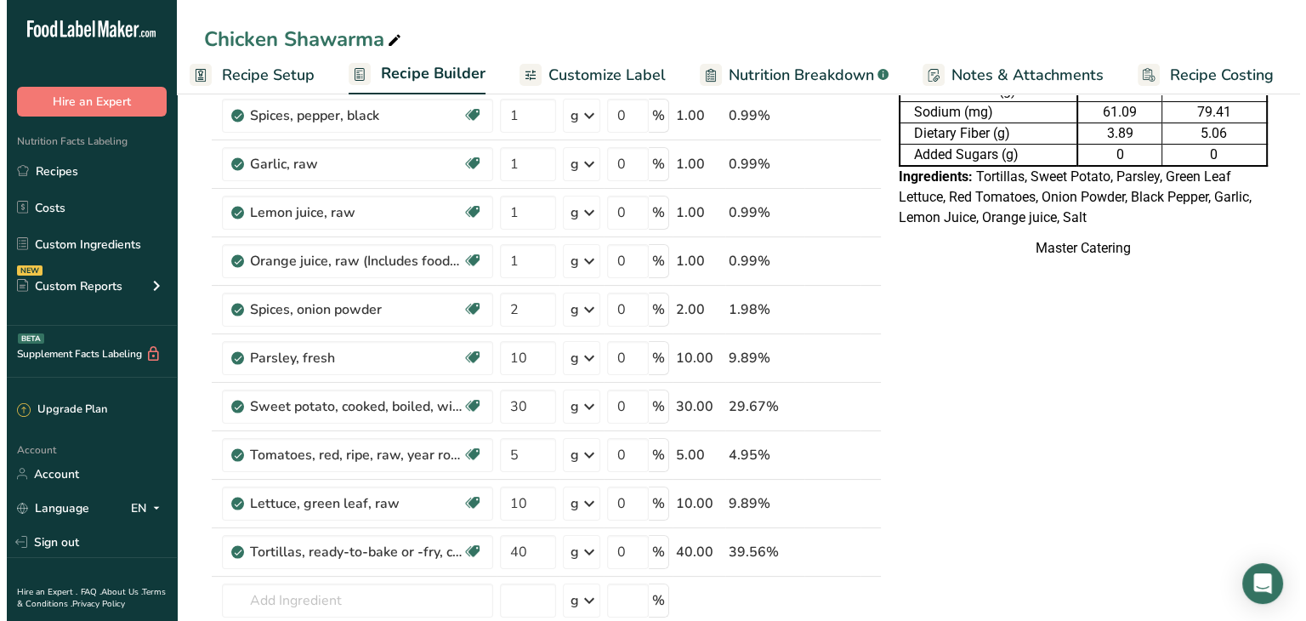
scroll to position [330, 0]
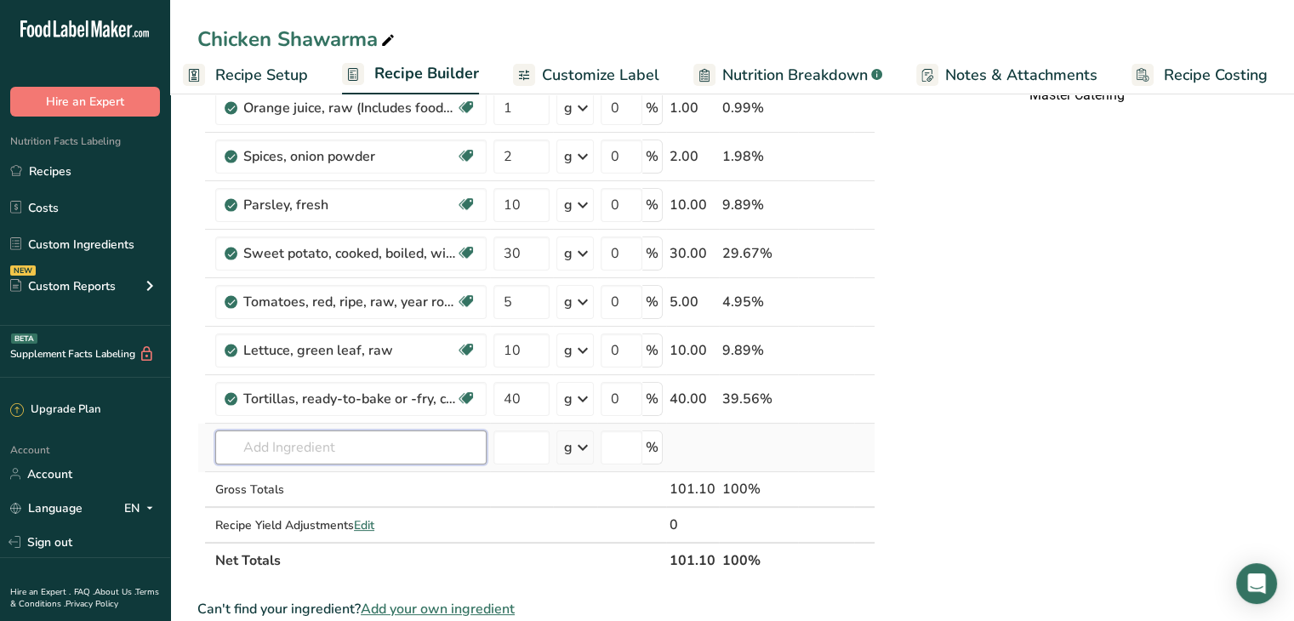
click at [420, 451] on input "text" at bounding box center [350, 447] width 271 height 34
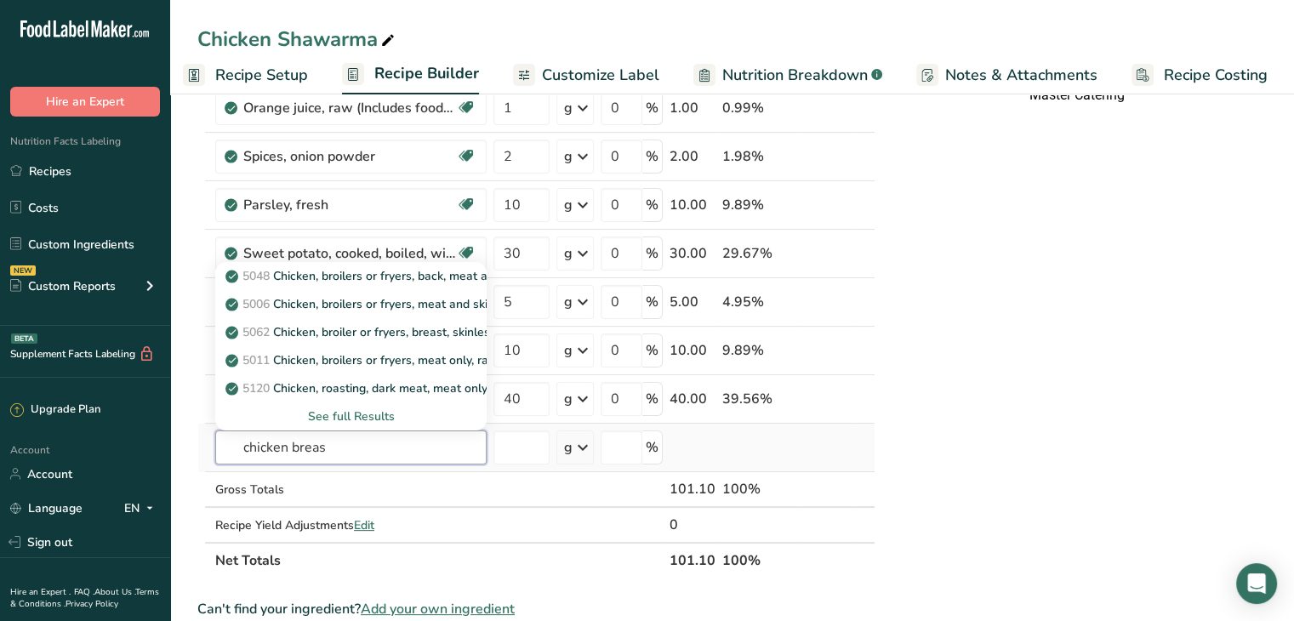
type input "chicken breas"
click at [374, 413] on div "See full Results" at bounding box center [351, 416] width 244 height 18
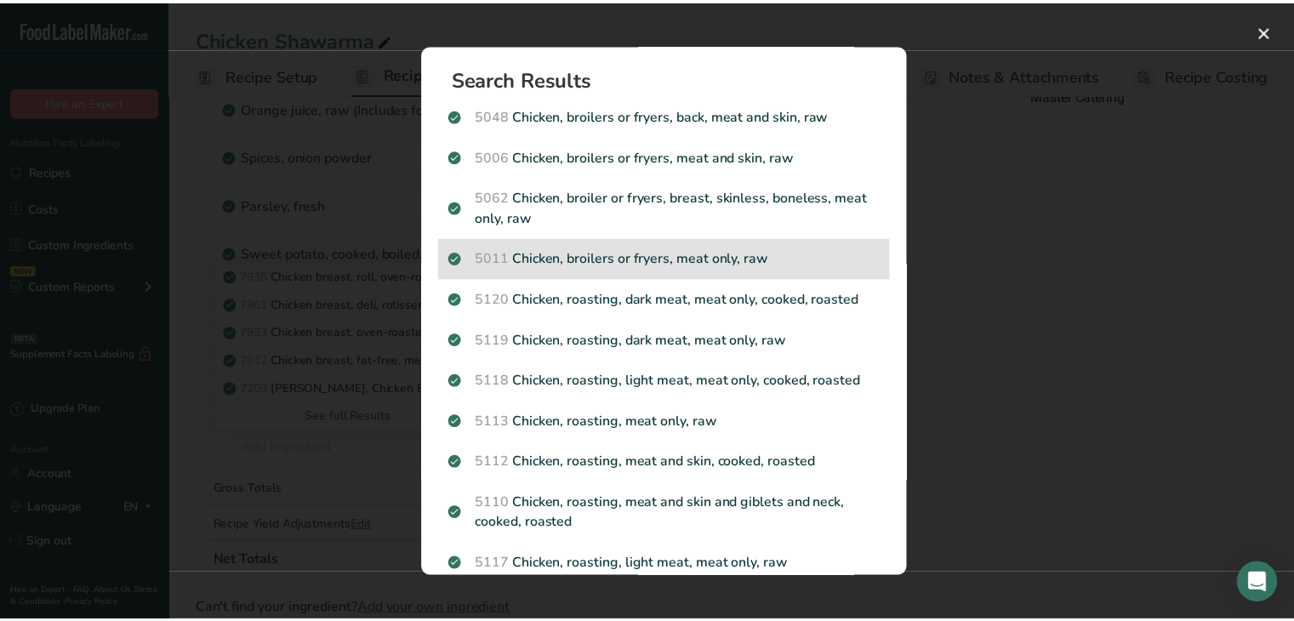
scroll to position [2, 0]
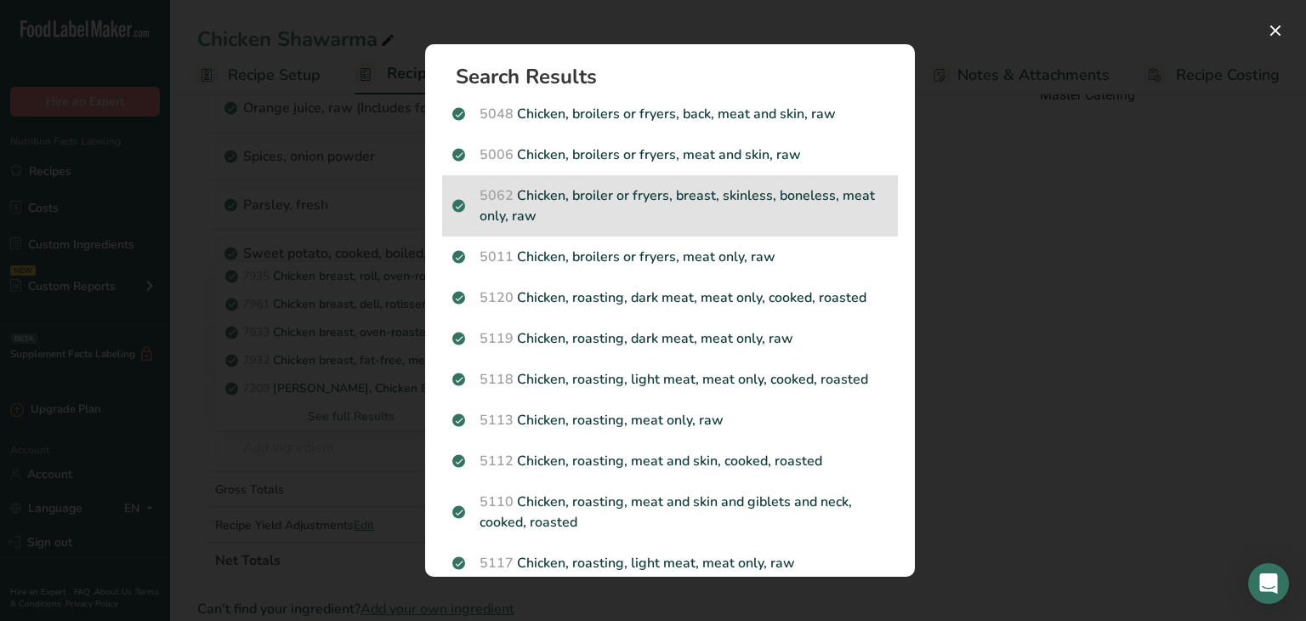
click at [572, 214] on p "5062 Chicken, broiler or fryers, breast, skinless, boneless, meat only, raw" at bounding box center [669, 205] width 435 height 41
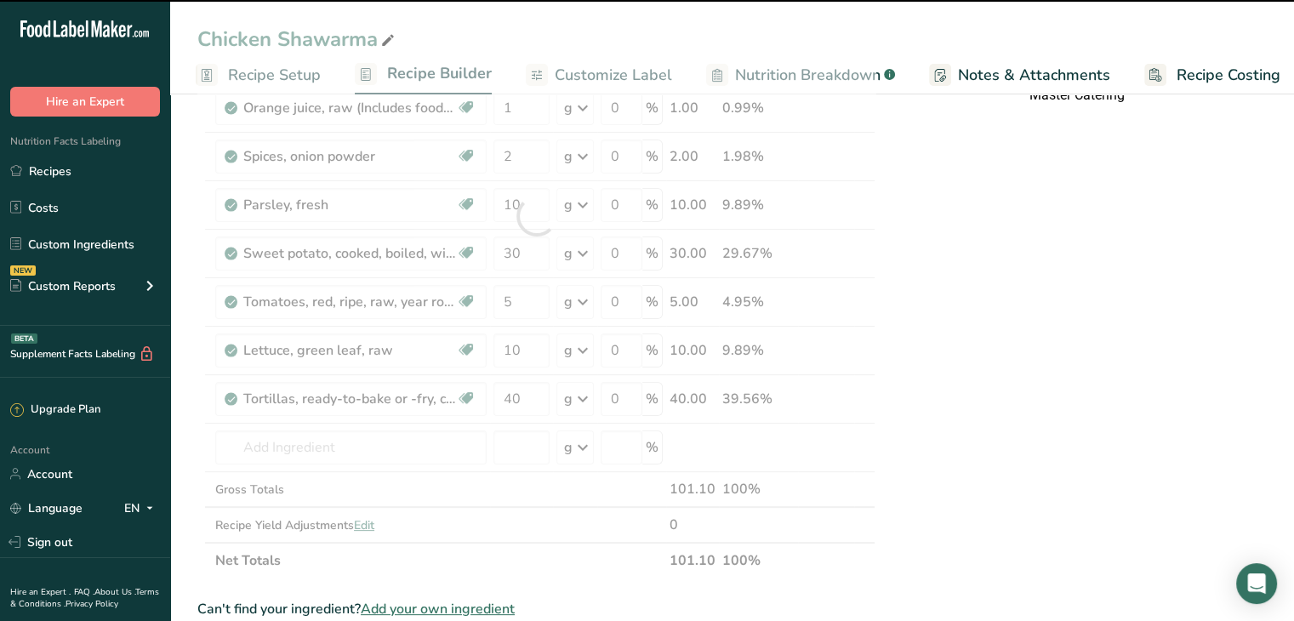
type input "0"
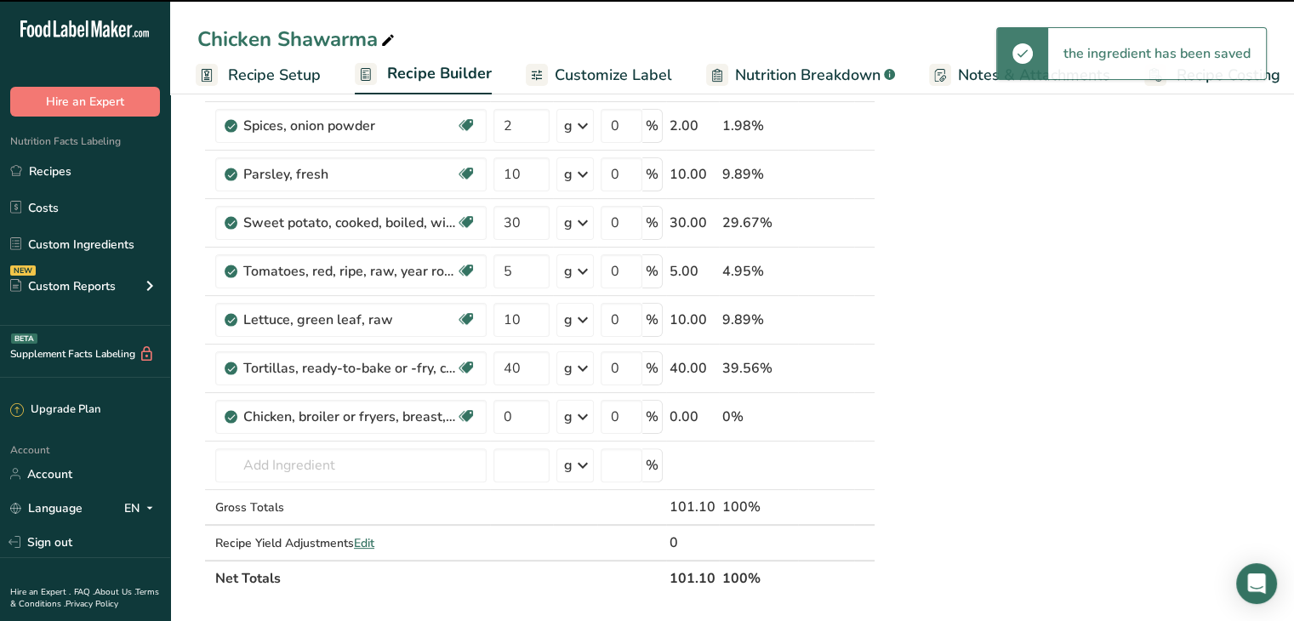
scroll to position [360, 0]
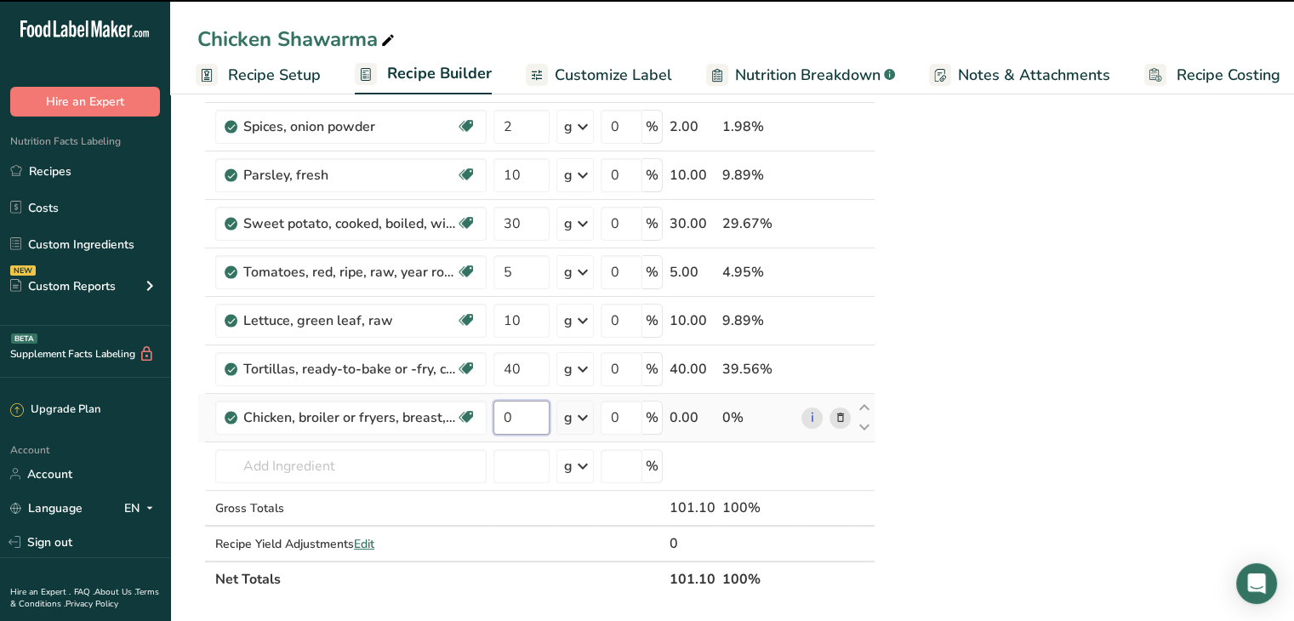
click at [519, 418] on input "0" at bounding box center [521, 418] width 56 height 34
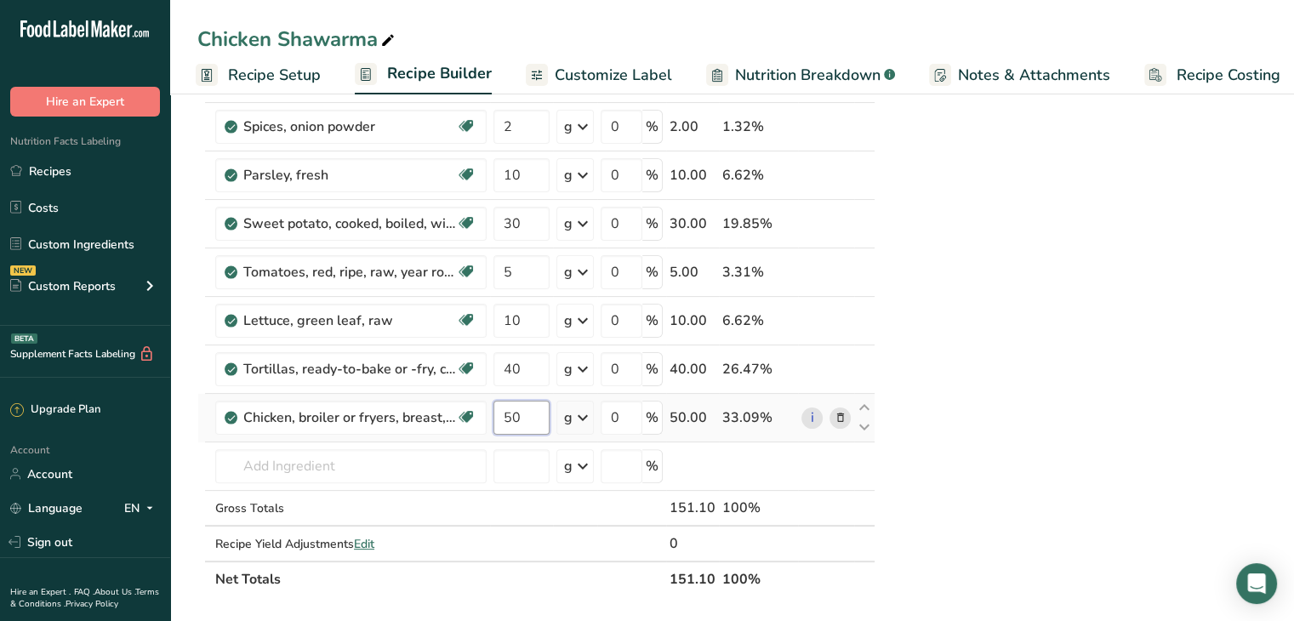
type input "50"
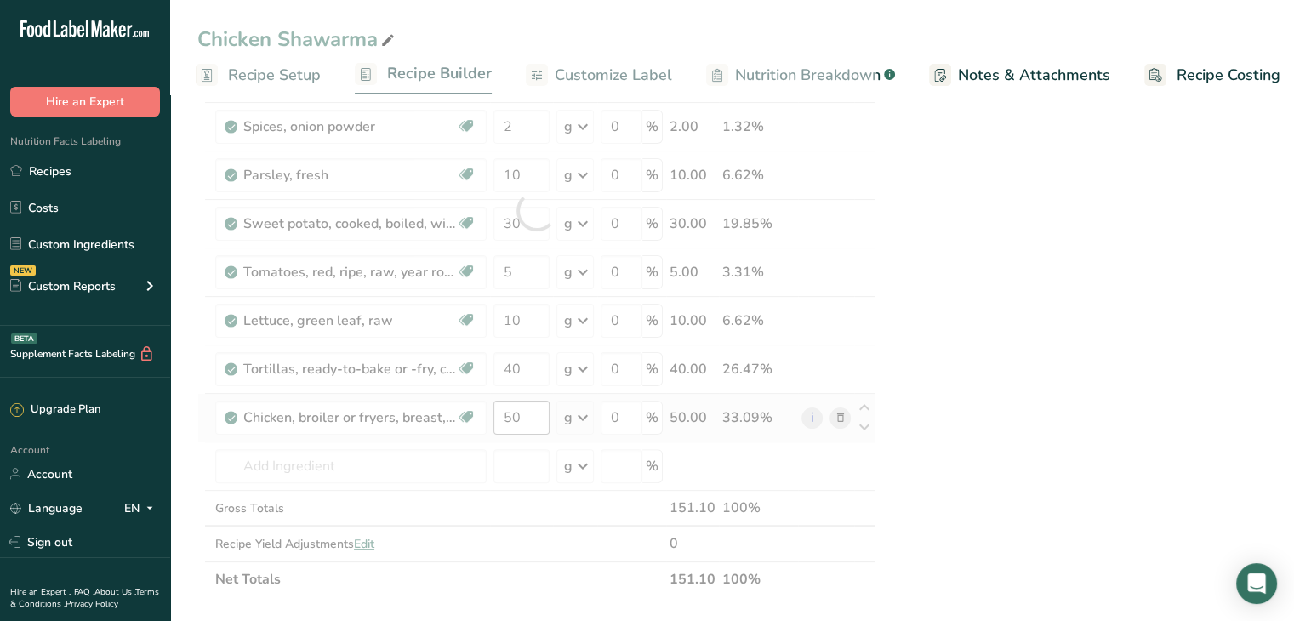
scroll to position [0, 0]
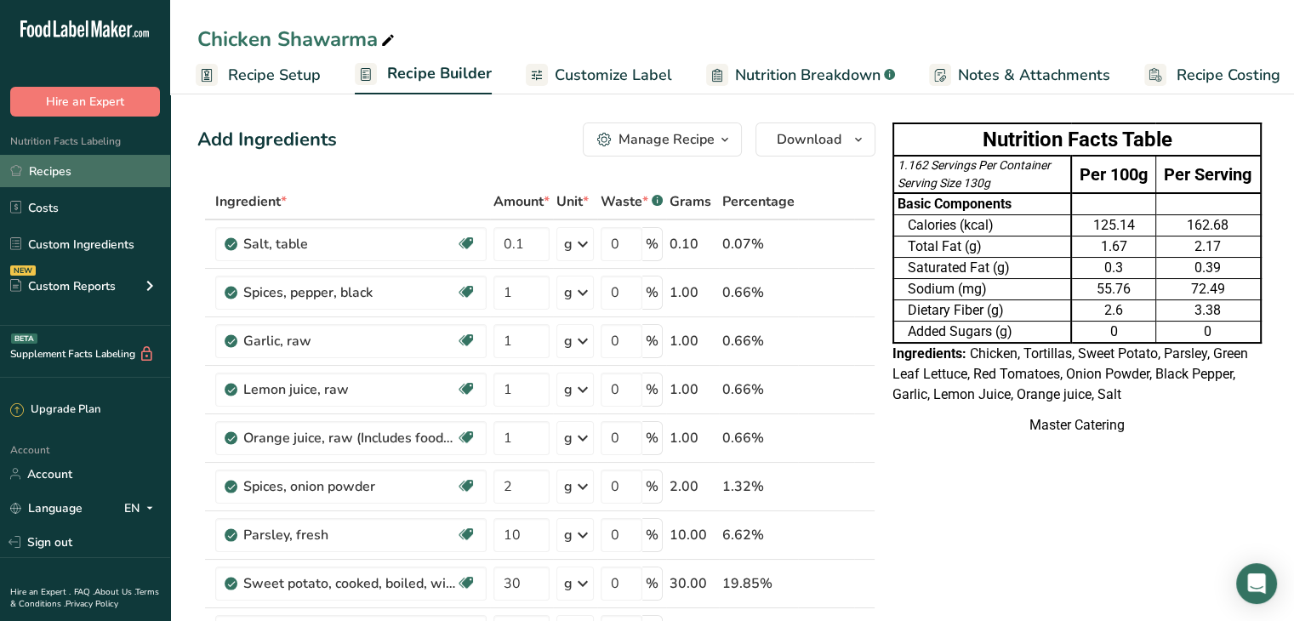
click at [83, 165] on link "Recipes" at bounding box center [85, 171] width 170 height 32
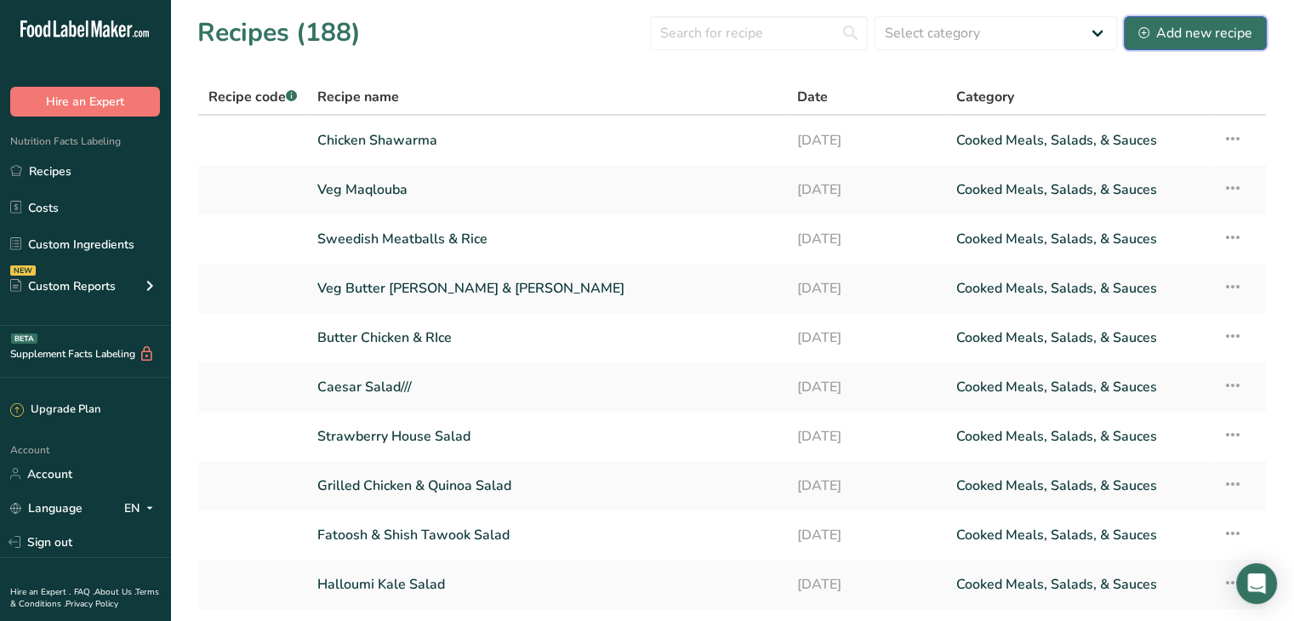
click at [1163, 43] on button "Add new recipe" at bounding box center [1195, 33] width 143 height 34
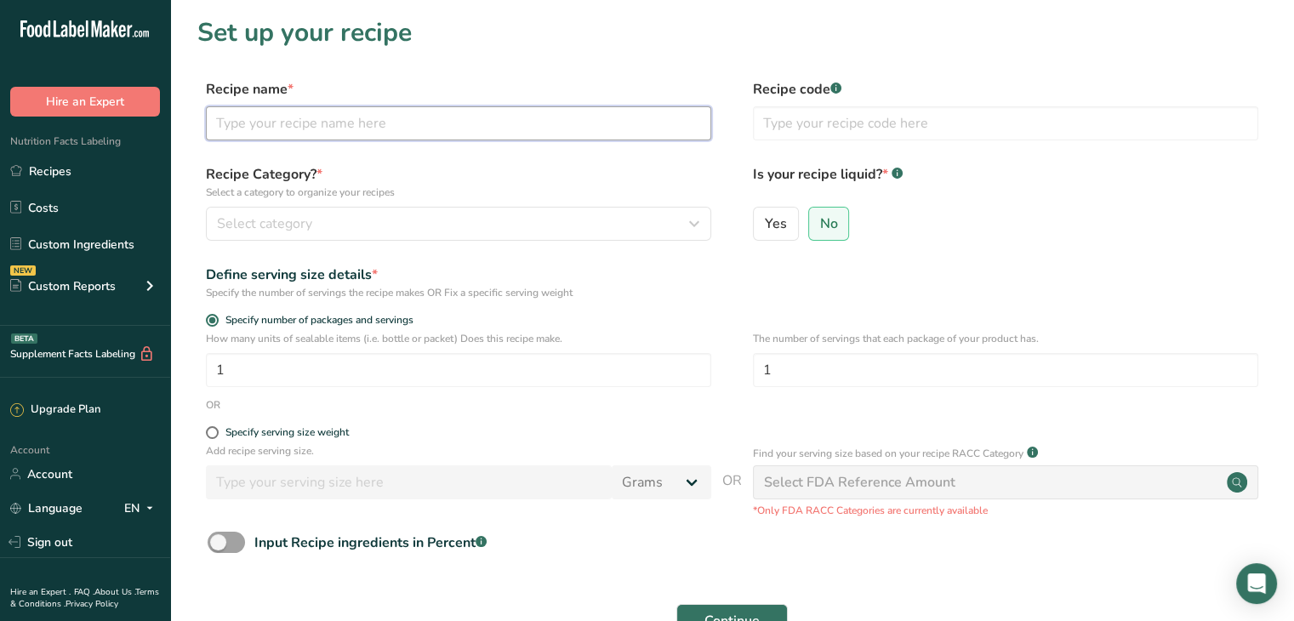
click at [348, 134] on input "text" at bounding box center [458, 123] width 505 height 34
type input "c"
type input "Chicken Burger"
click at [213, 431] on span at bounding box center [212, 432] width 13 height 13
click at [213, 431] on input "Specify serving size weight" at bounding box center [211, 432] width 11 height 11
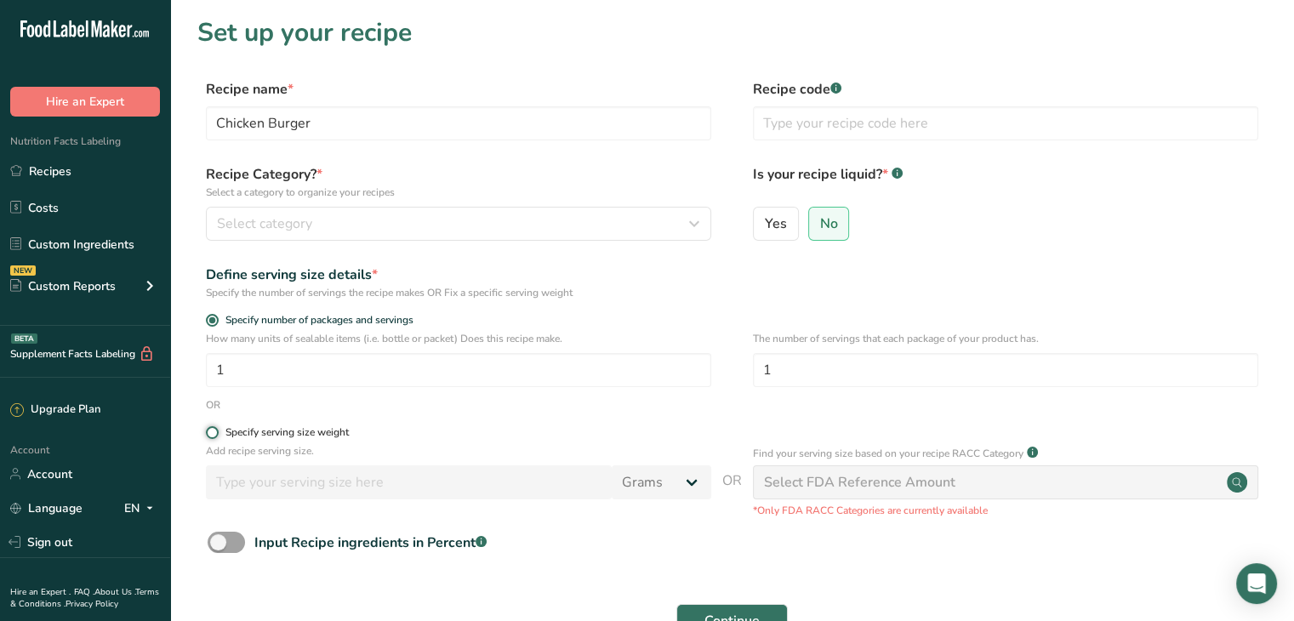
radio input "true"
radio input "false"
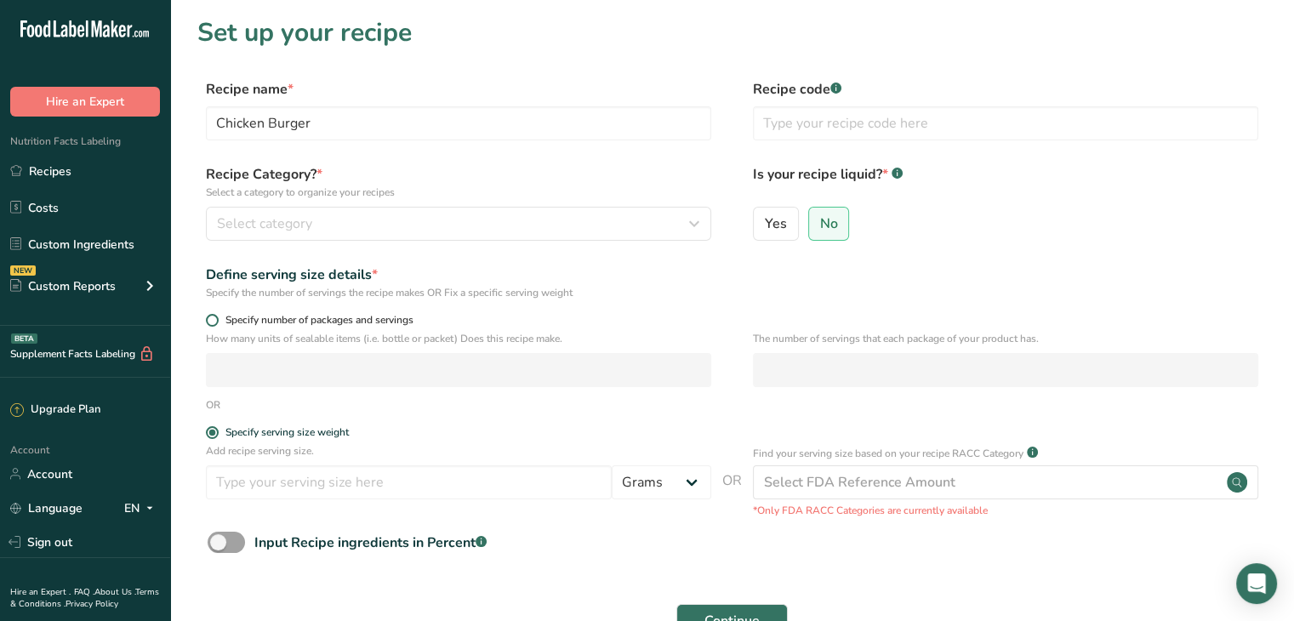
click at [214, 318] on span at bounding box center [212, 320] width 13 height 13
click at [214, 318] on input "Specify number of packages and servings" at bounding box center [211, 320] width 11 height 11
radio input "true"
radio input "false"
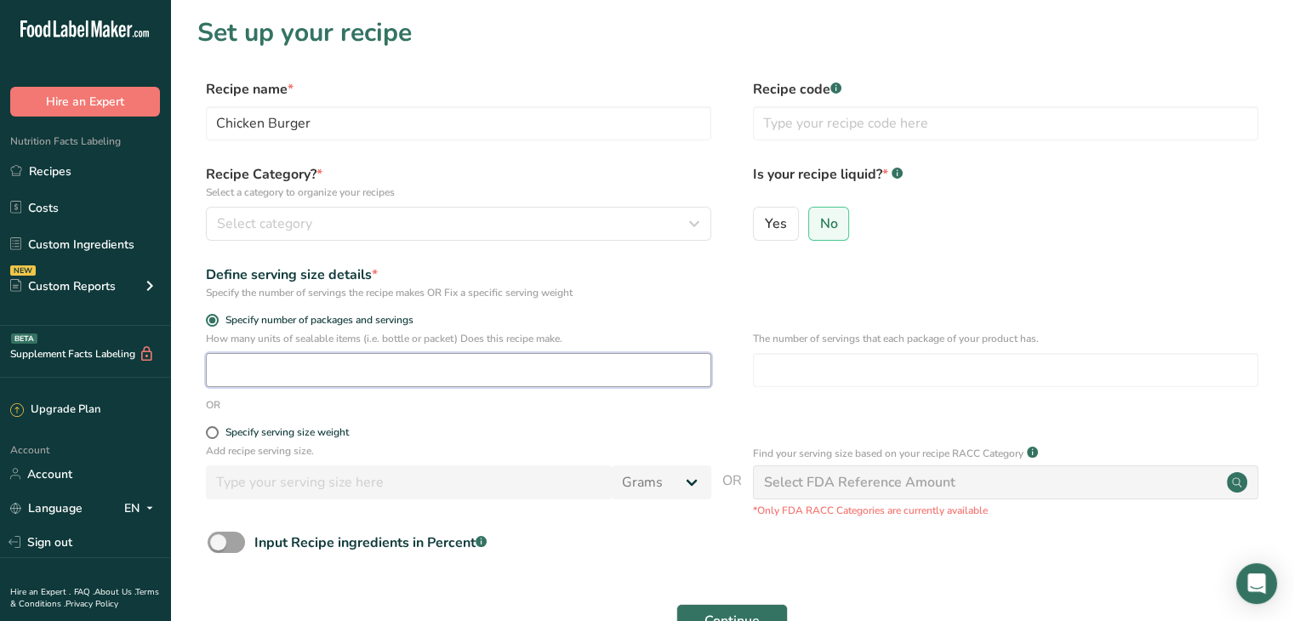
click at [247, 358] on input "number" at bounding box center [458, 370] width 505 height 34
type input "1"
click at [857, 383] on input "number" at bounding box center [1005, 370] width 505 height 34
type input "1"
click at [224, 539] on span at bounding box center [226, 542] width 37 height 21
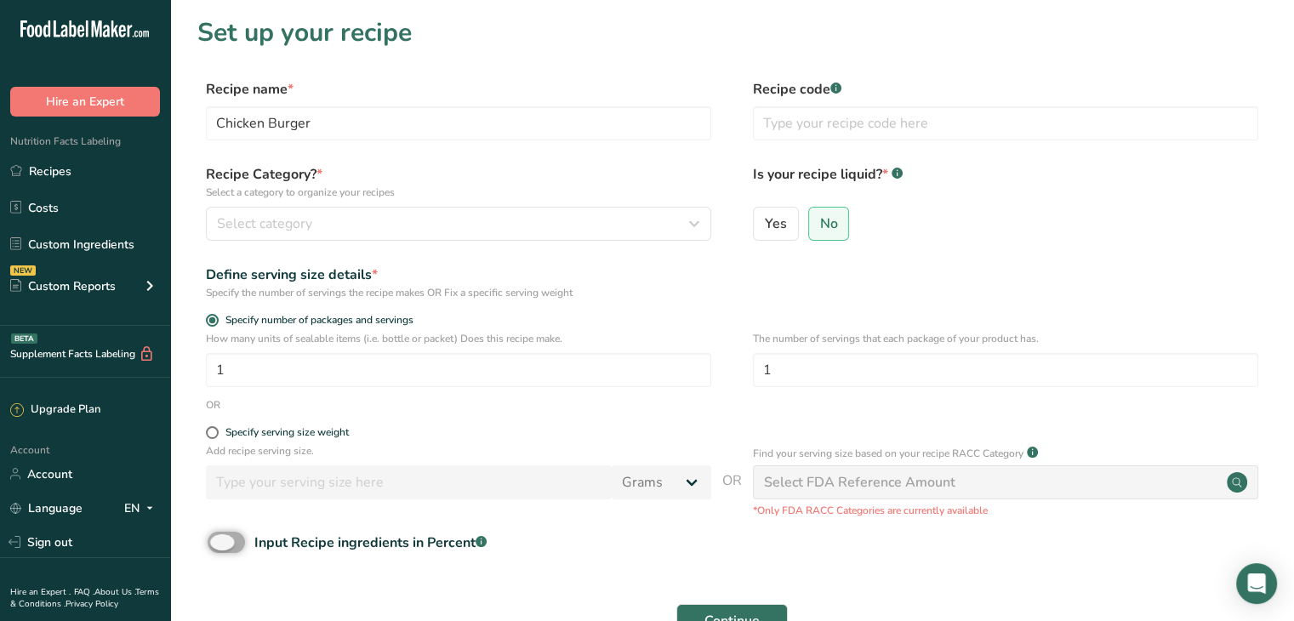
click at [219, 539] on input "Input Recipe ingredients in Percent .a-a{fill:#347362;}.b-a{fill:#fff;}" at bounding box center [213, 542] width 11 height 11
checkbox input "true"
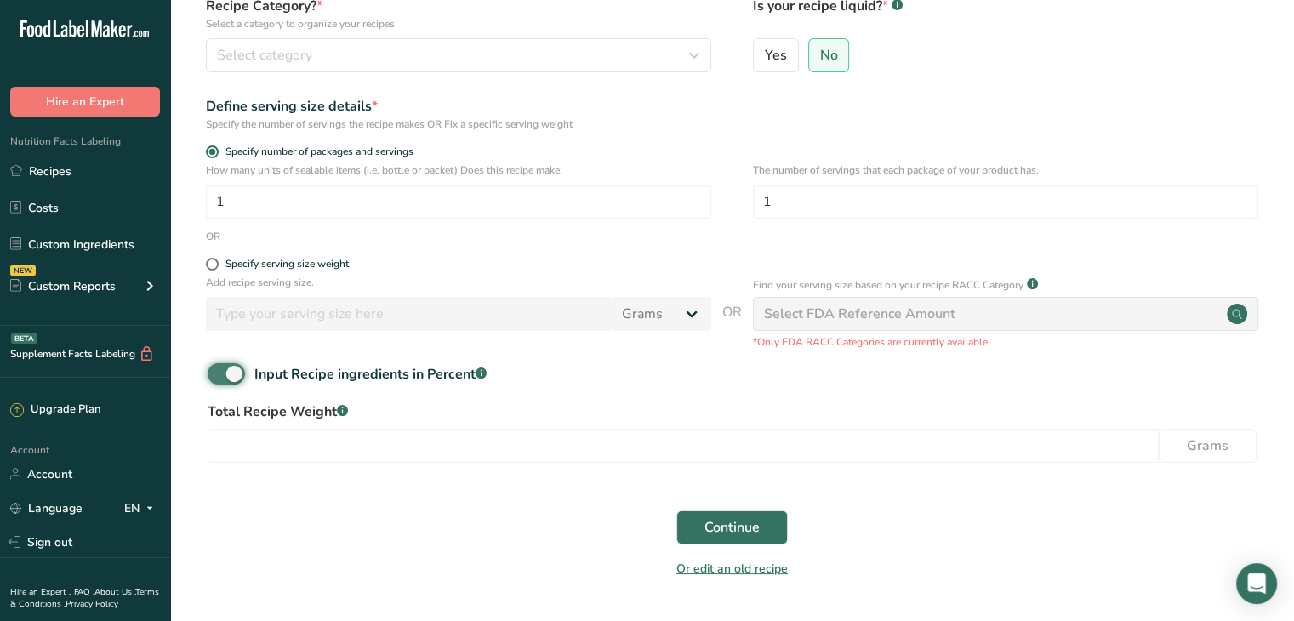
scroll to position [174, 0]
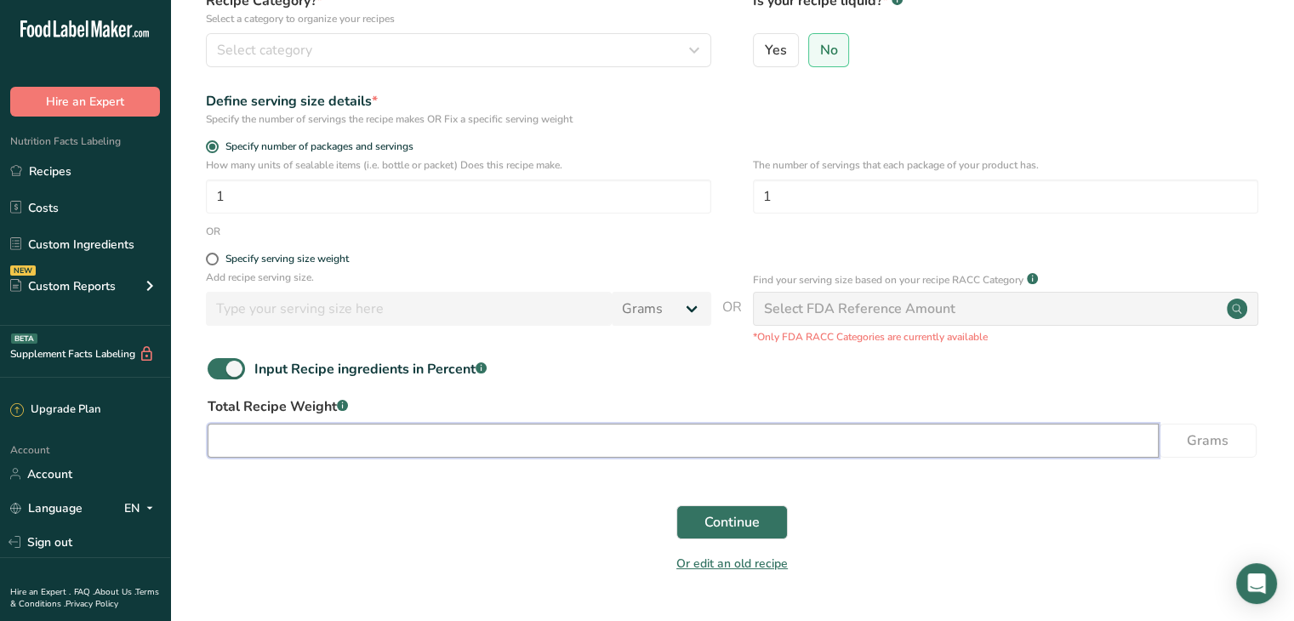
click at [322, 435] on input "number" at bounding box center [683, 441] width 951 height 34
type input "120"
click at [691, 512] on button "Continue" at bounding box center [731, 522] width 111 height 34
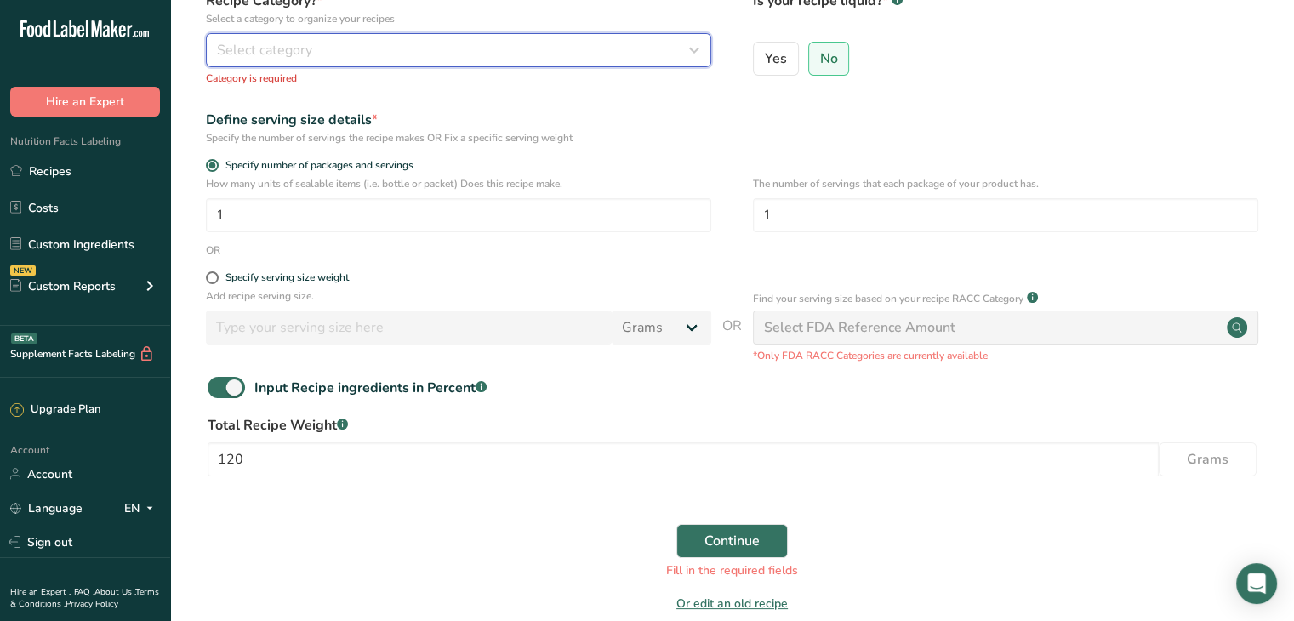
click at [651, 54] on div "Select category" at bounding box center [453, 50] width 473 height 20
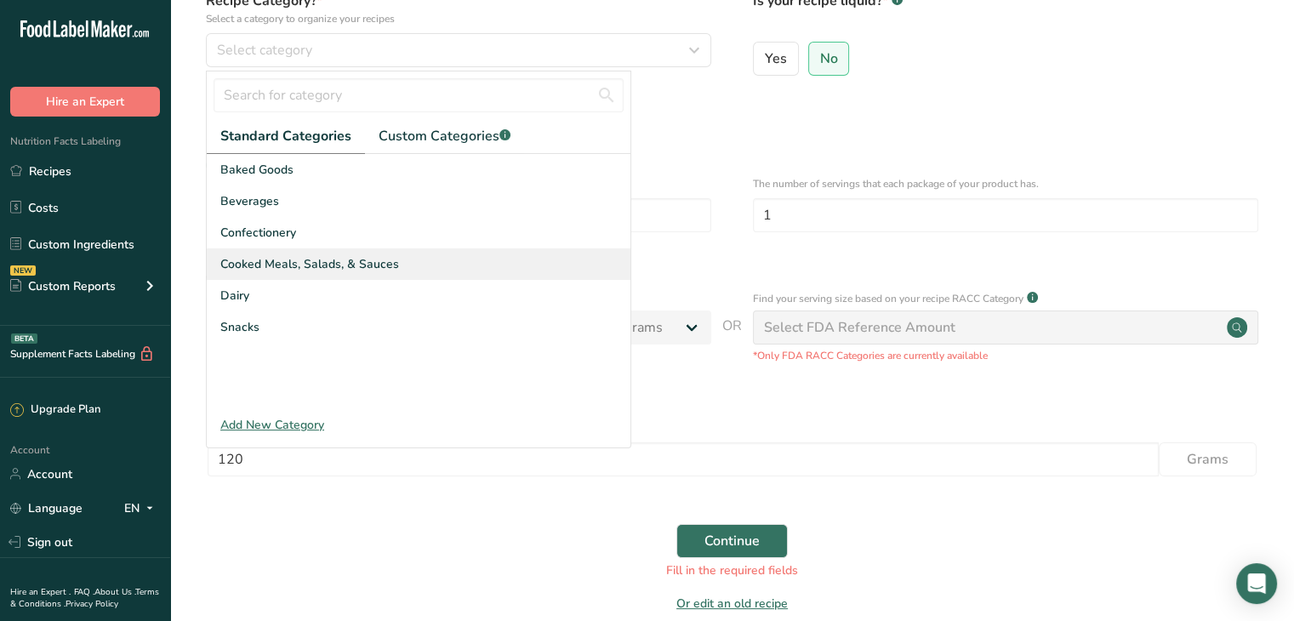
click at [503, 256] on div "Cooked Meals, Salads, & Sauces" at bounding box center [419, 263] width 424 height 31
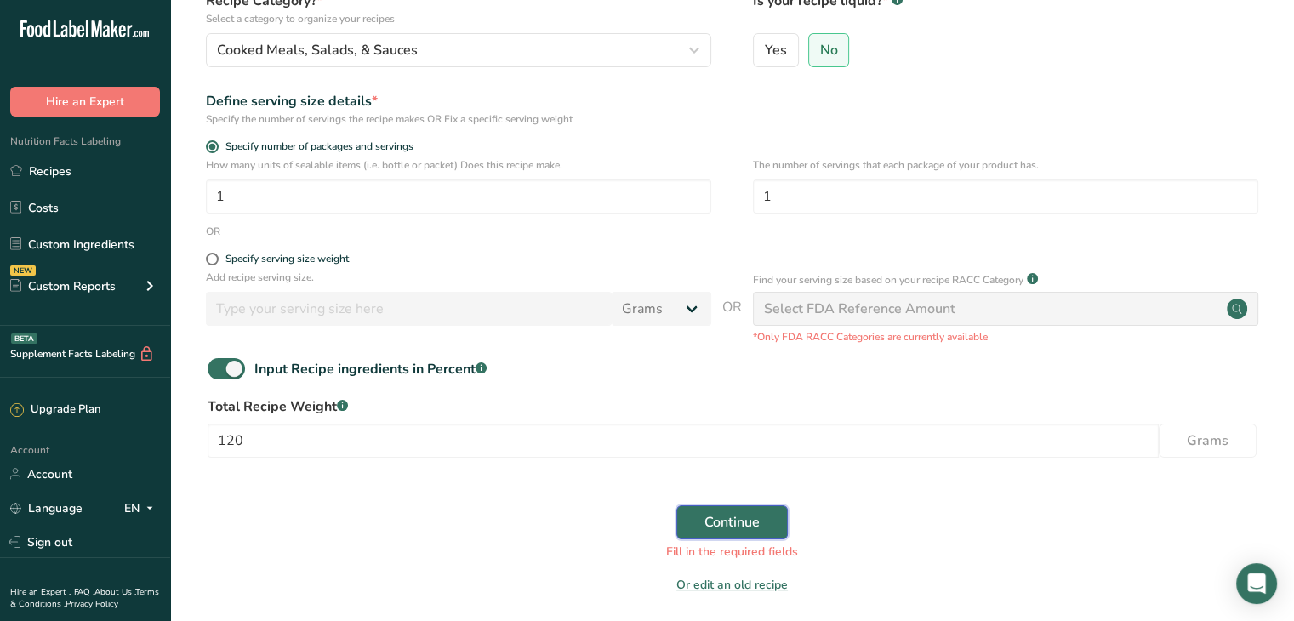
click at [706, 528] on span "Continue" at bounding box center [731, 522] width 55 height 20
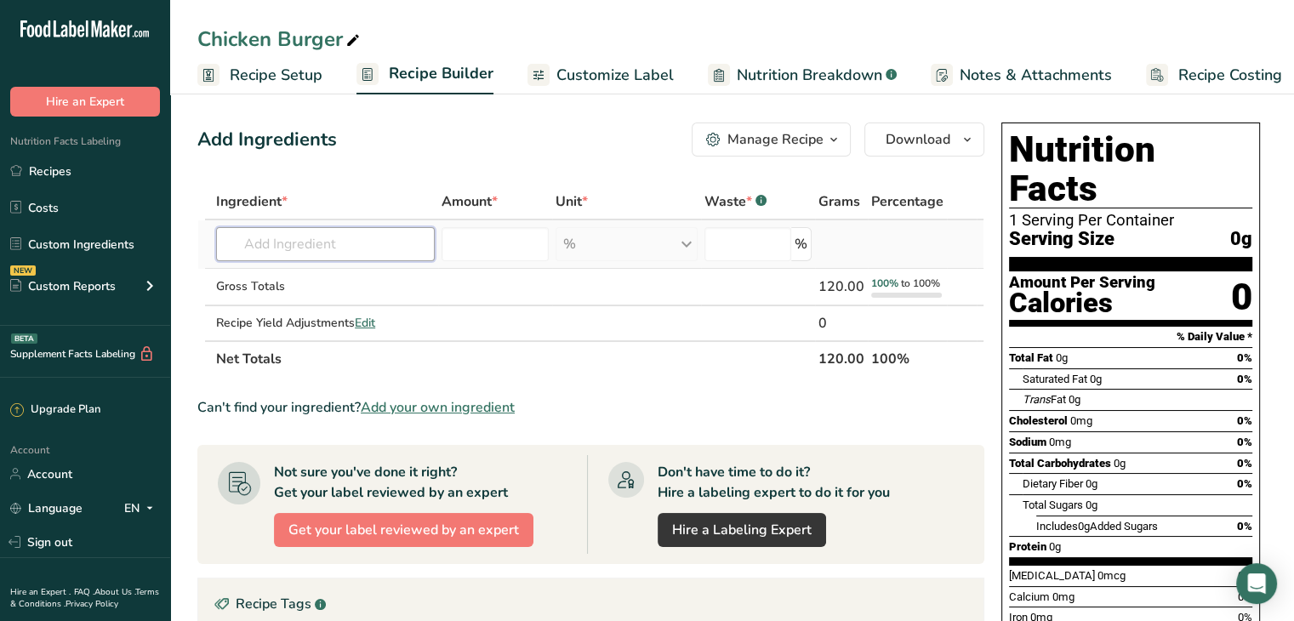
click at [302, 247] on input "text" at bounding box center [325, 244] width 219 height 34
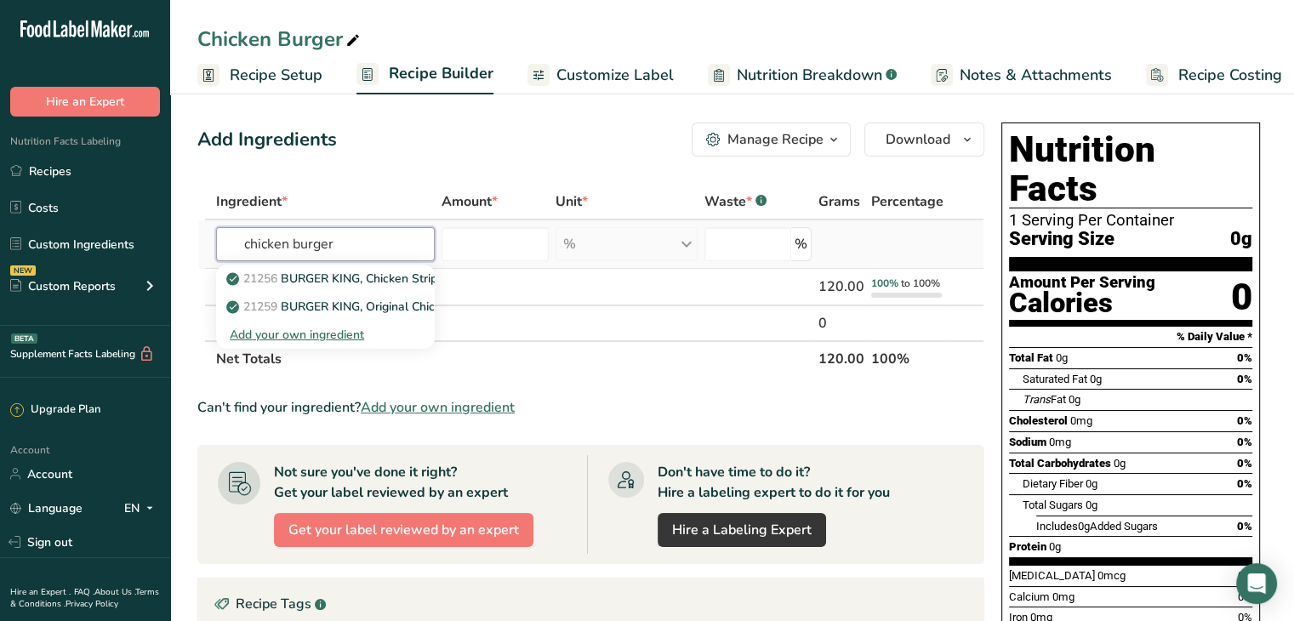
type input "chicken burger"
click at [321, 334] on div "Add your own ingredient" at bounding box center [325, 335] width 191 height 18
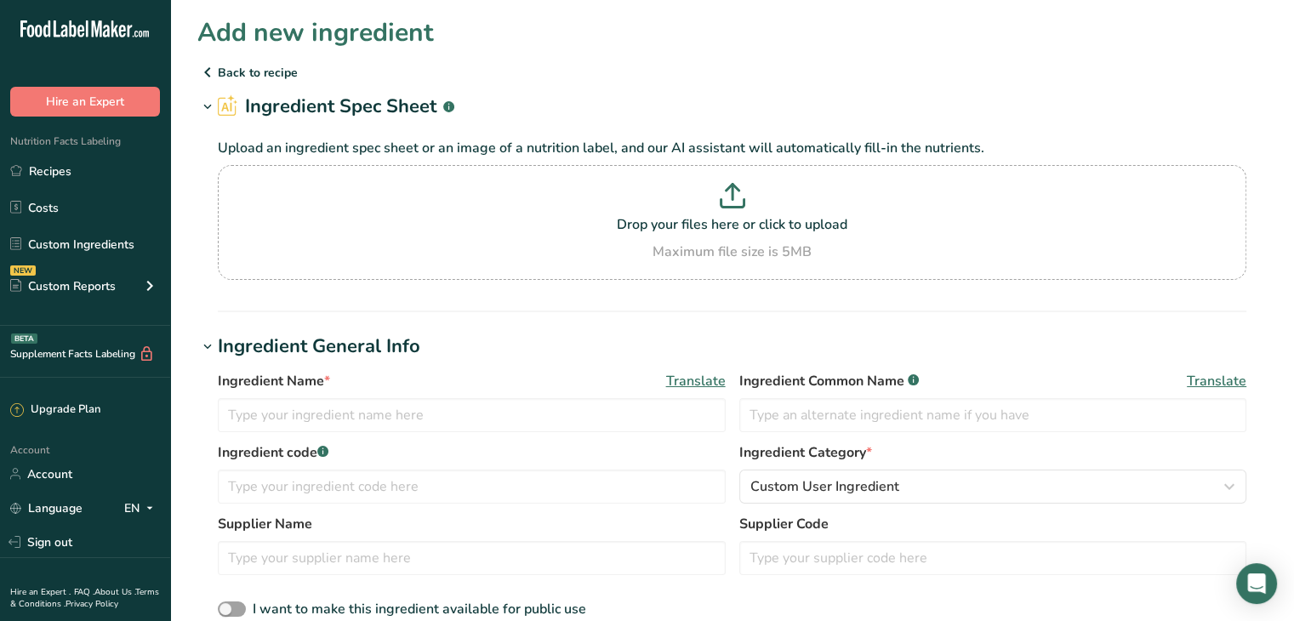
click at [211, 60] on icon at bounding box center [207, 72] width 20 height 31
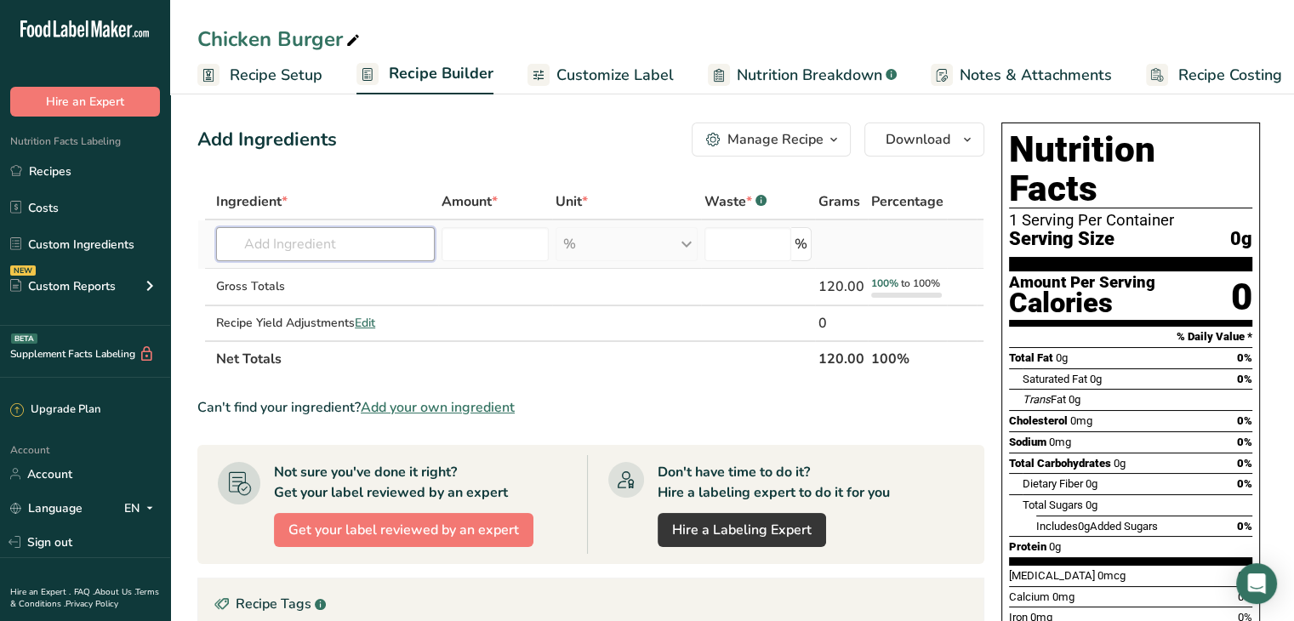
click at [301, 237] on input "text" at bounding box center [325, 244] width 219 height 34
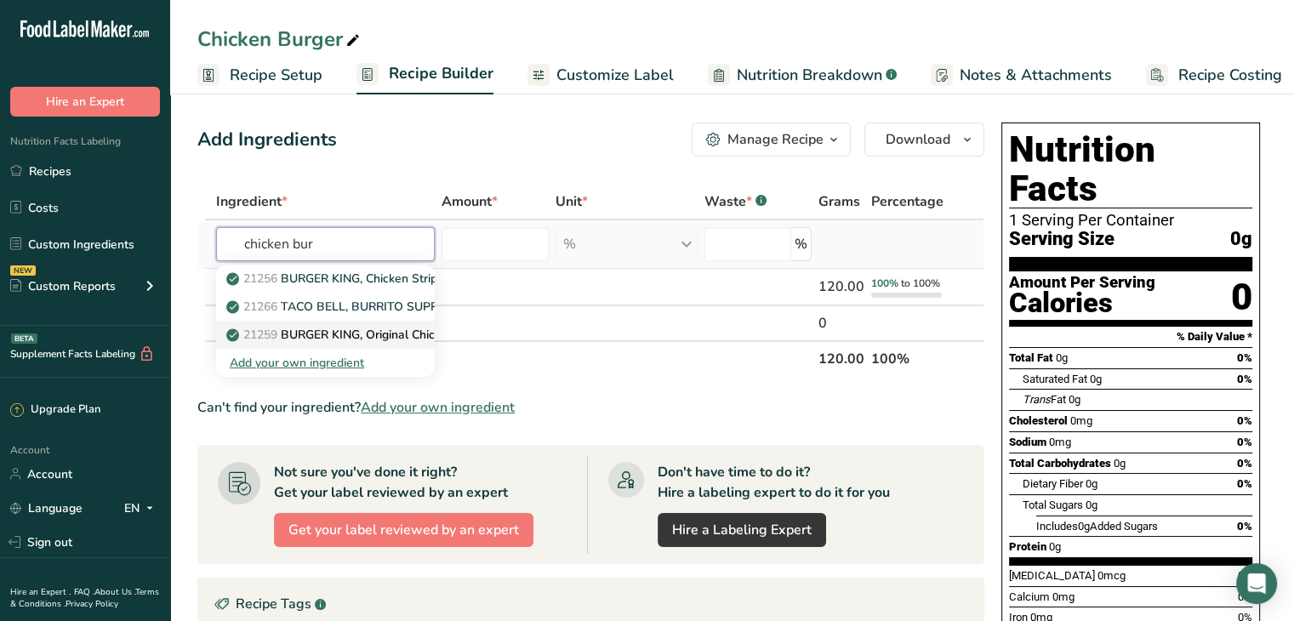
type input "chicken bur"
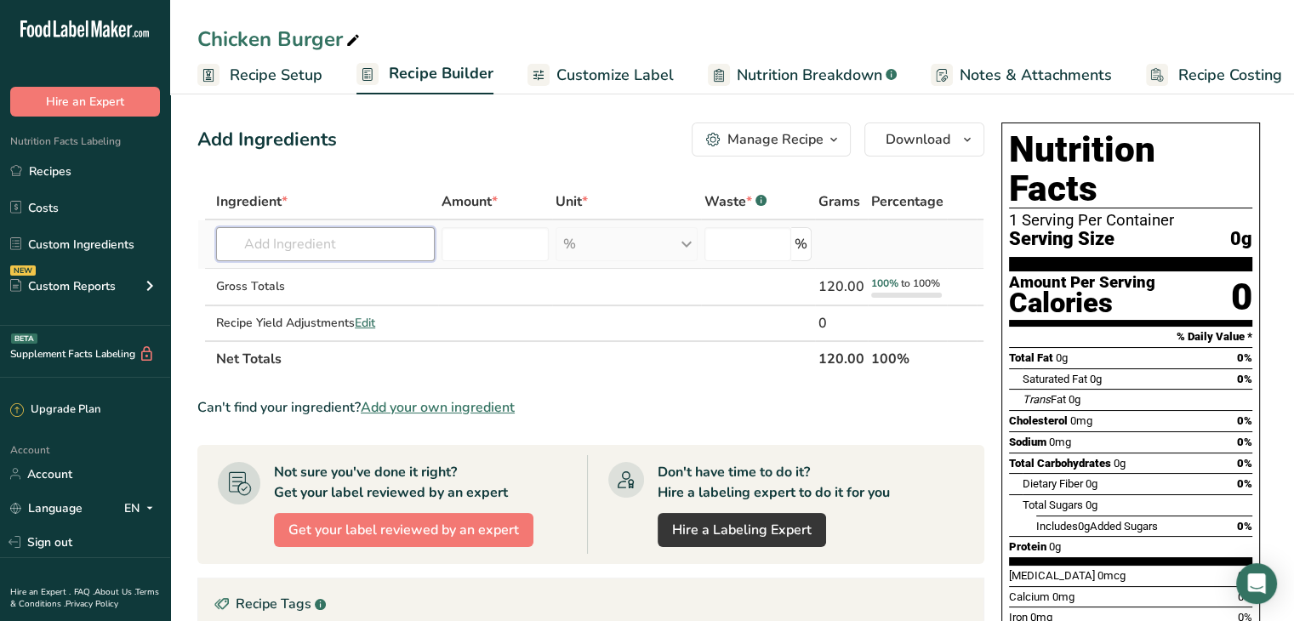
click at [323, 242] on input "text" at bounding box center [325, 244] width 219 height 34
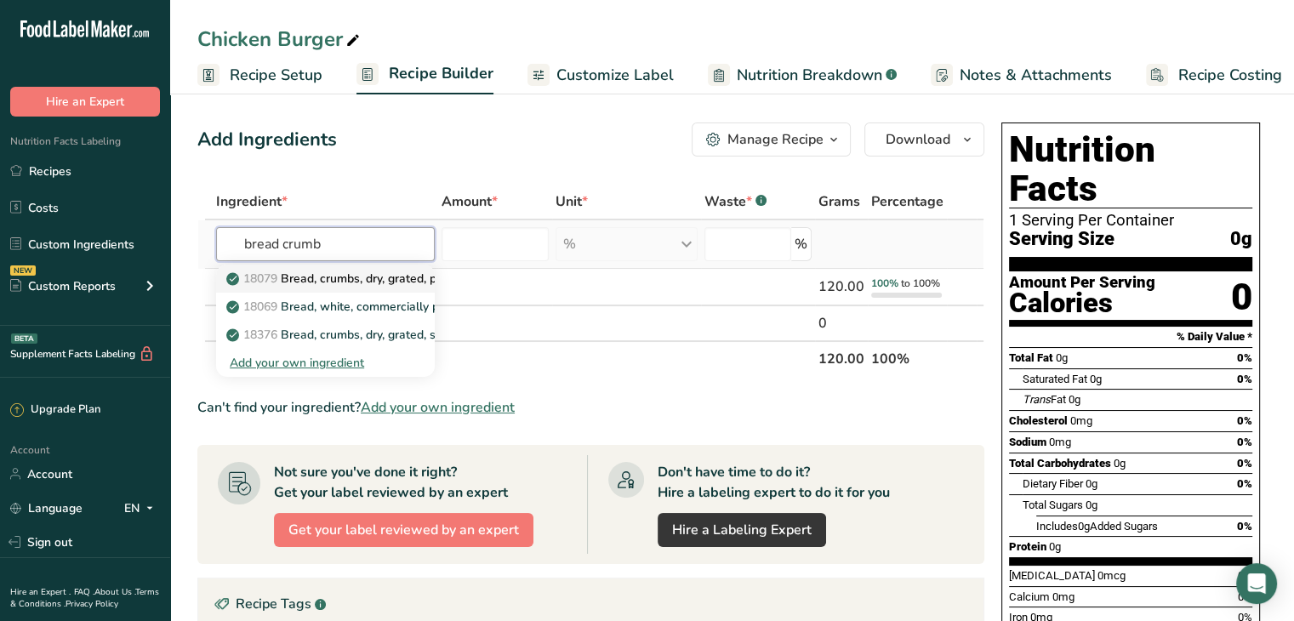
type input "bread crumb"
click at [341, 274] on p "18079 Bread, crumbs, dry, grated, plain" at bounding box center [343, 279] width 226 height 18
type input "Bread, crumbs, dry, grated, plain"
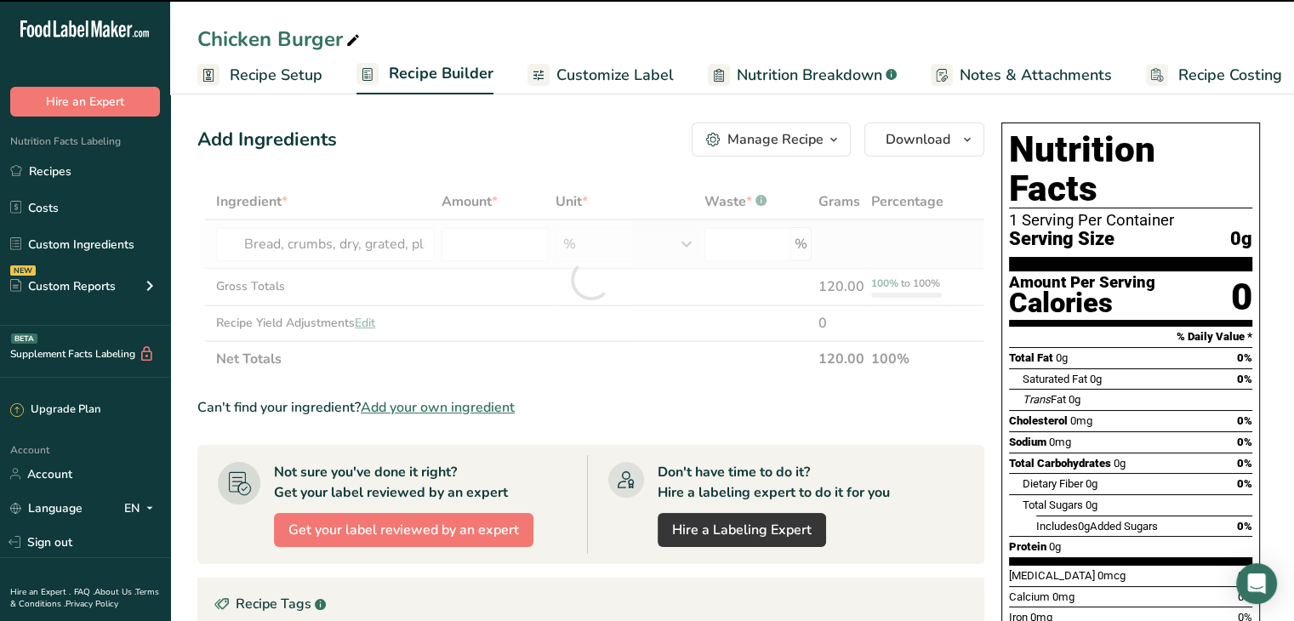
type input "0"
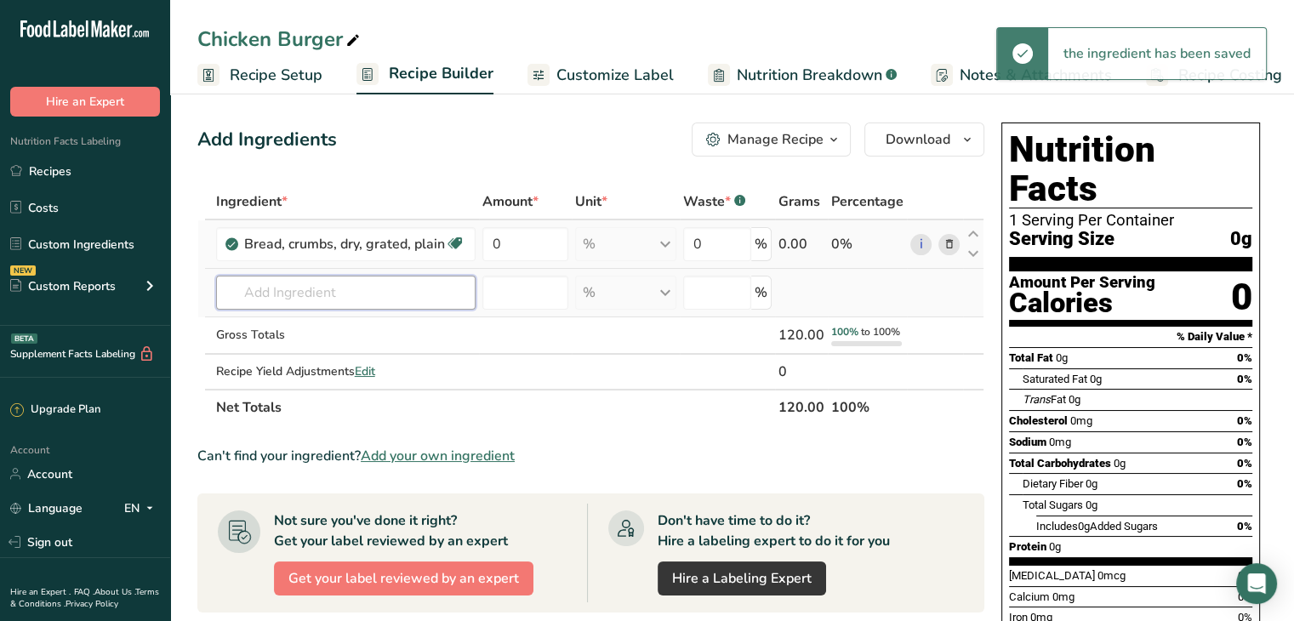
click at [333, 286] on input "text" at bounding box center [345, 293] width 259 height 34
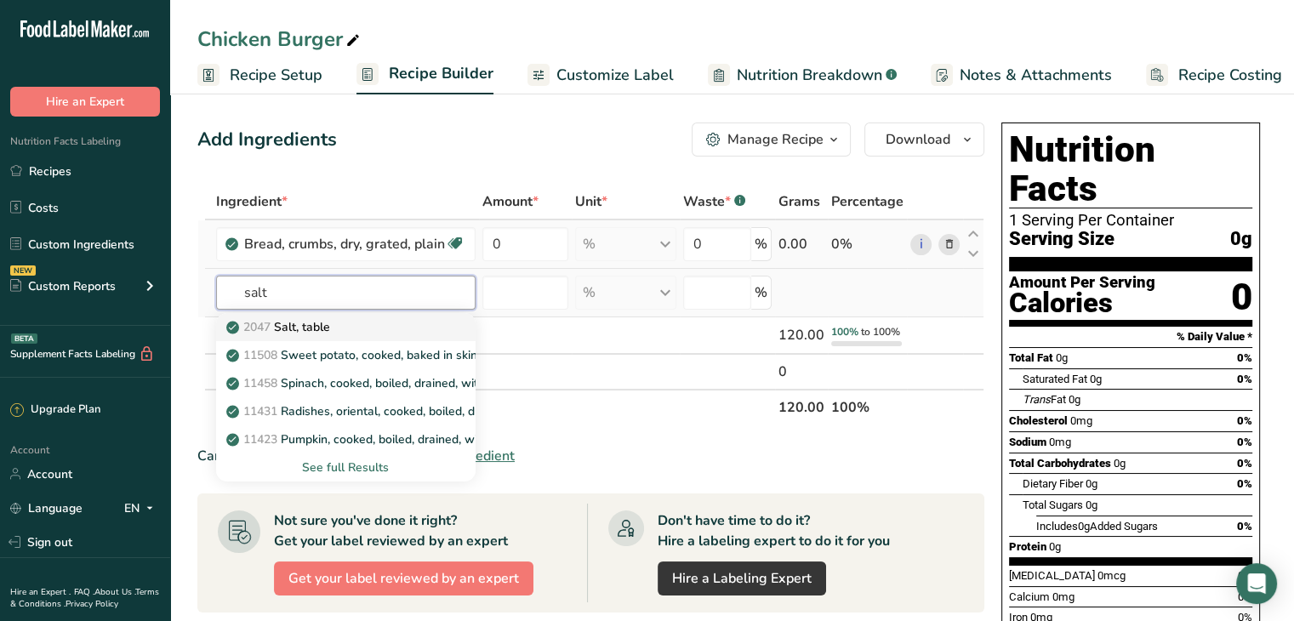
type input "salt"
click at [336, 320] on div "2047 Salt, table" at bounding box center [332, 327] width 205 height 18
type input "Salt, table"
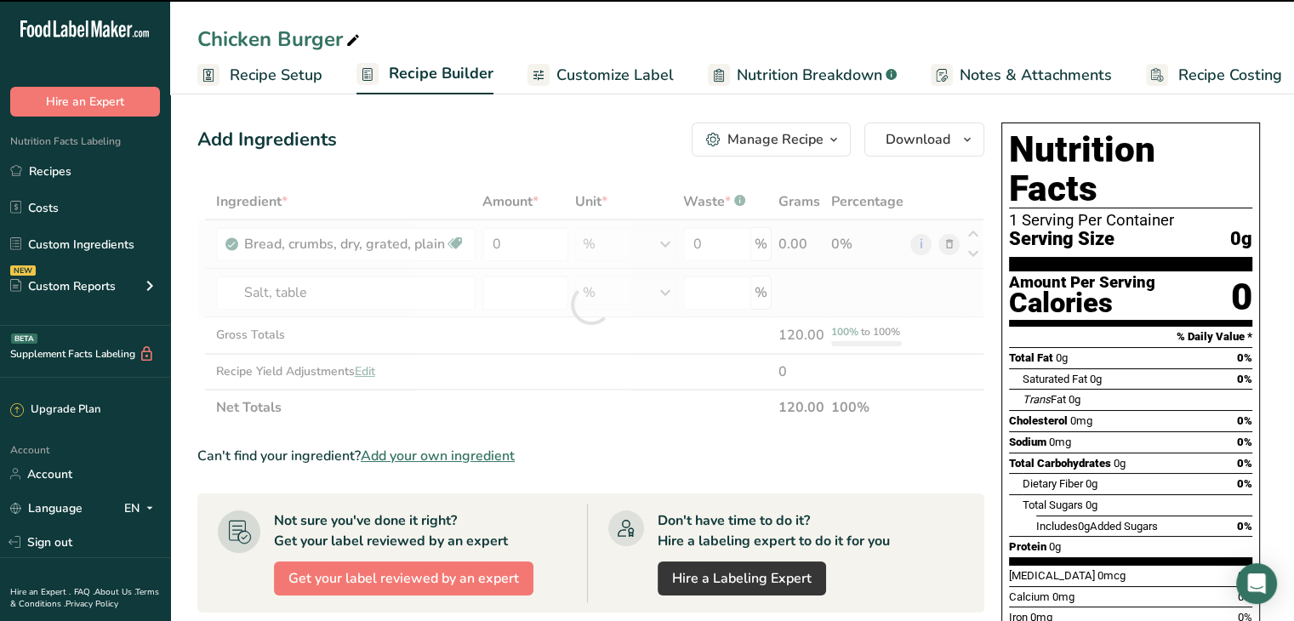
type input "0"
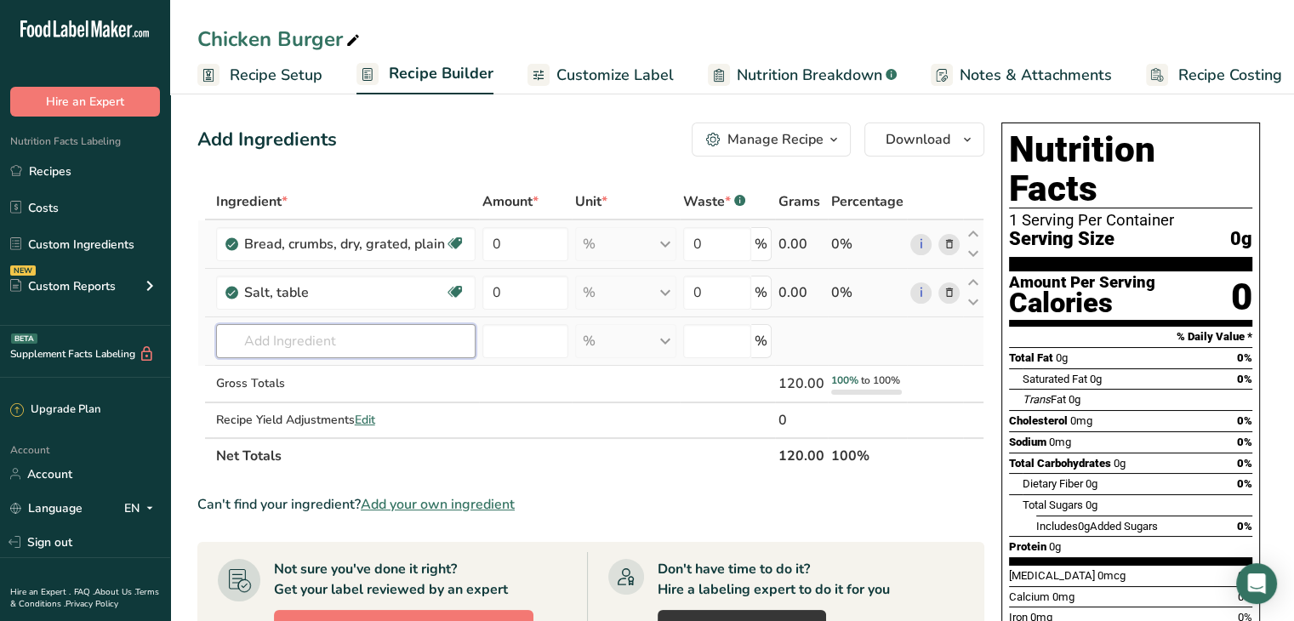
click at [334, 330] on input "text" at bounding box center [345, 341] width 259 height 34
type input "black pepper"
click at [350, 406] on p "2030 Spices, pepper, black" at bounding box center [309, 404] width 159 height 18
type input "Spices, pepper, black"
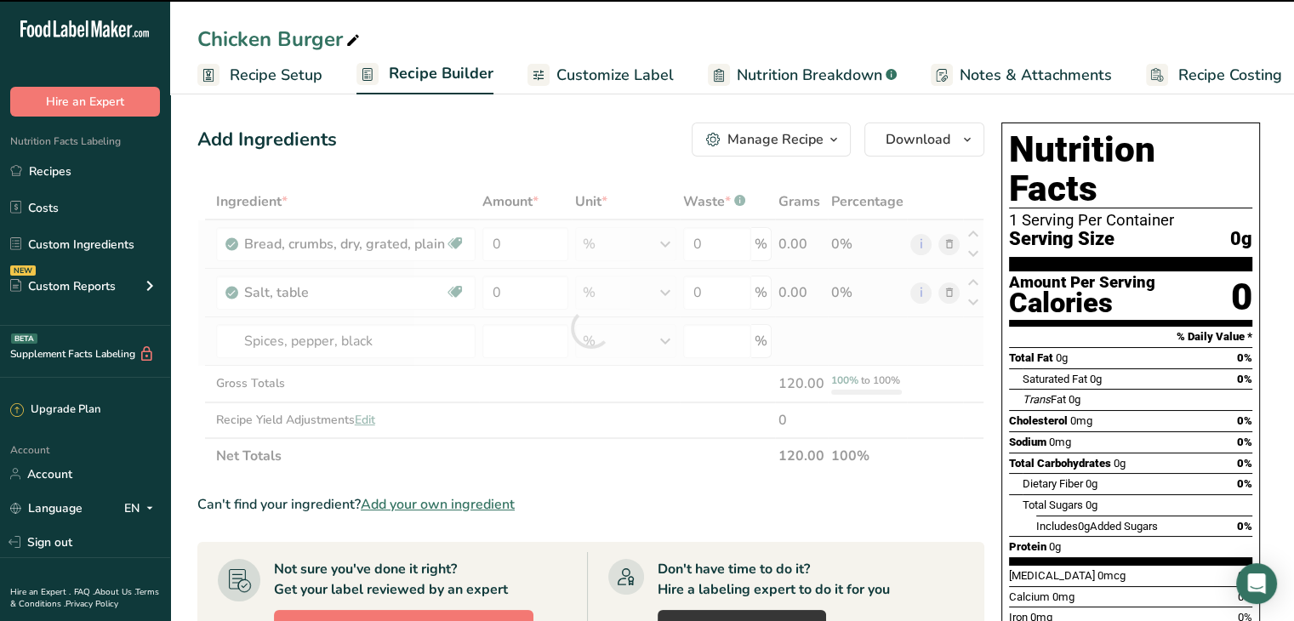
type input "0"
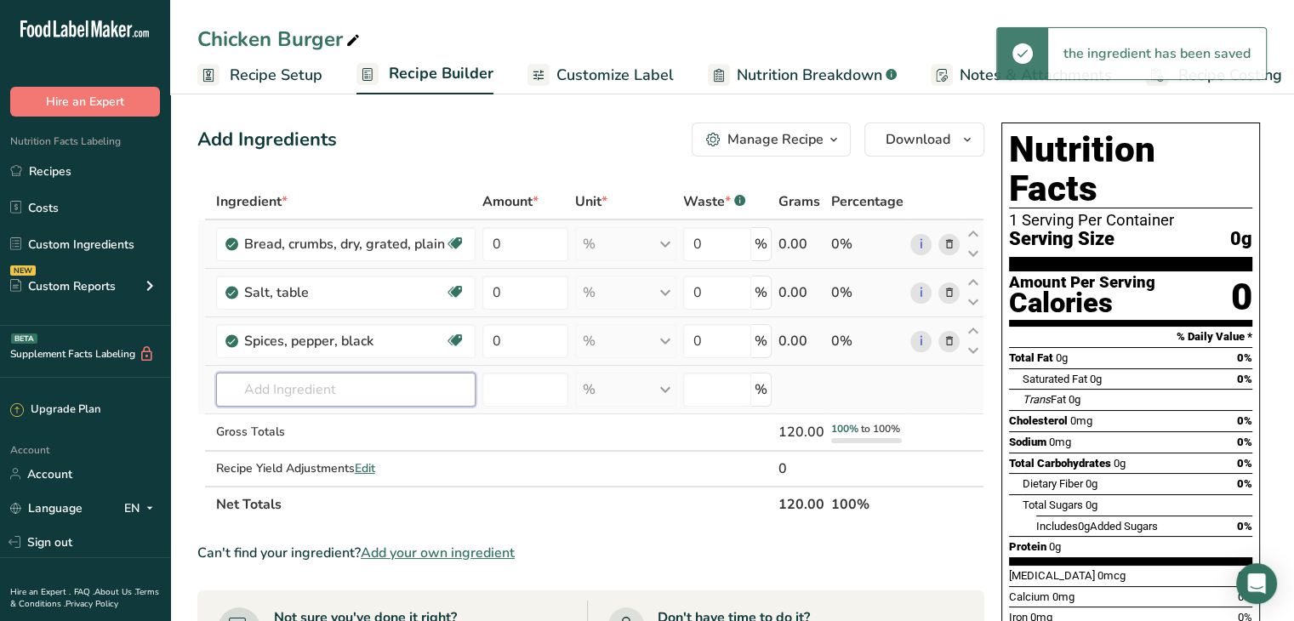
click at [286, 398] on input "text" at bounding box center [345, 390] width 259 height 34
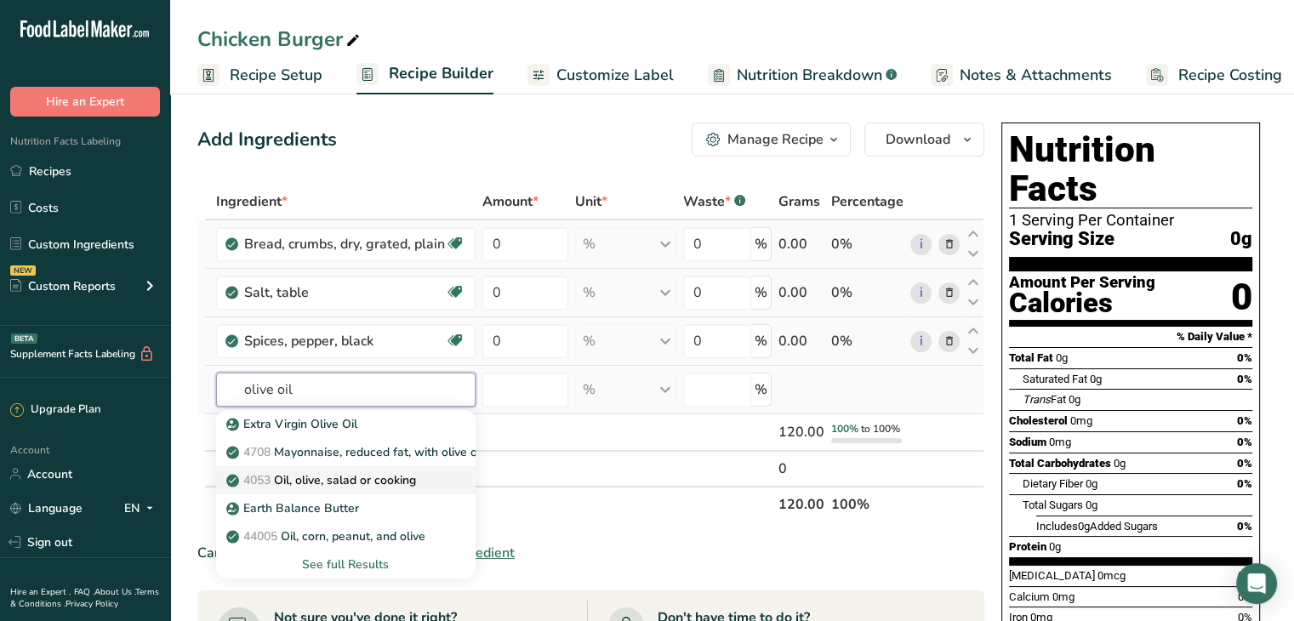
type input "olive oil"
click at [367, 487] on p "4053 Oil, olive, salad or cooking" at bounding box center [323, 480] width 186 height 18
type input "Oil, olive, salad or cooking"
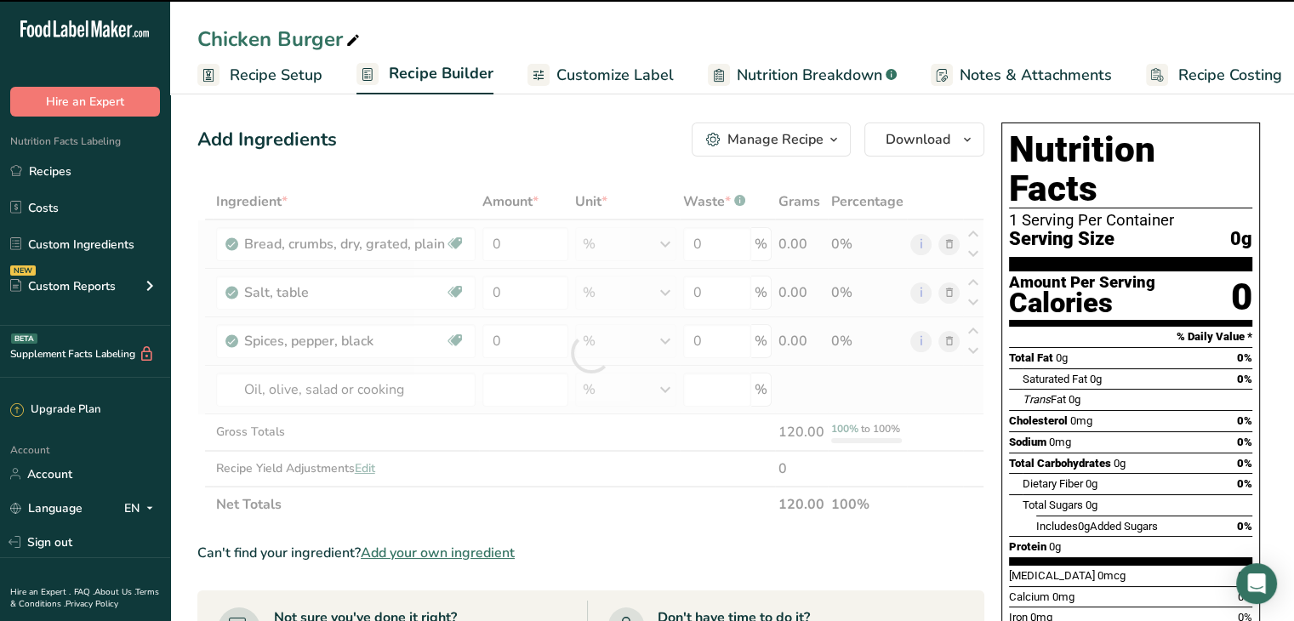
type input "0"
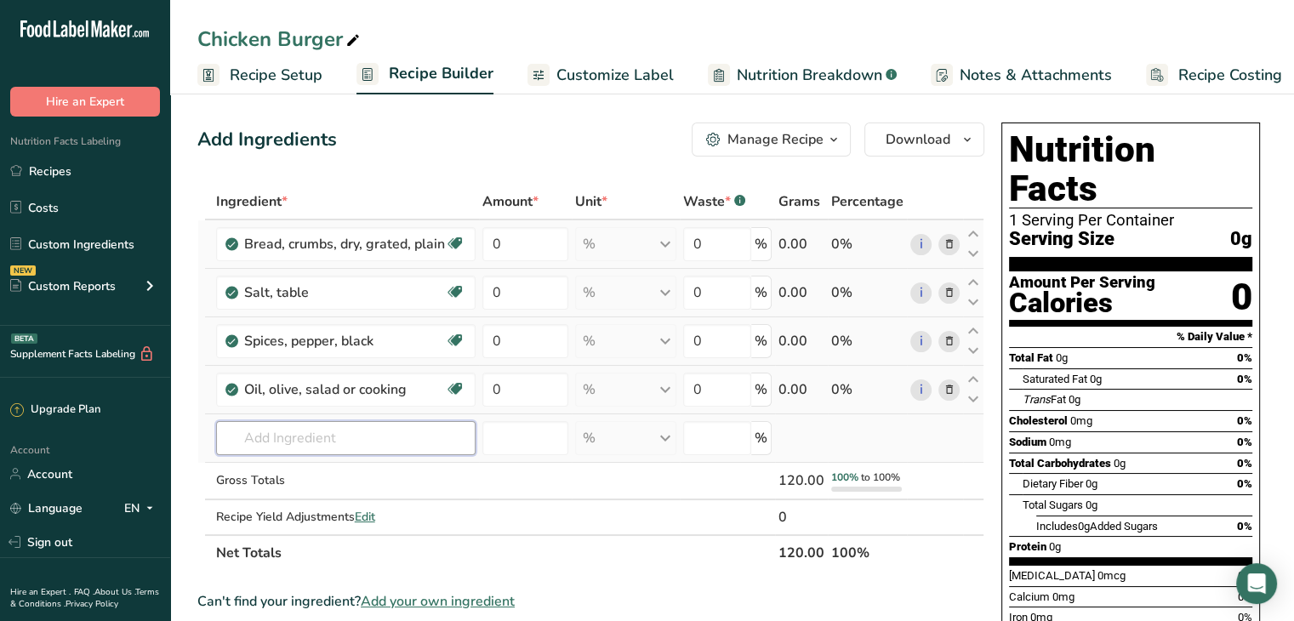
click at [337, 449] on input "text" at bounding box center [345, 438] width 259 height 34
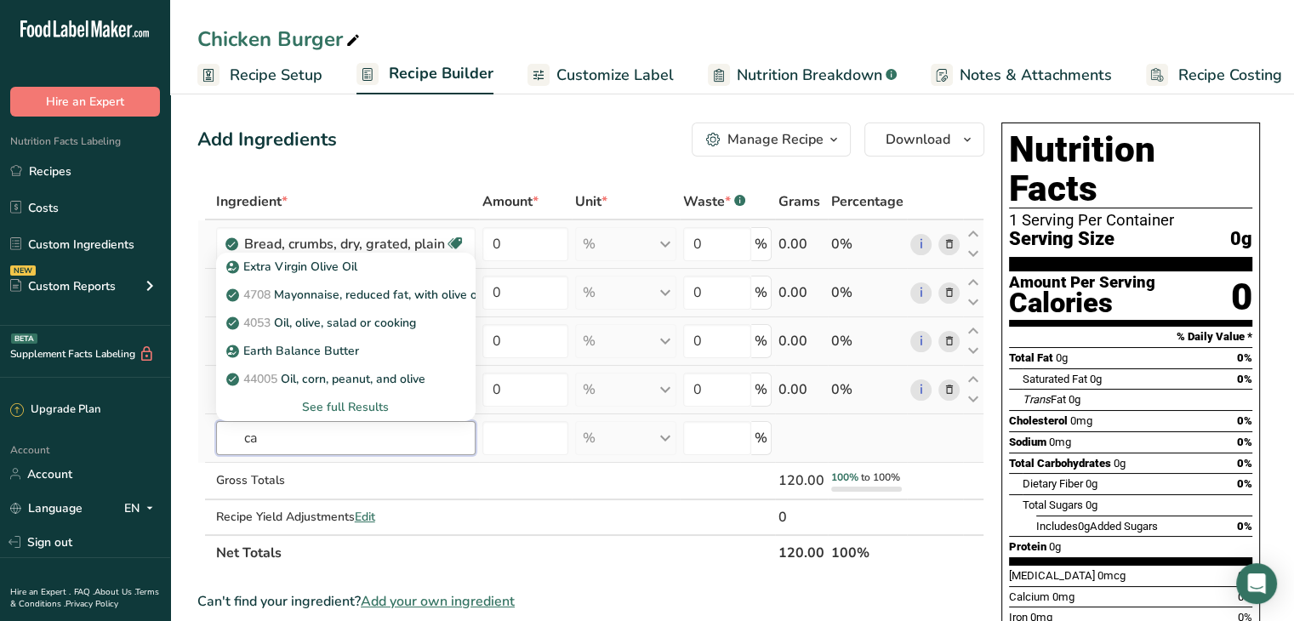
type input "c"
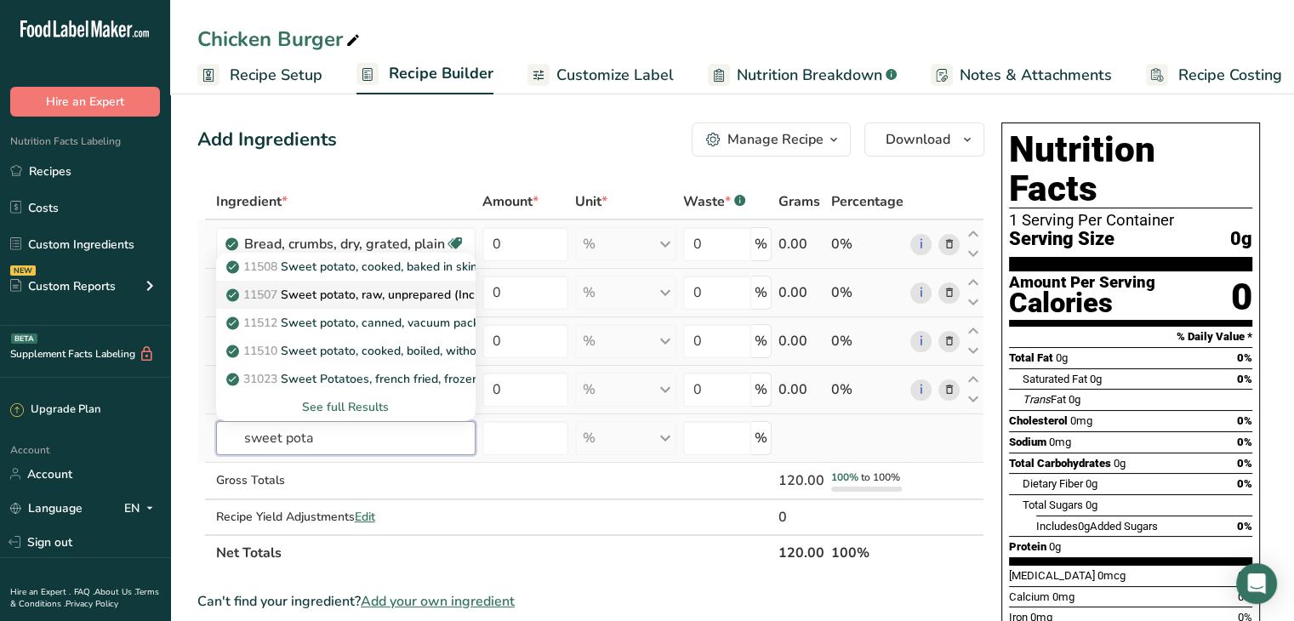
type input "sweet pota"
click at [337, 402] on div "See full Results" at bounding box center [346, 407] width 232 height 18
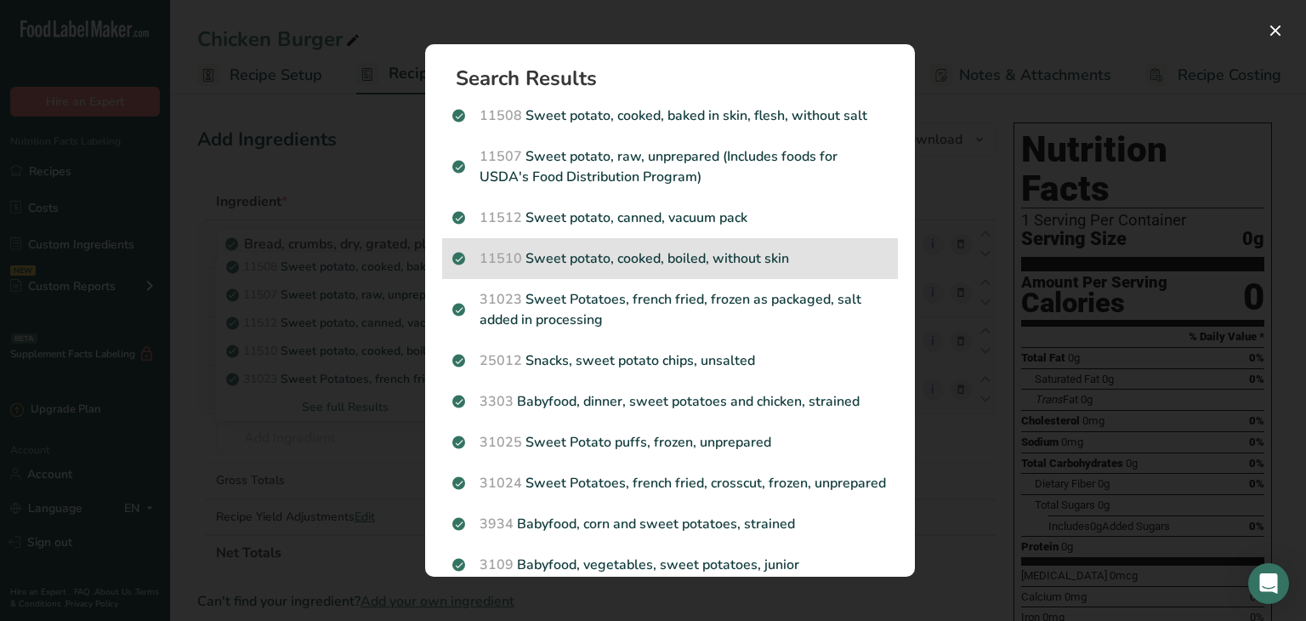
click at [508, 263] on span "11510" at bounding box center [501, 258] width 43 height 19
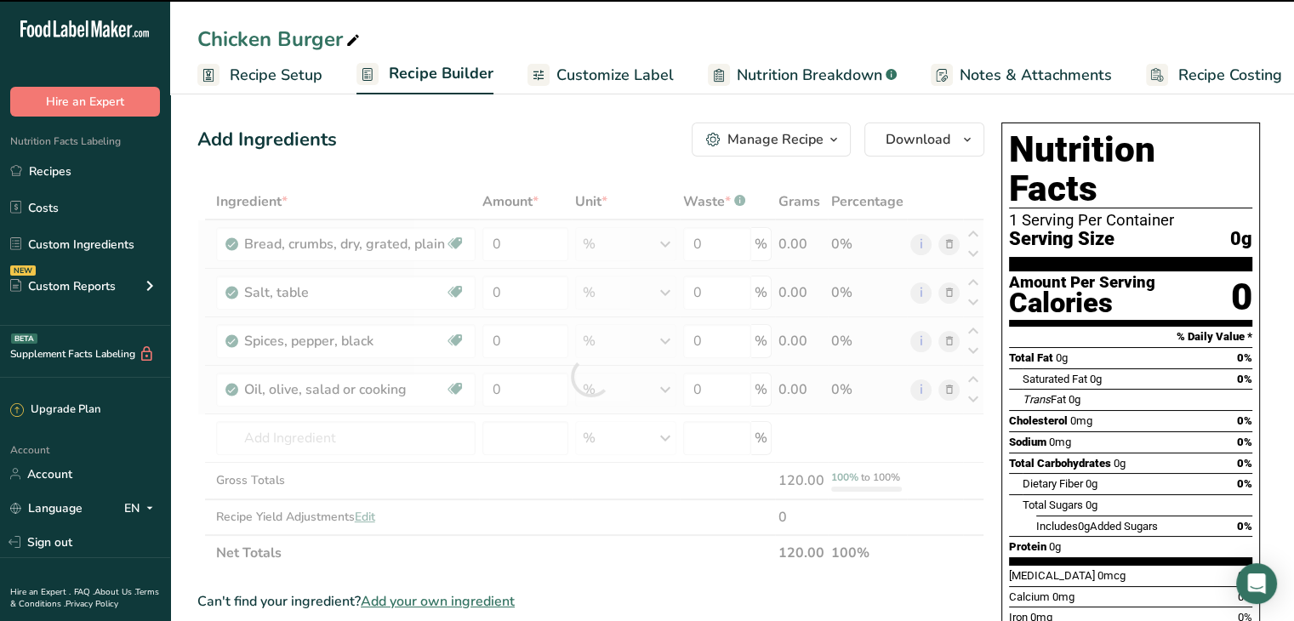
type input "0"
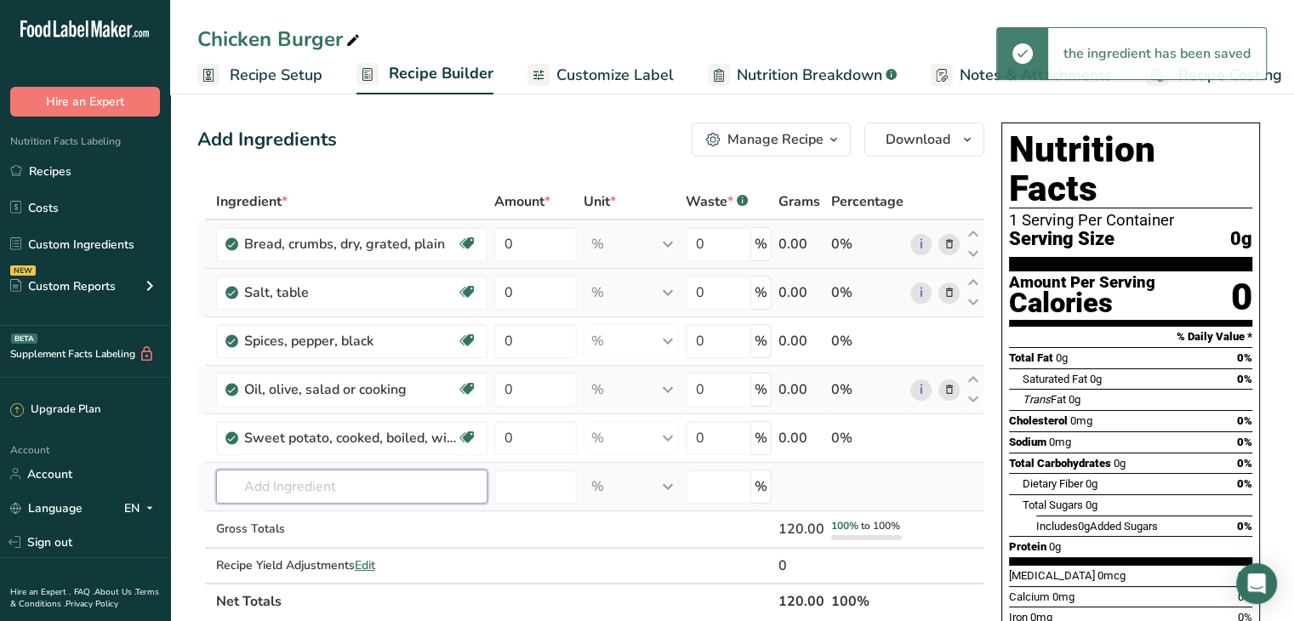
click at [333, 469] on input "text" at bounding box center [351, 486] width 271 height 34
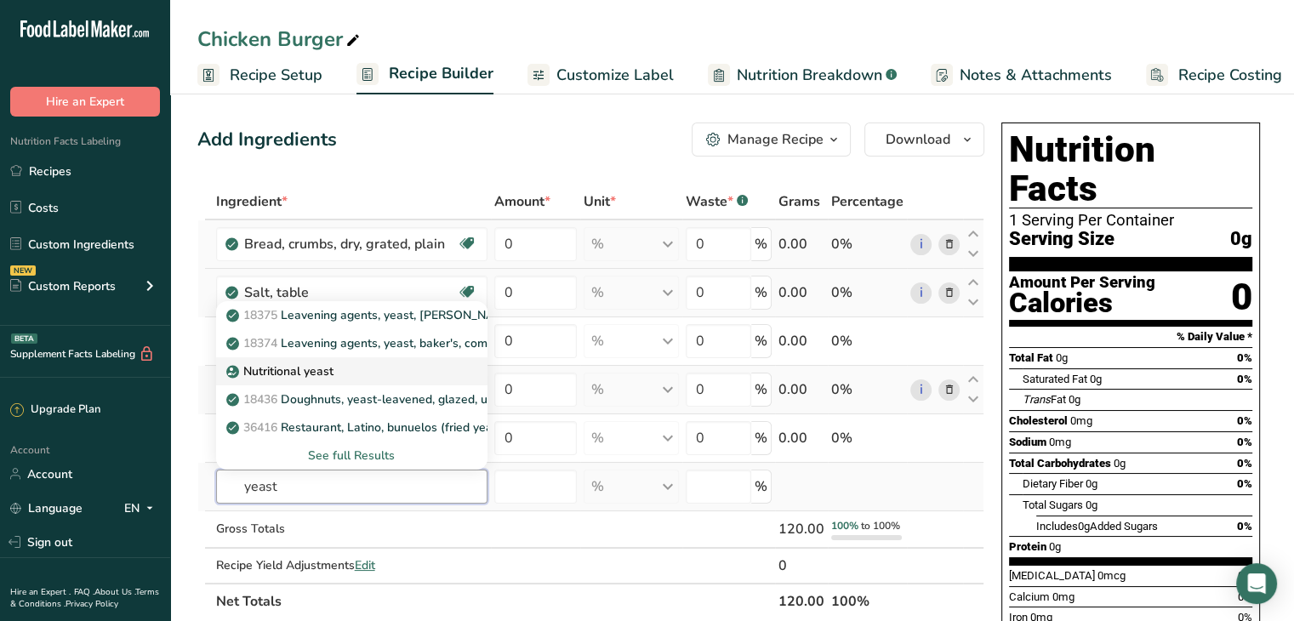
type input "yeast"
click at [313, 364] on p "Nutritional yeast" at bounding box center [282, 371] width 104 height 18
type input "Nutritional yeast"
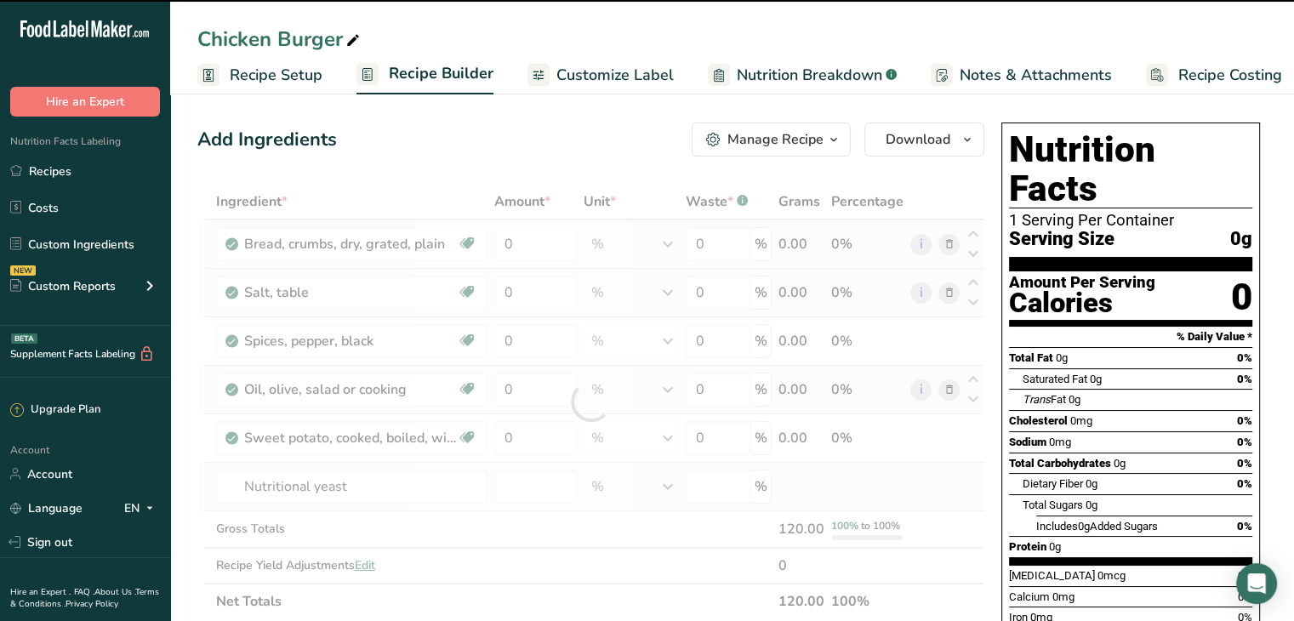
type input "0"
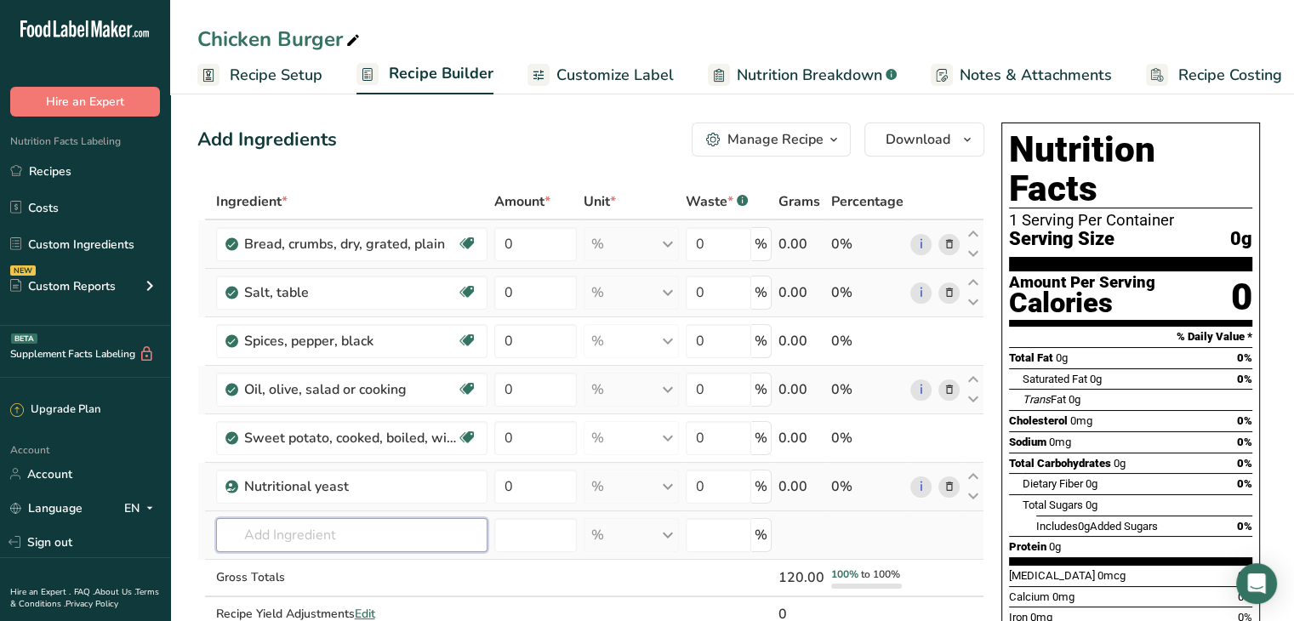
click at [343, 536] on input "text" at bounding box center [351, 535] width 271 height 34
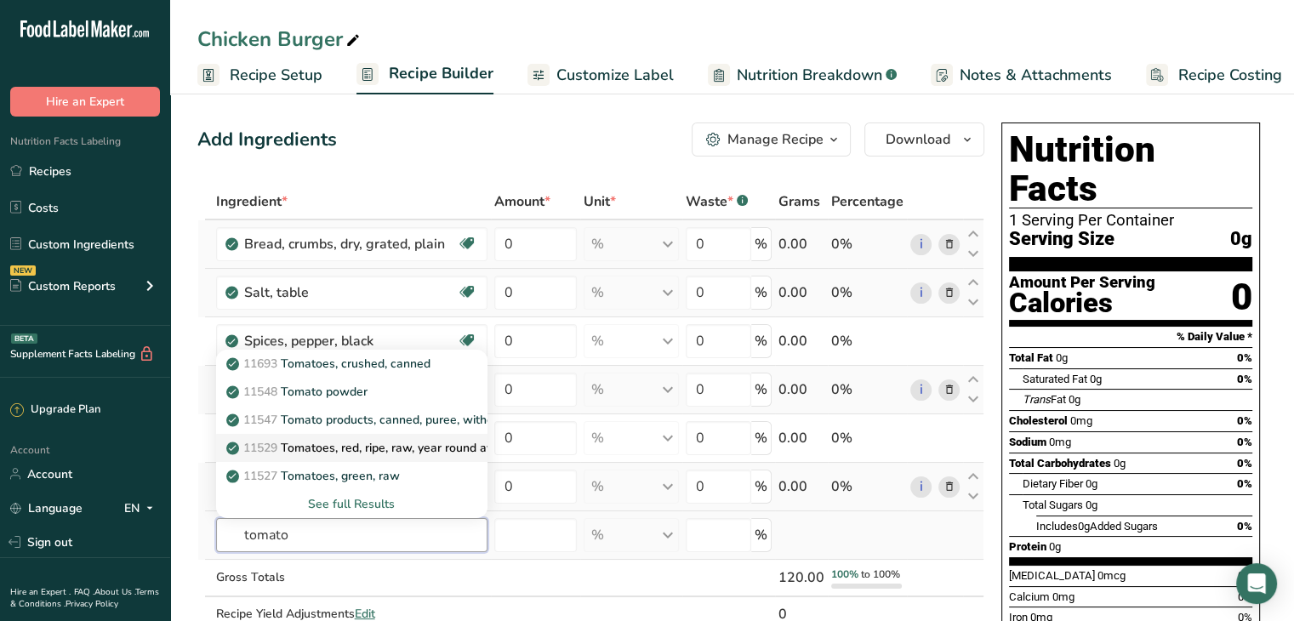
type input "tomato"
click at [413, 453] on p "11529 Tomatoes, red, ripe, raw, year round average" at bounding box center [377, 448] width 294 height 18
type input "Tomatoes, red, ripe, raw, year round average"
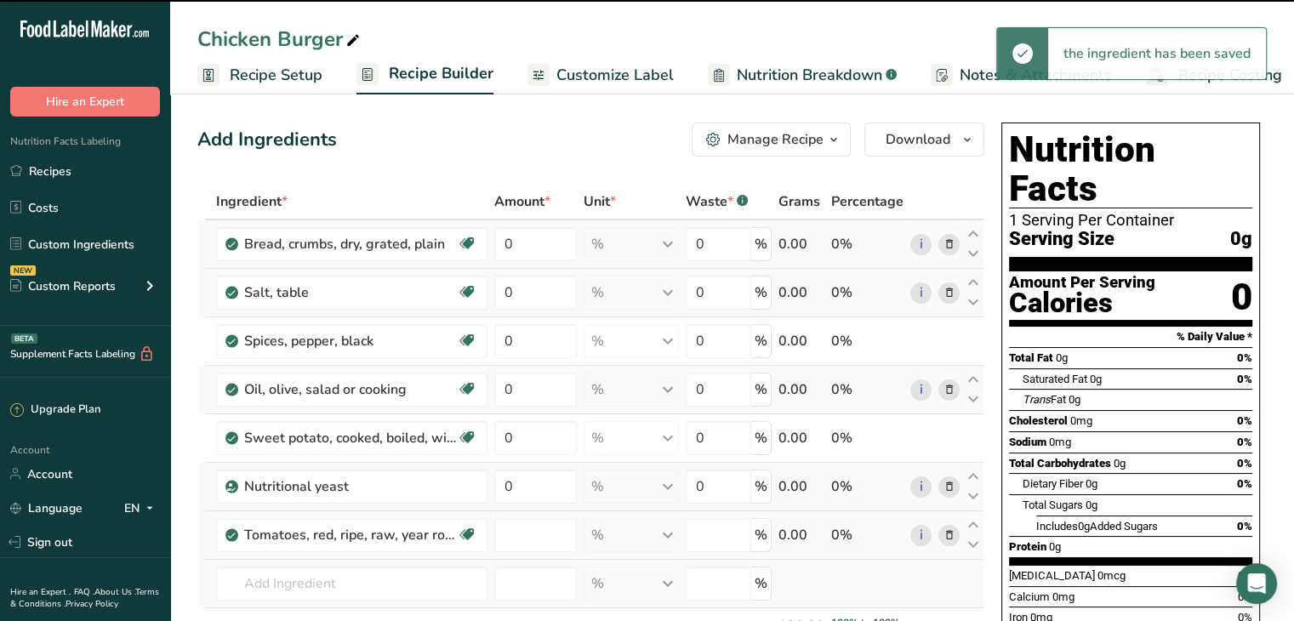
type input "0"
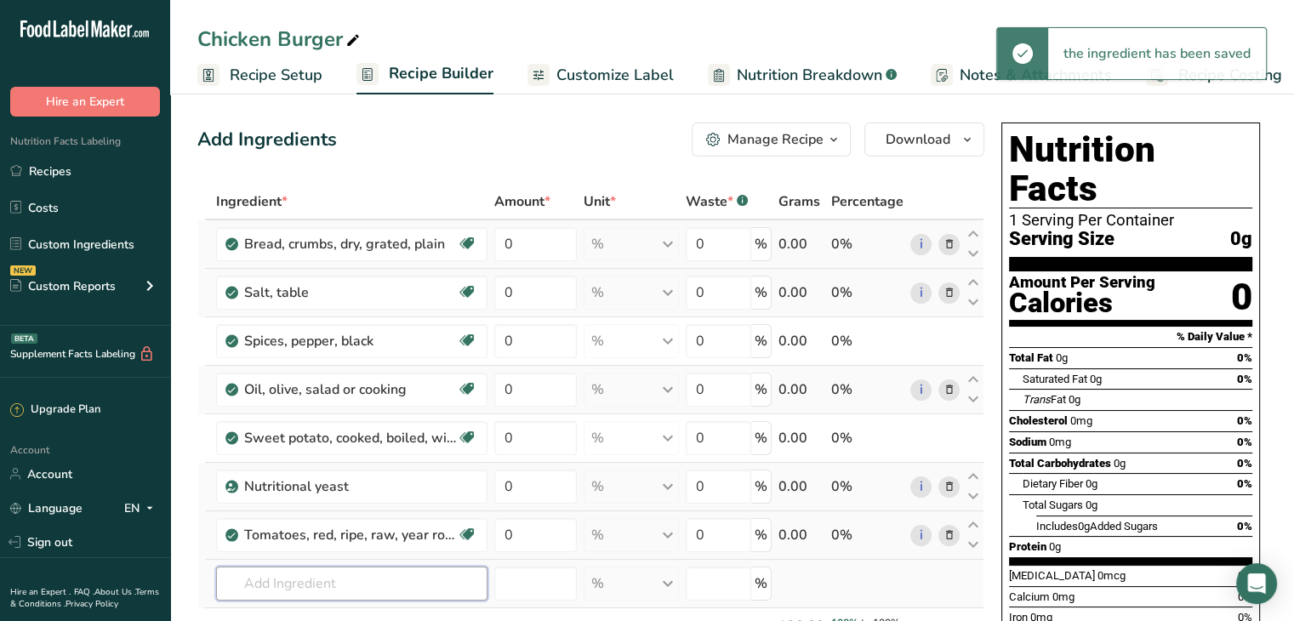
click at [367, 570] on input "text" at bounding box center [351, 583] width 271 height 34
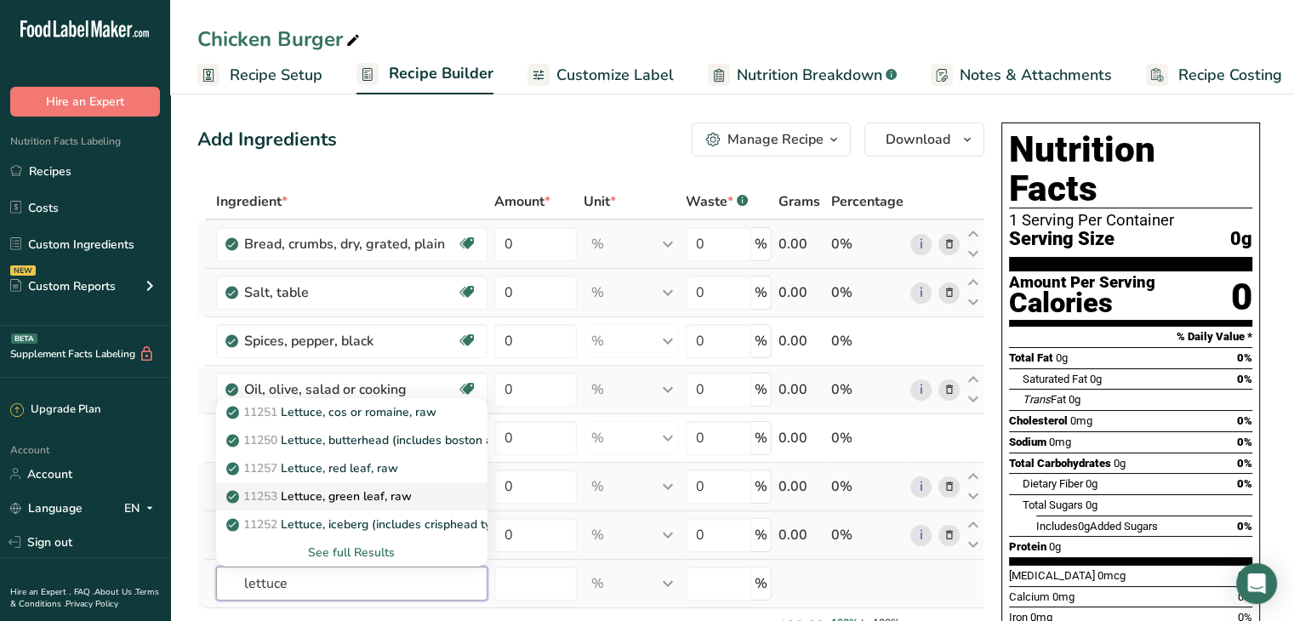
type input "lettuce"
click at [439, 491] on div "11253 Lettuce, green leaf, raw" at bounding box center [338, 496] width 217 height 18
type input "Lettuce, green leaf, raw"
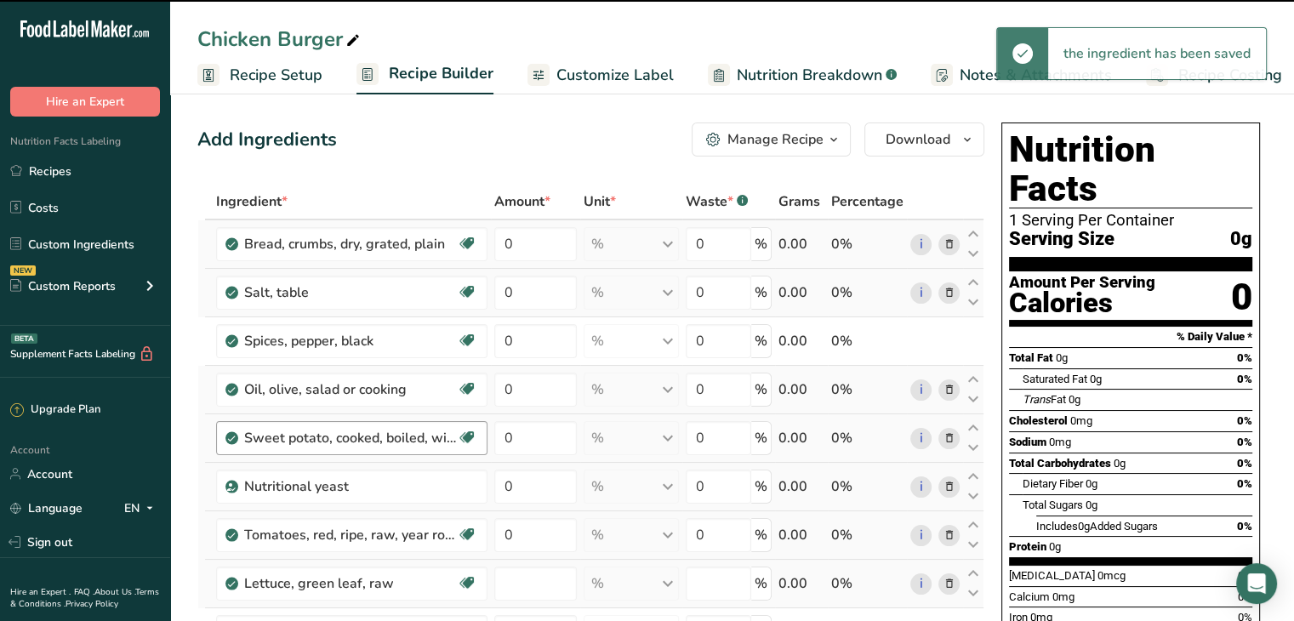
type input "0"
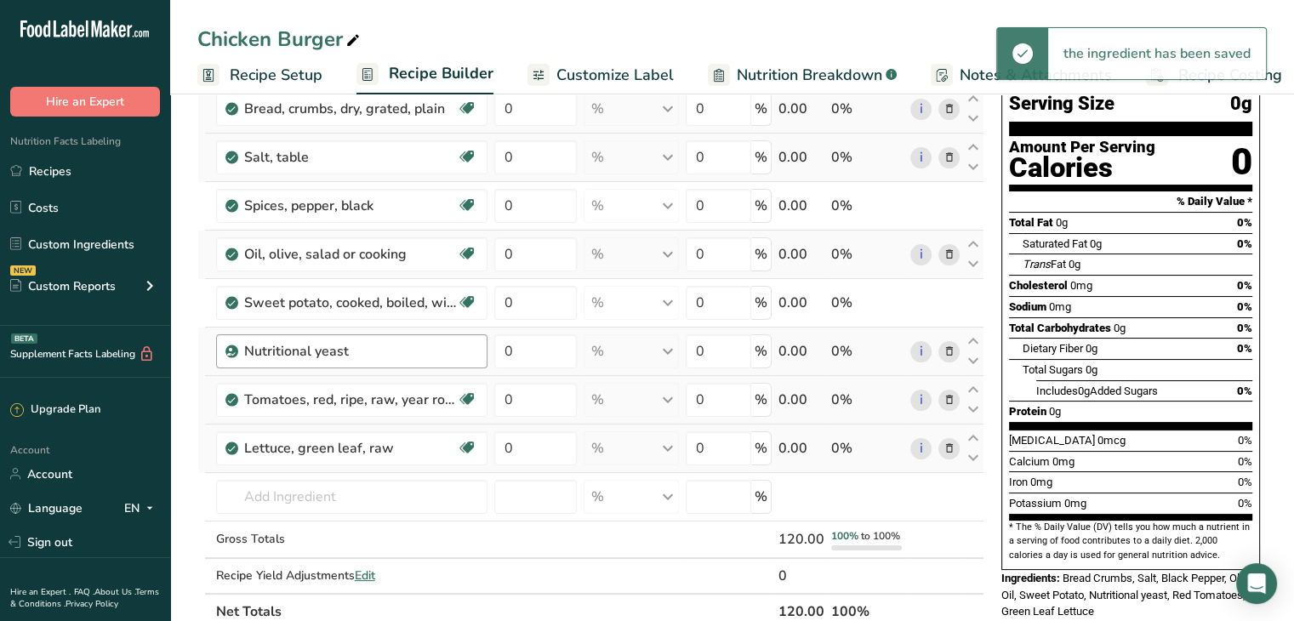
scroll to position [134, 0]
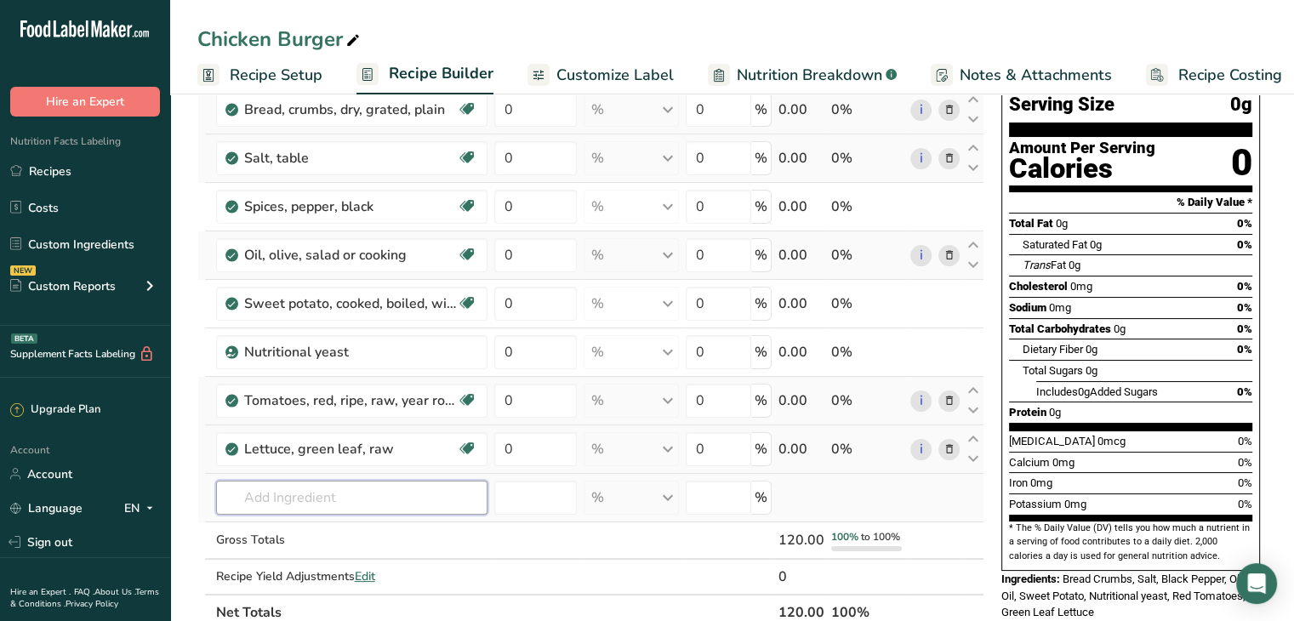
click at [354, 486] on input "text" at bounding box center [351, 498] width 271 height 34
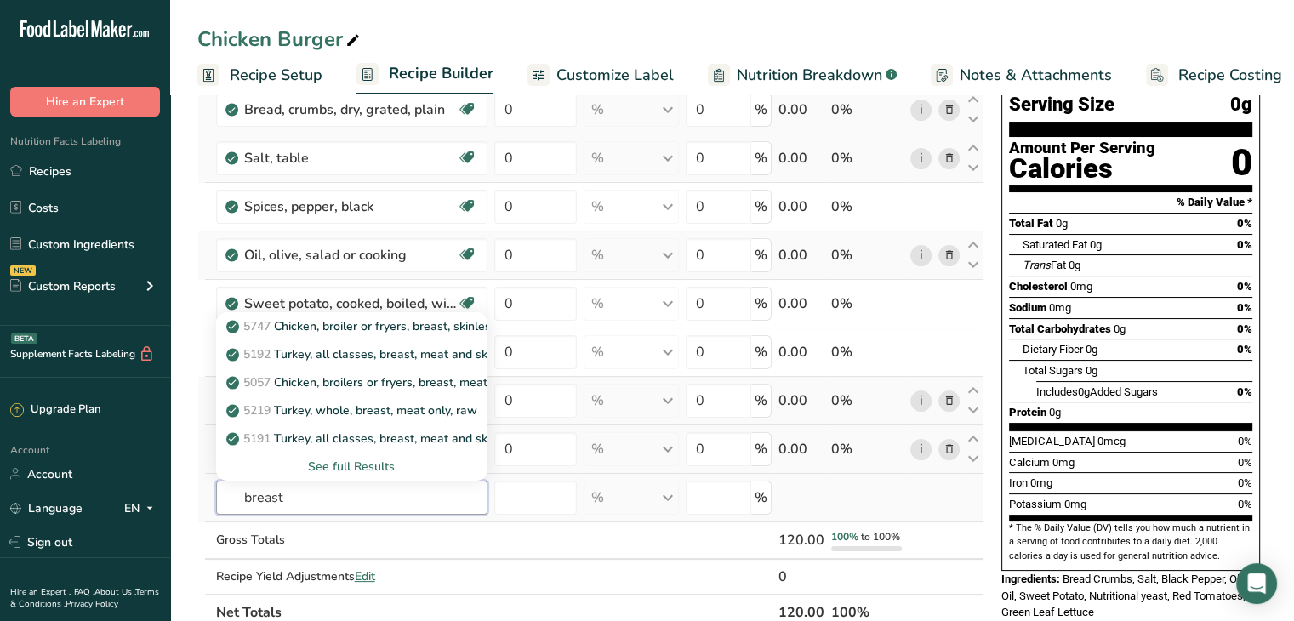
type input "breast"
click at [361, 471] on div "See full Results" at bounding box center [352, 467] width 244 height 18
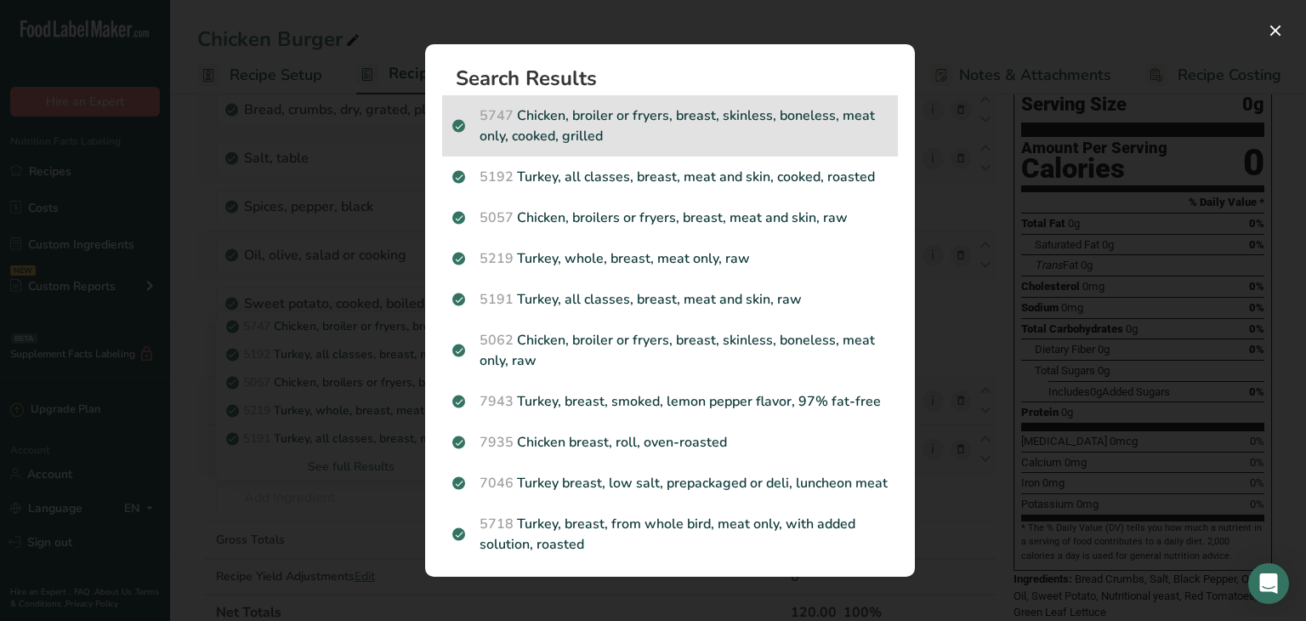
click at [578, 127] on p "5747 Chicken, broiler or fryers, breast, skinless, boneless, meat only, cooked,…" at bounding box center [669, 125] width 435 height 41
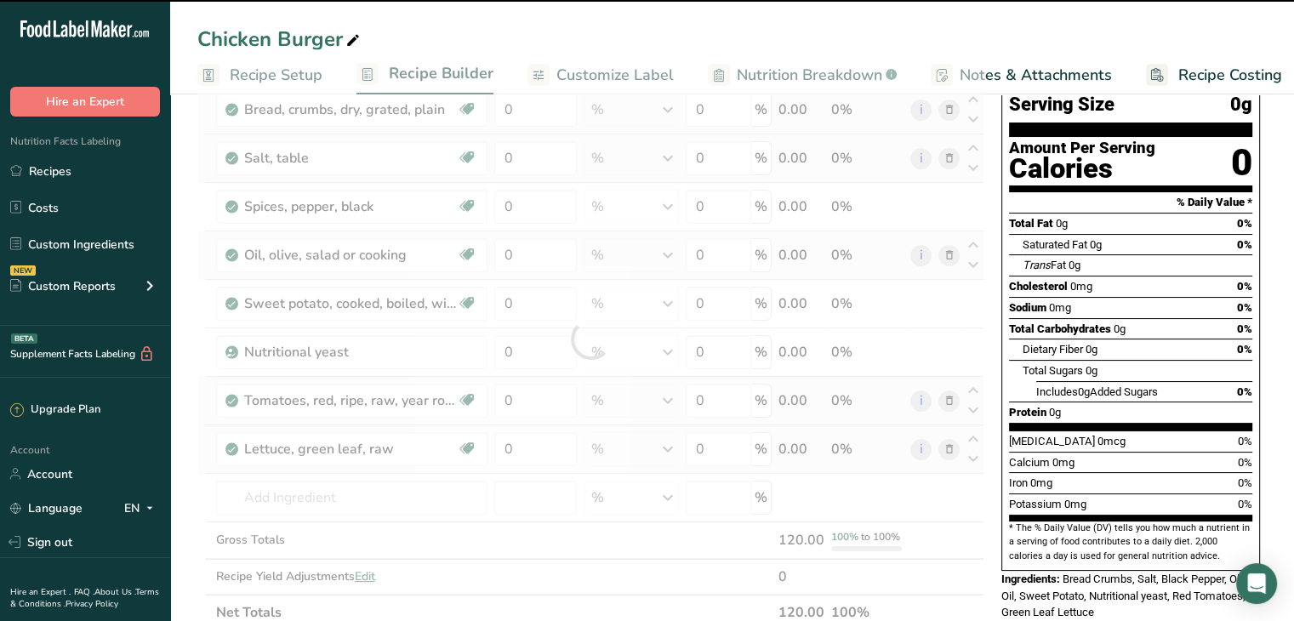
scroll to position [0, 0]
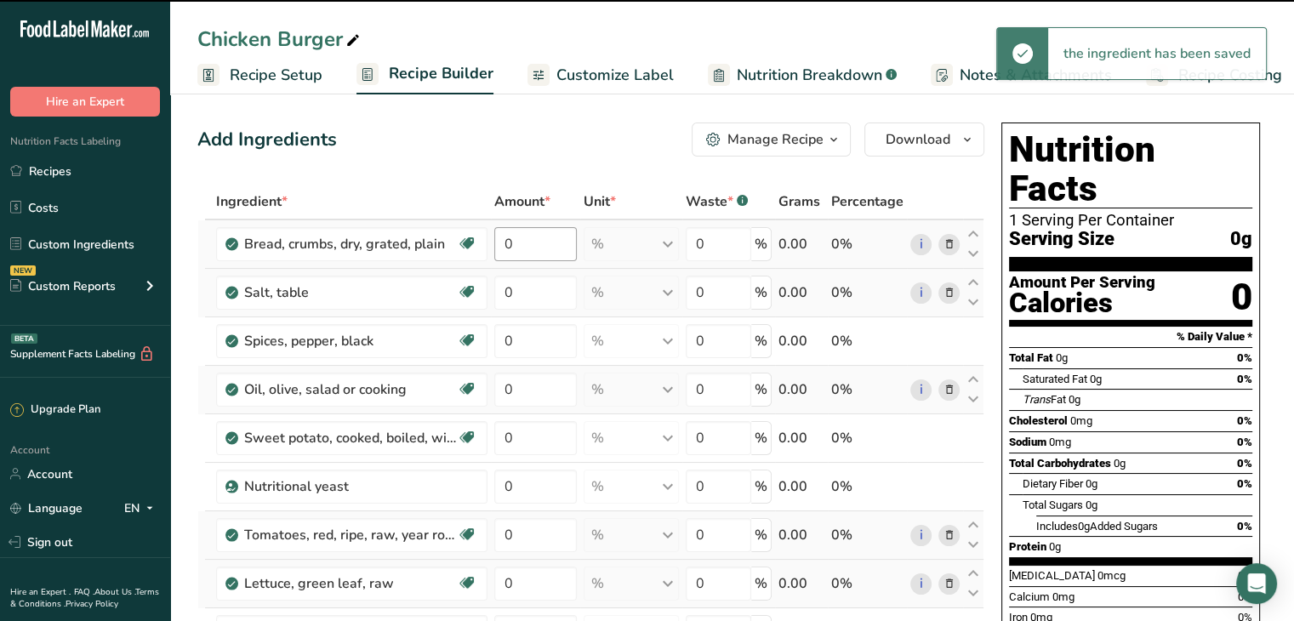
type input "0"
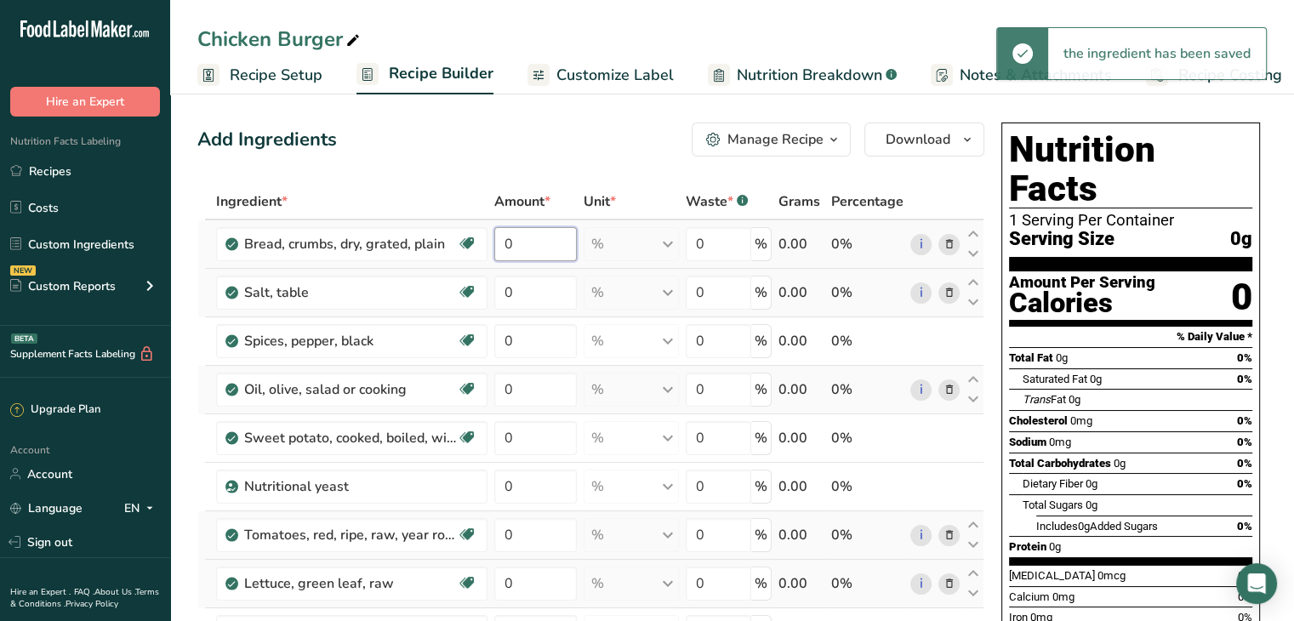
click at [532, 251] on input "0" at bounding box center [535, 244] width 83 height 34
type input "5"
type input "0.1"
type input "1"
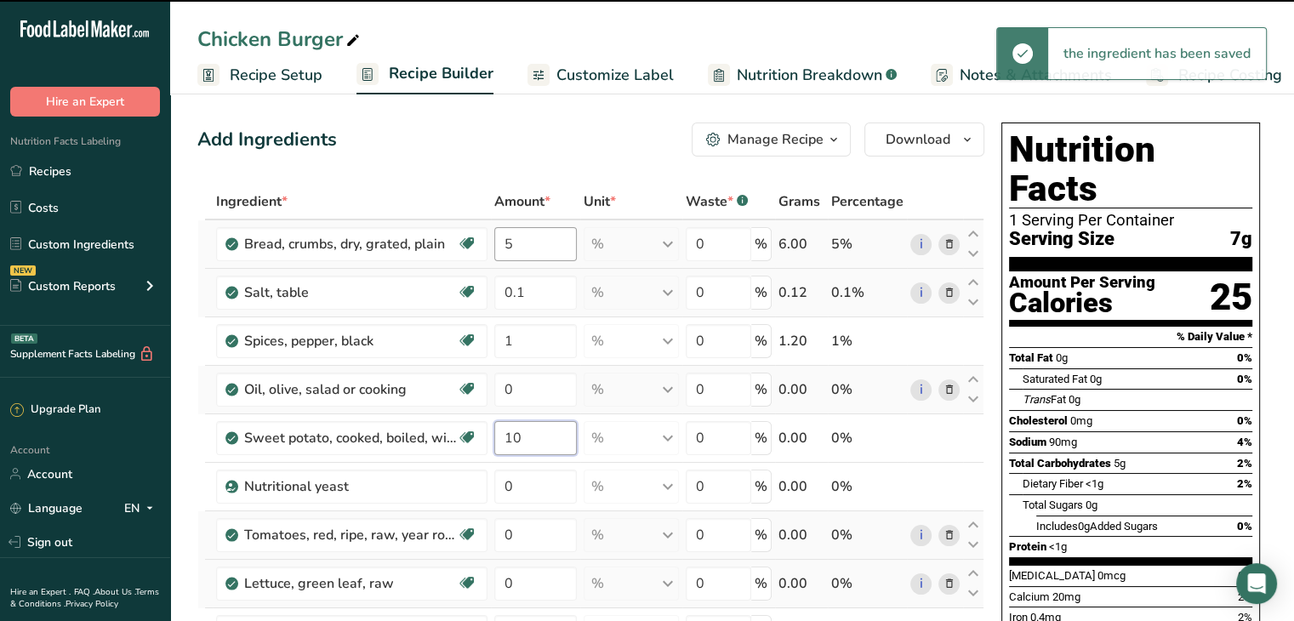
type input "10"
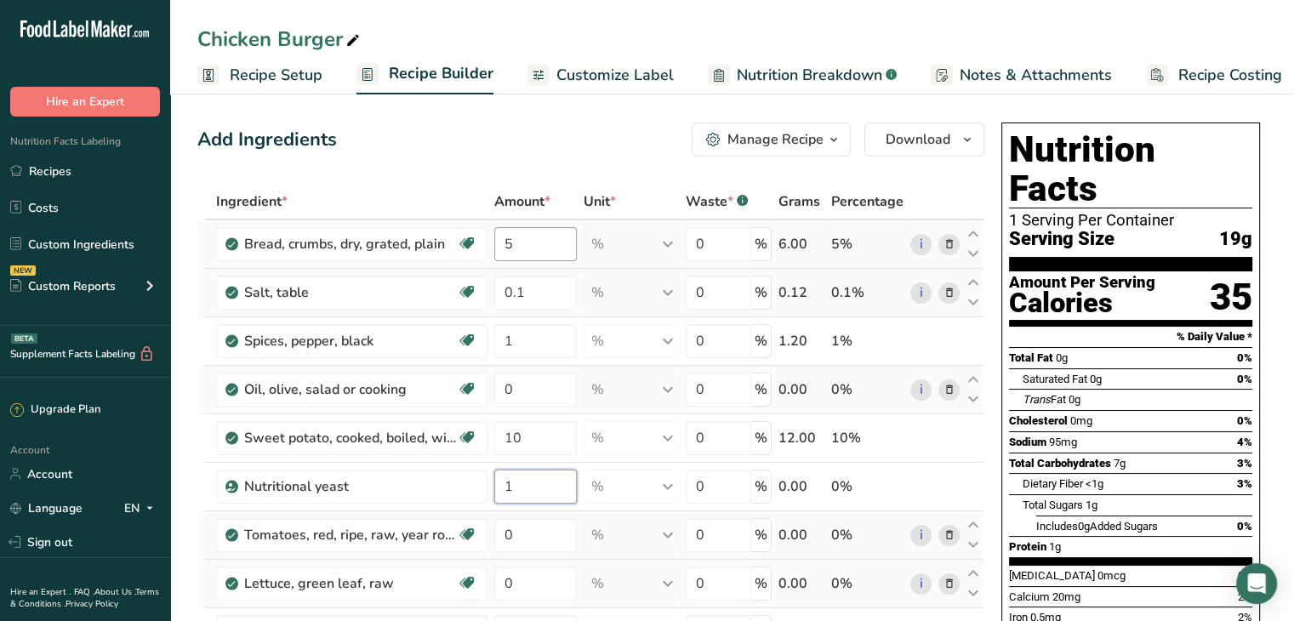
type input "1"
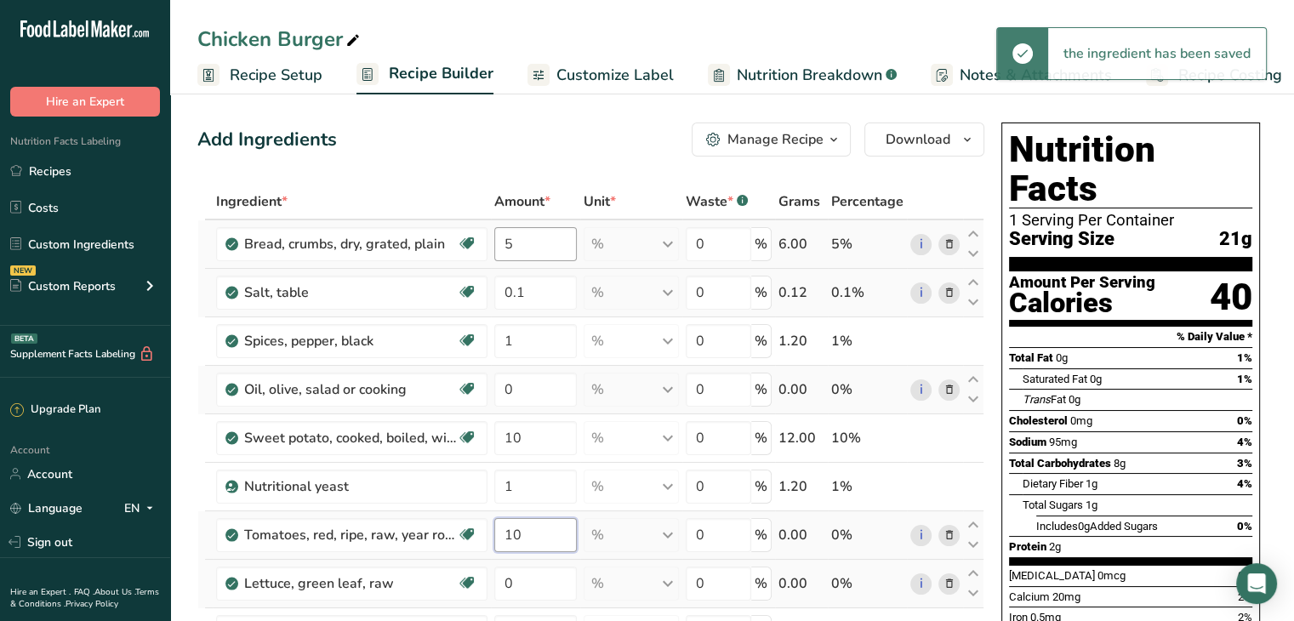
type input "10"
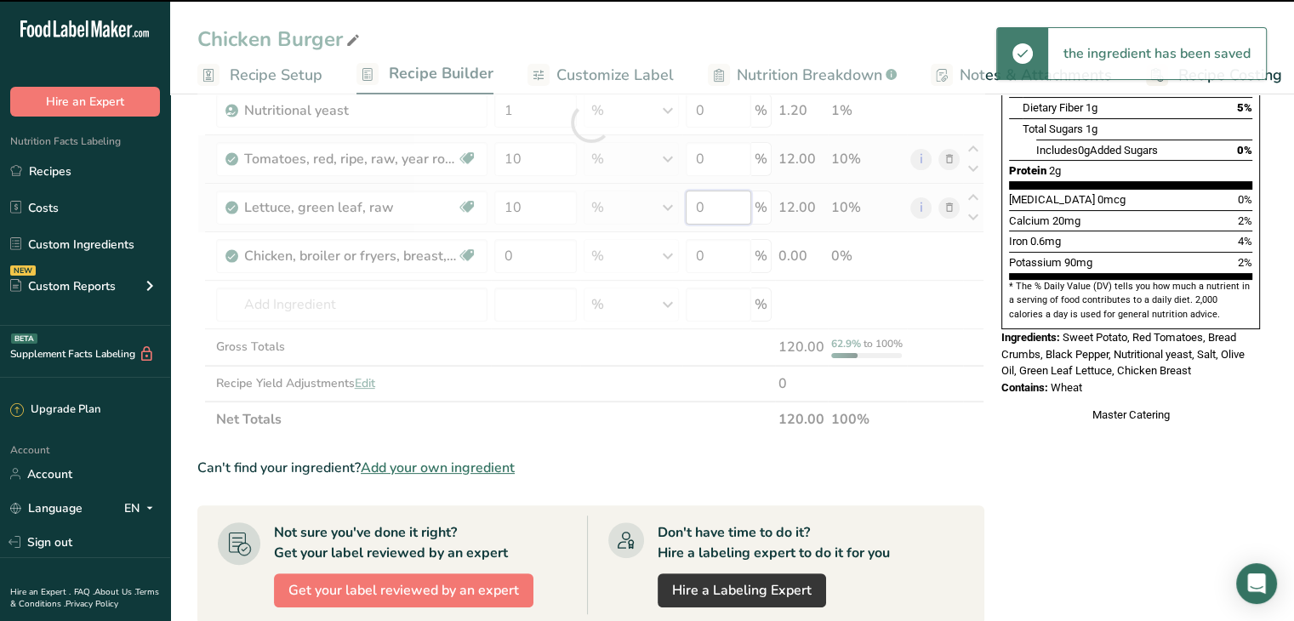
scroll to position [306, 0]
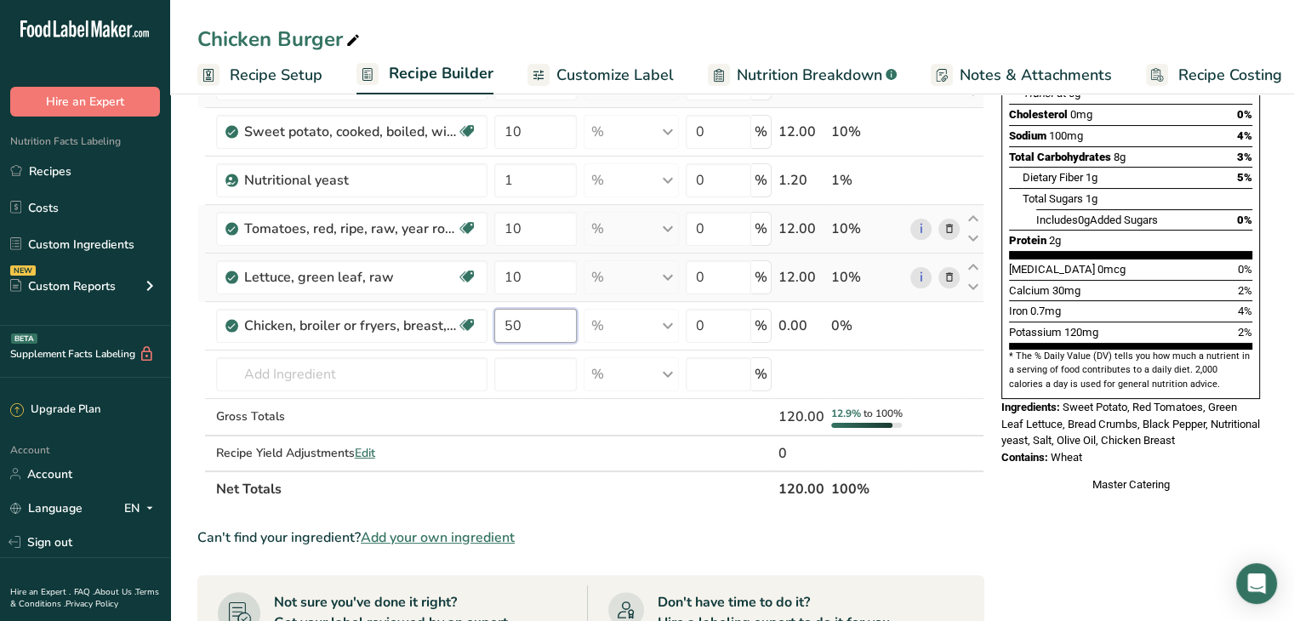
type input "50"
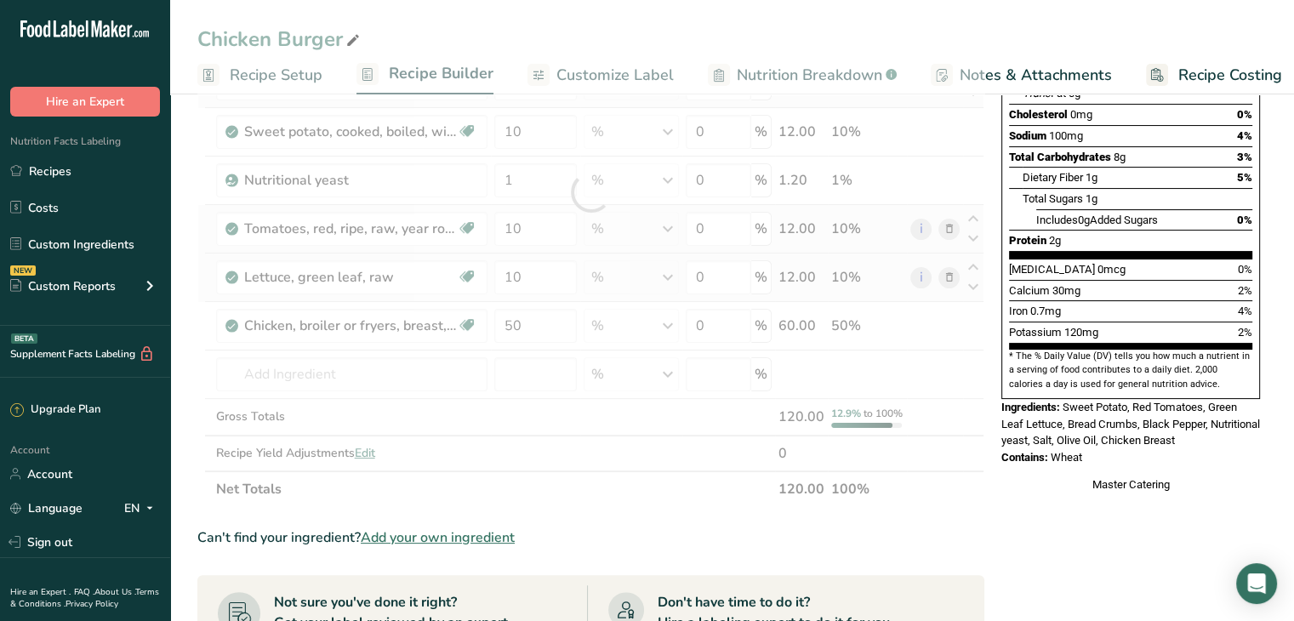
click at [168, 433] on div "Upgrade Plan Account Account Language EN English Spanish Sign out Hire an Exper…" at bounding box center [85, 530] width 170 height 279
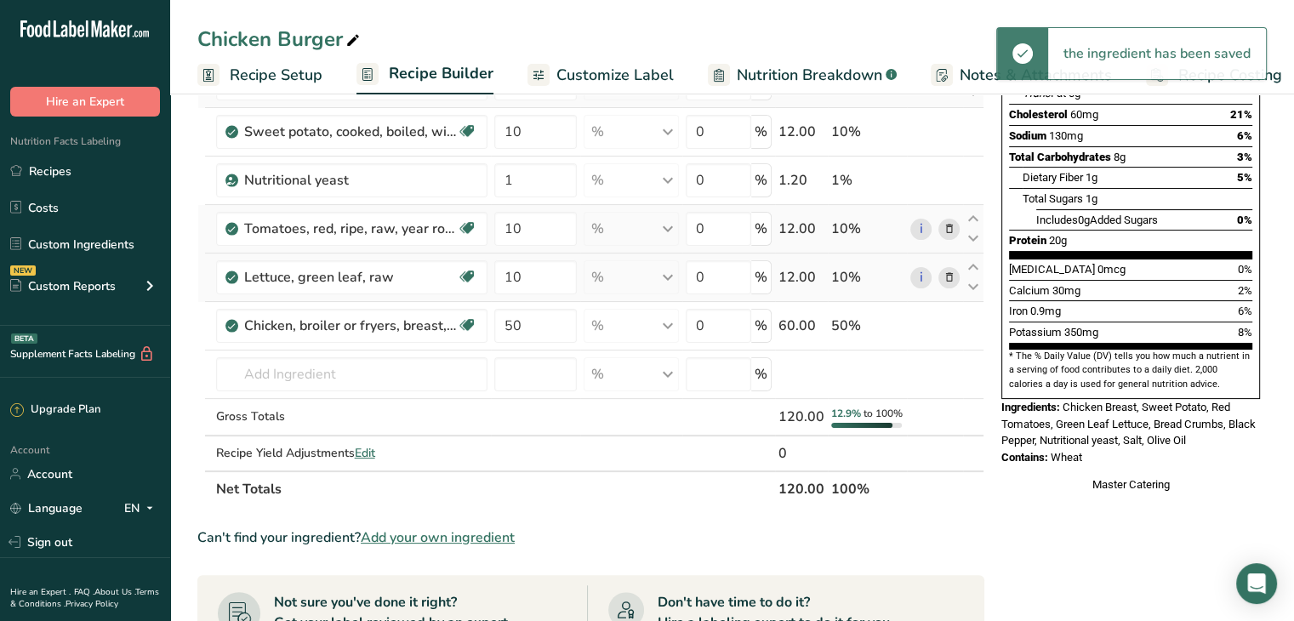
click at [624, 86] on span "Customize Label" at bounding box center [614, 75] width 117 height 23
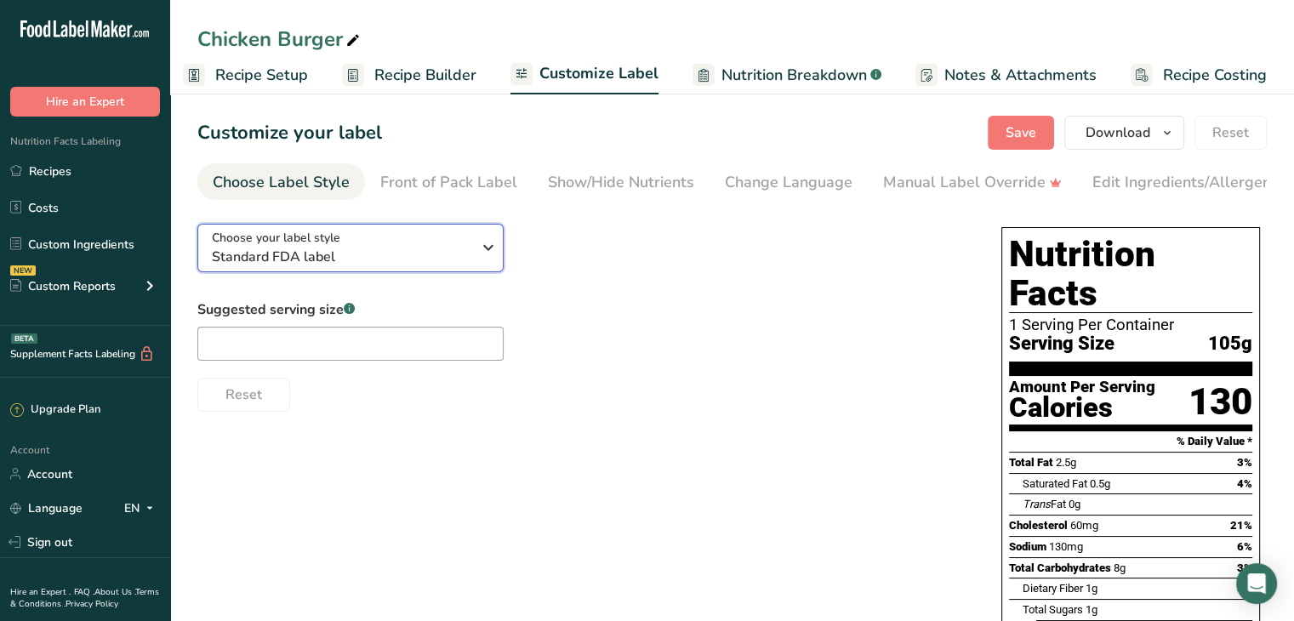
click at [445, 231] on button "Choose your label style Standard FDA label" at bounding box center [350, 248] width 306 height 48
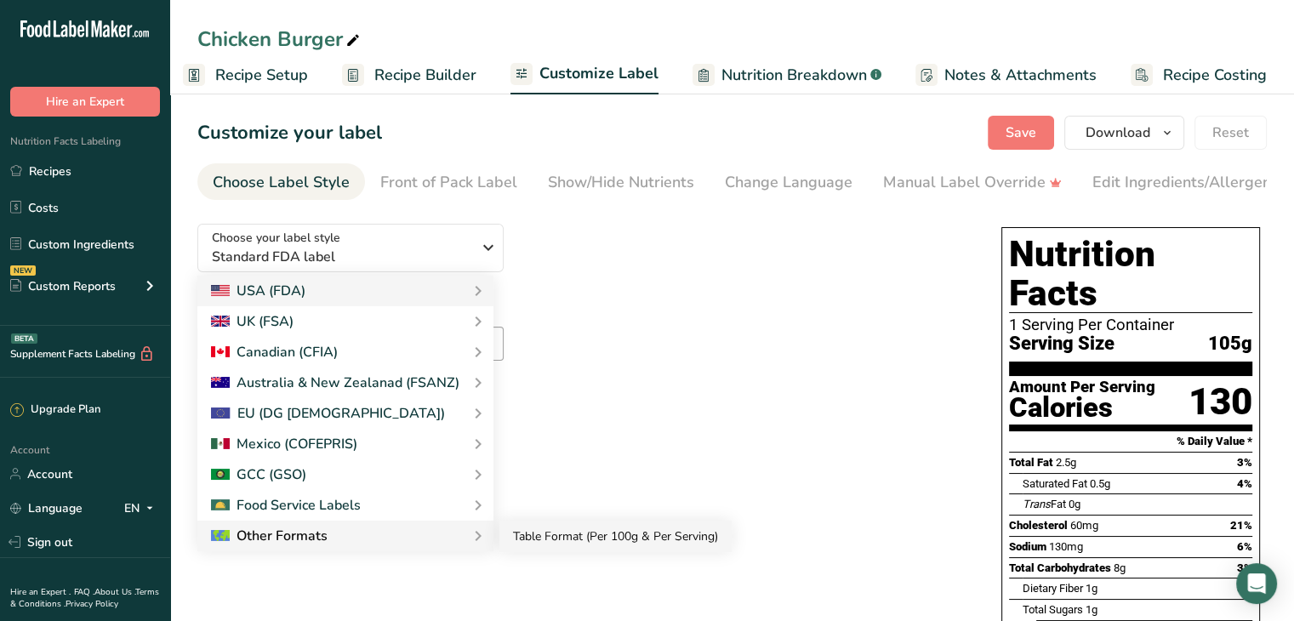
click at [528, 552] on link "Table Format (Per 100g & Per Serving)" at bounding box center [615, 536] width 232 height 31
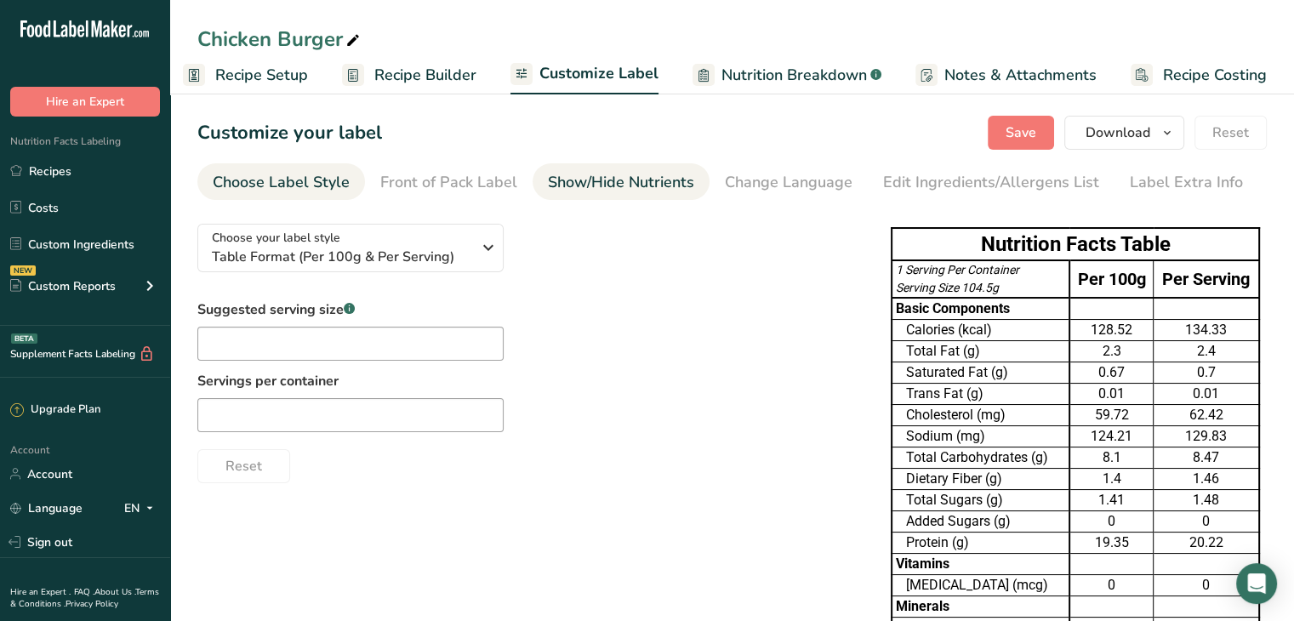
click at [585, 189] on div "Show/Hide Nutrients" at bounding box center [621, 182] width 146 height 23
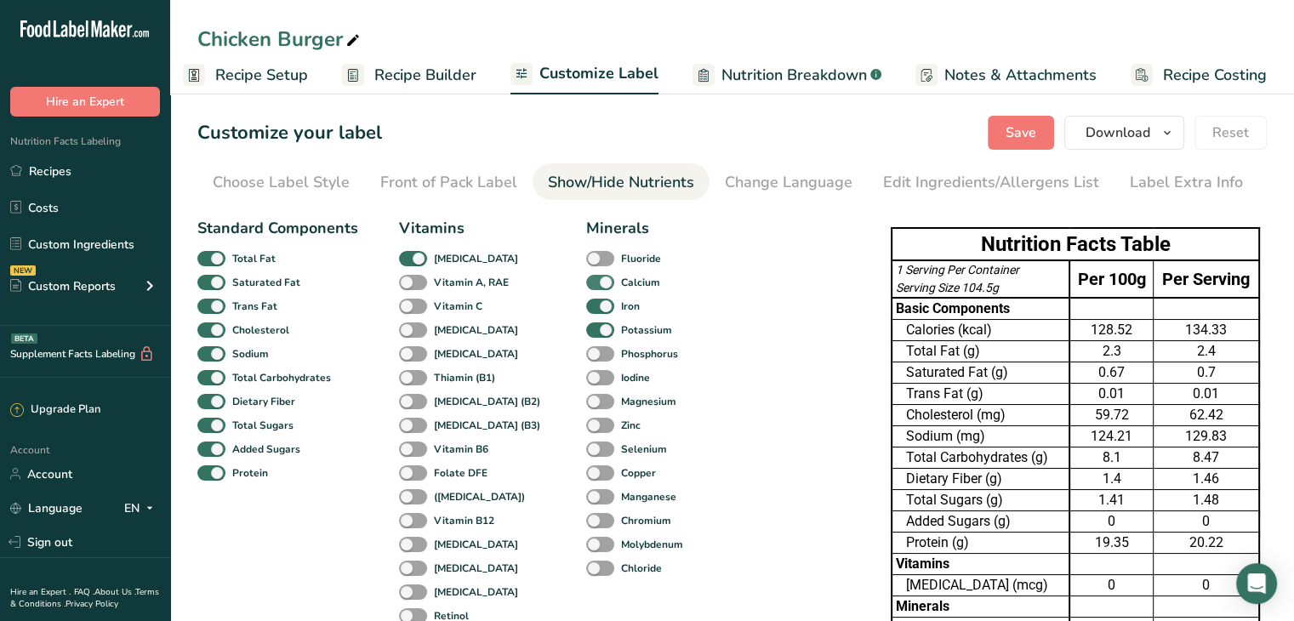
click at [586, 289] on span at bounding box center [600, 283] width 28 height 16
click at [586, 287] on input "Calcium" at bounding box center [591, 281] width 11 height 11
checkbox input "false"
click at [586, 296] on div "Iron" at bounding box center [599, 306] width 26 height 24
click at [586, 304] on span at bounding box center [600, 307] width 28 height 16
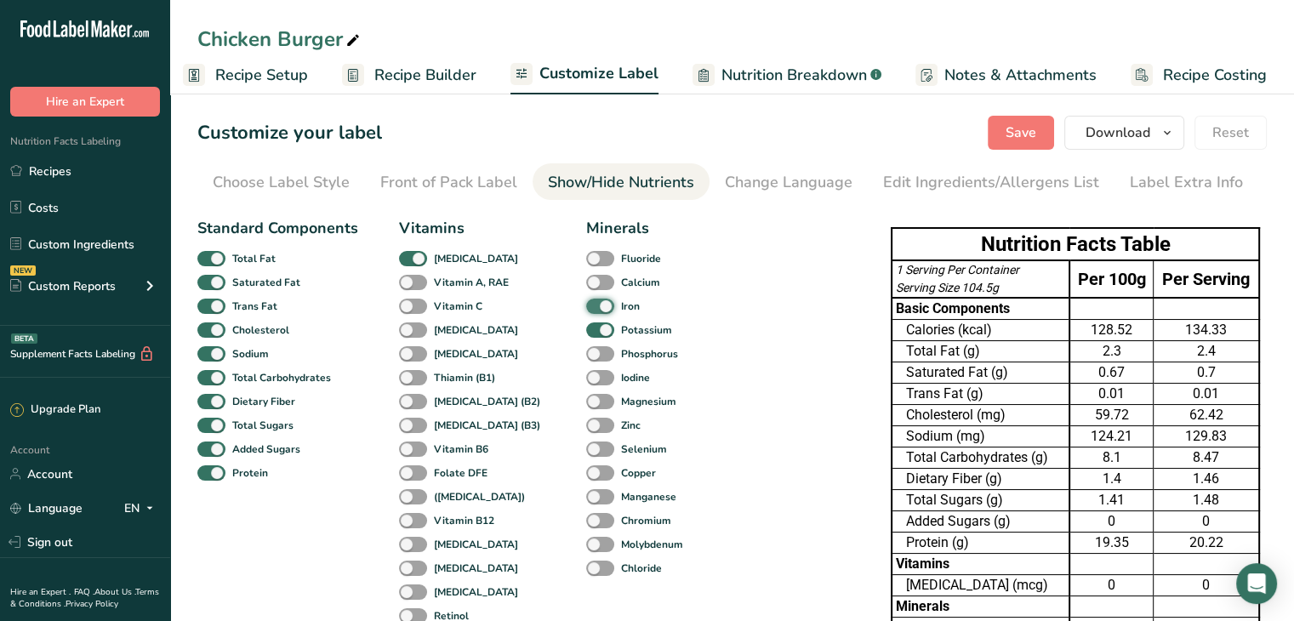
click at [586, 304] on input "Iron" at bounding box center [591, 305] width 11 height 11
checkbox input "false"
click at [586, 336] on span at bounding box center [600, 330] width 28 height 16
click at [586, 335] on input "Potassium" at bounding box center [591, 329] width 11 height 11
checkbox input "false"
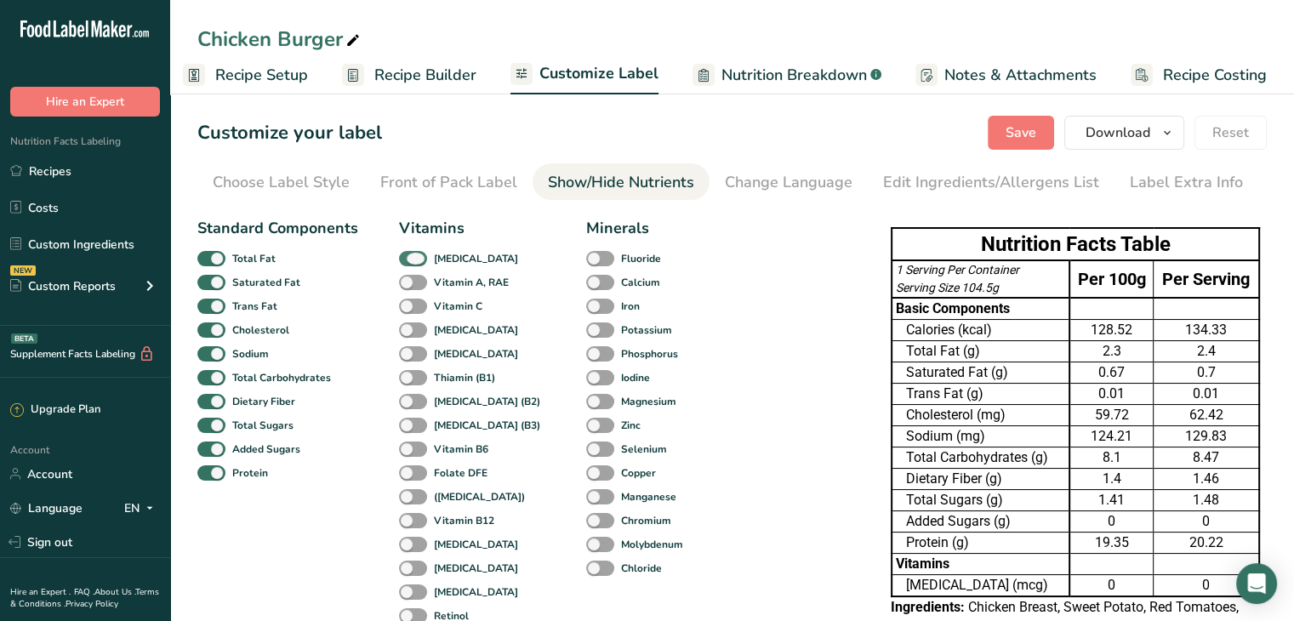
click at [414, 259] on span at bounding box center [413, 259] width 28 height 16
click at [410, 259] on input "[MEDICAL_DATA]" at bounding box center [404, 258] width 11 height 11
checkbox input "false"
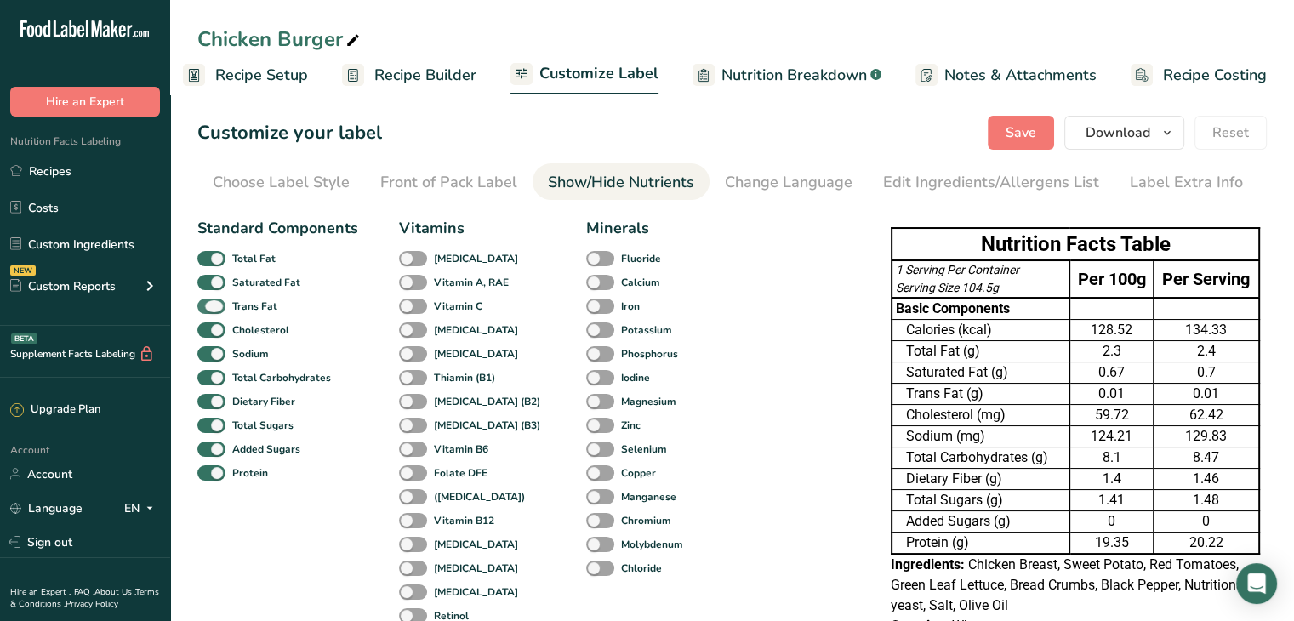
click at [221, 300] on span at bounding box center [211, 307] width 28 height 16
click at [208, 300] on input "Trans Fat" at bounding box center [202, 305] width 11 height 11
checkbox input "false"
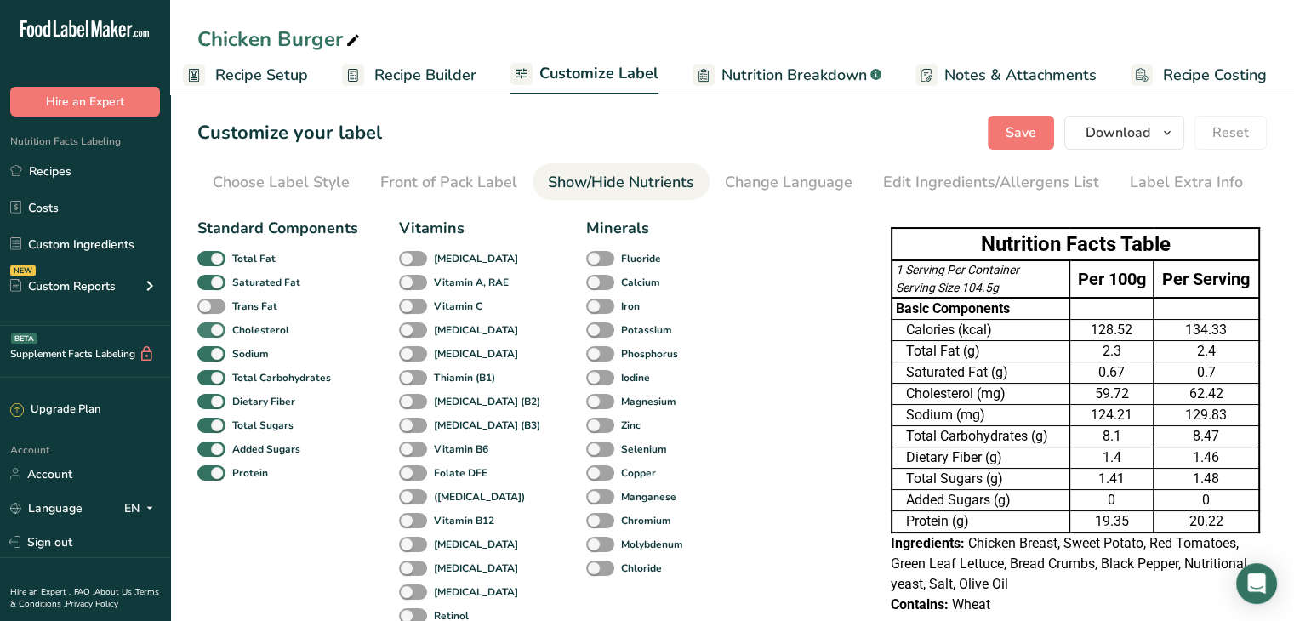
click at [214, 327] on span at bounding box center [211, 330] width 28 height 16
click at [208, 327] on input "Cholesterol" at bounding box center [202, 329] width 11 height 11
checkbox input "false"
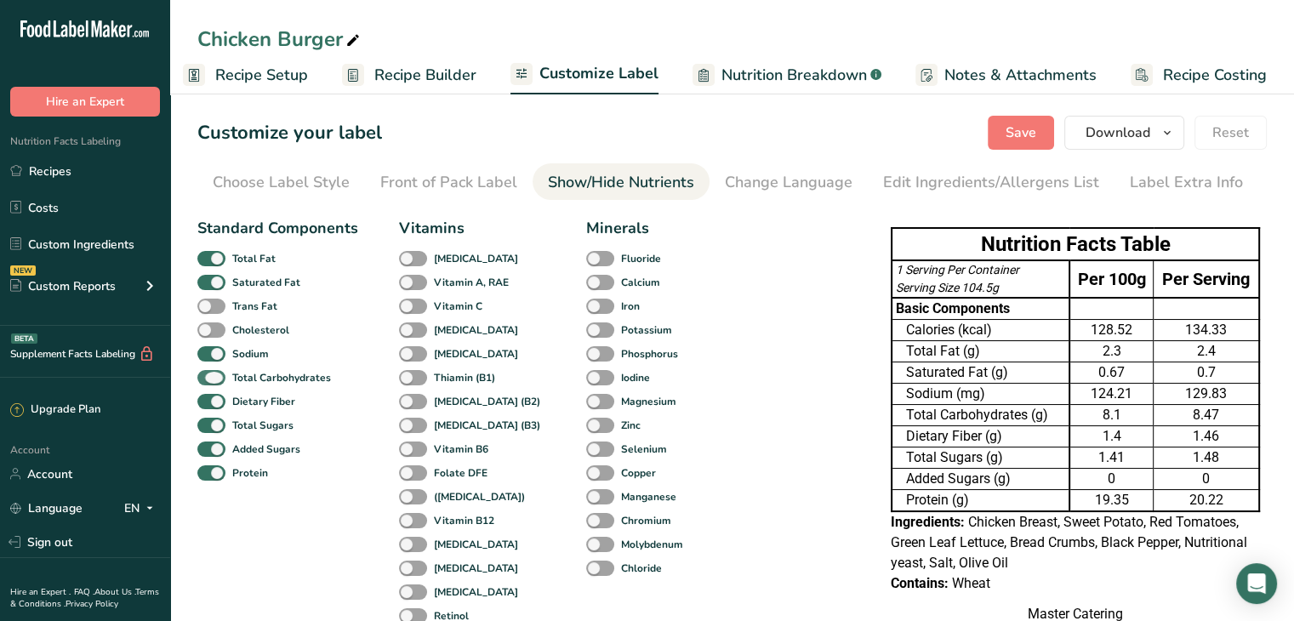
click at [221, 375] on span at bounding box center [211, 378] width 28 height 16
click at [208, 375] on input "Total Carbohydrates" at bounding box center [202, 377] width 11 height 11
checkbox input "false"
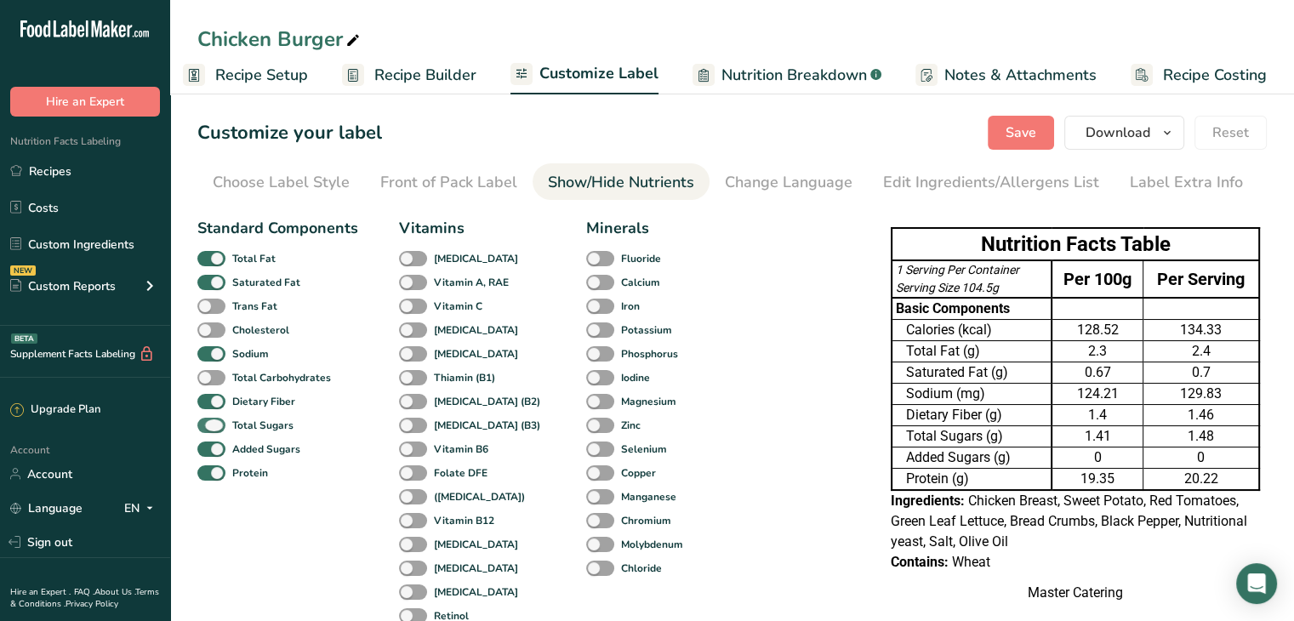
click at [214, 426] on span at bounding box center [211, 426] width 28 height 16
click at [208, 426] on input "Total Sugars" at bounding box center [202, 424] width 11 height 11
checkbox input "false"
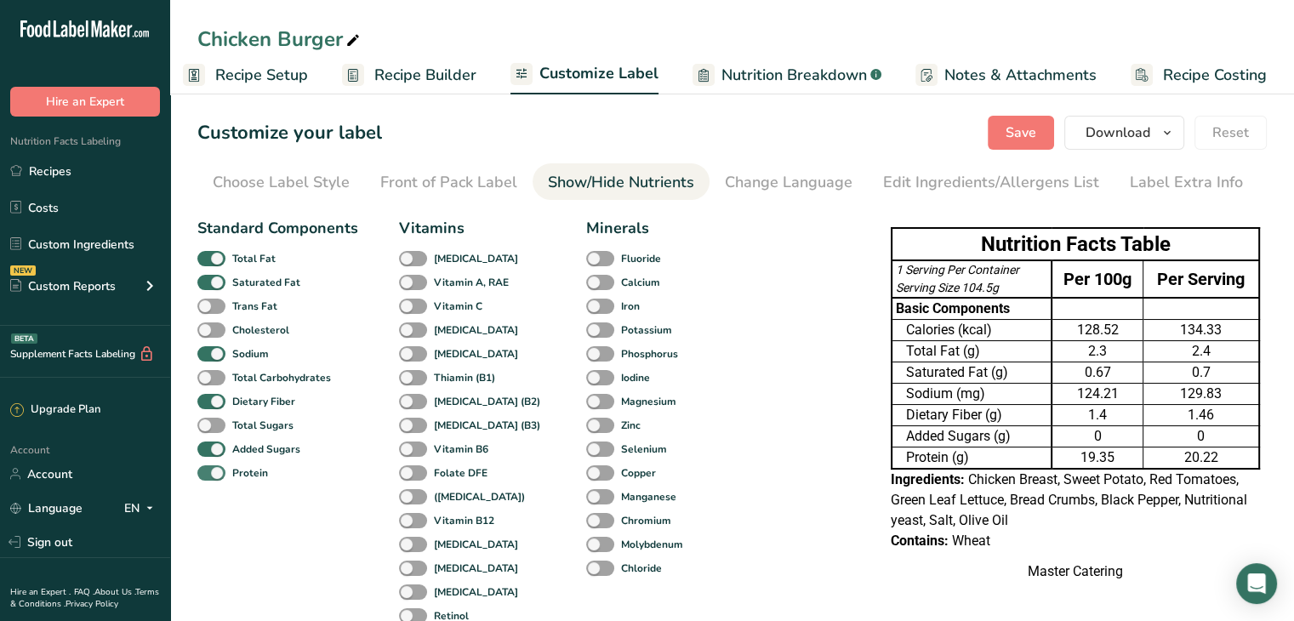
click at [218, 467] on span at bounding box center [211, 473] width 28 height 16
click at [208, 467] on input "Protein" at bounding box center [202, 472] width 11 height 11
checkbox input "false"
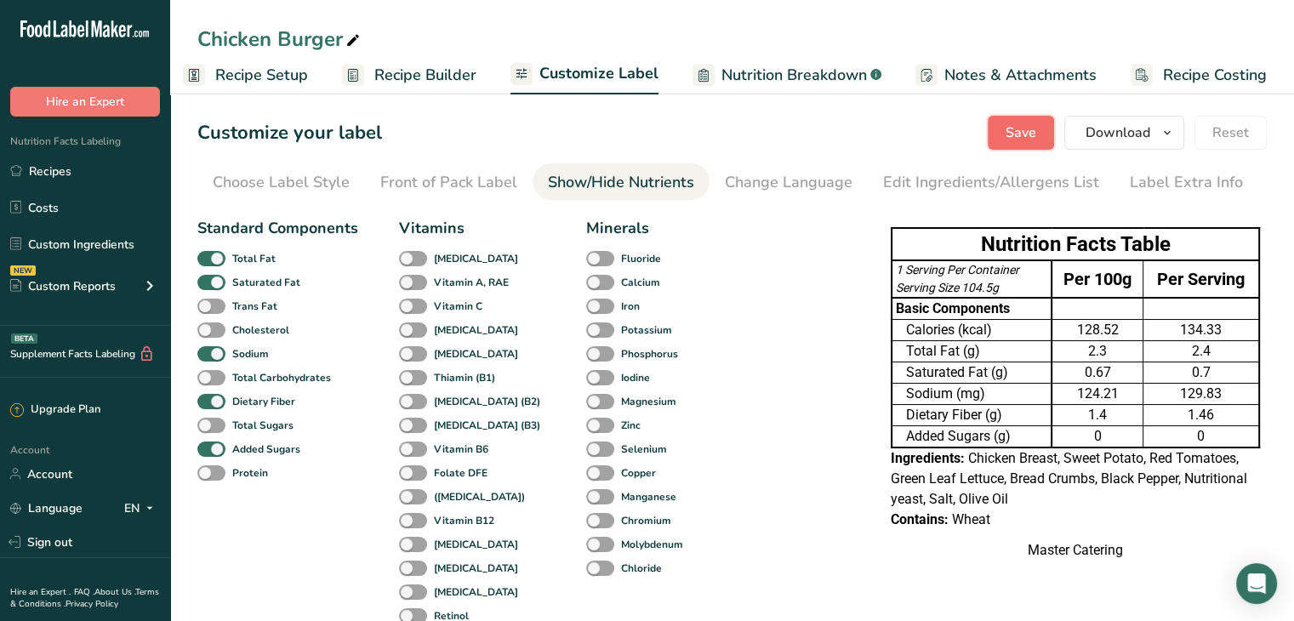
click at [1007, 134] on button "Save" at bounding box center [1020, 133] width 66 height 34
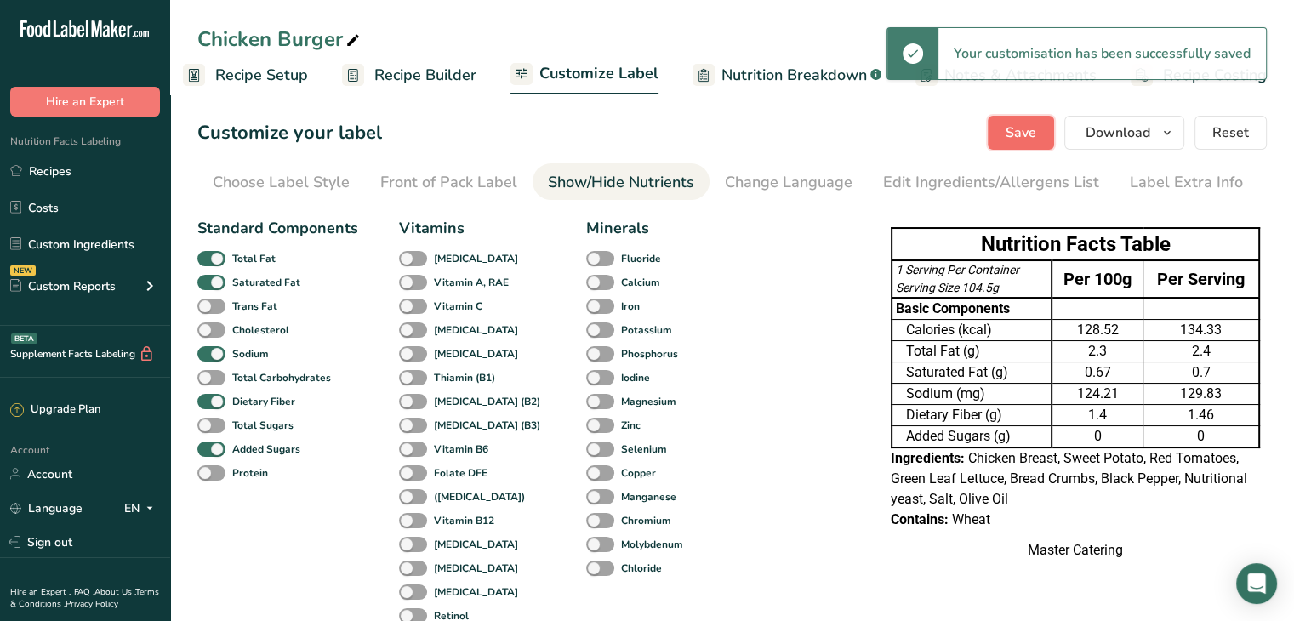
click at [1026, 143] on button "Save" at bounding box center [1020, 133] width 66 height 34
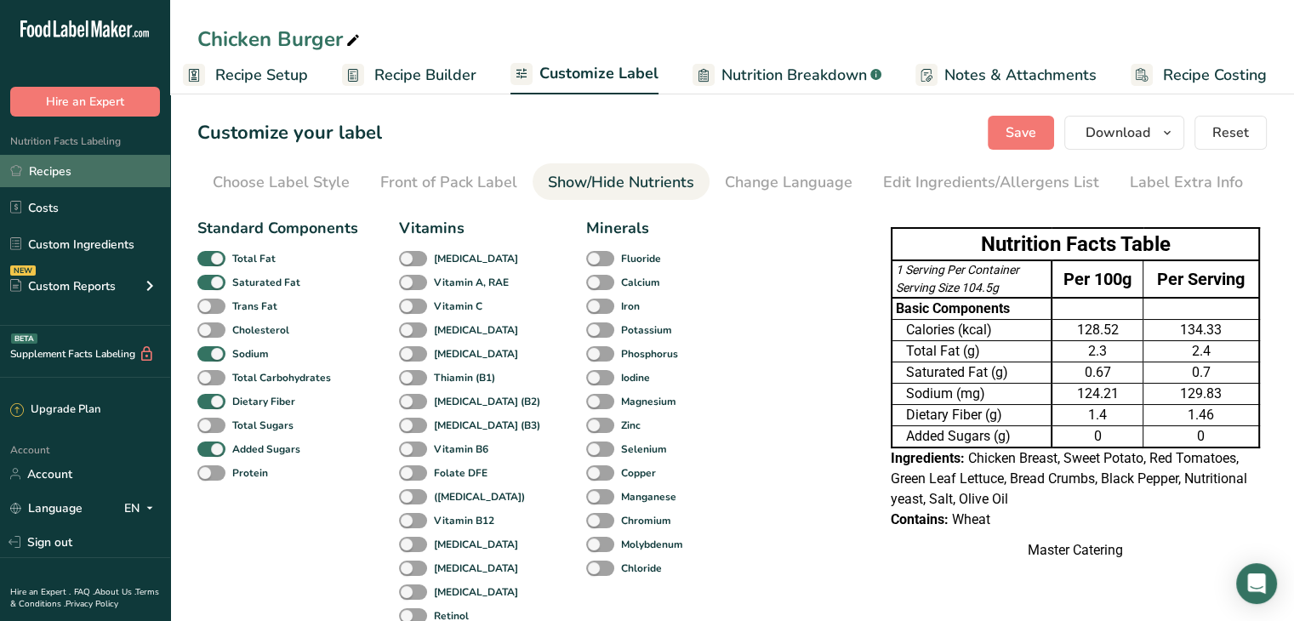
click at [75, 179] on link "Recipes" at bounding box center [85, 171] width 170 height 32
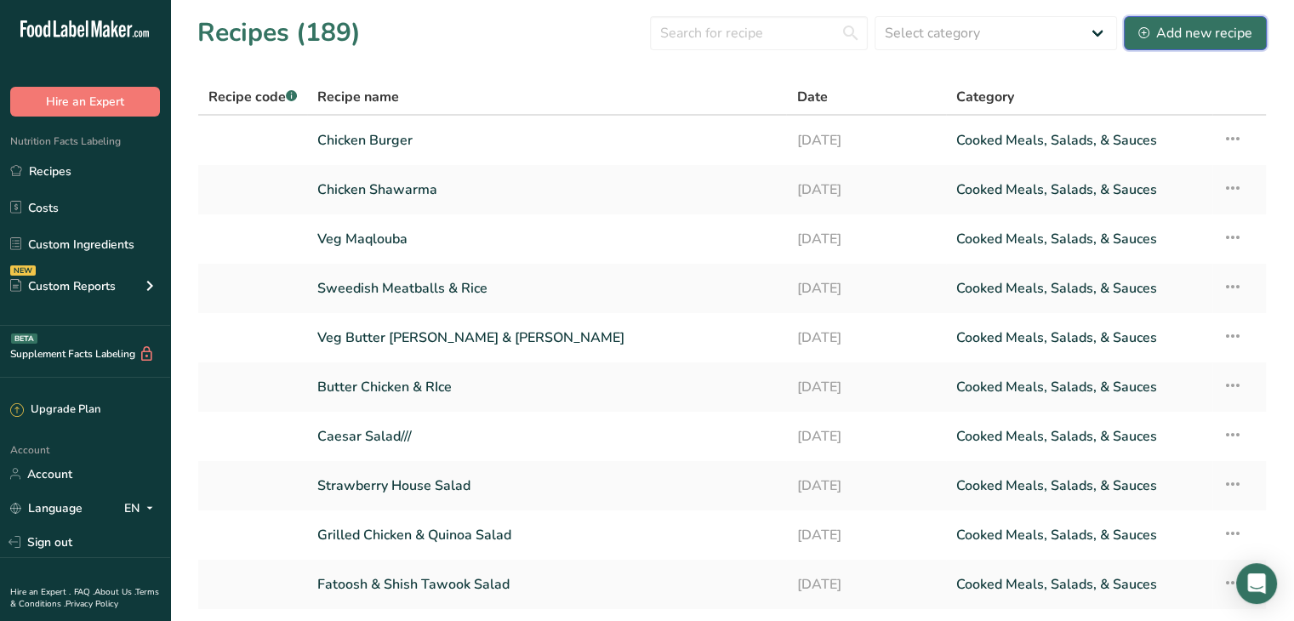
click at [1220, 35] on div "Add new recipe" at bounding box center [1195, 33] width 114 height 20
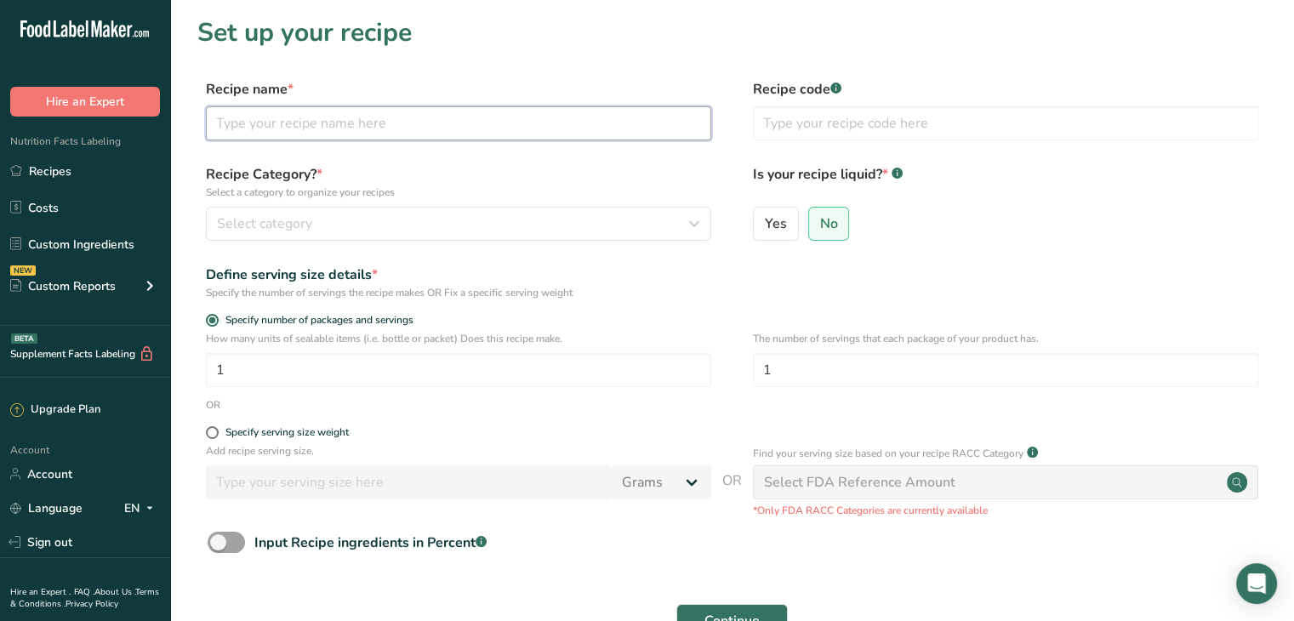
click at [337, 132] on input "text" at bounding box center [458, 123] width 505 height 34
type input "Chicken Tandoori"
click at [221, 435] on span "Specify serving size weight" at bounding box center [284, 432] width 130 height 13
click at [217, 435] on input "Specify serving size weight" at bounding box center [211, 432] width 11 height 11
radio input "true"
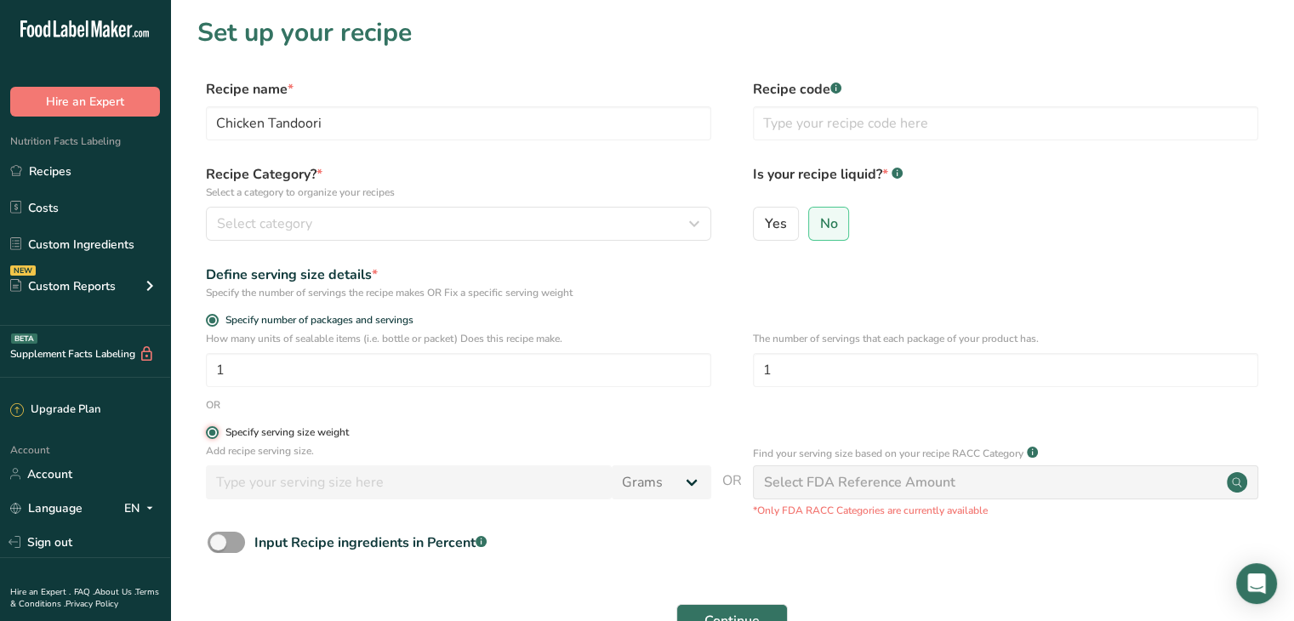
radio input "false"
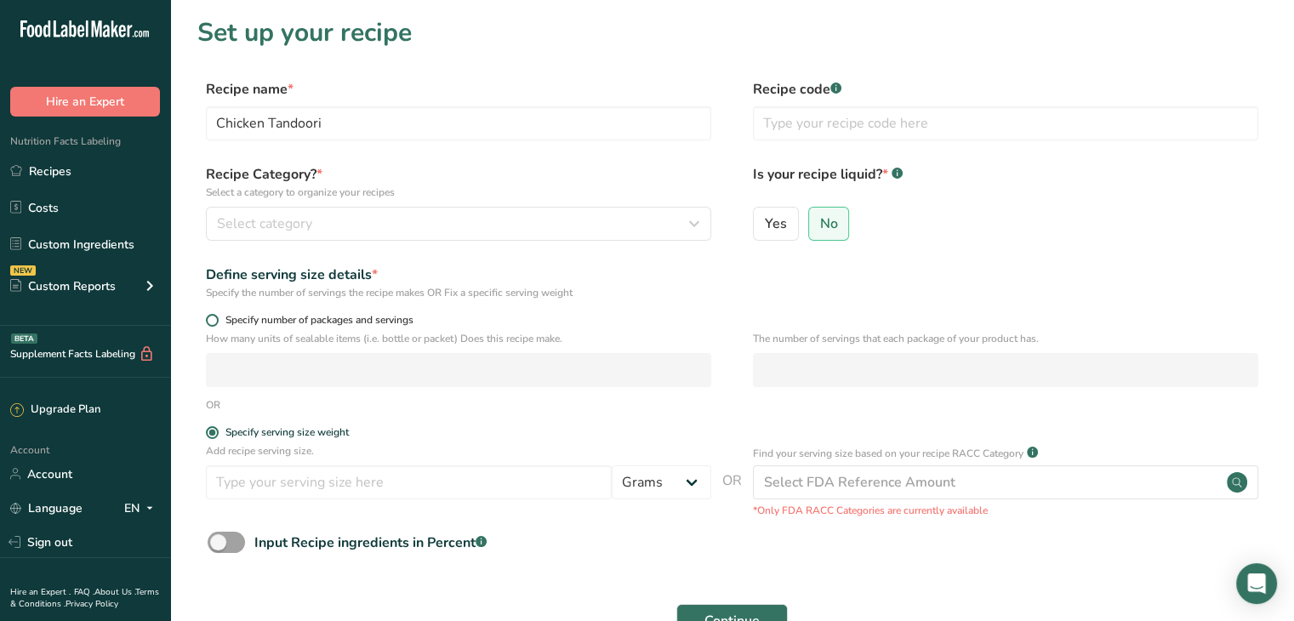
click at [231, 318] on span "Specify number of packages and servings" at bounding box center [316, 320] width 195 height 13
click at [217, 318] on input "Specify number of packages and servings" at bounding box center [211, 320] width 11 height 11
radio input "true"
radio input "false"
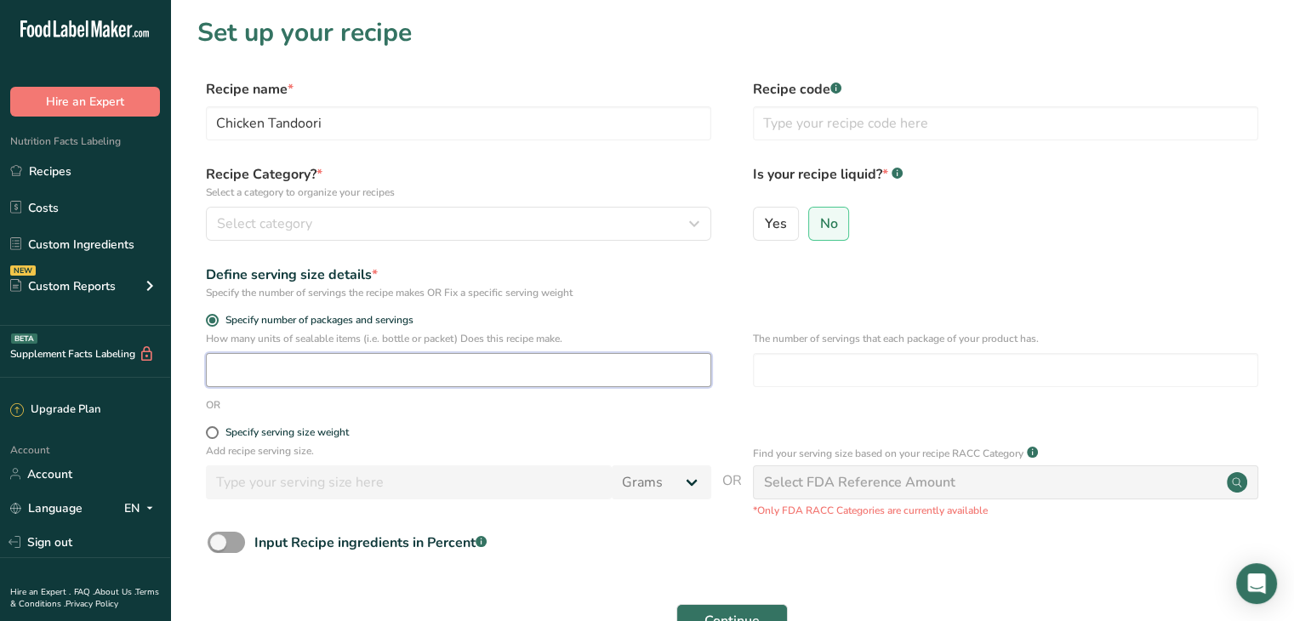
click at [273, 364] on input "number" at bounding box center [458, 370] width 505 height 34
type input "1"
click at [878, 367] on input "number" at bounding box center [1005, 370] width 505 height 34
type input "1"
click at [218, 544] on span at bounding box center [226, 542] width 37 height 21
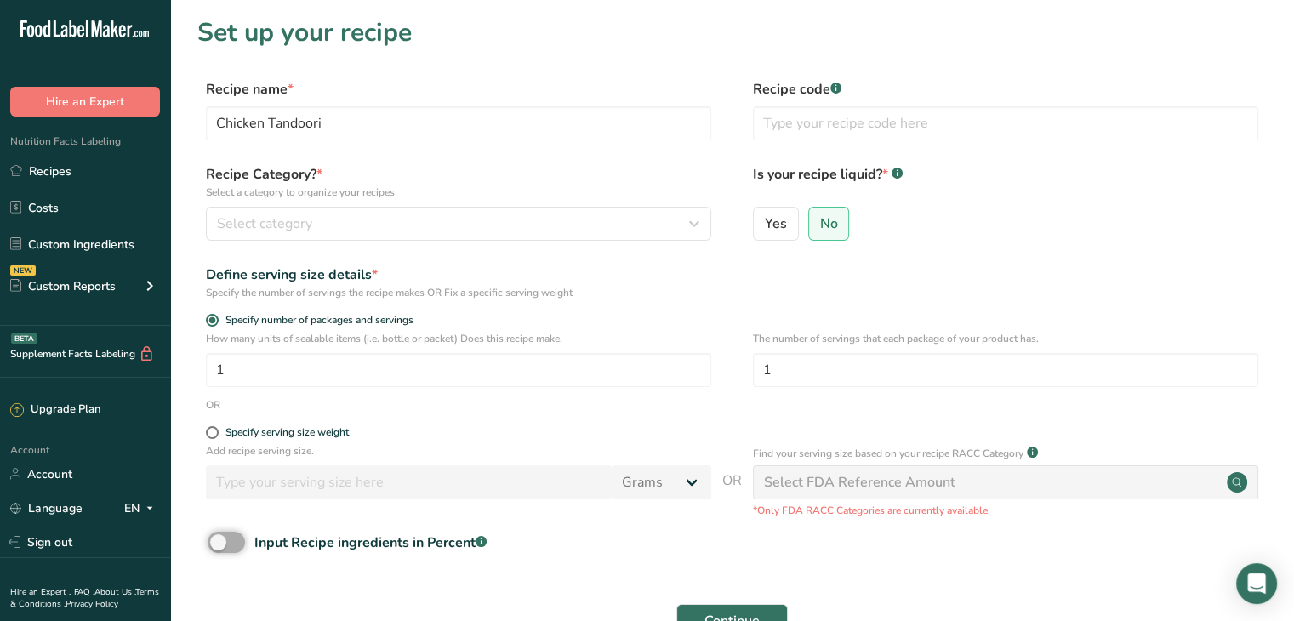
click at [218, 544] on input "Input Recipe ingredients in Percent .a-a{fill:#347362;}.b-a{fill:#fff;}" at bounding box center [213, 542] width 11 height 11
checkbox input "true"
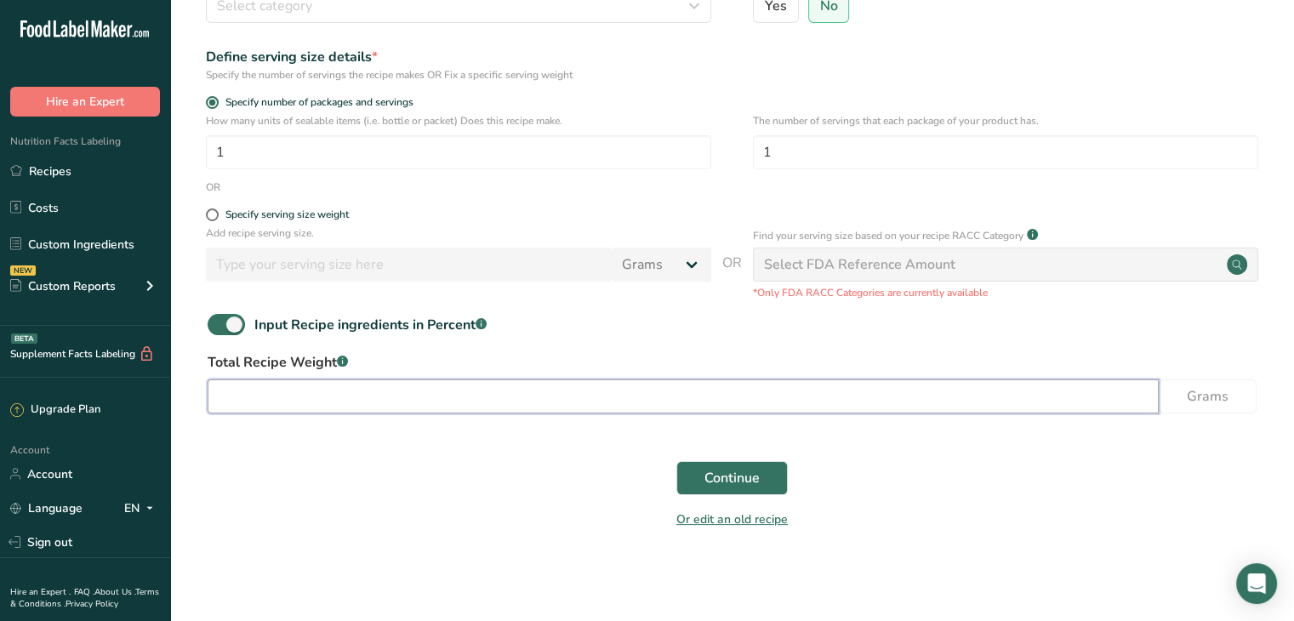
click at [323, 389] on input "number" at bounding box center [683, 396] width 951 height 34
type input "110"
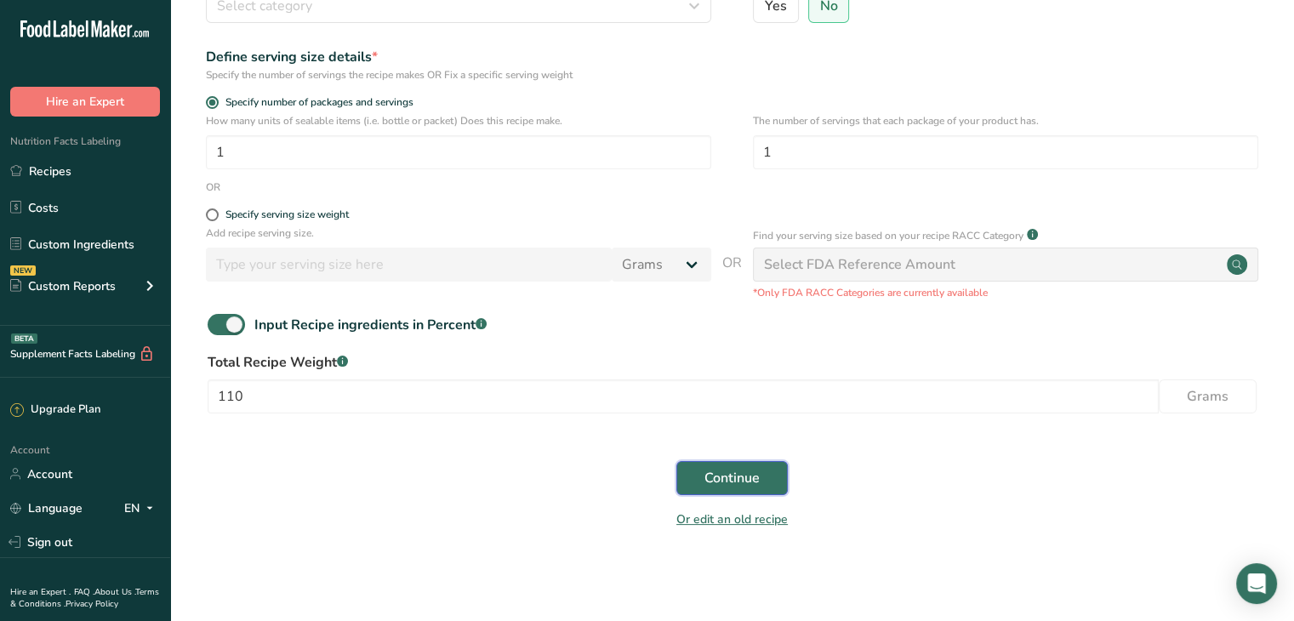
click at [697, 477] on button "Continue" at bounding box center [731, 478] width 111 height 34
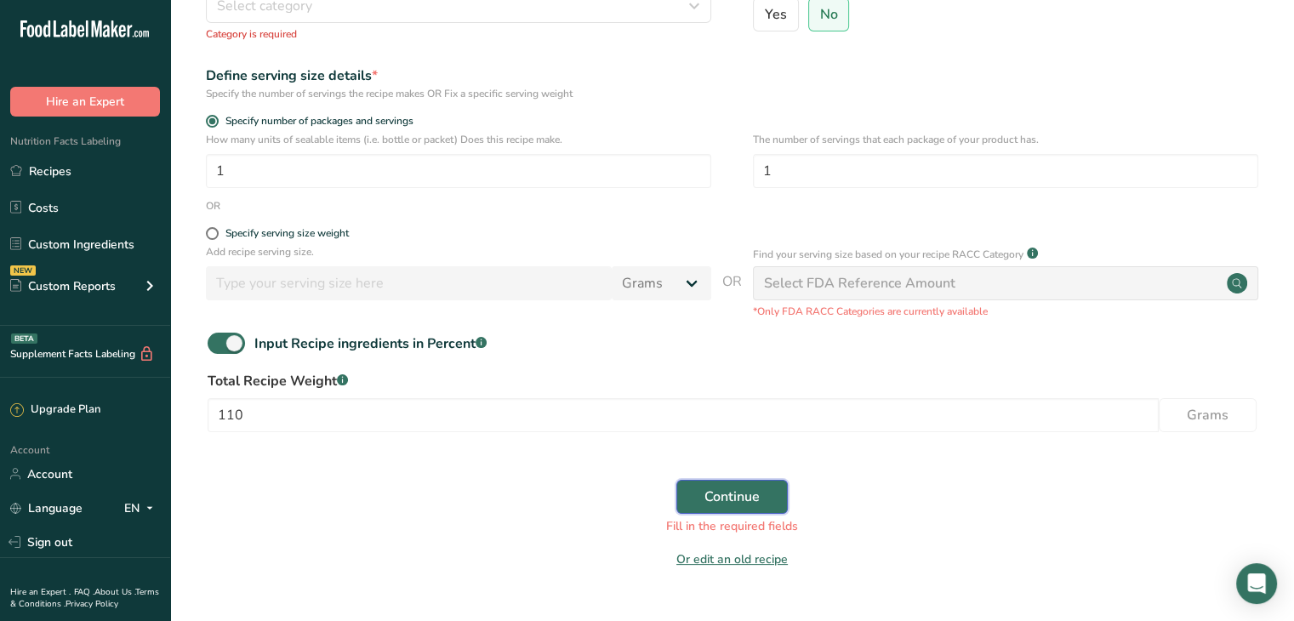
scroll to position [3, 0]
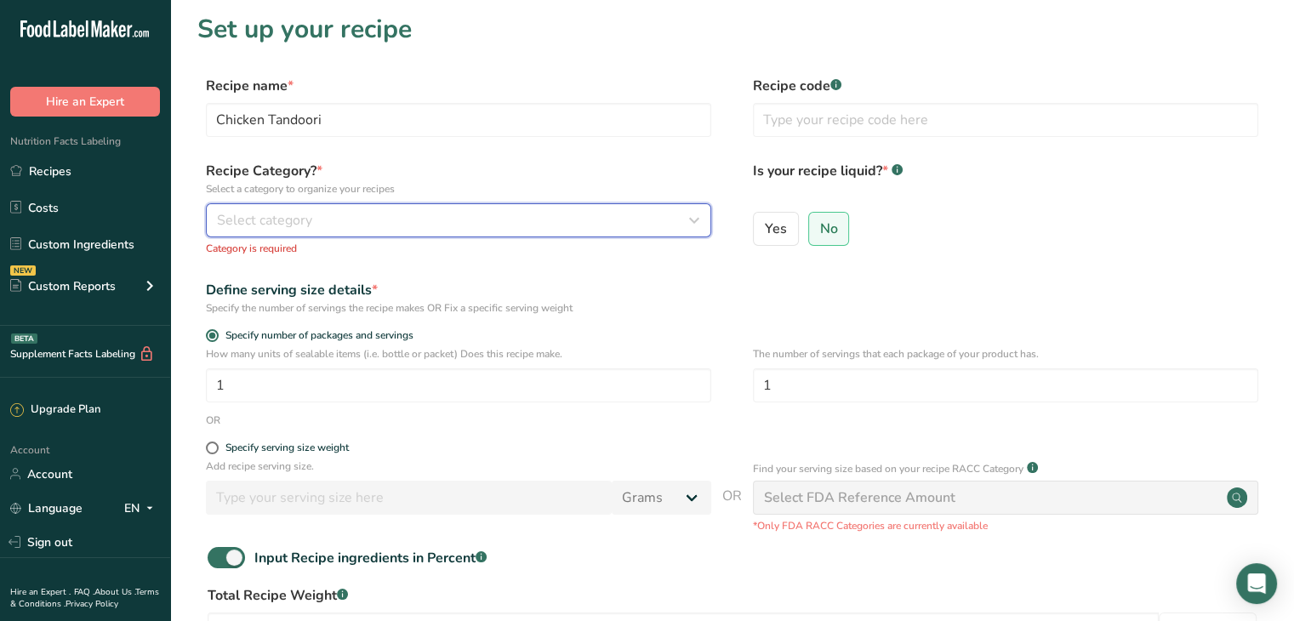
click at [395, 219] on div "Select category" at bounding box center [453, 220] width 473 height 20
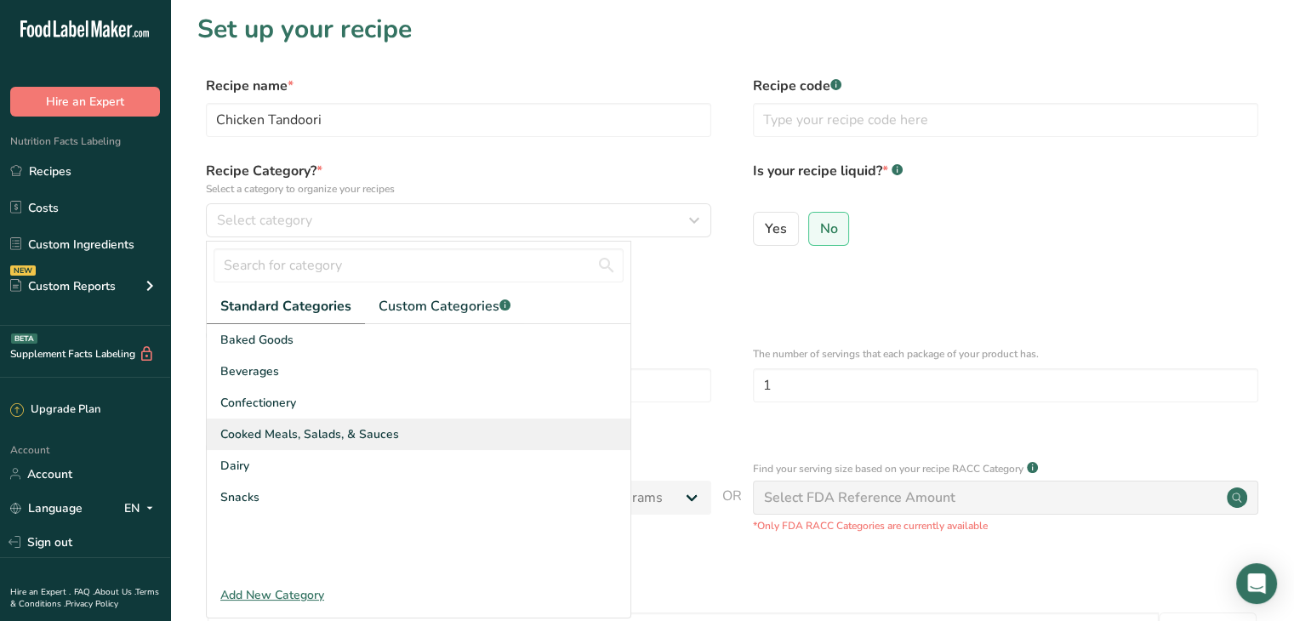
click at [402, 418] on div "Cooked Meals, Salads, & Sauces" at bounding box center [419, 433] width 424 height 31
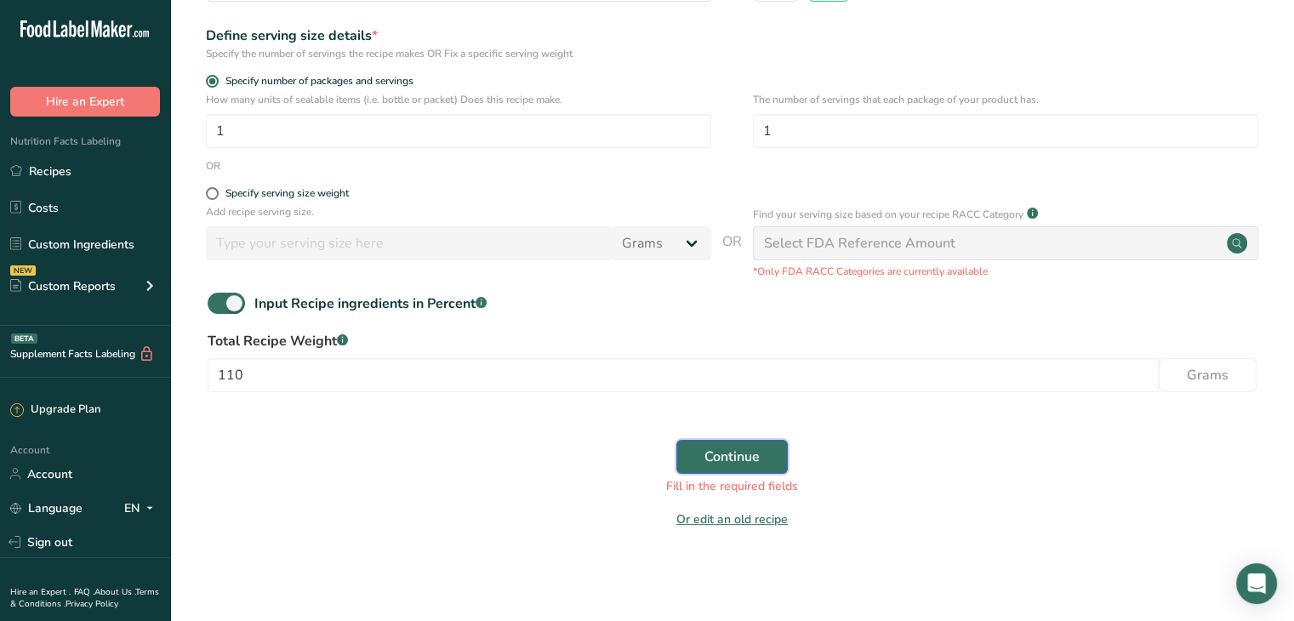
click at [700, 457] on button "Continue" at bounding box center [731, 457] width 111 height 34
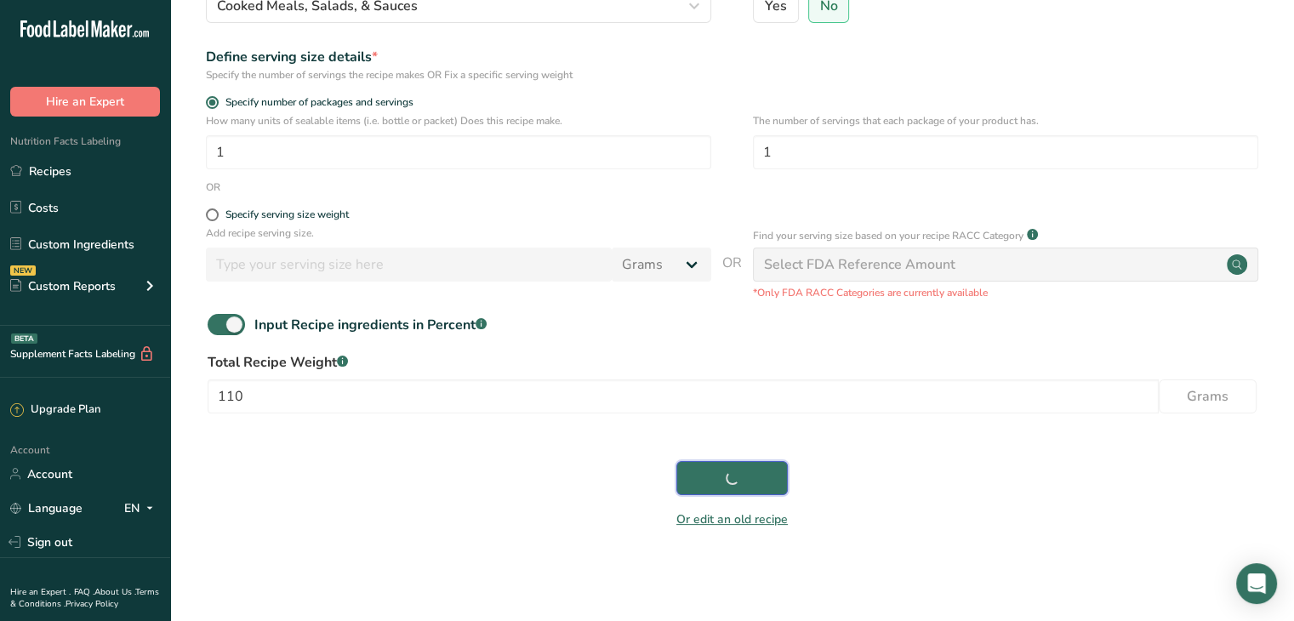
scroll to position [218, 0]
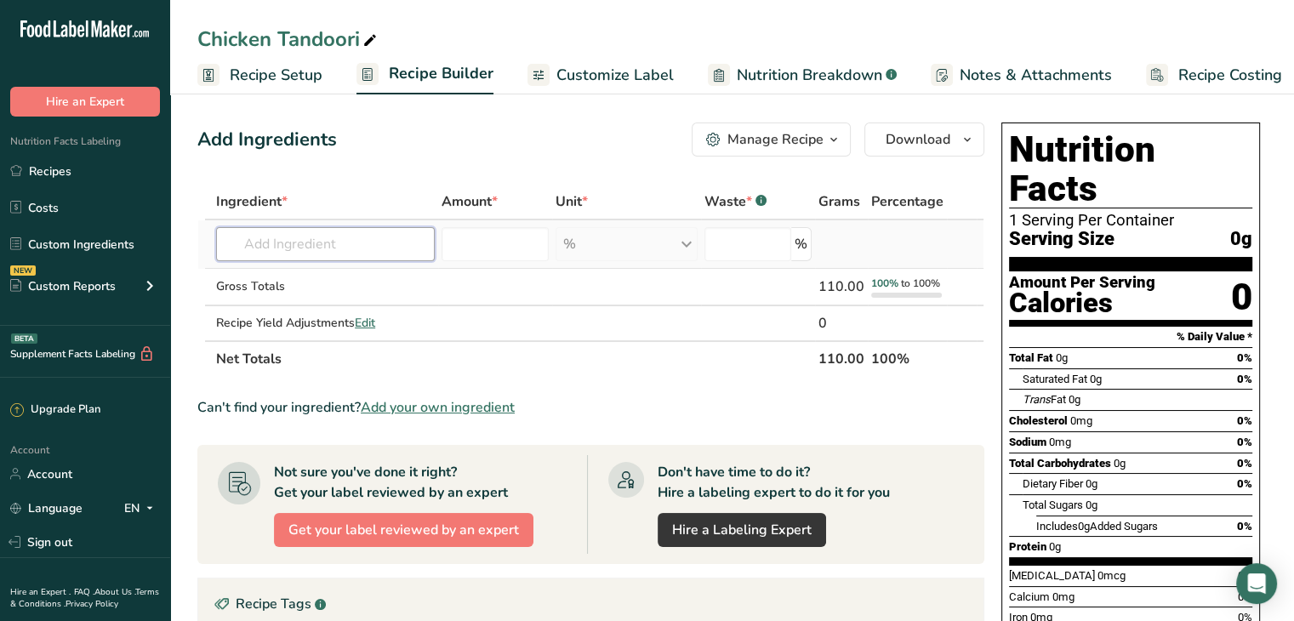
click at [332, 243] on input "text" at bounding box center [325, 244] width 219 height 34
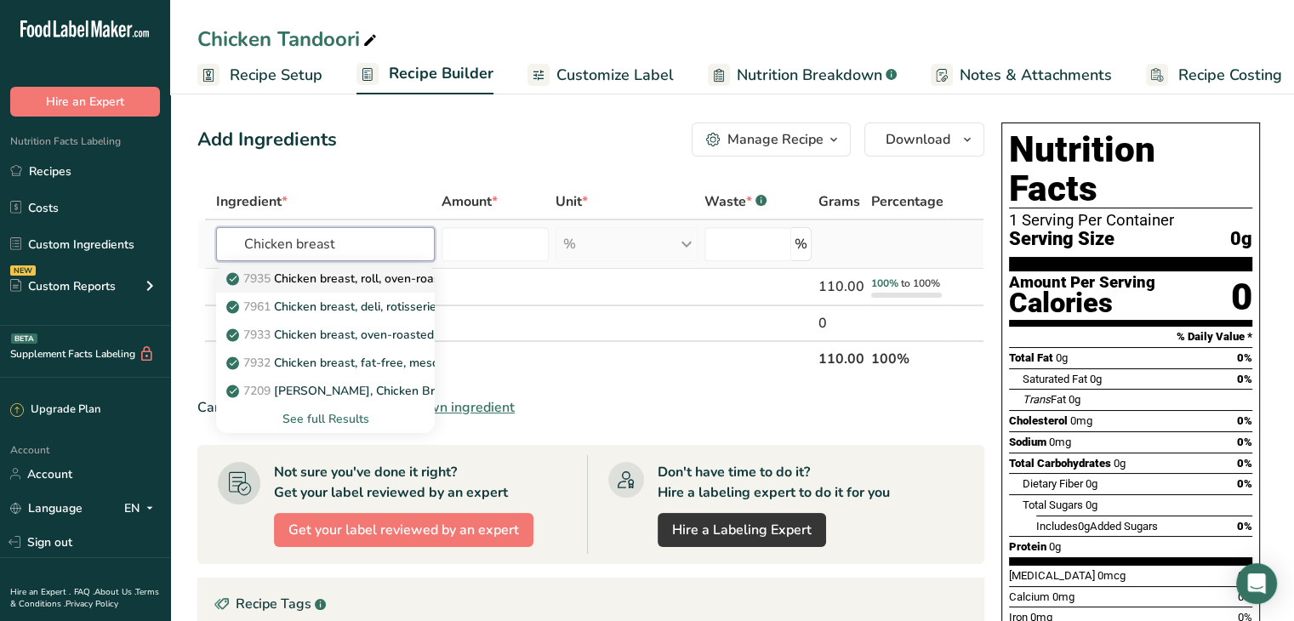
type input "Chicken breast"
click at [345, 277] on p "7935 Chicken breast, roll, oven-roasted" at bounding box center [344, 279] width 228 height 18
type input "Chicken breast, roll, oven-roasted"
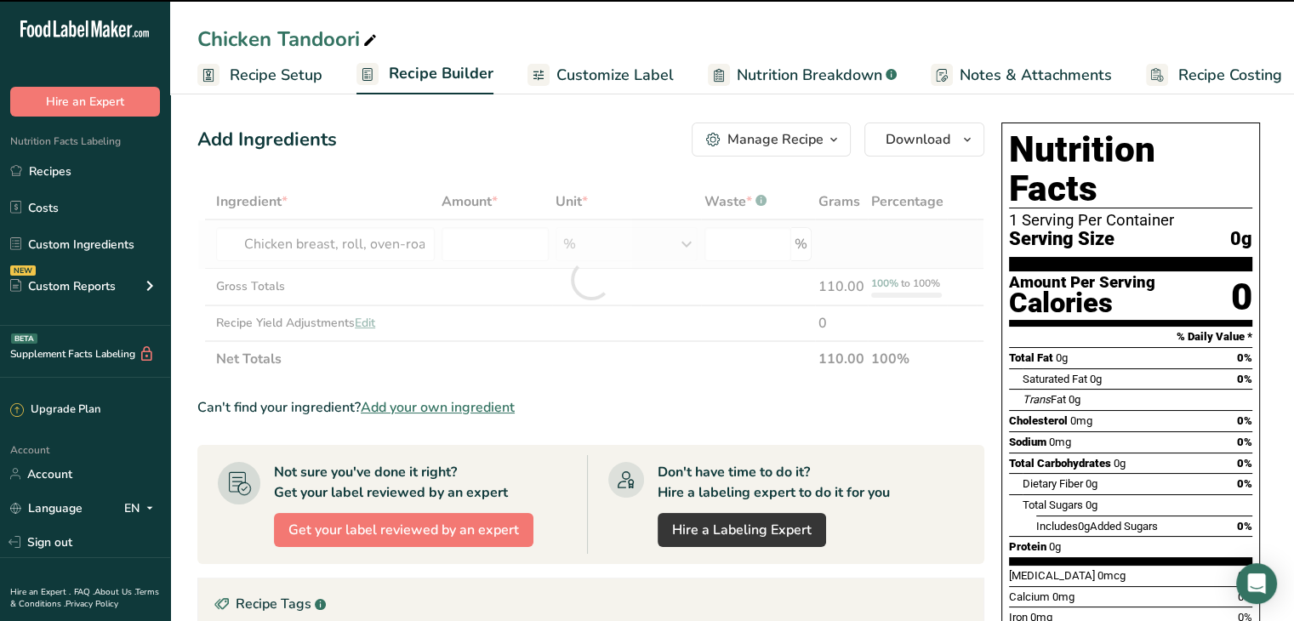
type input "0"
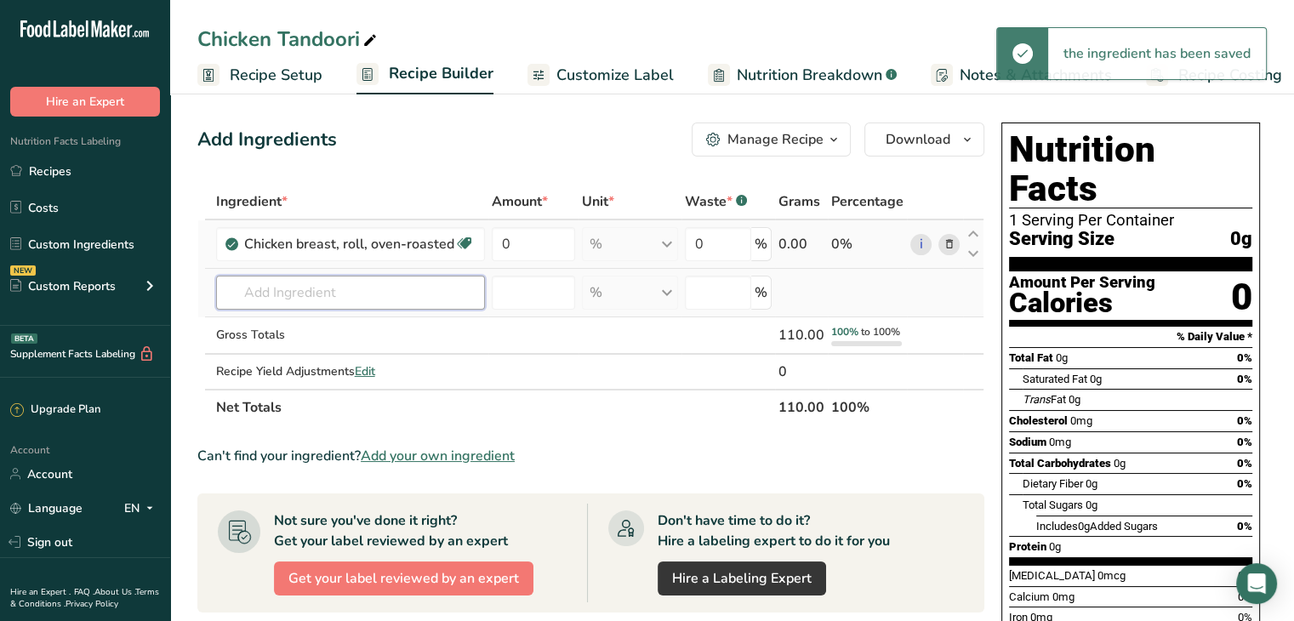
click at [310, 299] on input "text" at bounding box center [350, 293] width 269 height 34
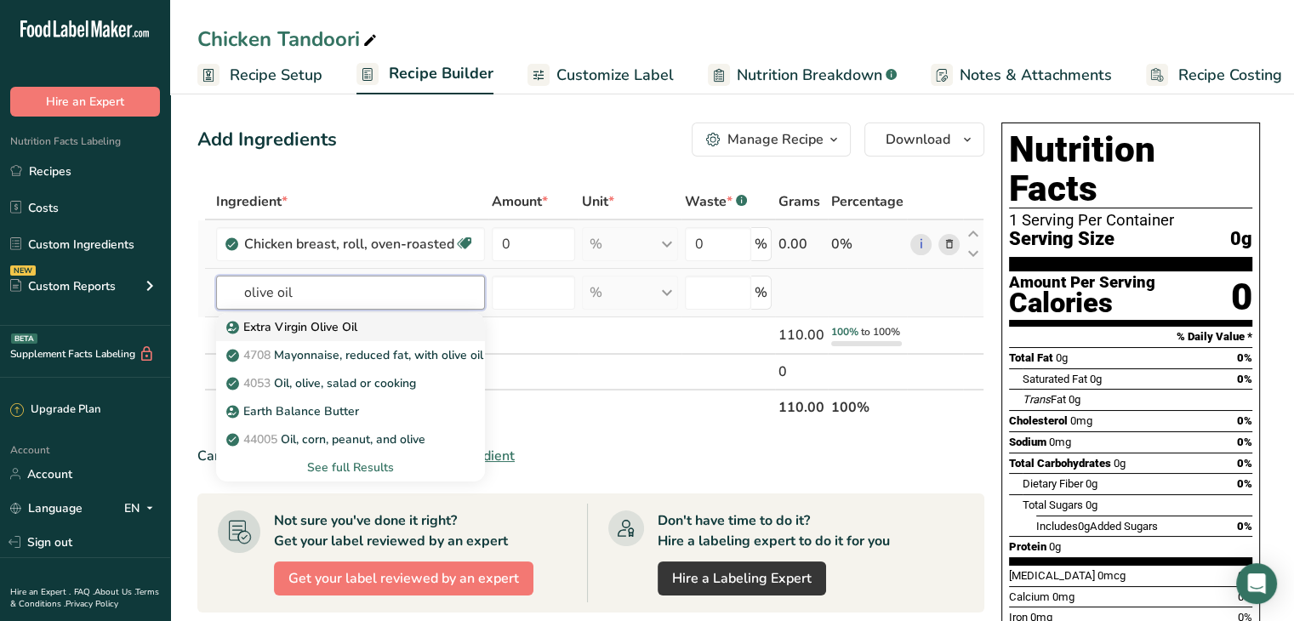
type input "olive oil"
click at [357, 330] on div "Extra Virgin Olive Oil" at bounding box center [337, 327] width 214 height 18
type input "Extra Virgin Olive Oil"
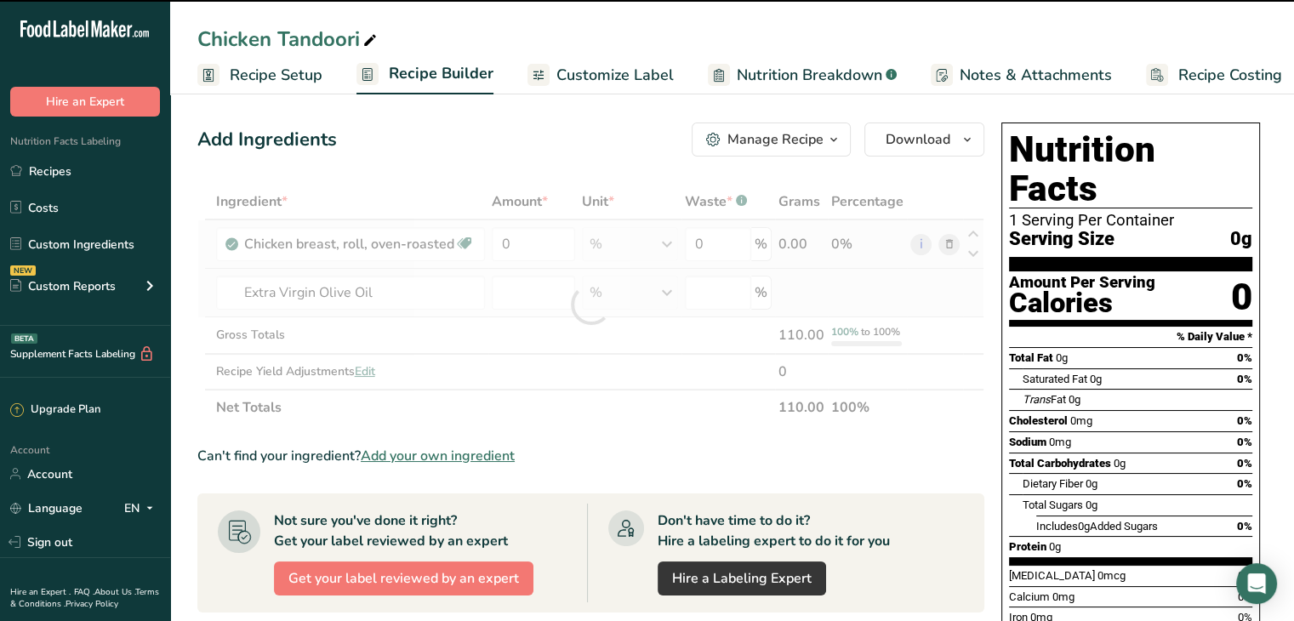
type input "0"
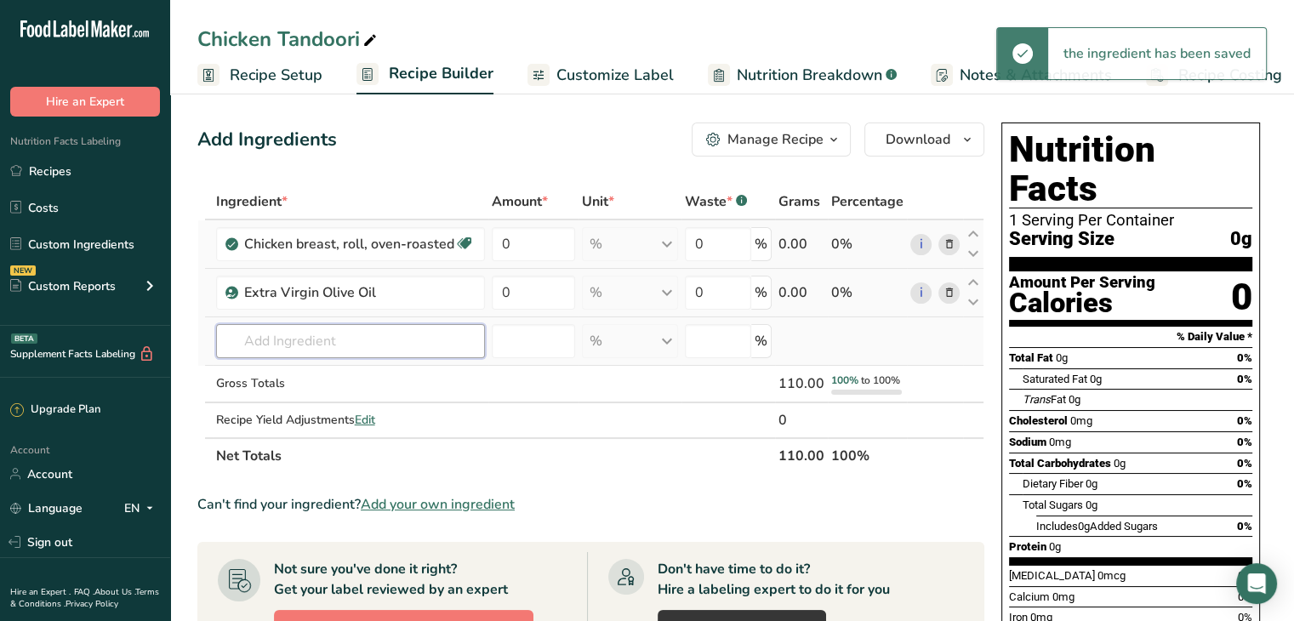
click at [356, 339] on input "text" at bounding box center [350, 341] width 269 height 34
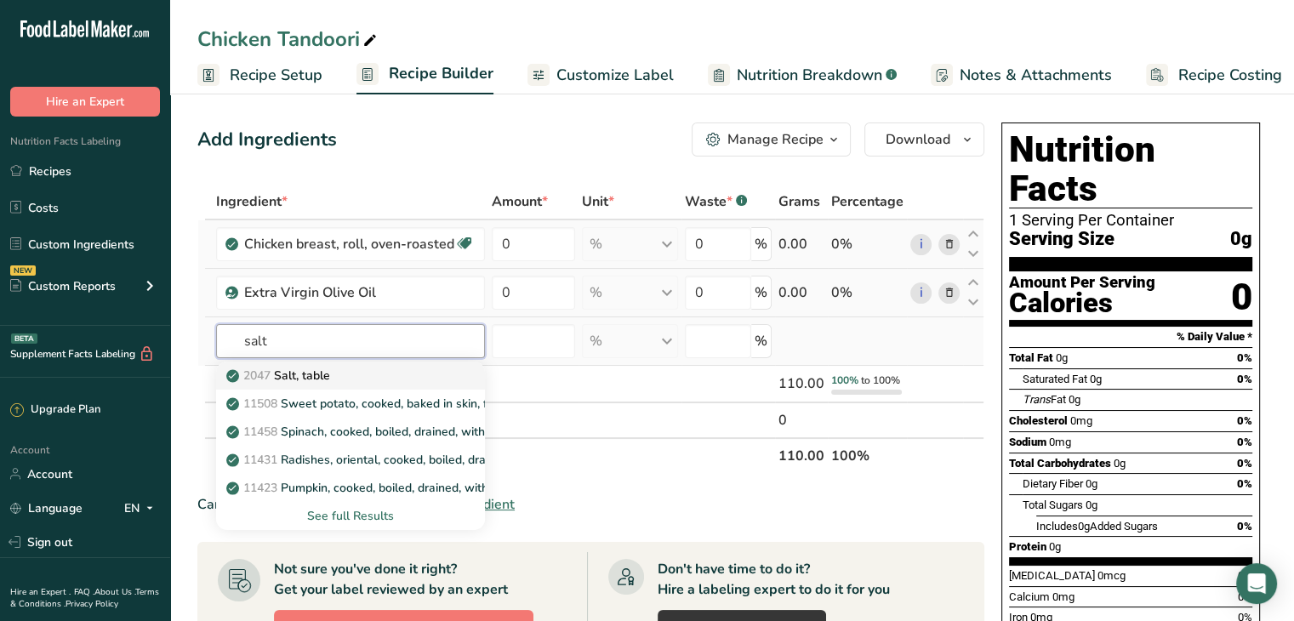
type input "salt"
click at [361, 371] on div "2047 Salt, table" at bounding box center [337, 376] width 214 height 18
type input "Salt, table"
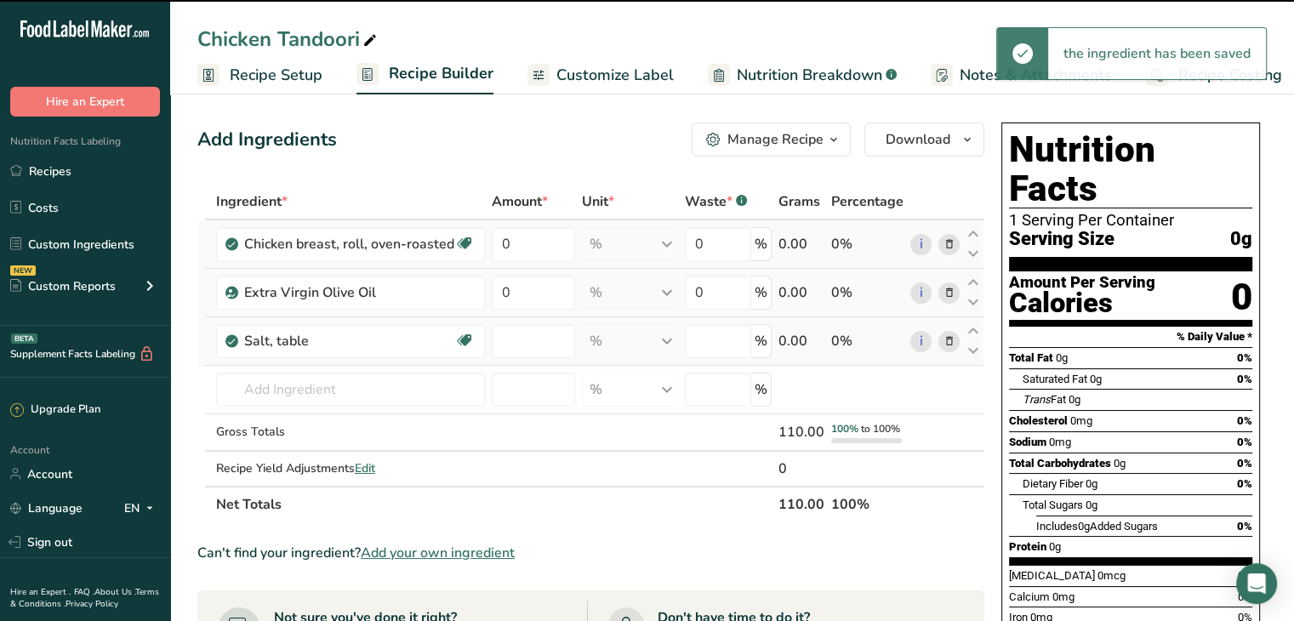
type input "0"
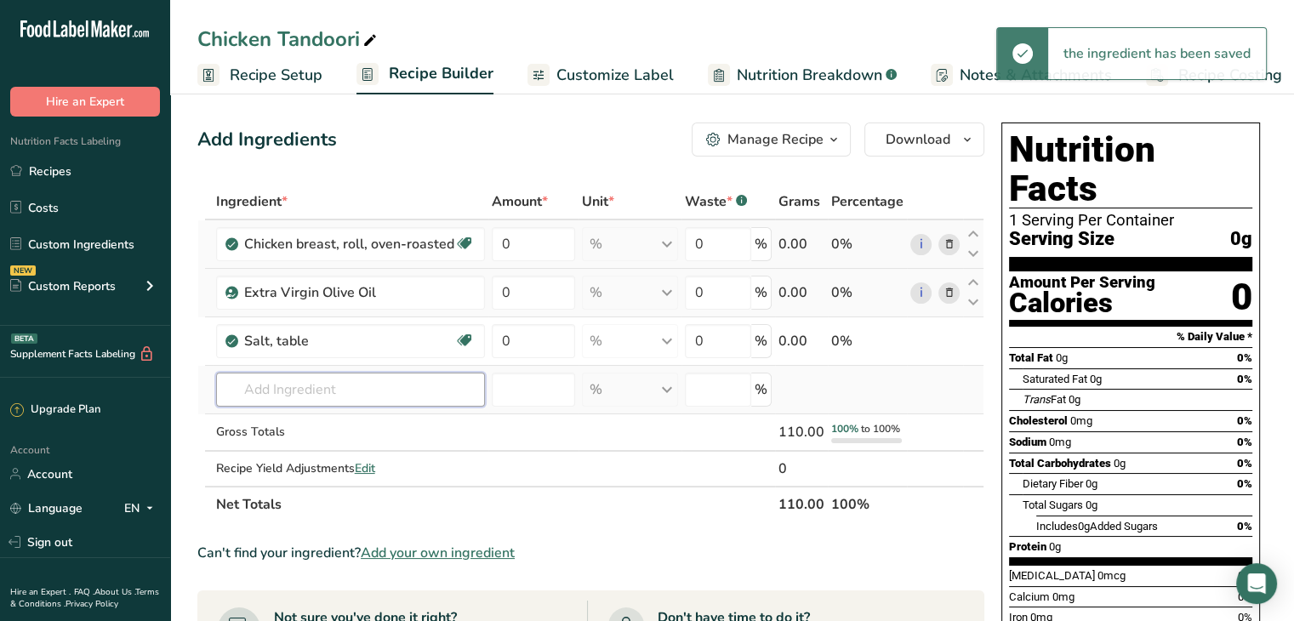
click at [333, 389] on input "text" at bounding box center [350, 390] width 269 height 34
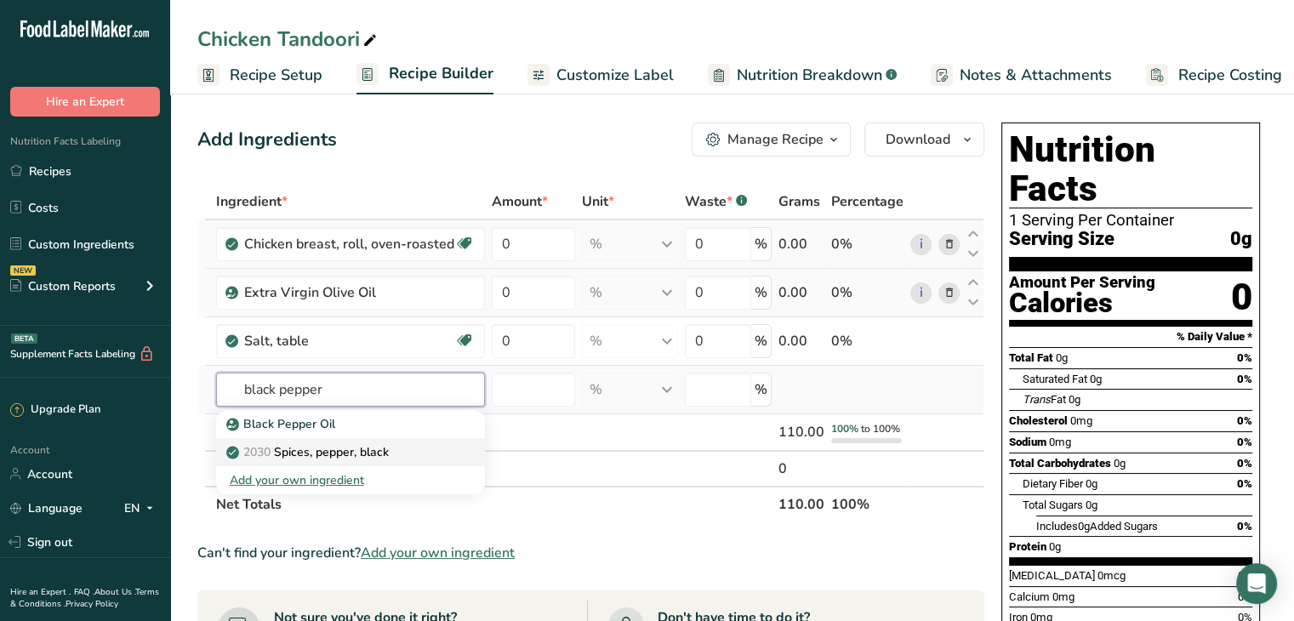
type input "black pepper"
click at [356, 447] on p "2030 Spices, pepper, black" at bounding box center [309, 452] width 159 height 18
type input "Spices, pepper, black"
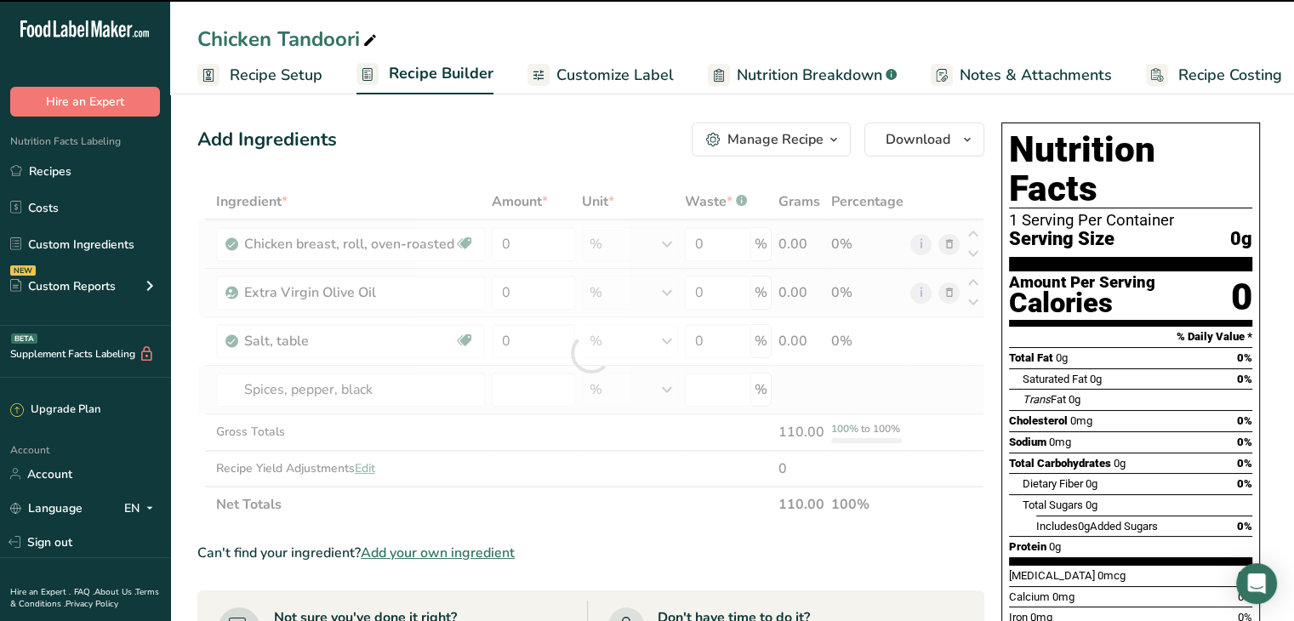
type input "0"
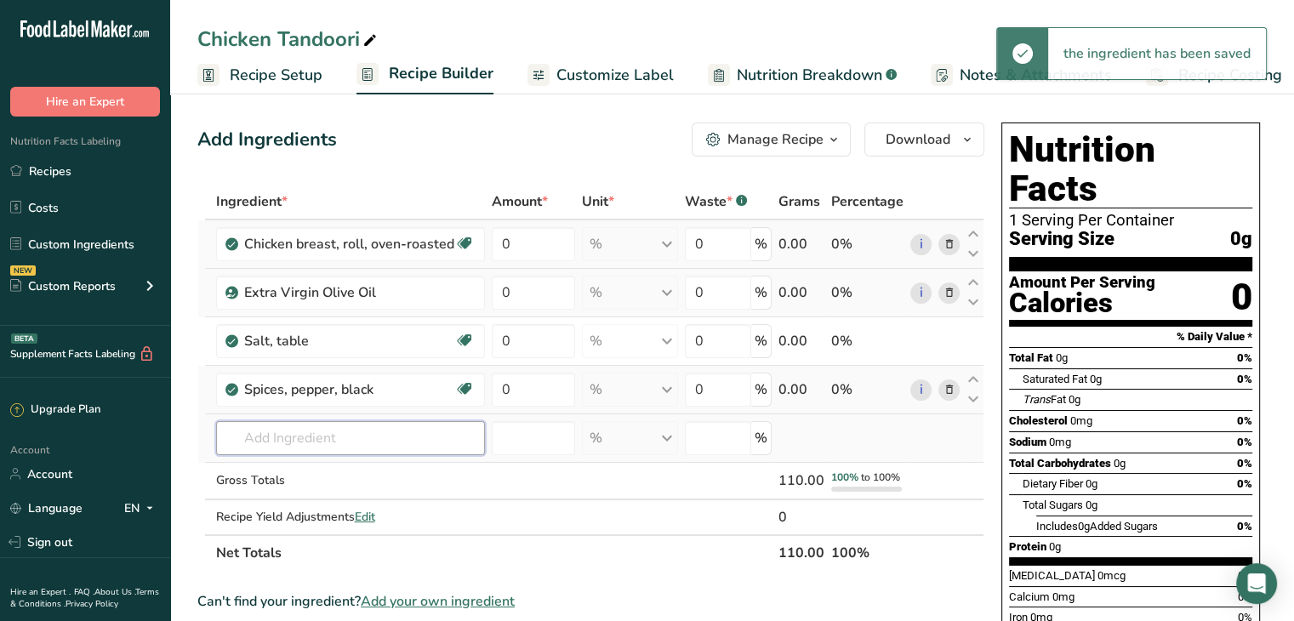
click at [339, 431] on input "text" at bounding box center [350, 438] width 269 height 34
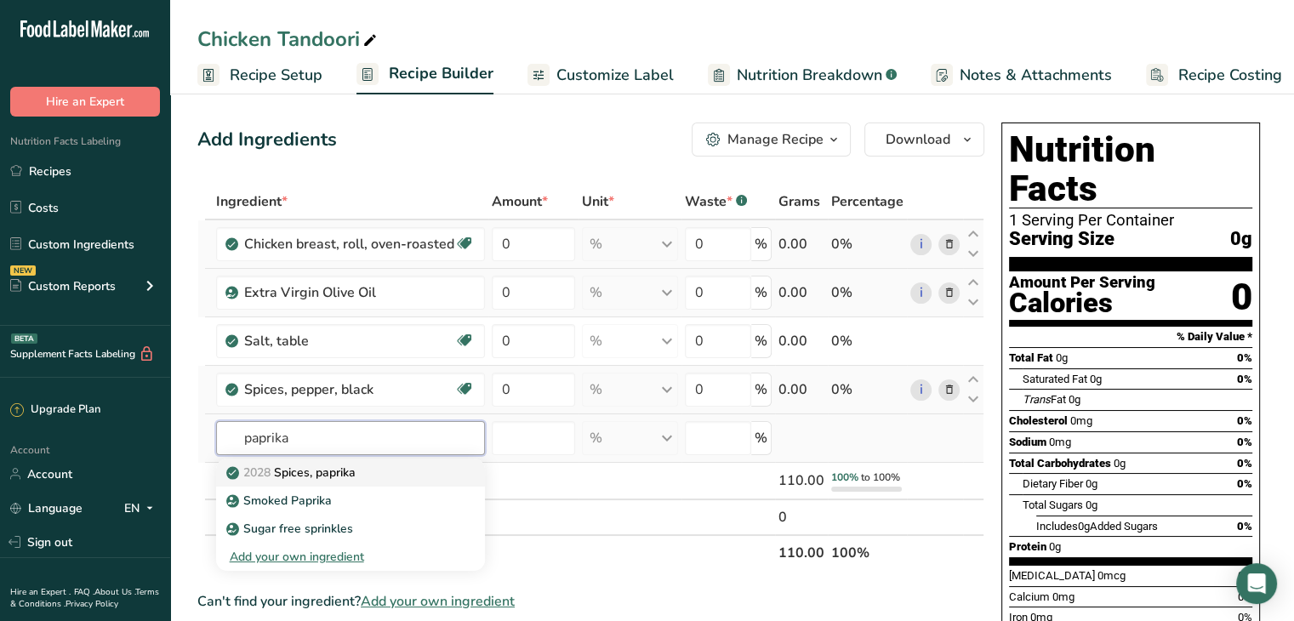
type input "paprika"
click at [347, 465] on p "2028 Spices, paprika" at bounding box center [293, 473] width 126 height 18
type input "Spices, paprika"
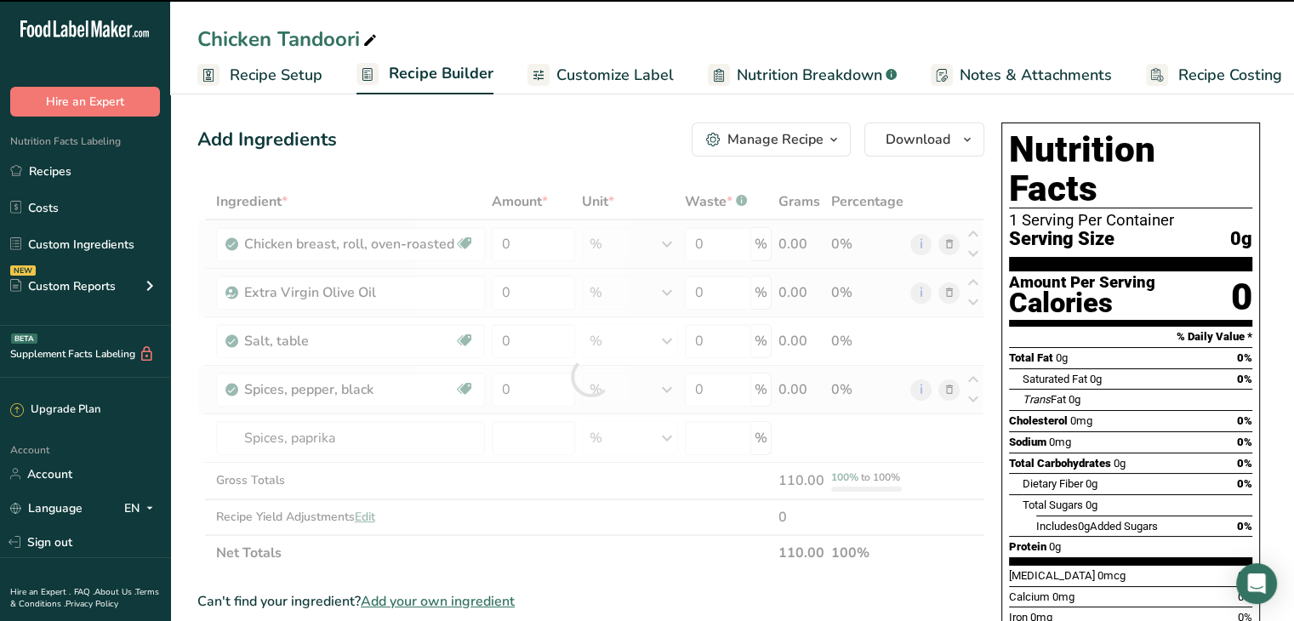
type input "0"
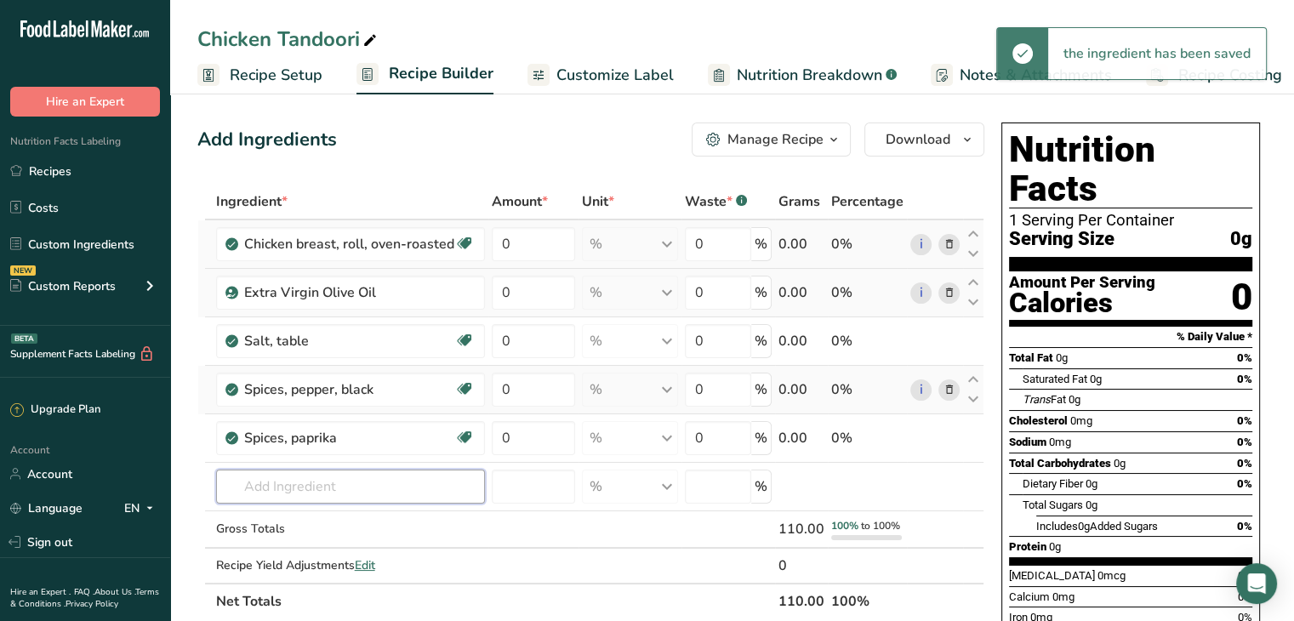
click at [337, 481] on input "text" at bounding box center [350, 486] width 269 height 34
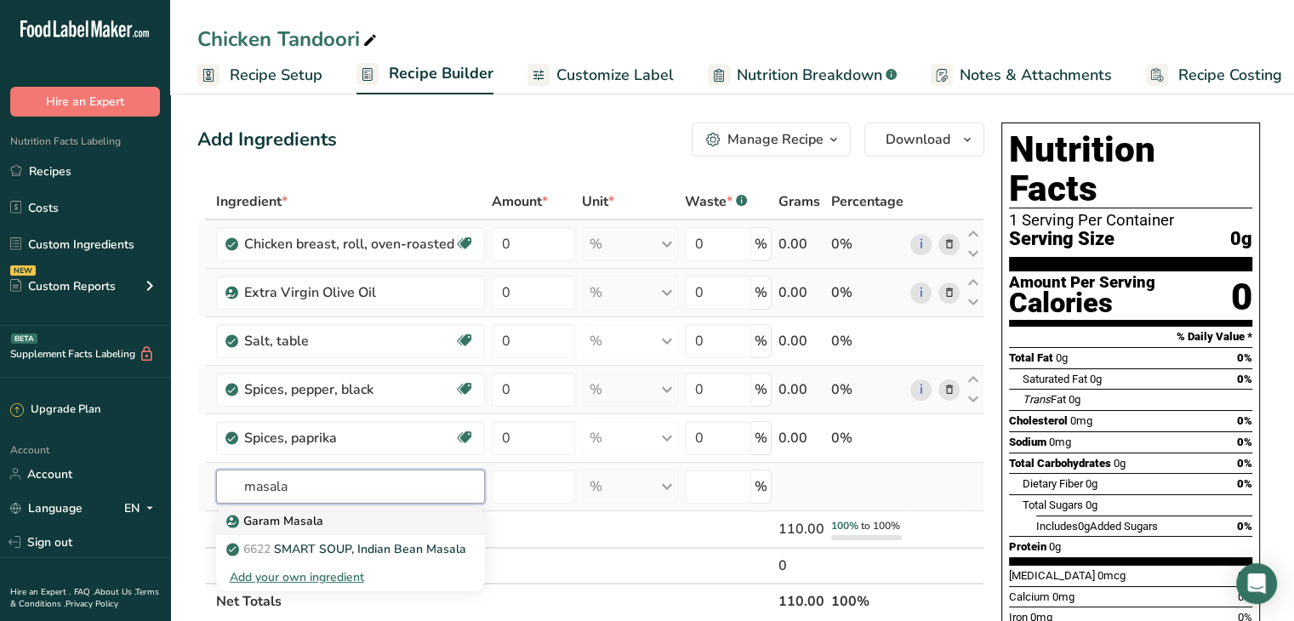
type input "masala"
click at [349, 517] on div "Garam Masala" at bounding box center [337, 521] width 214 height 18
type input "Garam Masala"
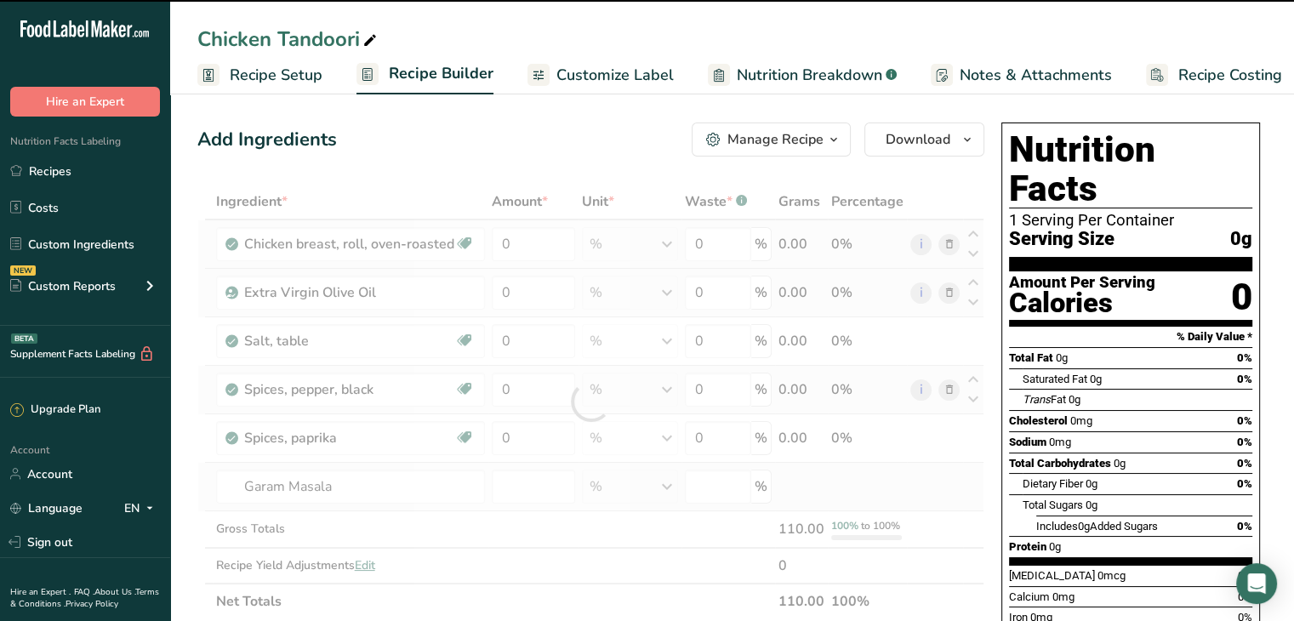
type input "0"
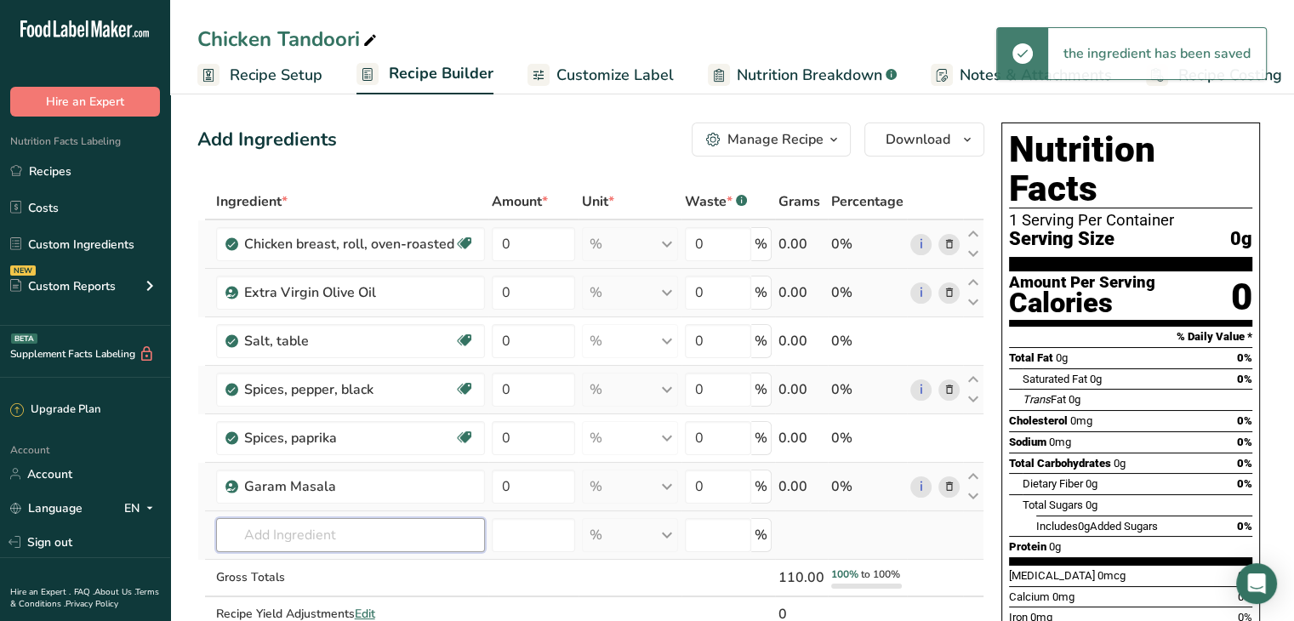
click at [319, 527] on input "text" at bounding box center [350, 535] width 269 height 34
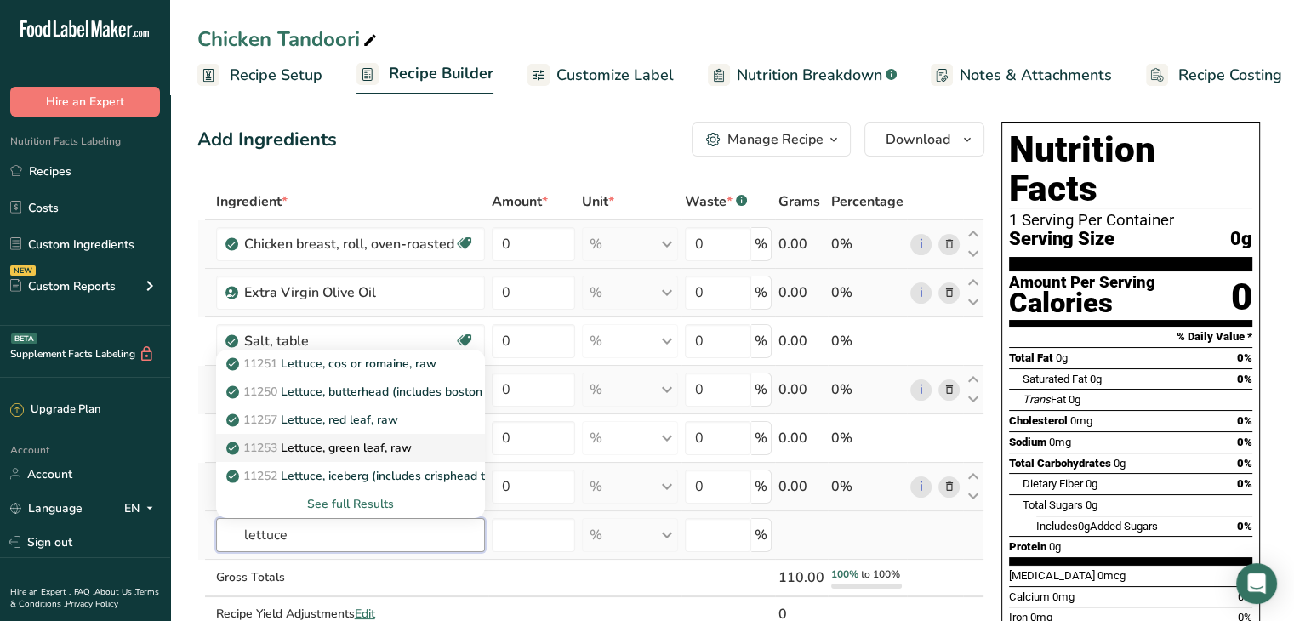
type input "lettuce"
click at [438, 439] on div "11253 Lettuce, green leaf, raw" at bounding box center [337, 448] width 214 height 18
type input "Lettuce, green leaf, raw"
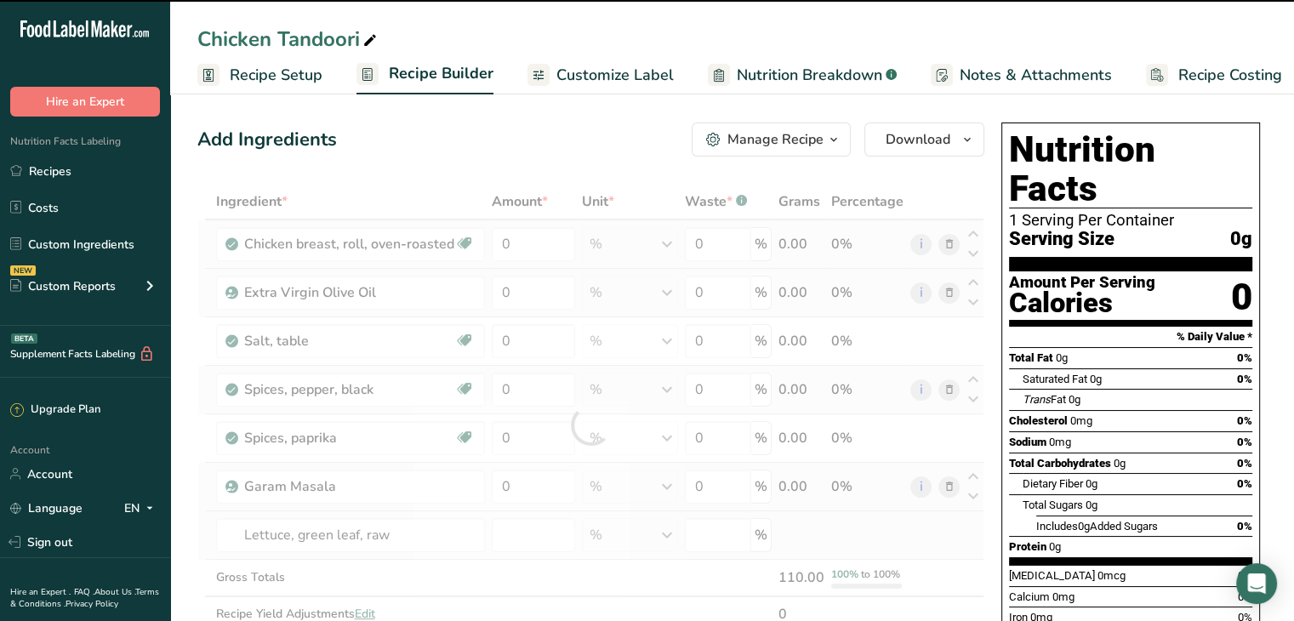
type input "0"
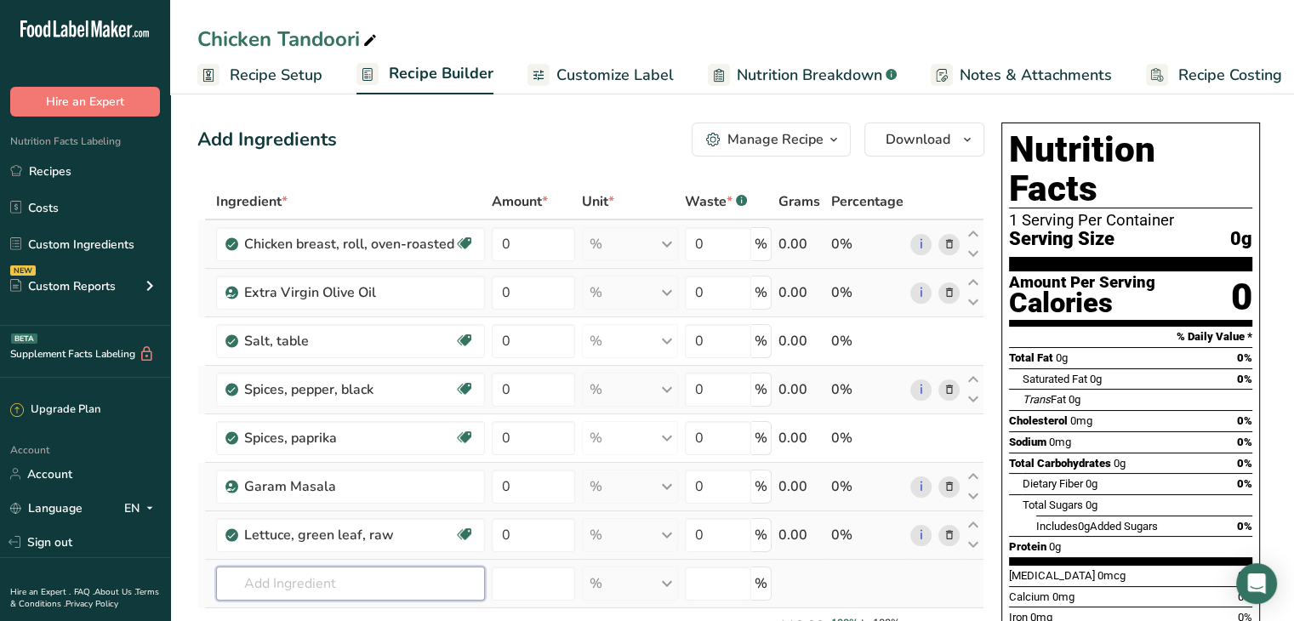
click at [304, 571] on input "text" at bounding box center [350, 583] width 269 height 34
click at [542, 242] on input "0" at bounding box center [533, 244] width 83 height 34
type input "60"
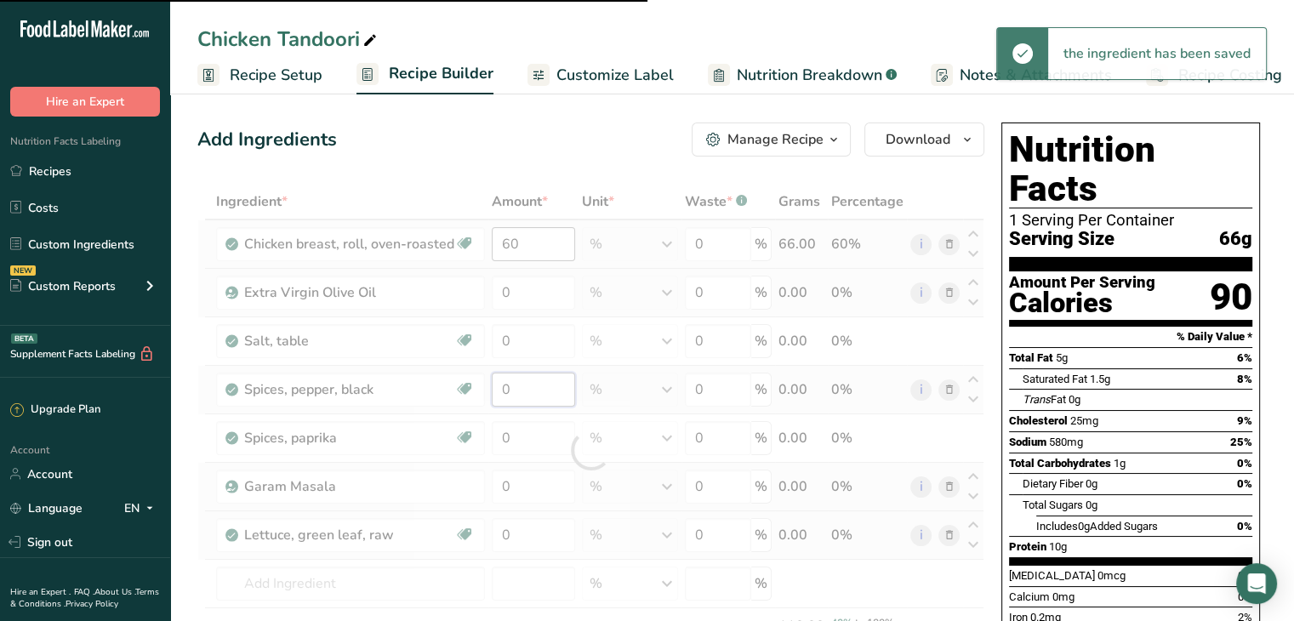
type input "0.1"
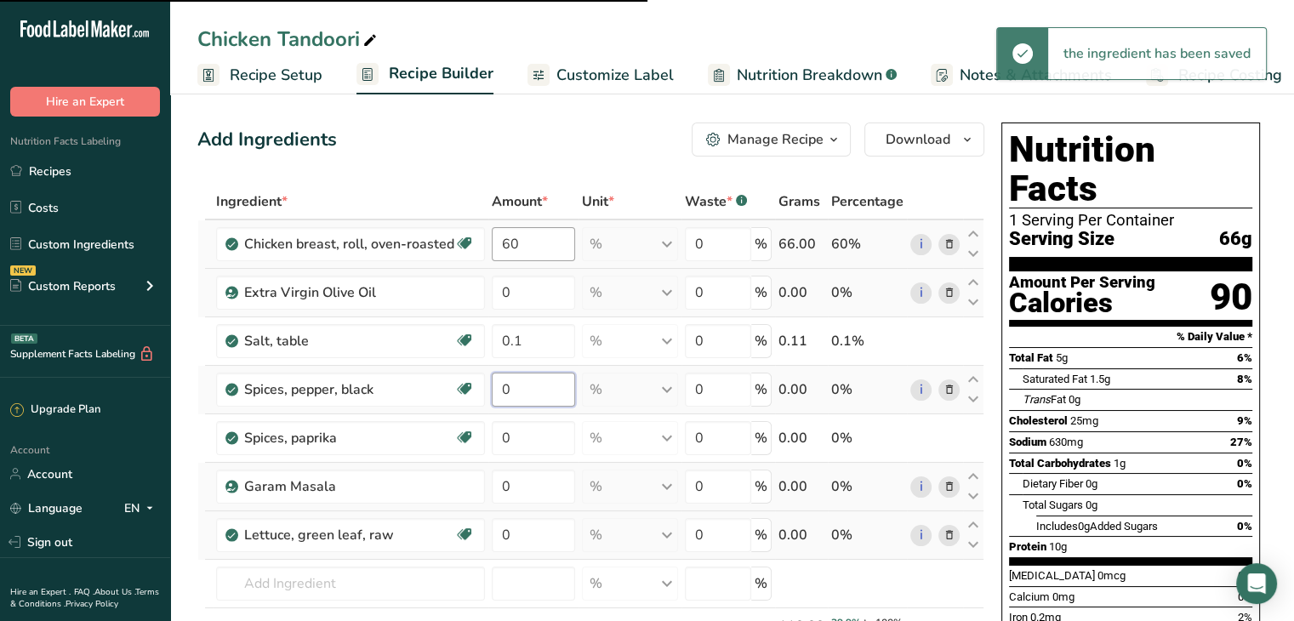
type input "2"
type input "0"
type input "2"
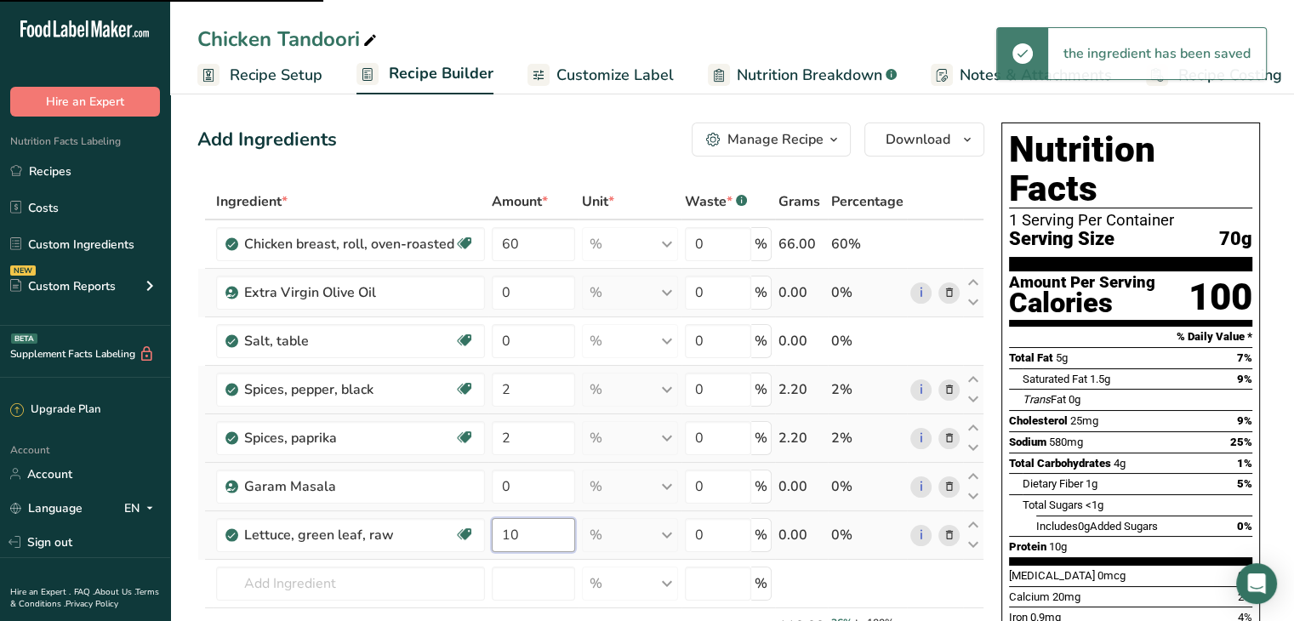
type input "0"
type input "10"
click at [515, 480] on div "Ingredient * Amount * Unit * Waste * .a-a{fill:#347362;}.b-a{fill:#fff;} Grams …" at bounding box center [590, 450] width 787 height 532
type input "1"
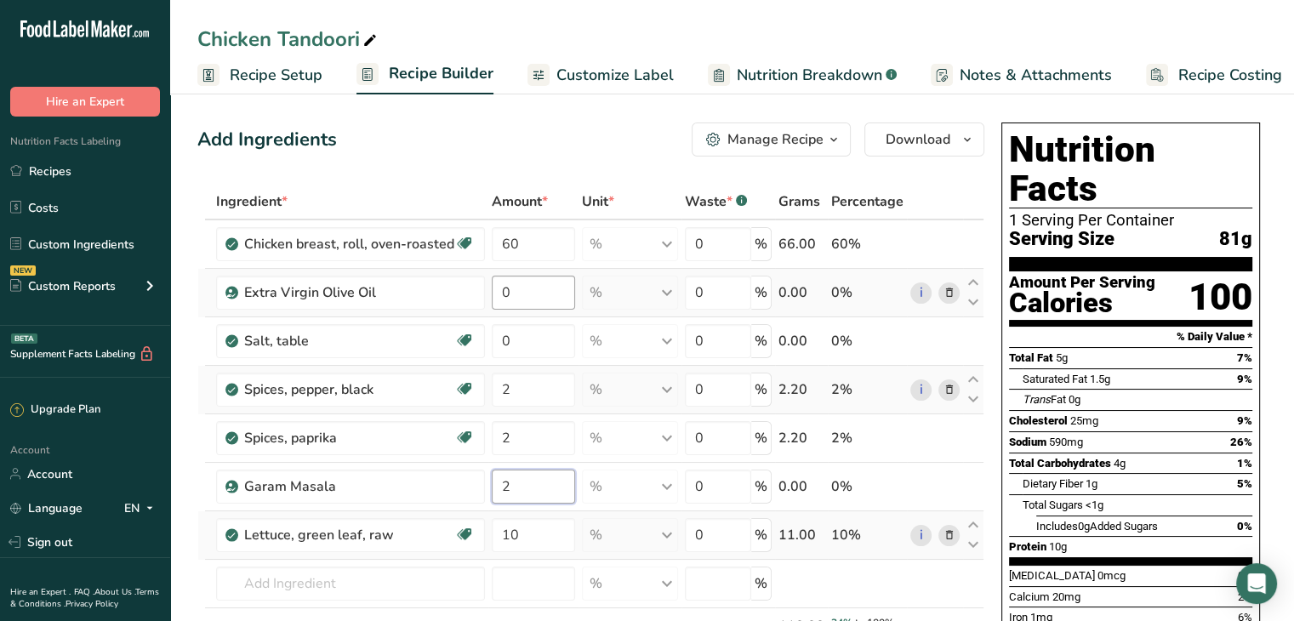
type input "2"
click at [538, 289] on div "Ingredient * Amount * Unit * Waste * .a-a{fill:#347362;}.b-a{fill:#fff;} Grams …" at bounding box center [590, 450] width 787 height 532
type input "1"
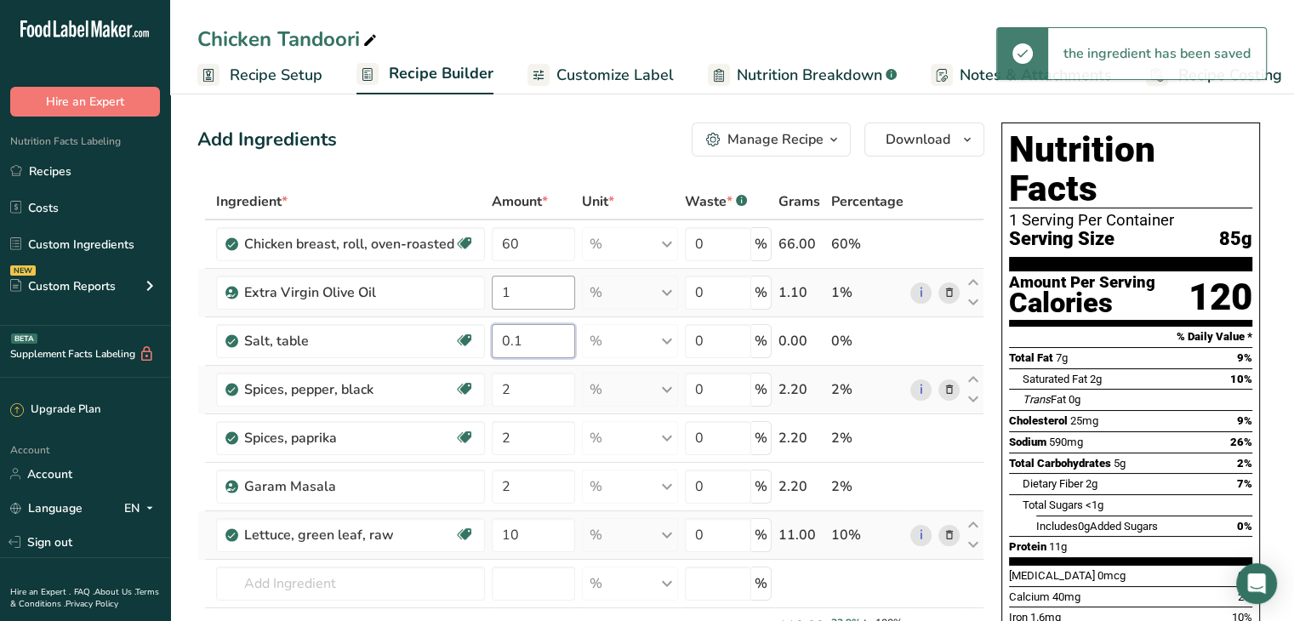
type input "0.1"
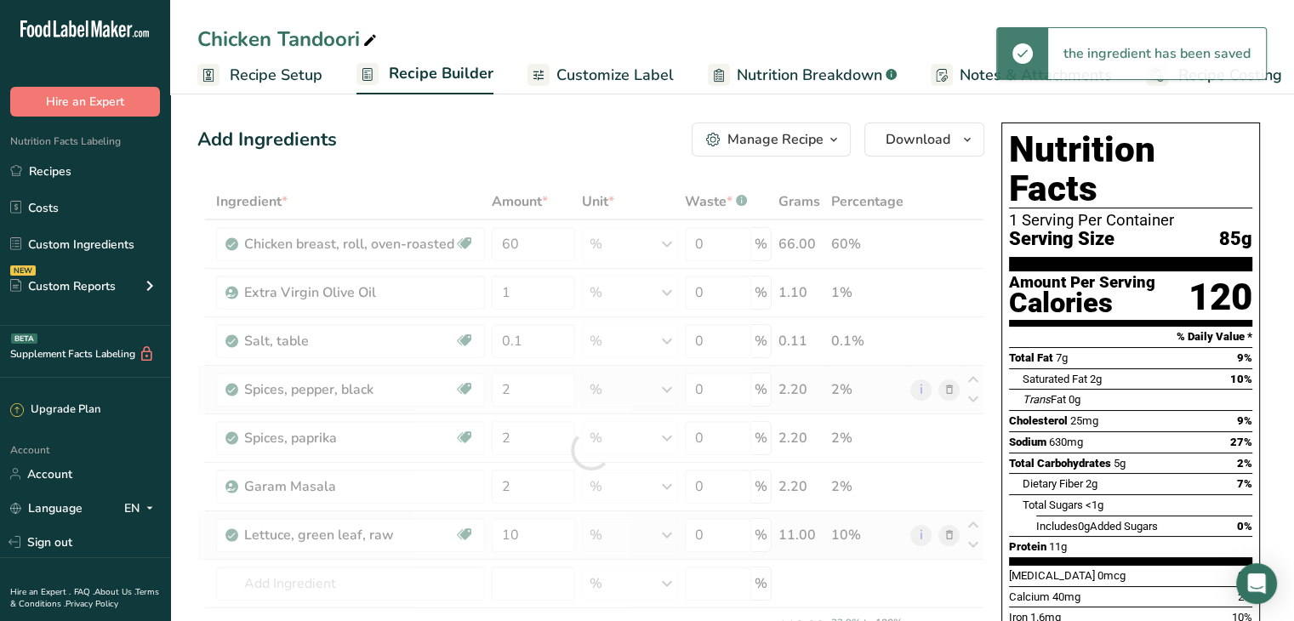
click at [572, 67] on span "Customize Label" at bounding box center [614, 75] width 117 height 23
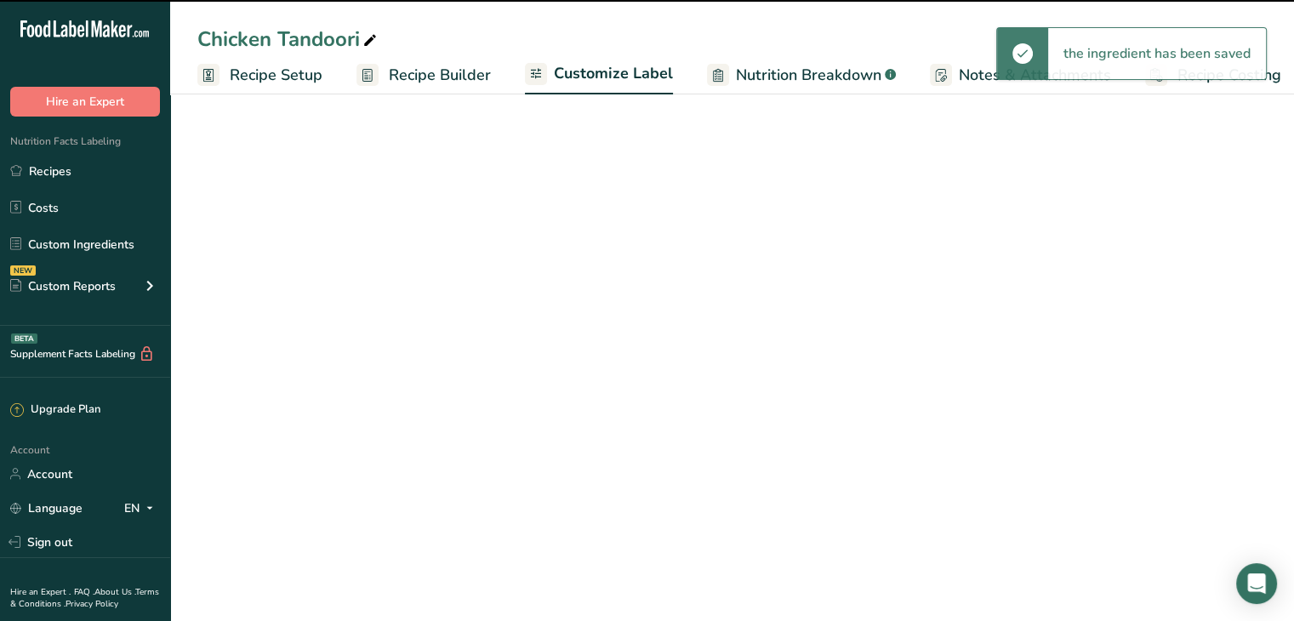
scroll to position [0, 14]
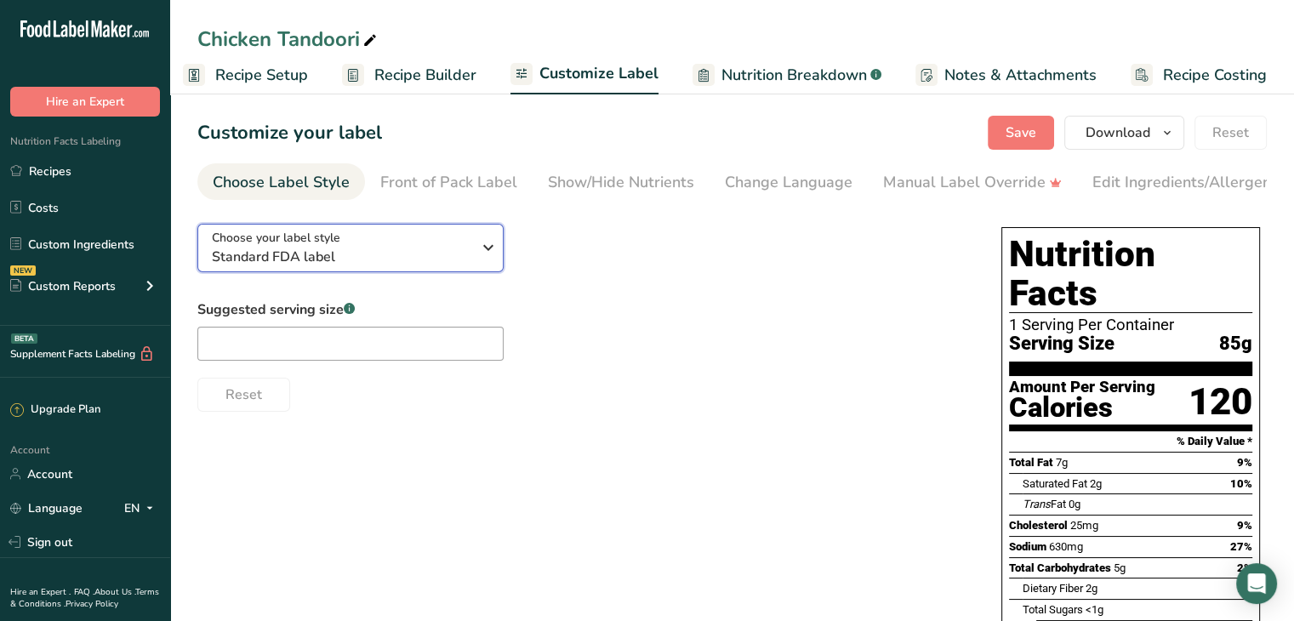
click at [478, 246] on icon "button" at bounding box center [488, 247] width 20 height 31
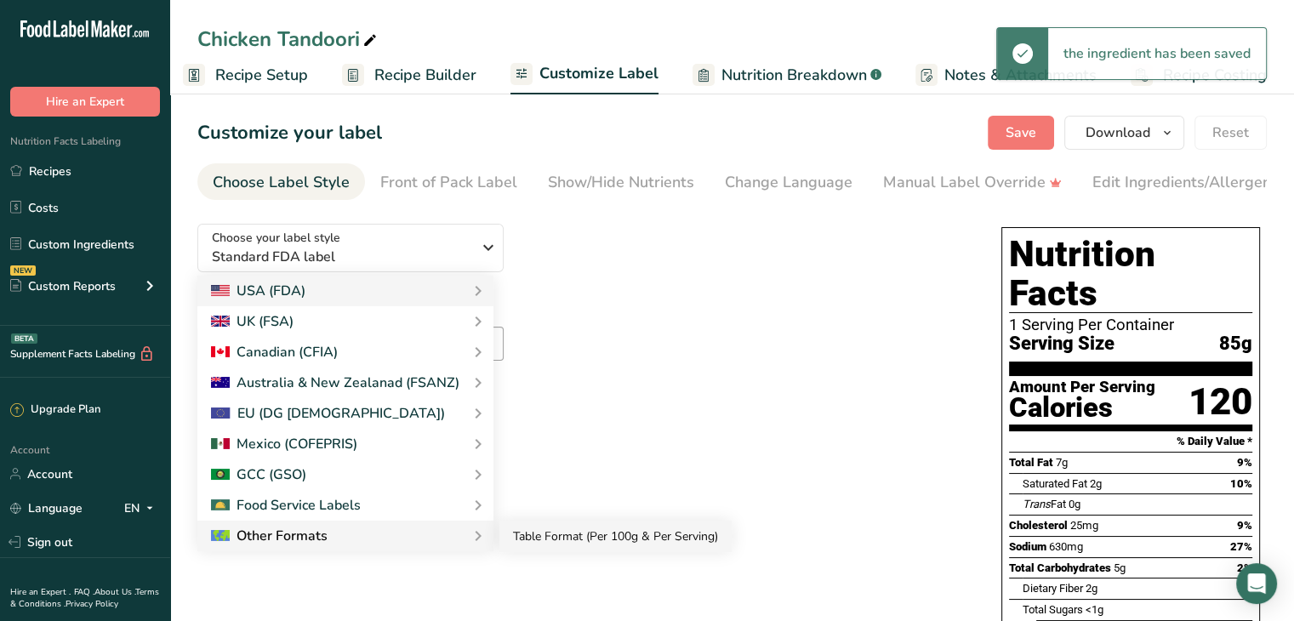
click at [533, 542] on link "Table Format (Per 100g & Per Serving)" at bounding box center [615, 536] width 232 height 31
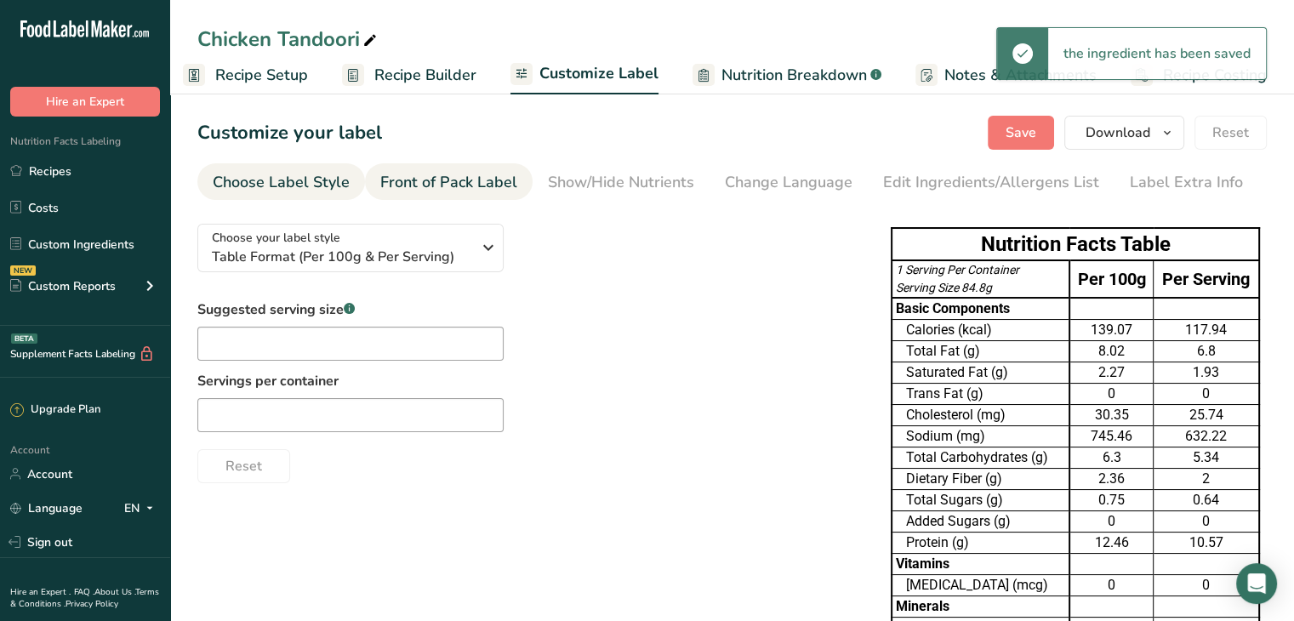
click at [486, 187] on div "Front of Pack Label" at bounding box center [448, 182] width 137 height 23
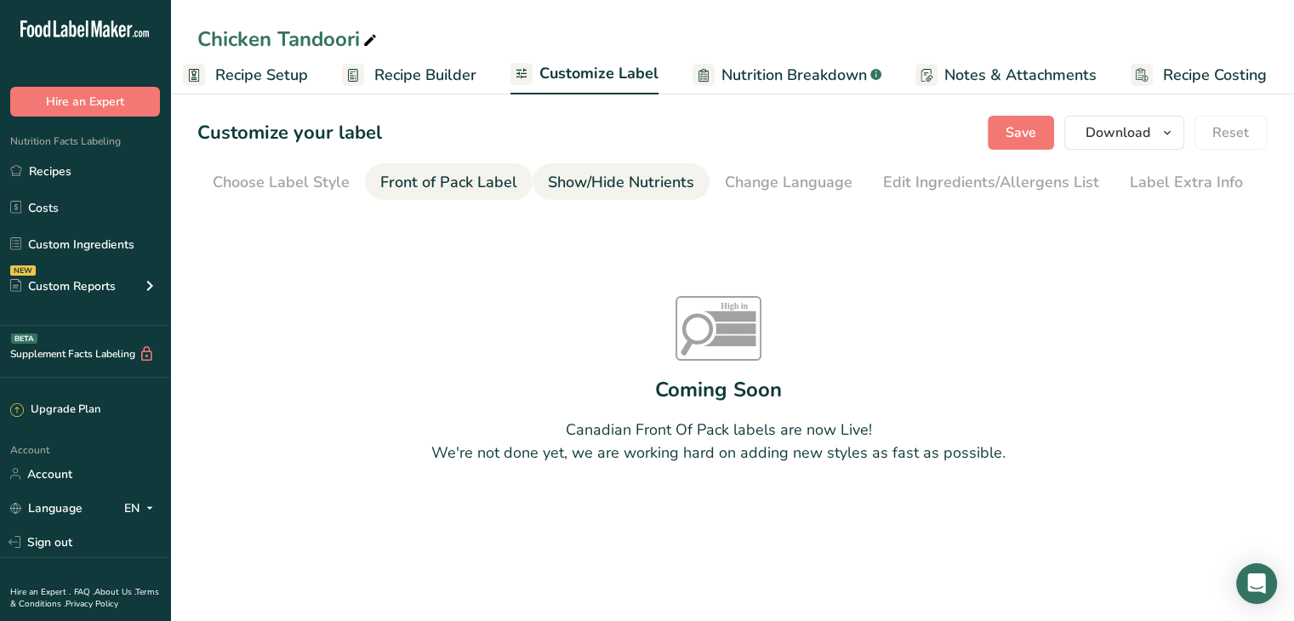
click at [572, 187] on div "Show/Hide Nutrients" at bounding box center [621, 182] width 146 height 23
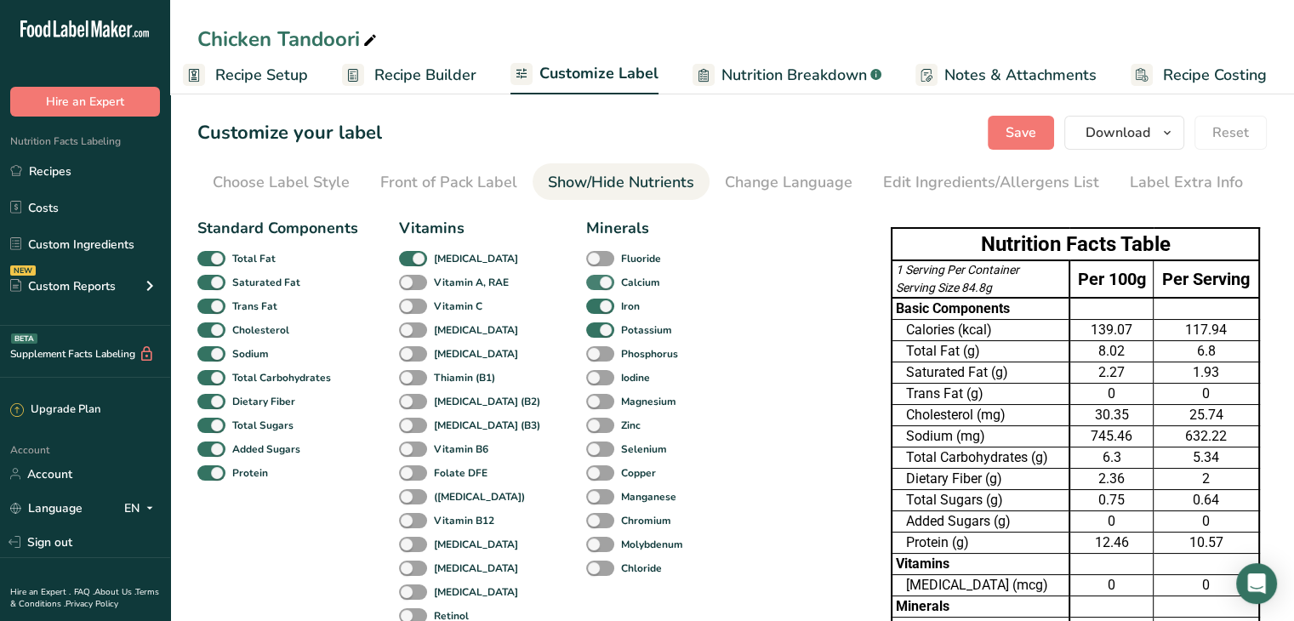
click at [614, 287] on span "Calcium" at bounding box center [637, 282] width 46 height 15
click at [588, 287] on input "Calcium" at bounding box center [591, 281] width 11 height 11
checkbox input "false"
click at [586, 299] on span at bounding box center [600, 307] width 28 height 16
click at [586, 300] on input "Iron" at bounding box center [591, 305] width 11 height 11
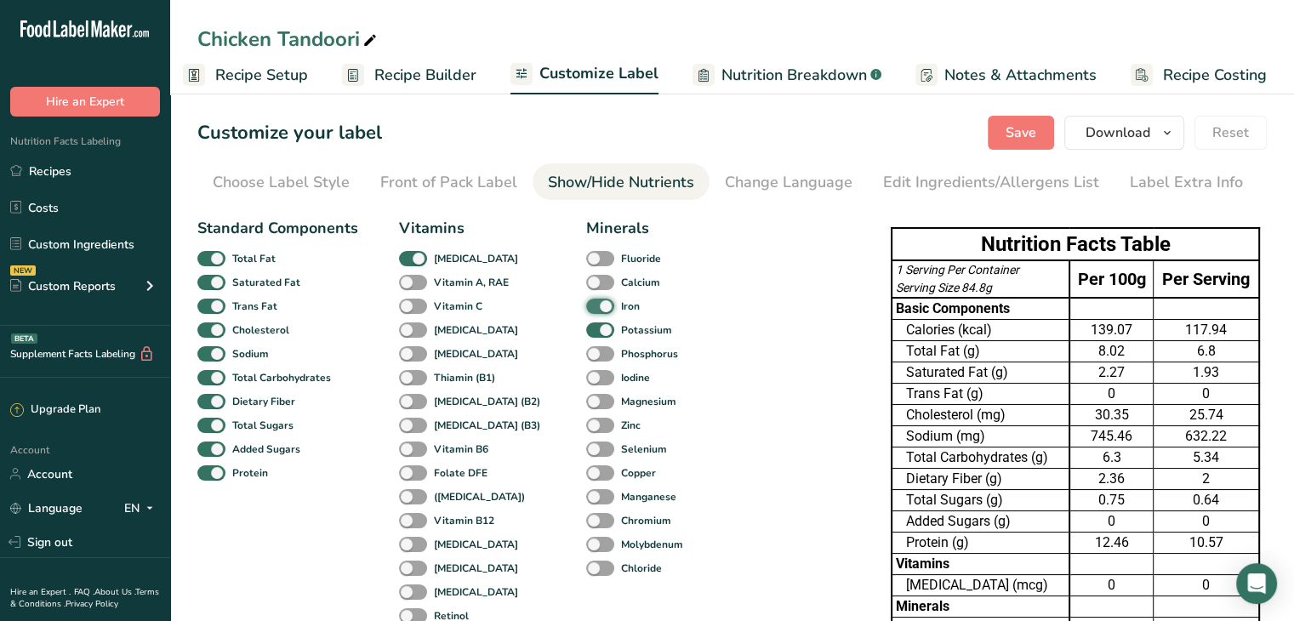
checkbox input "false"
click at [586, 320] on div "Potassium" at bounding box center [599, 330] width 26 height 24
click at [586, 324] on span at bounding box center [600, 330] width 28 height 16
click at [586, 324] on input "Potassium" at bounding box center [591, 329] width 11 height 11
checkbox input "false"
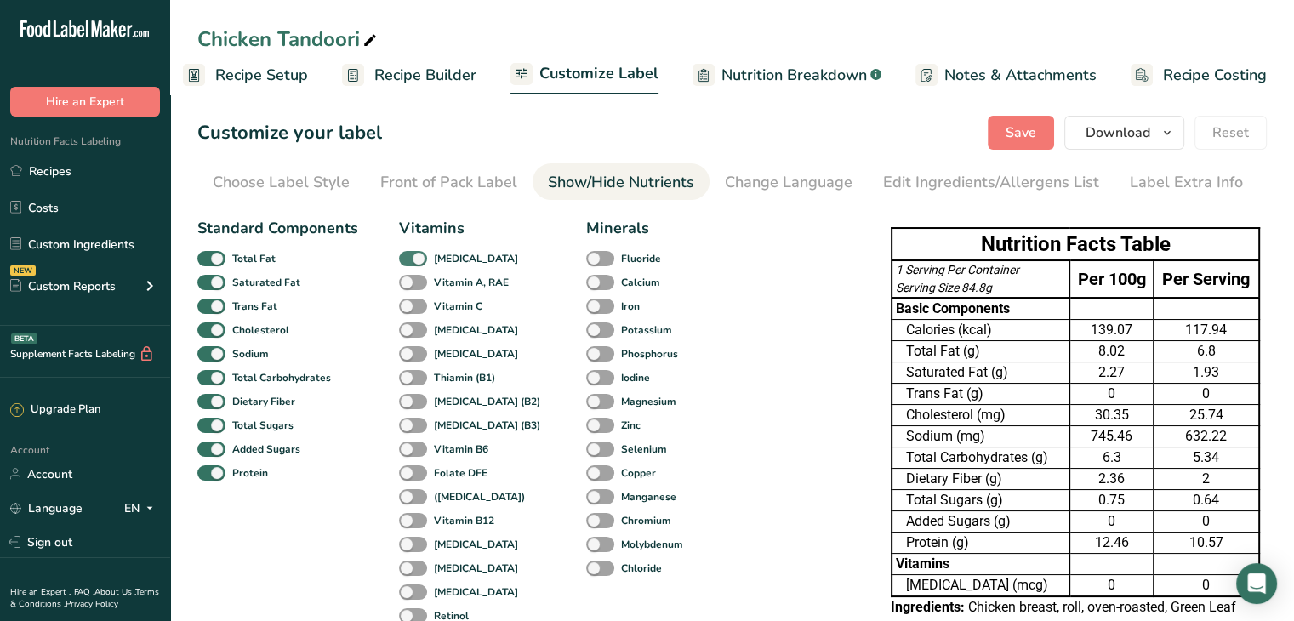
click at [427, 266] on label "[MEDICAL_DATA]" at bounding box center [458, 259] width 119 height 16
click at [410, 264] on input "[MEDICAL_DATA]" at bounding box center [404, 258] width 11 height 11
checkbox input "false"
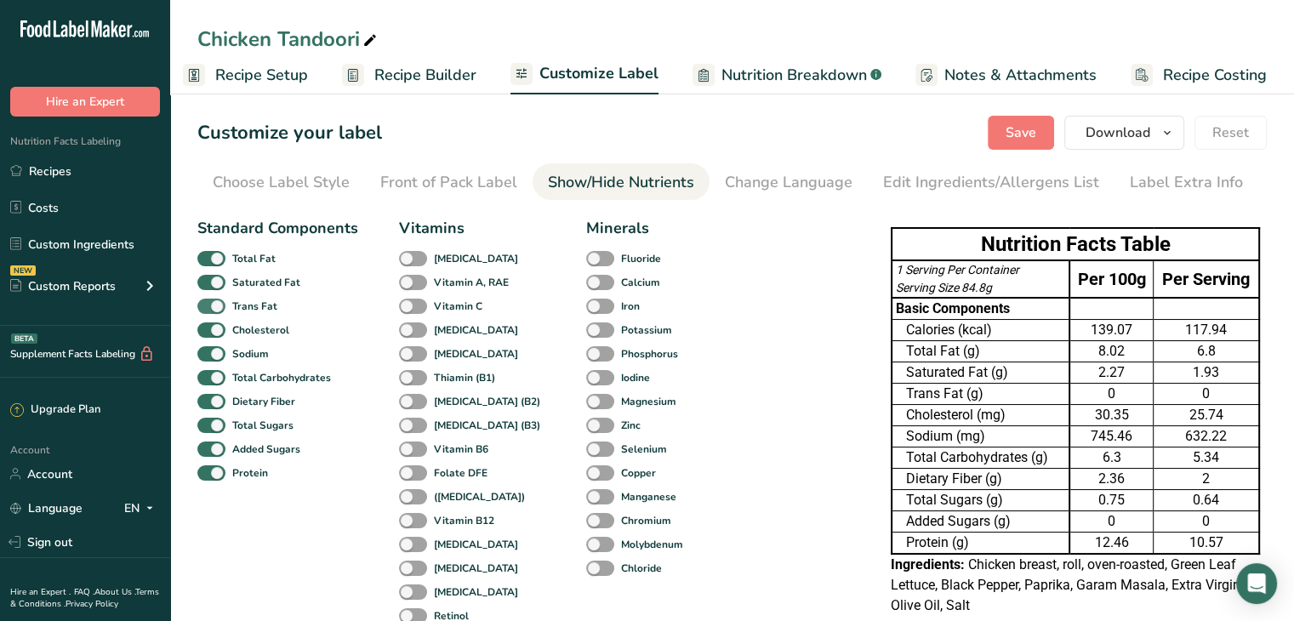
click at [215, 304] on span at bounding box center [211, 307] width 28 height 16
click at [208, 304] on input "Trans Fat" at bounding box center [202, 305] width 11 height 11
checkbox input "false"
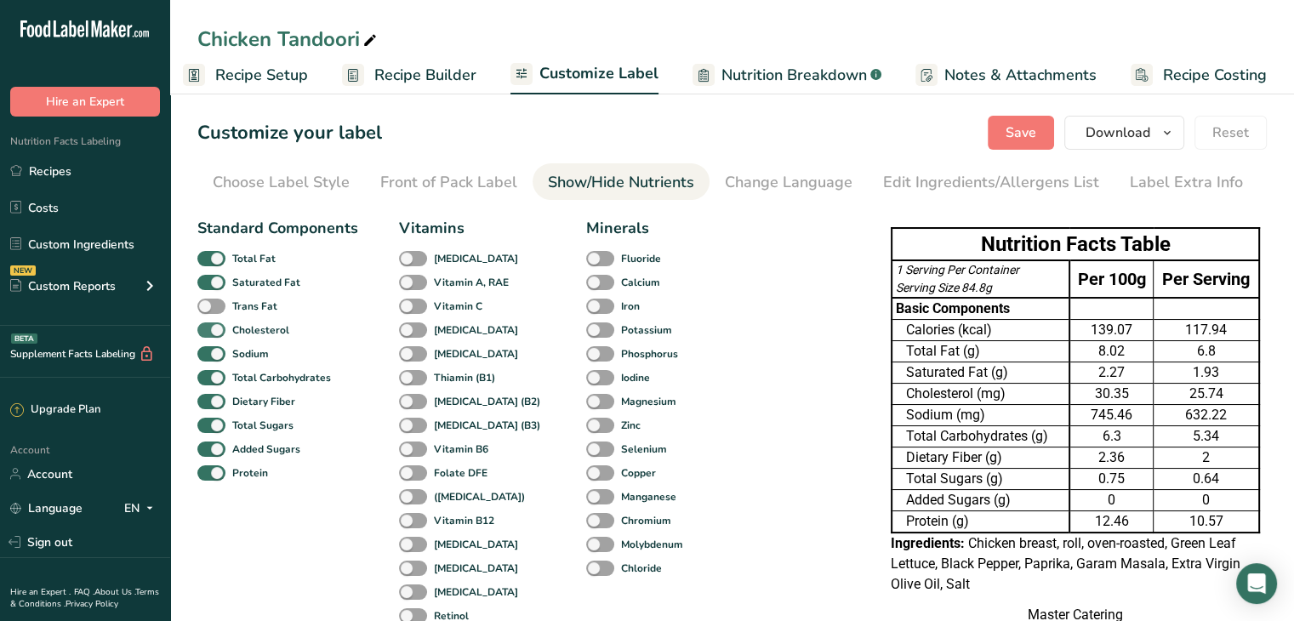
click at [217, 322] on span at bounding box center [211, 330] width 28 height 16
click at [208, 324] on input "Cholesterol" at bounding box center [202, 329] width 11 height 11
checkbox input "false"
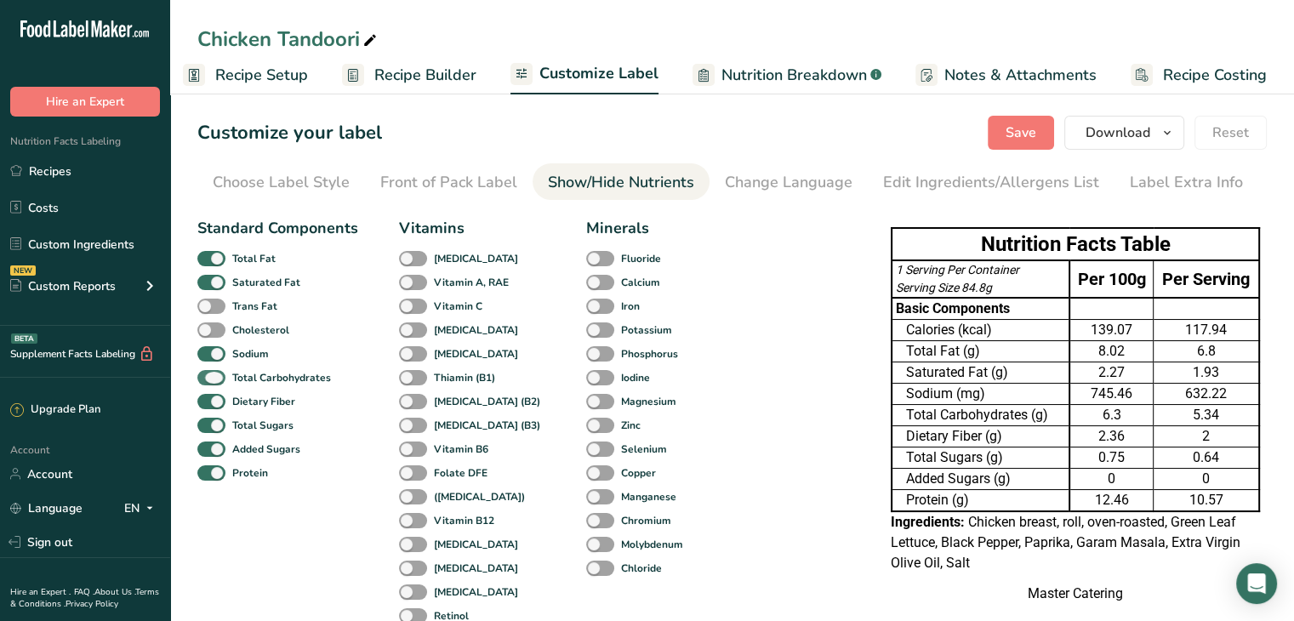
click at [225, 370] on label "Total Carbohydrates" at bounding box center [264, 378] width 134 height 16
click at [208, 372] on input "Total Carbohydrates" at bounding box center [202, 377] width 11 height 11
checkbox input "false"
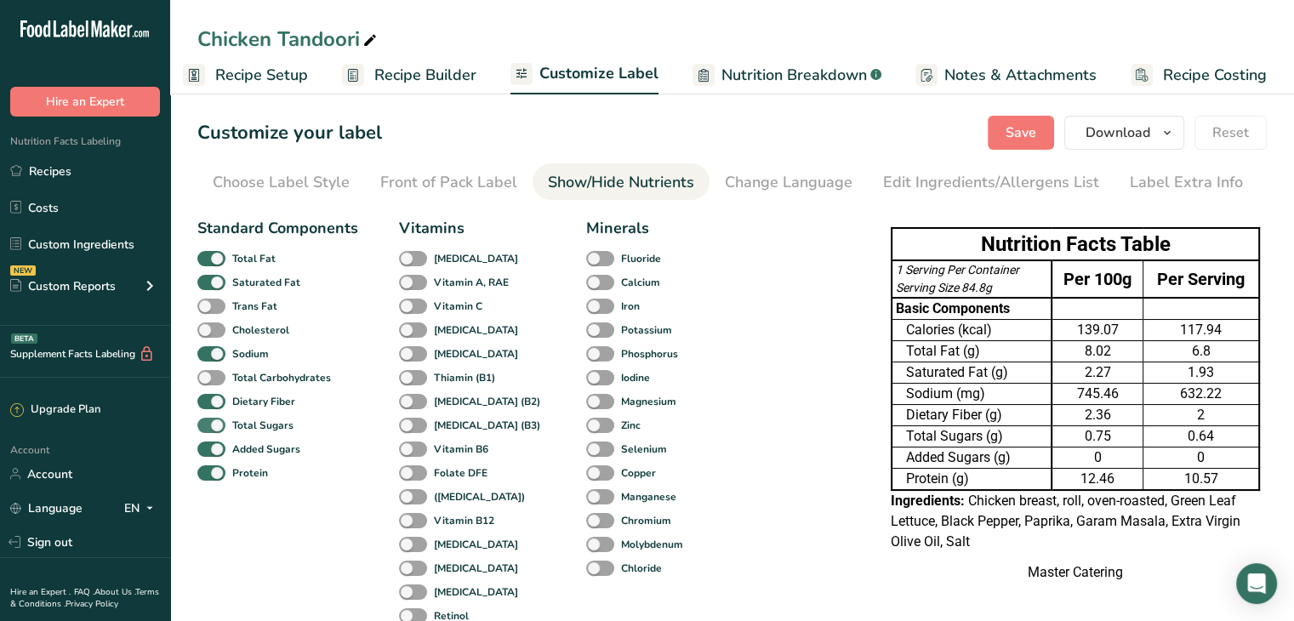
click at [220, 418] on span at bounding box center [211, 426] width 28 height 16
click at [208, 419] on input "Total Sugars" at bounding box center [202, 424] width 11 height 11
checkbox input "false"
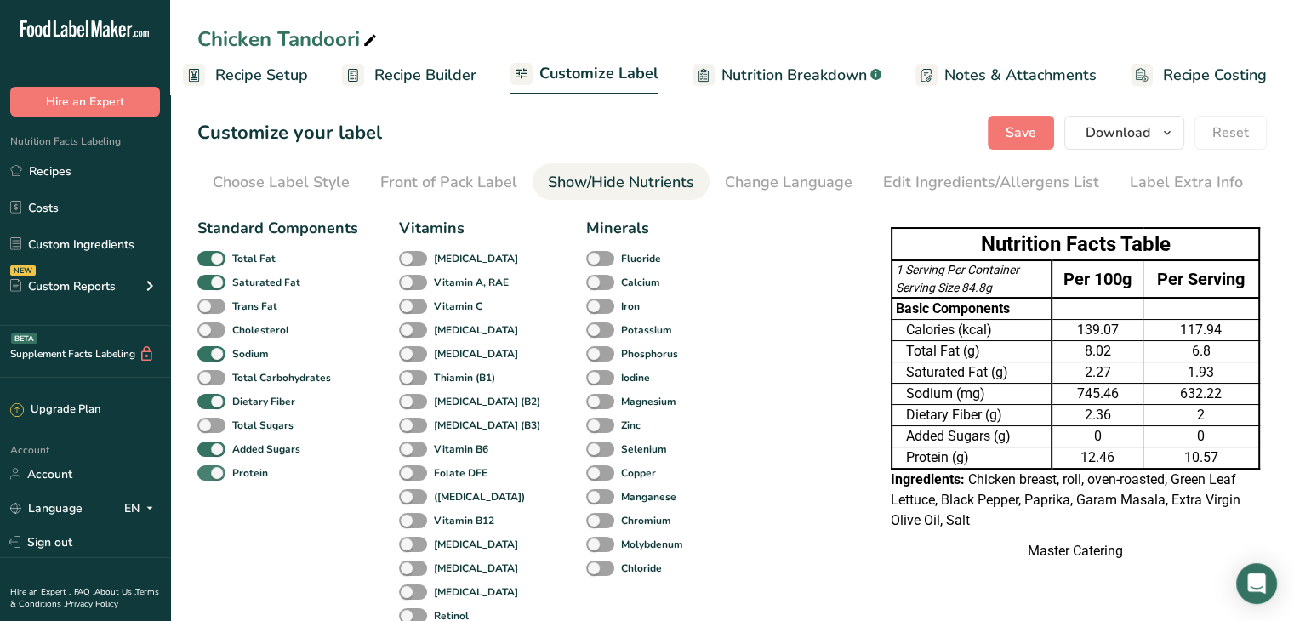
click at [221, 469] on span at bounding box center [211, 473] width 28 height 16
click at [208, 469] on input "Protein" at bounding box center [202, 472] width 11 height 11
checkbox input "false"
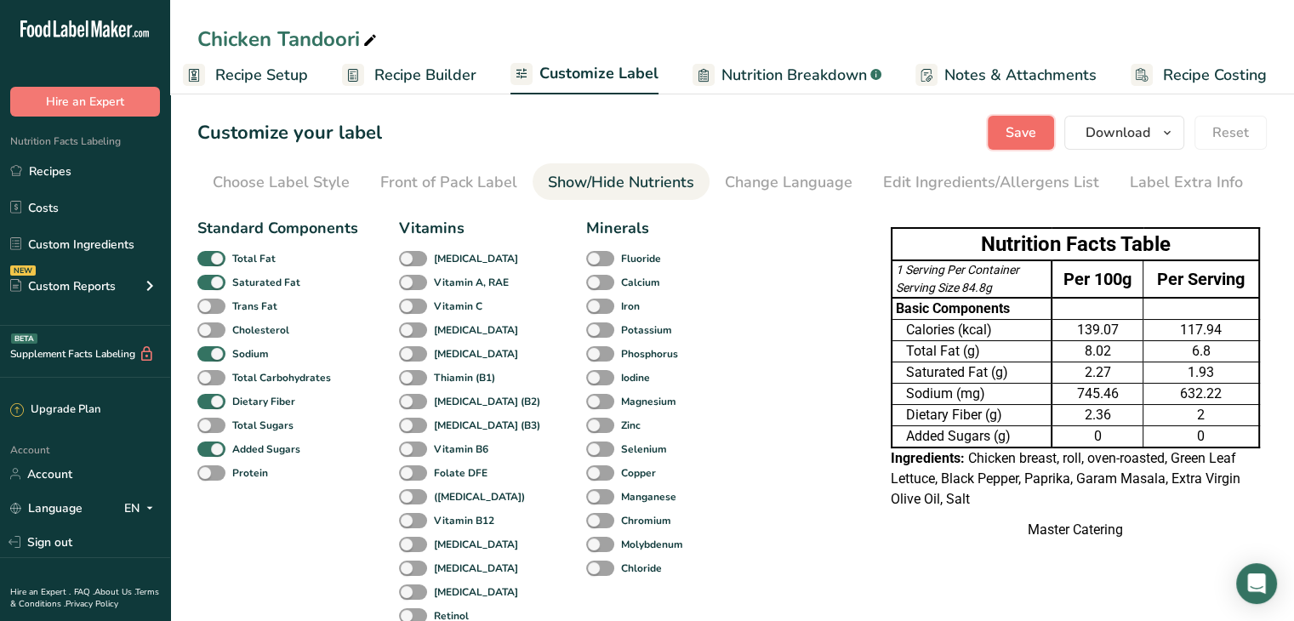
click at [1034, 132] on span "Save" at bounding box center [1020, 132] width 31 height 20
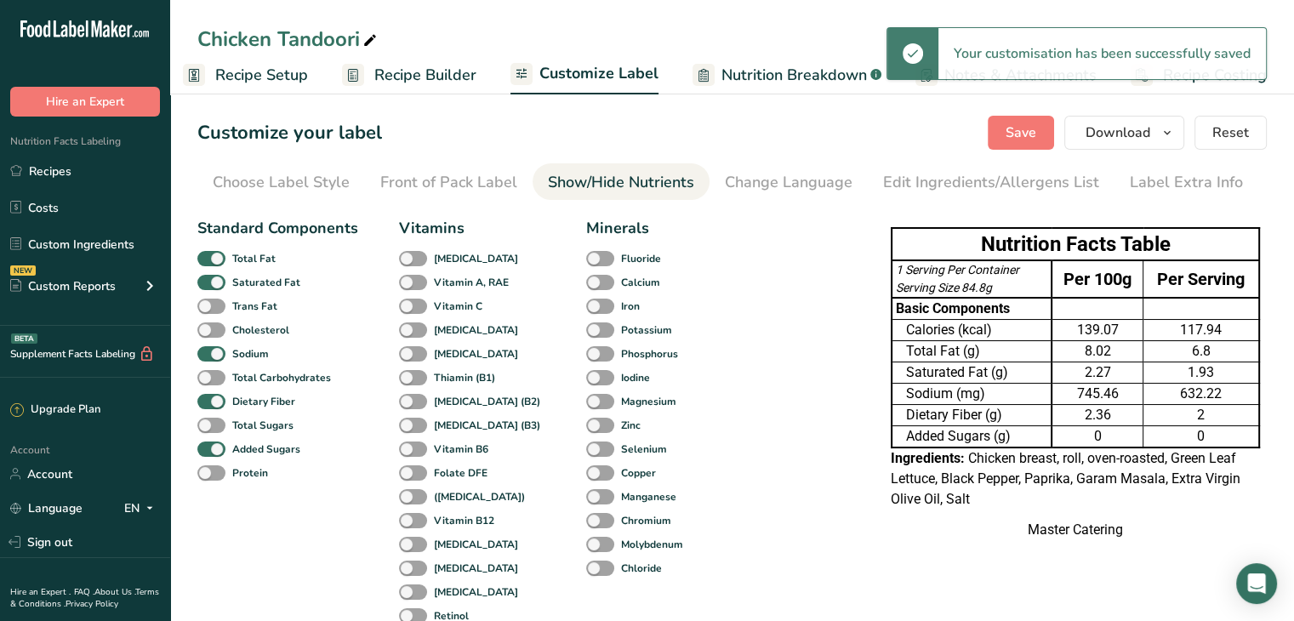
click at [282, 72] on span "Recipe Setup" at bounding box center [261, 75] width 93 height 23
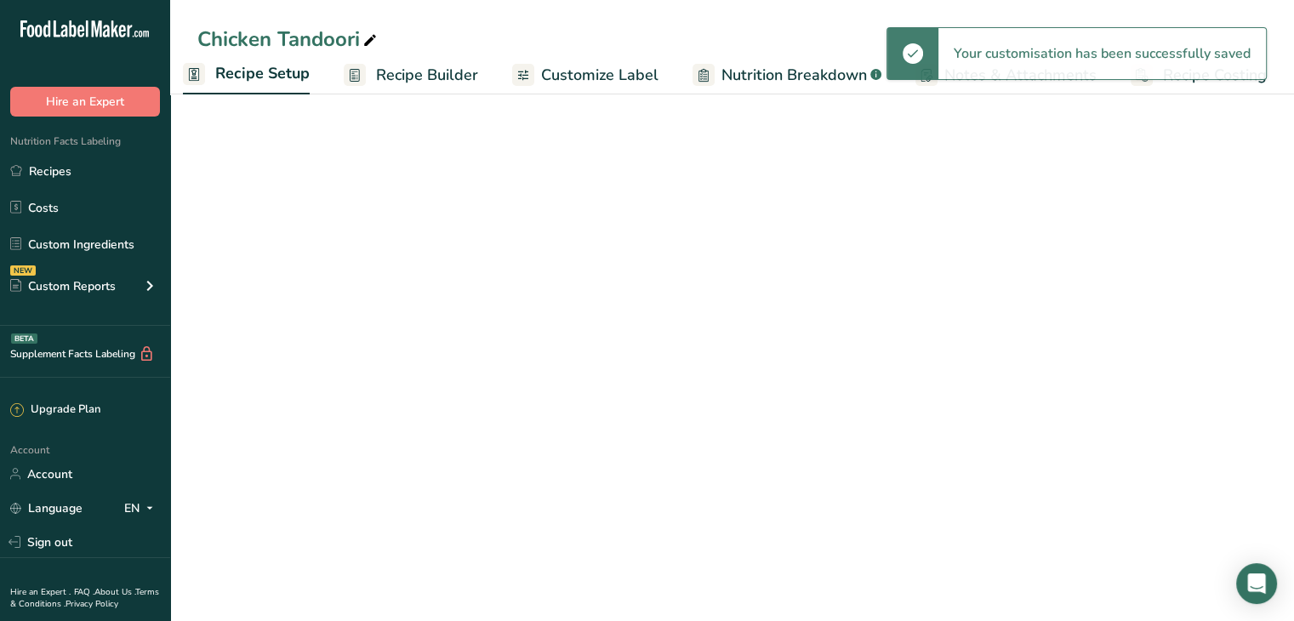
scroll to position [0, 6]
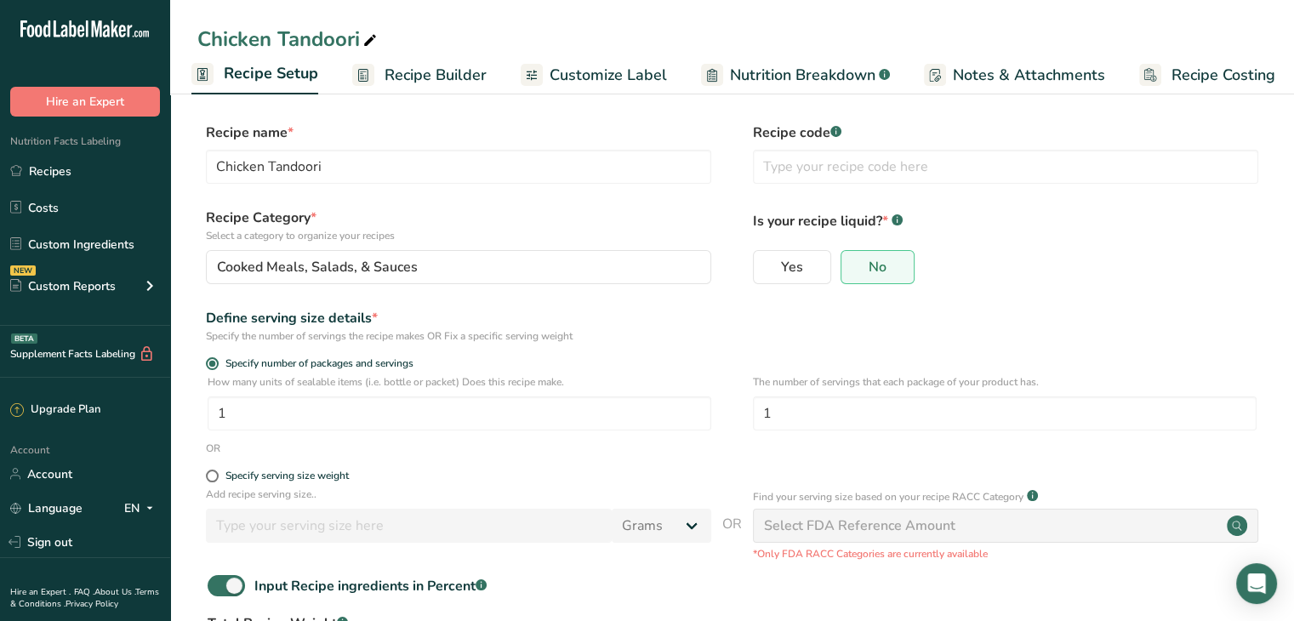
click at [412, 79] on span "Recipe Builder" at bounding box center [435, 75] width 102 height 23
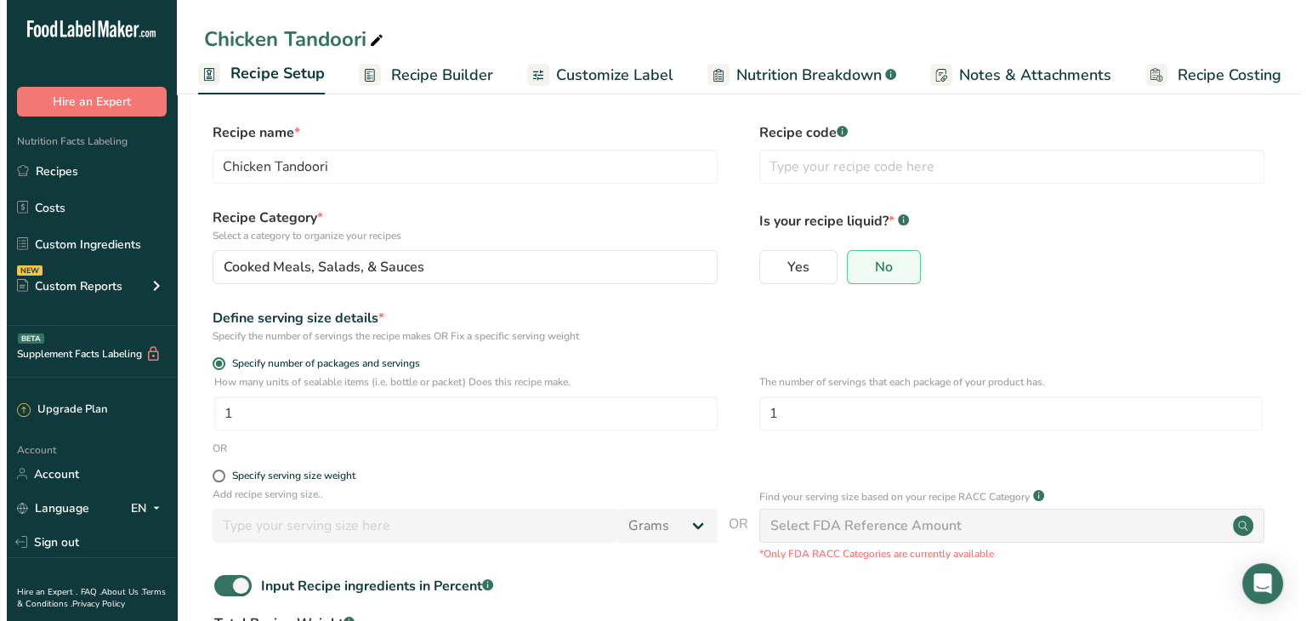
scroll to position [0, 14]
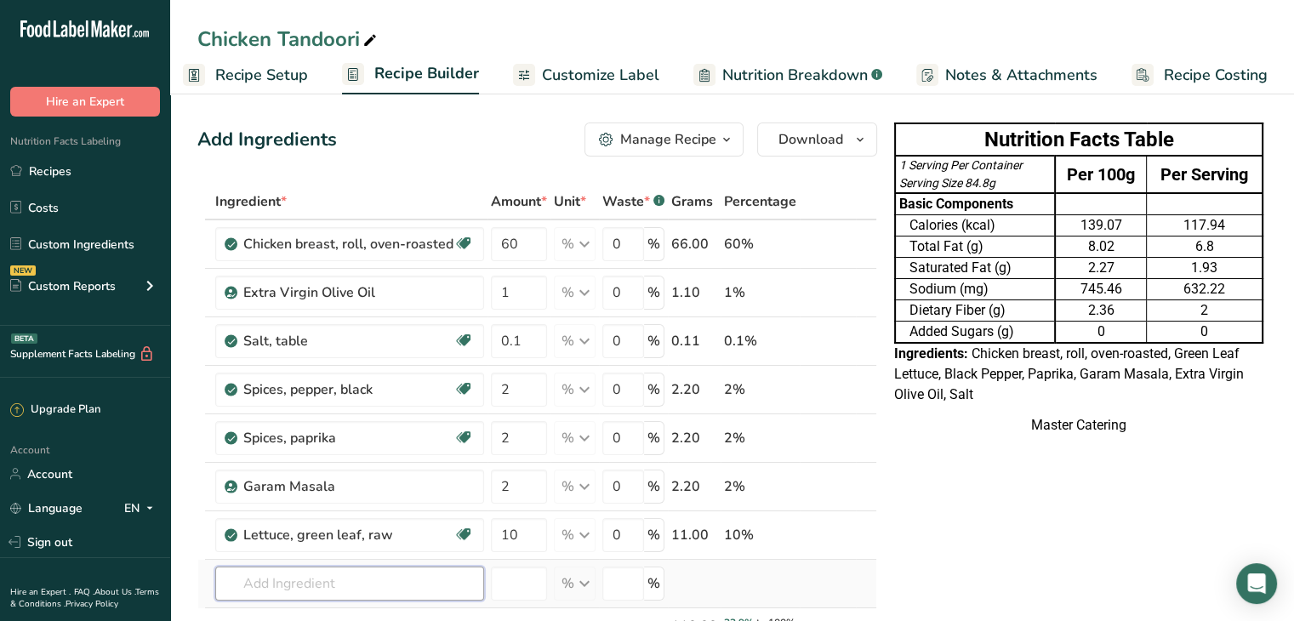
click at [343, 572] on input "text" at bounding box center [349, 583] width 269 height 34
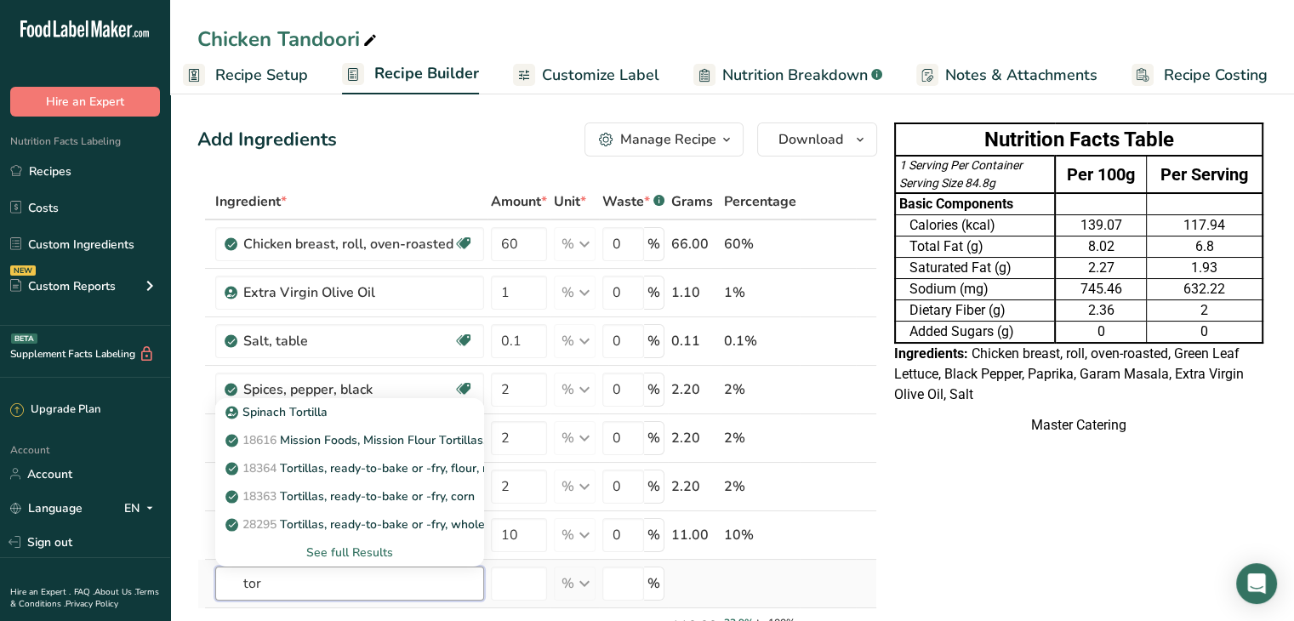
type input "tor"
click at [395, 546] on div "See full Results" at bounding box center [350, 552] width 242 height 18
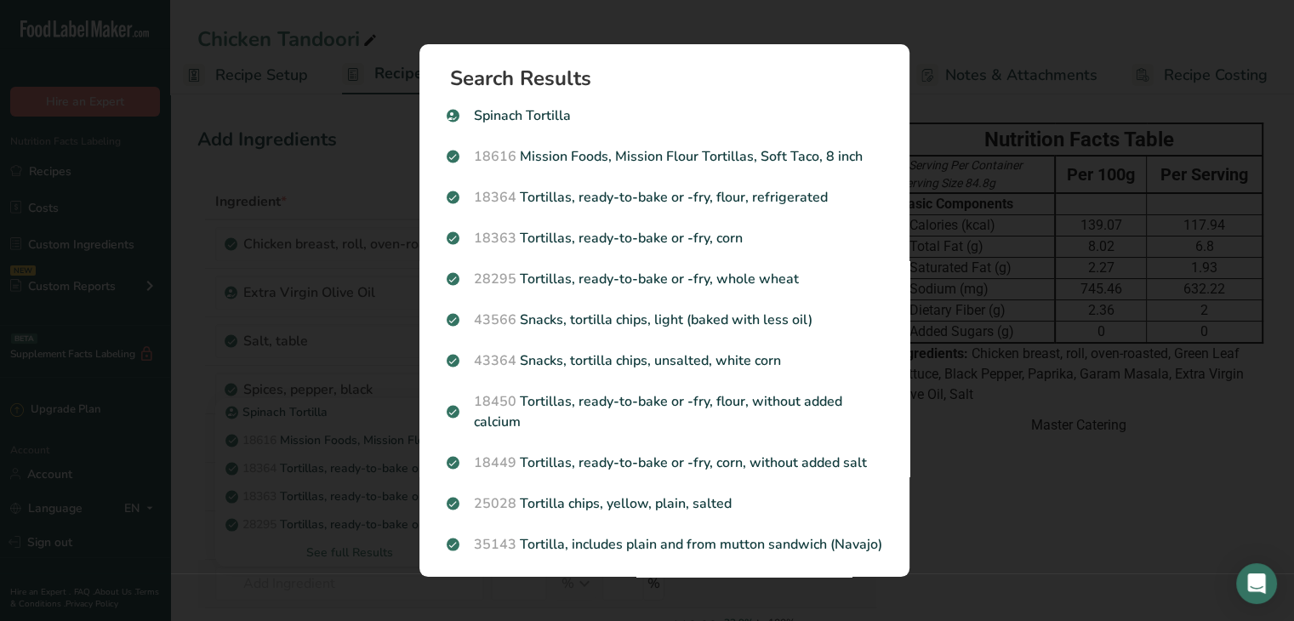
scroll to position [0, 2]
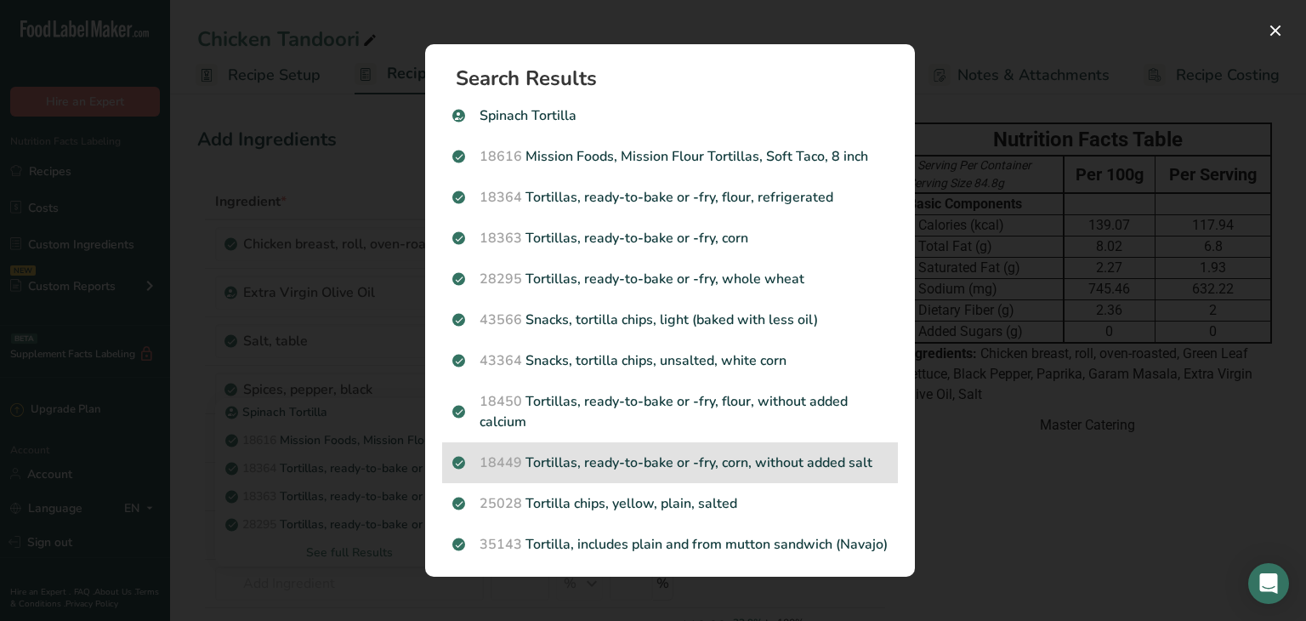
click at [612, 452] on p "18449 Tortillas, ready-to-bake or -fry, corn, without added salt" at bounding box center [669, 462] width 435 height 20
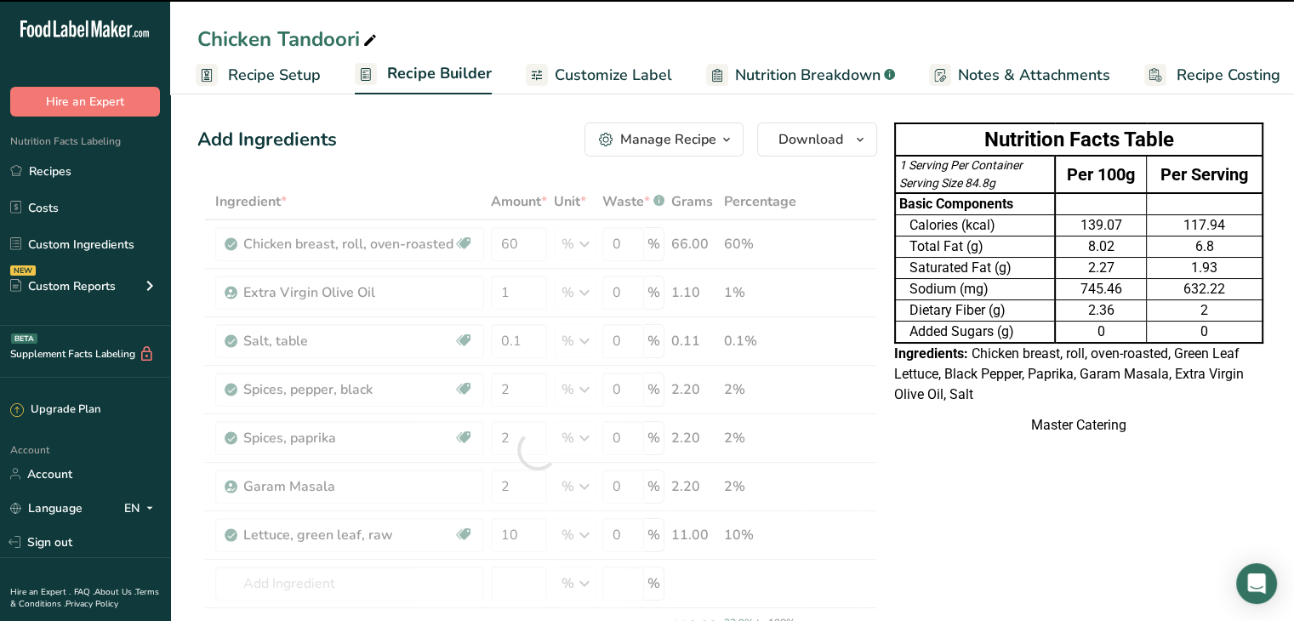
type input "0"
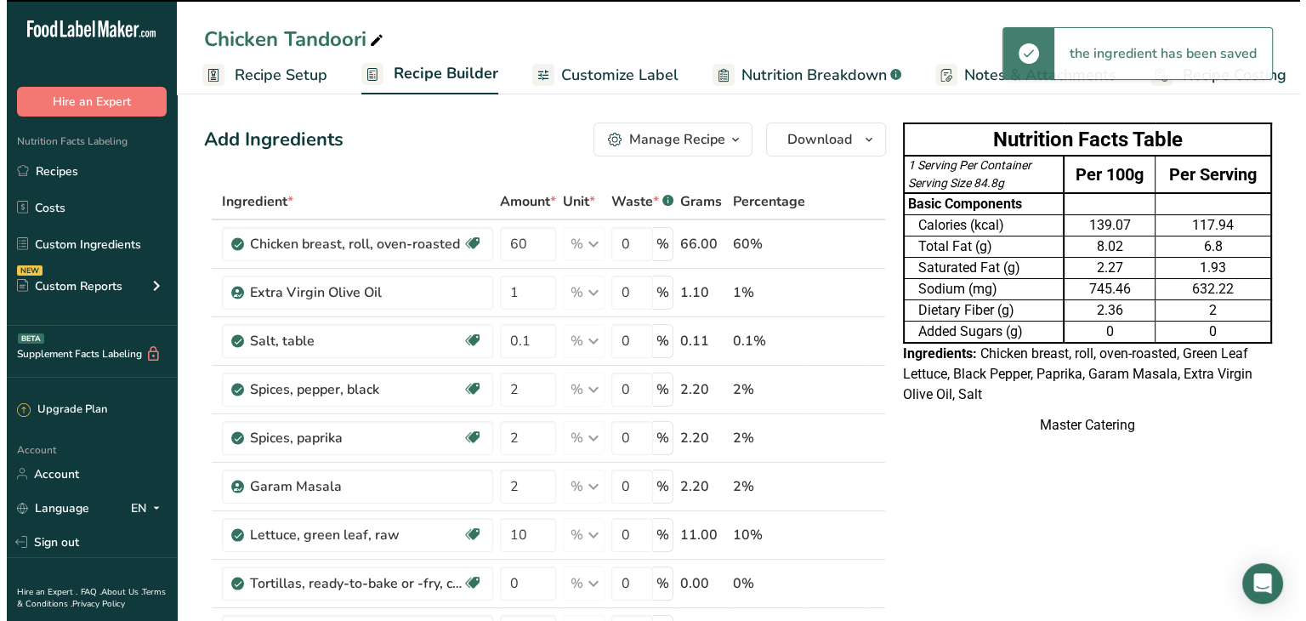
scroll to position [31, 0]
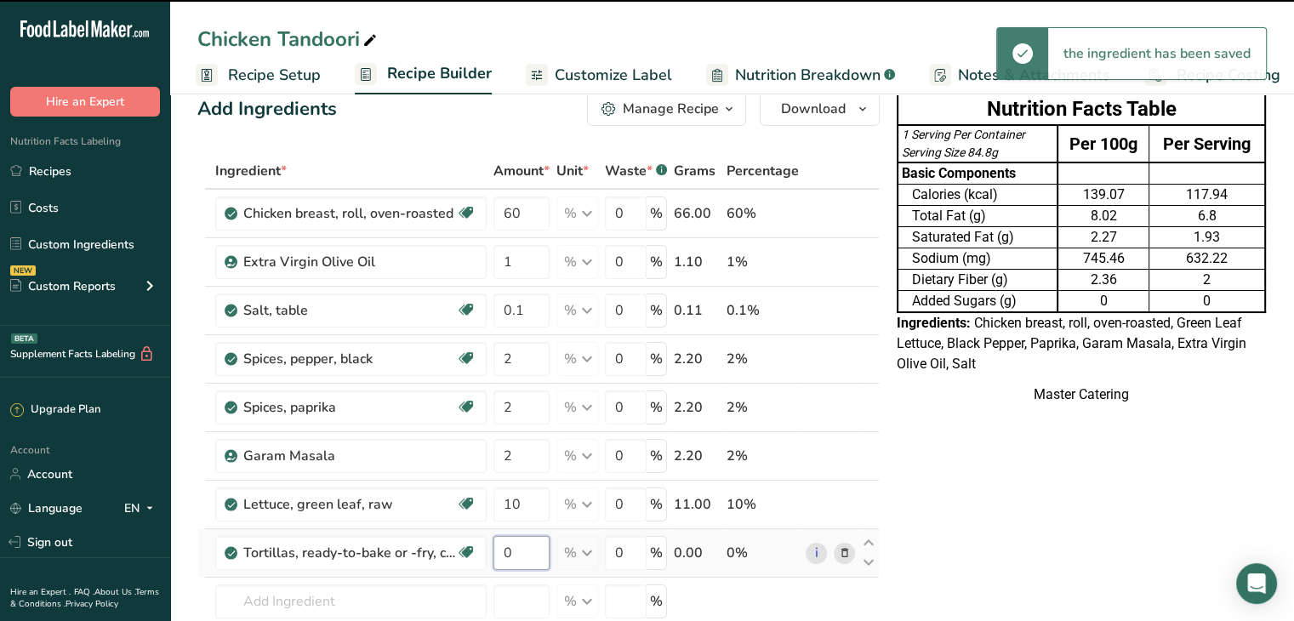
click at [529, 537] on input "0" at bounding box center [521, 553] width 56 height 34
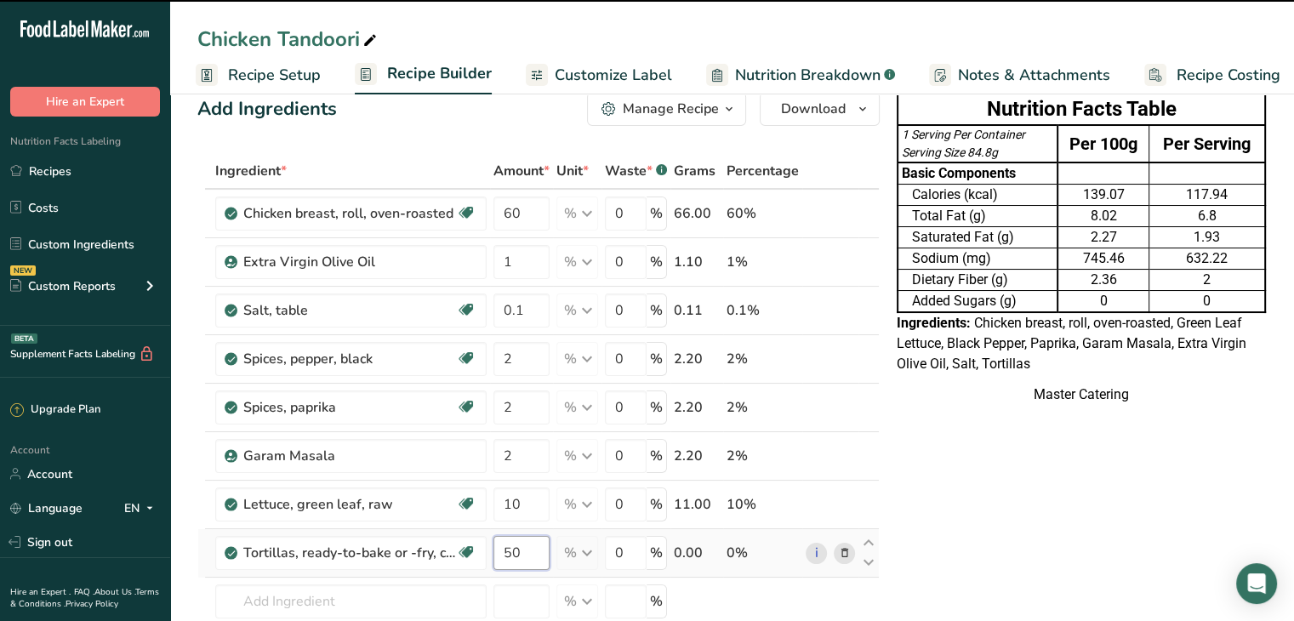
type input "50"
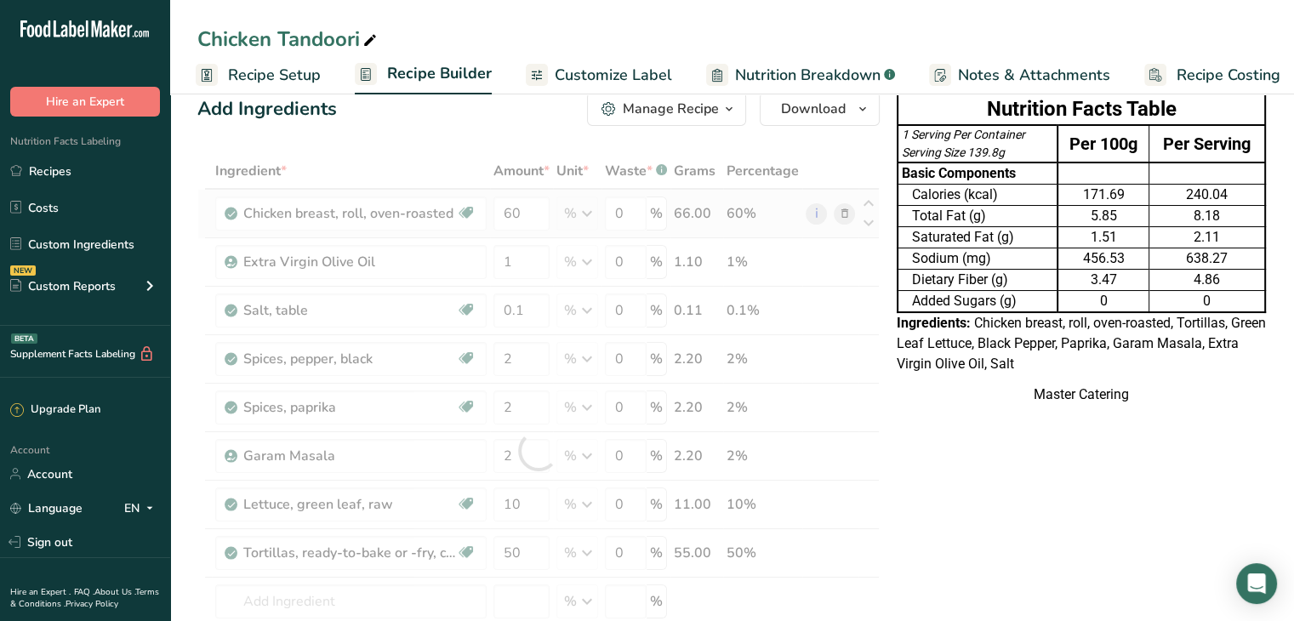
click at [835, 212] on div "Ingredient * Amount * Unit * Waste * .a-a{fill:#347362;}.b-a{fill:#fff;} Grams …" at bounding box center [538, 451] width 682 height 596
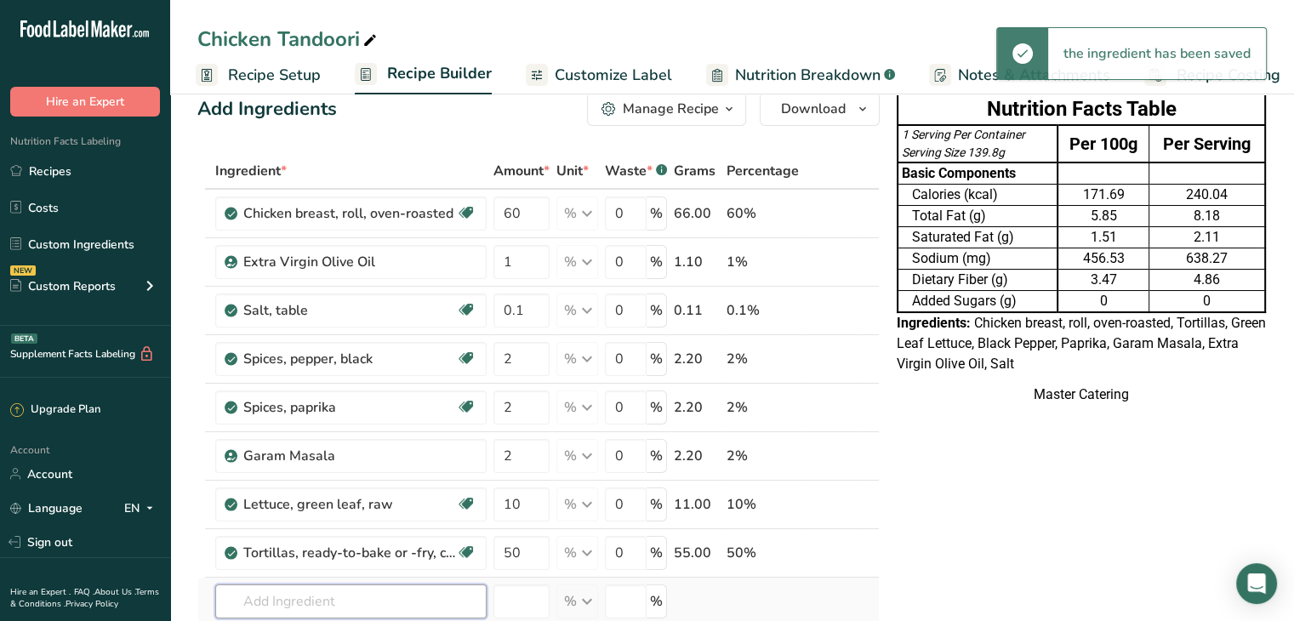
click at [345, 609] on input "text" at bounding box center [350, 601] width 271 height 34
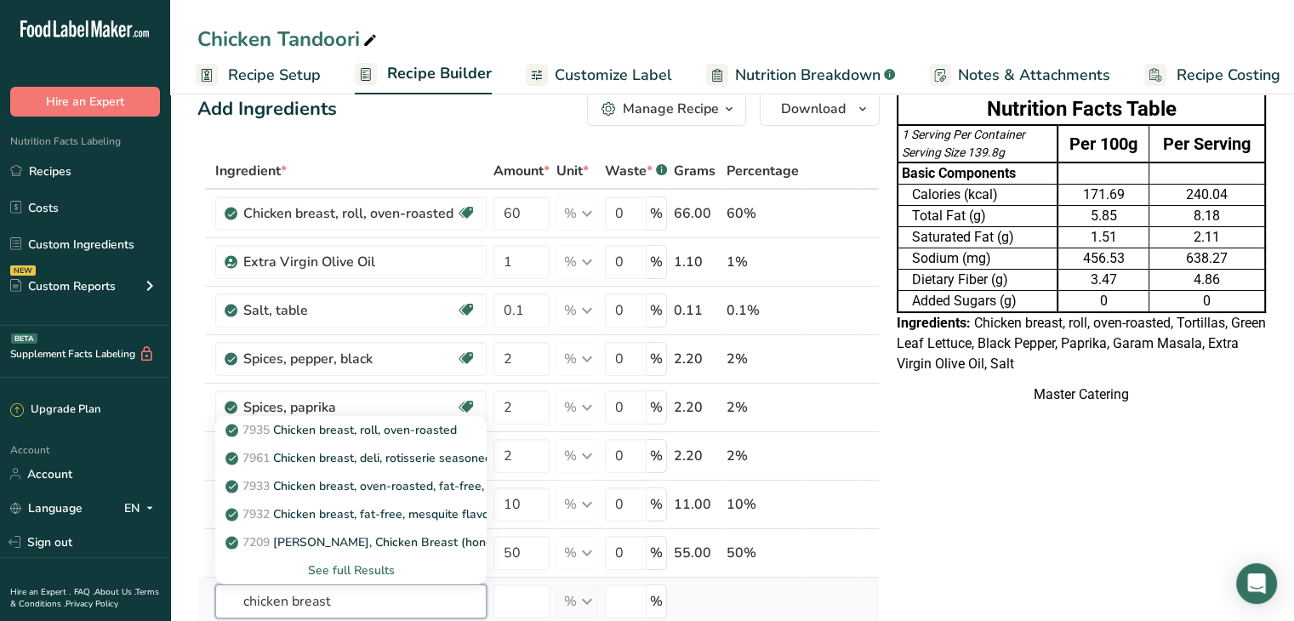
type input "chicken breast"
click at [388, 570] on div "See full Results" at bounding box center [351, 570] width 244 height 18
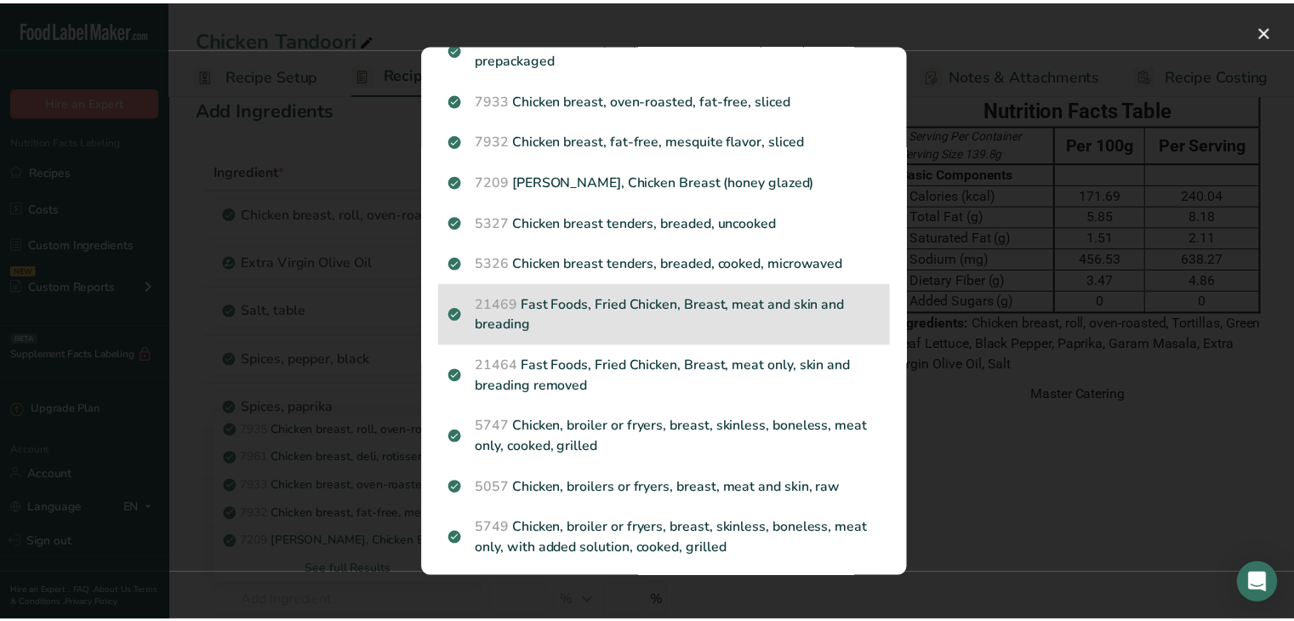
scroll to position [119, 0]
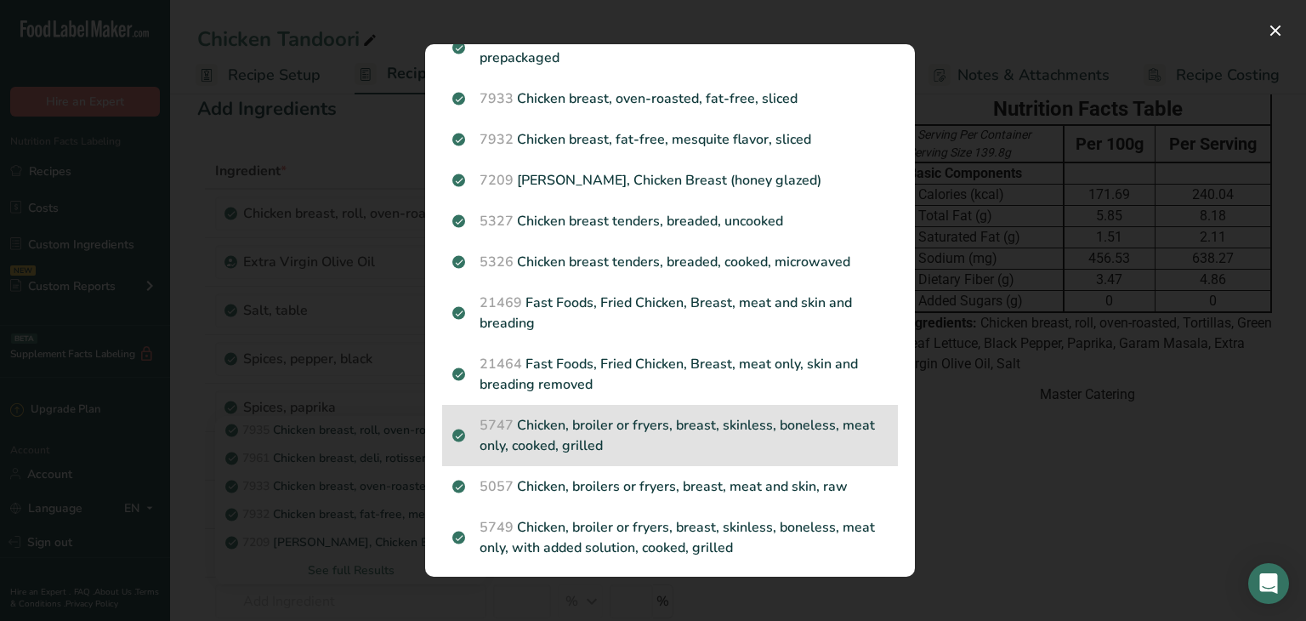
click at [584, 443] on p "5747 Chicken, broiler or fryers, breast, skinless, boneless, meat only, cooked,…" at bounding box center [669, 435] width 435 height 41
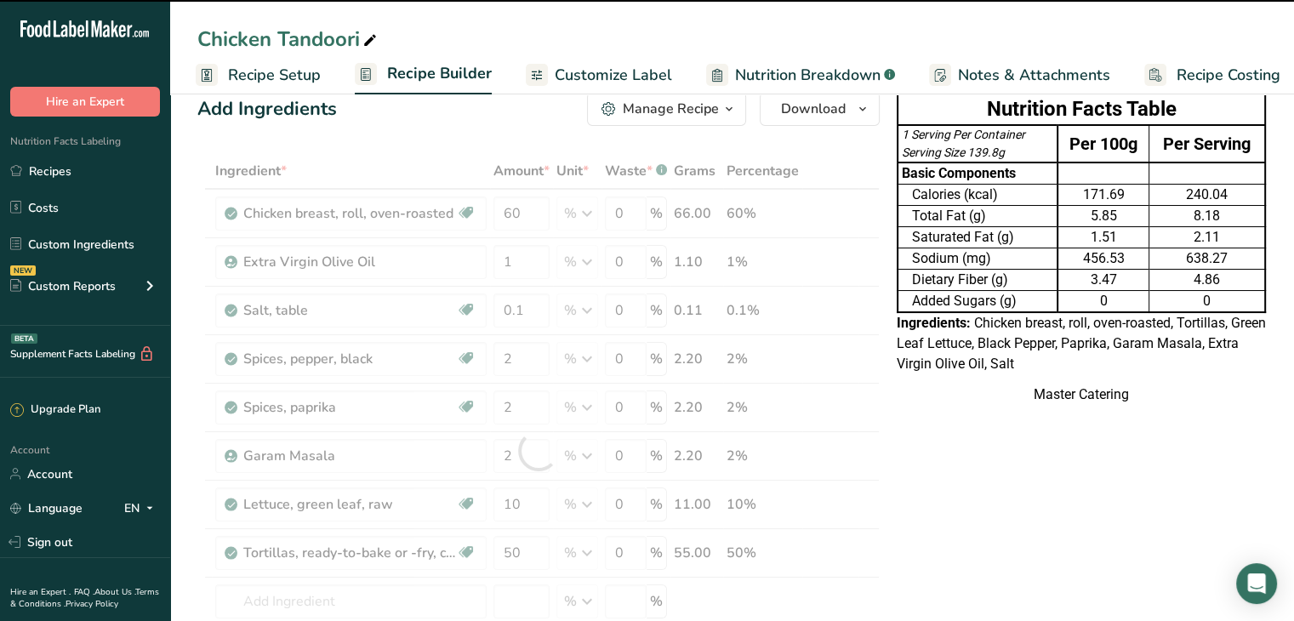
type input "0"
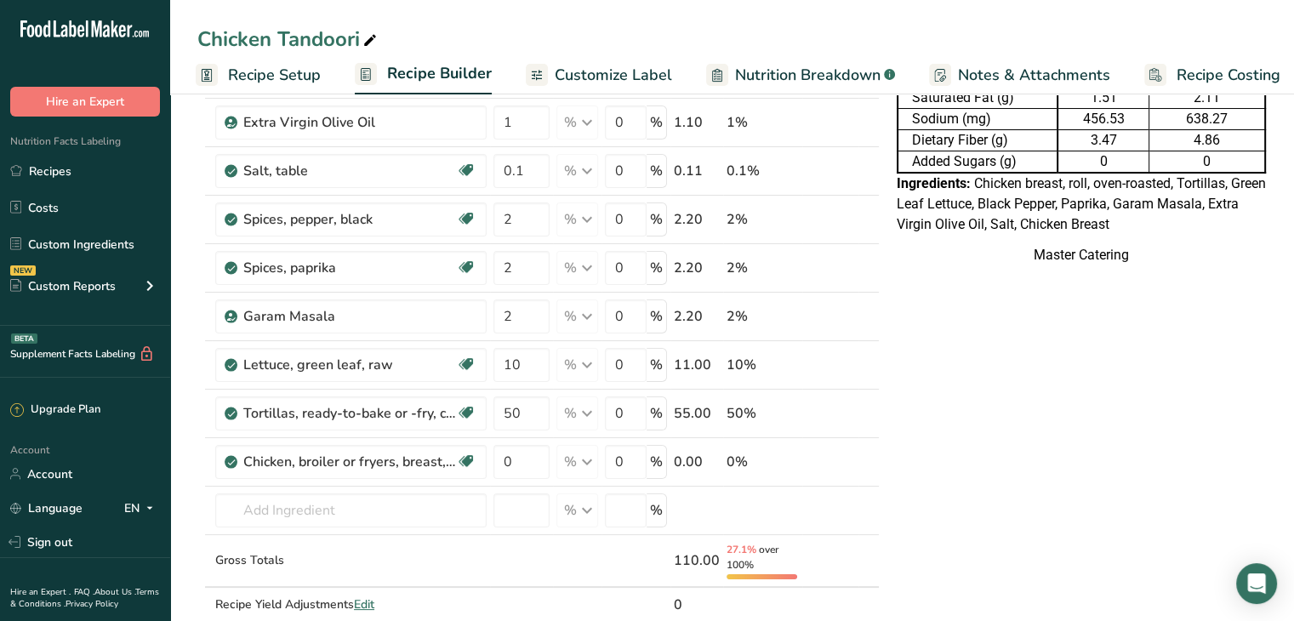
scroll to position [169, 0]
click at [519, 447] on input "0" at bounding box center [521, 463] width 56 height 34
type input "60"
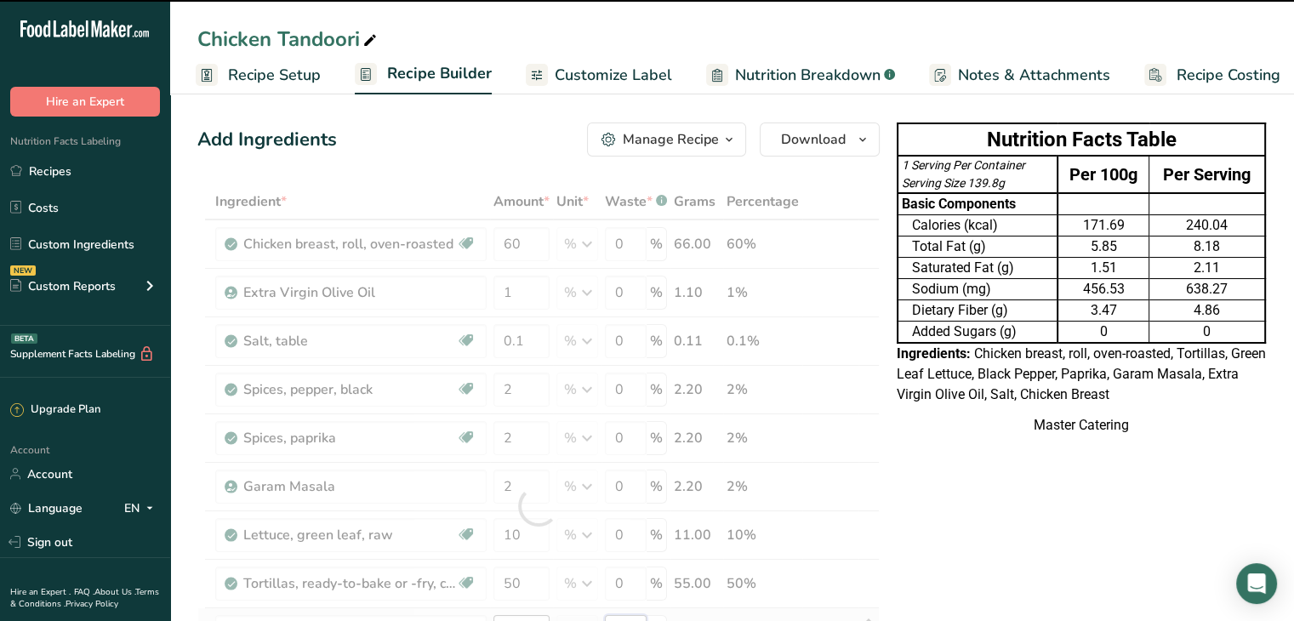
scroll to position [0, 0]
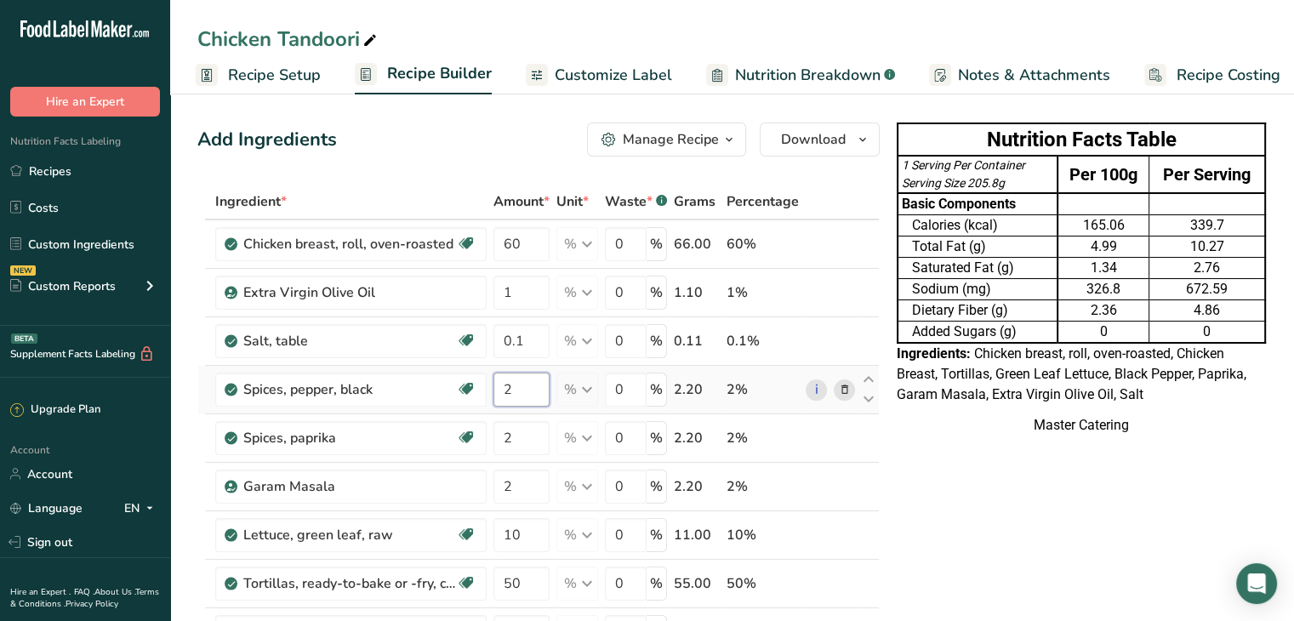
click at [531, 379] on div "Ingredient * Amount * Unit * Waste * .a-a{fill:#347362;}.b-a{fill:#fff;} Grams …" at bounding box center [538, 506] width 682 height 645
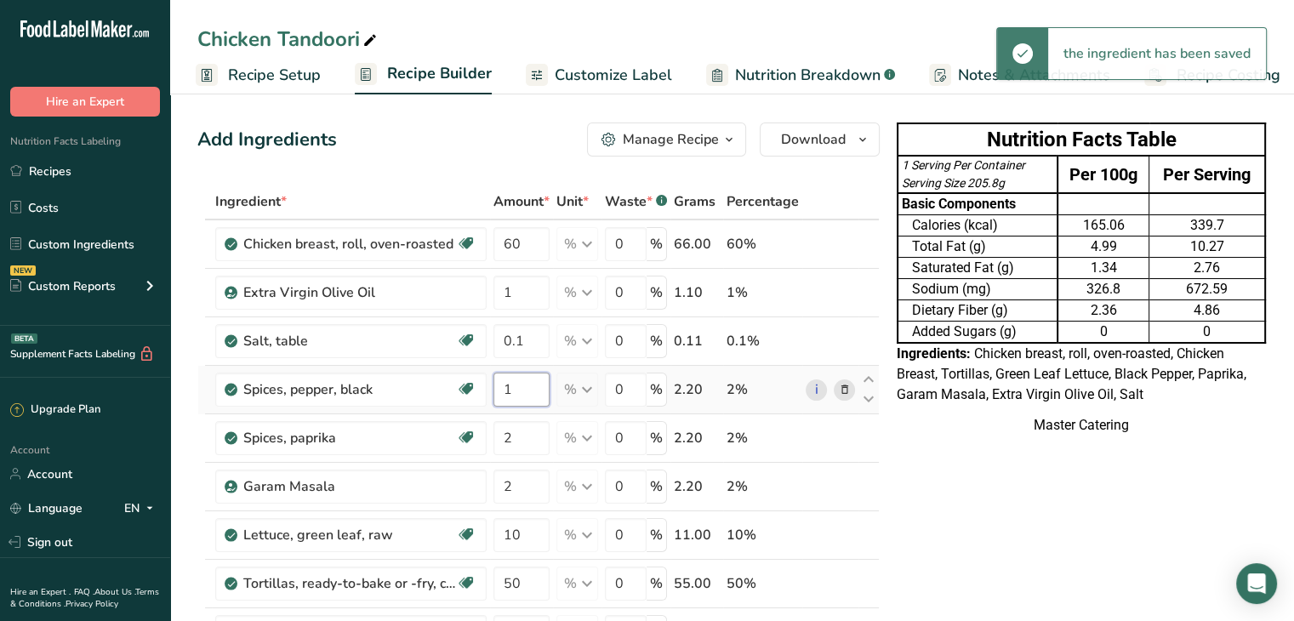
type input "1"
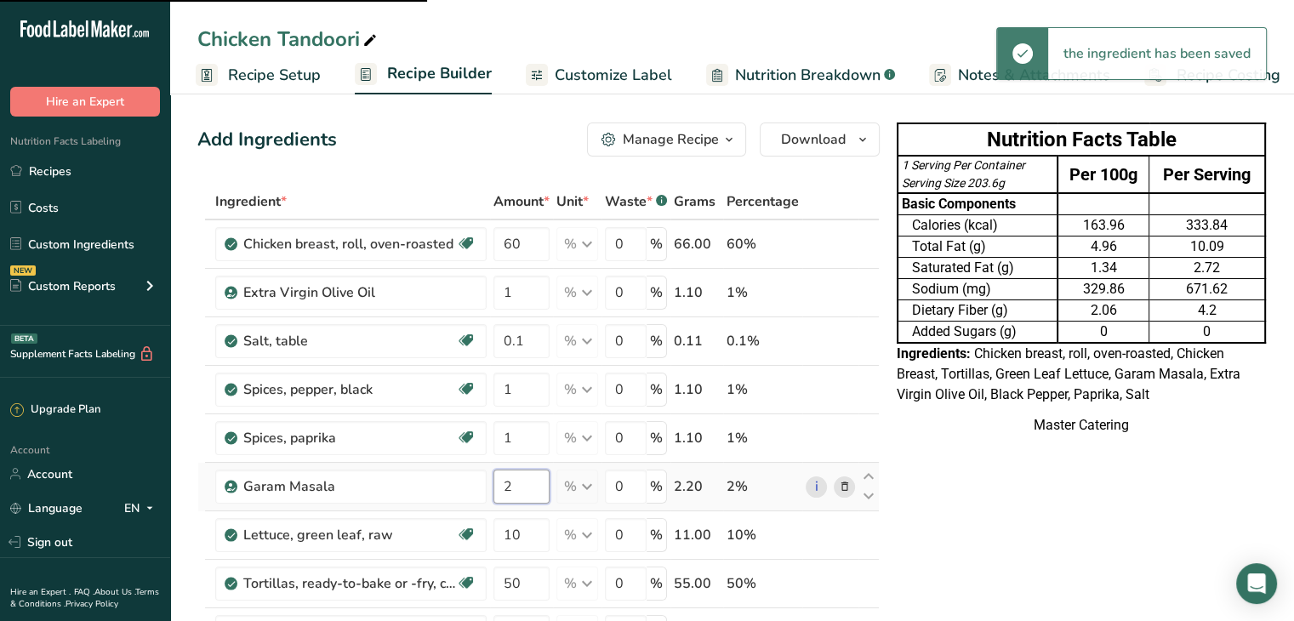
click at [527, 477] on div "Ingredient * Amount * Unit * Waste * .a-a{fill:#347362;}.b-a{fill:#fff;} Grams …" at bounding box center [538, 506] width 682 height 645
type input "1"
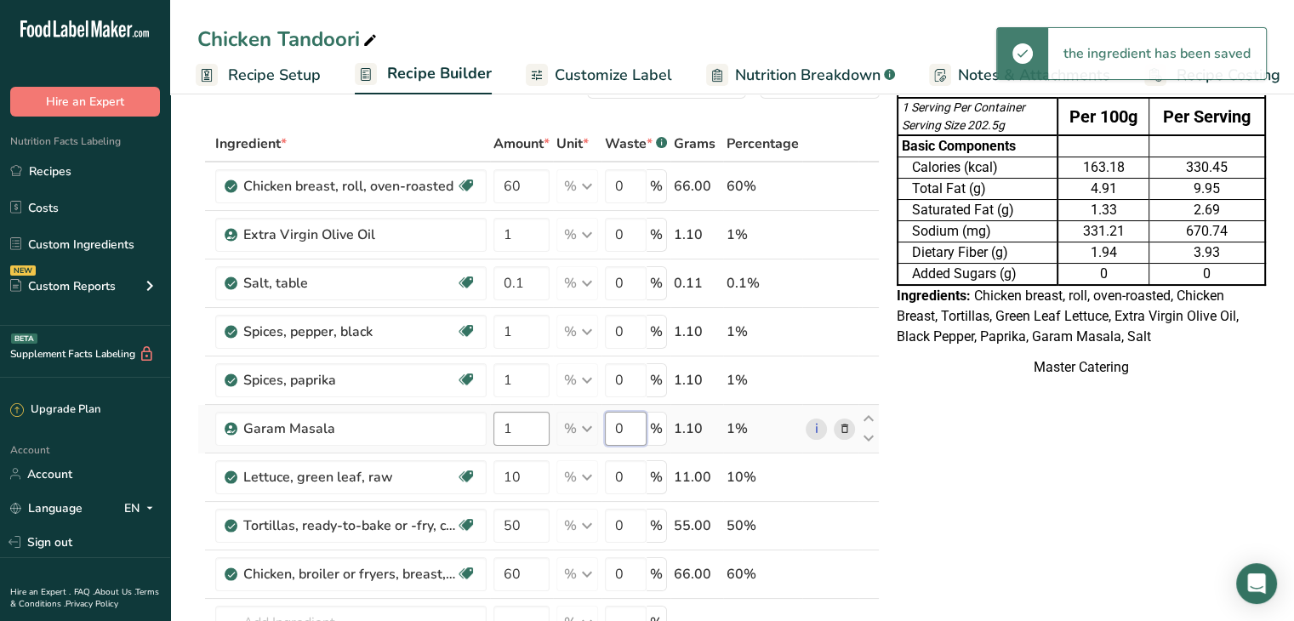
scroll to position [9, 0]
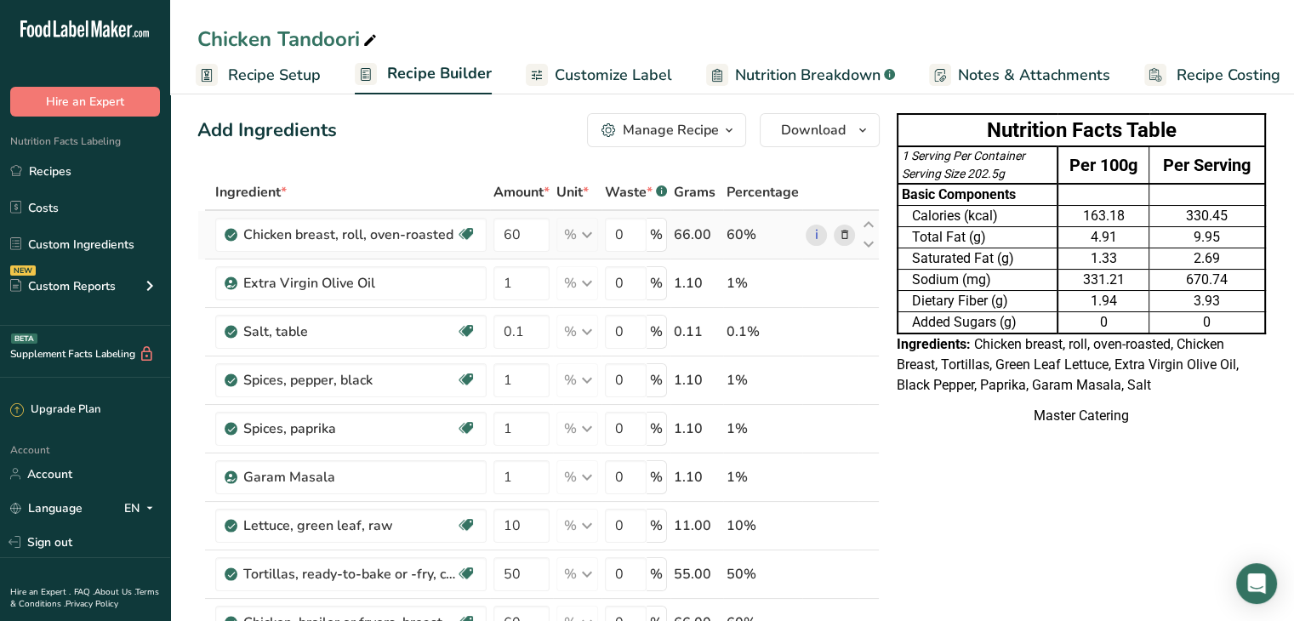
click at [839, 230] on div "Ingredient * Amount * Unit * Waste * .a-a{fill:#347362;}.b-a{fill:#fff;} Grams …" at bounding box center [538, 496] width 682 height 645
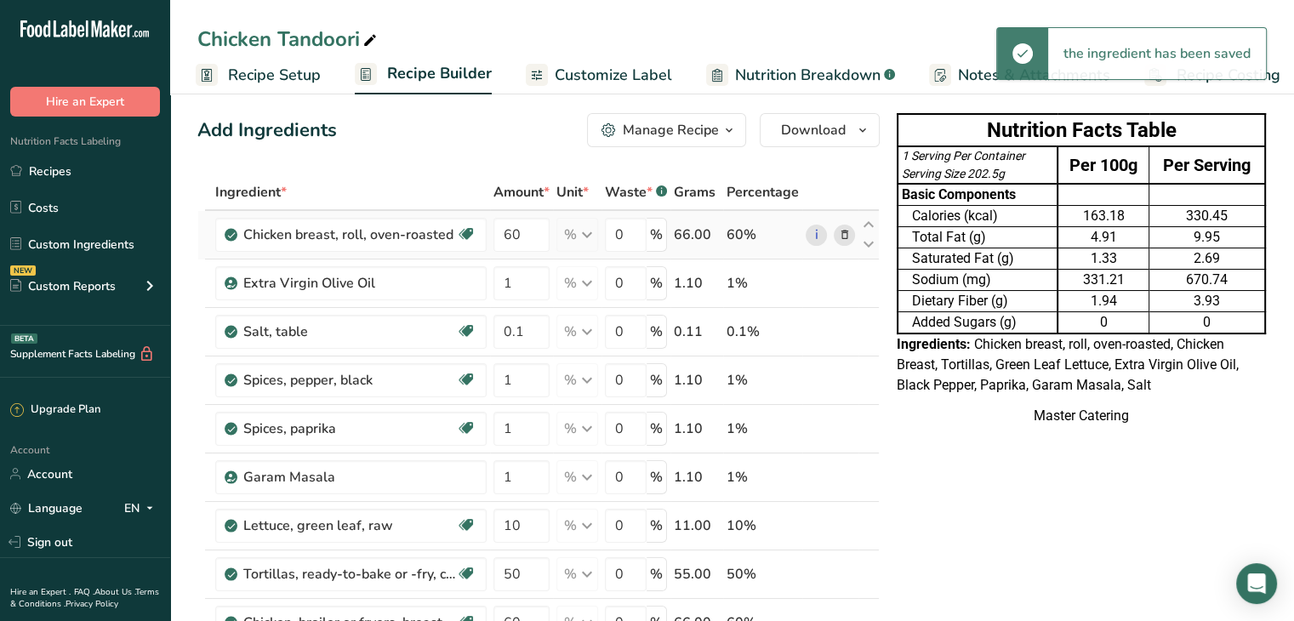
click at [839, 233] on icon at bounding box center [845, 235] width 12 height 18
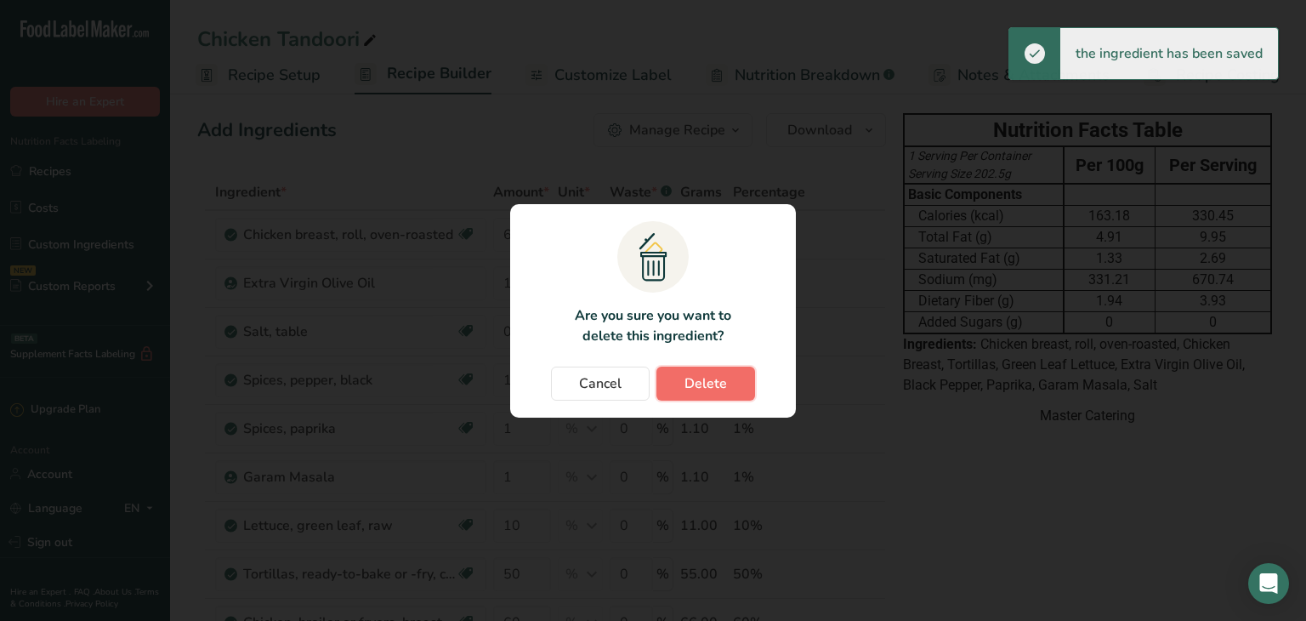
click at [711, 395] on button "Delete" at bounding box center [706, 384] width 99 height 34
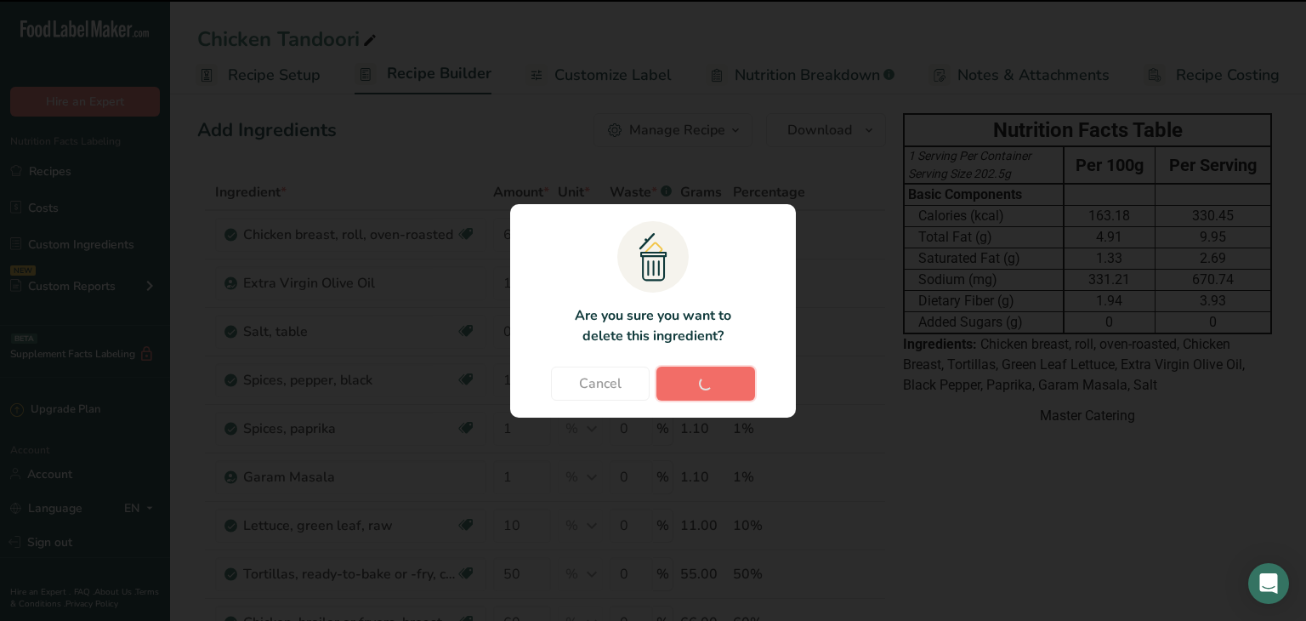
type input "1"
type input "0.1"
type input "1"
type input "10"
type input "50"
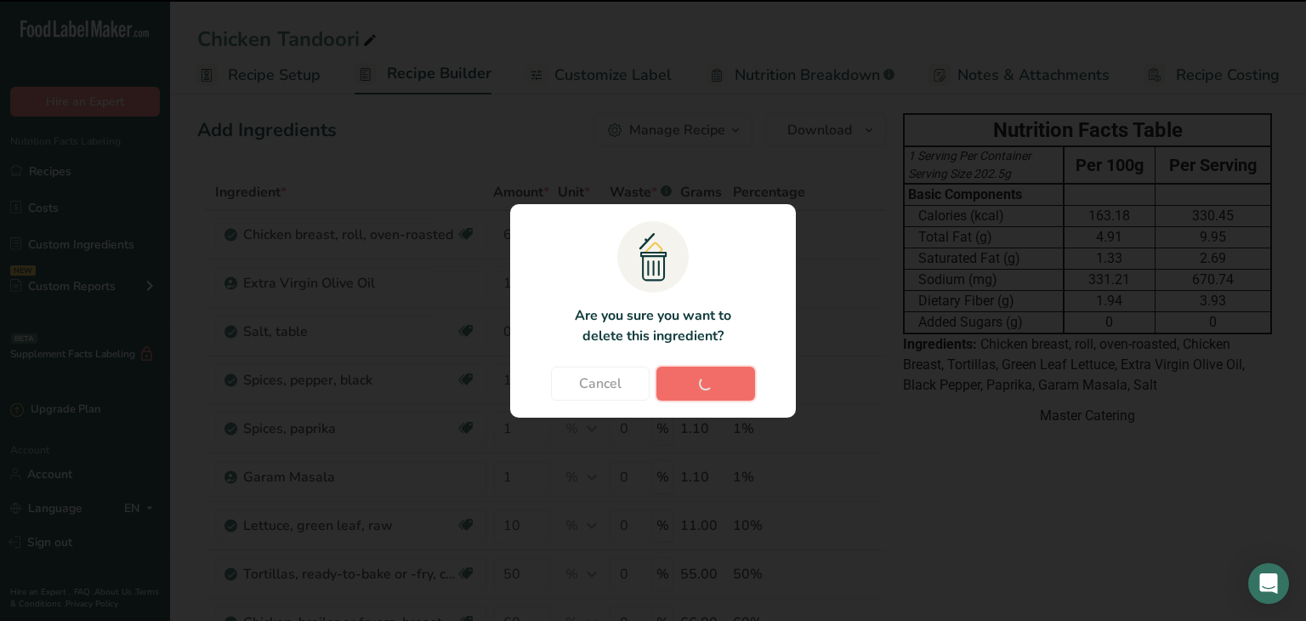
type input "60"
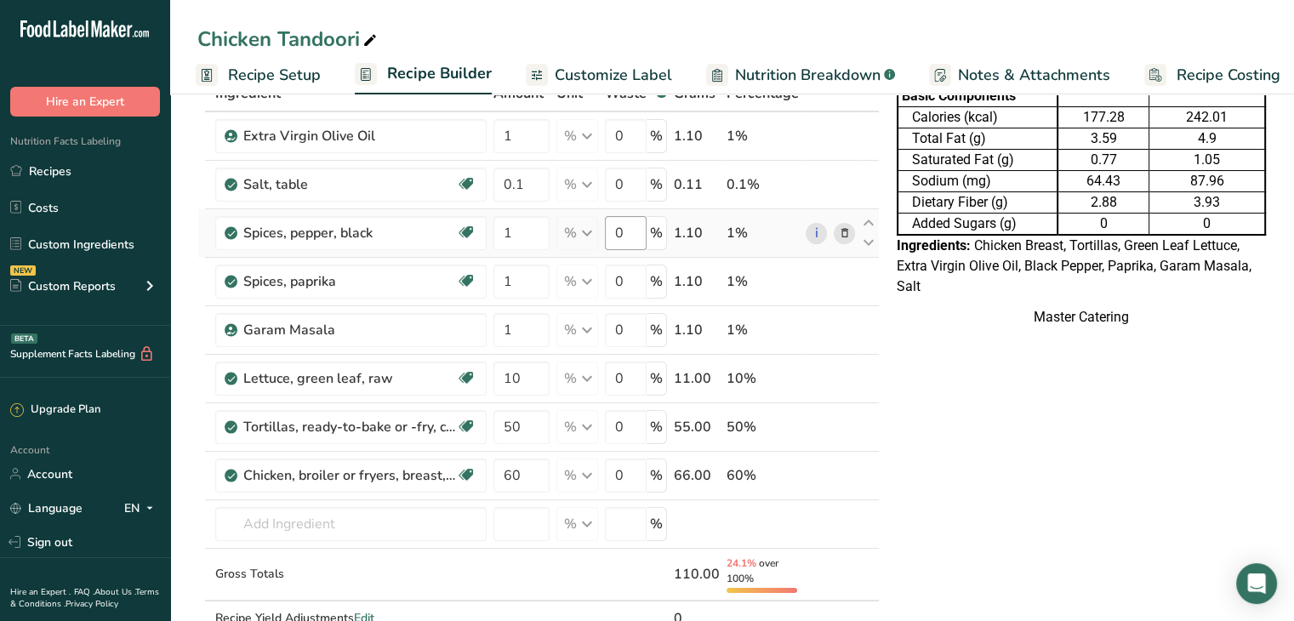
scroll to position [0, 0]
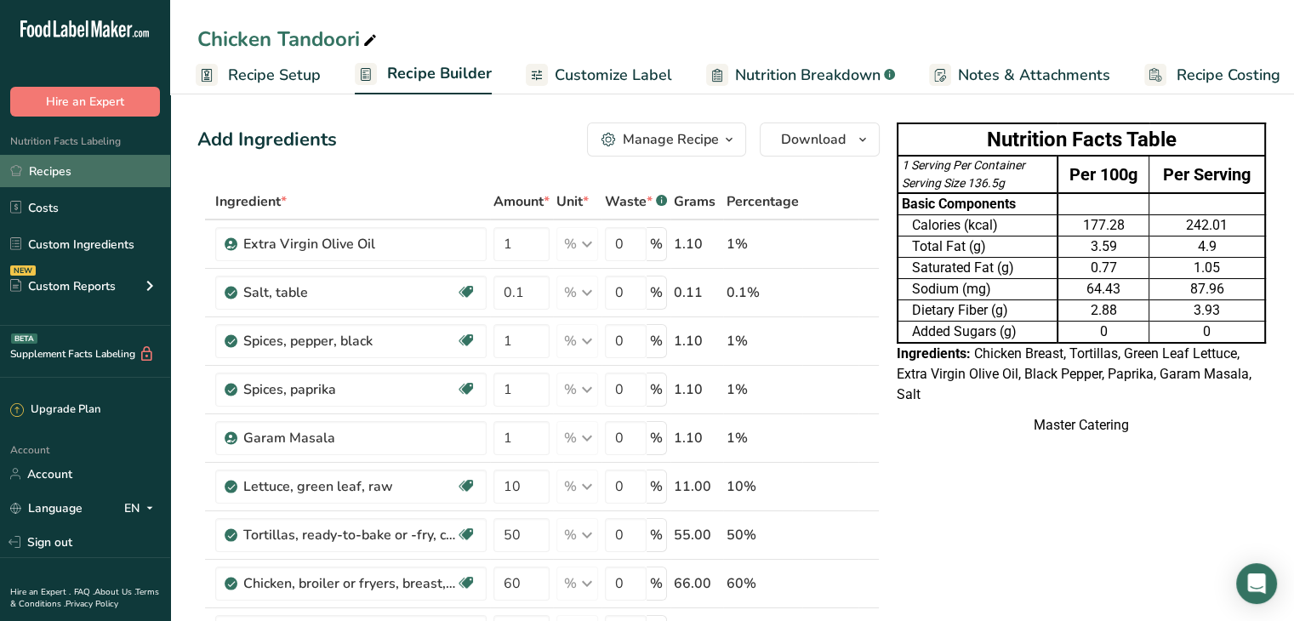
click at [76, 167] on link "Recipes" at bounding box center [85, 171] width 170 height 32
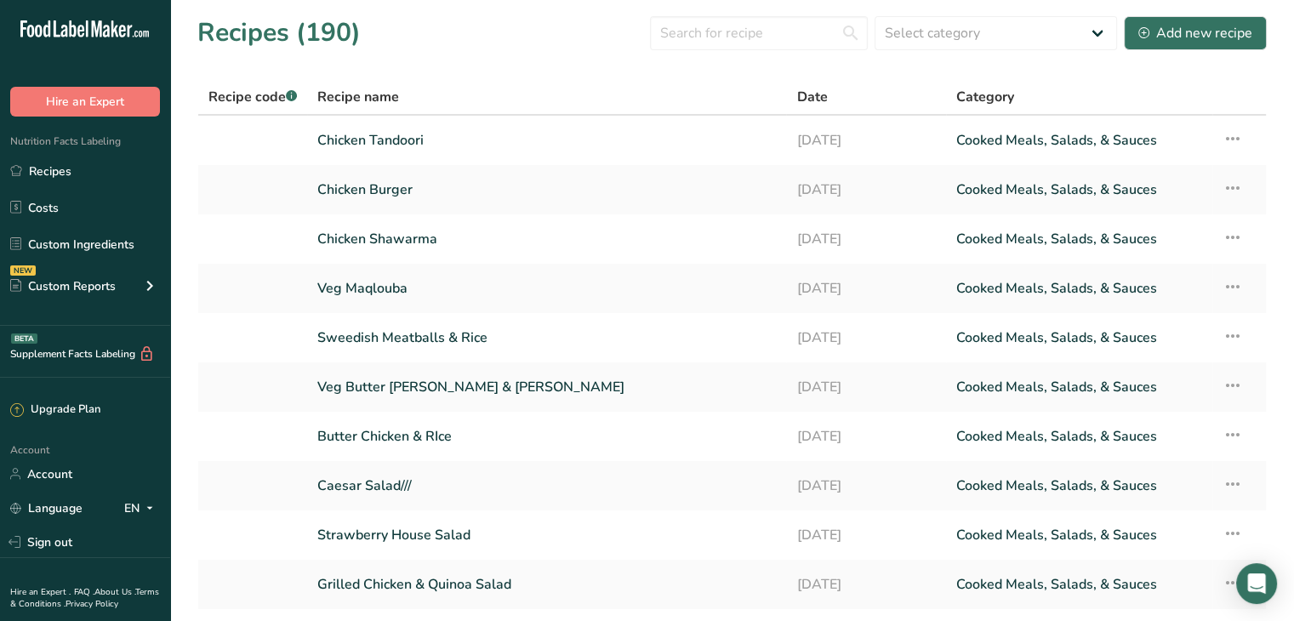
drag, startPoint x: 1188, startPoint y: 11, endPoint x: 867, endPoint y: 88, distance: 330.5
click at [867, 88] on div "Date" at bounding box center [865, 97] width 139 height 20
click at [506, 138] on link "Chicken Tandoori" at bounding box center [546, 140] width 458 height 36
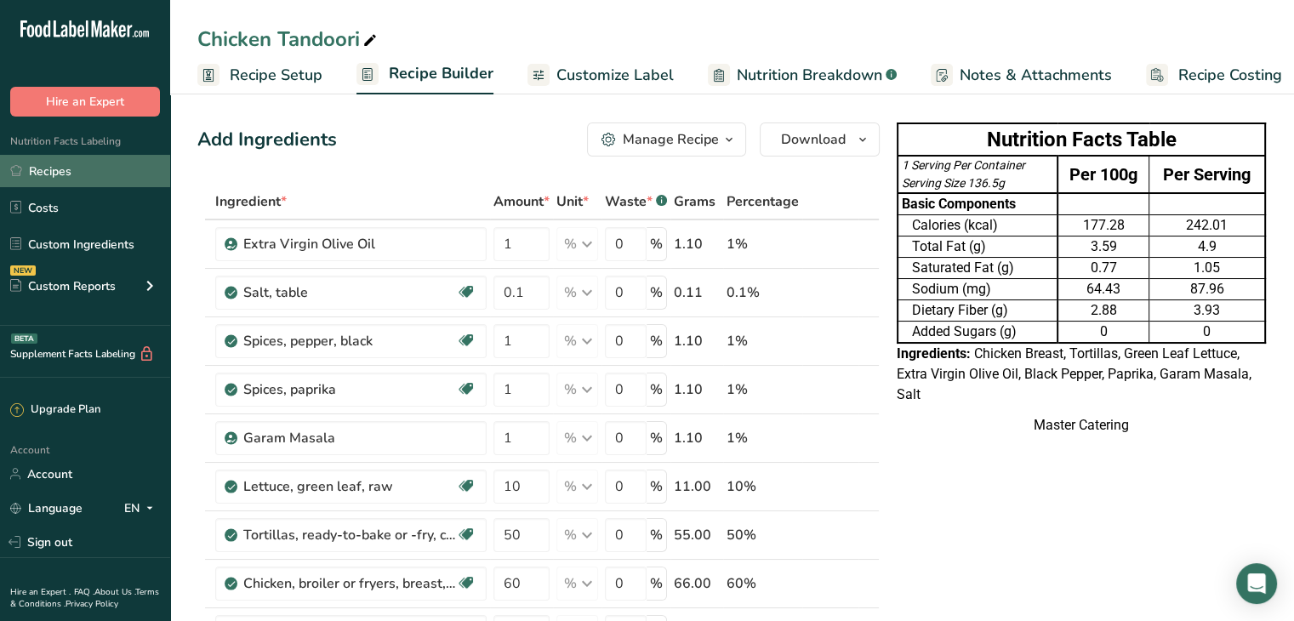
click at [84, 155] on link "Recipes" at bounding box center [85, 171] width 170 height 32
